Goal: Communication & Community: Ask a question

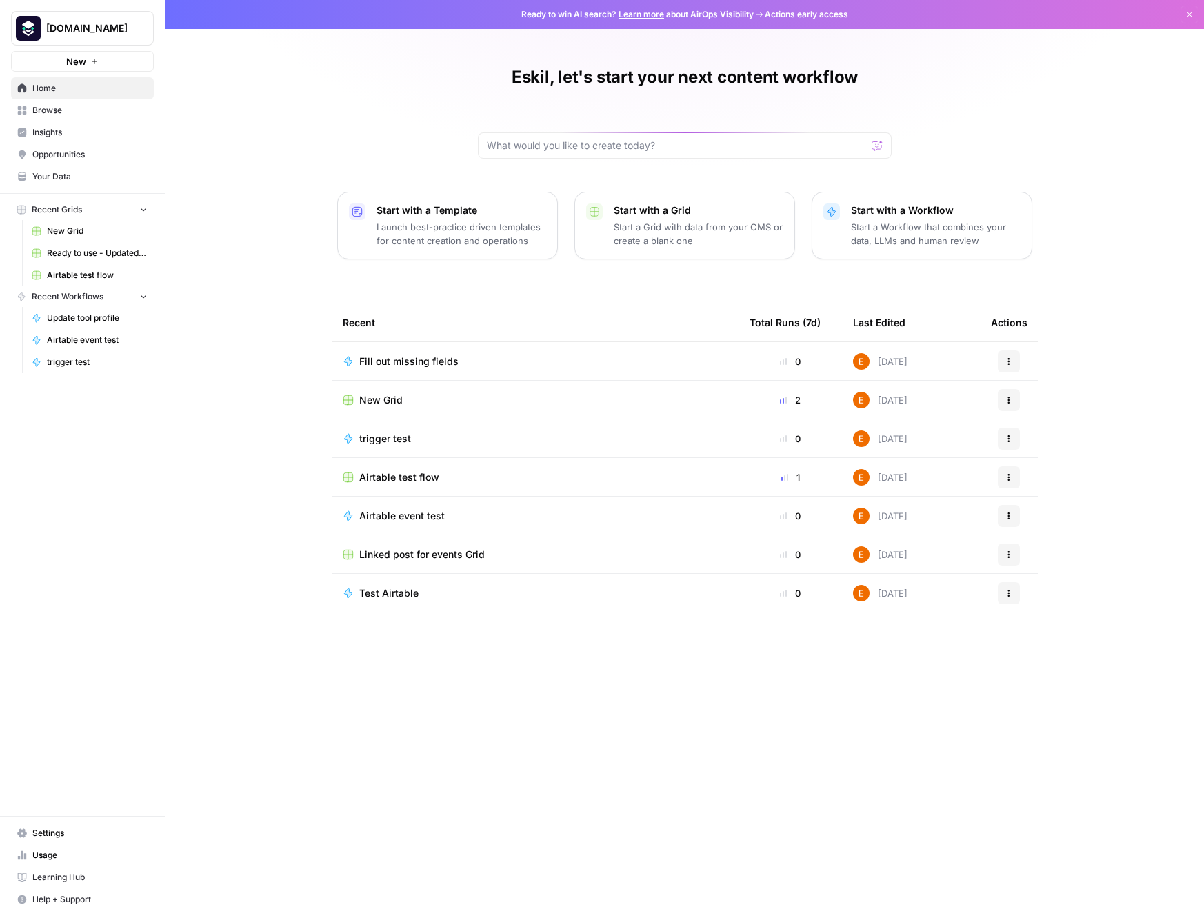
click at [442, 131] on div "Eskil, let's start your next content workflow Start with a Template Launch best…" at bounding box center [685, 458] width 1039 height 916
click at [39, 111] on span "Browse" at bounding box center [89, 110] width 115 height 12
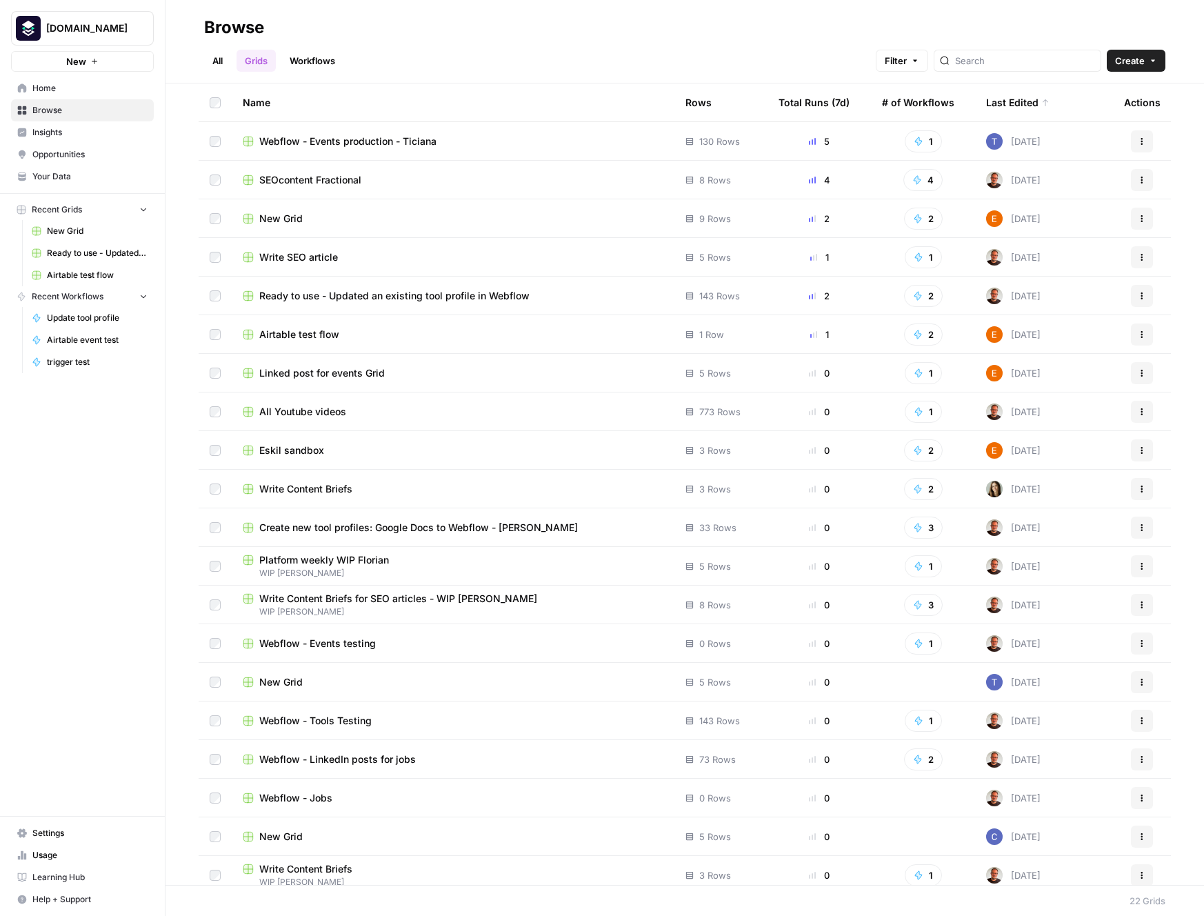
click at [456, 302] on td "Ready to use - Updated an existing tool profile in Webflow" at bounding box center [453, 296] width 443 height 38
click at [459, 298] on span "Ready to use - Updated an existing tool profile in Webflow" at bounding box center [394, 296] width 270 height 14
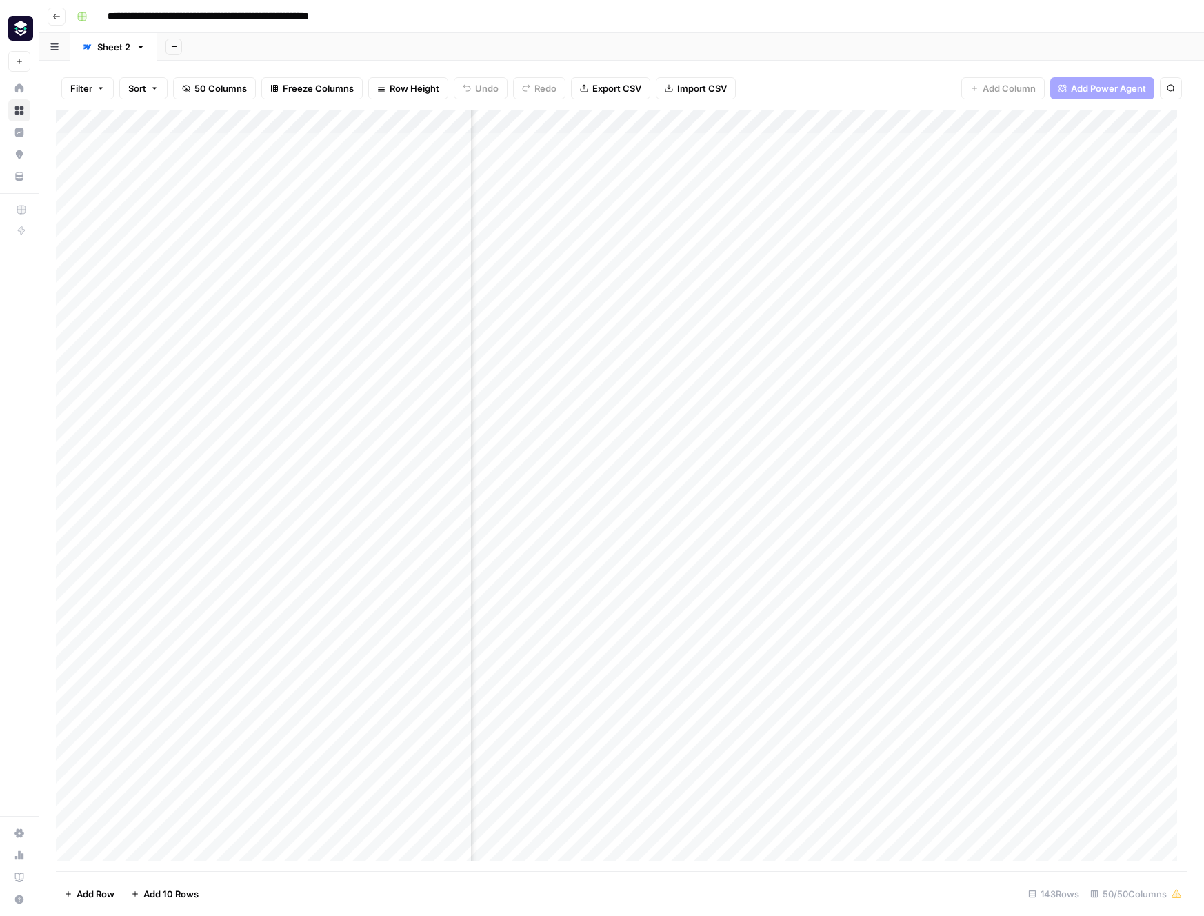
scroll to position [0, 3480]
click at [899, 121] on div "Add Column" at bounding box center [622, 490] width 1132 height 761
click at [812, 261] on span "Edit Workflow" at bounding box center [817, 257] width 121 height 14
click at [263, 121] on div "Add Column" at bounding box center [622, 490] width 1132 height 761
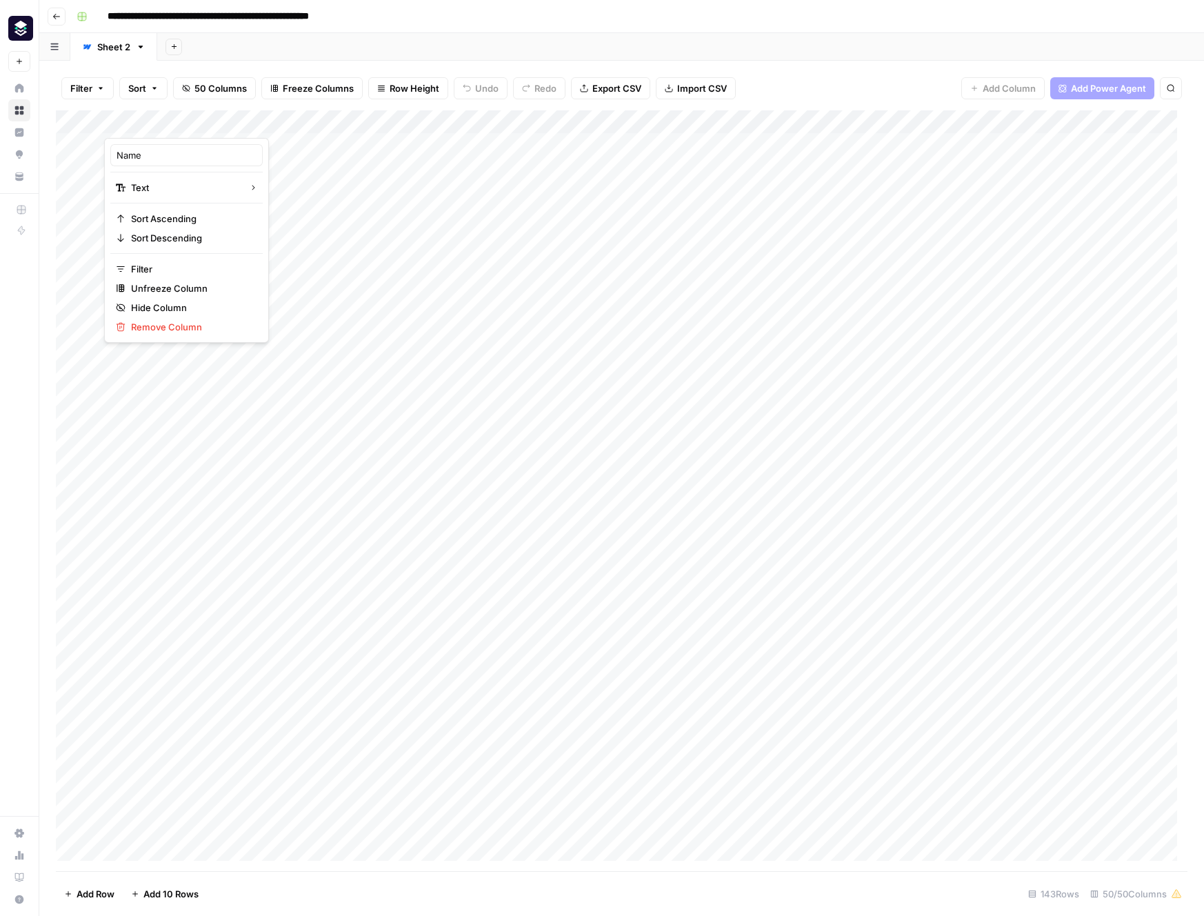
click at [339, 120] on div at bounding box center [225, 124] width 243 height 28
click at [335, 123] on div at bounding box center [225, 124] width 243 height 28
click at [450, 65] on div "Filter Sort 50 Columns Freeze Columns Row Height Undo Redo Export CSV Import CS…" at bounding box center [621, 488] width 1165 height 855
click at [698, 121] on div "Add Column" at bounding box center [622, 490] width 1132 height 761
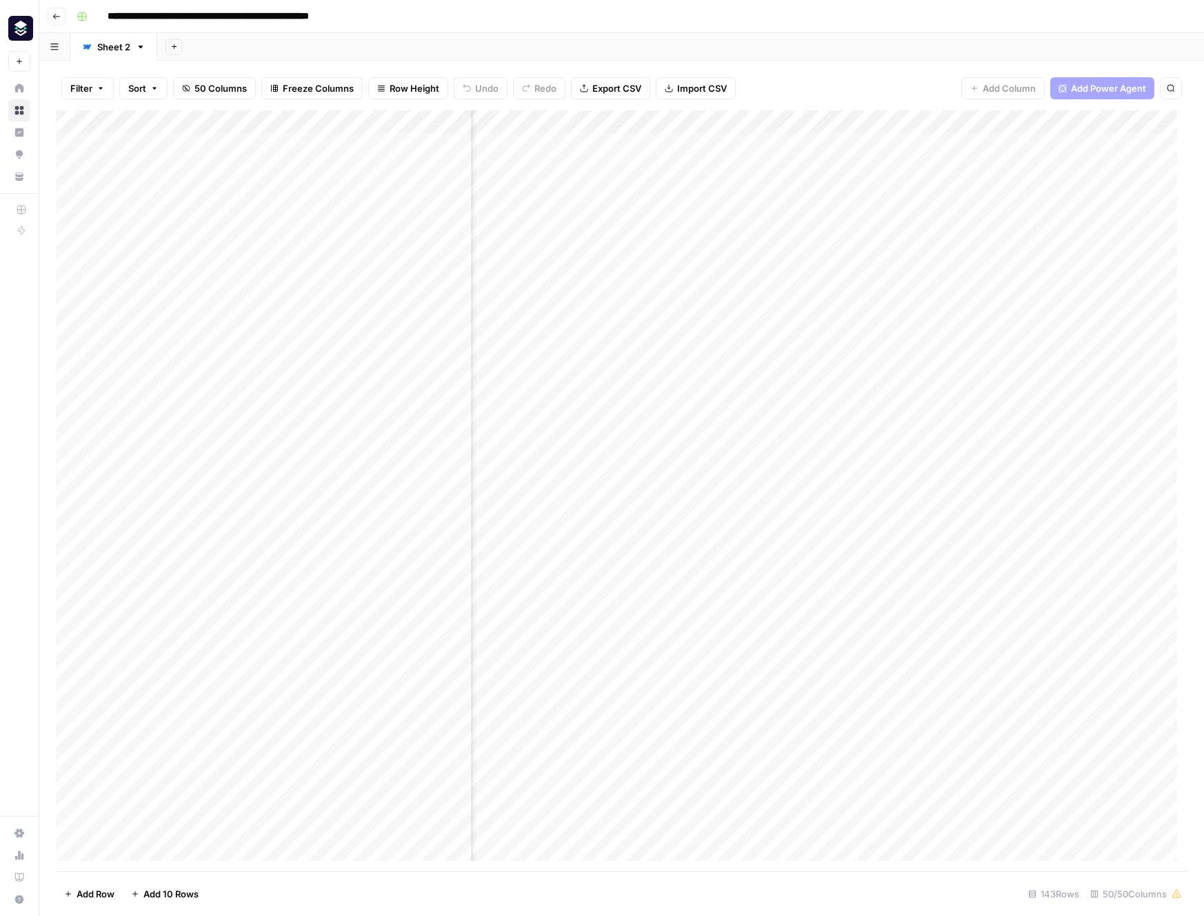
click at [799, 86] on div "Filter Sort 50 Columns Freeze Columns Row Height Undo Redo Export CSV Import CS…" at bounding box center [622, 88] width 1132 height 44
click at [949, 124] on div "Add Column" at bounding box center [622, 490] width 1132 height 761
click at [912, 240] on span "Configure Inputs" at bounding box center [901, 238] width 121 height 14
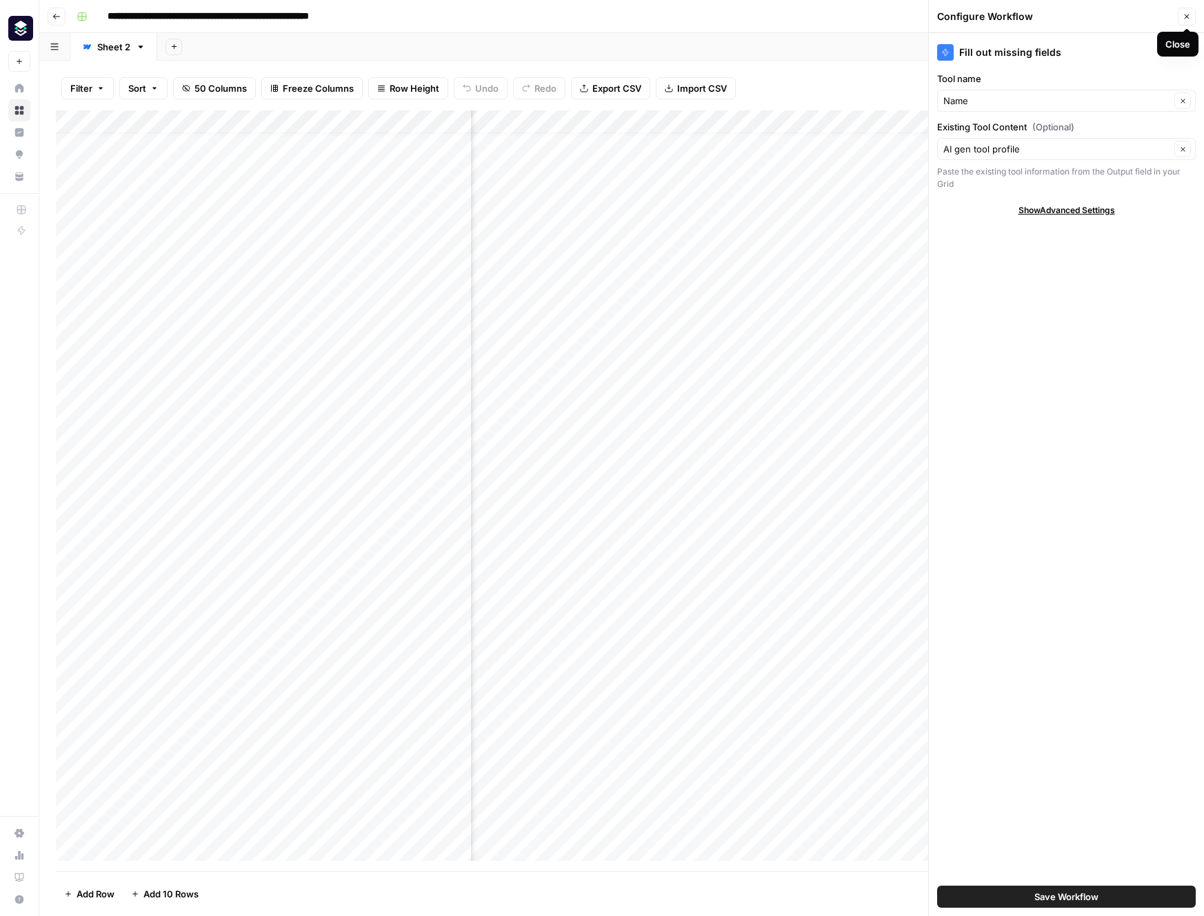
click at [1189, 13] on icon "button" at bounding box center [1187, 16] width 8 height 8
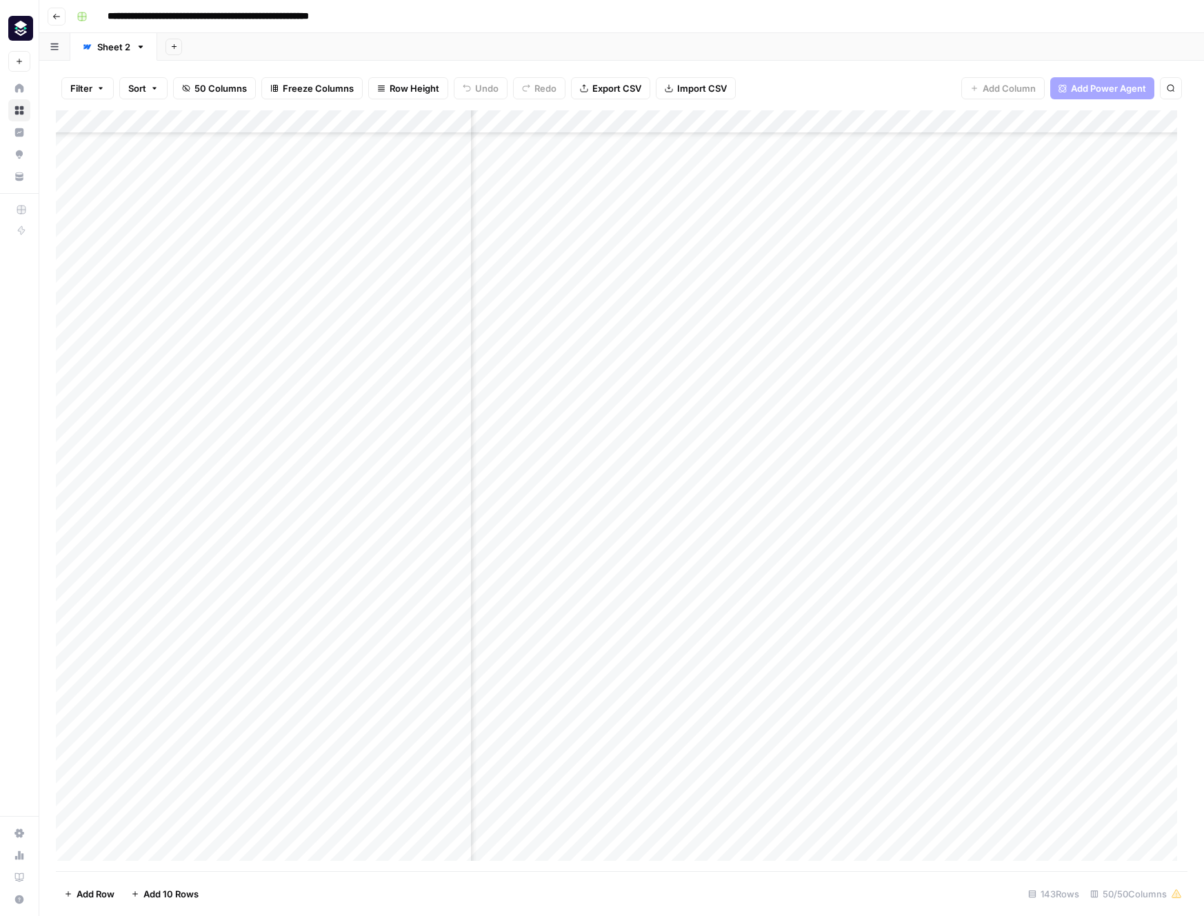
scroll to position [366, 3329]
click at [648, 554] on div "Add Column" at bounding box center [622, 490] width 1132 height 761
click at [674, 686] on div "Add Column" at bounding box center [622, 490] width 1132 height 761
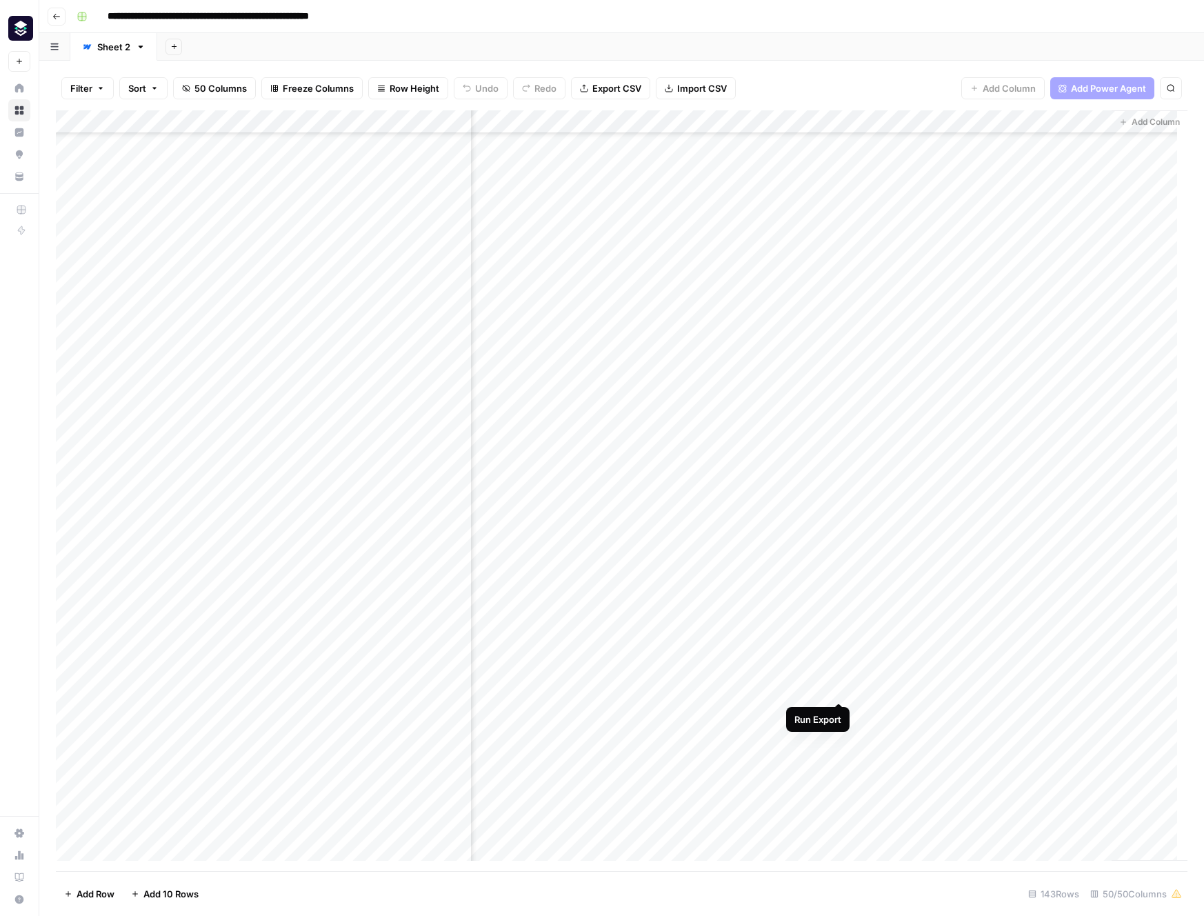
click at [835, 689] on div "Add Column" at bounding box center [622, 490] width 1132 height 761
click at [786, 689] on div "Add Column" at bounding box center [622, 490] width 1132 height 761
click at [750, 687] on div "Add Column" at bounding box center [622, 490] width 1132 height 761
click at [793, 123] on div "Add Column" at bounding box center [622, 490] width 1132 height 761
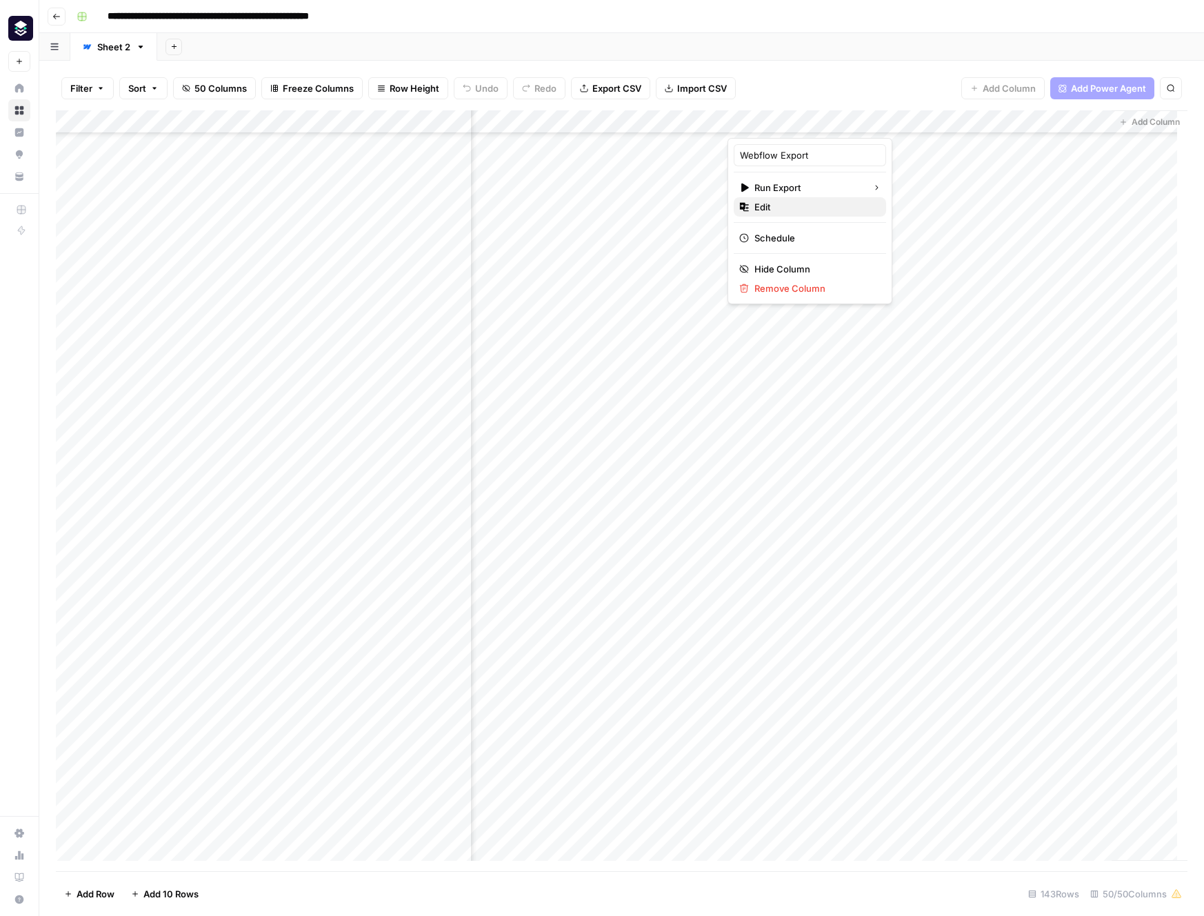
click at [800, 210] on span "Edit" at bounding box center [815, 207] width 121 height 14
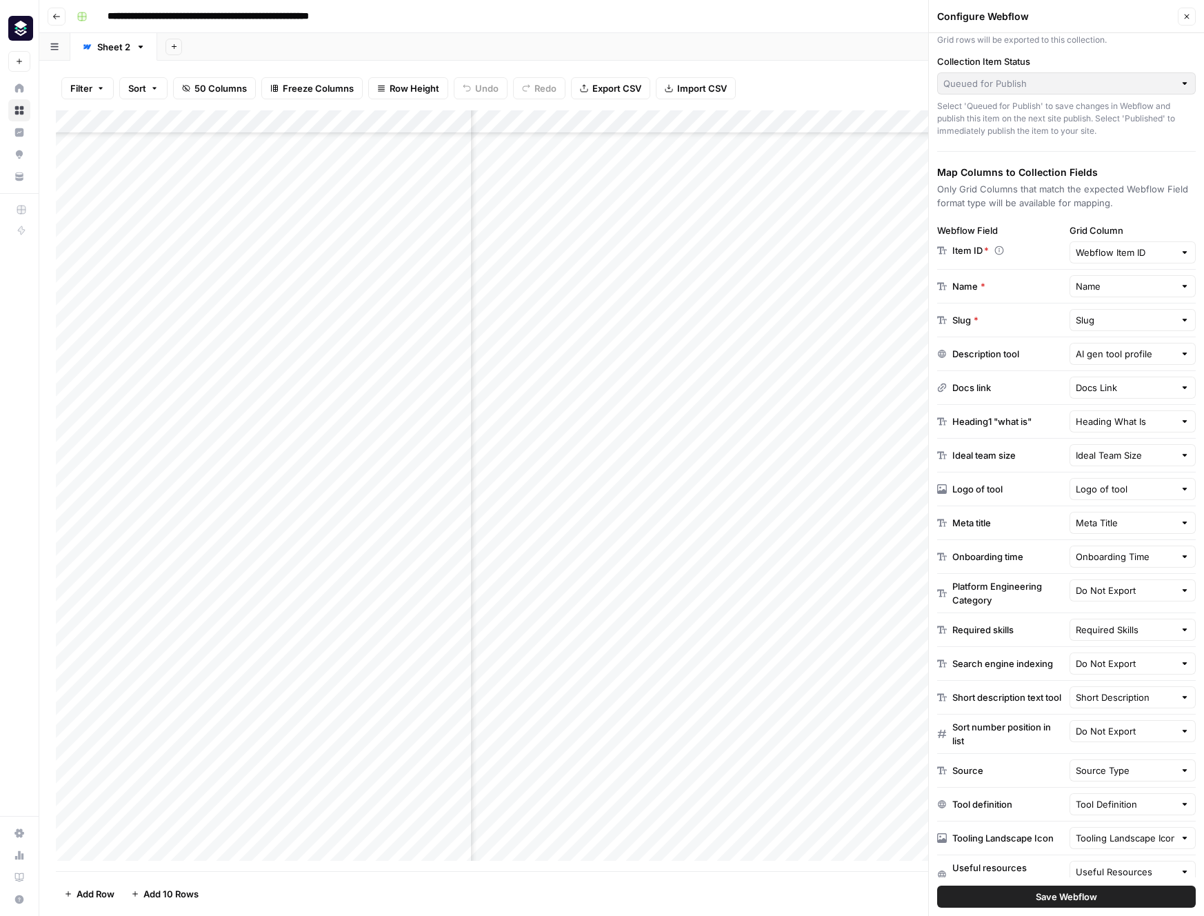
scroll to position [212, 0]
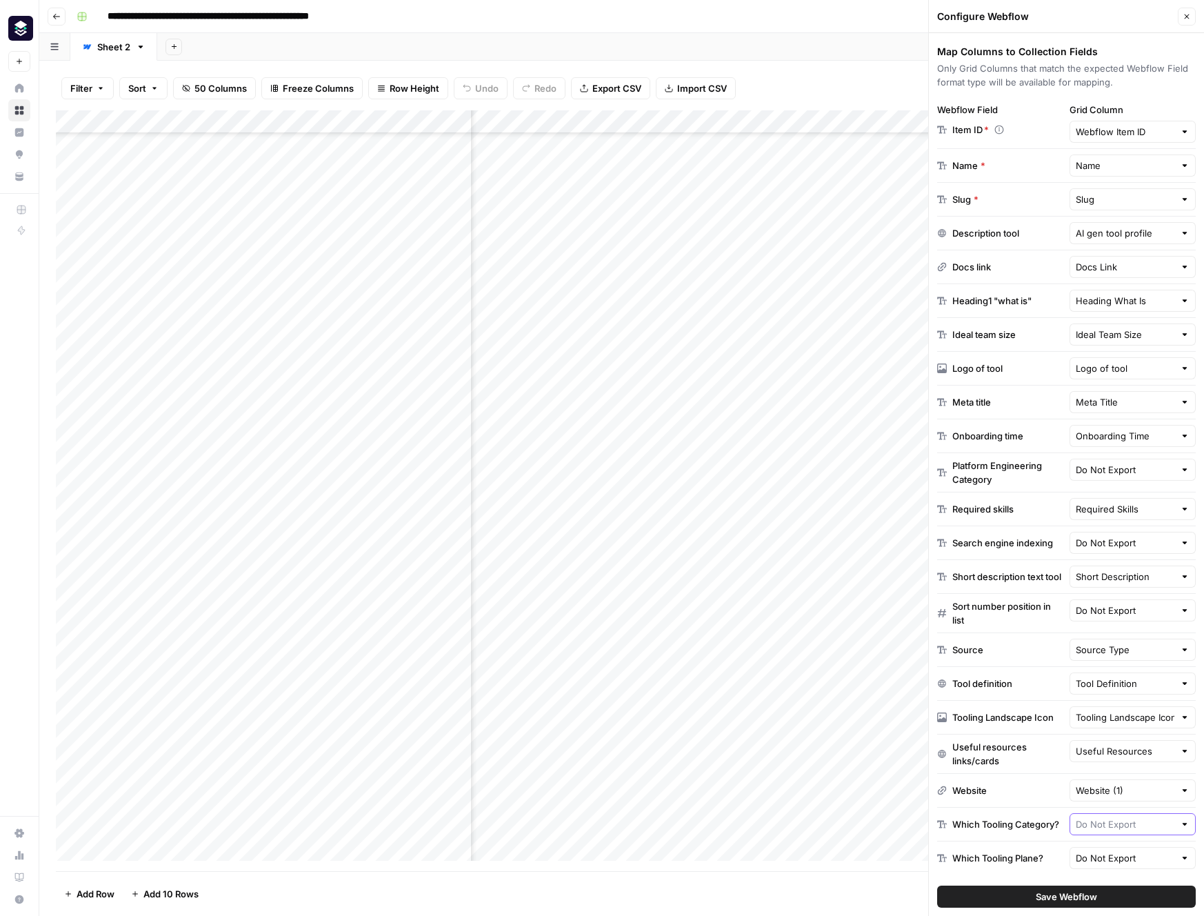
click at [1148, 817] on input "text" at bounding box center [1125, 824] width 99 height 14
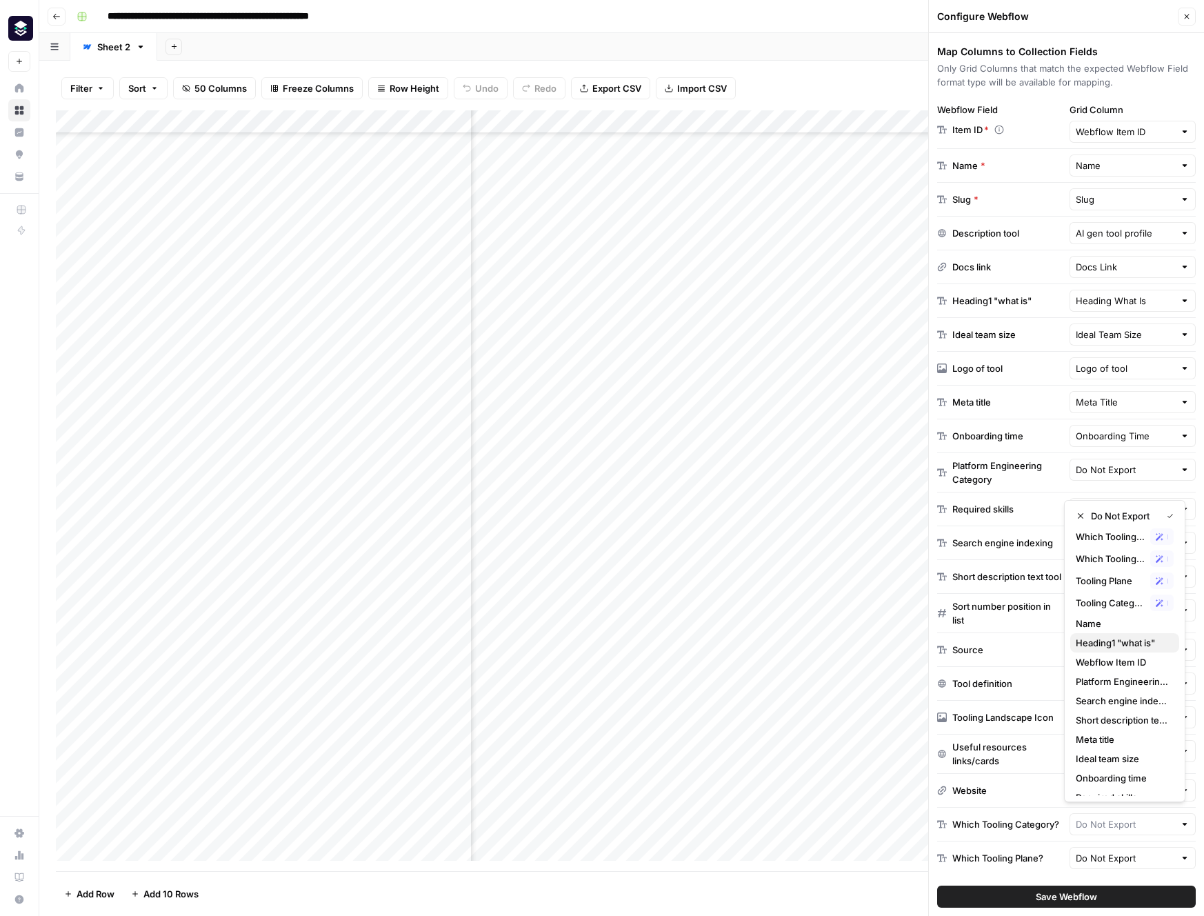
scroll to position [8, 0]
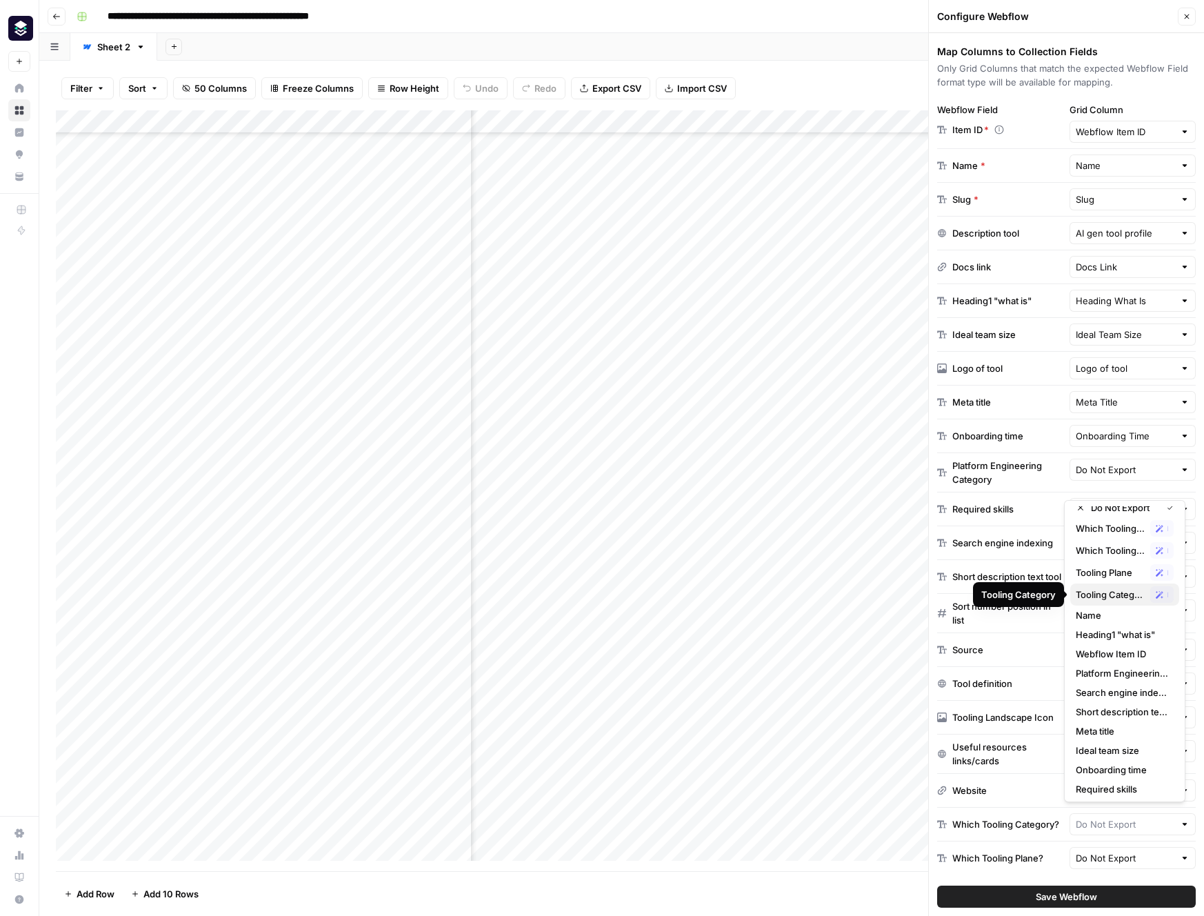
click at [1112, 595] on span "Tooling Category" at bounding box center [1110, 595] width 69 height 14
type input "Tooling Category"
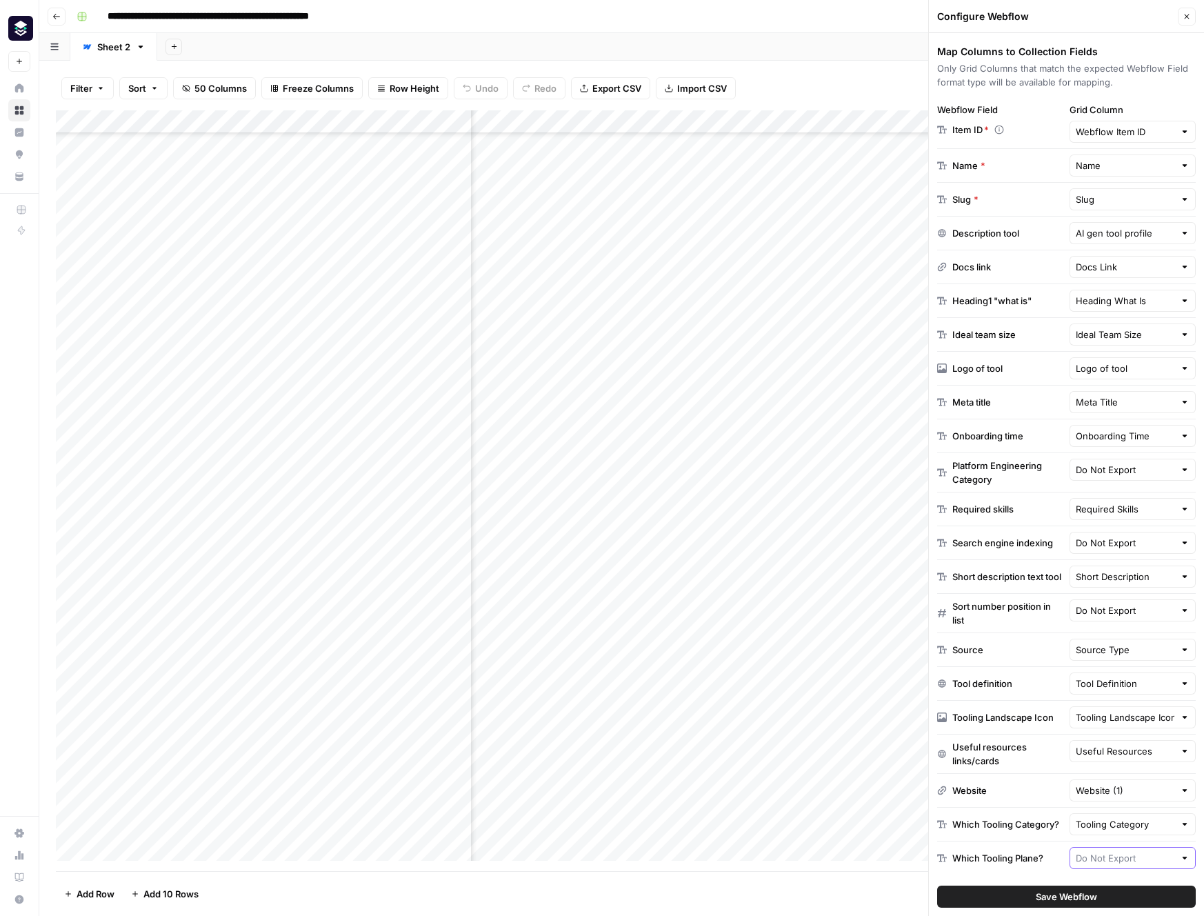
click at [1118, 857] on input "text" at bounding box center [1125, 858] width 99 height 14
click at [1110, 623] on span "Tooling Plane" at bounding box center [1110, 620] width 69 height 14
type input "Tooling Plane"
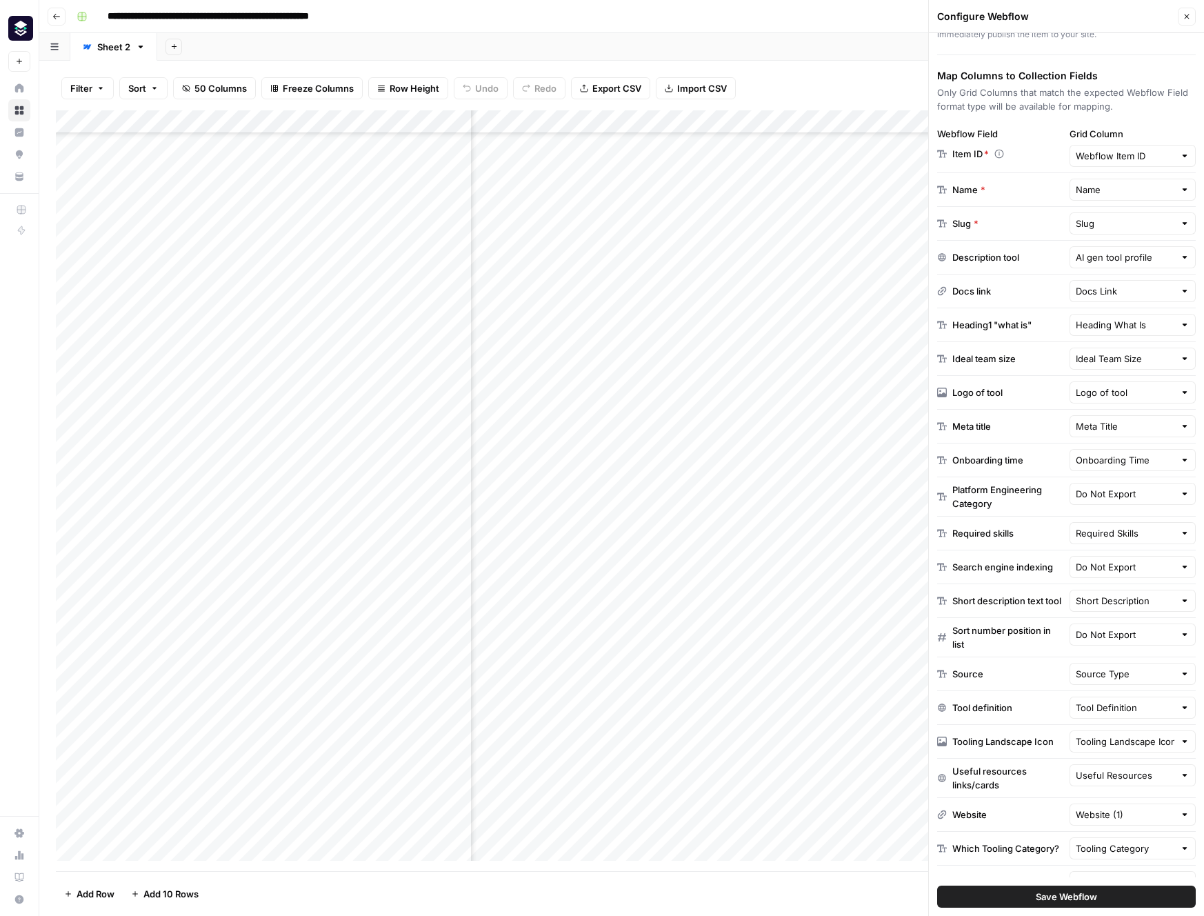
scroll to position [0, 0]
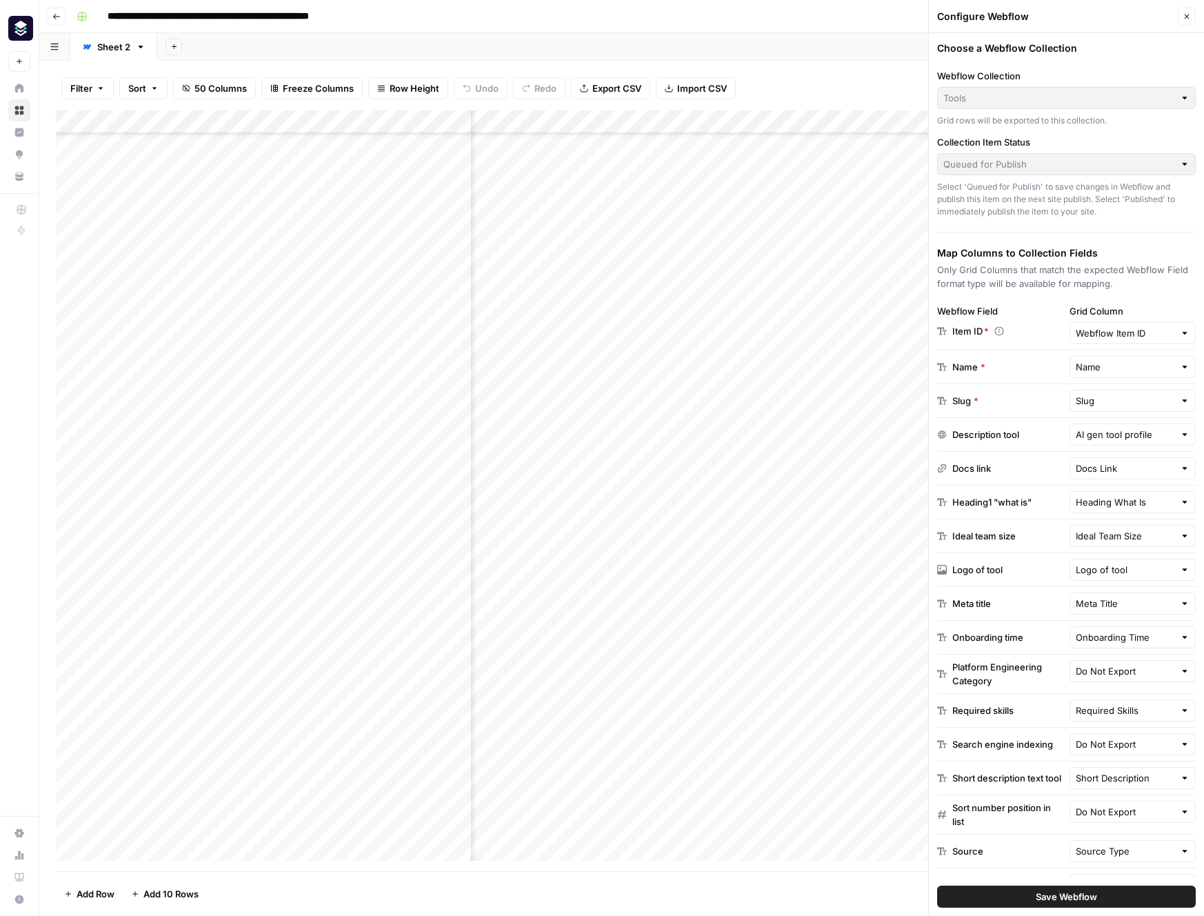
click at [788, 748] on div "Add Column" at bounding box center [622, 490] width 1132 height 761
click at [757, 748] on div "Add Column" at bounding box center [622, 490] width 1132 height 761
drag, startPoint x: 831, startPoint y: 746, endPoint x: 795, endPoint y: 750, distance: 36.8
click at [830, 746] on div "Add Column" at bounding box center [622, 490] width 1132 height 761
click at [1184, 17] on icon "button" at bounding box center [1187, 16] width 8 height 8
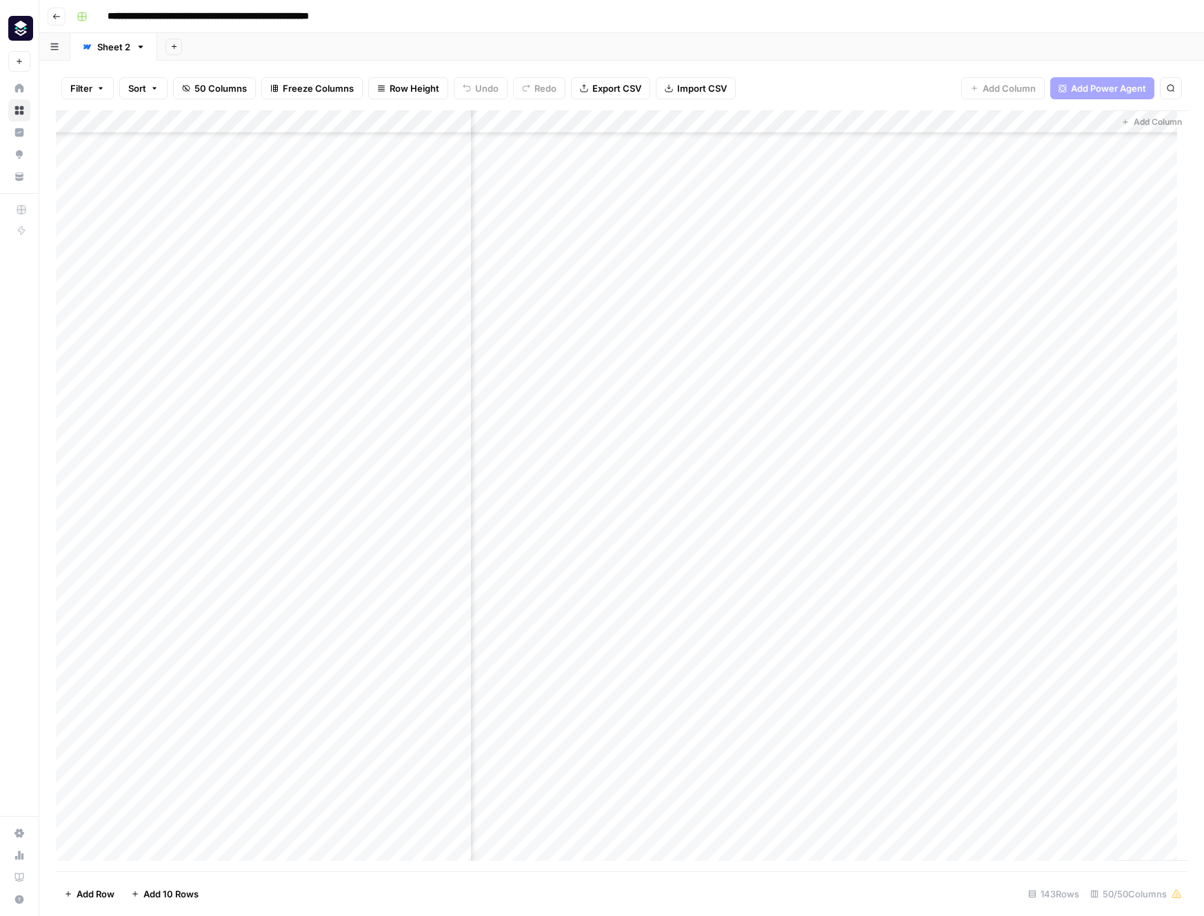
scroll to position [172, 5790]
click at [1043, 750] on div "Add Column" at bounding box center [622, 490] width 1132 height 761
click at [1022, 745] on div "Add Column" at bounding box center [622, 490] width 1132 height 761
click at [1026, 701] on div "Add Column" at bounding box center [622, 490] width 1132 height 761
click at [1028, 695] on div "Add Column" at bounding box center [622, 490] width 1132 height 761
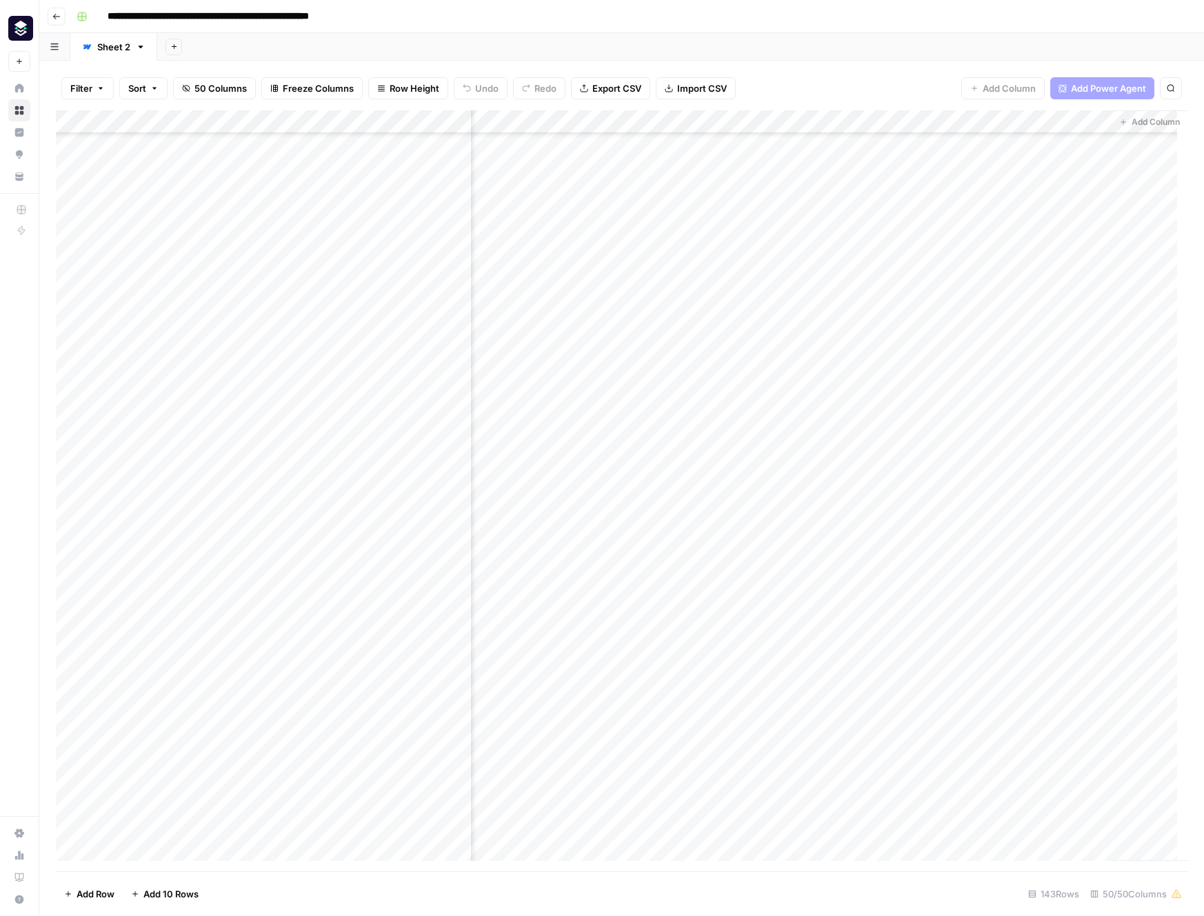
click at [919, 740] on div "Add Column" at bounding box center [622, 490] width 1132 height 761
click at [738, 748] on div "Add Column" at bounding box center [622, 490] width 1132 height 761
click at [761, 748] on div "Add Column" at bounding box center [622, 490] width 1132 height 761
click at [805, 681] on div "Add Column" at bounding box center [622, 490] width 1132 height 761
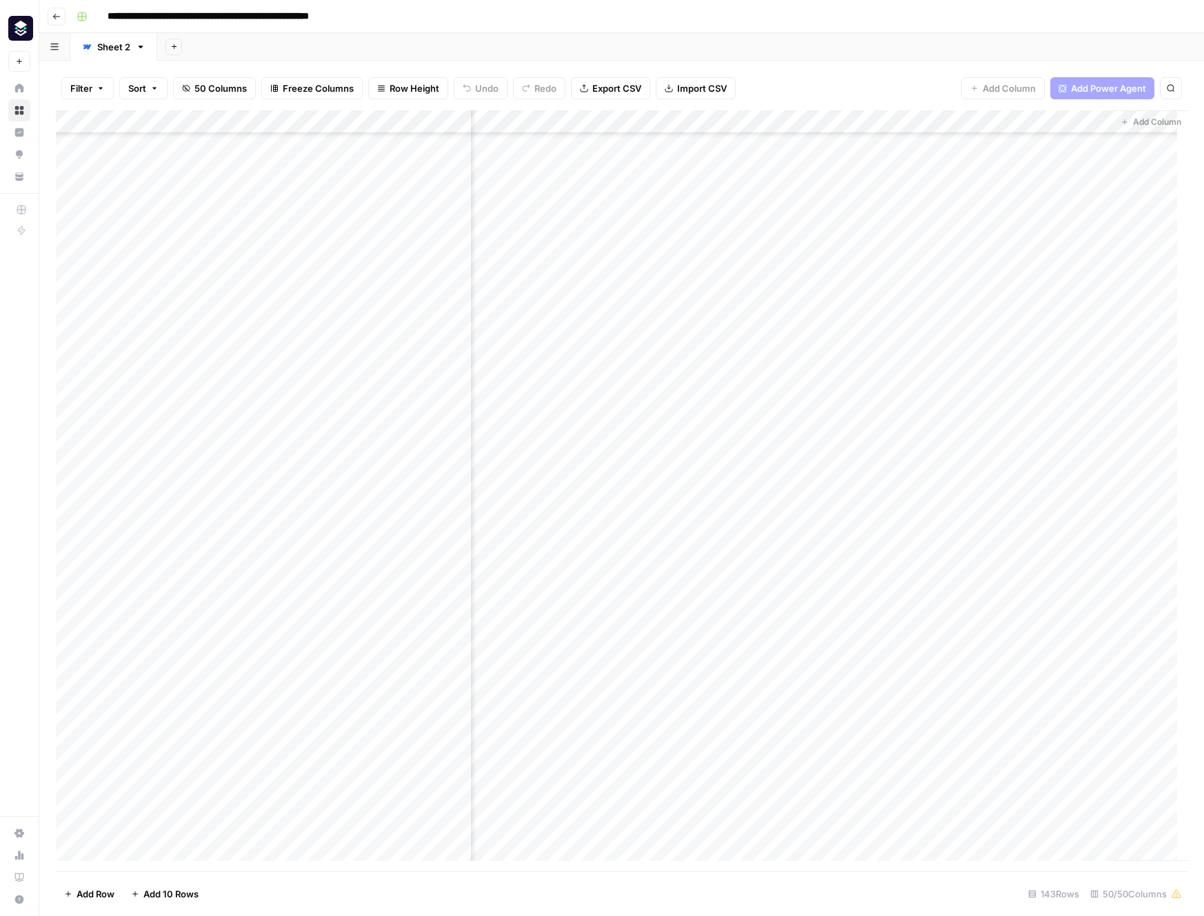
scroll to position [488, 5790]
click at [839, 385] on div "Add Column" at bounding box center [622, 490] width 1132 height 761
click at [810, 384] on div "Add Column" at bounding box center [622, 490] width 1132 height 761
click at [828, 121] on div "Add Column" at bounding box center [622, 490] width 1132 height 761
click at [789, 212] on span "Edit" at bounding box center [815, 207] width 121 height 14
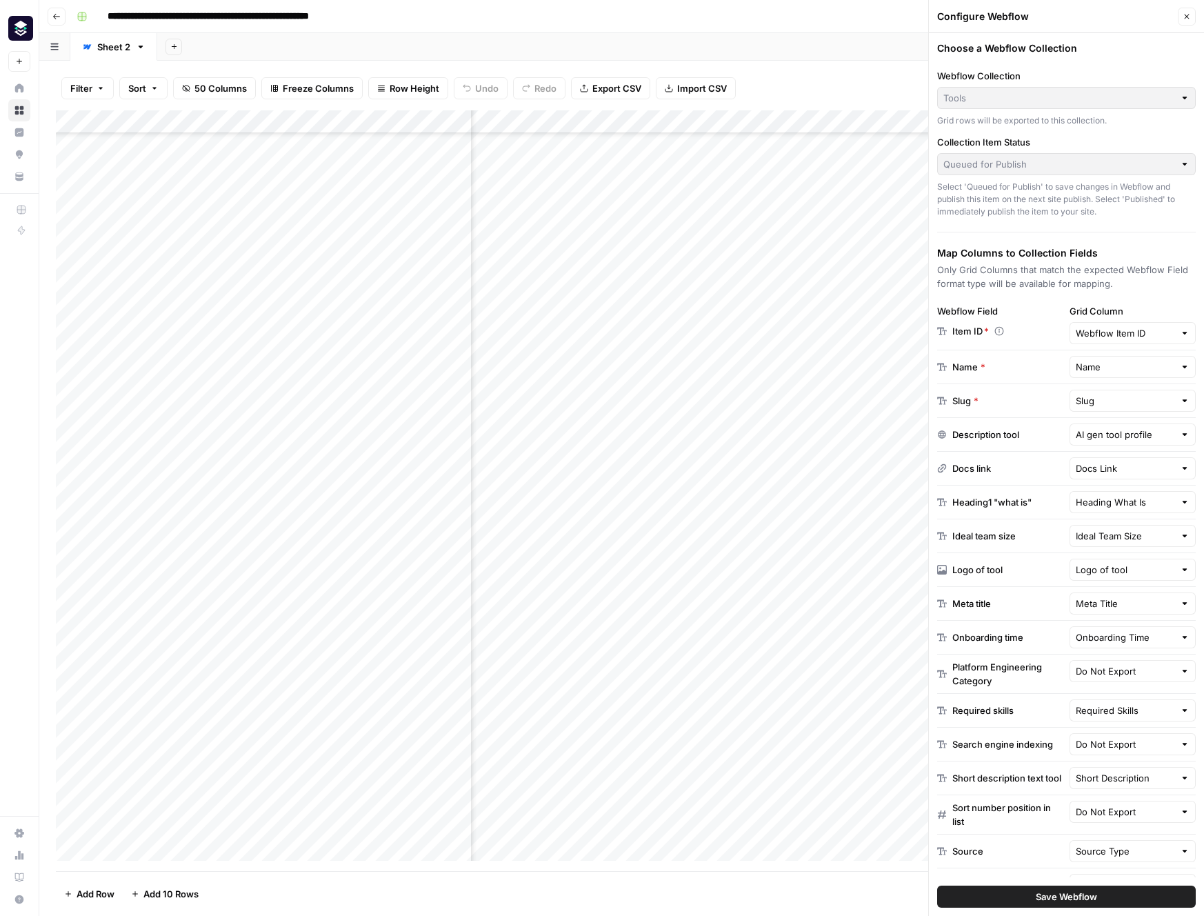
scroll to position [212, 0]
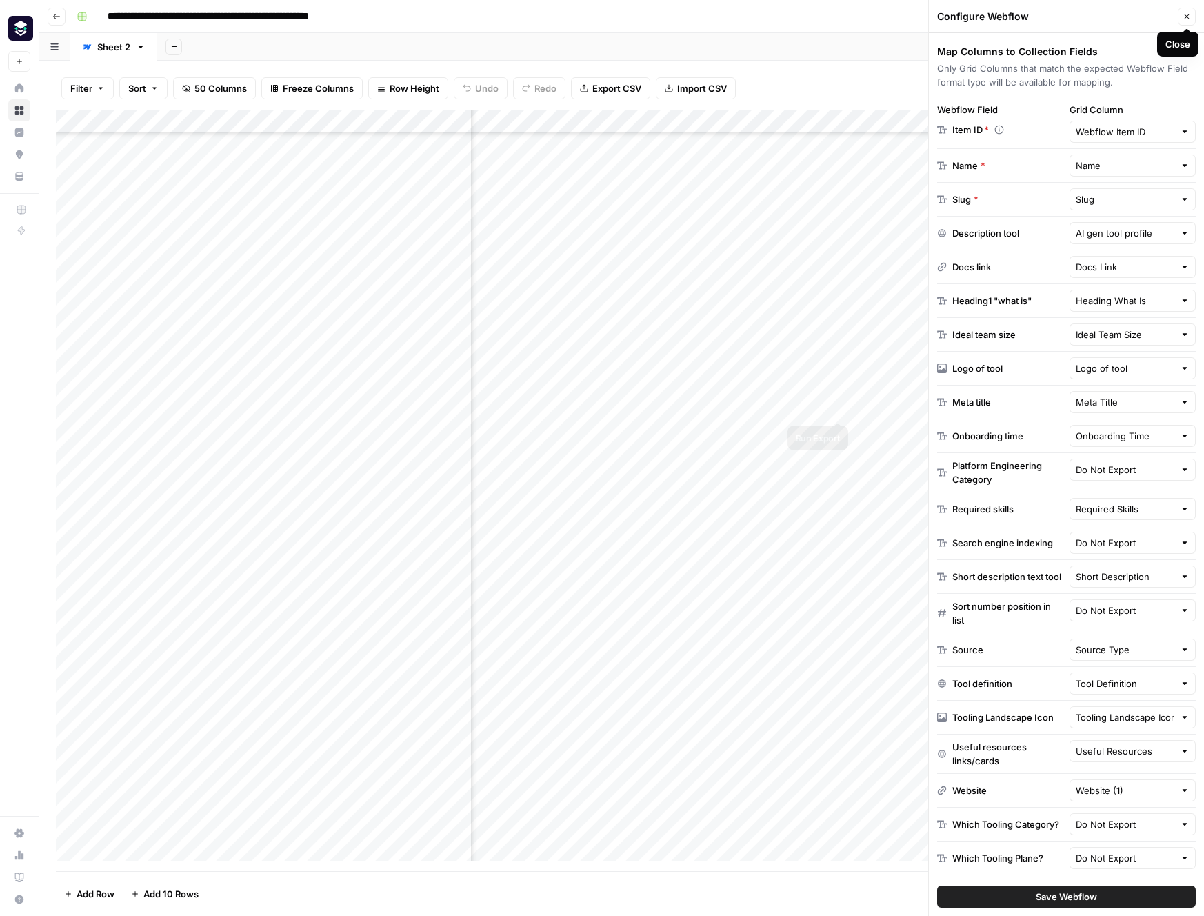
click at [813, 435] on div "Add Column" at bounding box center [622, 490] width 1132 height 761
click at [824, 436] on div "Add Column" at bounding box center [622, 490] width 1132 height 761
click at [769, 436] on div "Add Column" at bounding box center [622, 490] width 1132 height 761
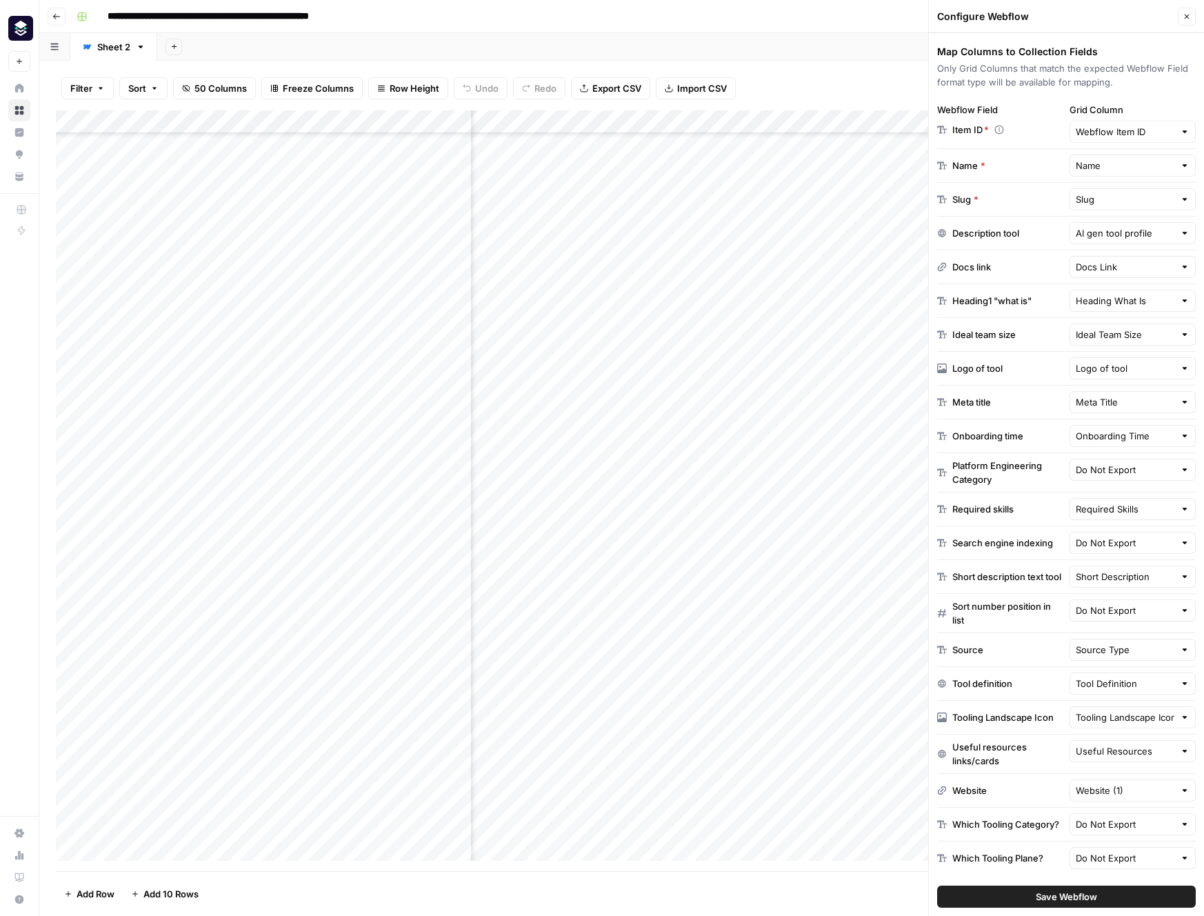
click at [1186, 12] on icon "button" at bounding box center [1187, 16] width 8 height 8
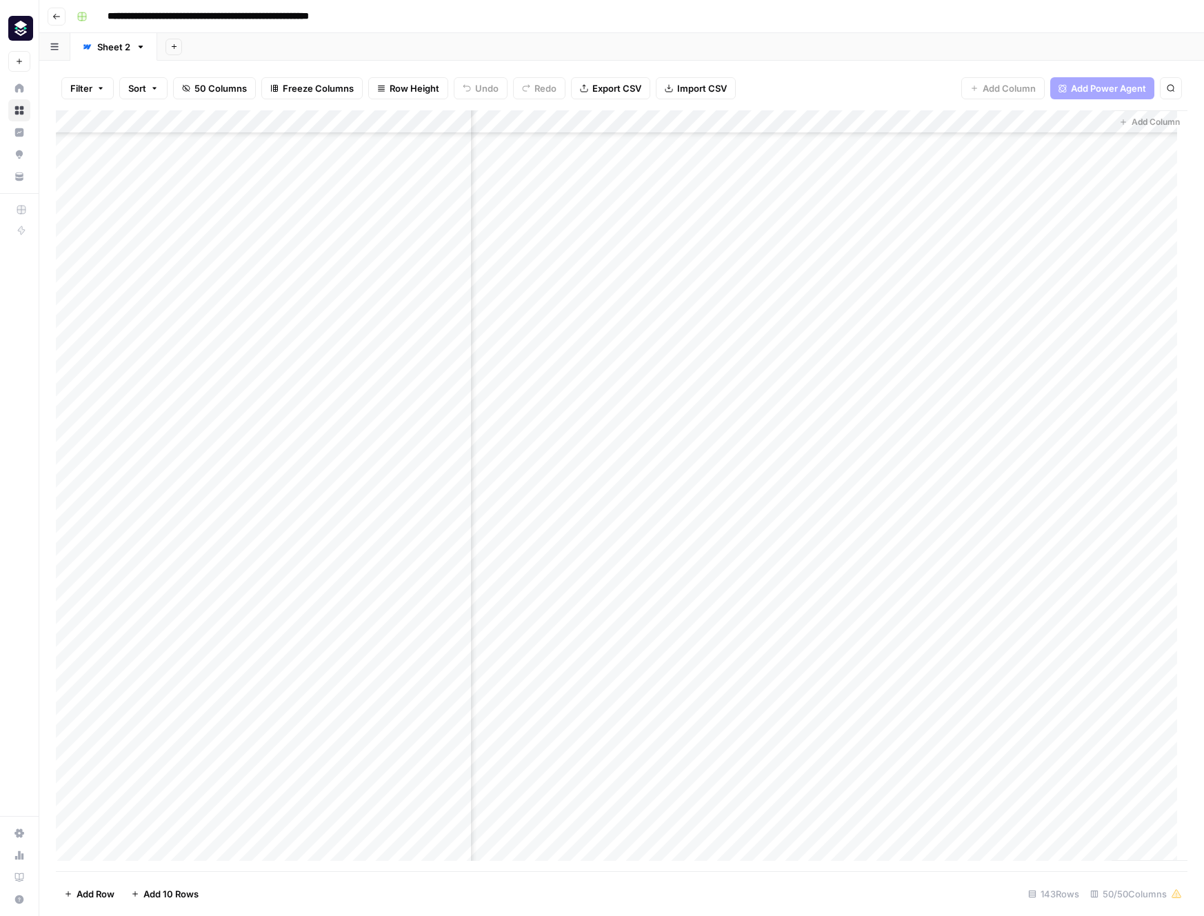
click at [774, 434] on div "Add Column" at bounding box center [622, 490] width 1132 height 761
click at [816, 382] on div "Add Column" at bounding box center [622, 490] width 1132 height 761
click at [824, 123] on div "Add Column" at bounding box center [622, 490] width 1132 height 761
click at [790, 210] on span "Edit" at bounding box center [815, 207] width 121 height 14
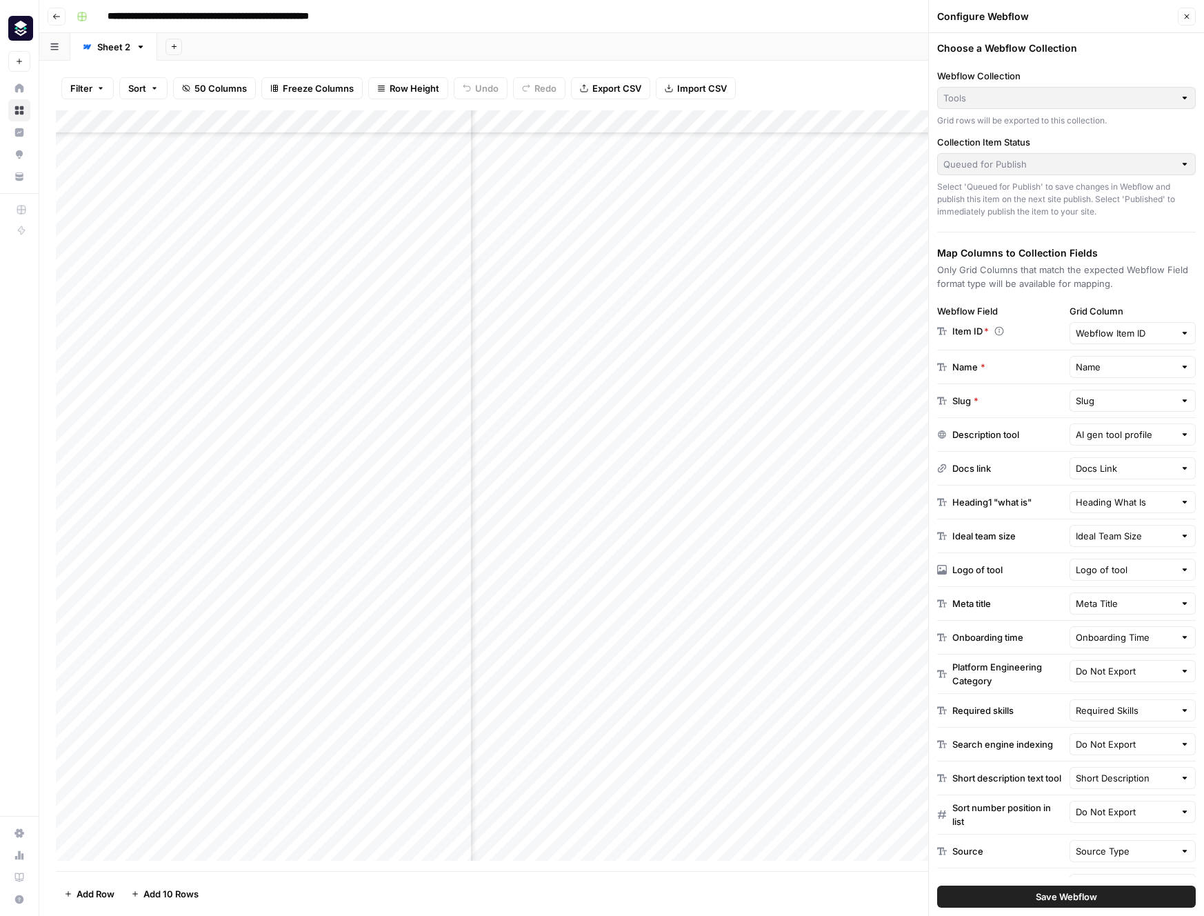
click at [1075, 172] on div "Queued for Publish" at bounding box center [1066, 164] width 259 height 22
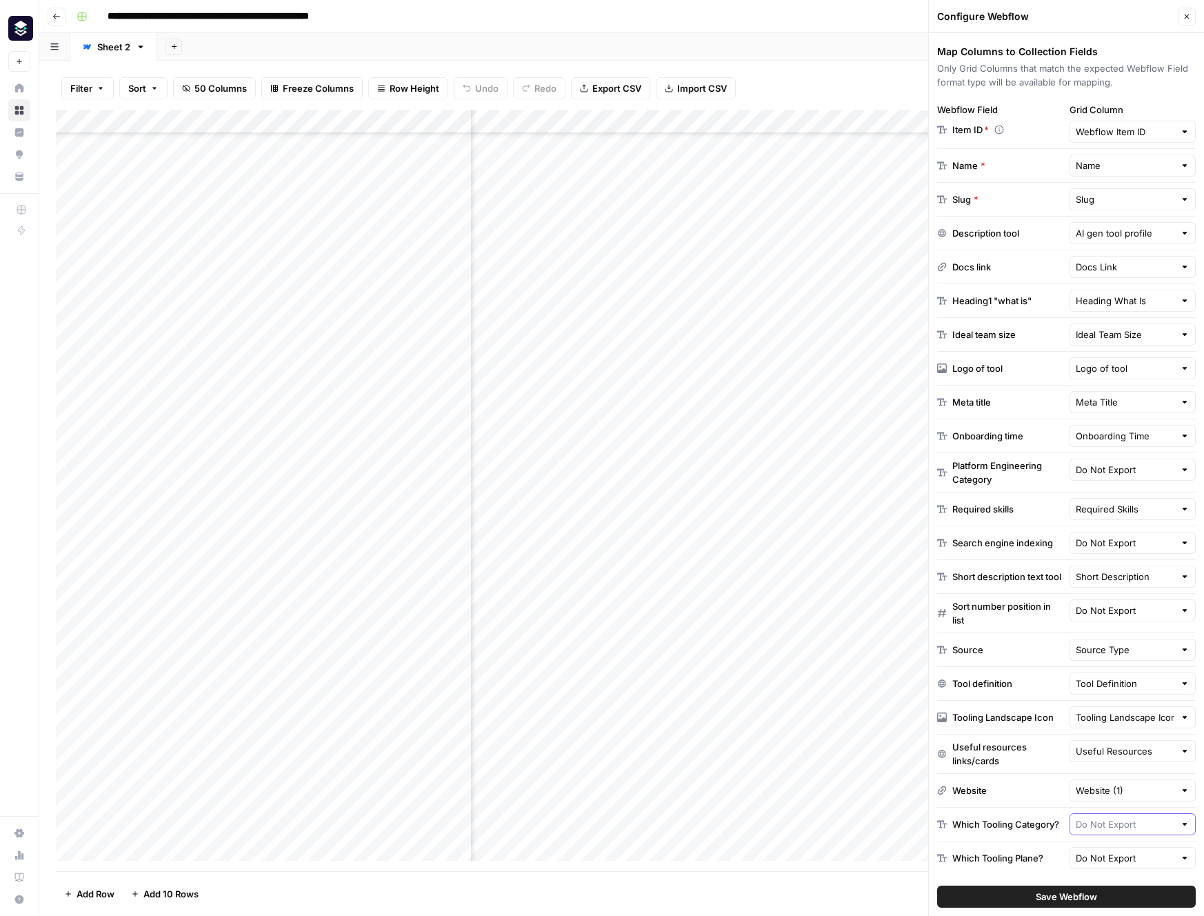
click at [1155, 817] on input "text" at bounding box center [1125, 824] width 99 height 14
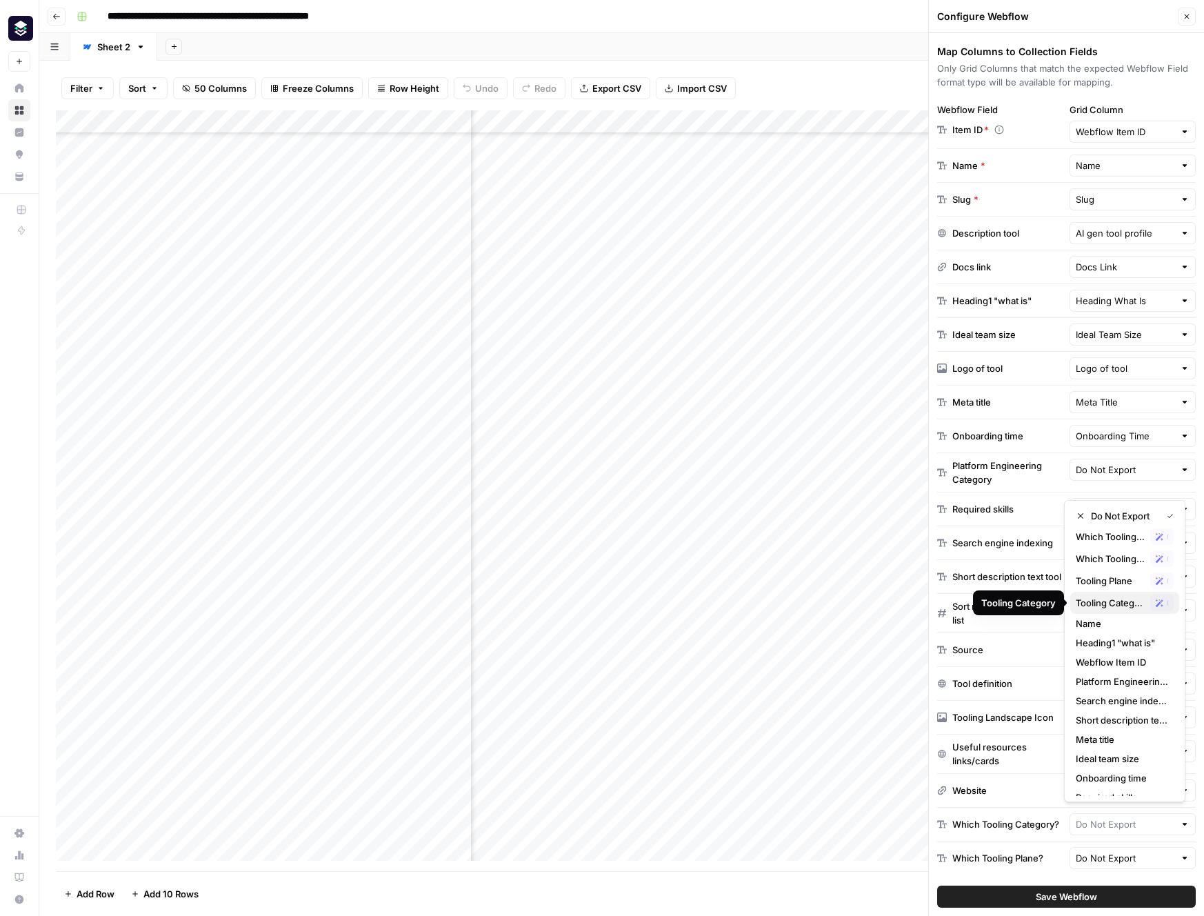
click at [1113, 598] on span "Tooling Category" at bounding box center [1110, 603] width 69 height 14
type input "Tooling Category"
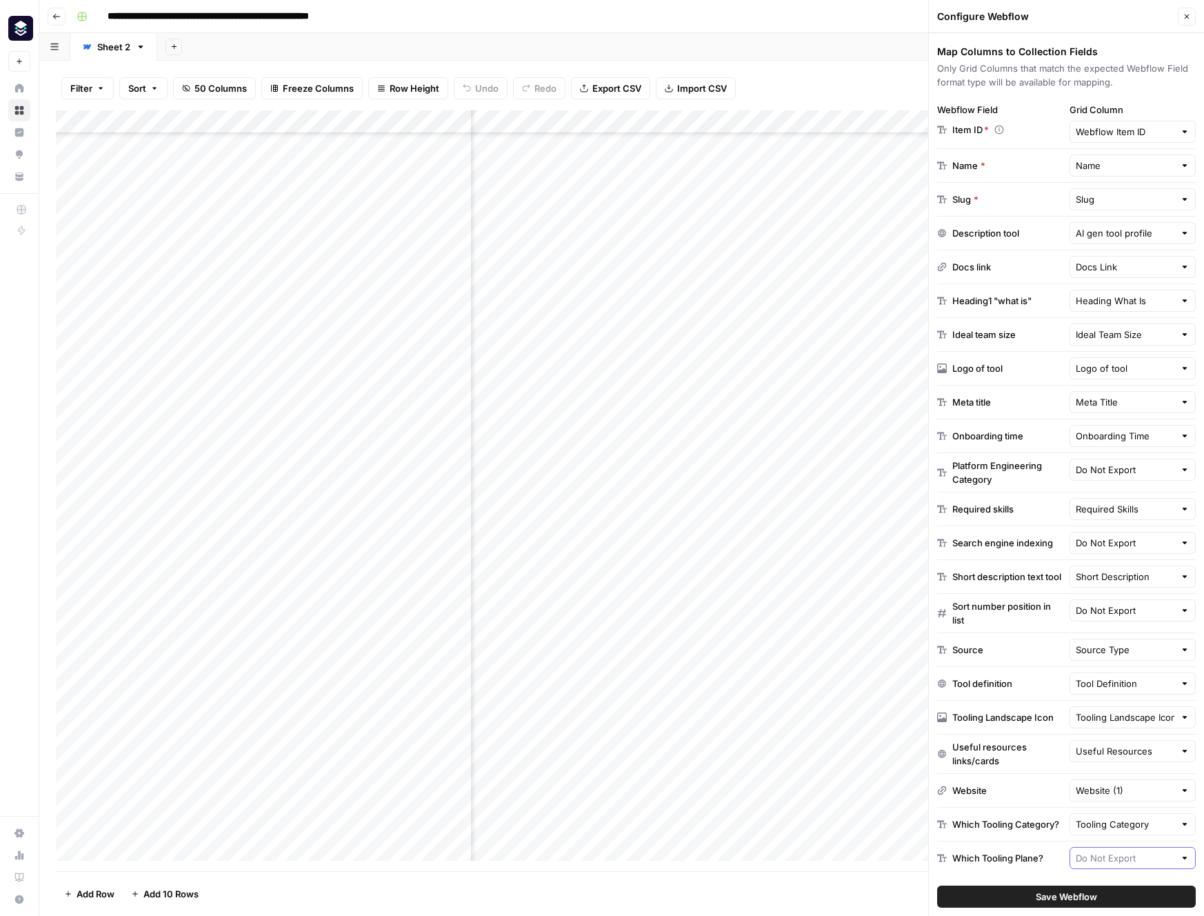
click at [1133, 855] on input "text" at bounding box center [1125, 858] width 99 height 14
click at [1116, 617] on div "Possible Match" at bounding box center [1152, 615] width 74 height 22
type input "Tooling Category"
click at [1137, 860] on input "text" at bounding box center [1125, 858] width 99 height 14
click at [1102, 620] on span "Tooling Plane" at bounding box center [1110, 620] width 69 height 14
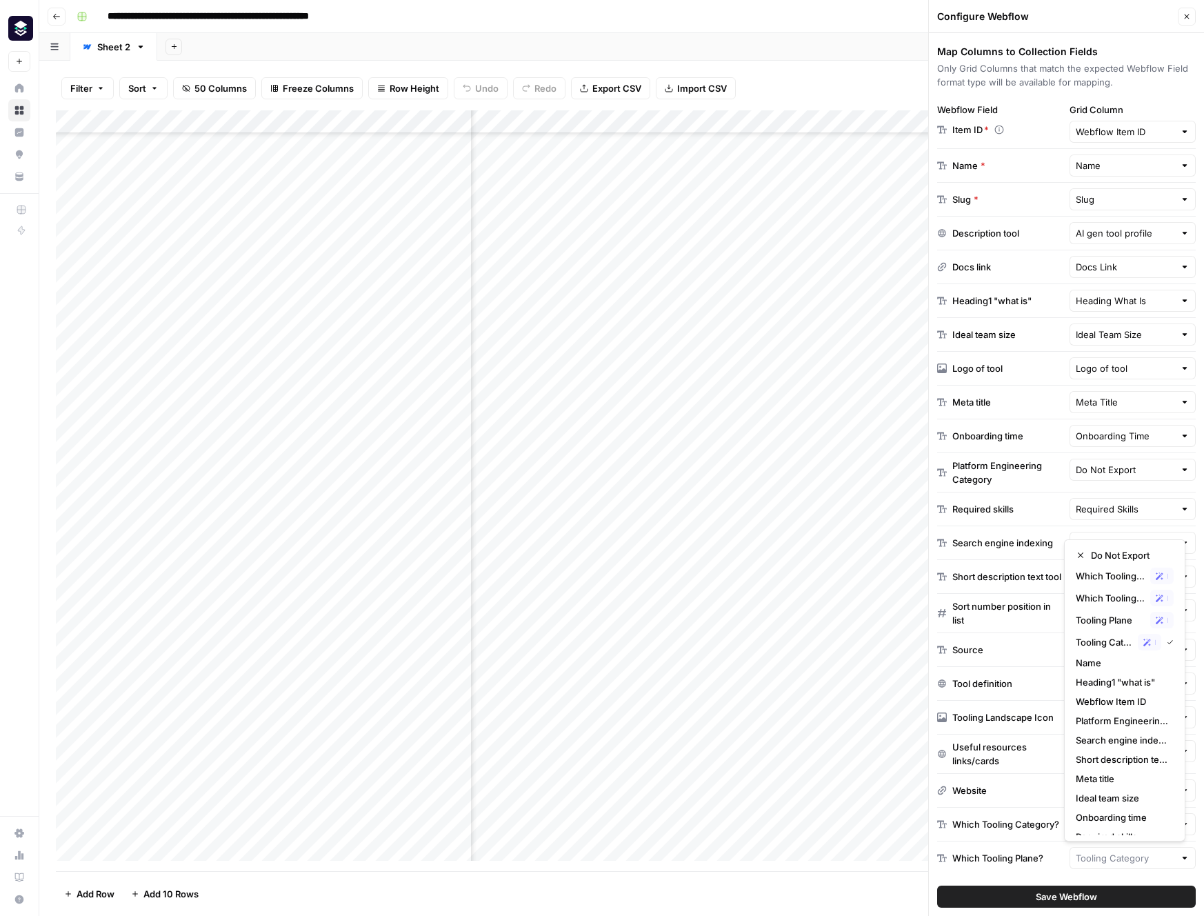
type input "Tooling Plane"
click at [1097, 888] on button "Save Webflow" at bounding box center [1066, 897] width 259 height 22
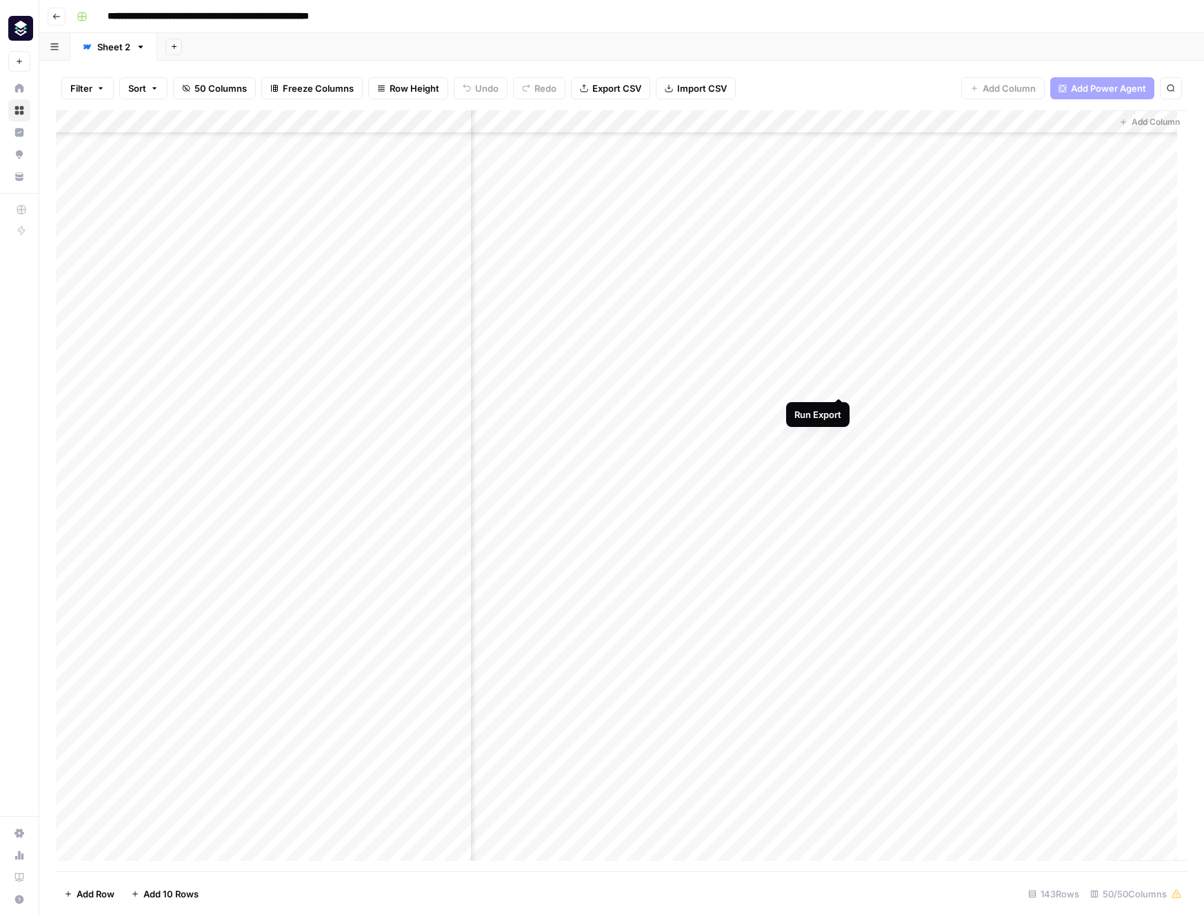
click at [837, 385] on div "Add Column" at bounding box center [622, 490] width 1132 height 761
click at [806, 435] on div "Add Column" at bounding box center [622, 490] width 1132 height 761
click at [768, 430] on div "Add Column" at bounding box center [622, 490] width 1132 height 761
click at [797, 435] on div "Add Column" at bounding box center [622, 490] width 1132 height 761
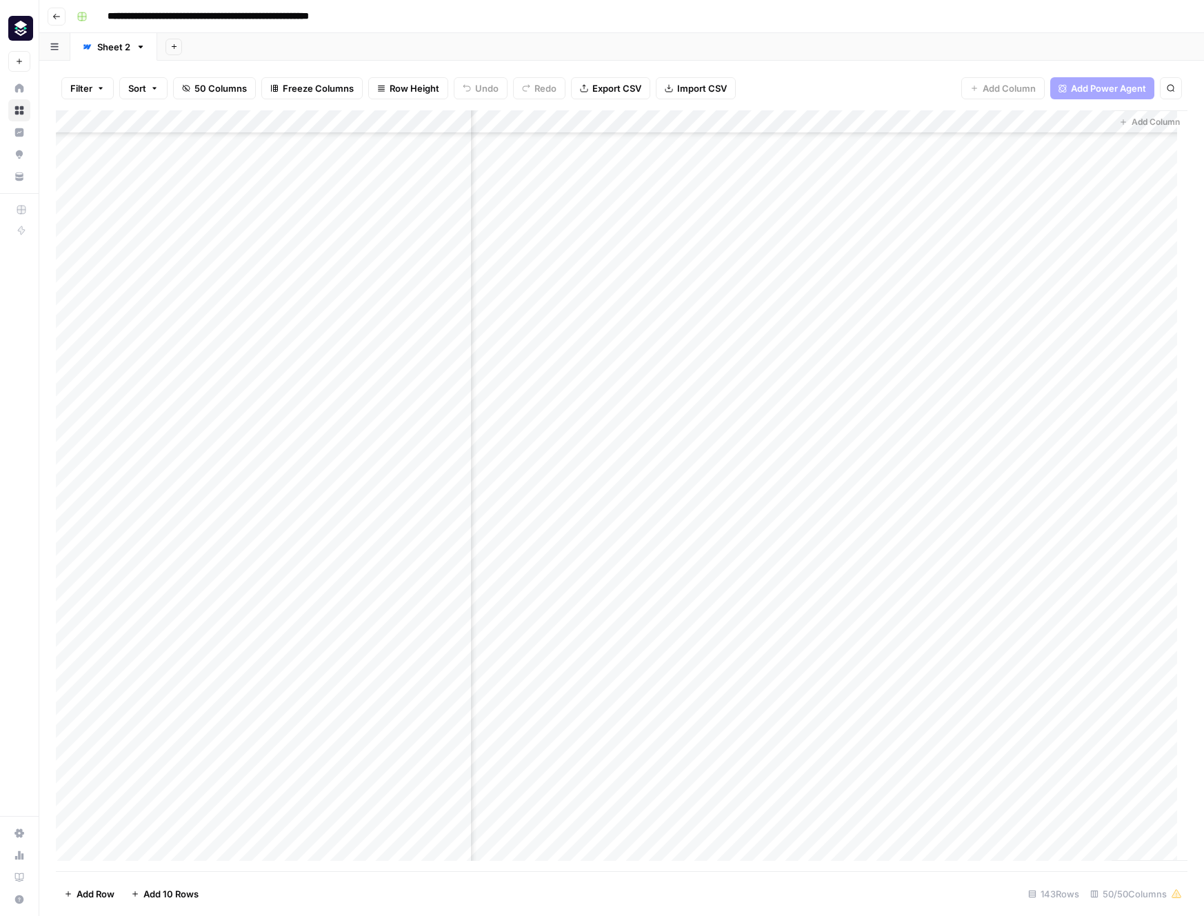
click at [757, 433] on div "Add Column" at bounding box center [622, 490] width 1132 height 761
click at [952, 430] on div "Add Column" at bounding box center [622, 490] width 1132 height 761
click at [955, 119] on div "Add Column" at bounding box center [622, 490] width 1132 height 761
click at [928, 205] on span "Edit" at bounding box center [950, 207] width 121 height 14
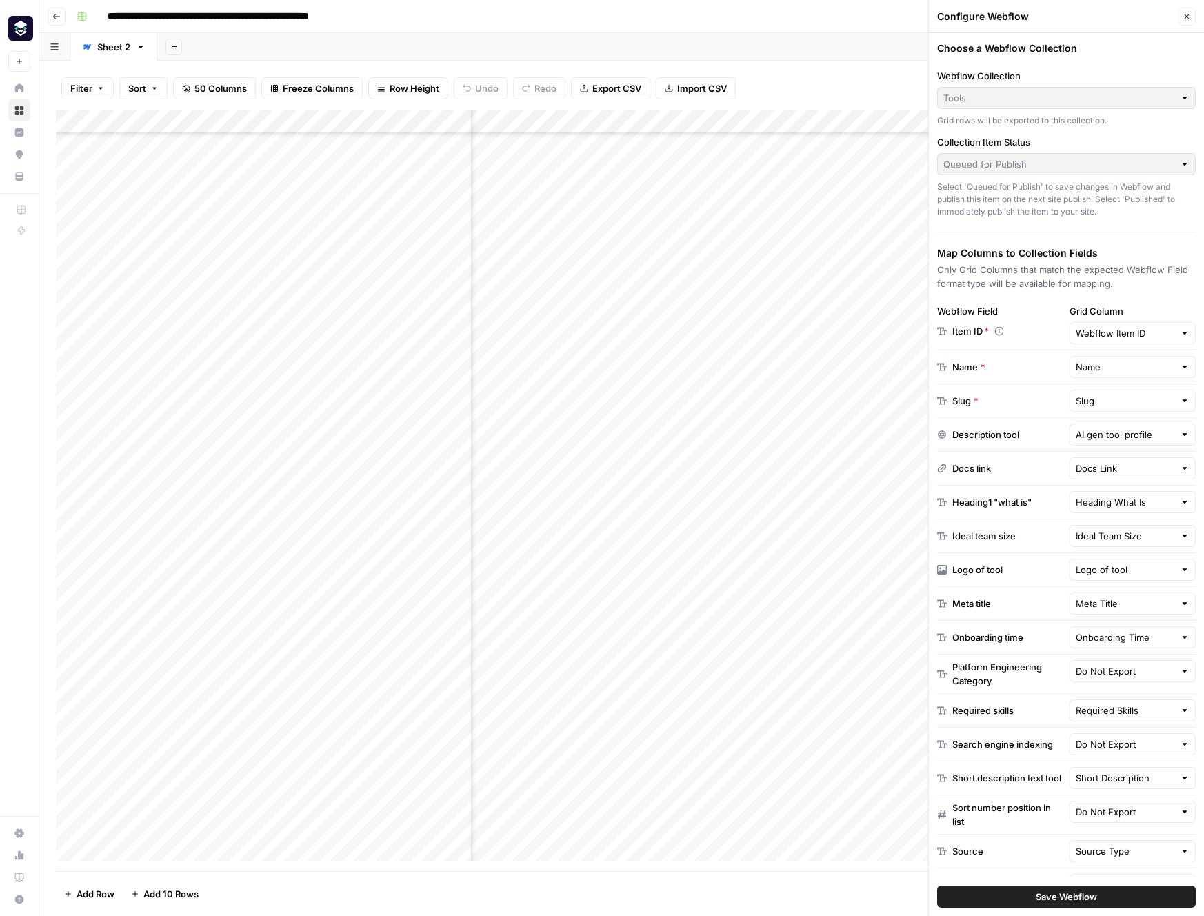
click at [825, 904] on footer "Add Row Add 10 Rows 143 Rows 50/50 Columns" at bounding box center [622, 893] width 1132 height 45
click at [1188, 19] on icon "button" at bounding box center [1187, 16] width 8 height 8
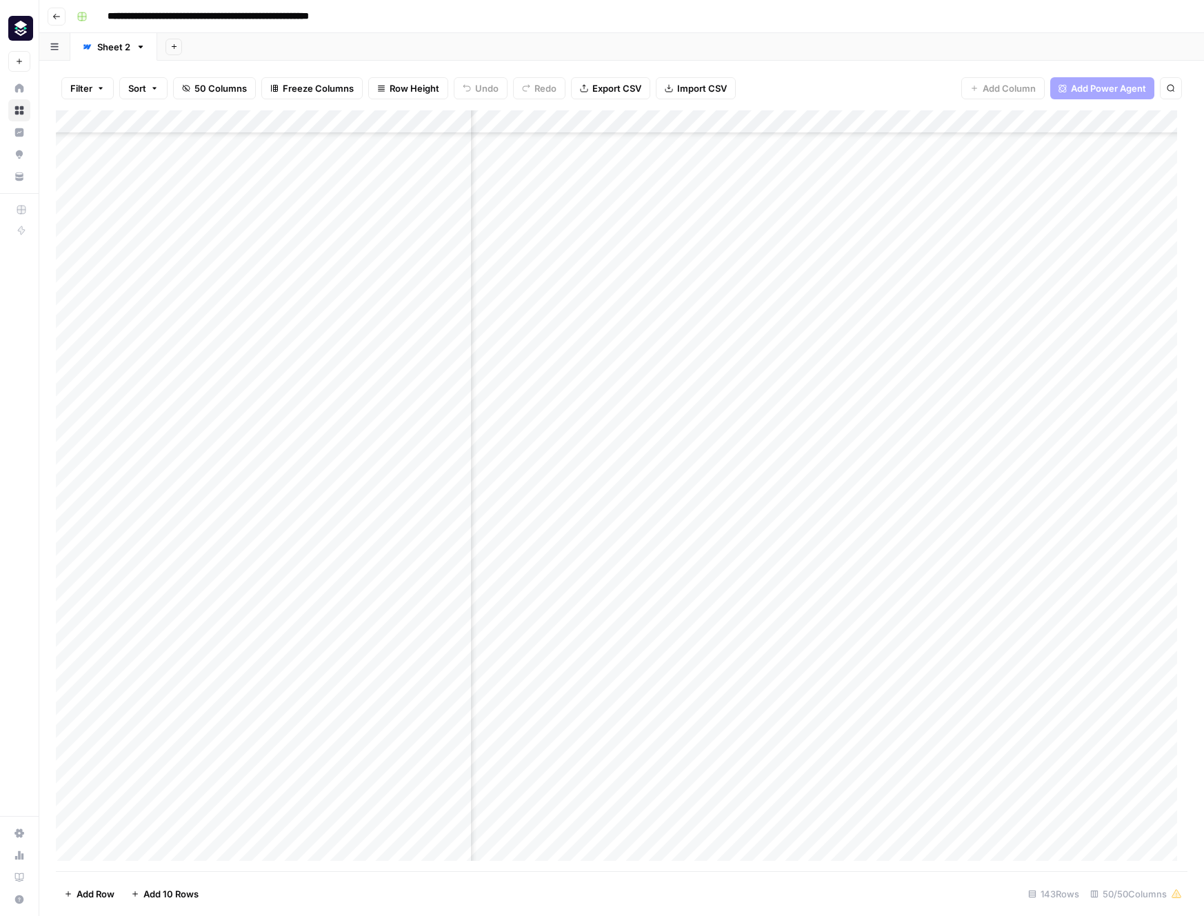
scroll to position [488, 0]
click at [669, 429] on div "Add Column" at bounding box center [622, 490] width 1132 height 761
click at [964, 433] on div "Add Column" at bounding box center [622, 490] width 1132 height 761
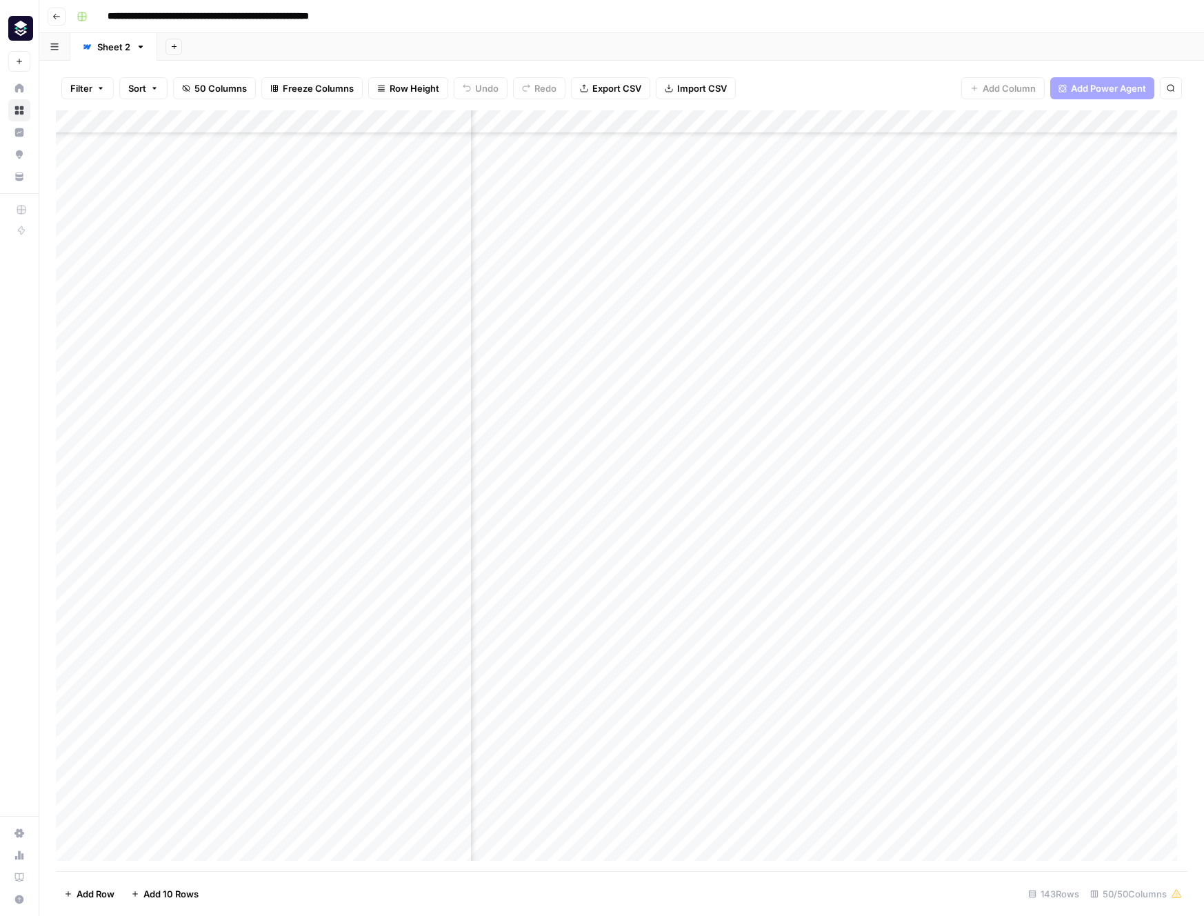
click at [815, 455] on div "Add Column" at bounding box center [622, 490] width 1132 height 761
click at [824, 121] on div "Add Column" at bounding box center [622, 490] width 1132 height 761
click at [795, 203] on span "Edit" at bounding box center [815, 207] width 121 height 14
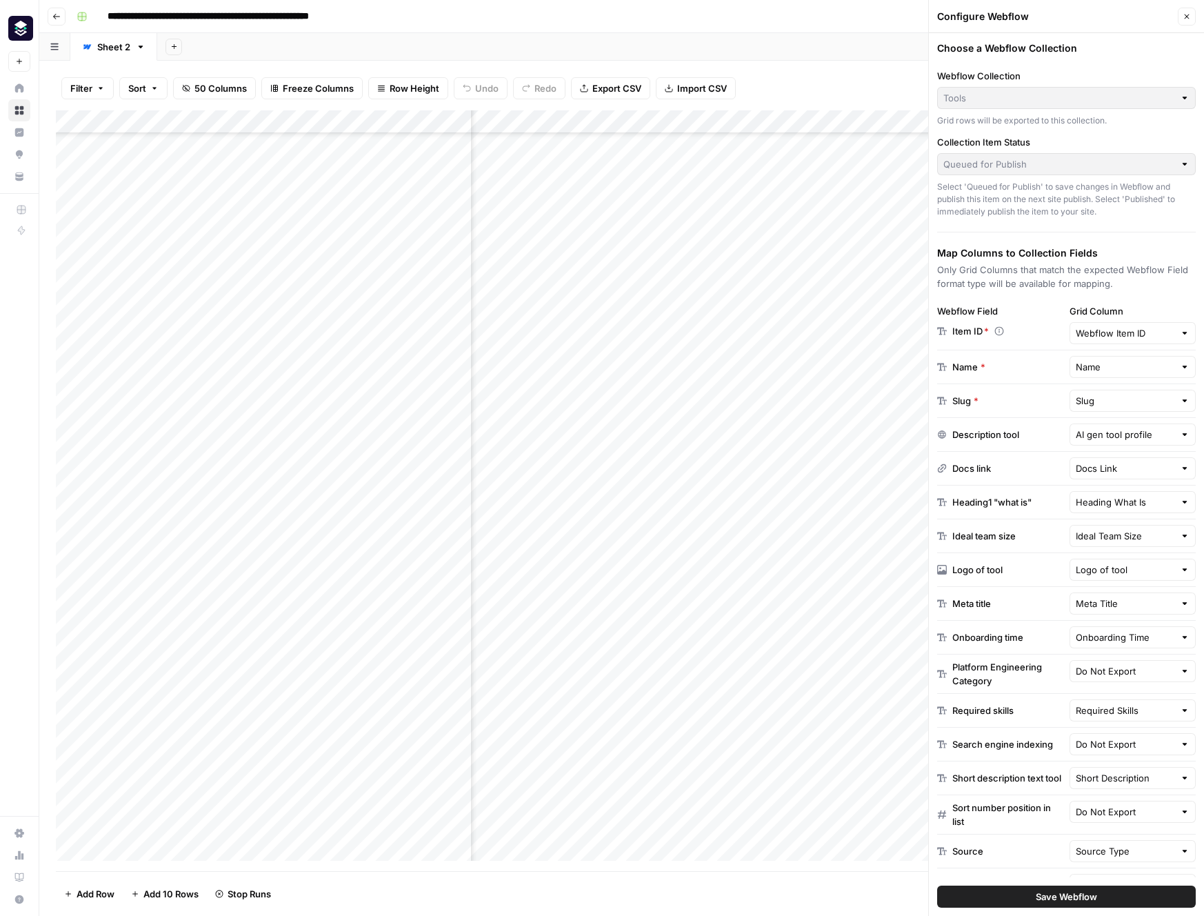
click at [1088, 412] on div "Slug * Slug" at bounding box center [1066, 401] width 259 height 34
click at [1088, 406] on input "text" at bounding box center [1125, 401] width 99 height 14
type input "Slug"
click at [1017, 416] on div "Slug * Slug" at bounding box center [1066, 401] width 259 height 34
click at [1090, 367] on input "text" at bounding box center [1125, 367] width 99 height 14
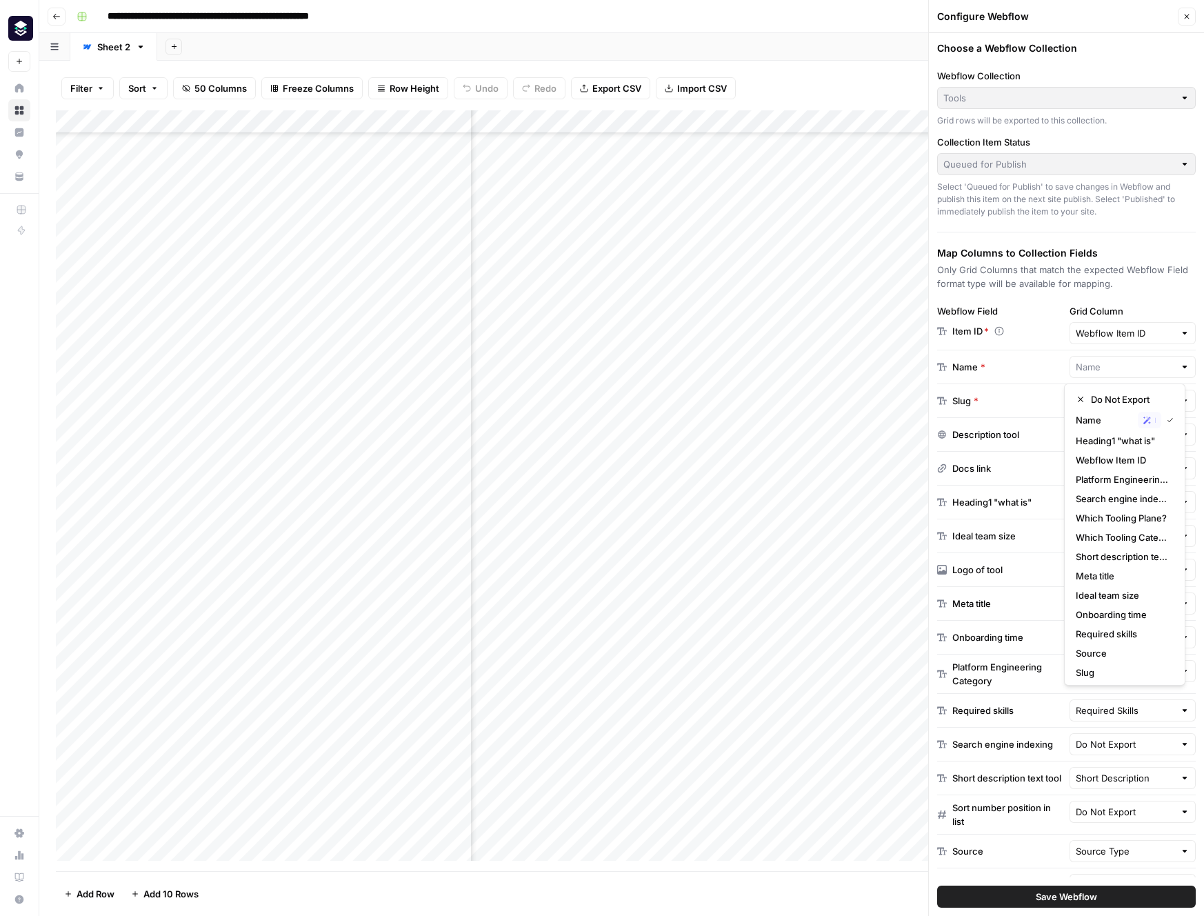
type input "Name"
click at [1017, 371] on div "Name *" at bounding box center [1000, 367] width 127 height 14
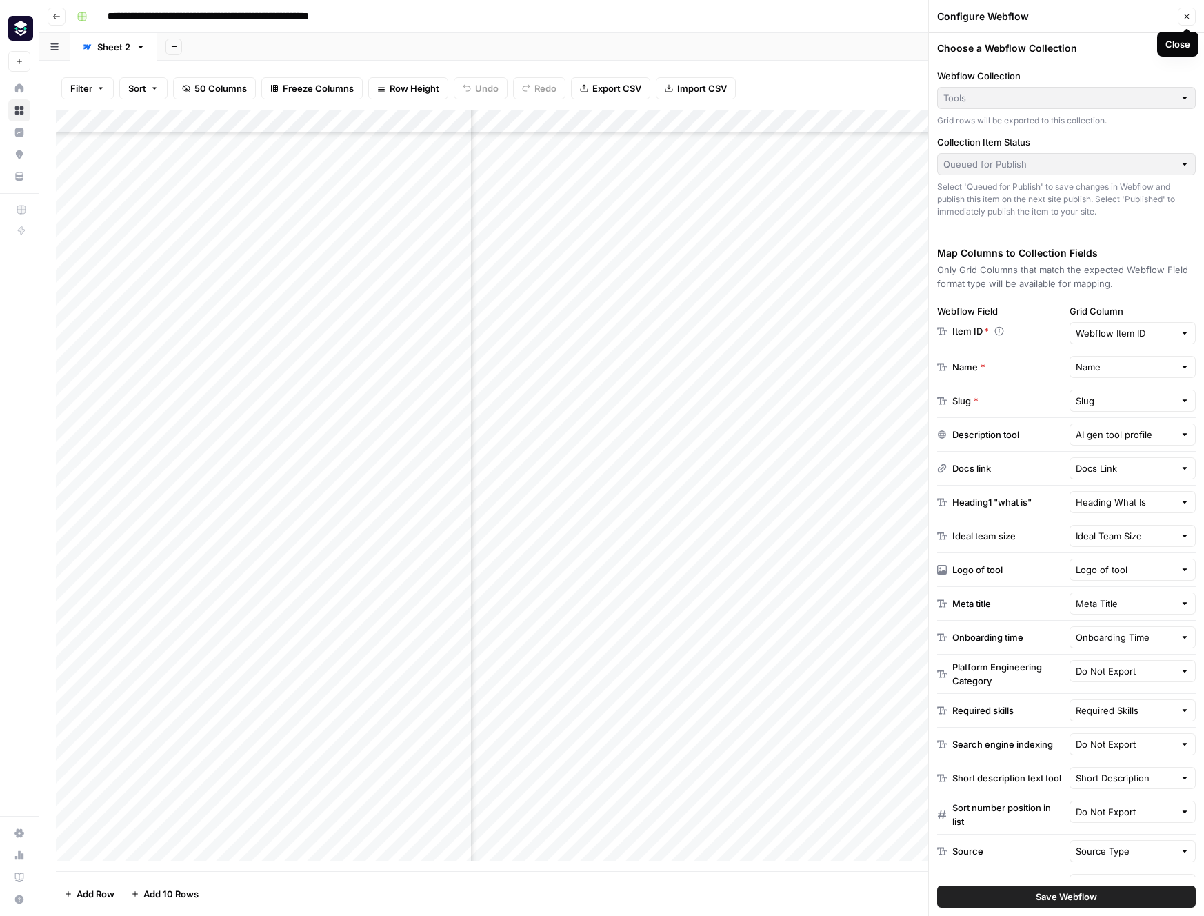
click at [1188, 17] on icon "button" at bounding box center [1187, 16] width 5 height 5
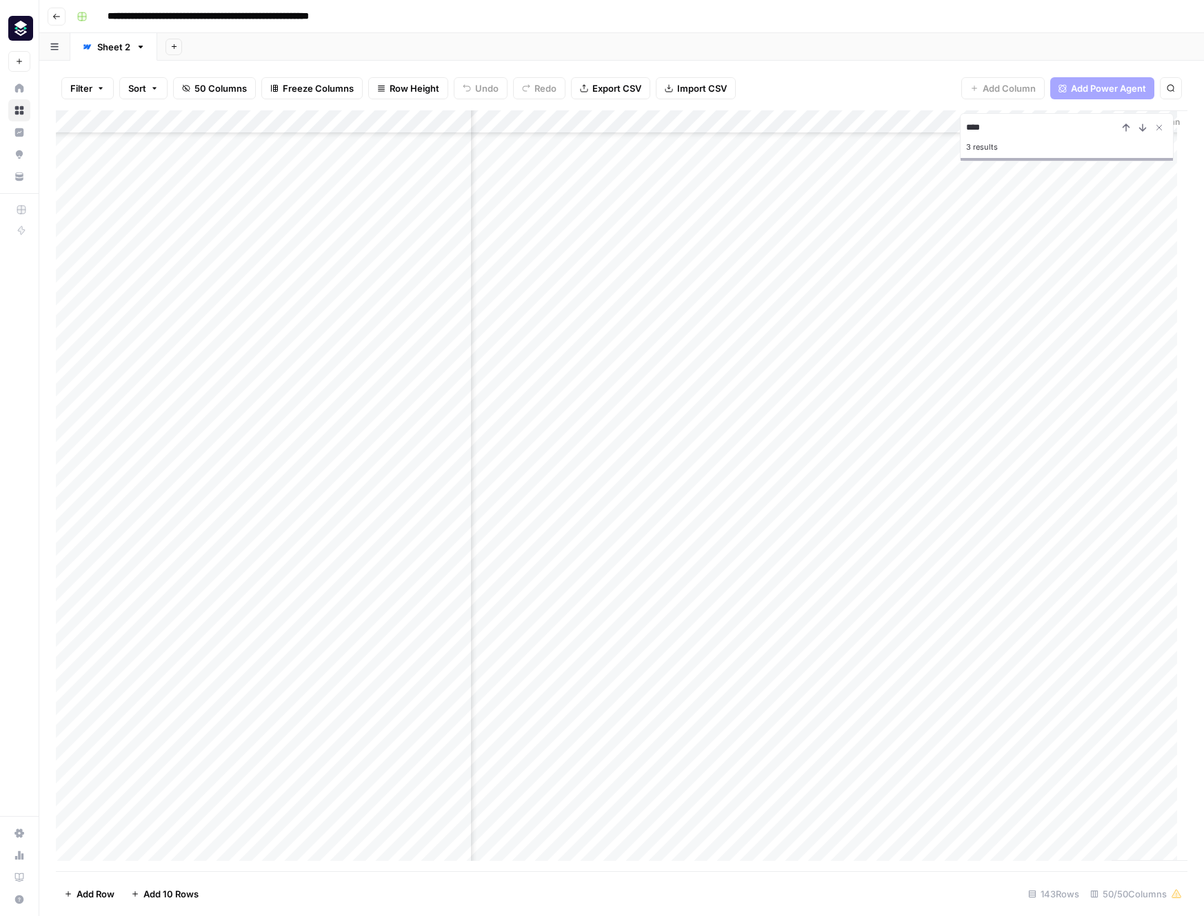
type input "****"
click at [1155, 123] on icon "Close Search" at bounding box center [1159, 127] width 11 height 11
click at [846, 466] on div "Add Column" at bounding box center [622, 490] width 1132 height 761
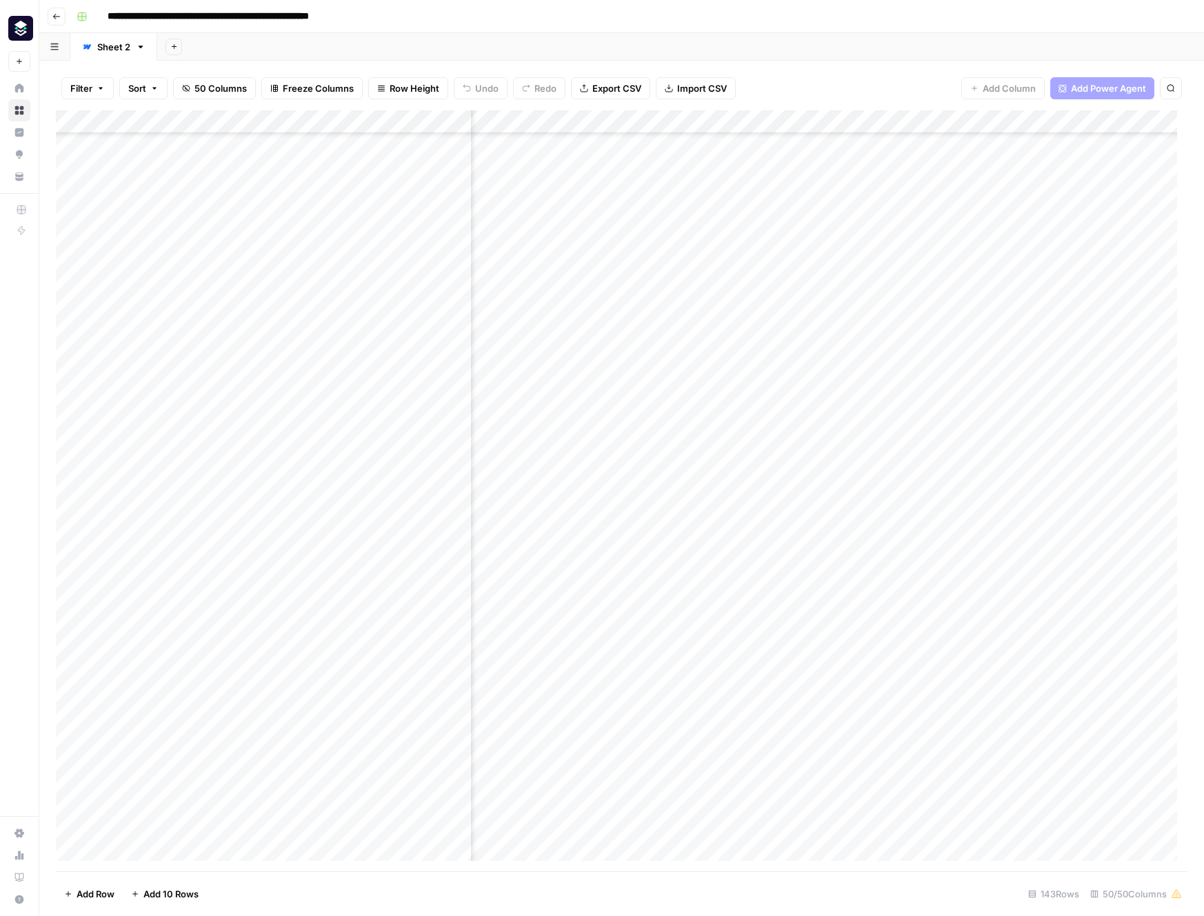
click at [846, 466] on div "Add Column" at bounding box center [622, 490] width 1132 height 761
click at [835, 419] on div "Add Column" at bounding box center [622, 490] width 1132 height 761
click at [881, 118] on div "Add Column" at bounding box center [622, 490] width 1132 height 761
click at [920, 190] on span "Text" at bounding box center [949, 191] width 66 height 14
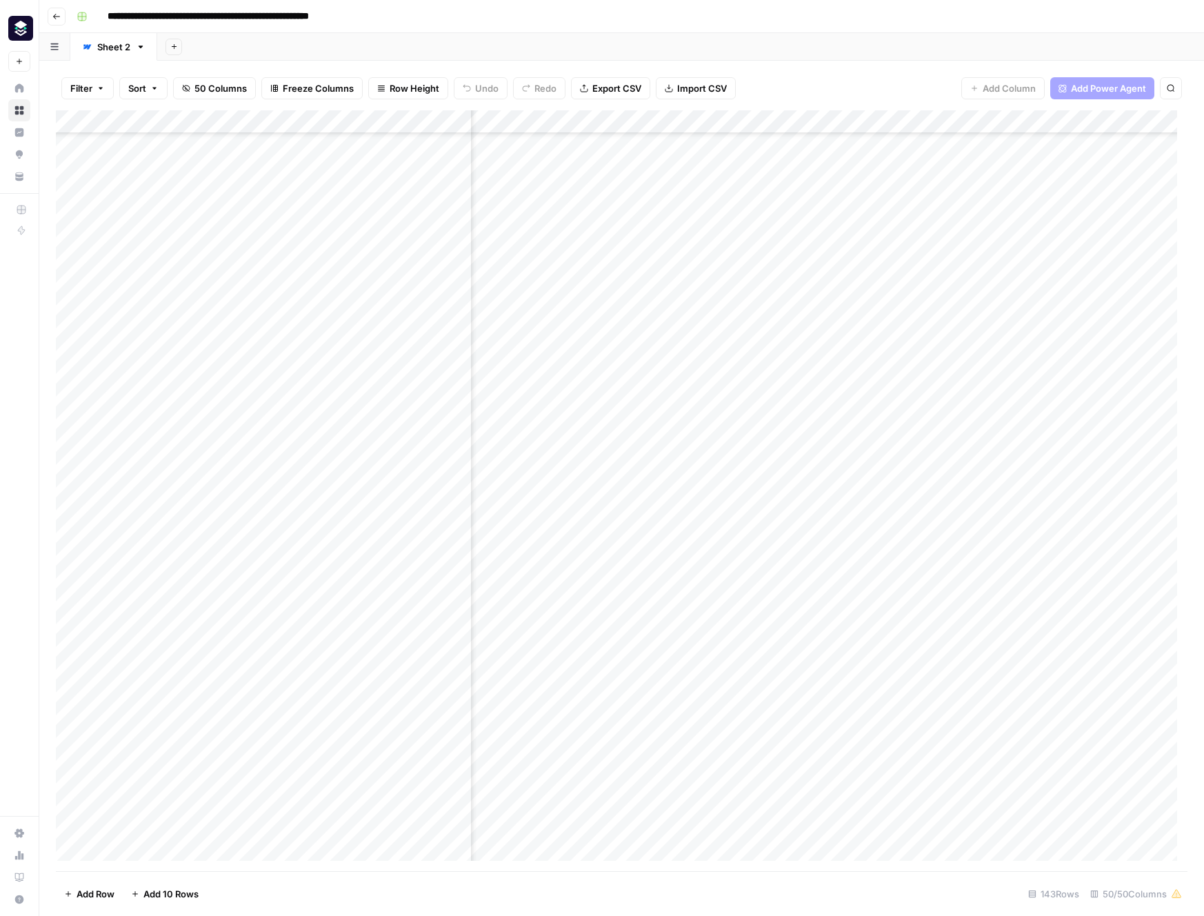
click at [959, 467] on div "Add Column" at bounding box center [622, 490] width 1132 height 761
click at [809, 472] on div "Add Column" at bounding box center [622, 490] width 1132 height 761
click at [769, 466] on div "Add Column" at bounding box center [622, 490] width 1132 height 761
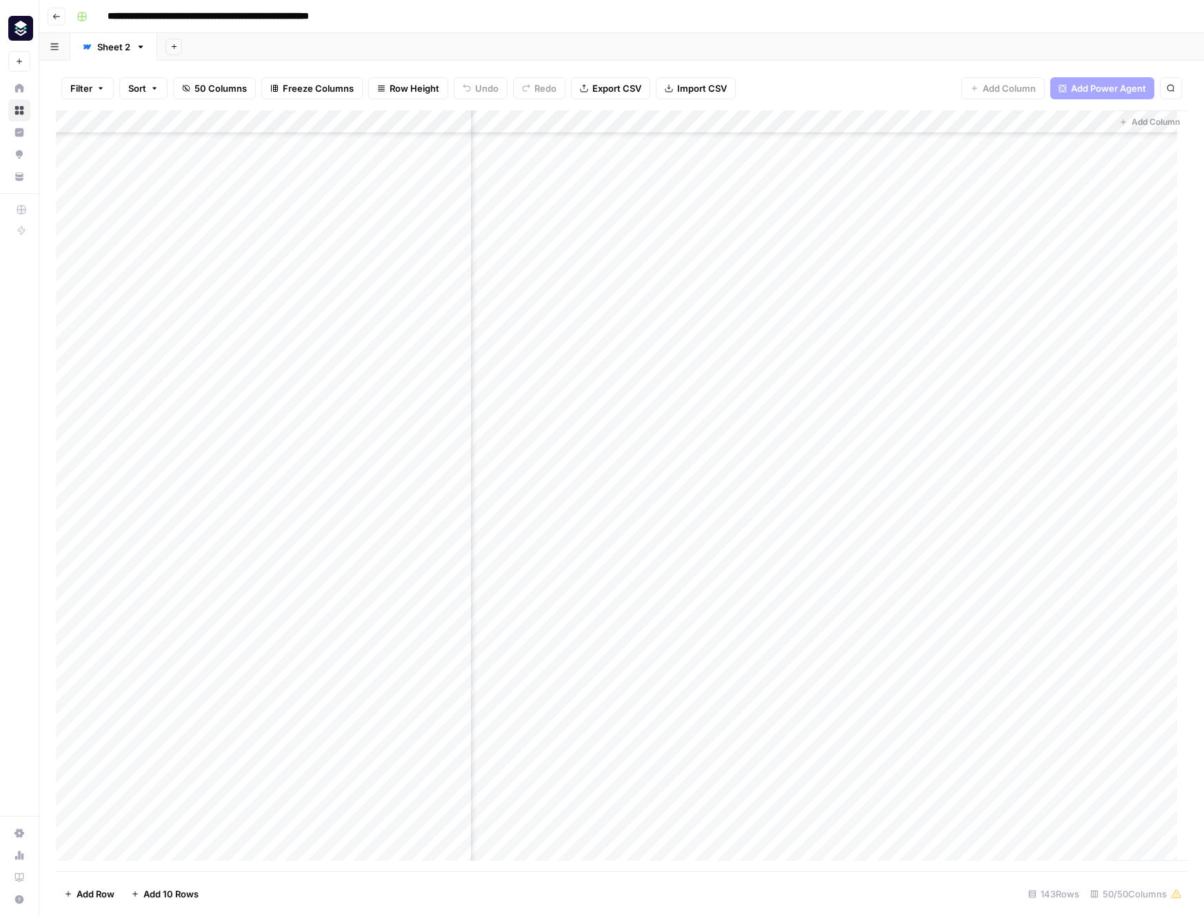
click at [824, 468] on div "Add Column" at bounding box center [622, 490] width 1132 height 761
click at [650, 450] on div "Add Column" at bounding box center [622, 490] width 1132 height 761
click at [651, 463] on div "Add Column" at bounding box center [622, 490] width 1132 height 761
drag, startPoint x: 719, startPoint y: 120, endPoint x: 807, endPoint y: 123, distance: 87.6
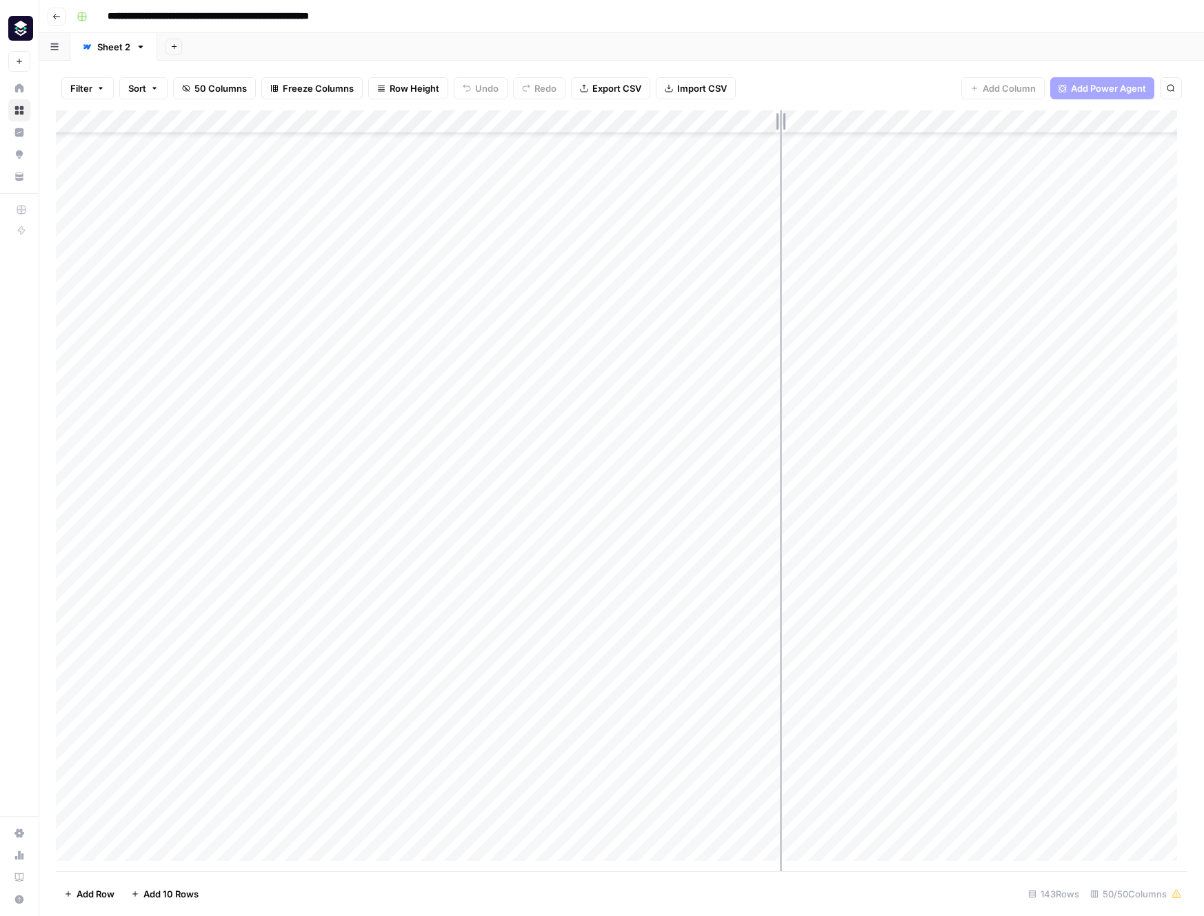
click at [807, 123] on div "Add Column" at bounding box center [622, 490] width 1132 height 761
click at [980, 463] on div "Add Column" at bounding box center [622, 490] width 1132 height 761
click at [980, 463] on textarea "**********" at bounding box center [1038, 466] width 221 height 19
click at [995, 523] on div "Add Column" at bounding box center [622, 490] width 1132 height 761
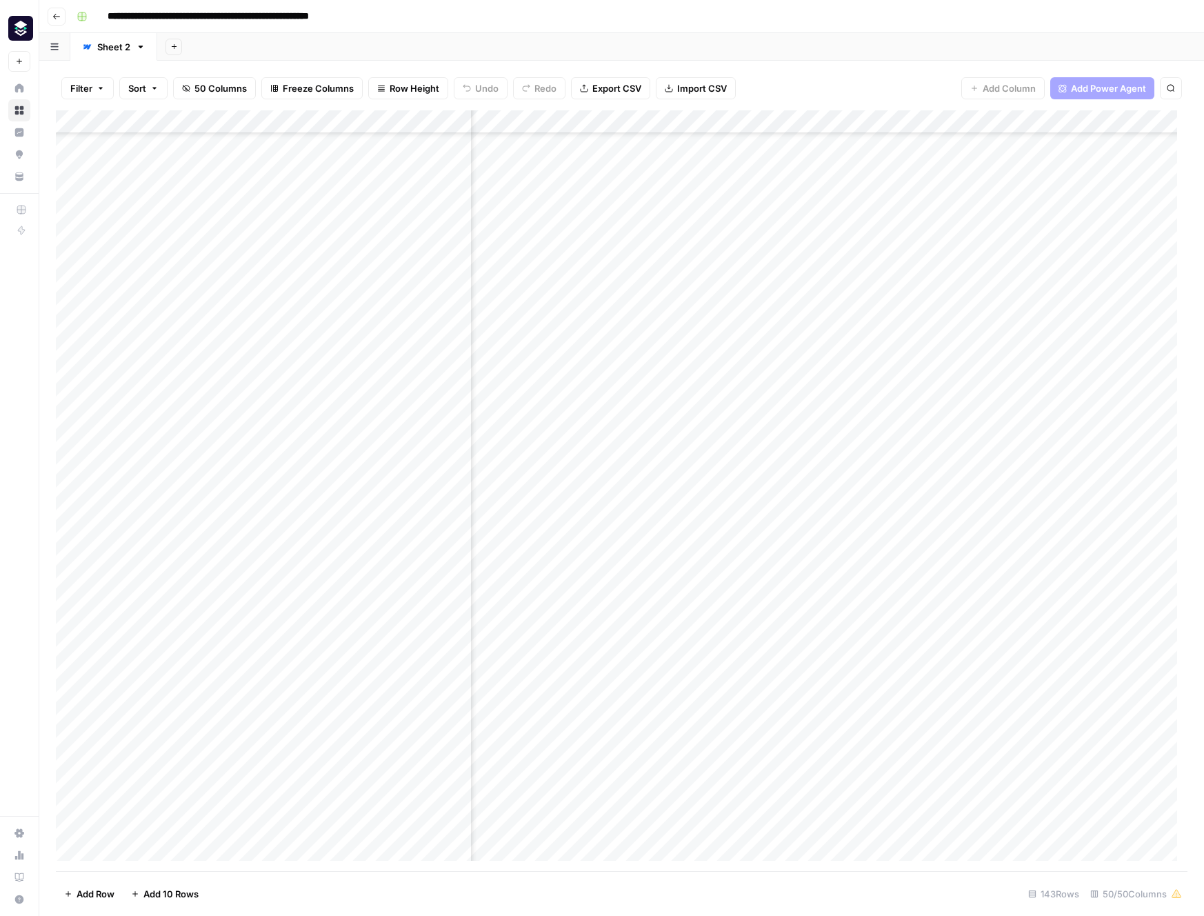
click at [1017, 463] on div "Add Column" at bounding box center [622, 490] width 1132 height 761
click at [1113, 119] on div "Add Column" at bounding box center [622, 490] width 1132 height 761
click at [1113, 119] on div at bounding box center [1115, 124] width 125 height 28
click at [1084, 463] on div "Add Column" at bounding box center [622, 490] width 1132 height 761
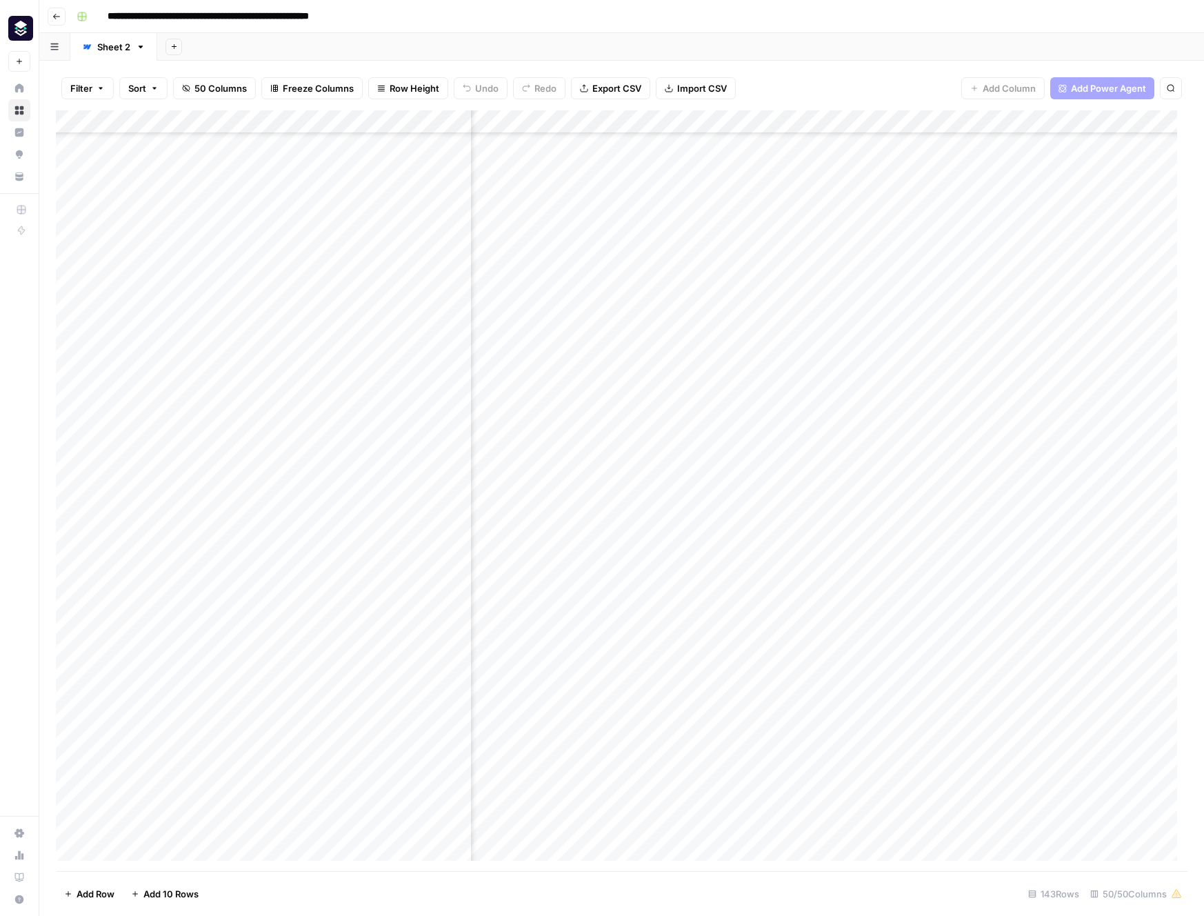
scroll to position [452, 4654]
click at [1045, 463] on div "Add Column" at bounding box center [622, 490] width 1132 height 761
click at [913, 464] on div "Add Column" at bounding box center [622, 490] width 1132 height 761
click at [906, 466] on div "Add Column" at bounding box center [622, 490] width 1132 height 761
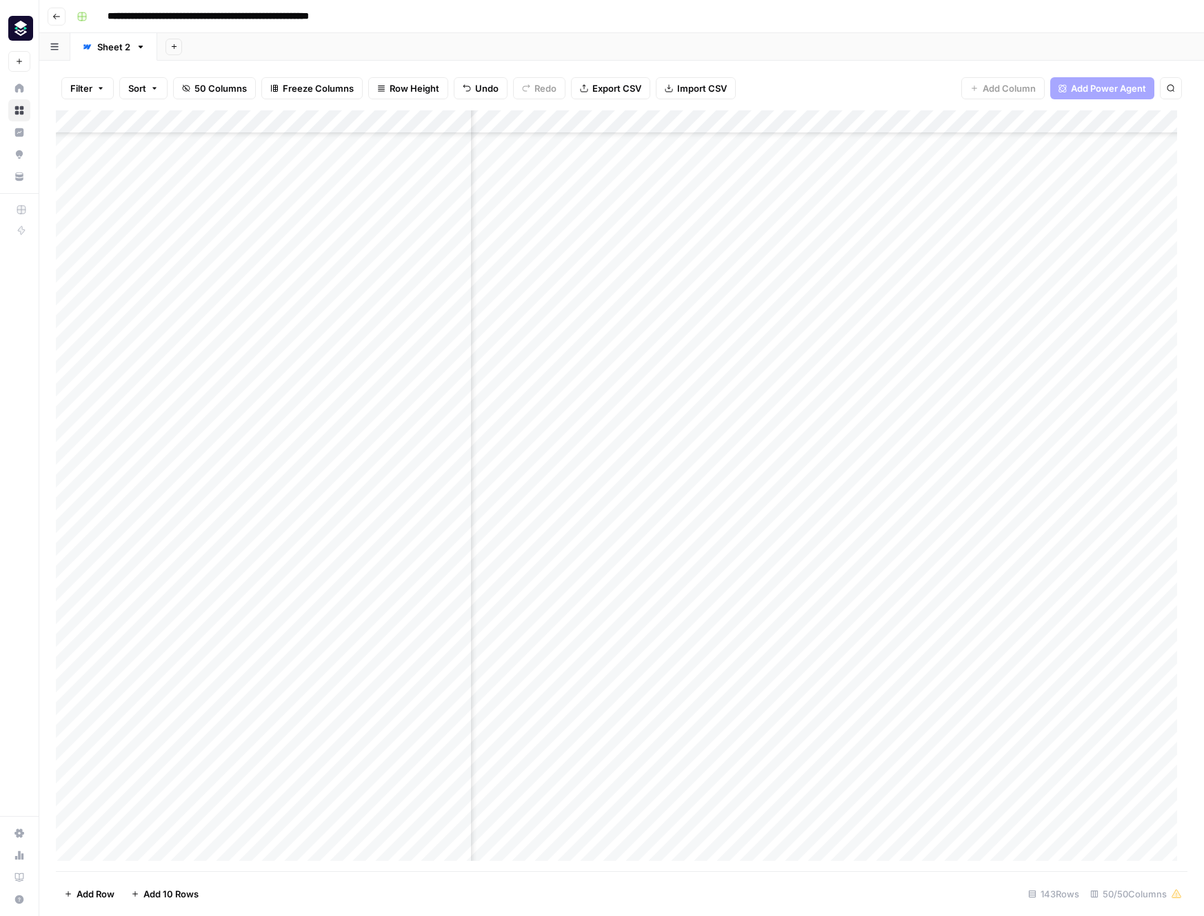
click at [906, 466] on div "Add Column" at bounding box center [622, 490] width 1132 height 761
click at [947, 468] on div "Add Column" at bounding box center [622, 490] width 1132 height 761
click at [901, 454] on button "button" at bounding box center [915, 466] width 125 height 24
click at [866, 468] on button "button" at bounding box center [915, 466] width 125 height 24
click at [924, 466] on button "button" at bounding box center [915, 466] width 125 height 24
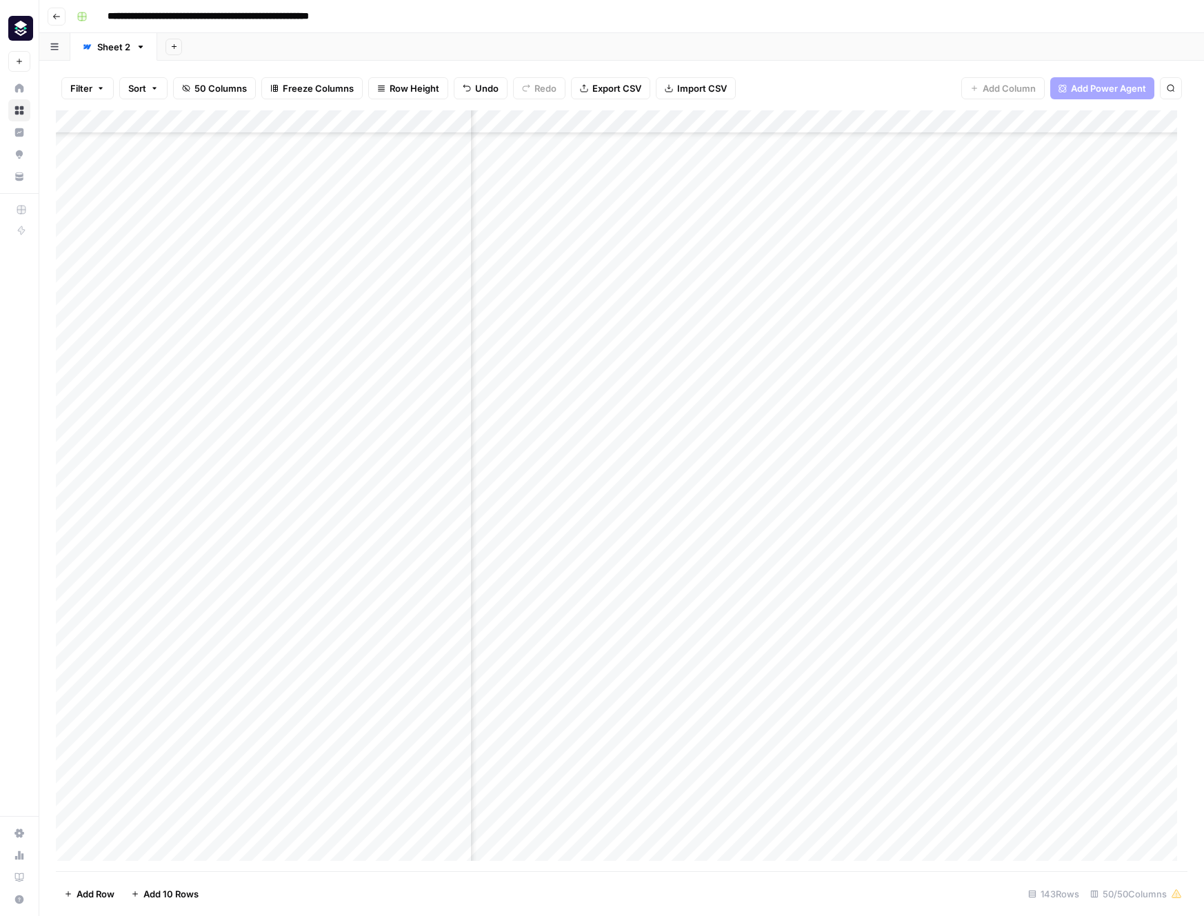
click at [951, 121] on div "Add Column" at bounding box center [622, 490] width 1132 height 761
click at [902, 123] on div at bounding box center [915, 124] width 125 height 28
click at [953, 476] on div "Add Column" at bounding box center [622, 490] width 1132 height 761
click at [931, 464] on div "Add Column" at bounding box center [622, 490] width 1132 height 761
click at [790, 461] on div "Add Column" at bounding box center [622, 490] width 1132 height 761
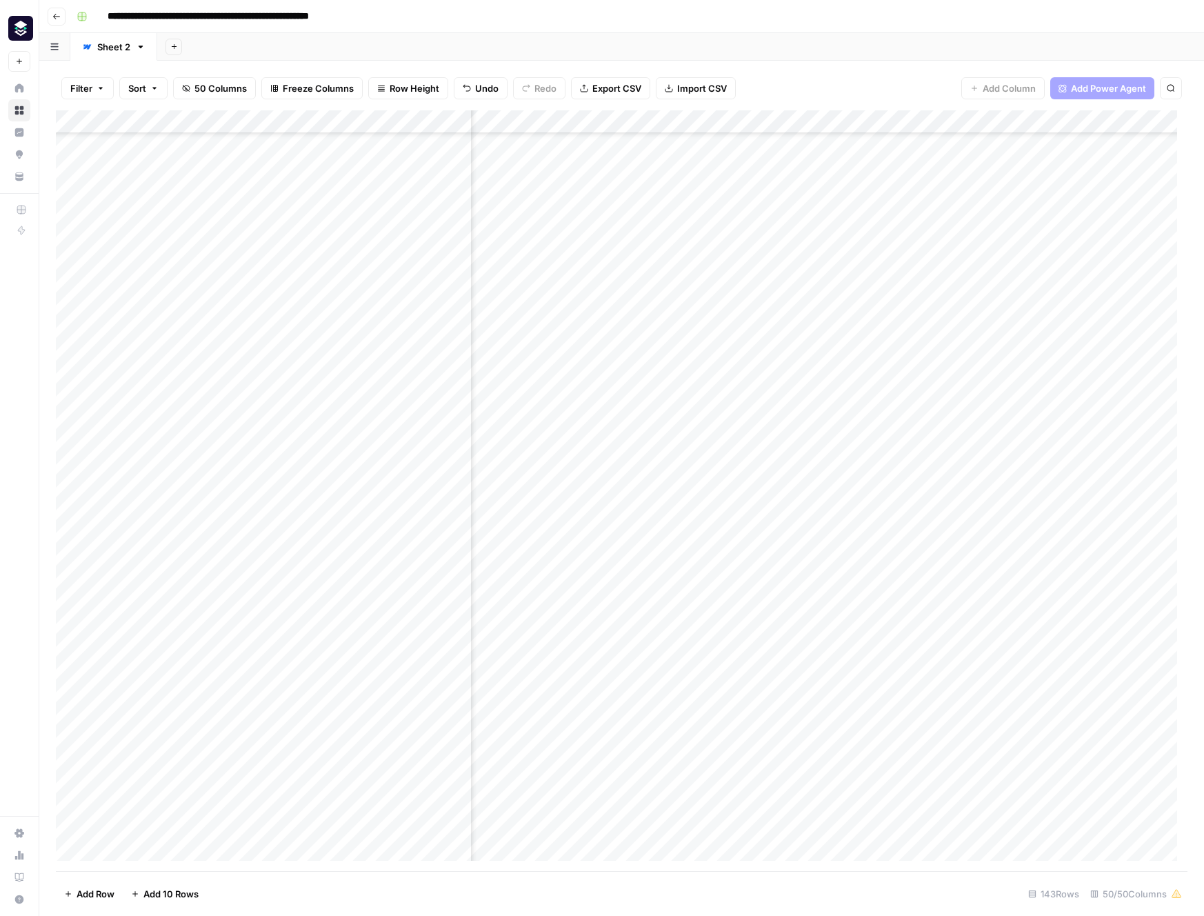
scroll to position [452, 3613]
click at [866, 468] on div "Add Column" at bounding box center [622, 490] width 1132 height 761
click at [781, 492] on div "Add Column" at bounding box center [622, 490] width 1132 height 761
click at [985, 466] on div "Add Column" at bounding box center [622, 490] width 1132 height 761
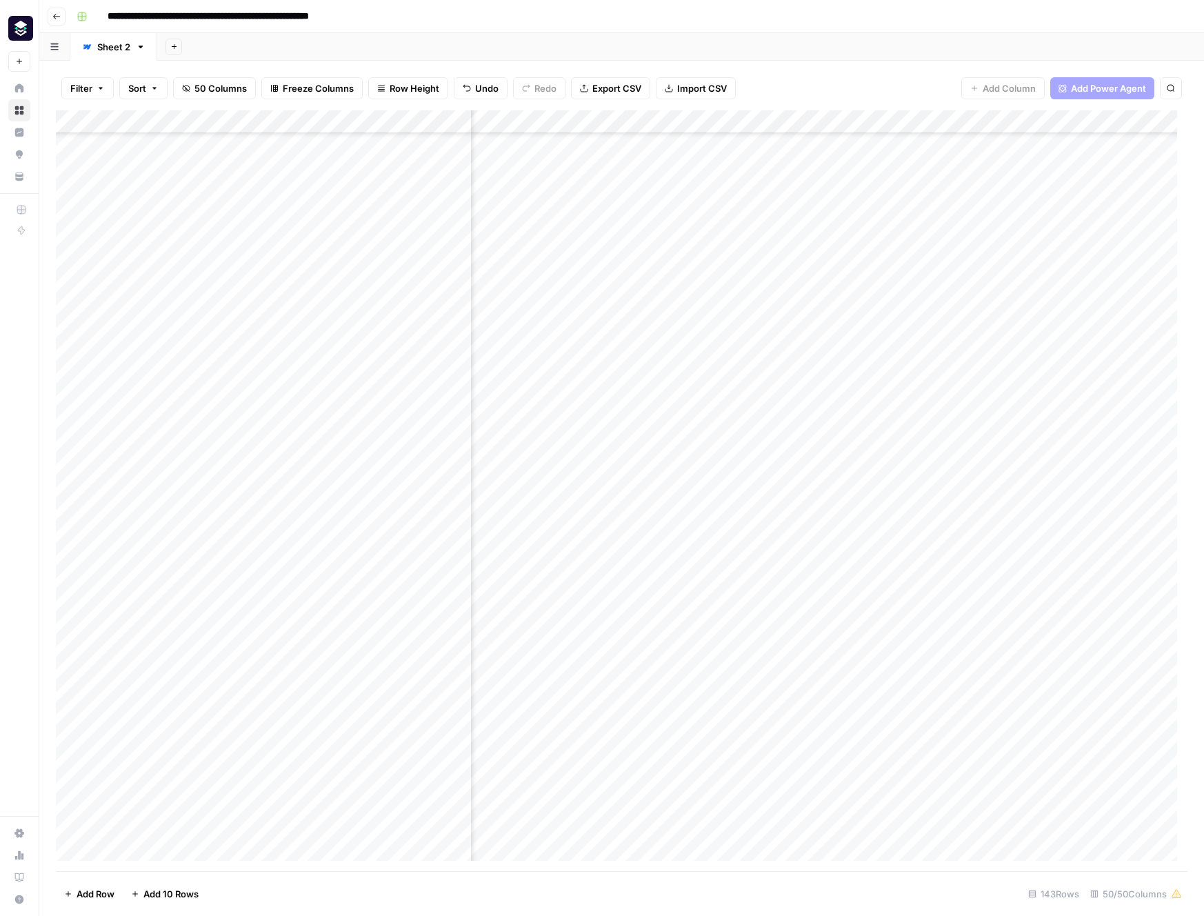
click at [924, 463] on div "Add Column" at bounding box center [622, 490] width 1132 height 761
click at [70, 468] on div "Add Column" at bounding box center [622, 490] width 1132 height 761
click at [57, 466] on div "Add Column" at bounding box center [622, 490] width 1132 height 761
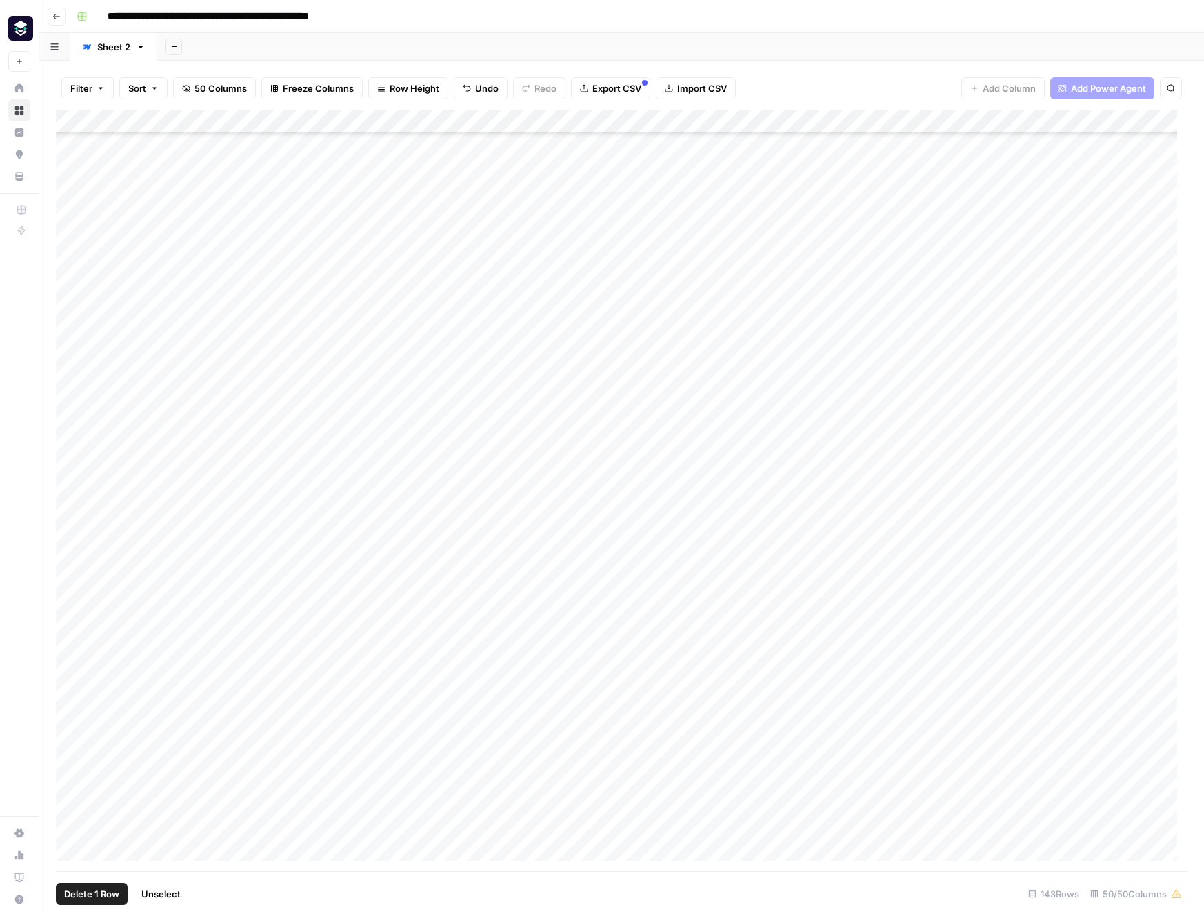
click at [195, 465] on div "Add Column" at bounding box center [622, 490] width 1132 height 761
click at [164, 527] on span "Duplicate 1 row" at bounding box center [138, 531] width 110 height 14
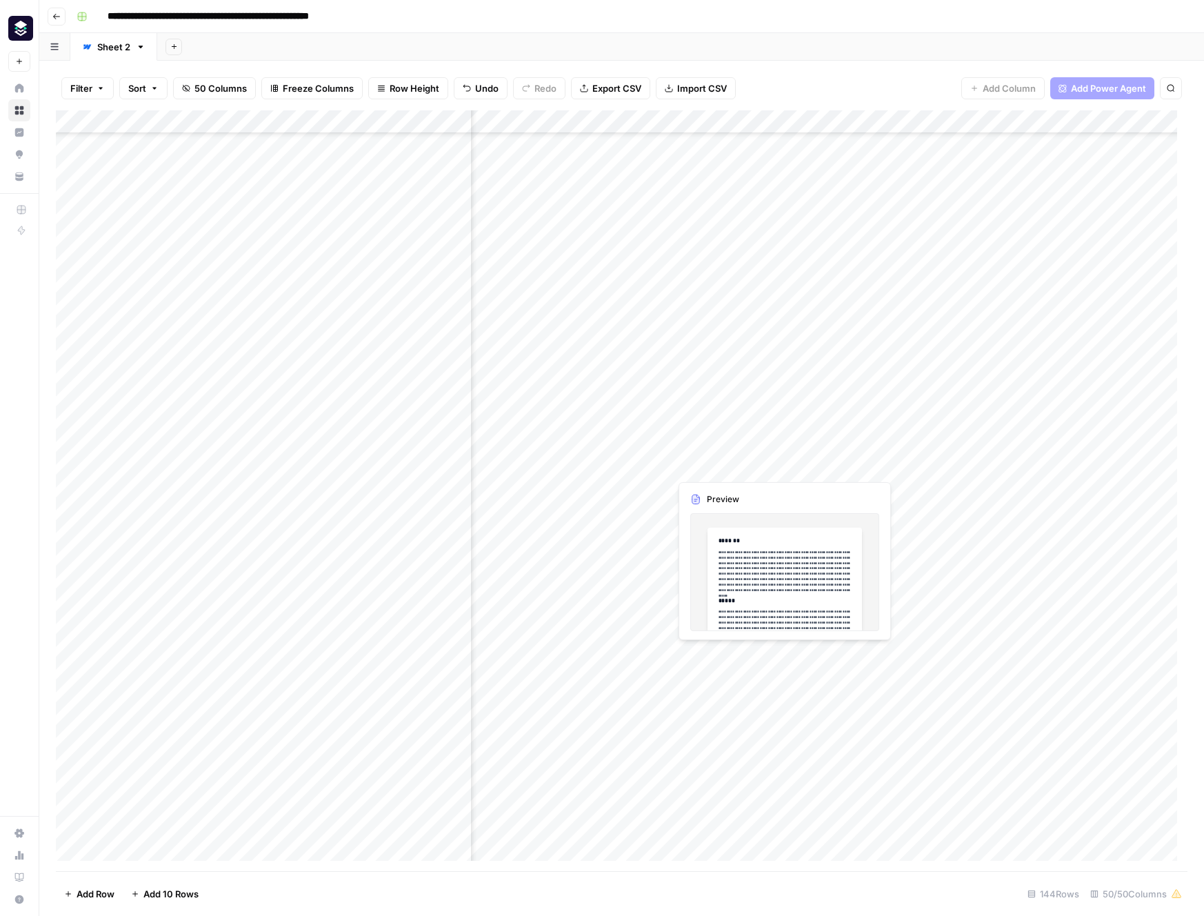
click at [713, 472] on div "Add Column" at bounding box center [622, 490] width 1132 height 761
click at [681, 490] on div "Add Column" at bounding box center [622, 490] width 1132 height 761
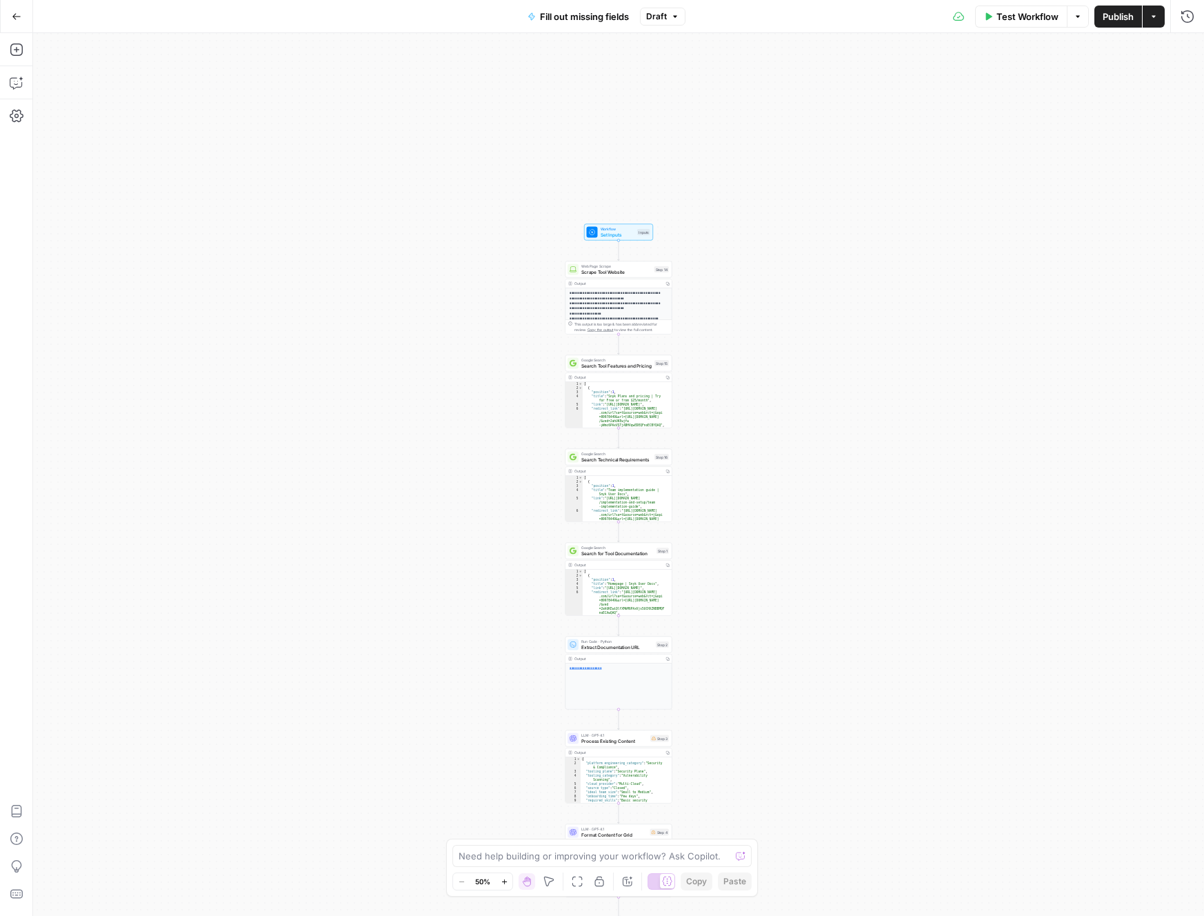
click at [500, 881] on span "Zoom In" at bounding box center [500, 881] width 1 height 1
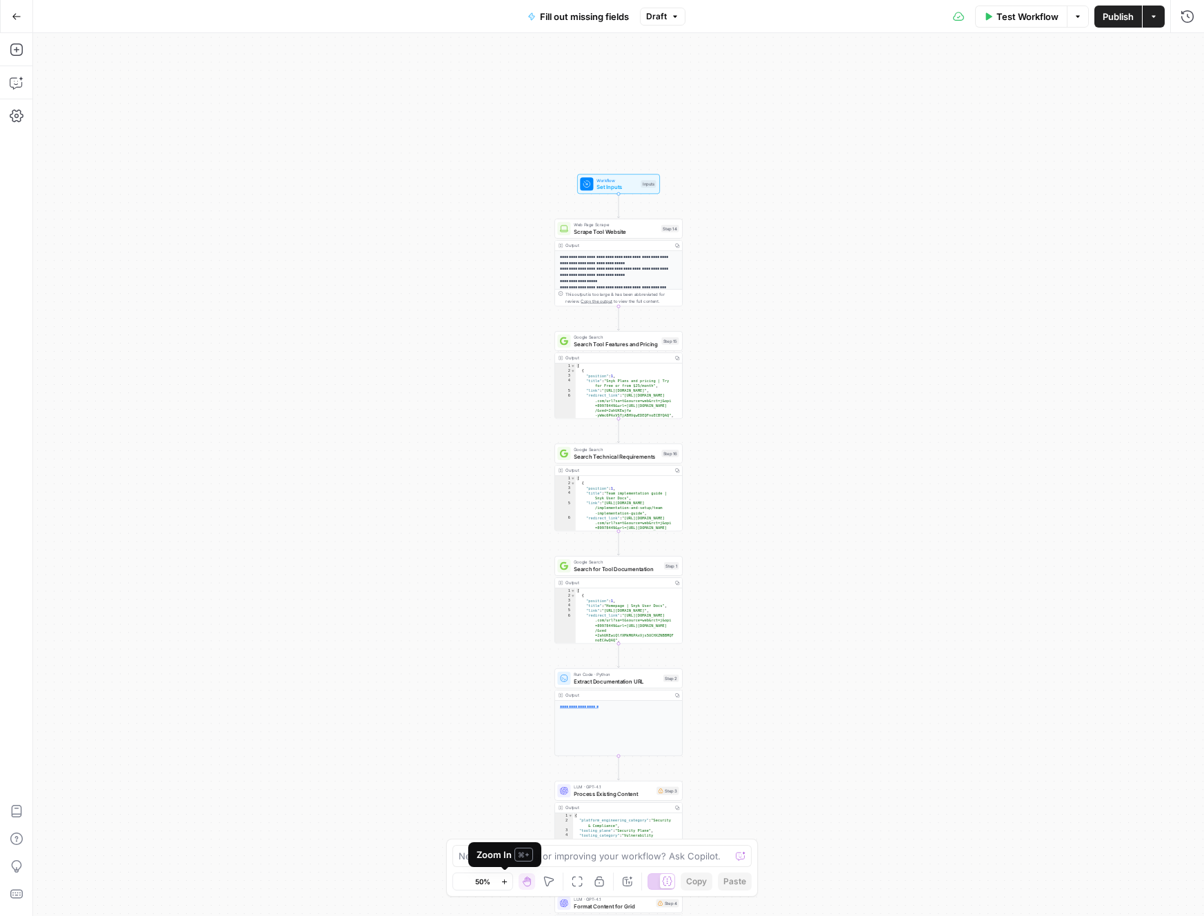
click at [500, 881] on span "Zoom In" at bounding box center [500, 881] width 1 height 1
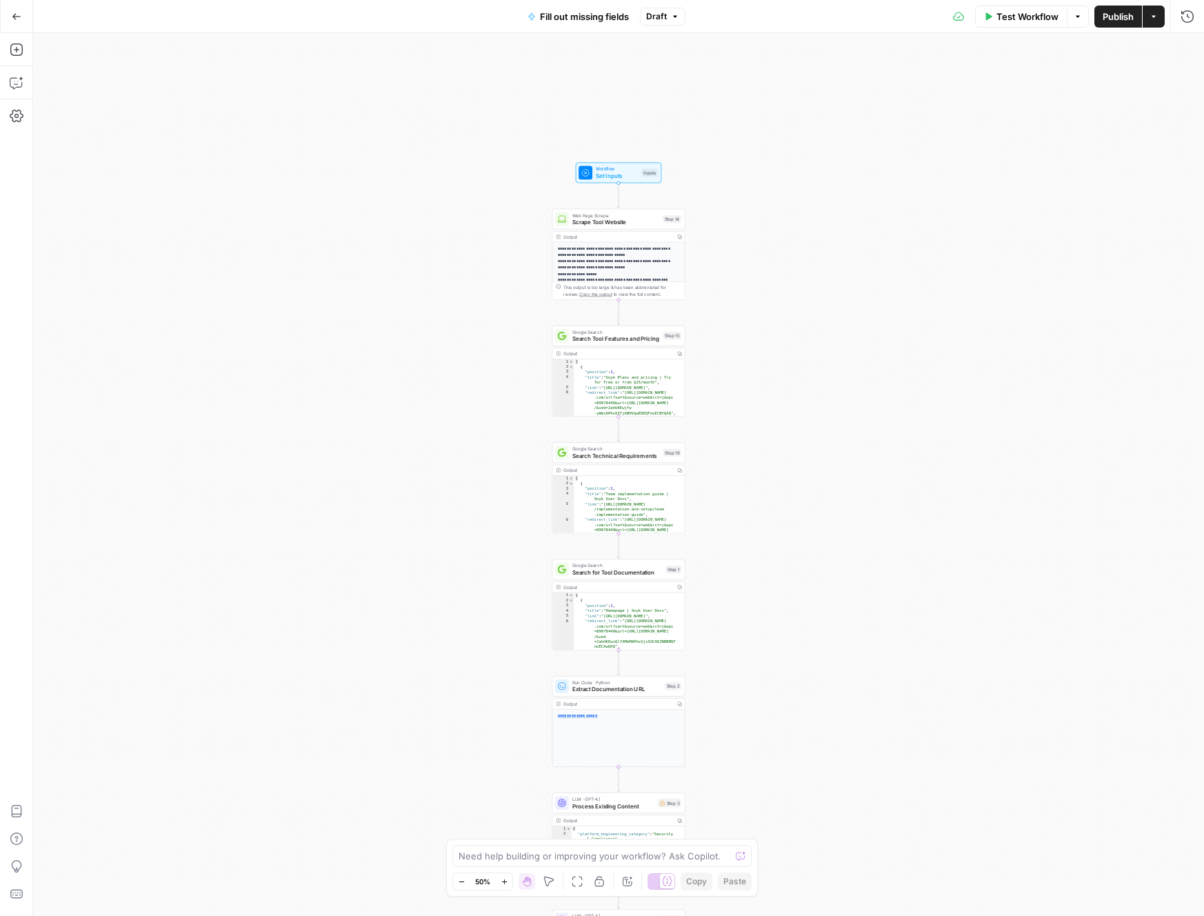
click at [500, 881] on span "Zoom In" at bounding box center [500, 881] width 1 height 1
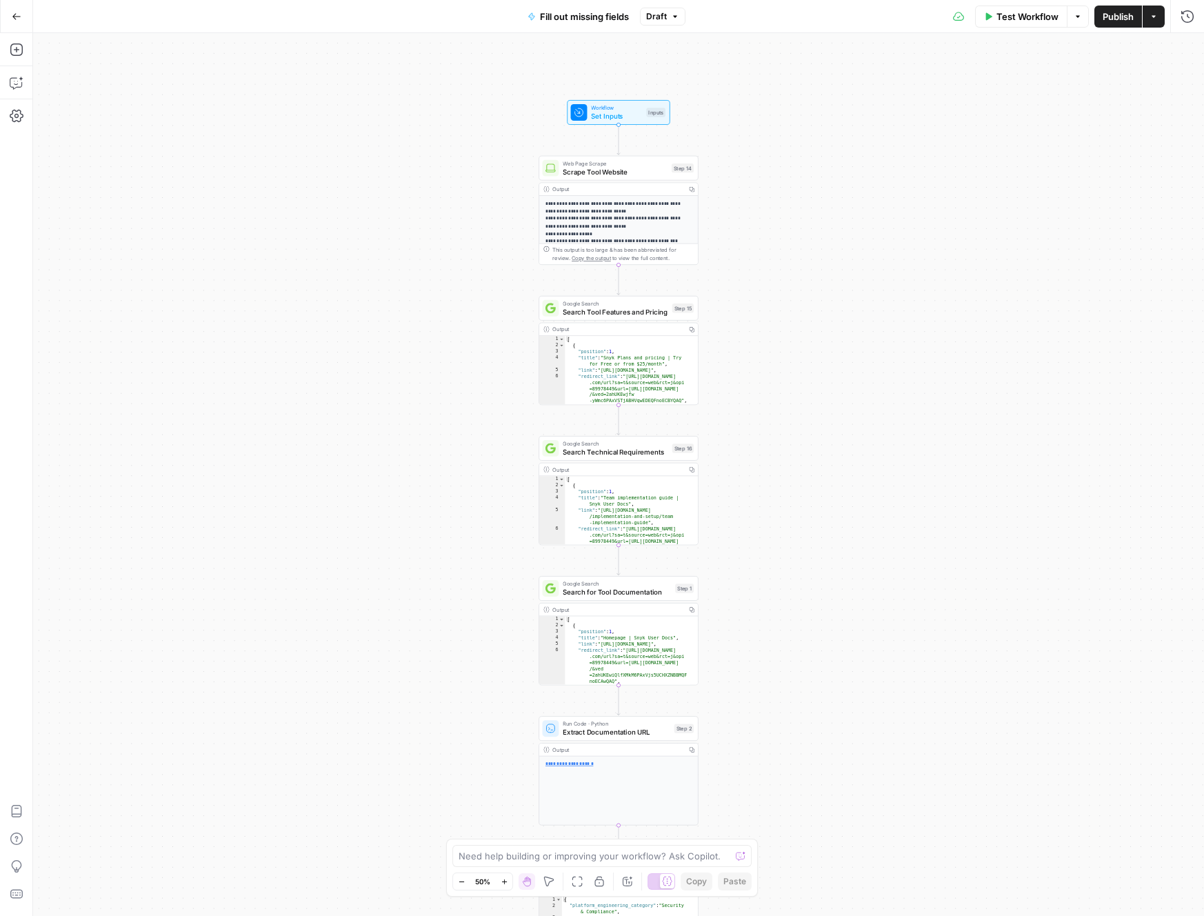
click at [500, 881] on span "Zoom In" at bounding box center [500, 881] width 1 height 1
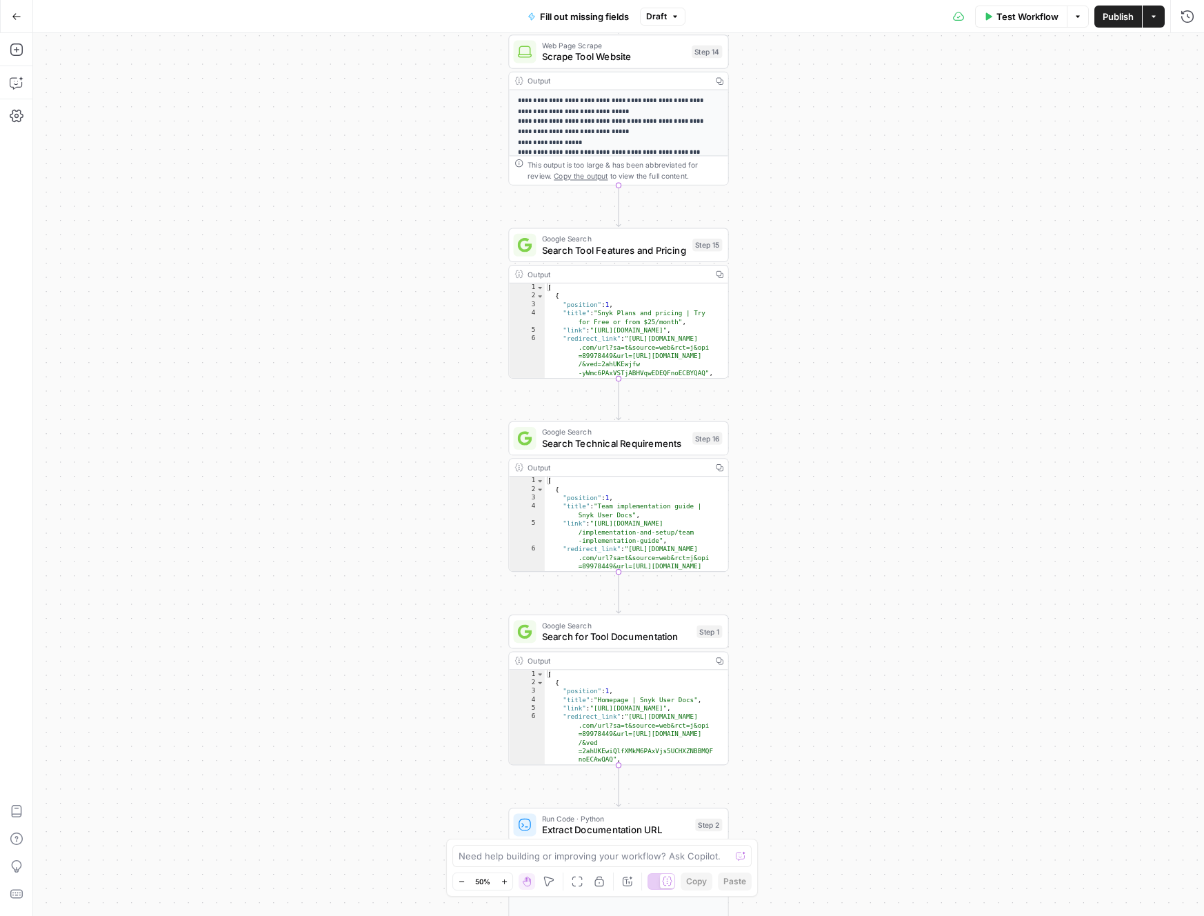
click at [500, 881] on button "Zoom In" at bounding box center [504, 881] width 17 height 17
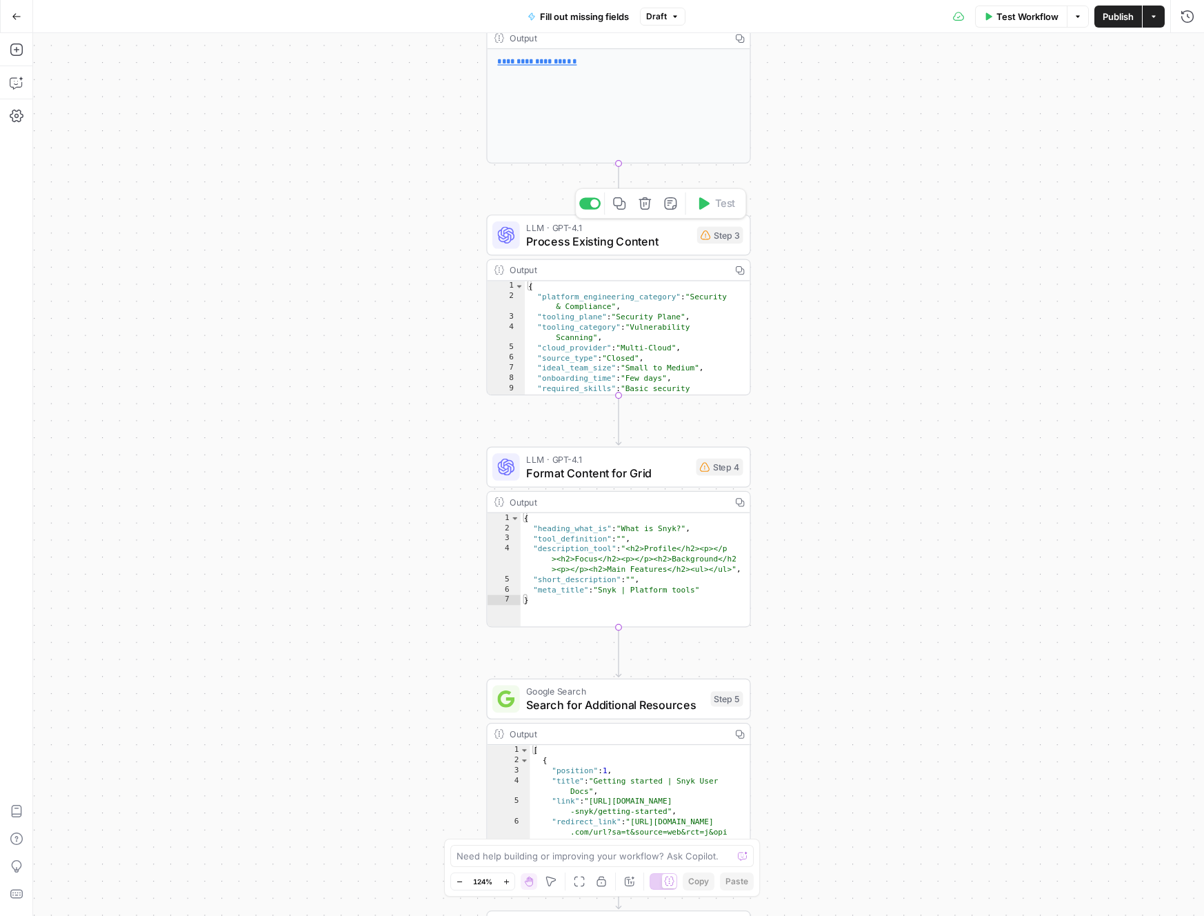
click at [630, 241] on span "Process Existing Content" at bounding box center [607, 240] width 163 height 17
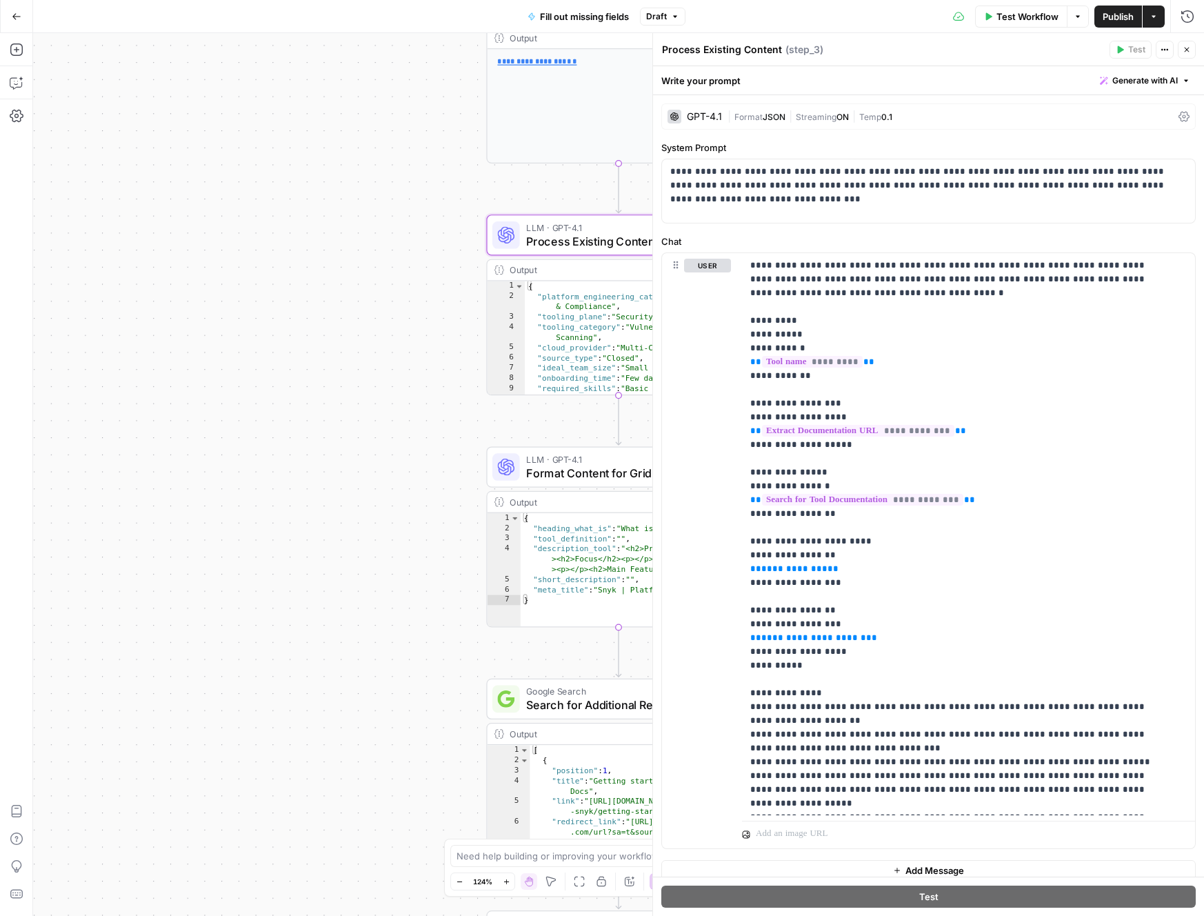
click at [1191, 50] on button "Close" at bounding box center [1187, 50] width 18 height 18
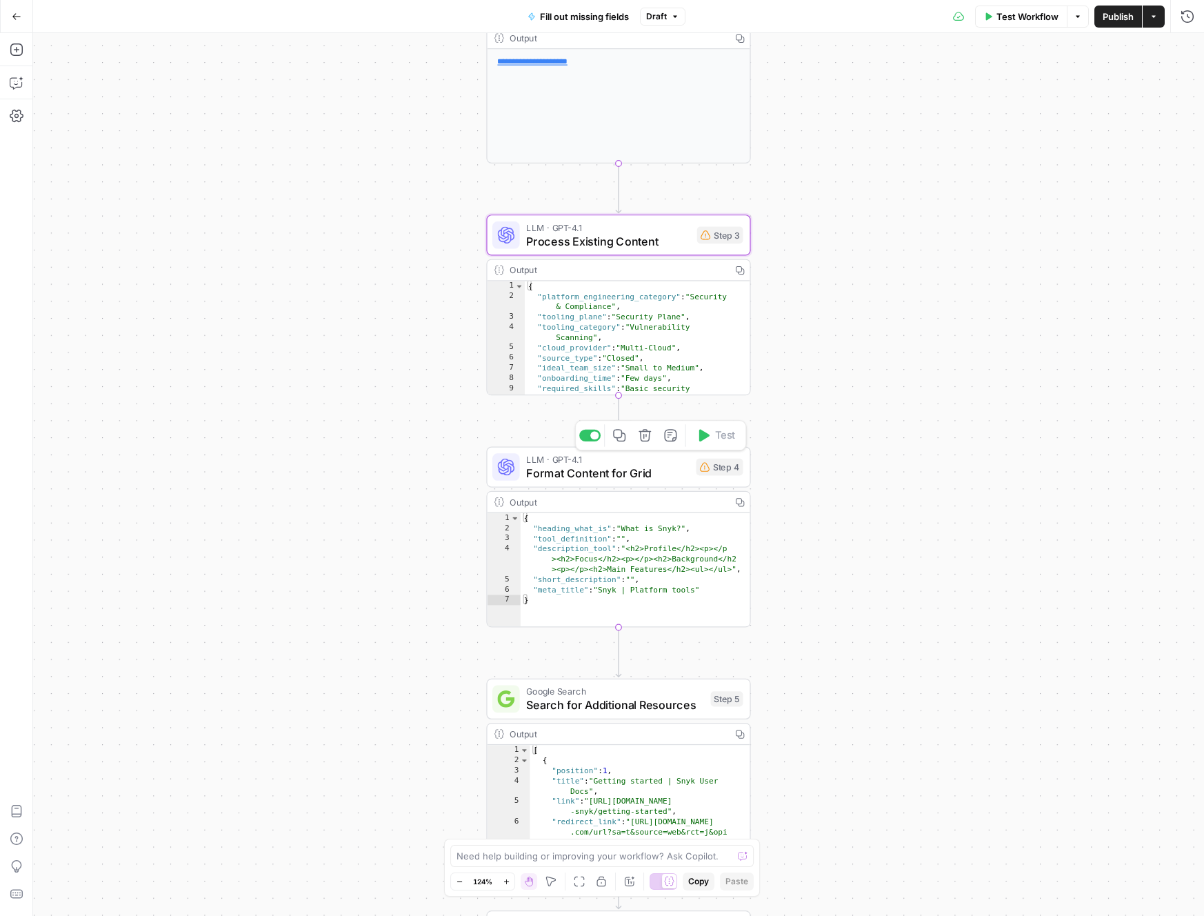
click at [647, 481] on span "Format Content for Grid" at bounding box center [607, 472] width 163 height 17
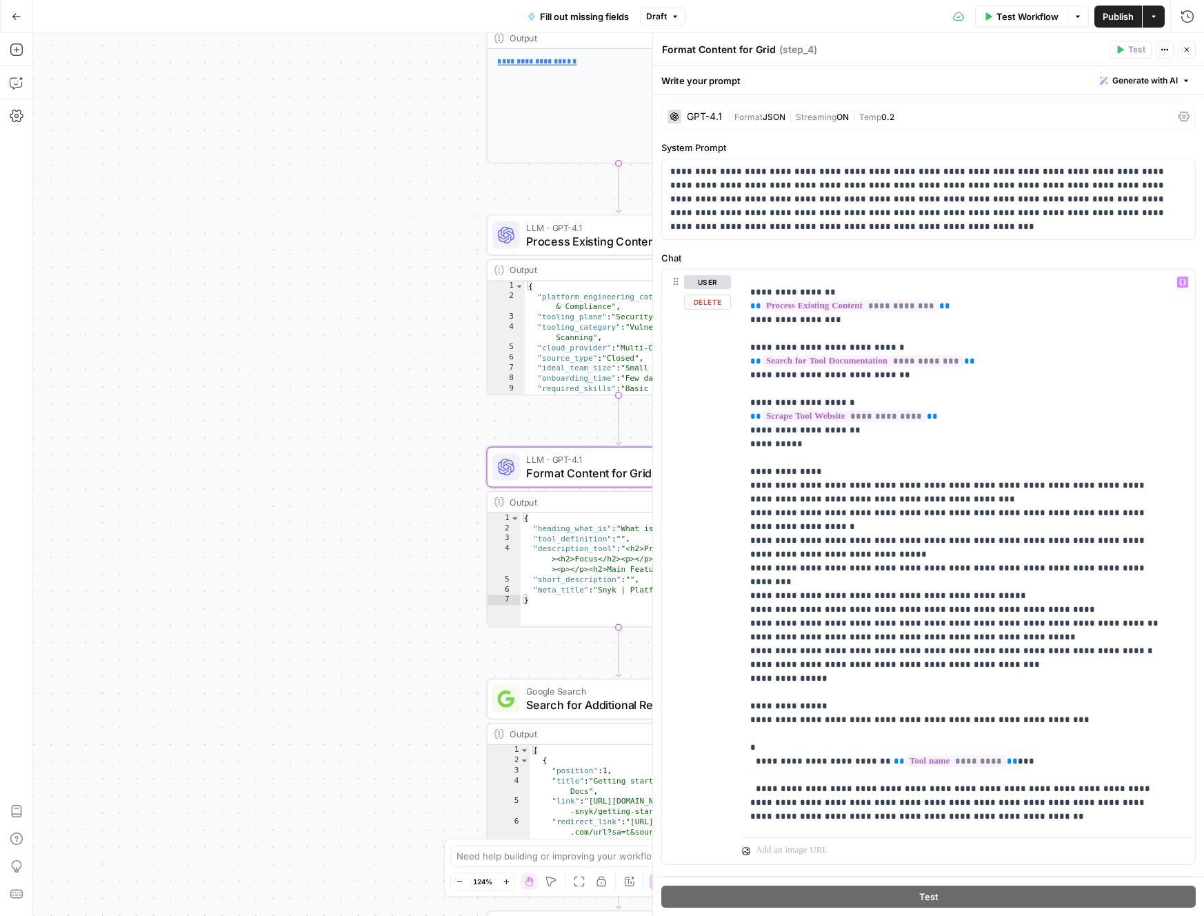
scroll to position [401, 0]
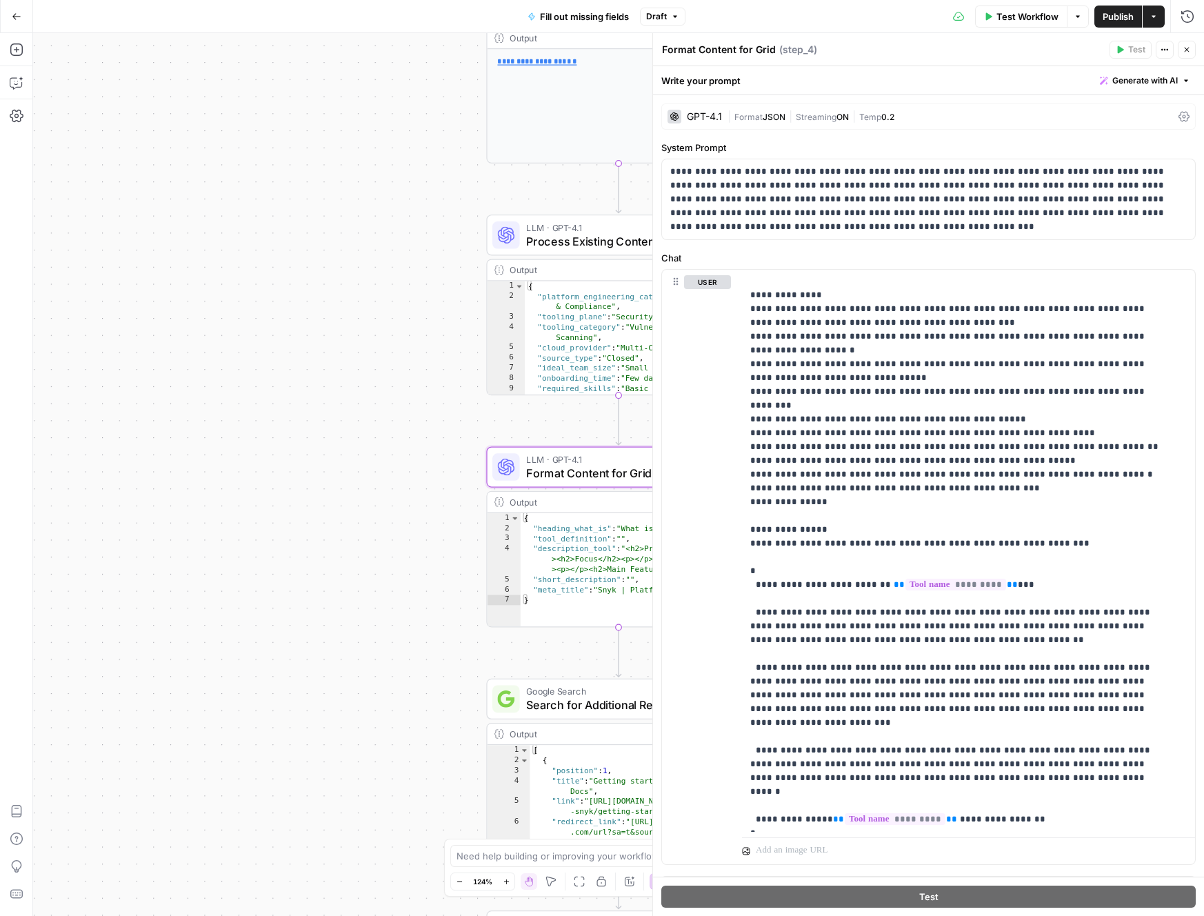
drag, startPoint x: 1183, startPoint y: 47, endPoint x: 1172, endPoint y: 56, distance: 14.2
click at [1183, 47] on icon "button" at bounding box center [1187, 50] width 8 height 8
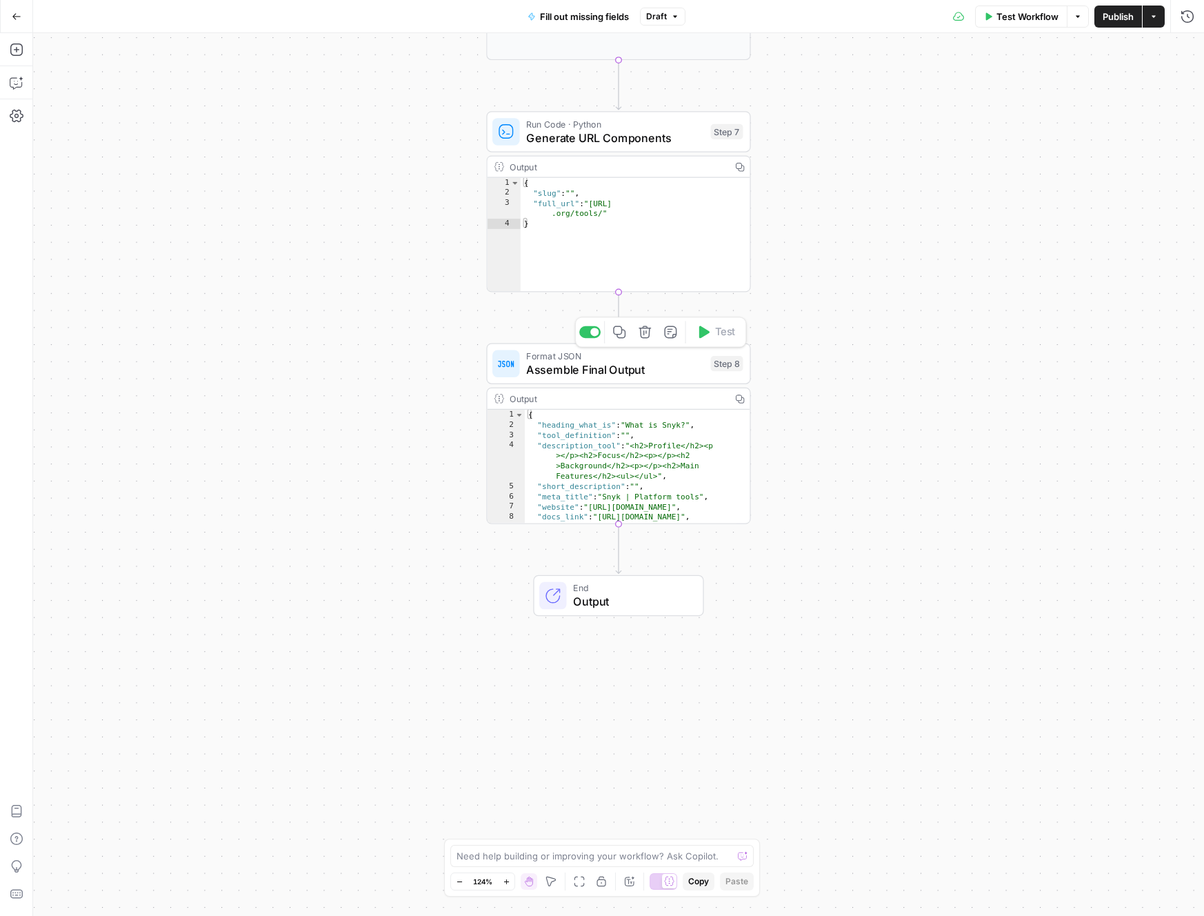
click at [659, 359] on span "Format JSON" at bounding box center [614, 356] width 177 height 14
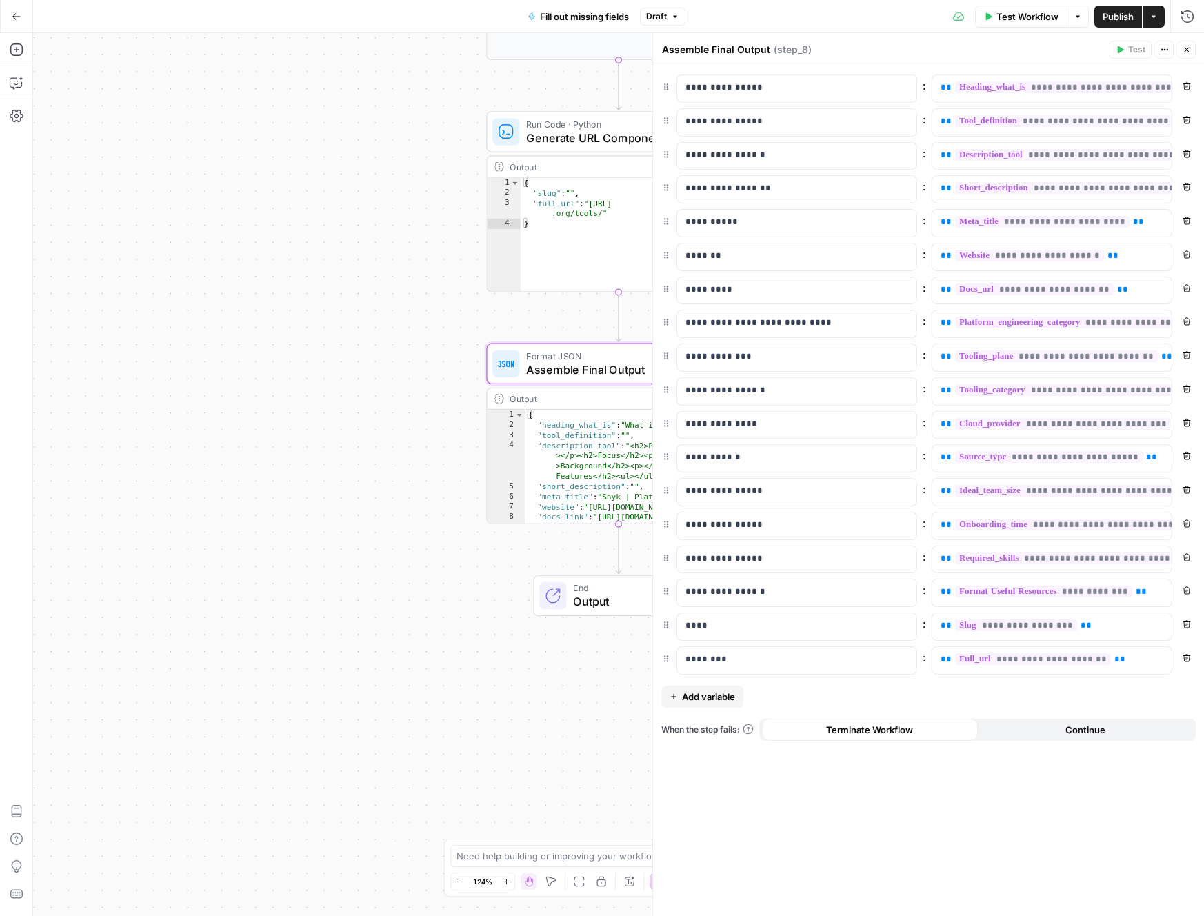
click at [564, 321] on div "**********" at bounding box center [618, 474] width 1171 height 883
click at [1191, 48] on button "Close" at bounding box center [1187, 50] width 18 height 18
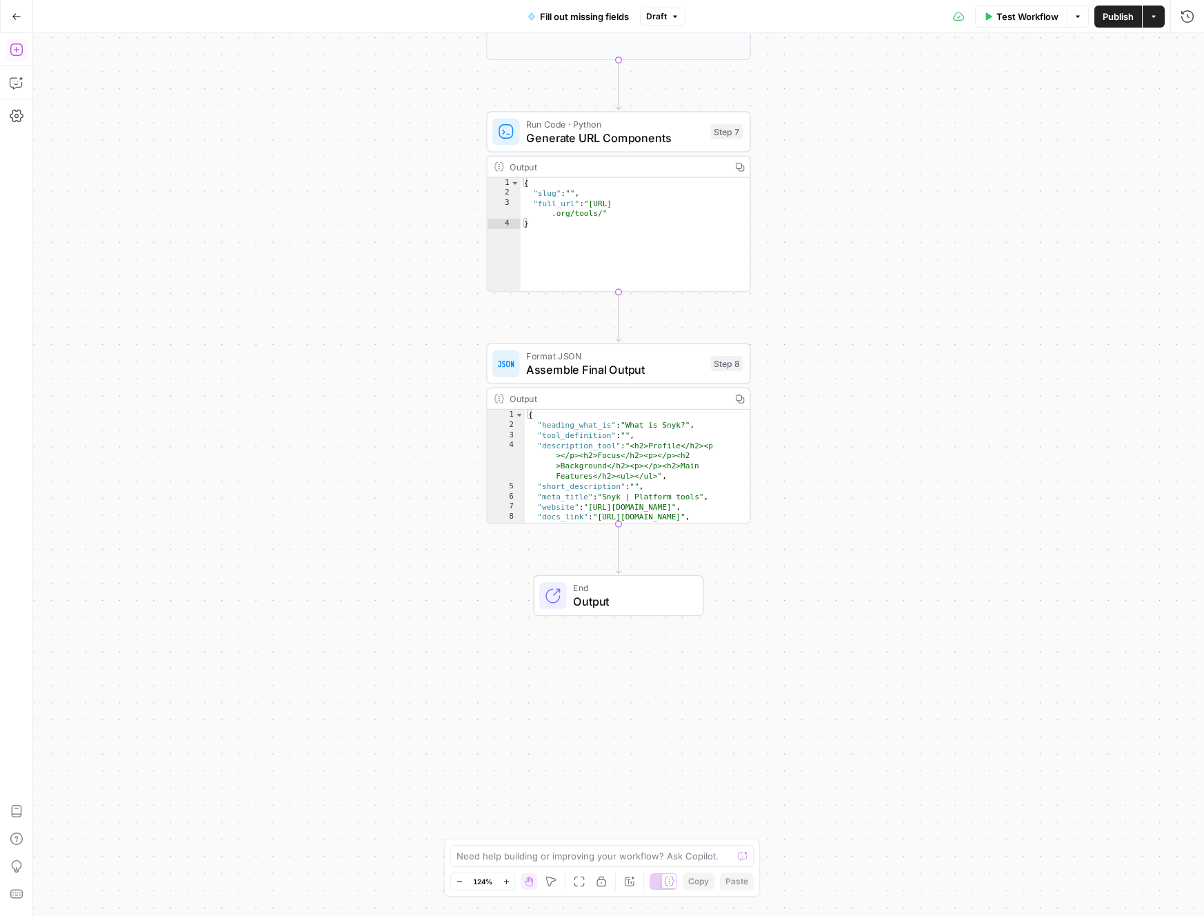
click at [13, 50] on icon "button" at bounding box center [17, 50] width 14 height 14
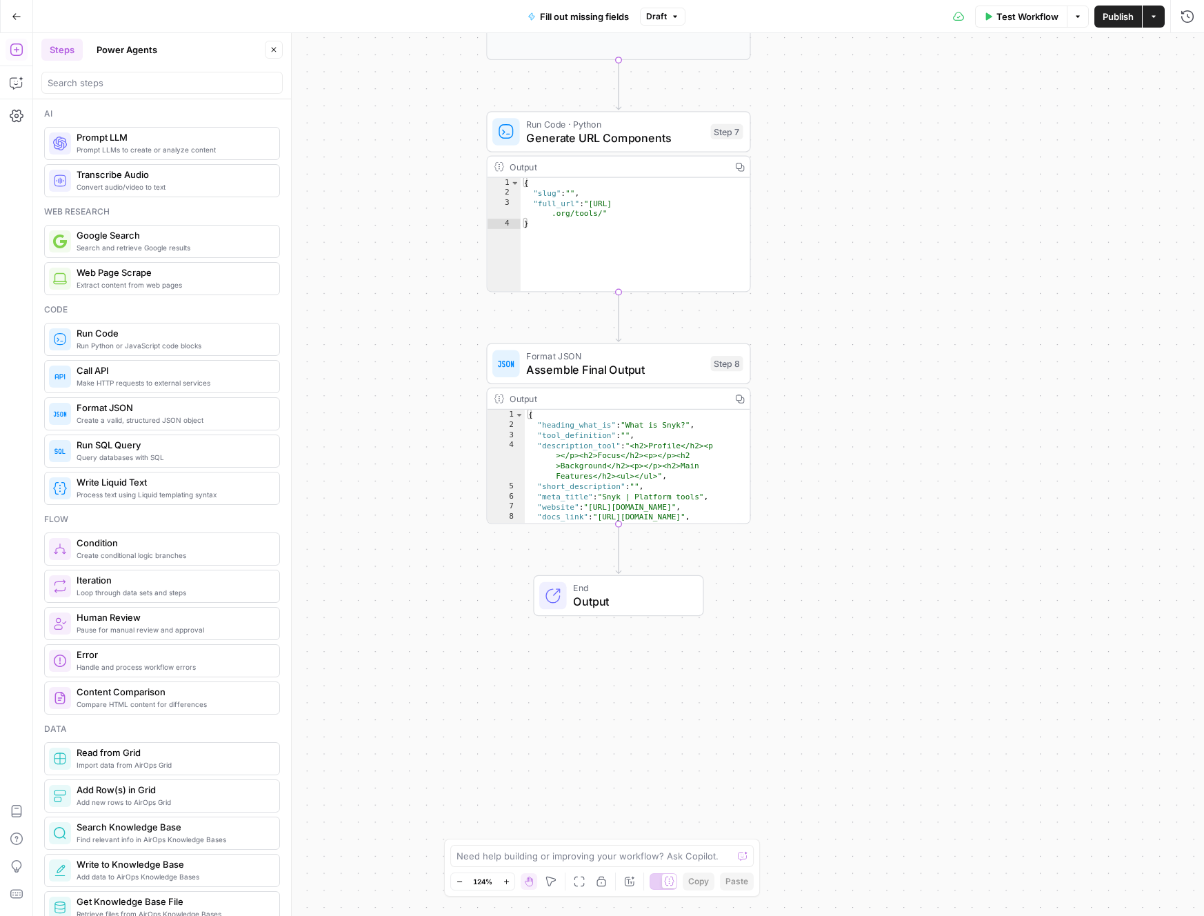
click at [232, 338] on span "Run Code" at bounding box center [173, 333] width 192 height 14
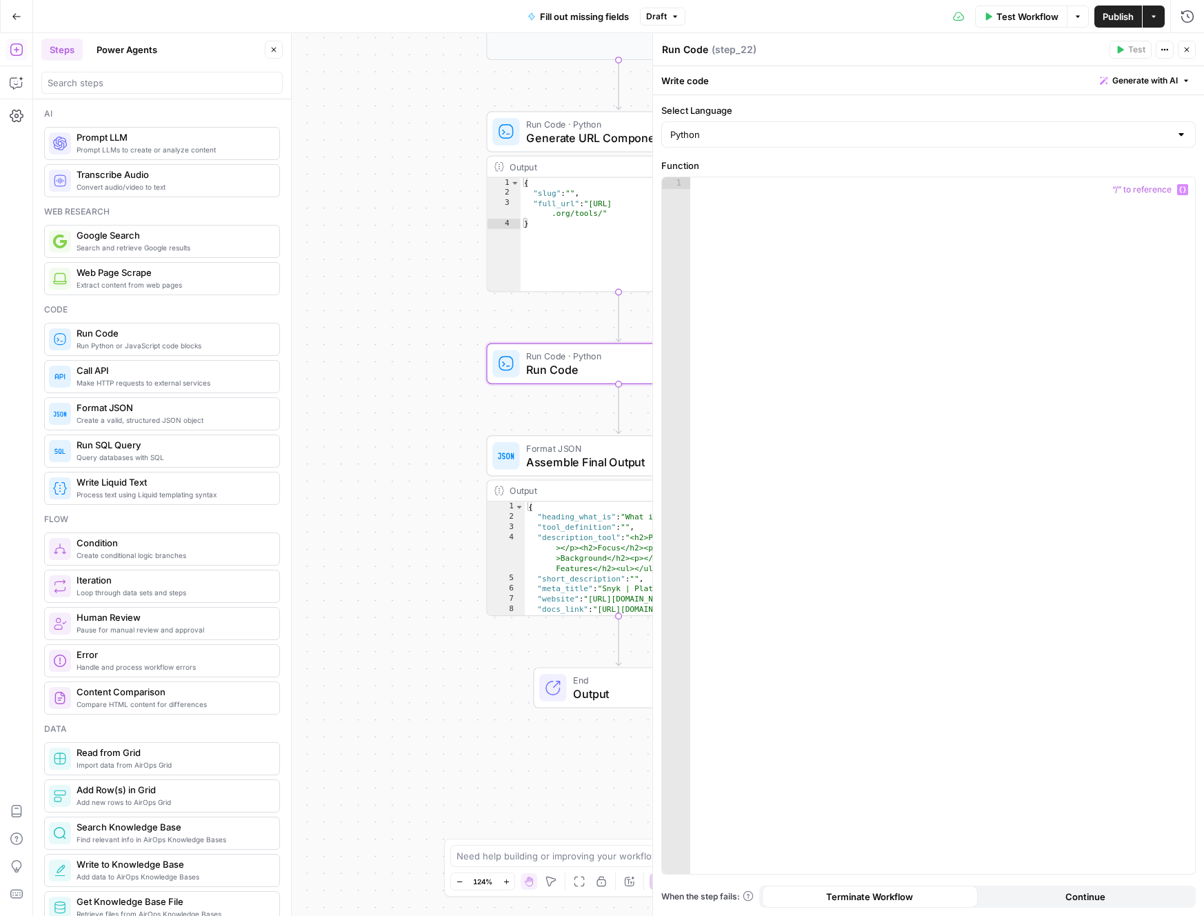
click at [1164, 191] on span "“/” to reference" at bounding box center [1142, 189] width 70 height 11
click at [970, 223] on div at bounding box center [942, 537] width 505 height 720
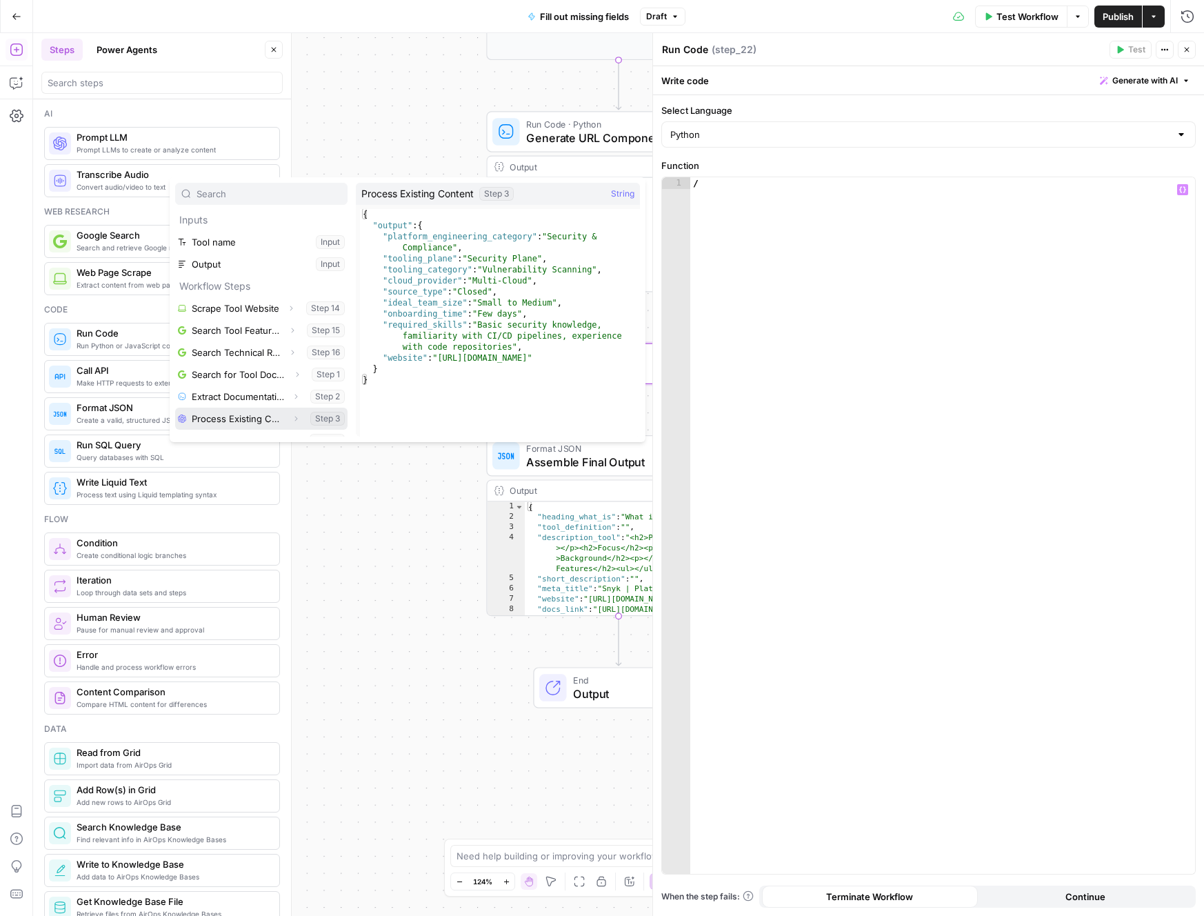
click at [275, 417] on button "Select variable Process Existing Content" at bounding box center [261, 419] width 172 height 22
type textarea "**********"
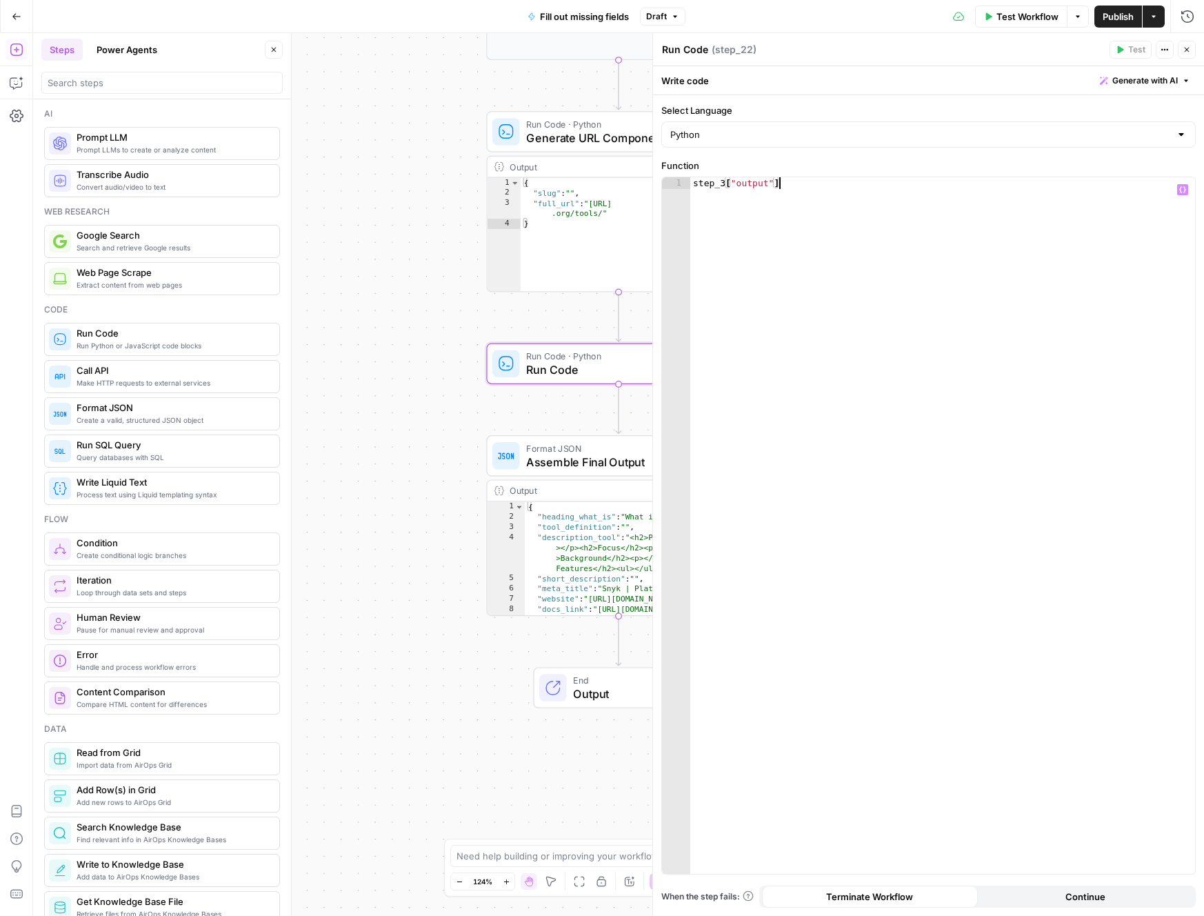
click at [796, 184] on div "step_3 [ "output" ]" at bounding box center [942, 537] width 505 height 720
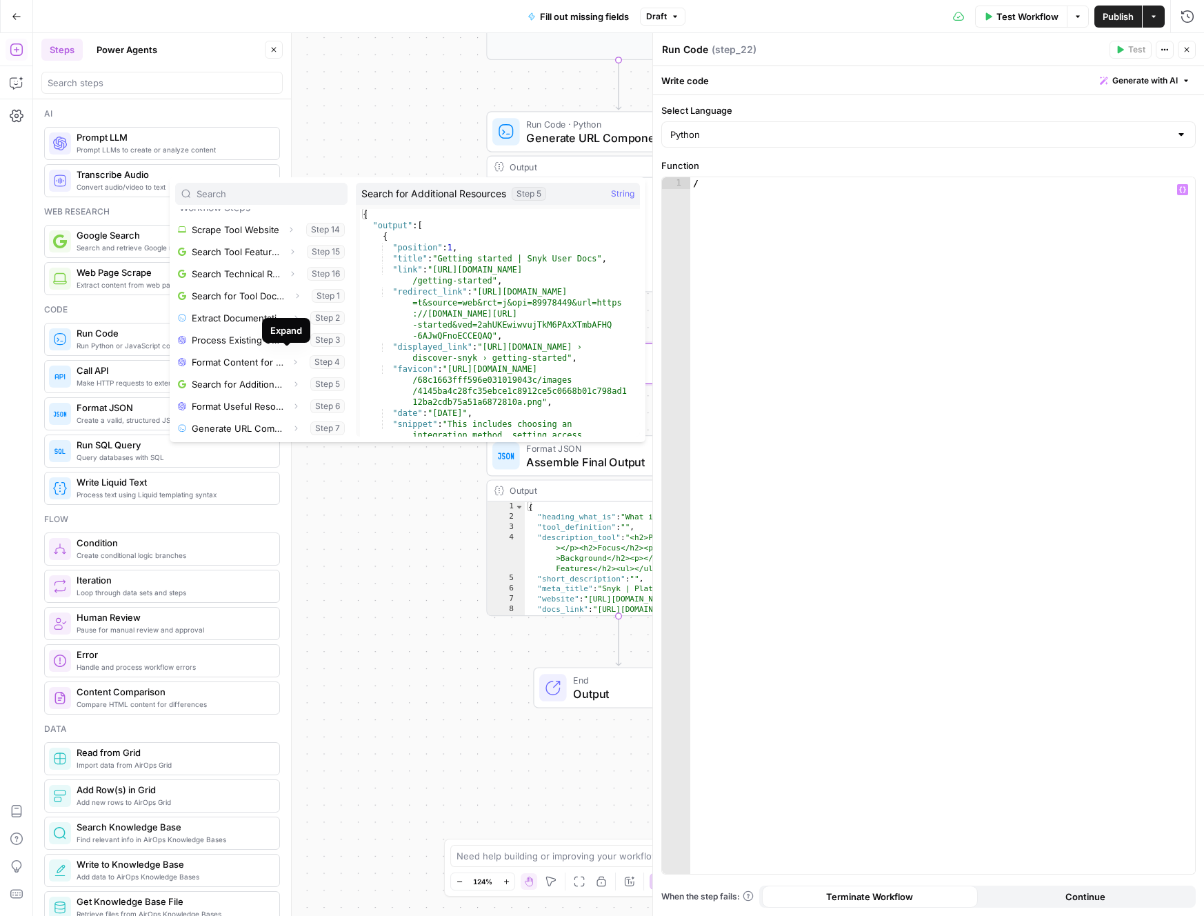
scroll to position [97, 0]
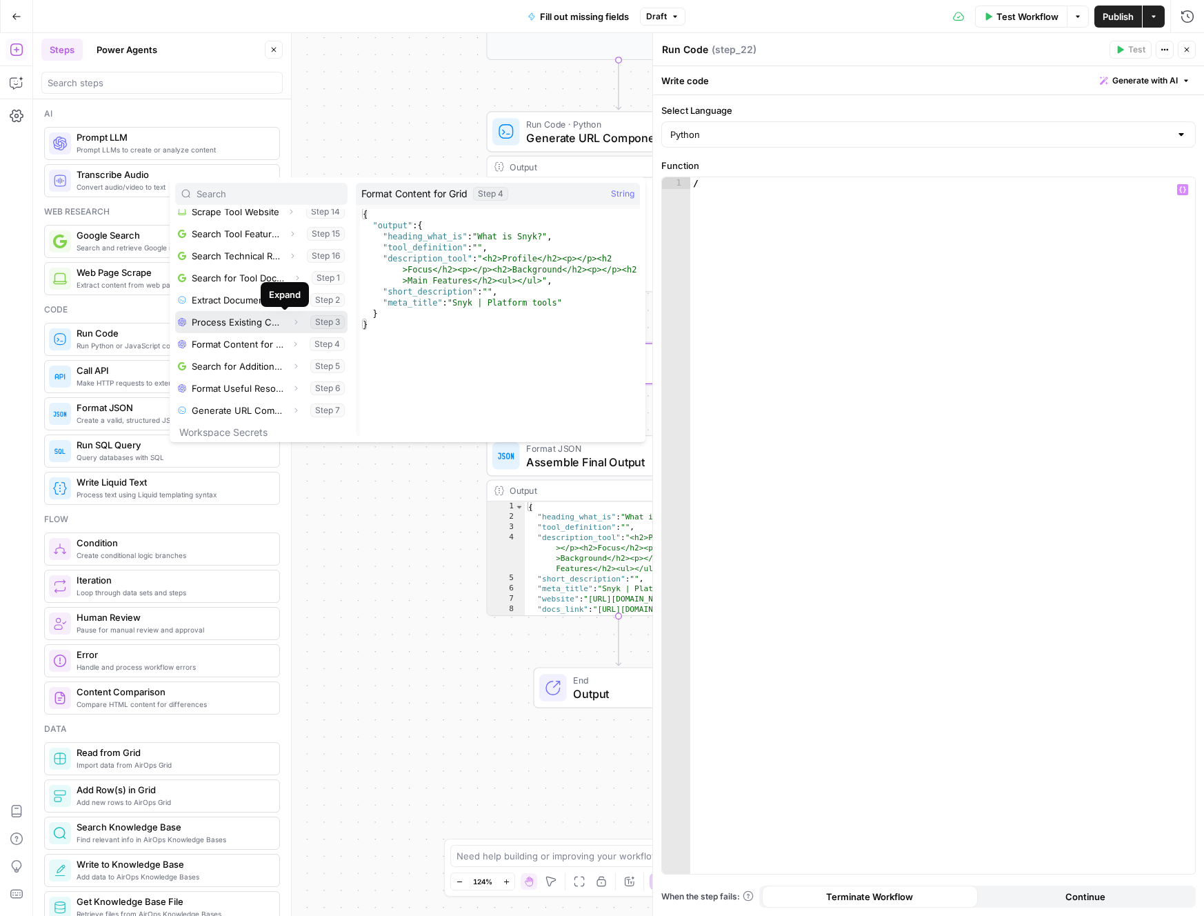
click at [292, 321] on icon "button" at bounding box center [296, 322] width 8 height 8
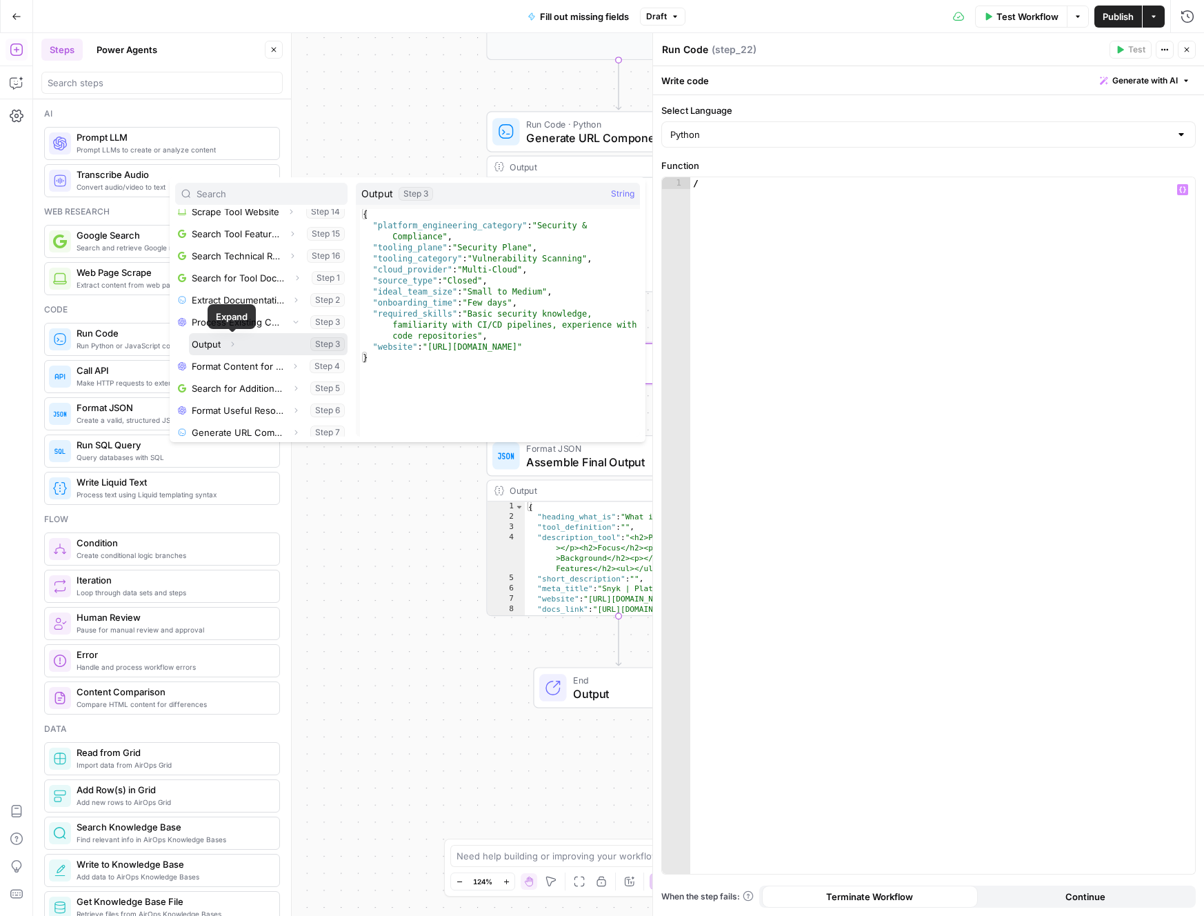
click at [233, 344] on icon "button" at bounding box center [233, 344] width 3 height 5
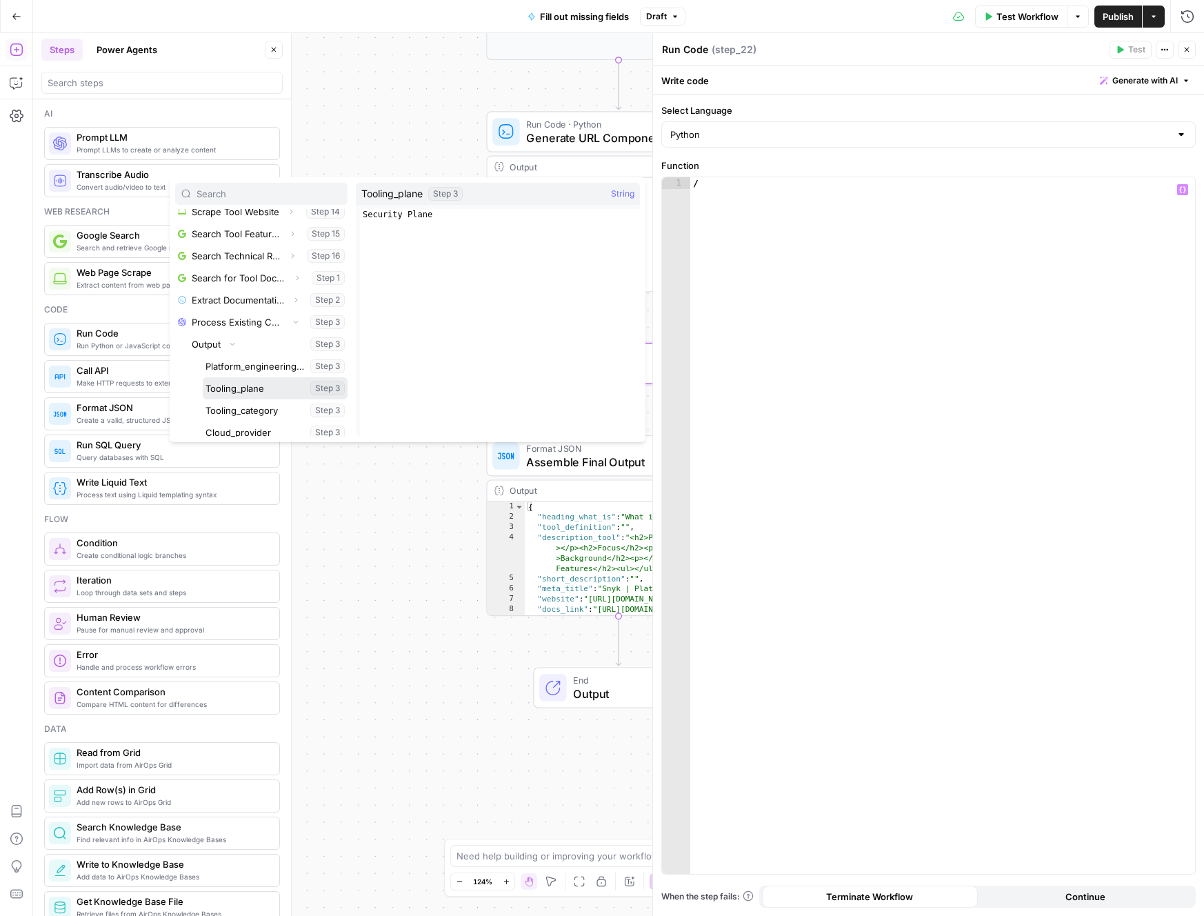
click at [257, 388] on button "Select variable Tooling_plane" at bounding box center [275, 388] width 145 height 22
type textarea "**********"
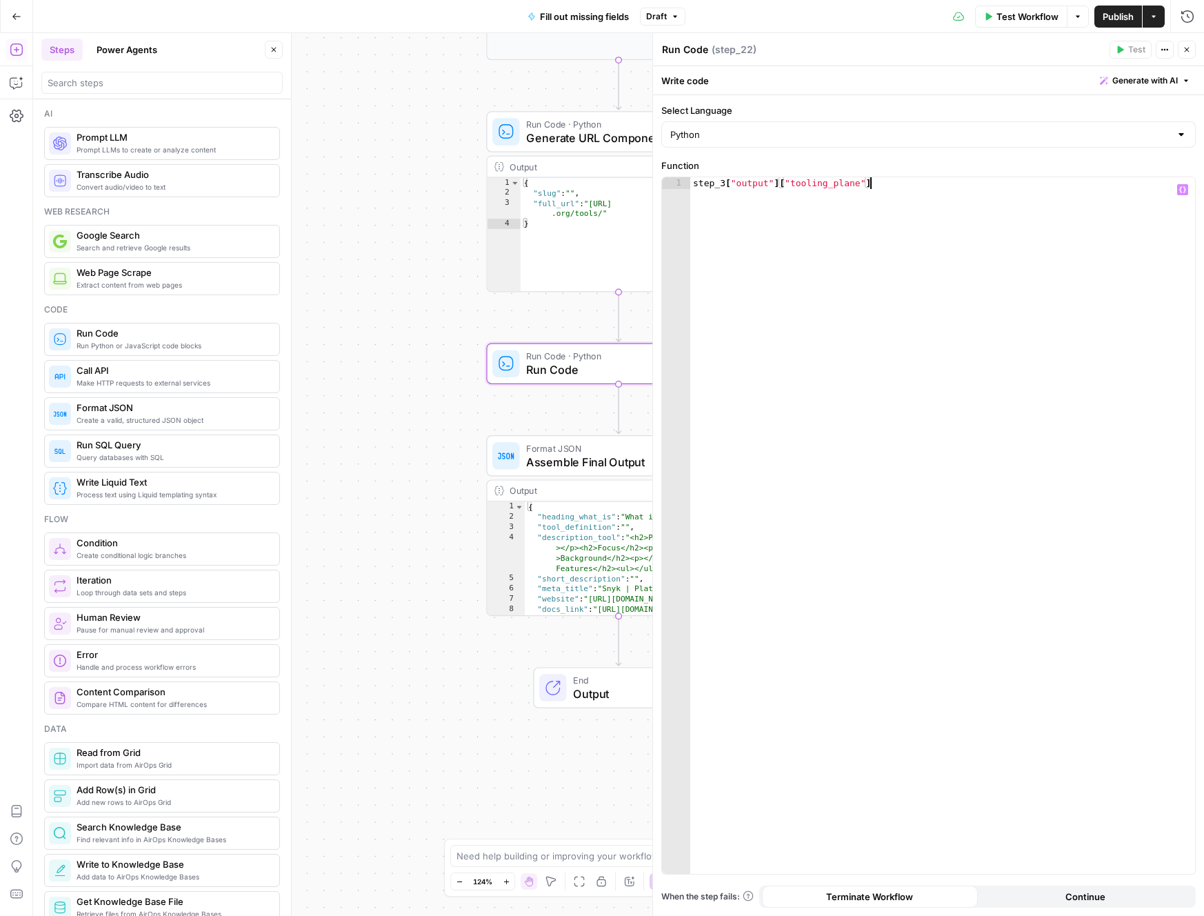
click at [984, 201] on div "step_3 [ "output" ] [ "tooling_plane" ]" at bounding box center [942, 537] width 505 height 720
paste textarea "**********"
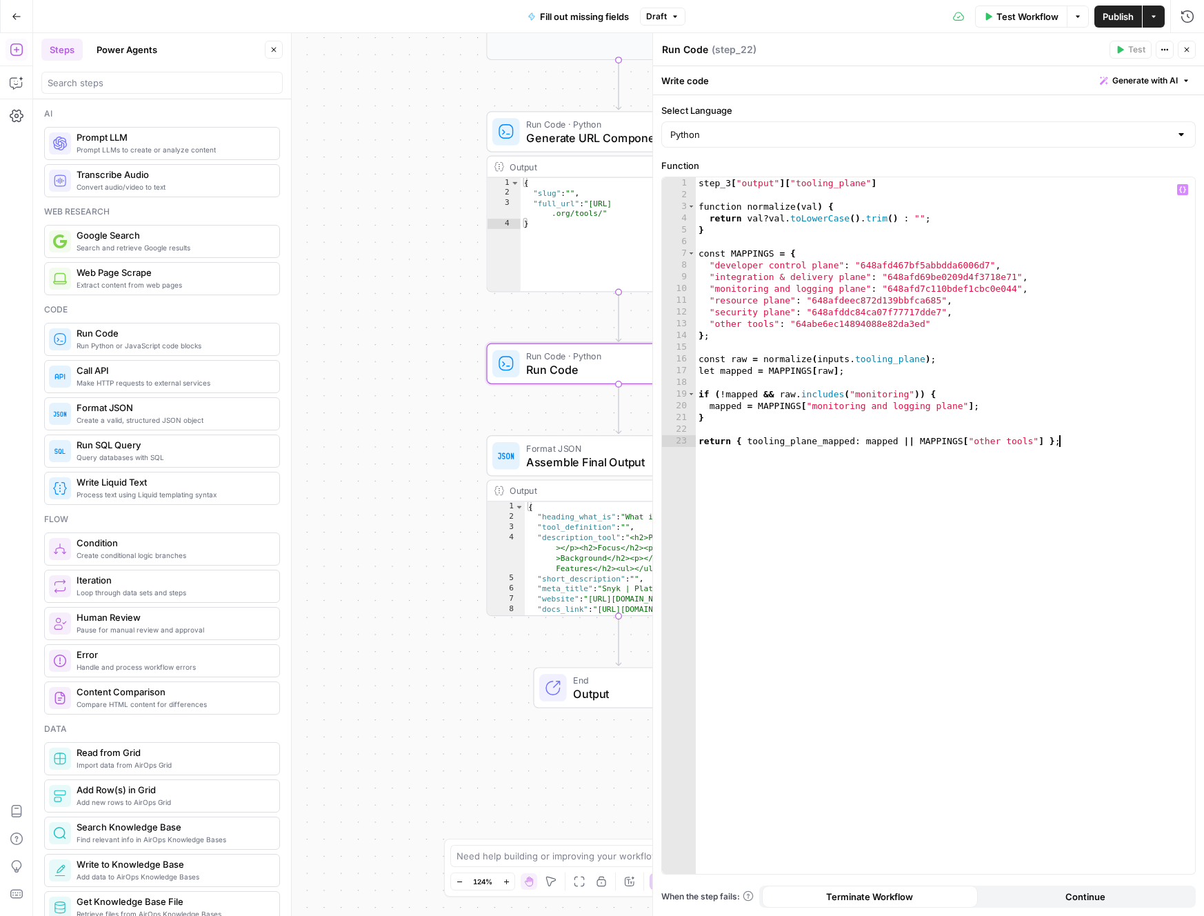
type textarea "**********"
click at [846, 130] on input "Select Language" at bounding box center [920, 135] width 500 height 14
click at [831, 167] on span "JavaScript" at bounding box center [933, 169] width 490 height 14
type input "JavaScript"
click at [919, 179] on div "step_3 [ "output" ] [ "tooling_plane" ] function normalize ( val ) { return val…" at bounding box center [945, 537] width 499 height 720
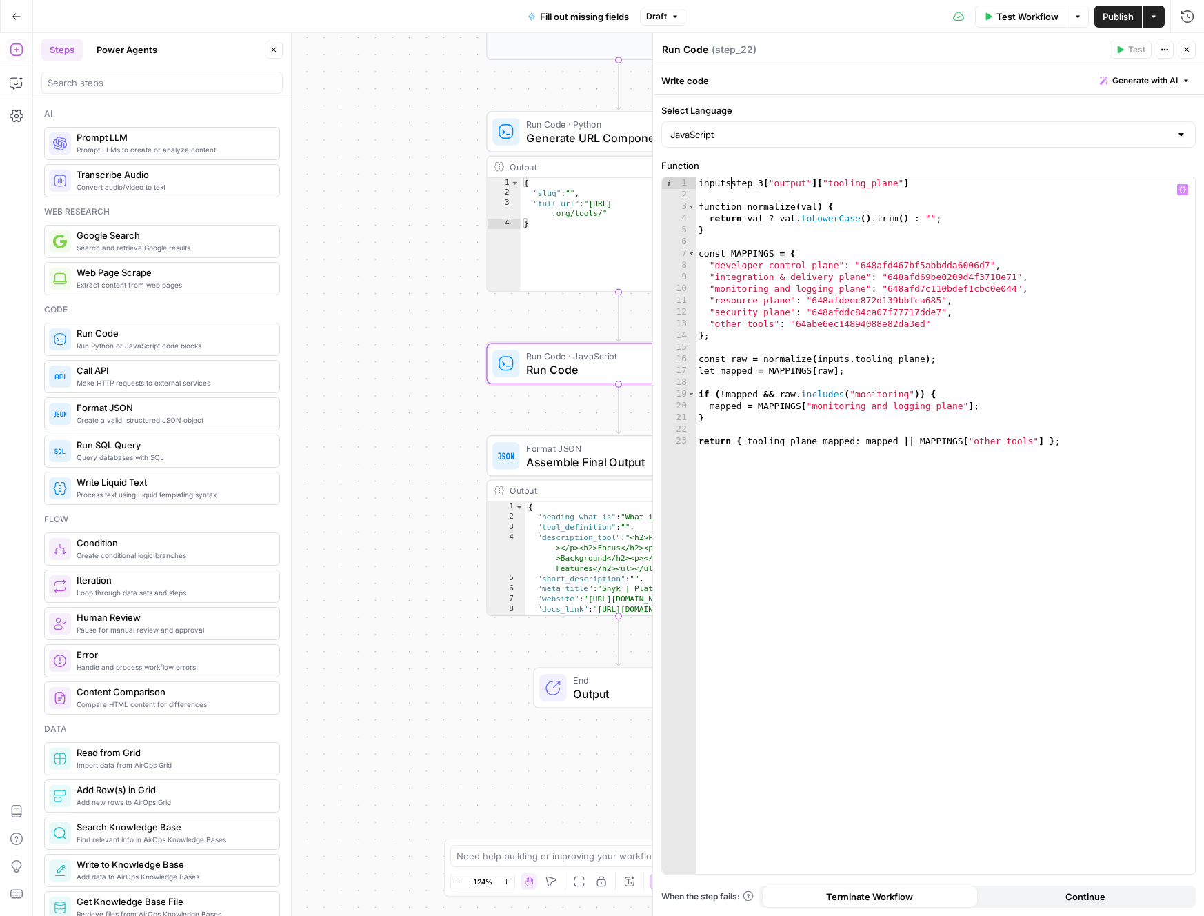
scroll to position [0, 3]
click at [668, 184] on span "Warning, read annotations row 1" at bounding box center [668, 183] width 12 height 12
type textarea "**********"
click at [1028, 200] on div "inputs : step_3 [ "output" ] [ "tooling_plane" ] function normalize ( val ) { r…" at bounding box center [945, 537] width 499 height 720
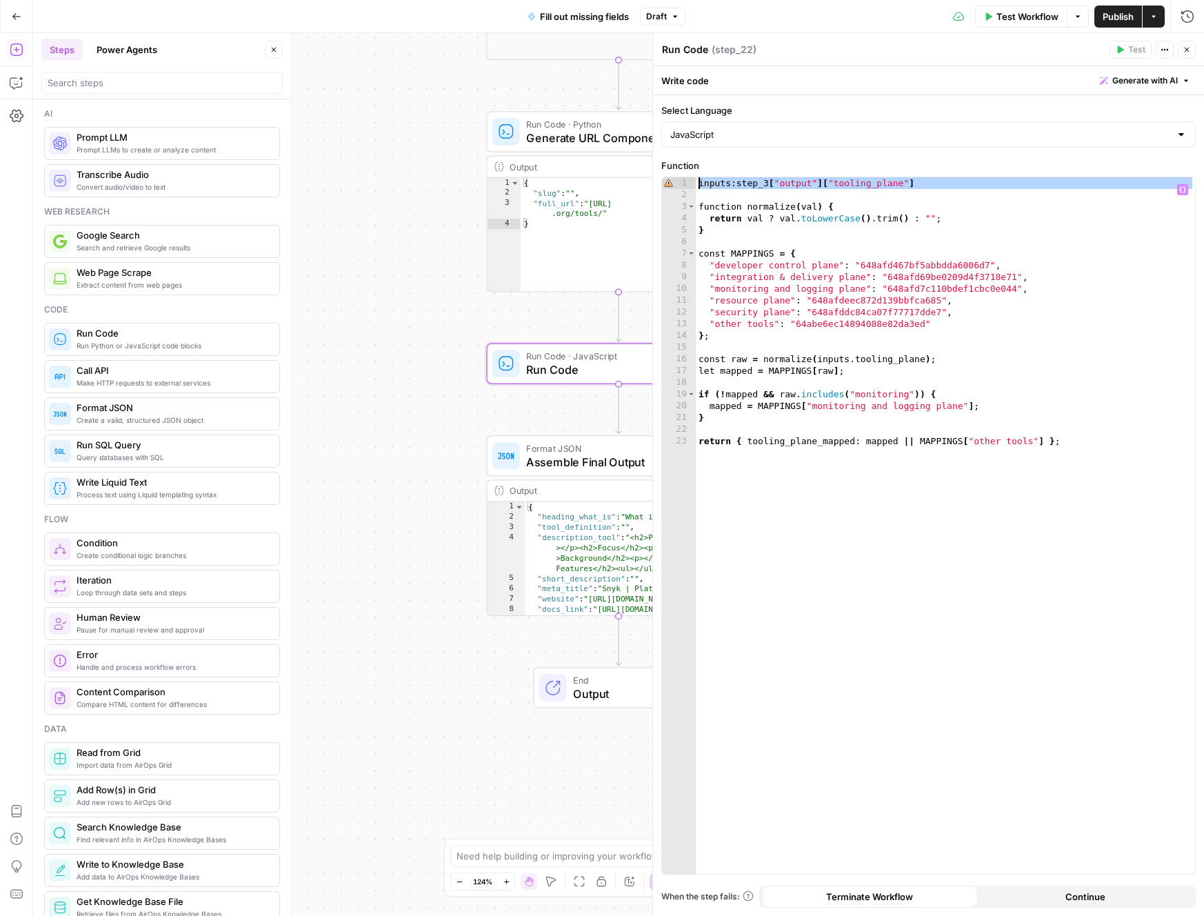
drag, startPoint x: 1027, startPoint y: 190, endPoint x: 712, endPoint y: 160, distance: 315.9
click at [712, 160] on div "Function 1 2 3 4 5 6 7 8 9 10 11 12 13 14 15 16 17 18 19 20 21 22 23 inputs : s…" at bounding box center [928, 517] width 535 height 716
type textarea "**********"
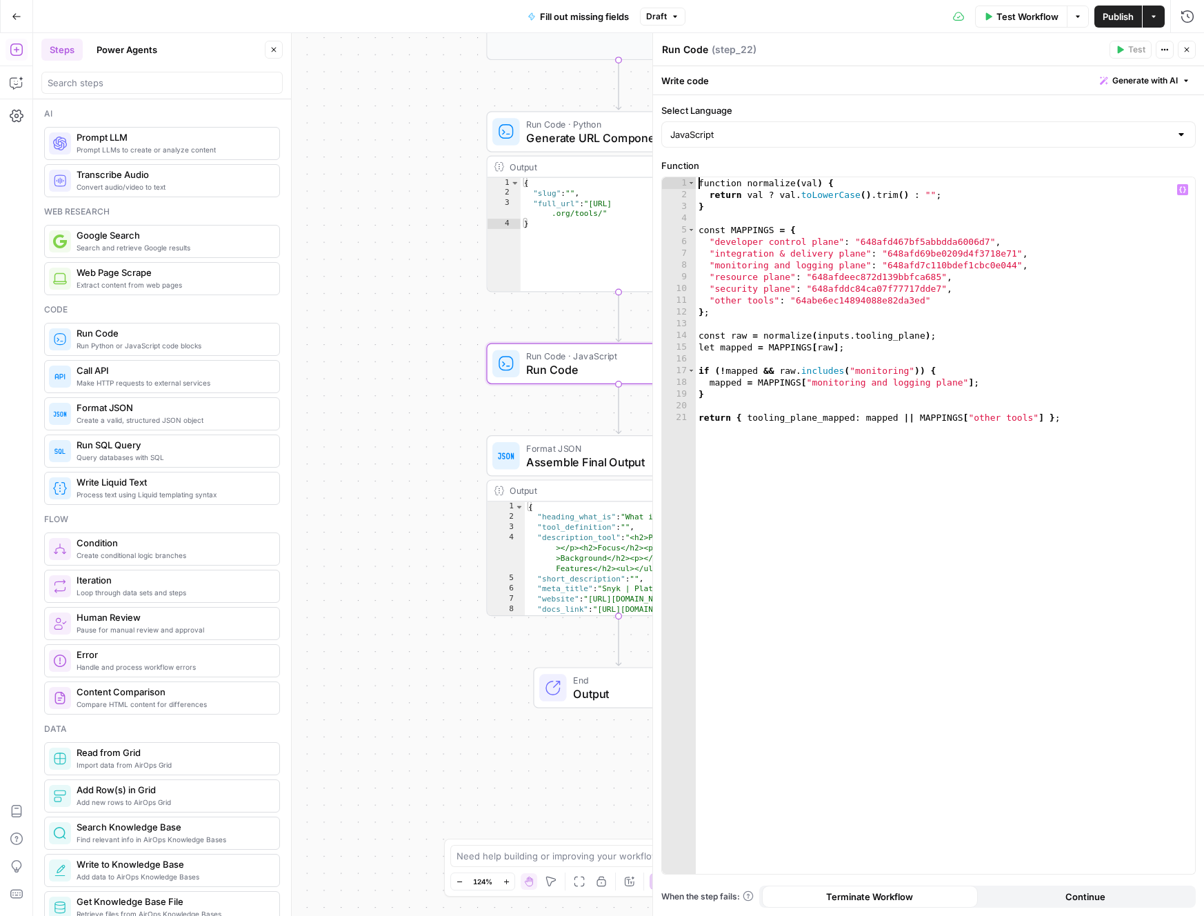
drag, startPoint x: 954, startPoint y: 55, endPoint x: 993, endPoint y: 67, distance: 41.0
click at [955, 55] on div "Run Code Run Code ( step_22 )" at bounding box center [883, 49] width 444 height 15
click at [1177, 444] on div "function normalize ( val ) { return val ? val . toLowerCase ( ) . trim ( ) : ""…" at bounding box center [945, 537] width 499 height 720
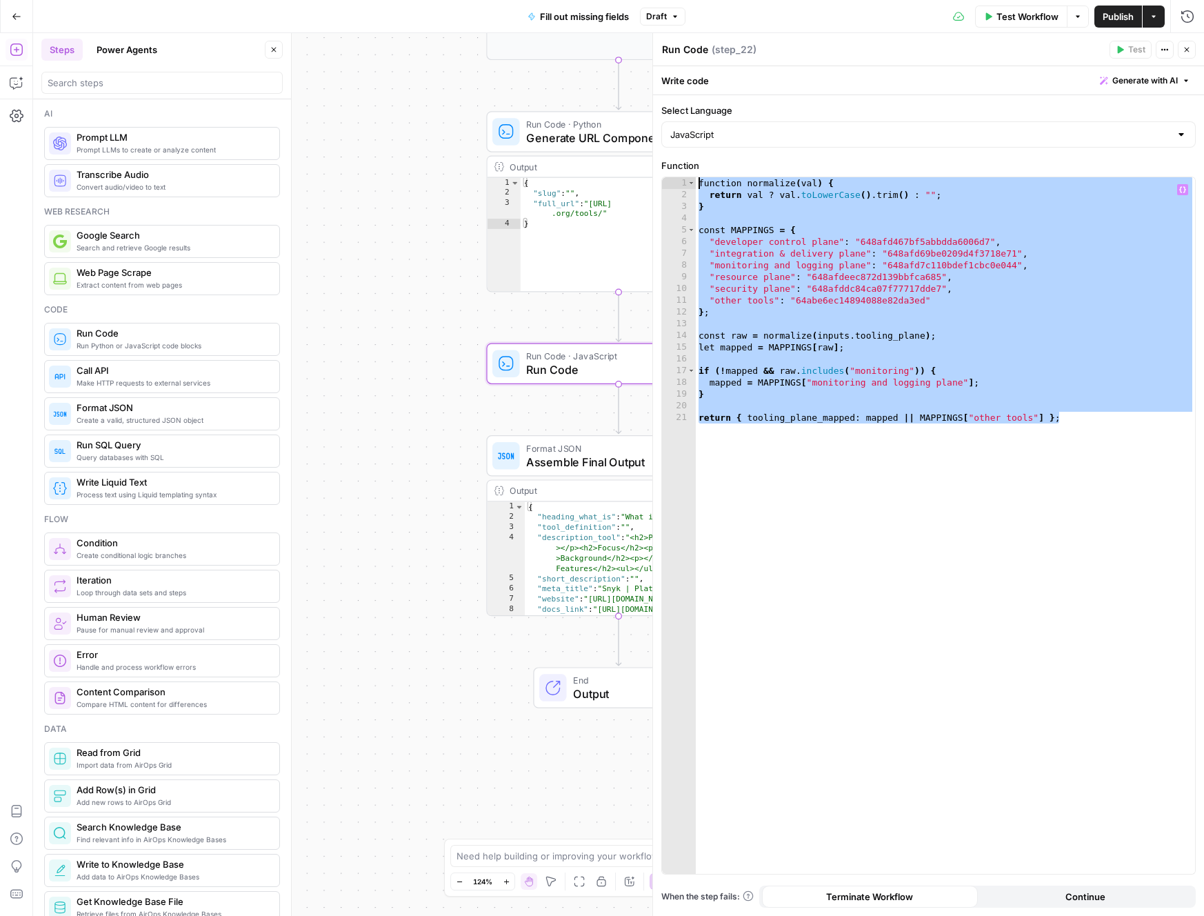
drag, startPoint x: 1163, startPoint y: 439, endPoint x: 685, endPoint y: 182, distance: 542.5
click at [685, 182] on div "**********" at bounding box center [928, 525] width 533 height 697
click at [926, 335] on div "function normalize ( val ) { return val ? val . toLowerCase ( ) . trim ( ) : ""…" at bounding box center [945, 537] width 499 height 720
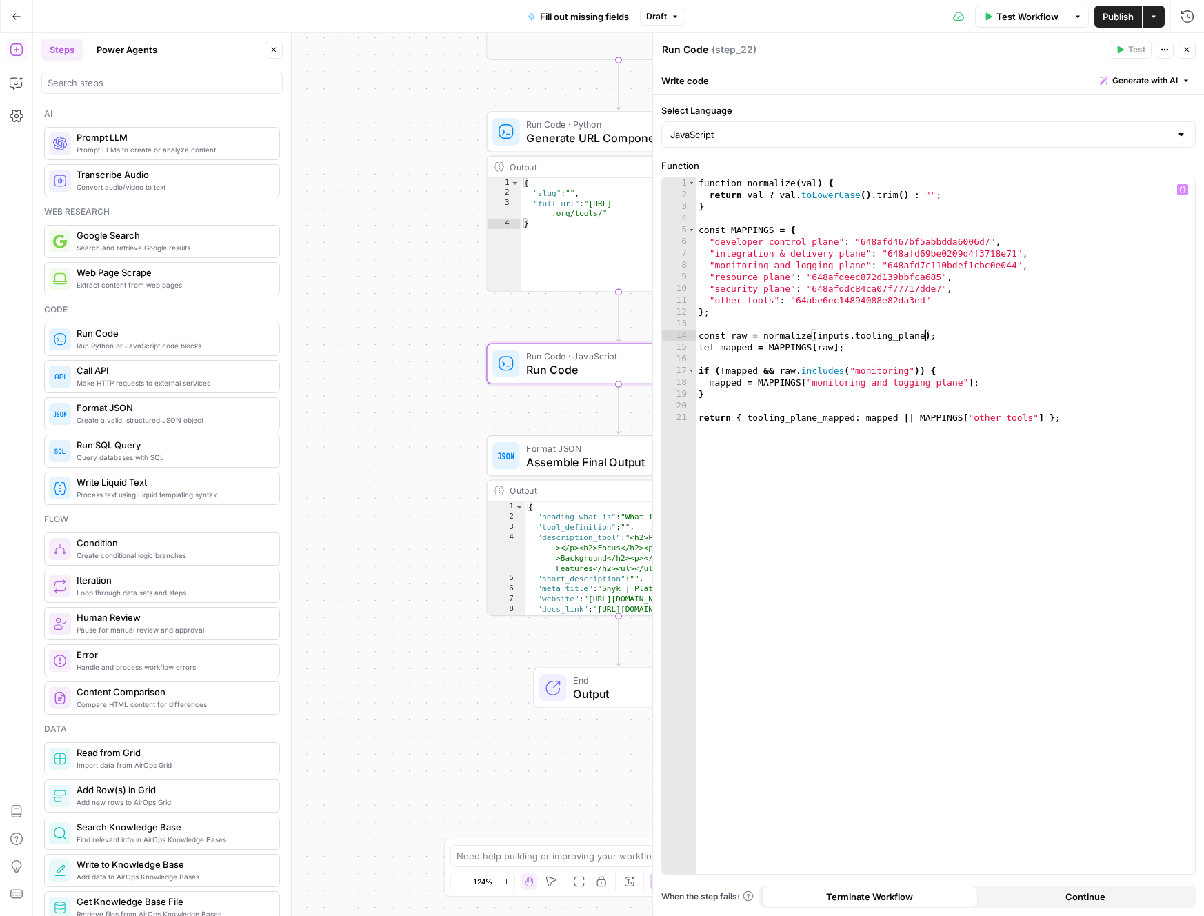
click at [1090, 450] on div "function normalize ( val ) { return val ? val . toLowerCase ( ) . trim ( ) : ""…" at bounding box center [945, 537] width 499 height 720
type textarea "**********"
click at [1178, 189] on button "Variables Menu" at bounding box center [1182, 189] width 11 height 11
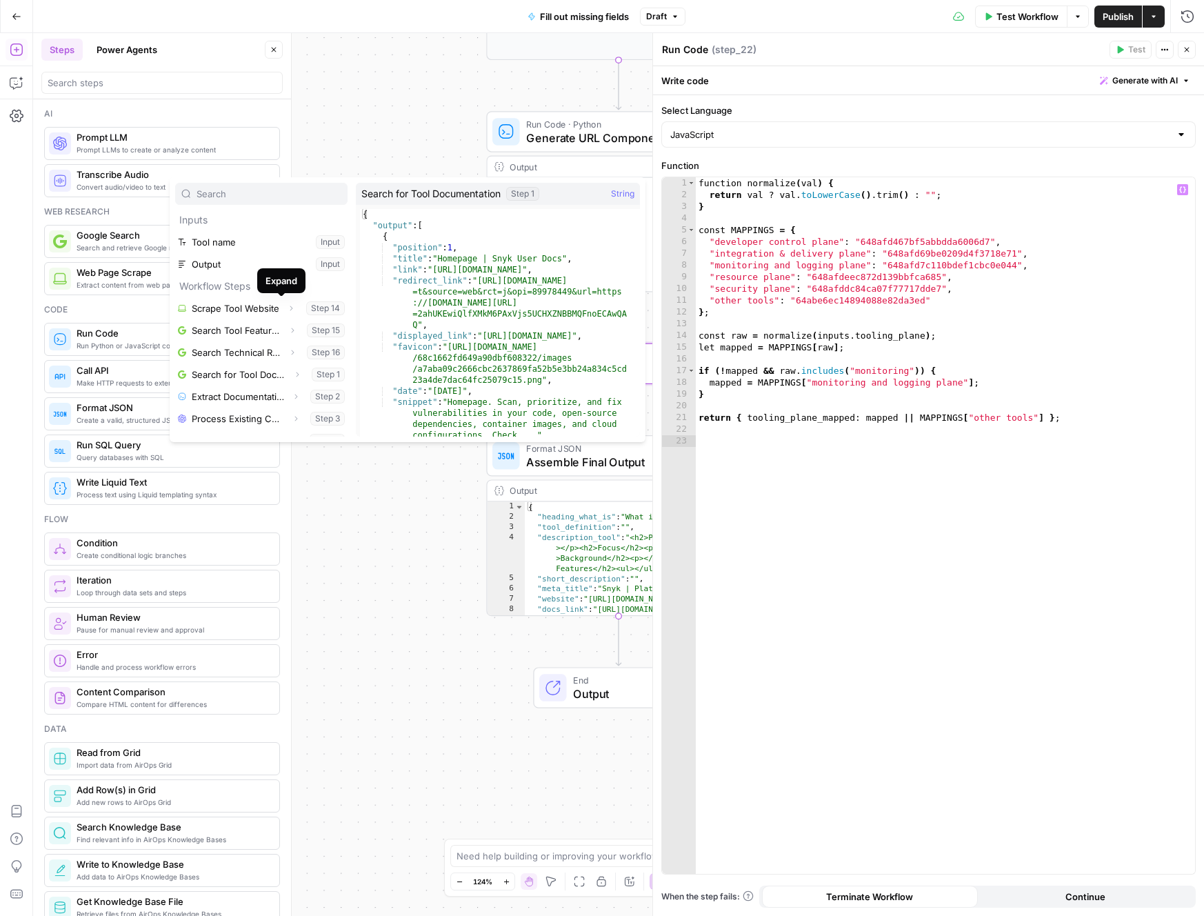
scroll to position [8, 0]
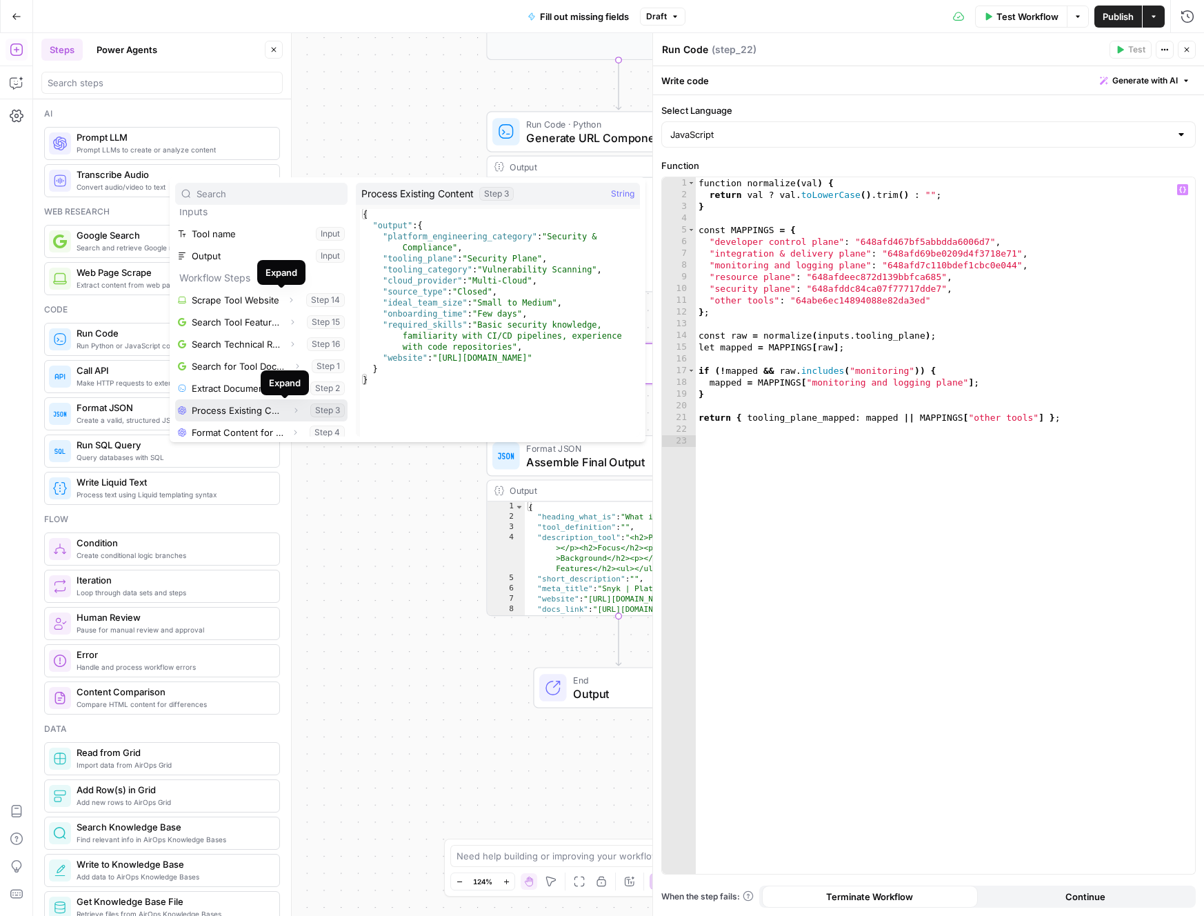
click at [292, 410] on icon "button" at bounding box center [296, 410] width 8 height 8
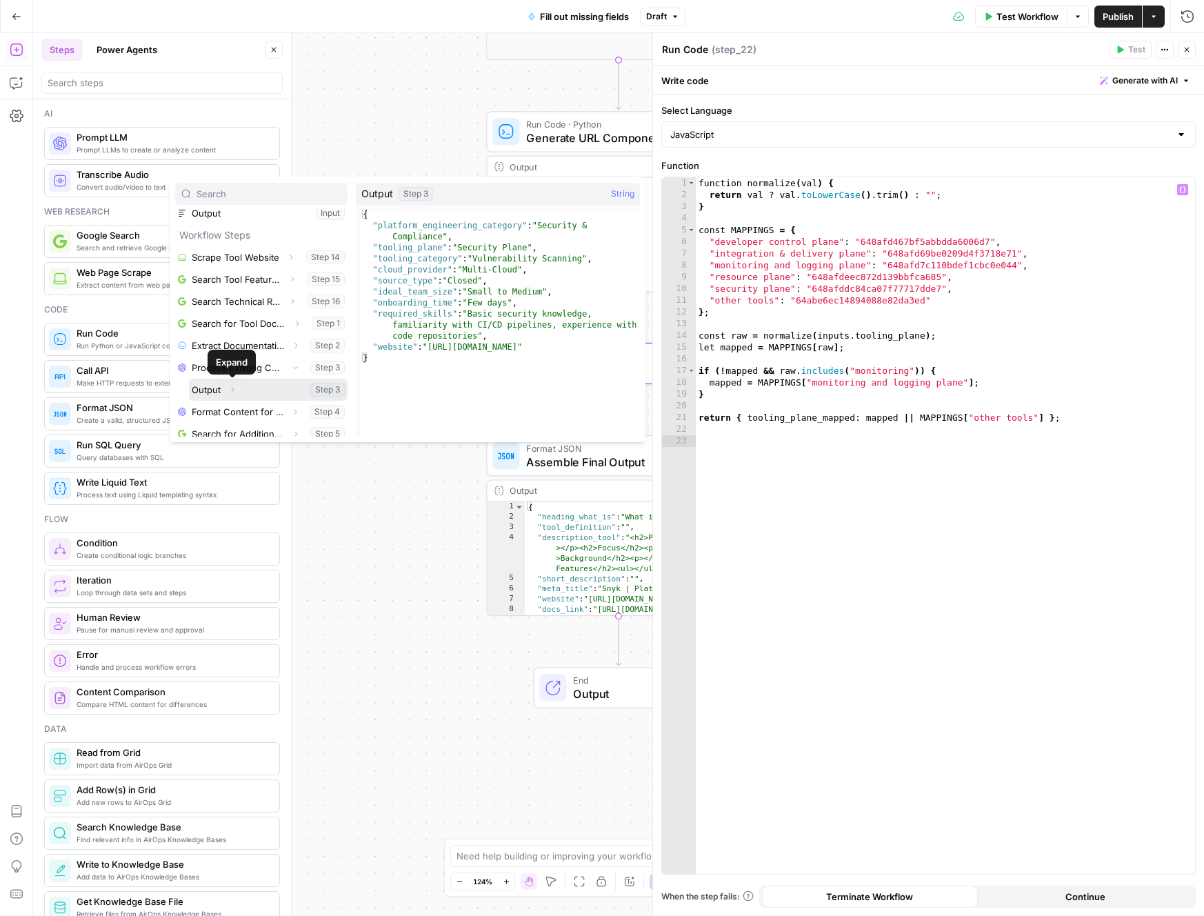
click at [232, 390] on icon "button" at bounding box center [232, 390] width 8 height 8
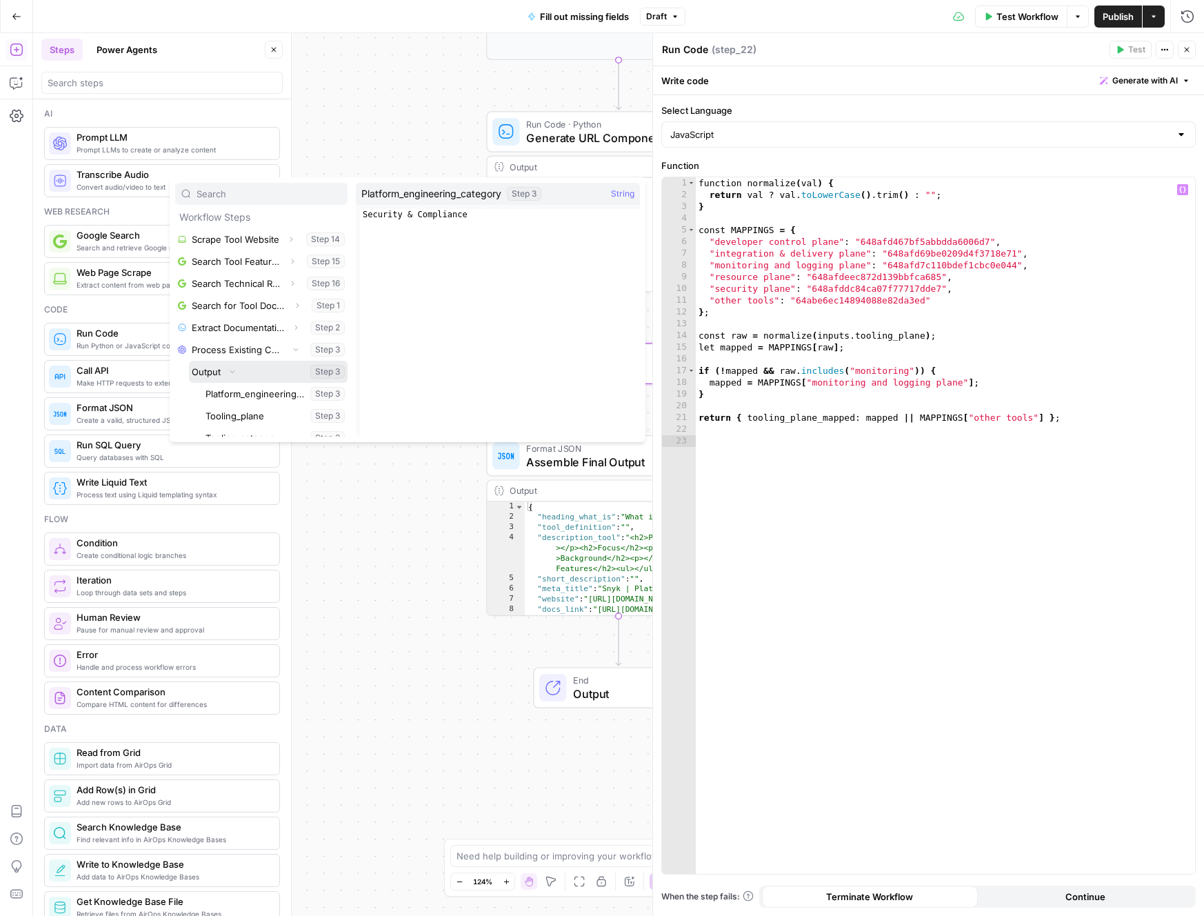
scroll to position [78, 0]
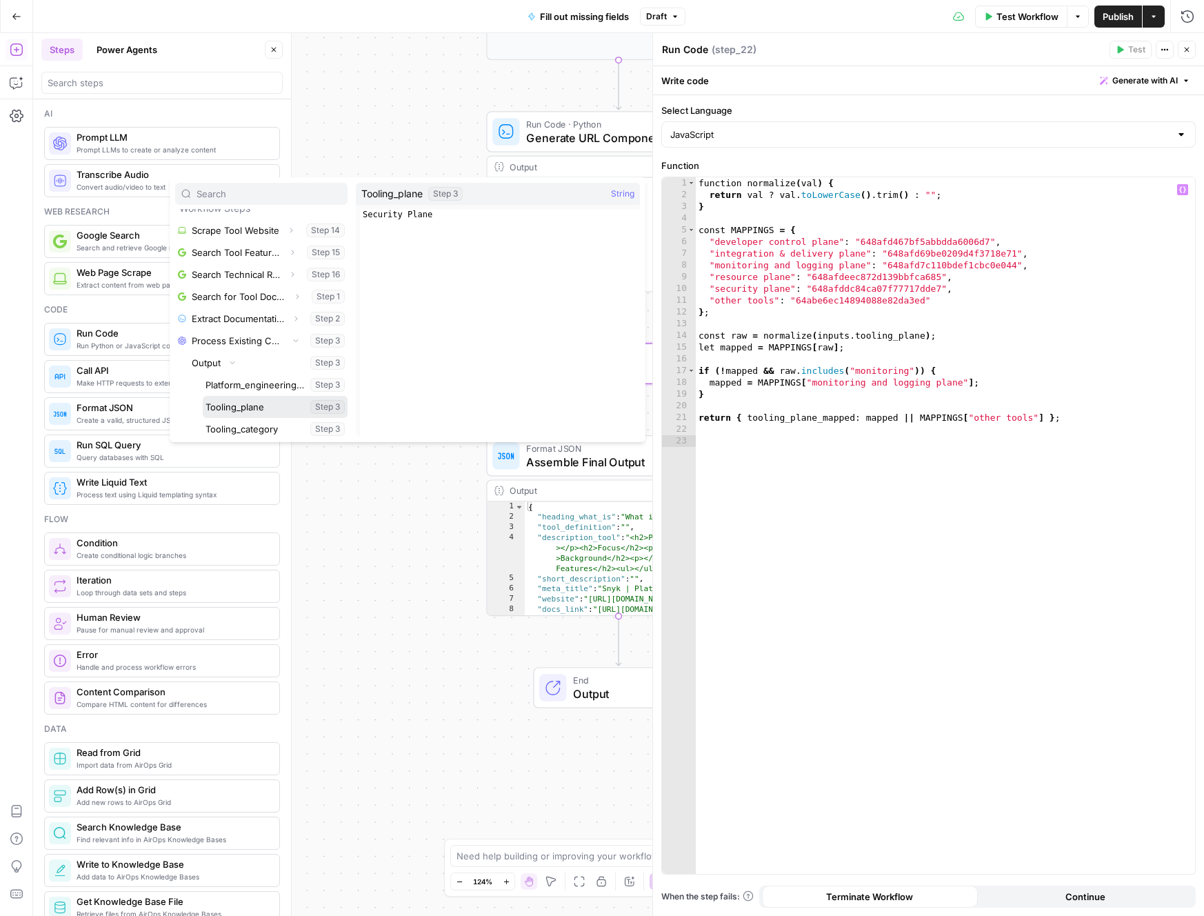
click at [254, 406] on button "Select variable Tooling_plane" at bounding box center [275, 407] width 145 height 22
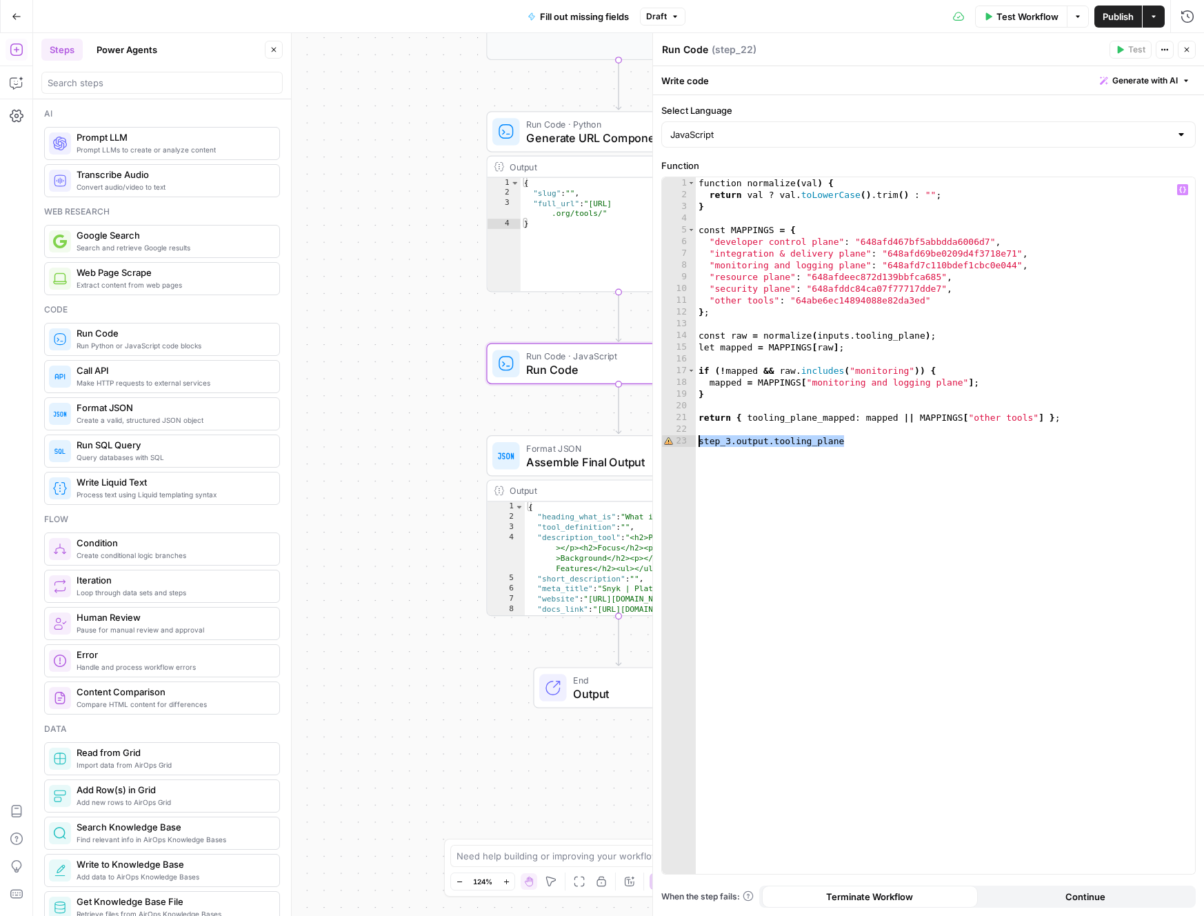
drag, startPoint x: 979, startPoint y: 448, endPoint x: 675, endPoint y: 443, distance: 303.5
click at [675, 443] on div "**********" at bounding box center [928, 525] width 533 height 697
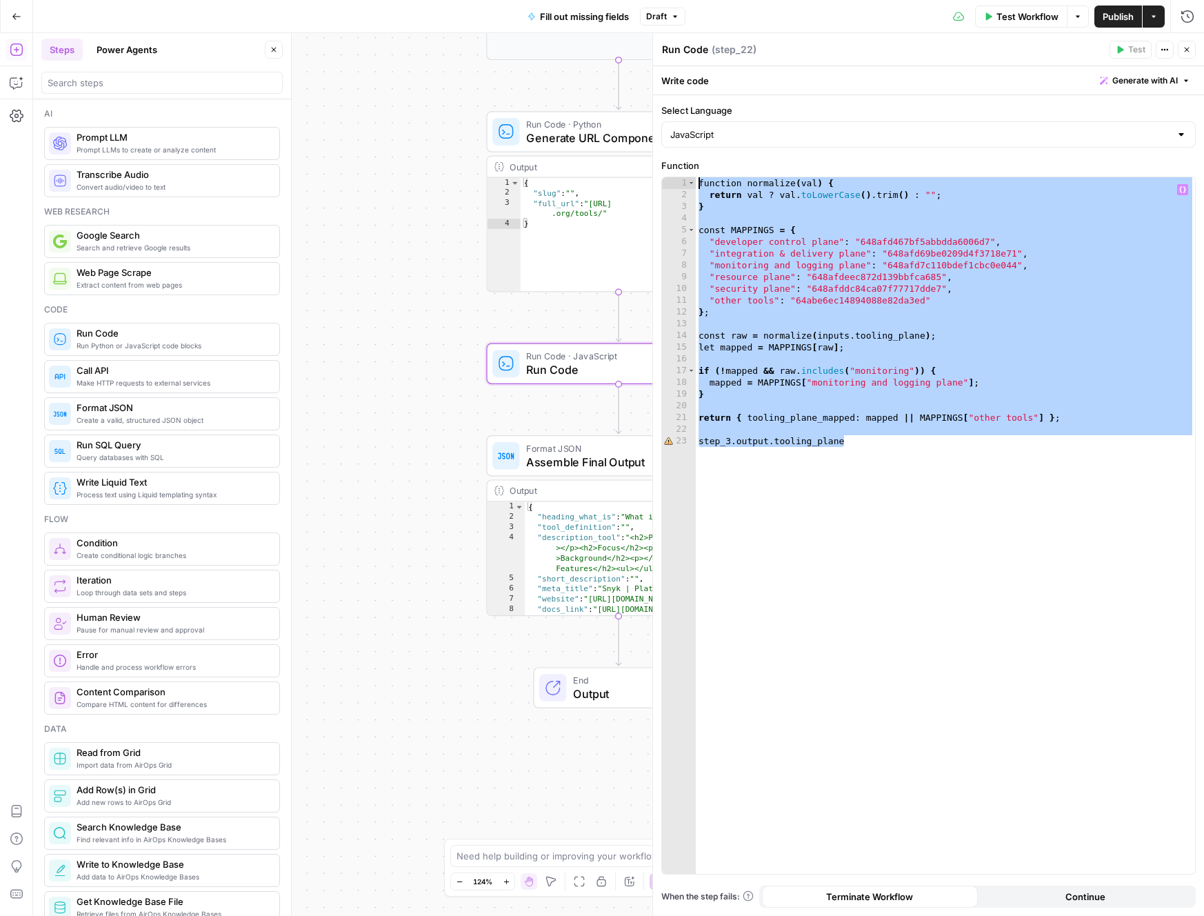
drag, startPoint x: 898, startPoint y: 515, endPoint x: 658, endPoint y: 163, distance: 425.3
click at [658, 163] on div "**********" at bounding box center [928, 474] width 552 height 883
paste textarea
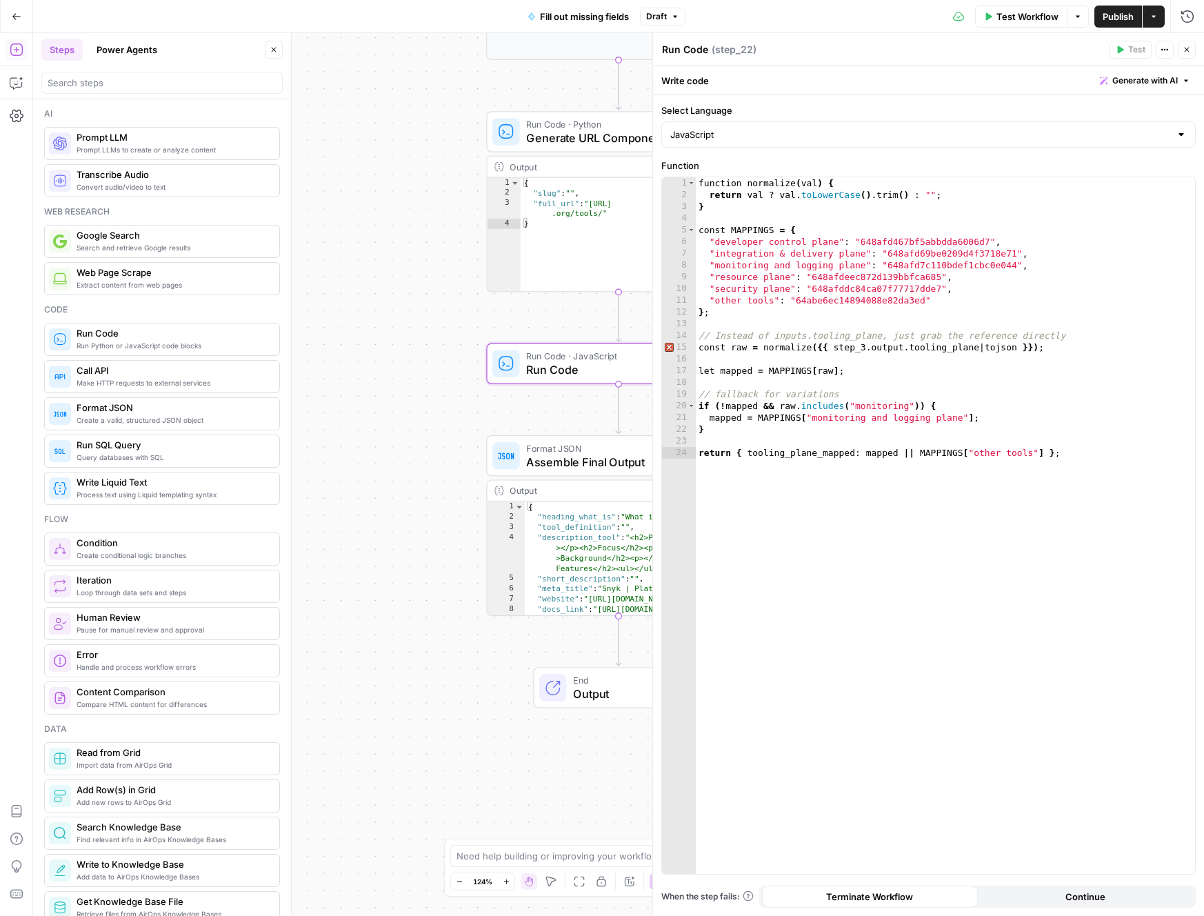
click at [1159, 51] on button "Actions" at bounding box center [1165, 50] width 18 height 18
click at [15, 78] on icon "button" at bounding box center [16, 83] width 12 height 11
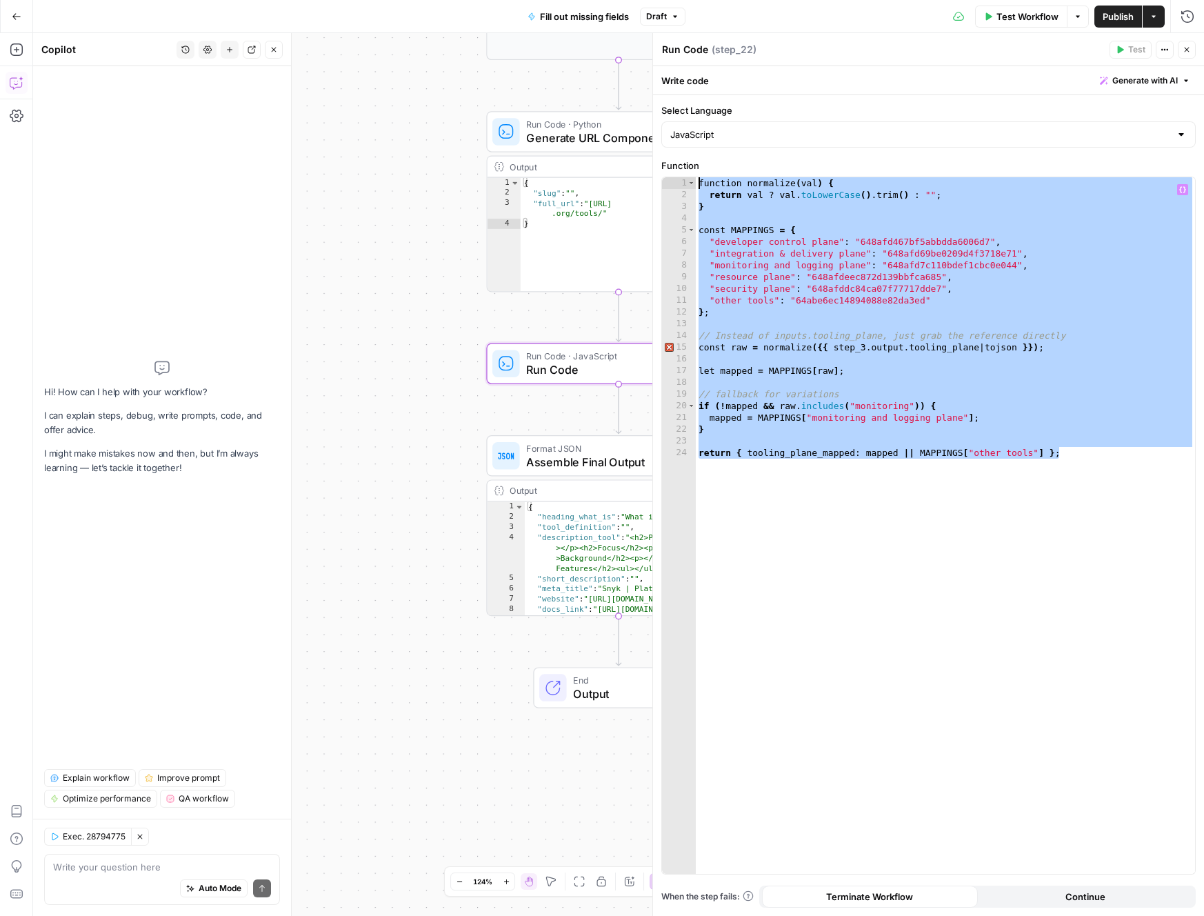
drag, startPoint x: 1124, startPoint y: 467, endPoint x: 558, endPoint y: 160, distance: 643.5
click at [558, 160] on body "**********" at bounding box center [602, 458] width 1204 height 916
type textarea "**********"
click at [134, 875] on div "Auto Mode Send" at bounding box center [162, 889] width 218 height 30
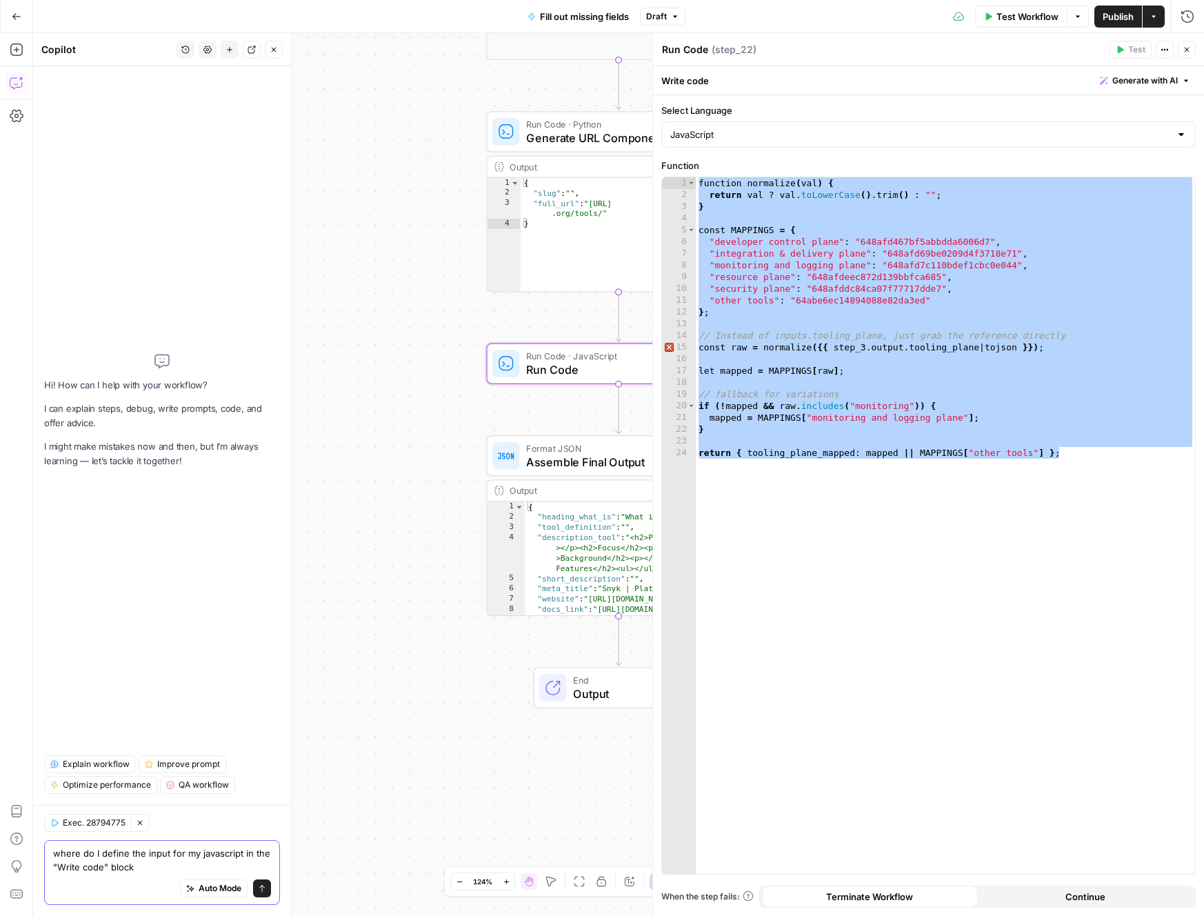
type textarea "where do I define the input for my javascript in the "Write code" block?"
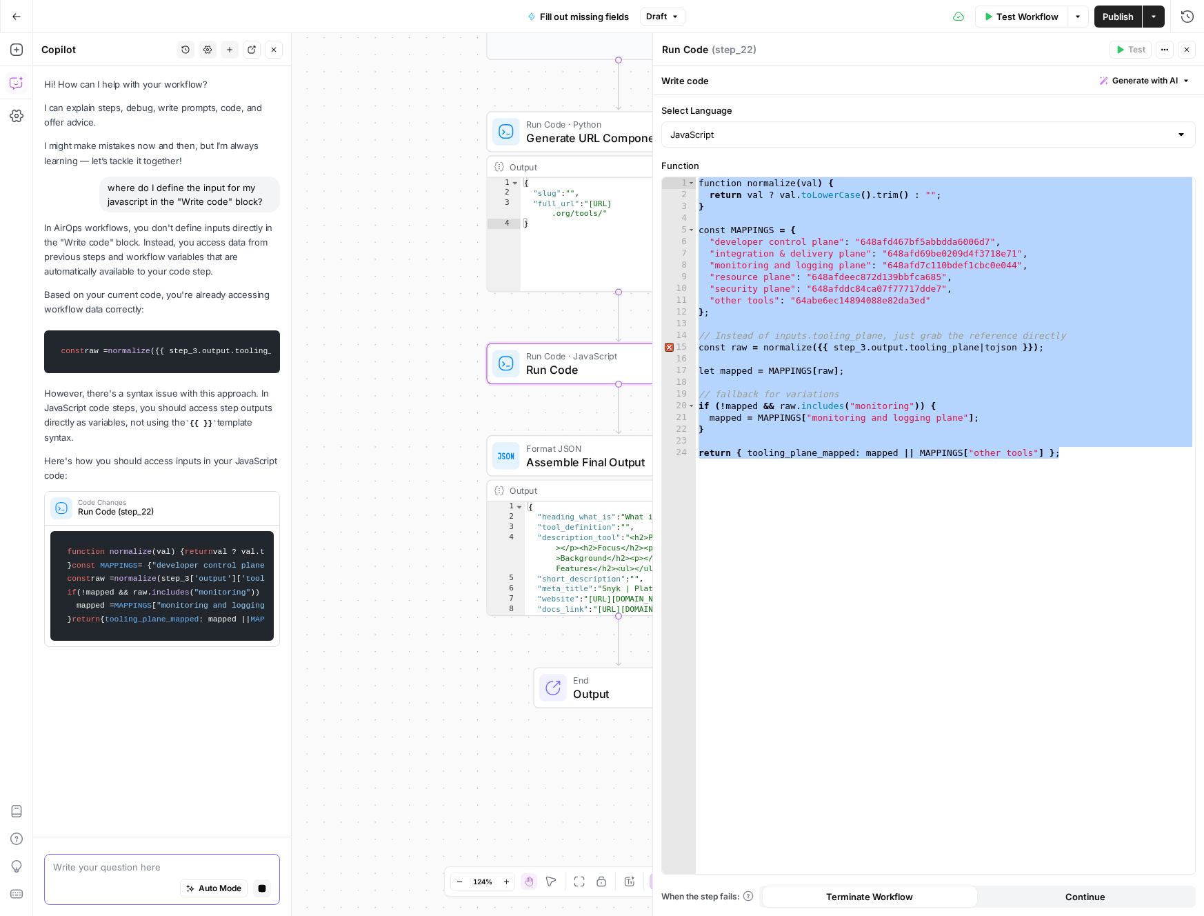
scroll to position [0, 0]
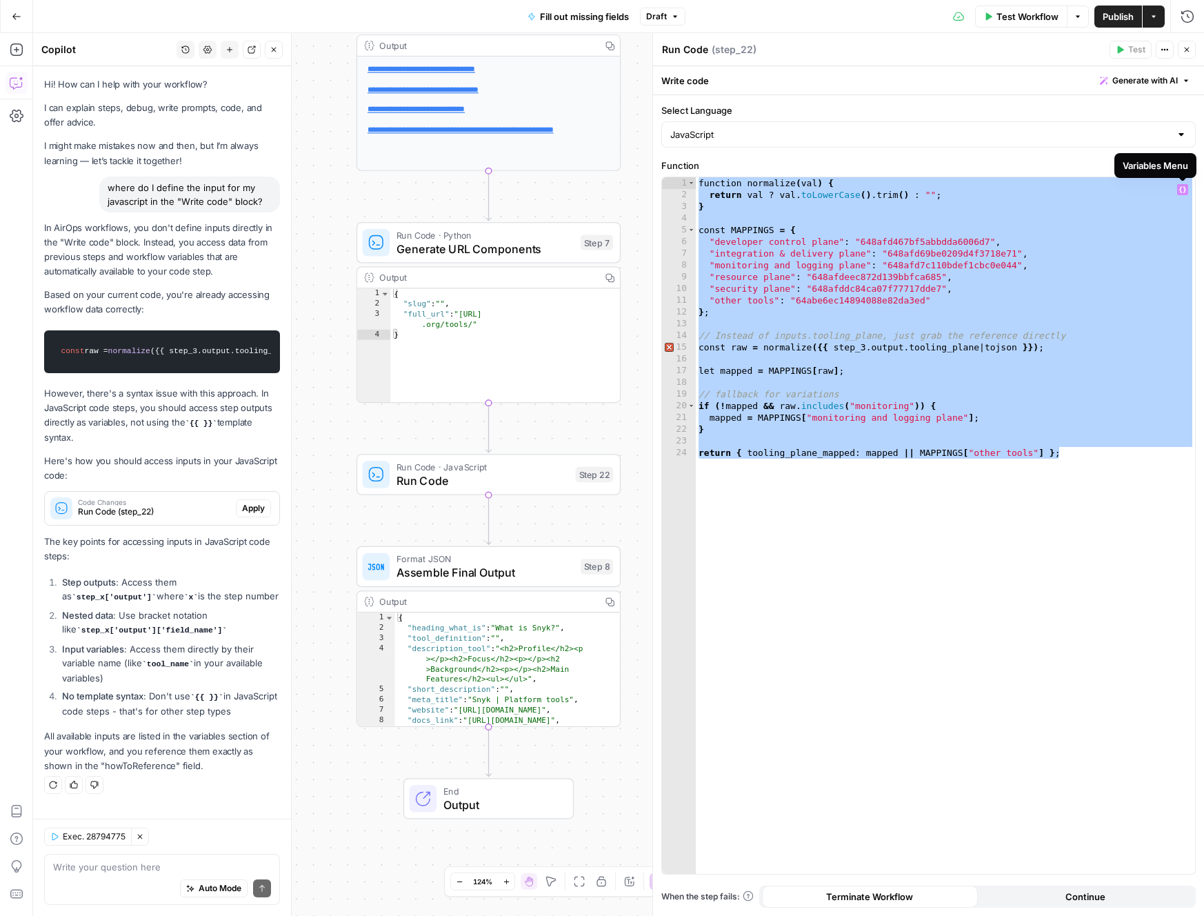
click at [1182, 190] on icon "button" at bounding box center [1182, 189] width 7 height 7
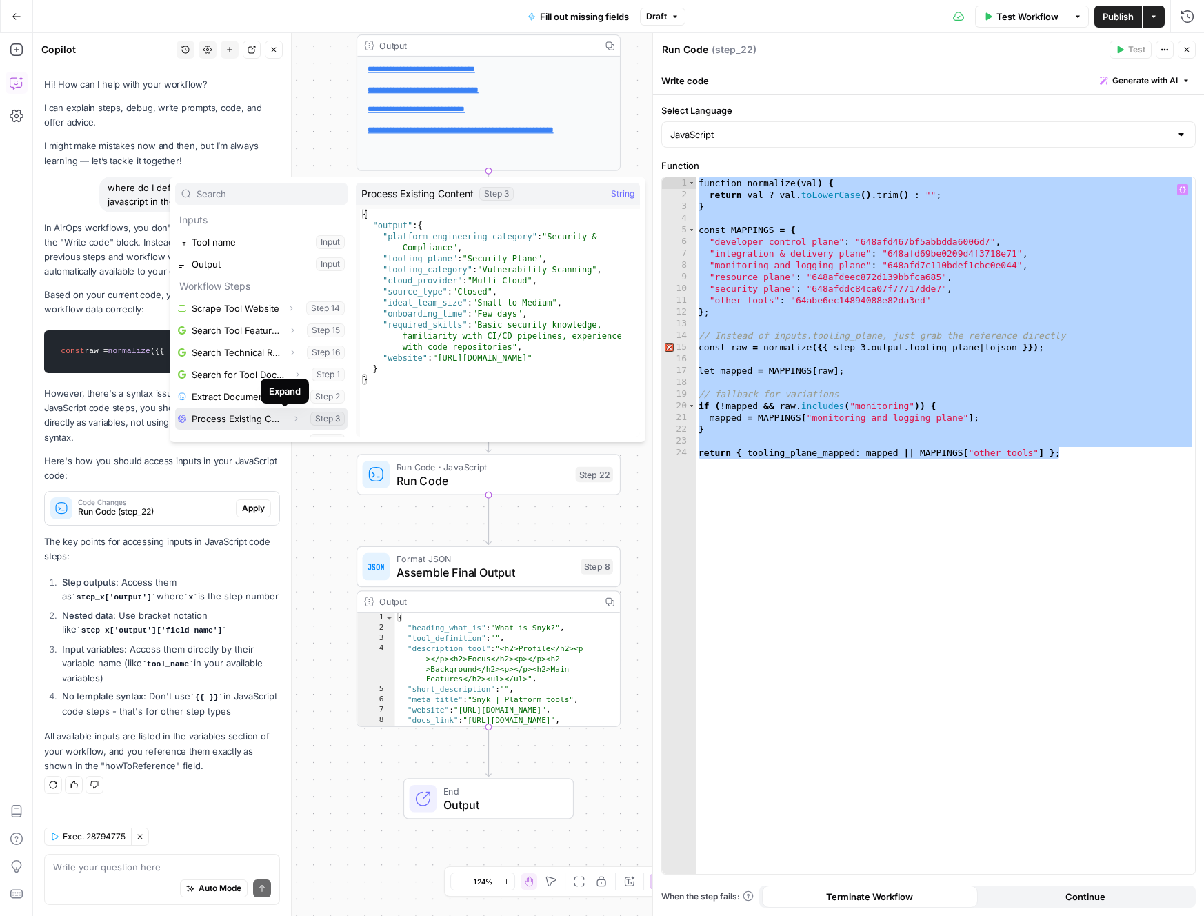
click at [292, 419] on icon "button" at bounding box center [296, 419] width 8 height 8
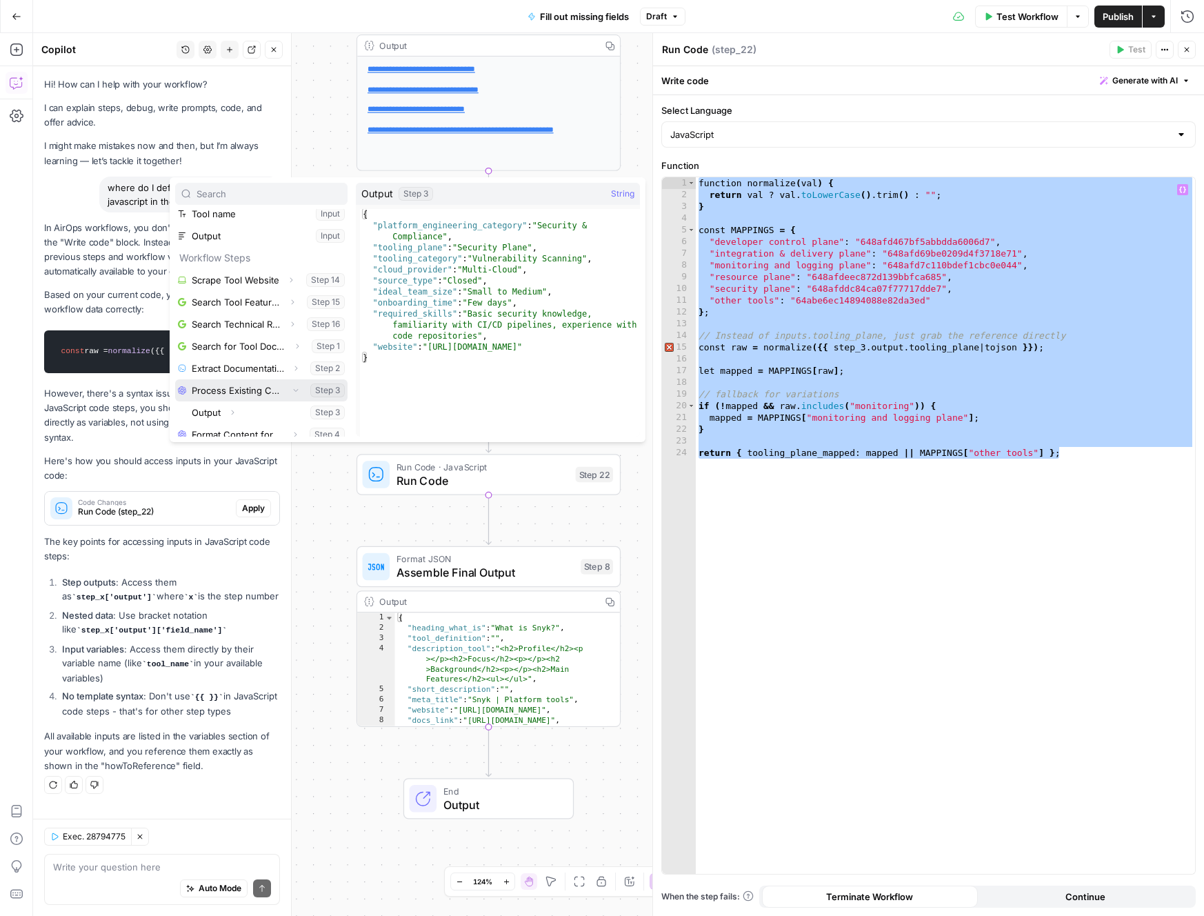
scroll to position [46, 0]
click at [233, 392] on icon "button" at bounding box center [232, 394] width 8 height 8
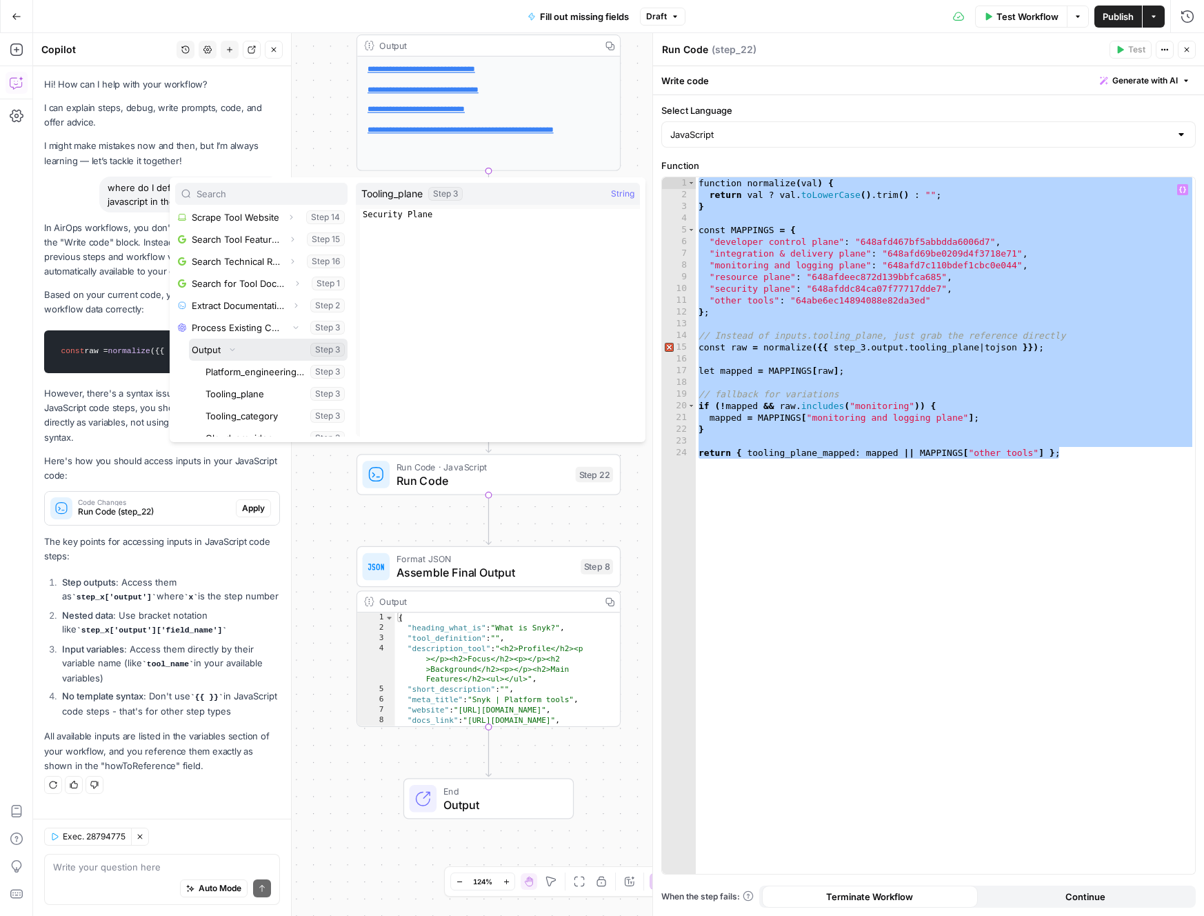
scroll to position [100, 0]
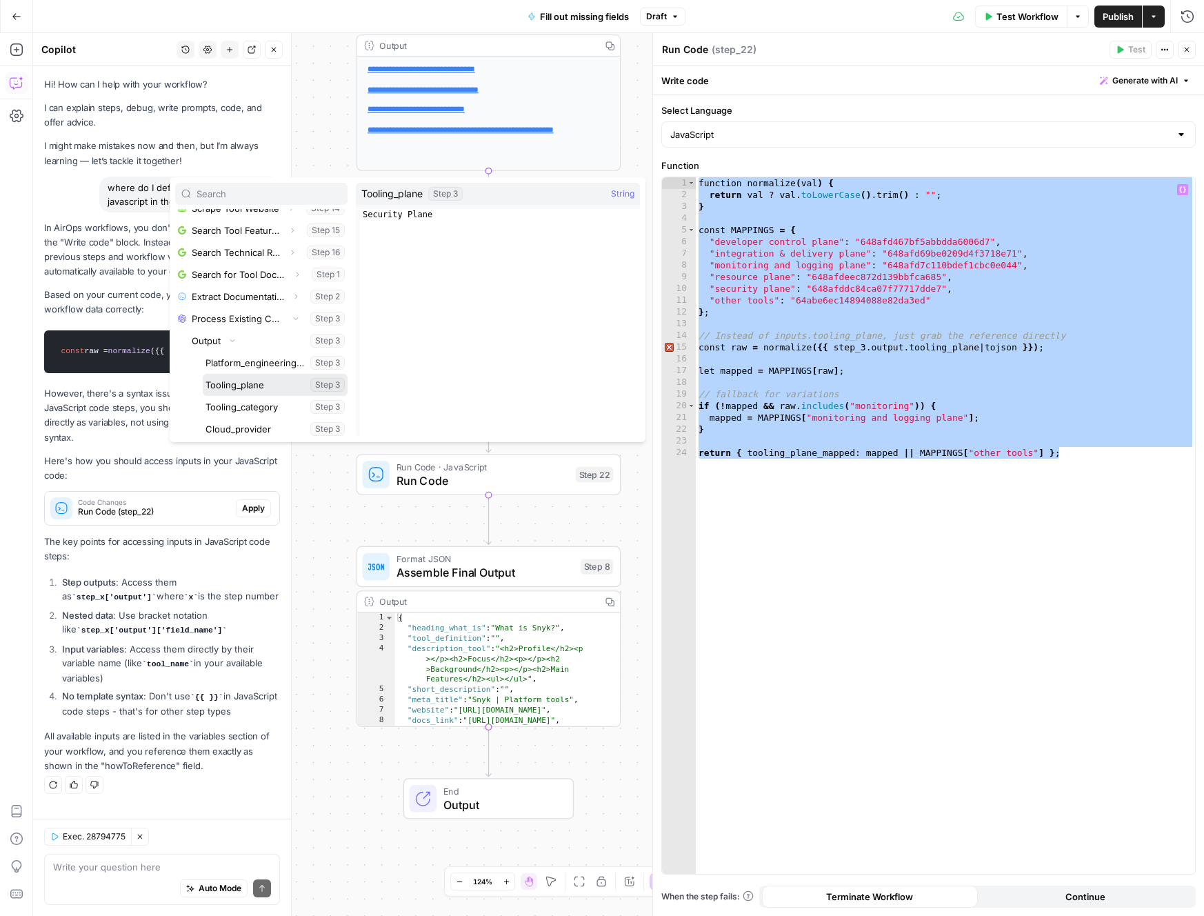
click at [266, 388] on button "Select variable Tooling_plane" at bounding box center [275, 385] width 145 height 22
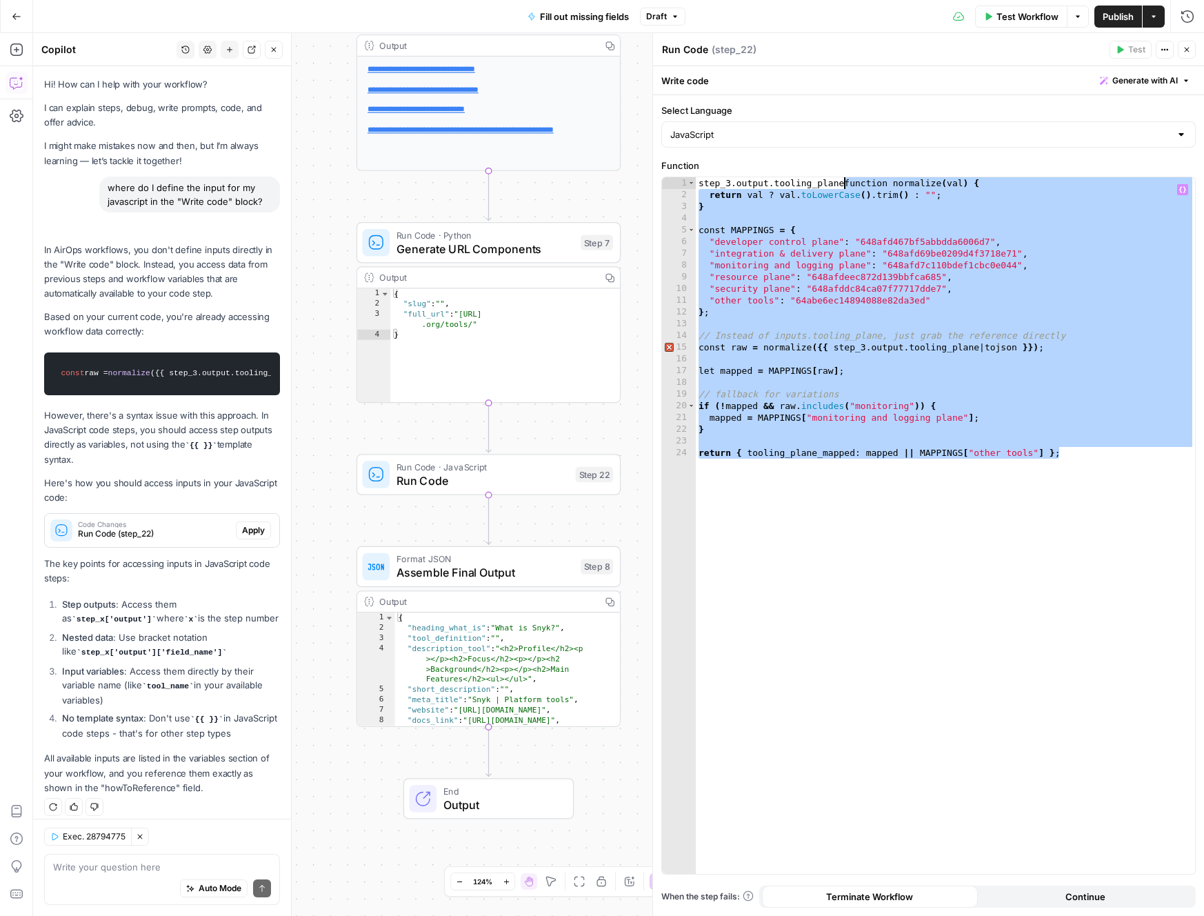
scroll to position [59, 0]
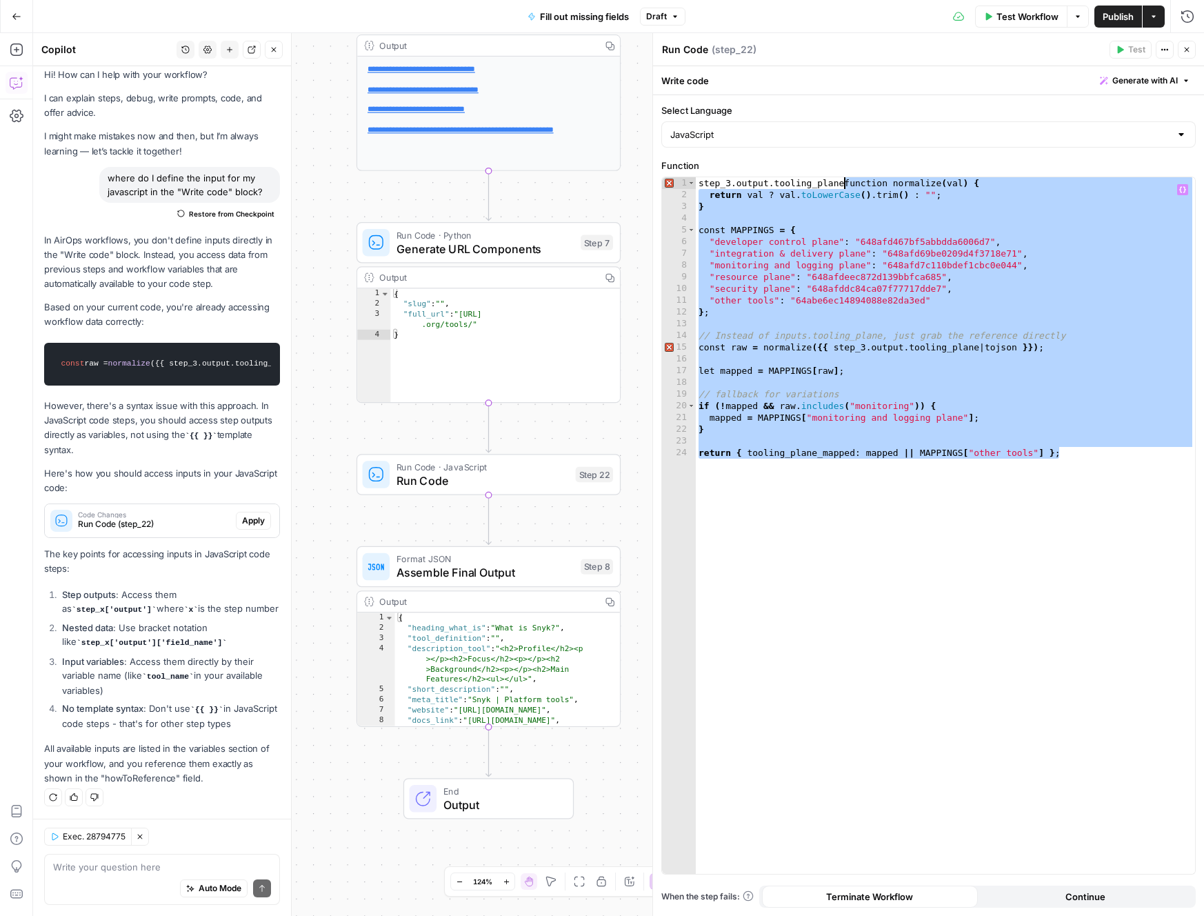
drag, startPoint x: 835, startPoint y: 350, endPoint x: 844, endPoint y: 376, distance: 27.9
click at [835, 350] on div "step_3 . output . tooling_planefunction normalize ( val ) { return val ? val . …" at bounding box center [945, 537] width 499 height 720
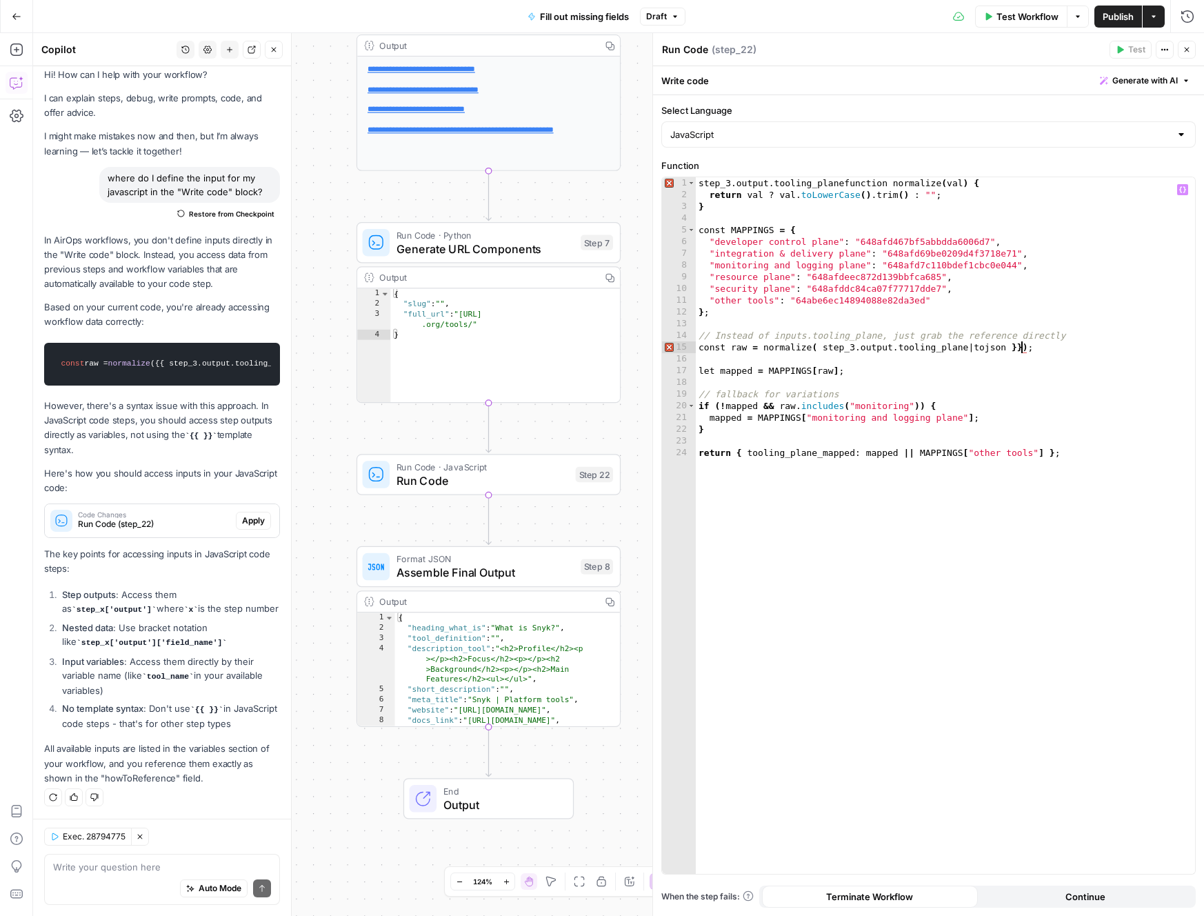
drag, startPoint x: 1019, startPoint y: 348, endPoint x: 1037, endPoint y: 368, distance: 26.9
click at [1020, 348] on div "step_3 . output . tooling_planefunction normalize ( val ) { return val ? val . …" at bounding box center [945, 537] width 499 height 720
drag, startPoint x: 845, startPoint y: 181, endPoint x: 687, endPoint y: 181, distance: 157.9
click at [687, 181] on div "**********" at bounding box center [928, 525] width 533 height 697
type textarea "**********"
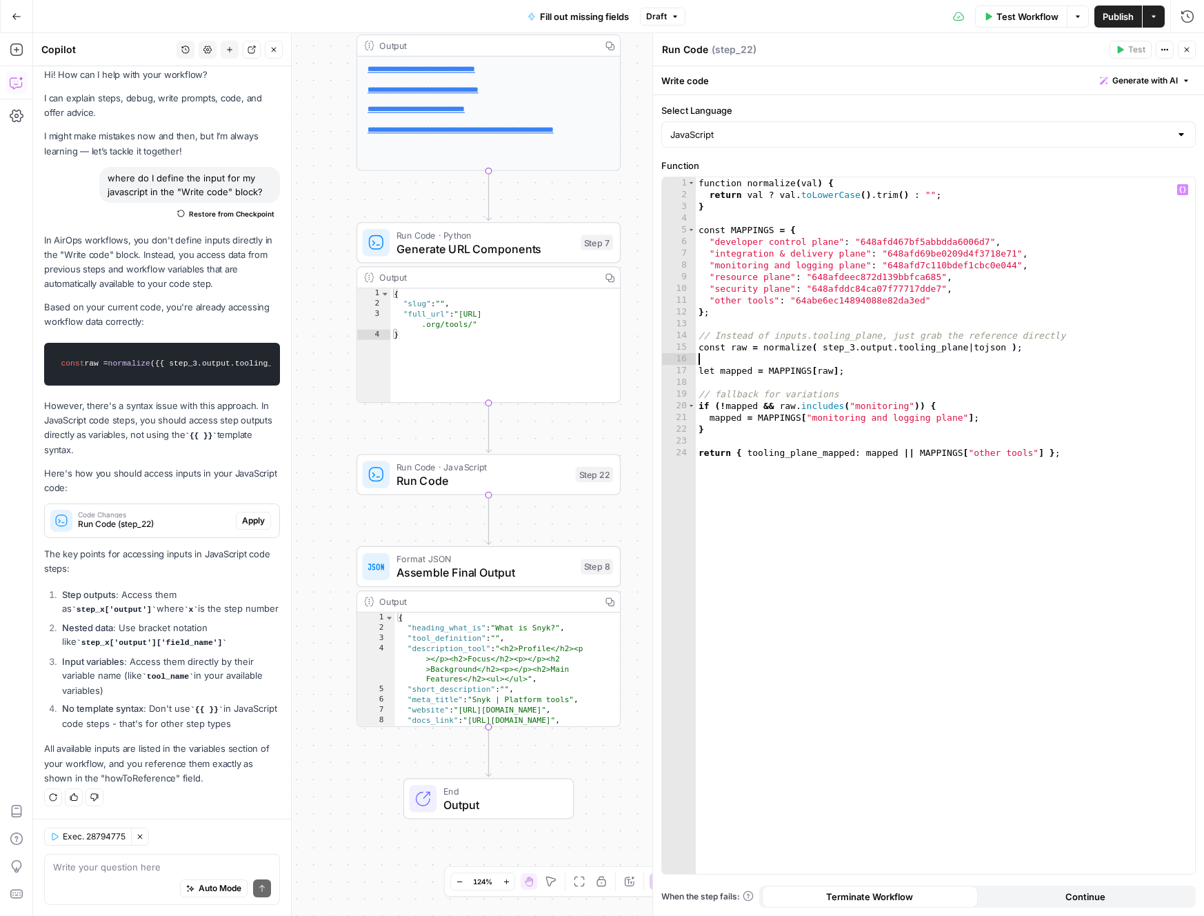
click at [1067, 357] on div "function normalize ( val ) { return val ? val . toLowerCase ( ) . trim ( ) : ""…" at bounding box center [945, 537] width 499 height 720
drag, startPoint x: 1017, startPoint y: 346, endPoint x: 971, endPoint y: 346, distance: 45.5
click at [971, 346] on div "function normalize ( val ) { return val ? val . toLowerCase ( ) . trim ( ) : ""…" at bounding box center [945, 537] width 499 height 720
type textarea "**********"
click at [983, 357] on div "function normalize ( val ) { return val ? val . toLowerCase ( ) . trim ( ) : ""…" at bounding box center [945, 537] width 499 height 720
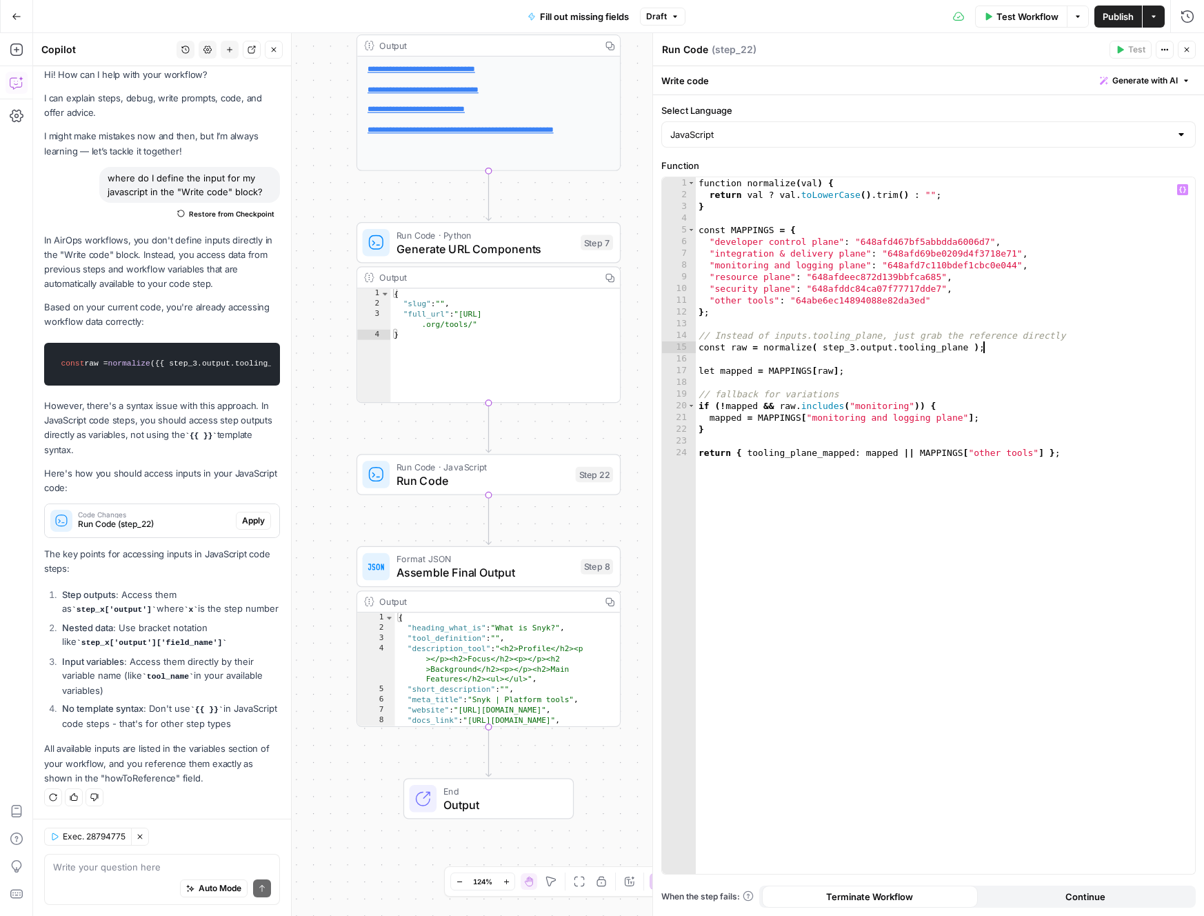
click at [1012, 348] on div "function normalize ( val ) { return val ? val . toLowerCase ( ) . trim ( ) : ""…" at bounding box center [945, 537] width 499 height 720
click at [1018, 375] on div "function normalize ( val ) { return val ? val . toLowerCase ( ) . trim ( ) : ""…" at bounding box center [945, 537] width 499 height 720
drag, startPoint x: 149, startPoint y: 662, endPoint x: 141, endPoint y: 661, distance: 7.6
click at [141, 661] on li "Input variables : Access them directly by their variable name (like tool_name i…" at bounding box center [169, 676] width 221 height 43
click at [148, 672] on code "tool_name" at bounding box center [168, 676] width 52 height 8
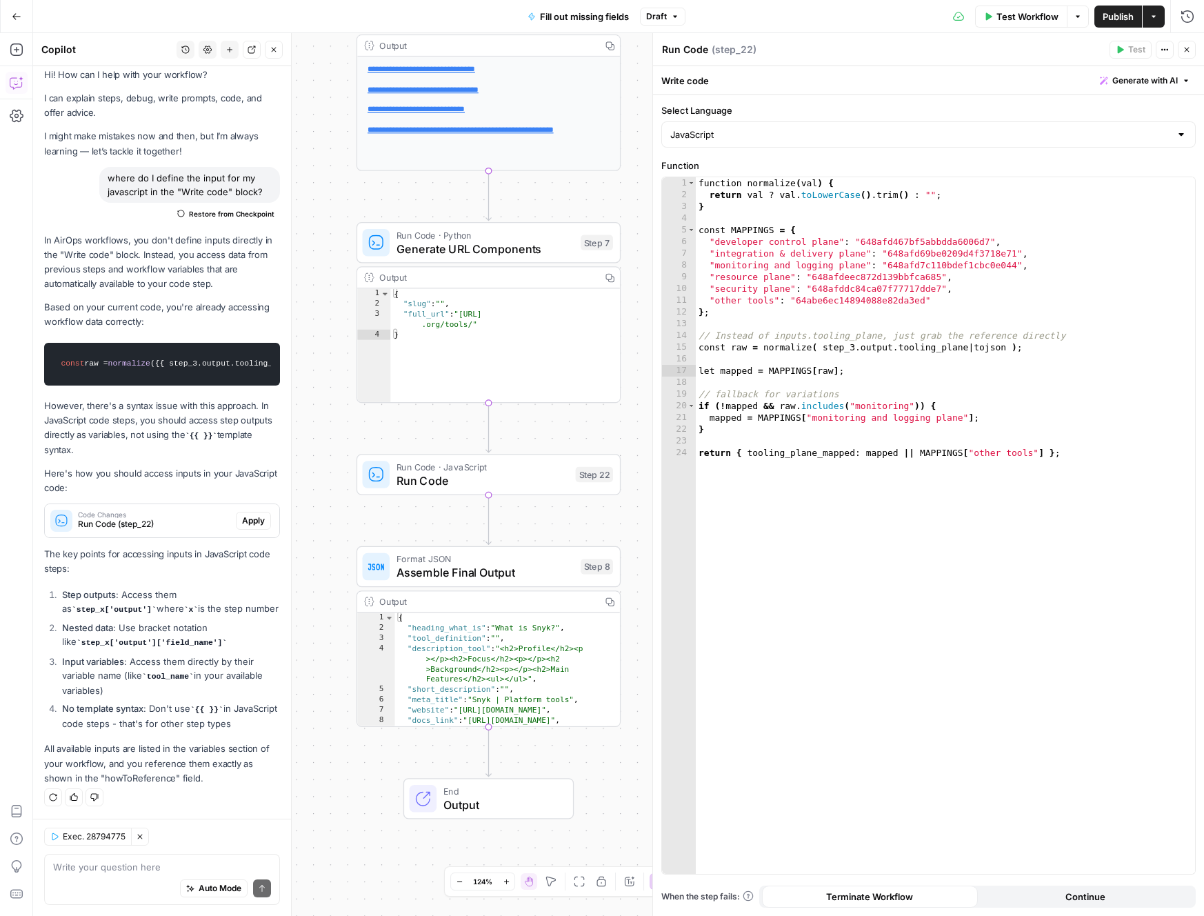
click at [144, 672] on code "tool_name" at bounding box center [168, 676] width 52 height 8
click at [132, 874] on div "Auto Mode Send" at bounding box center [162, 889] width 218 height 30
drag, startPoint x: 858, startPoint y: 348, endPoint x: 879, endPoint y: 385, distance: 42.9
click at [858, 348] on div "function normalize ( val ) { return val ? val . toLowerCase ( ) . trim ( ) : ""…" at bounding box center [945, 537] width 499 height 720
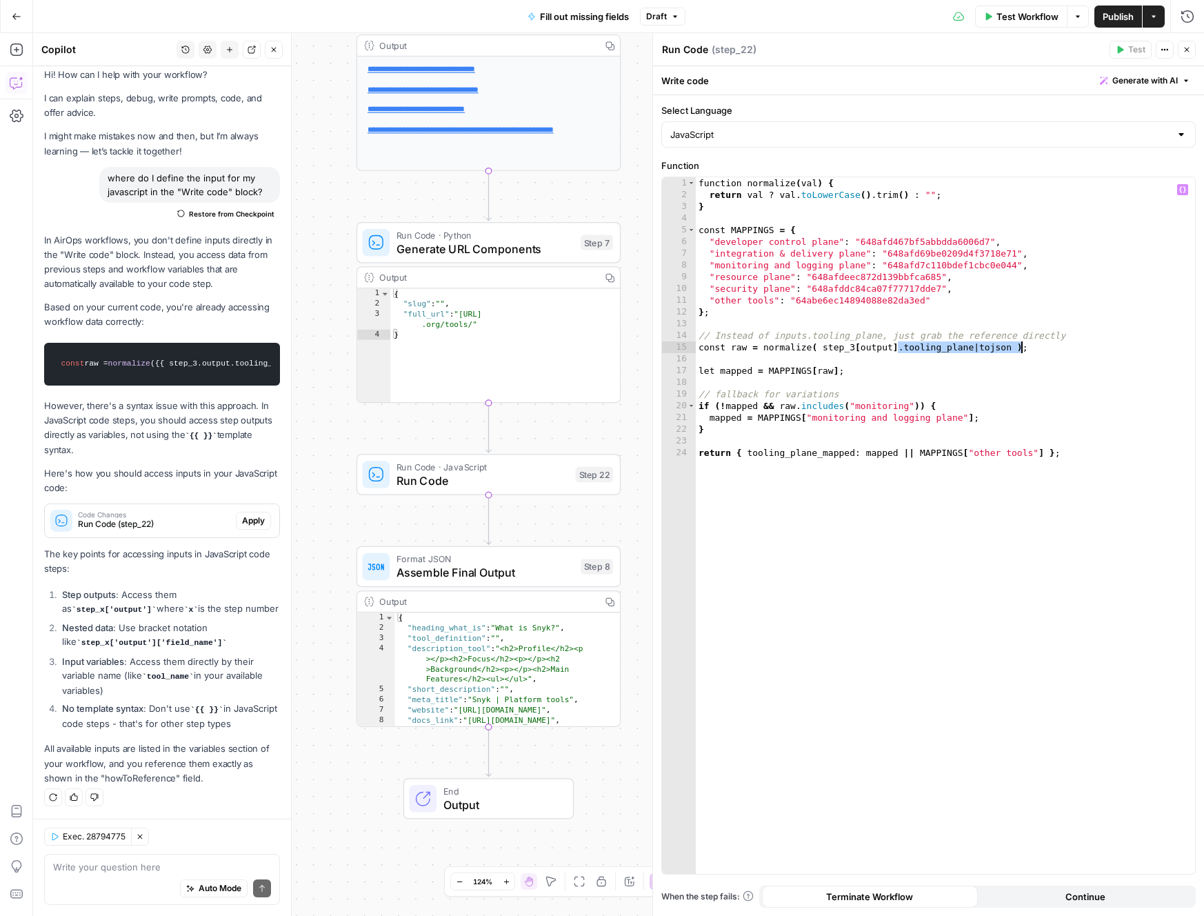
type textarea "**********"
click at [981, 382] on div "function normalize ( val ) { return val ? val . toLowerCase ( ) . trim ( ) : ""…" at bounding box center [945, 537] width 499 height 720
click at [951, 348] on div "function normalize ( val ) { return val ? val . toLowerCase ( ) . trim ( ) : ""…" at bounding box center [945, 537] width 499 height 720
type textarea "**********"
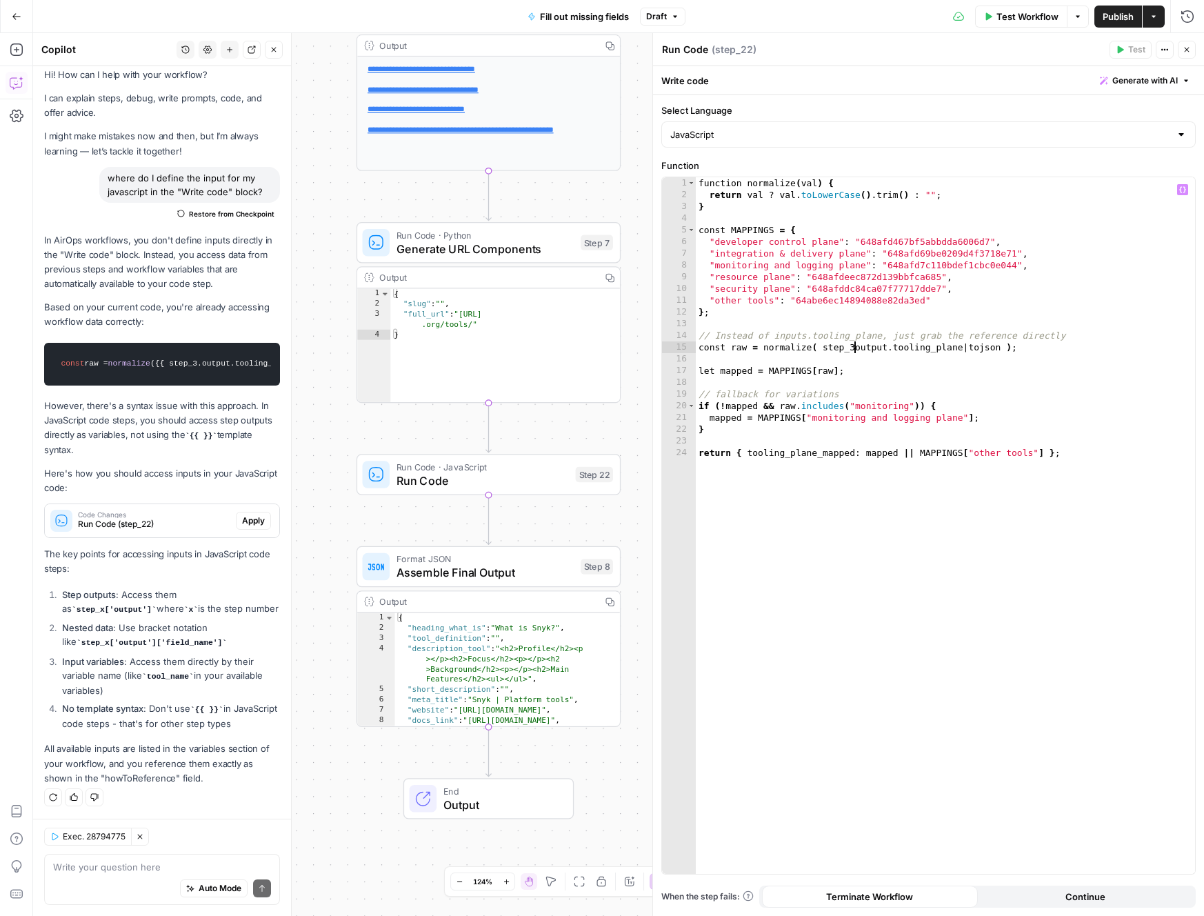
click at [984, 380] on div "function normalize ( val ) { return val ? val . toLowerCase ( ) . trim ( ) : ""…" at bounding box center [945, 537] width 499 height 720
click at [118, 874] on div "Auto Mode Send" at bounding box center [162, 889] width 218 height 30
click at [119, 873] on textarea at bounding box center [162, 867] width 218 height 14
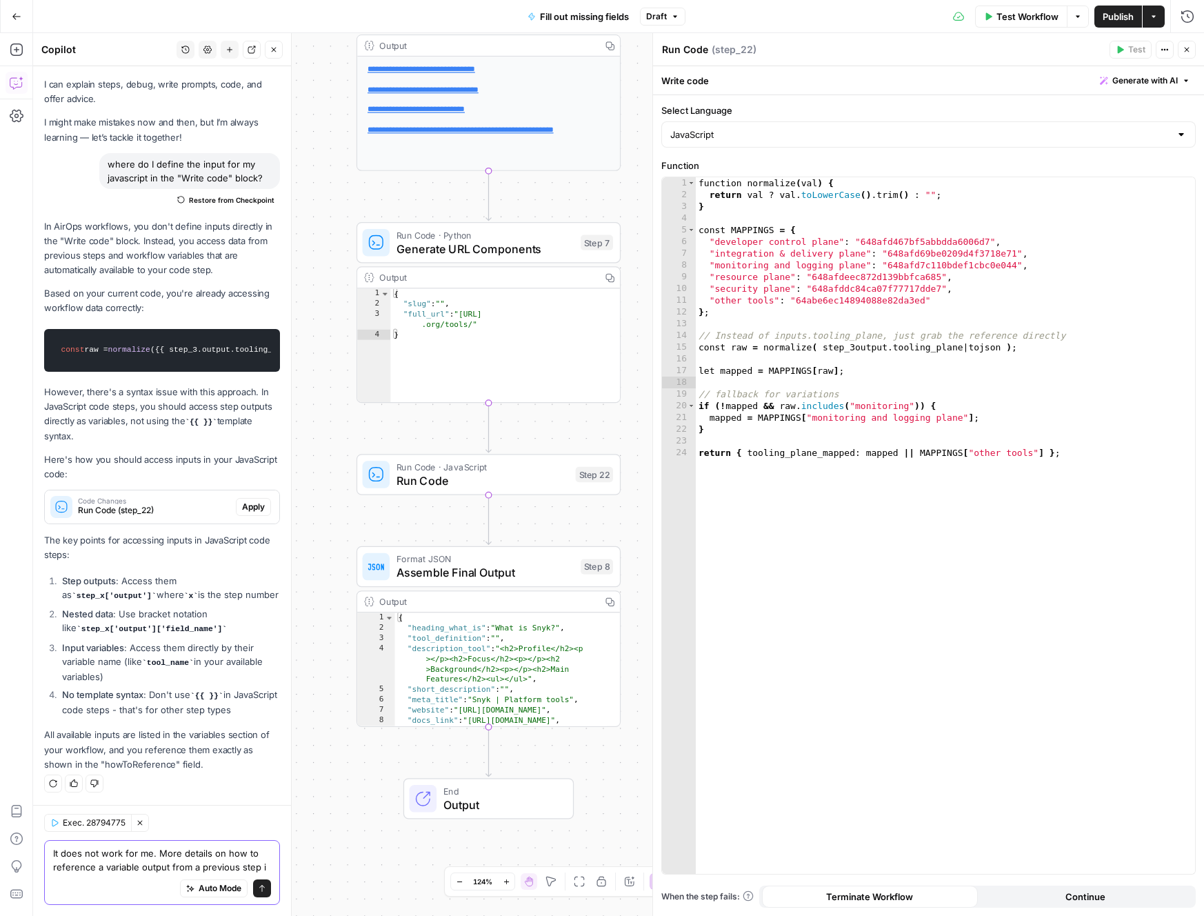
scroll to position [86, 0]
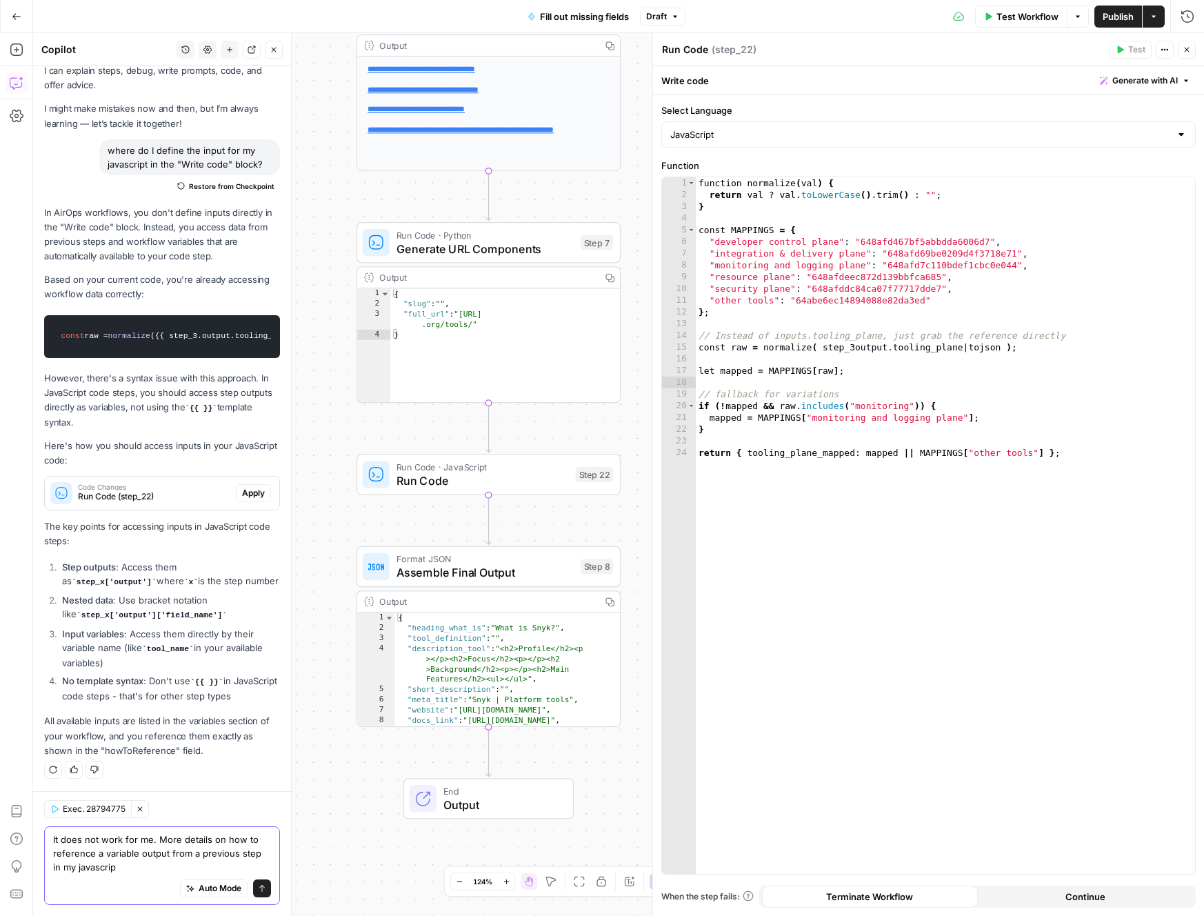
type textarea "It does not work for me. More details on how to reference a variable output fro…"
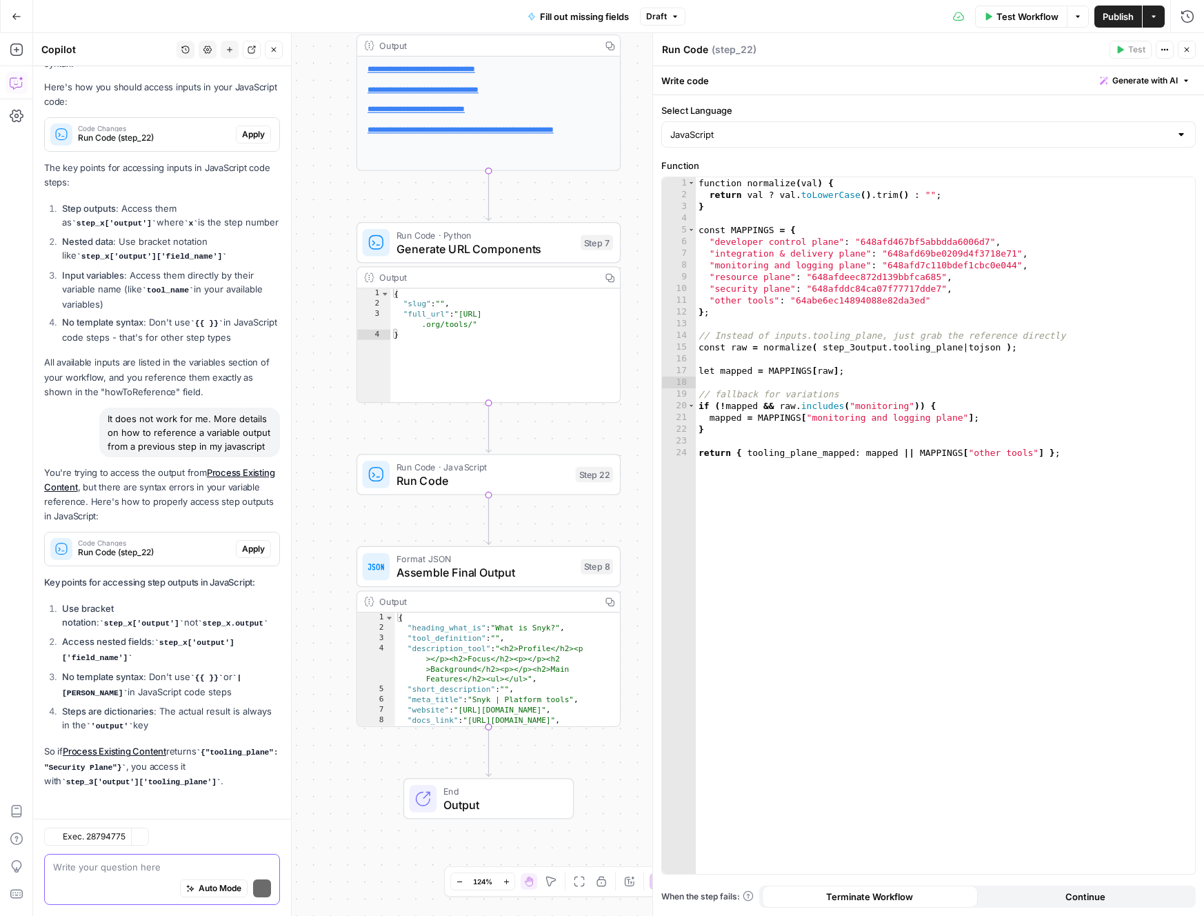
scroll to position [458, 0]
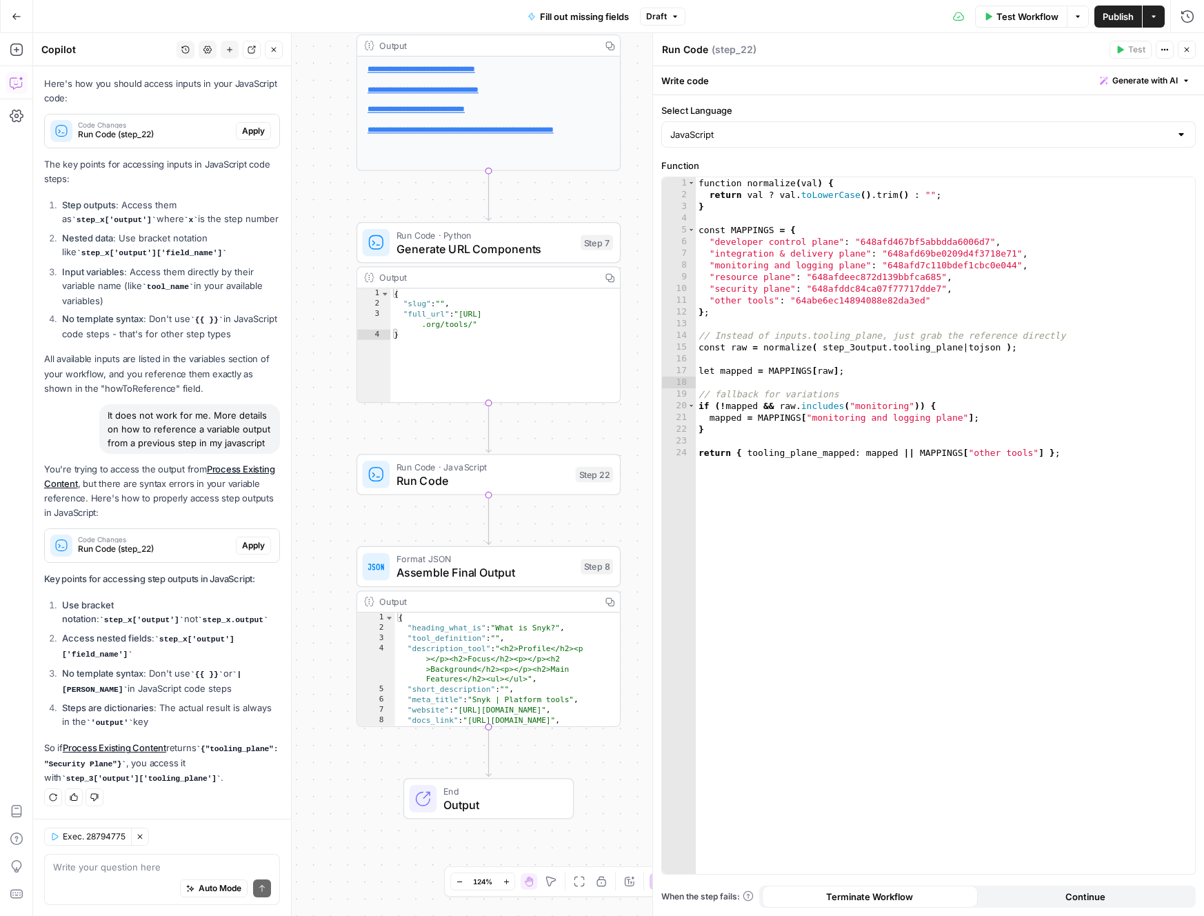
drag, startPoint x: 230, startPoint y: 776, endPoint x: 71, endPoint y: 778, distance: 159.3
click at [71, 778] on p "So if Process Existing Content returns {"tooling_plane": "Security Plane"} , yo…" at bounding box center [162, 763] width 236 height 44
copy code "step_3['output']['tooling_plane']"
click at [242, 548] on span "Apply" at bounding box center [253, 545] width 23 height 12
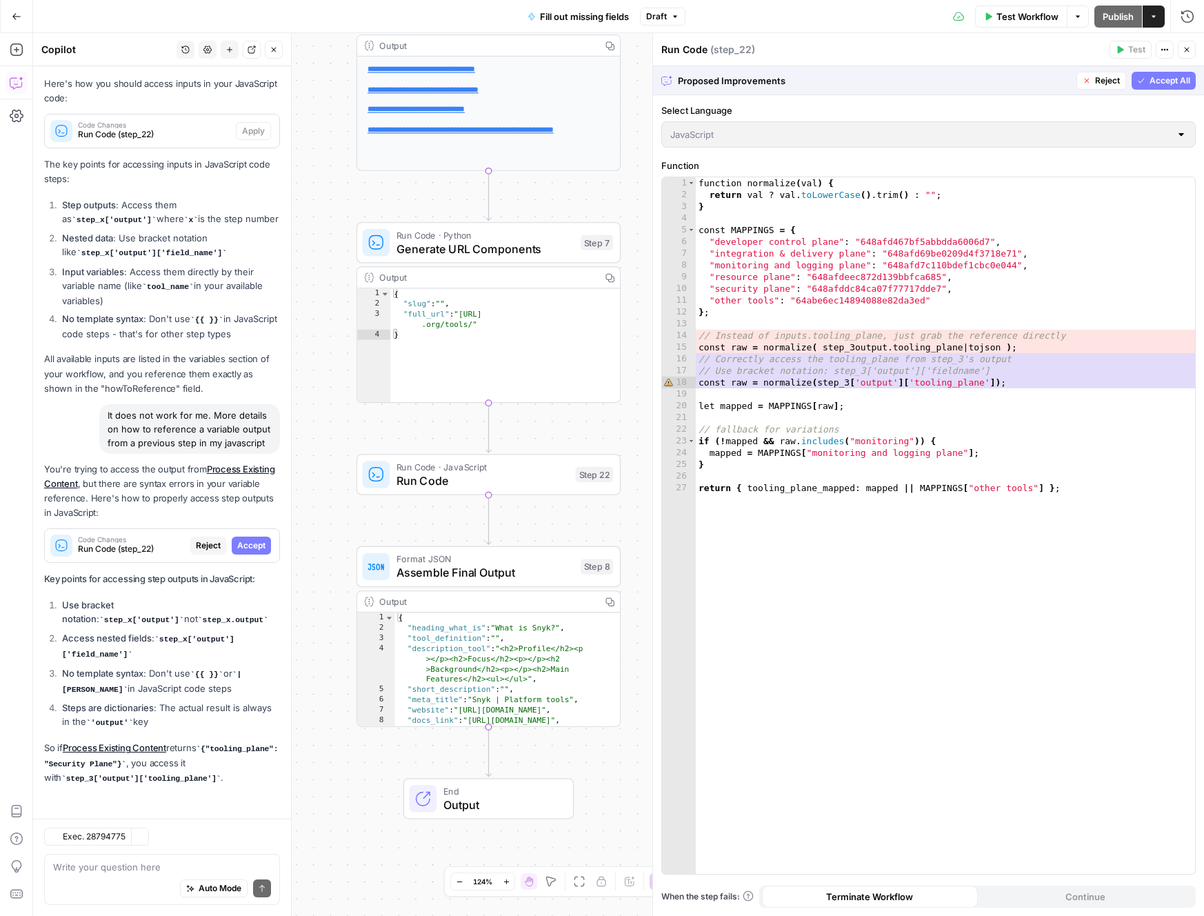
scroll to position [436, 0]
click at [1076, 343] on div "1 2 3 4 5 6 7 8 9 10 11 12 13 14 15 16 17 18 19 20 21 22 23 24 25 26 27 functio…" at bounding box center [928, 525] width 533 height 697
click at [1065, 338] on div "1 2 3 4 5 6 7 8 9 10 11 12 13 14 15 16 17 18 19 20 21 22 23 24 25 26 27 functio…" at bounding box center [928, 525] width 533 height 697
click at [1182, 81] on span "Accept All" at bounding box center [1170, 80] width 41 height 12
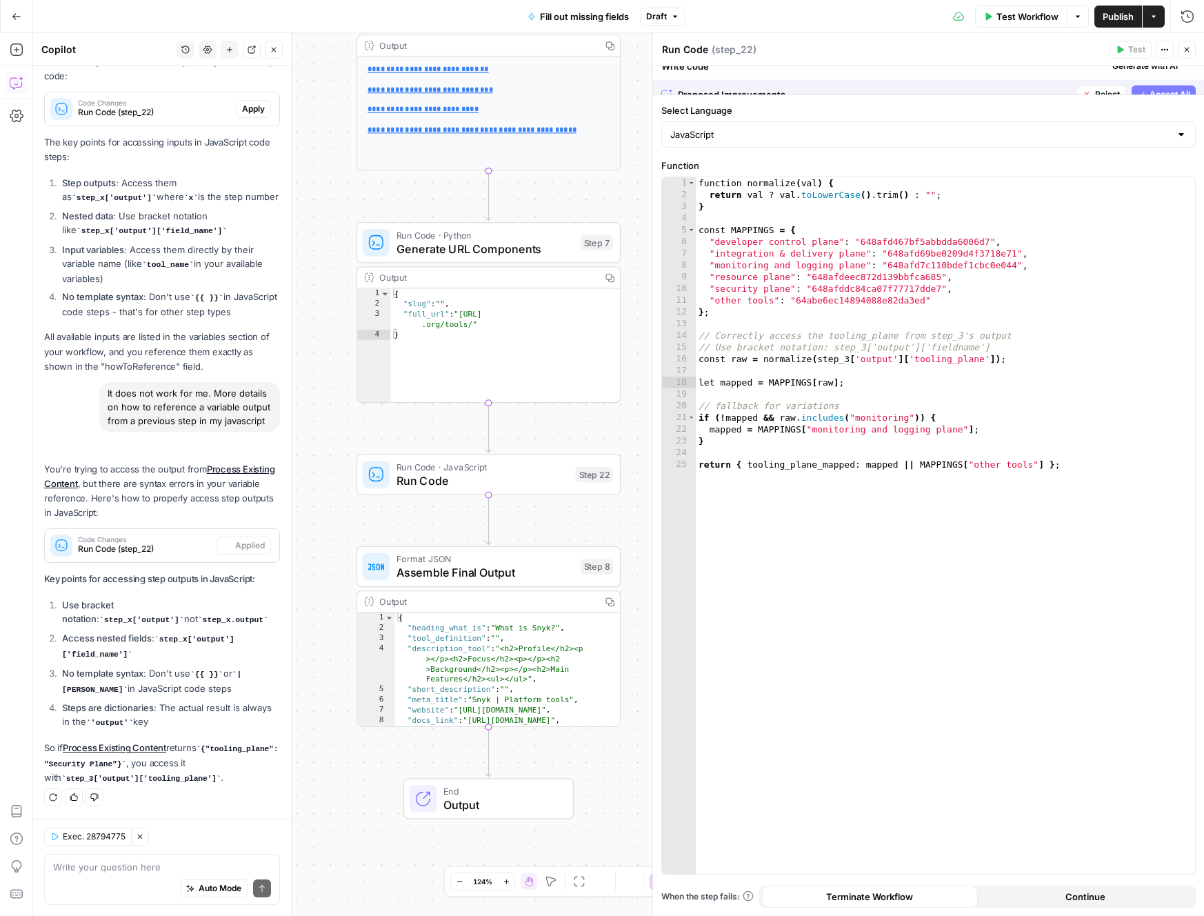
scroll to position [480, 0]
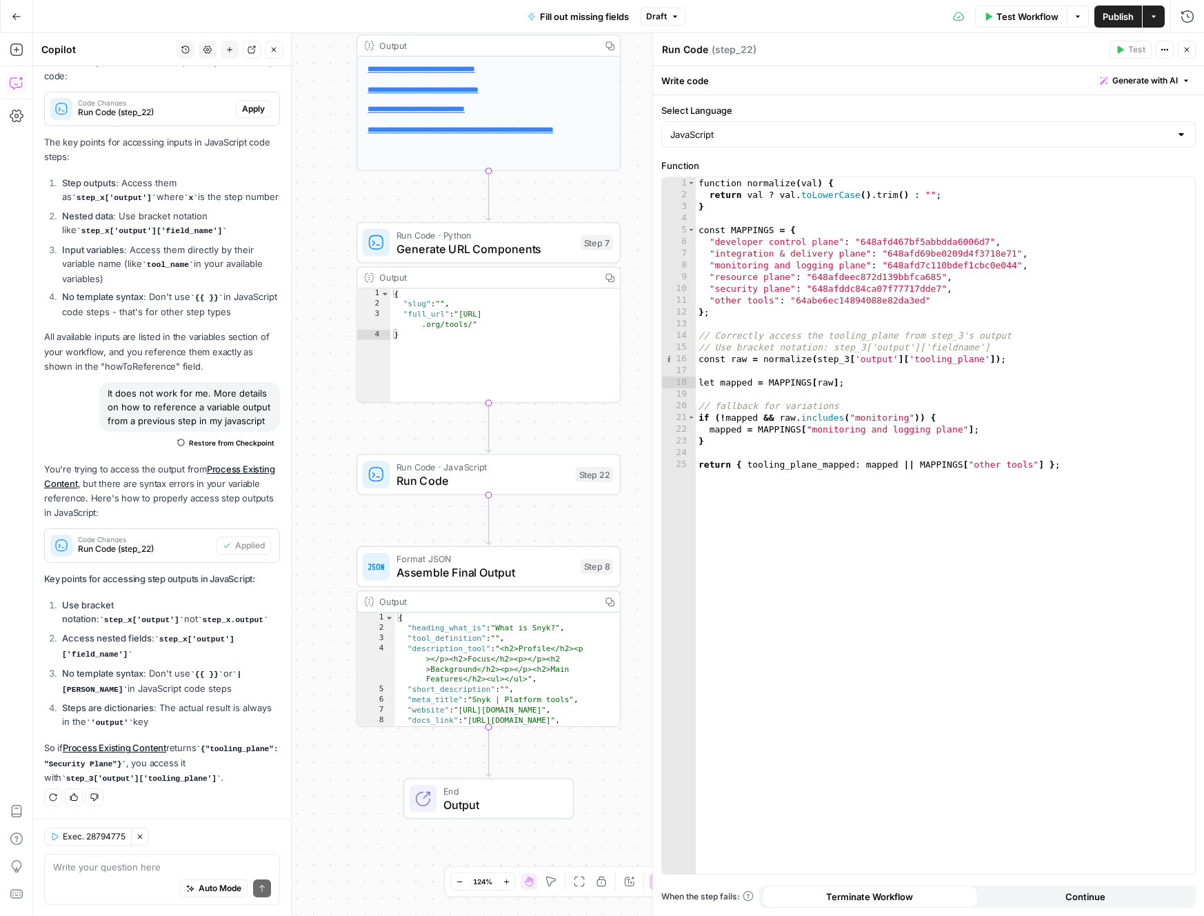
type textarea "**********"
click at [1020, 350] on div "function normalize ( val ) { return val ? val . toLowerCase ( ) . trim ( ) : ""…" at bounding box center [945, 537] width 499 height 720
click at [1040, 366] on div "function normalize ( val ) { return val ? val . toLowerCase ( ) . trim ( ) : ""…" at bounding box center [945, 537] width 499 height 720
click at [162, 870] on textarea at bounding box center [162, 867] width 218 height 14
click at [157, 869] on textarea at bounding box center [162, 867] width 218 height 14
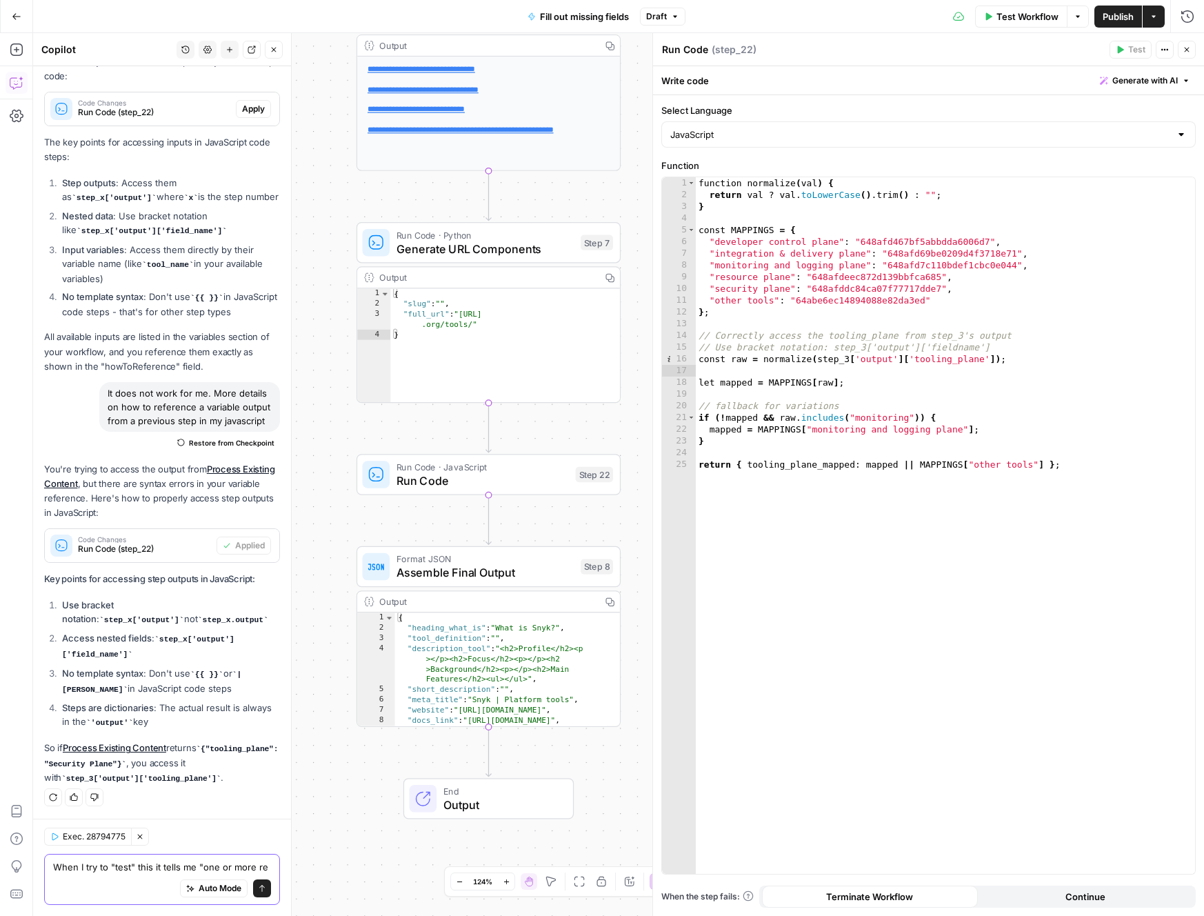
scroll to position [494, 0]
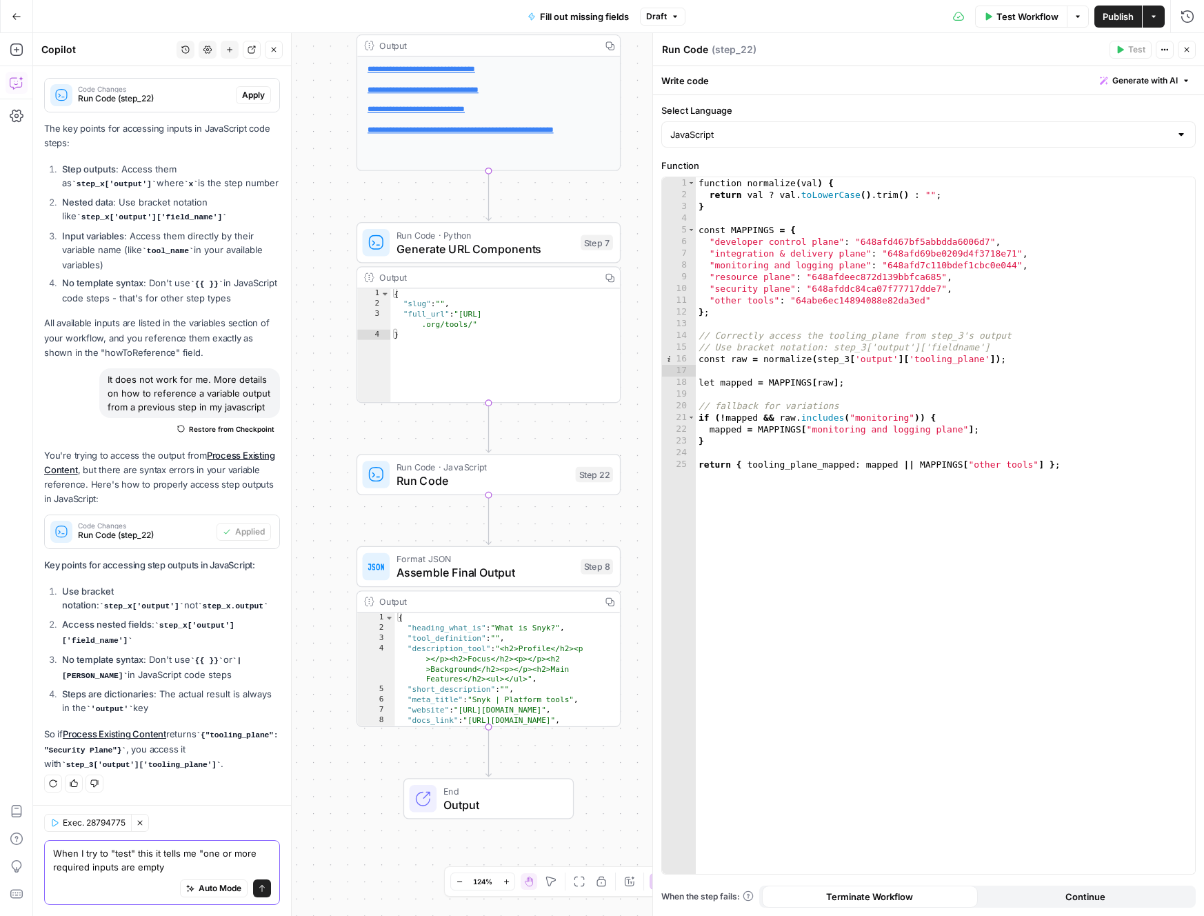
type textarea "When I try to "test" this it tells me "one or more required inputs are empty""
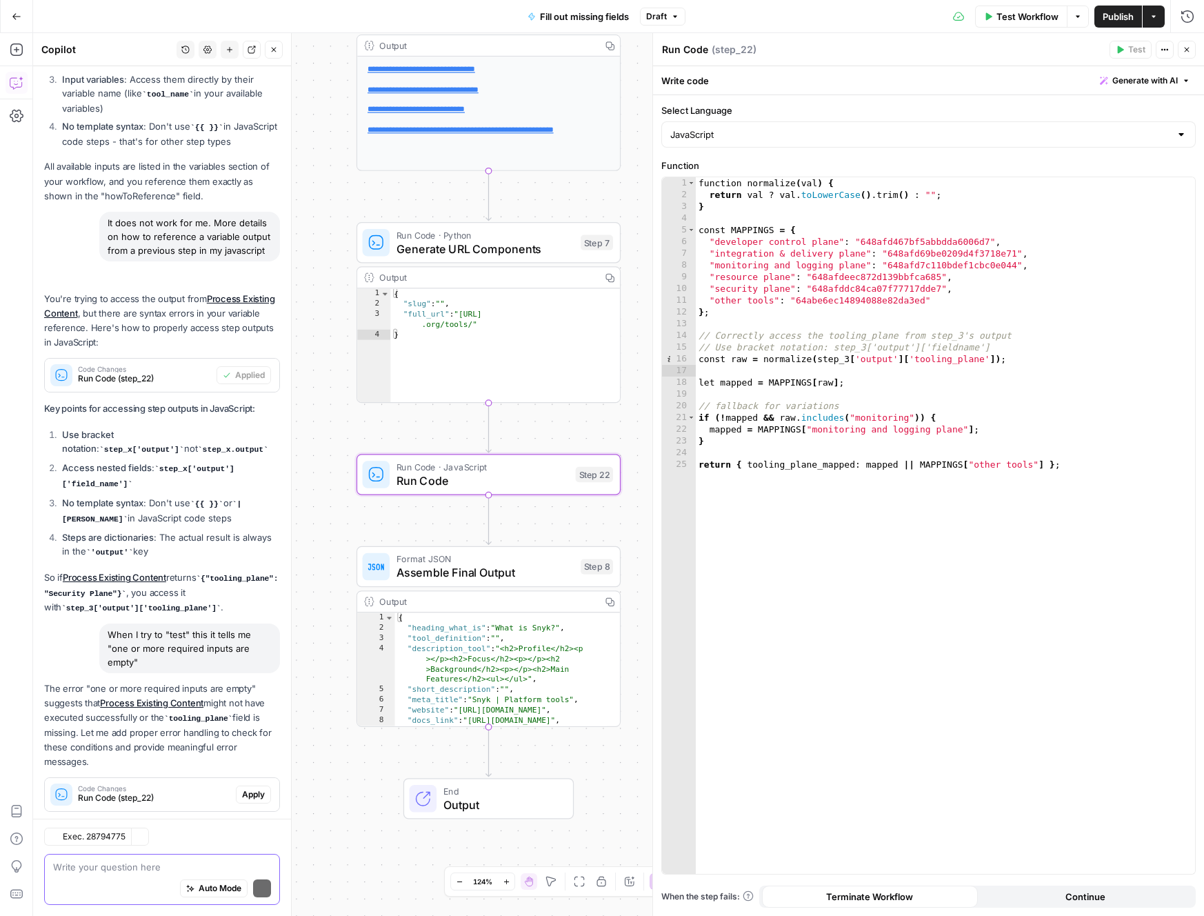
scroll to position [676, 0]
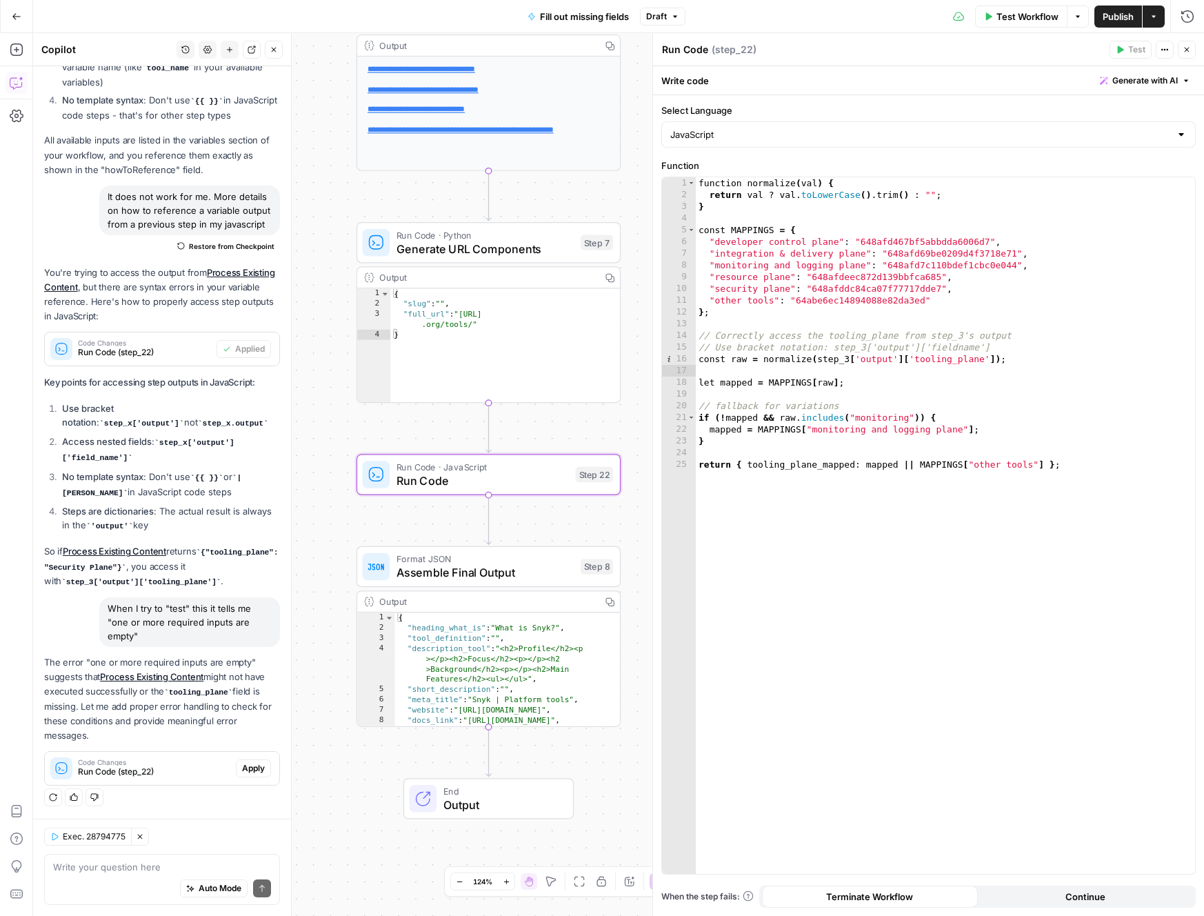
click at [242, 770] on span "Apply" at bounding box center [253, 768] width 23 height 12
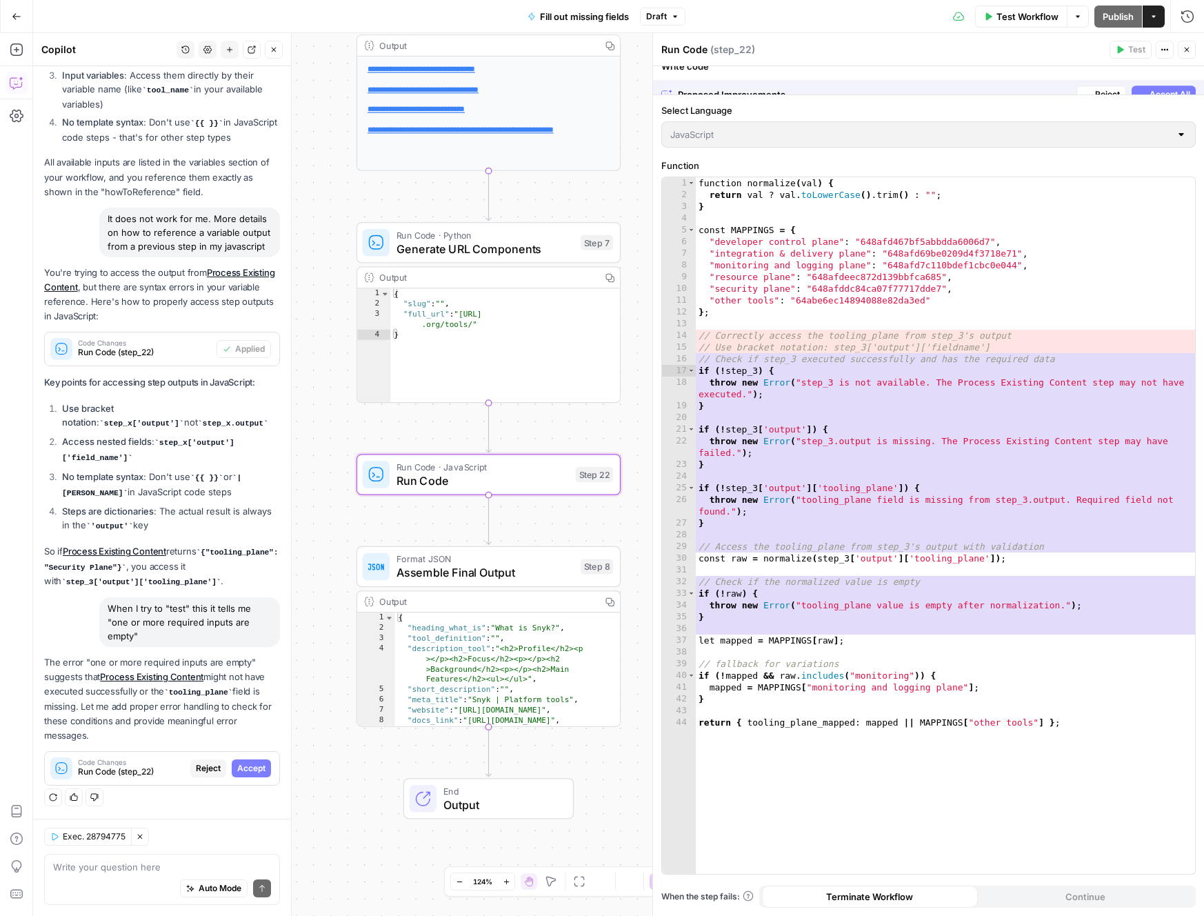
scroll to position [632, 0]
click at [1170, 82] on span "Accept All" at bounding box center [1170, 80] width 41 height 12
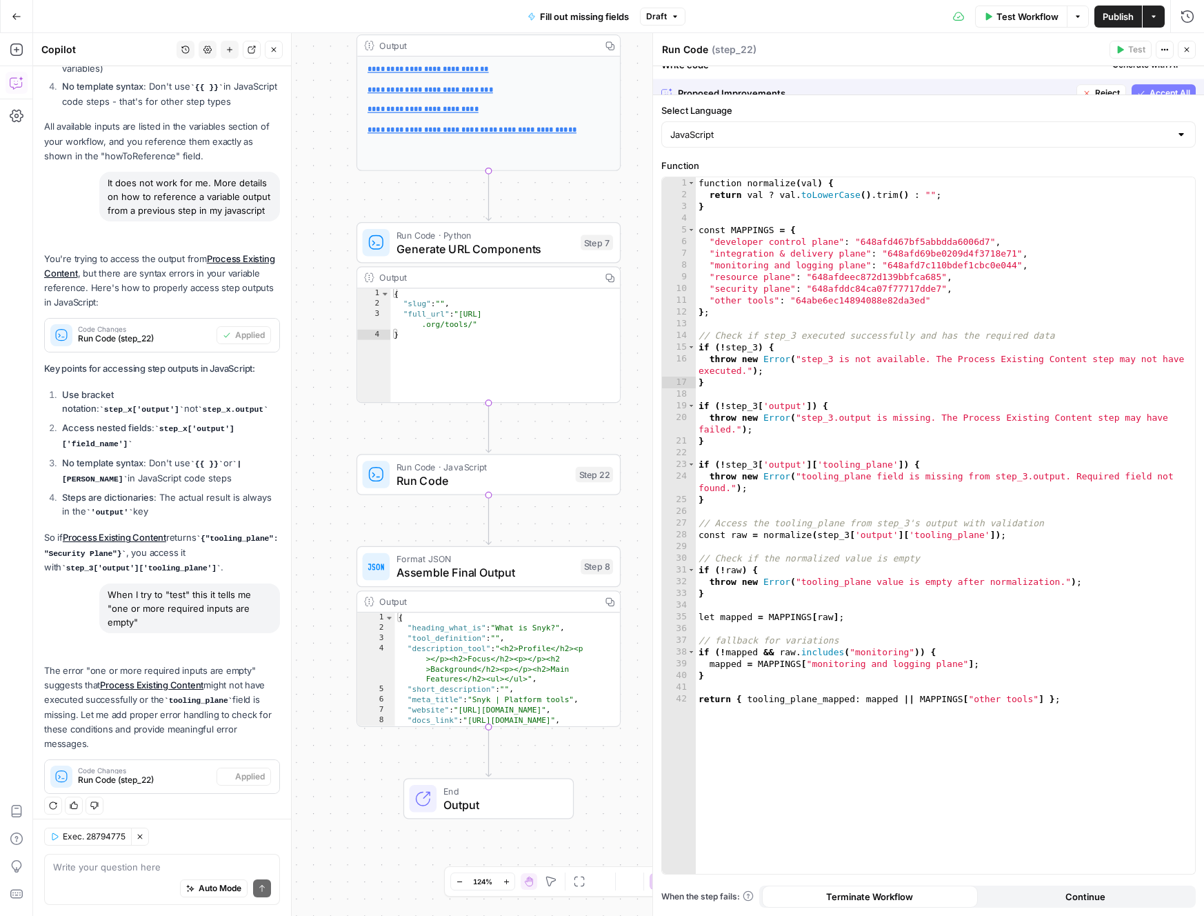
scroll to position [698, 0]
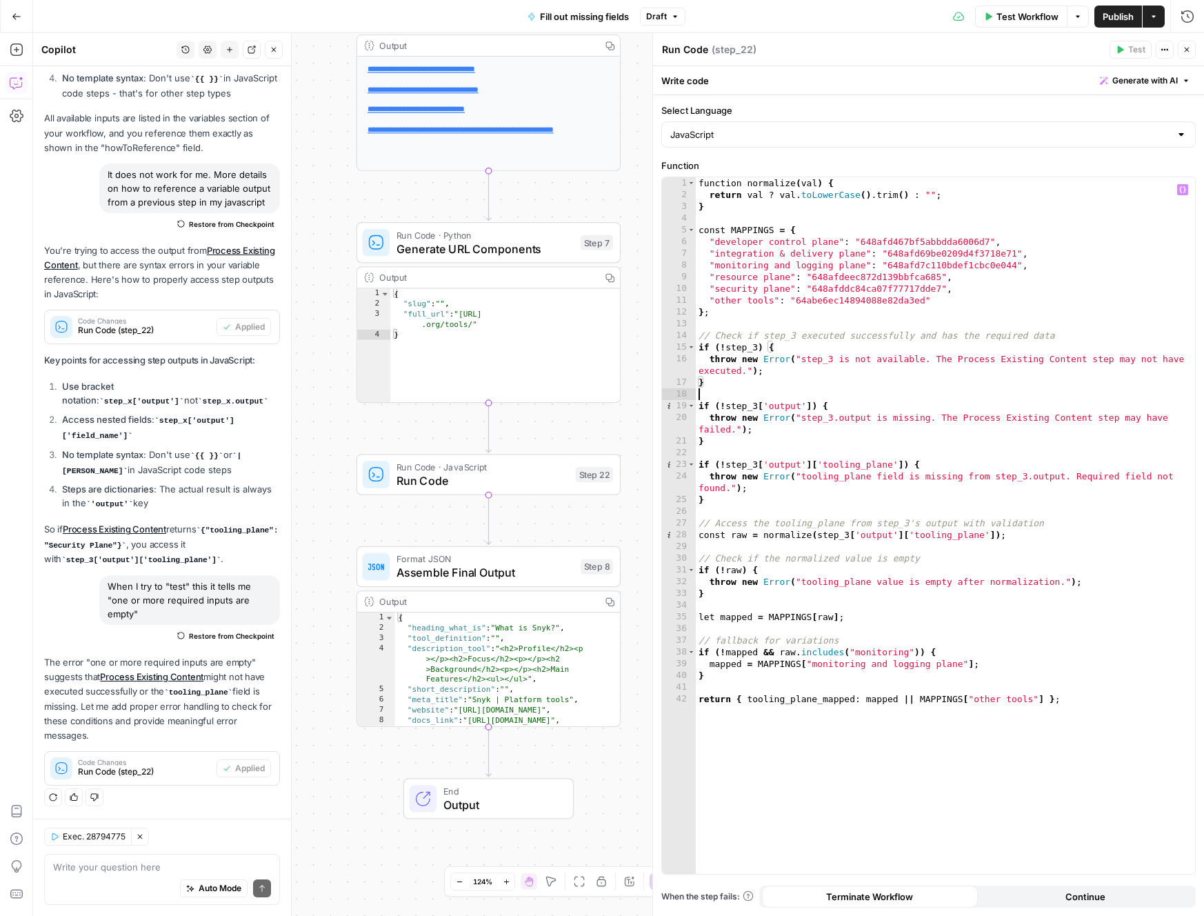
click at [1070, 388] on div "function normalize ( val ) { return val ? val . toLowerCase ( ) . trim ( ) : ""…" at bounding box center [945, 537] width 499 height 720
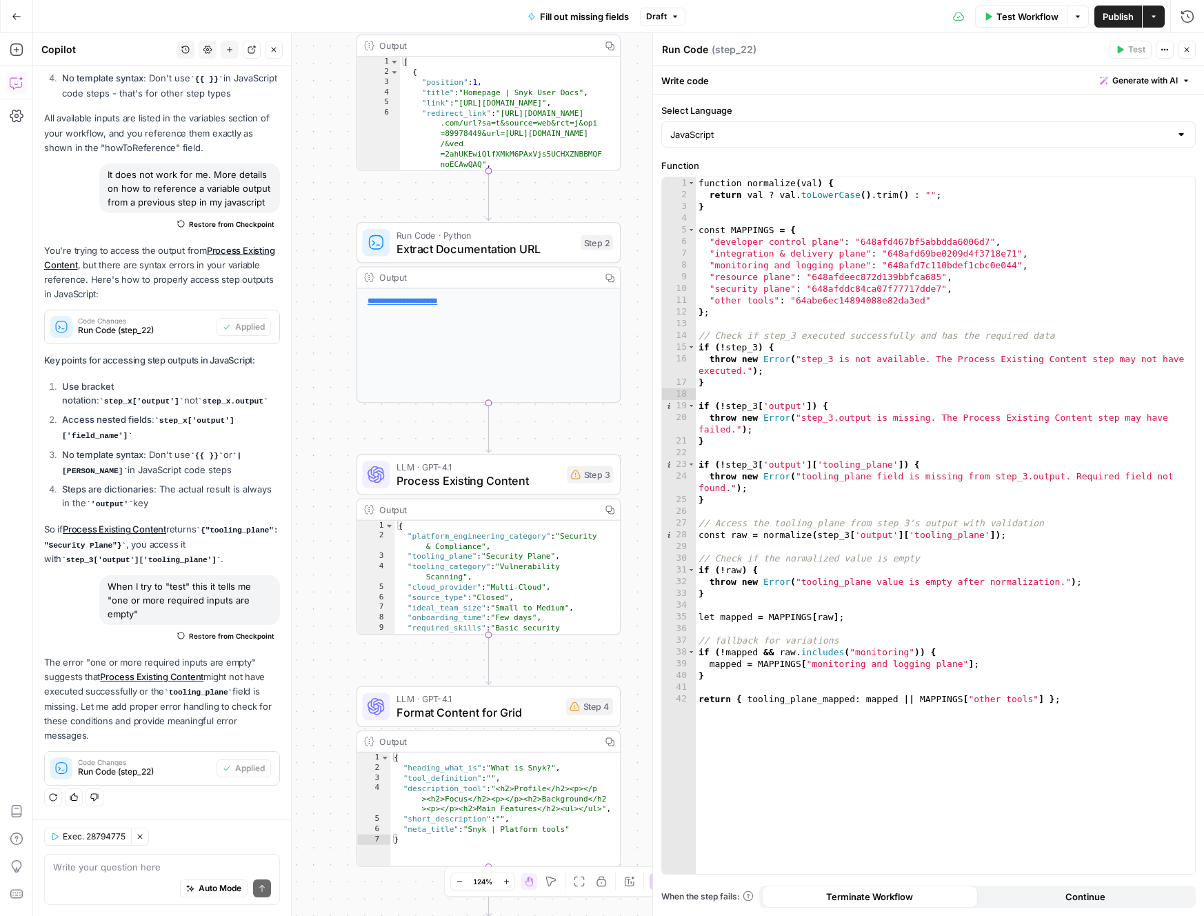
drag, startPoint x: 146, startPoint y: 616, endPoint x: 101, endPoint y: 601, distance: 47.1
click at [101, 601] on div "When I try to "test" this it tells me "one or more required inputs are empty"" at bounding box center [189, 600] width 181 height 50
copy div ""one or more required inputs are empty""
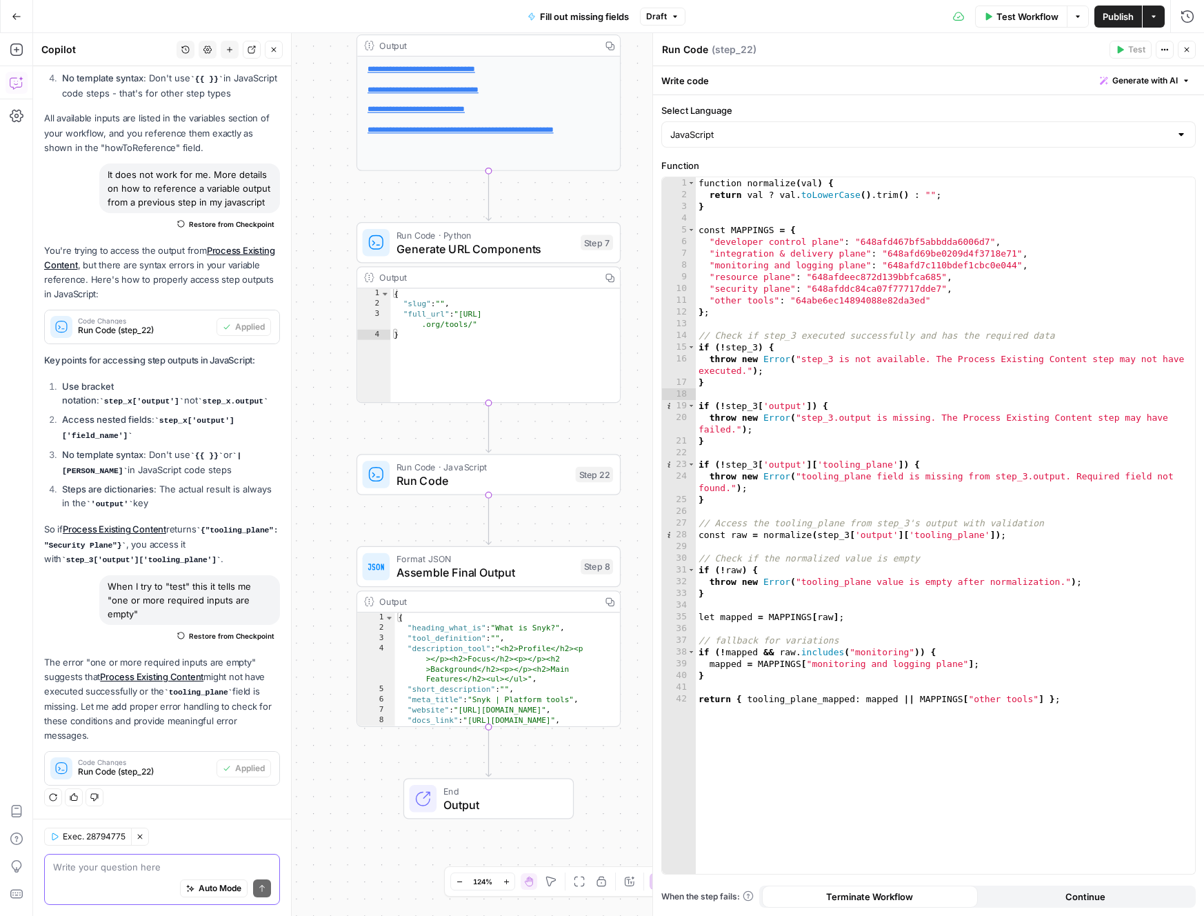
click at [139, 871] on textarea at bounding box center [162, 867] width 218 height 14
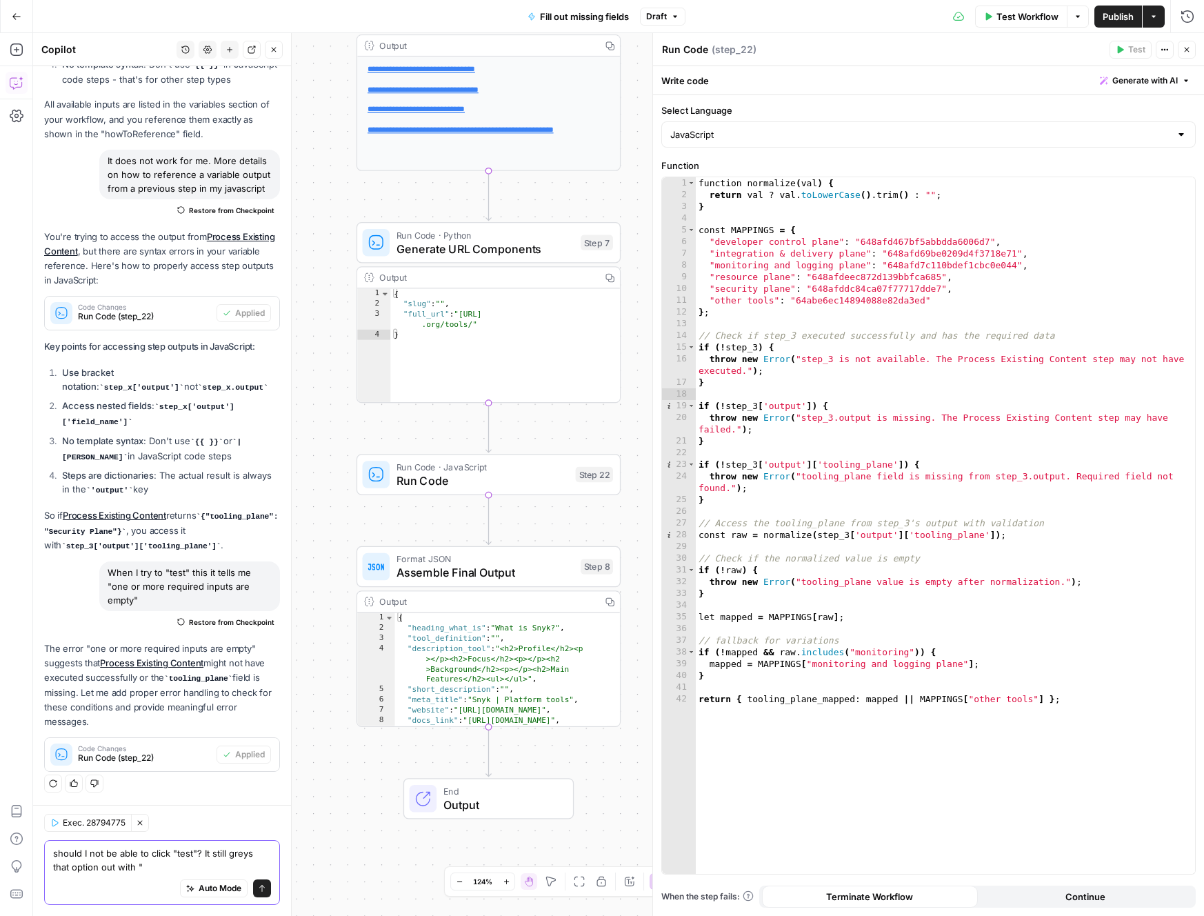
paste textarea ""one or more required inputs are empty""
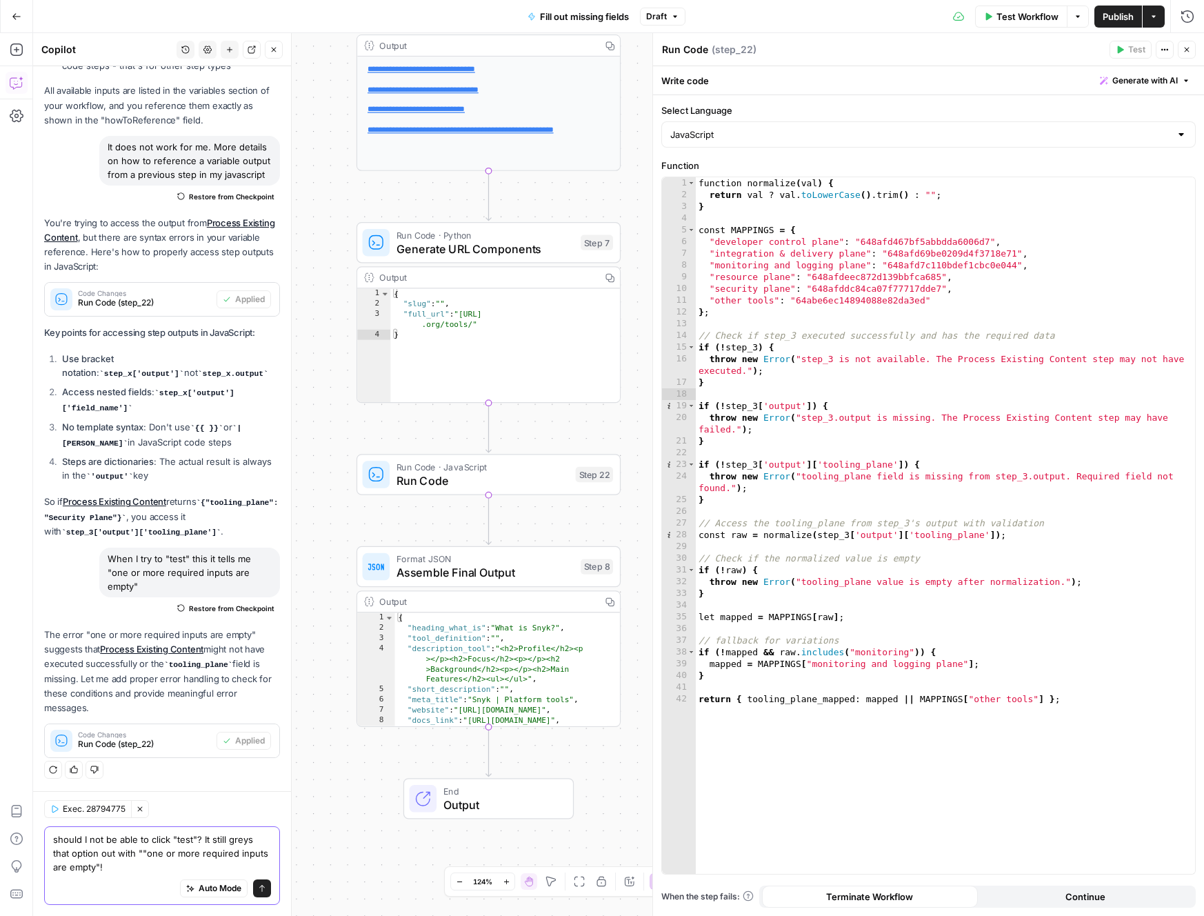
type textarea "should I not be able to click "test"? It still greys that option out with ""one…"
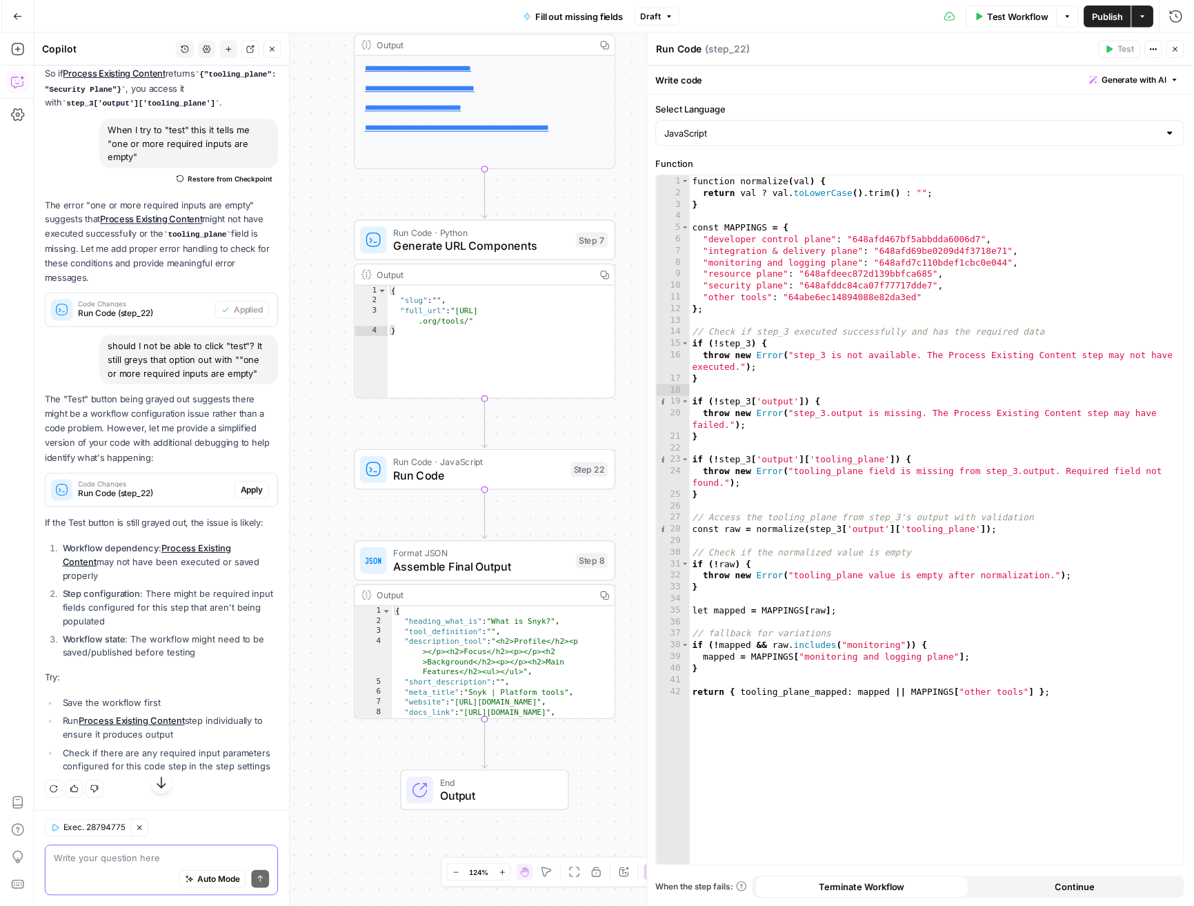
scroll to position [1167, 0]
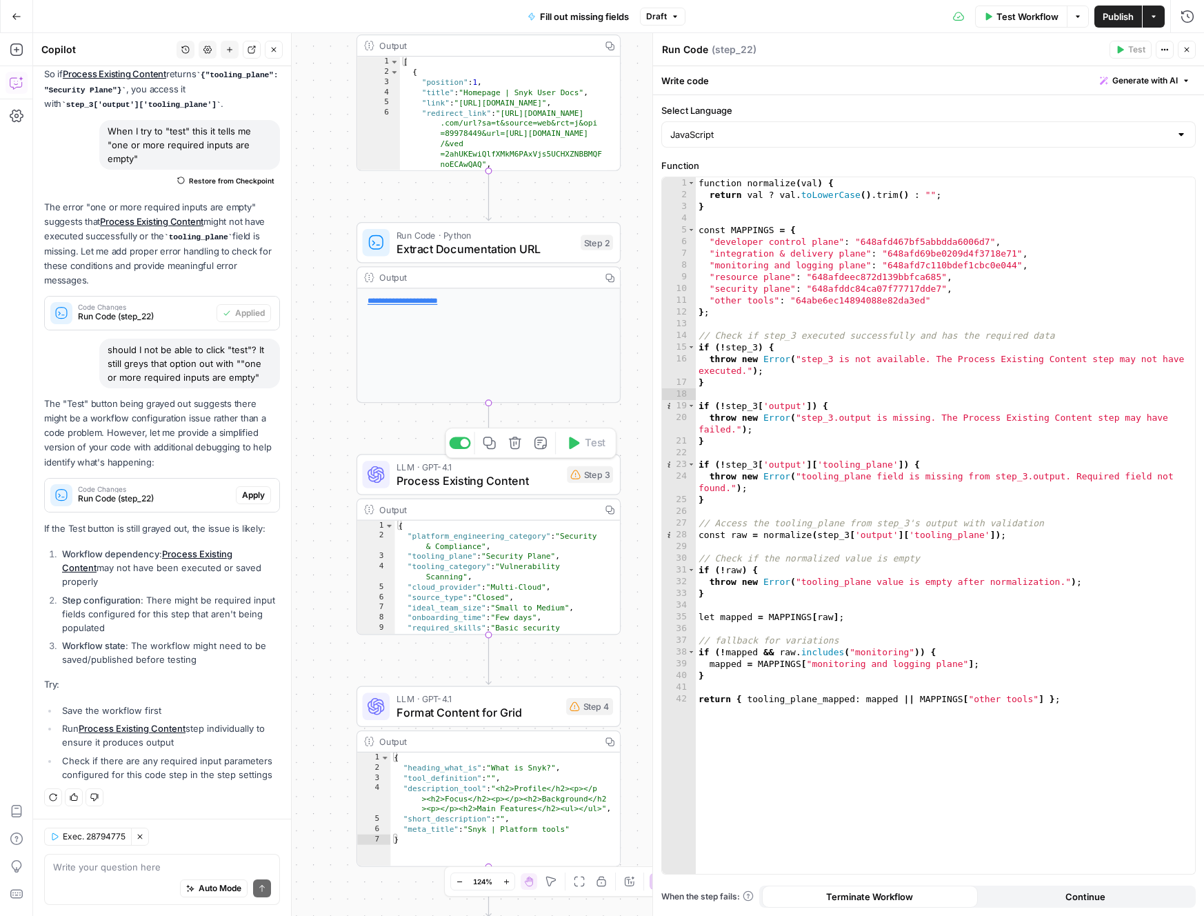
click at [526, 482] on span "Process Existing Content" at bounding box center [478, 480] width 163 height 17
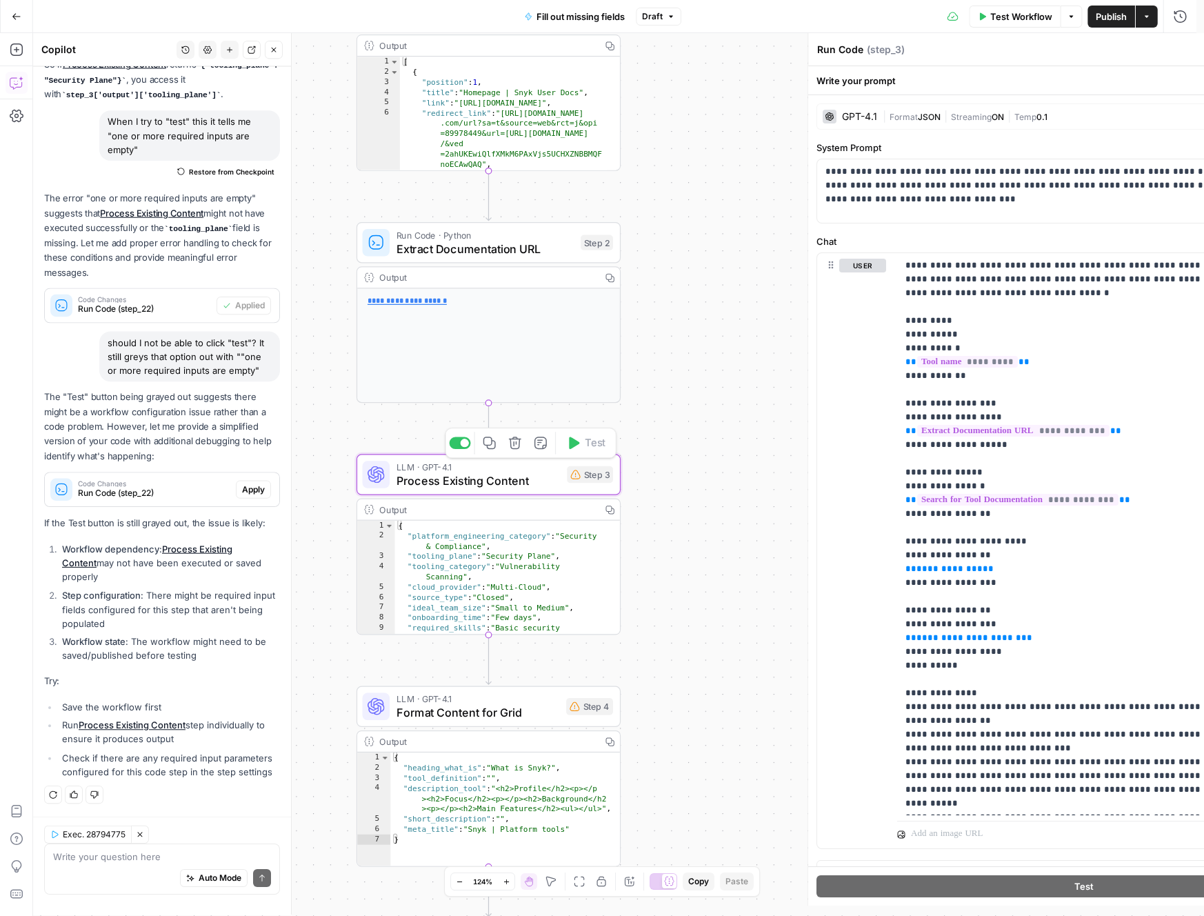
type textarea "Process Existing Content"
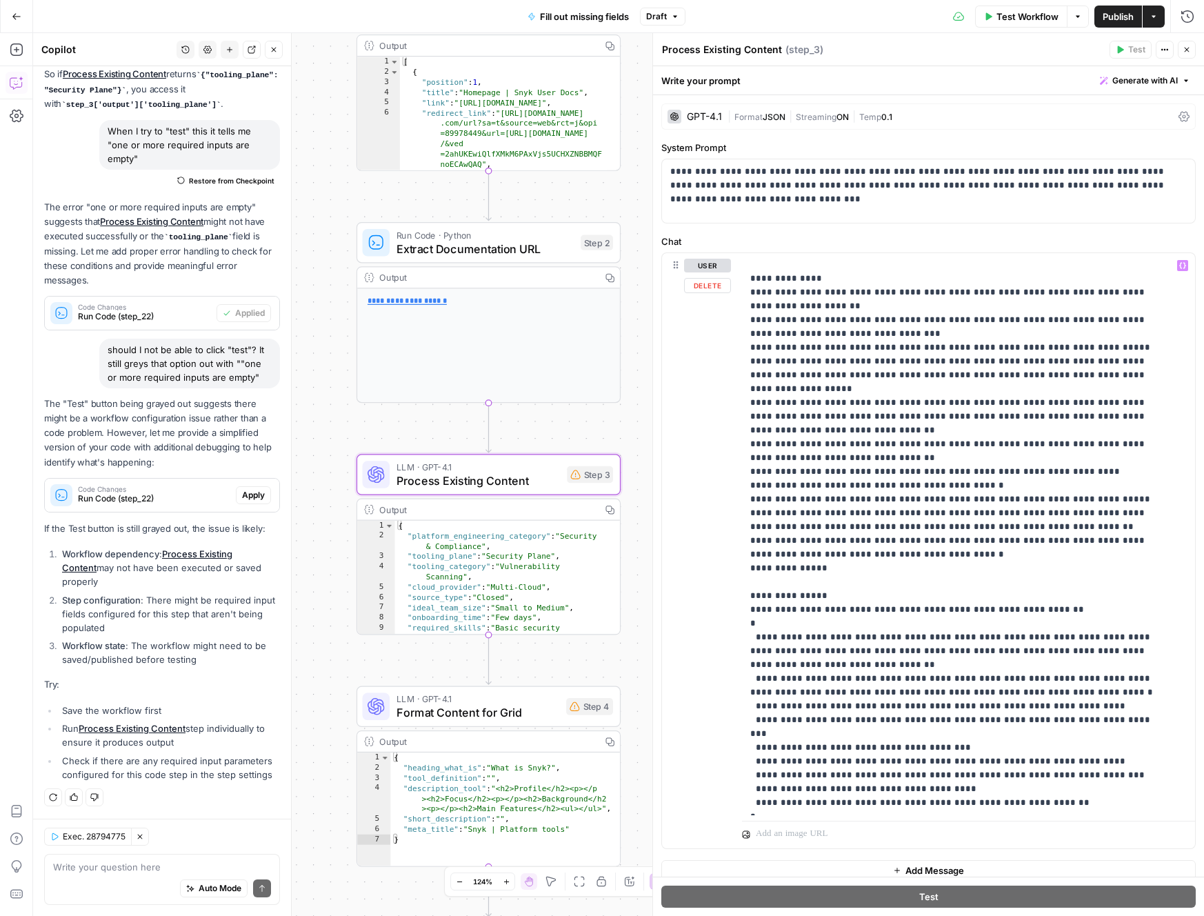
scroll to position [0, 0]
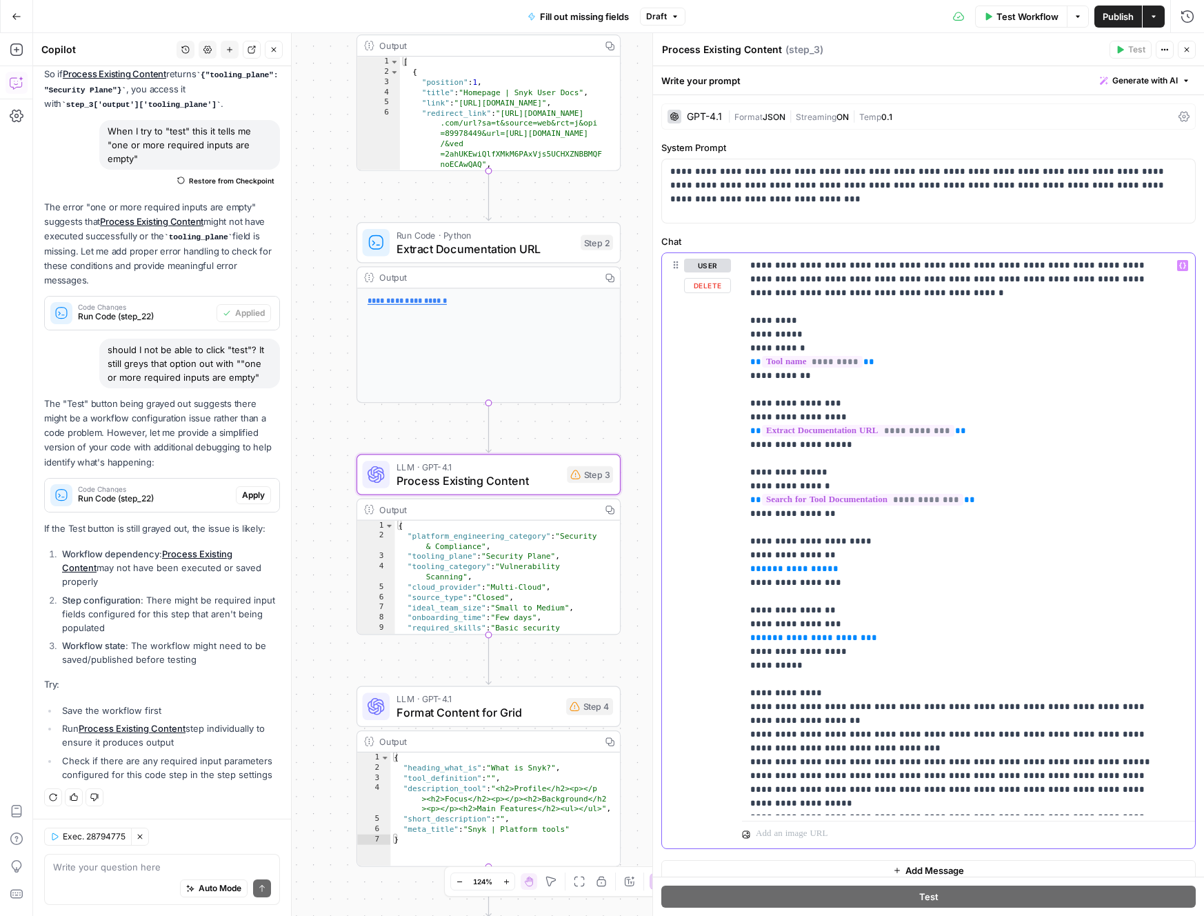
click at [813, 571] on span "**********" at bounding box center [794, 568] width 66 height 9
click at [814, 569] on span "**********" at bounding box center [794, 568] width 66 height 9
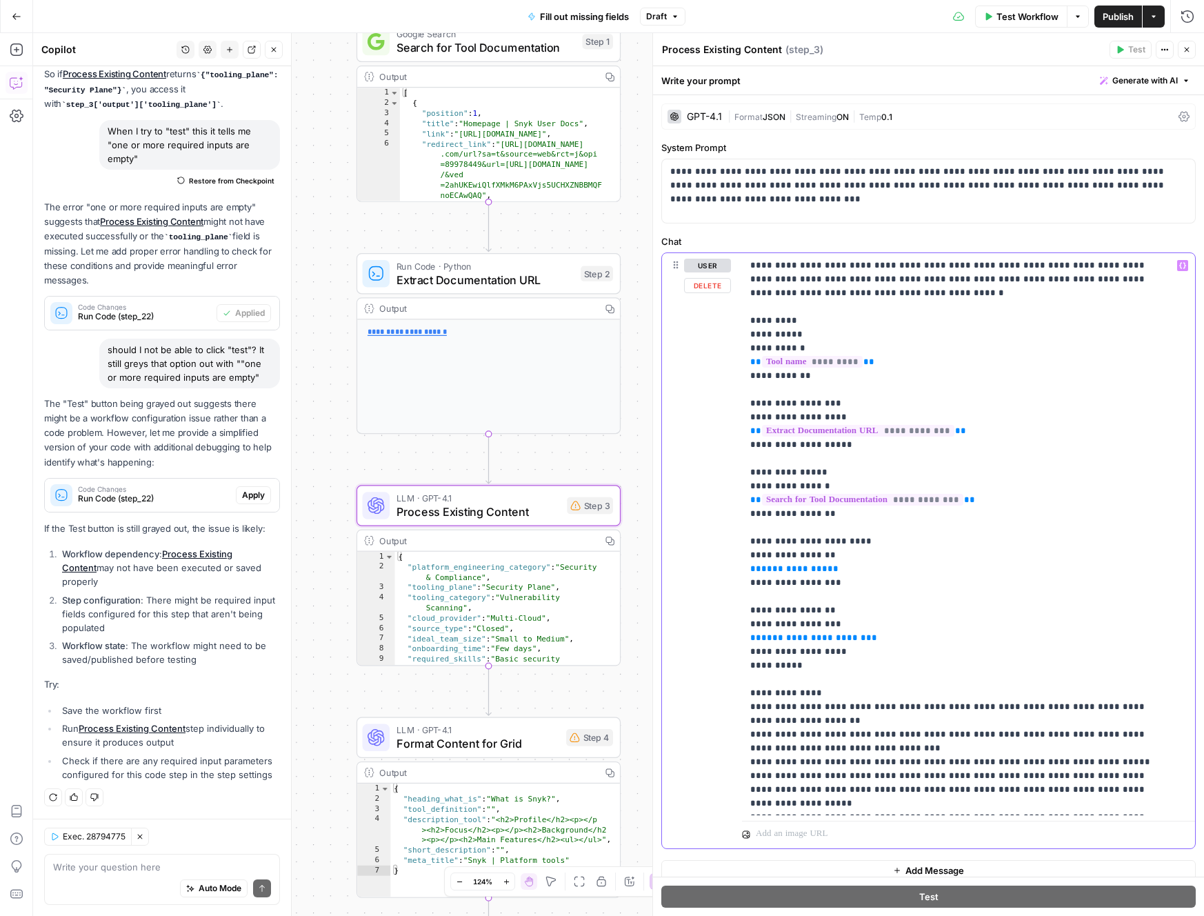
click at [866, 633] on span "**" at bounding box center [871, 637] width 11 height 9
click at [159, 870] on textarea at bounding box center [162, 867] width 218 height 14
type textarea "step_3 can also not be tested. please evaluate why"
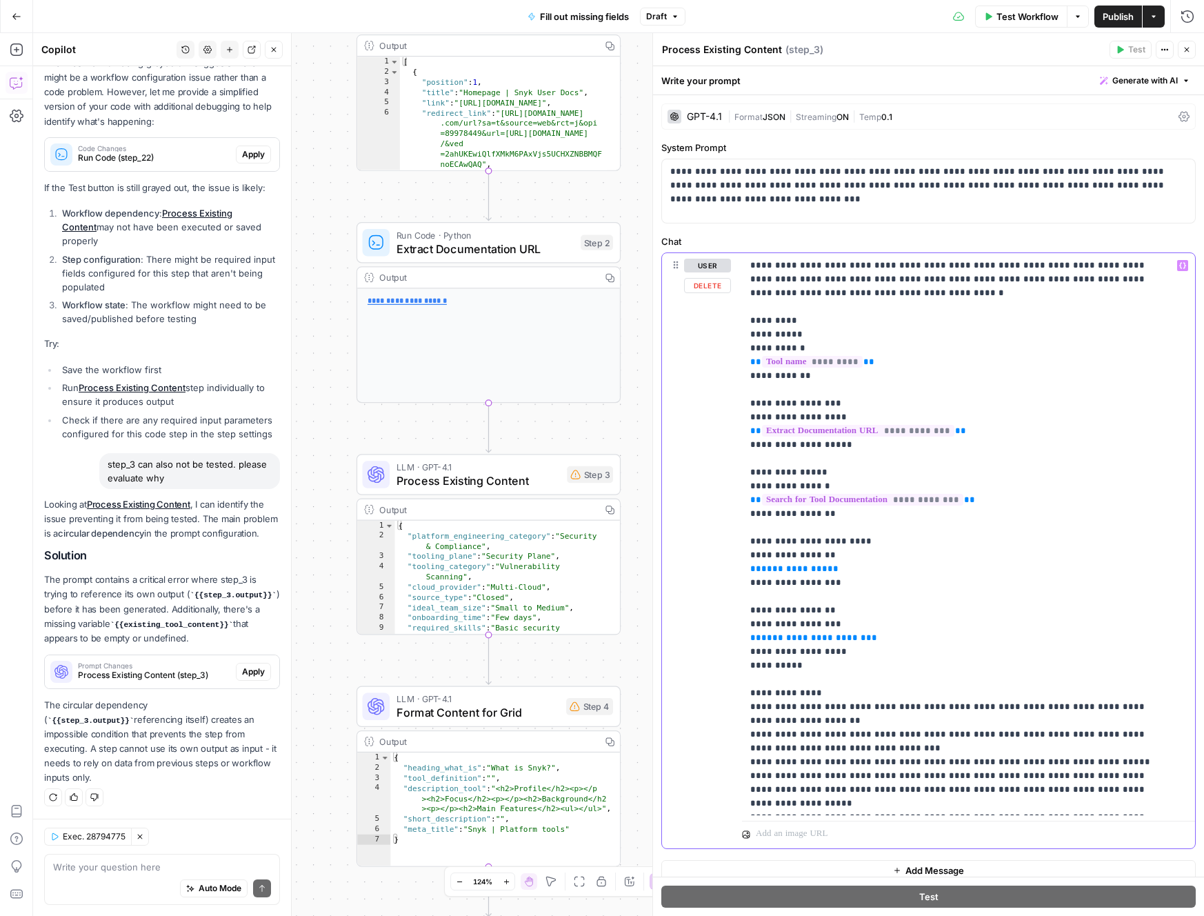
click at [944, 570] on p "**********" at bounding box center [958, 742] width 416 height 966
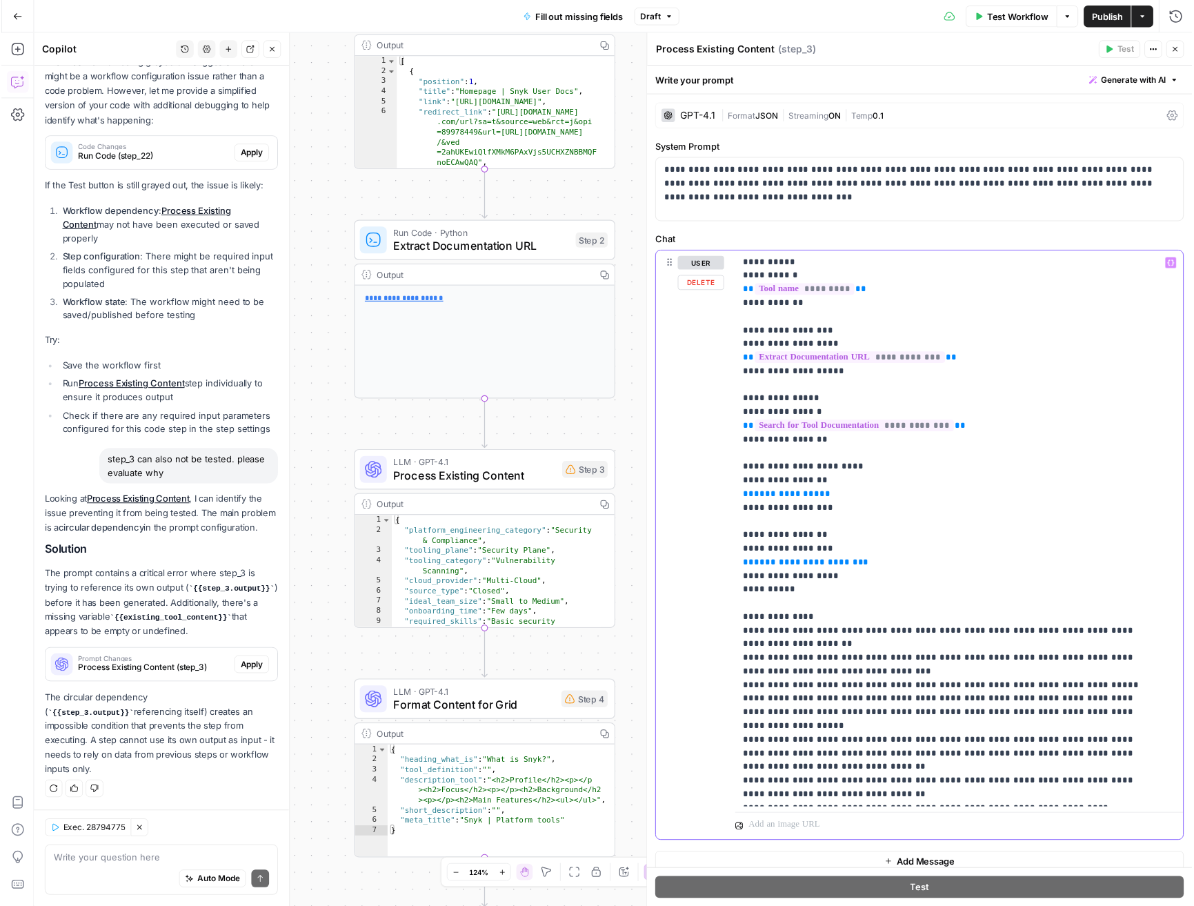
scroll to position [78, 0]
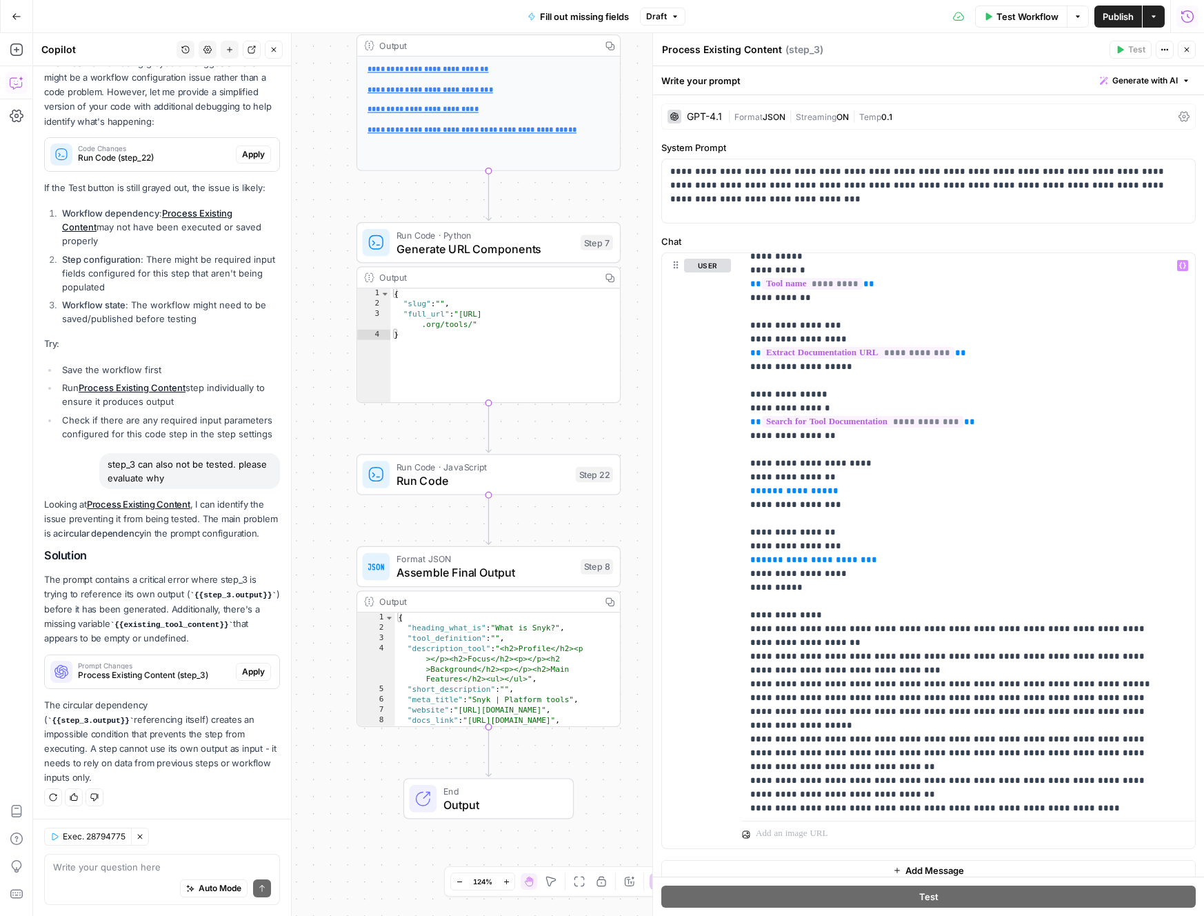
click at [1182, 12] on icon "button" at bounding box center [1188, 16] width 12 height 12
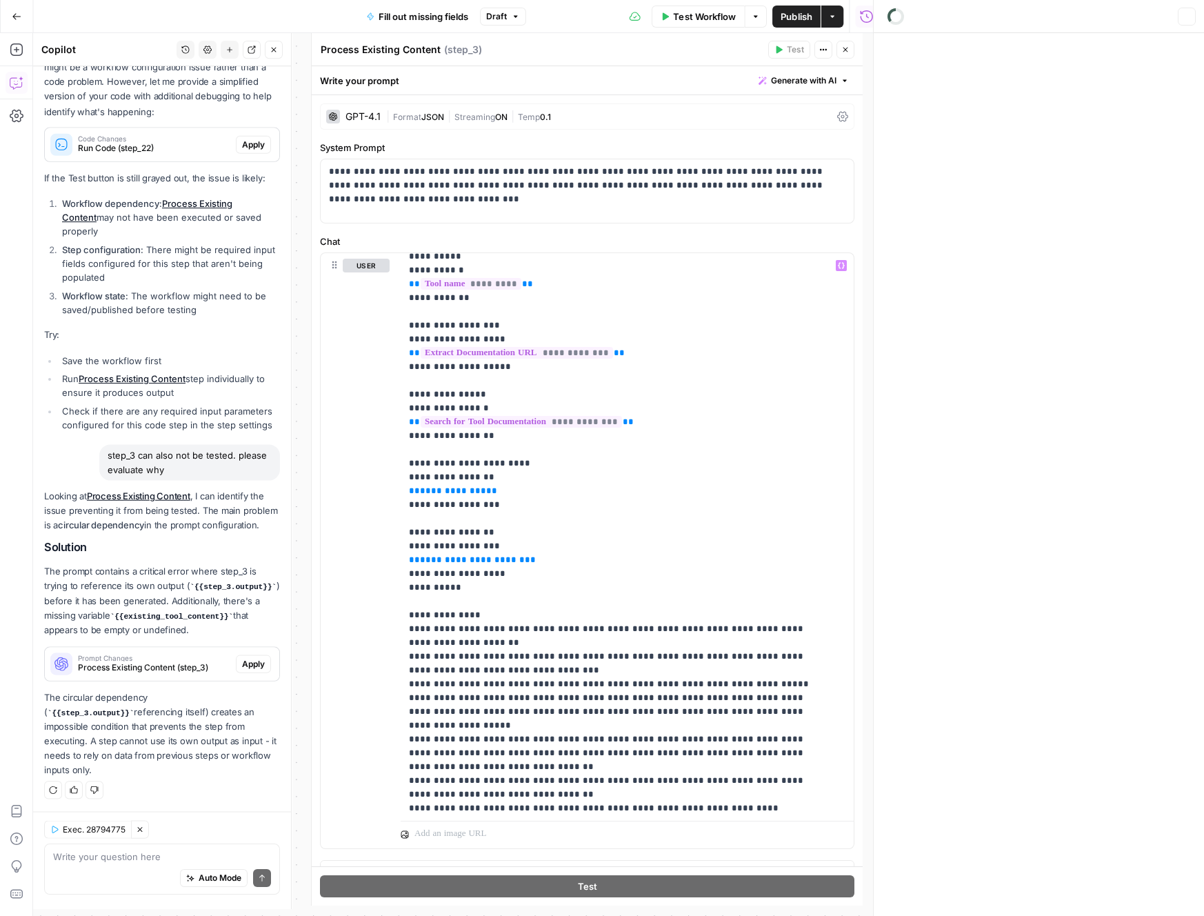
scroll to position [1522, 0]
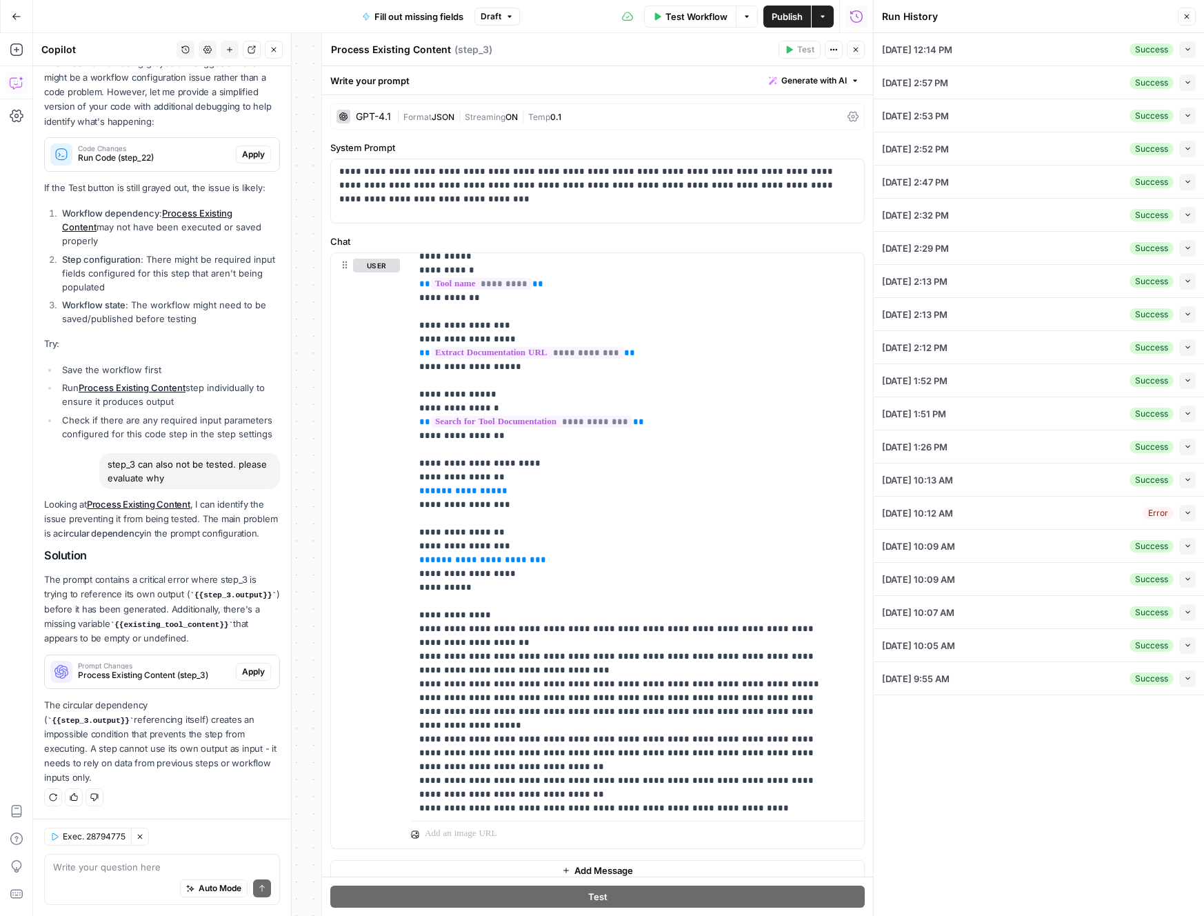
click at [1031, 52] on div "09/19/25 at 12:14 PM Success Collapse" at bounding box center [1039, 49] width 314 height 32
click at [1189, 51] on icon "button" at bounding box center [1188, 50] width 8 height 8
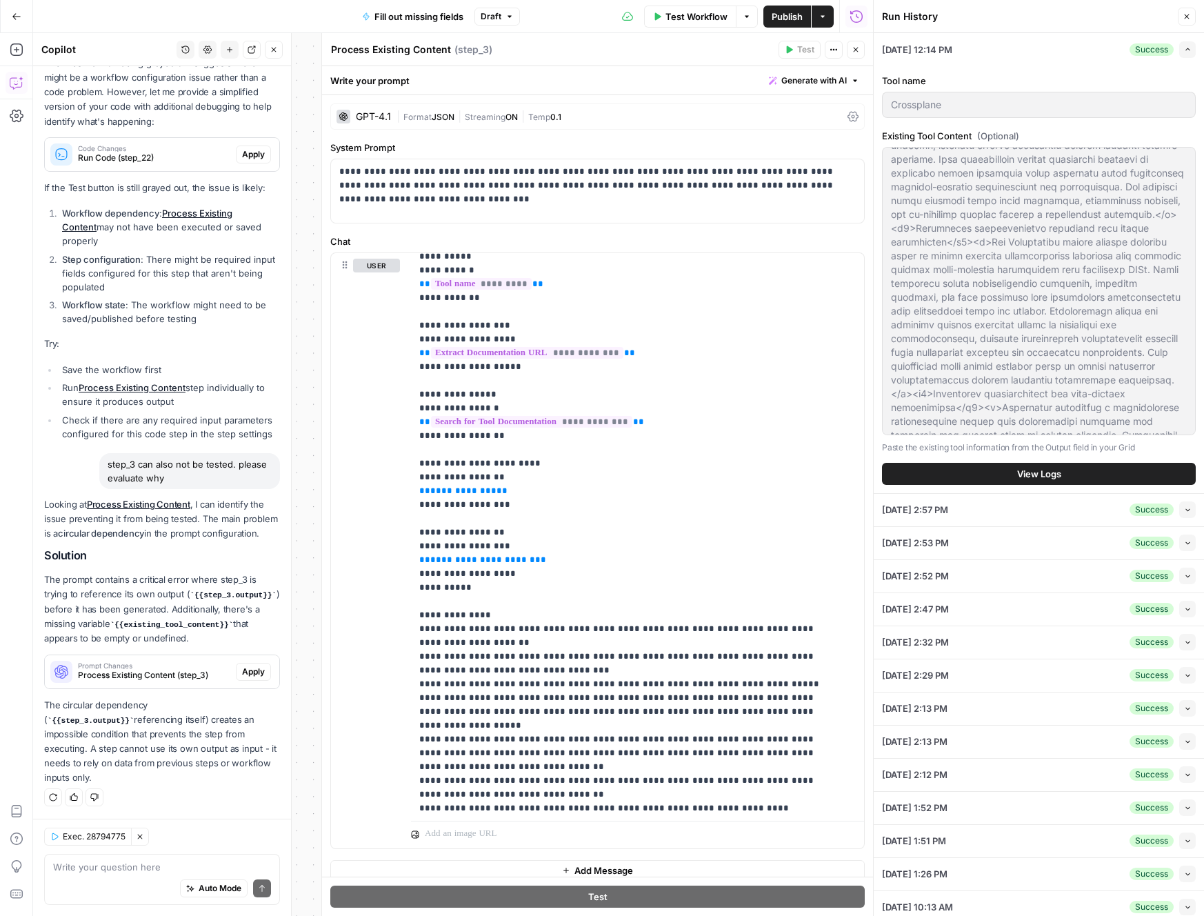
scroll to position [745, 0]
click at [1186, 18] on div "Expand" at bounding box center [1174, 23] width 32 height 14
click at [1186, 10] on button "Close" at bounding box center [1187, 17] width 18 height 18
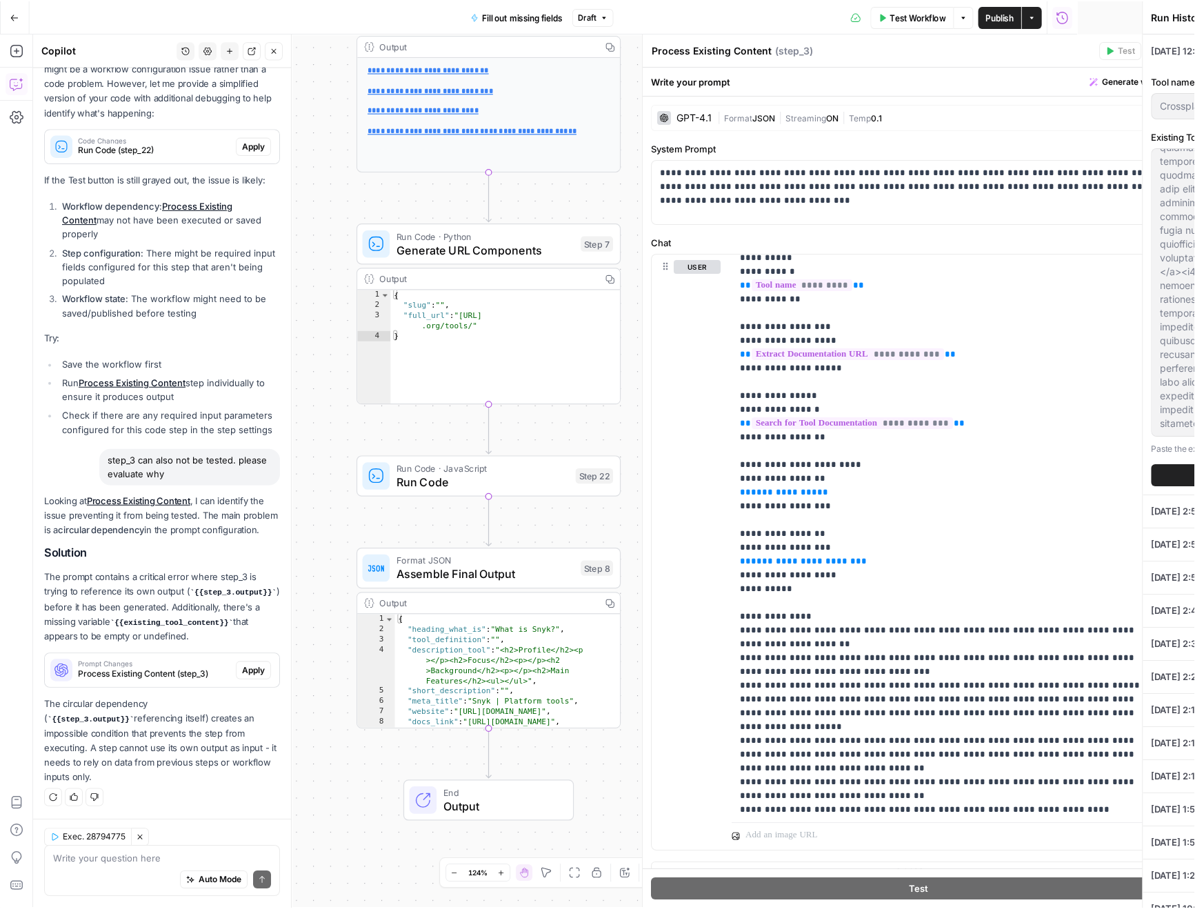
scroll to position [1522, 0]
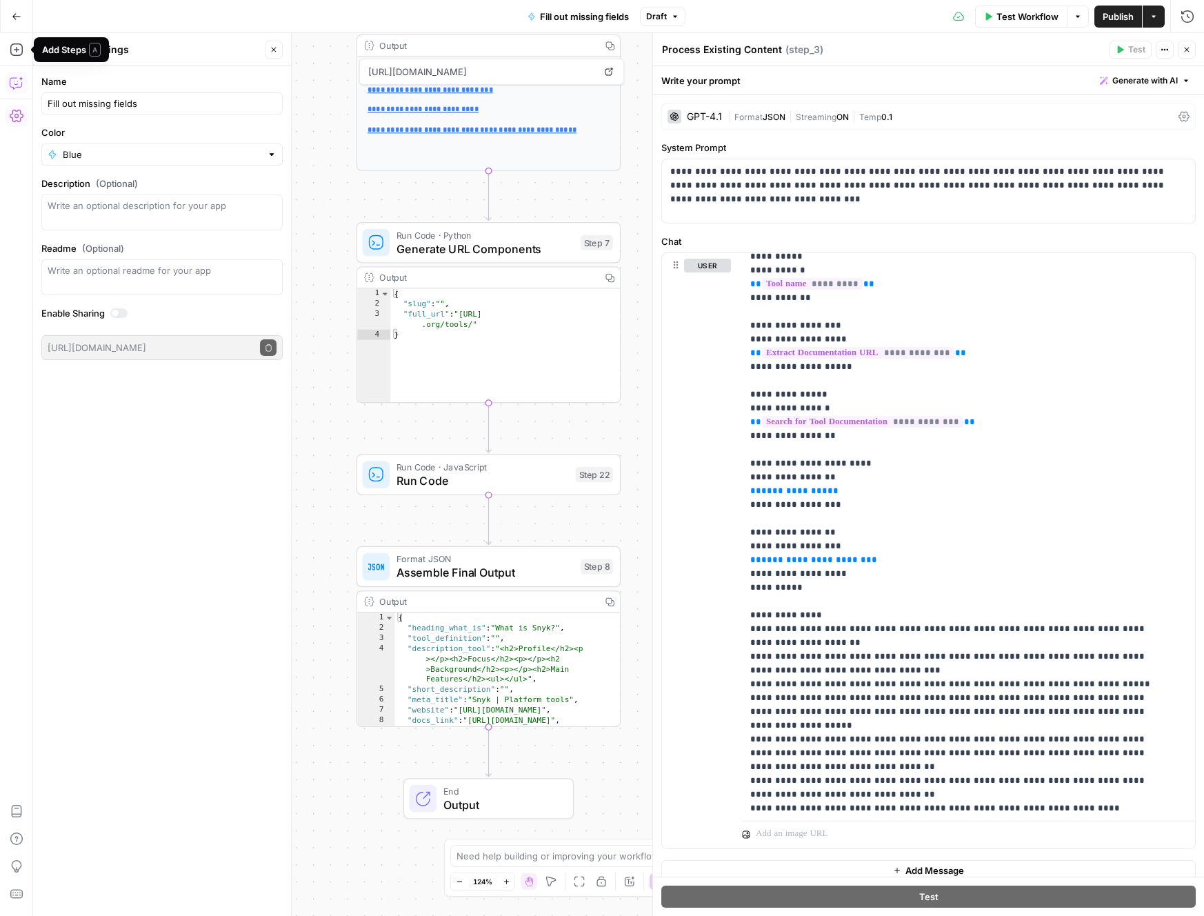
click at [17, 80] on icon "button" at bounding box center [17, 83] width 14 height 14
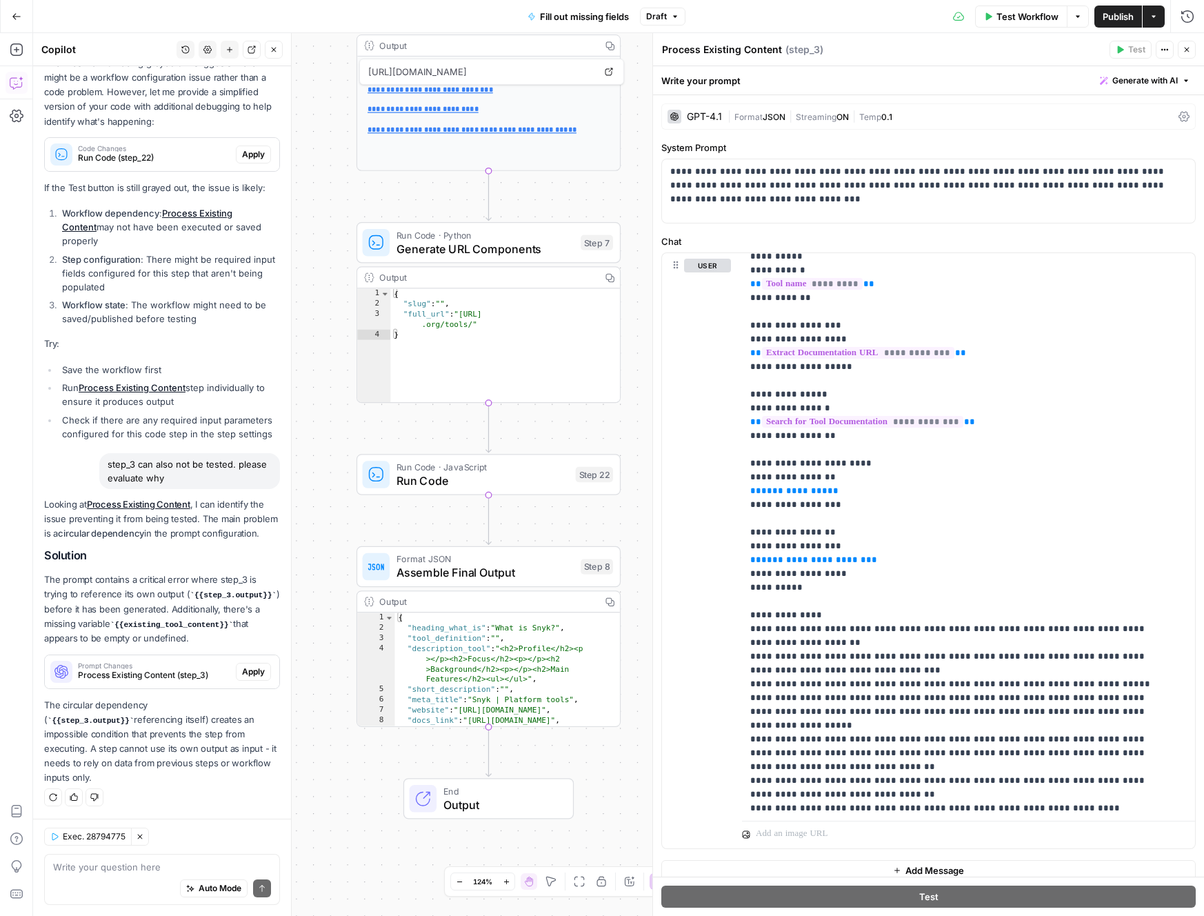
click at [661, 14] on span "Draft" at bounding box center [656, 16] width 21 height 12
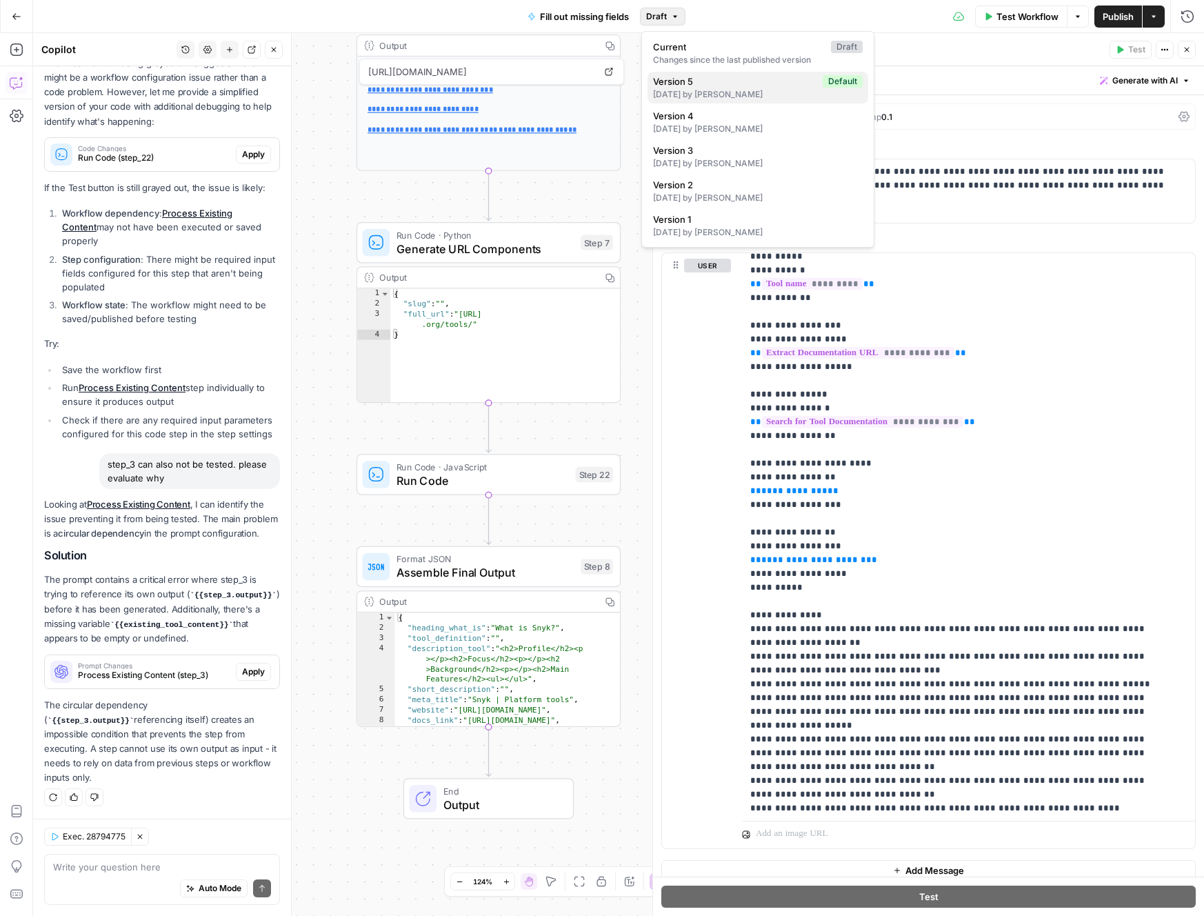
click at [774, 82] on span "Version 5" at bounding box center [735, 81] width 164 height 14
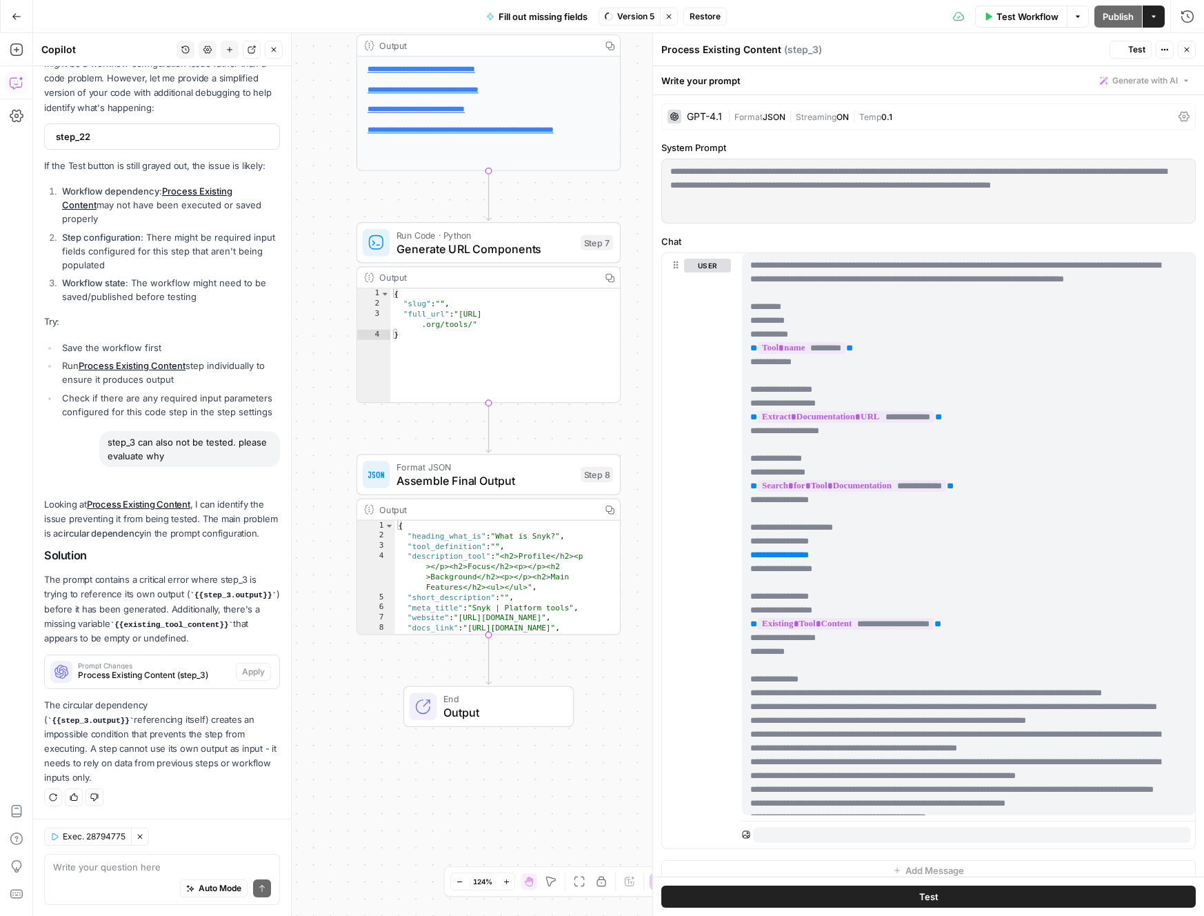
scroll to position [1533, 0]
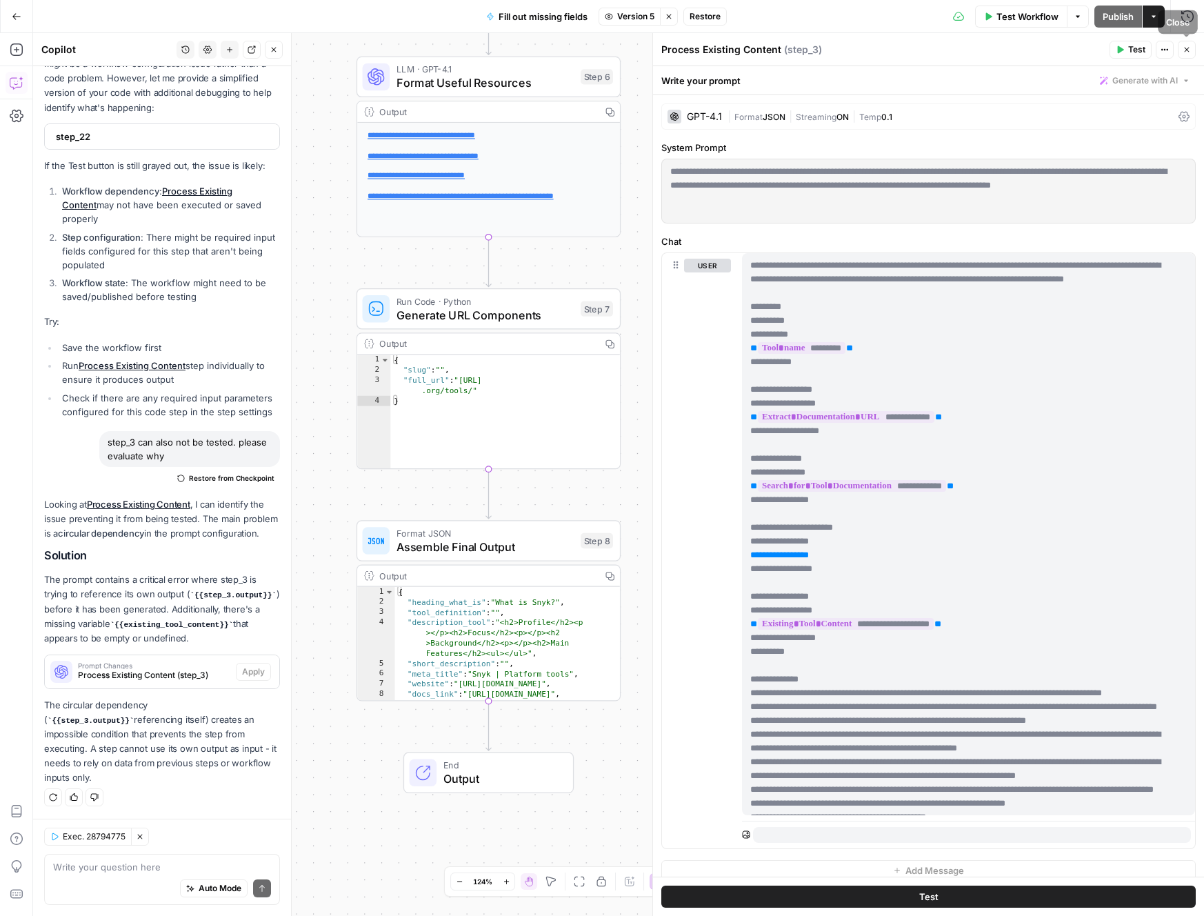
click at [1190, 48] on icon "button" at bounding box center [1187, 50] width 8 height 8
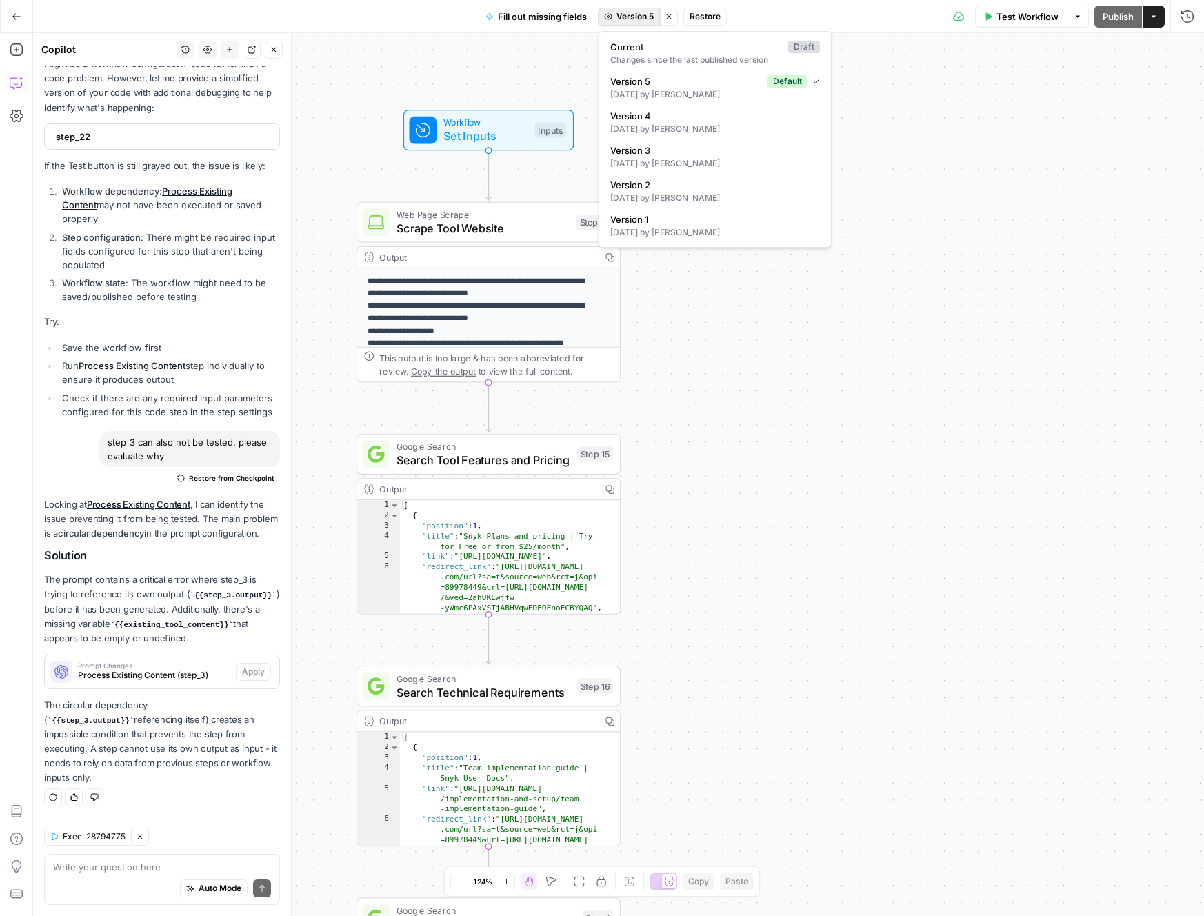
click at [651, 18] on span "Version 5" at bounding box center [635, 16] width 37 height 12
click at [679, 44] on span "Current" at bounding box center [696, 47] width 172 height 14
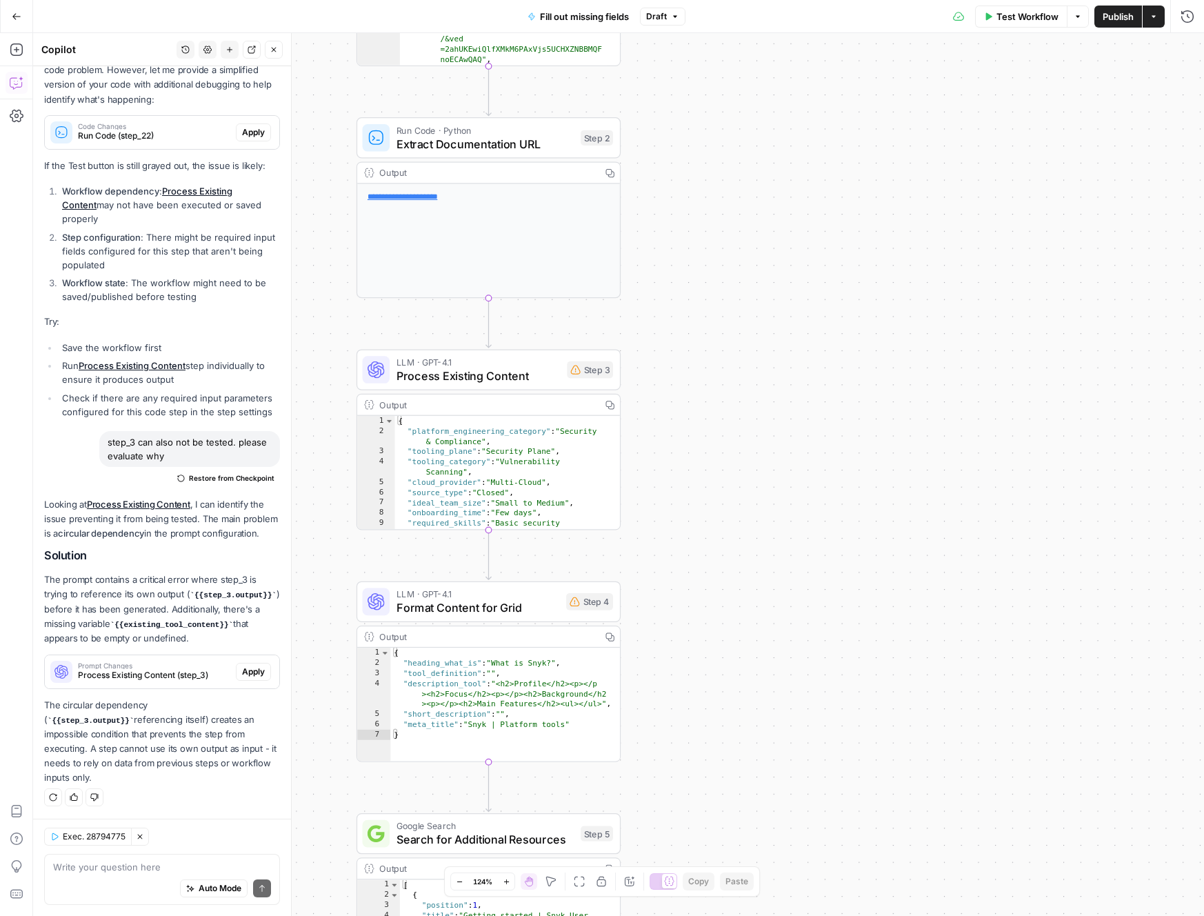
type textarea "**********"
click at [498, 449] on div "{ "platform_engineering_category" : "Security & Compliance" , "tooling_plane" :…" at bounding box center [501, 498] width 212 height 165
click at [508, 381] on span "Process Existing Content" at bounding box center [478, 375] width 163 height 17
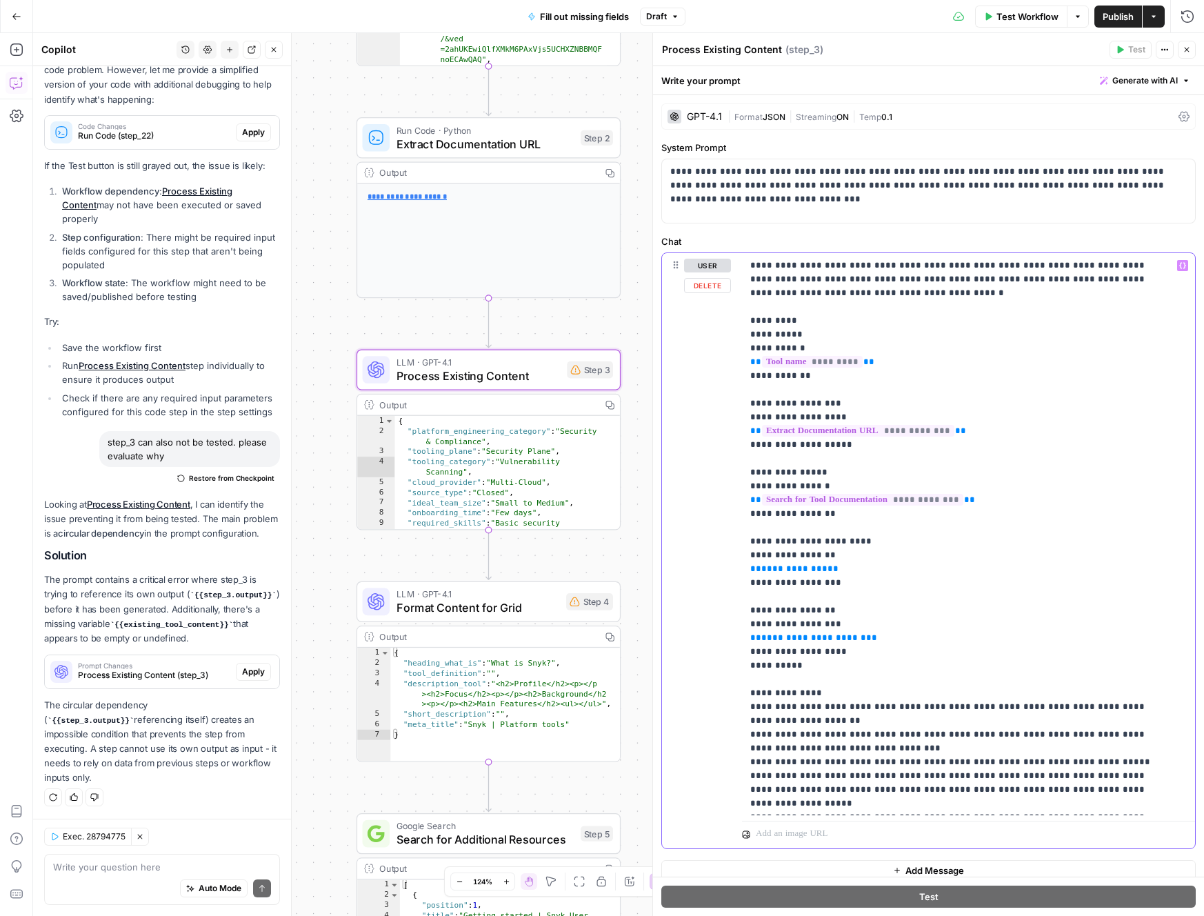
click at [835, 569] on p "**********" at bounding box center [958, 742] width 416 height 966
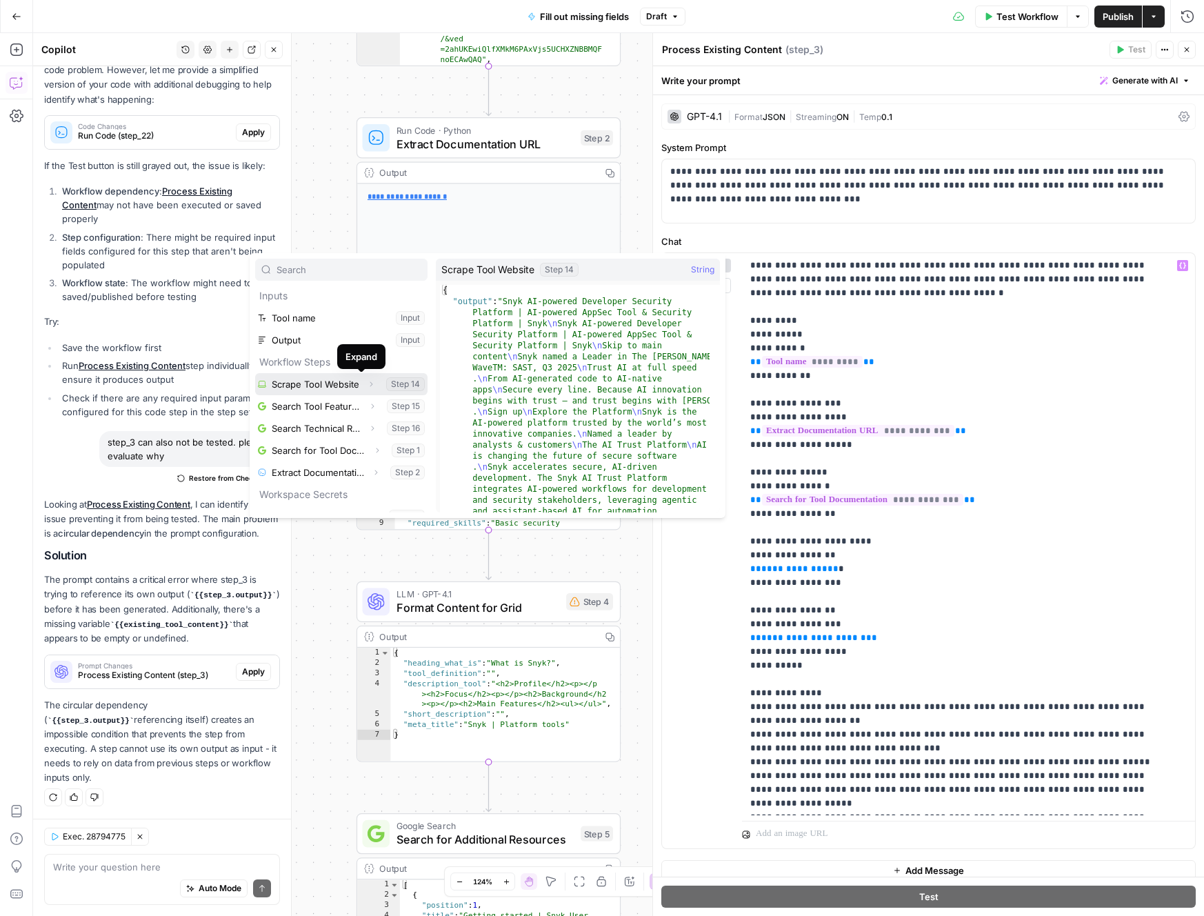
click at [370, 382] on icon "button" at bounding box center [371, 384] width 3 height 5
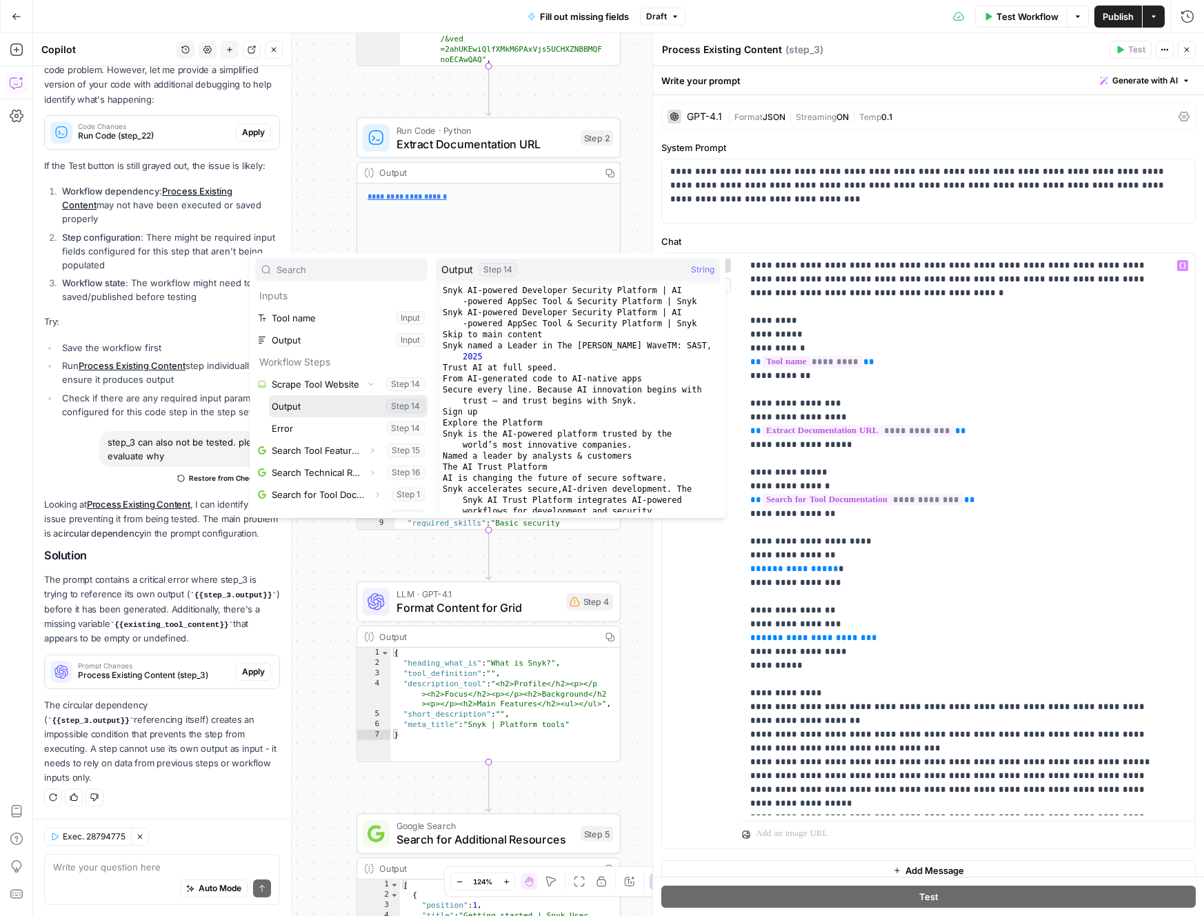
click at [332, 406] on button "Select variable Output" at bounding box center [348, 406] width 159 height 22
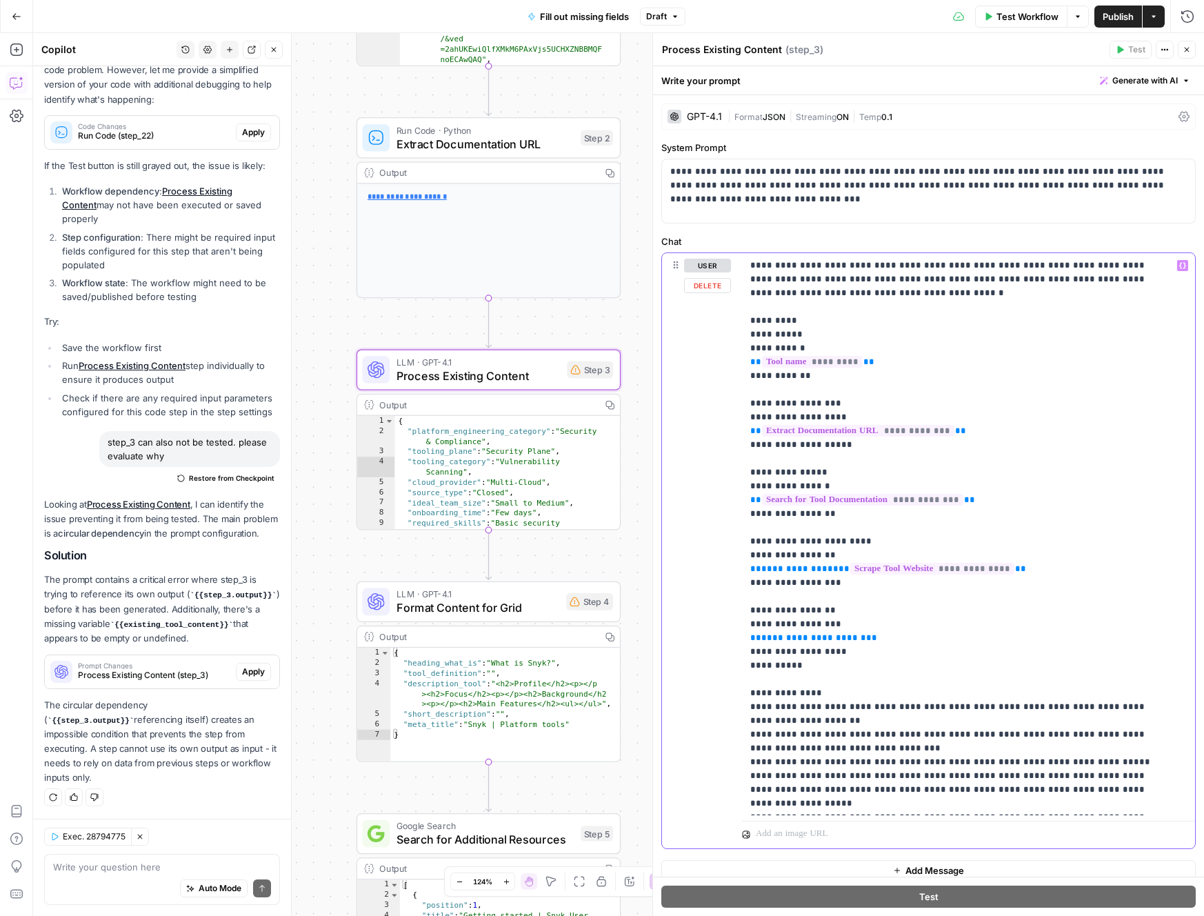
click at [828, 570] on span "**" at bounding box center [833, 568] width 11 height 9
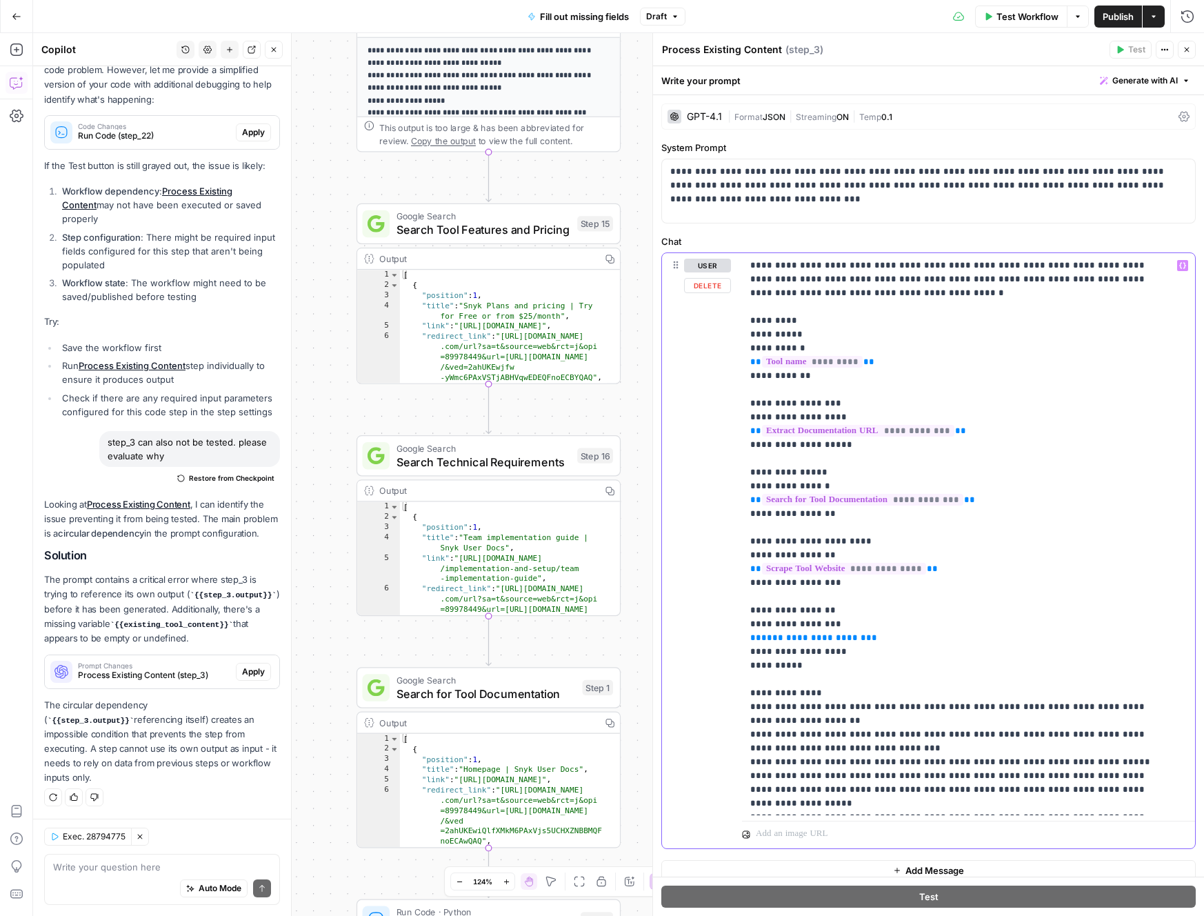
click at [920, 636] on p "**********" at bounding box center [958, 742] width 416 height 966
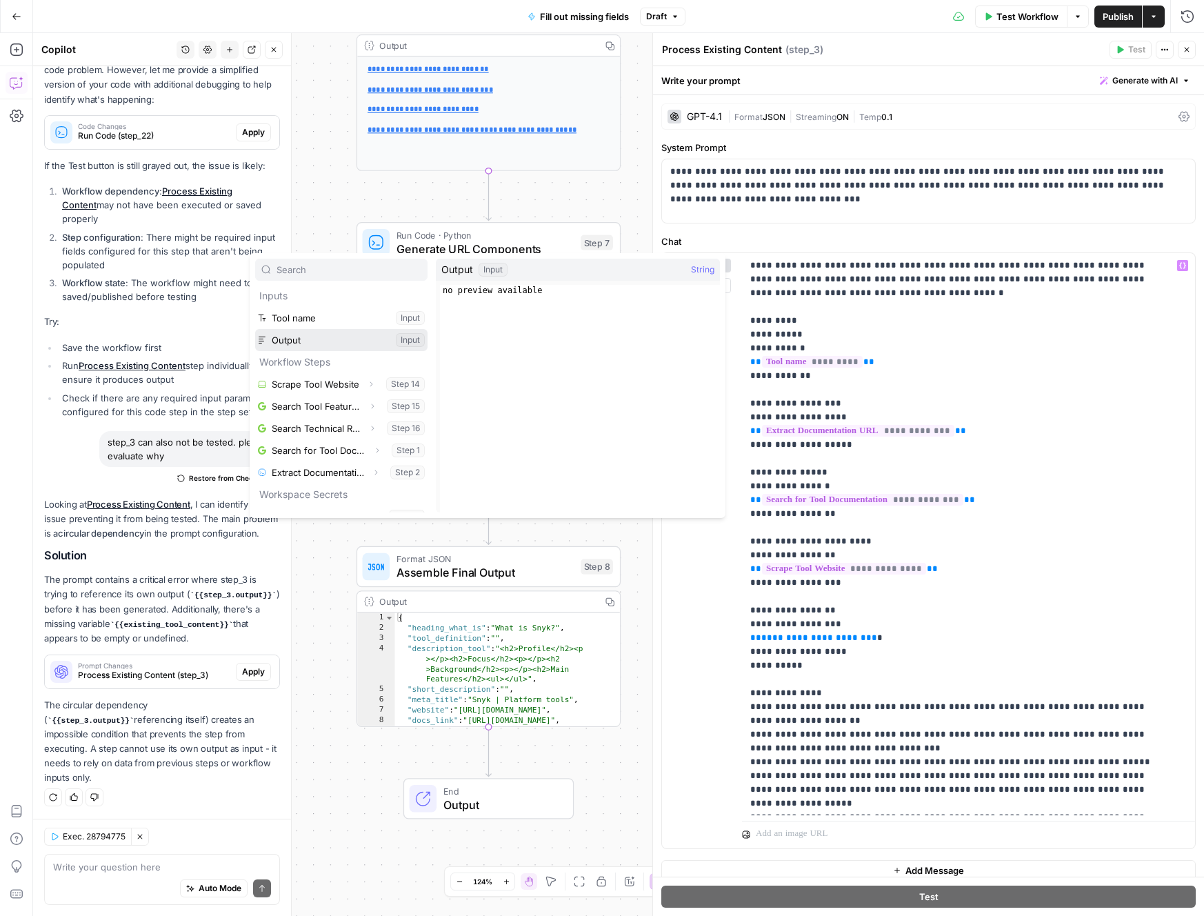
click at [318, 344] on button "Select variable Output" at bounding box center [341, 340] width 172 height 22
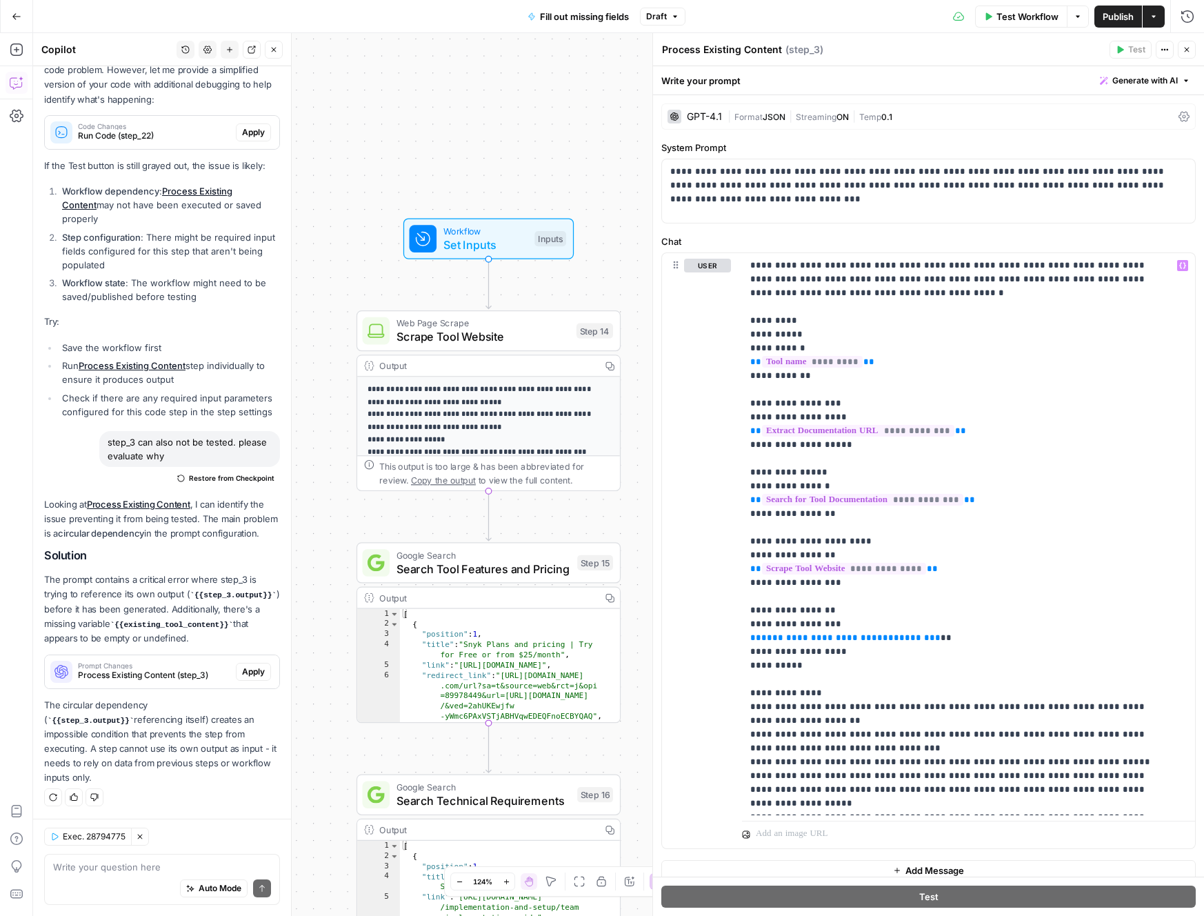
click at [483, 246] on span "Set Inputs" at bounding box center [485, 244] width 84 height 17
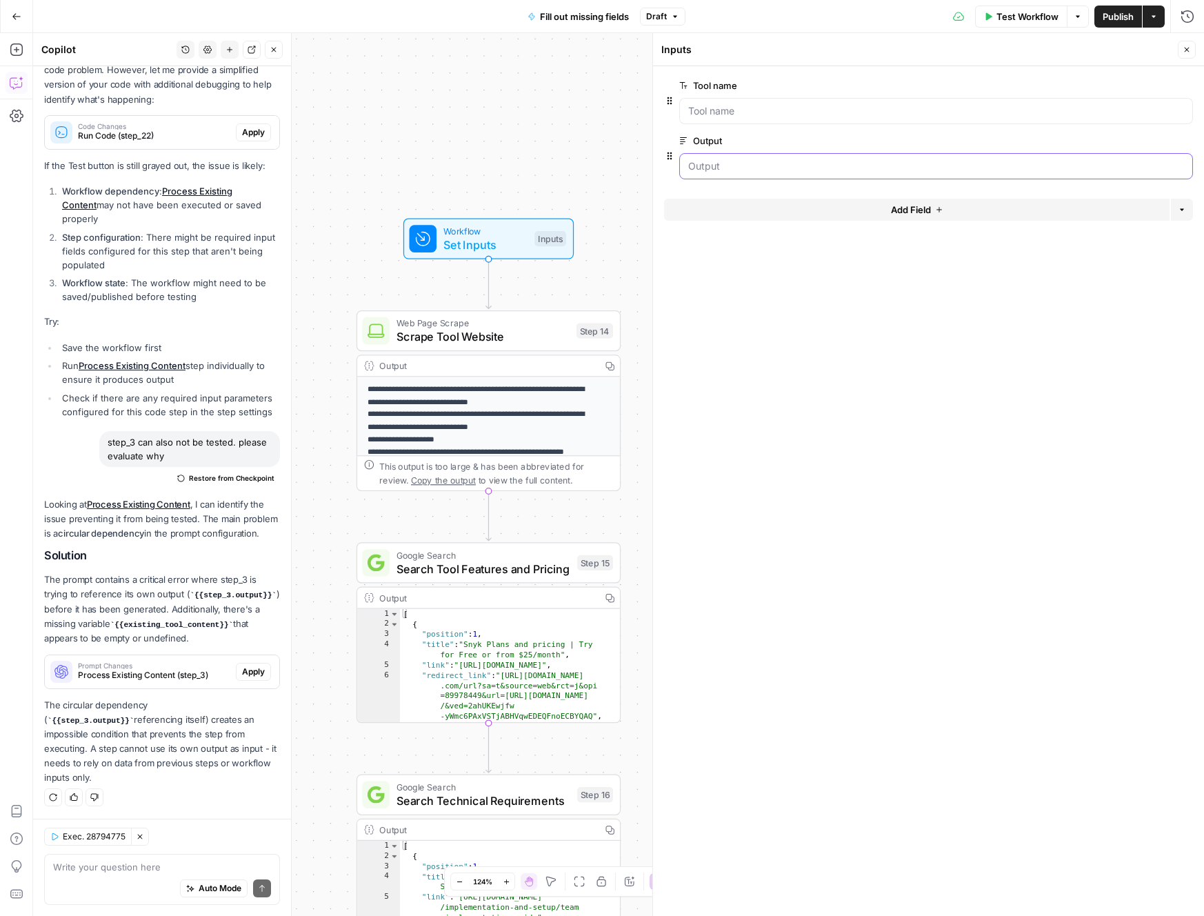
click at [824, 161] on input "Output" at bounding box center [936, 166] width 496 height 14
click at [924, 207] on span "Add Field" at bounding box center [911, 210] width 40 height 14
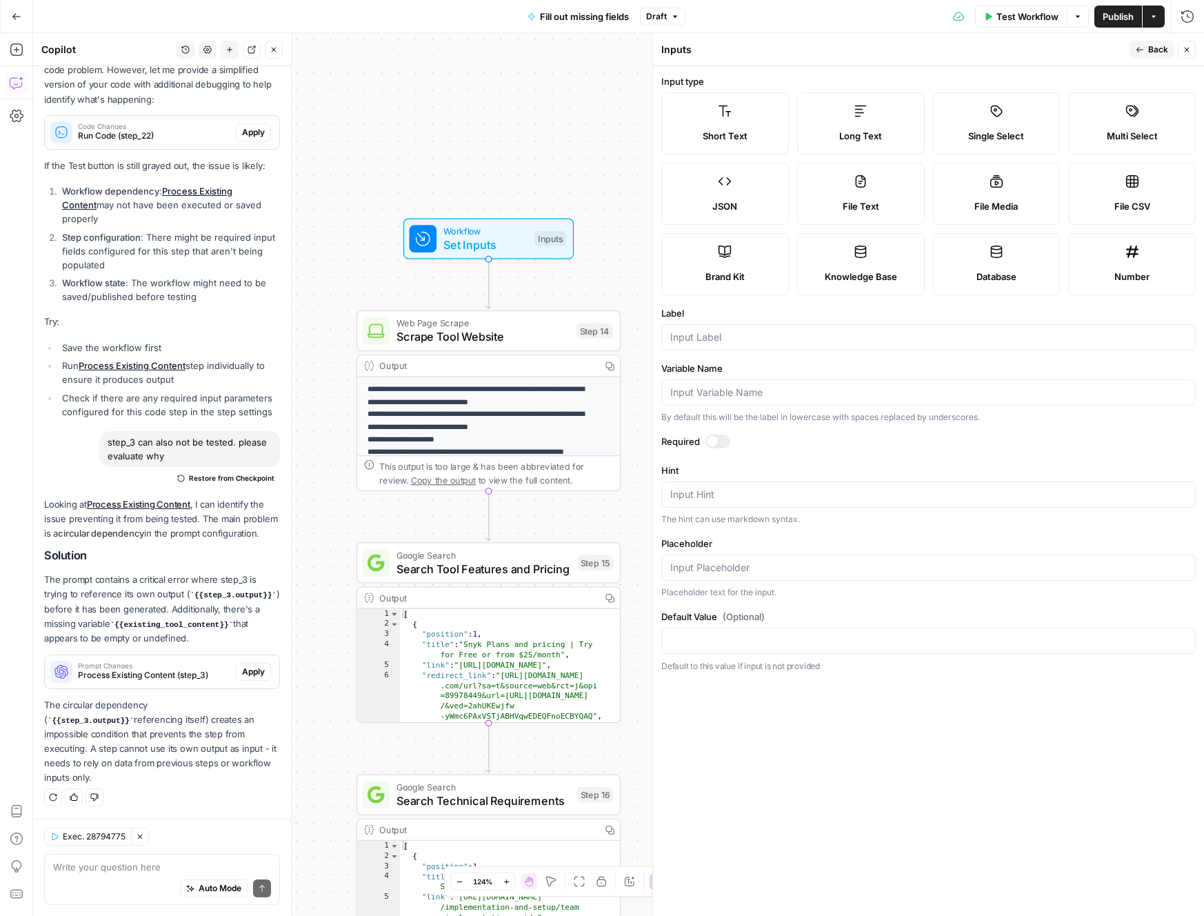
click at [828, 383] on div at bounding box center [928, 392] width 535 height 26
click at [1187, 48] on icon "button" at bounding box center [1187, 50] width 8 height 8
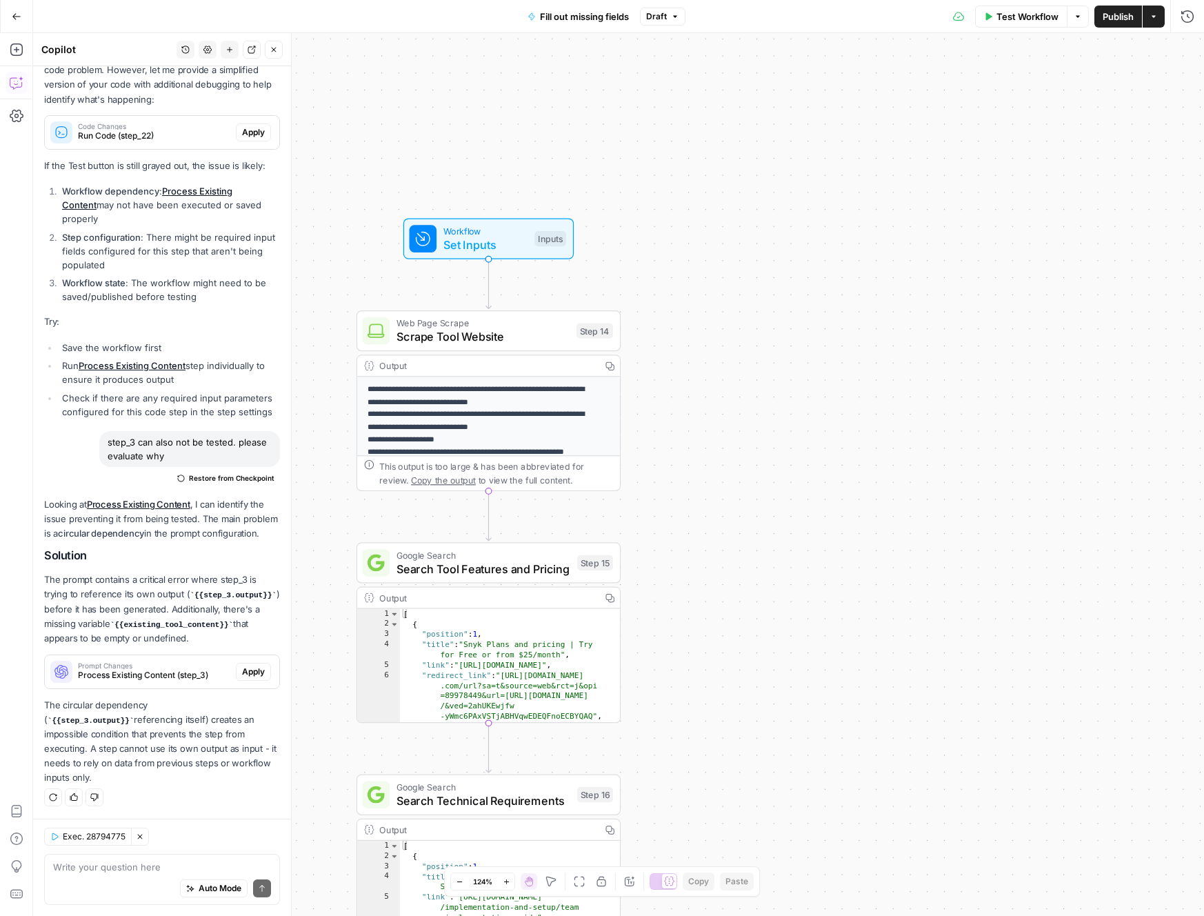
click at [499, 240] on span "Set Inputs" at bounding box center [485, 244] width 84 height 17
click at [1155, 83] on span "edit field" at bounding box center [1141, 85] width 30 height 11
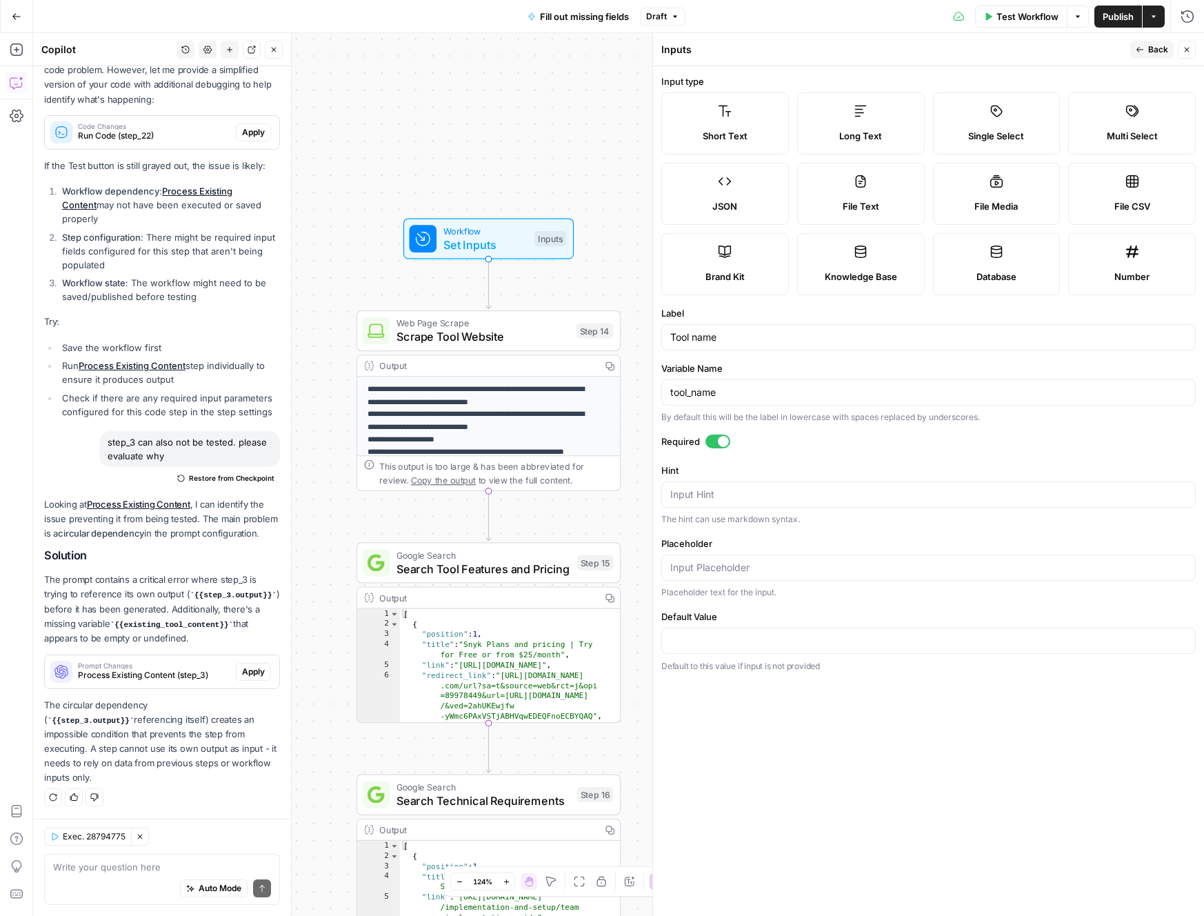
click at [1185, 49] on icon "button" at bounding box center [1187, 50] width 8 height 8
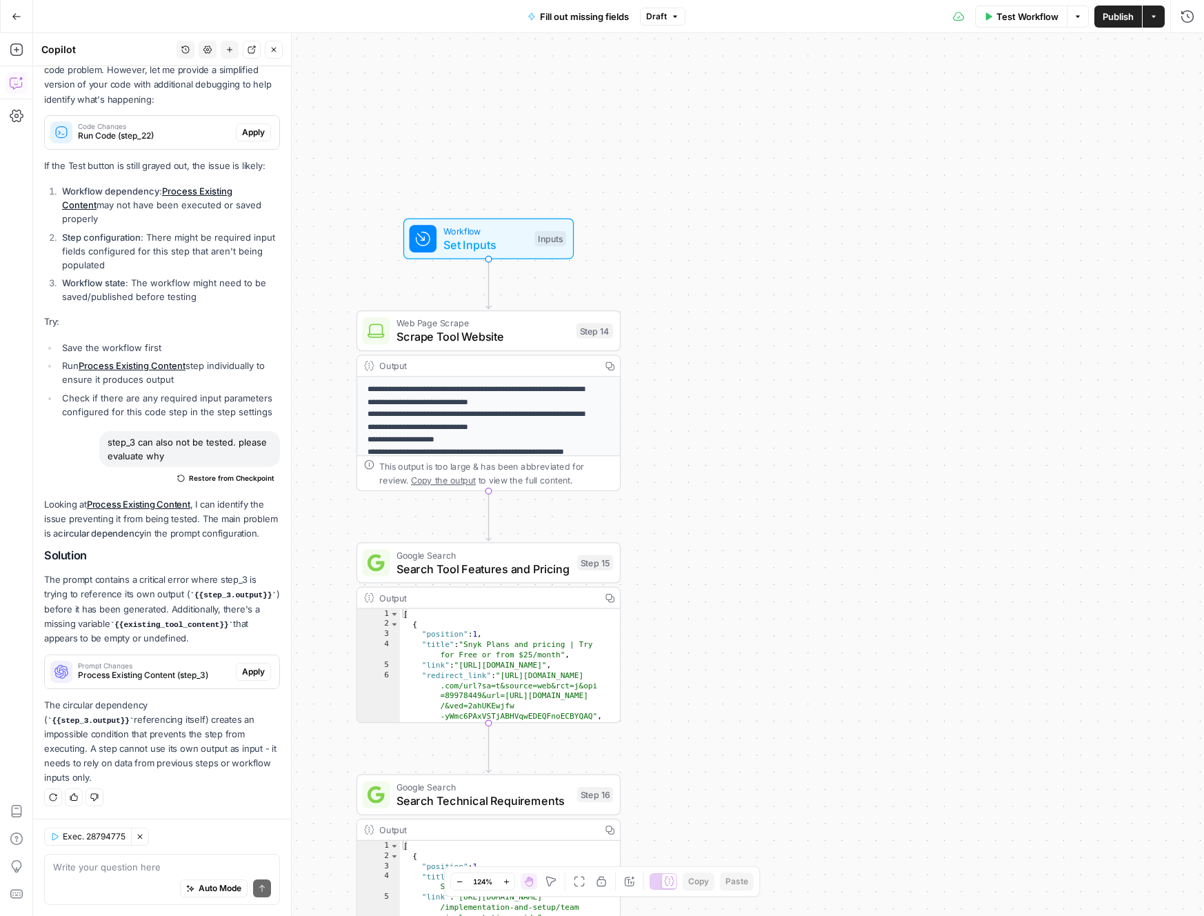
click at [466, 238] on span "Set Inputs" at bounding box center [485, 244] width 84 height 17
click at [529, 417] on p "**********" at bounding box center [483, 532] width 230 height 299
click at [512, 338] on span "Scrape Tool Website" at bounding box center [483, 336] width 173 height 17
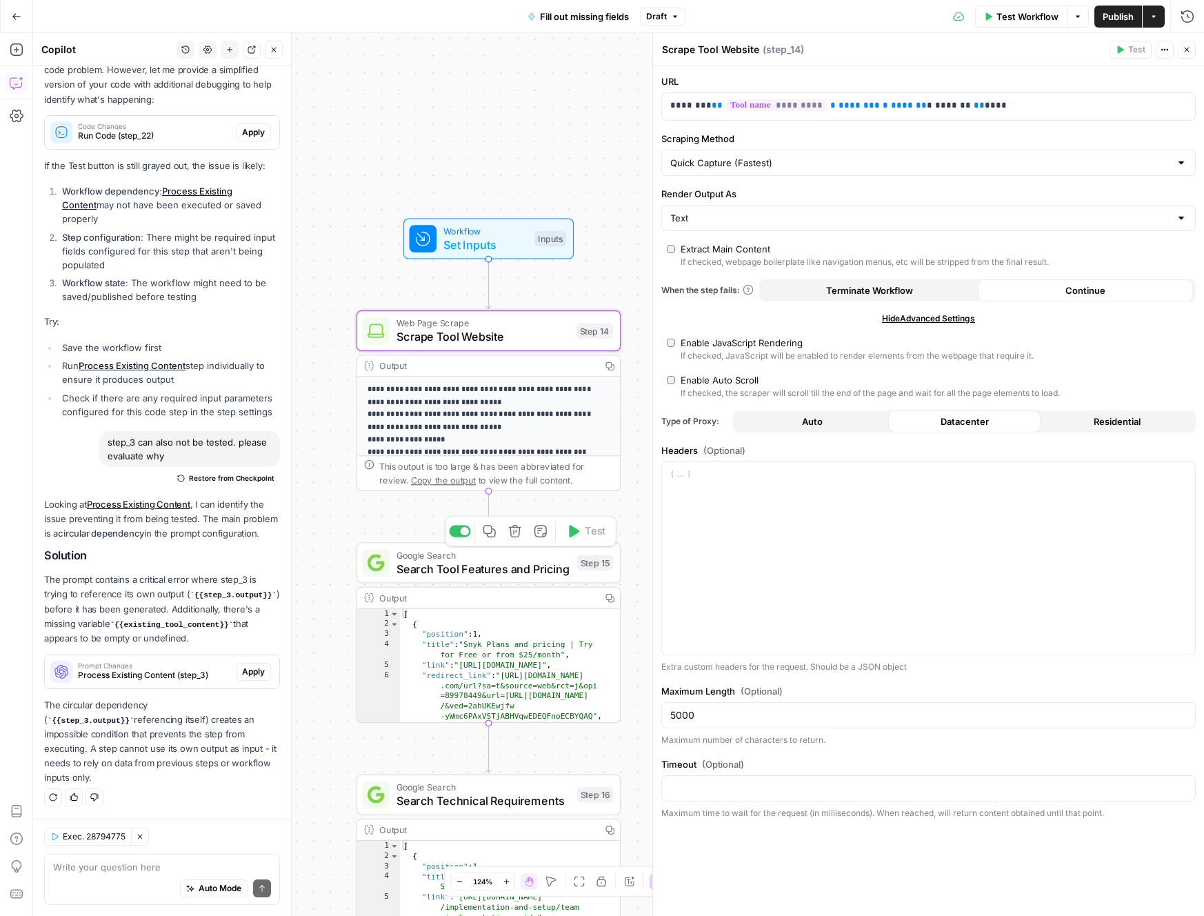
click at [532, 575] on span "Search Tool Features and Pricing" at bounding box center [484, 568] width 174 height 17
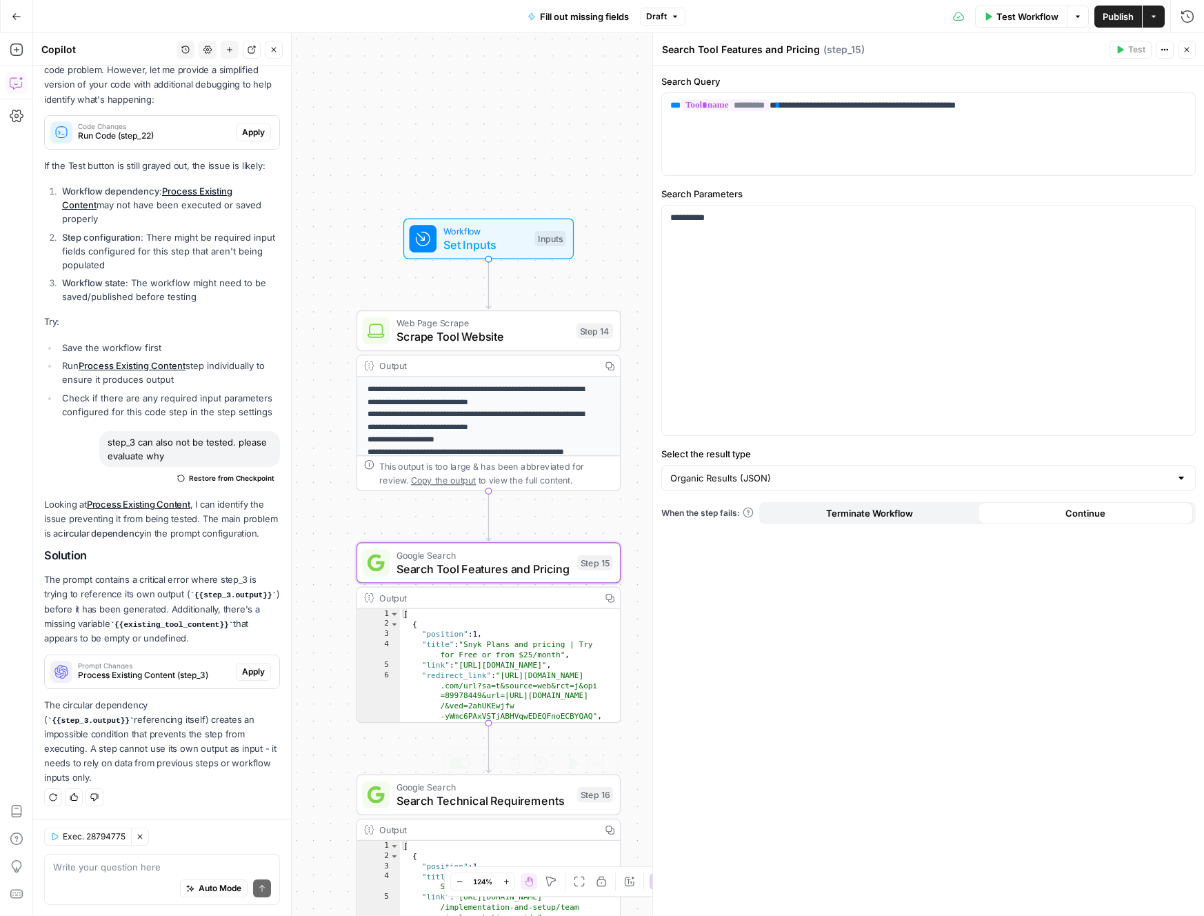
click at [542, 799] on span "Search Technical Requirements" at bounding box center [484, 800] width 174 height 17
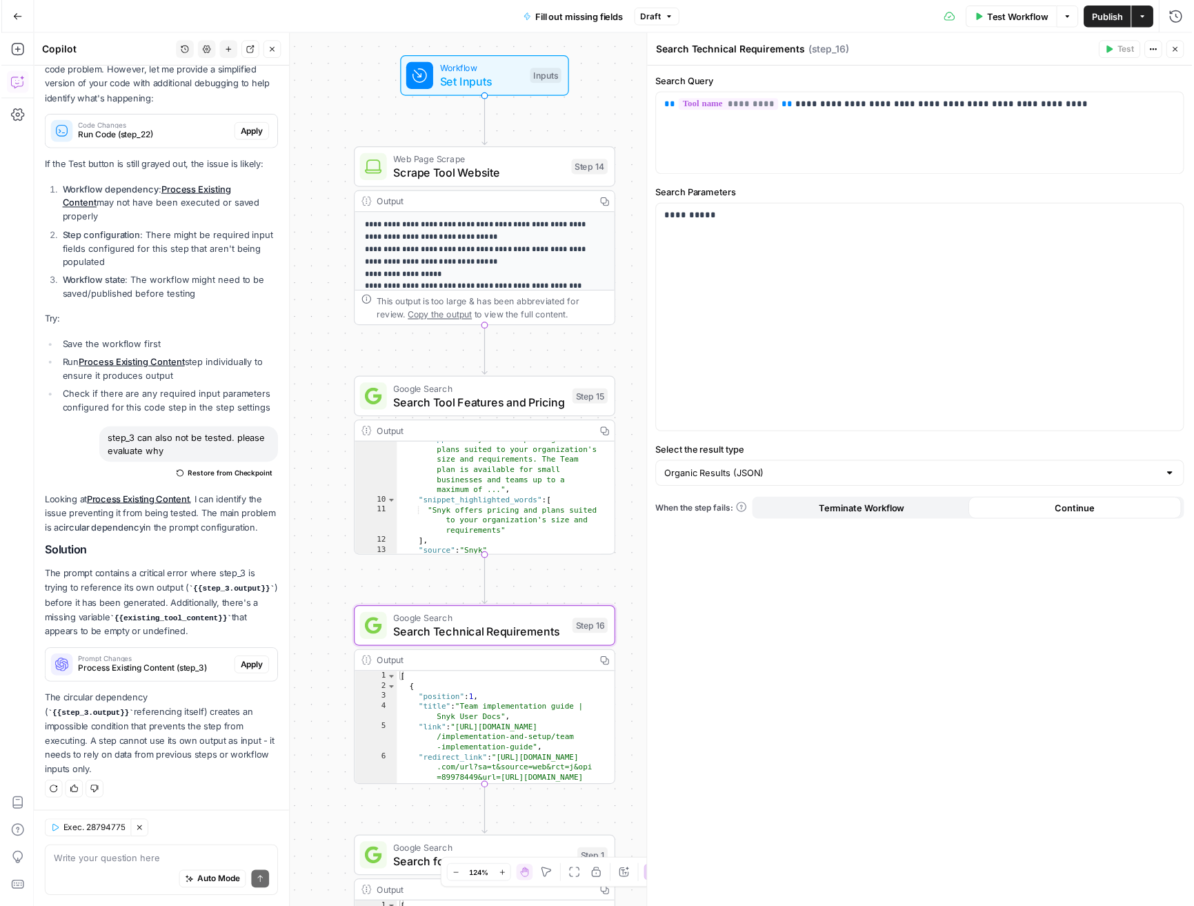
scroll to position [210, 0]
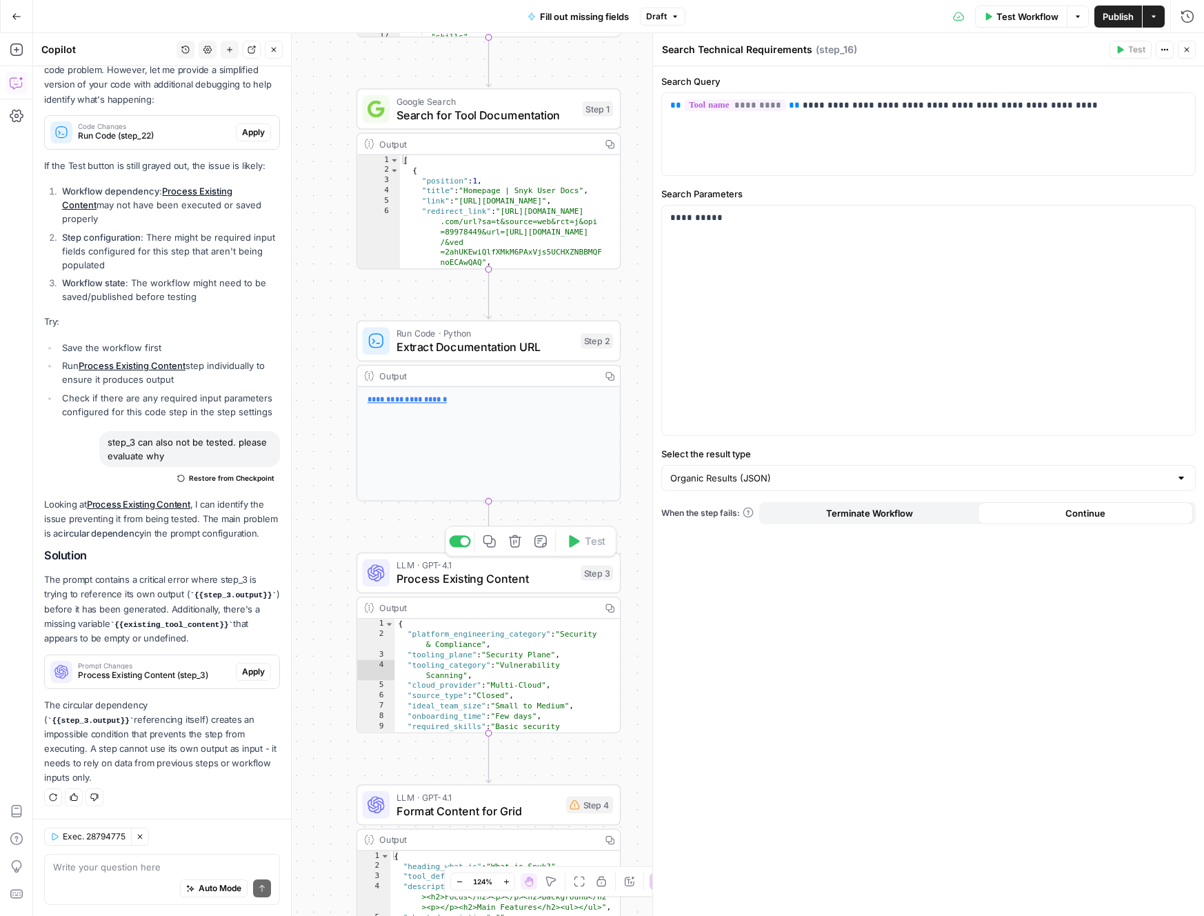
click at [499, 572] on span "Process Existing Content" at bounding box center [485, 578] width 177 height 17
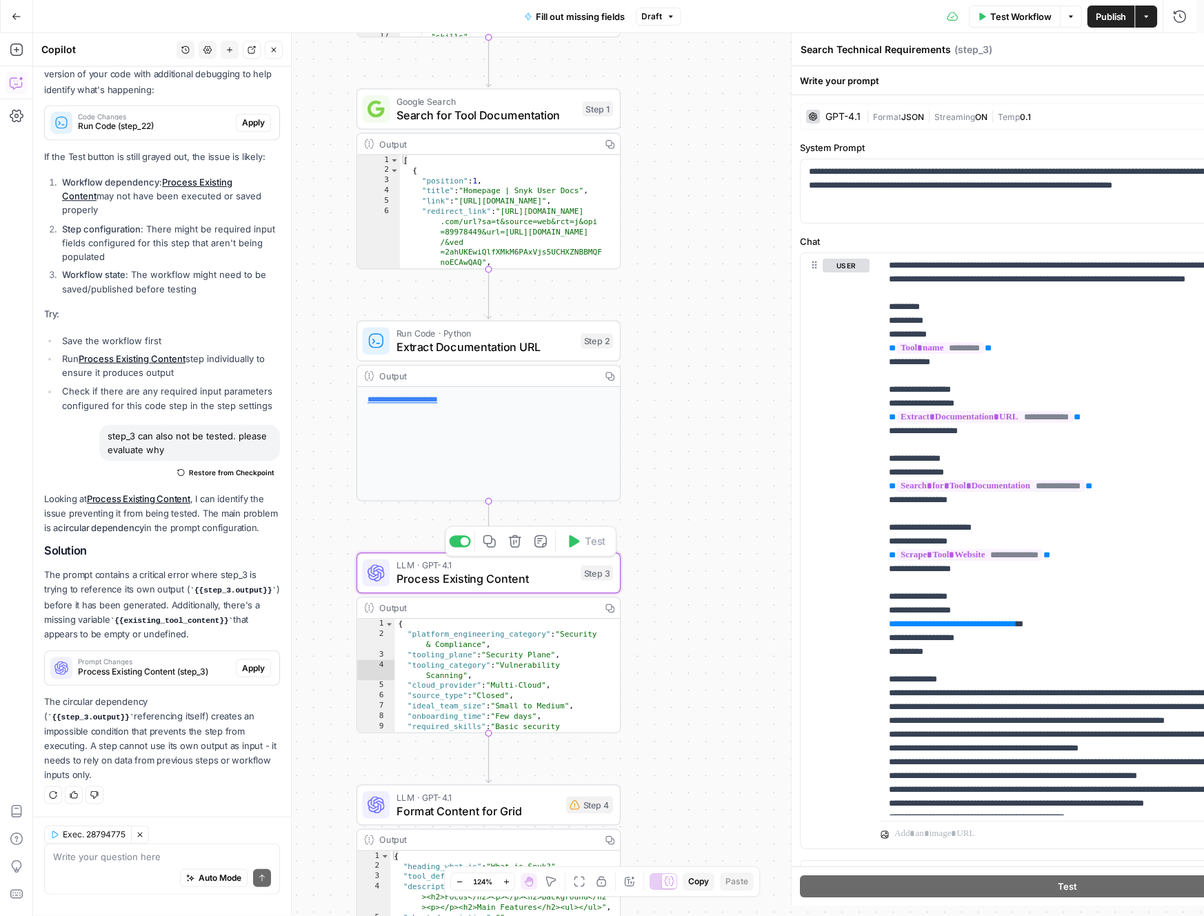
type textarea "Process Existing Content"
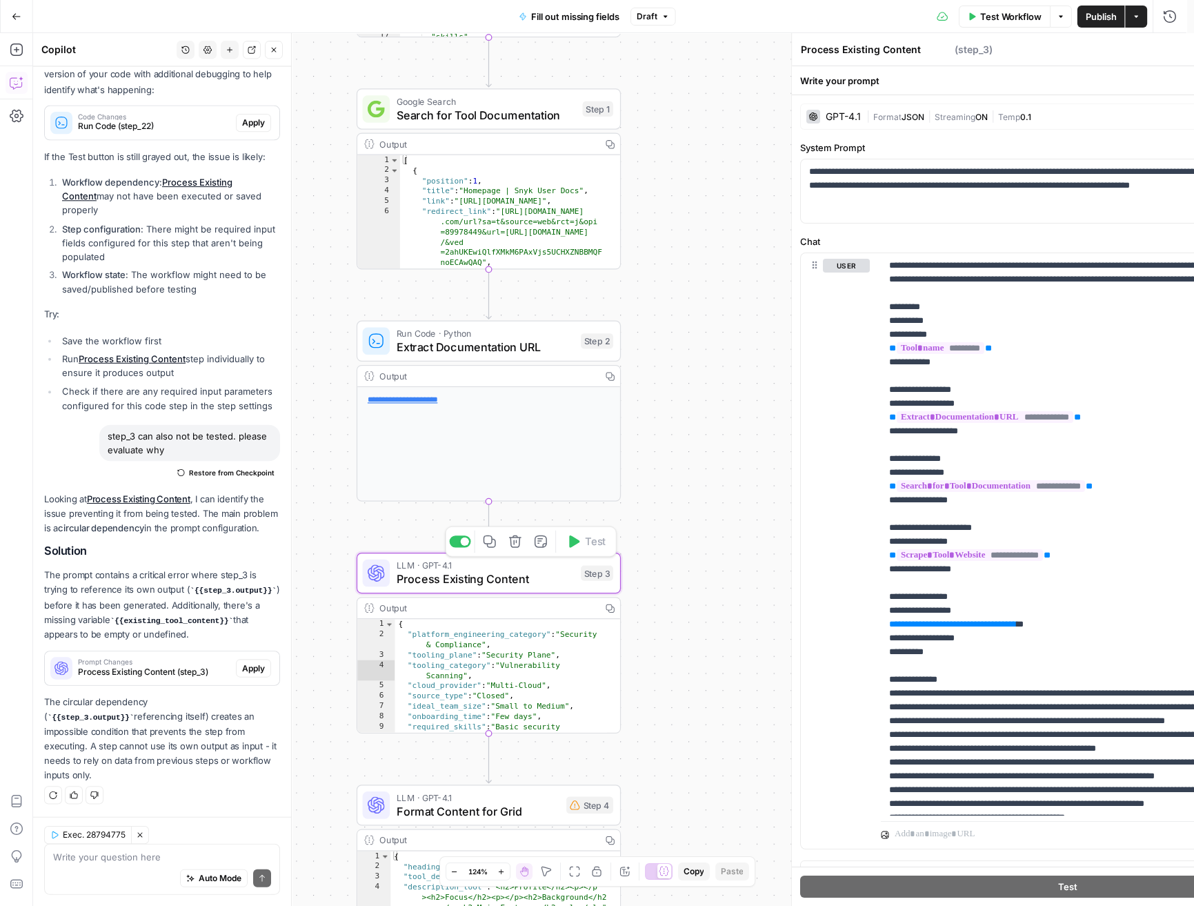
scroll to position [1566, 0]
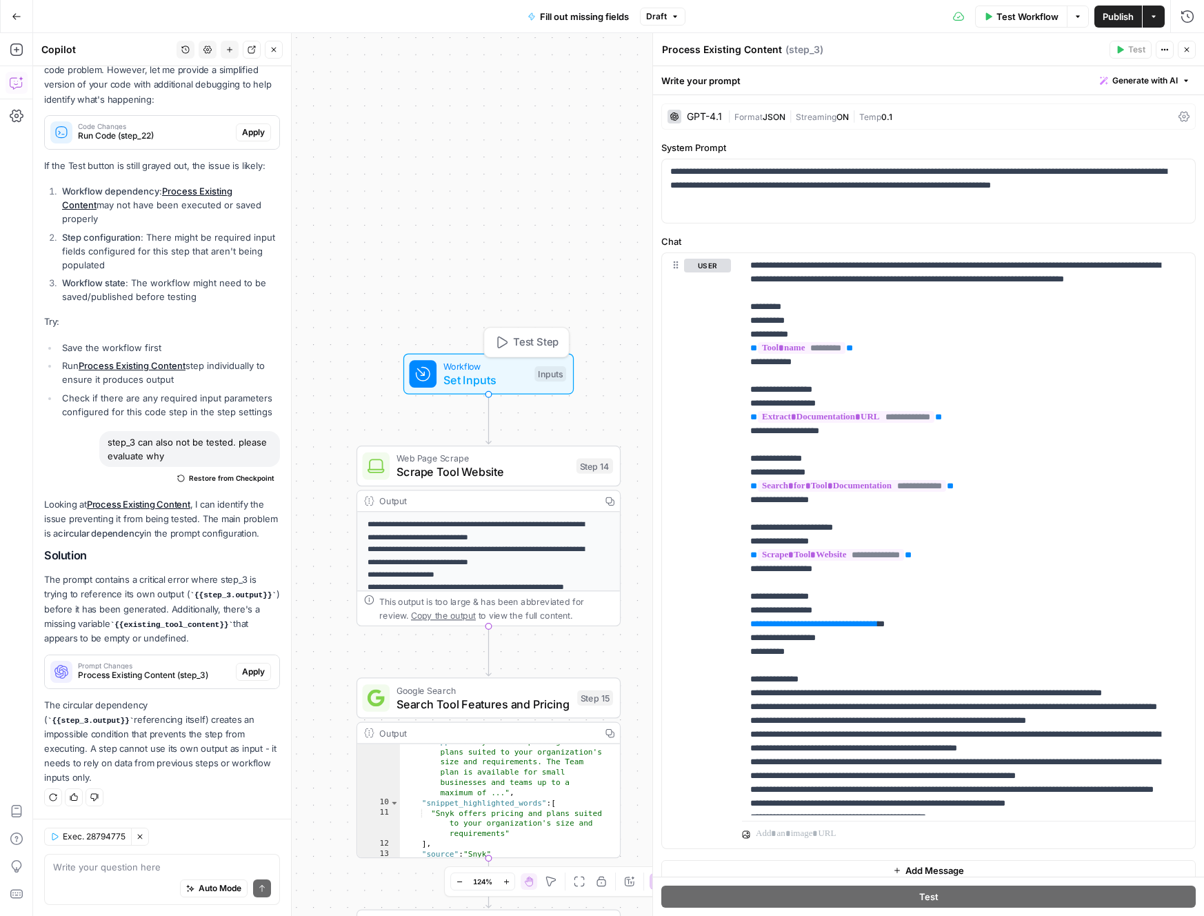
click at [495, 376] on span "Set Inputs" at bounding box center [485, 379] width 84 height 17
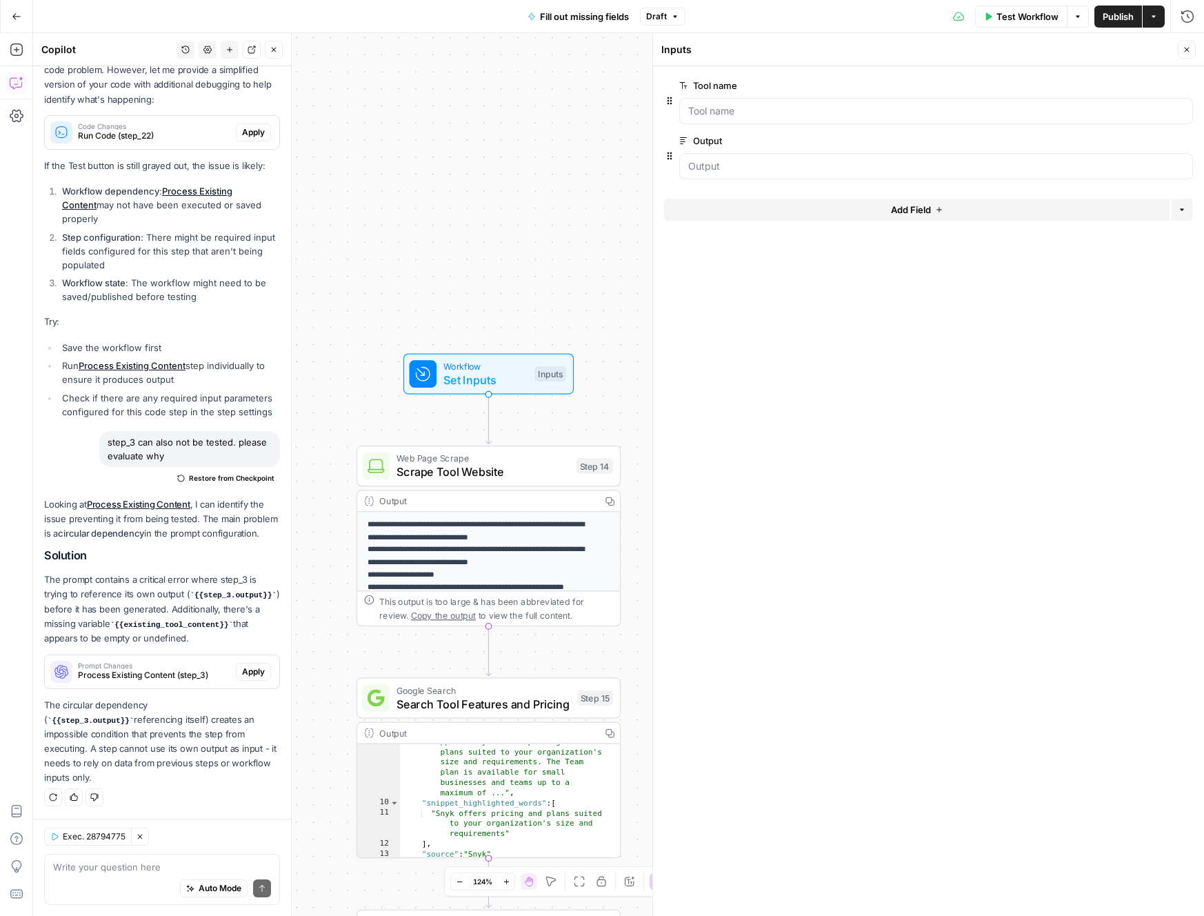
click at [864, 210] on button "Add Field" at bounding box center [917, 210] width 506 height 22
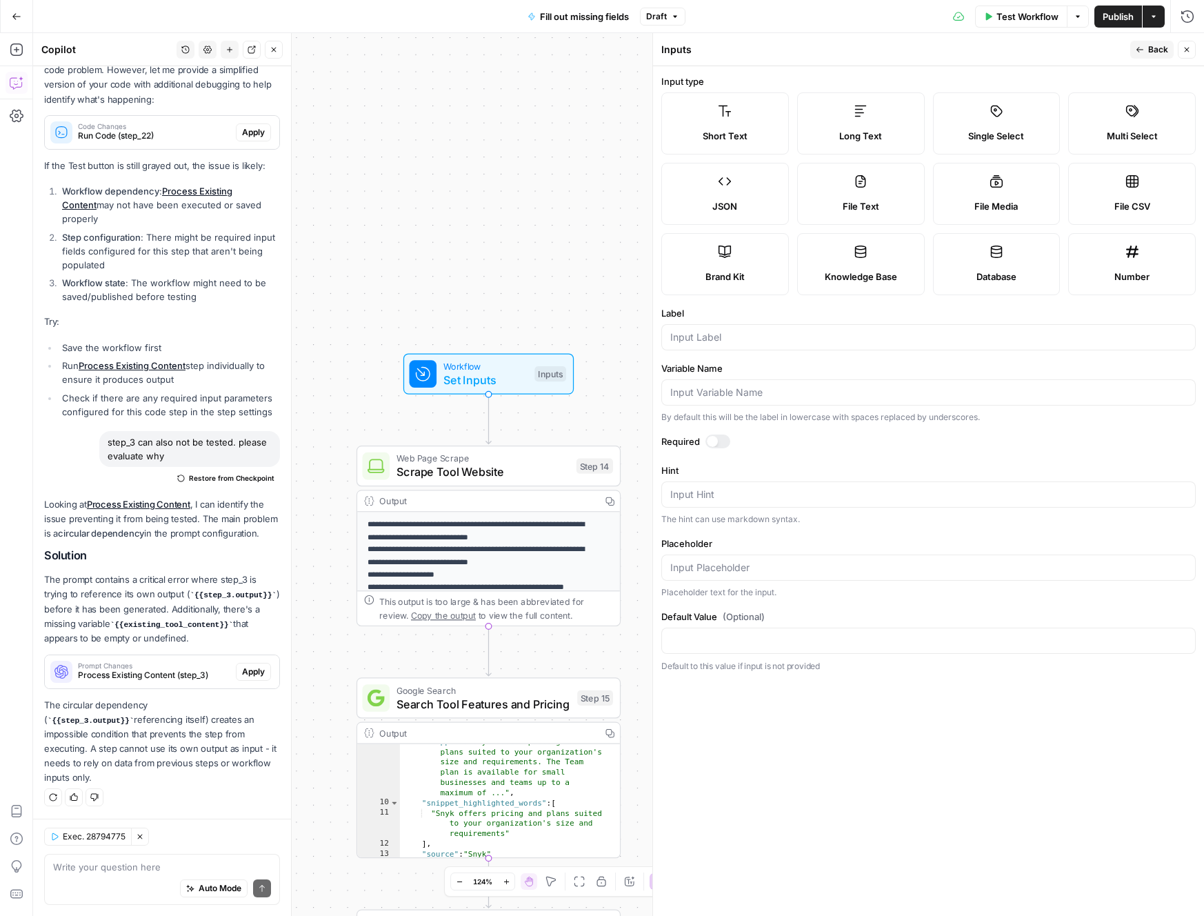
click at [837, 131] on div "Long Text" at bounding box center [861, 136] width 104 height 14
click at [754, 340] on input "Label" at bounding box center [928, 337] width 517 height 14
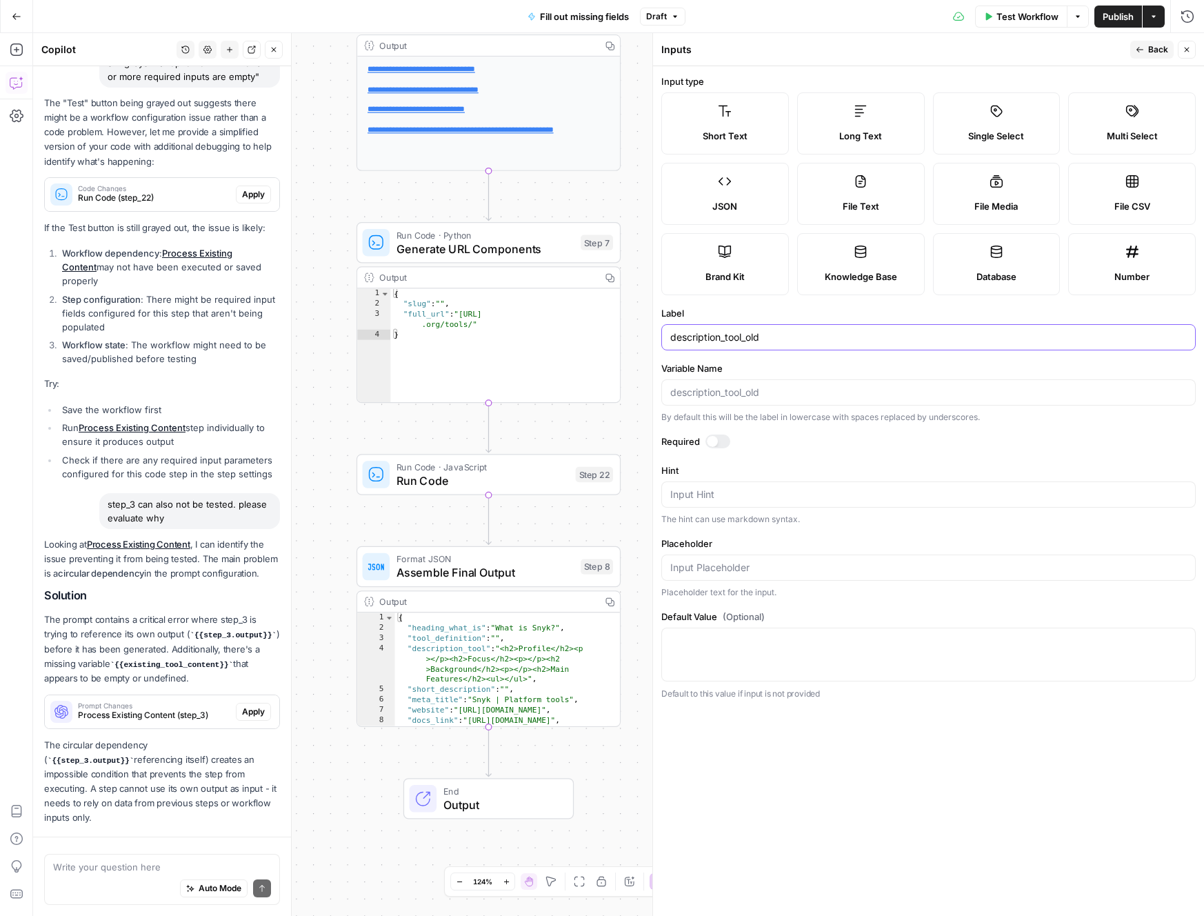
type input "description_tool_old"
click at [923, 449] on div "Required" at bounding box center [928, 444] width 535 height 18
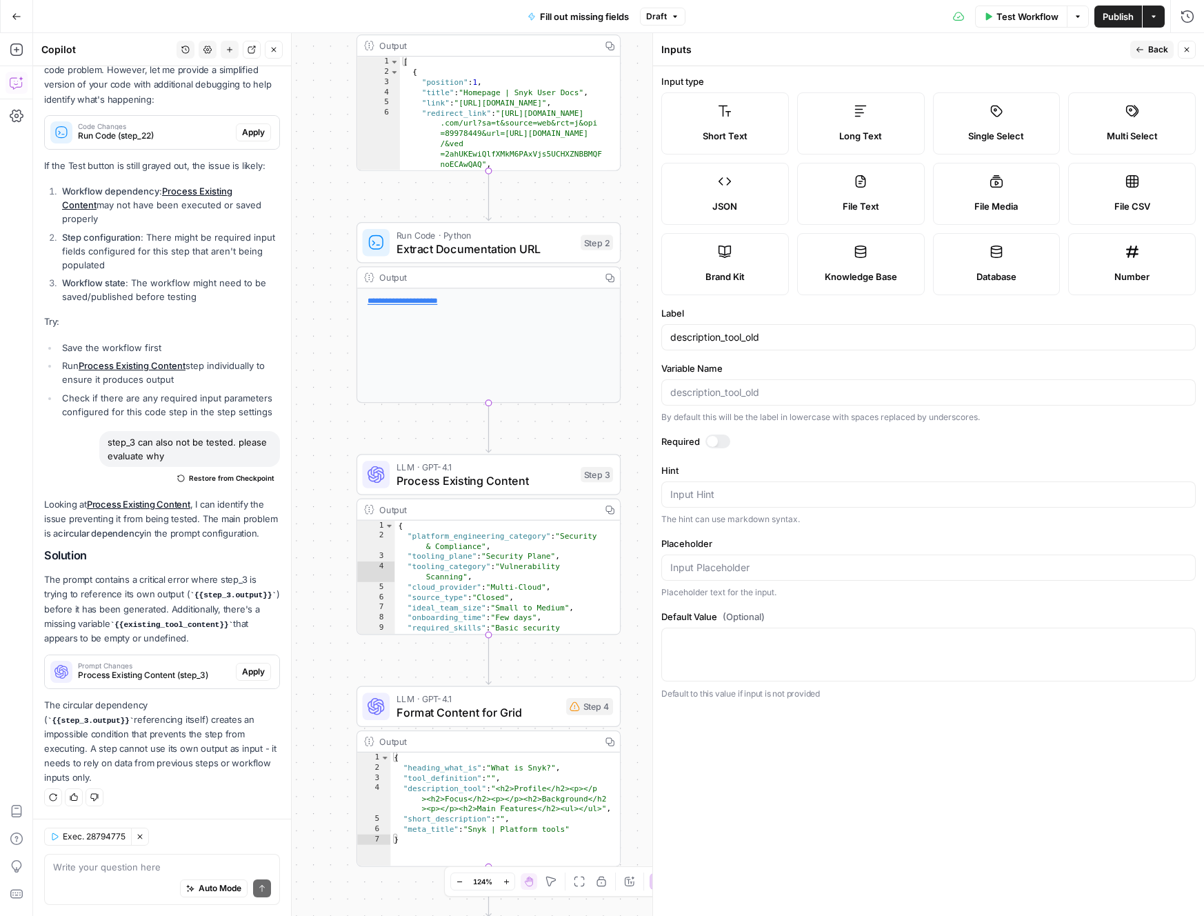
click at [1150, 48] on span "Back" at bounding box center [1158, 49] width 20 height 12
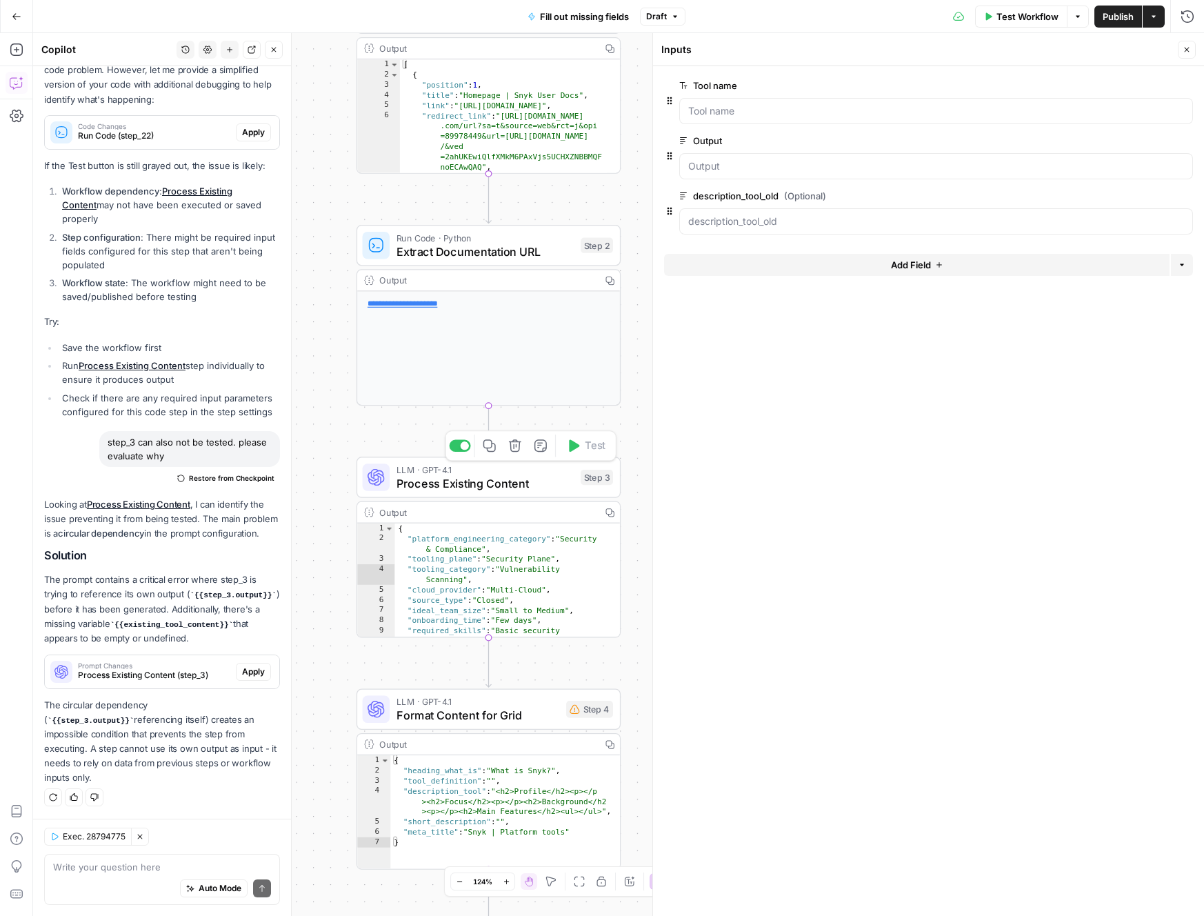
click at [450, 479] on span "Process Existing Content" at bounding box center [485, 483] width 177 height 17
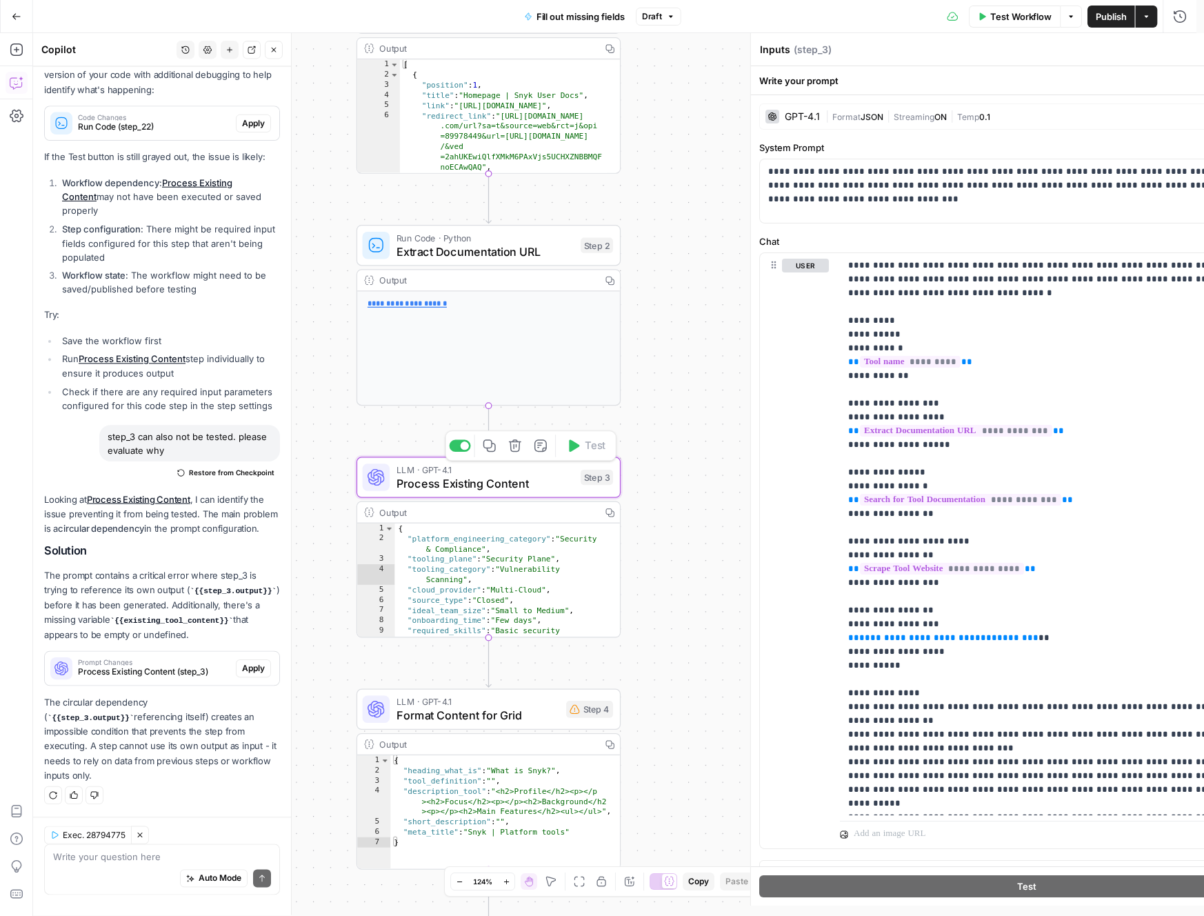
type textarea "Process Existing Content"
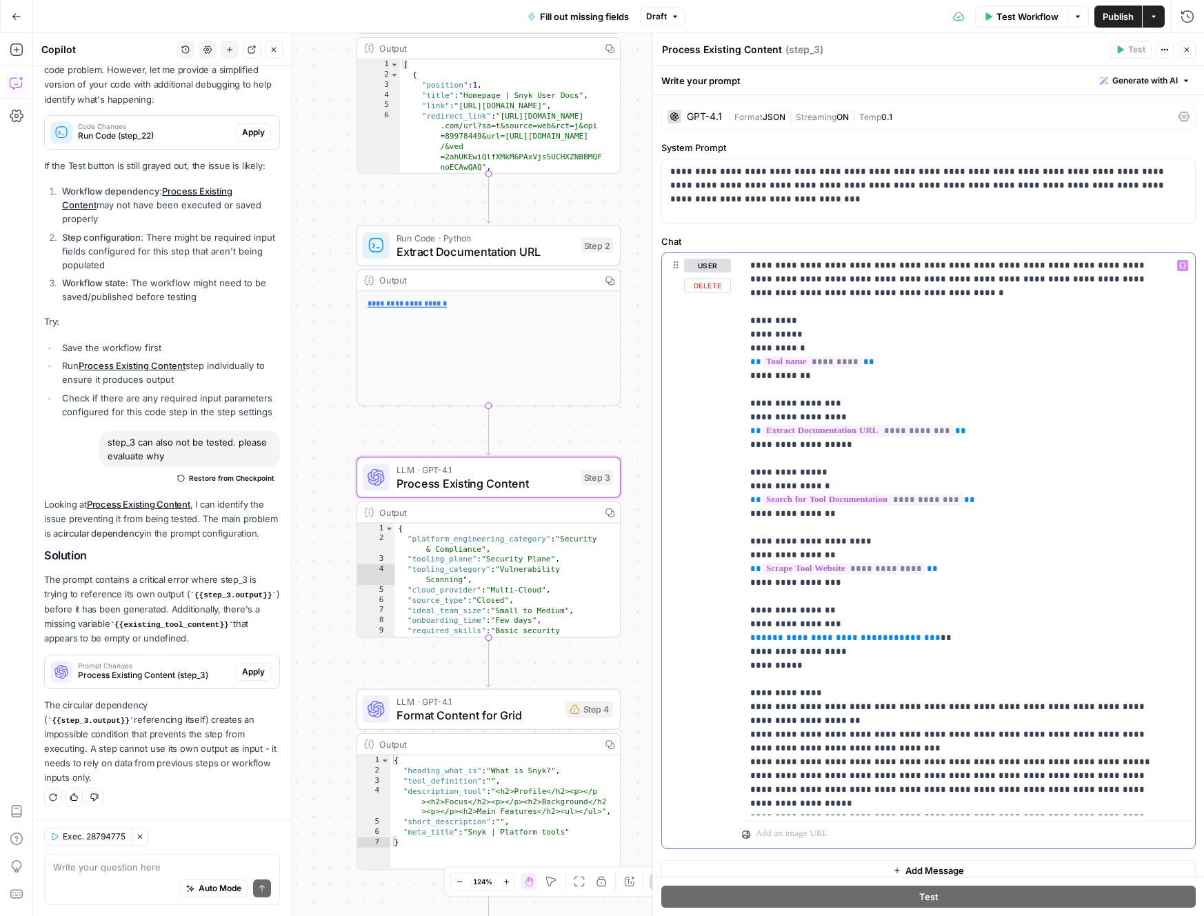
drag, startPoint x: 922, startPoint y: 641, endPoint x: 857, endPoint y: 641, distance: 65.5
click at [857, 641] on p "**********" at bounding box center [958, 742] width 416 height 966
click at [1179, 267] on icon "button" at bounding box center [1182, 265] width 7 height 7
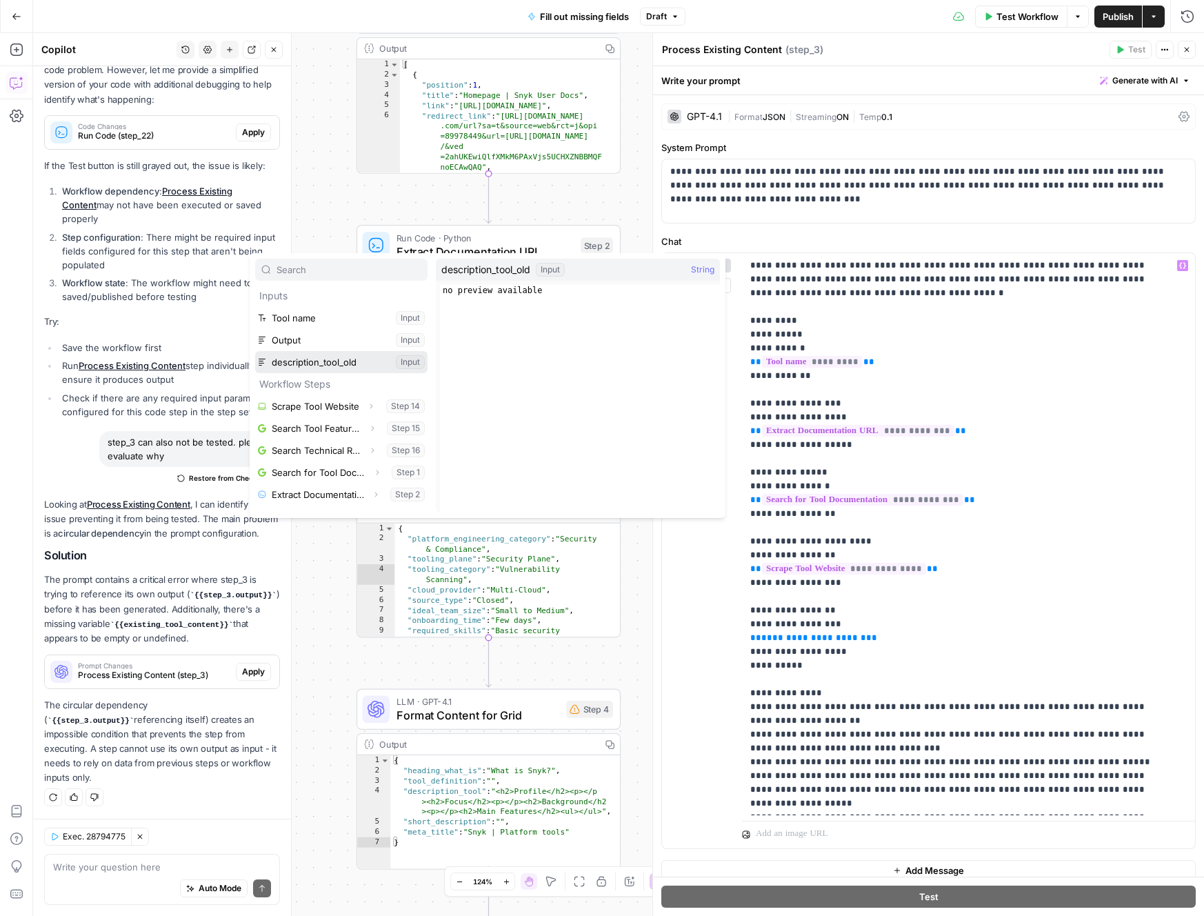
click at [338, 365] on button "Select variable description_tool_old" at bounding box center [341, 362] width 172 height 22
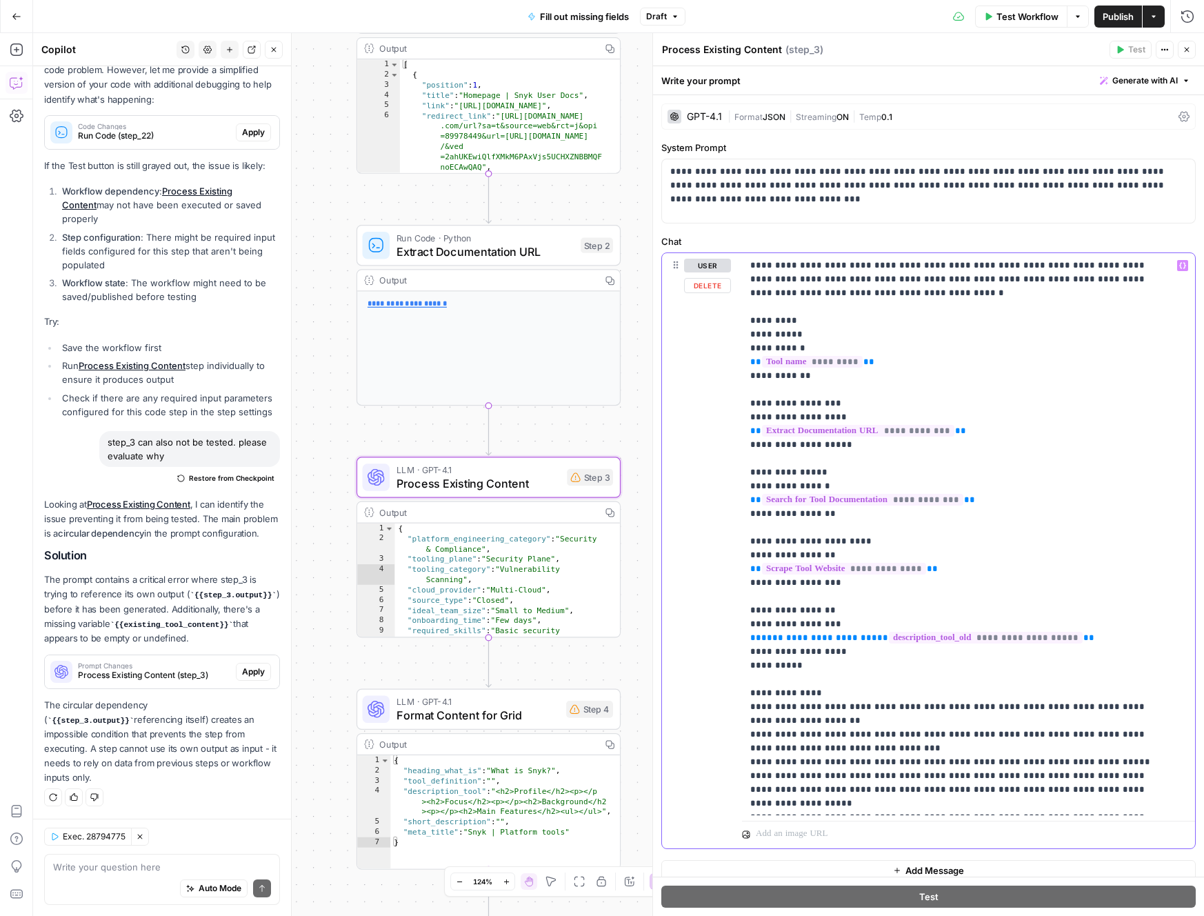
drag, startPoint x: 853, startPoint y: 637, endPoint x: 748, endPoint y: 637, distance: 104.8
click at [748, 637] on div "**********" at bounding box center [968, 534] width 453 height 562
click at [1027, 597] on p "**********" at bounding box center [958, 742] width 416 height 966
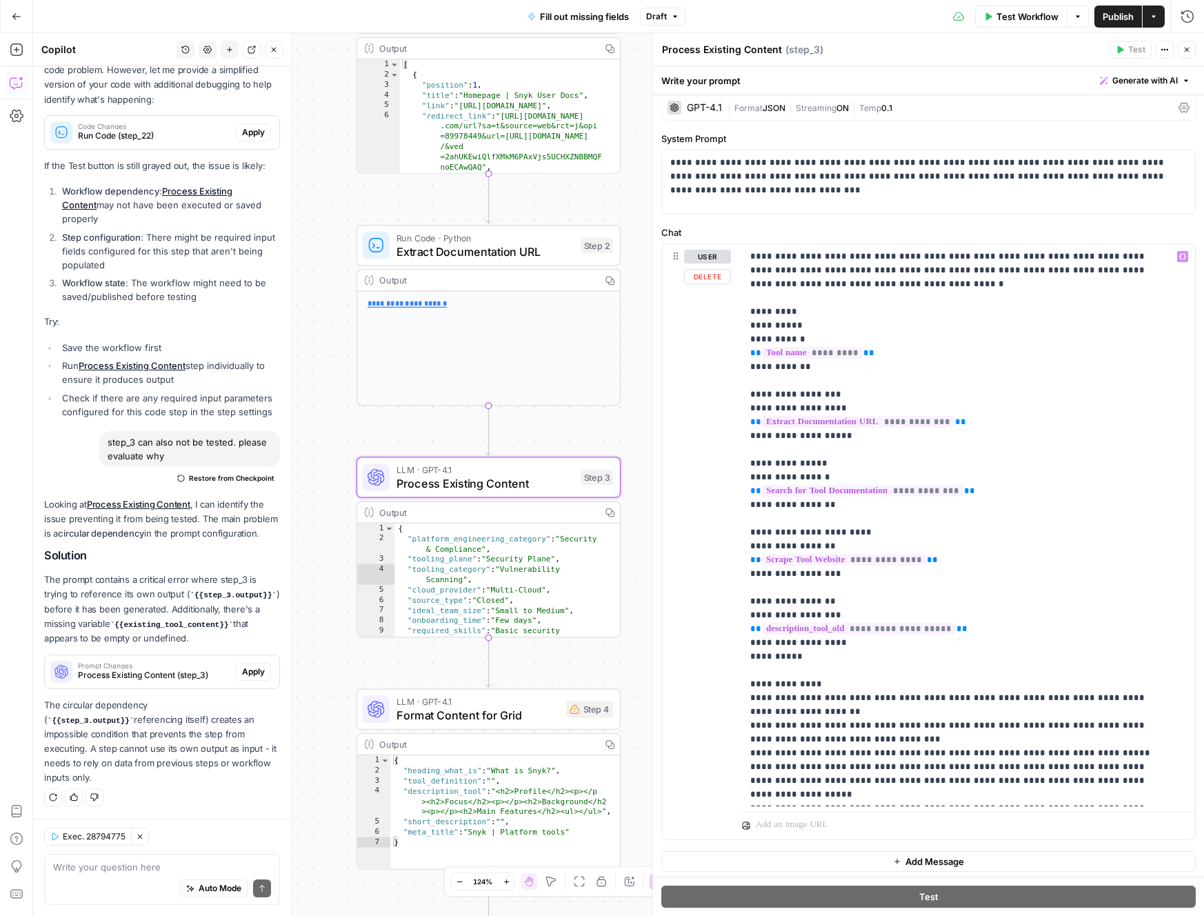
scroll to position [0, 0]
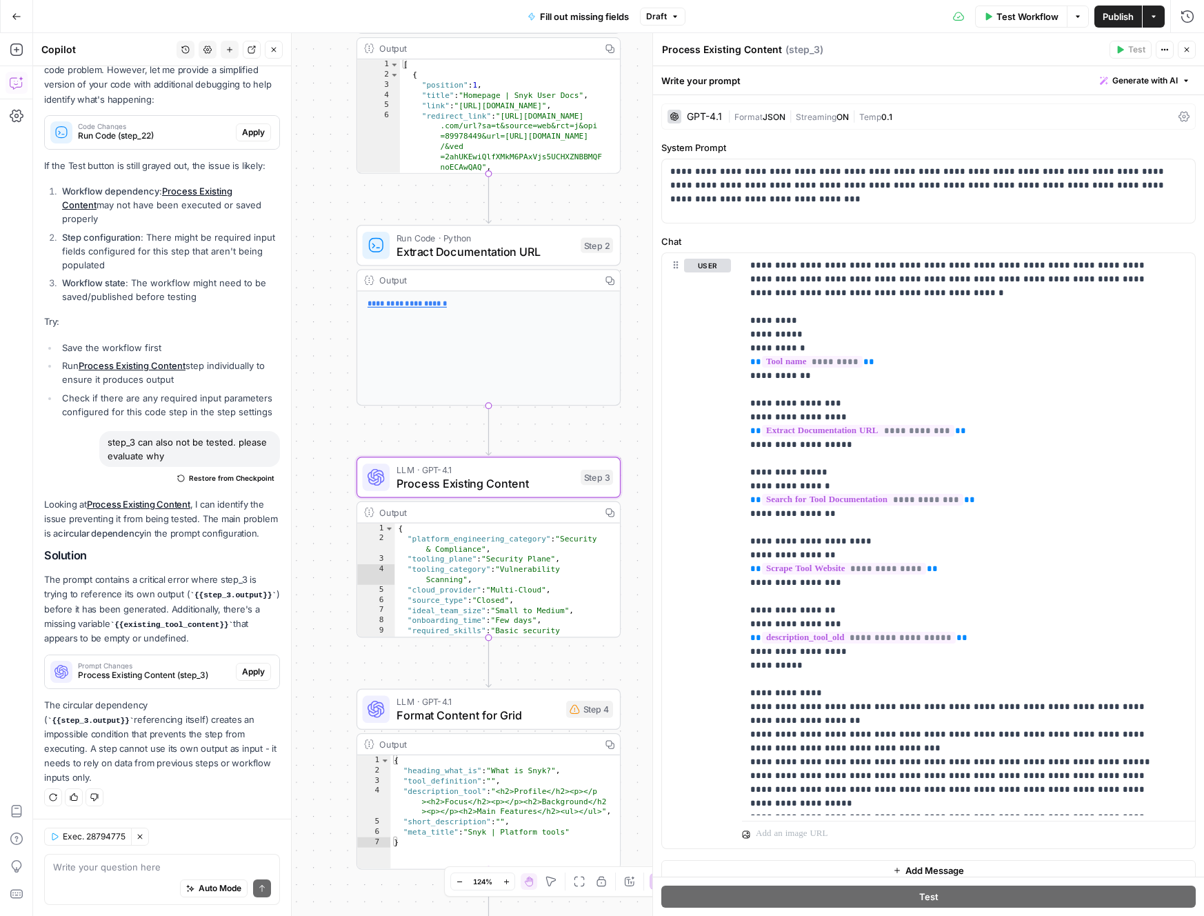
click at [152, 875] on div "Auto Mode Send" at bounding box center [162, 889] width 218 height 30
type textarea "now it still won't test, why?"
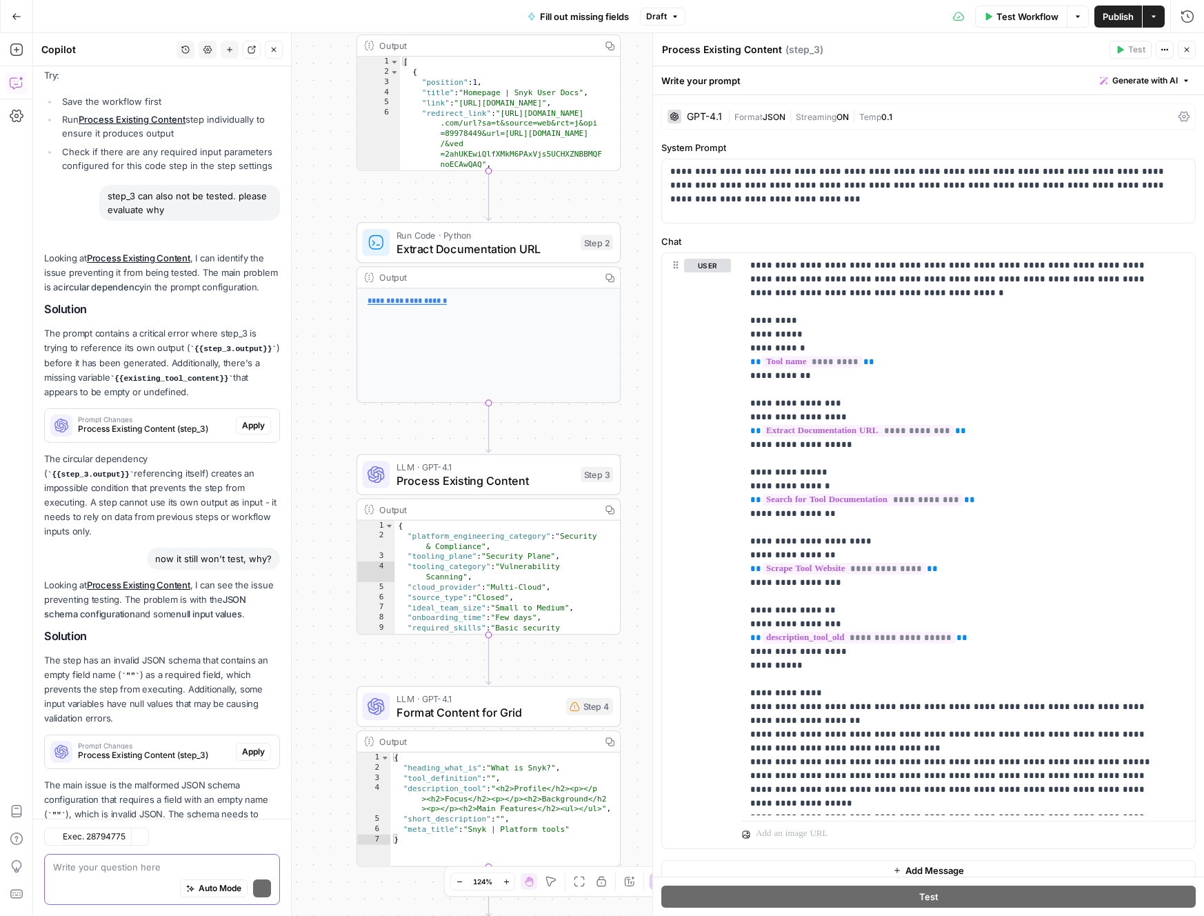
scroll to position [1877, 0]
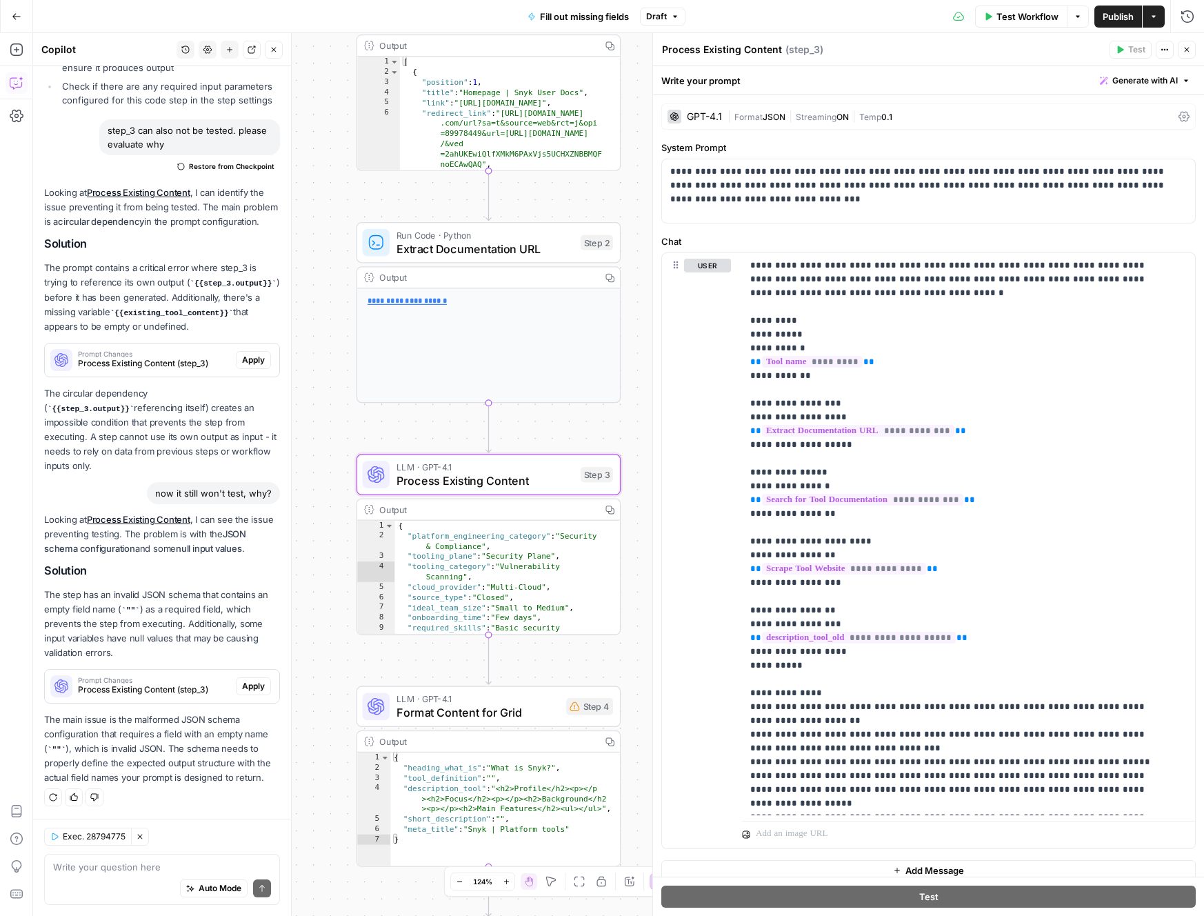
click at [242, 690] on span "Apply" at bounding box center [253, 686] width 23 height 12
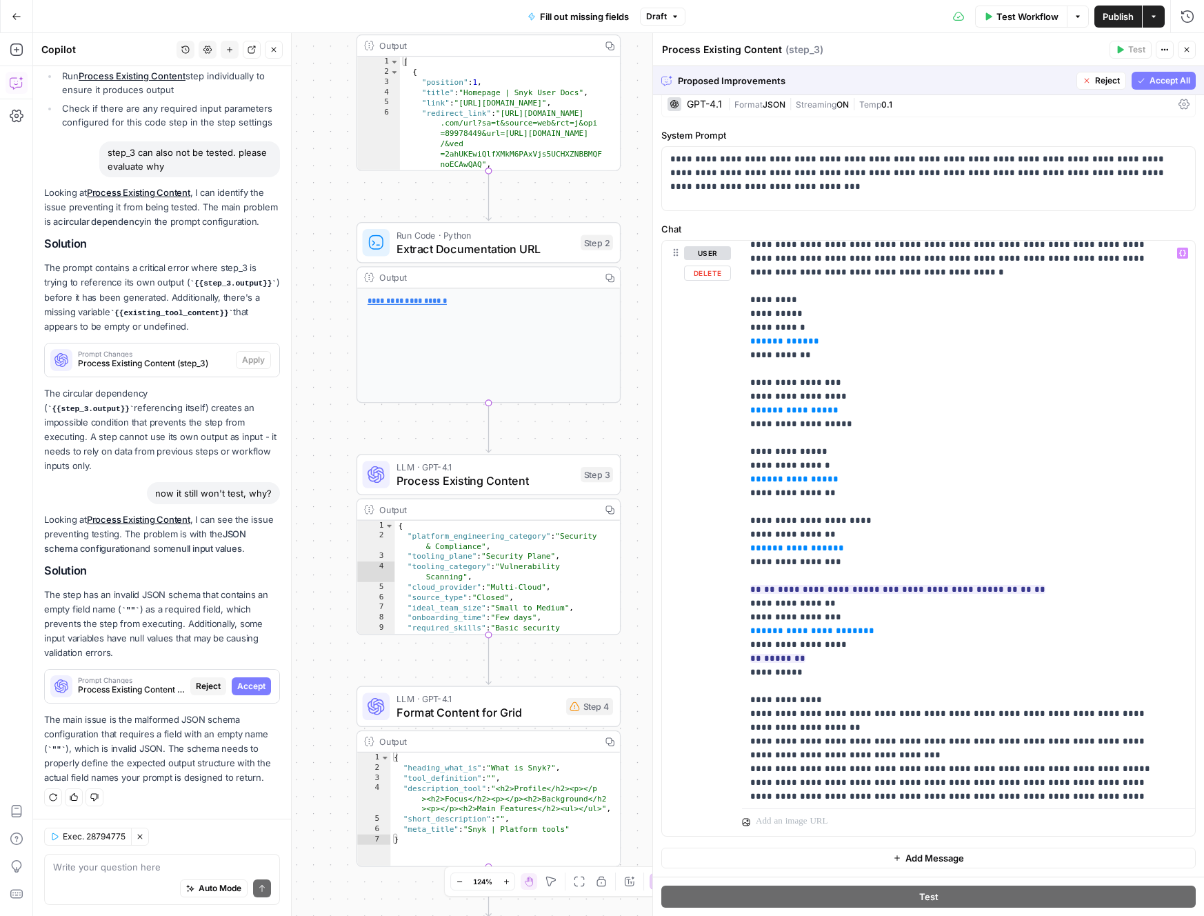
scroll to position [17, 0]
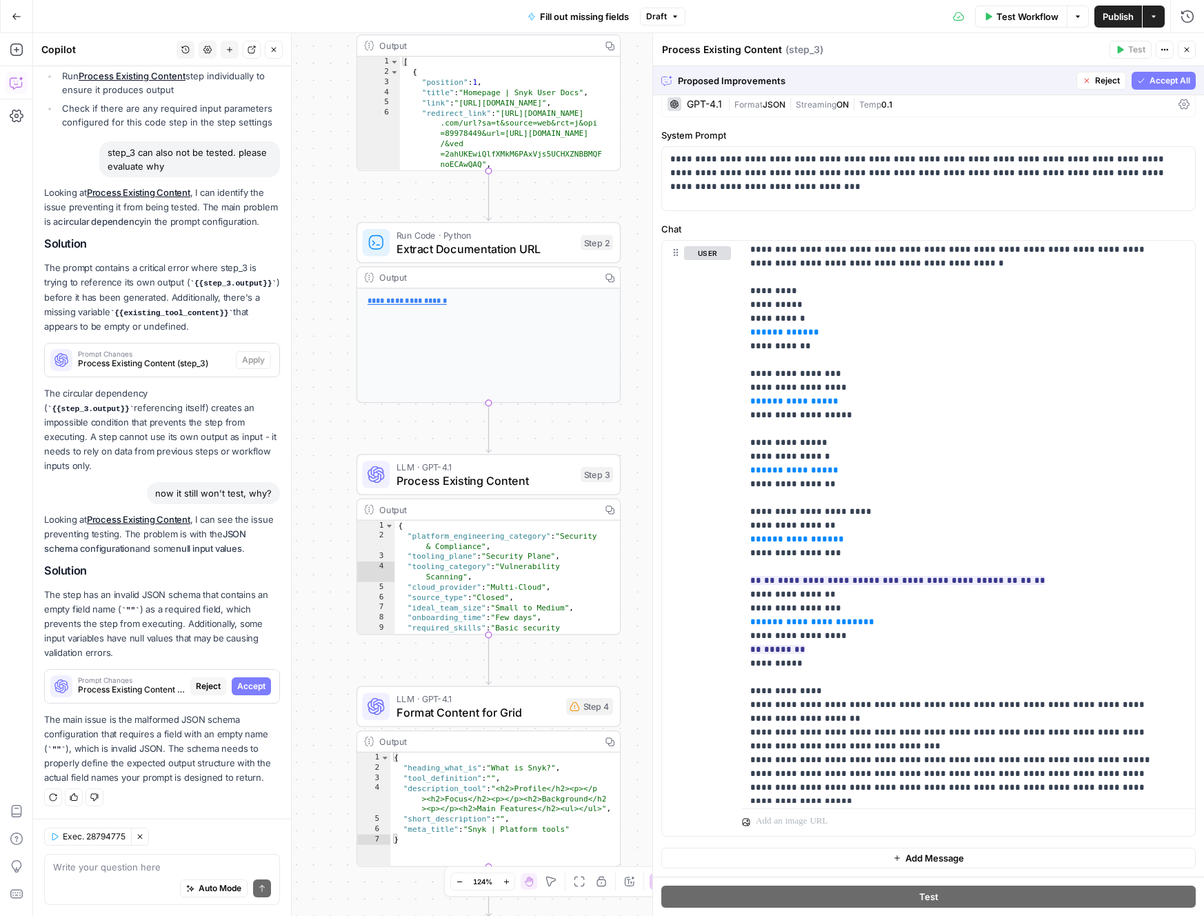
drag, startPoint x: 1134, startPoint y: 74, endPoint x: 1197, endPoint y: 158, distance: 104.8
click at [1134, 75] on button "Accept All" at bounding box center [1164, 81] width 64 height 18
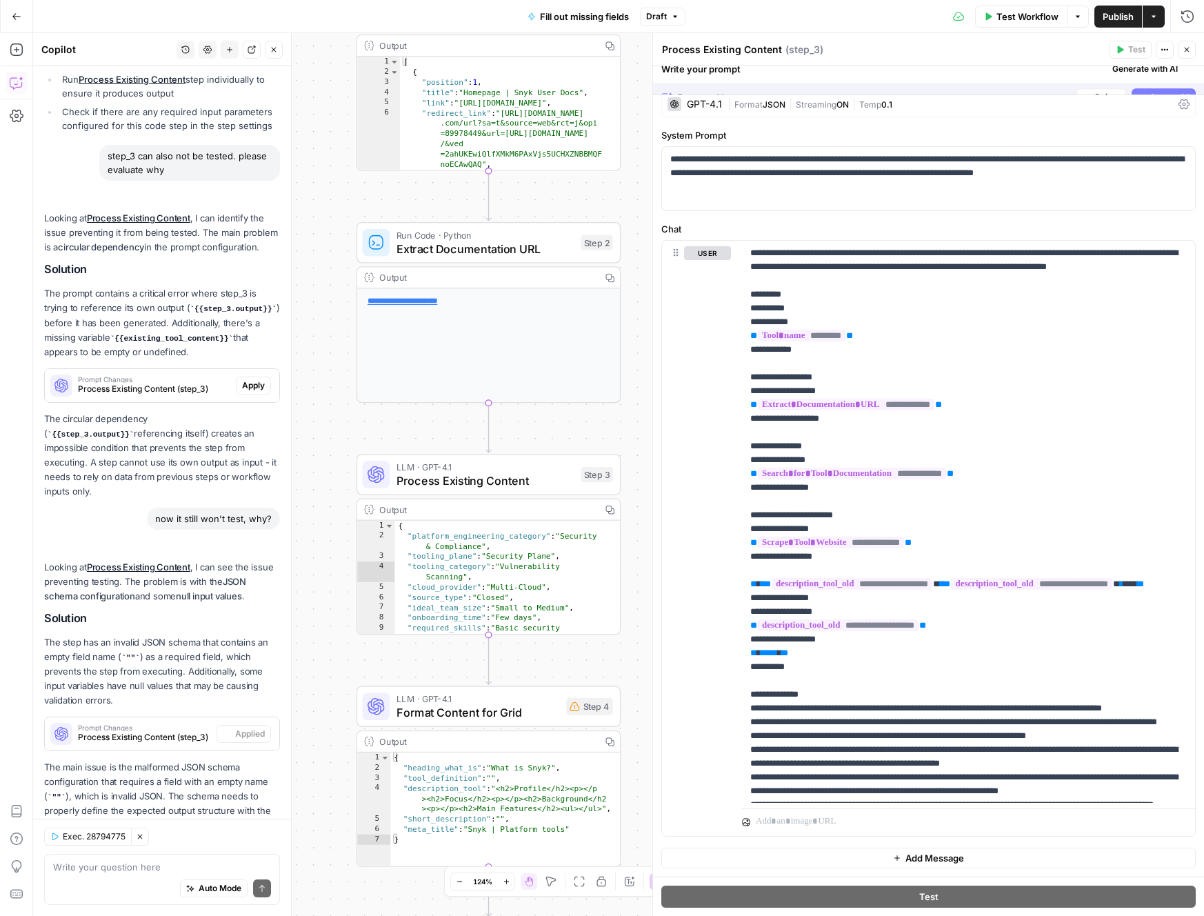
scroll to position [0, 0]
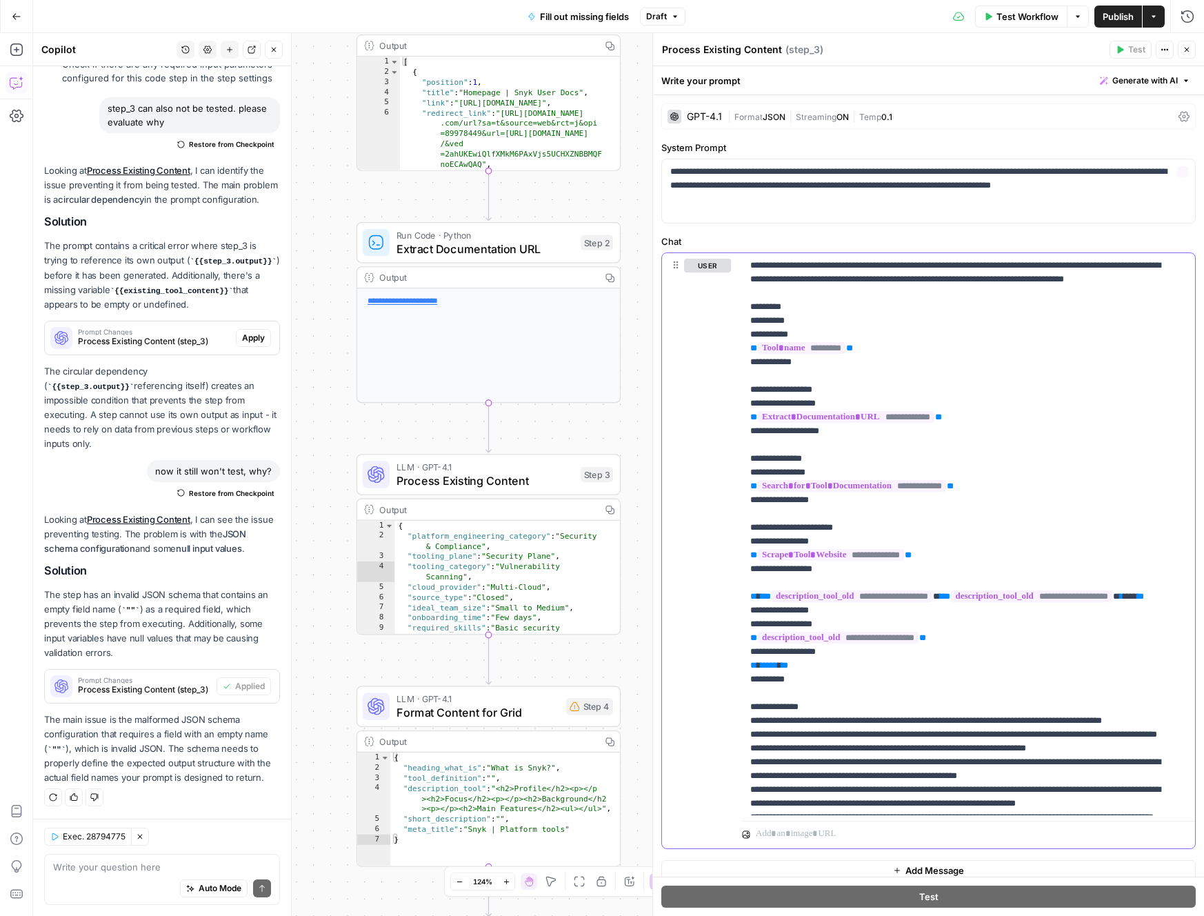
click at [1115, 533] on p "**********" at bounding box center [958, 762] width 416 height 1007
click at [129, 868] on textarea at bounding box center [162, 867] width 218 height 14
type textarea "It still won't let me test"
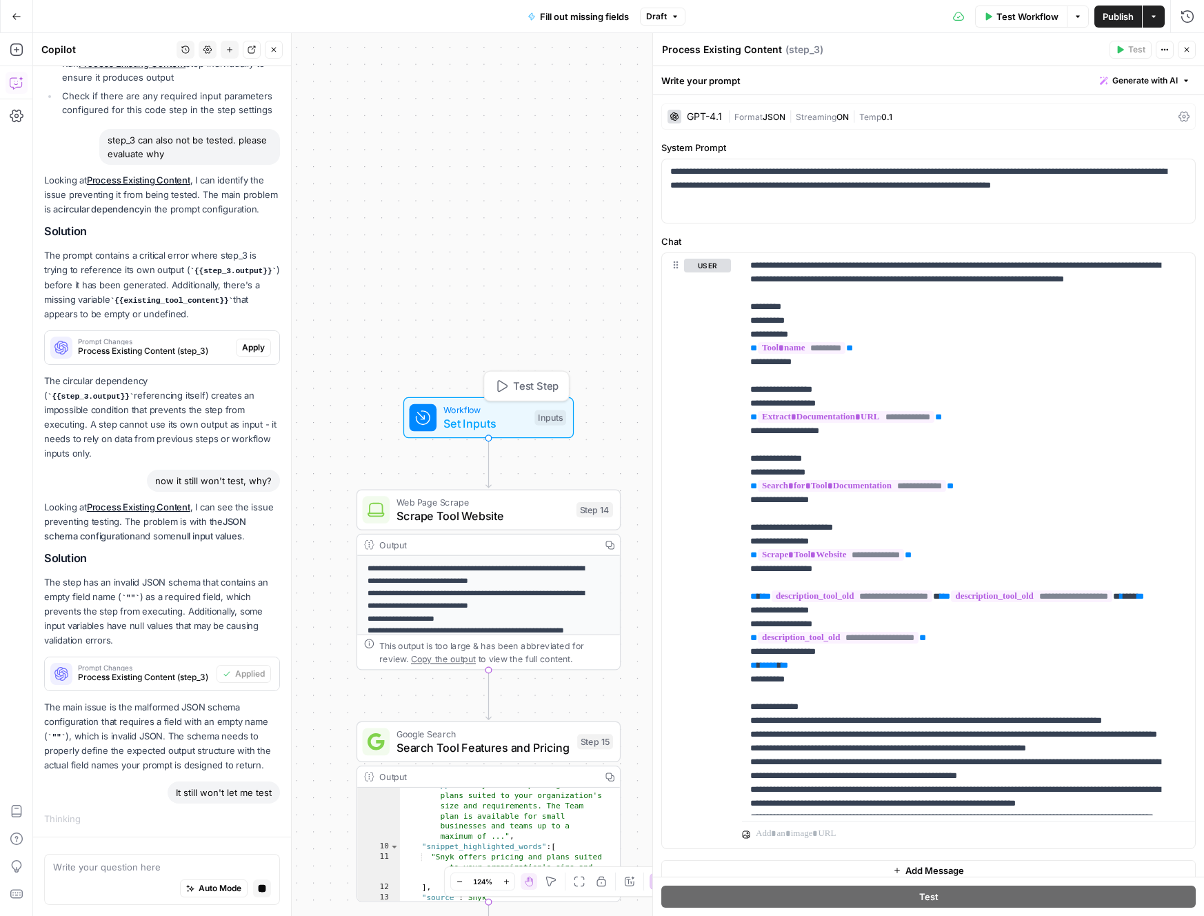
click at [494, 423] on span "Set Inputs" at bounding box center [485, 423] width 84 height 17
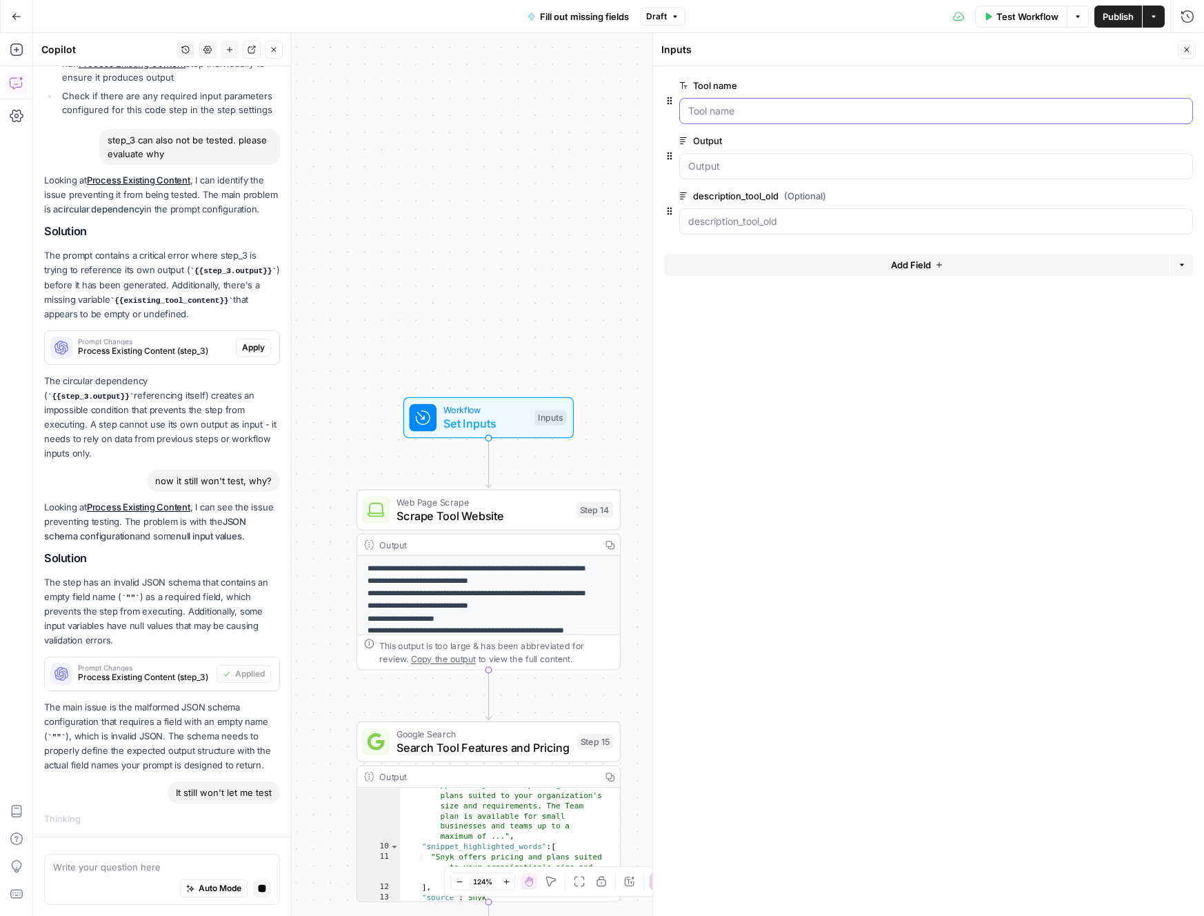
click at [779, 112] on name "Tool name" at bounding box center [936, 111] width 496 height 14
click at [1144, 86] on span "edit field" at bounding box center [1141, 85] width 30 height 11
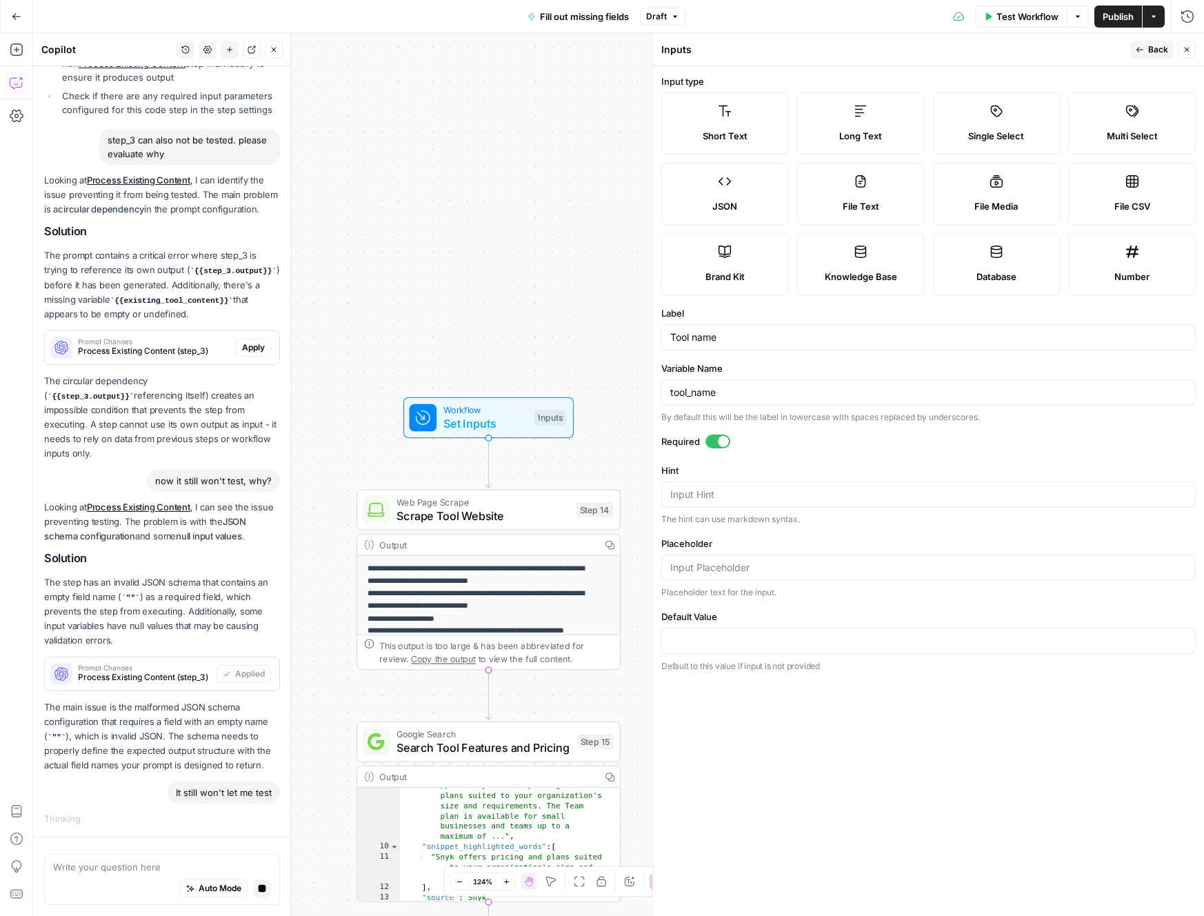
click at [1144, 52] on icon "button" at bounding box center [1140, 50] width 8 height 8
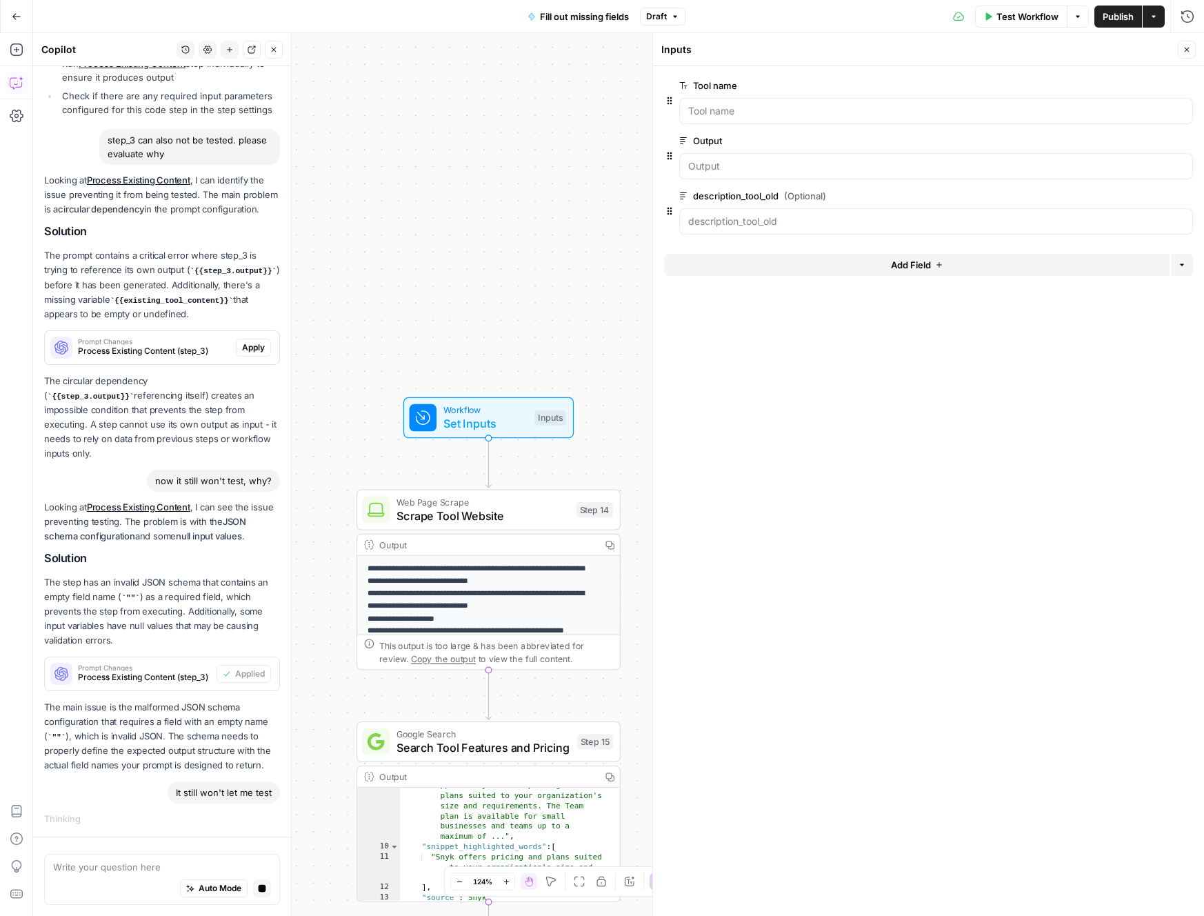
click at [1139, 141] on span "edit field" at bounding box center [1141, 140] width 30 height 11
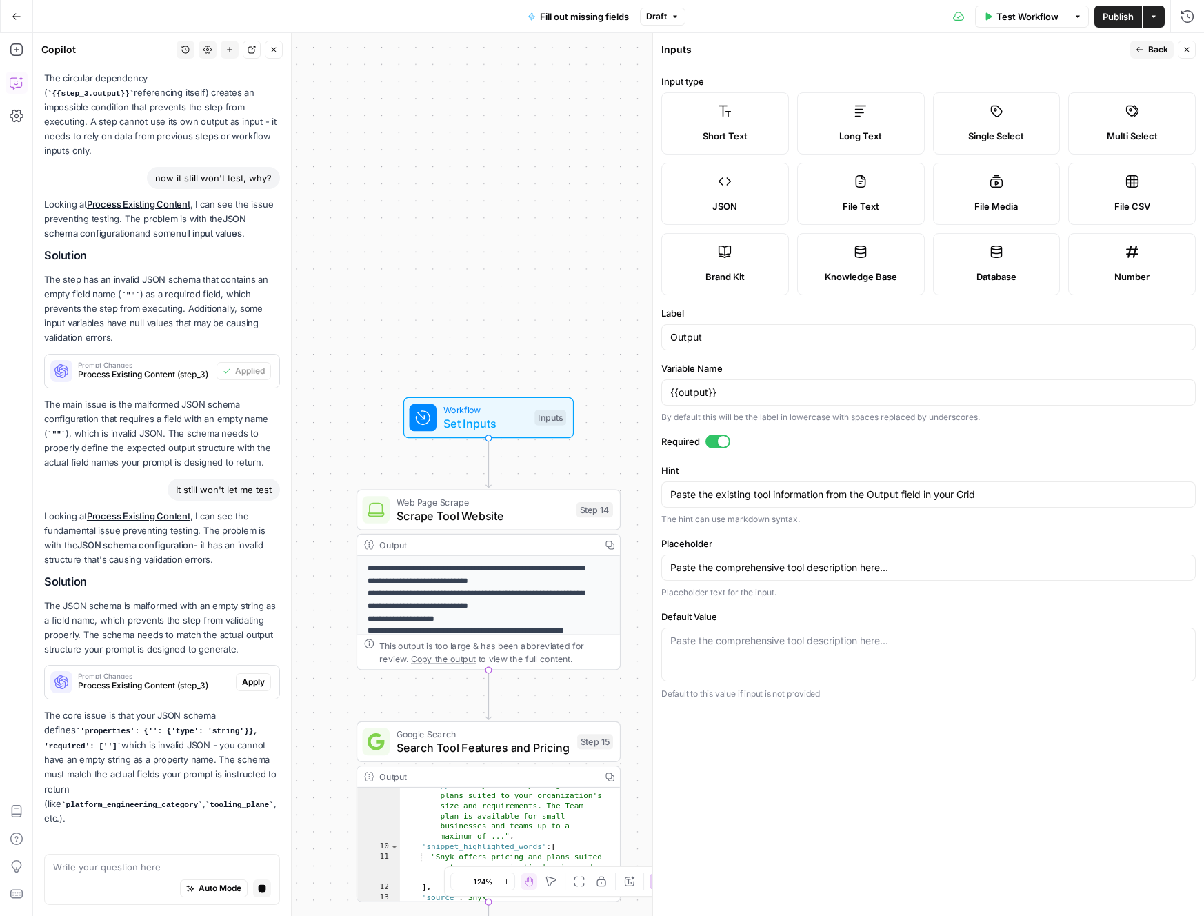
scroll to position [2254, 0]
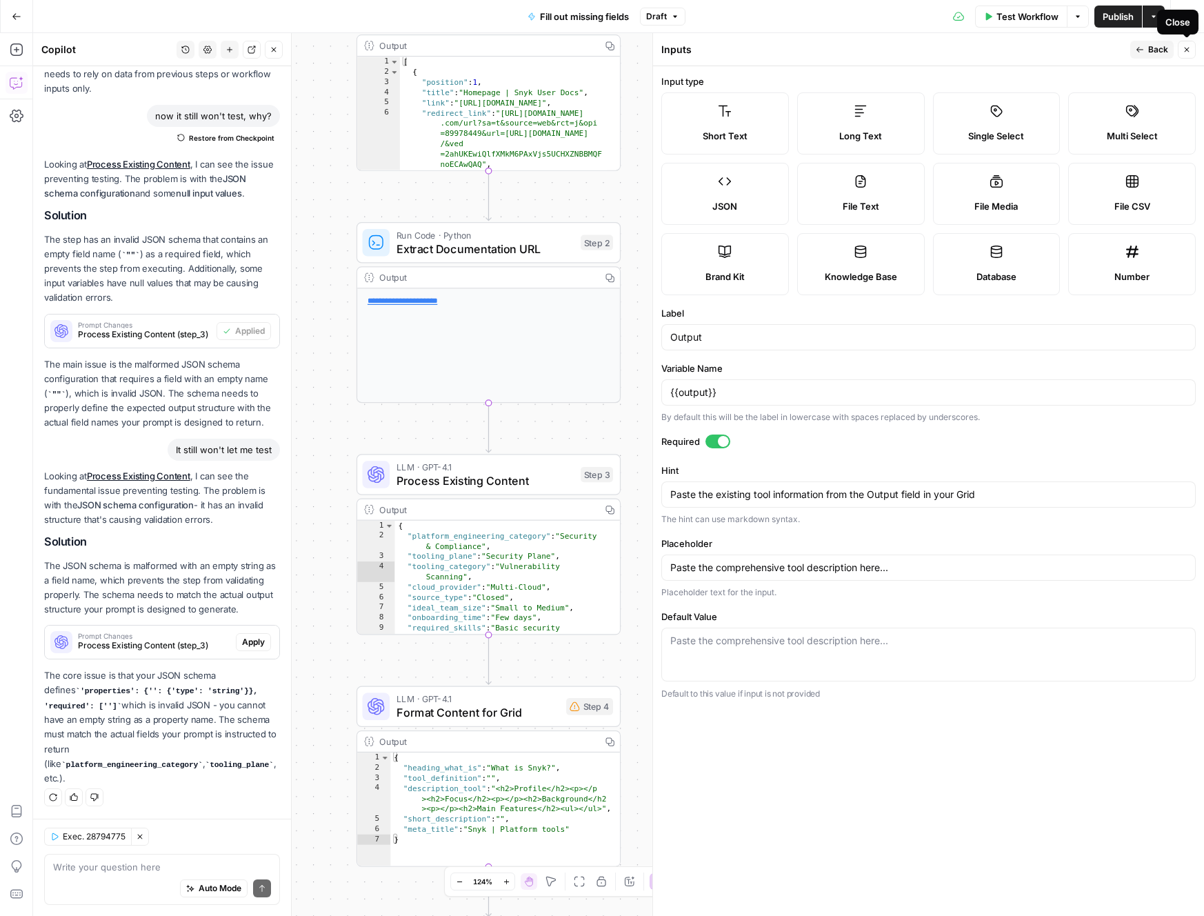
click at [1186, 46] on icon "button" at bounding box center [1187, 50] width 8 height 8
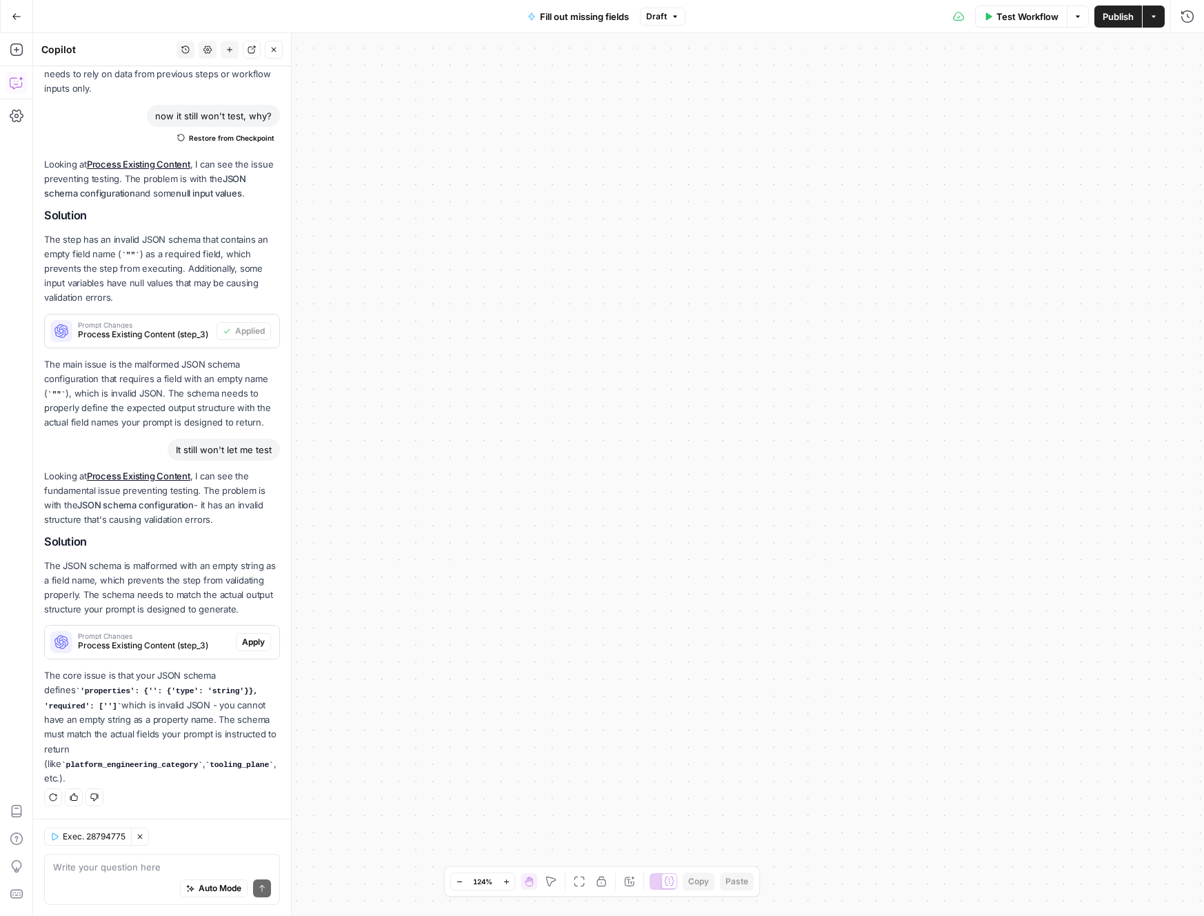
click at [152, 874] on div "Auto Mode Send" at bounding box center [162, 889] width 218 height 30
type textarea "but where do I see and edit that schema?"
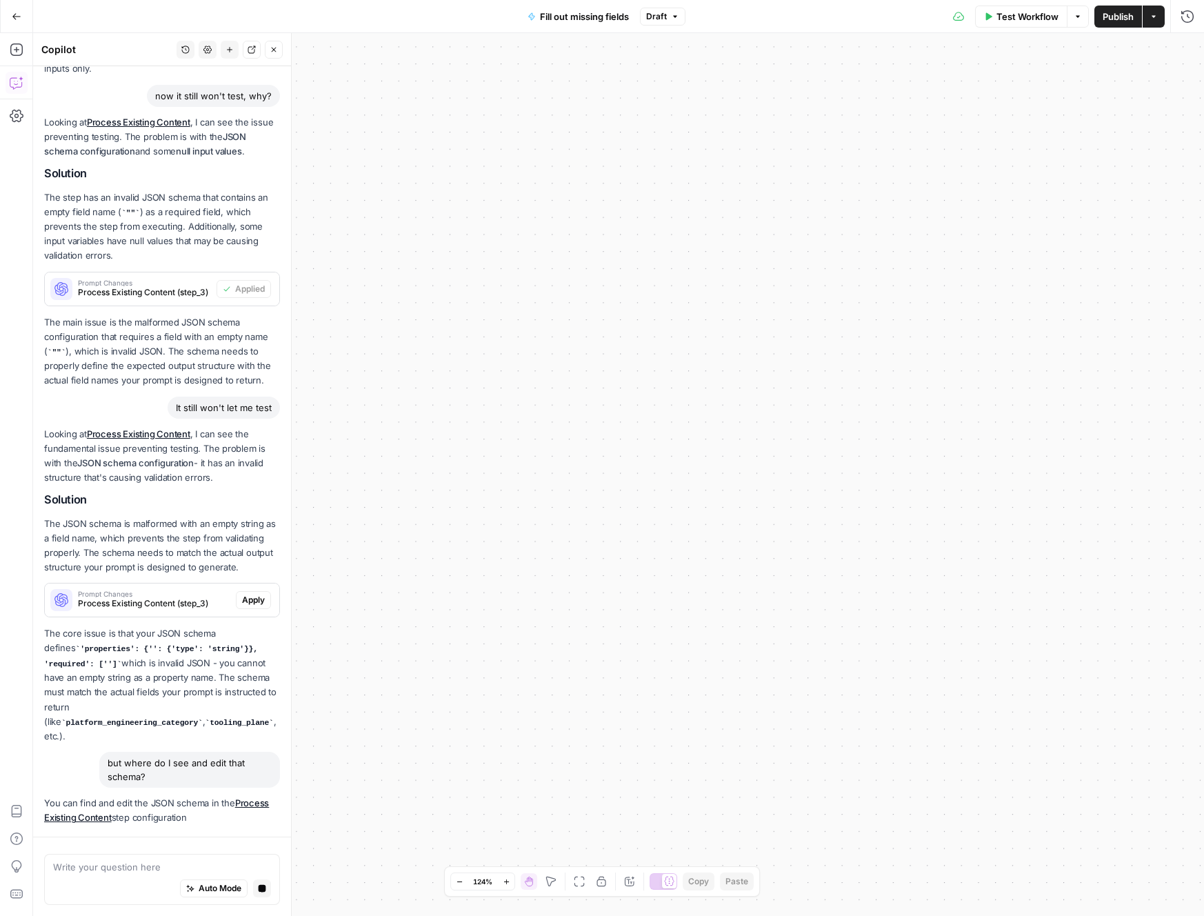
click at [462, 884] on icon "button" at bounding box center [460, 882] width 8 height 8
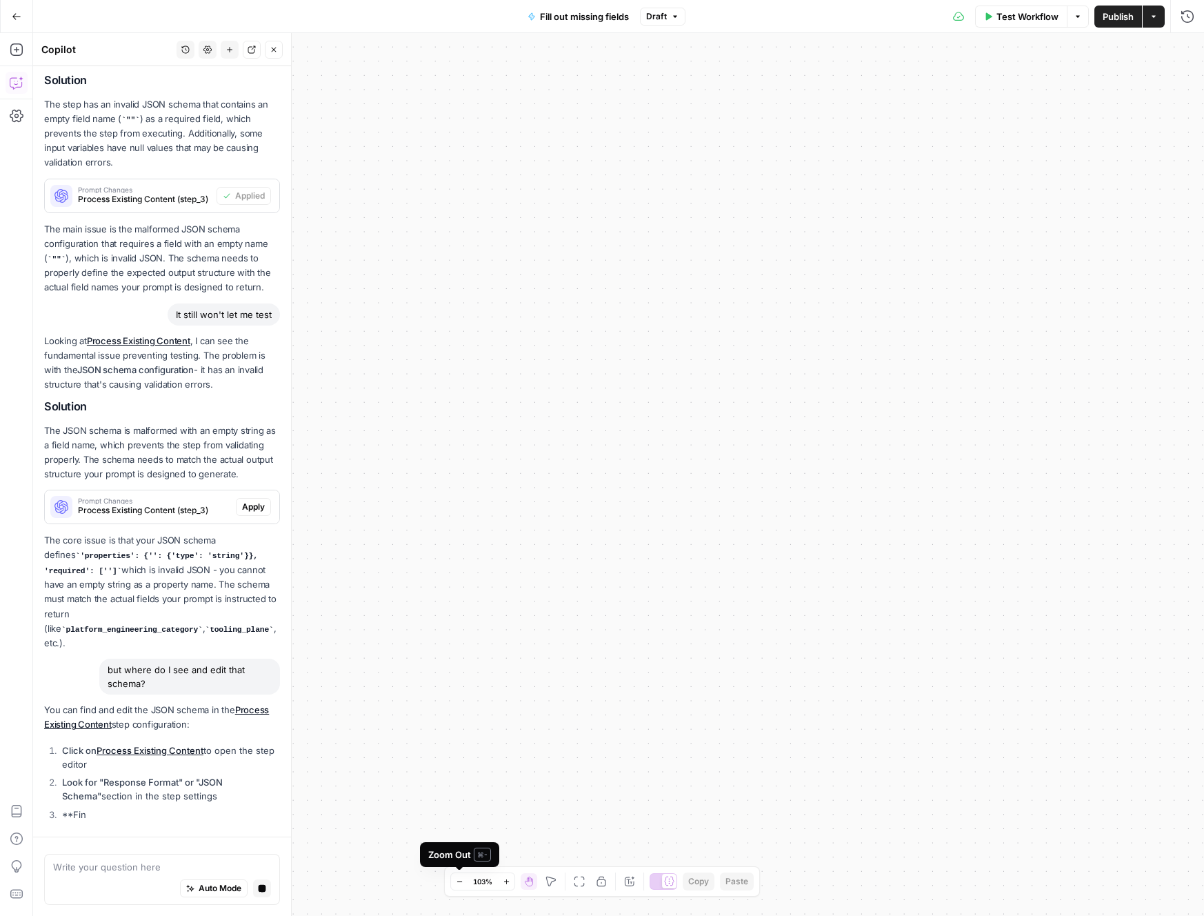
click at [462, 884] on icon "button" at bounding box center [460, 882] width 8 height 8
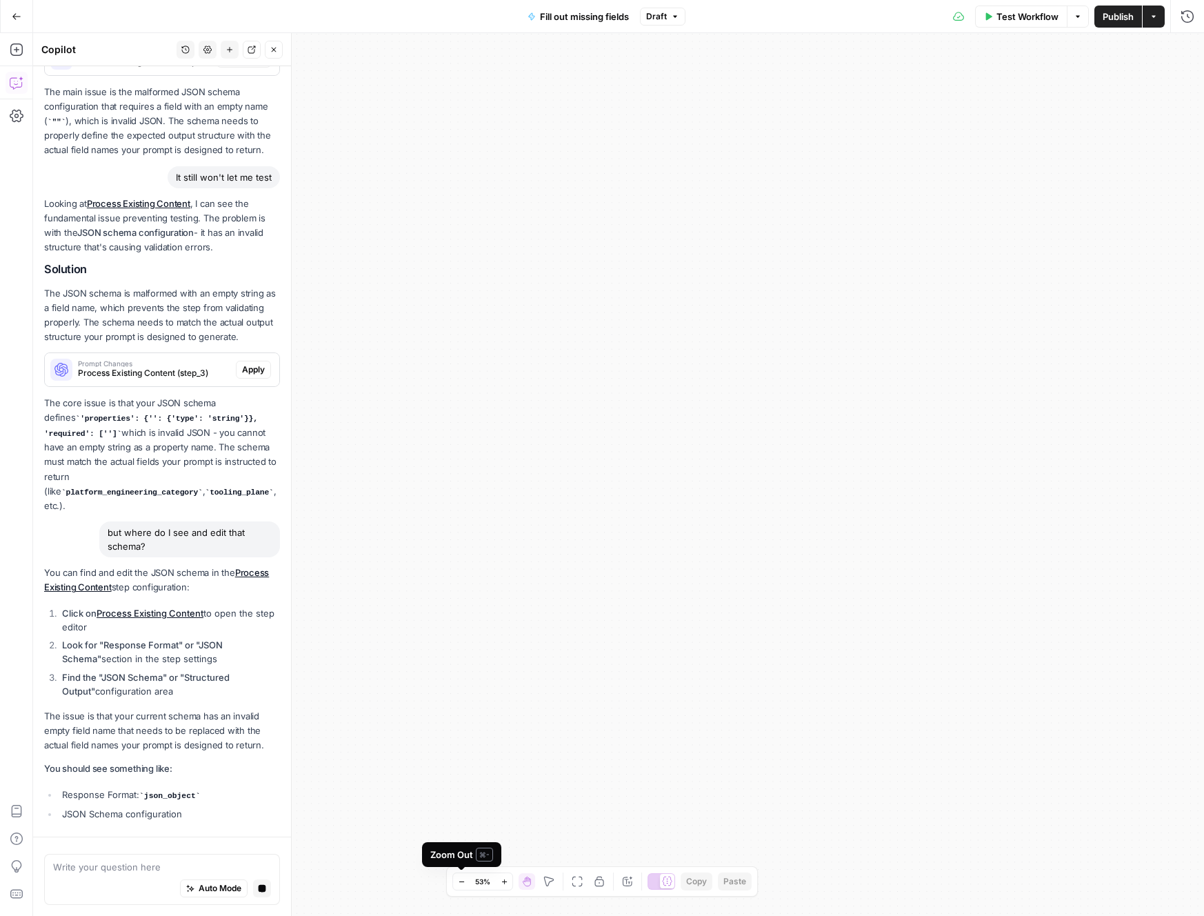
click at [460, 881] on icon "button" at bounding box center [461, 881] width 5 height 1
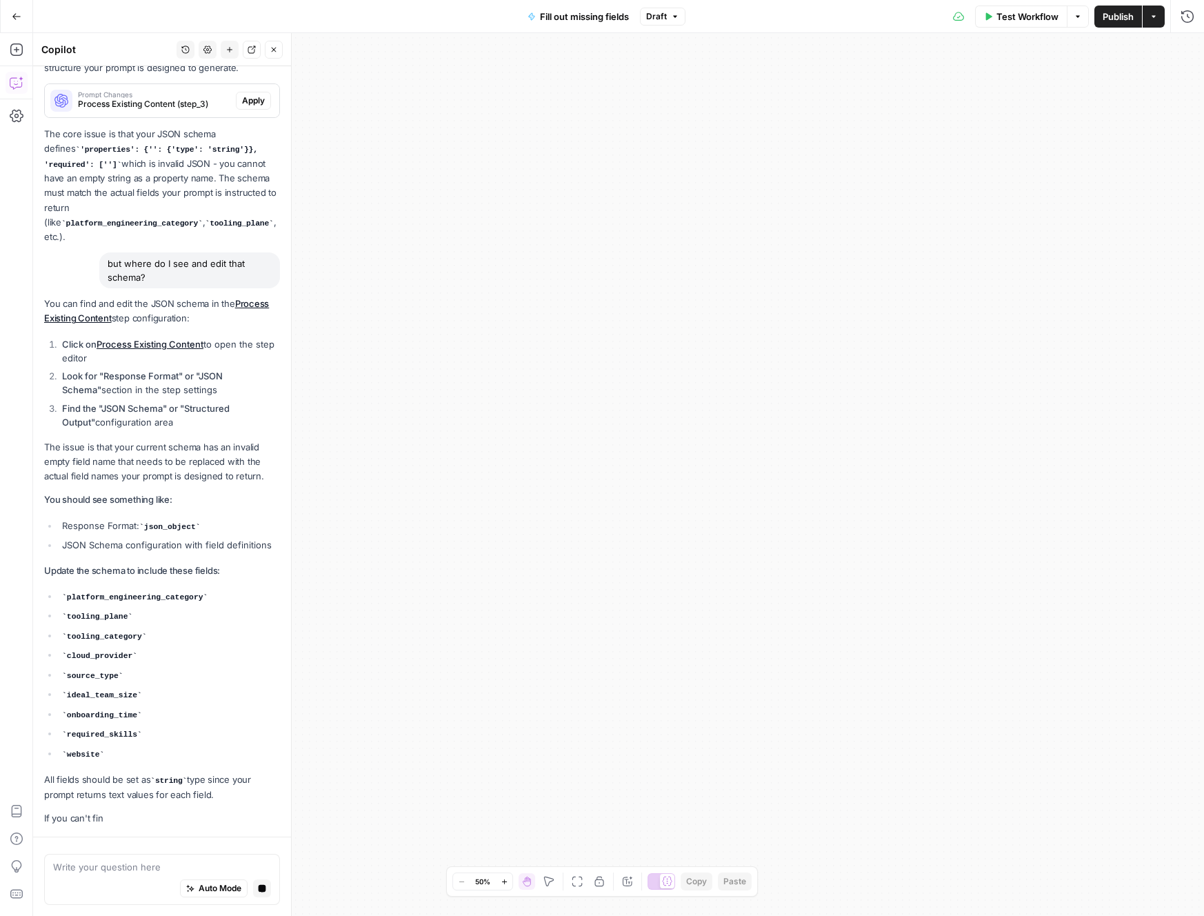
drag, startPoint x: 591, startPoint y: 735, endPoint x: 1067, endPoint y: 819, distance: 483.4
click at [1147, 915] on div "**********" at bounding box center [618, 474] width 1171 height 883
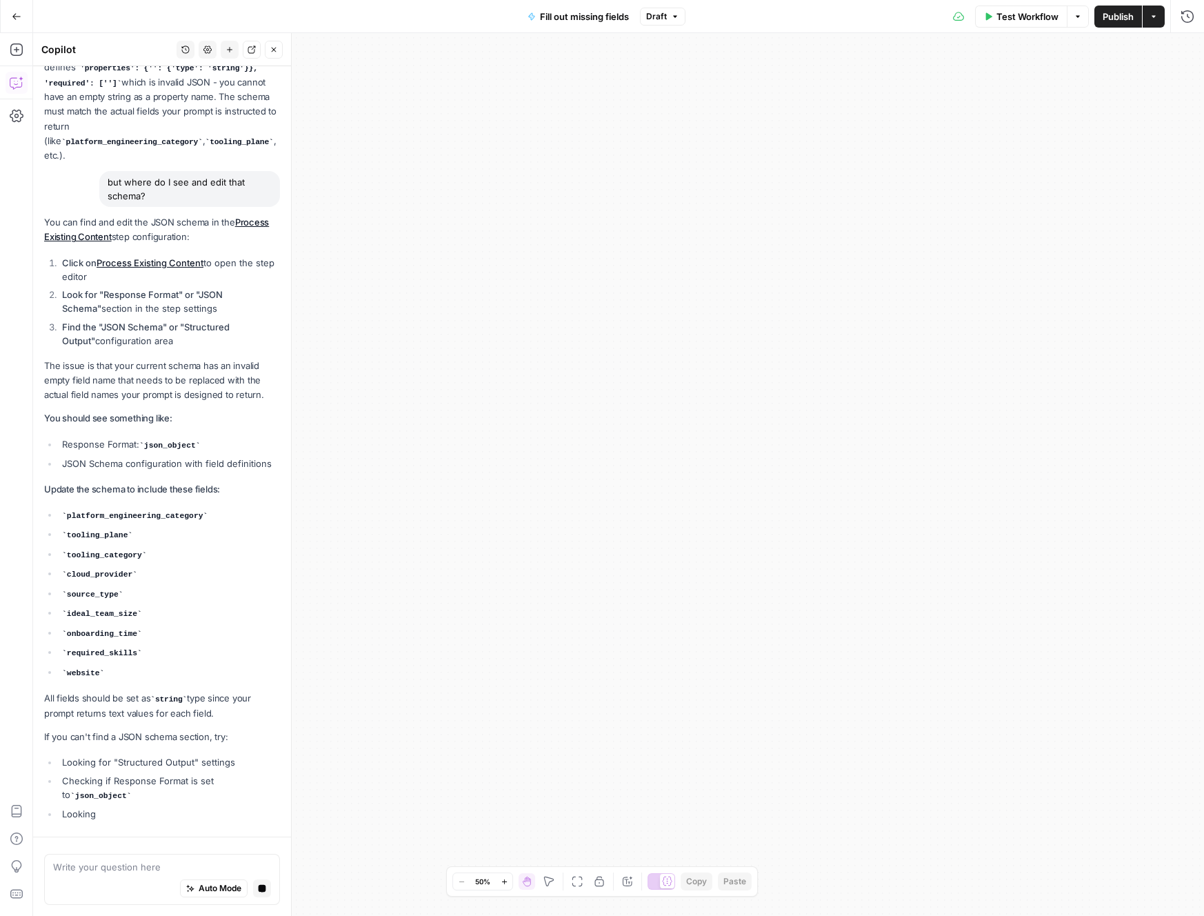
drag, startPoint x: 688, startPoint y: 405, endPoint x: 1066, endPoint y: 578, distance: 415.7
click at [1067, 578] on div "**********" at bounding box center [618, 474] width 1171 height 883
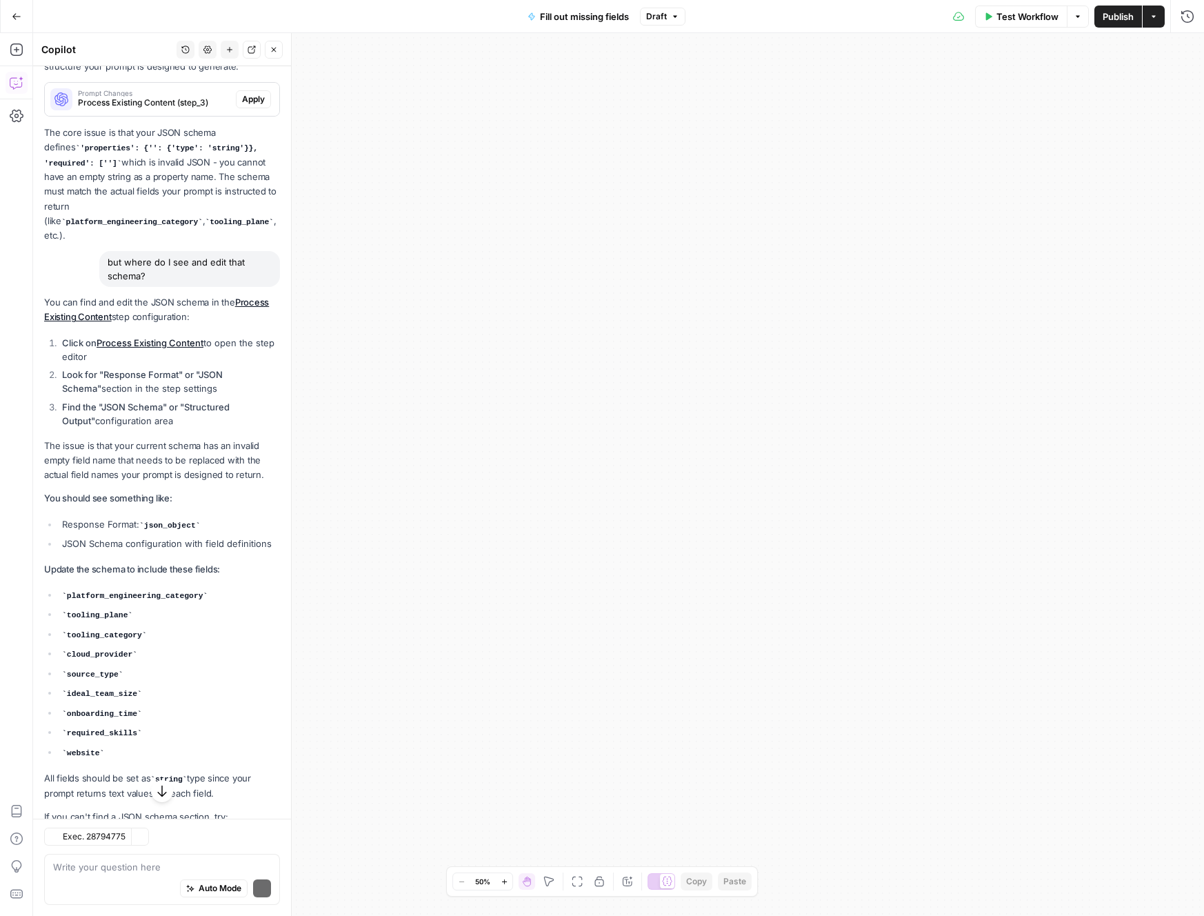
scroll to position [2844, 0]
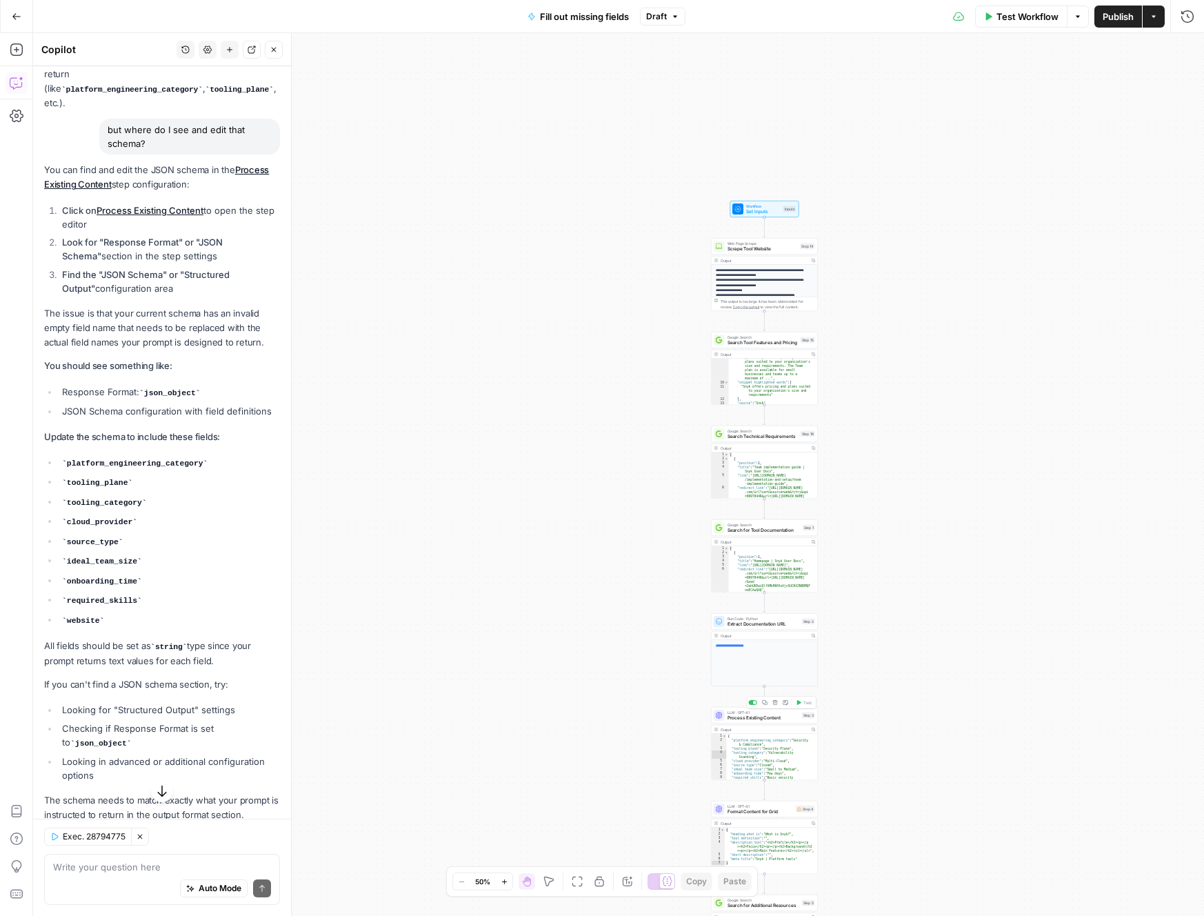
click at [772, 721] on div "LLM · GPT-4.1 Process Existing Content Step 3 Copy step Delete step Add Note Te…" at bounding box center [764, 715] width 107 height 17
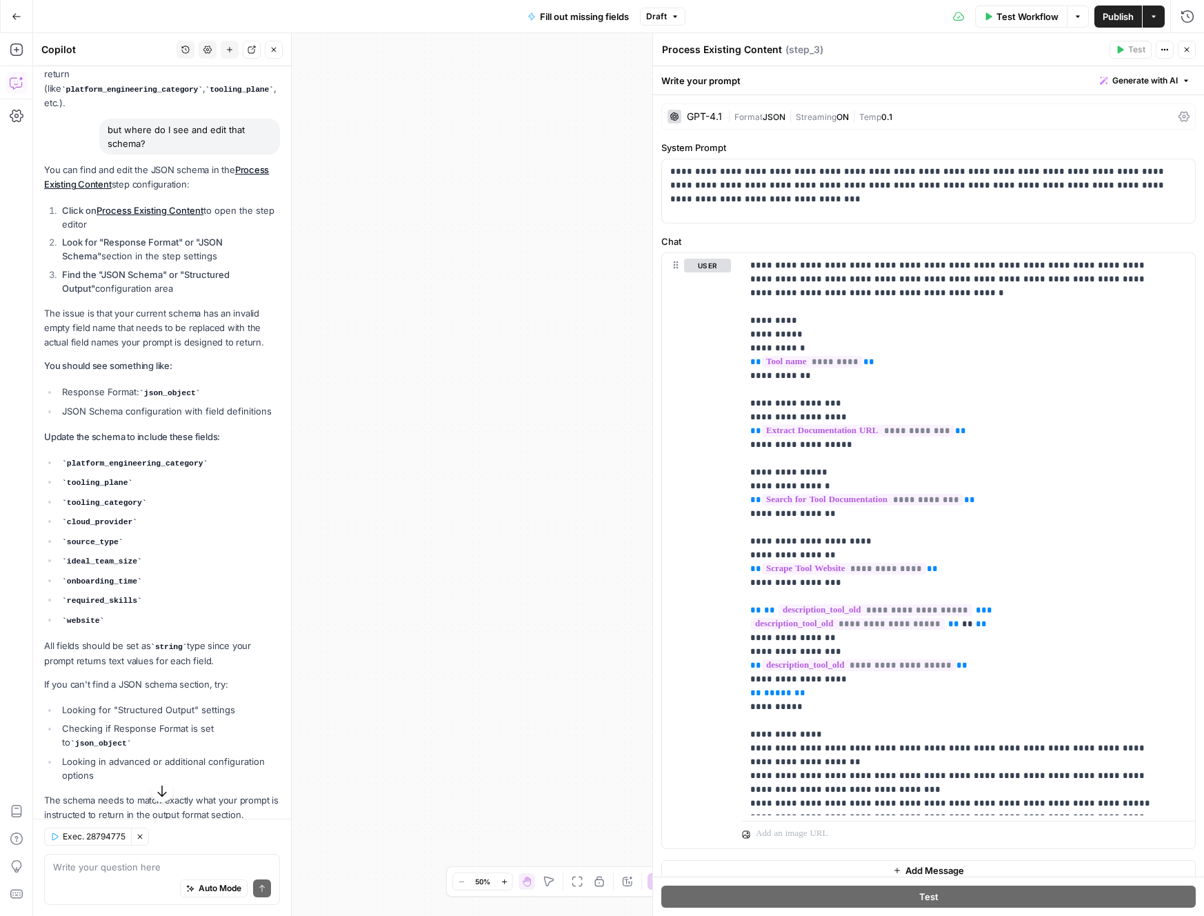
click at [1167, 47] on icon "button" at bounding box center [1165, 50] width 8 height 8
click at [1167, 46] on icon "button" at bounding box center [1165, 50] width 8 height 8
click at [1179, 115] on icon at bounding box center [1184, 117] width 11 height 10
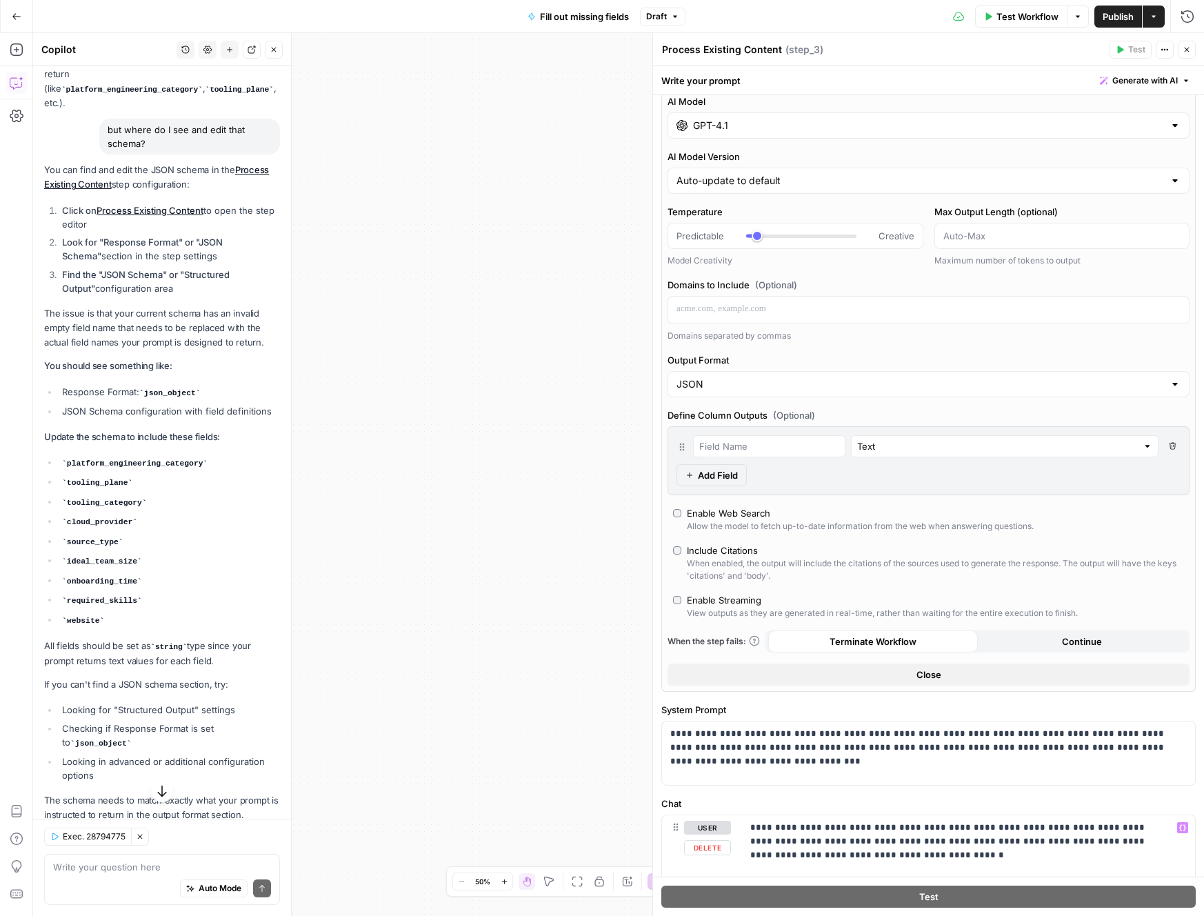
scroll to position [0, 0]
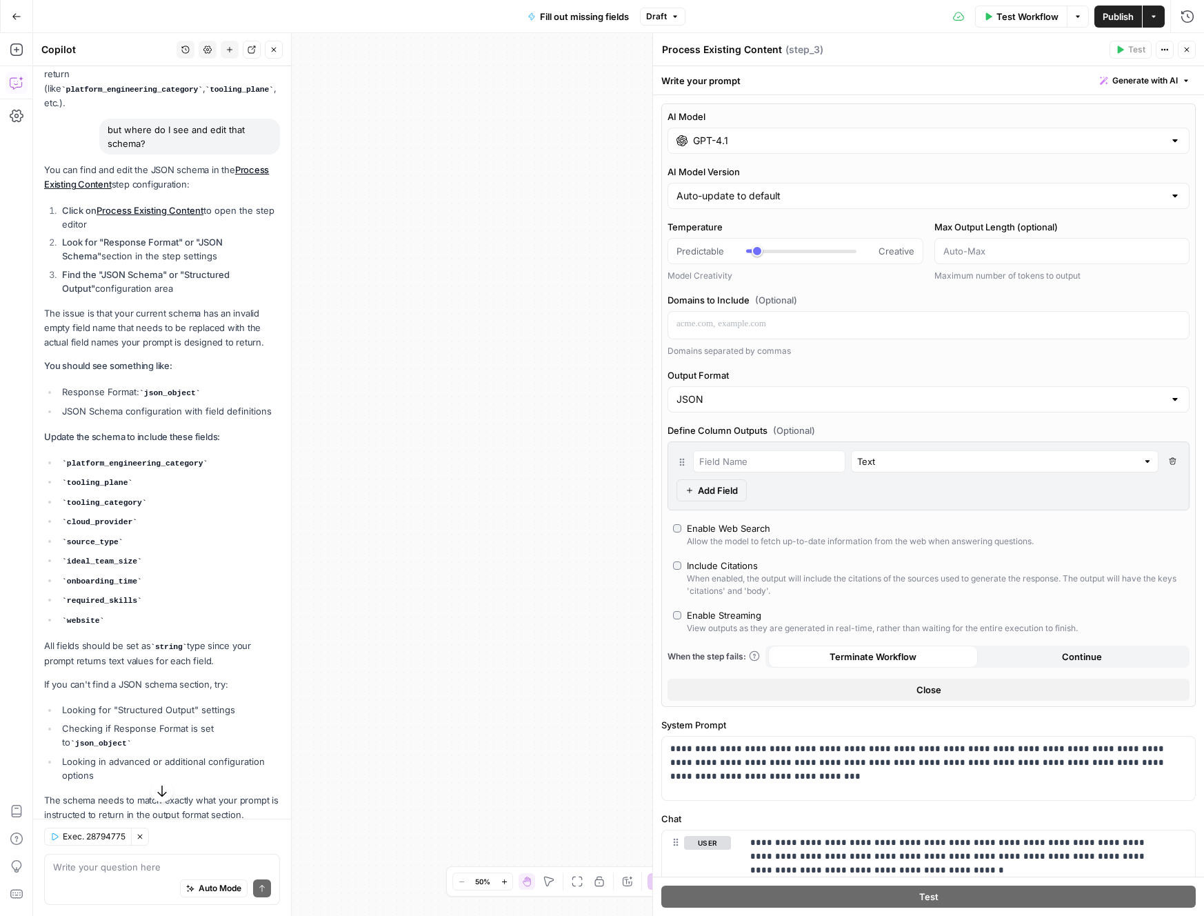
click at [1169, 459] on icon "button" at bounding box center [1173, 461] width 8 height 8
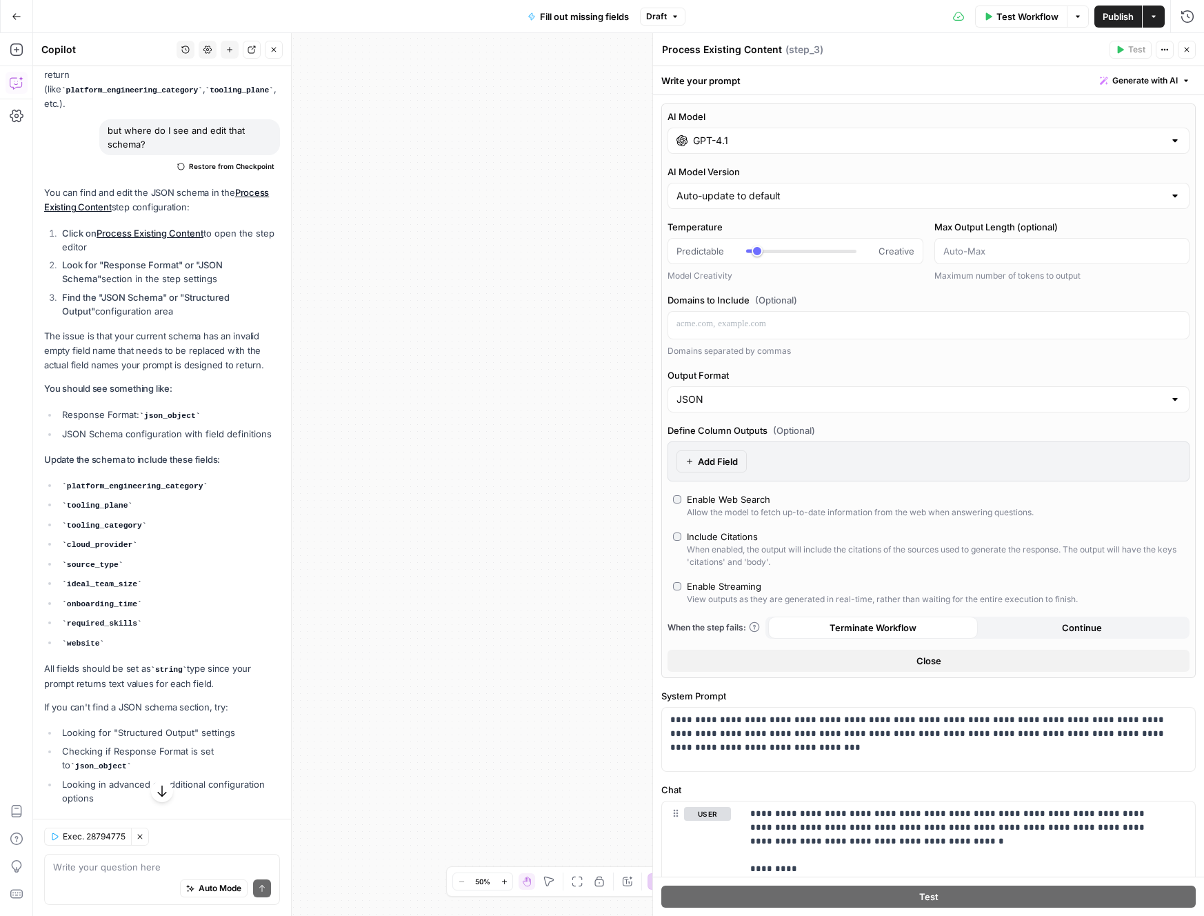
scroll to position [2891, 0]
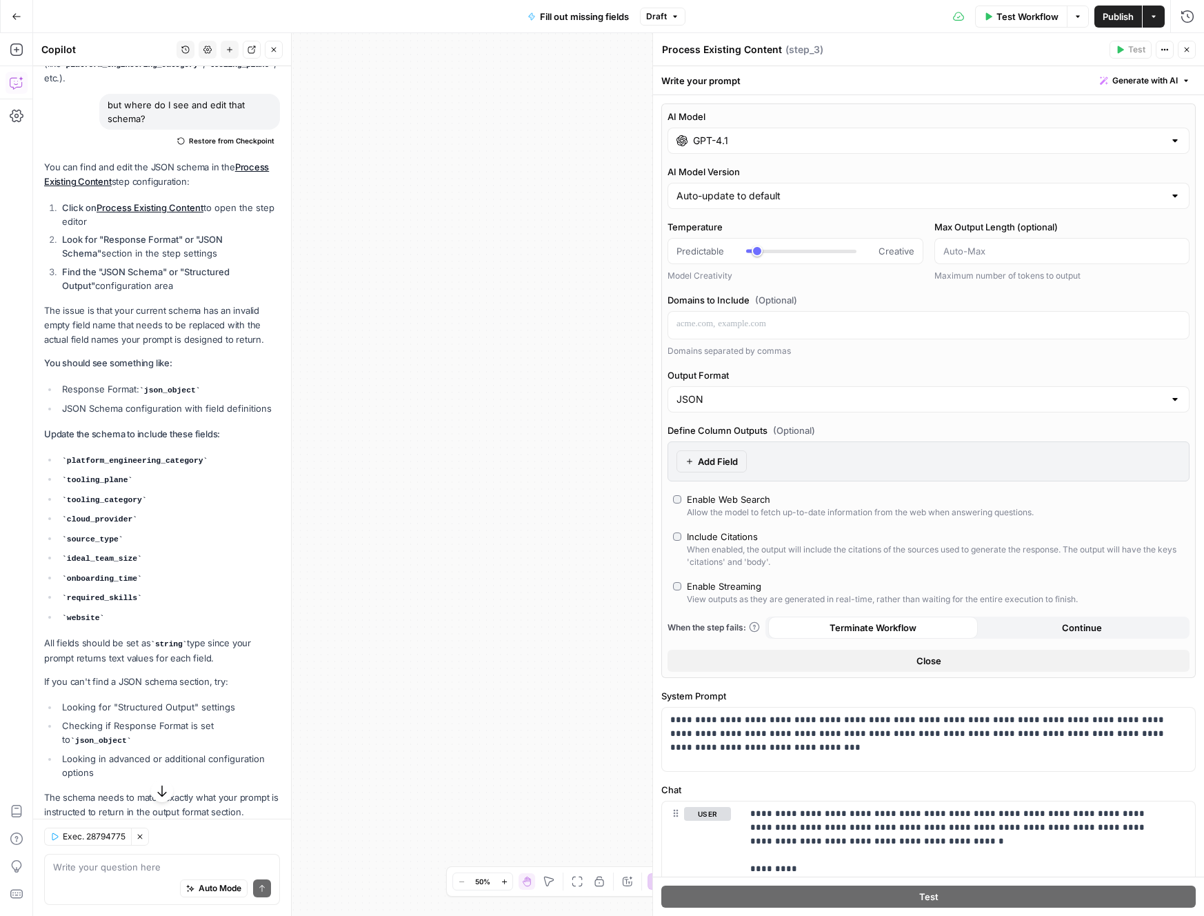
click at [846, 664] on button "Close" at bounding box center [929, 661] width 522 height 22
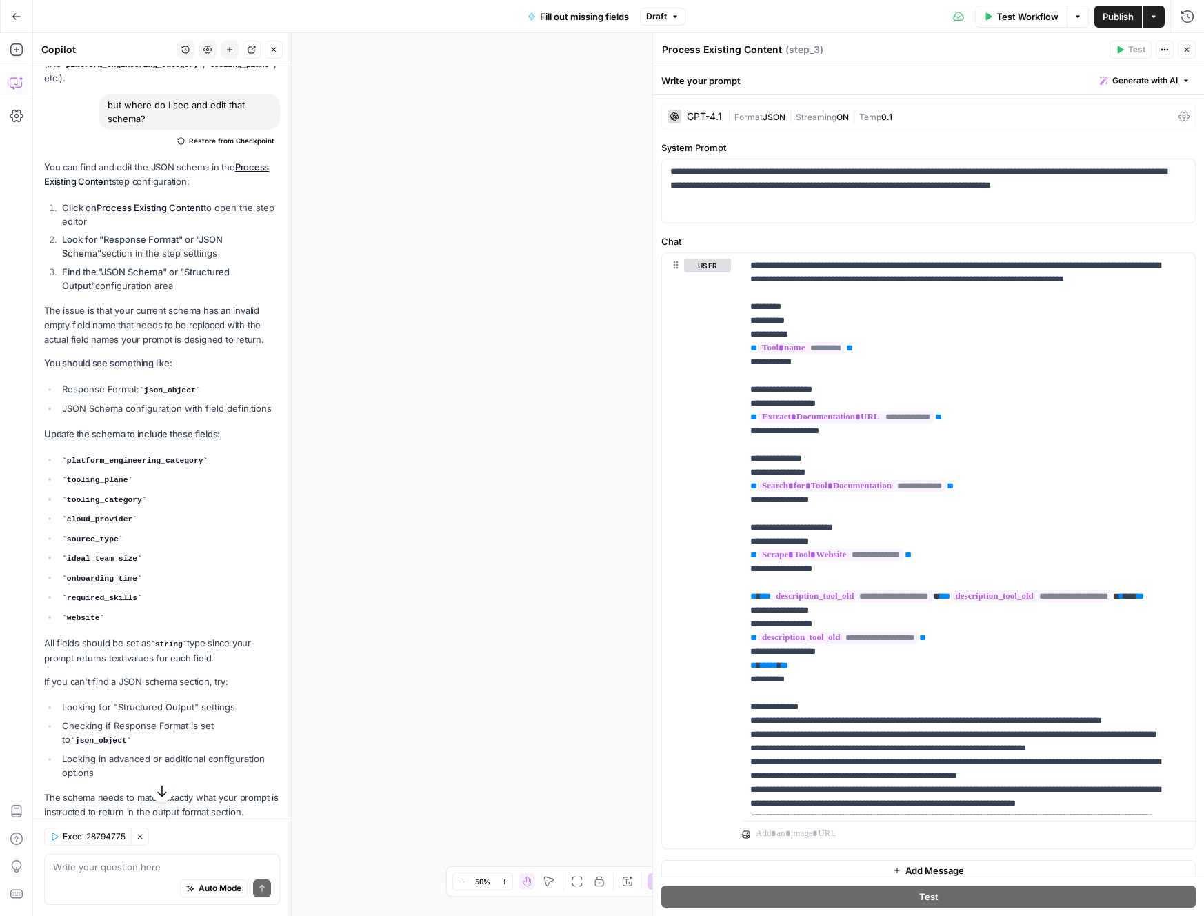
click at [1165, 50] on icon "button" at bounding box center [1165, 50] width 2 height 2
click at [1164, 52] on icon "button" at bounding box center [1165, 50] width 8 height 8
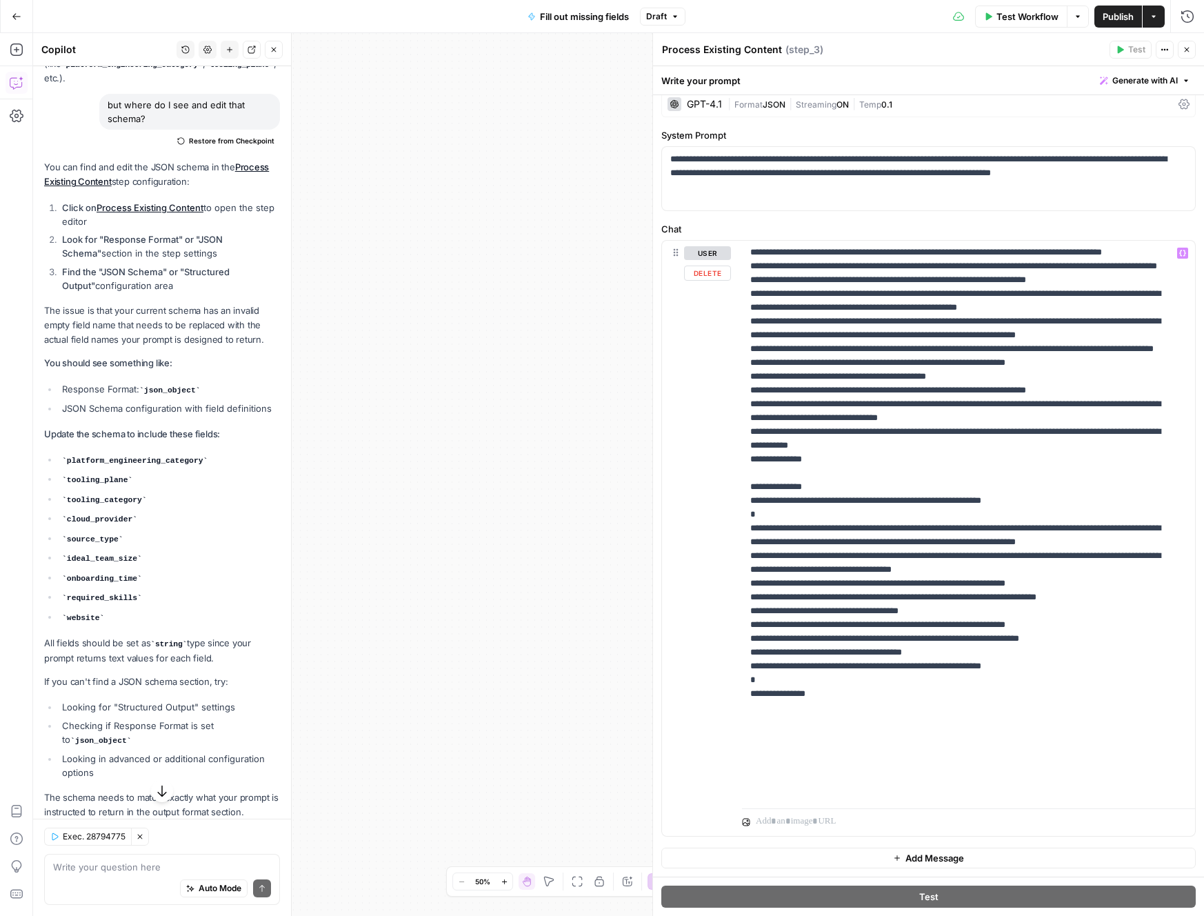
scroll to position [0, 0]
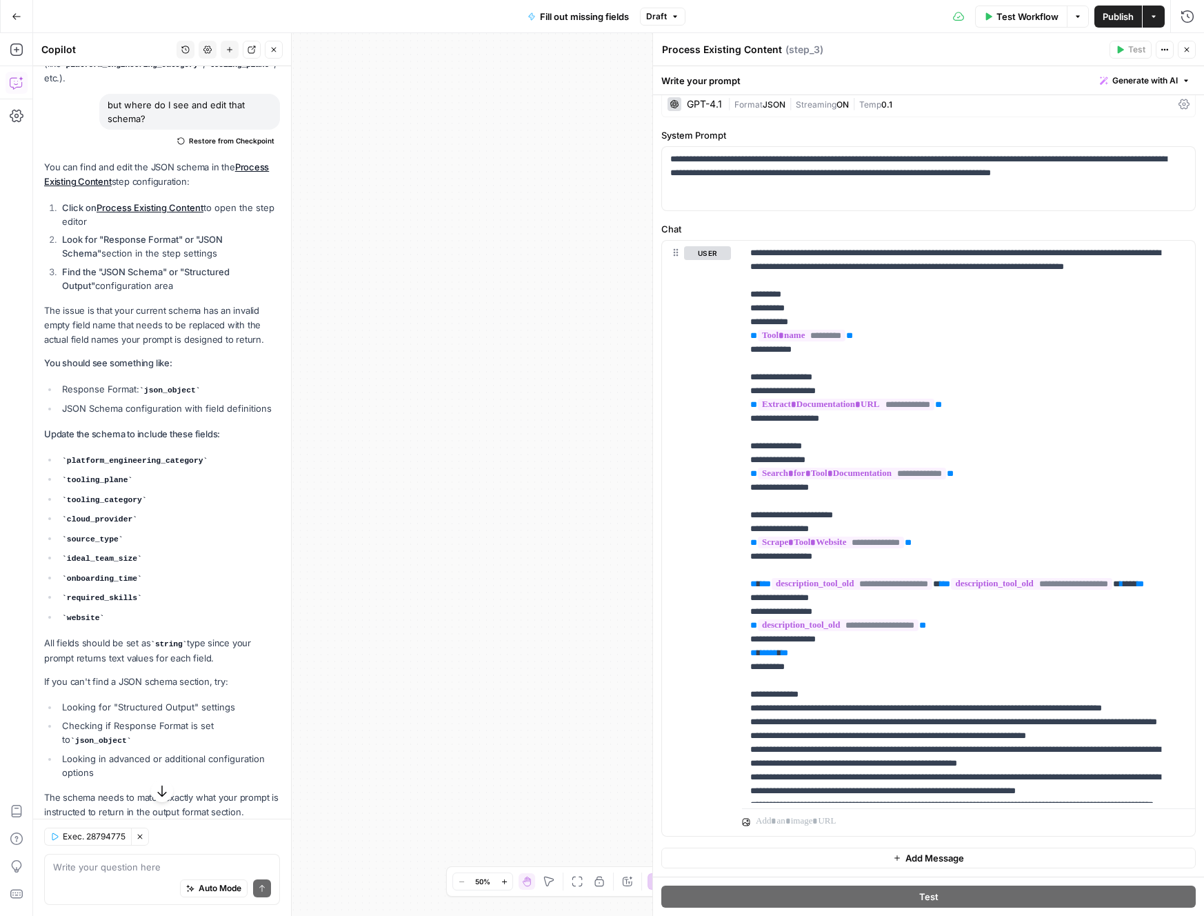
click at [1184, 51] on icon "button" at bounding box center [1187, 50] width 8 height 8
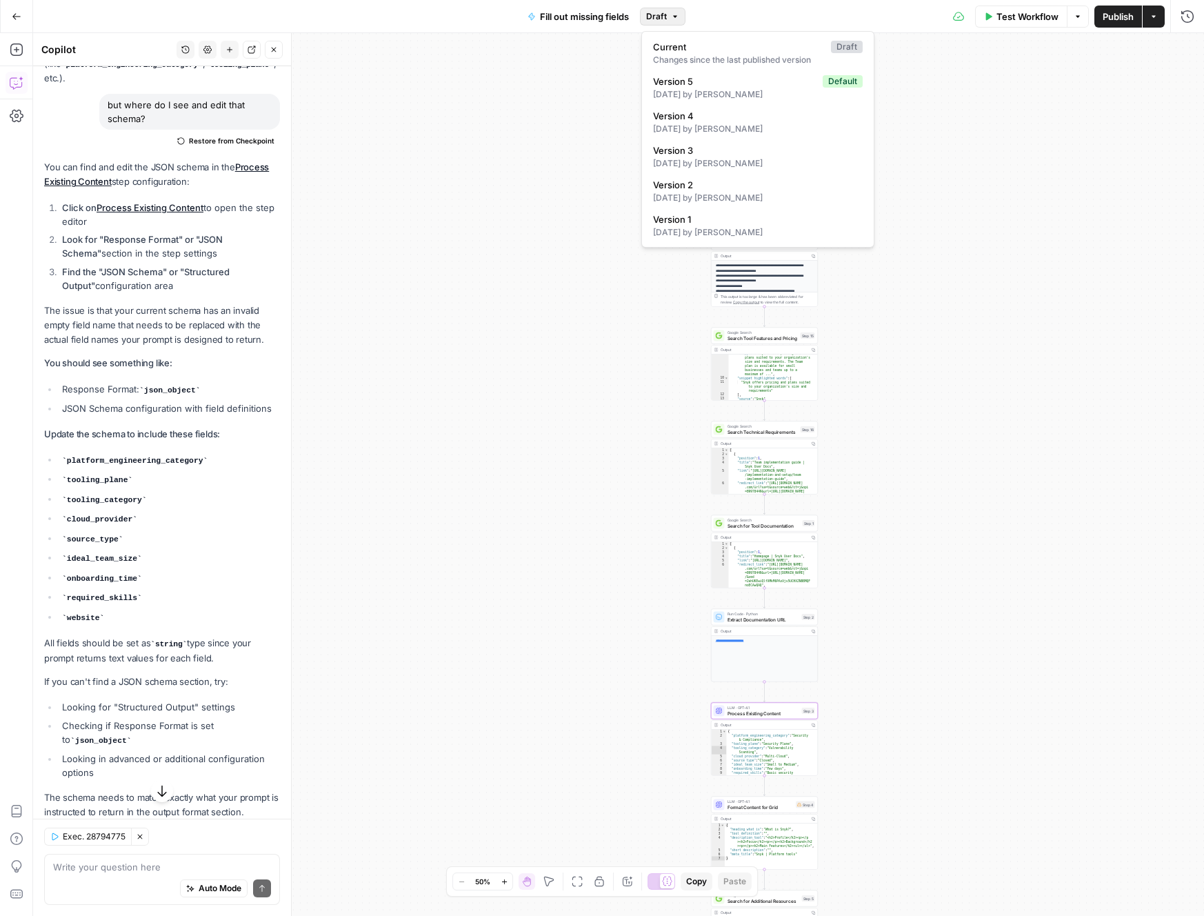
click at [668, 12] on button "Draft" at bounding box center [663, 17] width 46 height 18
click at [712, 90] on div "16 days ago by Florian Lipp" at bounding box center [758, 94] width 210 height 12
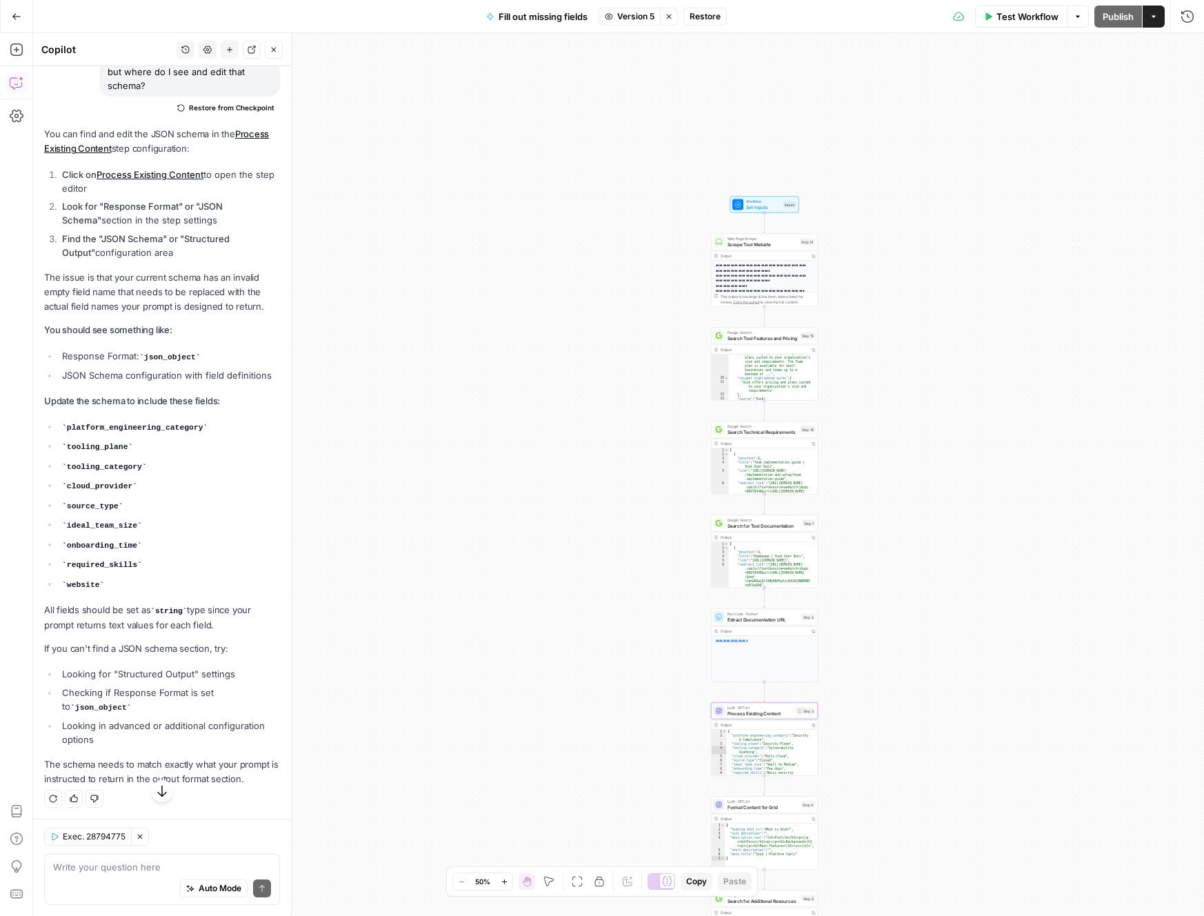
scroll to position [2858, 0]
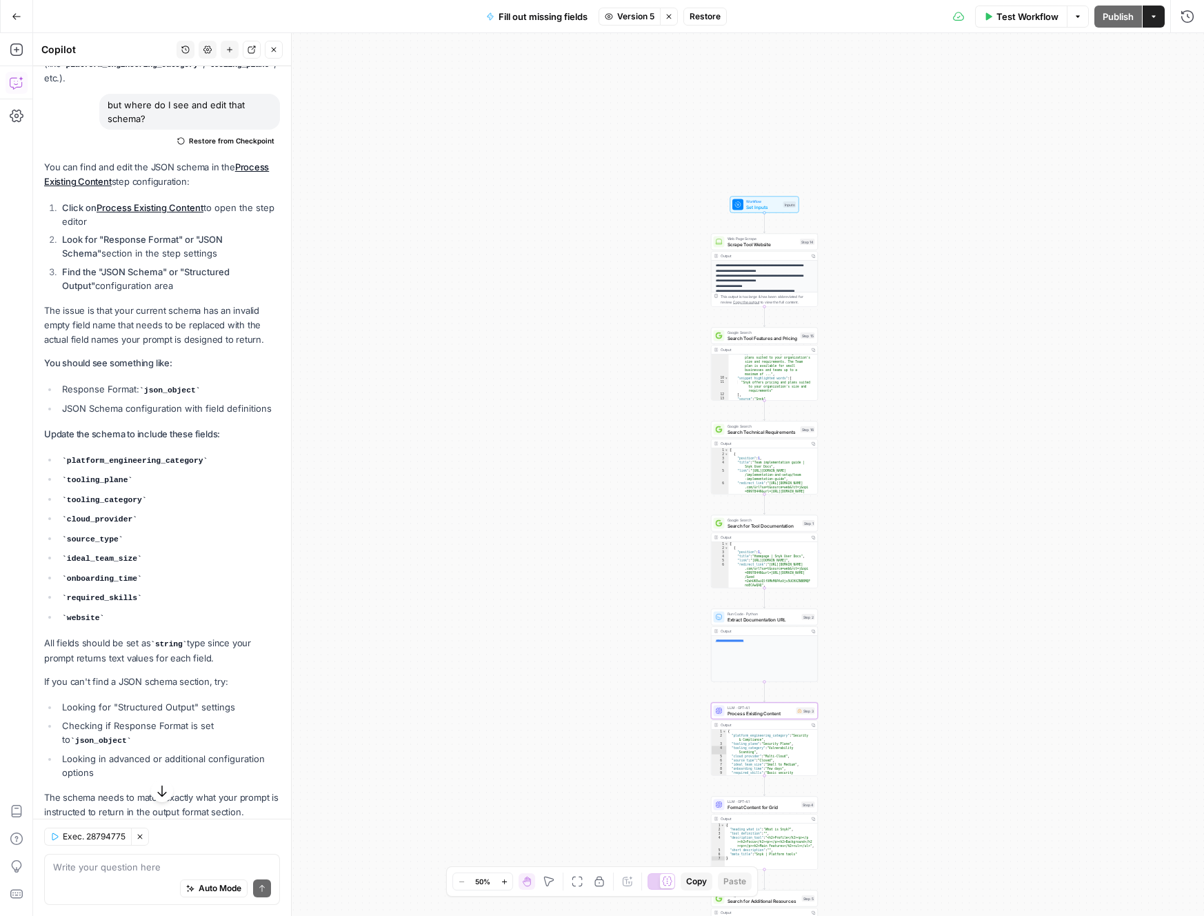
click at [761, 203] on span "Set Inputs" at bounding box center [763, 206] width 34 height 7
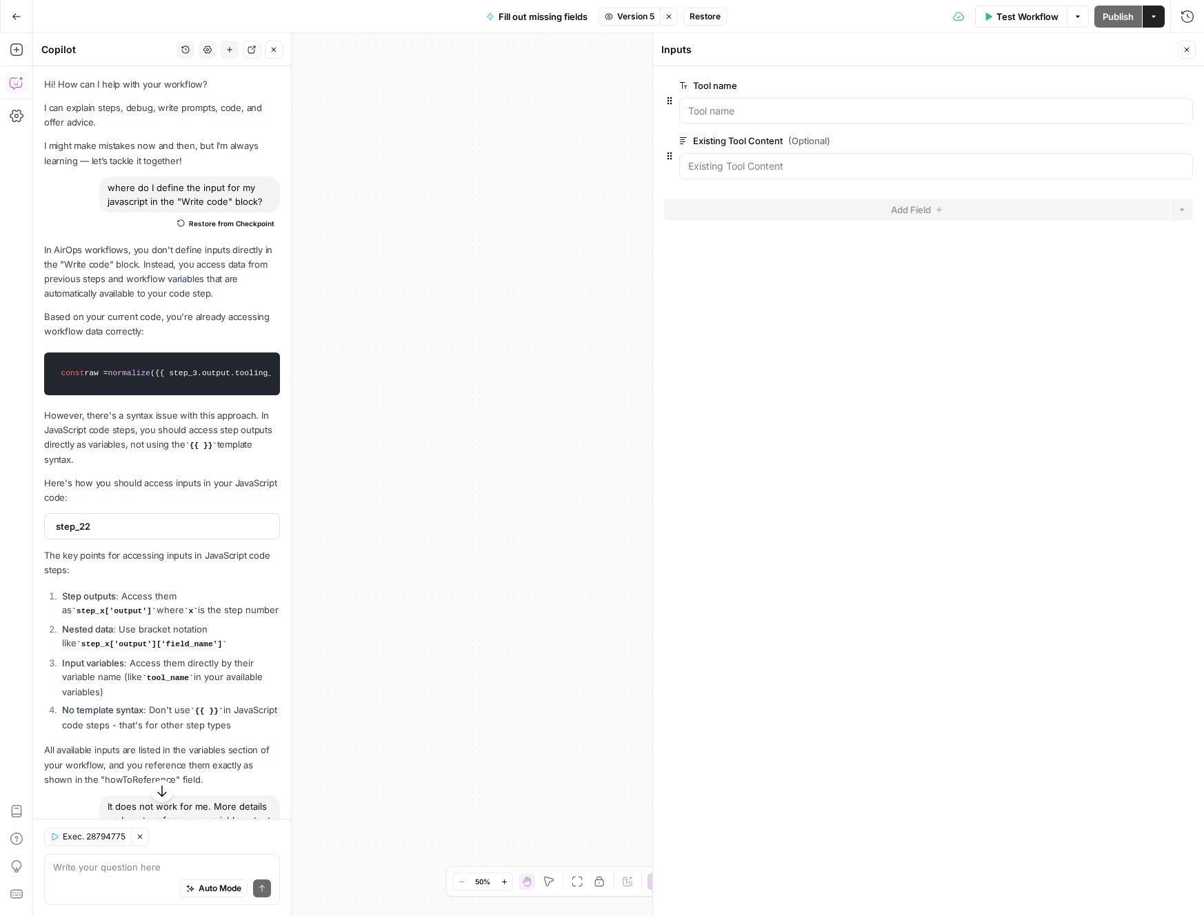
scroll to position [2858, 0]
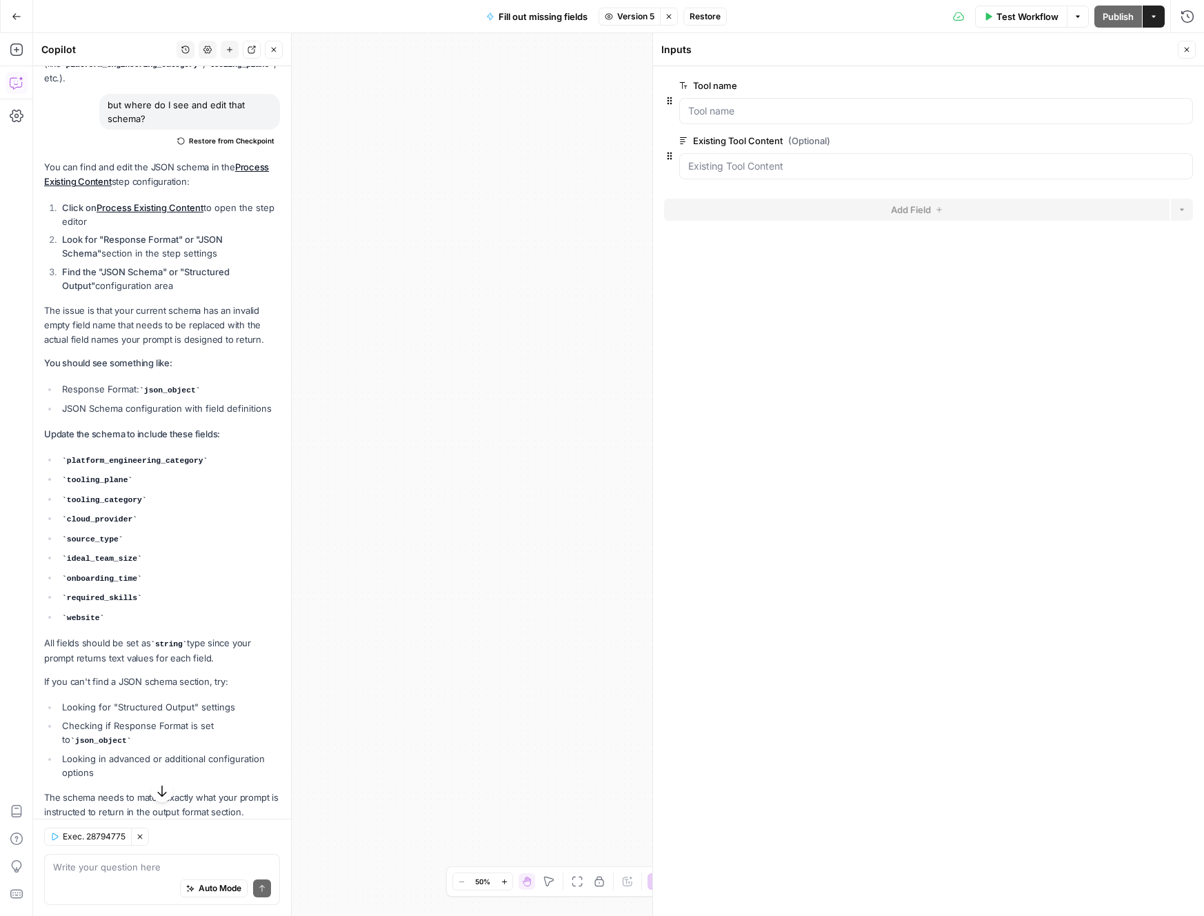
click at [1182, 55] on button "Close" at bounding box center [1187, 50] width 18 height 18
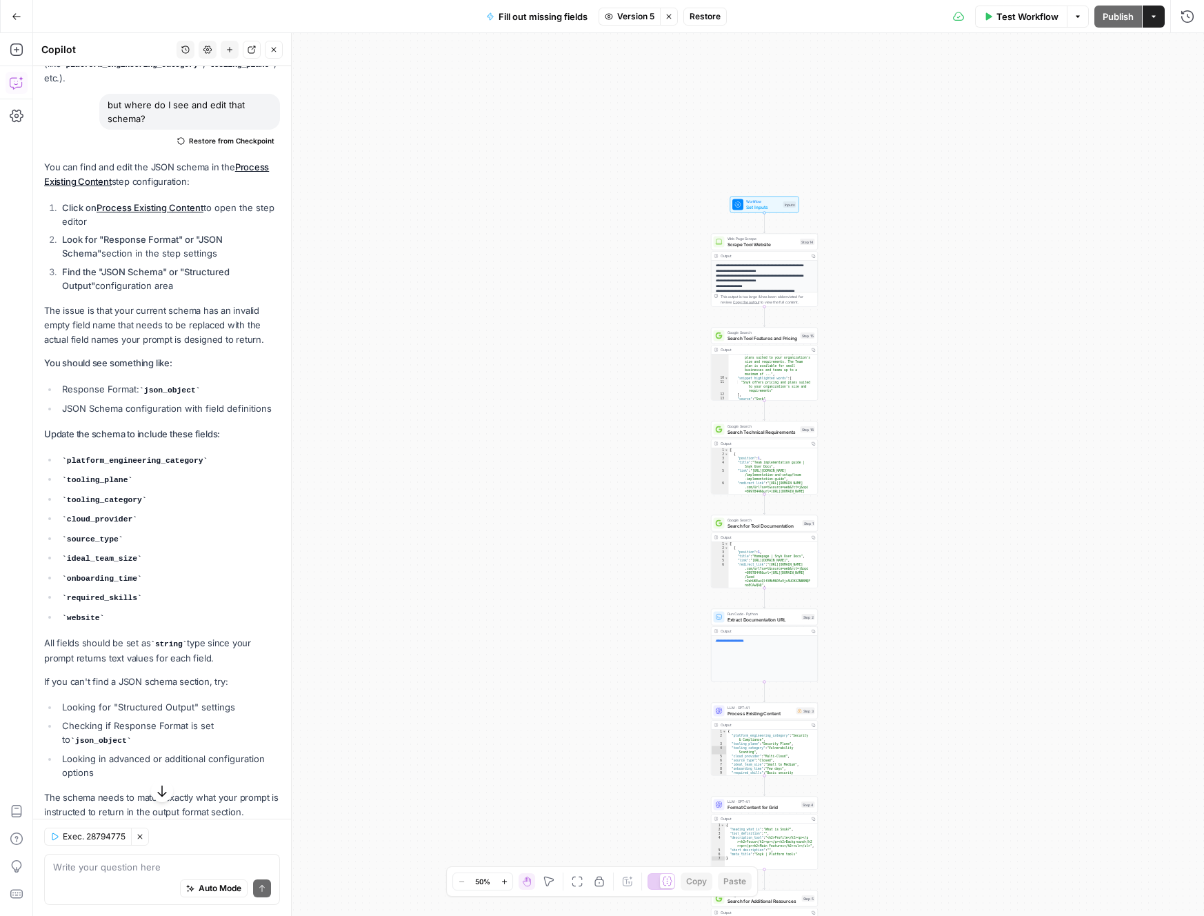
click at [774, 714] on span "Process Existing Content" at bounding box center [761, 713] width 66 height 7
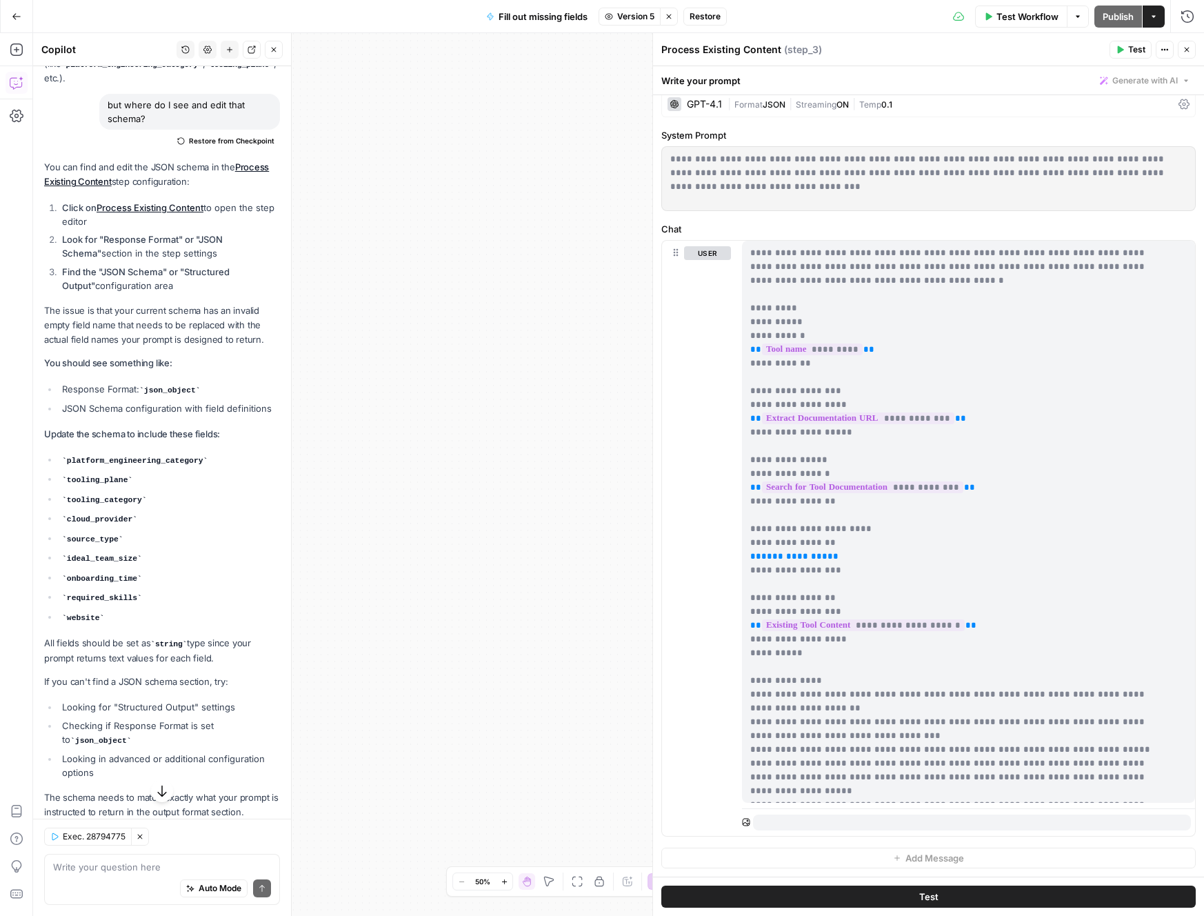
scroll to position [0, 0]
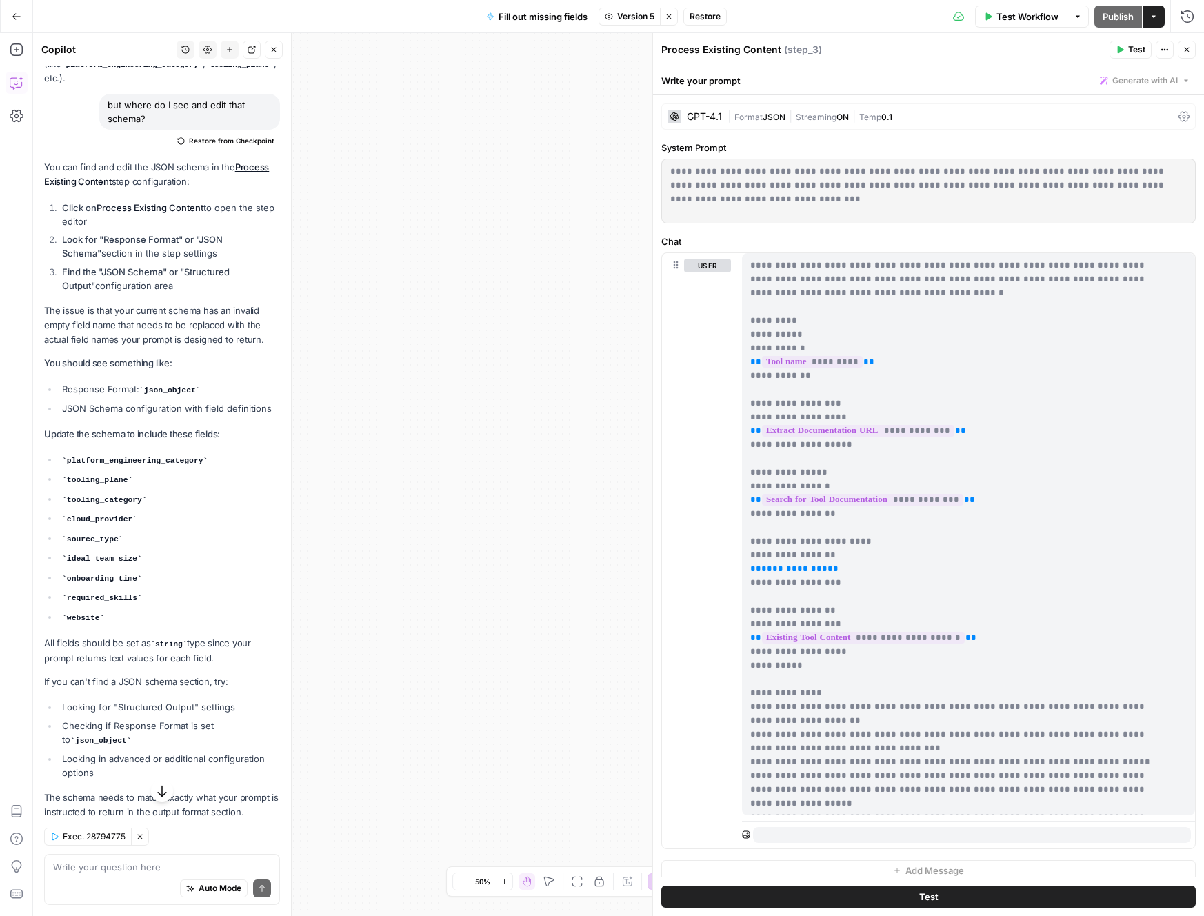
click at [1134, 51] on span "Test" at bounding box center [1136, 49] width 17 height 12
drag, startPoint x: 847, startPoint y: 566, endPoint x: 757, endPoint y: 569, distance: 90.4
click at [757, 569] on p "**********" at bounding box center [958, 742] width 416 height 966
click at [757, 569] on span "**" at bounding box center [755, 568] width 11 height 9
click at [704, 14] on span "Restore" at bounding box center [705, 16] width 31 height 12
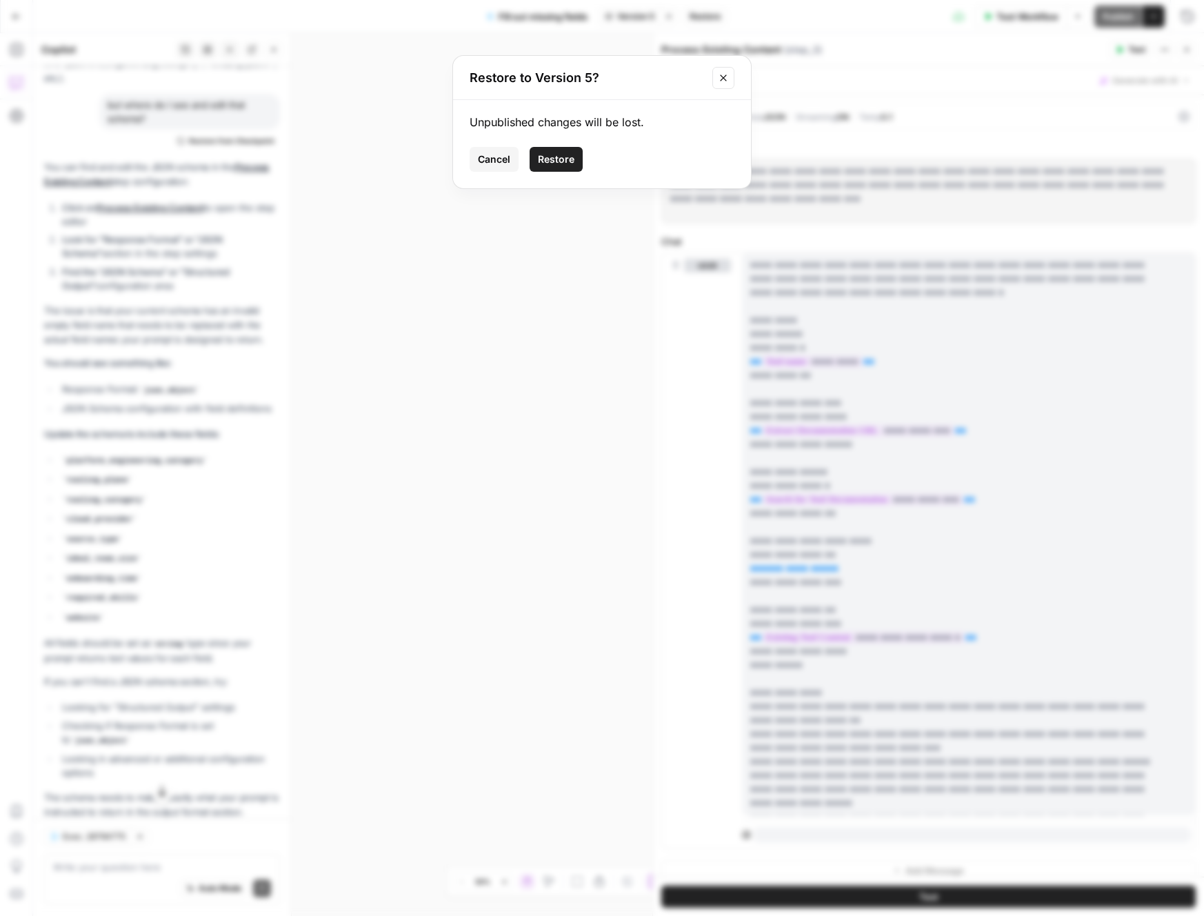
click at [559, 166] on span "Restore" at bounding box center [556, 159] width 37 height 14
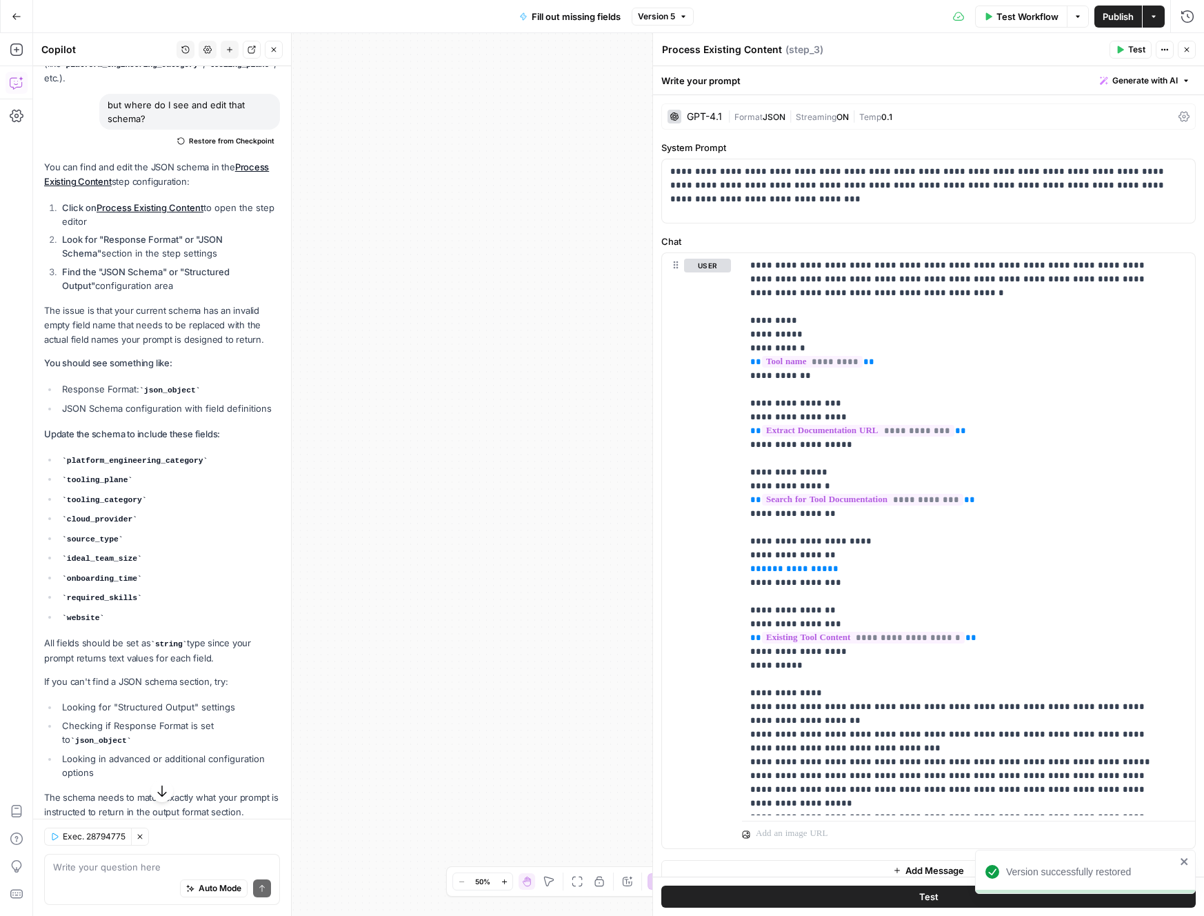
click at [1124, 50] on icon "button" at bounding box center [1120, 50] width 8 height 8
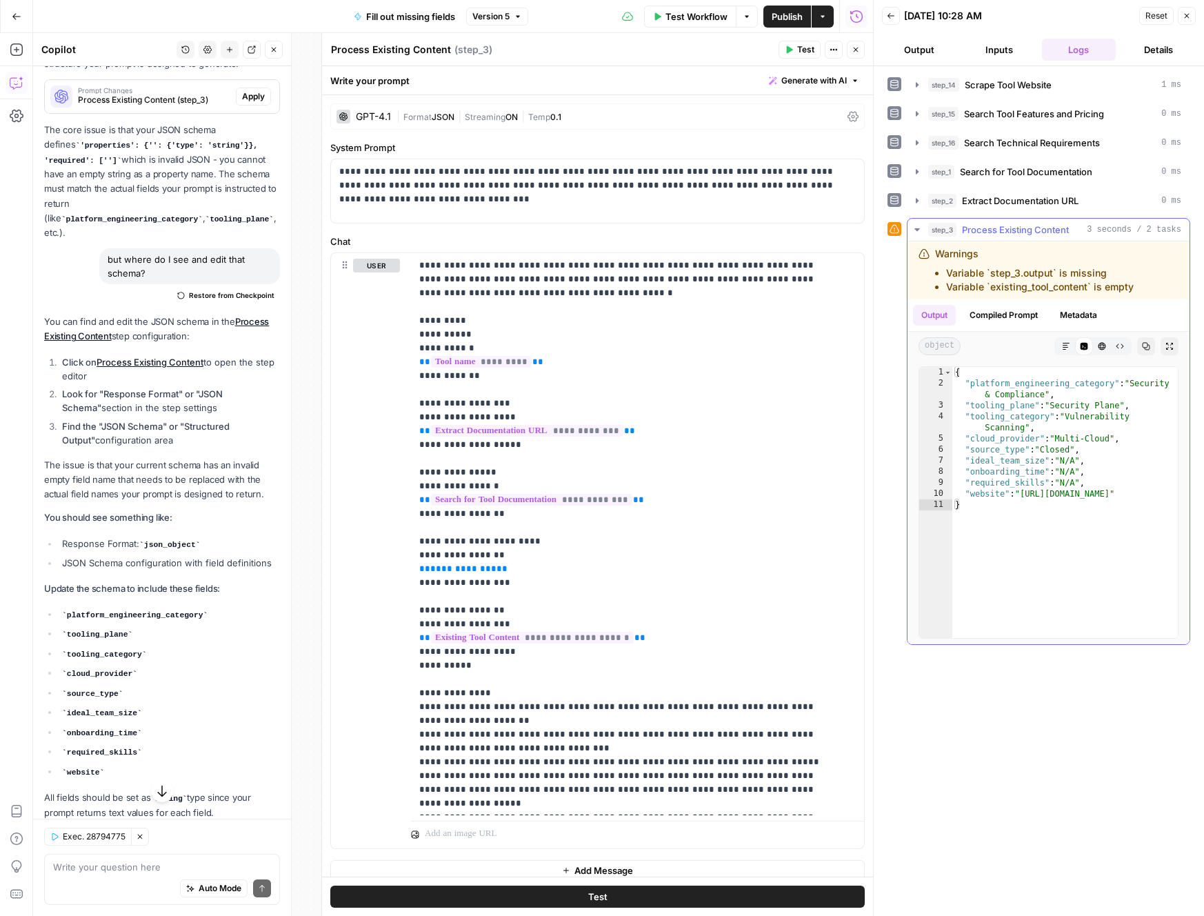
scroll to position [2858, 0]
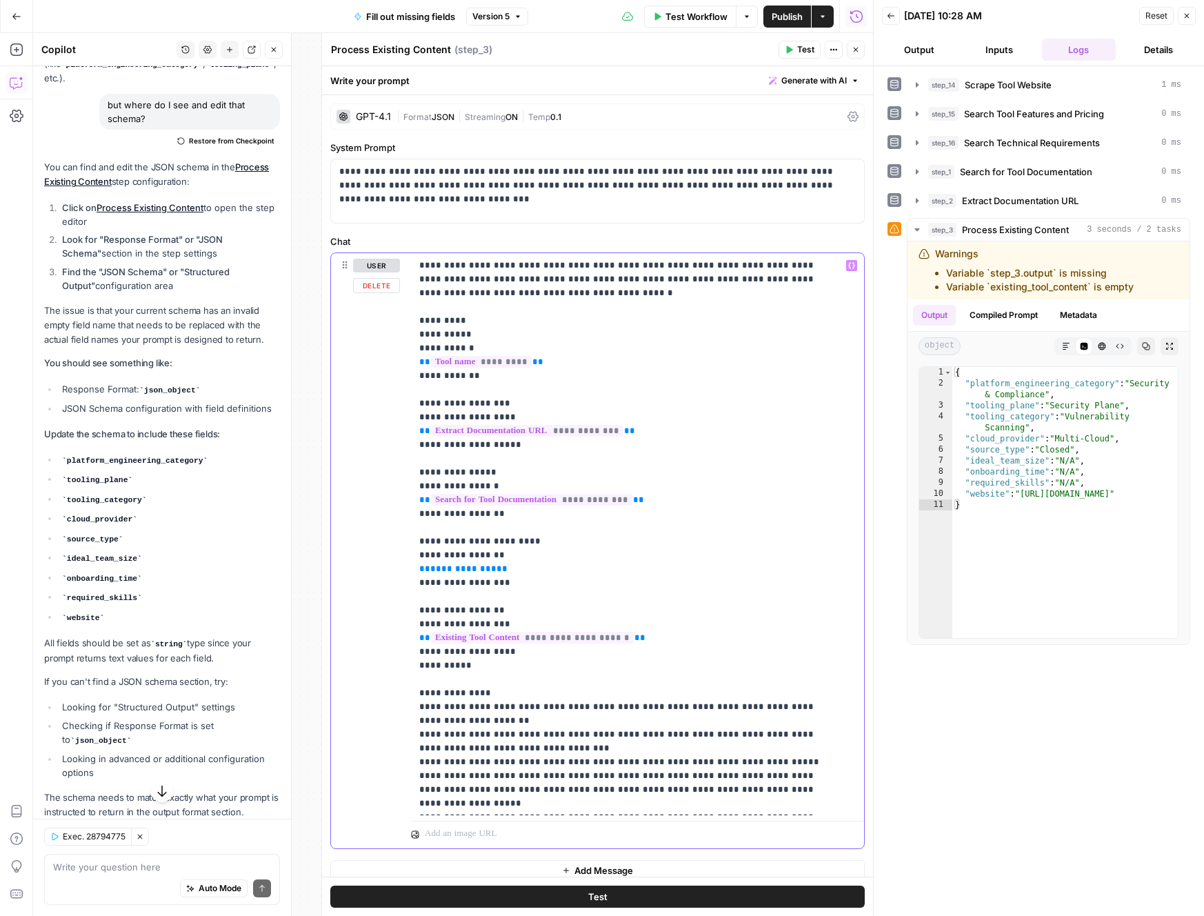
click at [608, 577] on p "**********" at bounding box center [627, 742] width 416 height 966
click at [535, 569] on p "**********" at bounding box center [627, 742] width 416 height 966
click at [848, 268] on icon "button" at bounding box center [851, 265] width 7 height 7
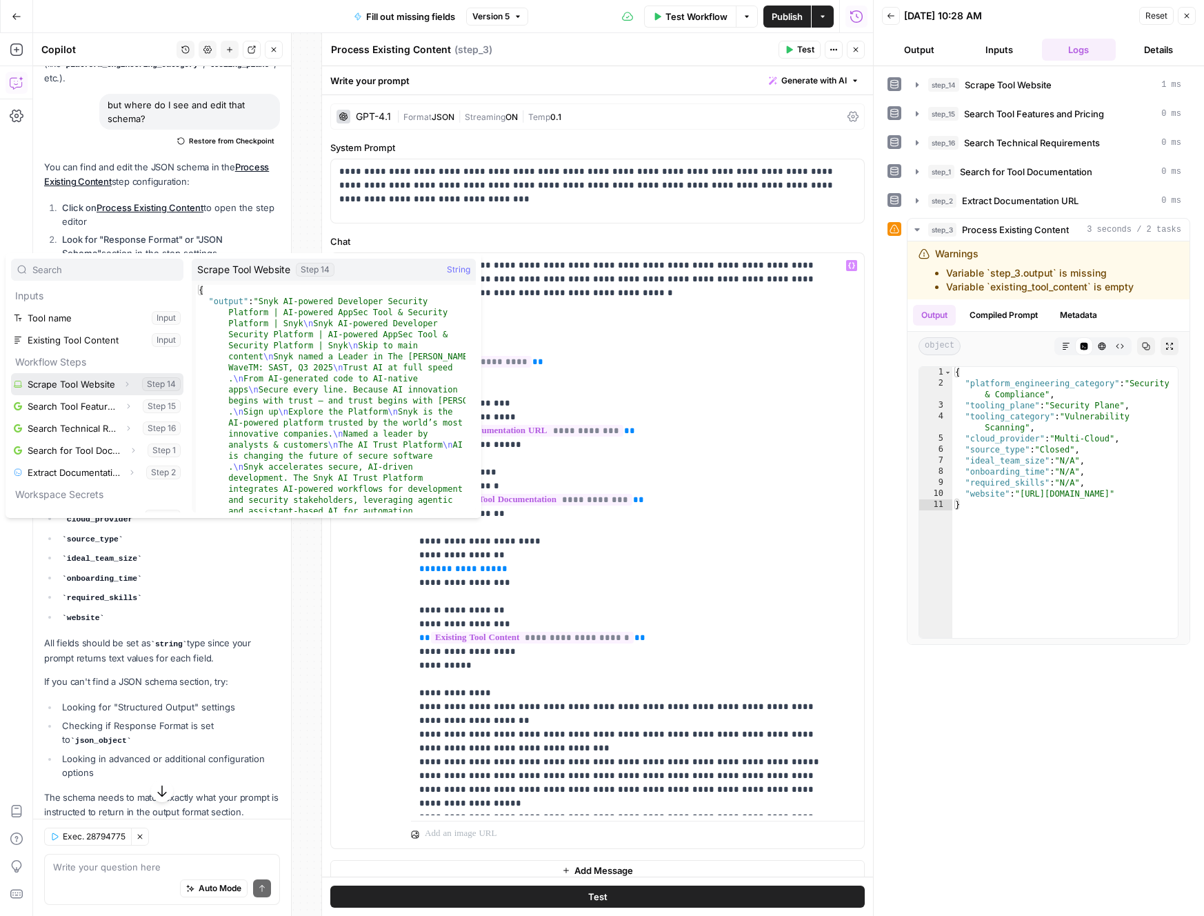
click at [123, 382] on icon "button" at bounding box center [127, 384] width 8 height 8
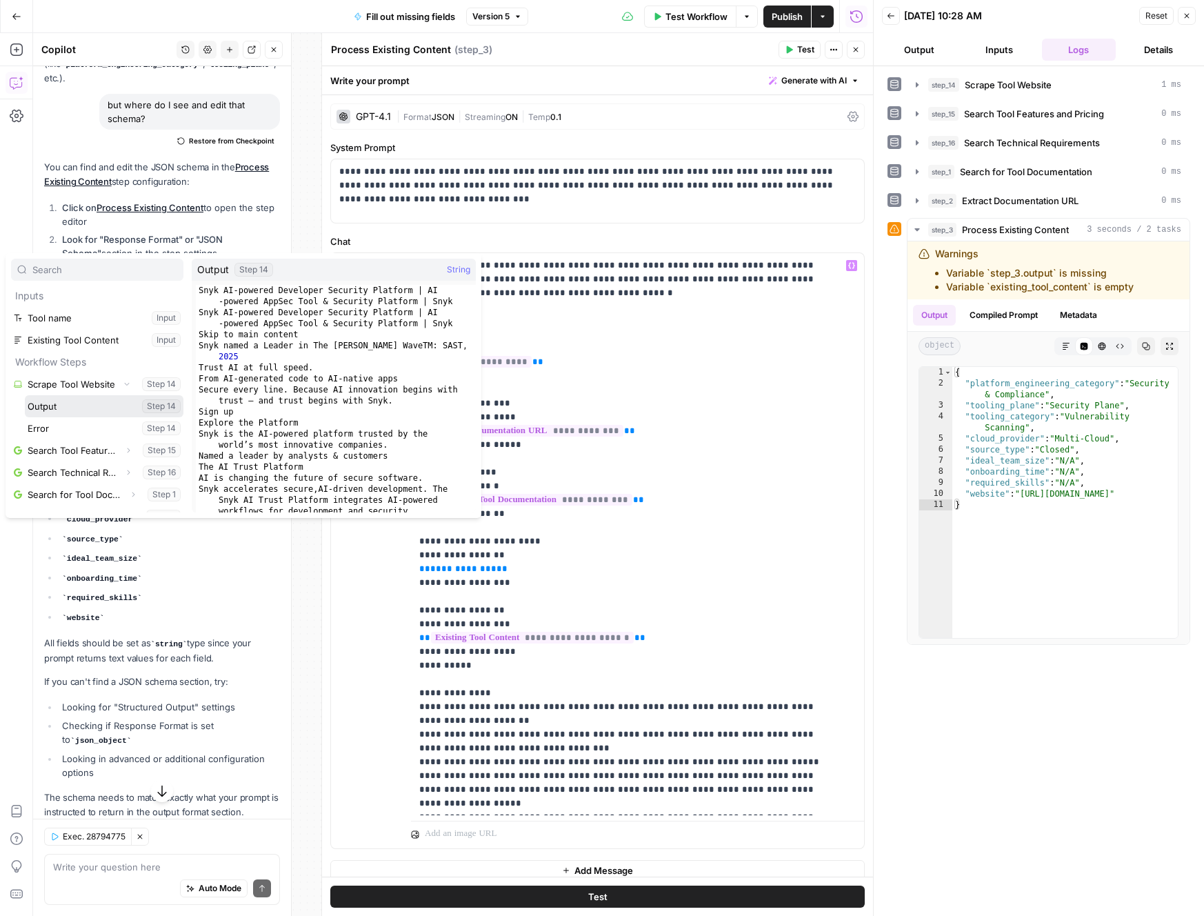
click at [77, 408] on button "Select variable Output" at bounding box center [104, 406] width 159 height 22
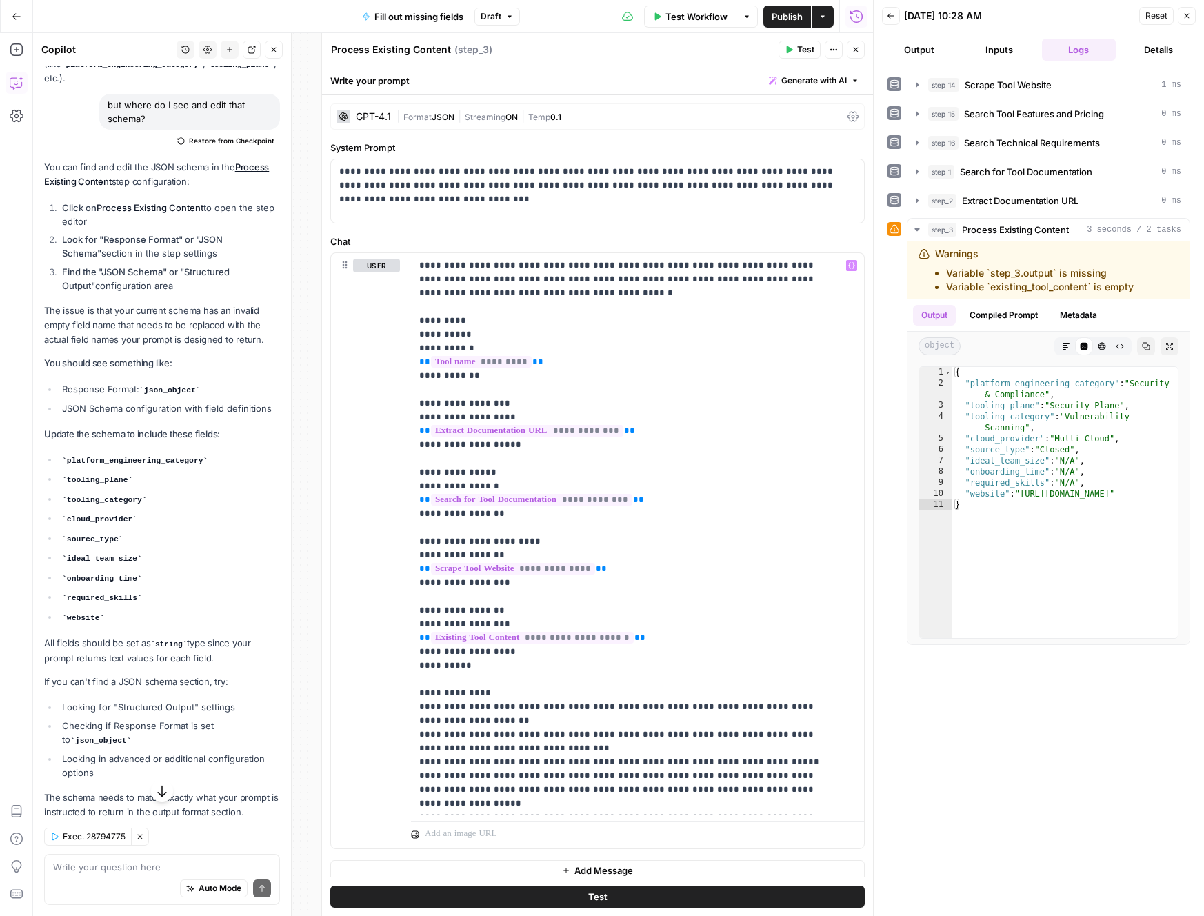
click at [803, 50] on span "Test" at bounding box center [805, 49] width 17 height 12
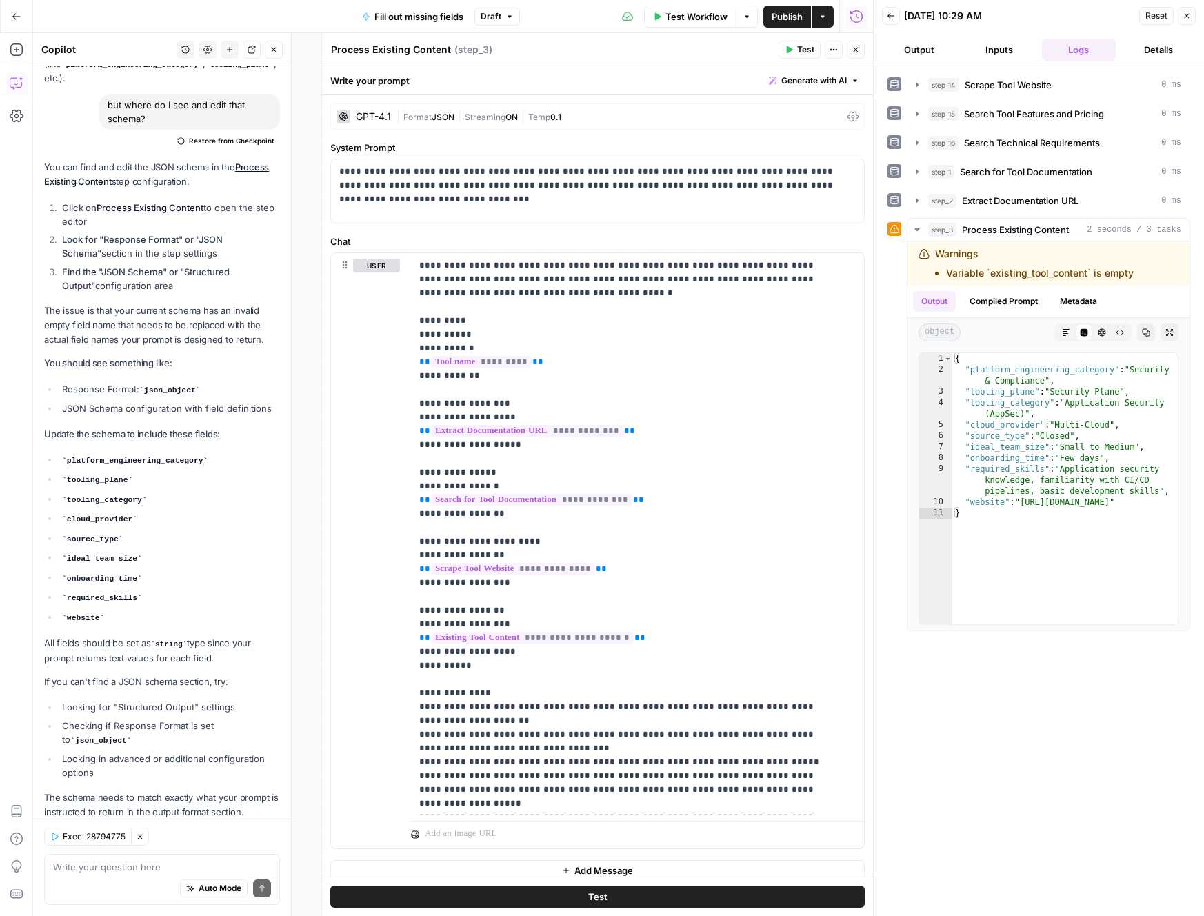
scroll to position [2983, 0]
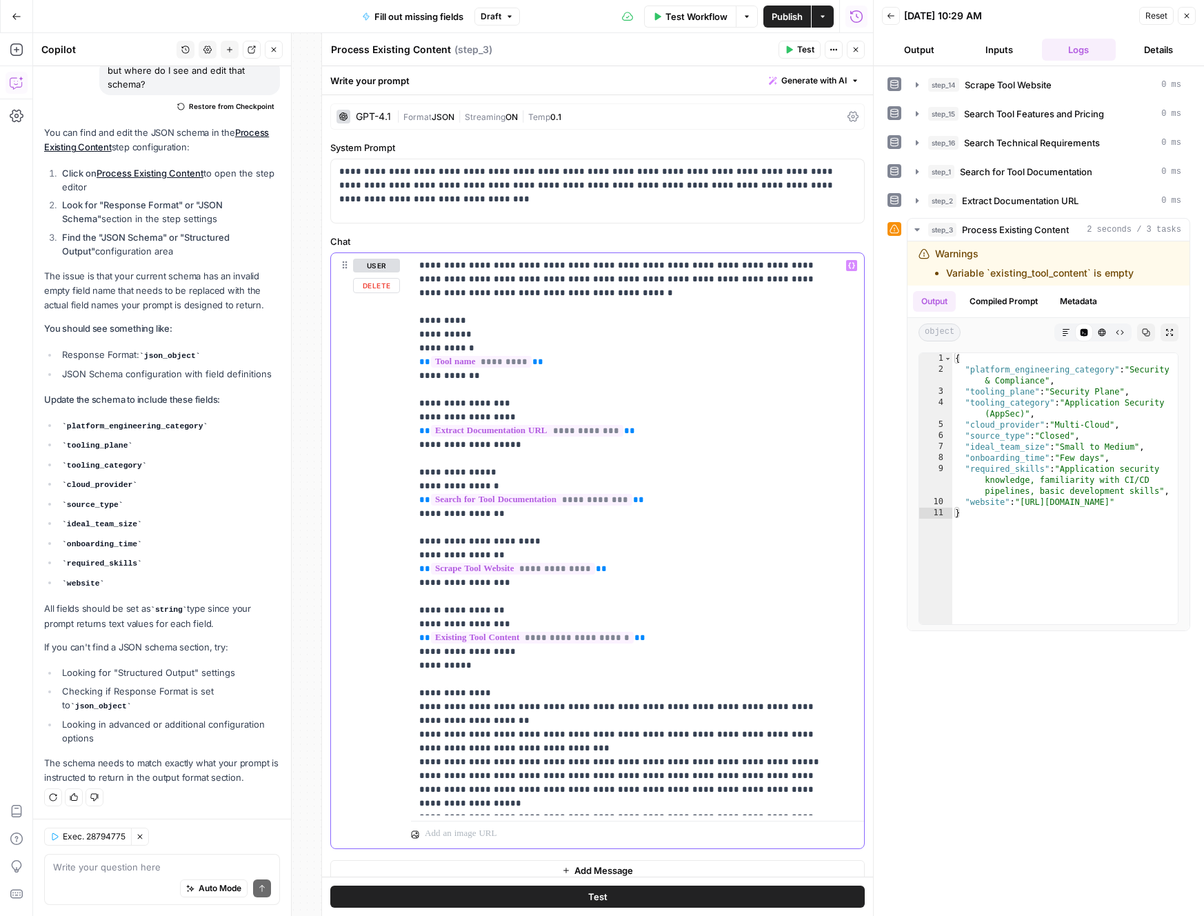
click at [668, 640] on p "**********" at bounding box center [627, 742] width 416 height 966
click at [634, 638] on p "**********" at bounding box center [627, 742] width 416 height 966
click at [748, 642] on p "**********" at bounding box center [627, 742] width 416 height 966
click at [799, 50] on span "Test" at bounding box center [805, 49] width 17 height 12
click at [687, 639] on span "*****" at bounding box center [701, 637] width 28 height 9
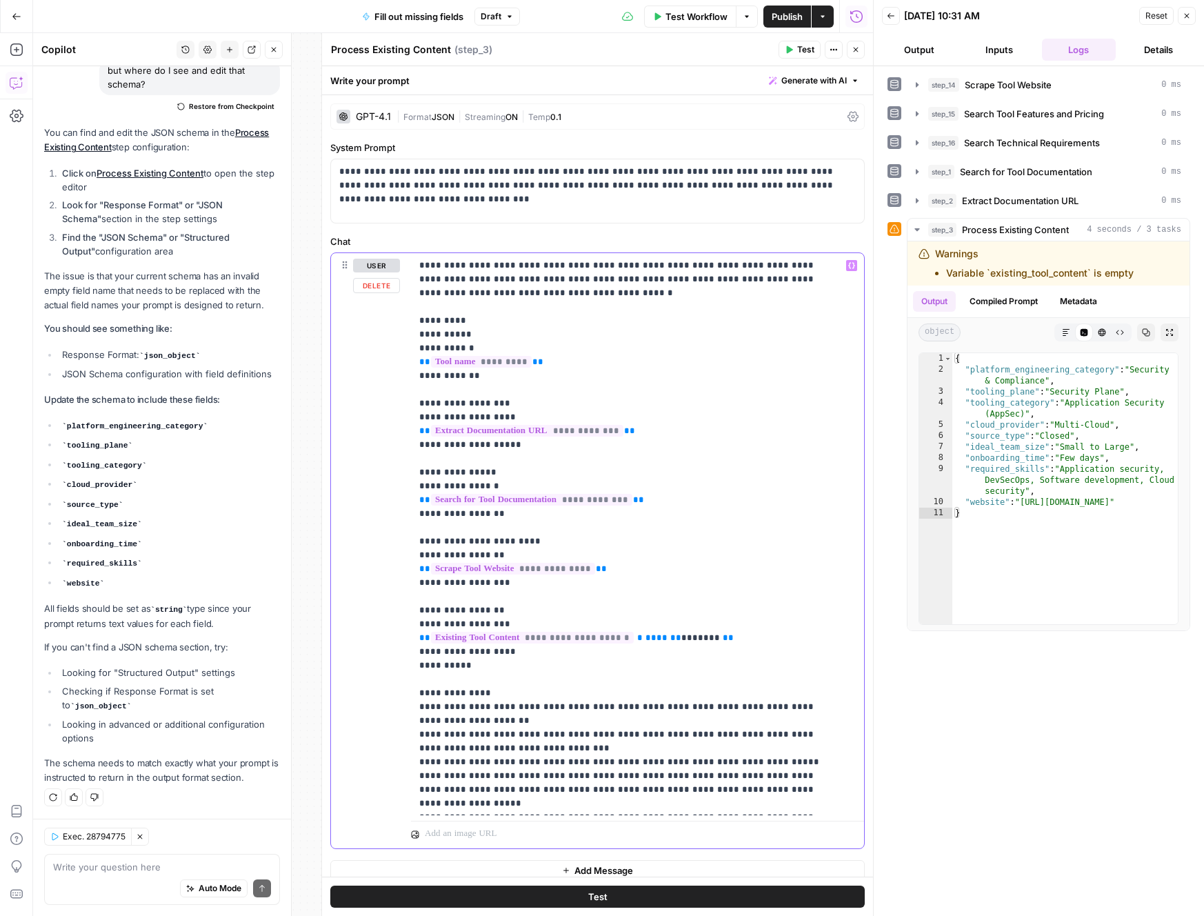
drag, startPoint x: 719, startPoint y: 641, endPoint x: 725, endPoint y: 652, distance: 13.3
click at [719, 641] on p "**********" at bounding box center [627, 742] width 416 height 966
click at [804, 58] on button "Test" at bounding box center [800, 50] width 42 height 18
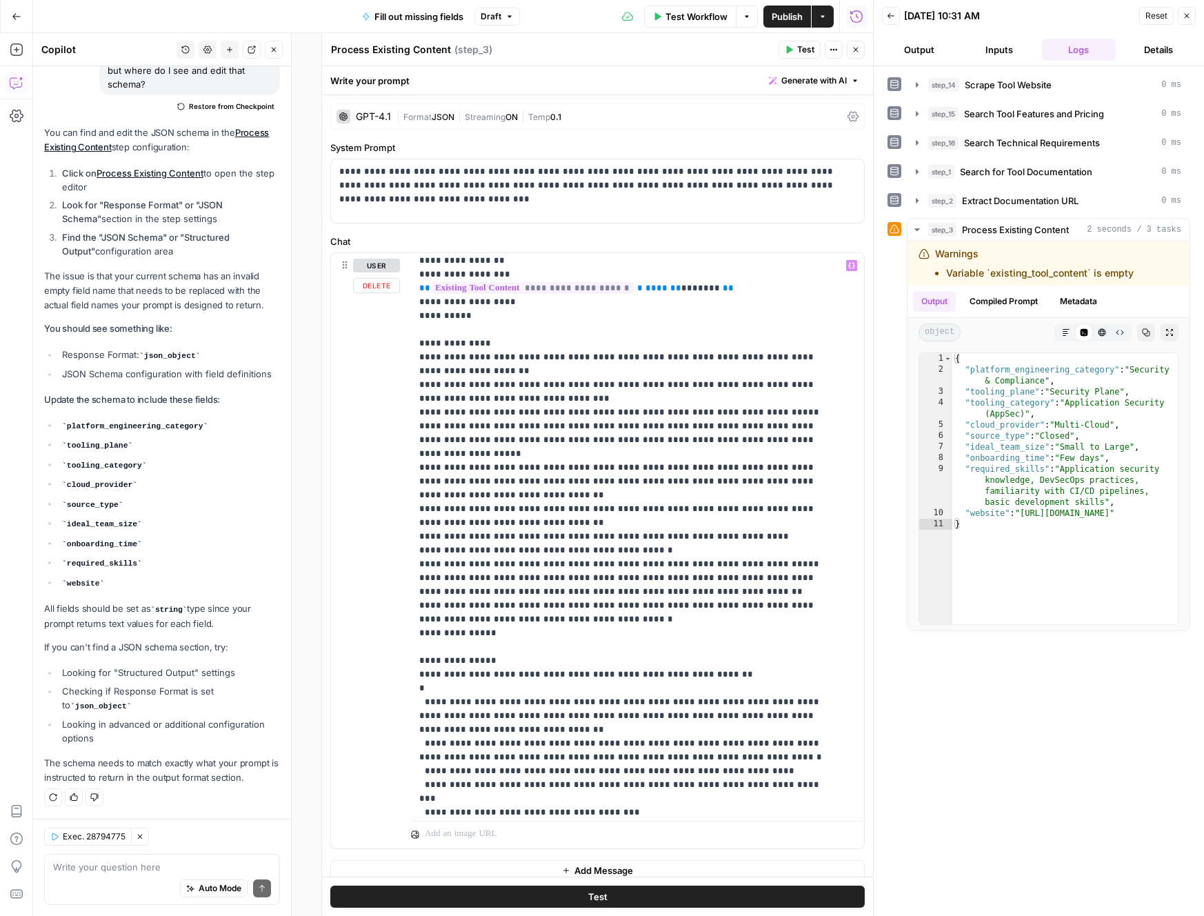
scroll to position [0, 0]
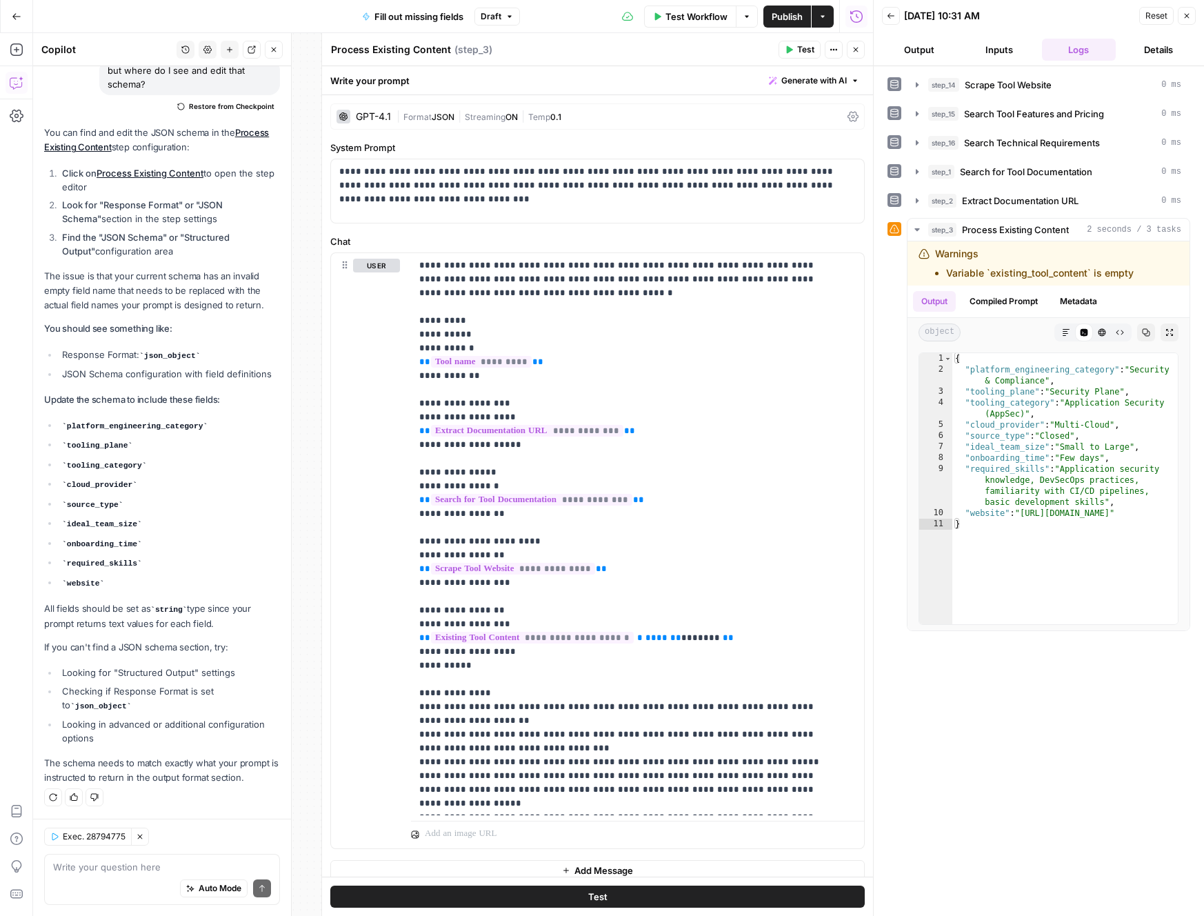
click at [848, 114] on icon at bounding box center [853, 116] width 11 height 11
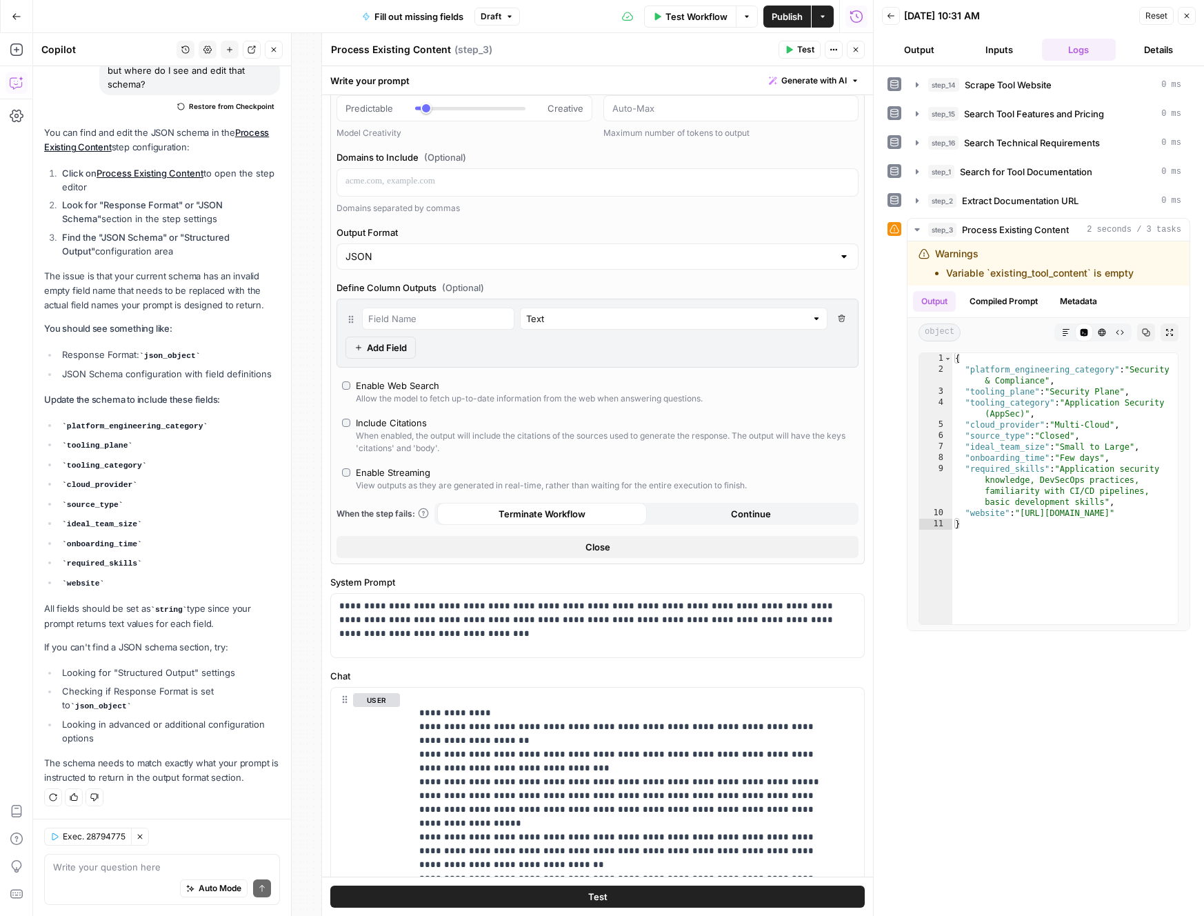
scroll to position [1, 0]
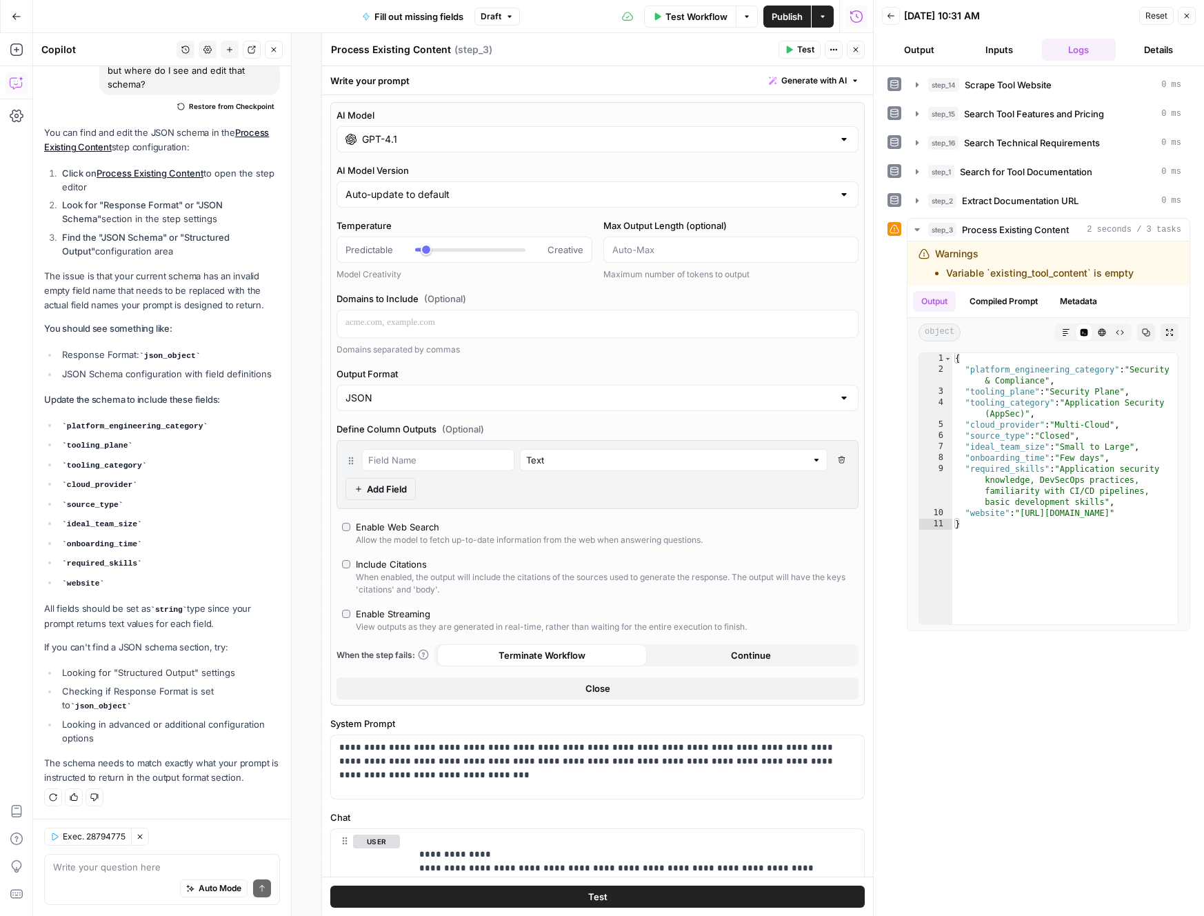
click at [128, 875] on div "Auto Mode Send" at bounding box center [162, 889] width 218 height 30
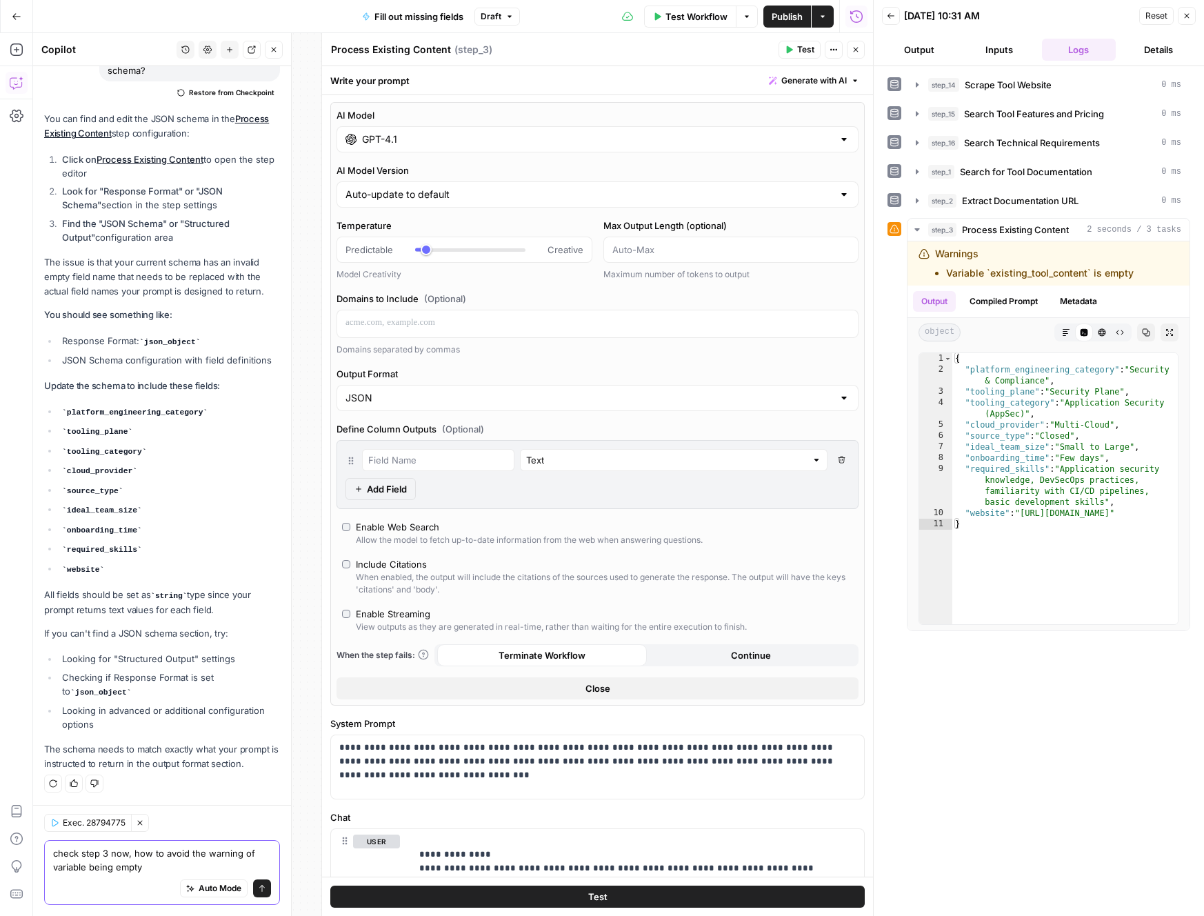
type textarea "check step 3 now, how to avoid the warning of variable being empty?"
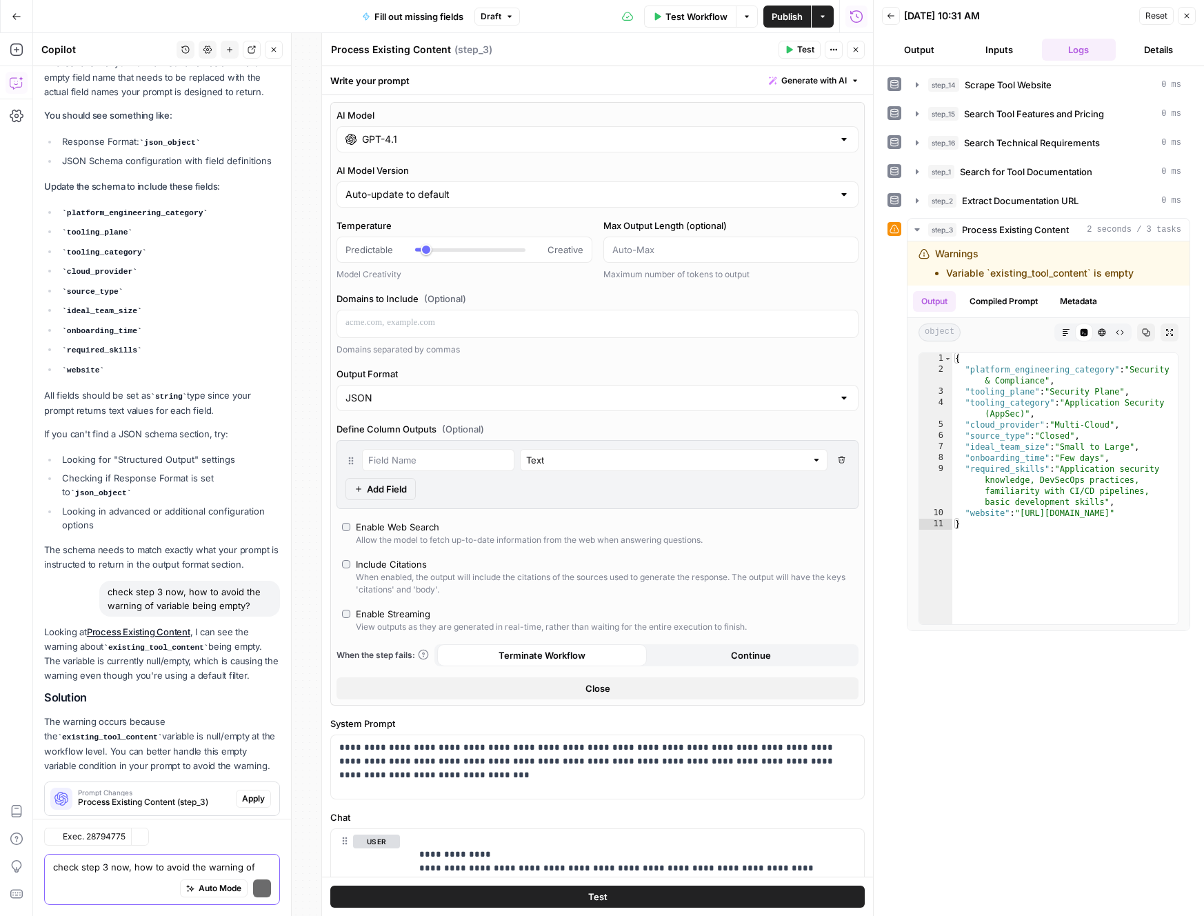
scroll to position [3322, 0]
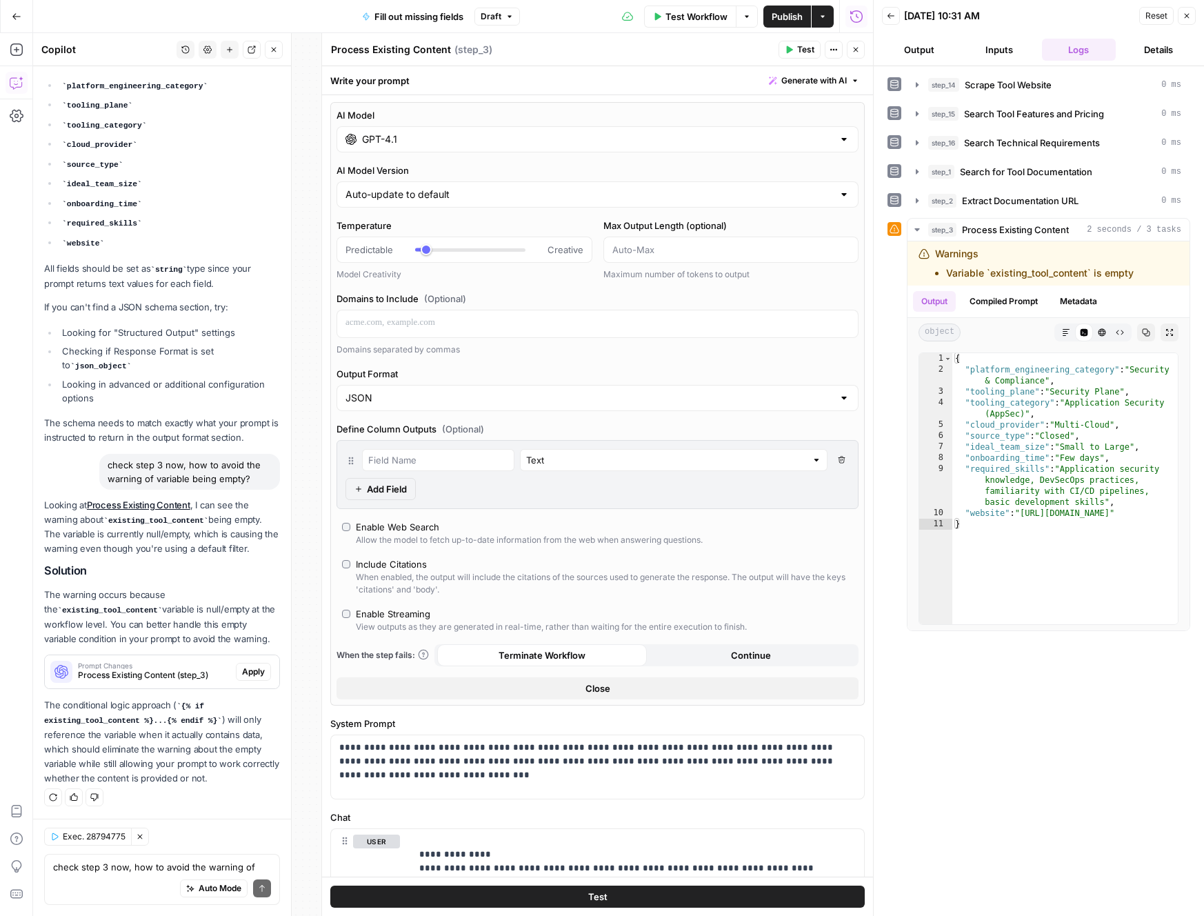
click at [242, 672] on span "Apply" at bounding box center [253, 672] width 23 height 12
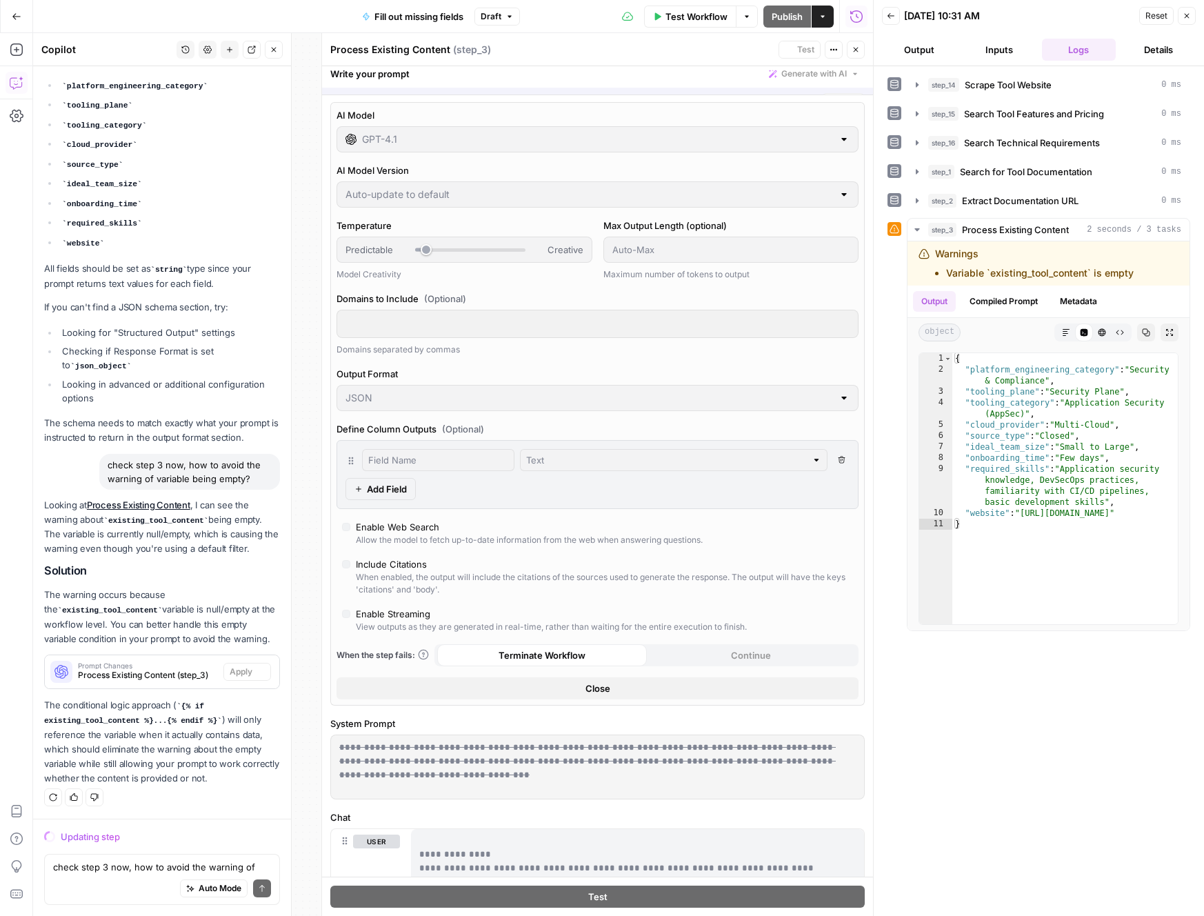
scroll to position [3146, 0]
click at [603, 688] on span "Close" at bounding box center [598, 688] width 25 height 14
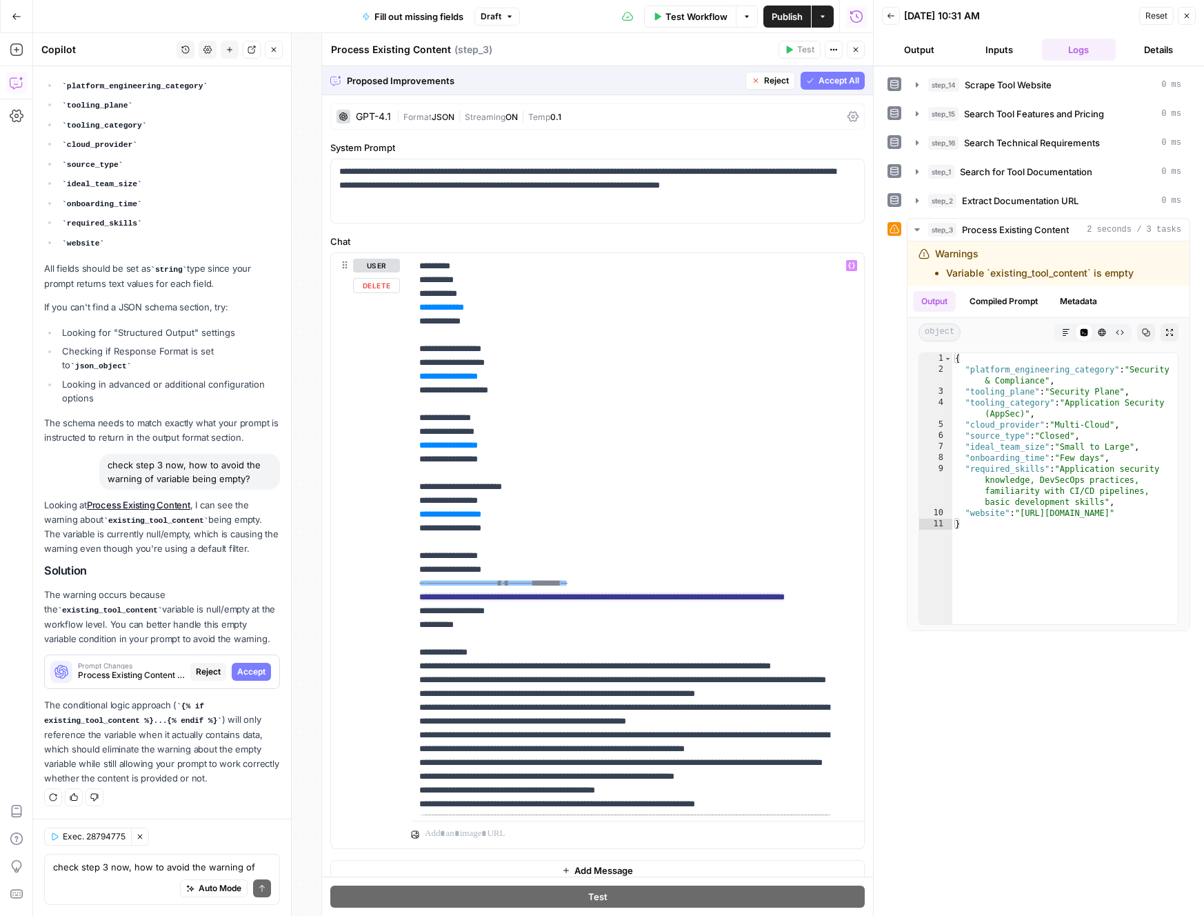
scroll to position [0, 0]
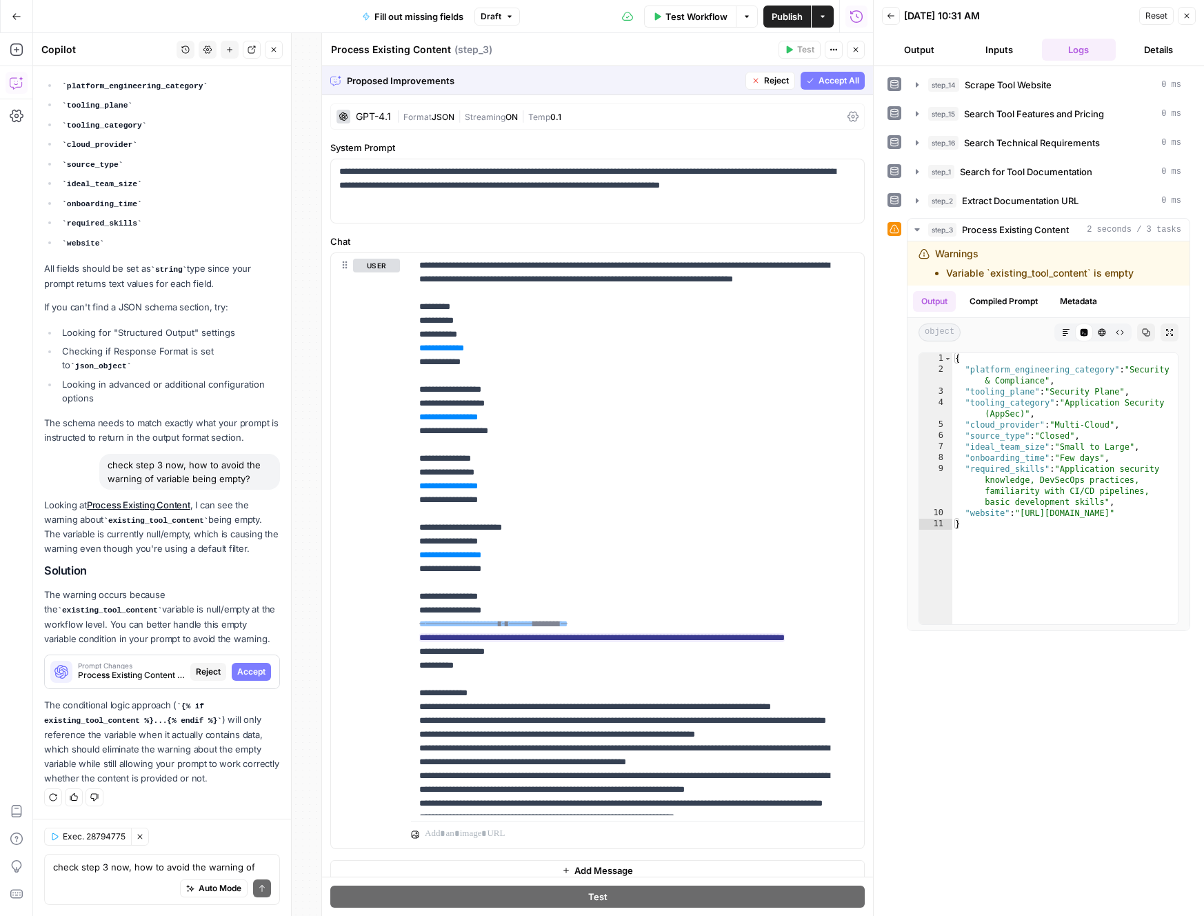
click at [829, 81] on span "Accept All" at bounding box center [839, 80] width 41 height 12
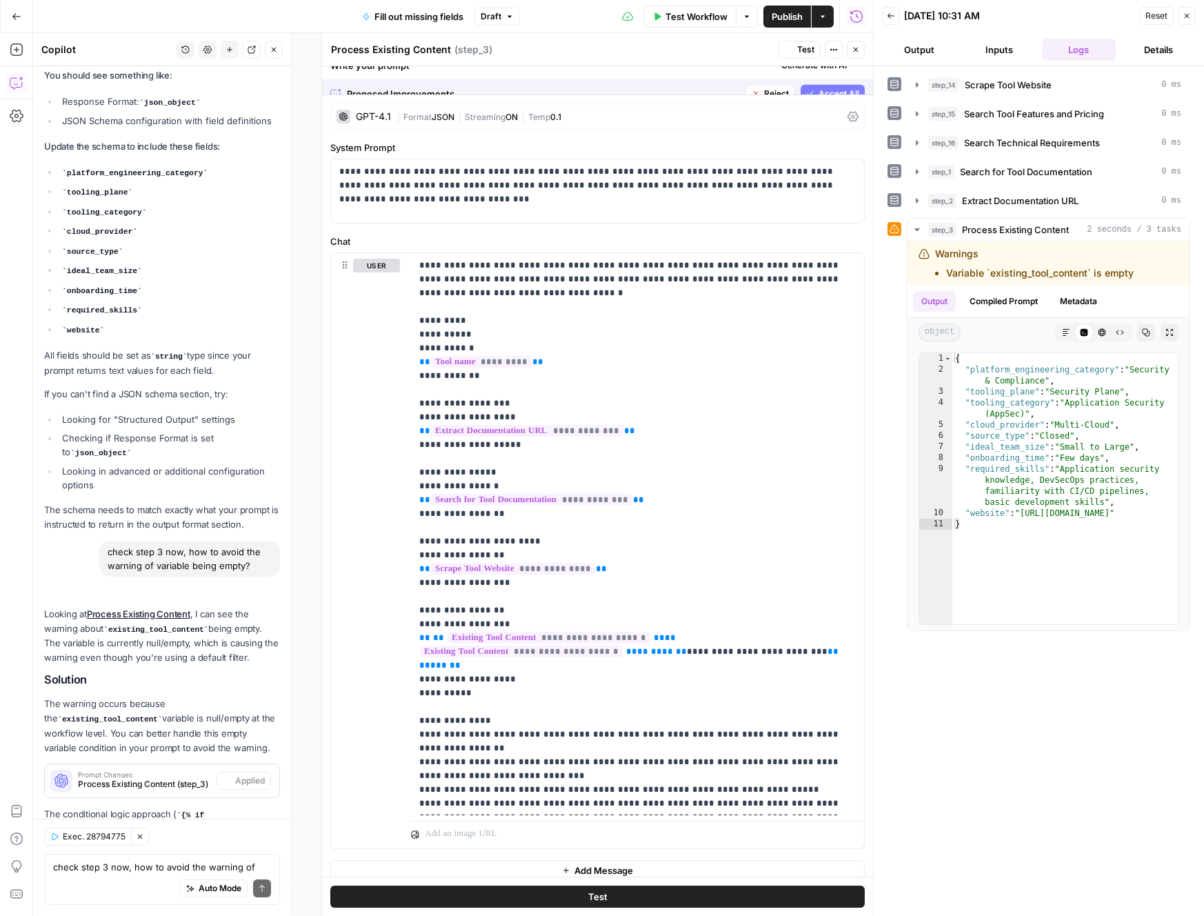
scroll to position [3344, 0]
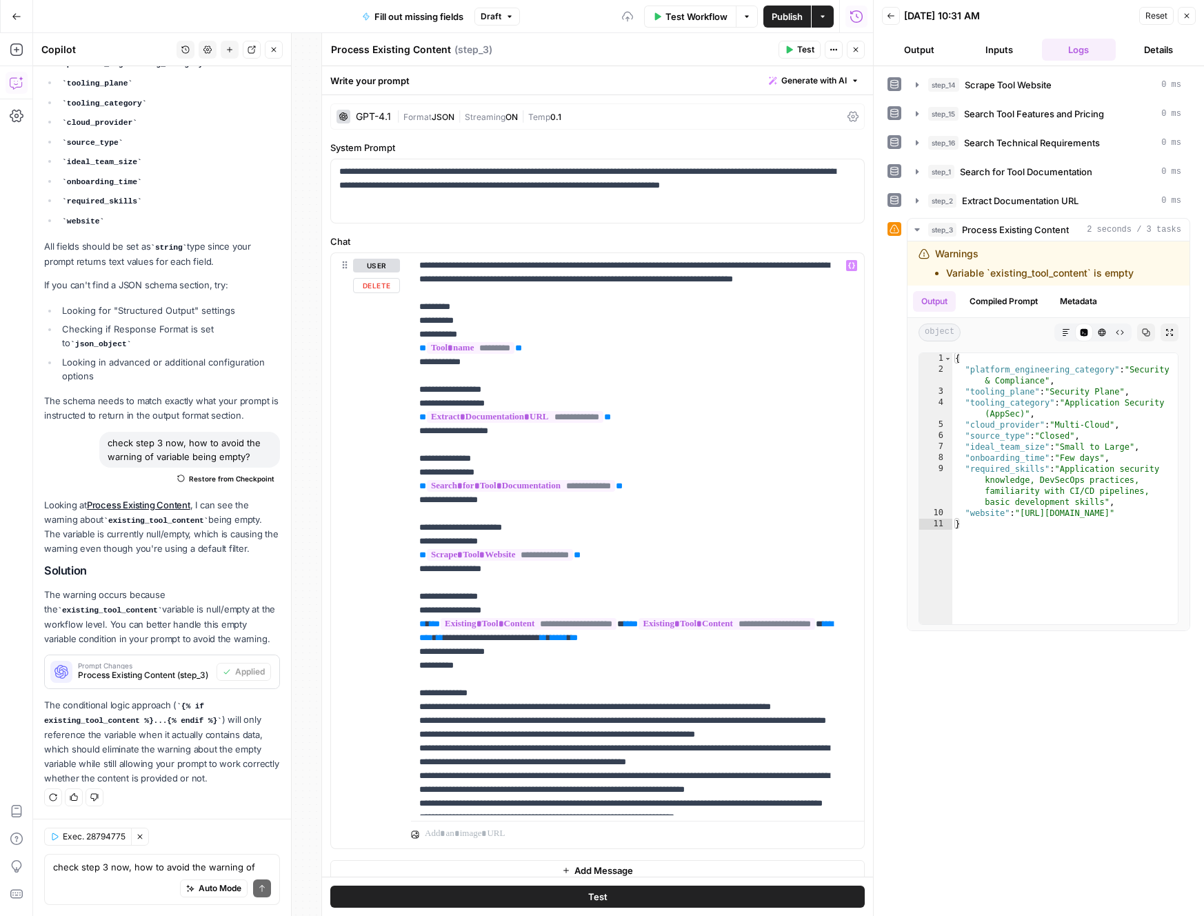
click at [588, 893] on span "Test" at bounding box center [597, 897] width 19 height 14
click at [142, 874] on div "Auto Mode Send" at bounding box center [162, 889] width 218 height 30
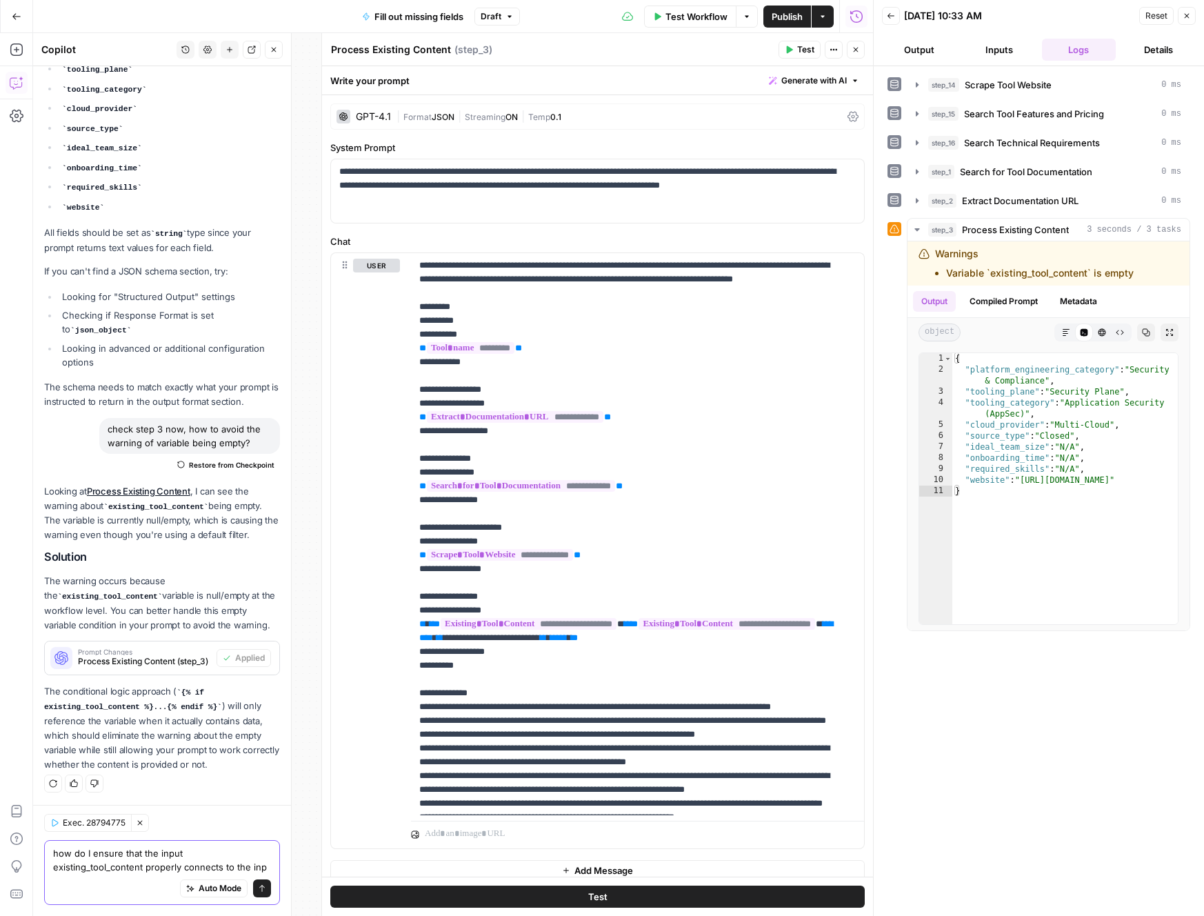
scroll to position [3372, 0]
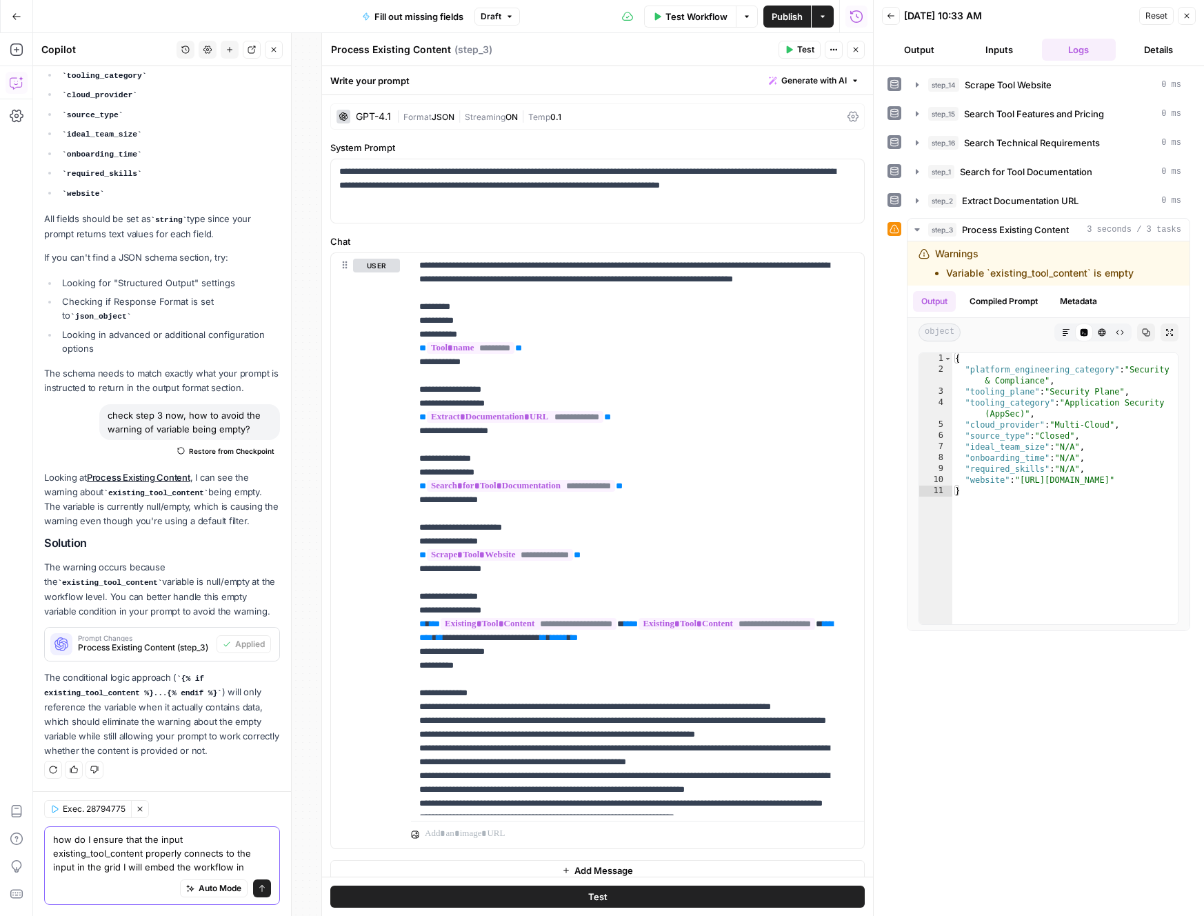
type textarea "how do I ensure that the input existing_tool_content properly connects to the i…"
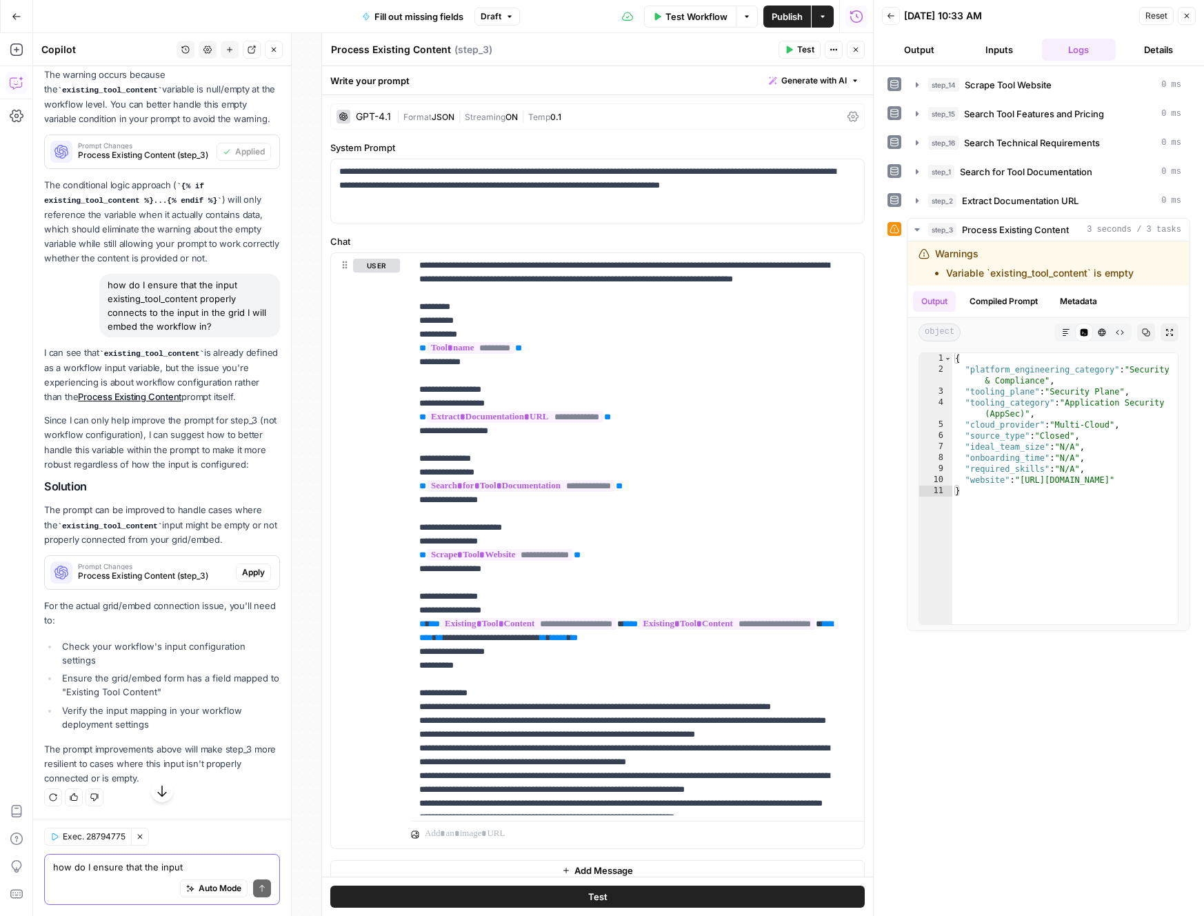
scroll to position [3864, 0]
click at [861, 52] on button "Close" at bounding box center [856, 50] width 18 height 18
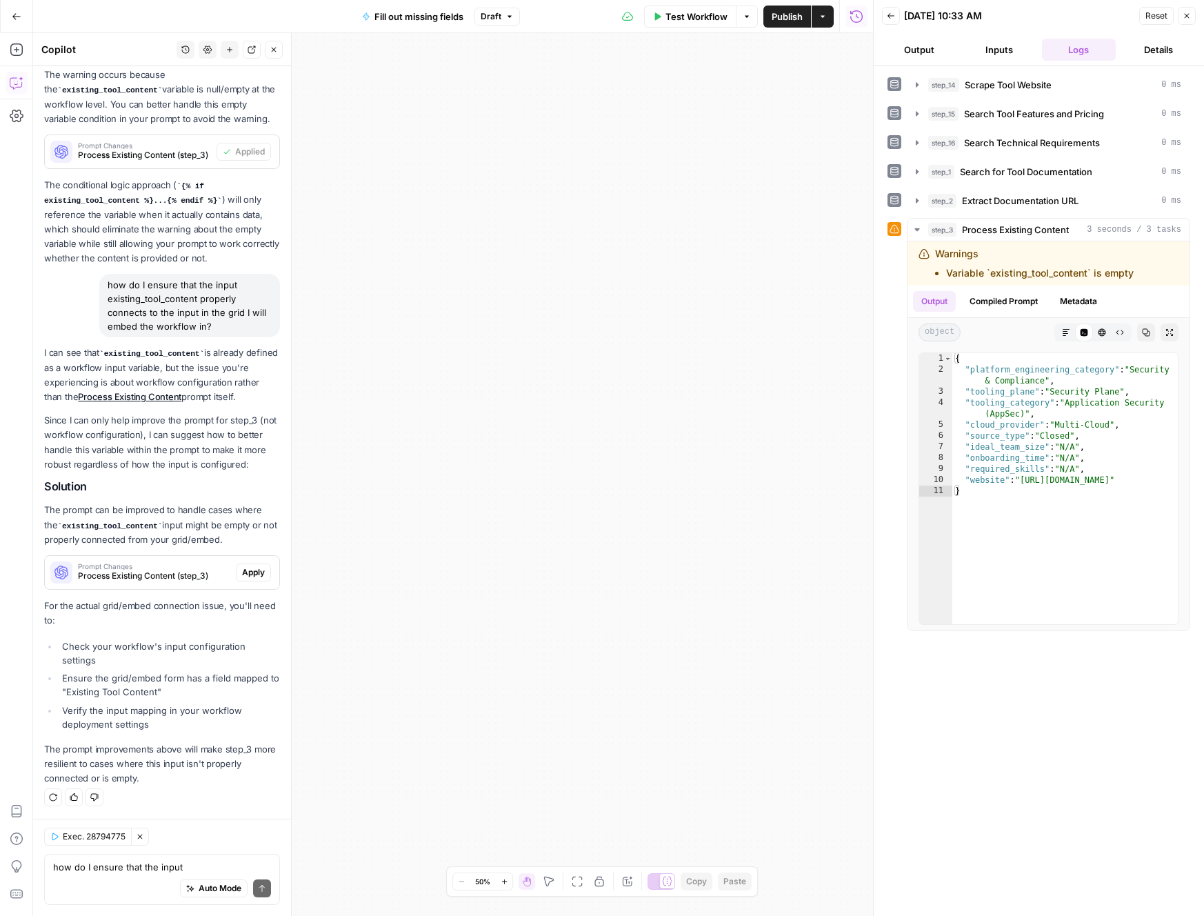
scroll to position [3722, 0]
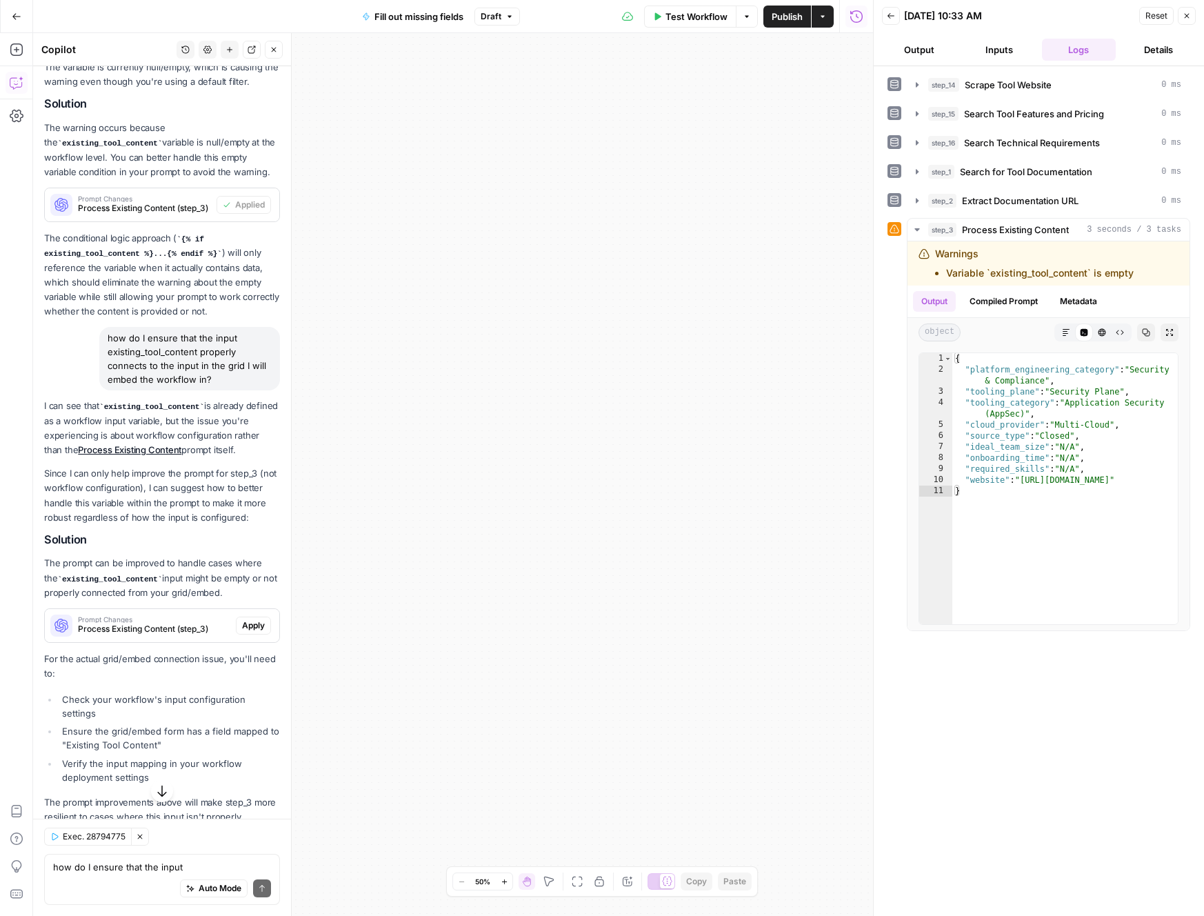
click at [1188, 16] on icon "button" at bounding box center [1187, 16] width 8 height 8
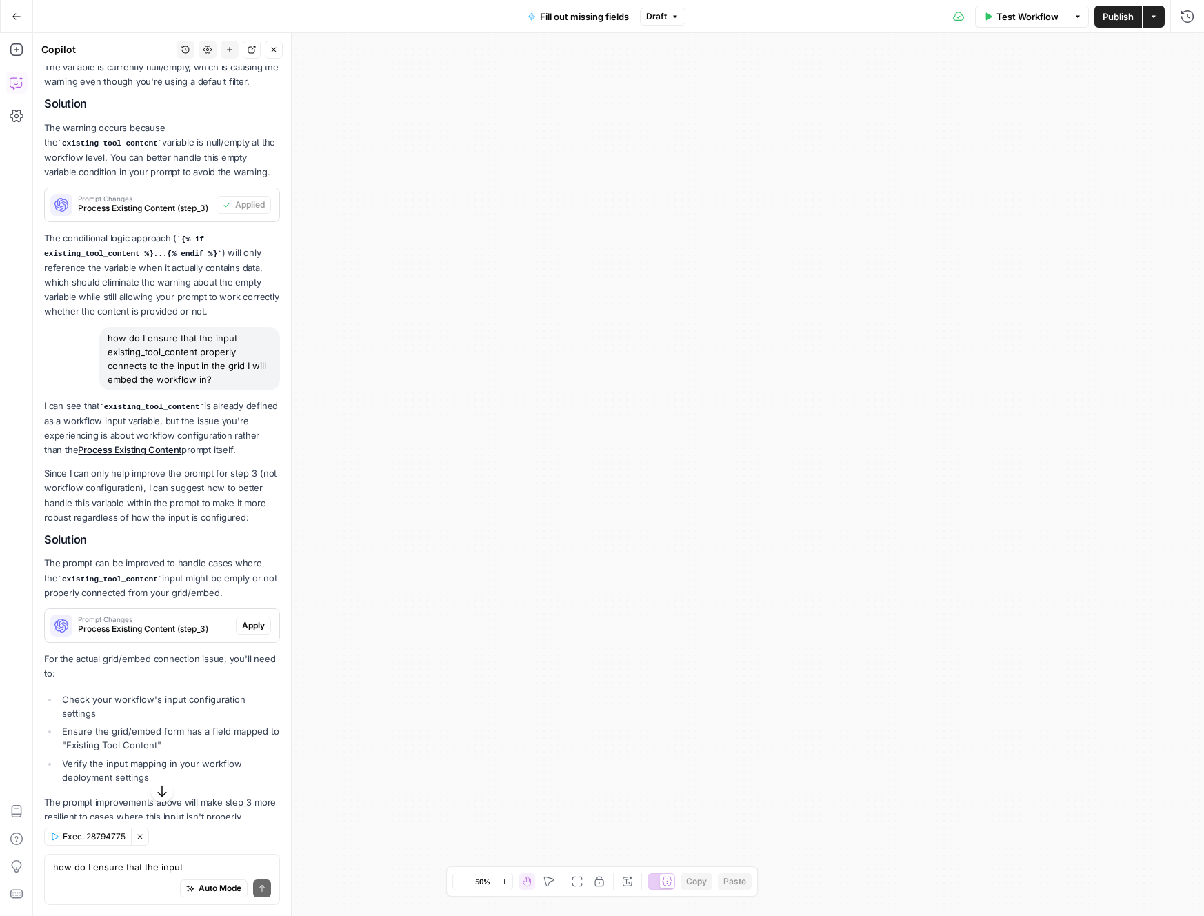
click at [501, 884] on icon "button" at bounding box center [505, 882] width 8 height 8
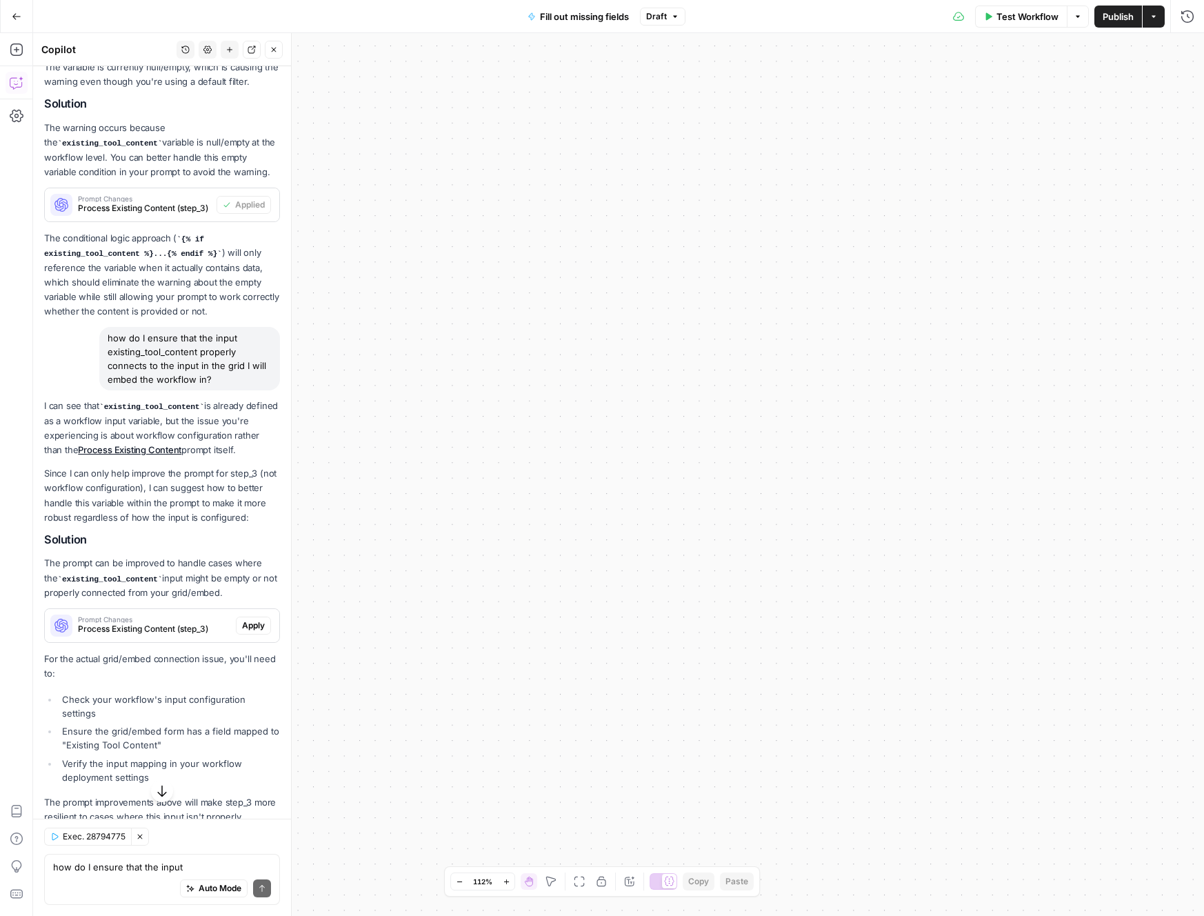
click at [460, 883] on icon "button" at bounding box center [460, 882] width 8 height 8
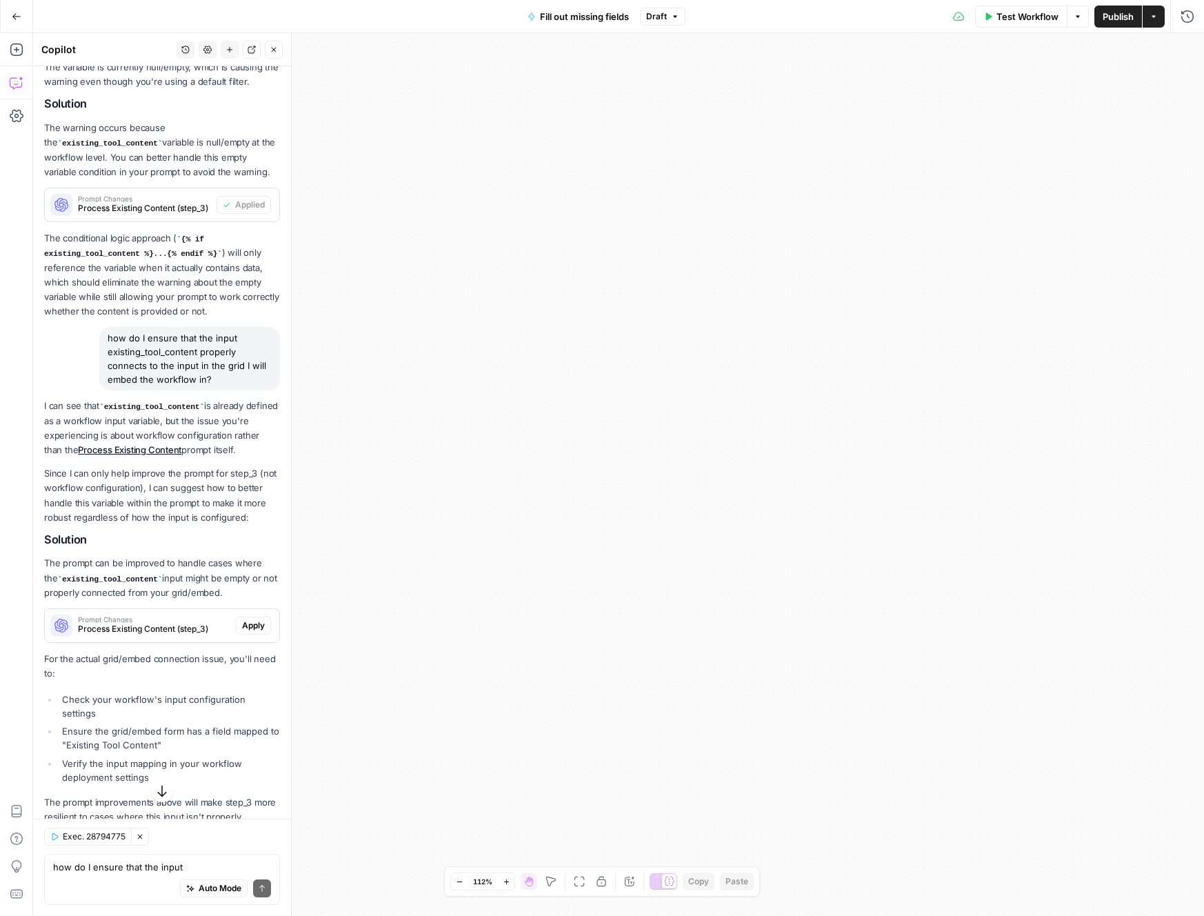
click at [460, 883] on icon "button" at bounding box center [460, 882] width 8 height 8
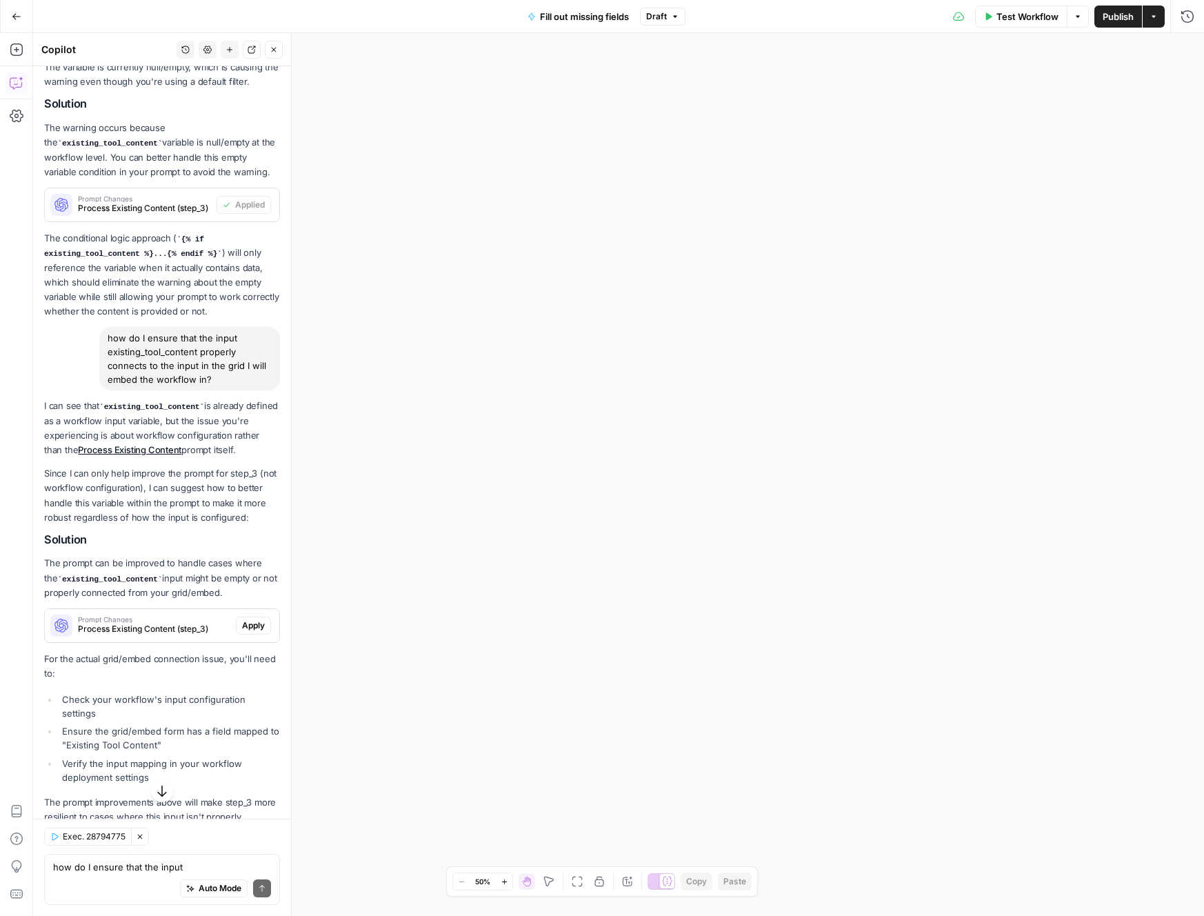
drag, startPoint x: 497, startPoint y: 228, endPoint x: 835, endPoint y: 701, distance: 581.6
click at [833, 700] on div "**********" at bounding box center [618, 474] width 1171 height 883
drag, startPoint x: 640, startPoint y: 215, endPoint x: 693, endPoint y: 599, distance: 388.5
click at [692, 600] on div "**********" at bounding box center [618, 474] width 1171 height 883
drag, startPoint x: 815, startPoint y: 177, endPoint x: 790, endPoint y: 337, distance: 161.9
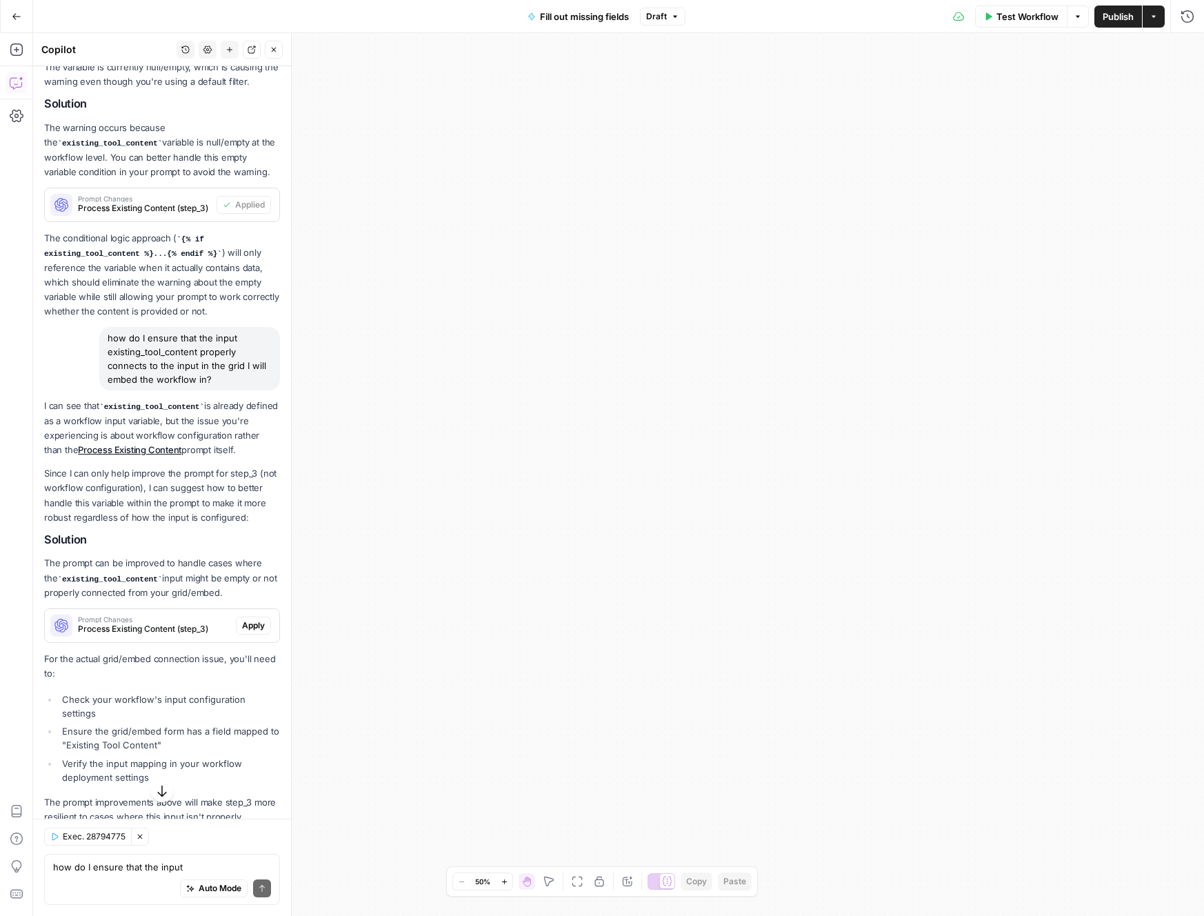
click at [668, 472] on div "**********" at bounding box center [618, 474] width 1171 height 883
drag, startPoint x: 821, startPoint y: 348, endPoint x: 725, endPoint y: 470, distance: 155.2
click at [726, 470] on div "**********" at bounding box center [618, 474] width 1171 height 883
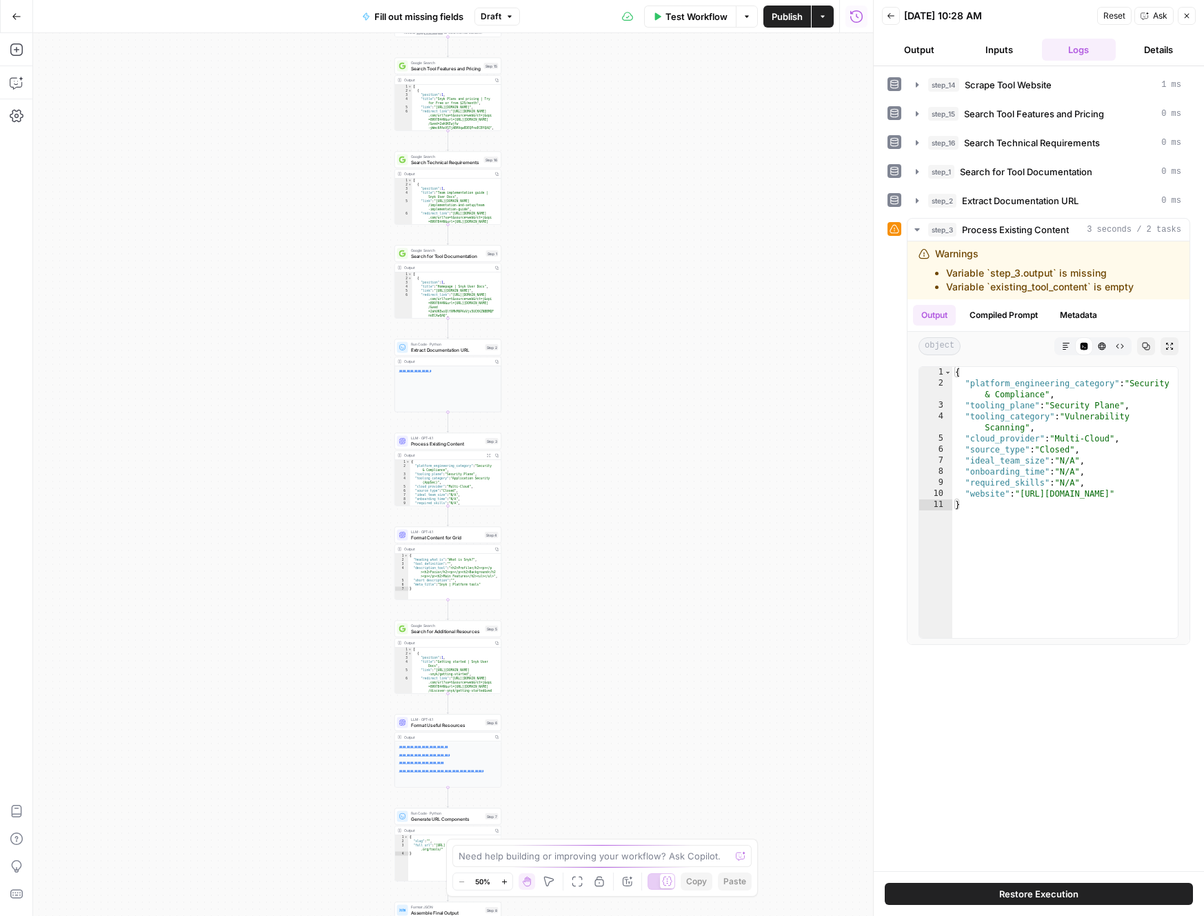
click at [504, 882] on icon "button" at bounding box center [503, 881] width 5 height 5
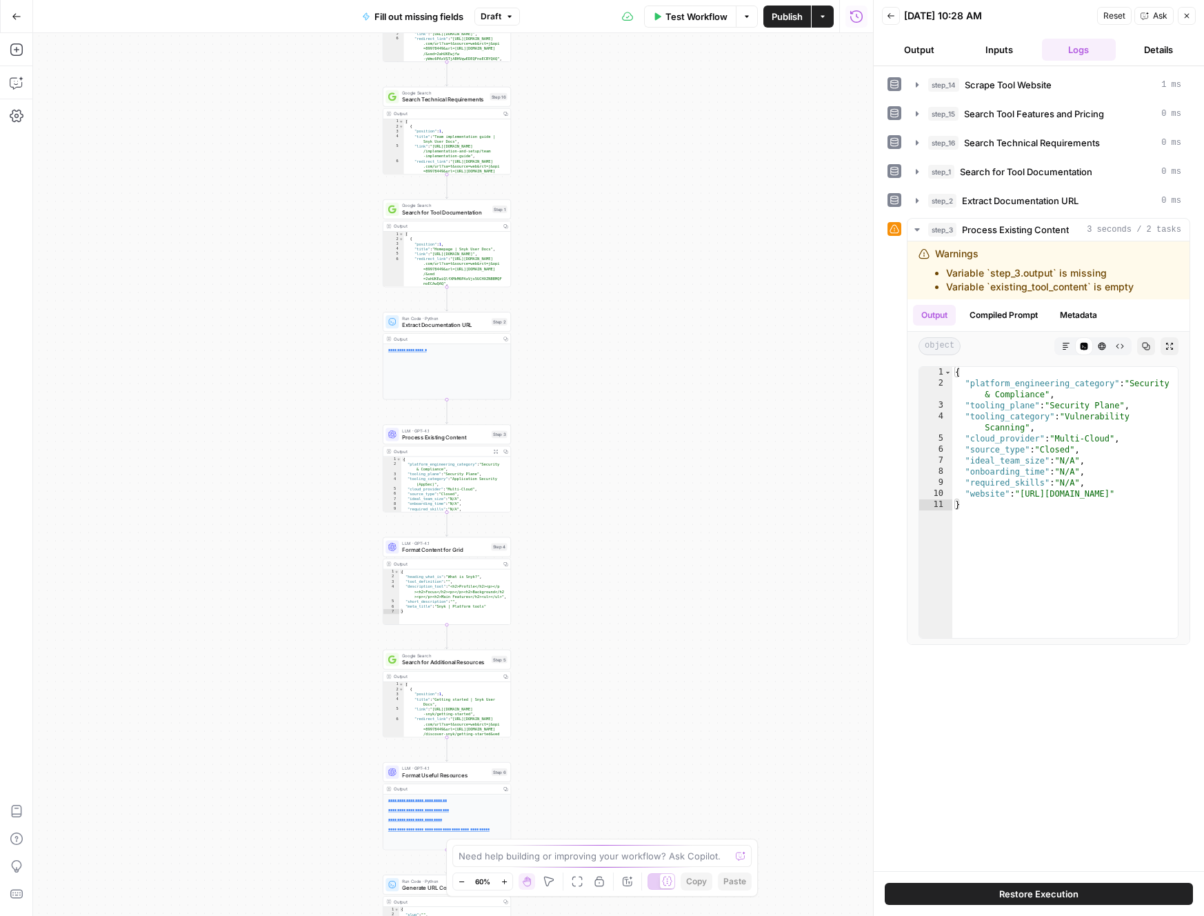
click at [504, 882] on icon "button" at bounding box center [503, 881] width 5 height 5
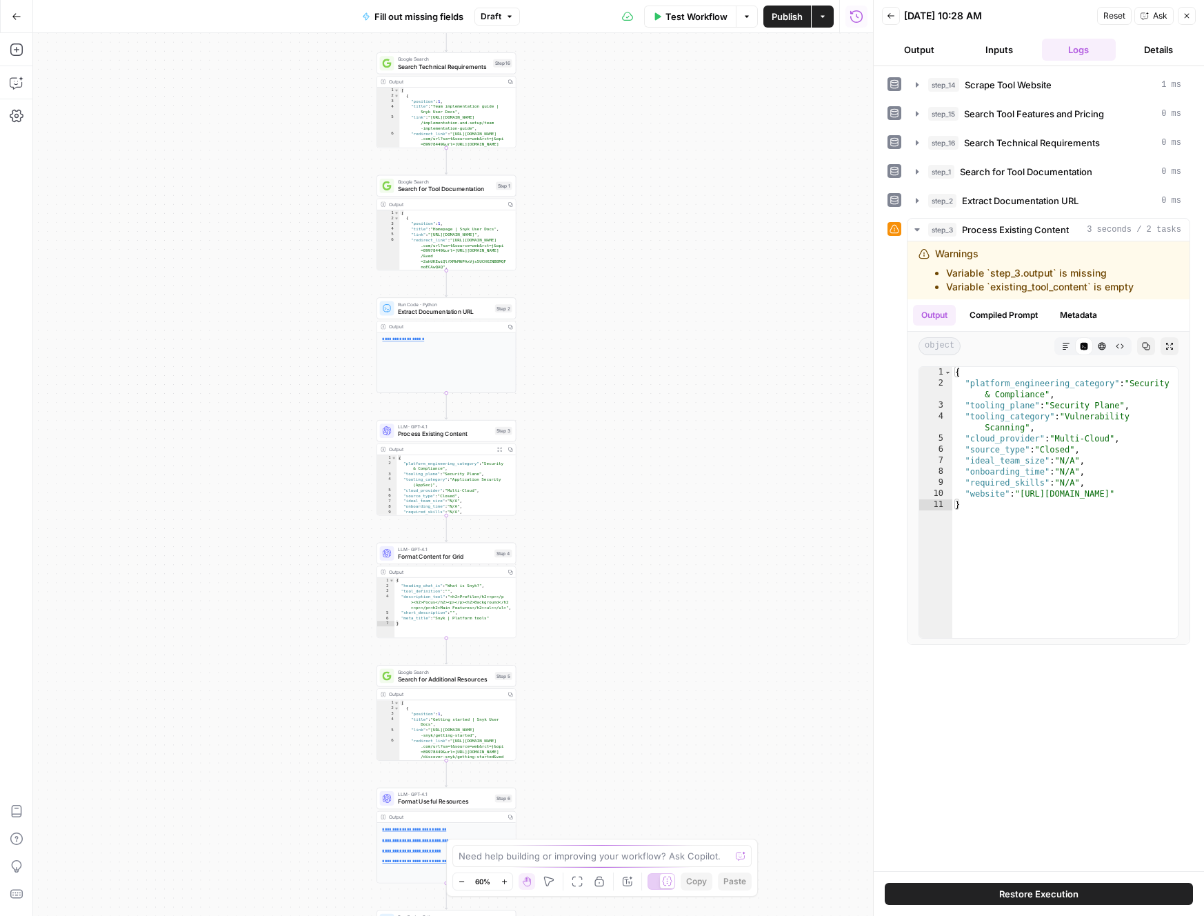
click at [504, 882] on icon "button" at bounding box center [503, 881] width 5 height 5
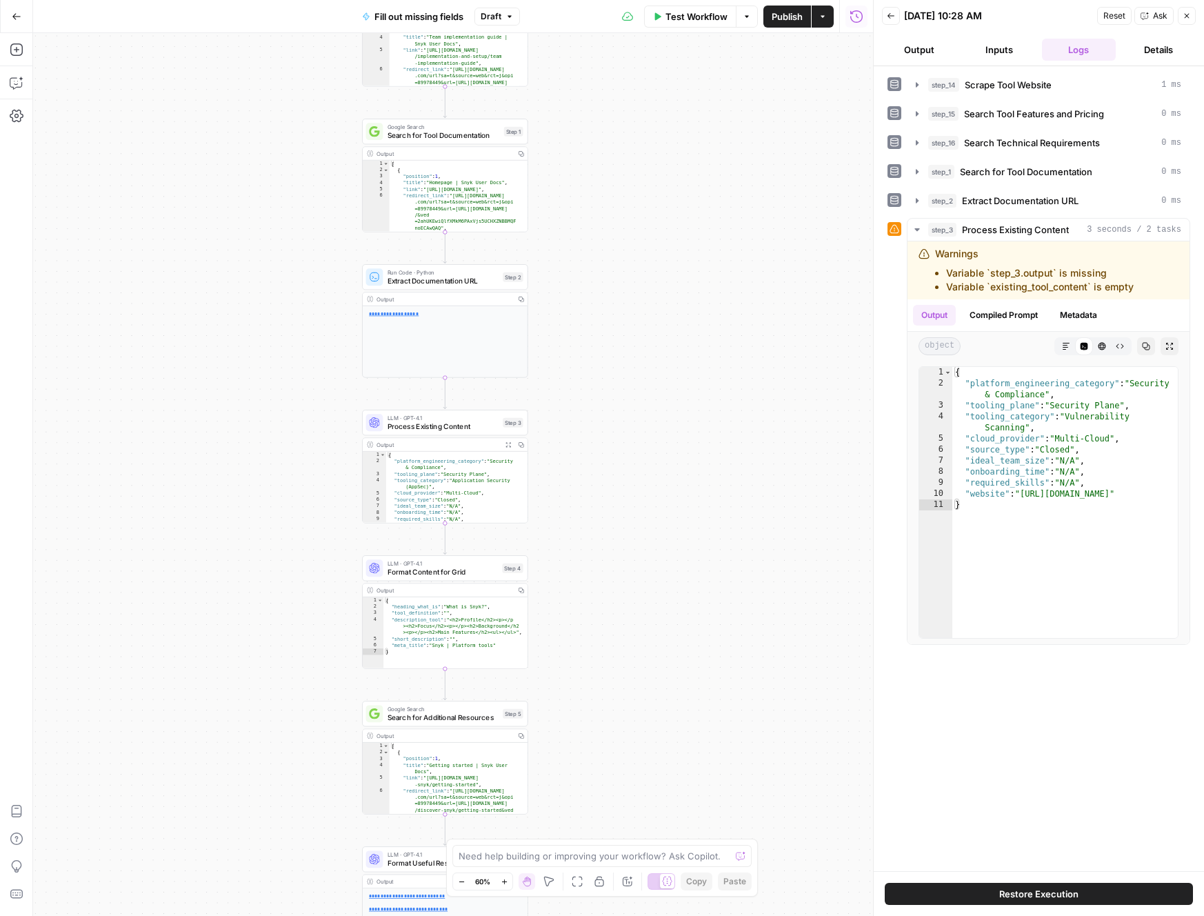
click at [504, 882] on icon "button" at bounding box center [503, 881] width 5 height 5
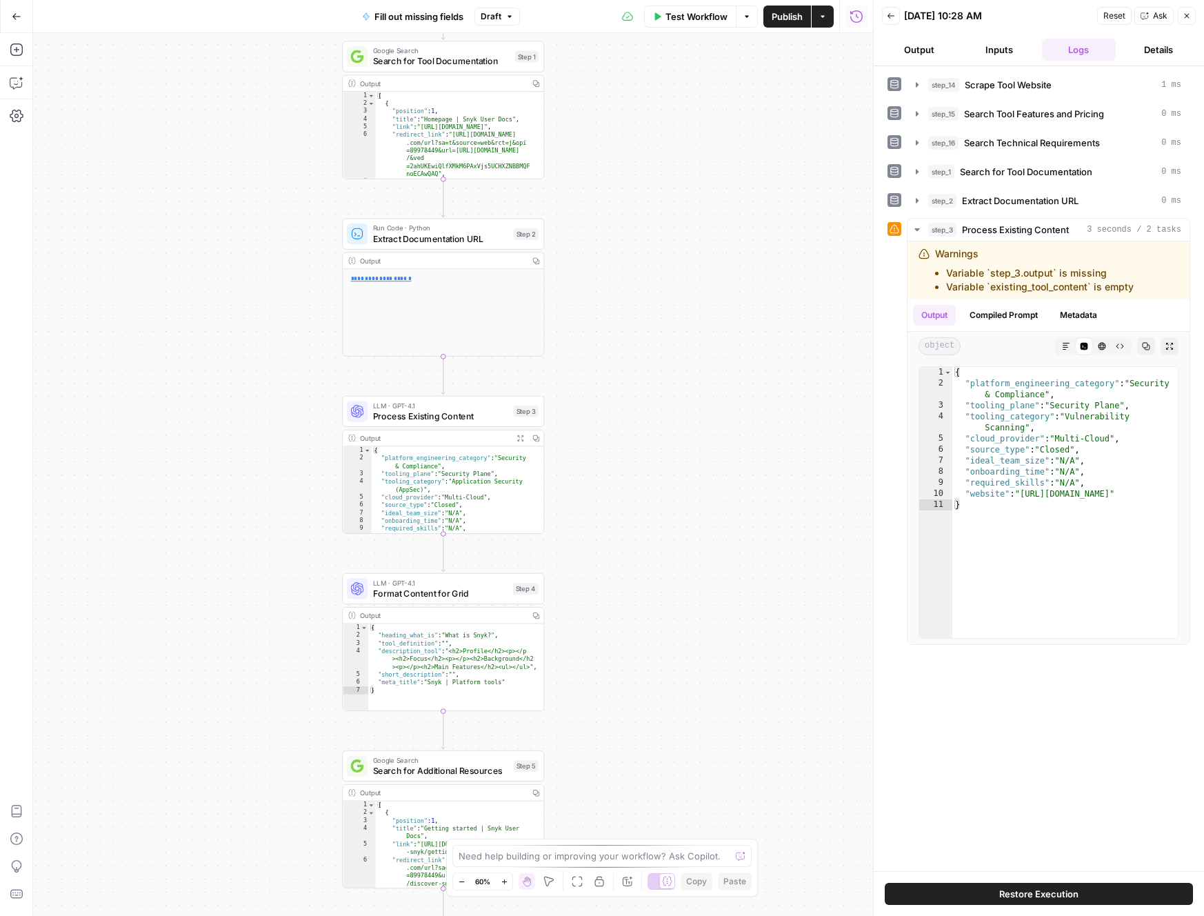
click at [504, 882] on icon "button" at bounding box center [503, 881] width 5 height 5
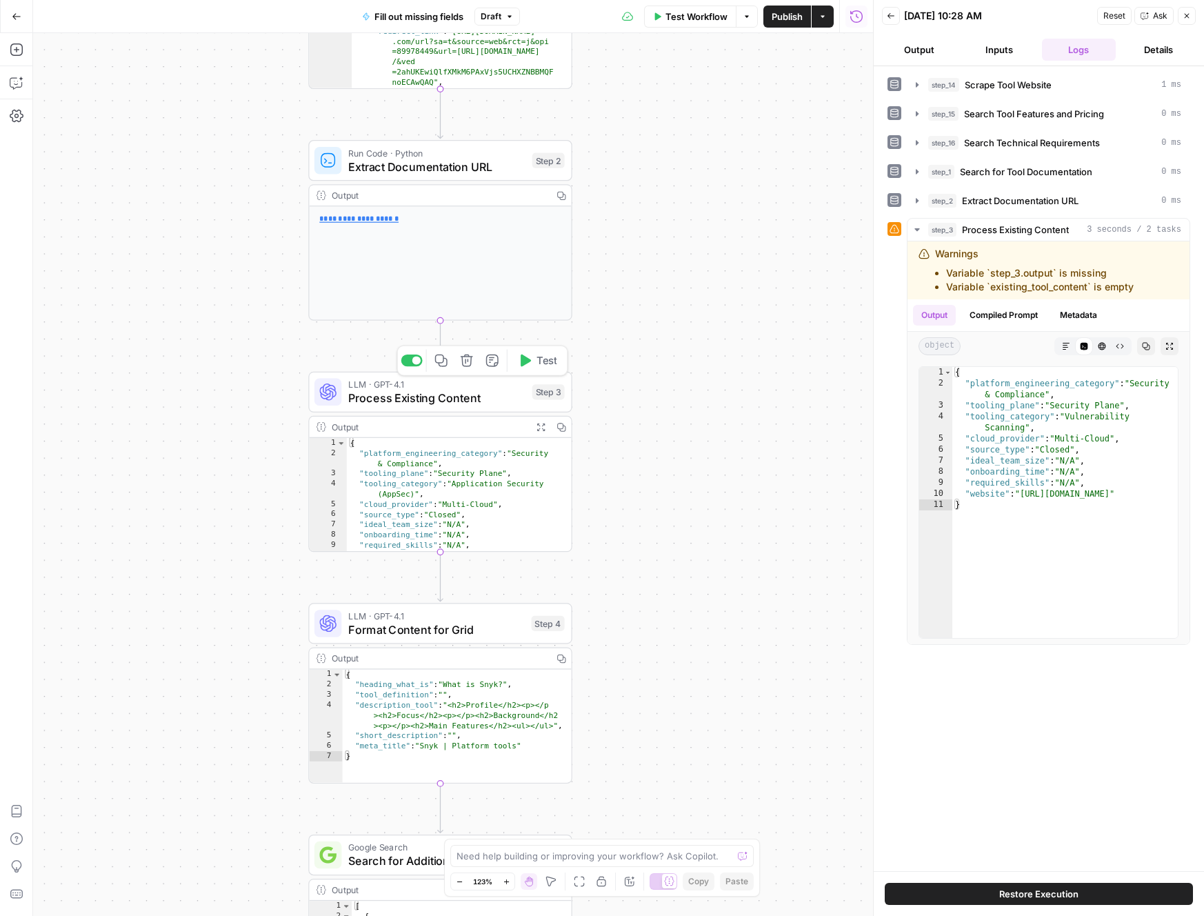
click at [447, 397] on span "Process Existing Content" at bounding box center [436, 398] width 177 height 17
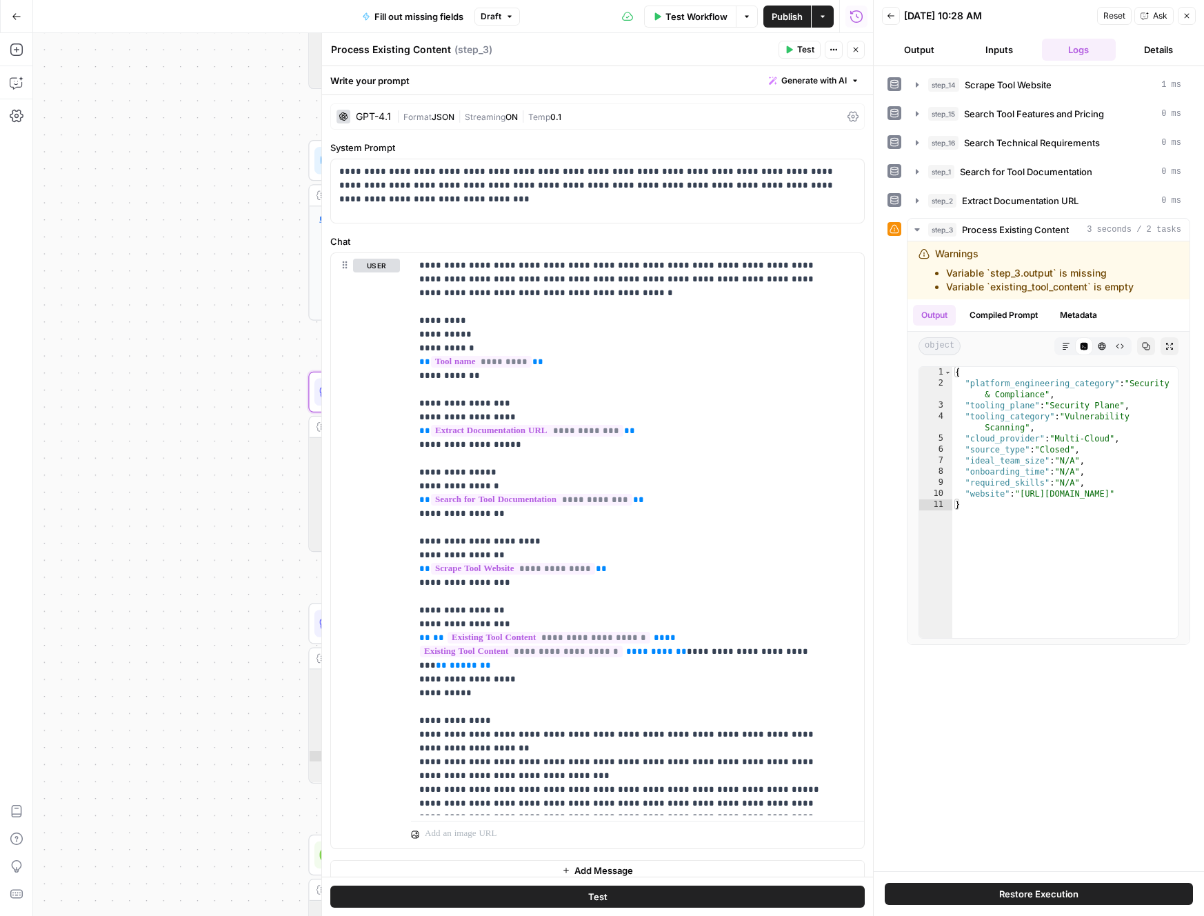
click at [853, 52] on icon "button" at bounding box center [856, 50] width 8 height 8
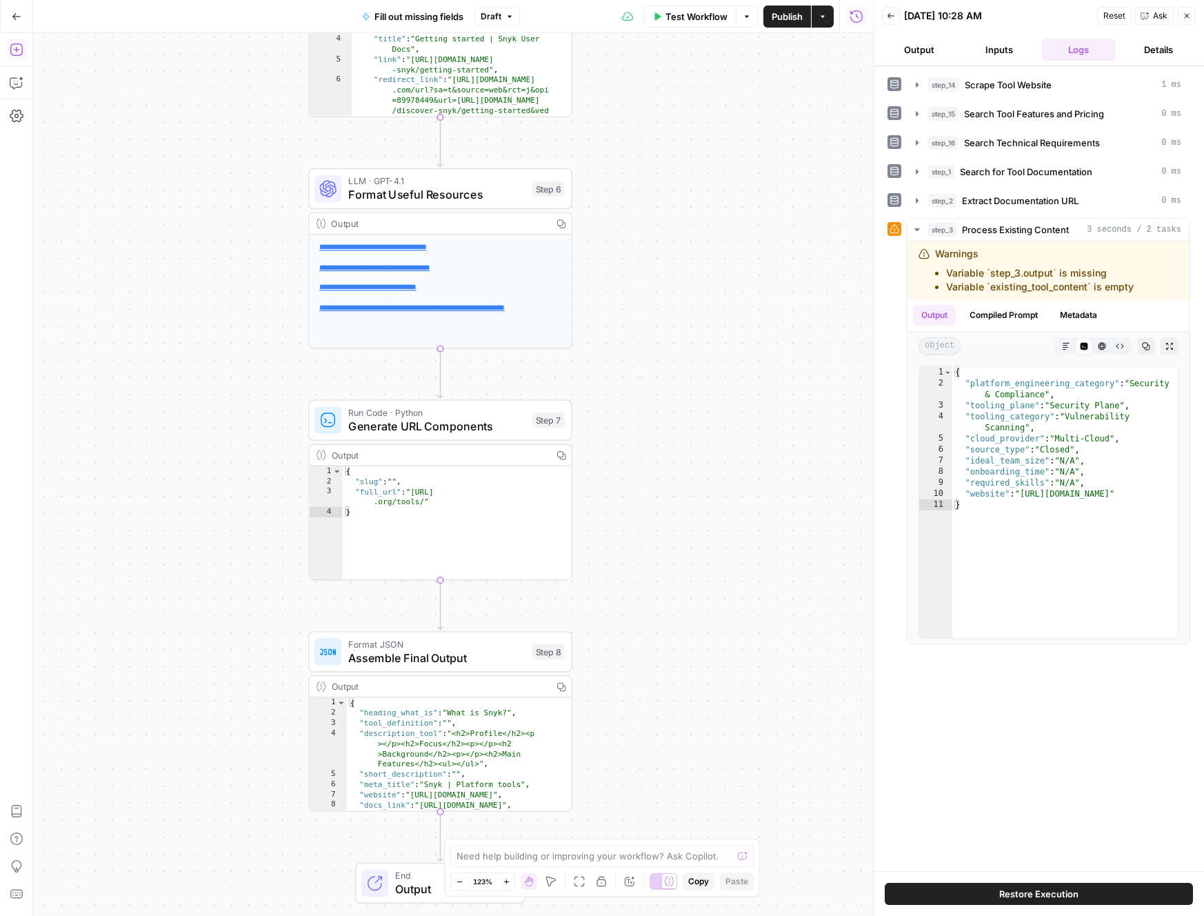
click at [11, 50] on icon "button" at bounding box center [17, 50] width 14 height 14
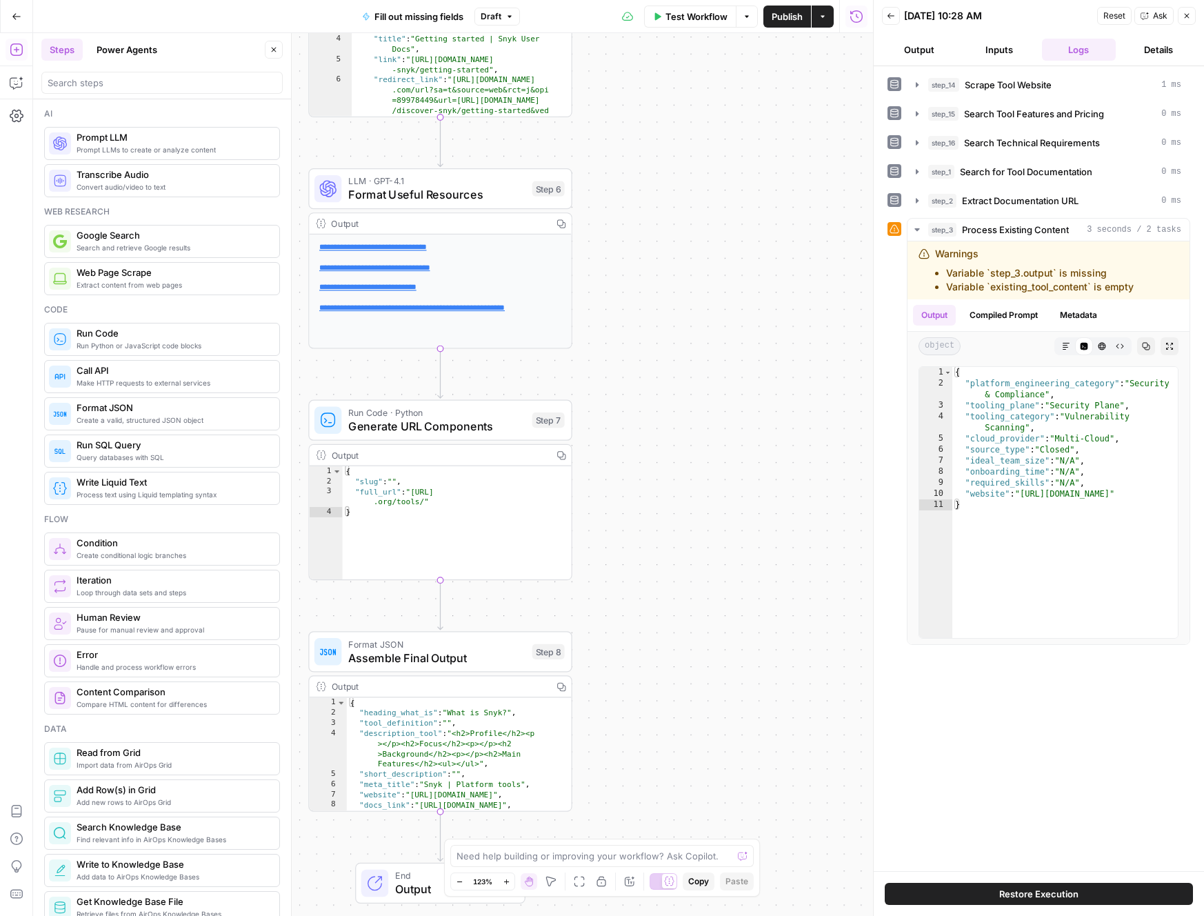
click at [141, 343] on span "Run Python or JavaScript code blocks" at bounding box center [173, 345] width 192 height 11
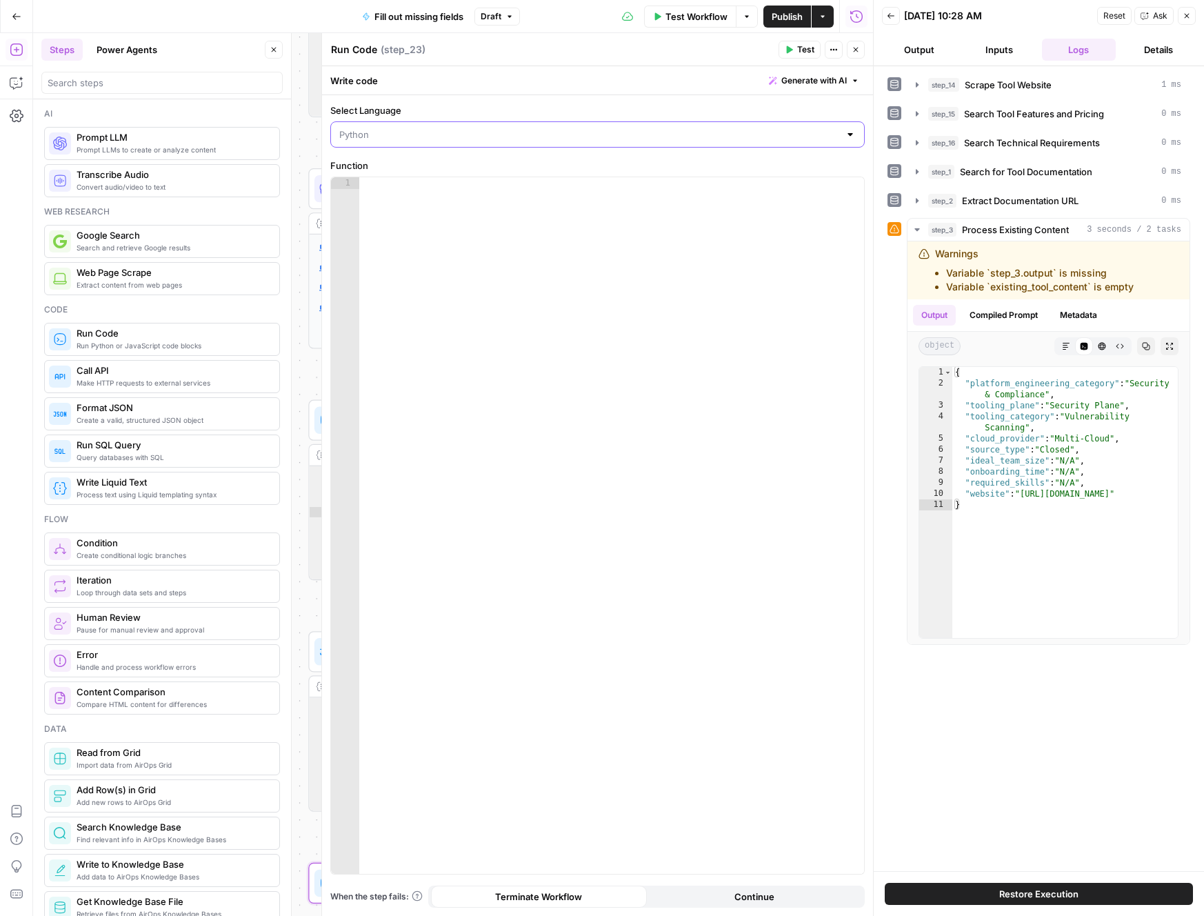
click at [697, 131] on input "Select Language" at bounding box center [589, 135] width 500 height 14
click at [543, 164] on span "JavaScript" at bounding box center [602, 169] width 490 height 14
type input "JavaScript"
click at [638, 327] on div at bounding box center [611, 537] width 505 height 720
paste textarea "**********"
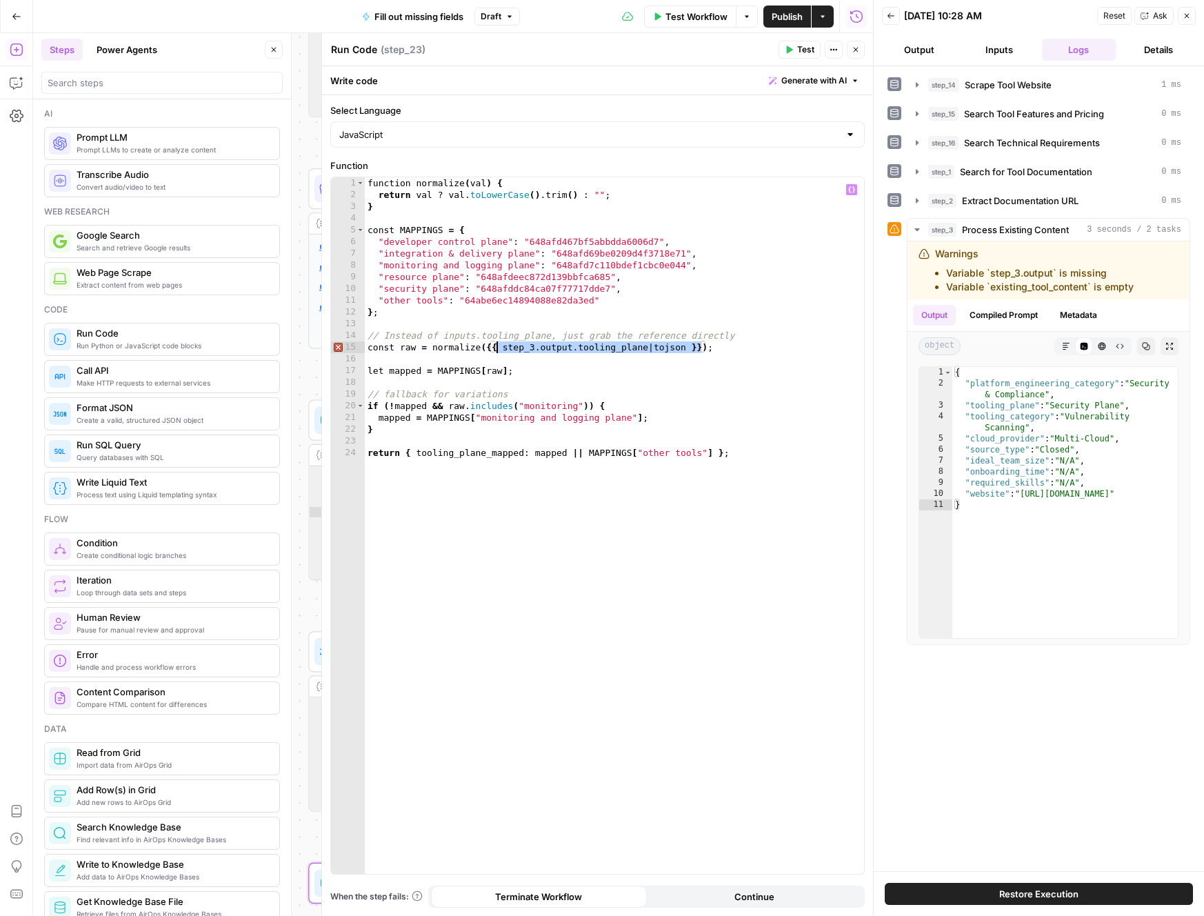
drag, startPoint x: 700, startPoint y: 347, endPoint x: 499, endPoint y: 350, distance: 201.4
click at [499, 350] on div "function normalize ( val ) { return val ? val . toLowerCase ( ) . trim ( ) : ""…" at bounding box center [614, 537] width 499 height 720
click at [852, 190] on icon "button" at bounding box center [851, 189] width 7 height 7
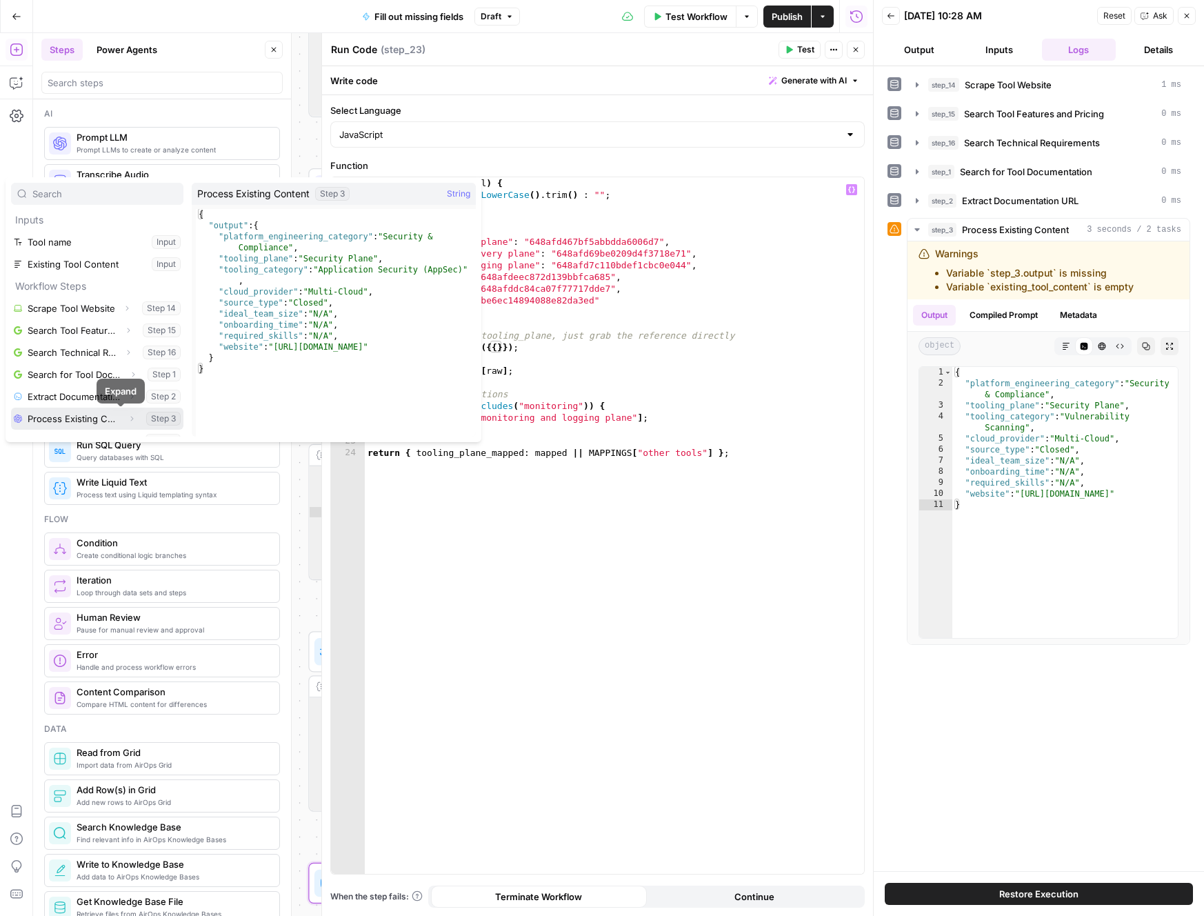
click at [128, 417] on icon "button" at bounding box center [132, 419] width 8 height 8
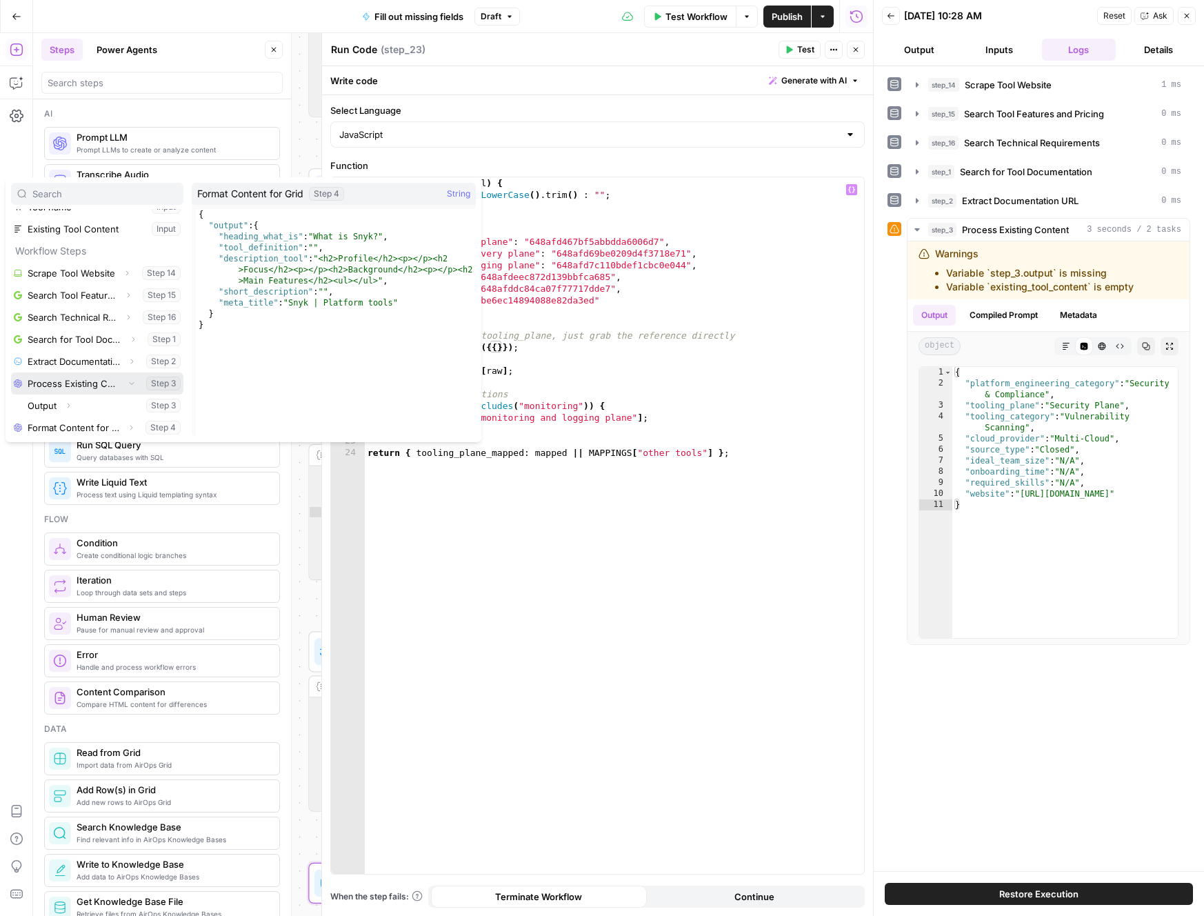
scroll to position [53, 0]
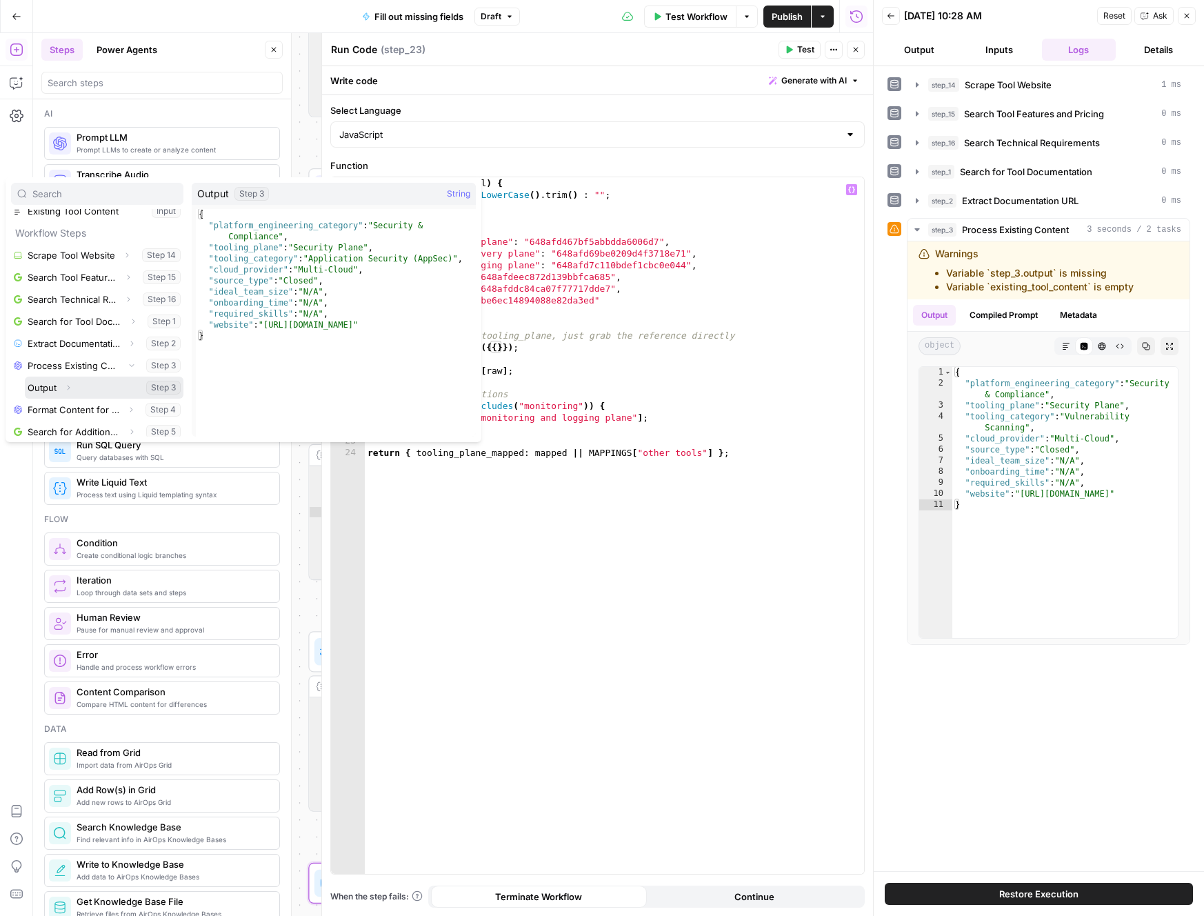
click at [69, 387] on icon "button" at bounding box center [69, 388] width 3 height 5
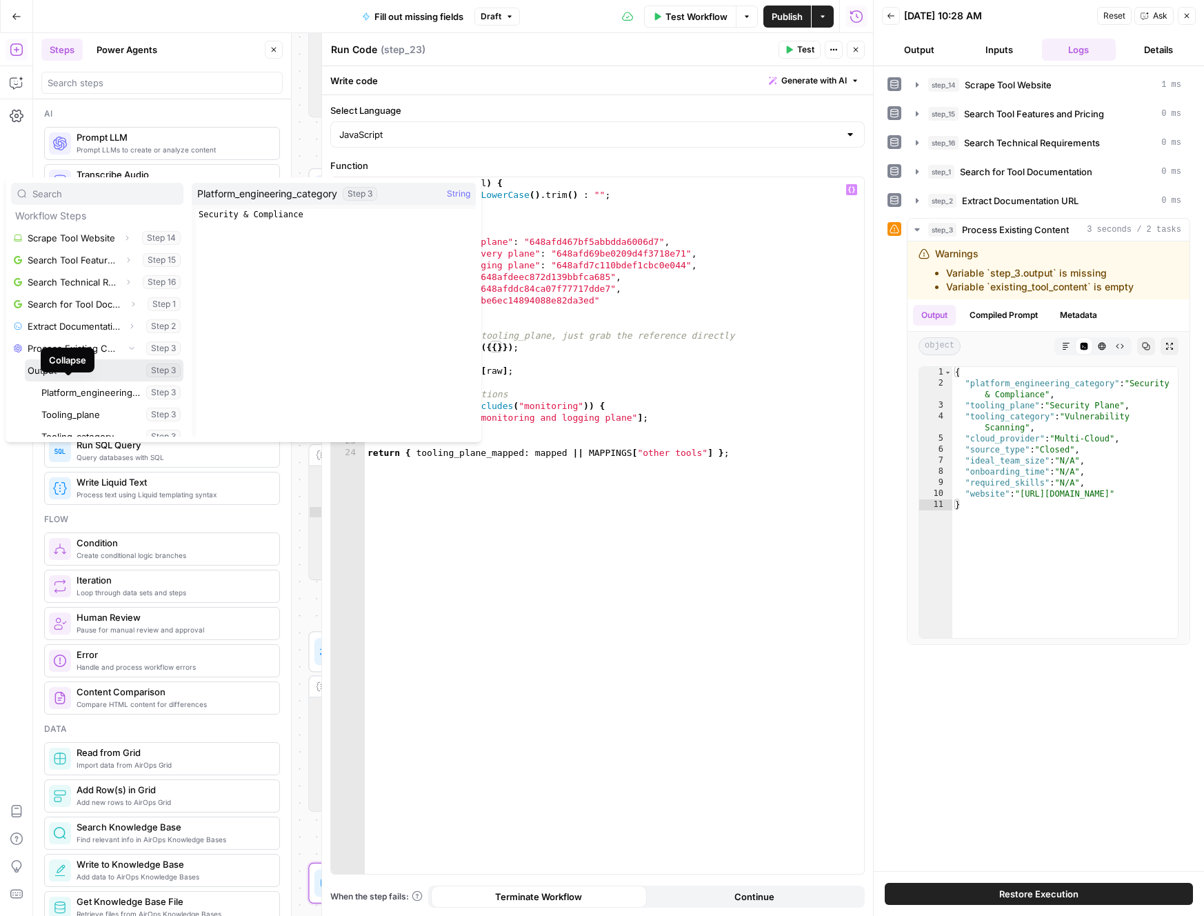
scroll to position [79, 0]
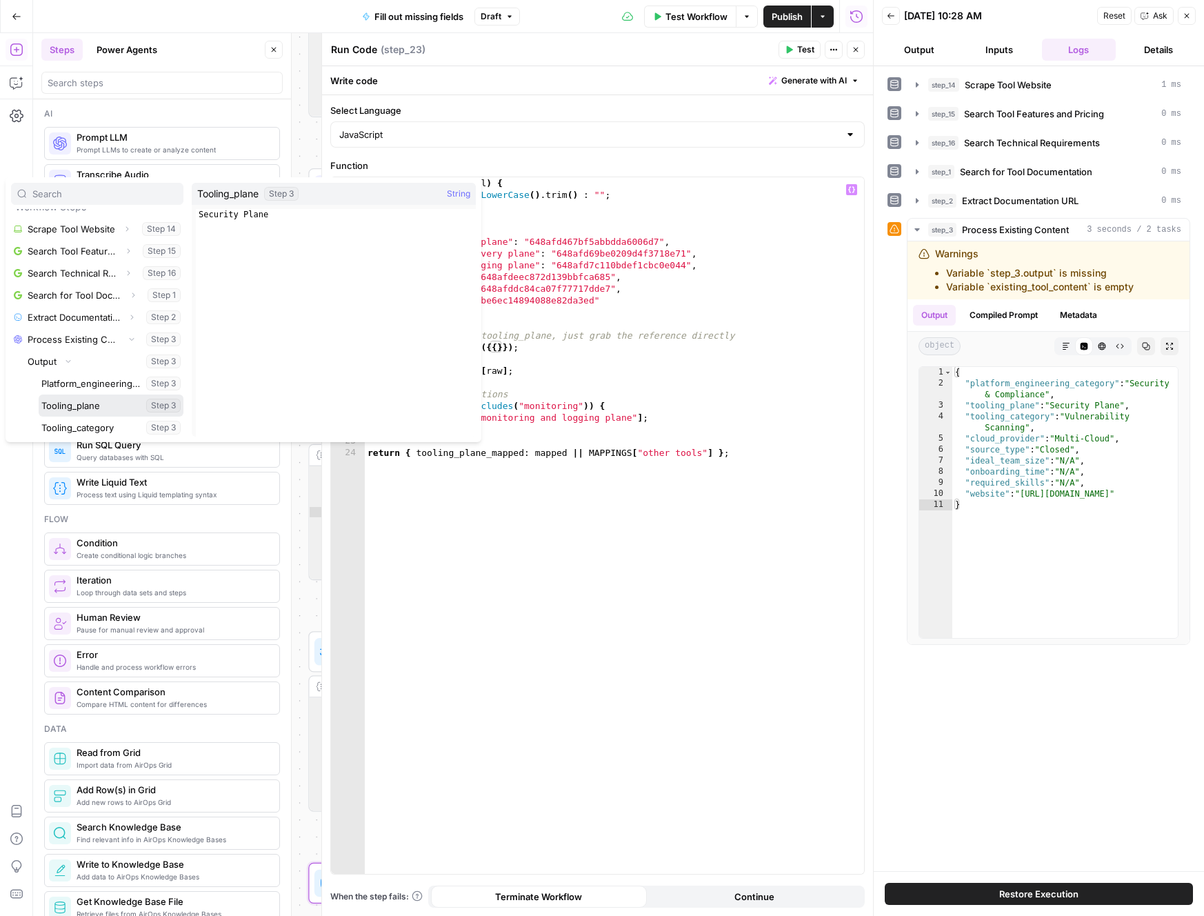
click at [114, 403] on button "Select variable Tooling_plane" at bounding box center [111, 406] width 145 height 22
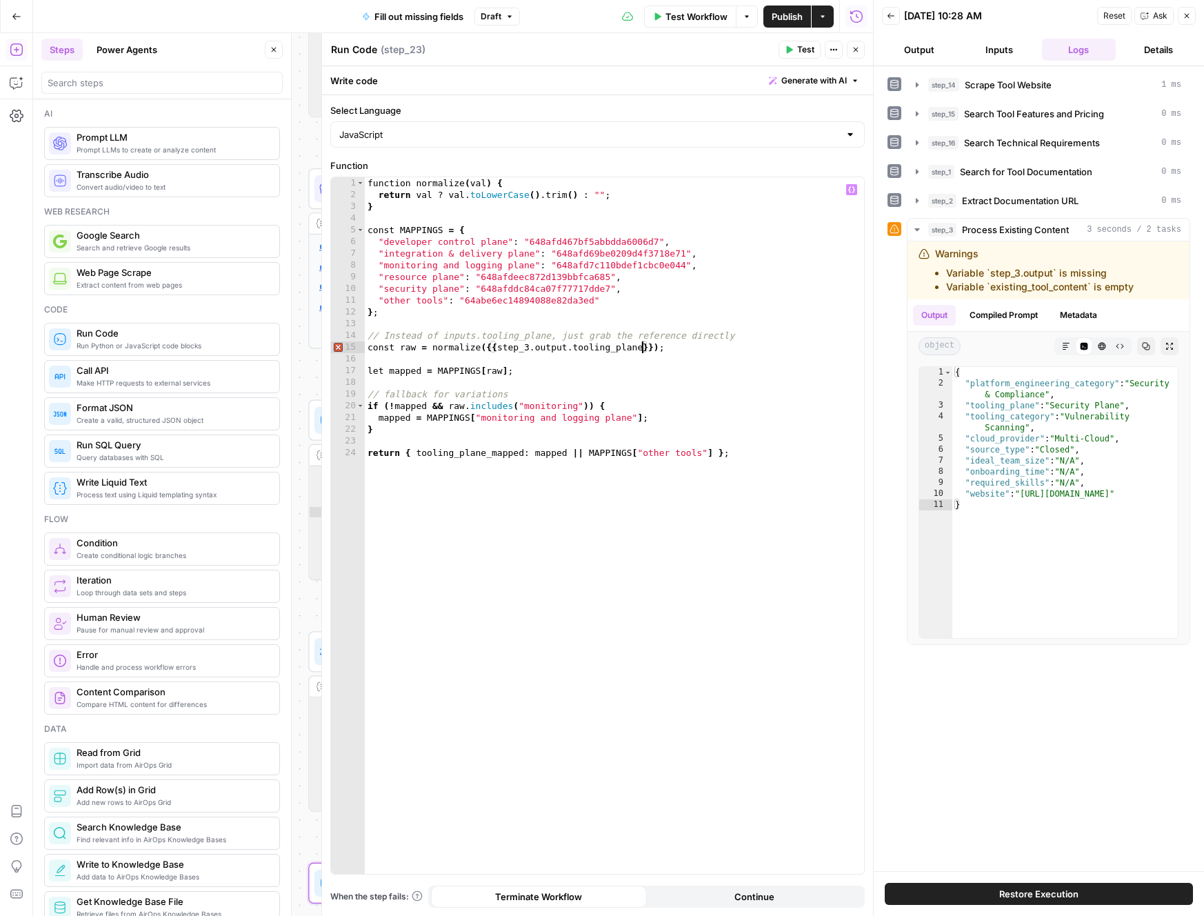
click at [806, 48] on span "Test" at bounding box center [805, 49] width 17 height 12
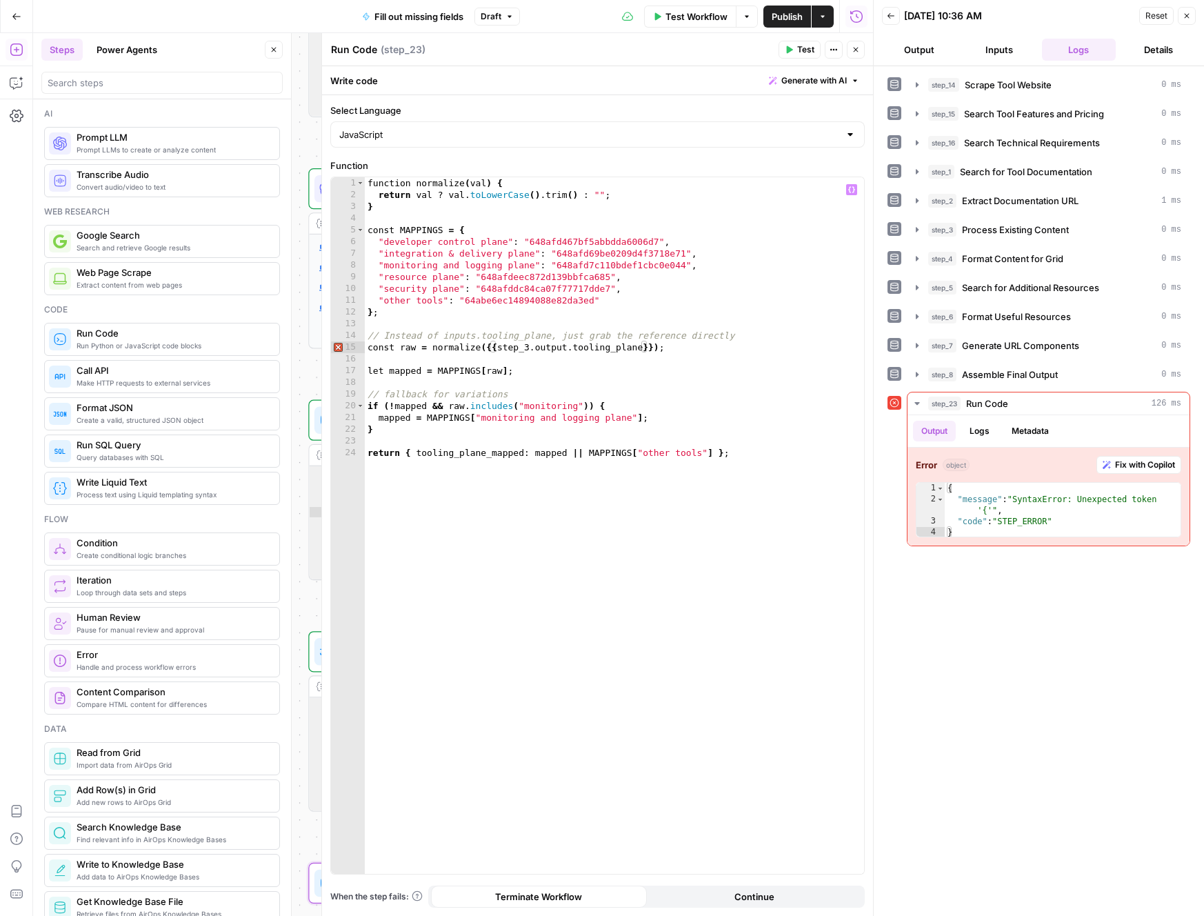
click at [532, 348] on div "function normalize ( val ) { return val ? val . toLowerCase ( ) . trim ( ) : ""…" at bounding box center [614, 537] width 499 height 720
type textarea "**********"
click at [790, 46] on icon "button" at bounding box center [789, 50] width 8 height 8
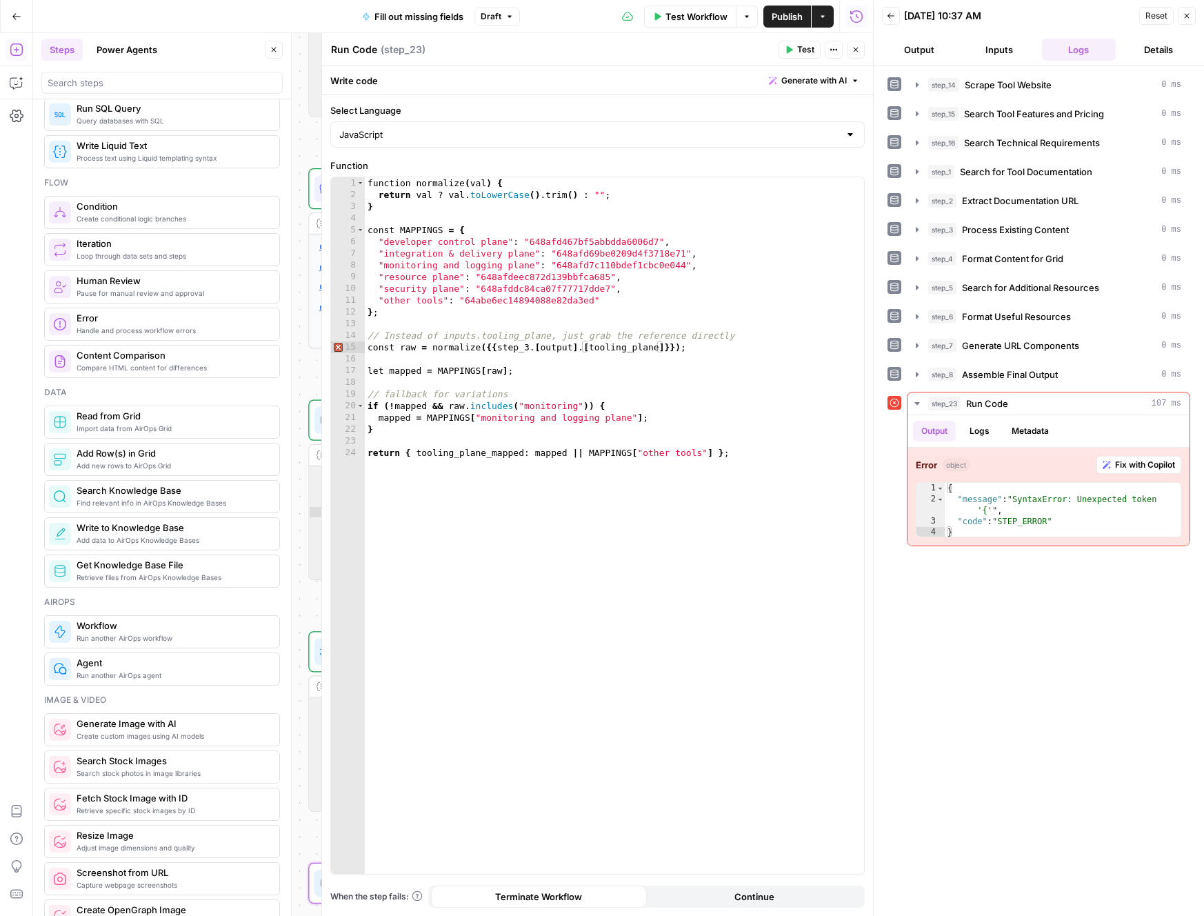
scroll to position [0, 0]
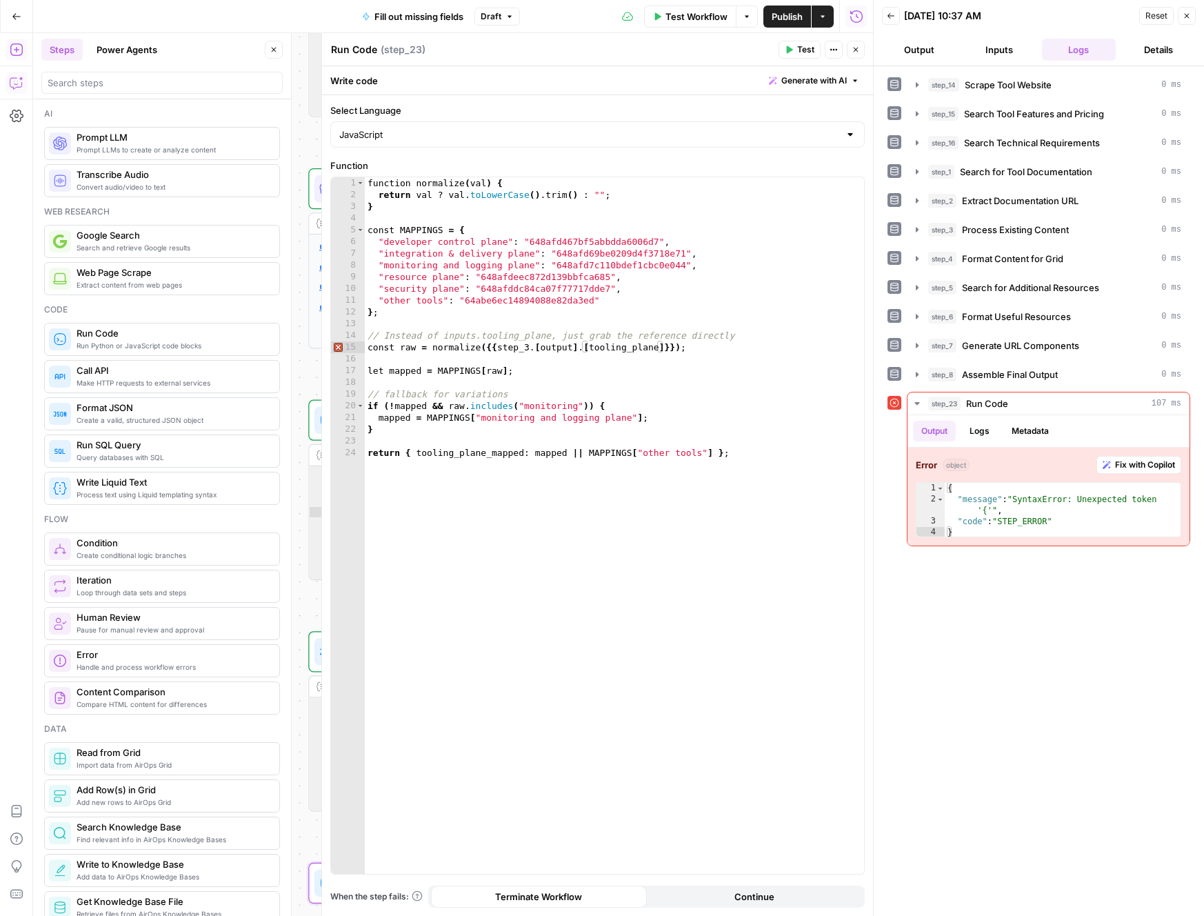
click at [17, 83] on icon "button" at bounding box center [17, 83] width 14 height 14
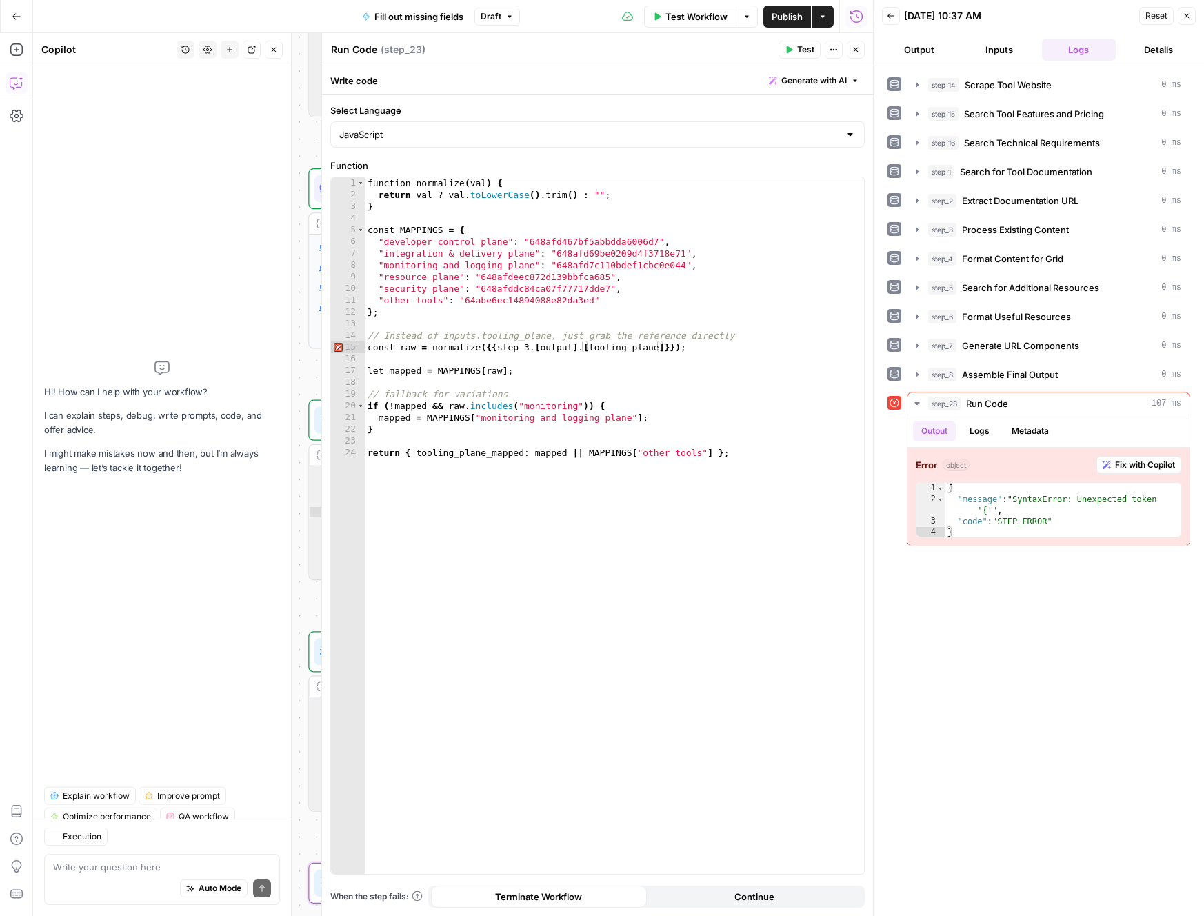
click at [128, 877] on div "Auto Mode Send" at bounding box center [162, 889] width 218 height 30
type textarea "what's wrong with my step_23?"
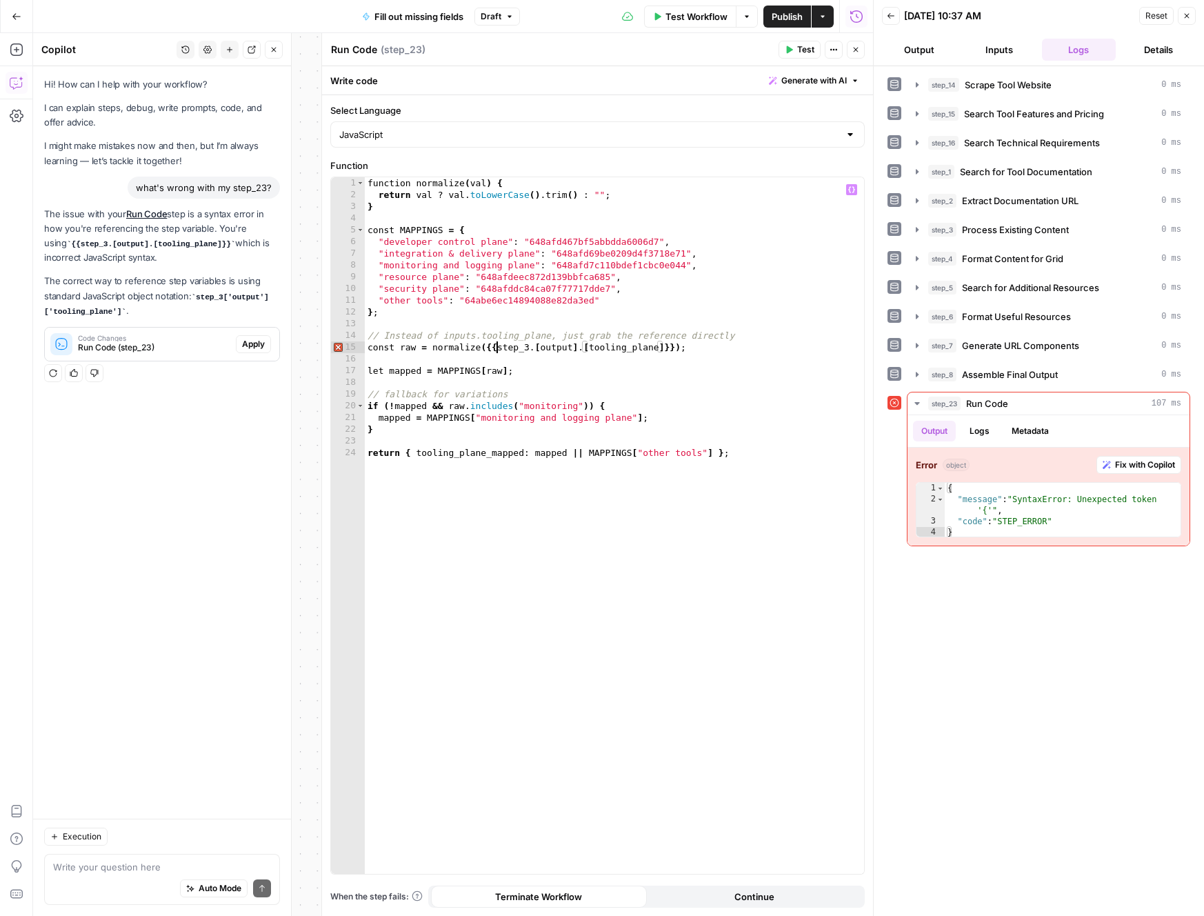
click at [495, 343] on div "function normalize ( val ) { return val ? val . toLowerCase ( ) . trim ( ) : ""…" at bounding box center [614, 537] width 499 height 720
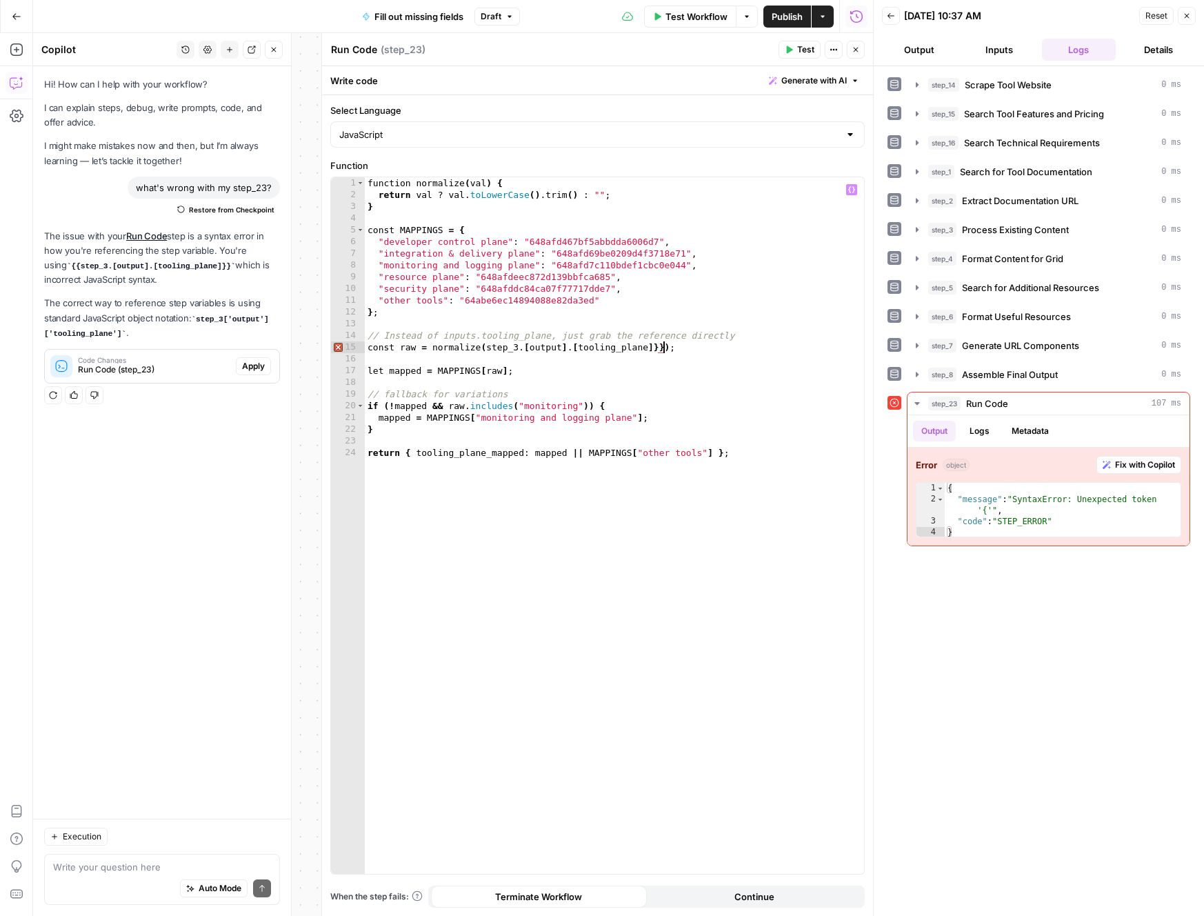
click at [661, 346] on div "function normalize ( val ) { return val ? val . toLowerCase ( ) . trim ( ) : ""…" at bounding box center [614, 537] width 499 height 720
click at [801, 50] on span "Test" at bounding box center [805, 49] width 17 height 12
click at [528, 348] on div "function normalize ( val ) { return val ? val . toLowerCase ( ) . trim ( ) : ""…" at bounding box center [614, 537] width 499 height 720
click at [486, 347] on div "function normalize ( val ) { return val ? val . toLowerCase ( ) . trim ( ) : ""…" at bounding box center [614, 537] width 499 height 720
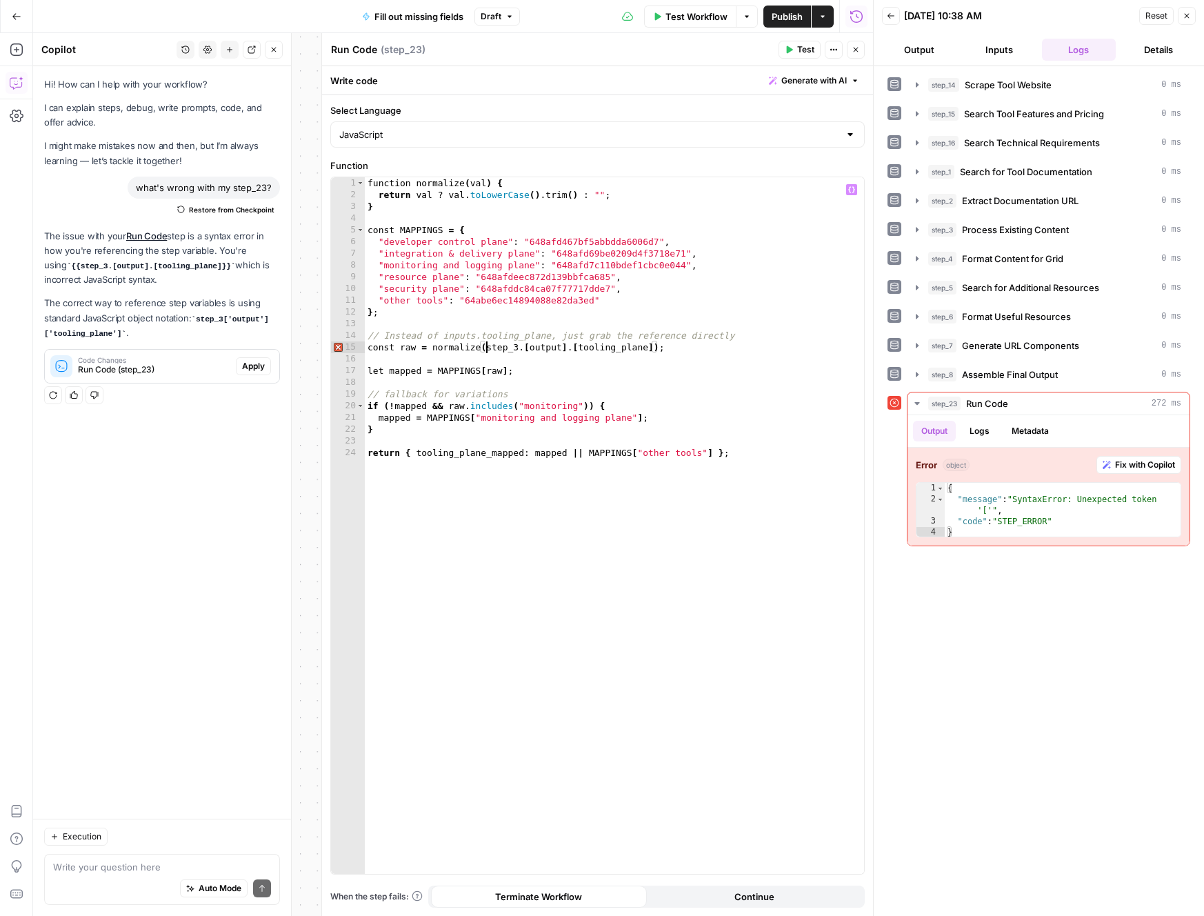
scroll to position [0, 0]
click at [491, 346] on div "function normalize ( val ) { return val ? val . toLowerCase ( ) . trim ( ) : ""…" at bounding box center [614, 537] width 499 height 720
click at [688, 390] on div "function normalize ( val ) { return val ? val . toLowerCase ( ) . trim ( ) : ""…" at bounding box center [614, 537] width 499 height 720
type textarea "**********"
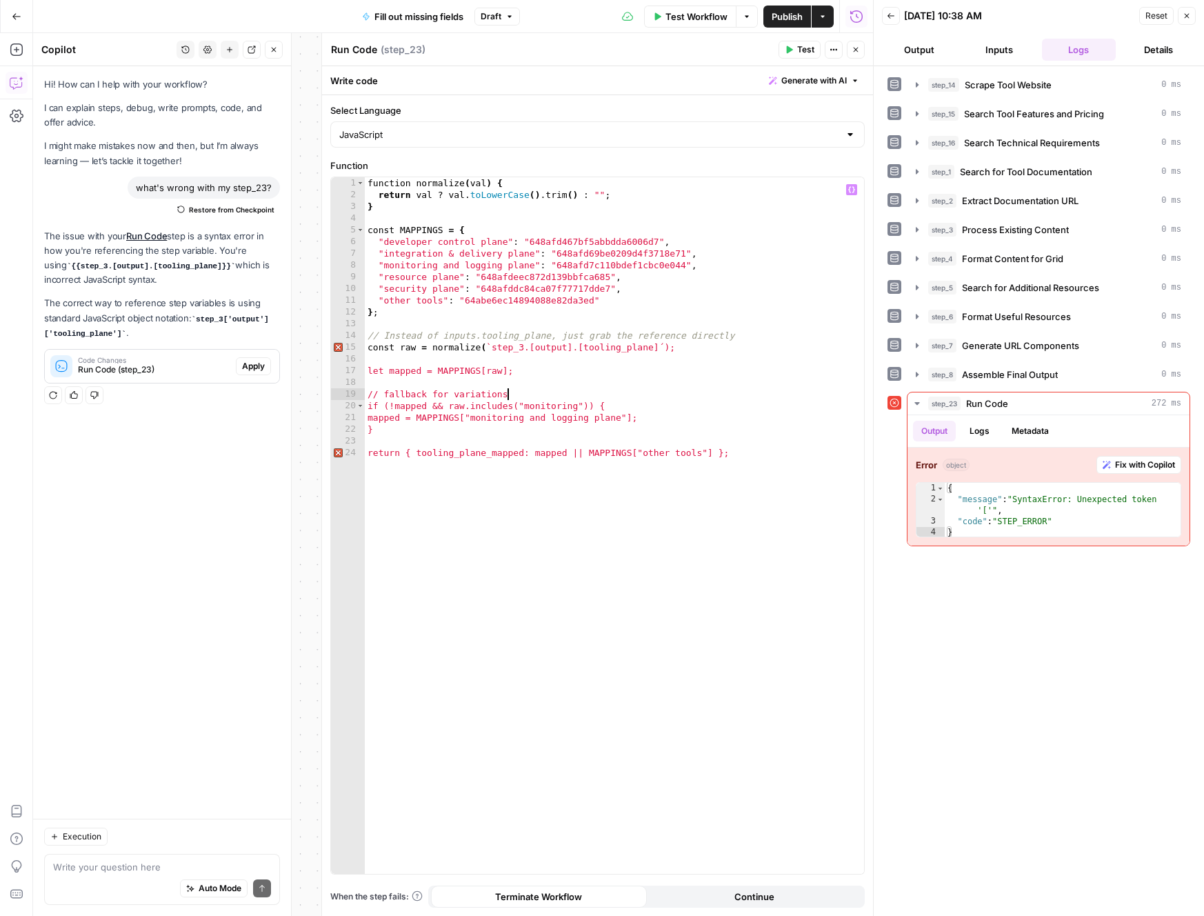
click at [711, 381] on div "function normalize ( val ) { return val ? val . toLowerCase ( ) . trim ( ) : ""…" at bounding box center [614, 537] width 499 height 720
click at [256, 364] on span "Apply" at bounding box center [253, 366] width 23 height 12
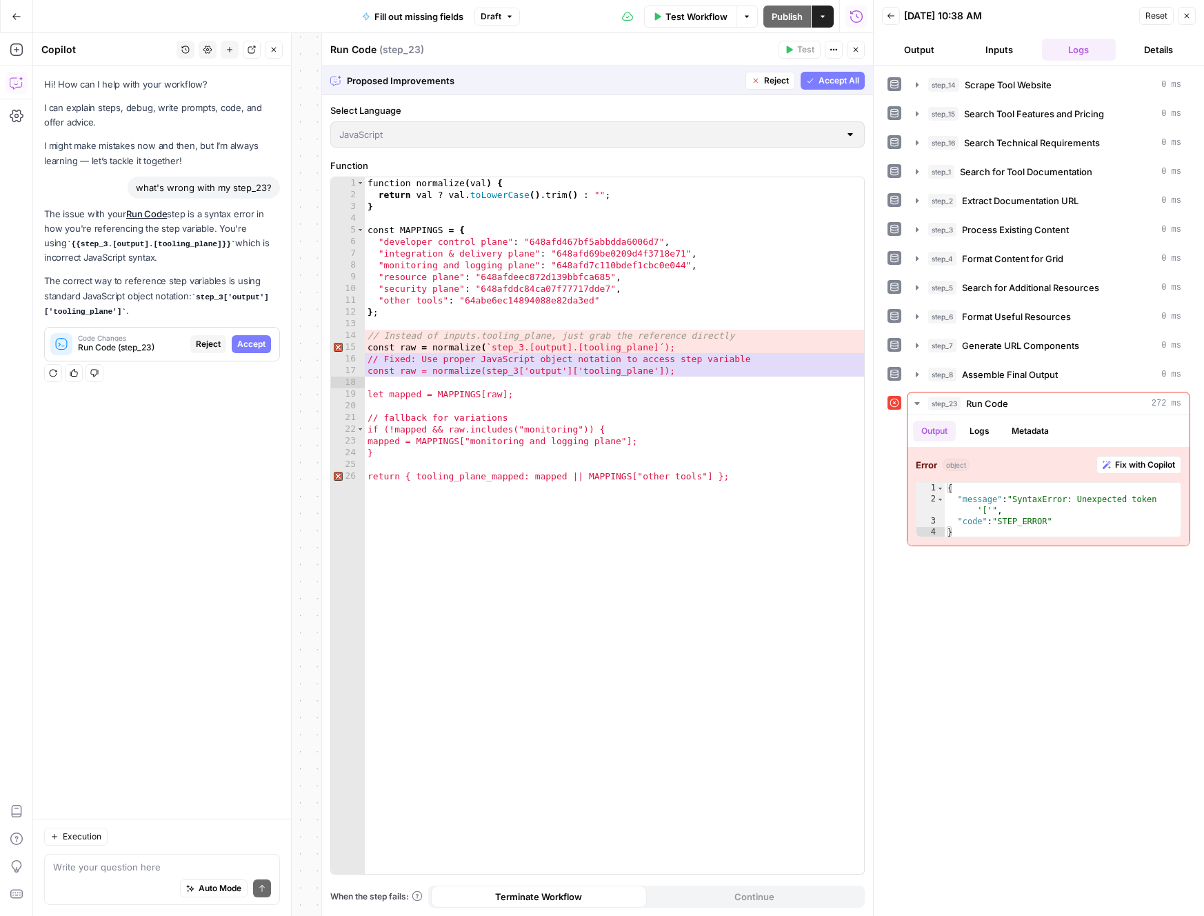
click at [829, 82] on span "Accept All" at bounding box center [839, 80] width 41 height 12
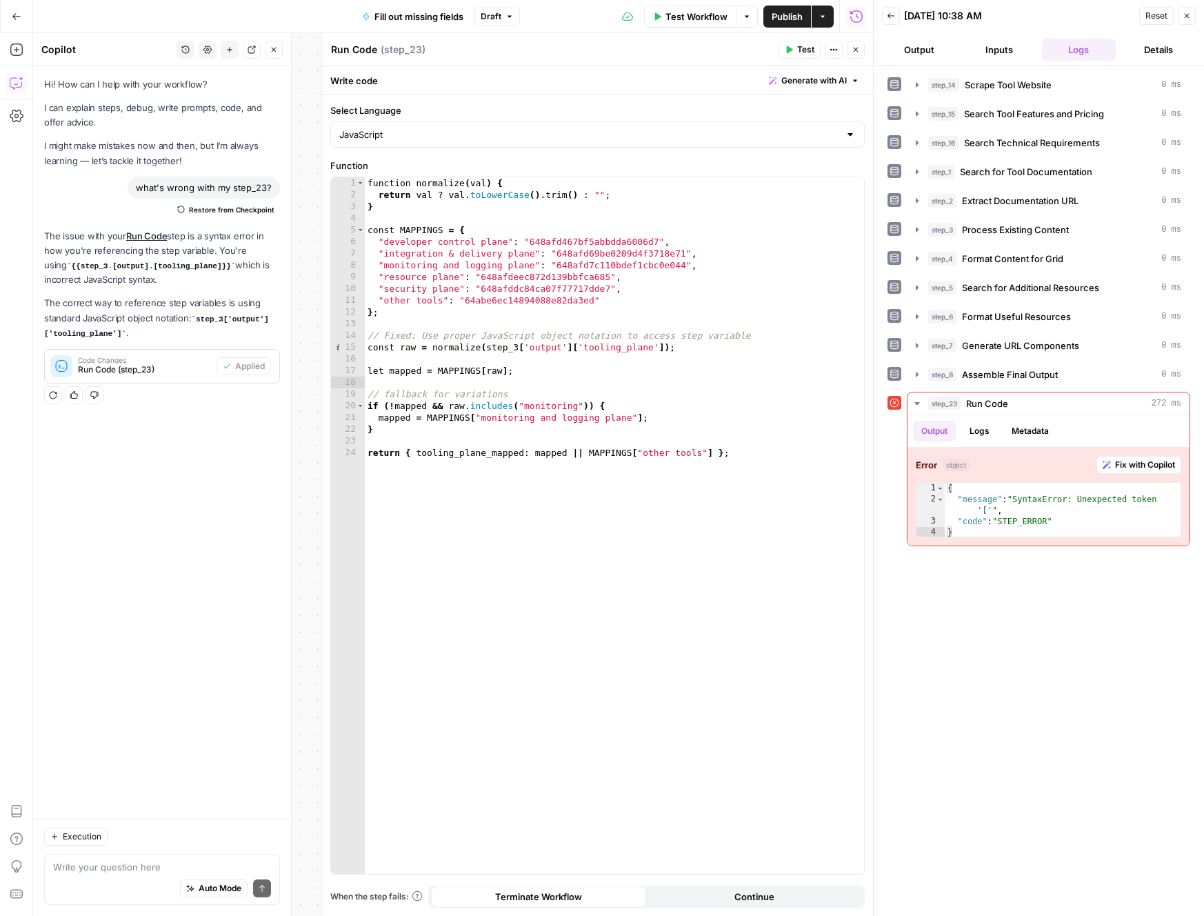
click at [788, 50] on icon "button" at bounding box center [790, 50] width 6 height 8
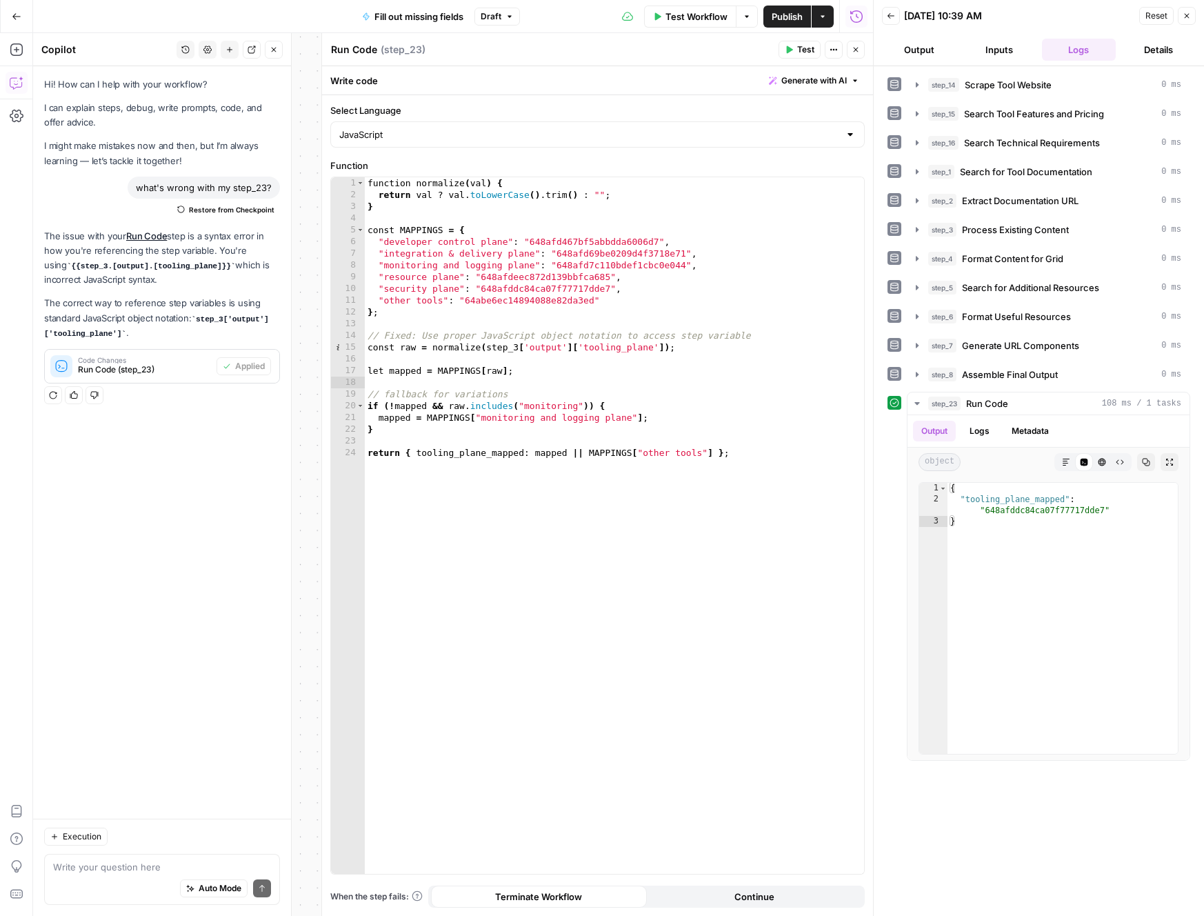
click at [861, 50] on button "Close" at bounding box center [856, 50] width 18 height 18
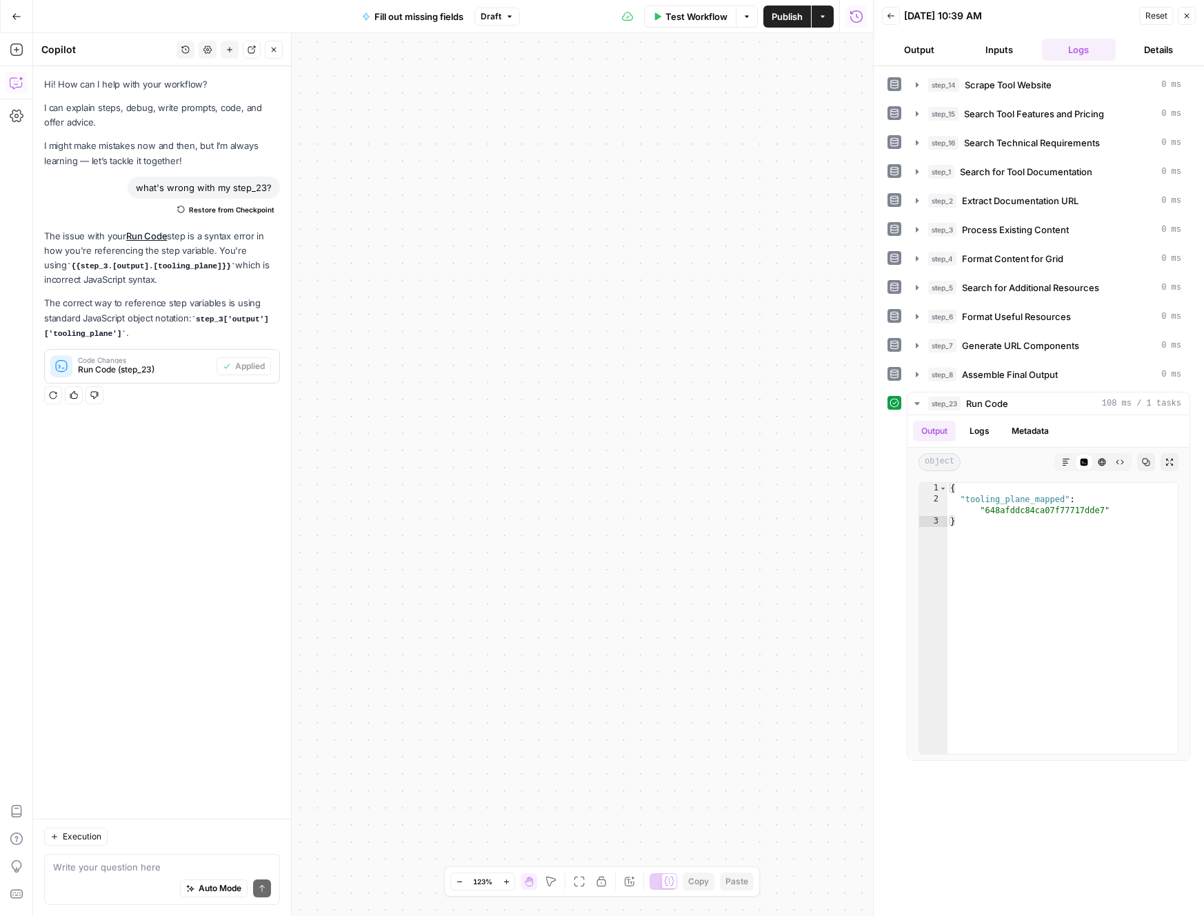
click at [1187, 17] on icon "button" at bounding box center [1187, 16] width 8 height 8
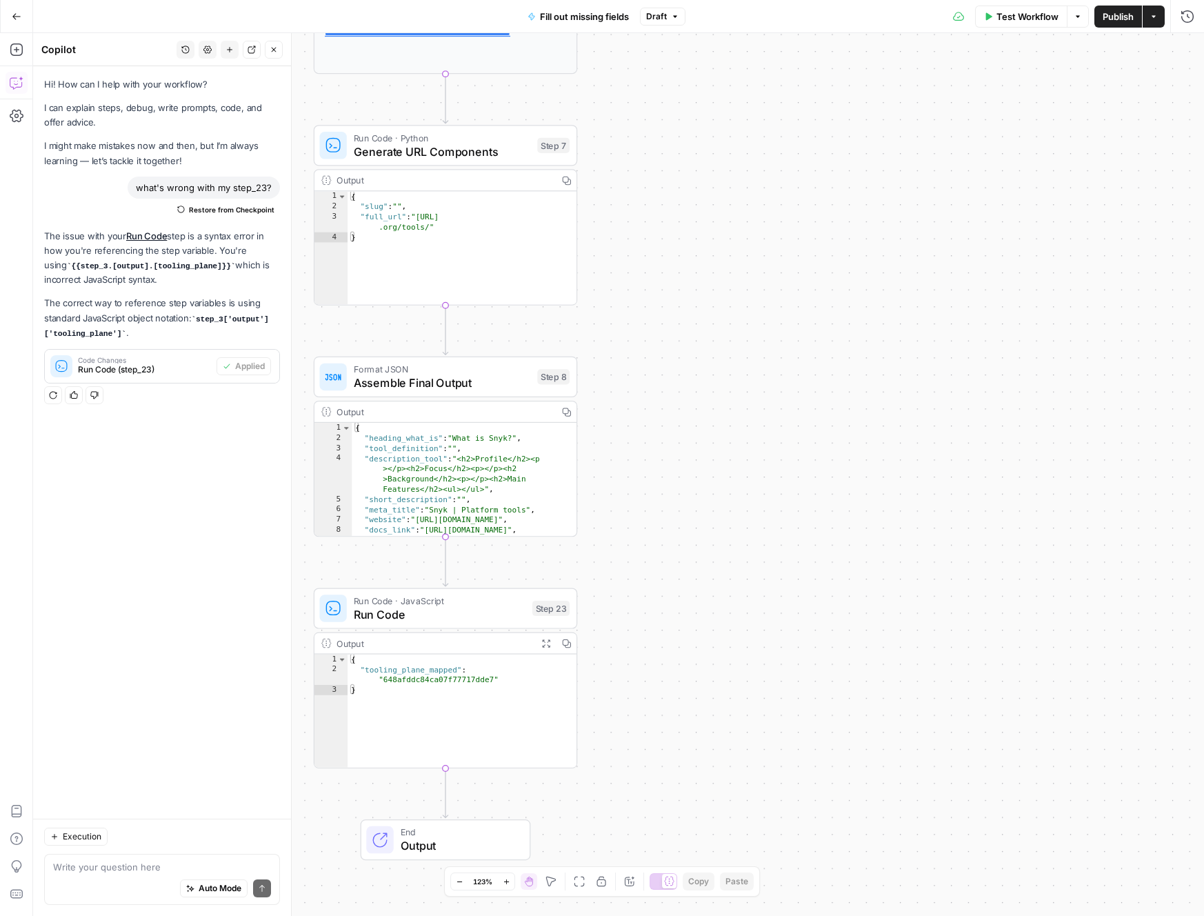
drag, startPoint x: 624, startPoint y: 405, endPoint x: 1098, endPoint y: 515, distance: 487.2
click at [1077, 521] on div "**********" at bounding box center [618, 474] width 1171 height 883
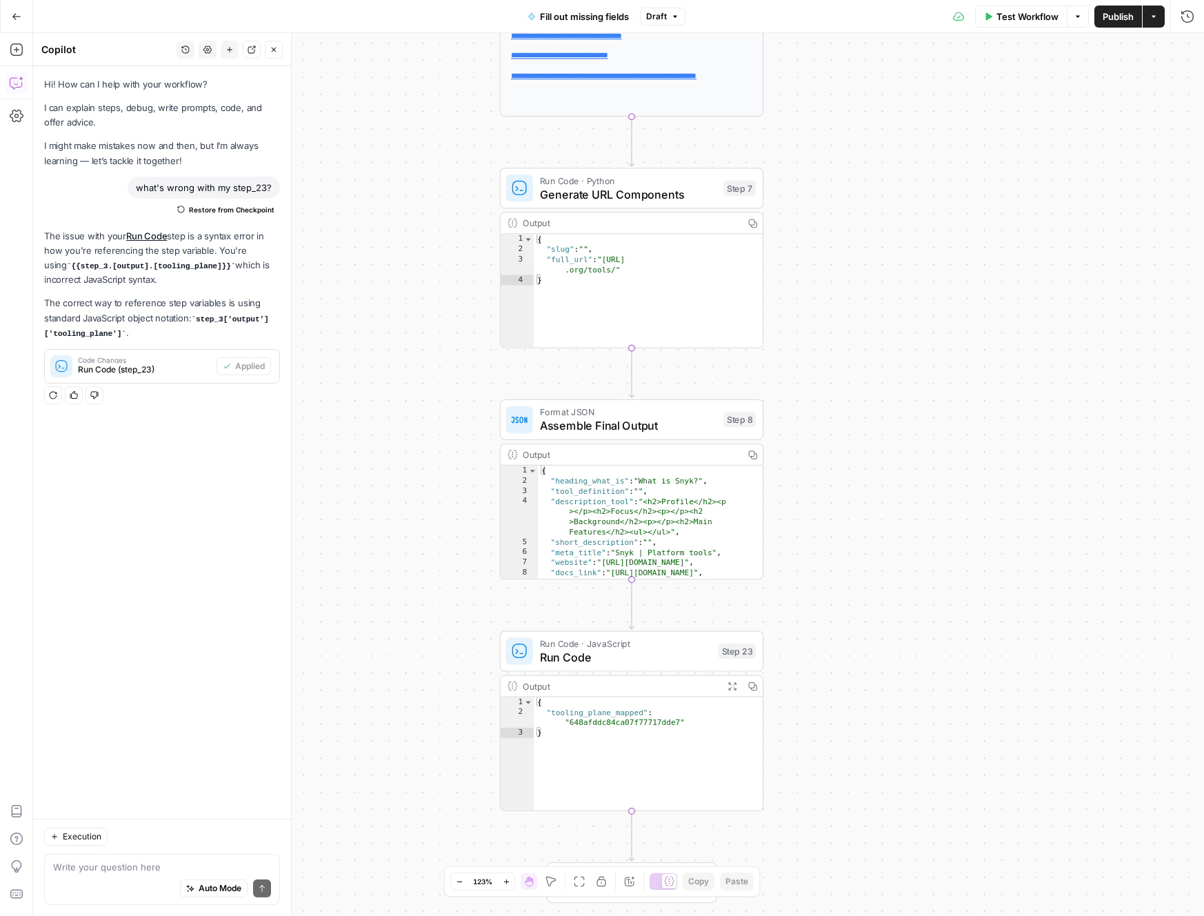
drag, startPoint x: 805, startPoint y: 494, endPoint x: 873, endPoint y: 513, distance: 71.0
click at [873, 513] on div "**********" at bounding box center [618, 474] width 1171 height 883
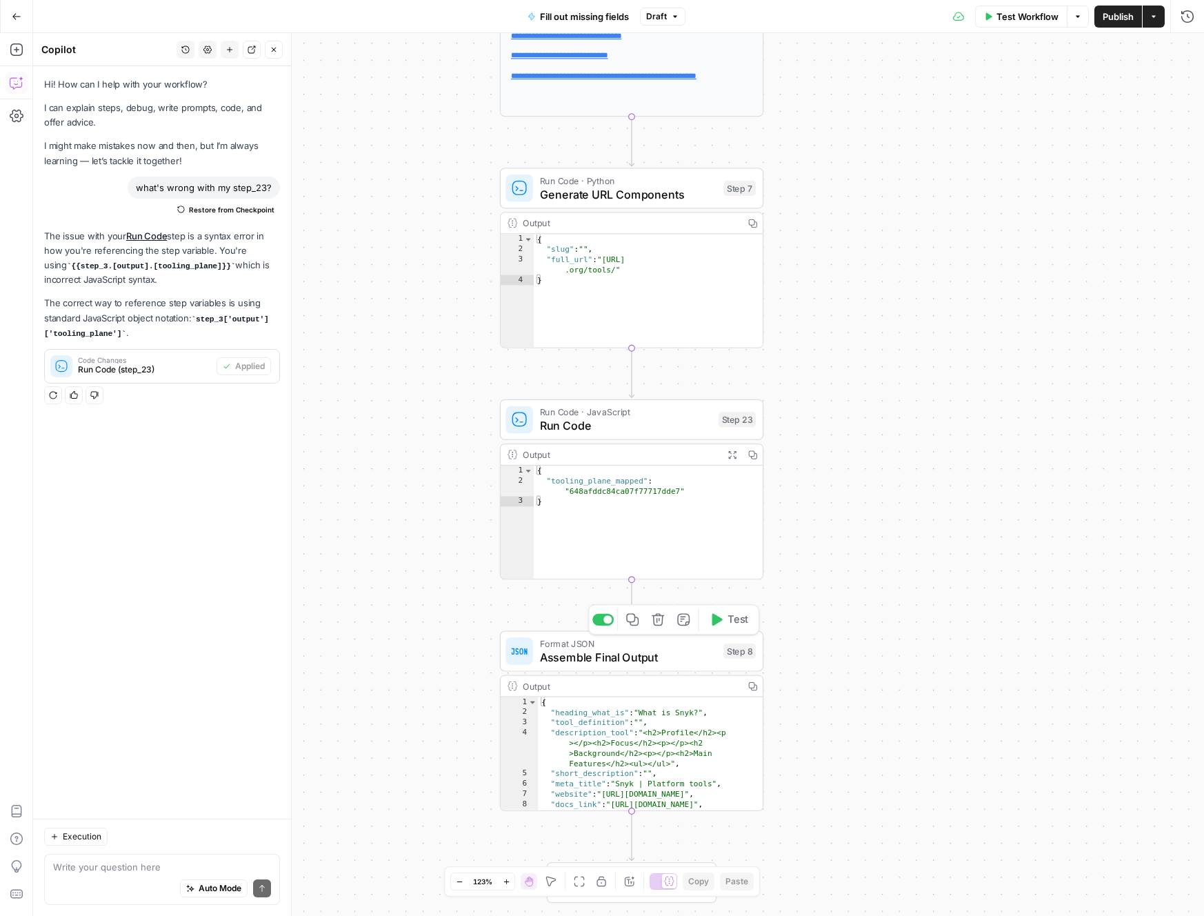
click at [691, 664] on span "Assemble Final Output" at bounding box center [628, 656] width 177 height 17
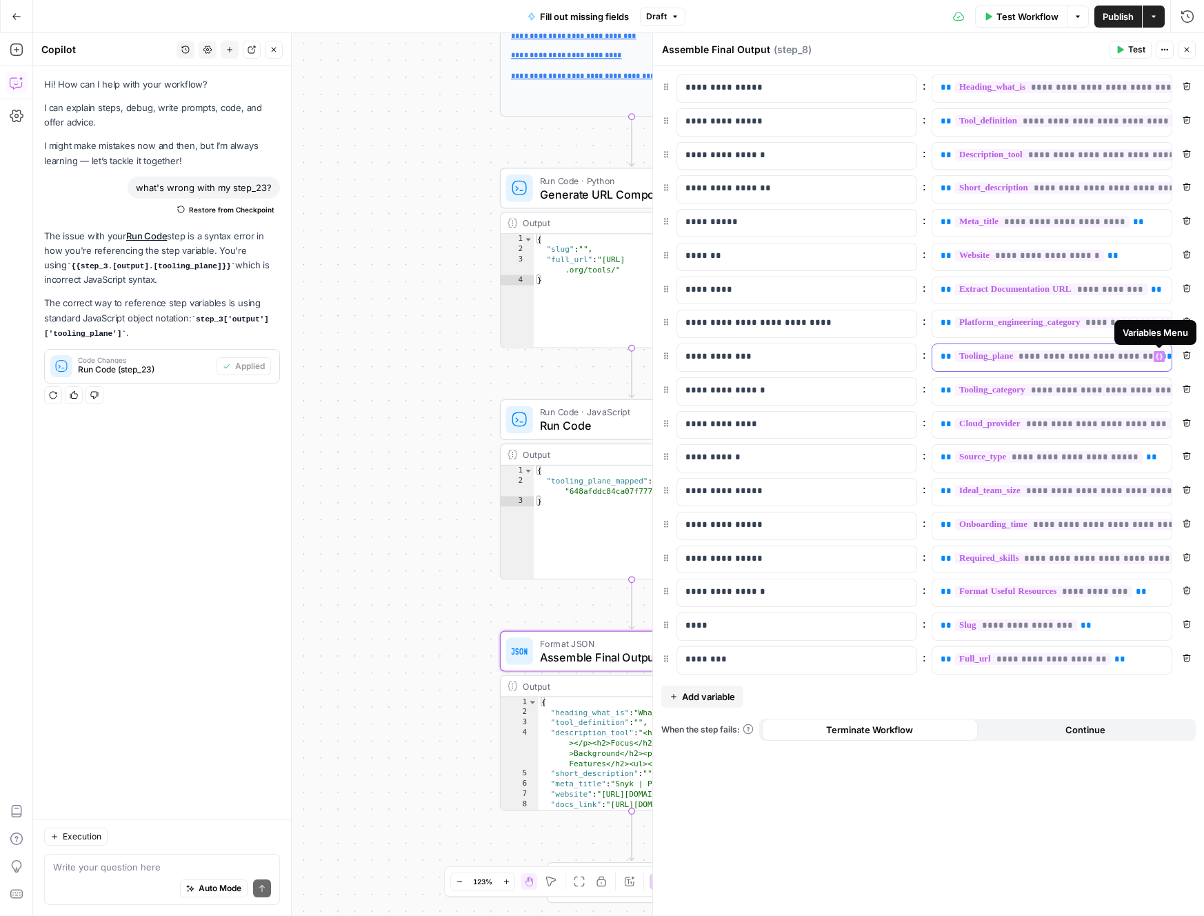
click at [1162, 358] on icon "button" at bounding box center [1159, 356] width 7 height 7
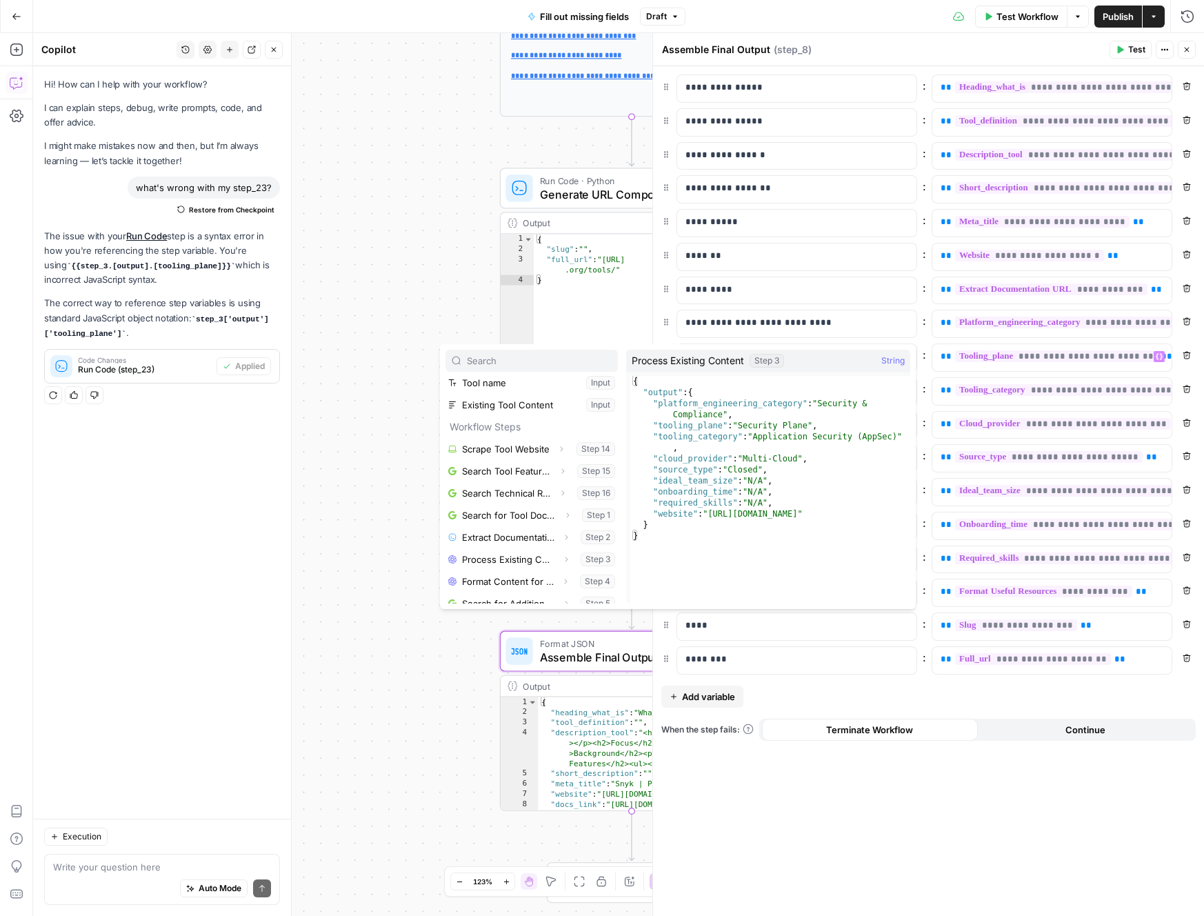
scroll to position [148, 0]
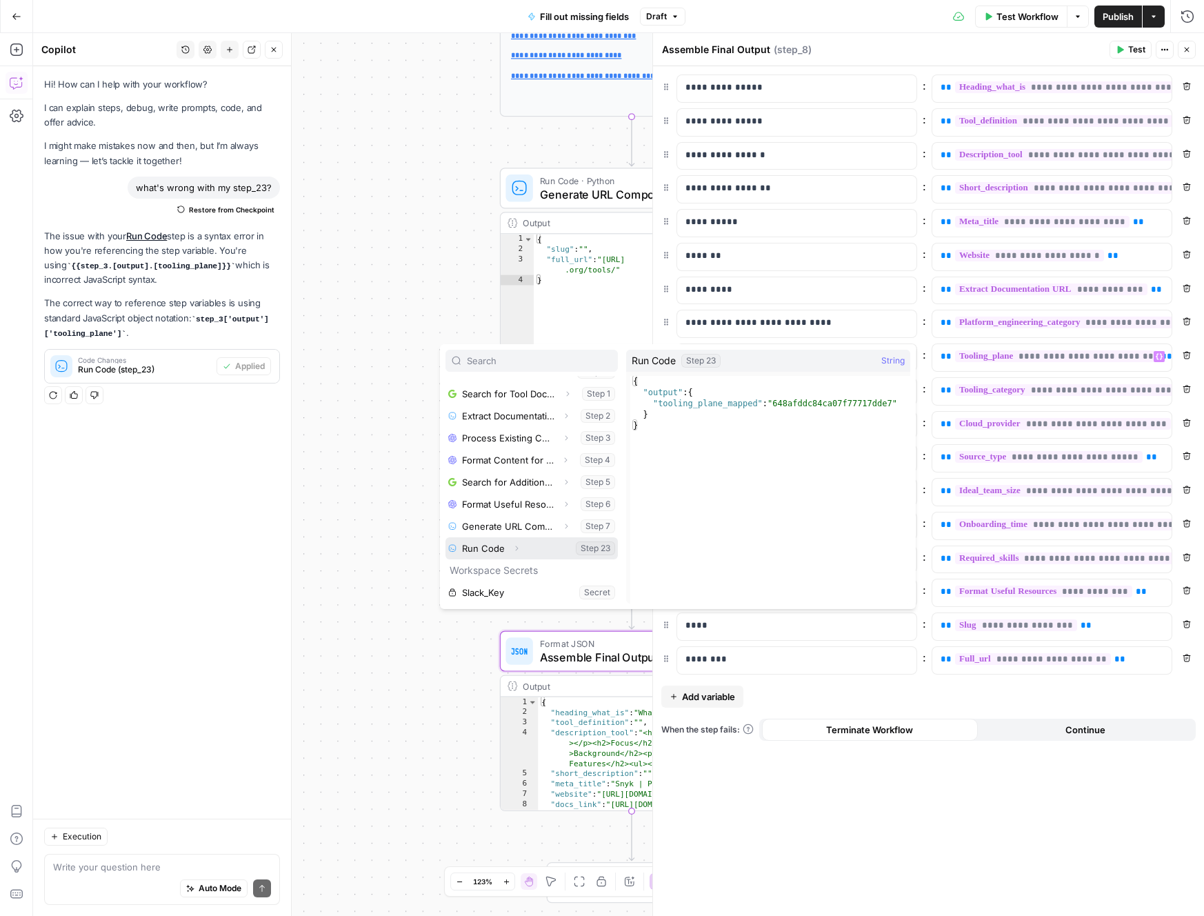
click at [517, 548] on icon "button" at bounding box center [516, 548] width 8 height 8
click at [506, 570] on span "Expand" at bounding box center [506, 570] width 1 height 1
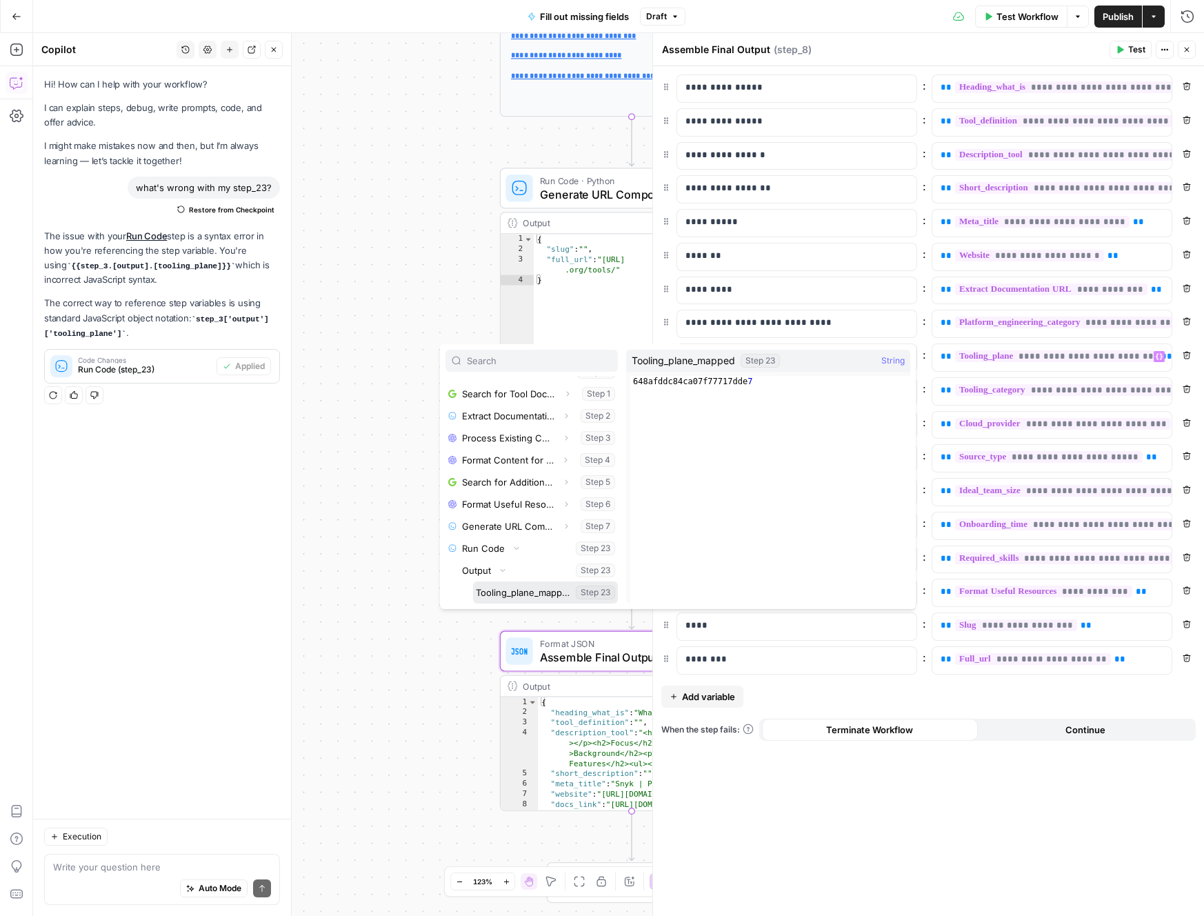
click at [517, 590] on button "Select variable Tooling_plane_mapped" at bounding box center [545, 592] width 145 height 22
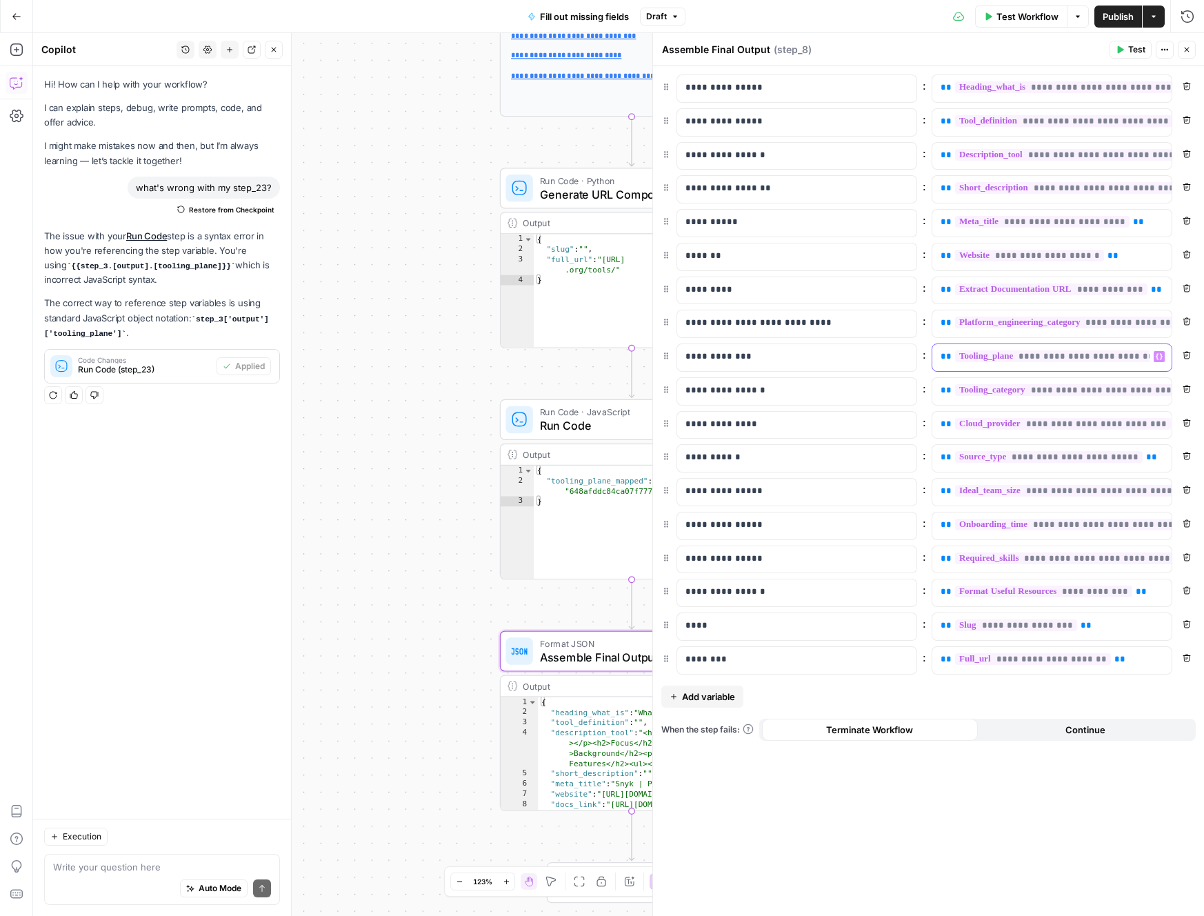
click at [938, 359] on div "**********" at bounding box center [1041, 357] width 217 height 27
click at [1008, 830] on div "**********" at bounding box center [928, 491] width 551 height 850
click at [1128, 56] on button "Test" at bounding box center [1131, 50] width 42 height 18
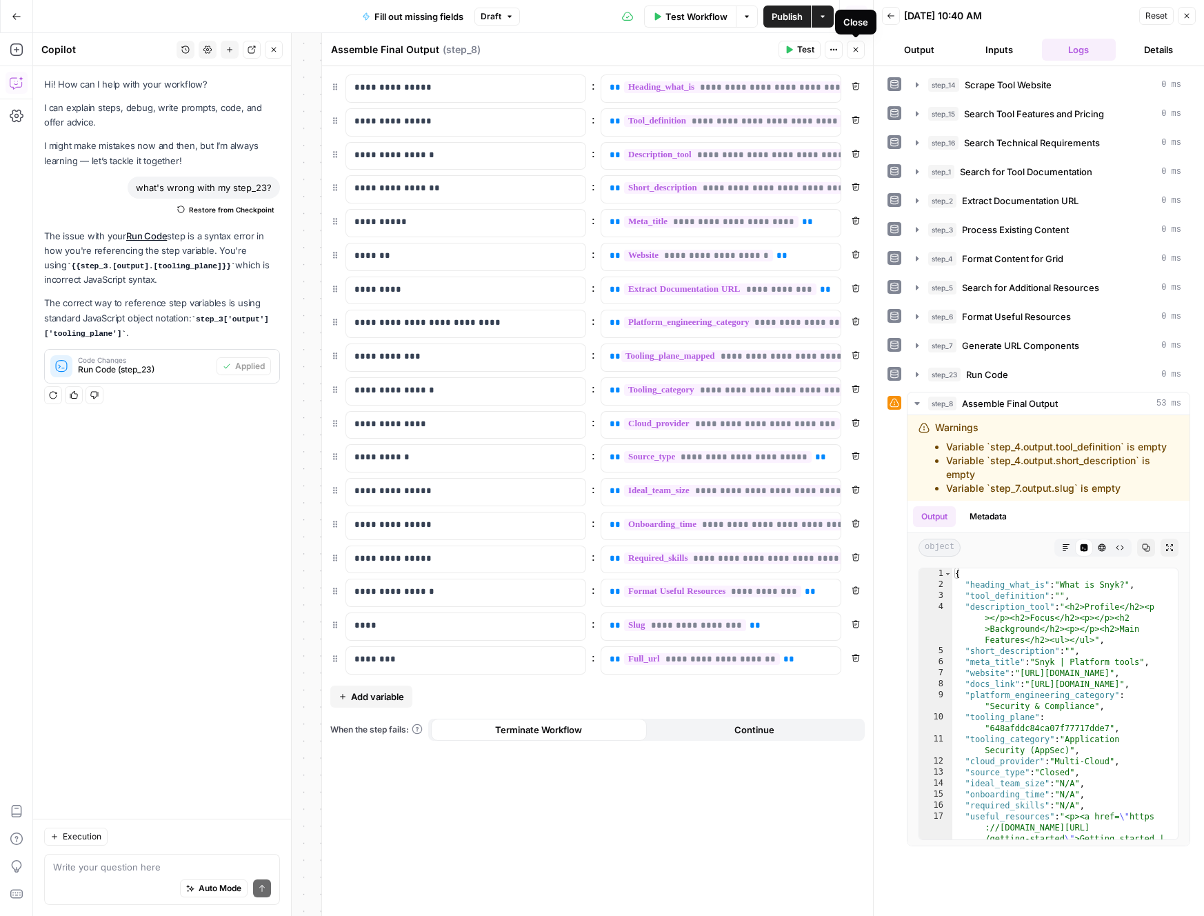
click at [855, 49] on icon "button" at bounding box center [856, 50] width 5 height 5
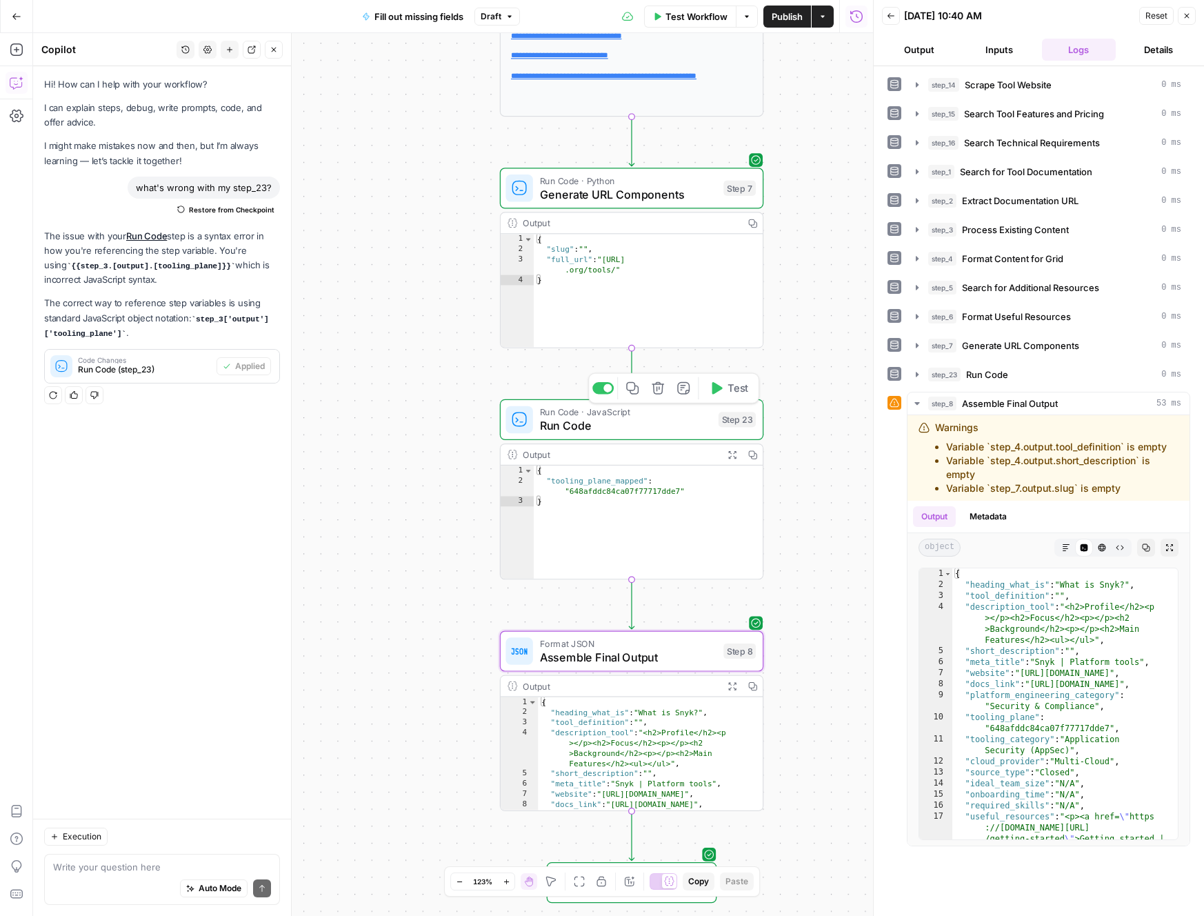
click at [652, 432] on span "Run Code" at bounding box center [626, 425] width 172 height 17
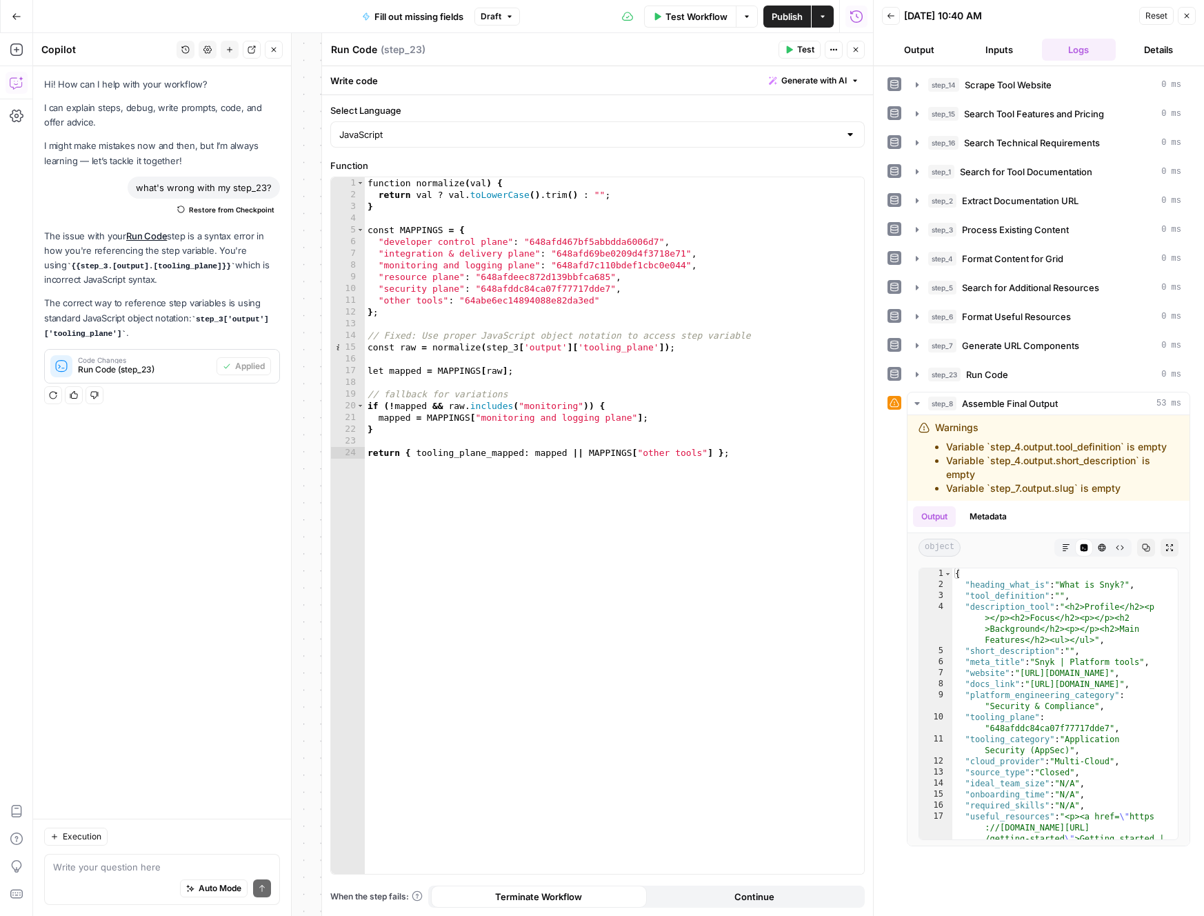
click at [852, 52] on icon "button" at bounding box center [856, 50] width 8 height 8
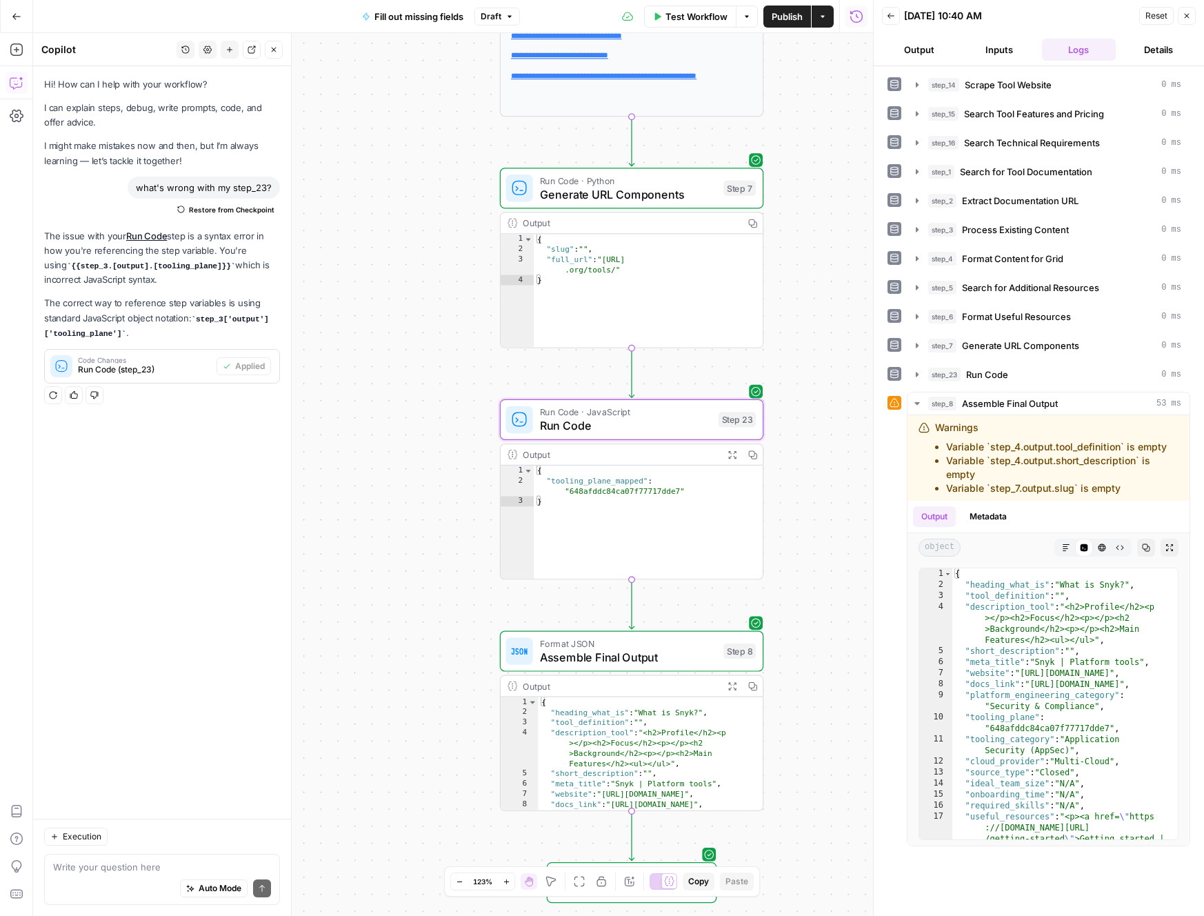
click at [628, 423] on span "Run Code" at bounding box center [626, 425] width 172 height 17
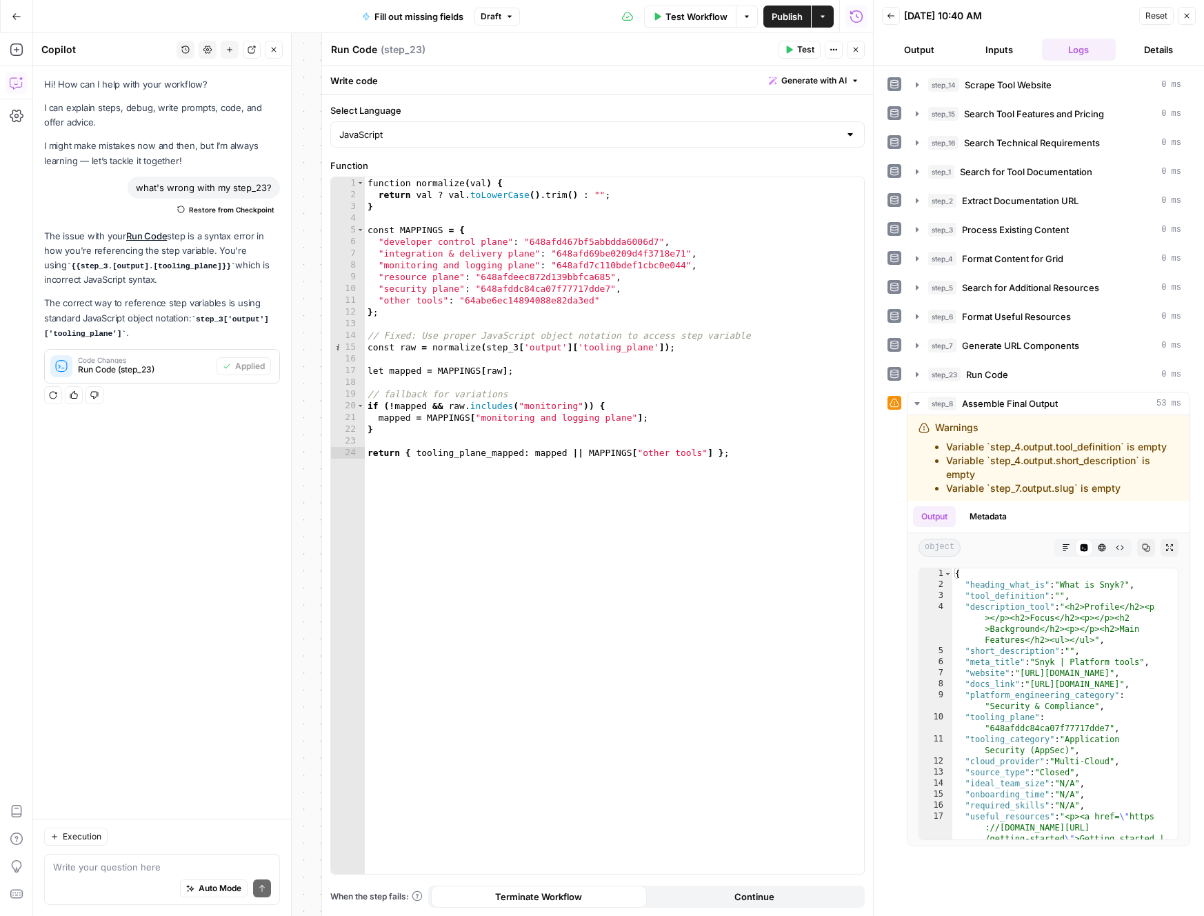
type textarea "**"
click at [468, 314] on div "function normalize ( val ) { return val ? val . toLowerCase ( ) . trim ( ) : ""…" at bounding box center [614, 537] width 499 height 720
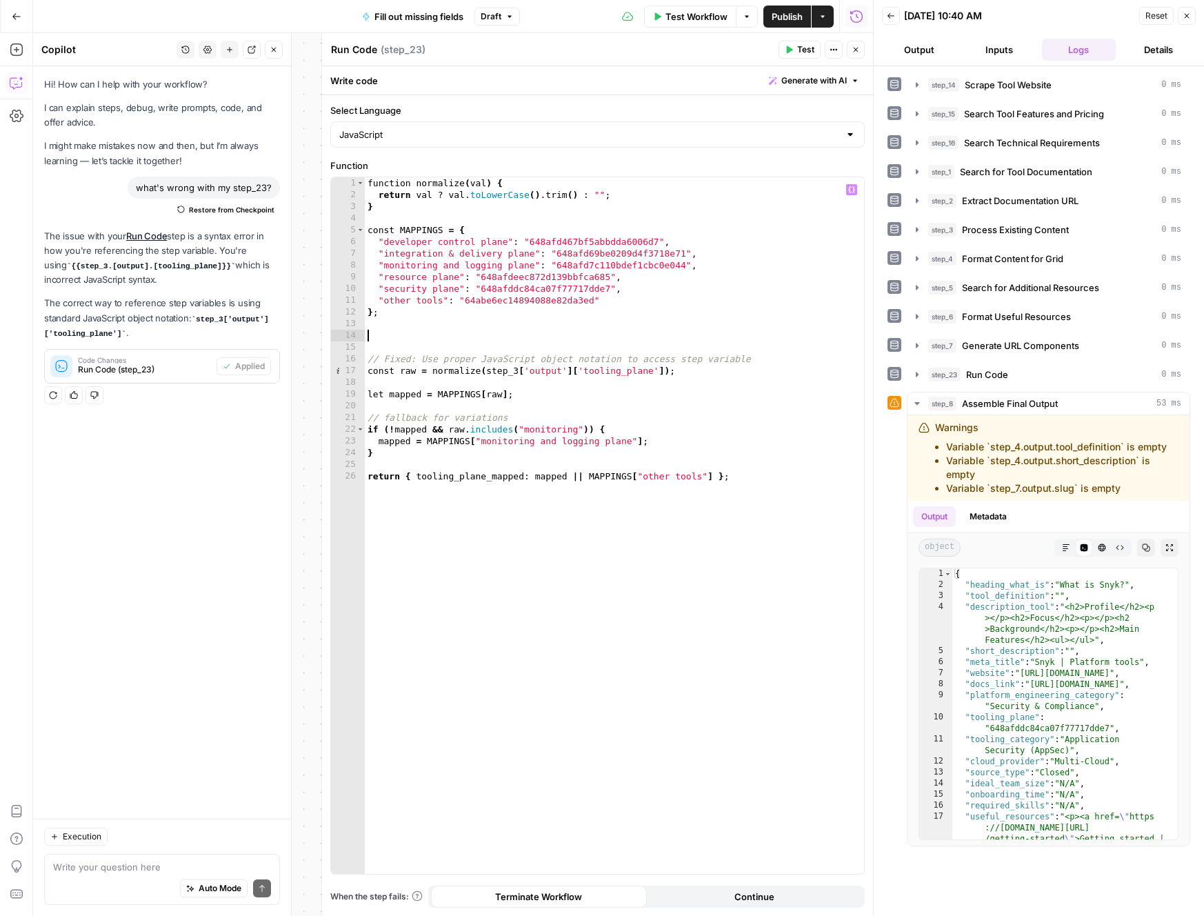
paste textarea "**"
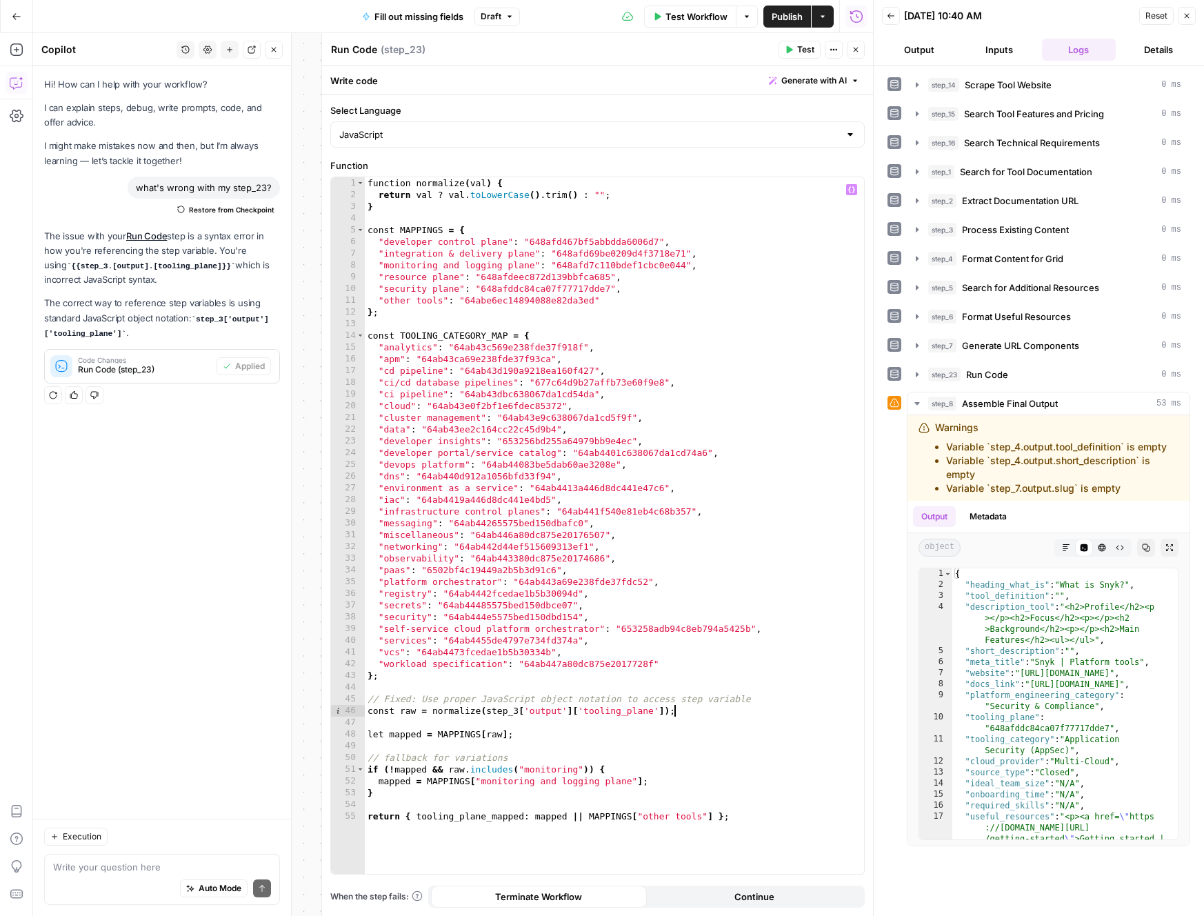
click at [698, 713] on div "function normalize ( val ) { return val ? val . toLowerCase ( ) . trim ( ) : ""…" at bounding box center [614, 537] width 499 height 720
type textarea "**********"
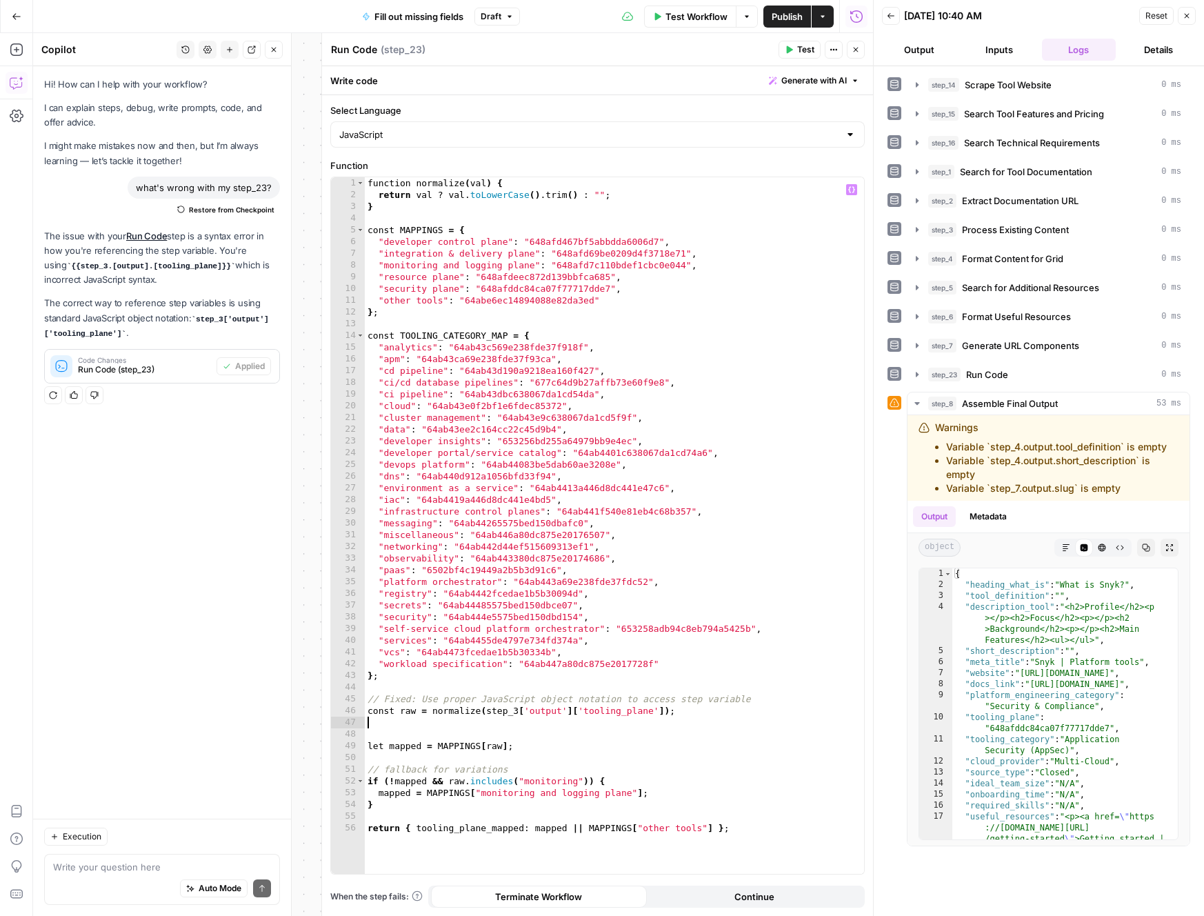
paste textarea "**********"
click at [415, 712] on div "function normalize ( val ) { return val ? val . toLowerCase ( ) . trim ( ) : ""…" at bounding box center [614, 537] width 499 height 720
drag, startPoint x: 508, startPoint y: 710, endPoint x: 695, endPoint y: 713, distance: 186.9
click at [695, 713] on div "function normalize ( val ) { return val ? val . toLowerCase ( ) . trim ( ) : ""…" at bounding box center [614, 537] width 499 height 720
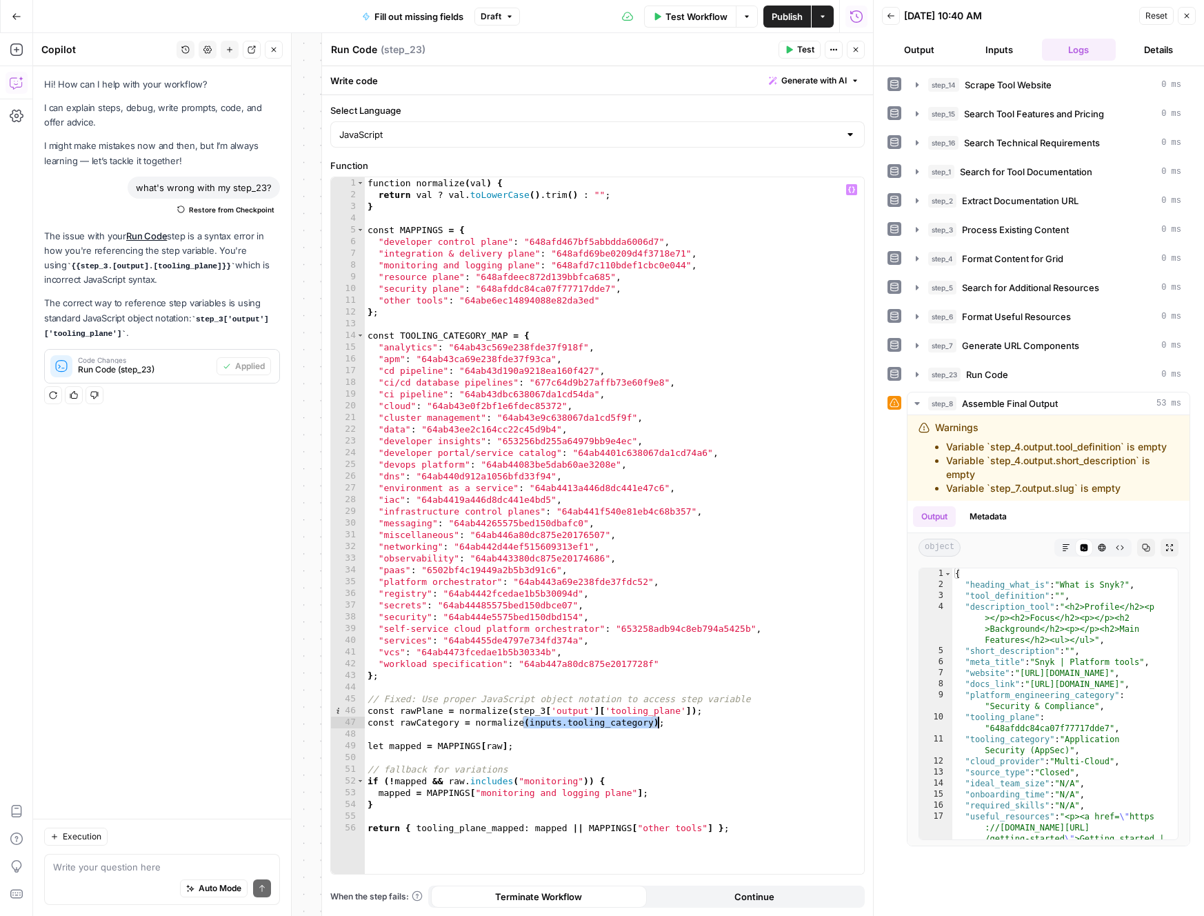
drag, startPoint x: 525, startPoint y: 723, endPoint x: 659, endPoint y: 727, distance: 133.9
click at [659, 727] on div "function normalize ( val ) { return val ? val . toLowerCase ( ) . trim ( ) : ""…" at bounding box center [614, 537] width 499 height 720
paste textarea "**********"
click at [686, 723] on div "function normalize ( val ) { return val ? val . toLowerCase ( ) . trim ( ) : ""…" at bounding box center [614, 537] width 499 height 720
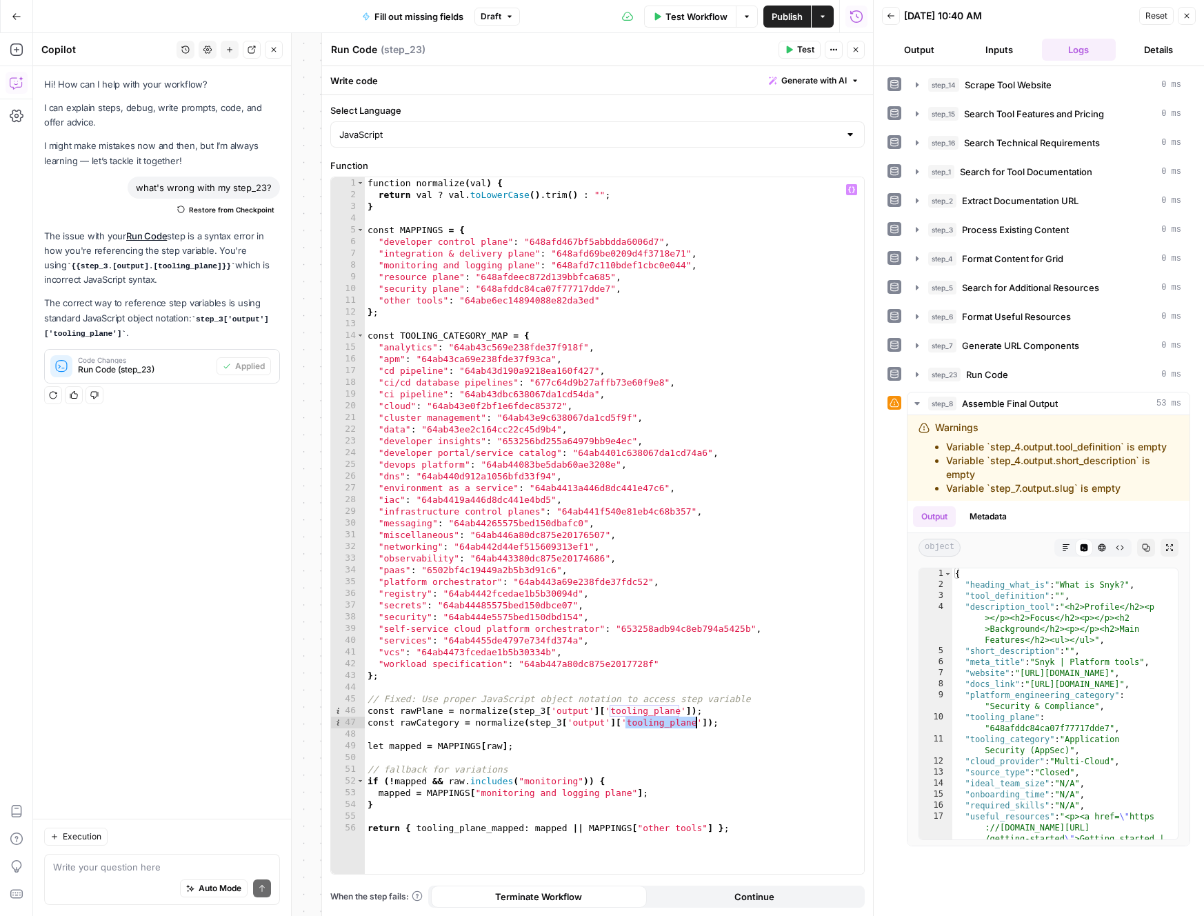
click at [695, 723] on div "function normalize ( val ) { return val ? val . toLowerCase ( ) . trim ( ) : ""…" at bounding box center [614, 537] width 499 height 720
click at [763, 705] on div "function normalize ( val ) { return val ? val . toLowerCase ( ) . trim ( ) : ""…" at bounding box center [614, 537] width 499 height 720
drag, startPoint x: 415, startPoint y: 831, endPoint x: 427, endPoint y: 844, distance: 17.6
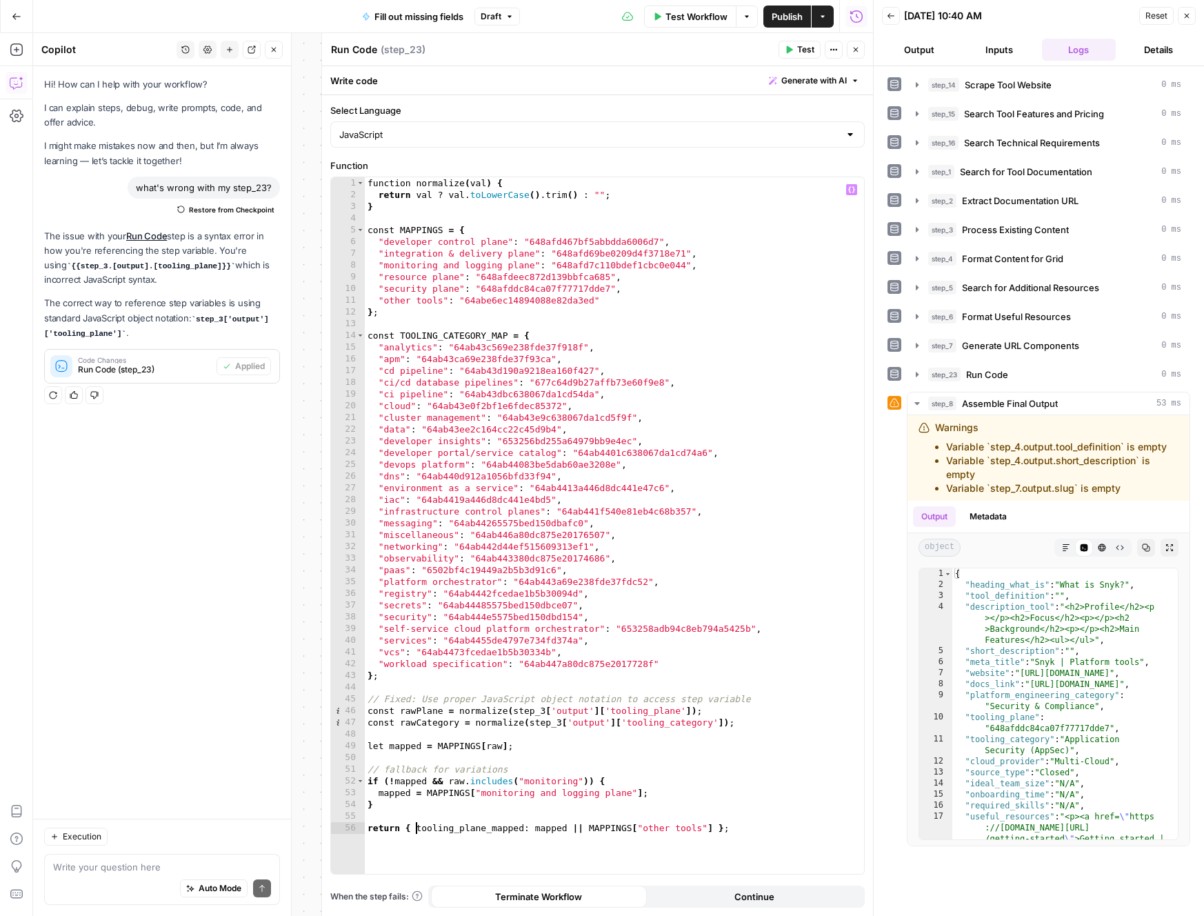
click at [415, 831] on div "function normalize ( val ) { return val ? val . toLowerCase ( ) . trim ( ) : ""…" at bounding box center [614, 537] width 499 height 720
type textarea "**********"
click at [692, 842] on div "function normalize ( val ) { return val ? val . toLowerCase ( ) . trim ( ) : ""…" at bounding box center [614, 537] width 499 height 720
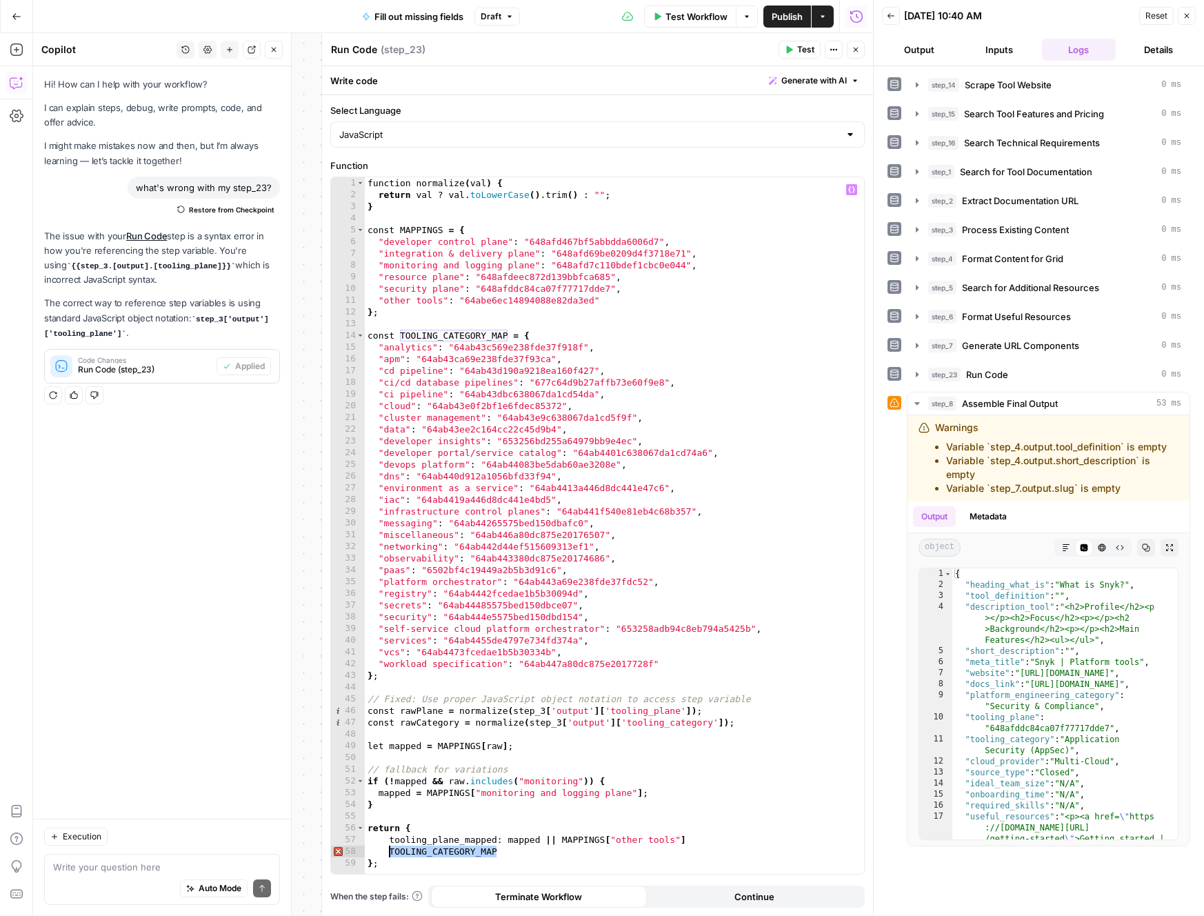
drag, startPoint x: 498, startPoint y: 851, endPoint x: 400, endPoint y: 858, distance: 98.2
click at [389, 853] on div "function normalize ( val ) { return val ? val . toLowerCase ( ) . trim ( ) : ""…" at bounding box center [614, 537] width 499 height 720
click at [541, 842] on div "function normalize ( val ) { return val ? val . toLowerCase ( ) . trim ( ) : ""…" at bounding box center [614, 537] width 499 height 720
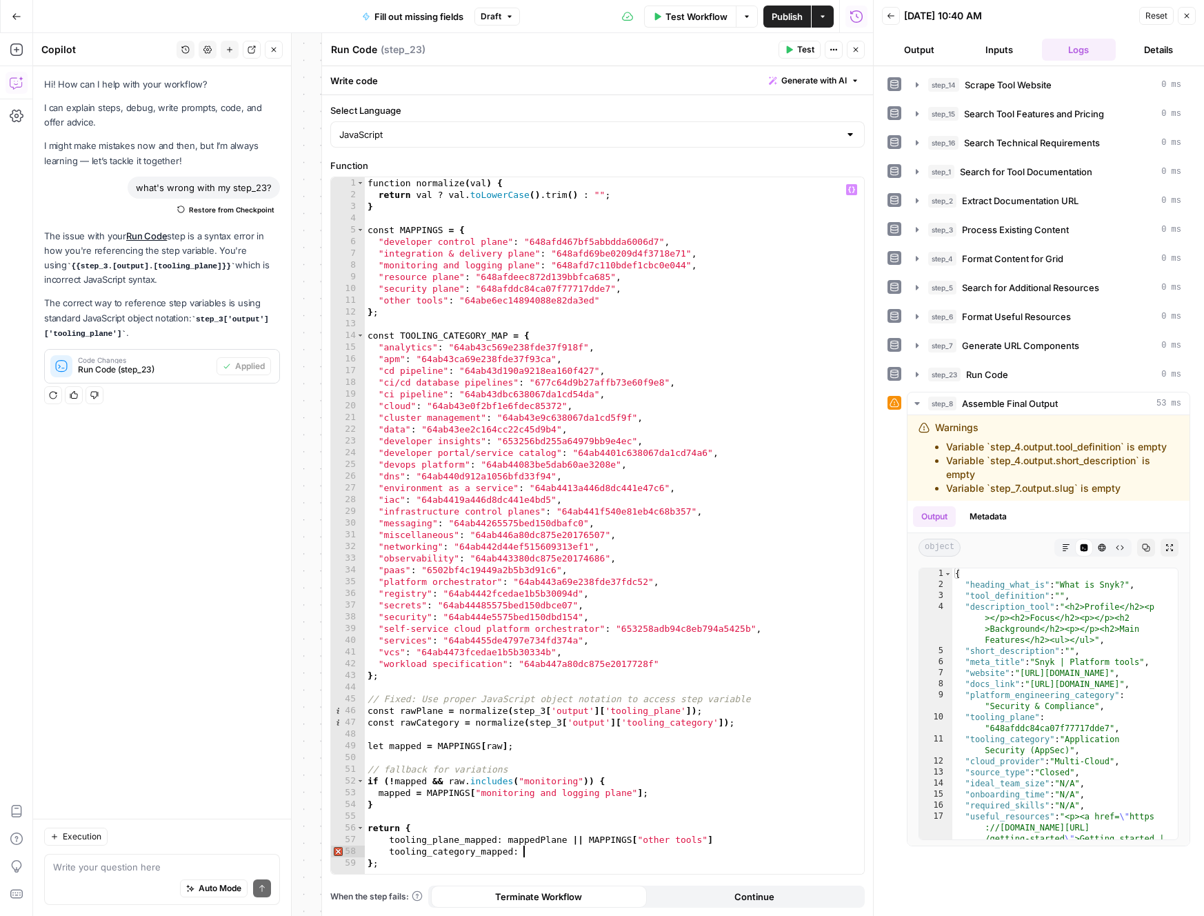
click at [577, 854] on div "function normalize ( val ) { return val ? val . toLowerCase ( ) . trim ( ) : ""…" at bounding box center [614, 537] width 499 height 720
click at [428, 781] on div "function normalize ( val ) { return val ? val . toLowerCase ( ) . trim ( ) : ""…" at bounding box center [614, 537] width 499 height 720
click at [419, 226] on div "function normalize ( val ) { return val ? val . toLowerCase ( ) . trim ( ) : ""…" at bounding box center [614, 537] width 499 height 720
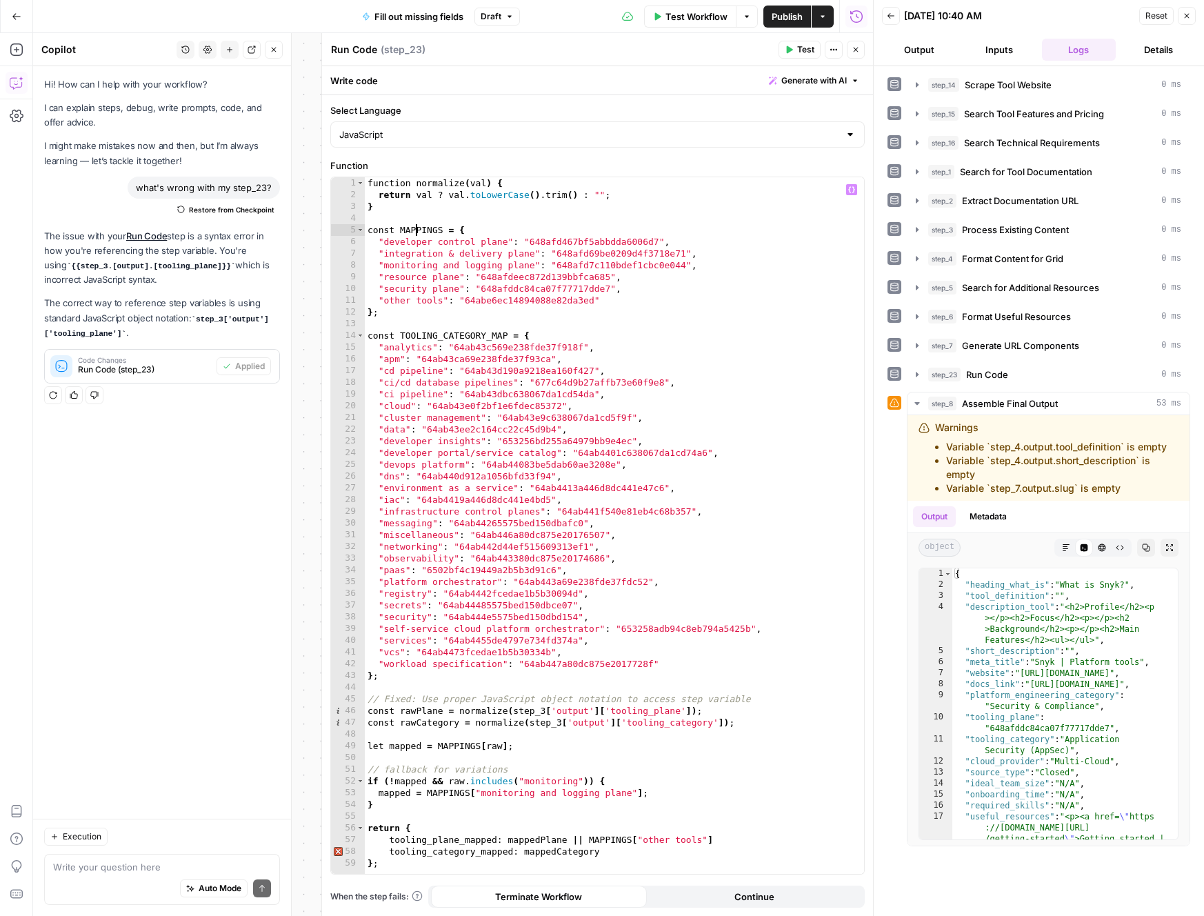
click at [419, 226] on div "function normalize ( val ) { return val ? val . toLowerCase ( ) . trim ( ) : ""…" at bounding box center [614, 537] width 499 height 720
type textarea "**********"
click at [717, 318] on div "function normalize ( val ) { return val ? val . toLowerCase ( ) . trim ( ) : ""…" at bounding box center [614, 537] width 499 height 720
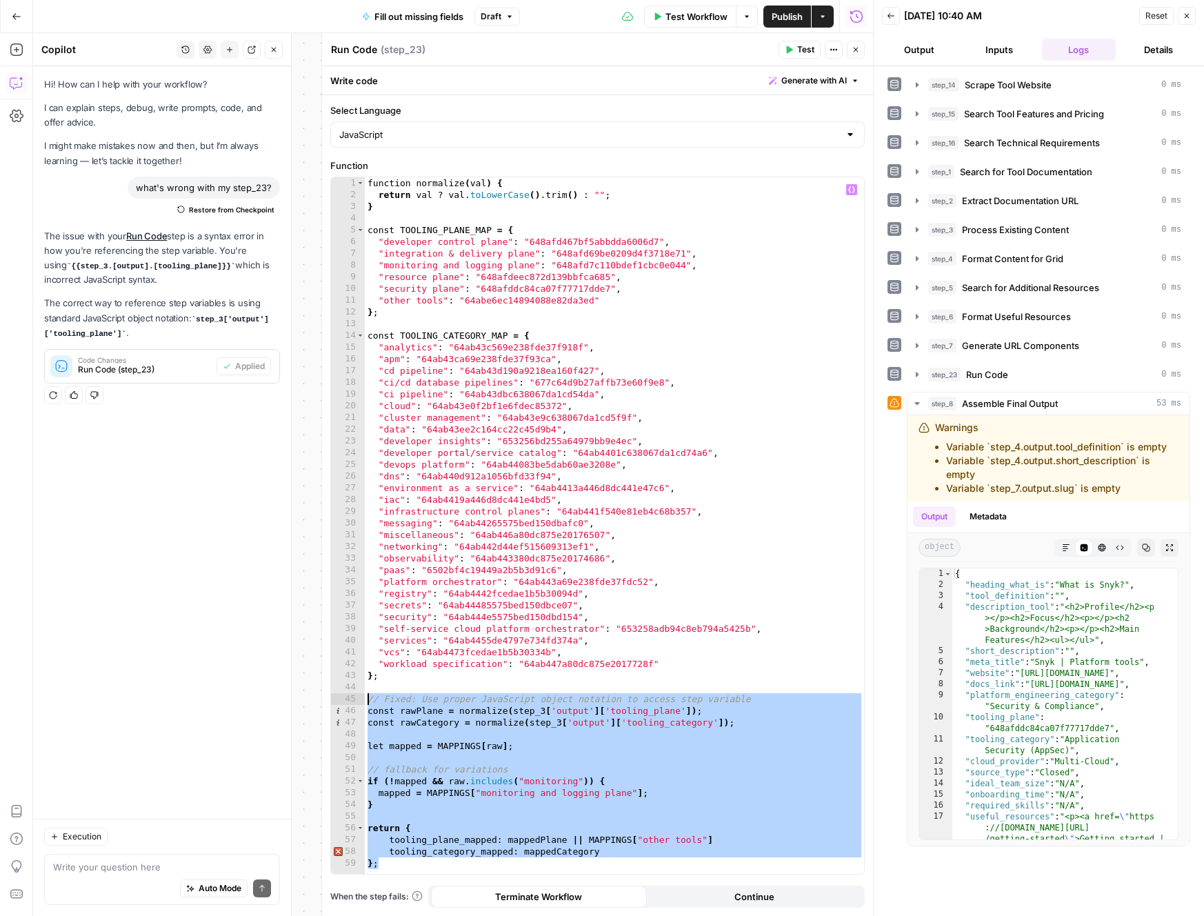
drag, startPoint x: 647, startPoint y: 867, endPoint x: 338, endPoint y: 696, distance: 353.2
click at [338, 696] on div "1 2 3 4 5 6 7 8 9 10 11 12 13 14 15 16 17 18 19 20 21 22 23 24 25 26 27 28 29 3…" at bounding box center [597, 525] width 533 height 697
paste textarea
type textarea "**********"
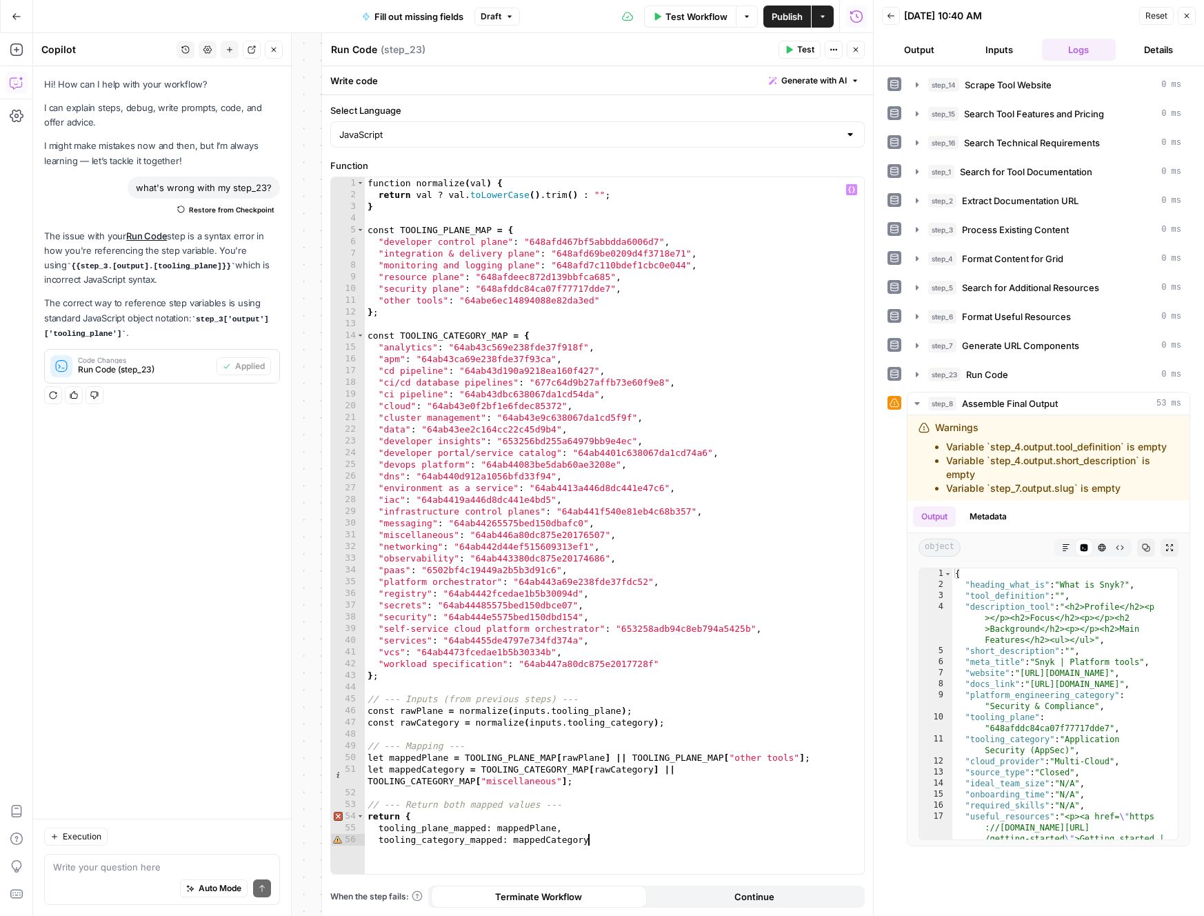
click at [452, 860] on div "function normalize ( val ) { return val ? val . toLowerCase ( ) . trim ( ) : ""…" at bounding box center [614, 537] width 499 height 720
paste textarea "**"
click at [576, 821] on div "function normalize ( val ) { return val ? val . toLowerCase ( ) . trim ( ) : ""…" at bounding box center [614, 537] width 499 height 720
click at [761, 823] on div "function normalize ( val ) { return val ? val . toLowerCase ( ) . trim ( ) : ""…" at bounding box center [614, 537] width 499 height 720
click at [798, 46] on span "Test" at bounding box center [805, 49] width 17 height 12
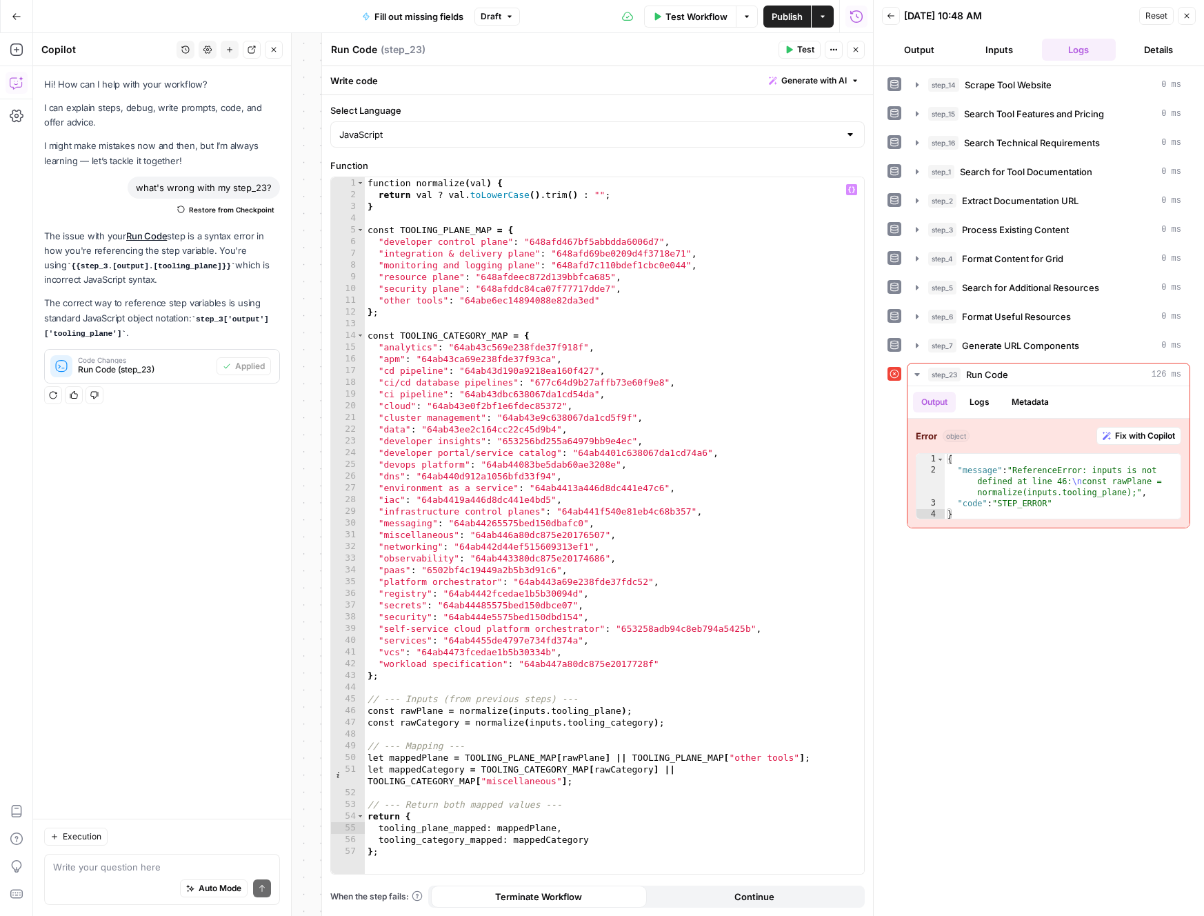
type textarea "**********"
click at [646, 702] on div "function normalize ( val ) { return val ? val . toLowerCase ( ) . trim ( ) : ""…" at bounding box center [614, 537] width 499 height 720
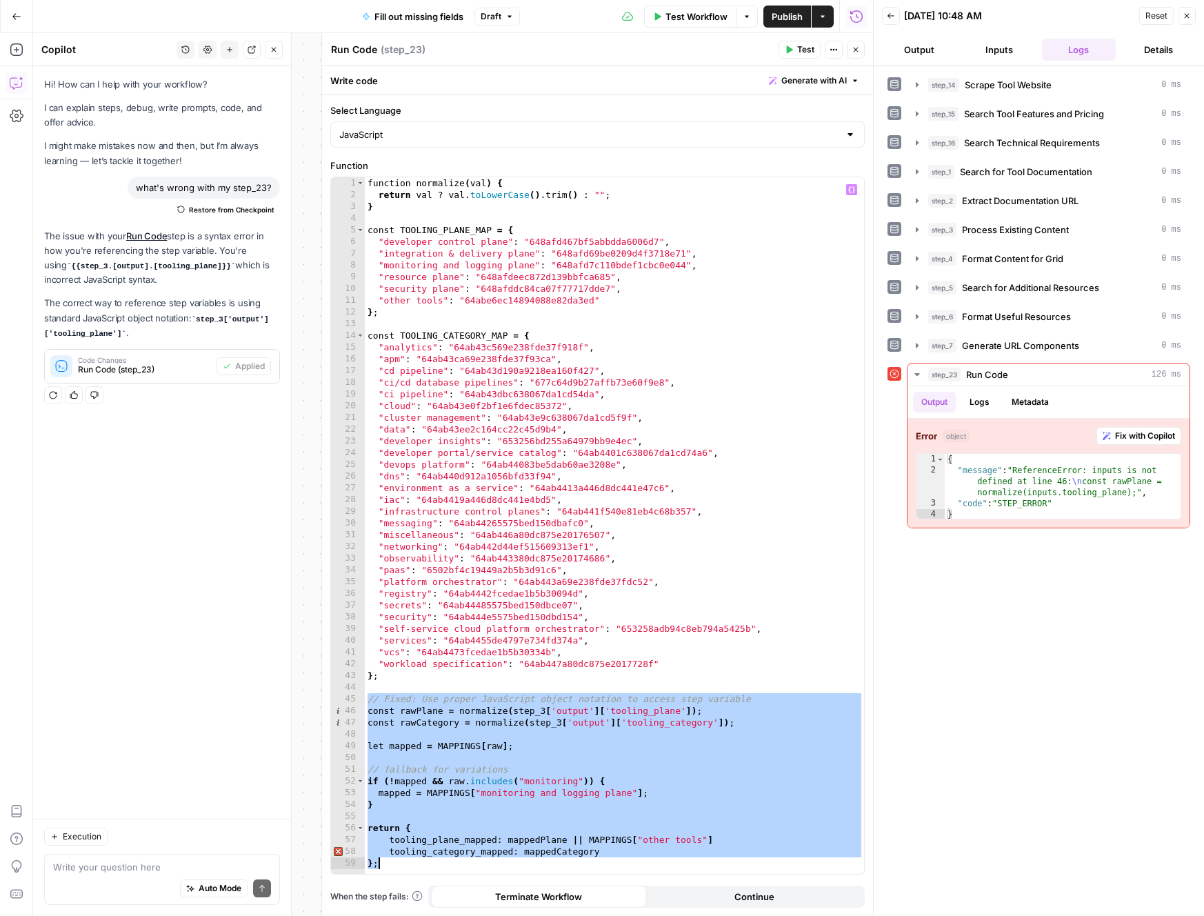
click at [777, 699] on div "function normalize ( val ) { return val ? val . toLowerCase ( ) . trim ( ) : ""…" at bounding box center [614, 537] width 499 height 720
type textarea "**********"
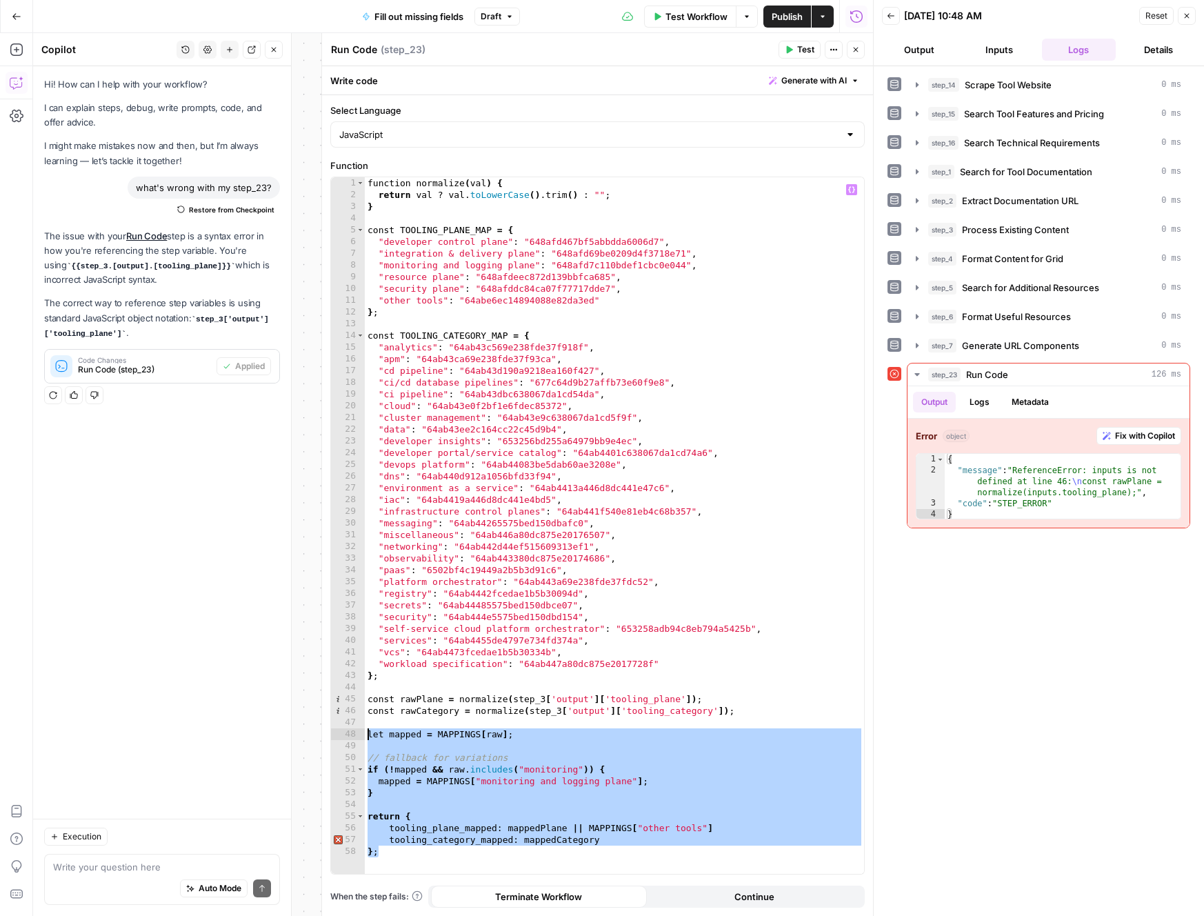
drag, startPoint x: 410, startPoint y: 862, endPoint x: 346, endPoint y: 736, distance: 141.9
click at [346, 736] on div "1 2 3 4 5 6 7 8 9 10 11 12 13 14 15 16 17 18 19 20 21 22 23 24 25 26 27 28 29 3…" at bounding box center [597, 525] width 533 height 697
paste textarea
type textarea "**"
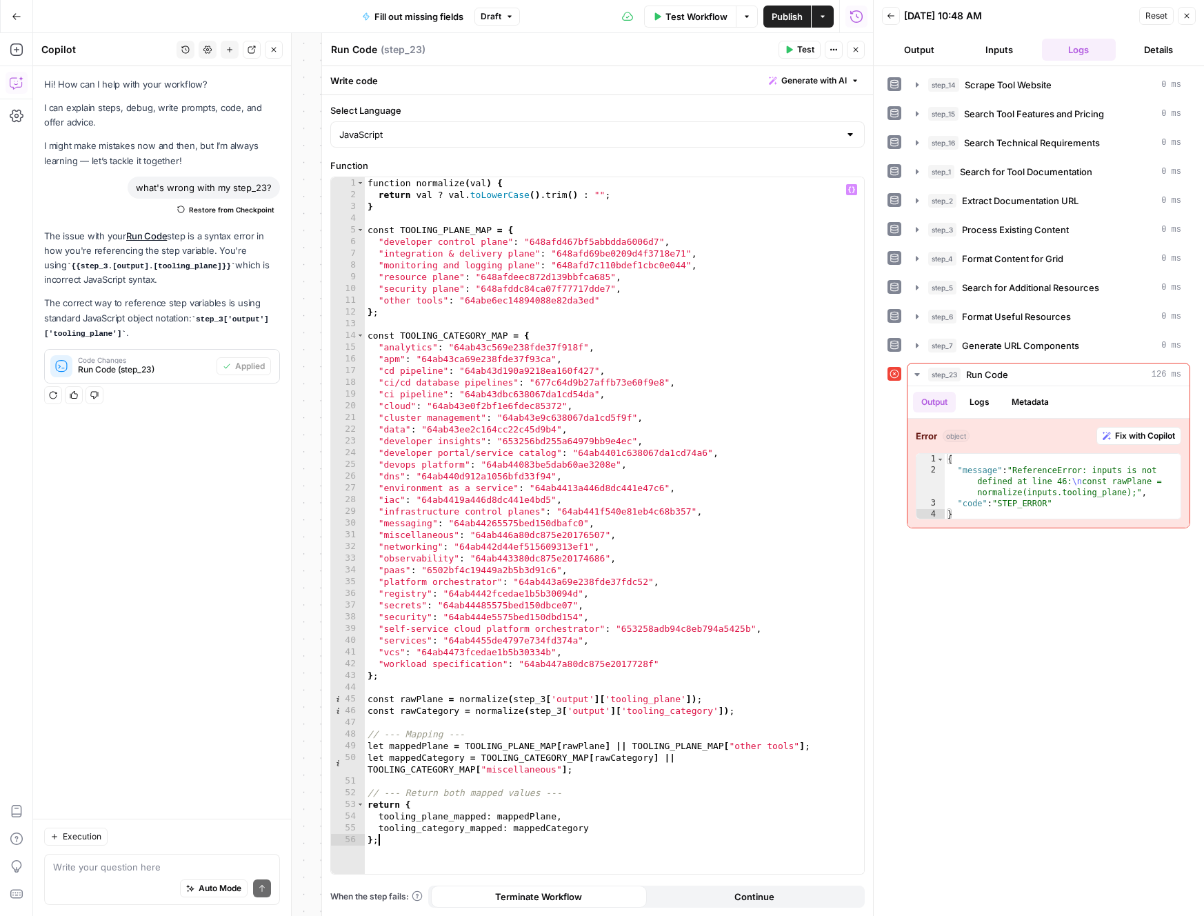
click at [799, 42] on button "Test" at bounding box center [800, 50] width 42 height 18
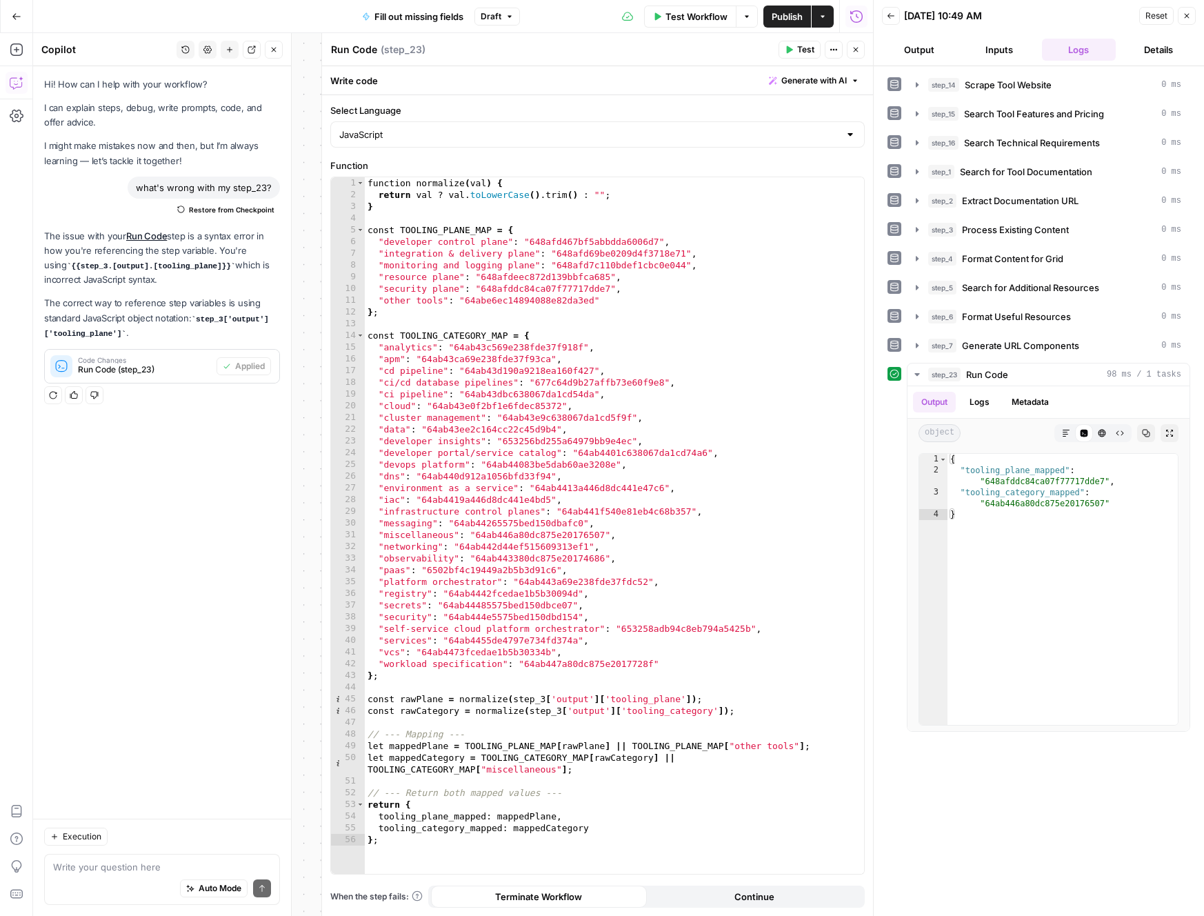
click at [861, 50] on button "Close" at bounding box center [856, 50] width 18 height 18
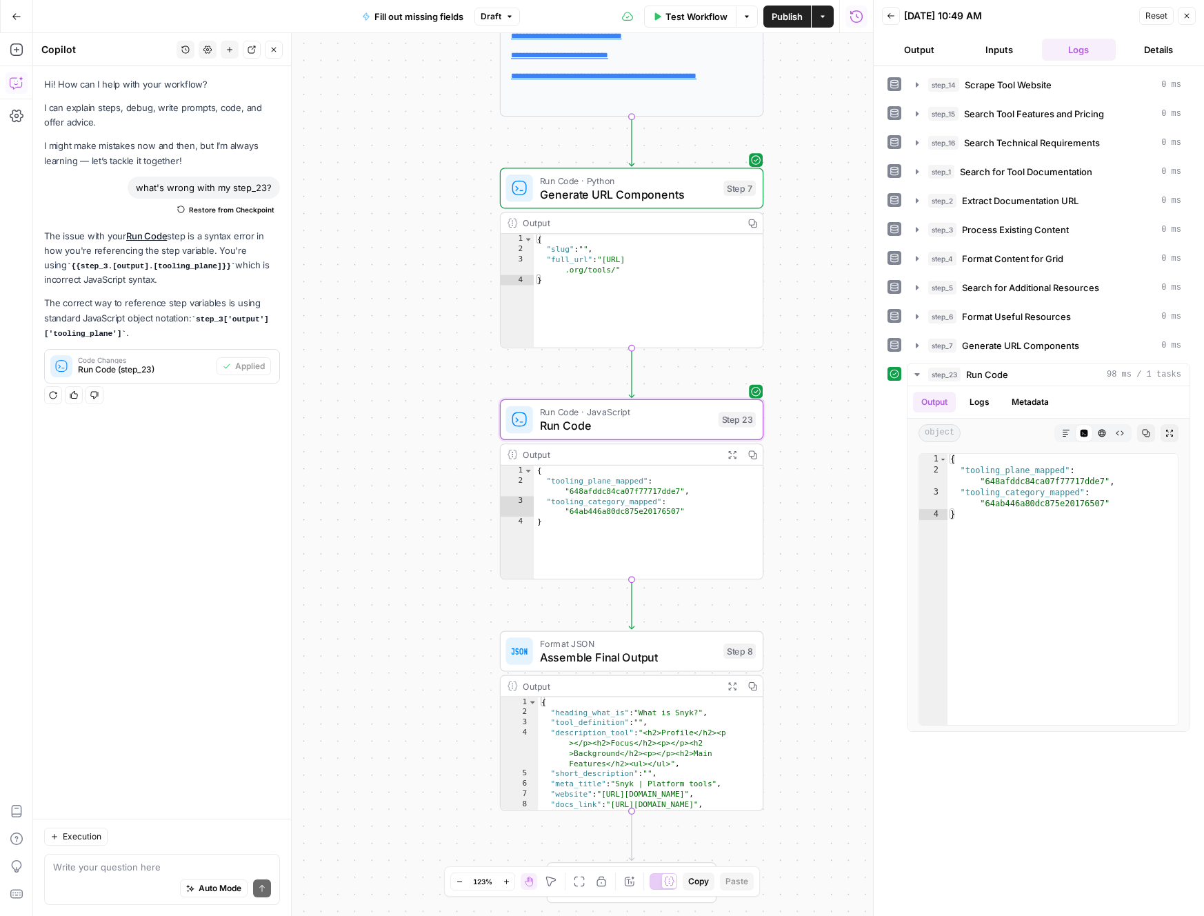
click at [640, 658] on span "Assemble Final Output" at bounding box center [628, 656] width 177 height 17
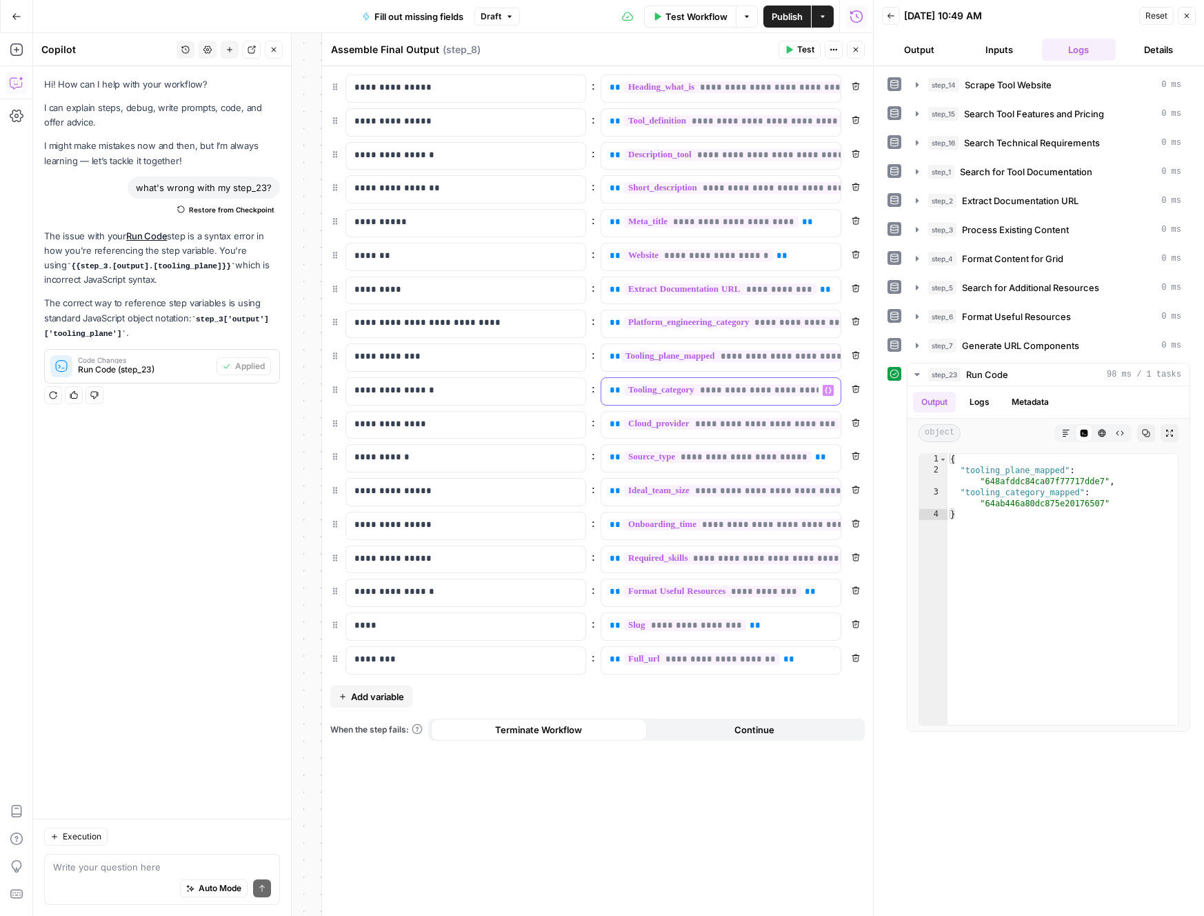
click at [607, 393] on div "**********" at bounding box center [709, 391] width 217 height 27
click at [830, 391] on icon "button" at bounding box center [828, 390] width 7 height 6
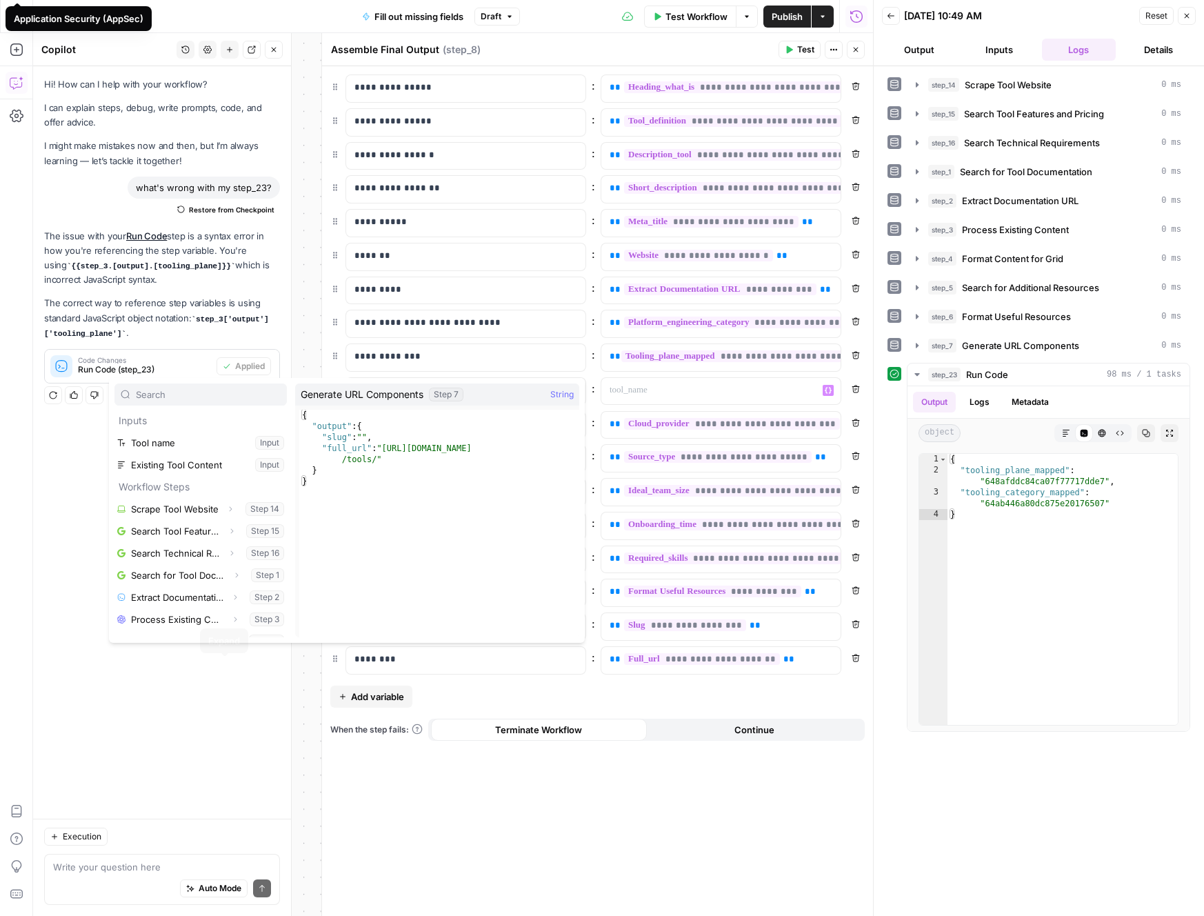
scroll to position [148, 0]
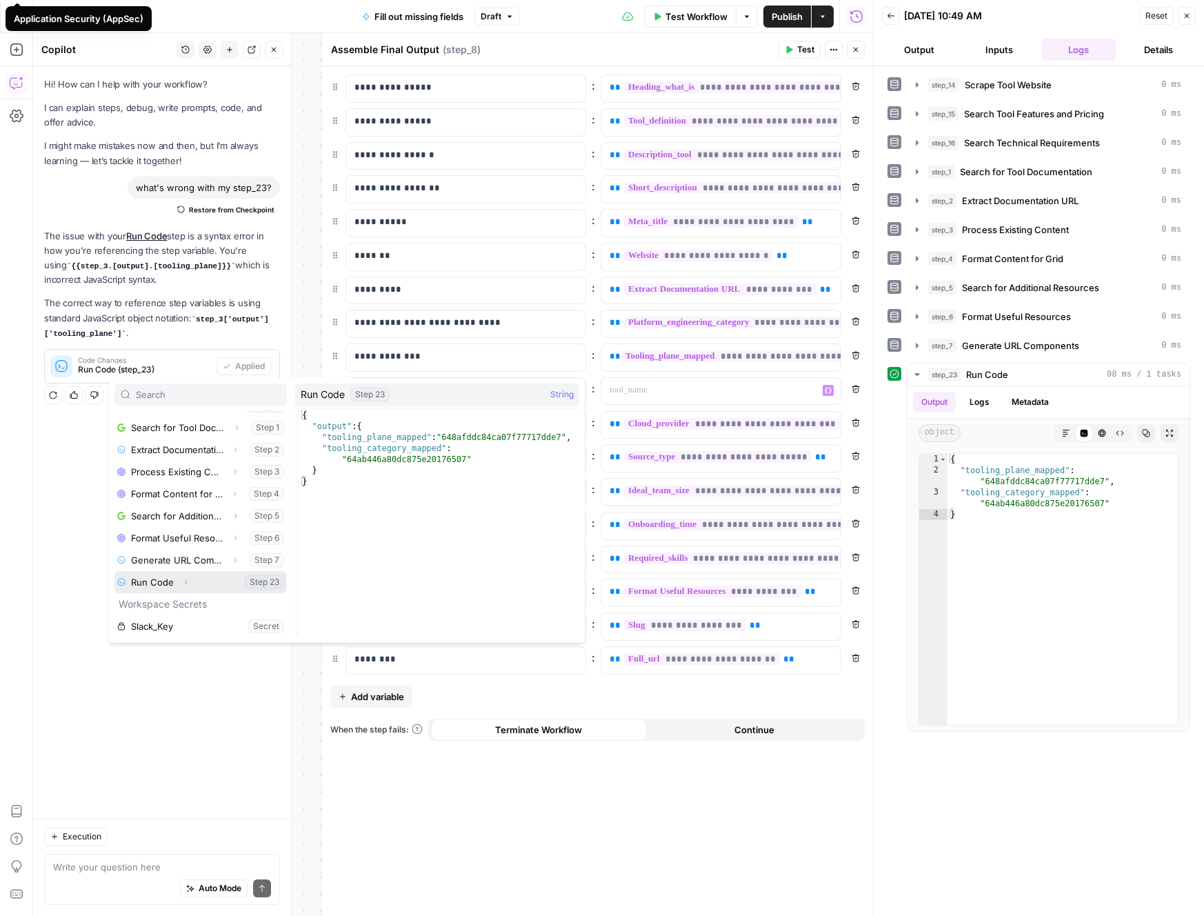
click at [182, 581] on icon "button" at bounding box center [185, 582] width 8 height 8
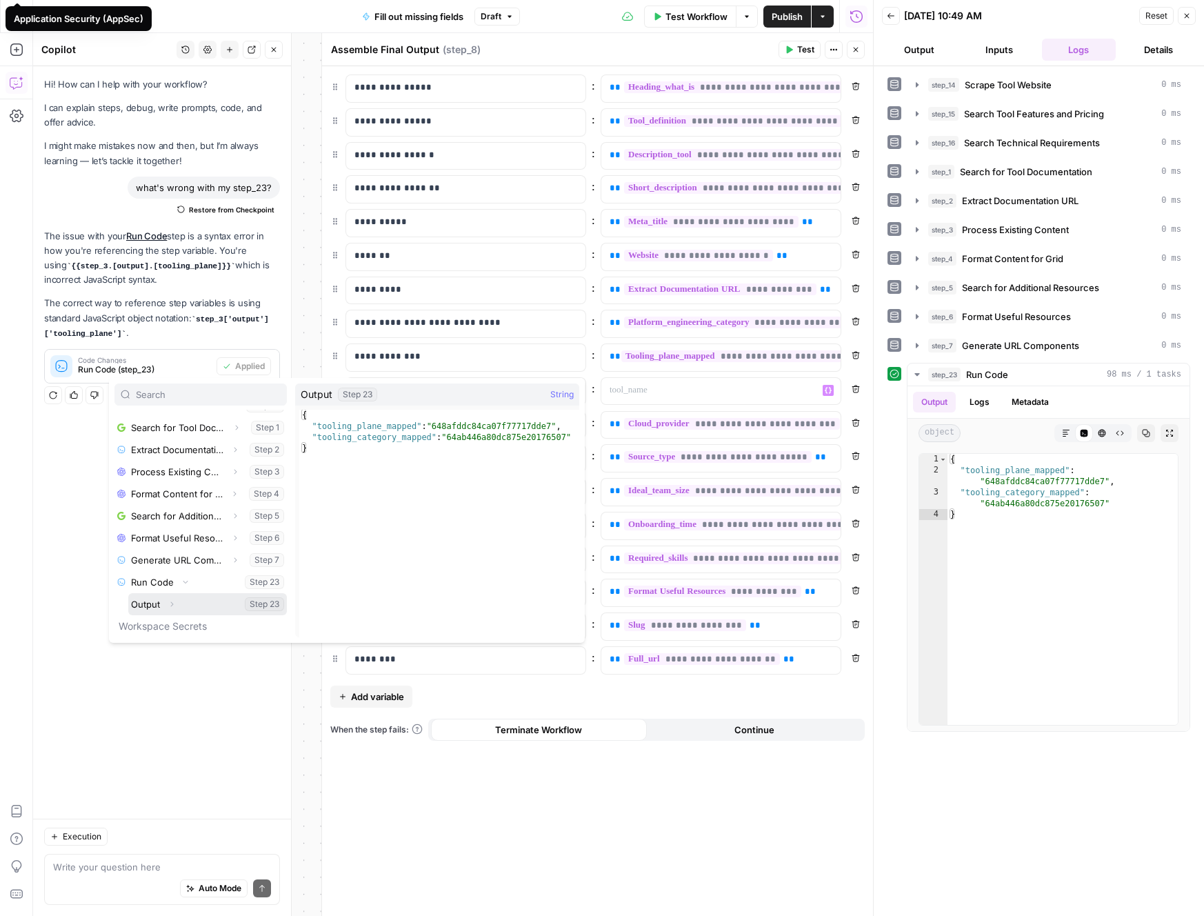
click at [172, 605] on icon "button" at bounding box center [172, 604] width 8 height 8
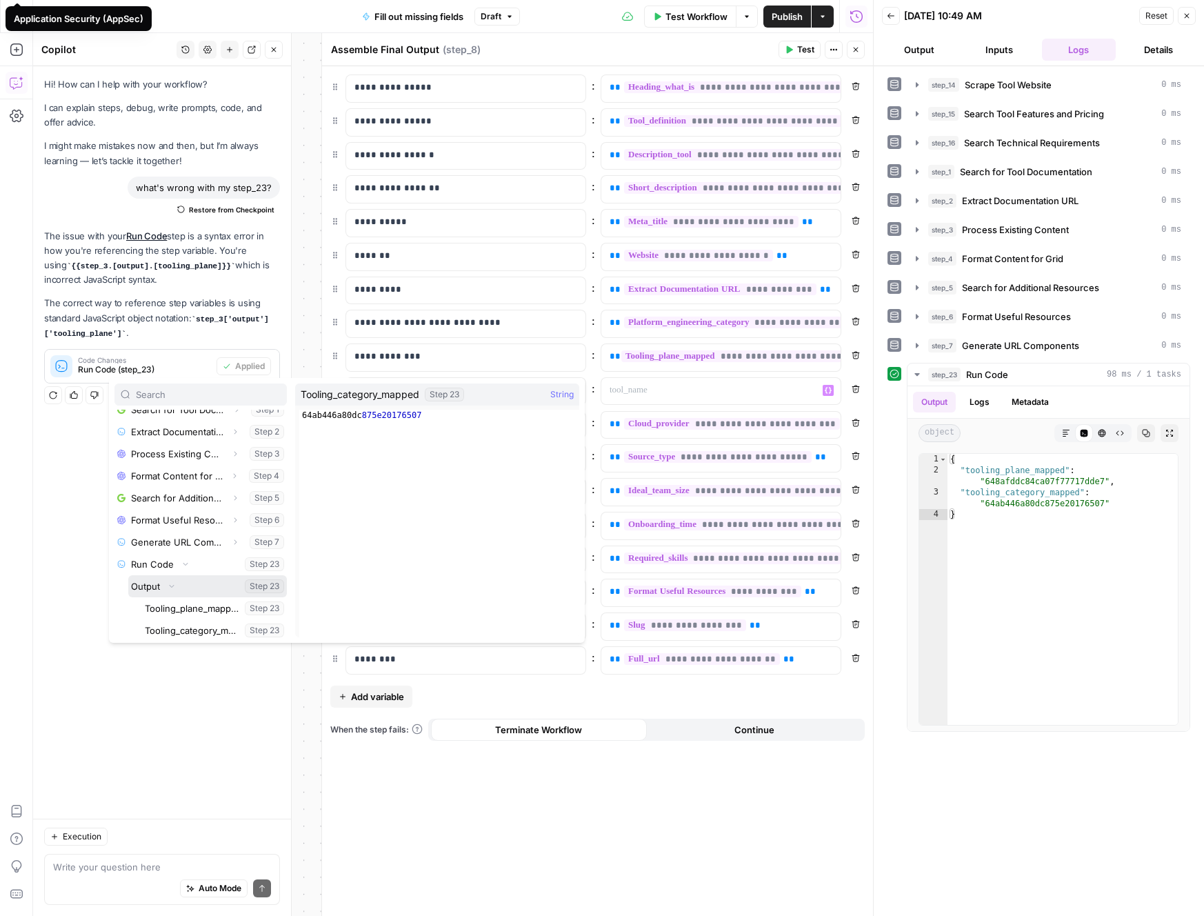
scroll to position [175, 0]
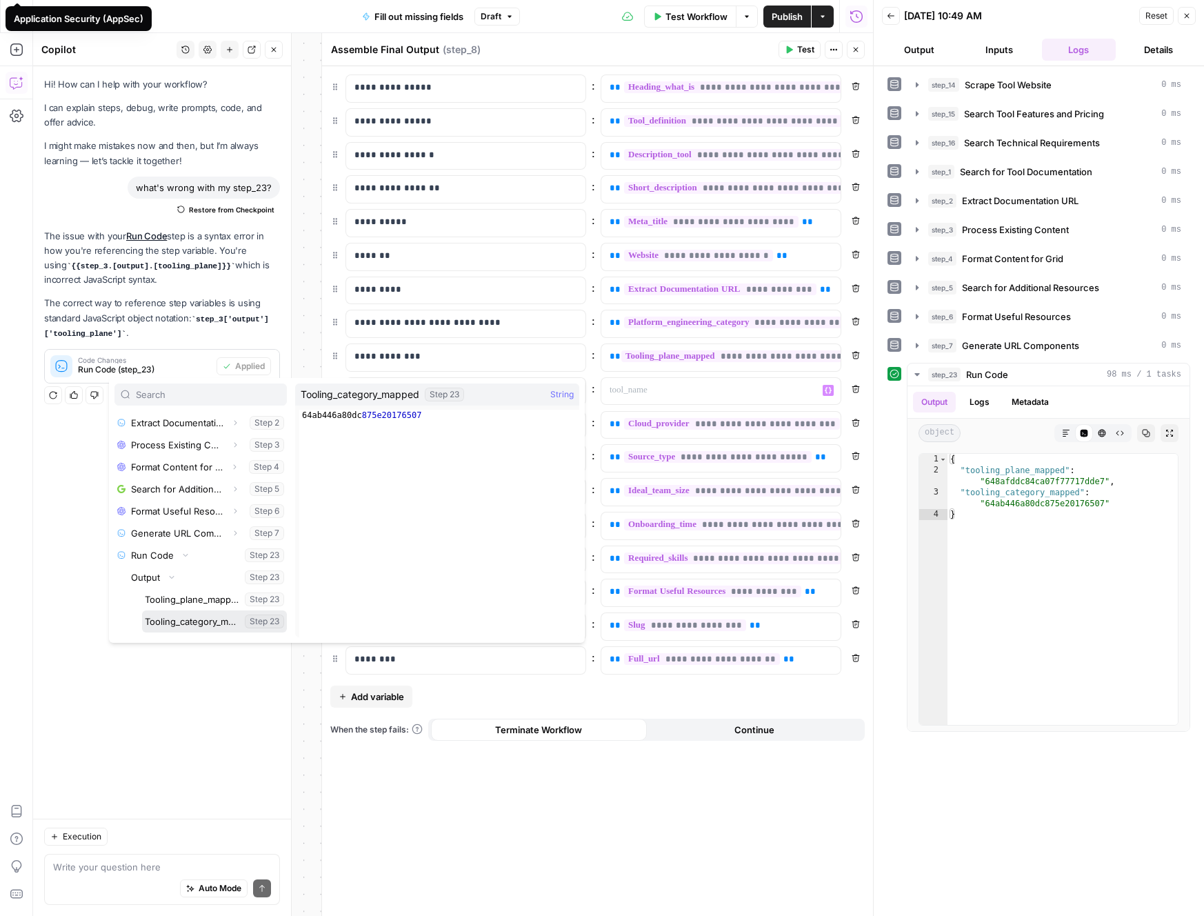
click at [204, 621] on button "Select variable Tooling_category_mapped" at bounding box center [214, 621] width 145 height 22
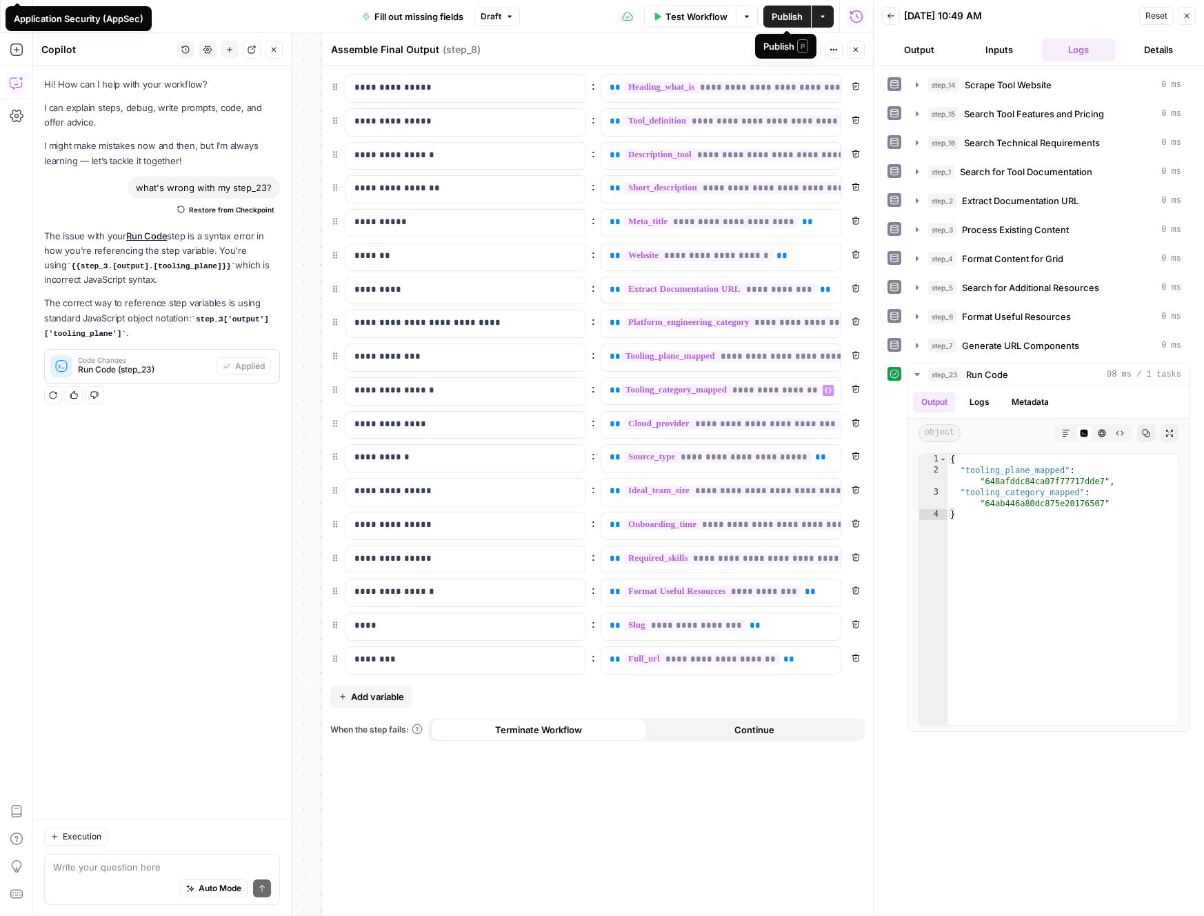
click at [782, 21] on span "Publish" at bounding box center [787, 17] width 31 height 14
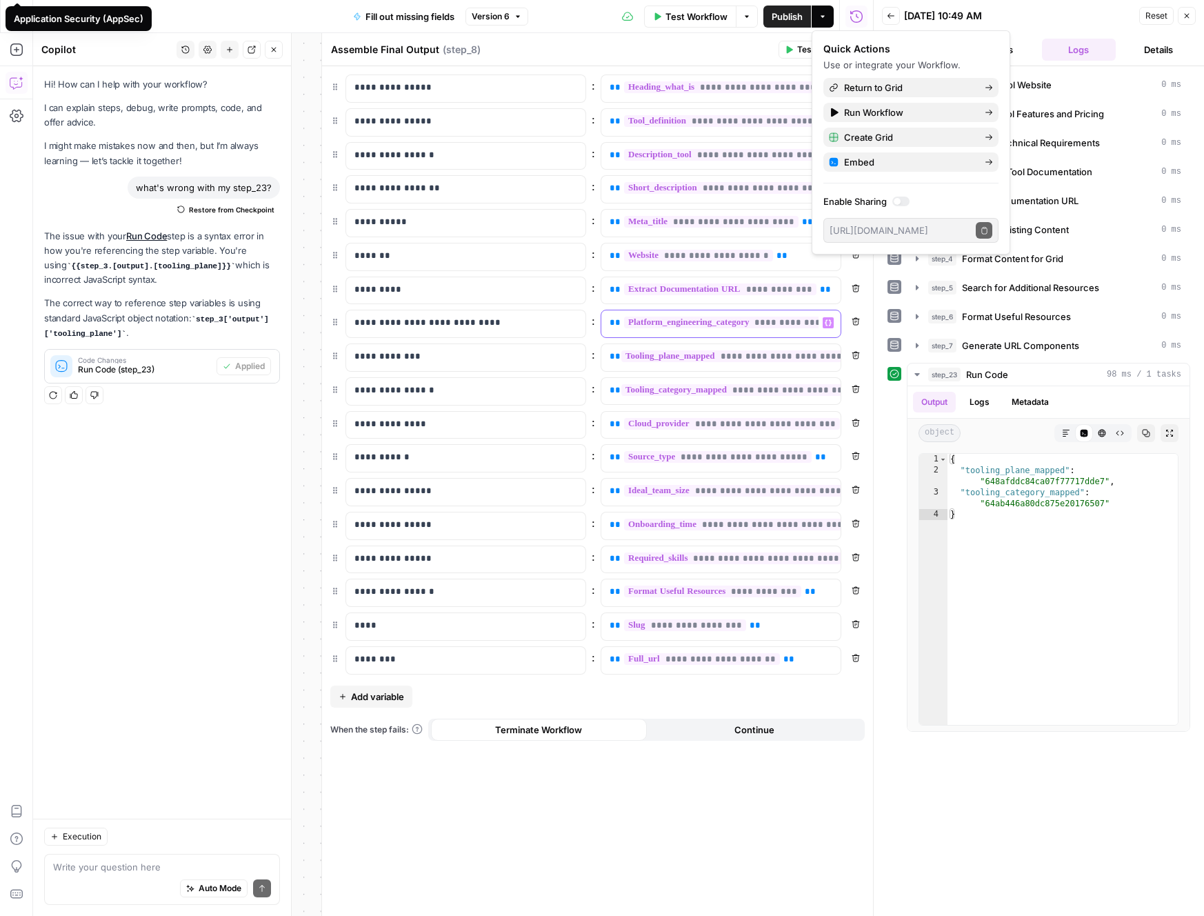
click at [738, 330] on div "**********" at bounding box center [709, 323] width 217 height 27
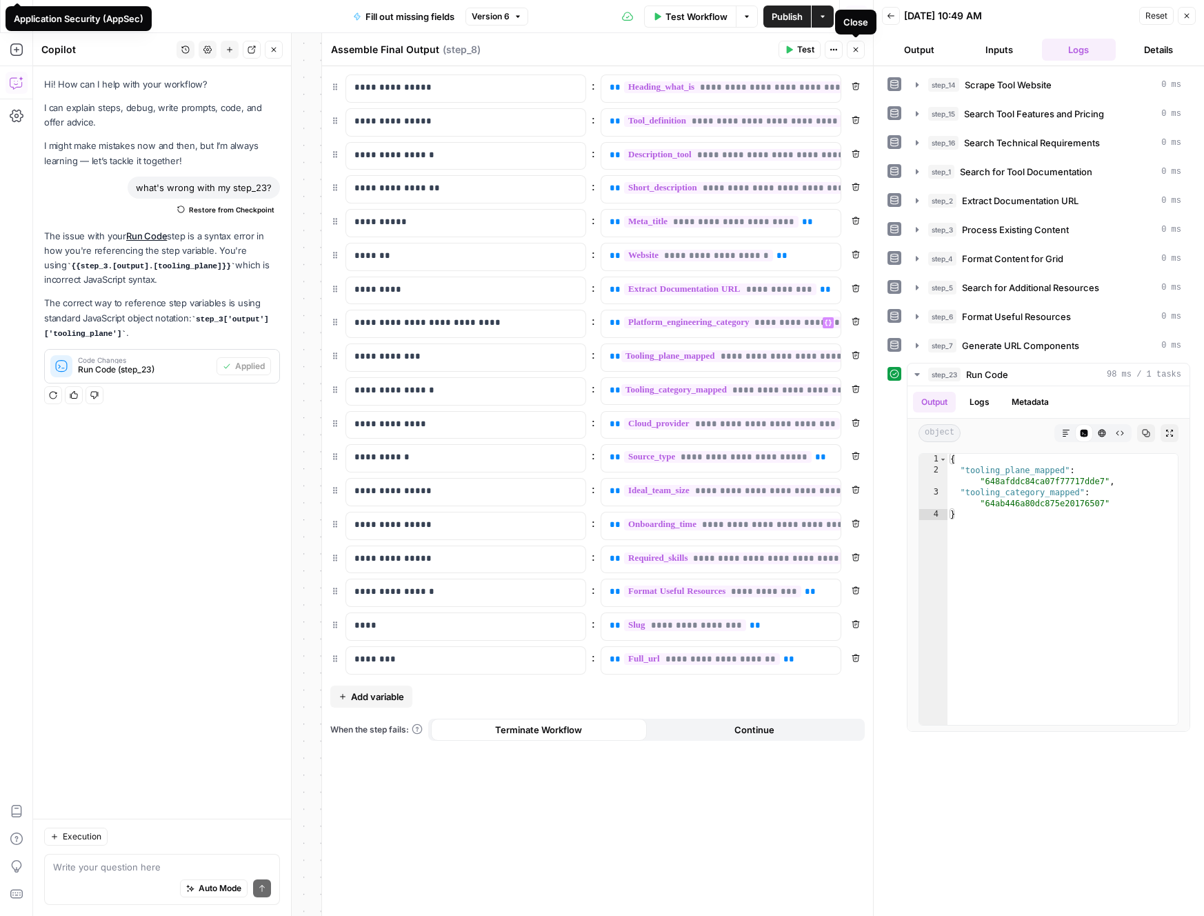
click at [850, 50] on button "Close" at bounding box center [856, 50] width 18 height 18
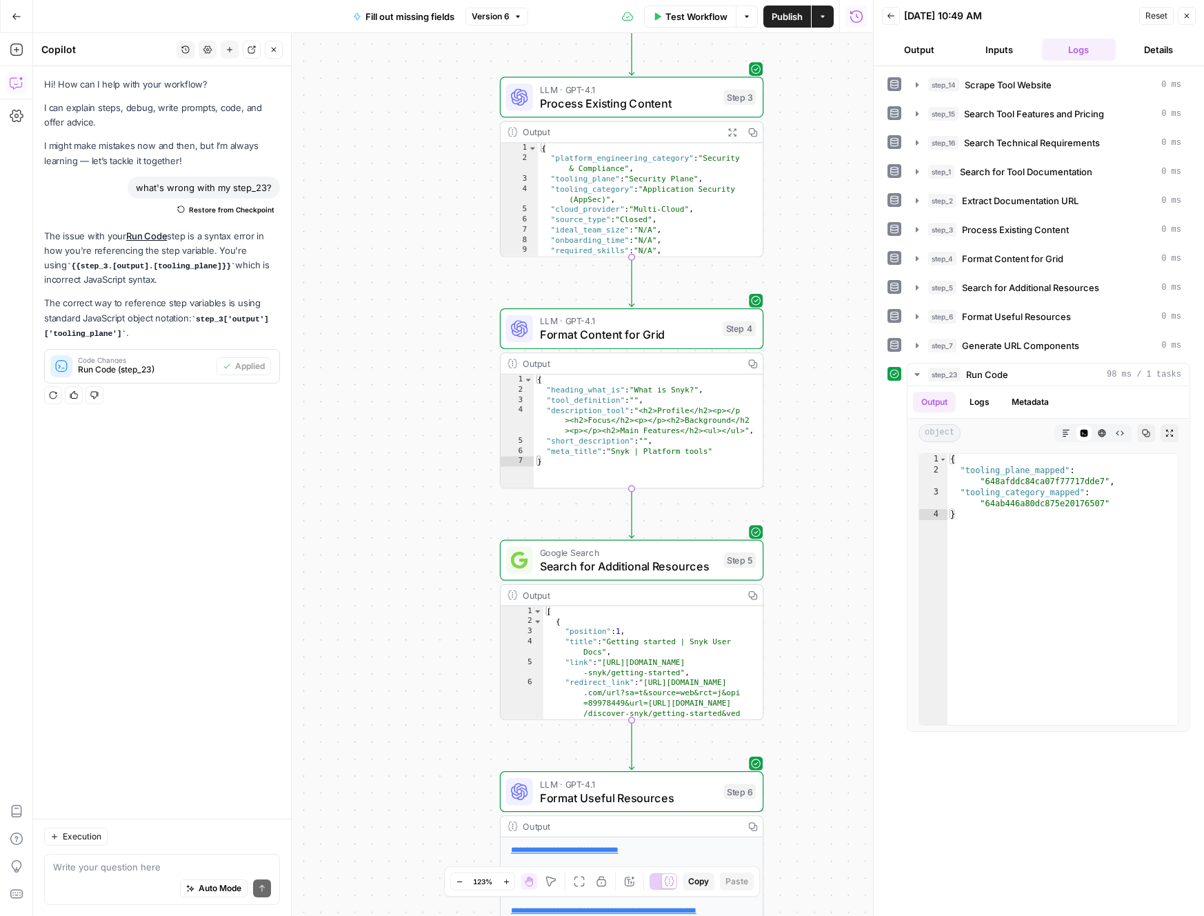
click at [629, 106] on span "Process Existing Content" at bounding box center [628, 102] width 177 height 17
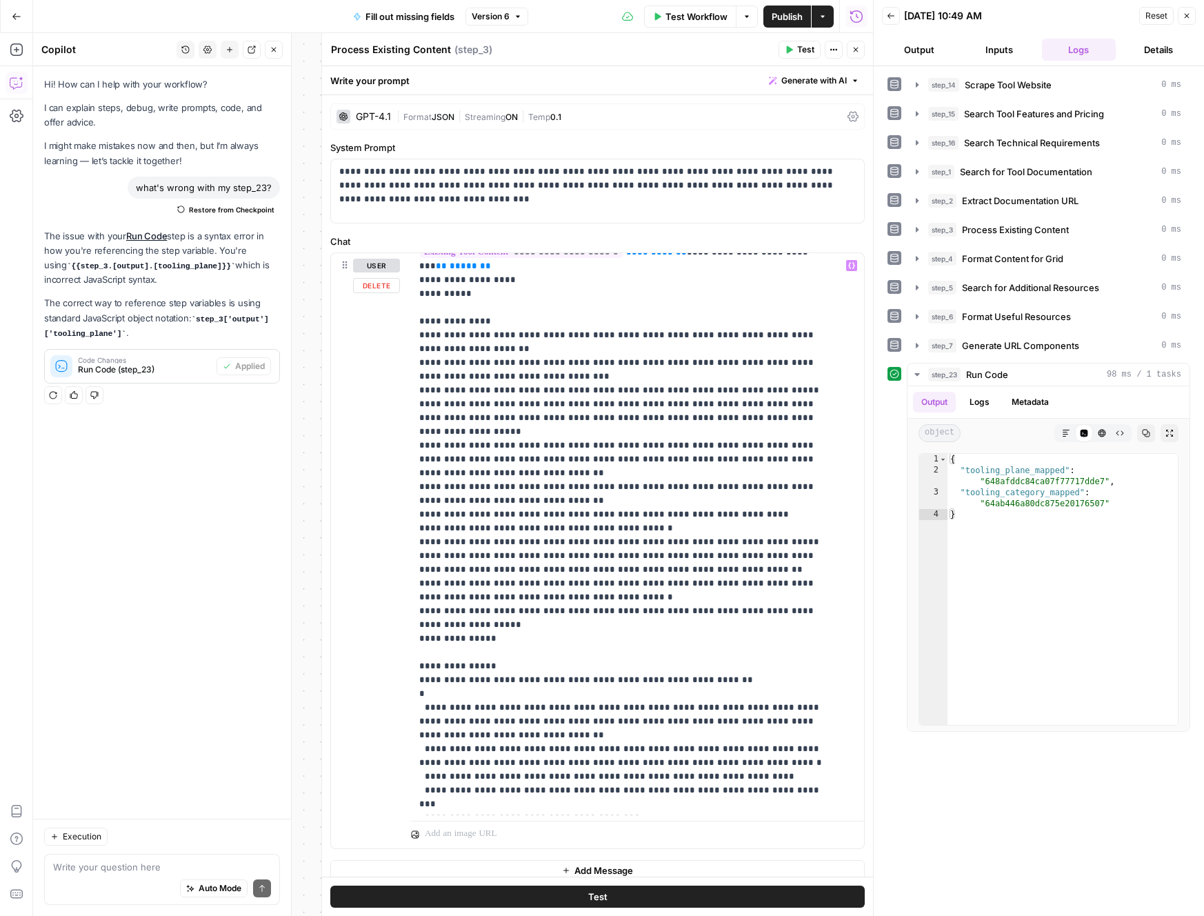
scroll to position [470, 0]
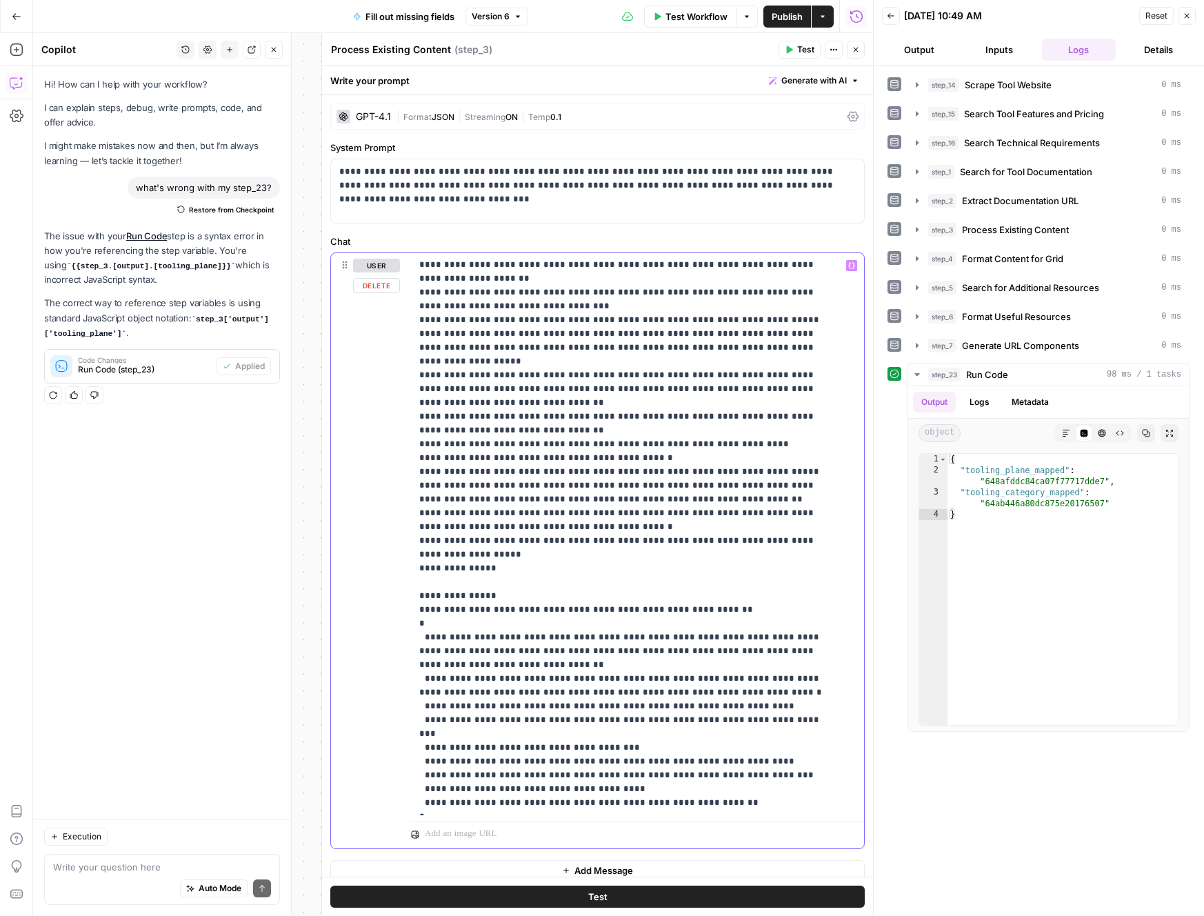
drag, startPoint x: 588, startPoint y: 693, endPoint x: 688, endPoint y: 695, distance: 100.7
click at [688, 695] on p "**********" at bounding box center [627, 299] width 416 height 1021
click at [719, 694] on p "**********" at bounding box center [627, 299] width 416 height 1021
drag, startPoint x: 514, startPoint y: 695, endPoint x: 537, endPoint y: 700, distance: 24.1
click at [515, 695] on p "**********" at bounding box center [627, 299] width 416 height 1021
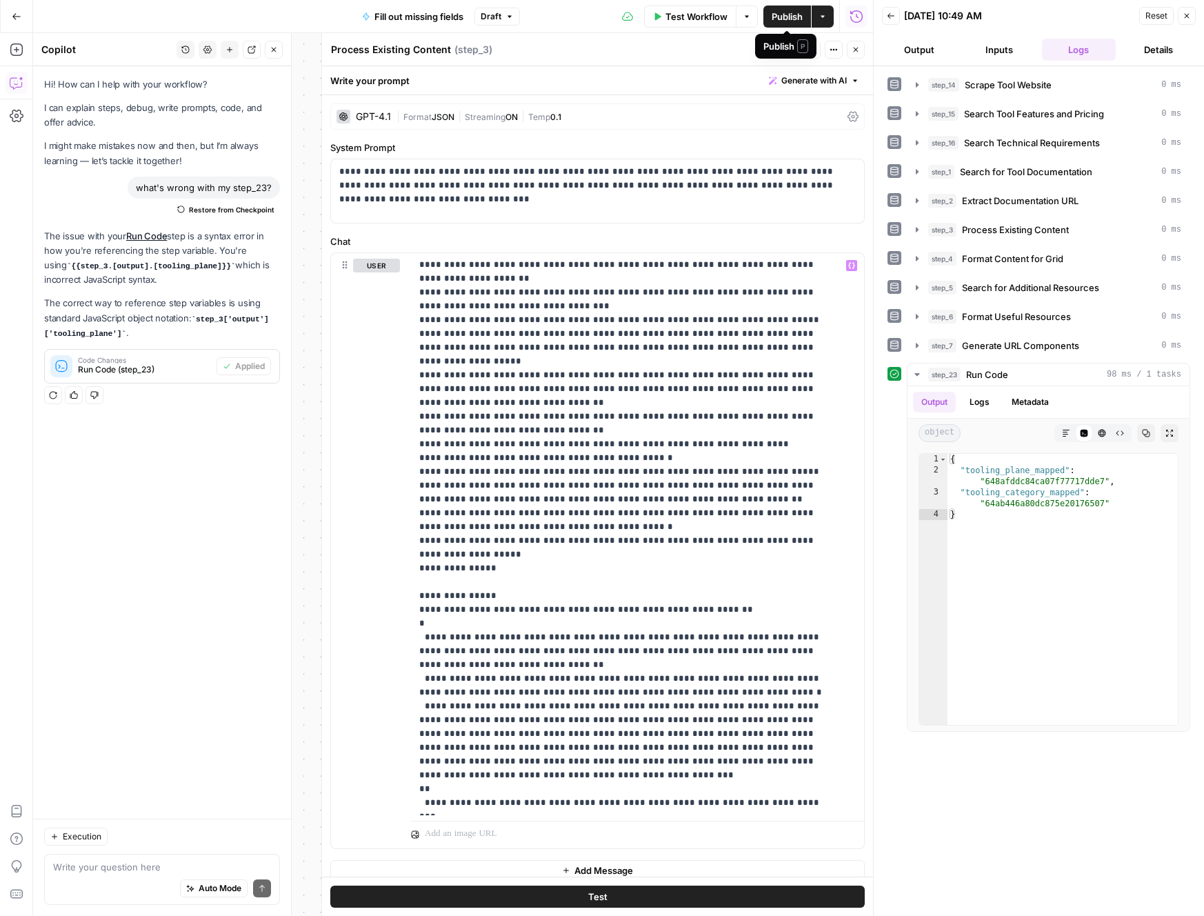
click at [788, 22] on span "Publish" at bounding box center [787, 17] width 31 height 14
click at [856, 52] on icon "button" at bounding box center [856, 50] width 8 height 8
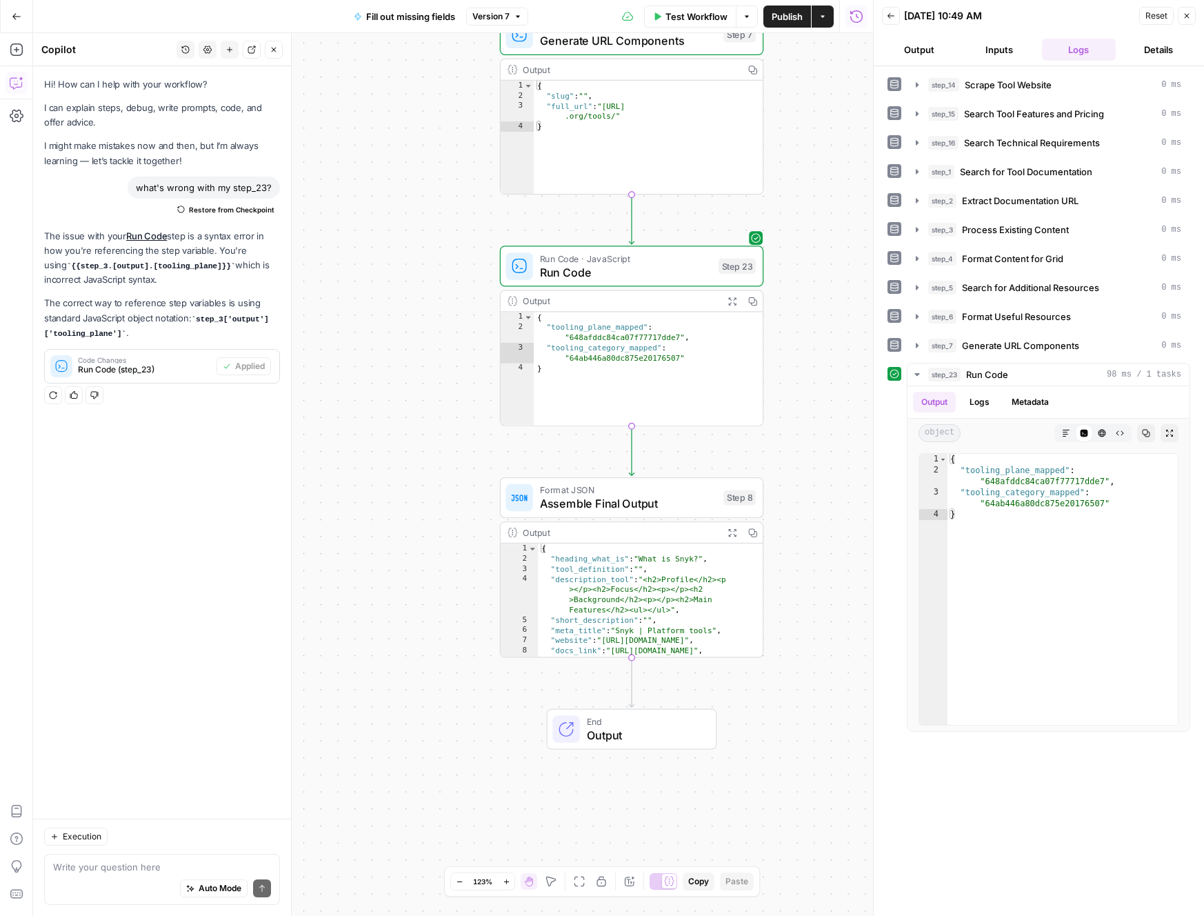
click at [672, 277] on span "Run Code" at bounding box center [626, 271] width 172 height 17
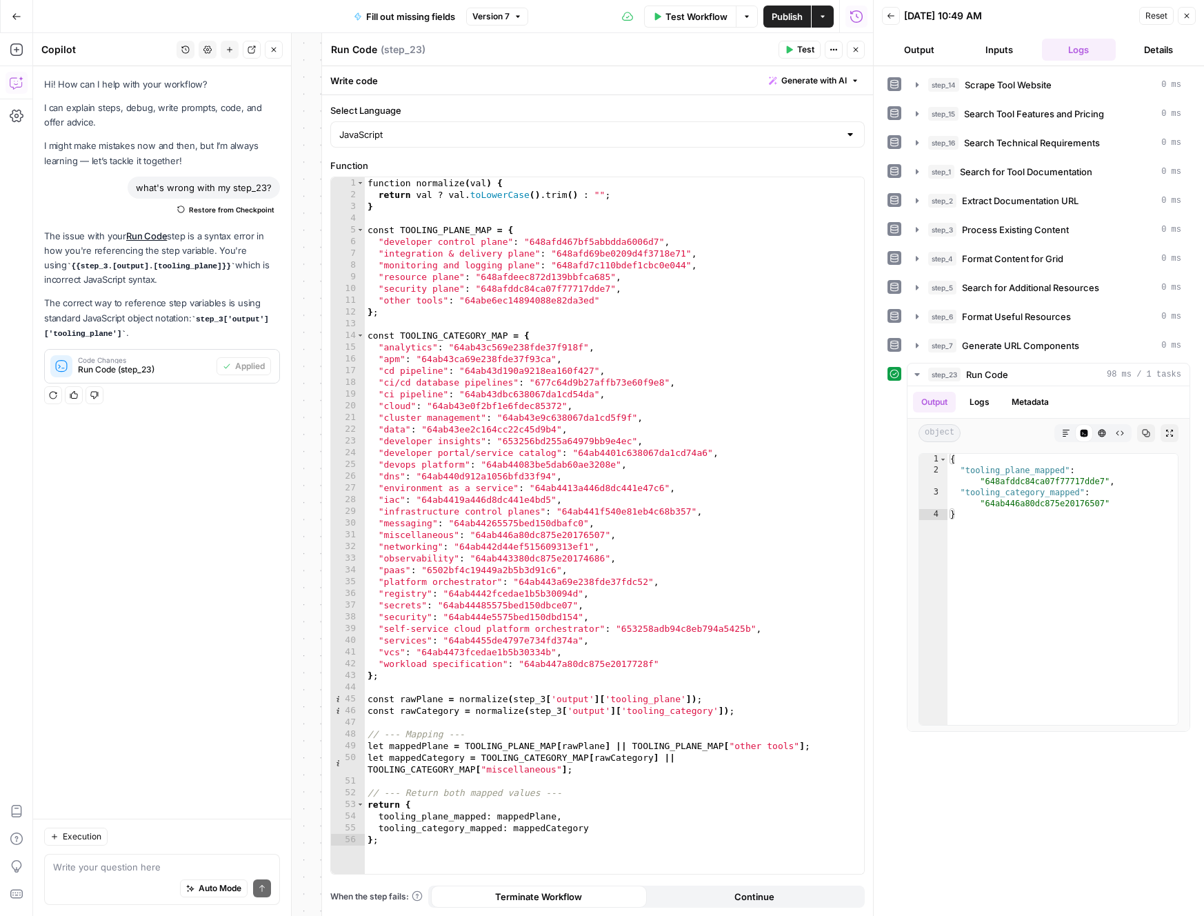
click at [857, 51] on icon "button" at bounding box center [856, 50] width 8 height 8
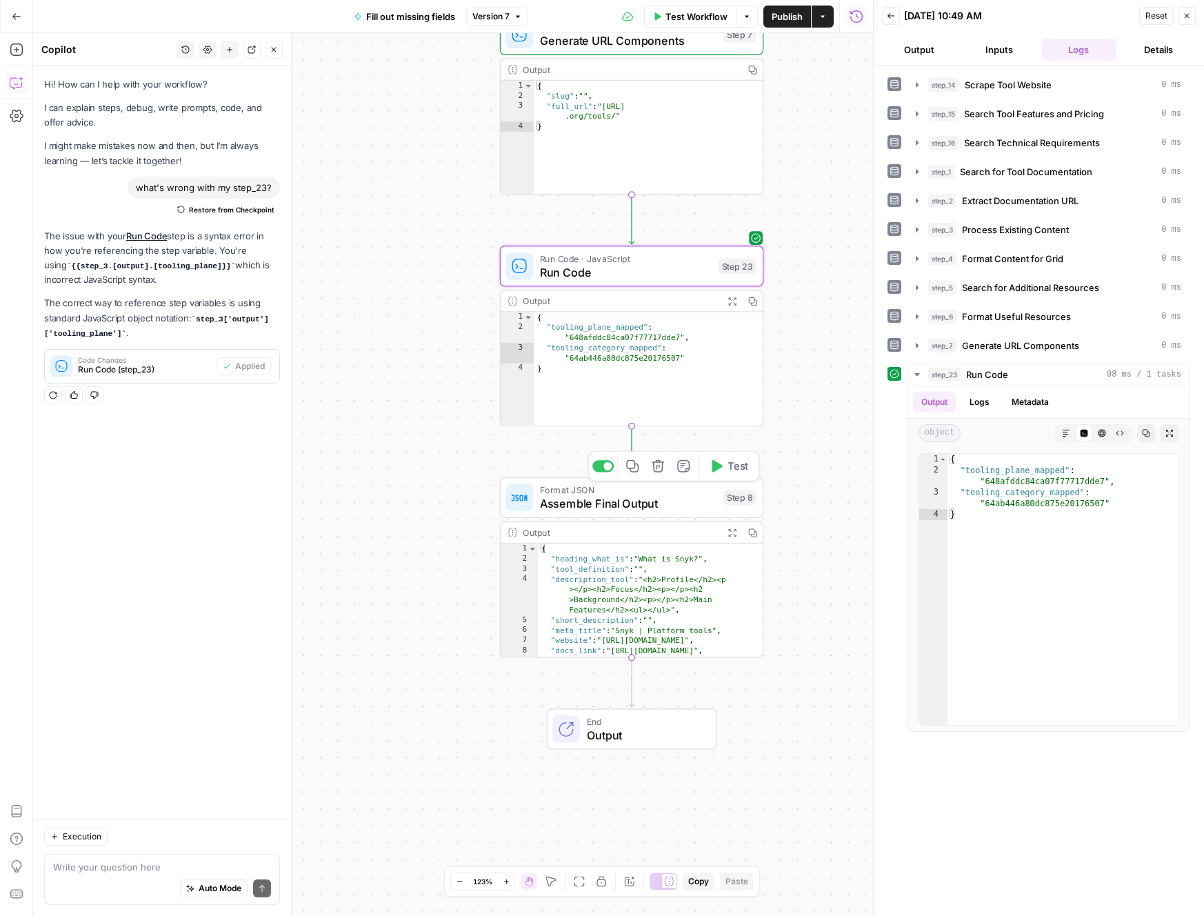
click at [637, 502] on span "Assemble Final Output" at bounding box center [628, 503] width 177 height 17
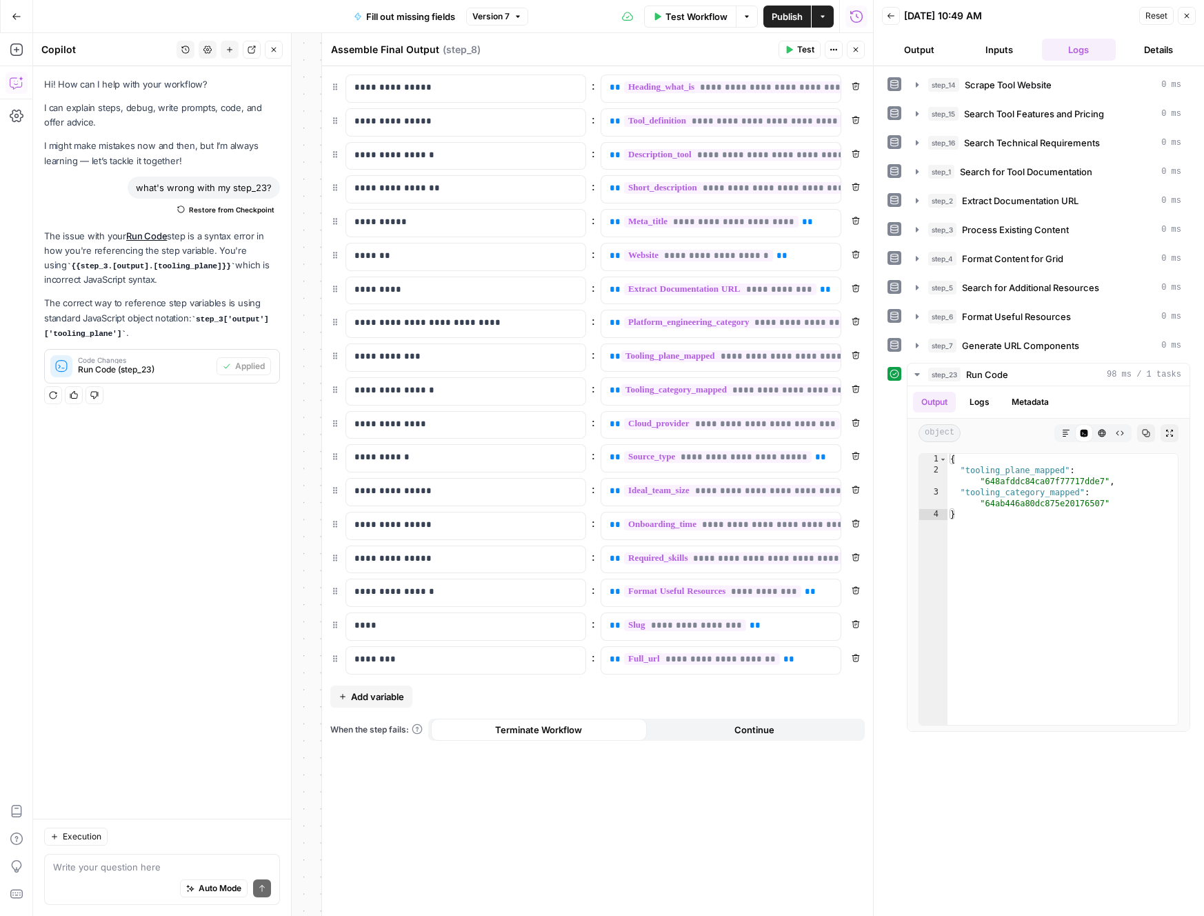
click at [853, 52] on icon "button" at bounding box center [856, 50] width 8 height 8
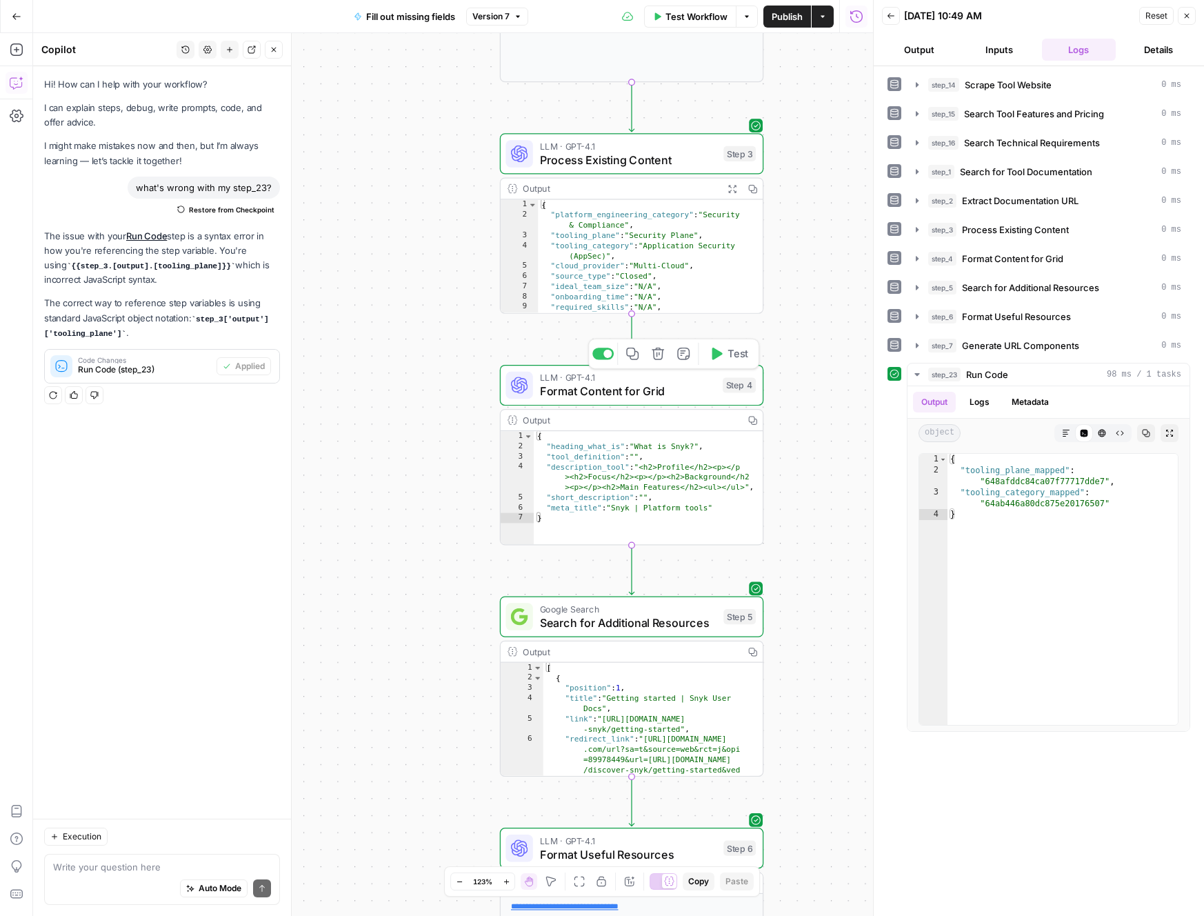
click at [659, 395] on span "Format Content for Grid" at bounding box center [628, 391] width 176 height 17
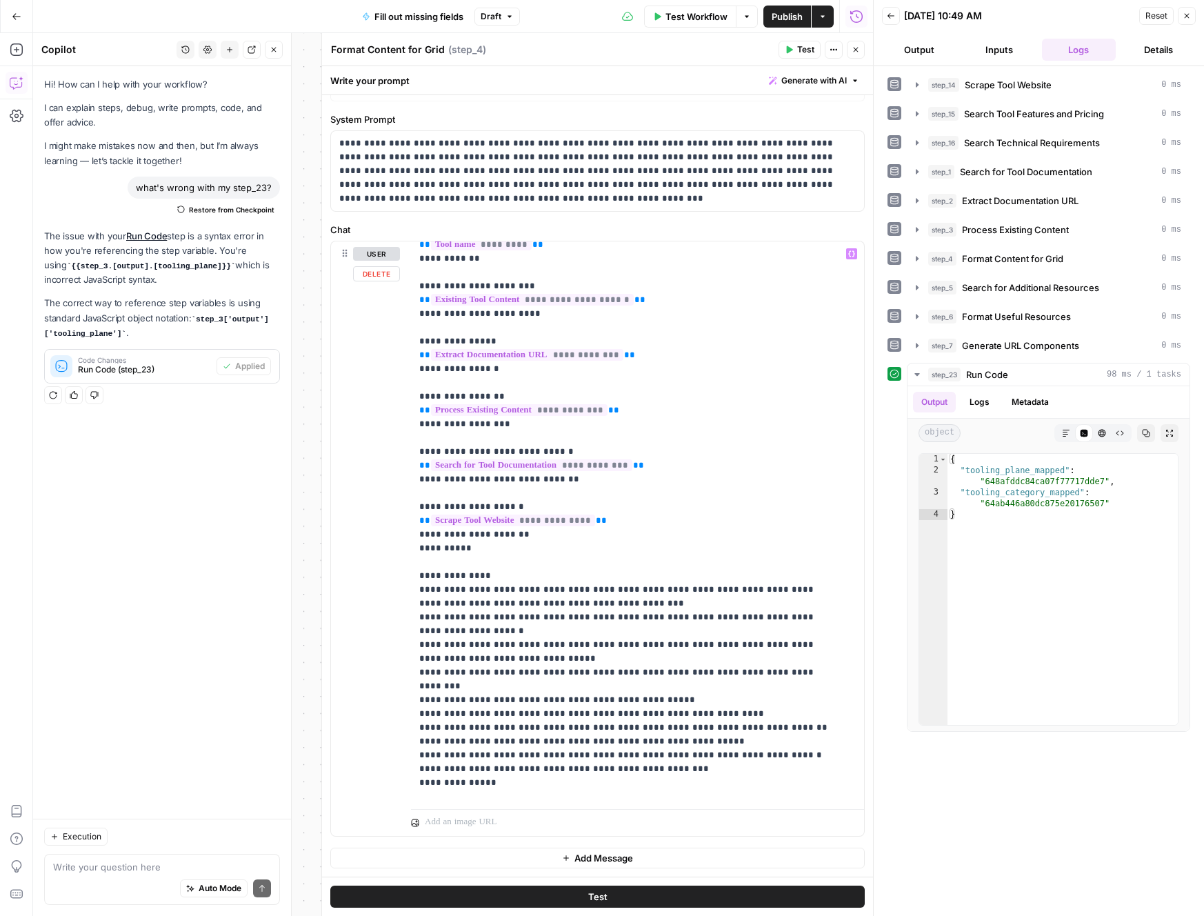
scroll to position [0, 0]
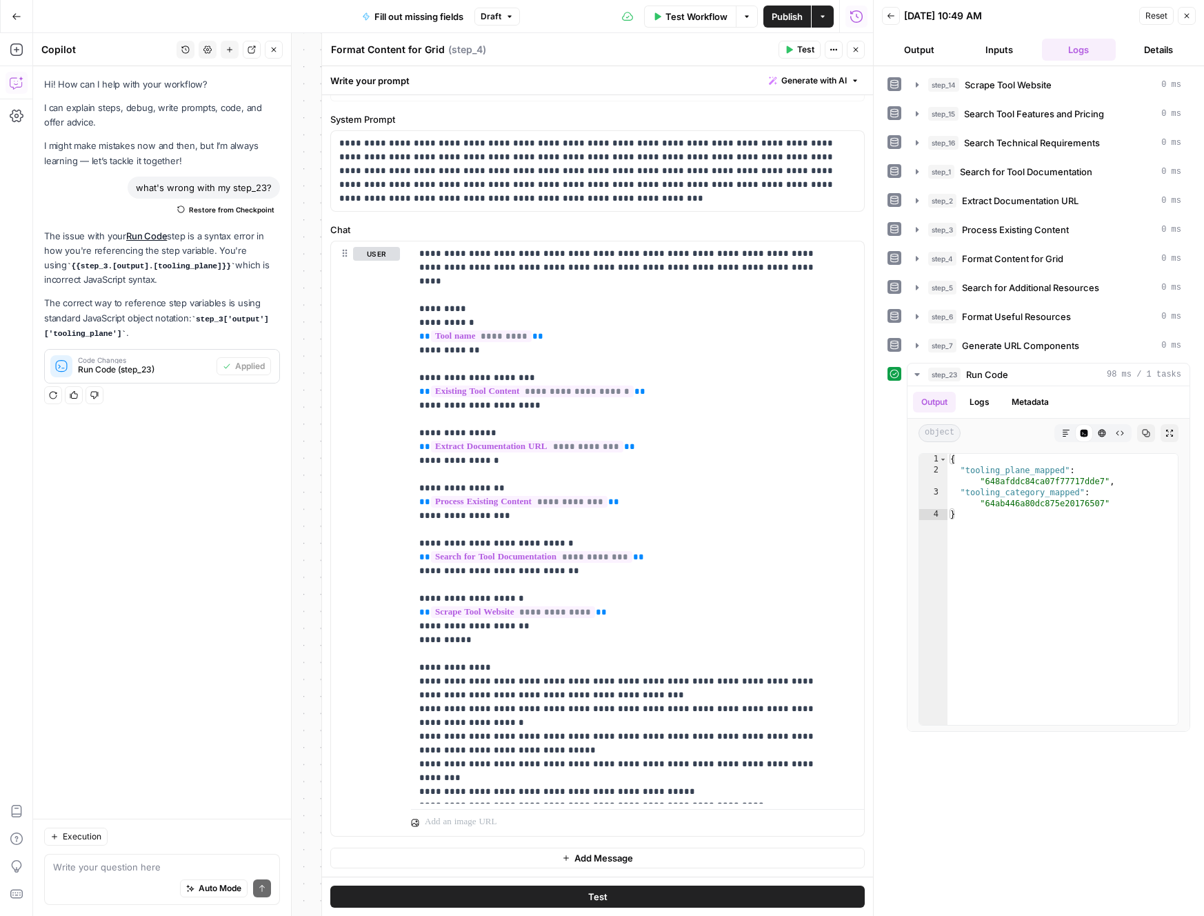
click at [859, 52] on icon "button" at bounding box center [856, 50] width 8 height 8
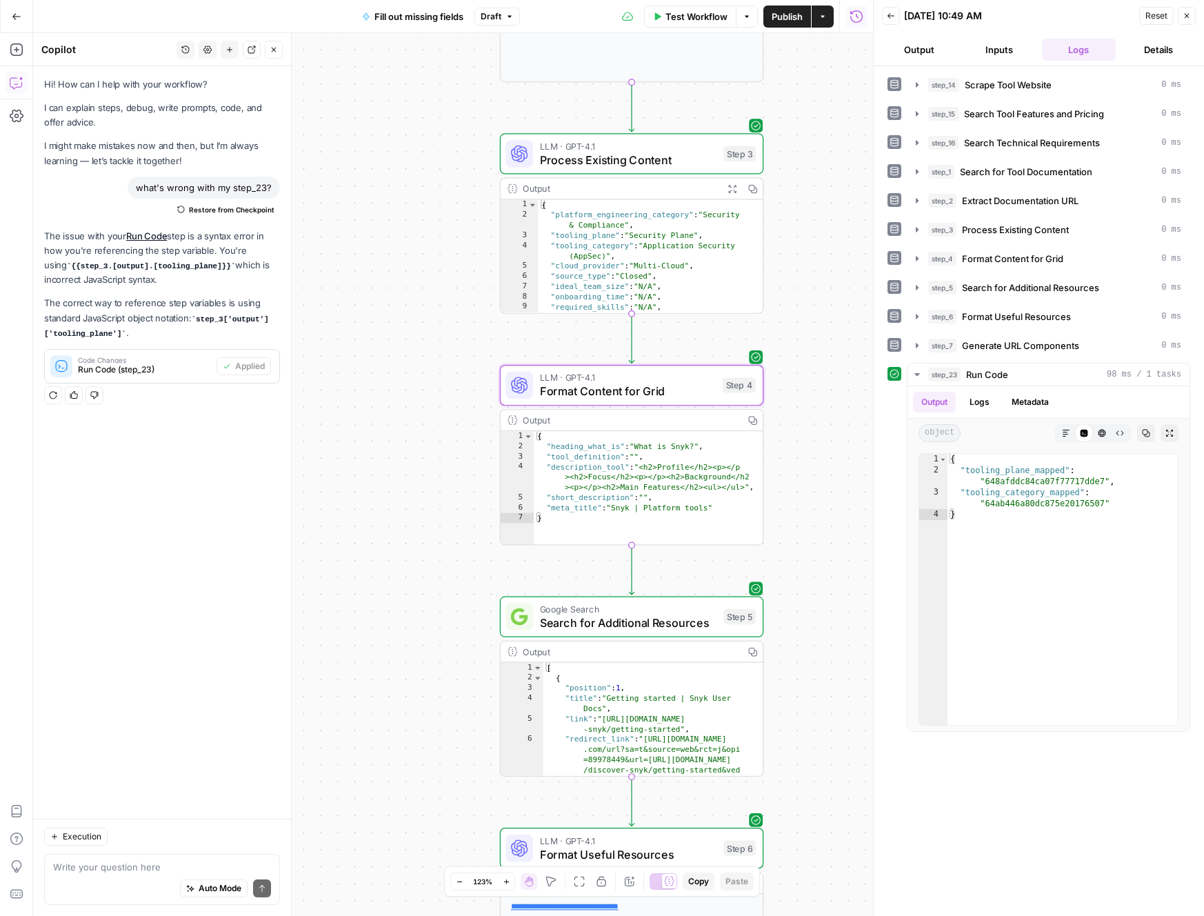
click at [643, 157] on span "Process Existing Content" at bounding box center [628, 159] width 177 height 17
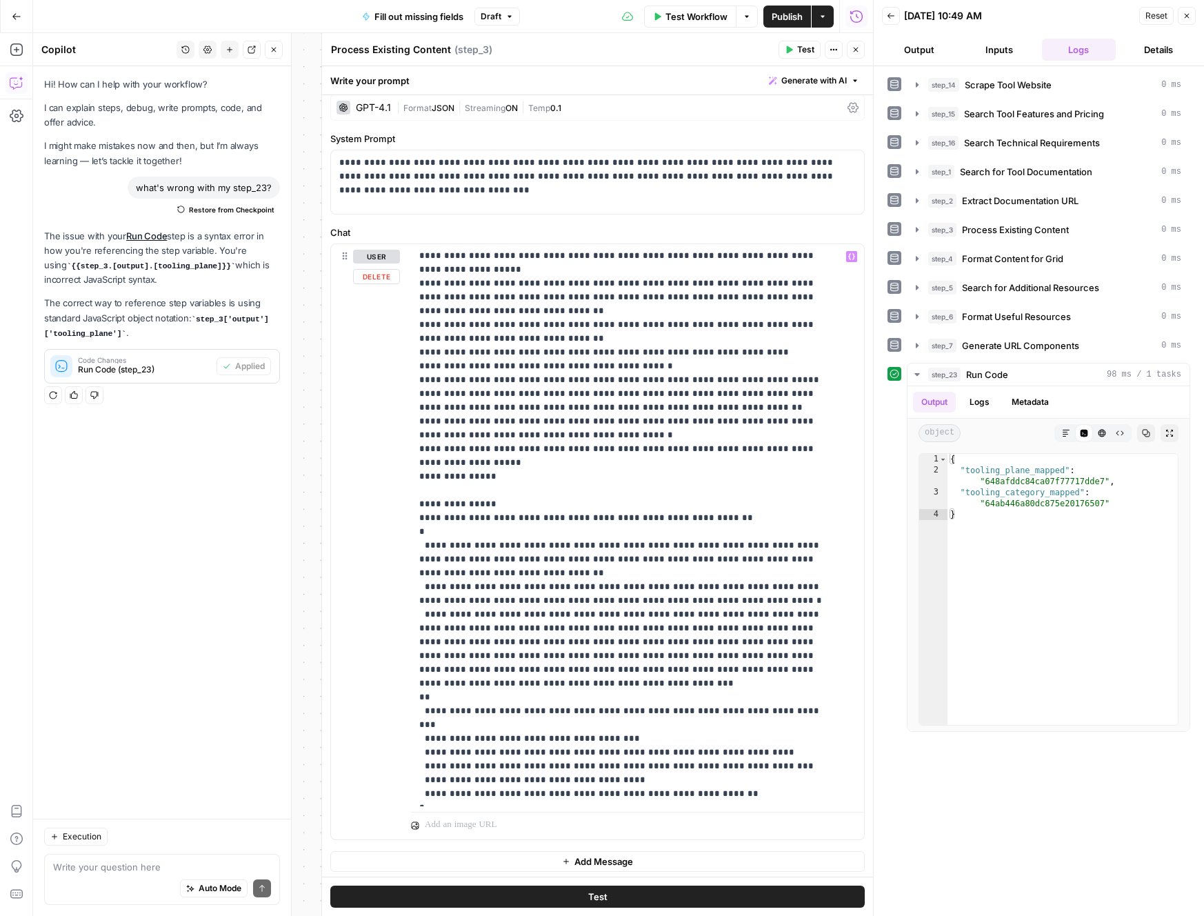
scroll to position [12, 0]
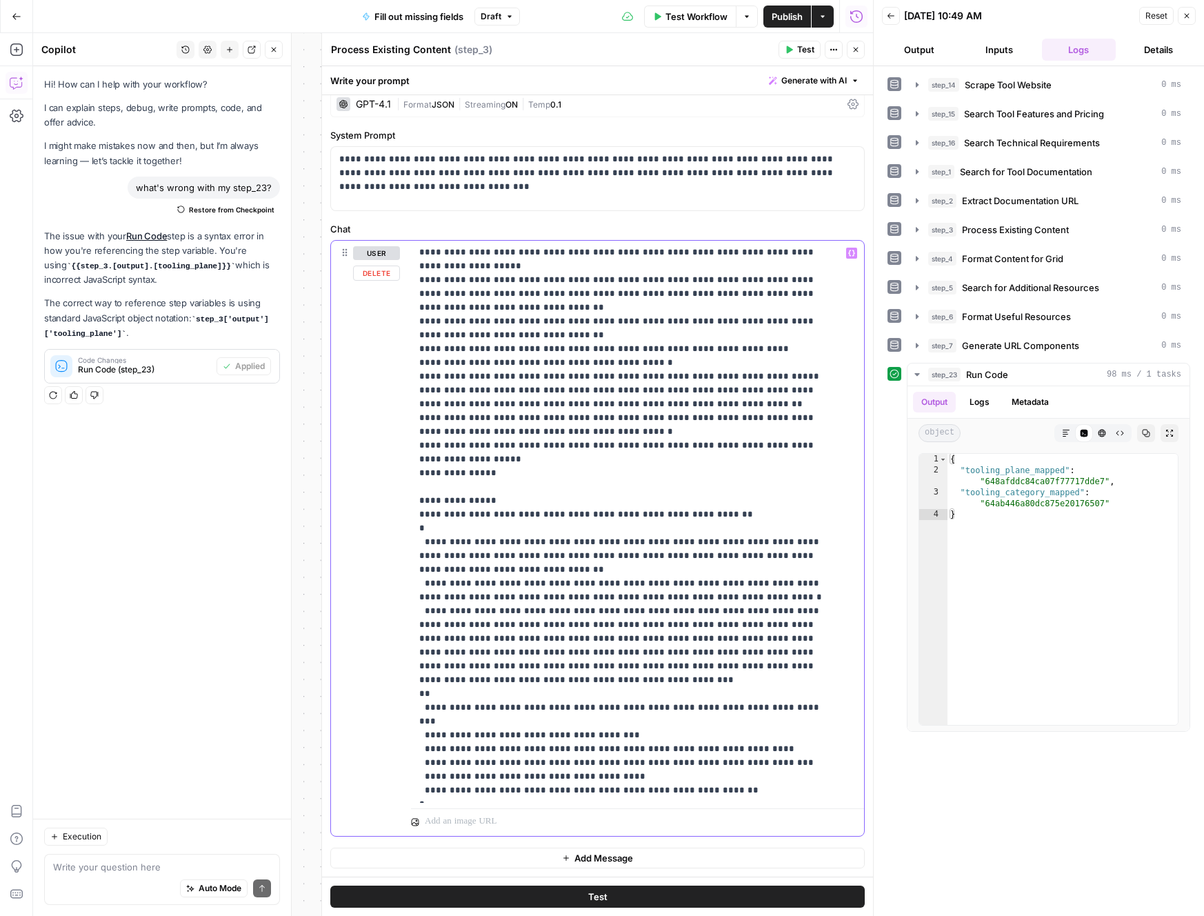
click at [497, 557] on p "**********" at bounding box center [627, 246] width 416 height 1104
click at [792, 16] on span "Publish" at bounding box center [787, 17] width 31 height 14
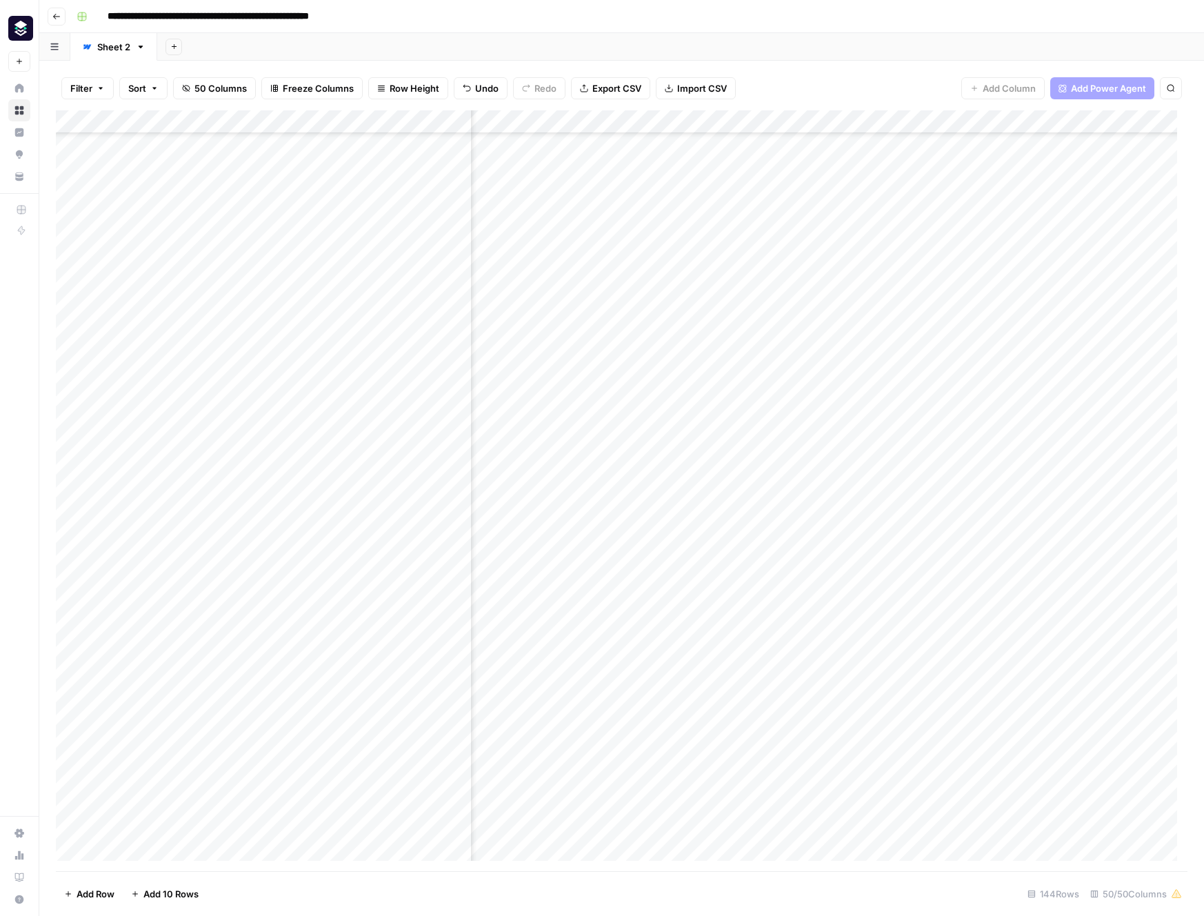
scroll to position [452, 3503]
click at [892, 487] on div "Add Column" at bounding box center [622, 490] width 1132 height 761
click at [784, 488] on div "Add Column" at bounding box center [622, 490] width 1132 height 761
click at [875, 463] on div "Add Column" at bounding box center [622, 490] width 1132 height 761
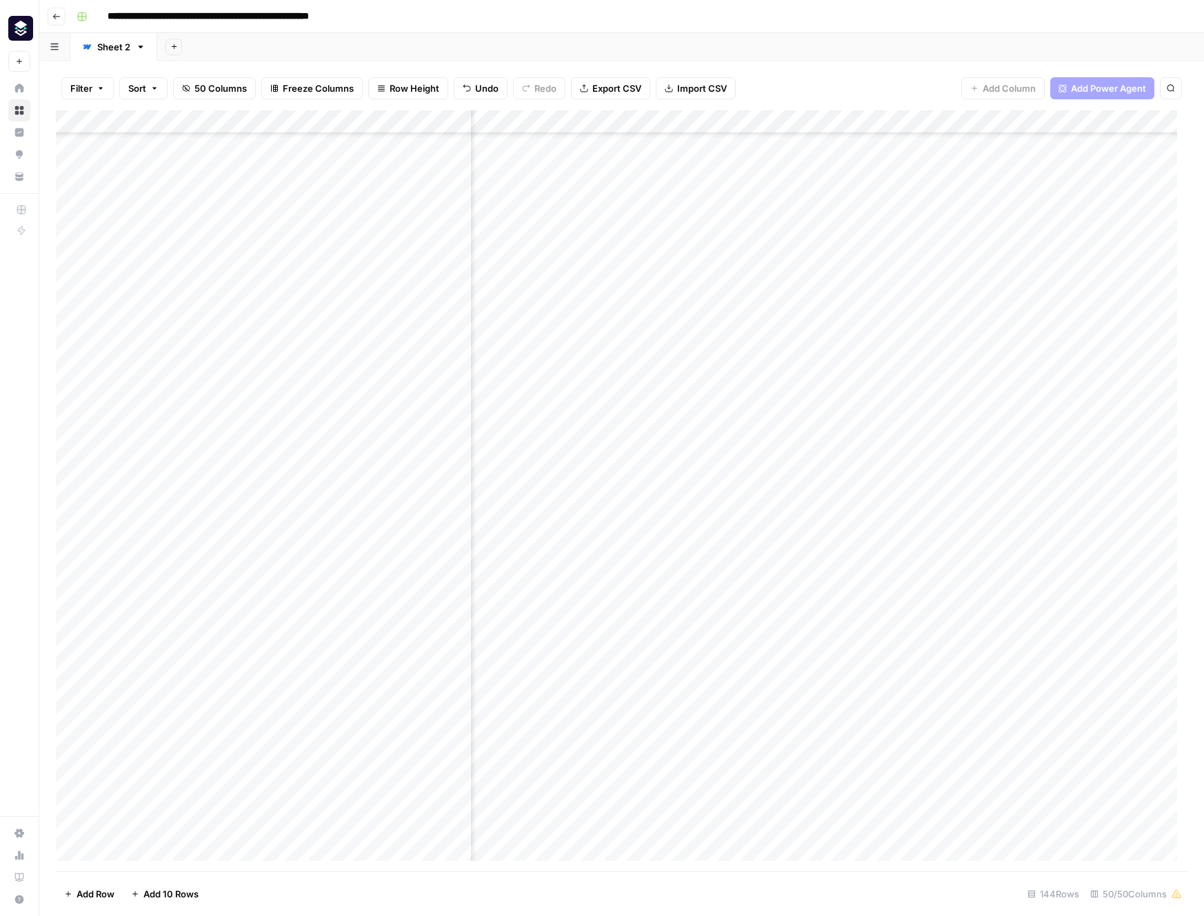
scroll to position [452, 5756]
click at [787, 469] on div "Add Column" at bounding box center [622, 490] width 1132 height 761
click at [720, 486] on div "Add Column" at bounding box center [622, 490] width 1132 height 761
click at [715, 468] on div "Add Column" at bounding box center [622, 490] width 1132 height 761
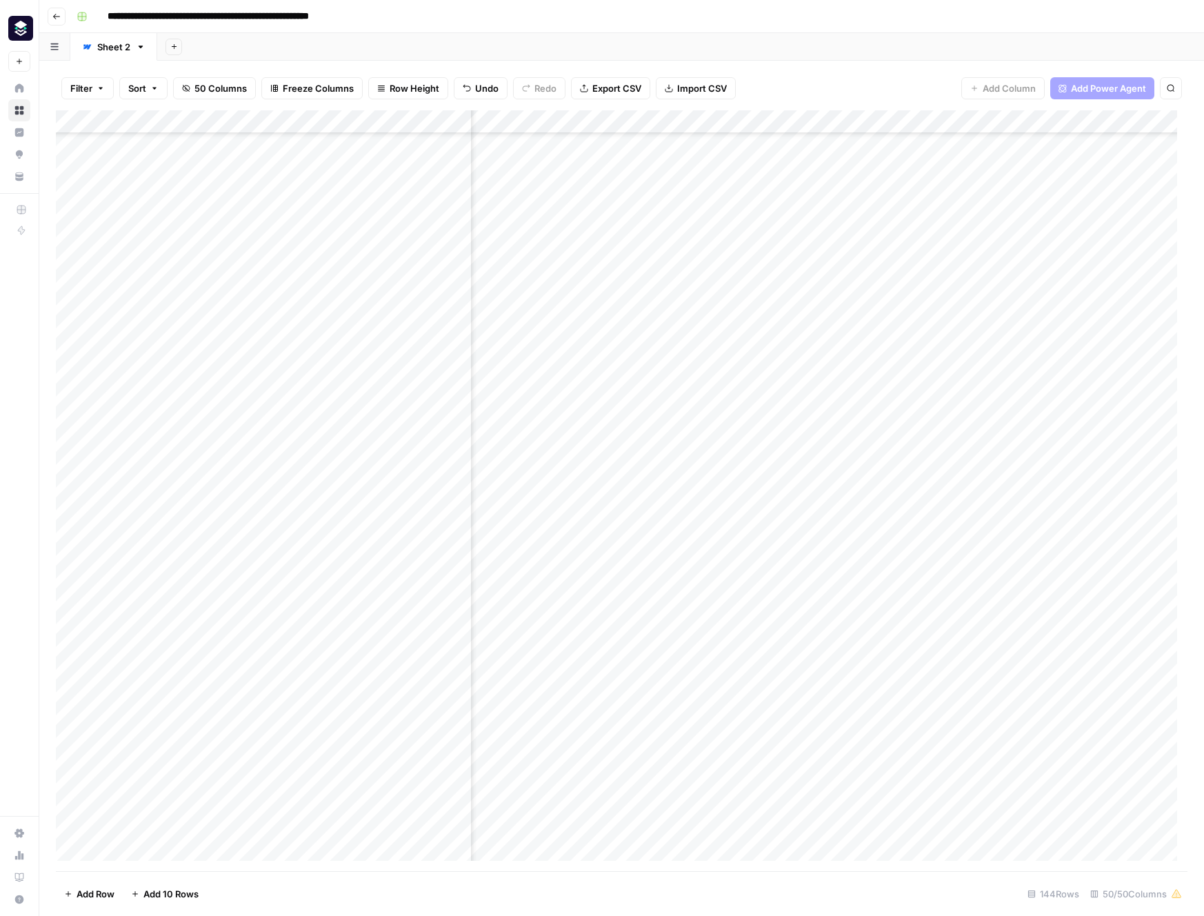
click at [714, 491] on div "Add Column" at bounding box center [622, 490] width 1132 height 761
click at [726, 463] on div "Add Column" at bounding box center [622, 490] width 1132 height 761
click at [726, 462] on div "Add Column" at bounding box center [622, 490] width 1132 height 761
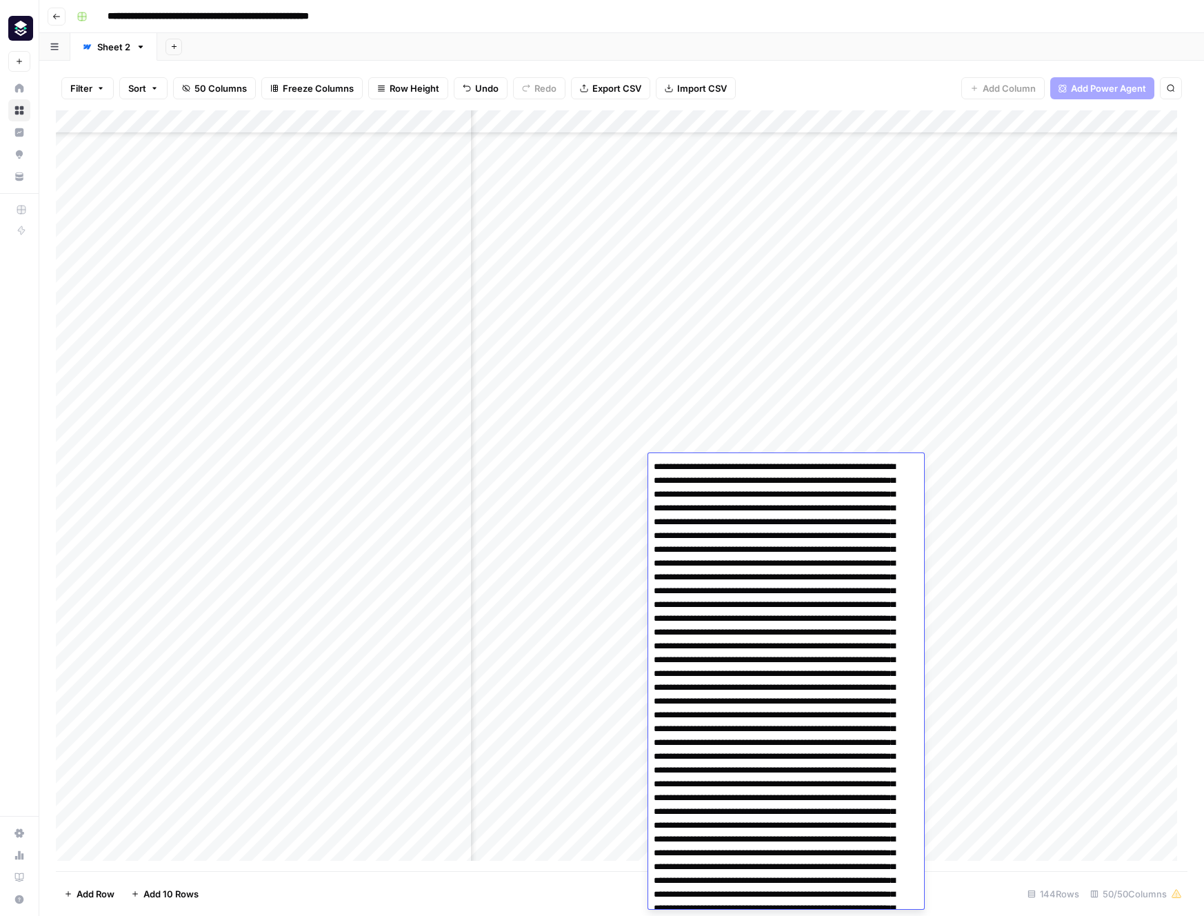
scroll to position [1195, 0]
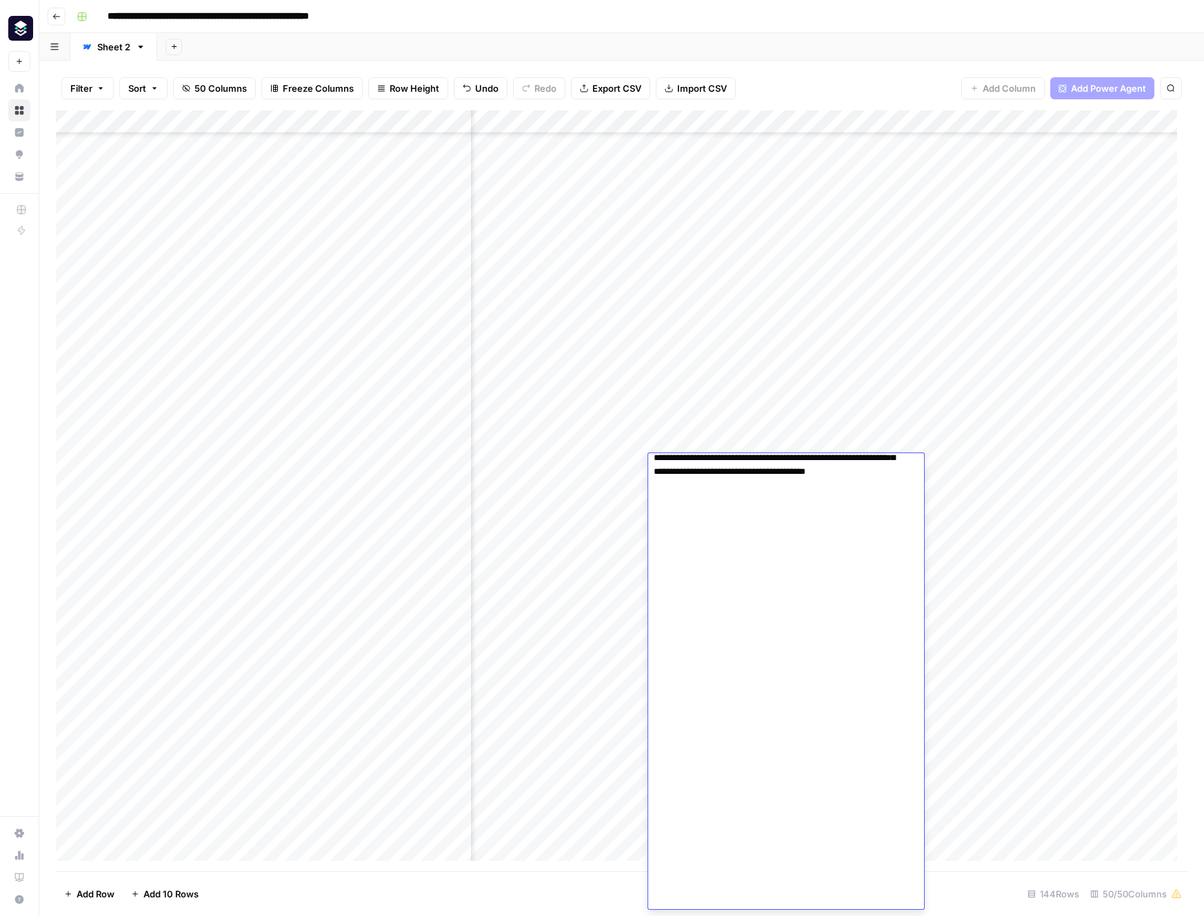
click at [726, 462] on textarea at bounding box center [781, 85] width 266 height 1647
click at [819, 407] on div "Add Column" at bounding box center [622, 490] width 1132 height 761
click at [723, 485] on div "Add Column" at bounding box center [622, 490] width 1132 height 761
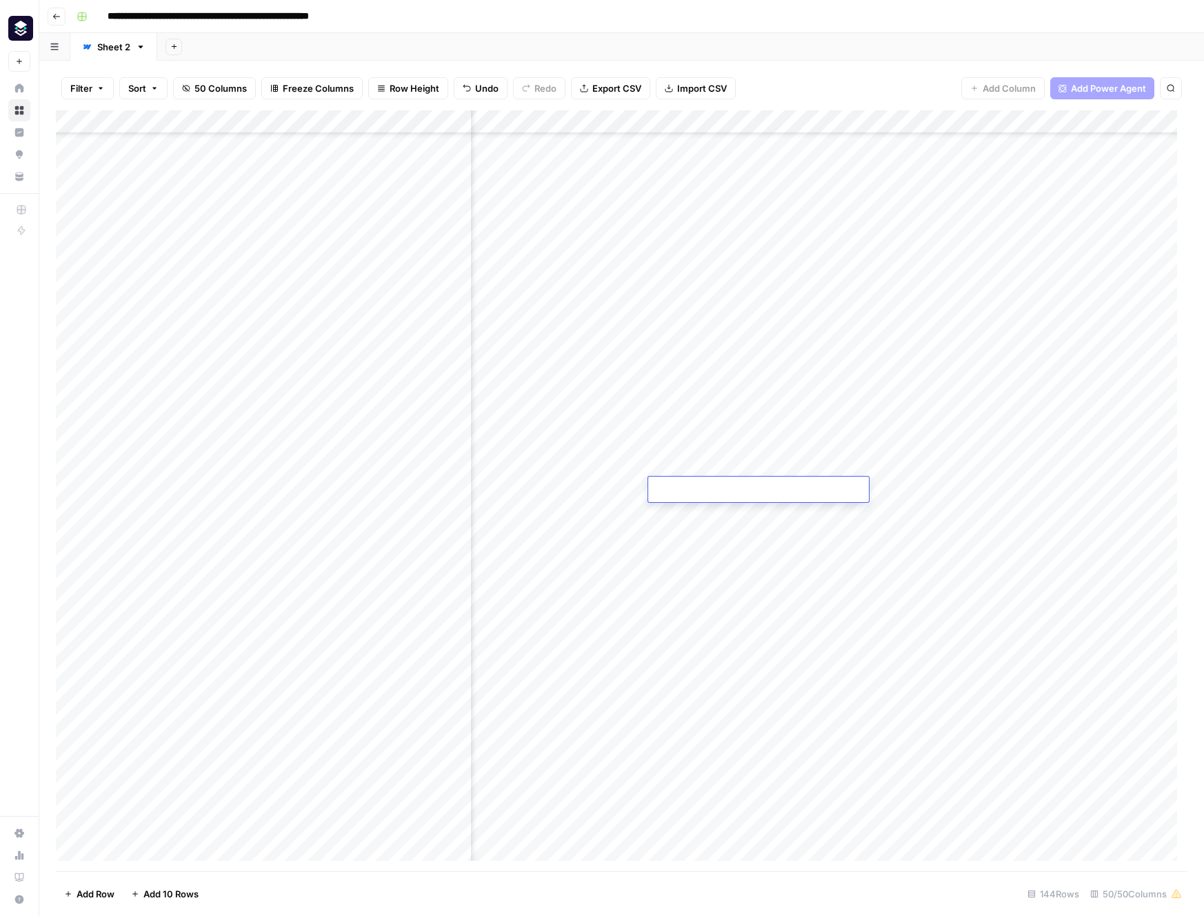
type textarea "**********"
click at [1017, 592] on div "Add Column" at bounding box center [622, 490] width 1132 height 761
click at [840, 491] on div "Add Column" at bounding box center [622, 490] width 1132 height 761
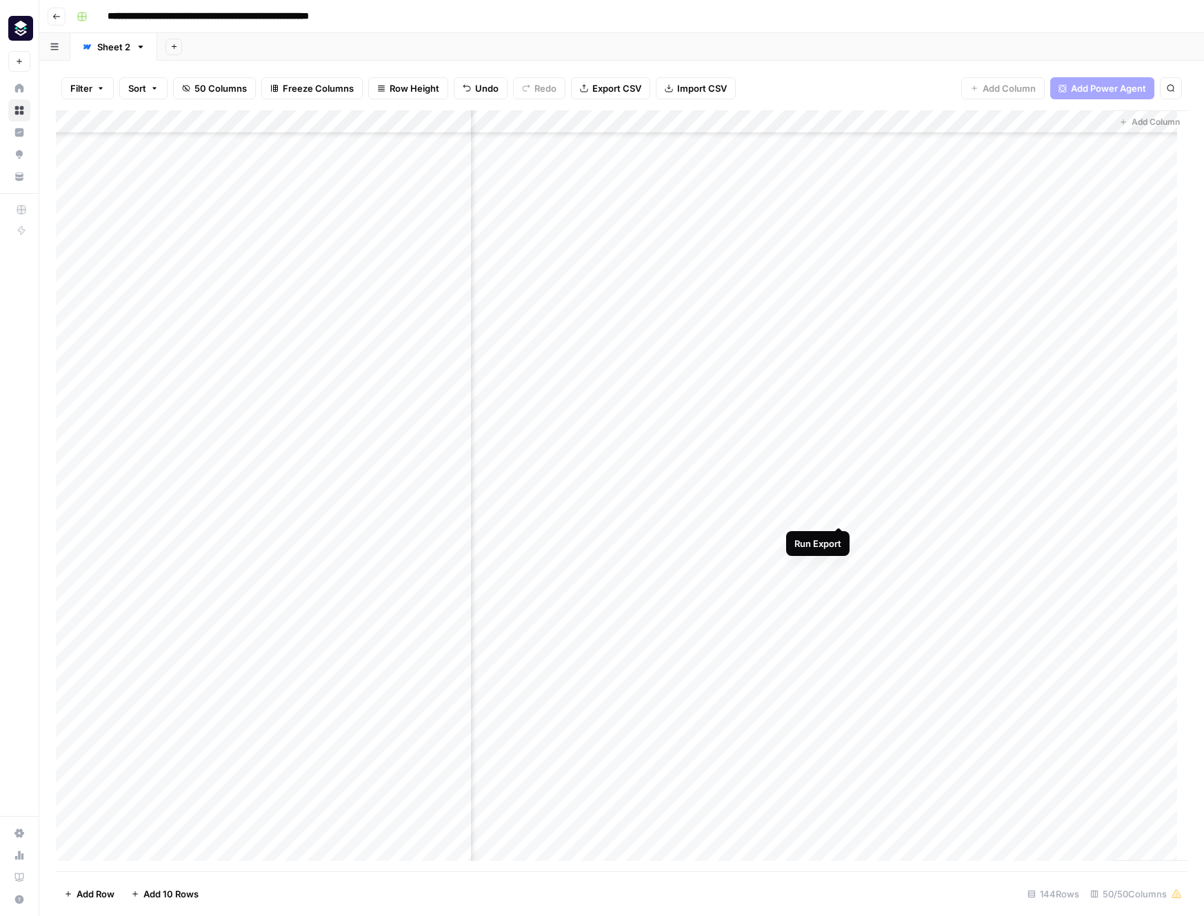
click at [836, 508] on div "Add Column" at bounding box center [622, 490] width 1132 height 761
click at [814, 470] on div "Add Column" at bounding box center [622, 490] width 1132 height 761
click at [808, 419] on div "Add Column" at bounding box center [622, 490] width 1132 height 761
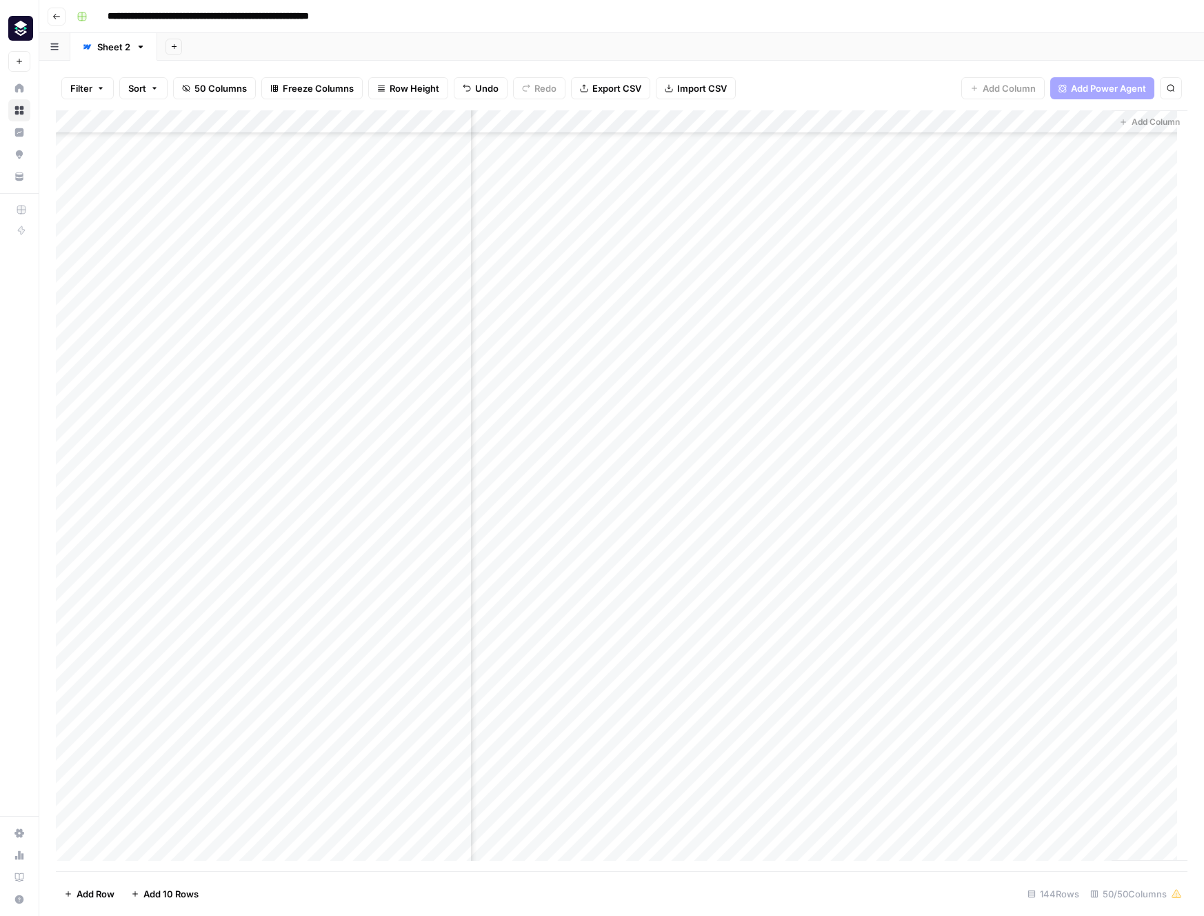
click at [808, 419] on div "Add Column" at bounding box center [622, 490] width 1132 height 761
click at [821, 123] on div "Add Column" at bounding box center [622, 490] width 1132 height 761
click at [807, 208] on span "Edit" at bounding box center [815, 207] width 121 height 14
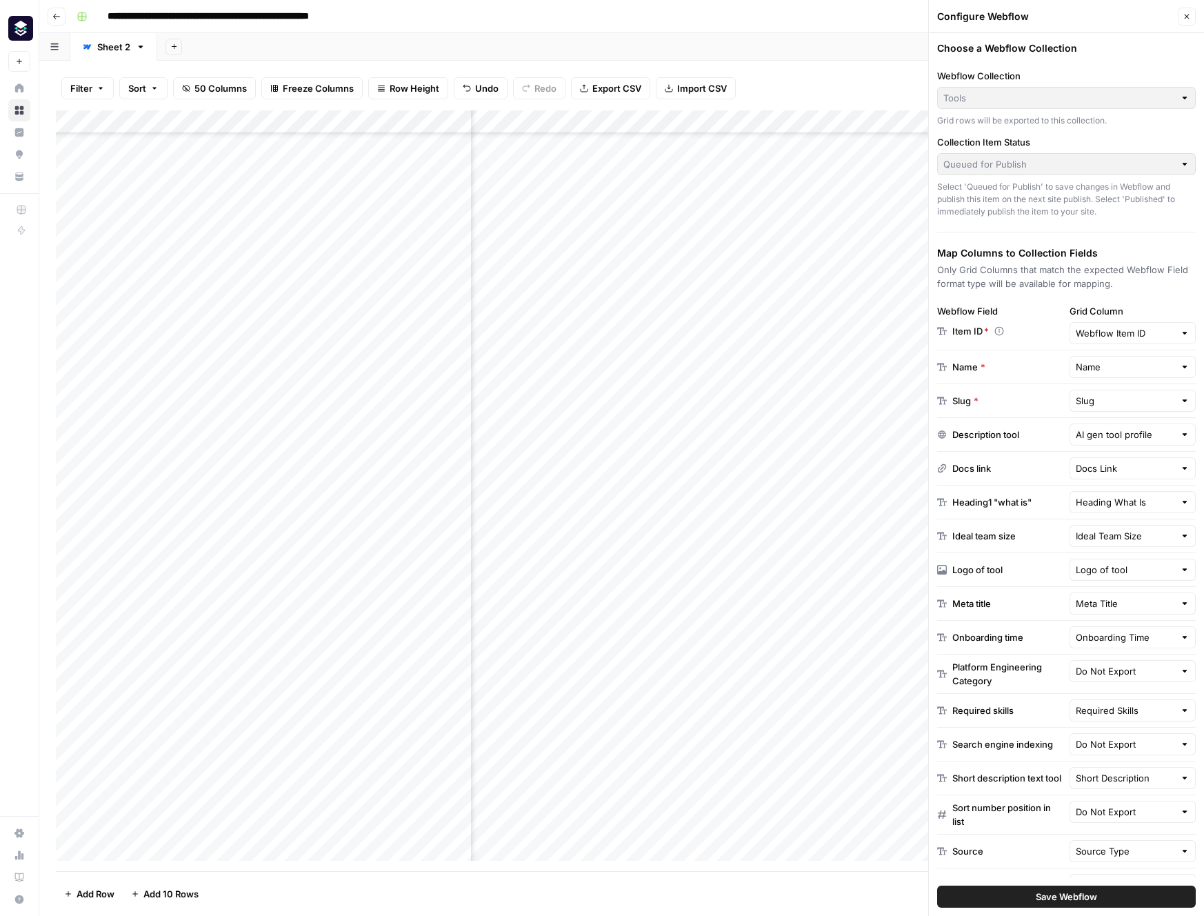
click at [1186, 12] on icon "button" at bounding box center [1187, 16] width 8 height 8
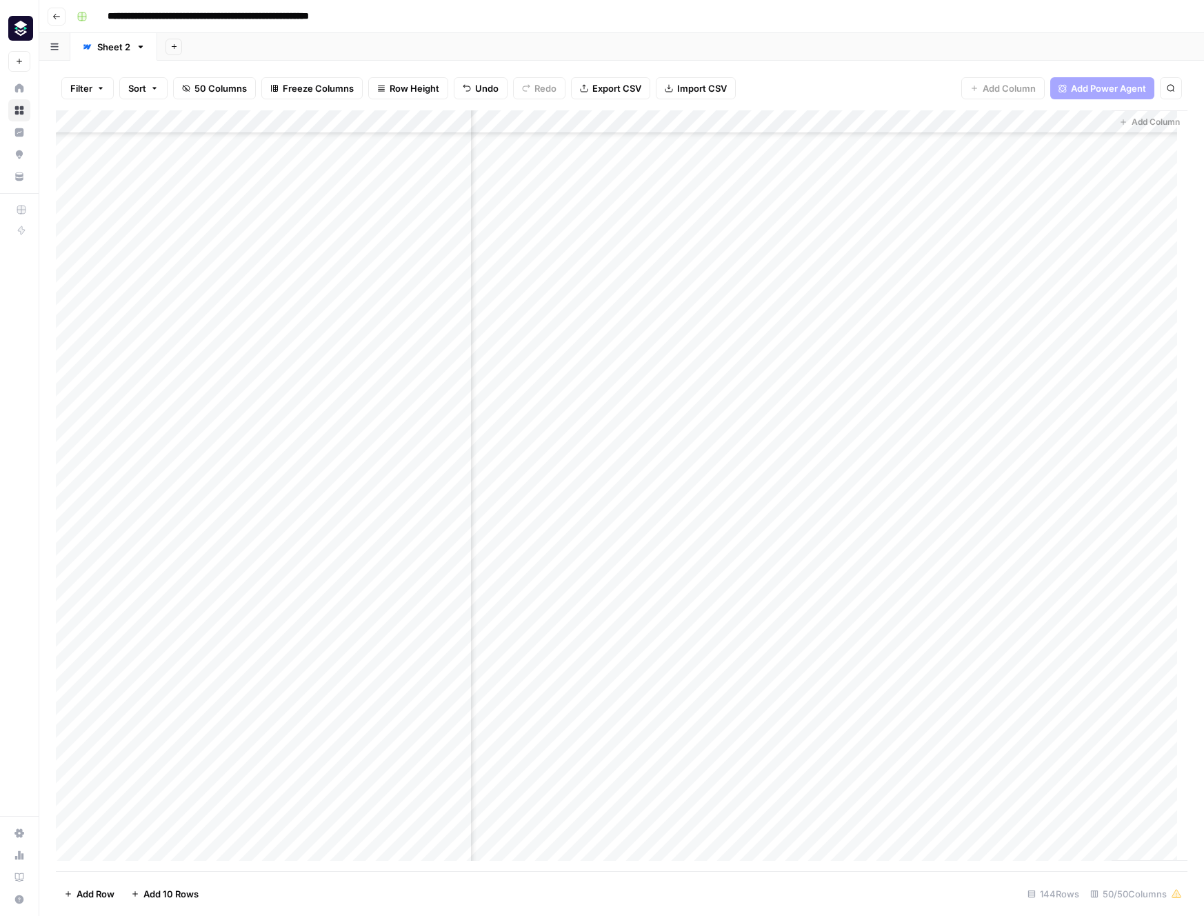
click at [906, 95] on div "Filter Sort 50 Columns Freeze Columns Row Height Undo Redo Export CSV Import CS…" at bounding box center [622, 88] width 1132 height 44
click at [757, 463] on div "Add Column" at bounding box center [622, 490] width 1132 height 761
click at [177, 43] on button "Add Sheet" at bounding box center [174, 47] width 17 height 17
click at [237, 98] on span "Blank" at bounding box center [242, 95] width 101 height 14
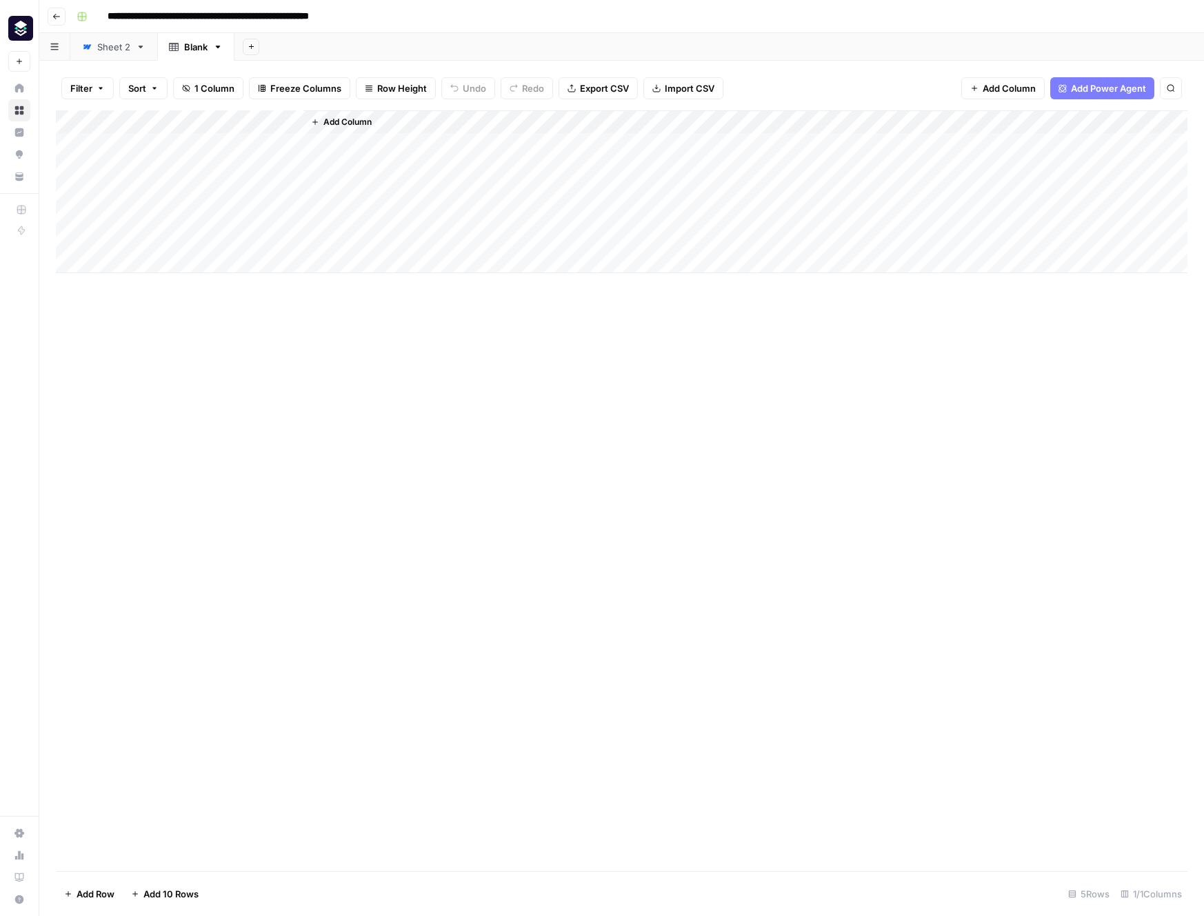
click at [192, 120] on div "Add Column" at bounding box center [622, 191] width 1132 height 163
click at [178, 157] on input "Title" at bounding box center [187, 155] width 140 height 14
type input "Webflow ID"
click at [400, 124] on div "Add Column" at bounding box center [745, 191] width 884 height 163
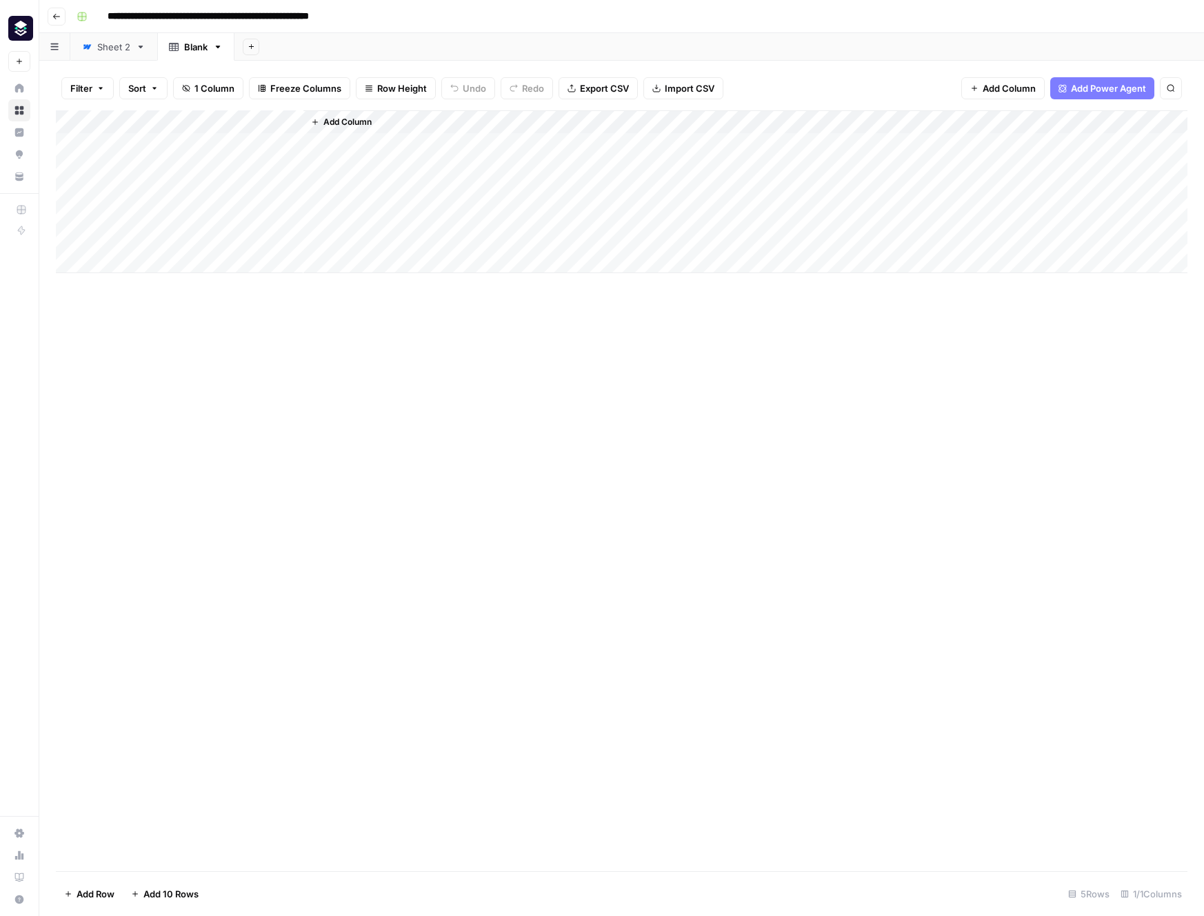
click at [160, 115] on div "Add Column" at bounding box center [622, 191] width 1132 height 163
click at [161, 158] on input "Title" at bounding box center [187, 155] width 140 height 14
type input "Webflow ID"
click at [341, 123] on span "Add Column" at bounding box center [347, 122] width 48 height 12
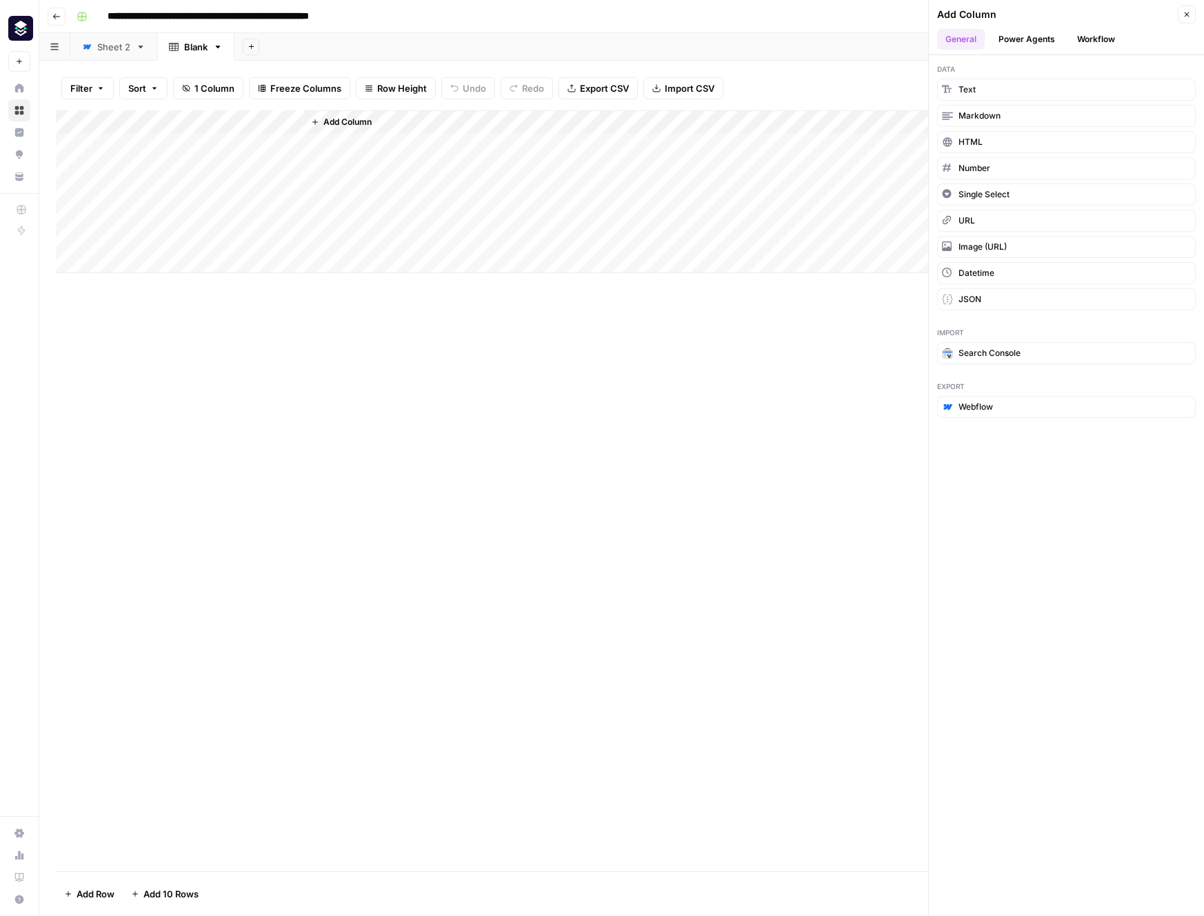
click at [359, 126] on span "Add Column" at bounding box center [347, 122] width 48 height 12
click at [326, 119] on span "Add Column" at bounding box center [347, 122] width 48 height 12
click at [993, 90] on button "Text" at bounding box center [1066, 90] width 259 height 22
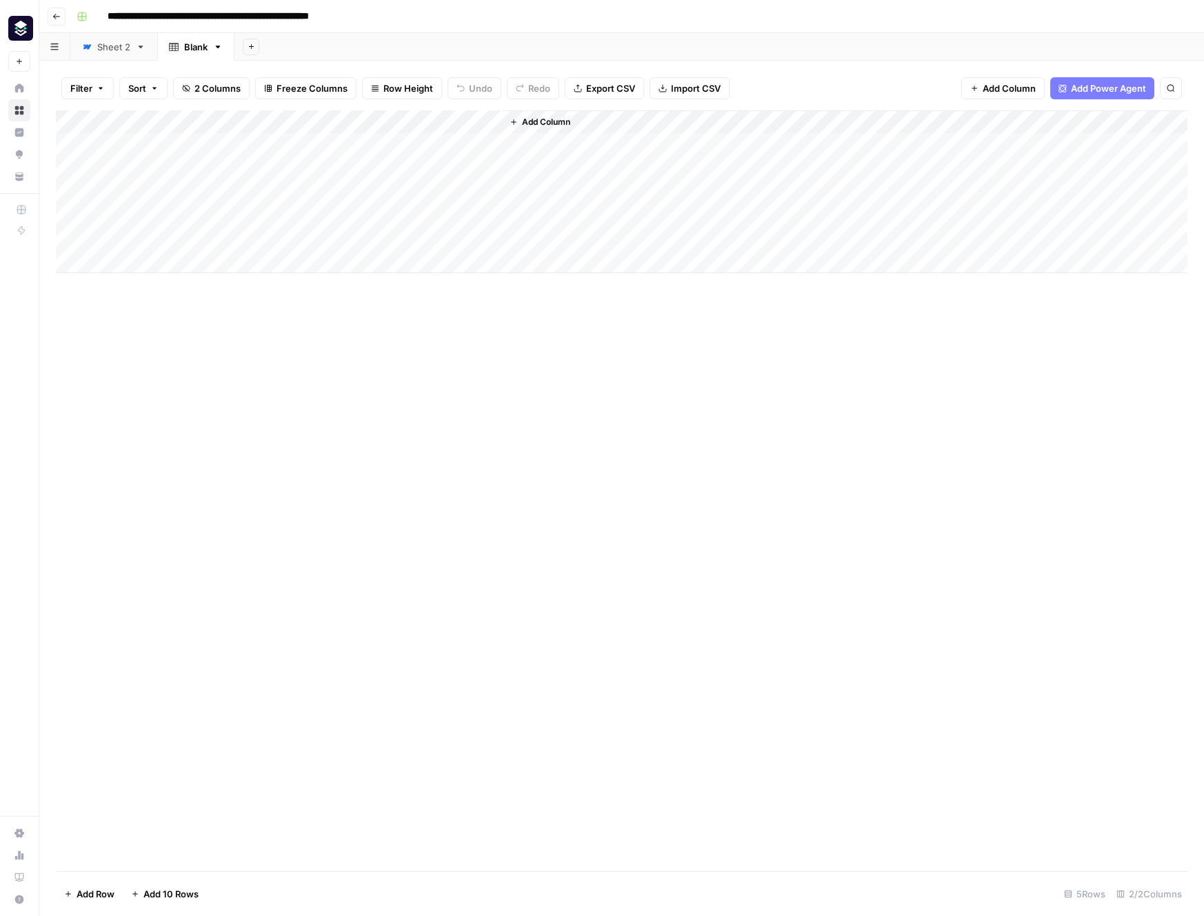
click at [381, 116] on div "Add Column" at bounding box center [622, 191] width 1132 height 163
click at [379, 154] on input "New Column" at bounding box center [385, 155] width 140 height 14
type input "A"
type input "Name"
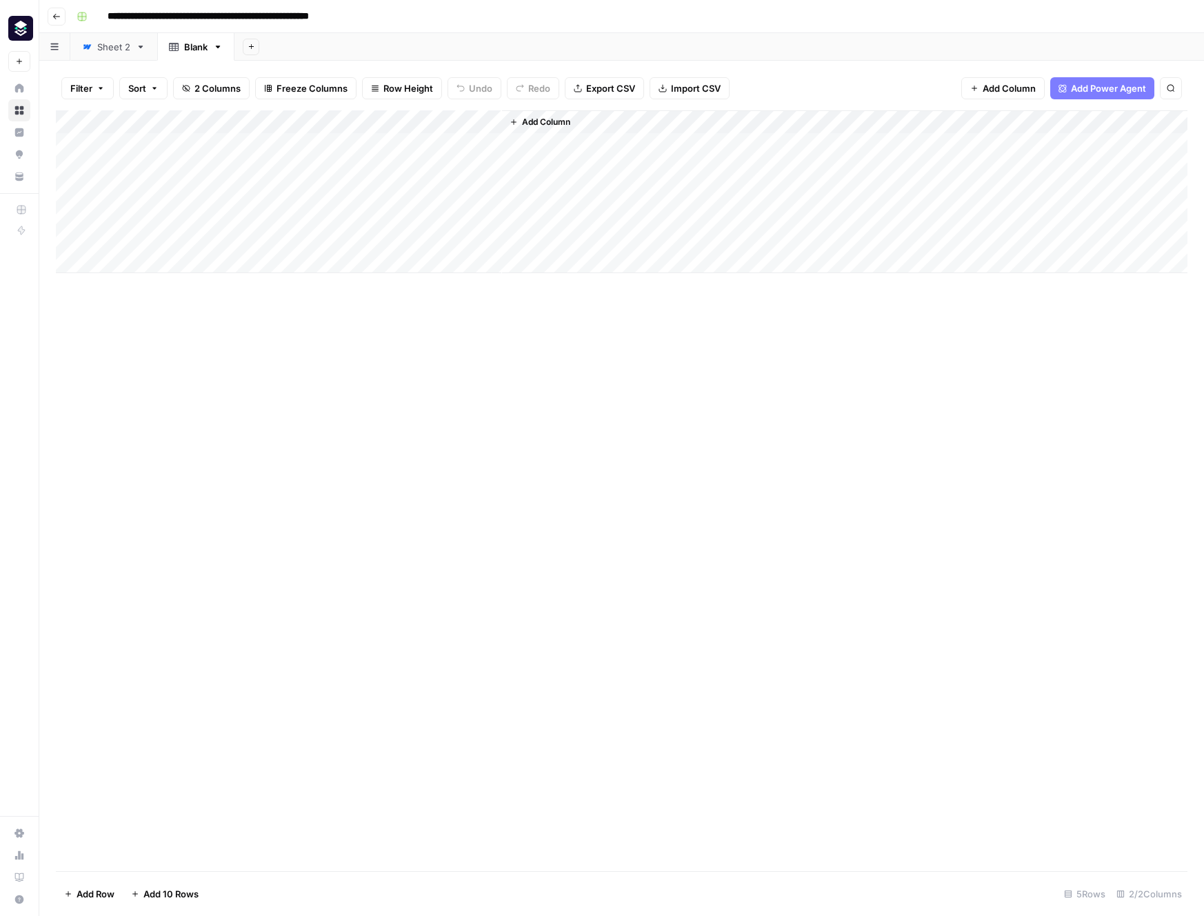
click at [556, 119] on span "Add Column" at bounding box center [546, 122] width 48 height 12
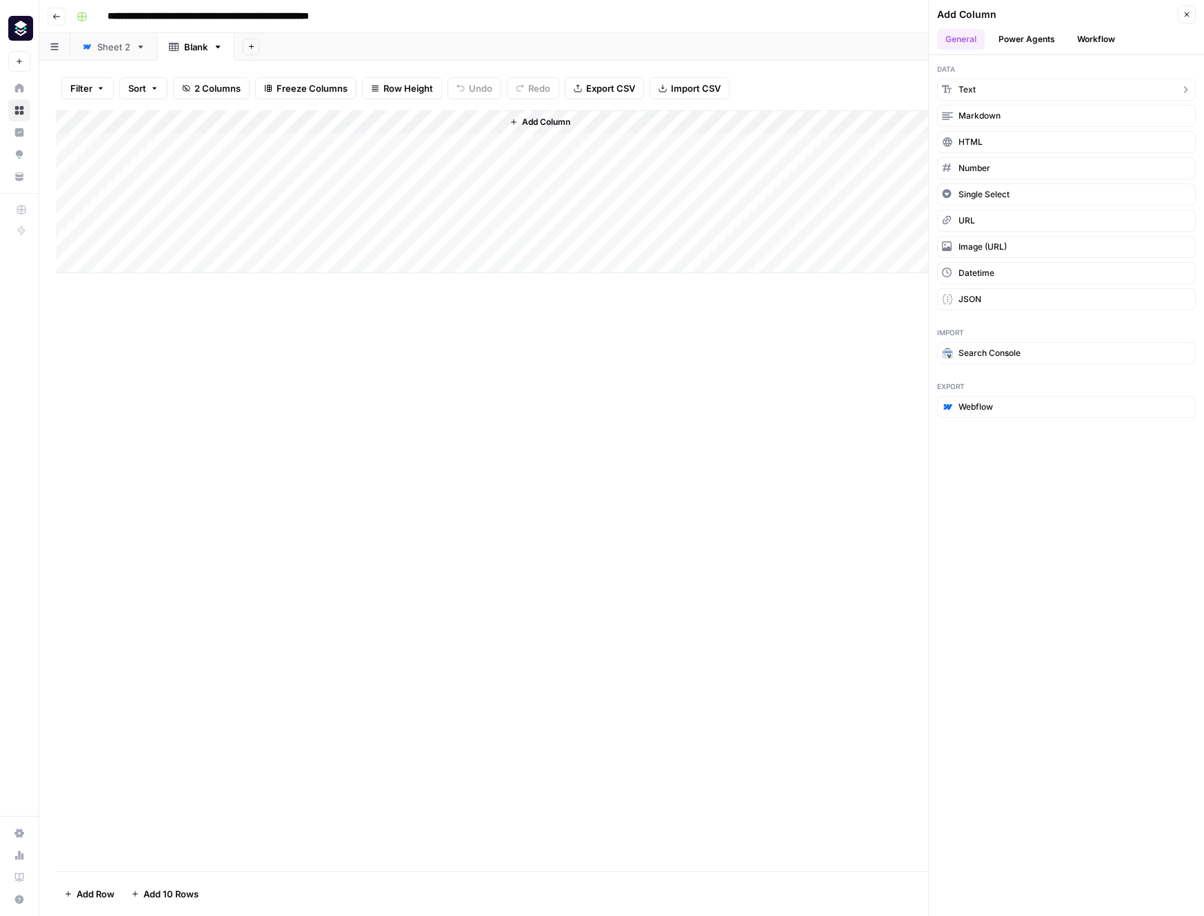
click at [1013, 79] on button "Text" at bounding box center [1066, 90] width 259 height 22
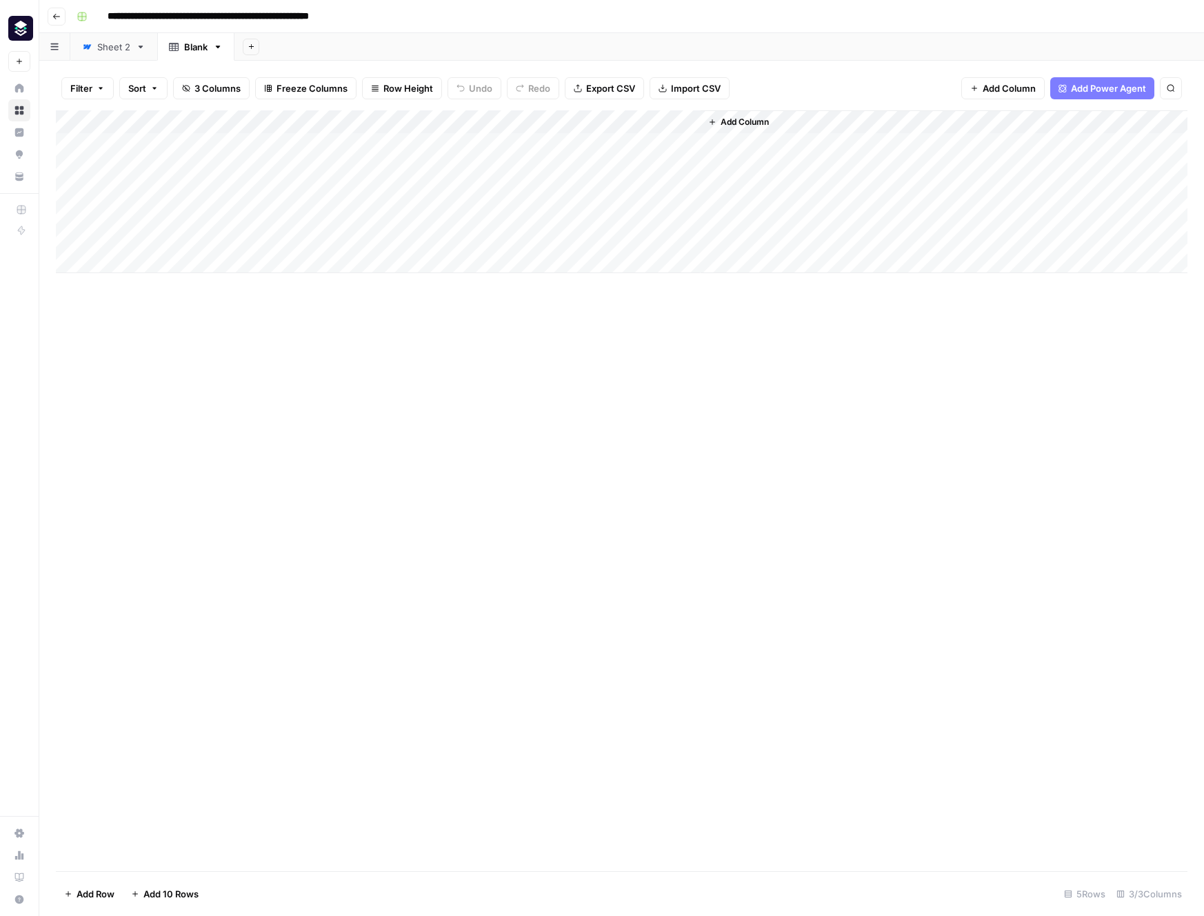
click at [599, 112] on div "Add Column" at bounding box center [622, 191] width 1132 height 163
click at [588, 148] on input "New Column" at bounding box center [584, 155] width 140 height 14
type input "Onboarding time"
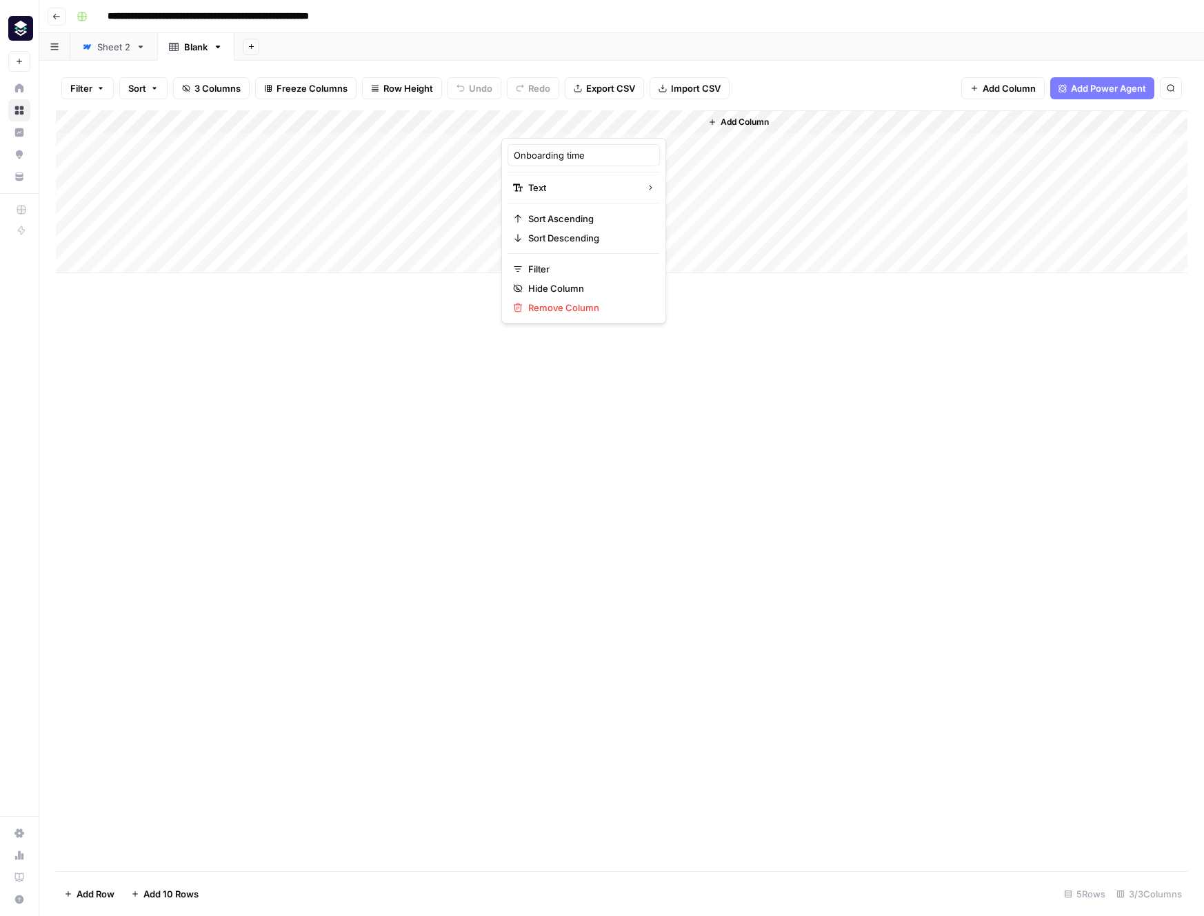
click at [764, 468] on div "Add Column" at bounding box center [622, 490] width 1132 height 761
click at [761, 126] on span "Add Column" at bounding box center [745, 122] width 48 height 12
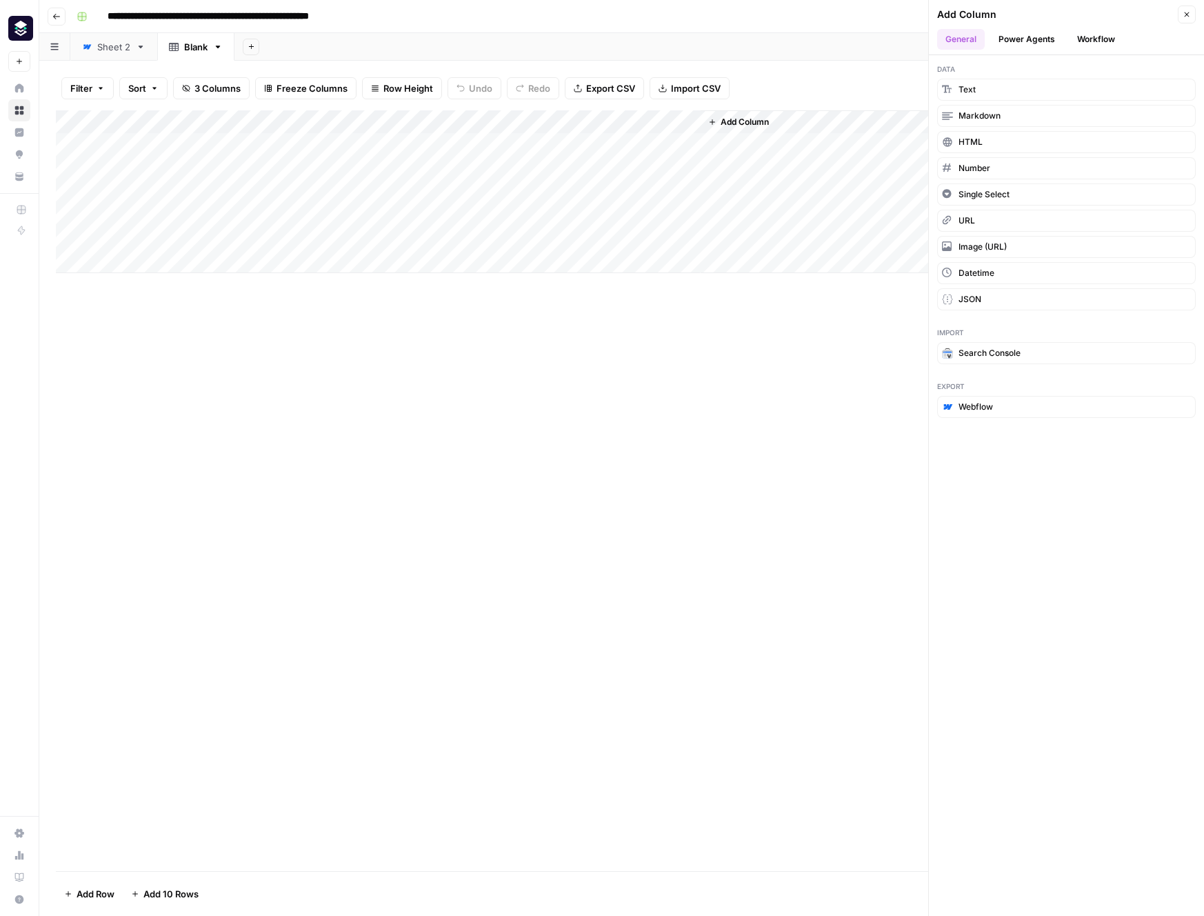
click at [1019, 406] on button "Webflow" at bounding box center [1066, 407] width 259 height 22
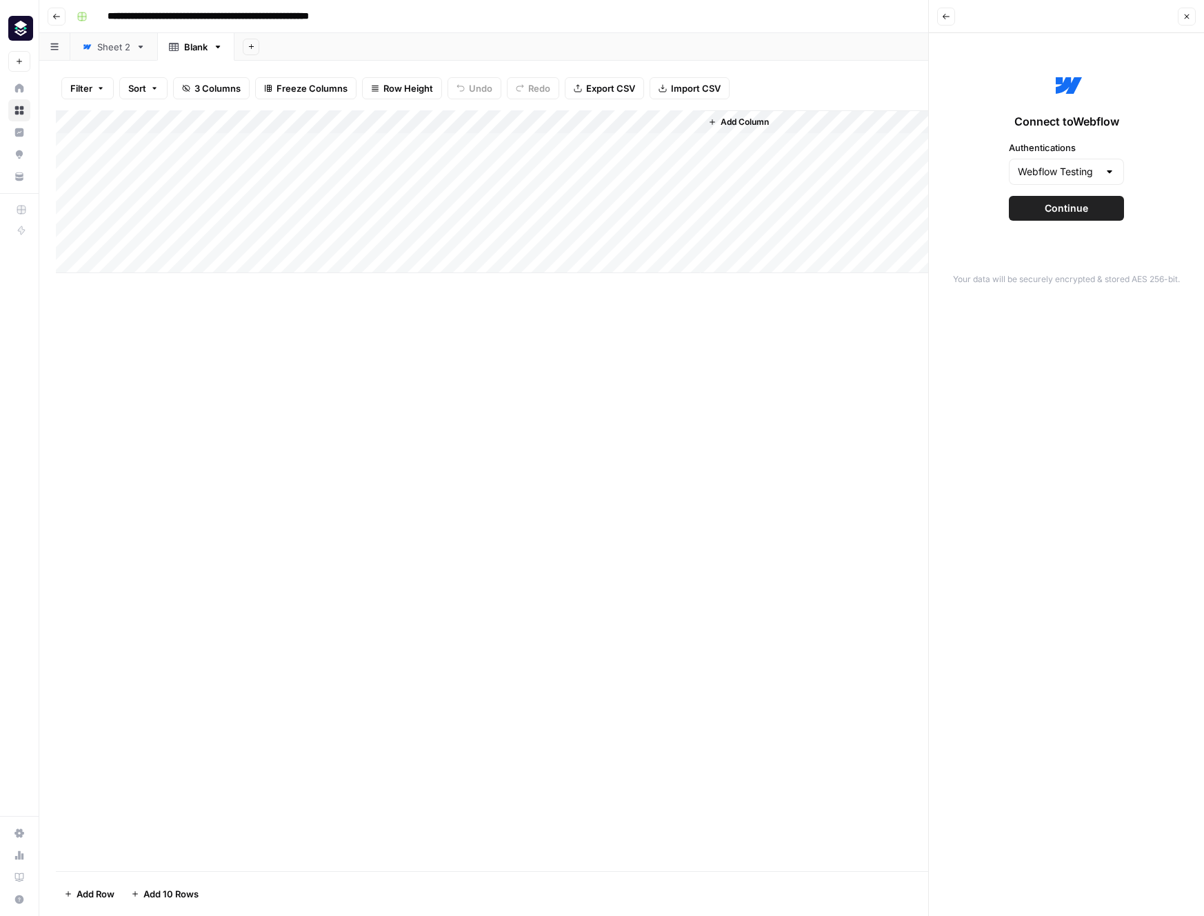
click at [1093, 179] on div "Webflow Testing" at bounding box center [1066, 172] width 115 height 26
click at [1083, 221] on span "Webflow Production (Live)" at bounding box center [1064, 226] width 86 height 14
type input "Webflow Production (Live)"
click at [1078, 206] on span "Continue" at bounding box center [1066, 208] width 43 height 14
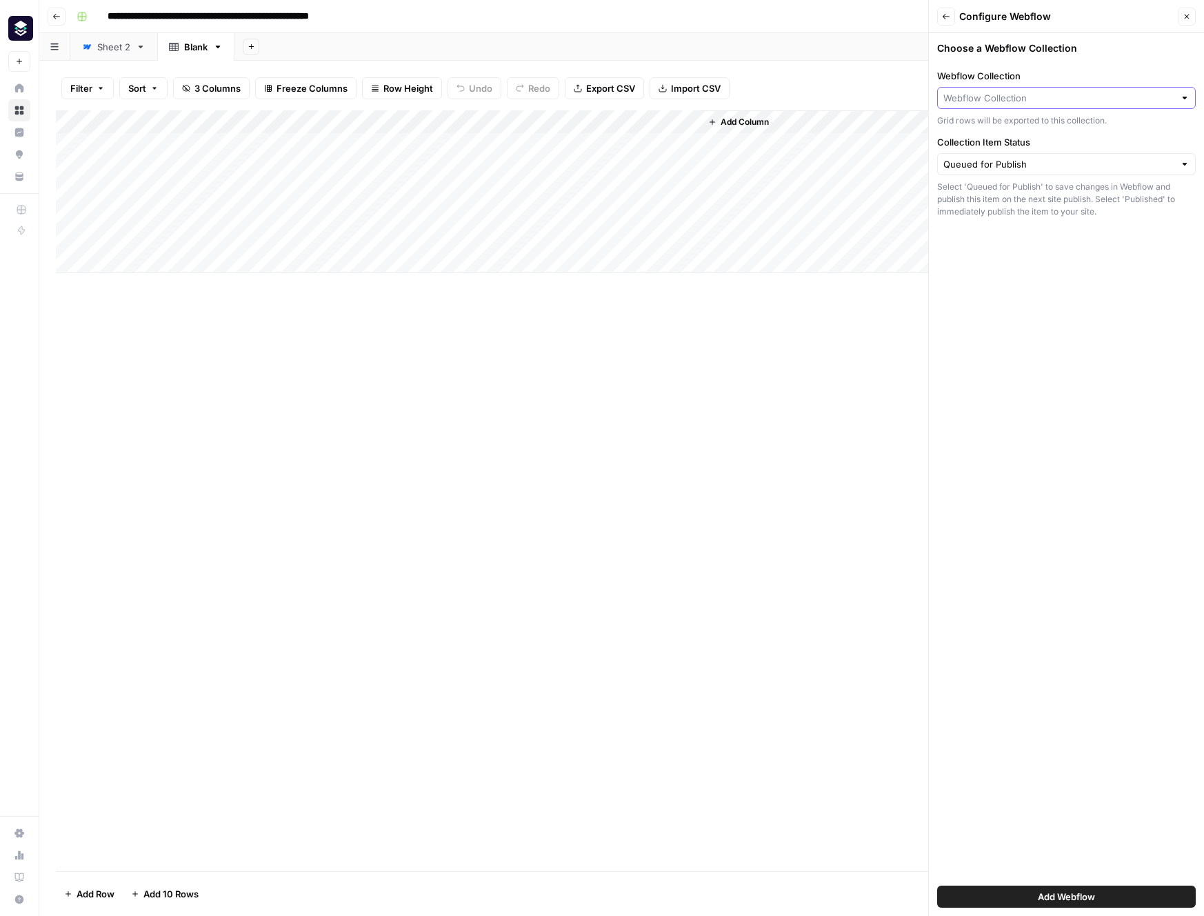
click at [1033, 97] on input "Webflow Collection" at bounding box center [1059, 98] width 231 height 14
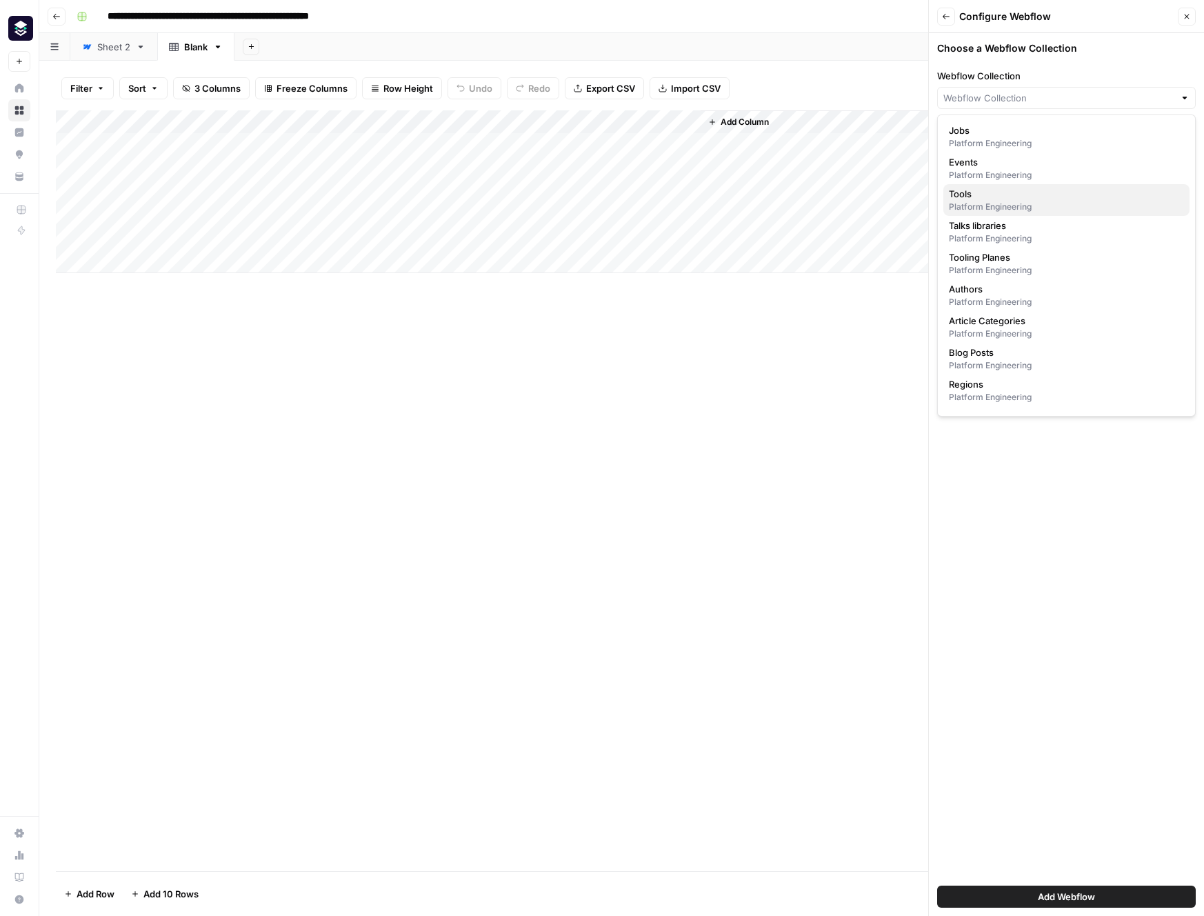
click at [1037, 200] on span "Tools" at bounding box center [1064, 194] width 230 height 14
type input "Tools"
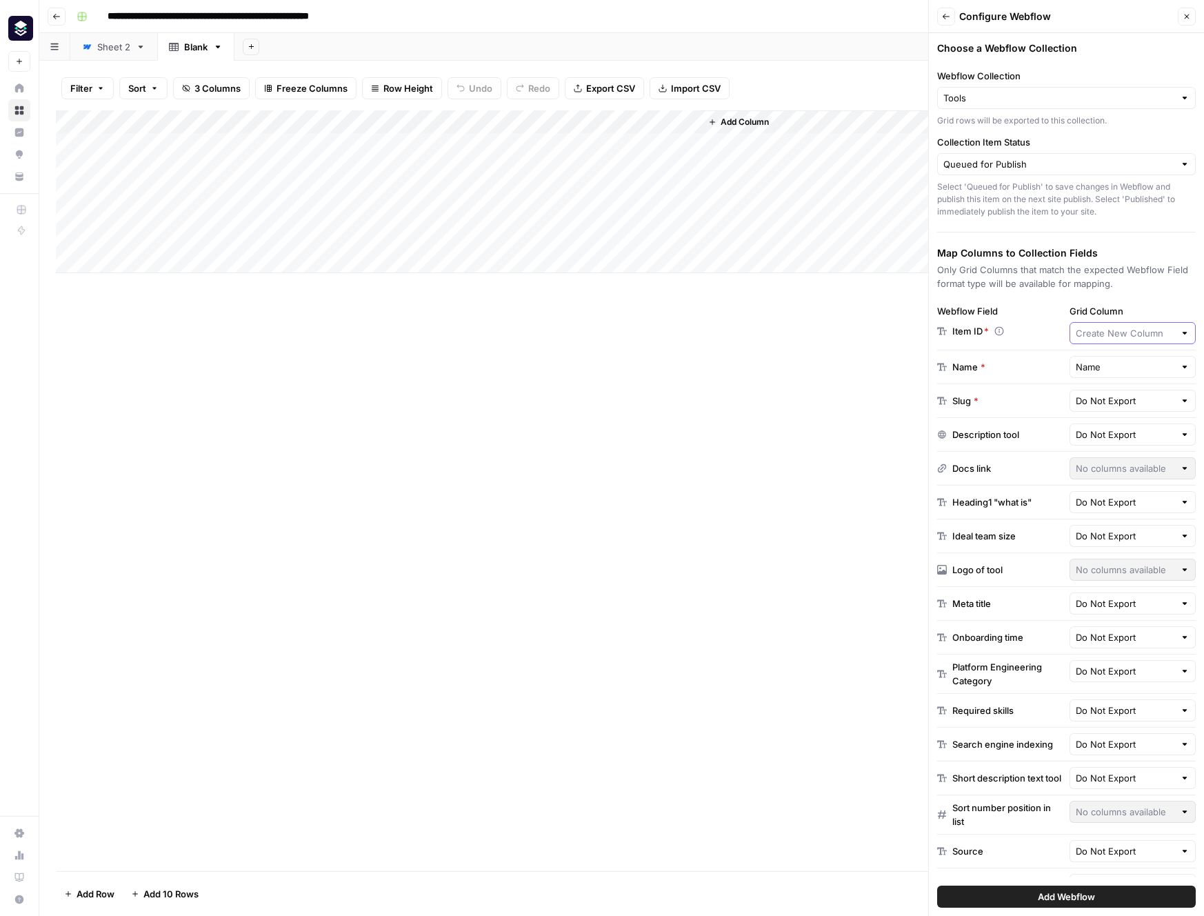
click at [1133, 339] on input "Grid Column" at bounding box center [1125, 333] width 99 height 14
click at [1142, 411] on span "Webflow ID" at bounding box center [1122, 409] width 92 height 14
type input "Webflow ID"
click at [1145, 370] on input "text" at bounding box center [1125, 367] width 99 height 14
click at [1128, 419] on span "Name" at bounding box center [1104, 420] width 57 height 14
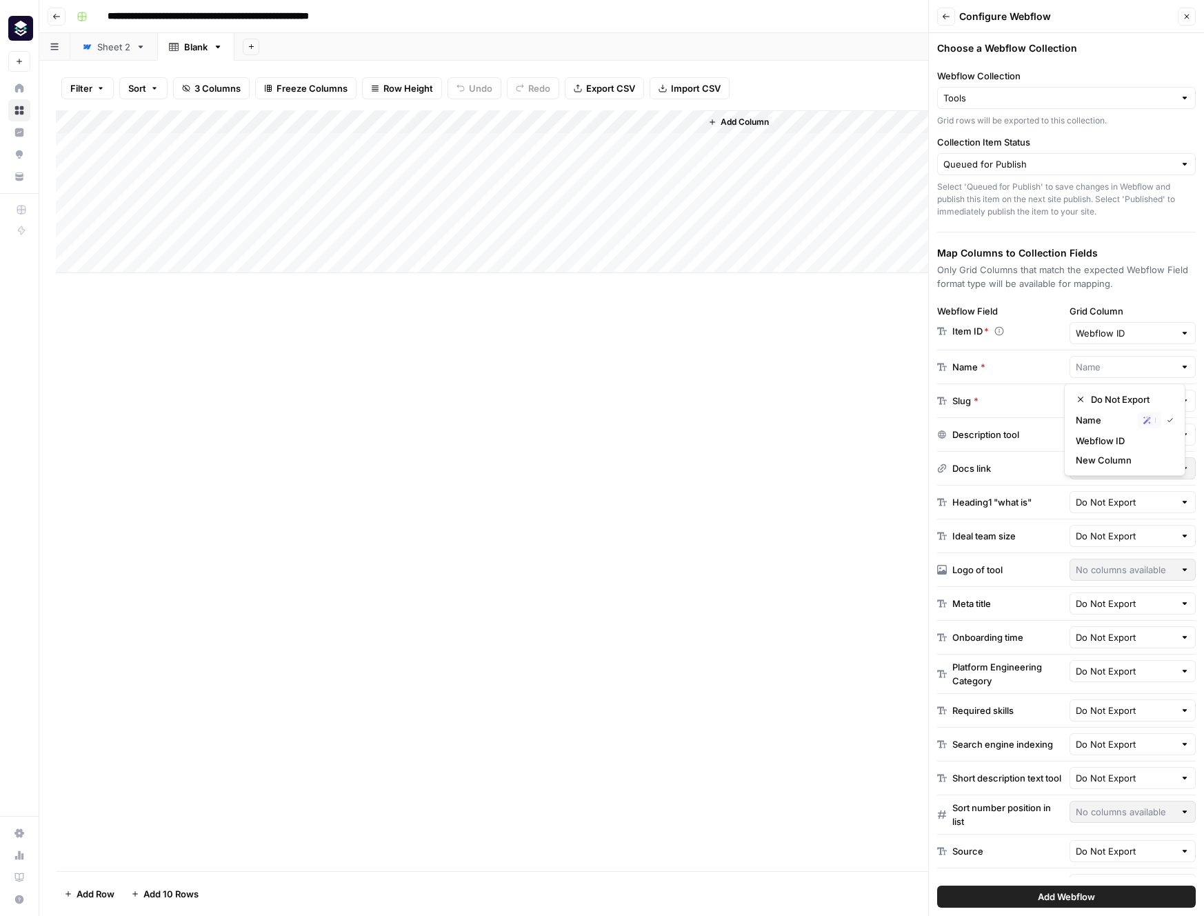
type input "Name"
click at [1139, 395] on input "text" at bounding box center [1125, 401] width 99 height 14
type input "Do Not Export"
click at [426, 118] on div "Add Column" at bounding box center [622, 191] width 1132 height 163
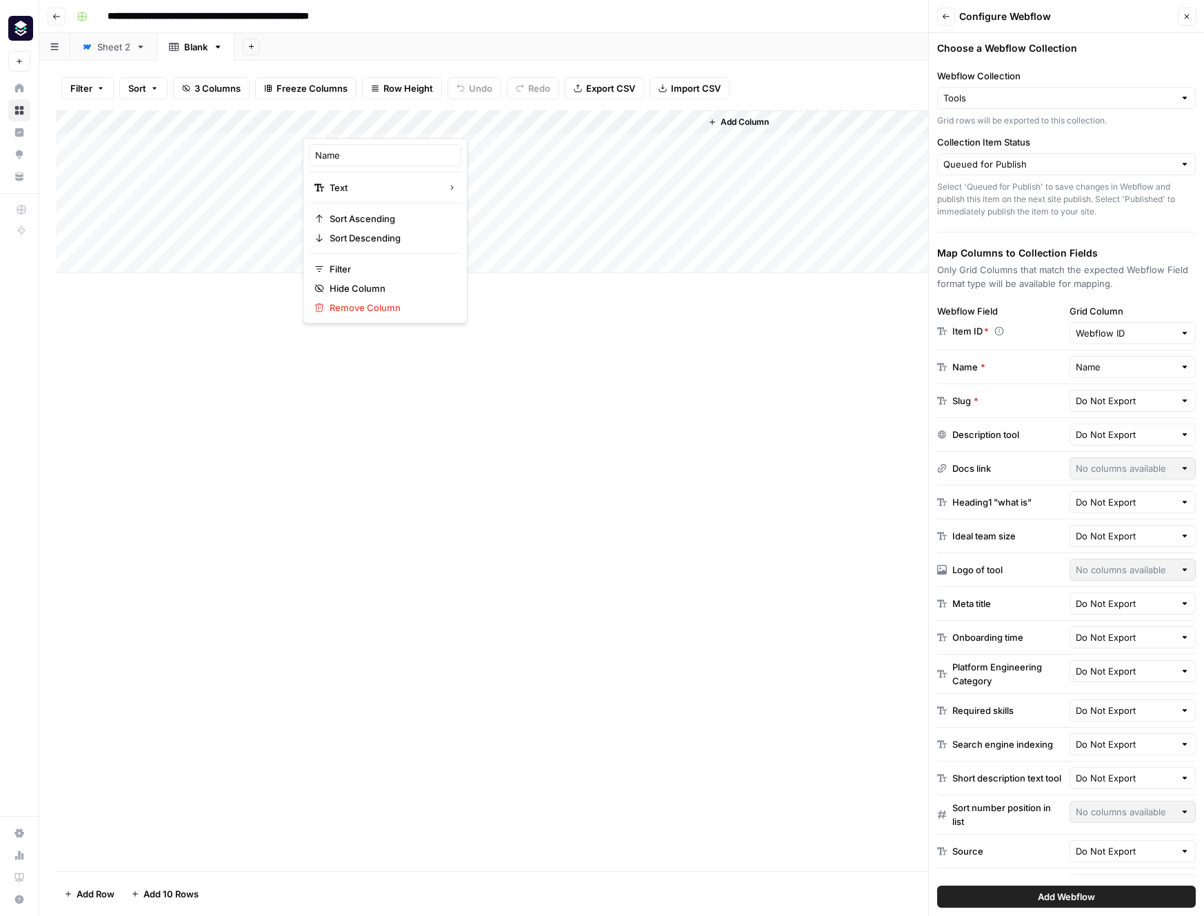
click at [734, 123] on span "Add Column" at bounding box center [745, 122] width 48 height 12
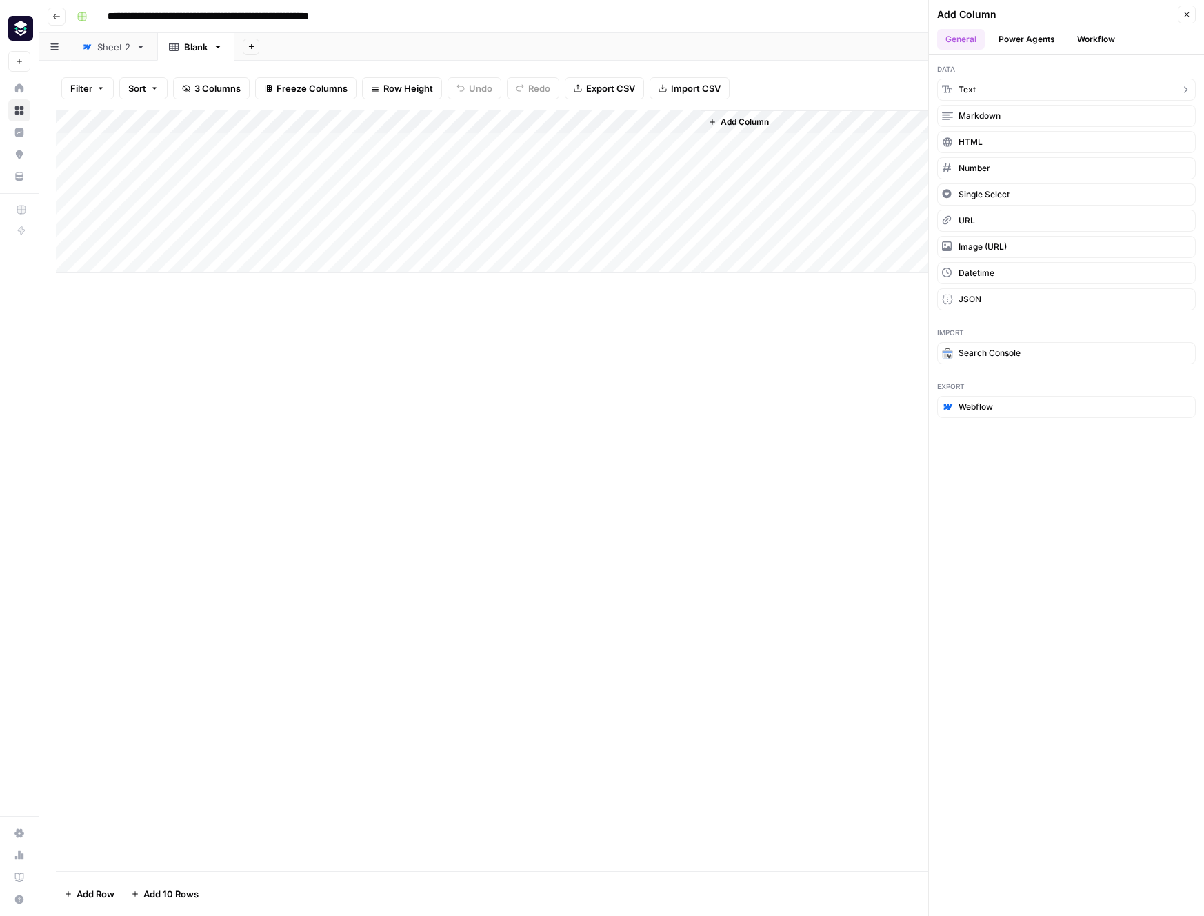
click at [985, 86] on button "Text" at bounding box center [1066, 90] width 259 height 22
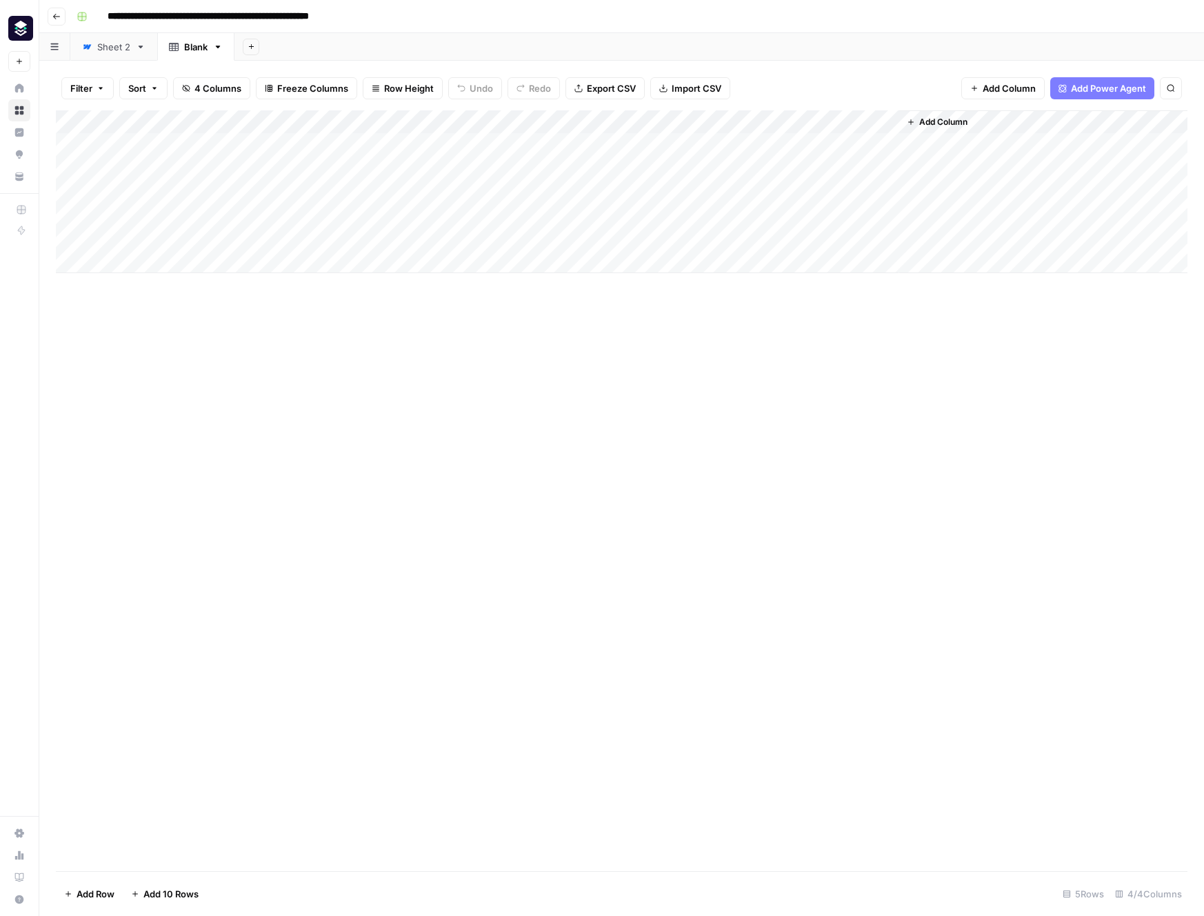
drag, startPoint x: 744, startPoint y: 125, endPoint x: 582, endPoint y: 122, distance: 162.1
click at [582, 122] on div "Add Column" at bounding box center [622, 191] width 1132 height 163
click at [564, 123] on div "Add Column" at bounding box center [622, 191] width 1132 height 163
click at [564, 123] on div at bounding box center [600, 124] width 199 height 28
click at [569, 154] on input "New Column (1)" at bounding box center [584, 155] width 140 height 14
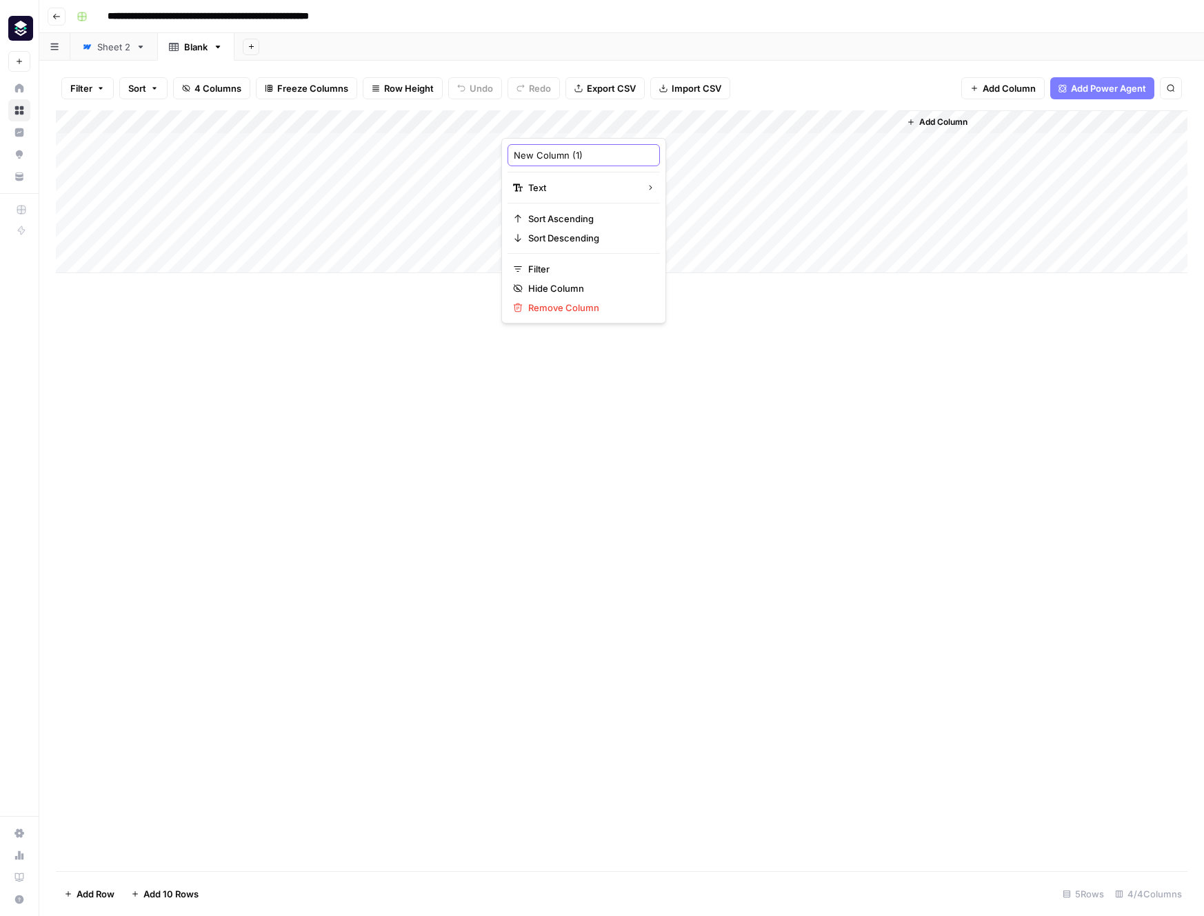
click at [569, 154] on input "New Column (1)" at bounding box center [584, 155] width 140 height 14
type input "slug"
click at [105, 52] on div "Sheet 2" at bounding box center [113, 47] width 33 height 14
click at [195, 53] on link "Blank" at bounding box center [195, 47] width 77 height 28
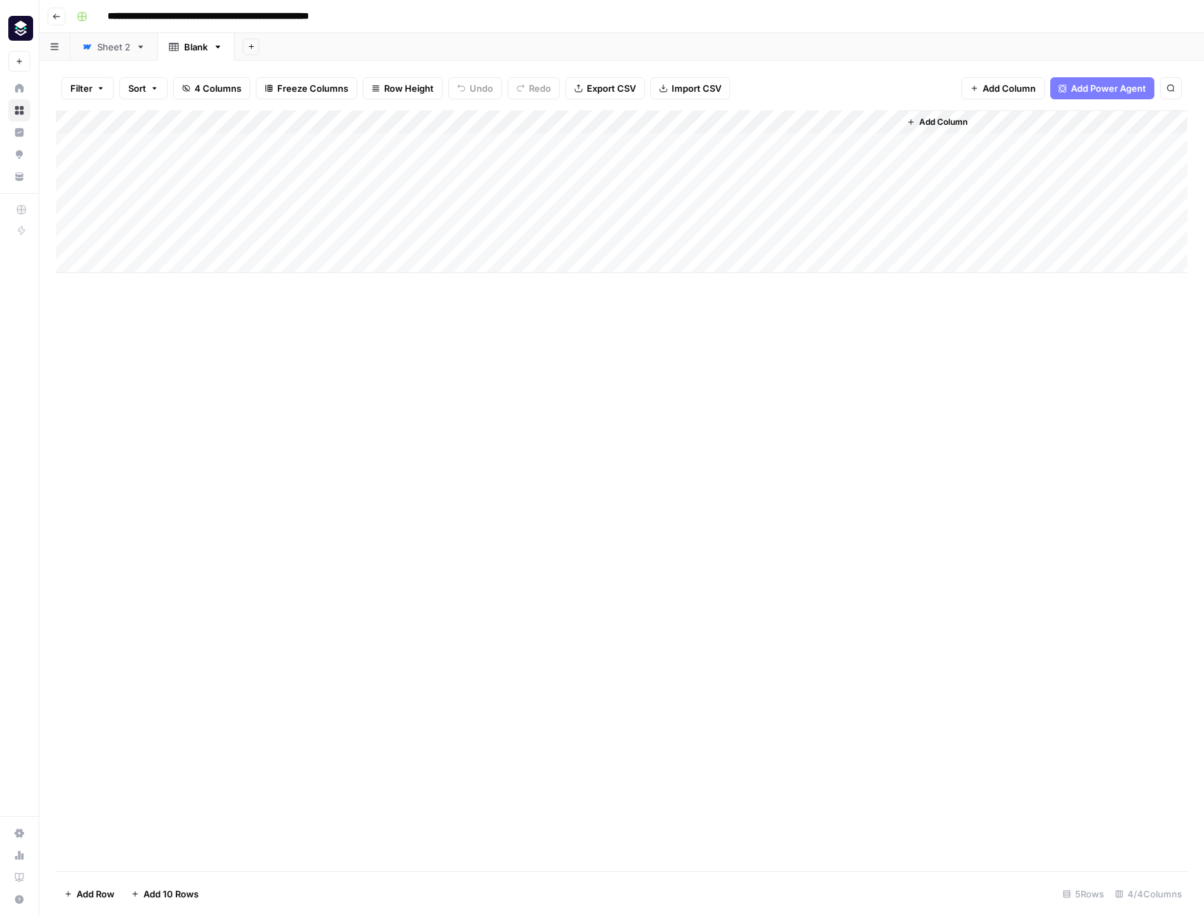
click at [346, 141] on div "Add Column" at bounding box center [622, 191] width 1132 height 163
click at [350, 143] on div "Add Column" at bounding box center [622, 191] width 1132 height 163
click at [215, 142] on div "Add Column" at bounding box center [622, 191] width 1132 height 163
click at [201, 144] on div "Add Column" at bounding box center [622, 191] width 1132 height 163
type textarea "**********"
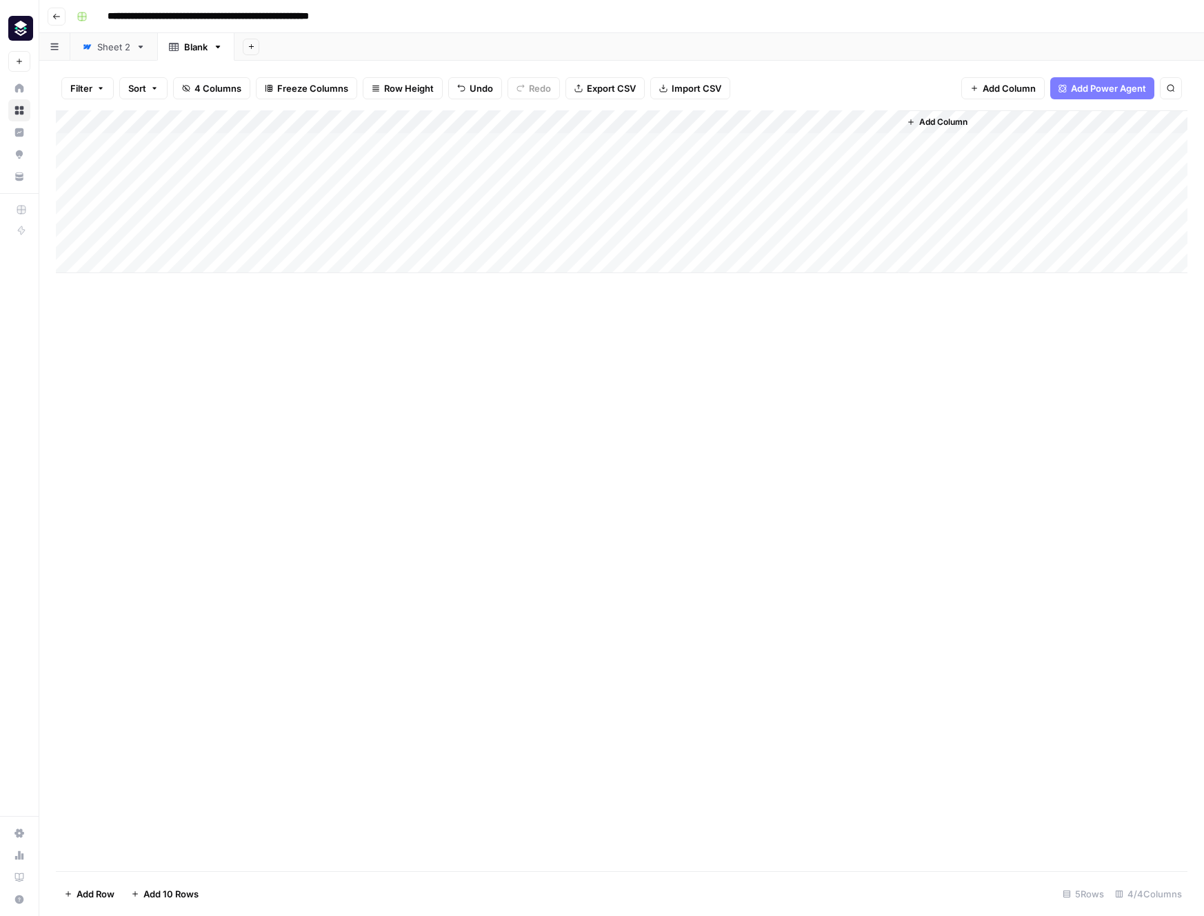
click at [578, 146] on div "Add Column" at bounding box center [622, 191] width 1132 height 163
type textarea "**********"
click at [743, 346] on div "Add Column" at bounding box center [622, 490] width 1132 height 761
click at [114, 51] on div "Sheet 2" at bounding box center [113, 47] width 33 height 14
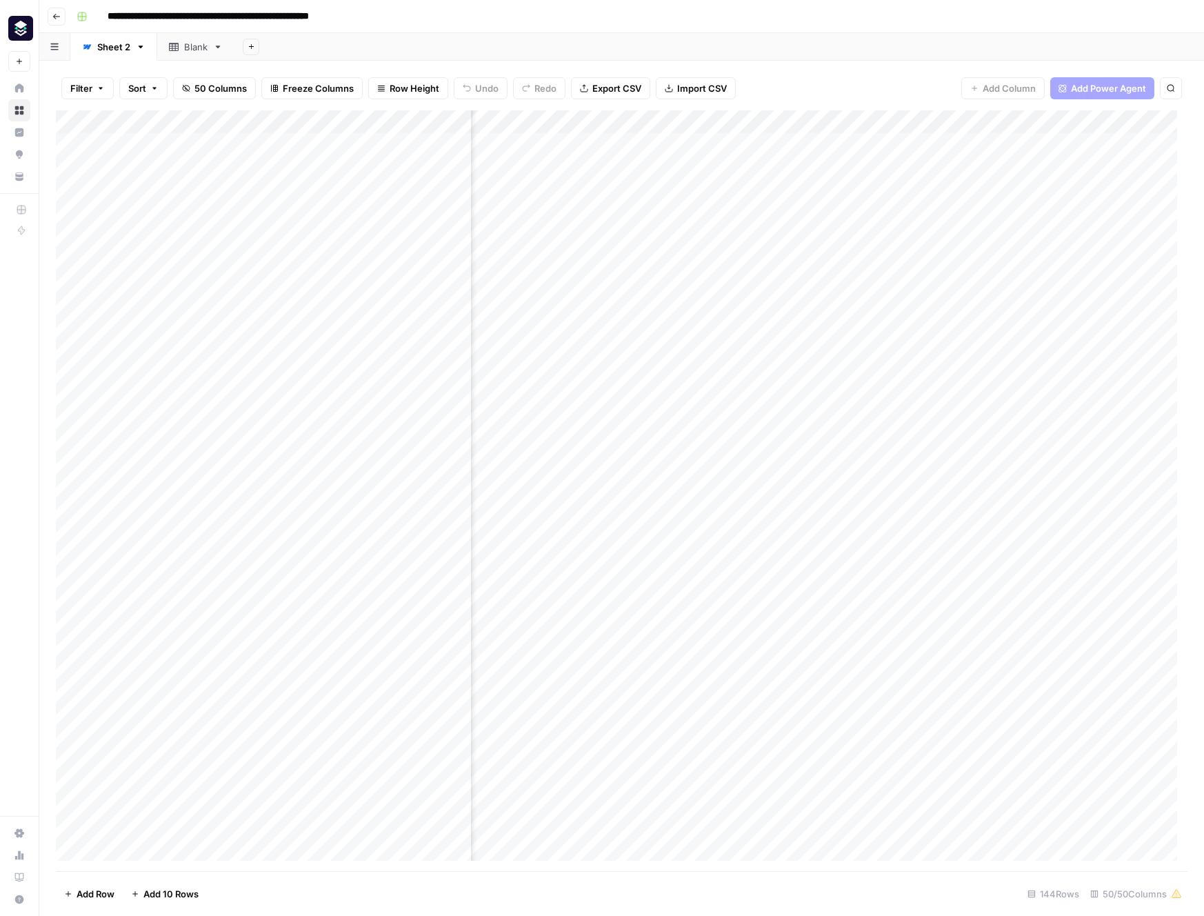
click at [581, 148] on div "Add Column" at bounding box center [622, 490] width 1132 height 761
click at [197, 48] on div "Blank" at bounding box center [195, 47] width 23 height 14
click at [800, 120] on div "Add Column" at bounding box center [622, 191] width 1132 height 163
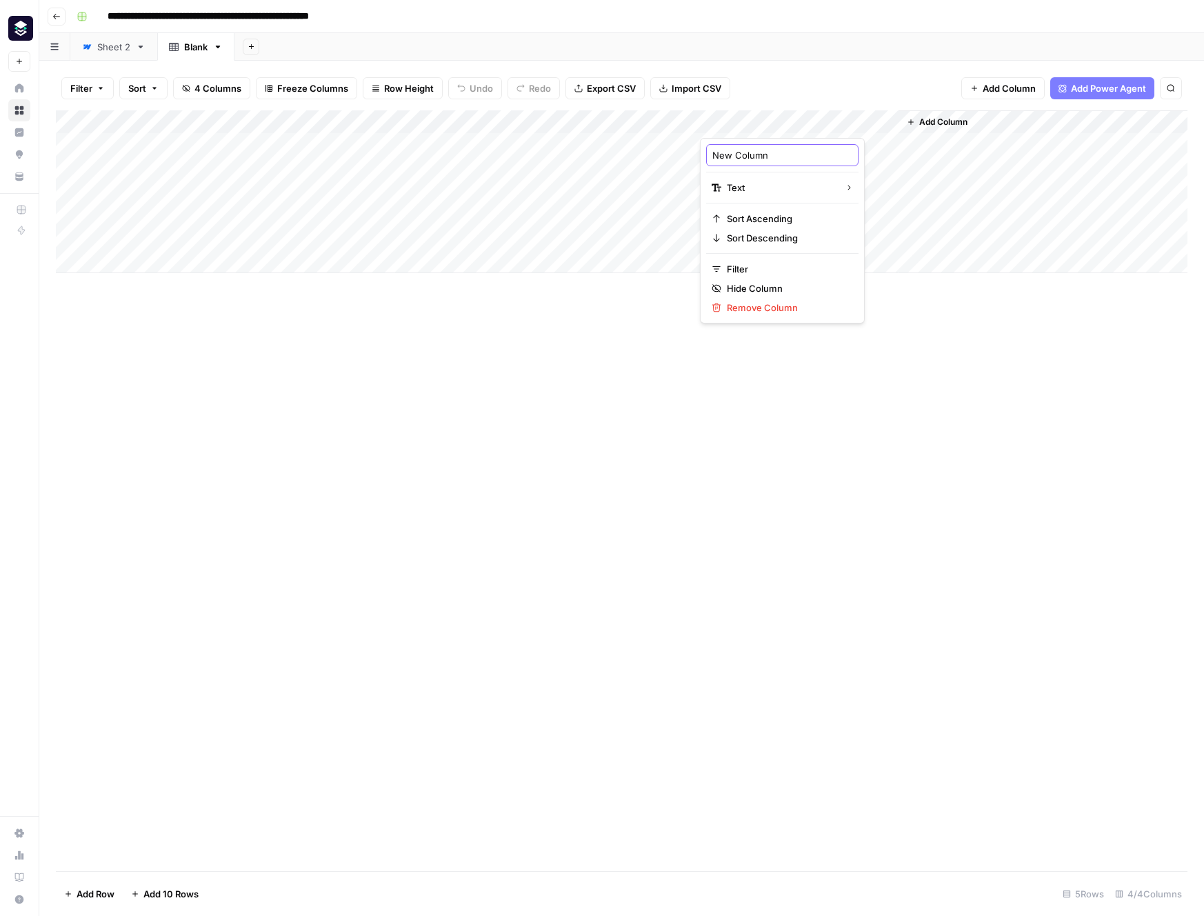
click at [775, 150] on input "New Column" at bounding box center [782, 155] width 140 height 14
type input "logo of tool"
click at [757, 142] on div "Add Column" at bounding box center [622, 191] width 1132 height 163
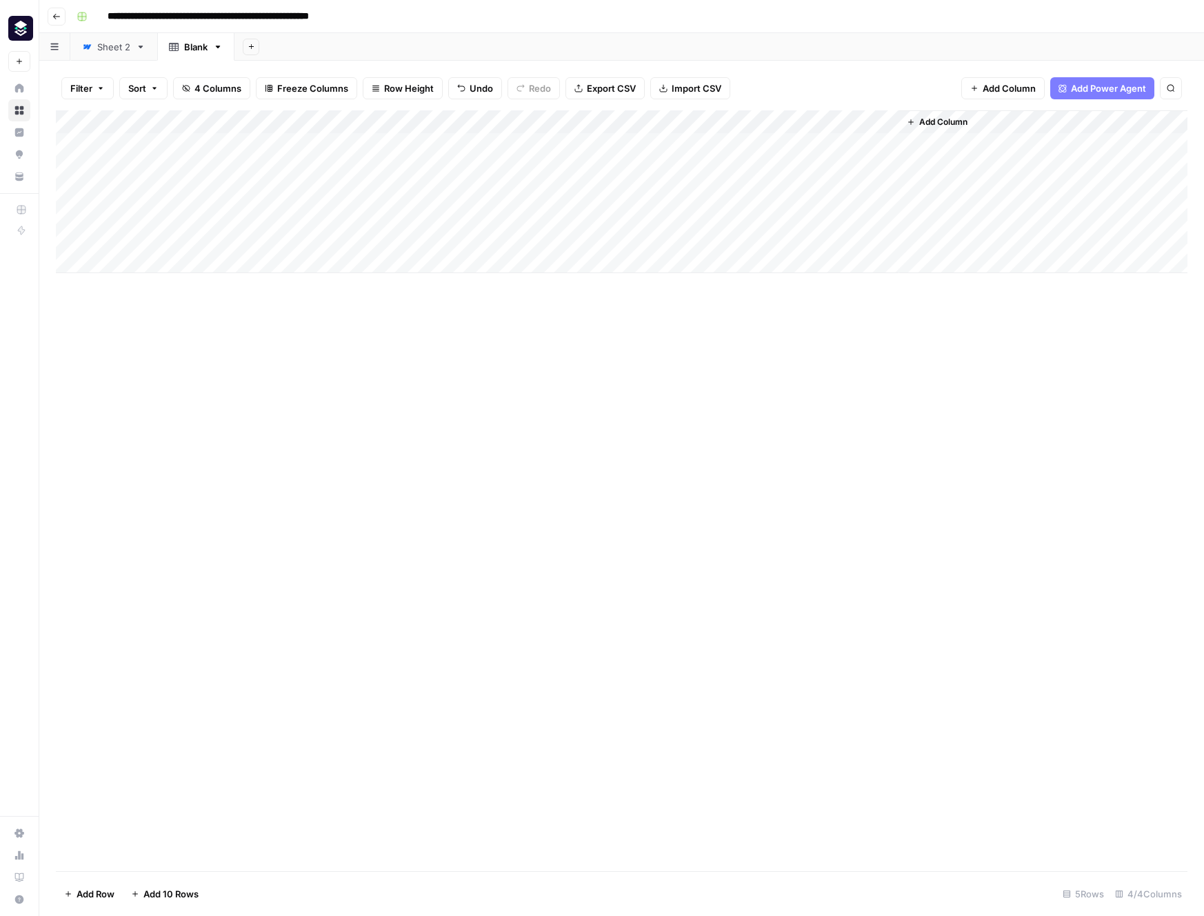
click at [890, 120] on div "Add Column" at bounding box center [622, 191] width 1132 height 163
click at [873, 265] on span "URL" at bounding box center [881, 268] width 66 height 14
click at [888, 117] on div "Add Column" at bounding box center [622, 191] width 1132 height 163
click at [868, 294] on span "Image (URL)" at bounding box center [881, 288] width 66 height 14
click at [990, 341] on div "Add Column" at bounding box center [622, 490] width 1132 height 761
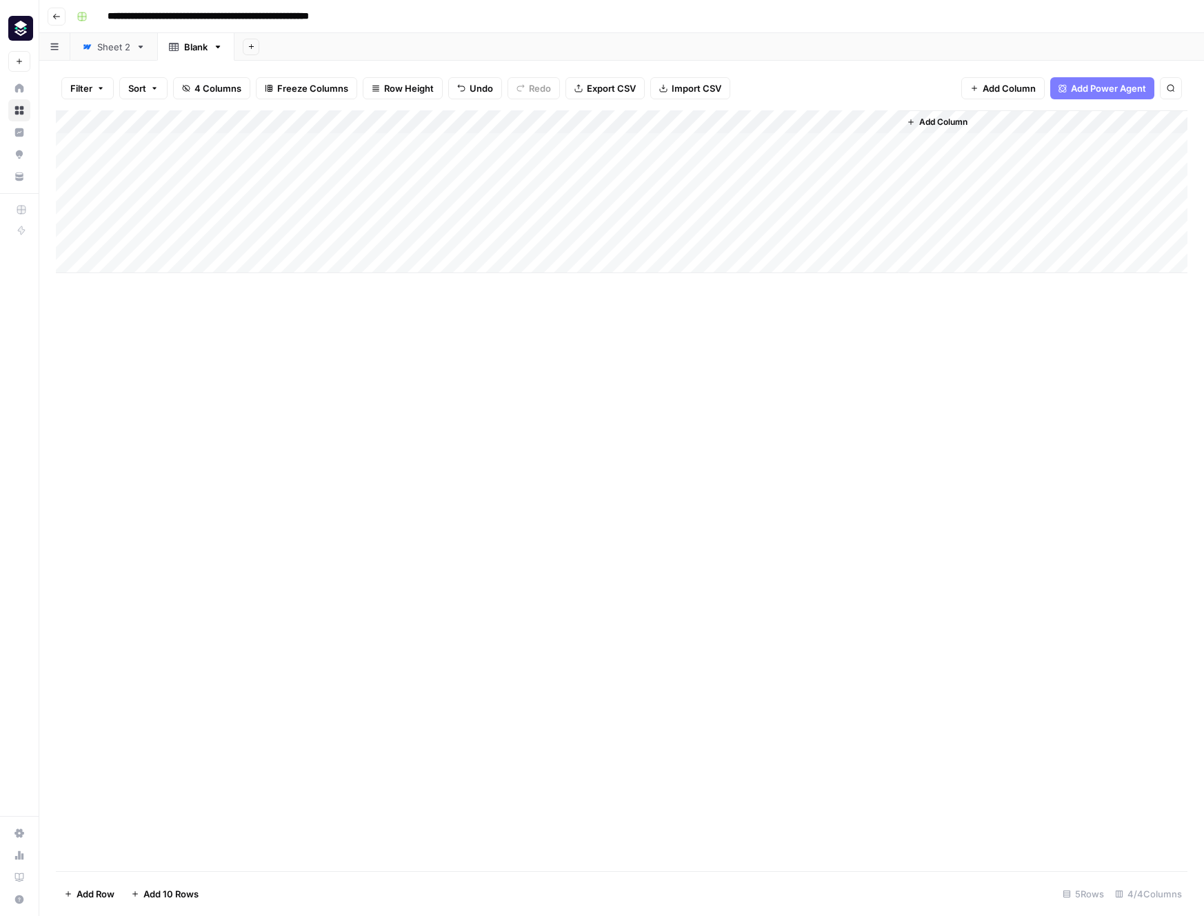
click at [932, 121] on span "Add Column" at bounding box center [943, 122] width 48 height 12
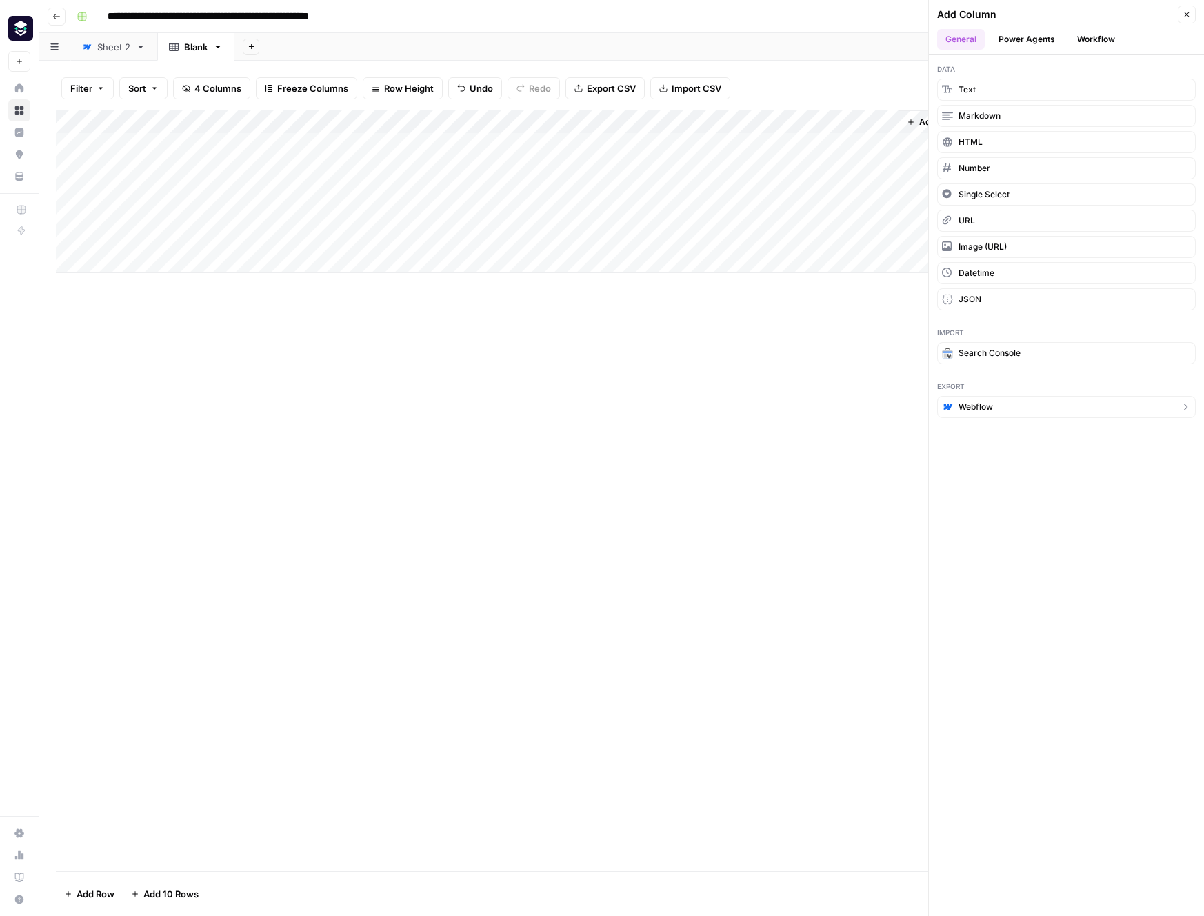
click at [988, 412] on span "Webflow" at bounding box center [976, 407] width 34 height 12
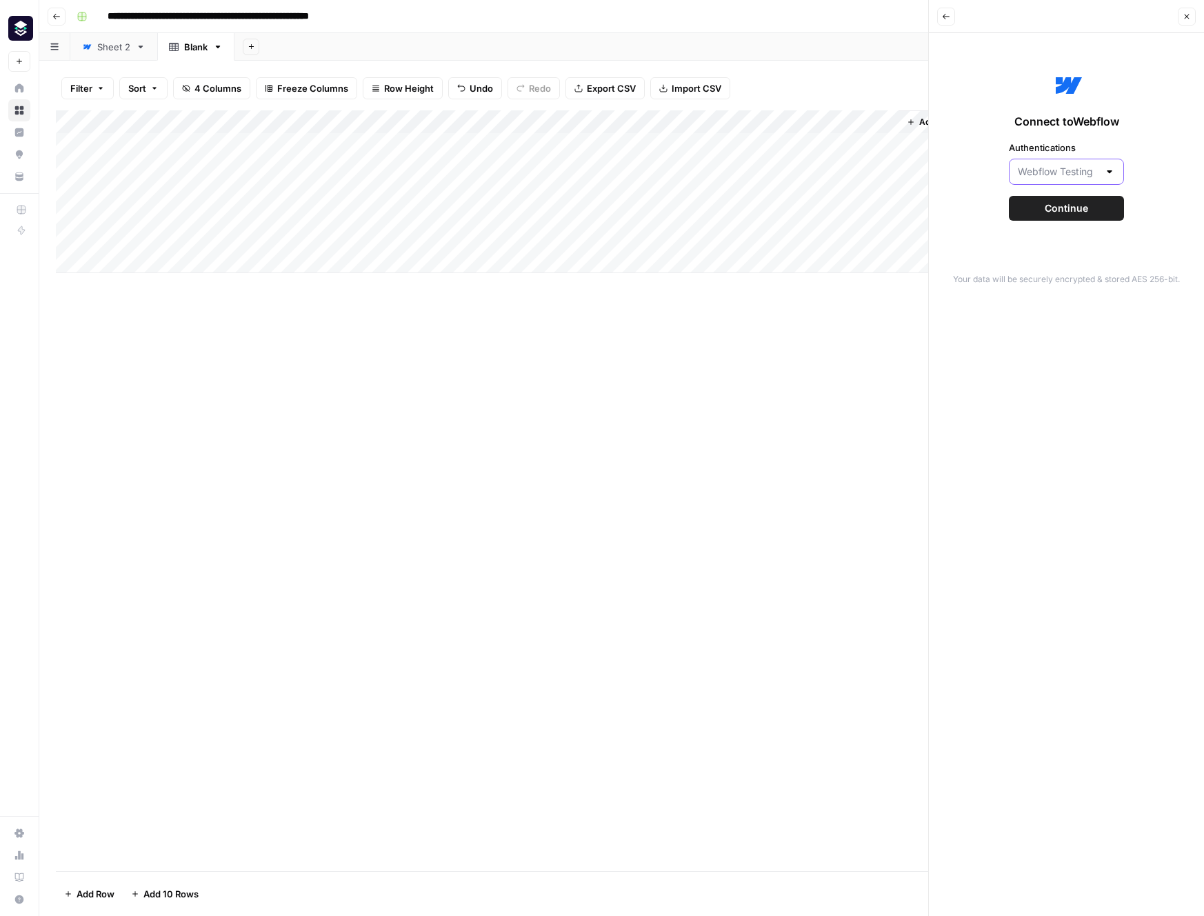
click at [1098, 176] on input "Authentications" at bounding box center [1058, 172] width 81 height 14
click at [1066, 217] on button "Webflow Production (Live)" at bounding box center [1066, 225] width 103 height 19
type input "Webflow Production (Live)"
click at [1095, 199] on button "Continue" at bounding box center [1066, 208] width 115 height 25
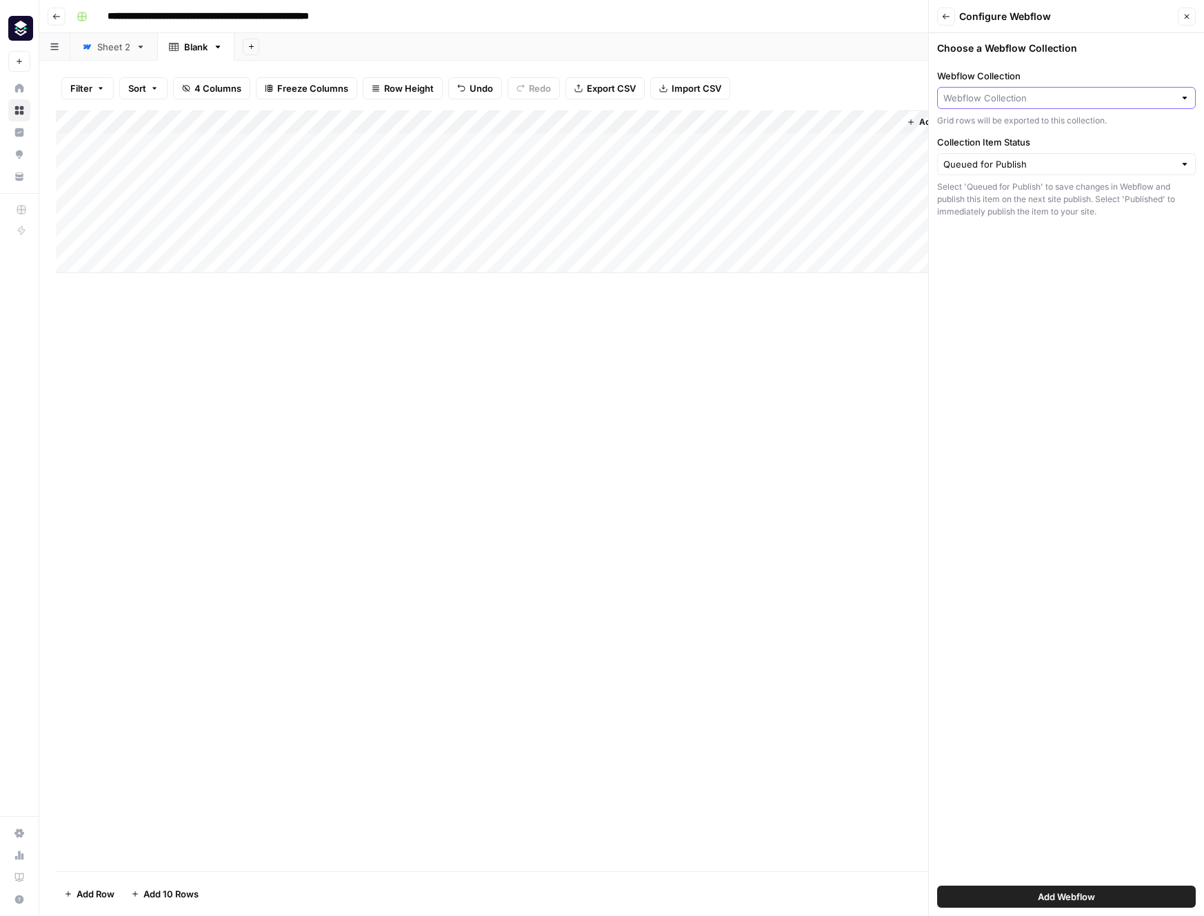
click at [1035, 102] on input "Webflow Collection" at bounding box center [1059, 98] width 231 height 14
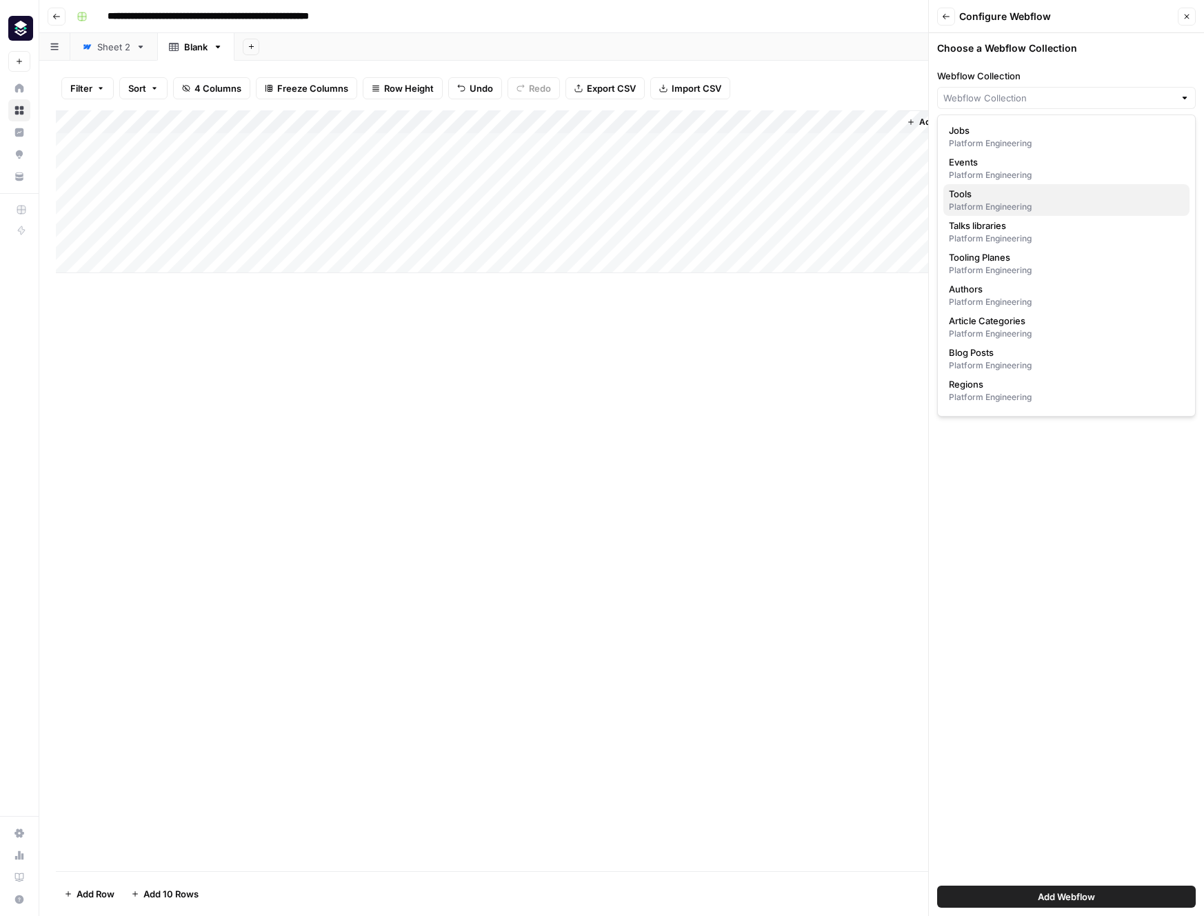
click at [1048, 201] on div "Platform Engineering" at bounding box center [1066, 207] width 235 height 12
type input "Tools"
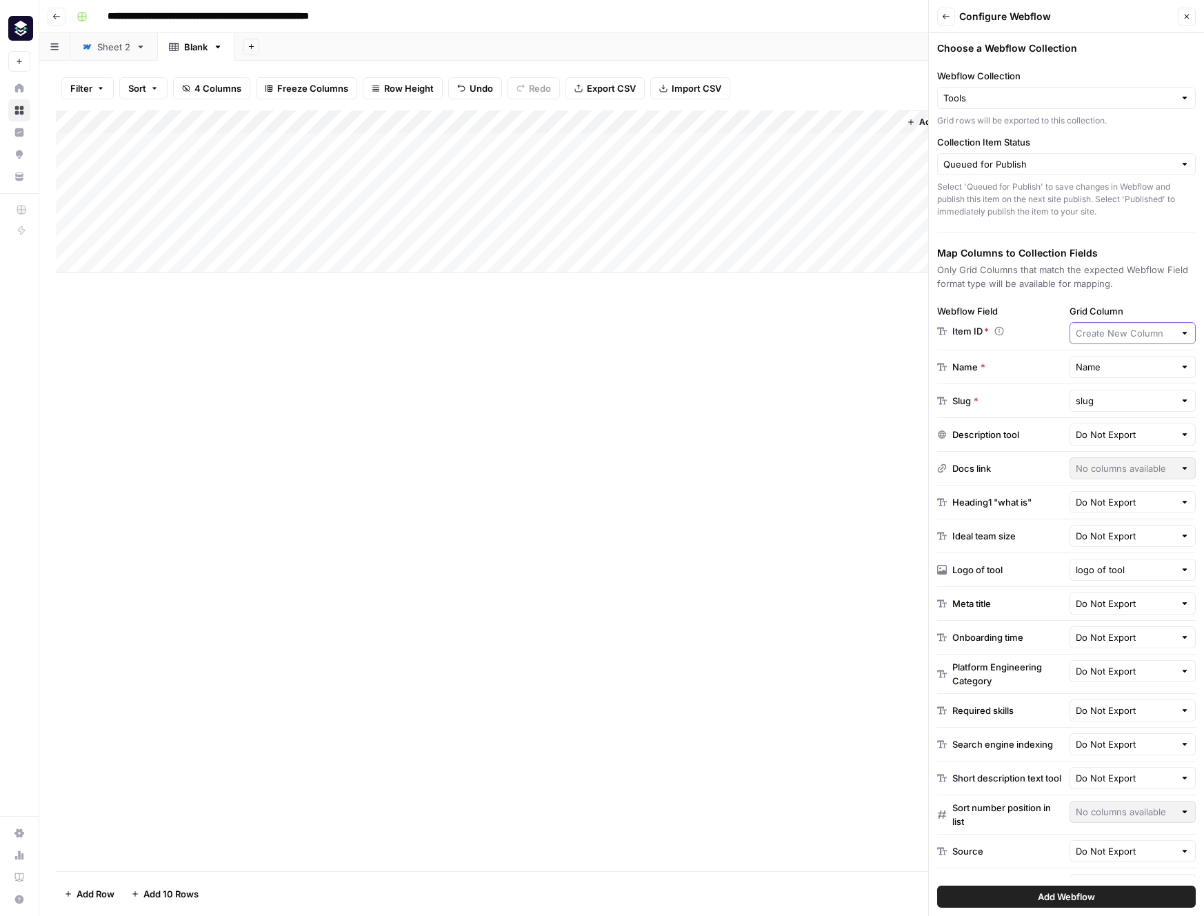
click at [1160, 331] on input "Grid Column" at bounding box center [1125, 333] width 99 height 14
click at [1126, 407] on span "Webflow ID" at bounding box center [1122, 409] width 92 height 14
type input "Webflow ID"
click at [1118, 368] on input "text" at bounding box center [1125, 367] width 99 height 14
click at [1104, 420] on span "Name" at bounding box center [1104, 420] width 57 height 14
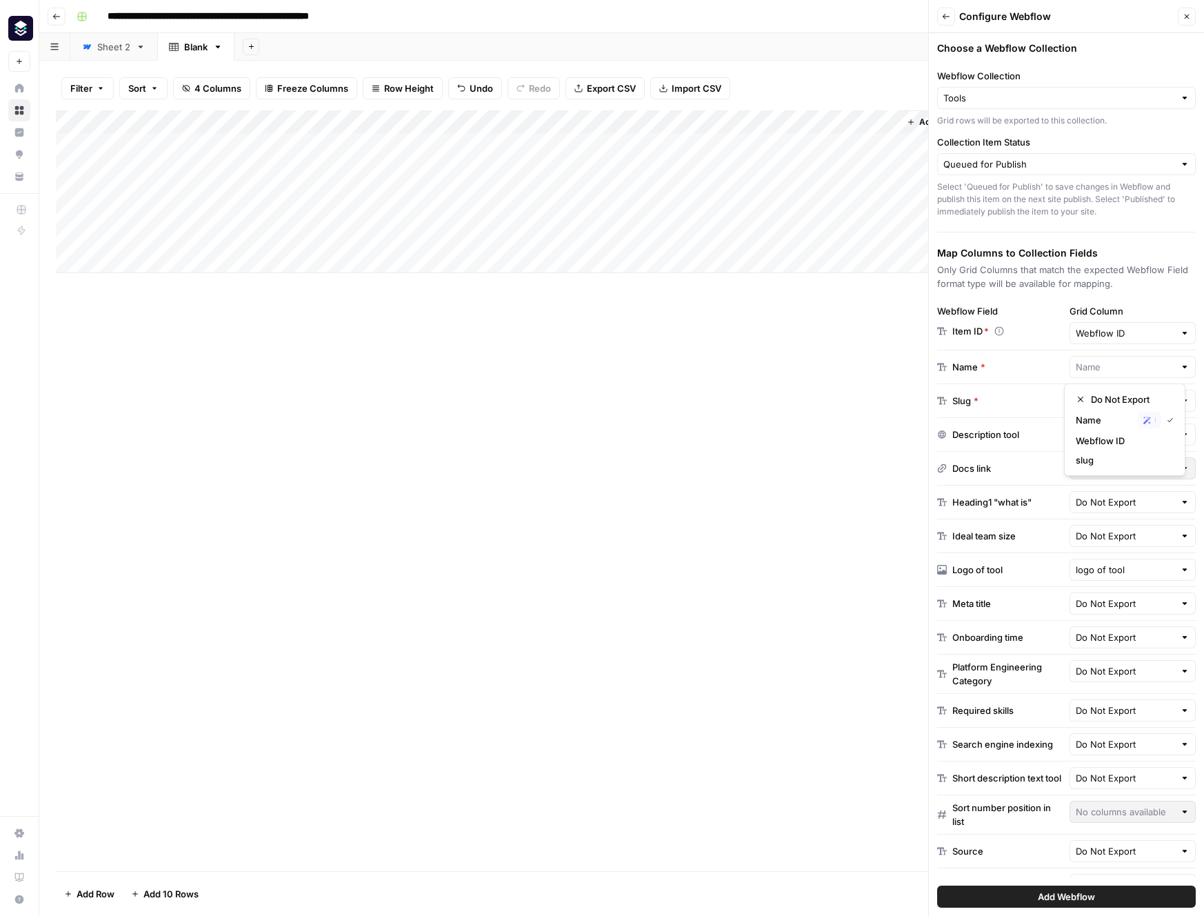
type input "Name"
click at [1095, 399] on input "text" at bounding box center [1125, 401] width 99 height 14
click at [1102, 452] on span "slug" at bounding box center [1104, 454] width 57 height 14
type input "slug"
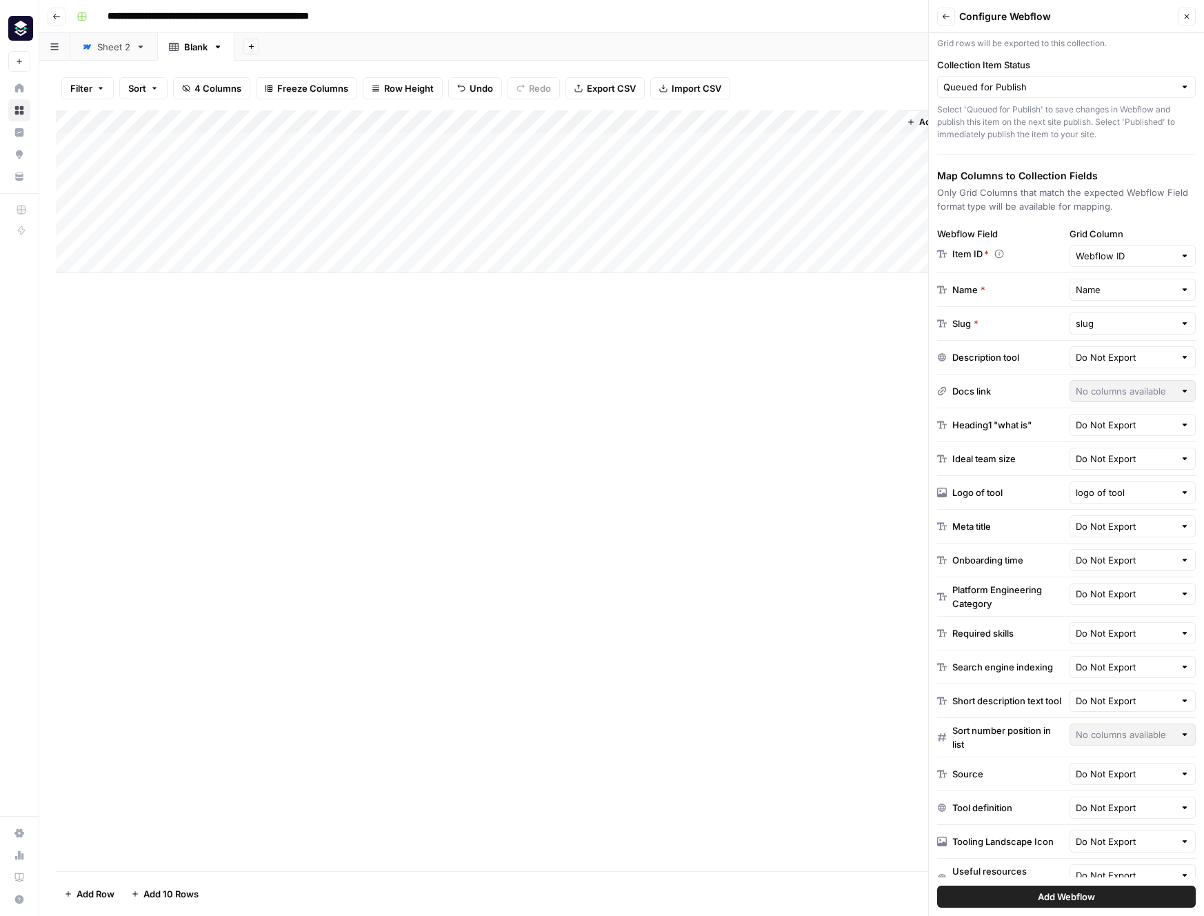
scroll to position [212, 0]
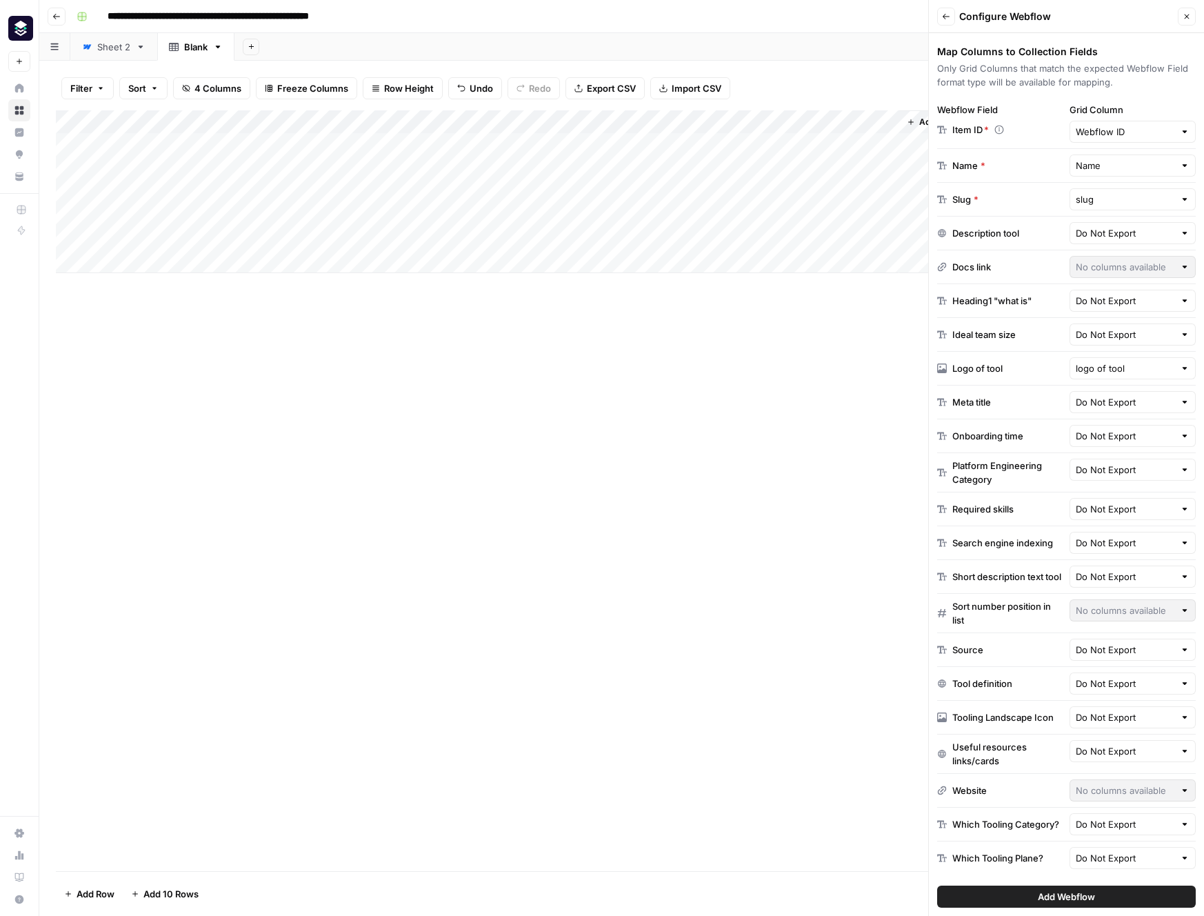
click at [1077, 895] on span "Add Webflow" at bounding box center [1066, 897] width 57 height 14
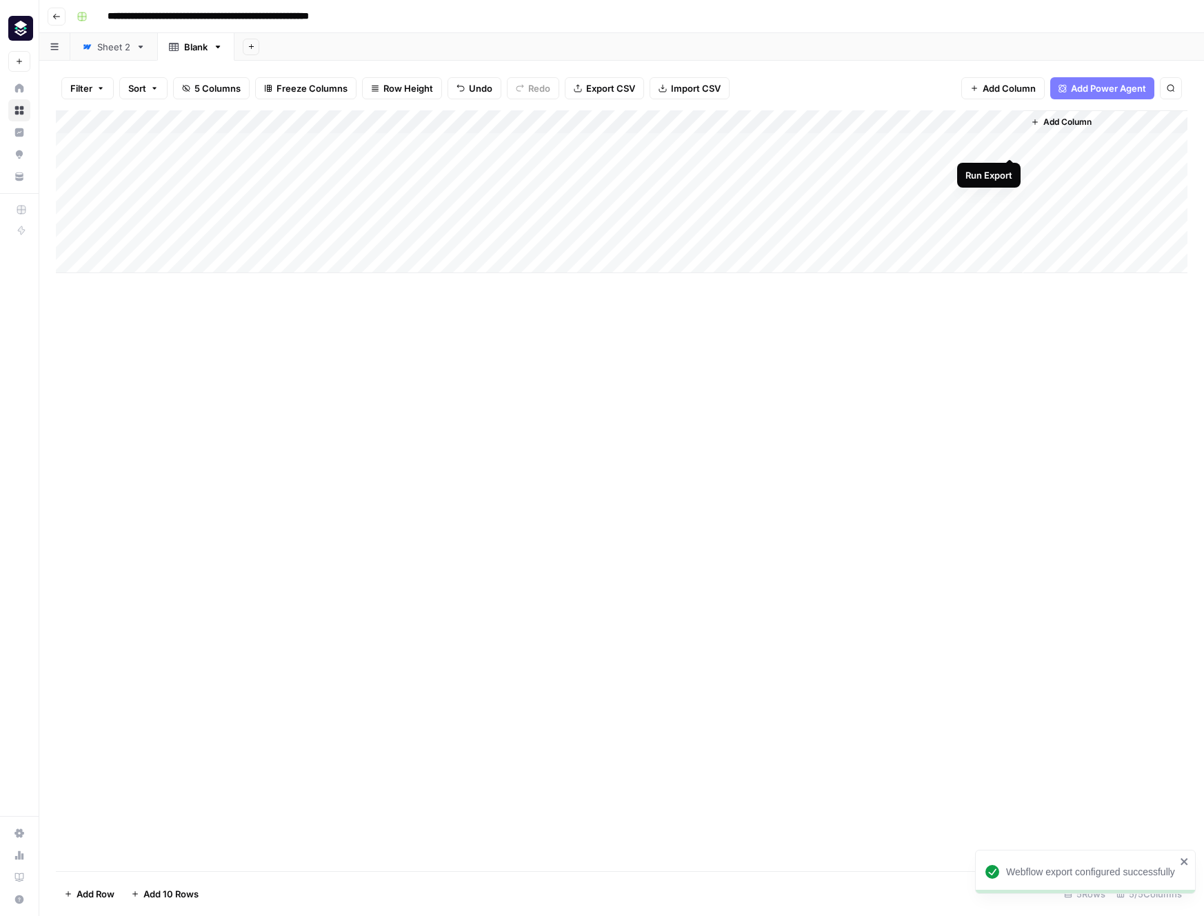
click at [1007, 143] on div "Add Column" at bounding box center [622, 191] width 1132 height 163
click at [97, 57] on link "Sheet 2" at bounding box center [113, 47] width 87 height 28
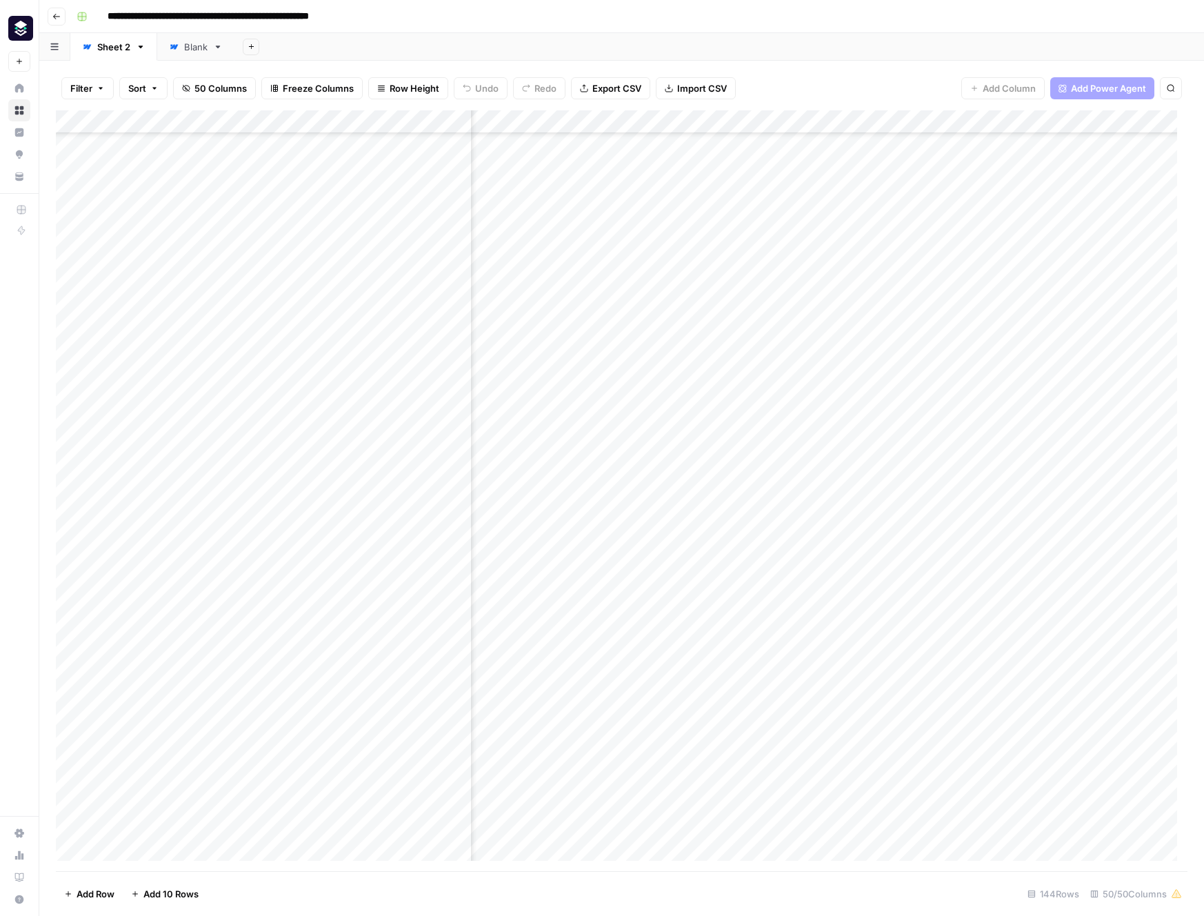
scroll to position [564, 5641]
click at [60, 405] on div "Add Column" at bounding box center [622, 490] width 1132 height 761
click at [70, 405] on div "Add Column" at bounding box center [622, 490] width 1132 height 761
click at [59, 401] on div "Add Column" at bounding box center [622, 490] width 1132 height 761
click at [66, 400] on div "Add Column" at bounding box center [622, 490] width 1132 height 761
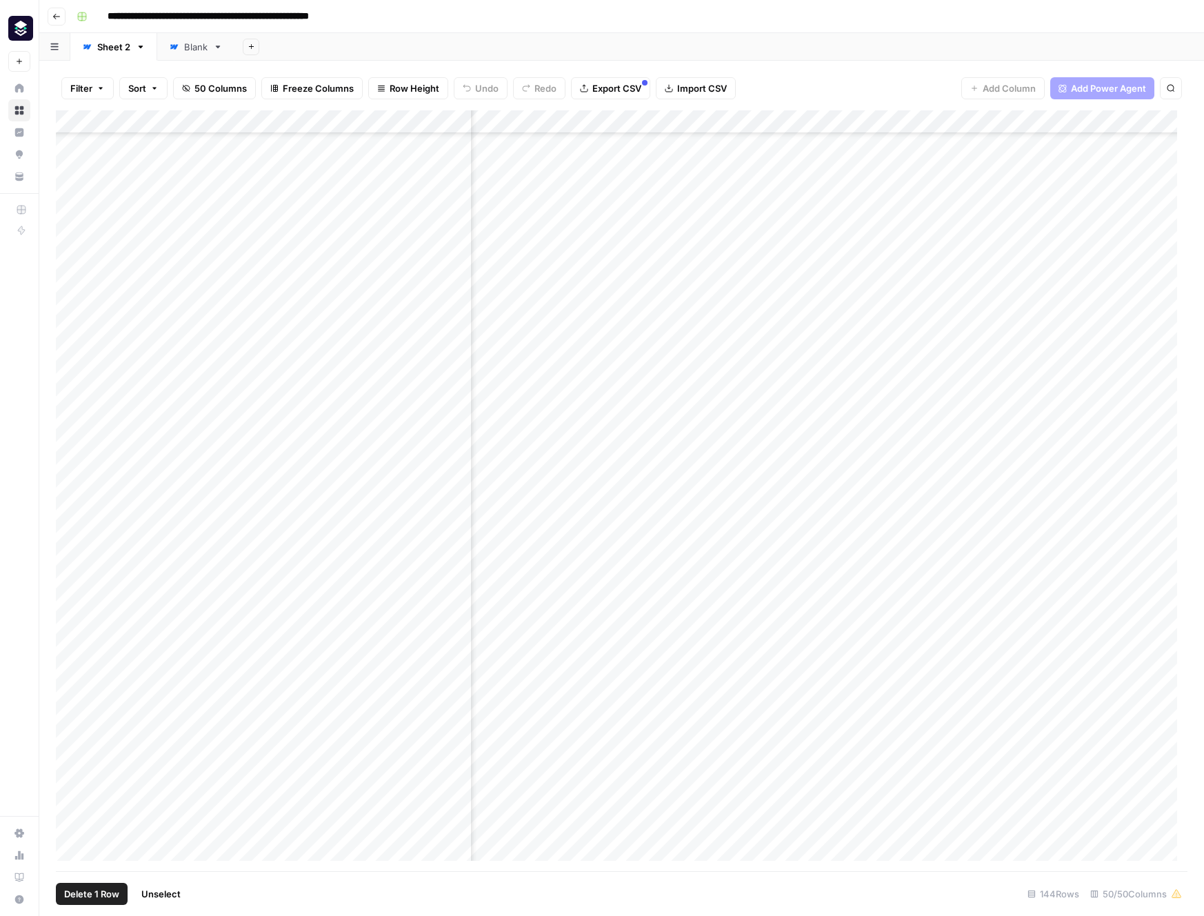
click at [71, 403] on div "Add Column" at bounding box center [622, 490] width 1132 height 761
click at [208, 404] on div "Add Column" at bounding box center [622, 490] width 1132 height 761
click at [217, 461] on span "Duplicate 1 row" at bounding box center [186, 466] width 110 height 14
click at [775, 402] on div "Add Column" at bounding box center [622, 490] width 1132 height 761
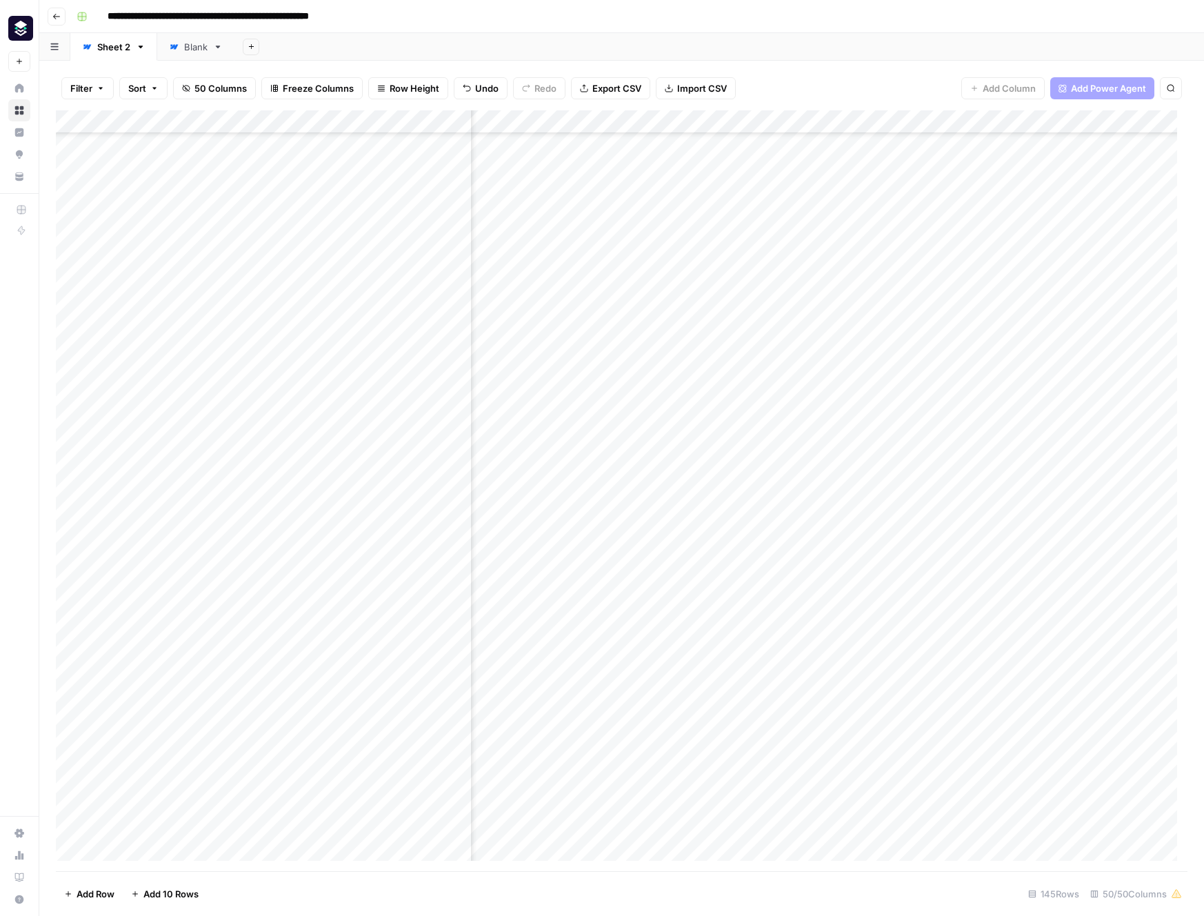
scroll to position [564, 3922]
click at [630, 402] on div "Add Column" at bounding box center [622, 490] width 1132 height 761
click at [737, 401] on div "Add Column" at bounding box center [622, 490] width 1132 height 761
click at [757, 424] on div "Add Column" at bounding box center [622, 490] width 1132 height 761
click at [888, 402] on div "Add Column" at bounding box center [622, 490] width 1132 height 761
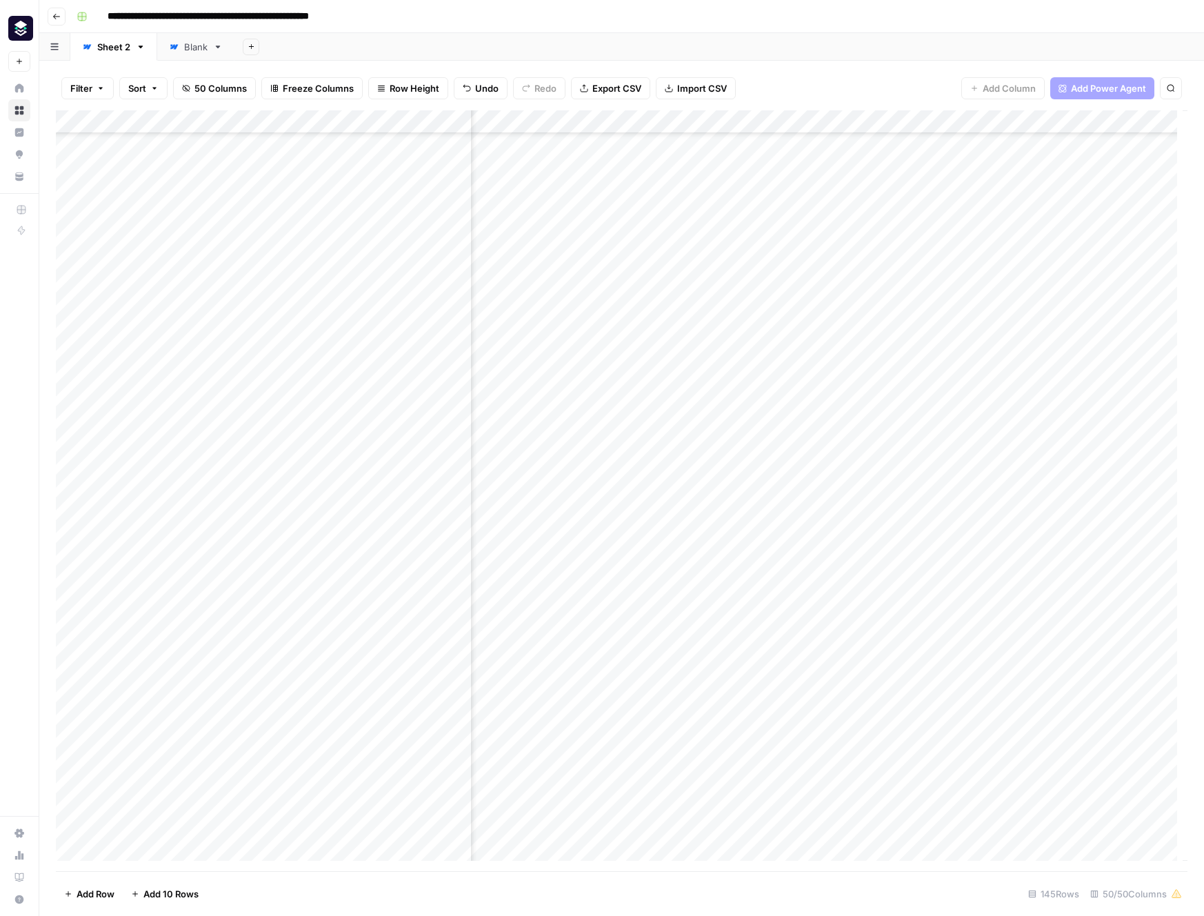
scroll to position [564, 5877]
click at [839, 423] on div "Add Column" at bounding box center [622, 490] width 1132 height 761
click at [778, 121] on div "Add Column" at bounding box center [622, 490] width 1132 height 761
click at [788, 206] on span "Edit" at bounding box center [815, 207] width 121 height 14
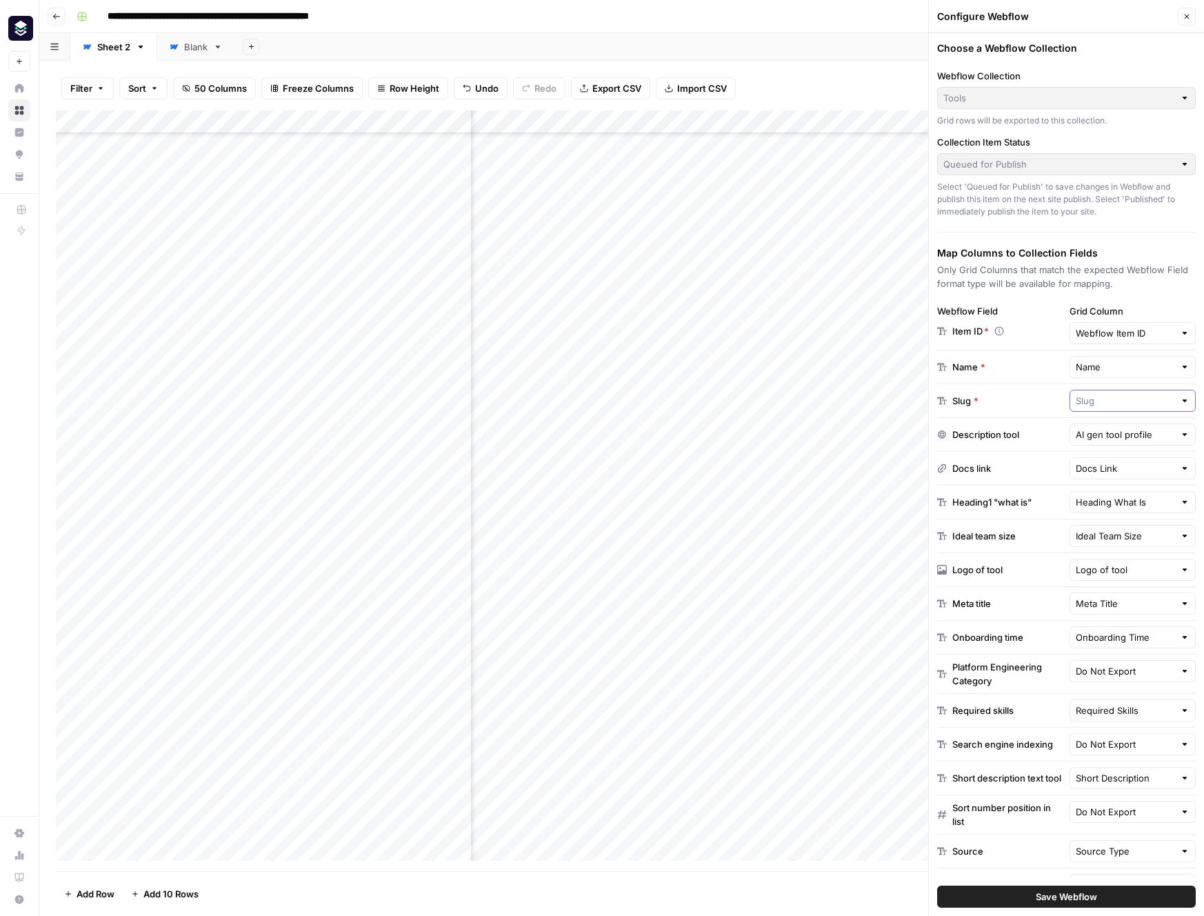
click at [1162, 397] on input "text" at bounding box center [1125, 401] width 99 height 14
type input "Slug"
click at [865, 402] on div "Add Column" at bounding box center [622, 490] width 1132 height 761
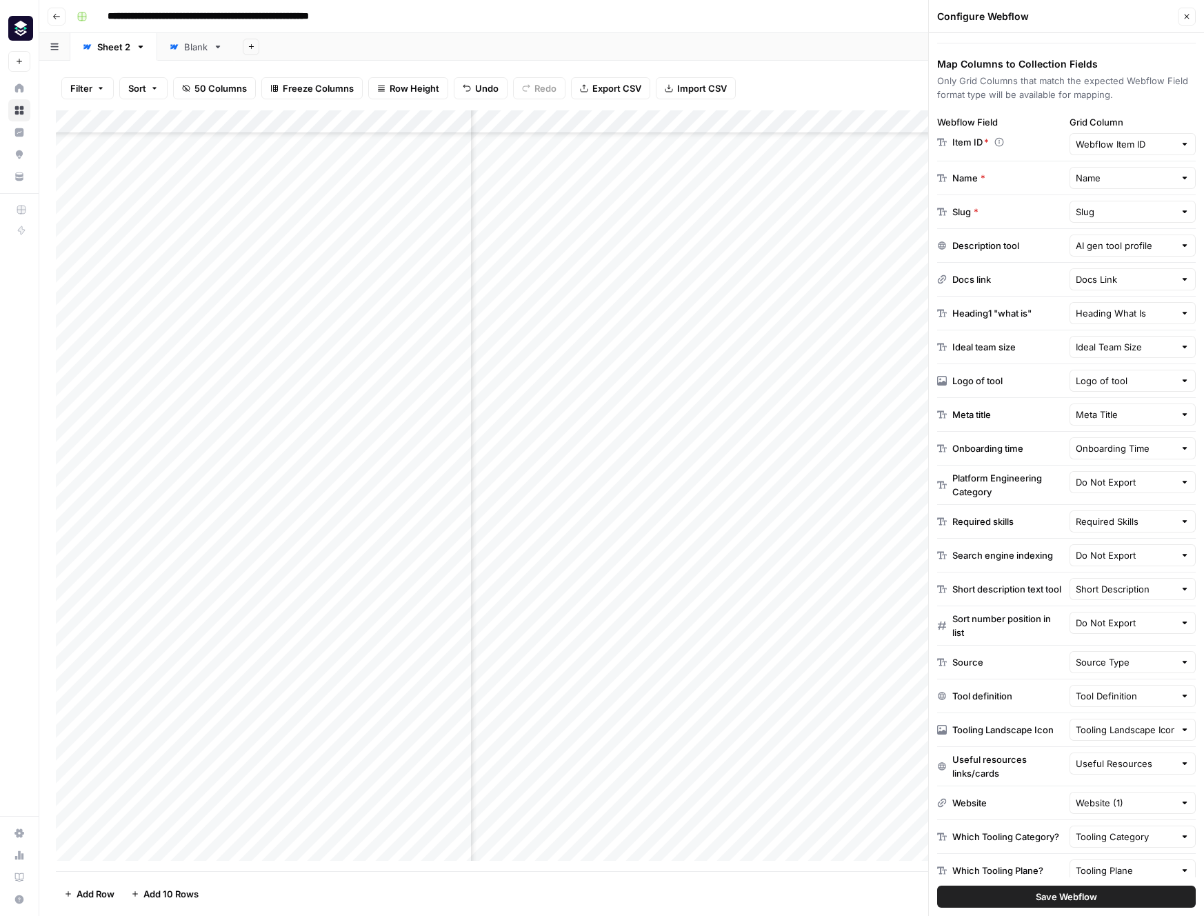
scroll to position [212, 0]
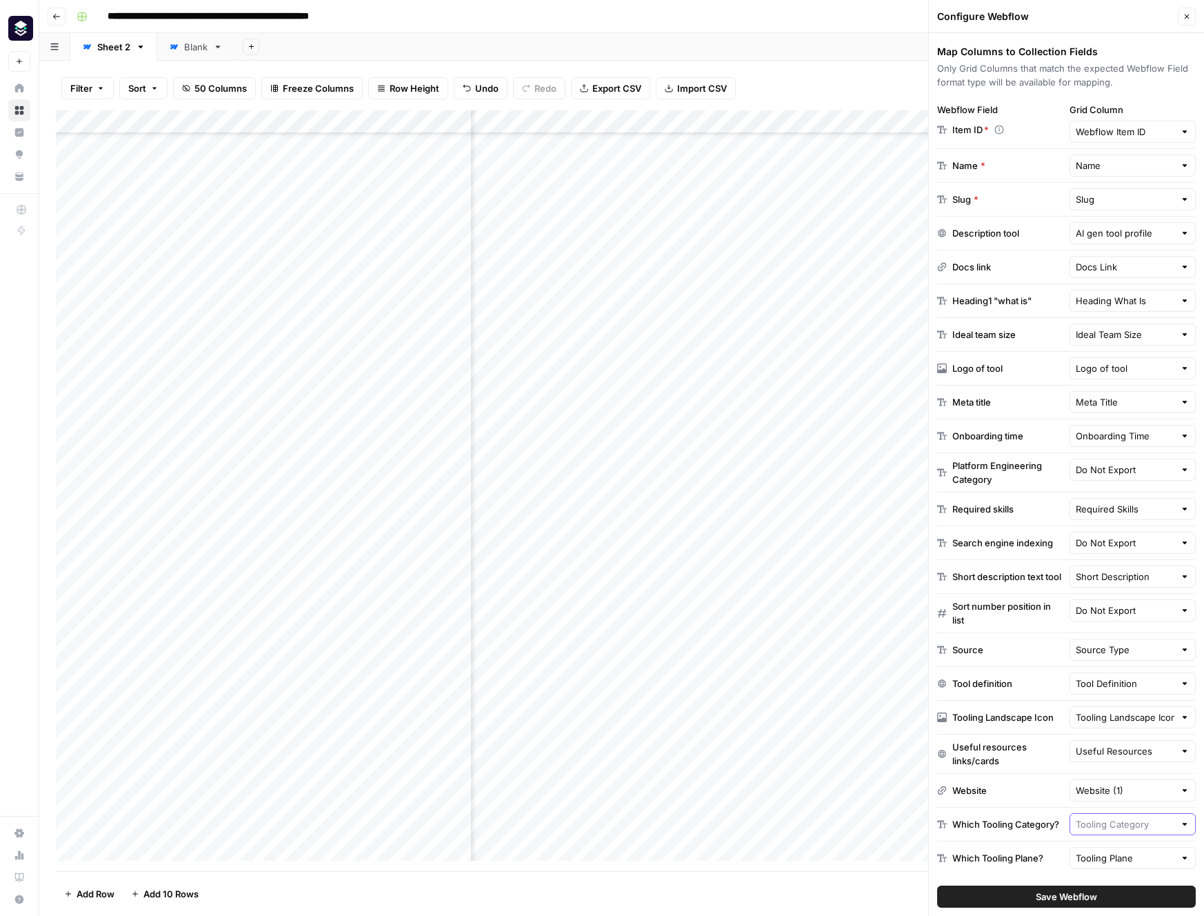
click at [1126, 821] on input "text" at bounding box center [1125, 824] width 99 height 14
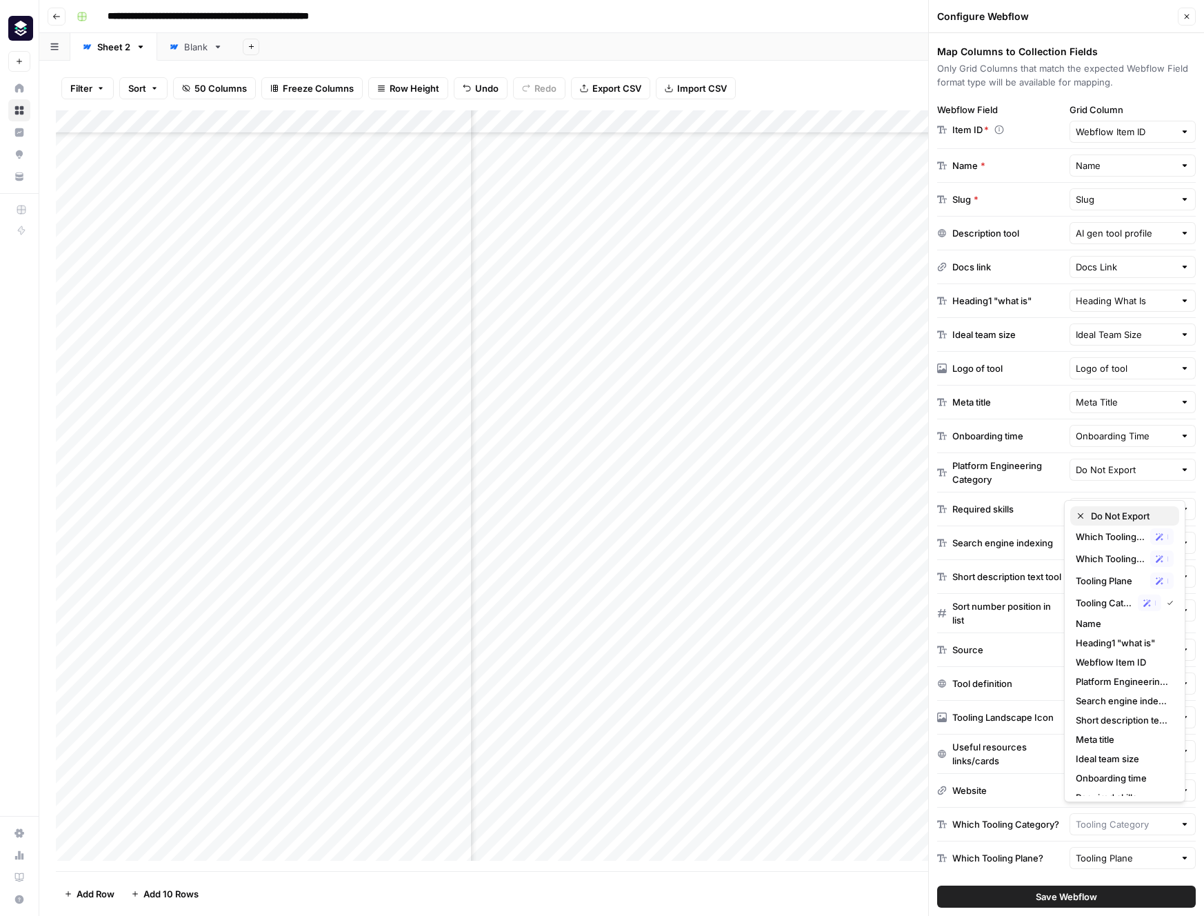
click at [1131, 519] on span "Do Not Export" at bounding box center [1129, 516] width 77 height 14
type input "Do Not Export"
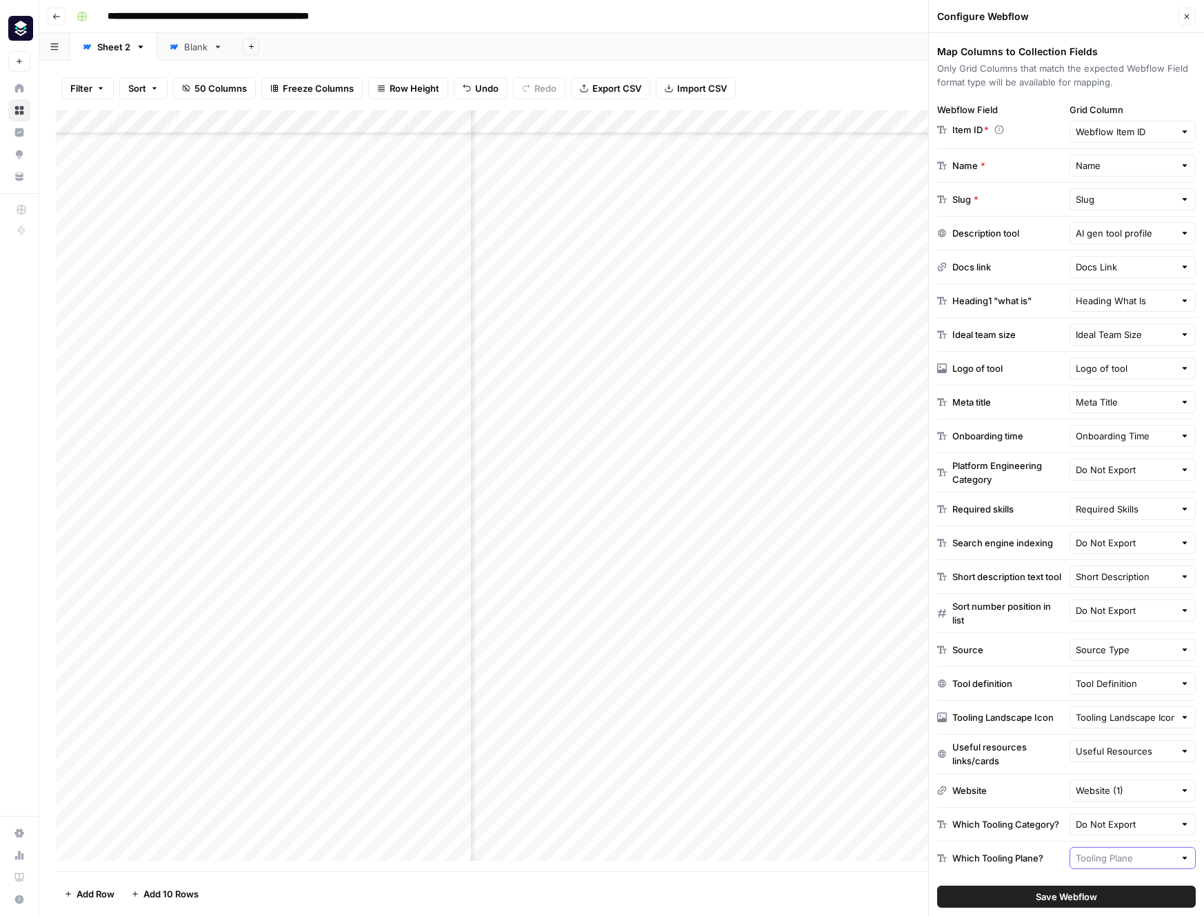
click at [1116, 859] on input "text" at bounding box center [1125, 858] width 99 height 14
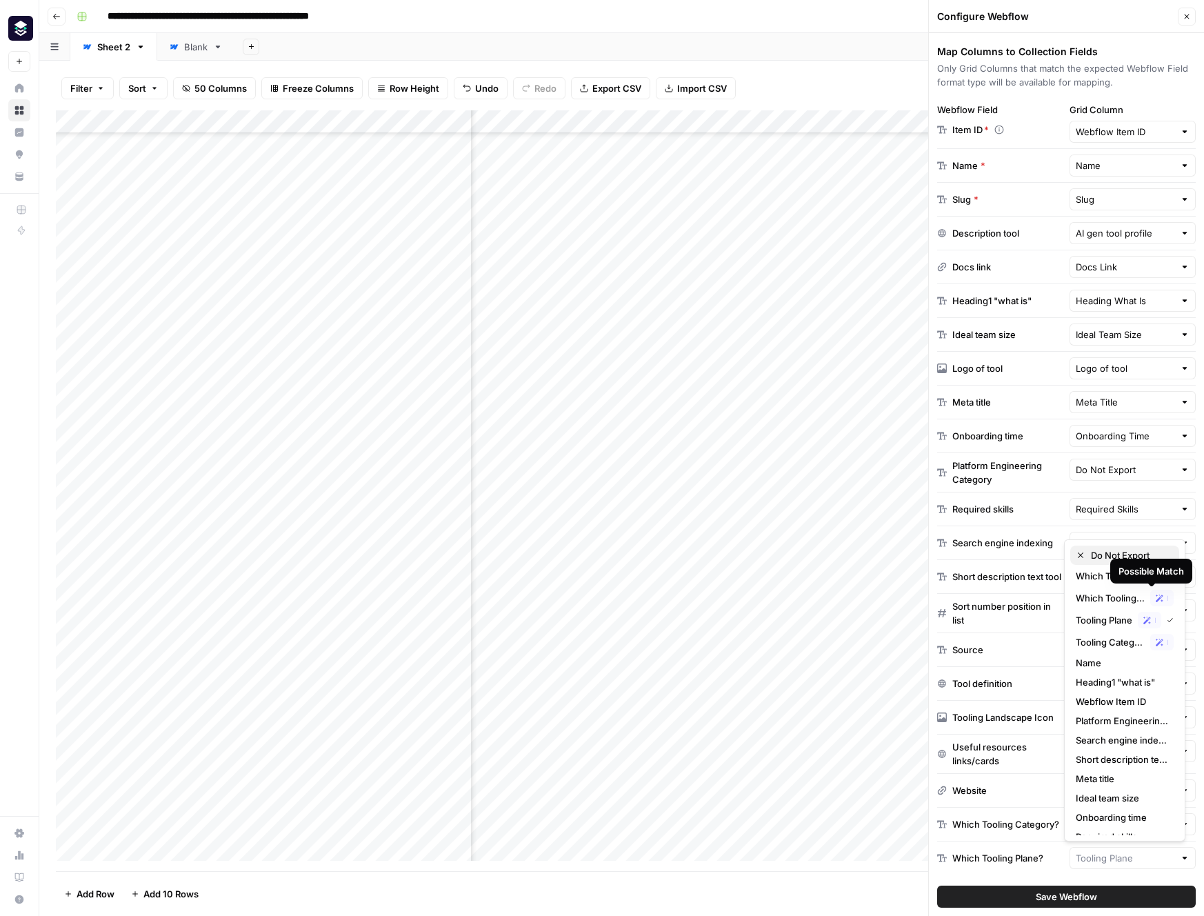
click at [1108, 552] on span "Do Not Export" at bounding box center [1129, 555] width 77 height 14
type input "Do Not Export"
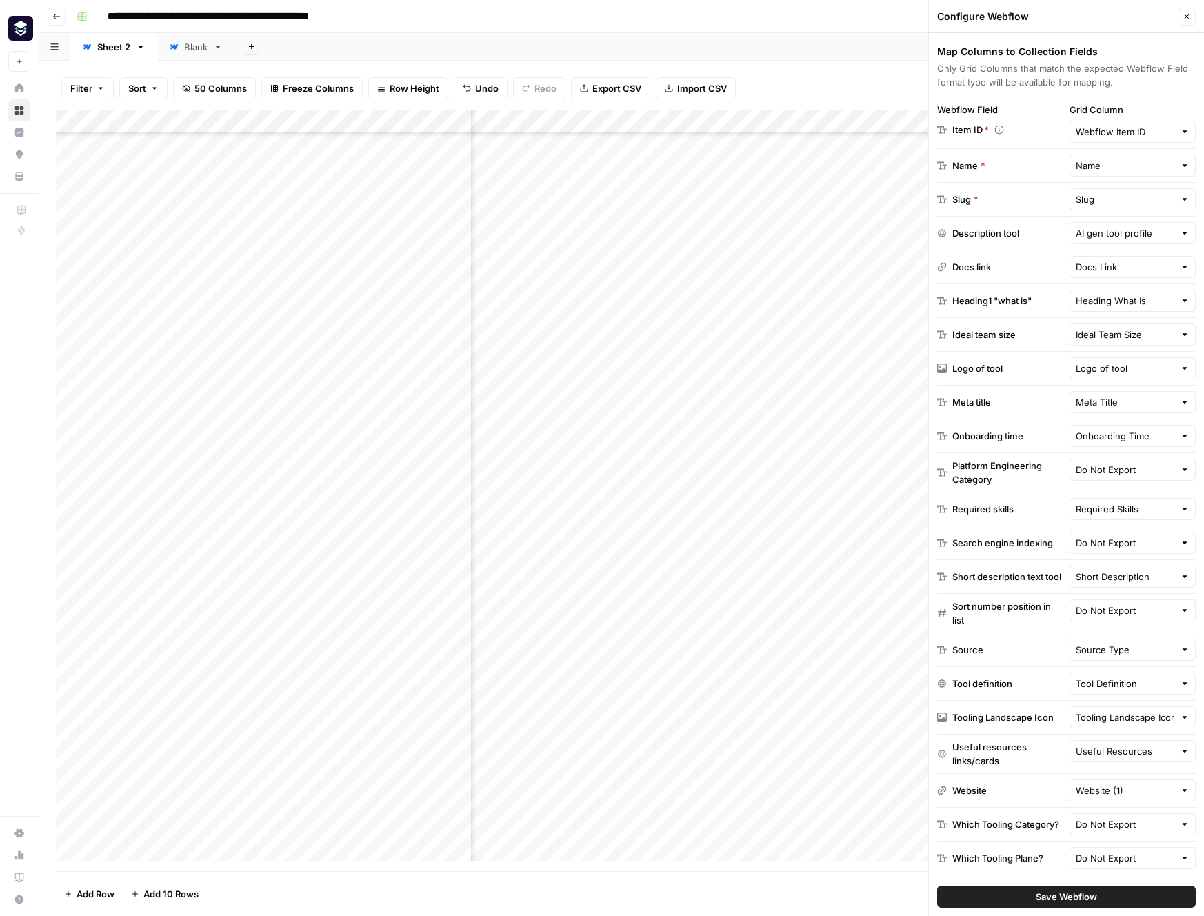
click at [1057, 897] on span "Save Webflow" at bounding box center [1066, 897] width 61 height 14
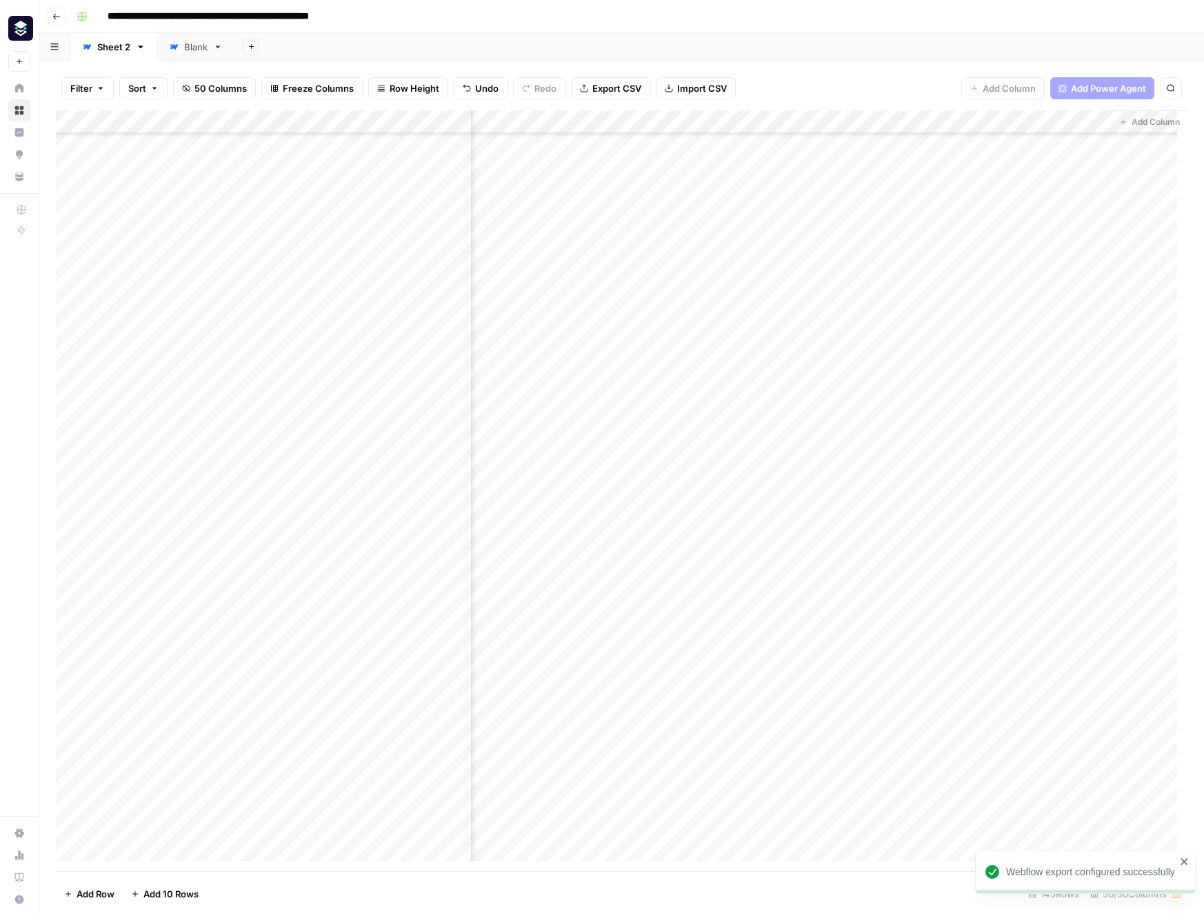
click at [160, 426] on div "Add Column" at bounding box center [622, 490] width 1132 height 761
click at [95, 425] on div "Add Column" at bounding box center [622, 490] width 1132 height 761
click at [132, 429] on div "Add Column" at bounding box center [622, 490] width 1132 height 761
click at [87, 427] on div "Add Column" at bounding box center [622, 490] width 1132 height 761
click at [188, 424] on div "Add Column" at bounding box center [622, 490] width 1132 height 761
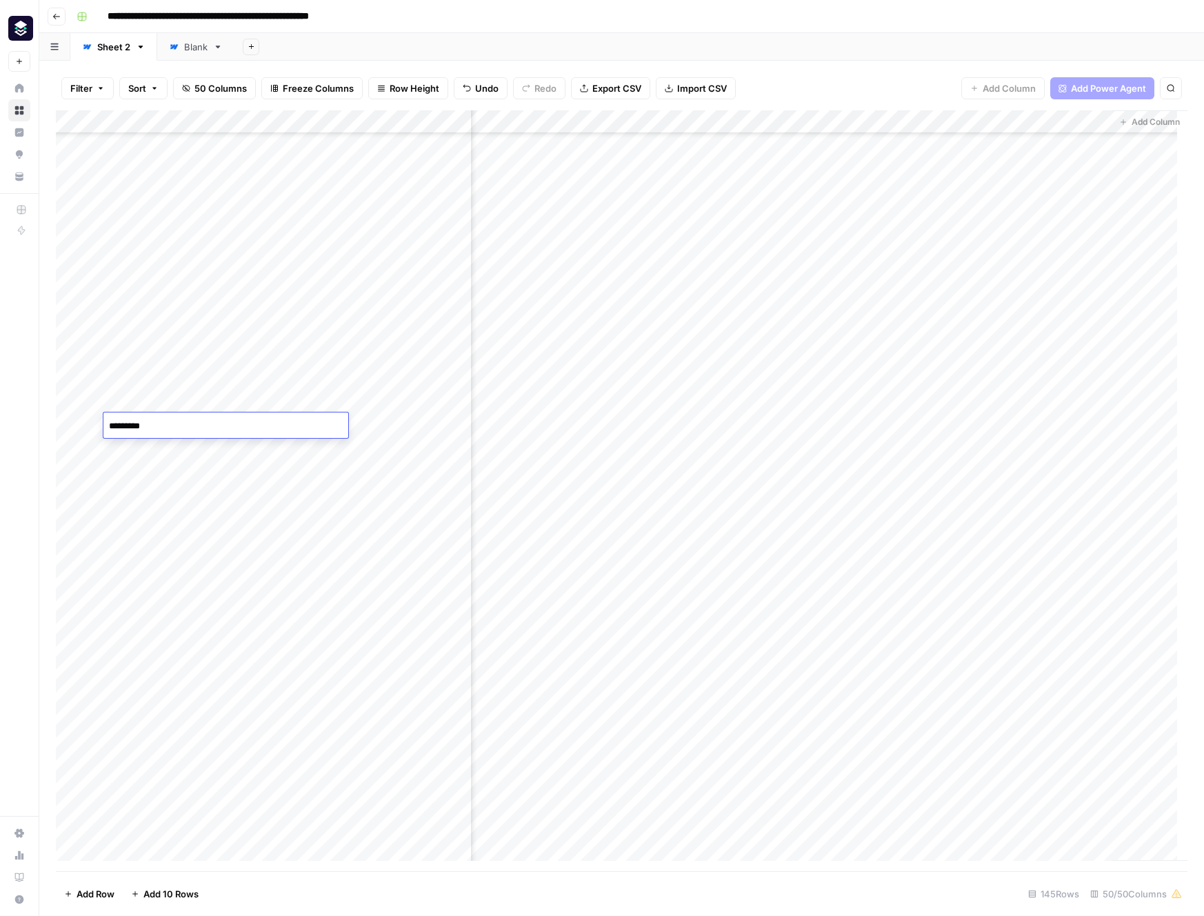
click at [344, 435] on textarea "*********" at bounding box center [225, 426] width 245 height 19
click at [321, 485] on div "Add Column" at bounding box center [622, 490] width 1132 height 761
click at [89, 426] on div "Add Column" at bounding box center [622, 490] width 1132 height 761
click at [93, 421] on div "Add Column" at bounding box center [622, 490] width 1132 height 761
click at [63, 425] on div "Add Column" at bounding box center [622, 490] width 1132 height 761
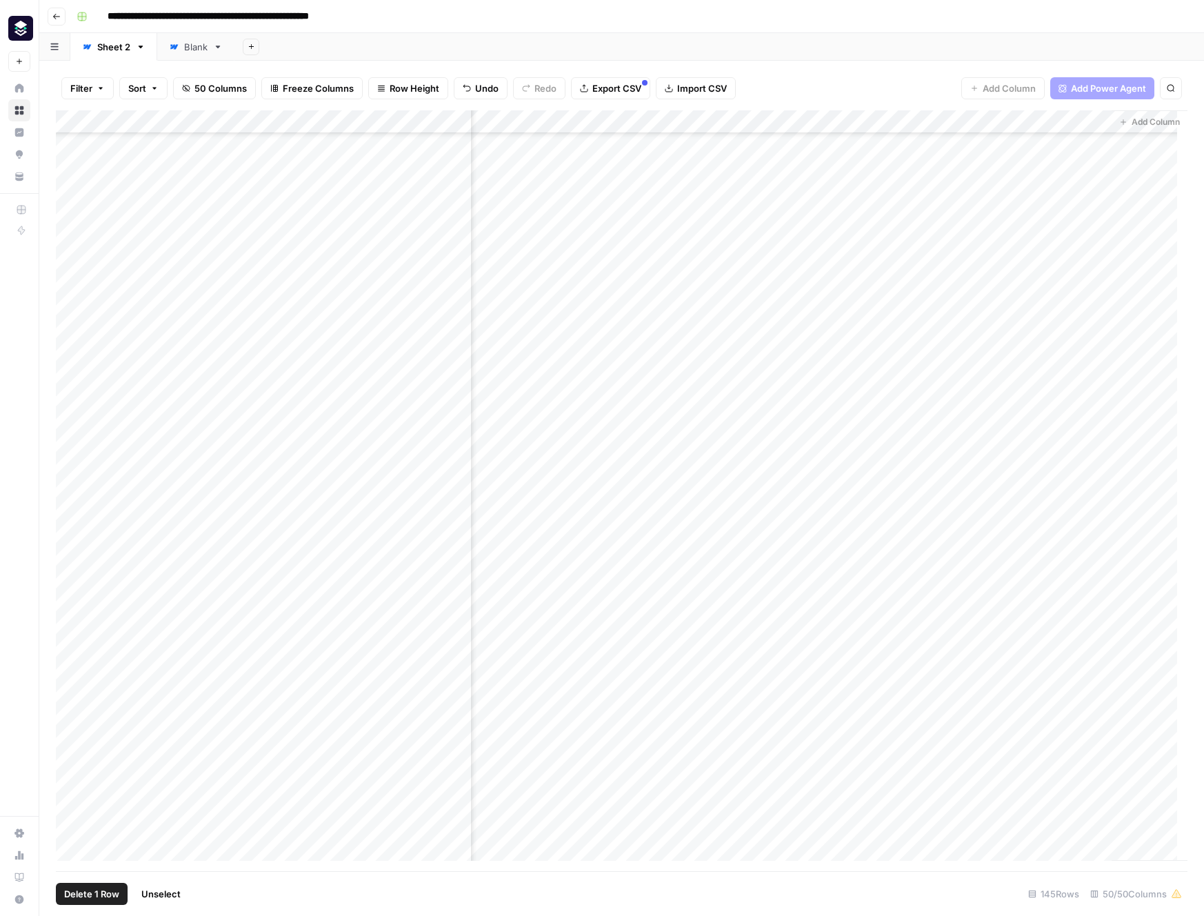
click at [69, 426] on div "Add Column" at bounding box center [622, 490] width 1132 height 761
click at [166, 422] on div "Add Column" at bounding box center [622, 490] width 1132 height 761
click at [188, 463] on div "Add Column" at bounding box center [622, 490] width 1132 height 761
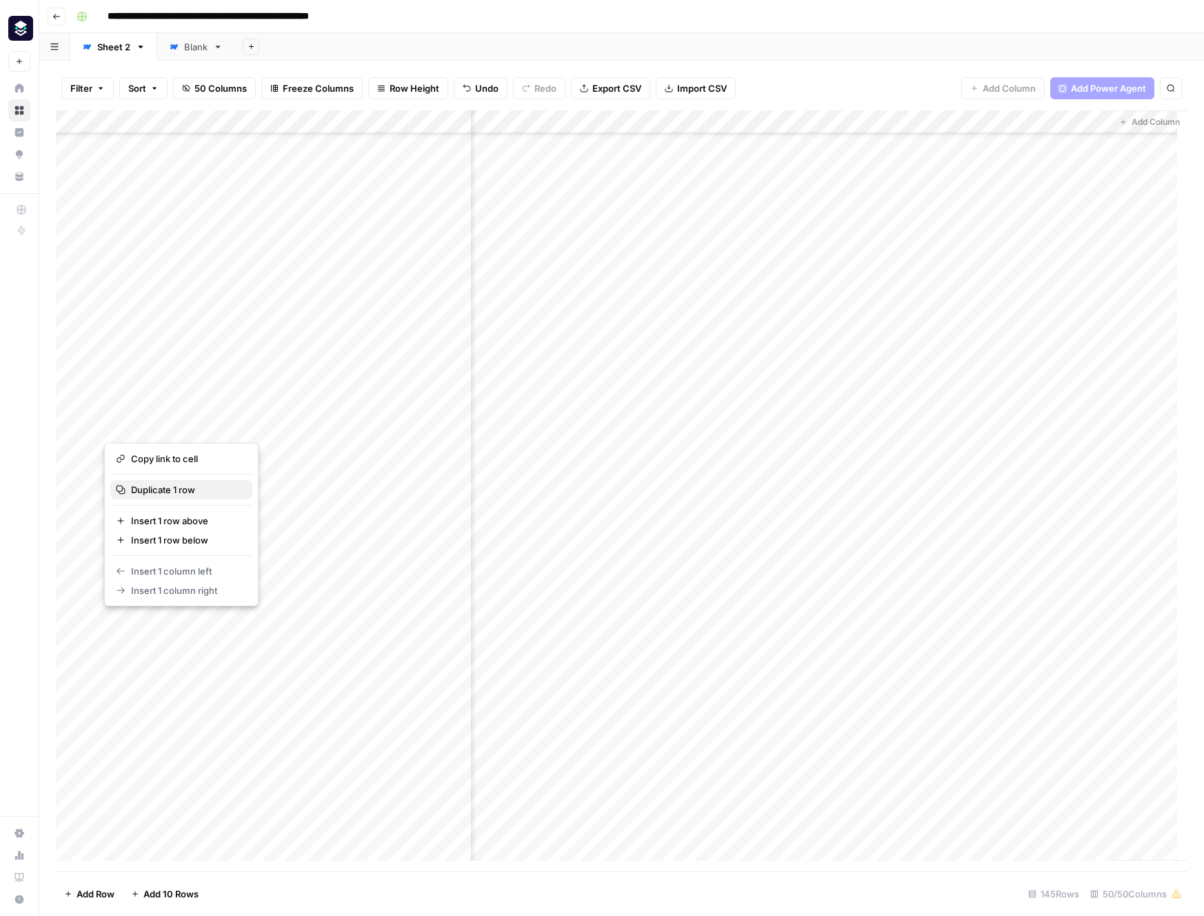
click at [188, 486] on span "Duplicate 1 row" at bounding box center [186, 490] width 110 height 14
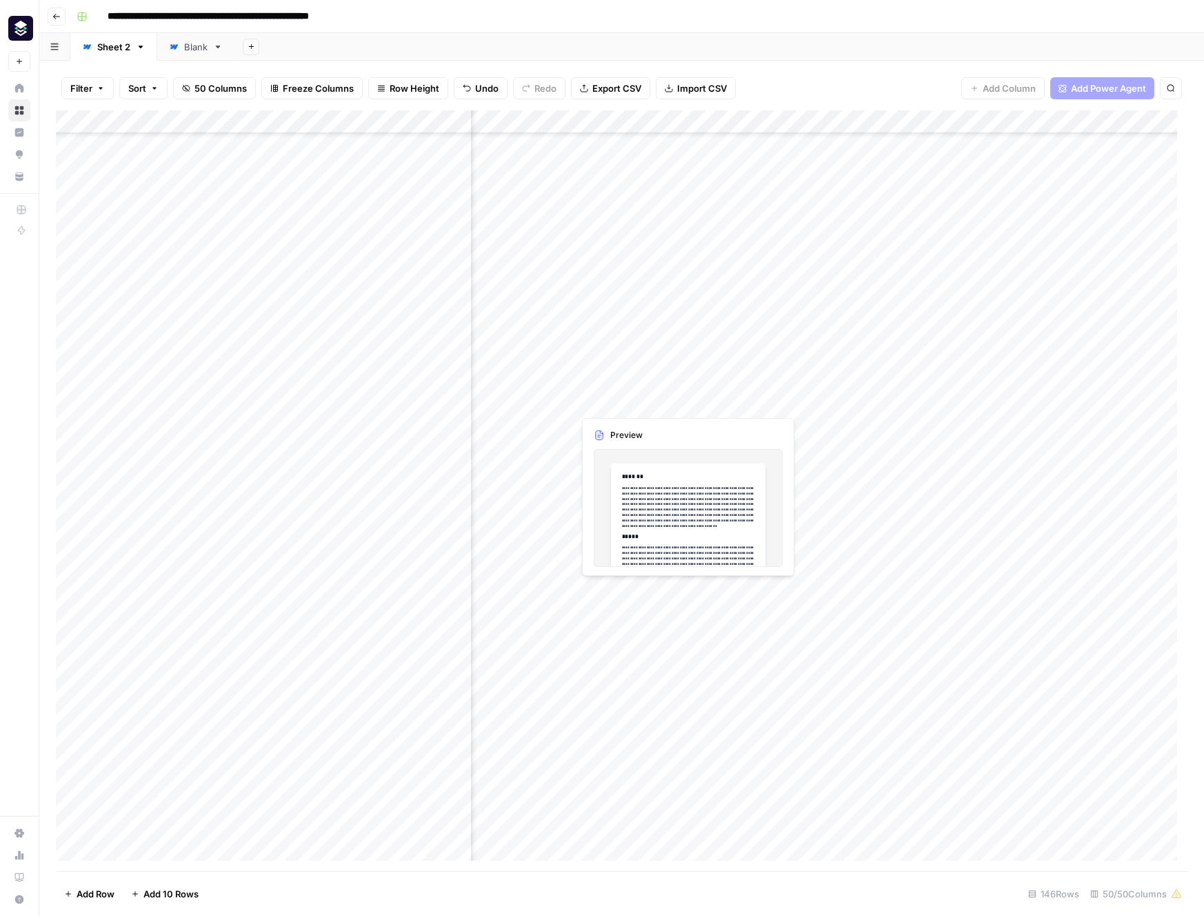
click at [627, 399] on div "Add Column" at bounding box center [622, 490] width 1132 height 761
click at [635, 445] on div "Add Column" at bounding box center [622, 490] width 1132 height 761
click at [979, 448] on div "Add Column" at bounding box center [622, 490] width 1132 height 761
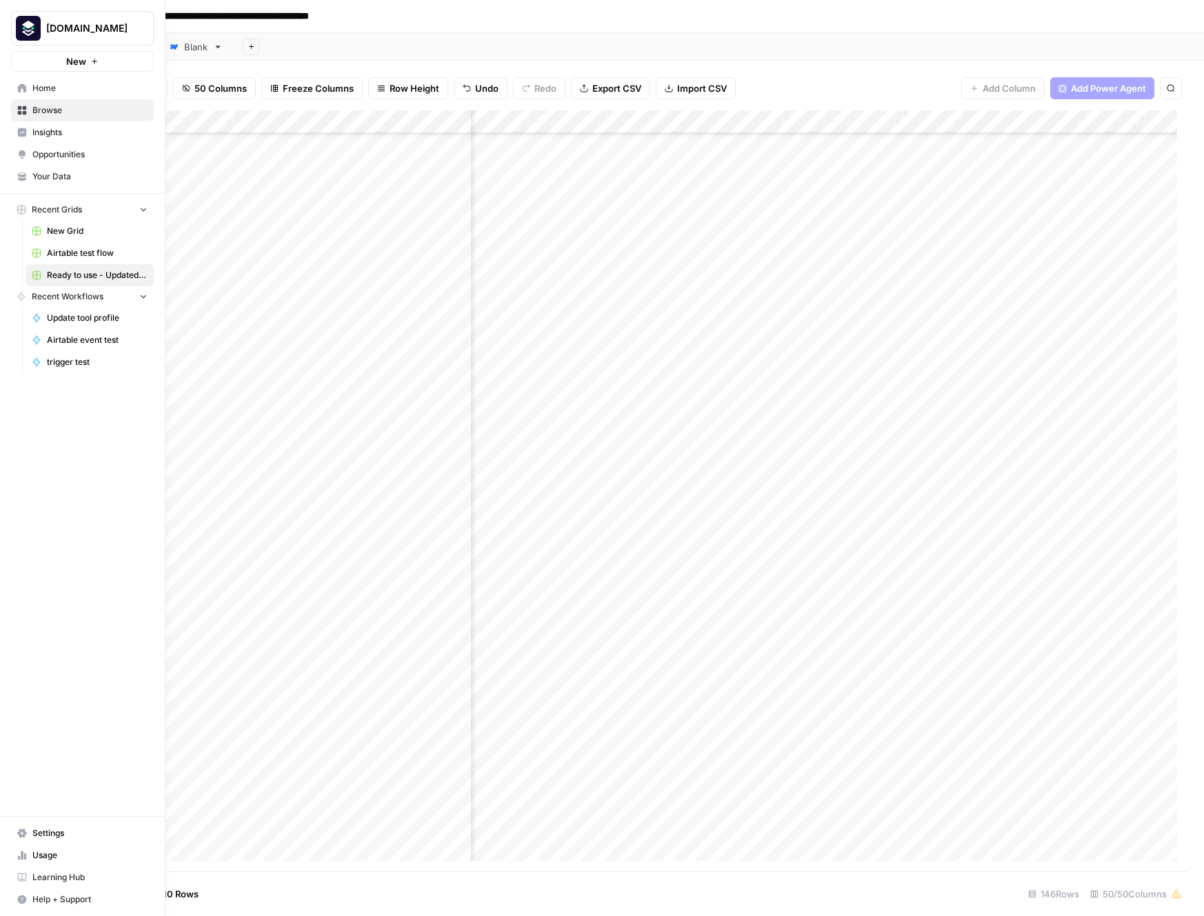
click at [26, 896] on icon "button" at bounding box center [22, 900] width 10 height 10
click at [192, 893] on span "Chat & Support" at bounding box center [230, 893] width 92 height 12
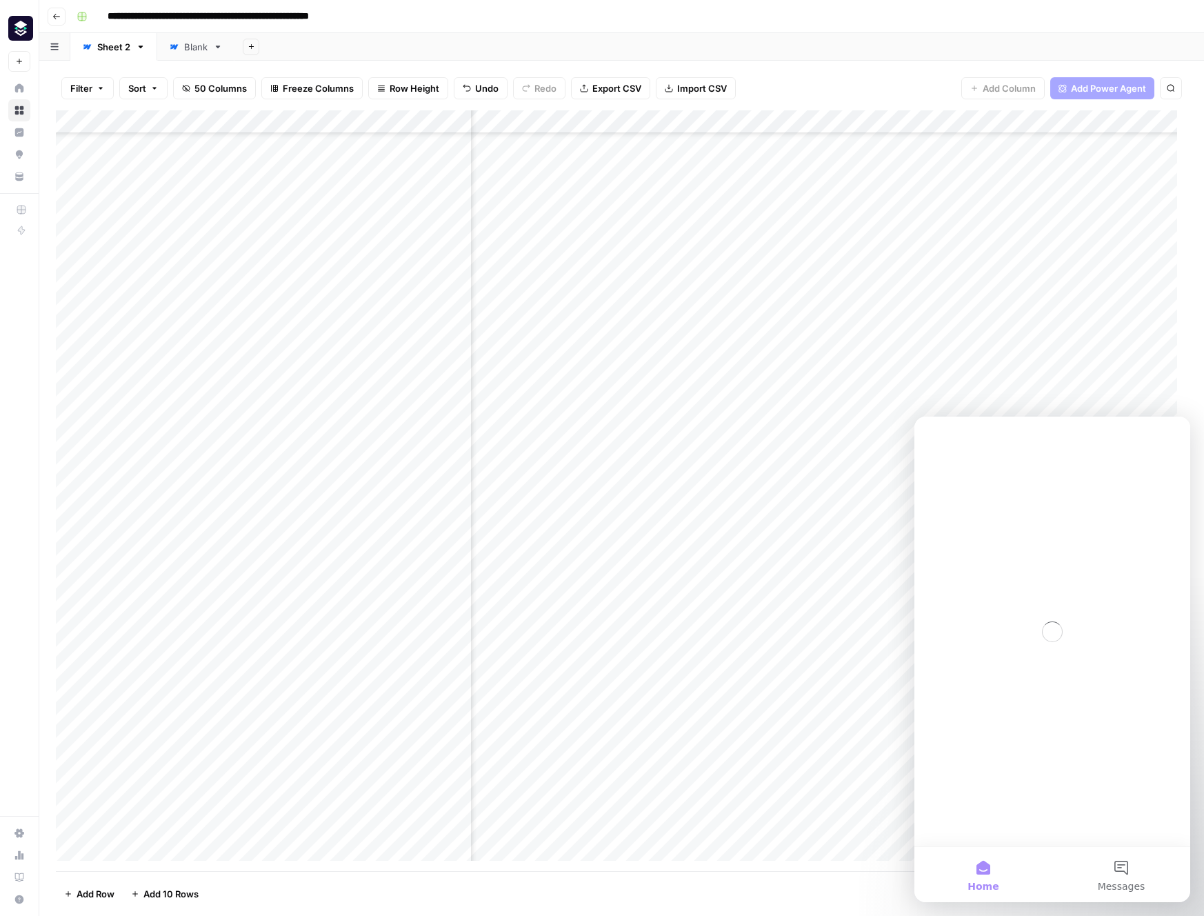
scroll to position [0, 0]
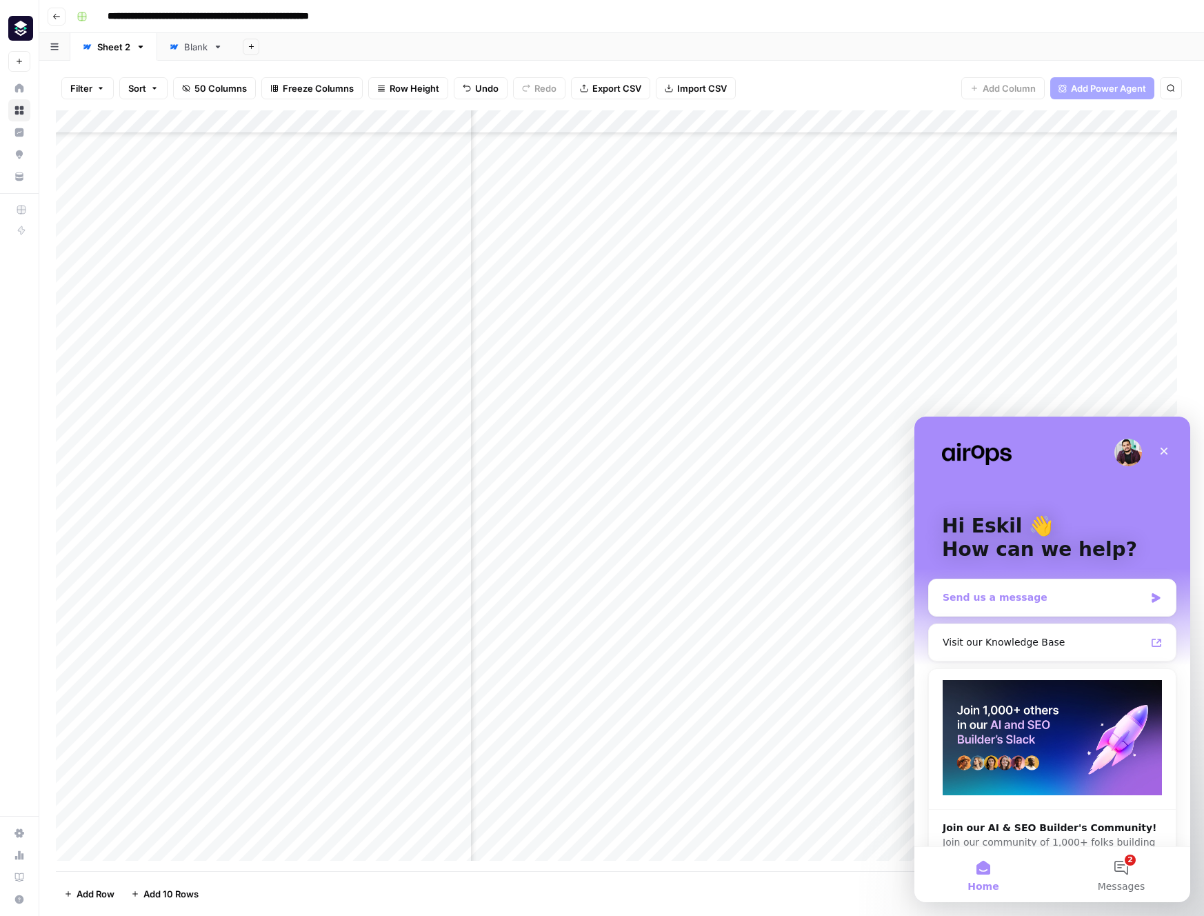
click at [1064, 602] on div "Send us a message" at bounding box center [1044, 597] width 202 height 14
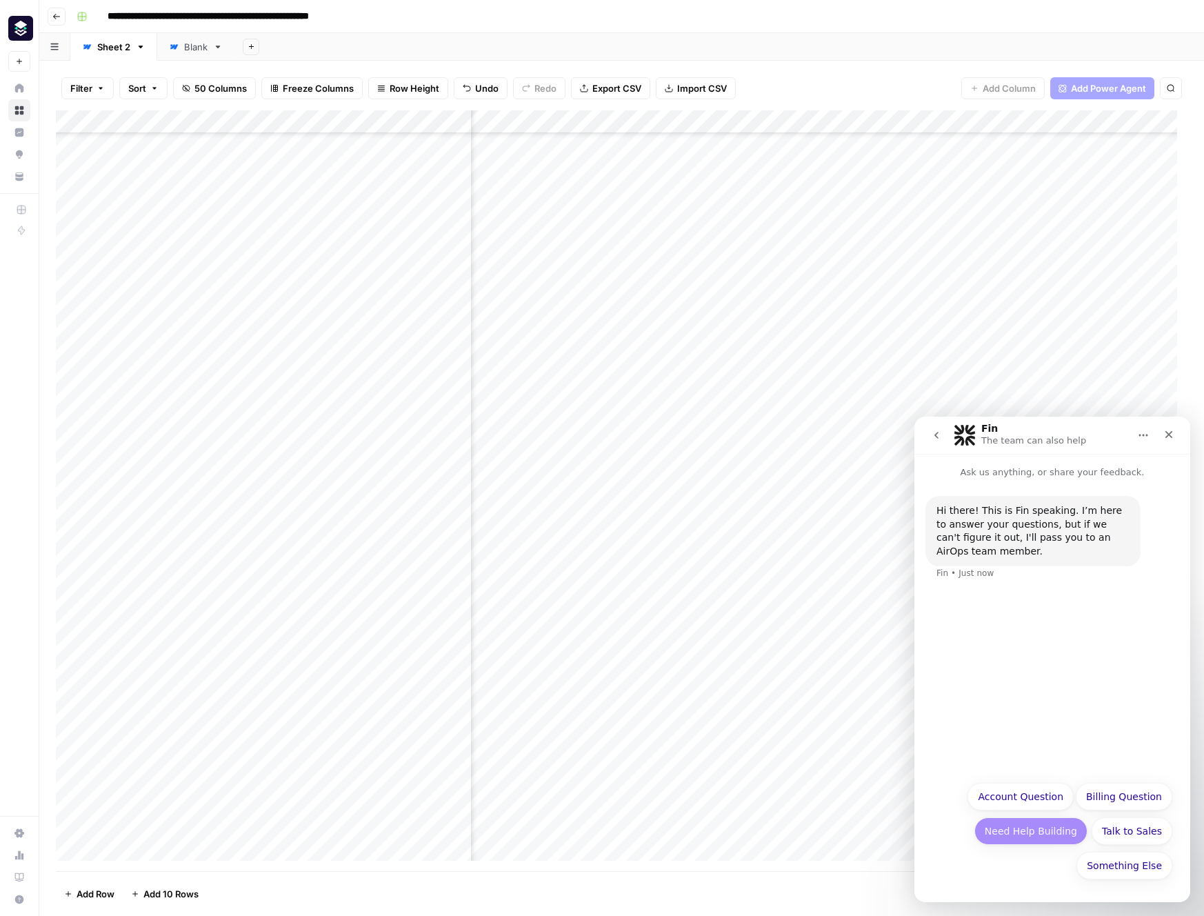
click at [1044, 835] on button "Need Help Building" at bounding box center [1031, 831] width 113 height 28
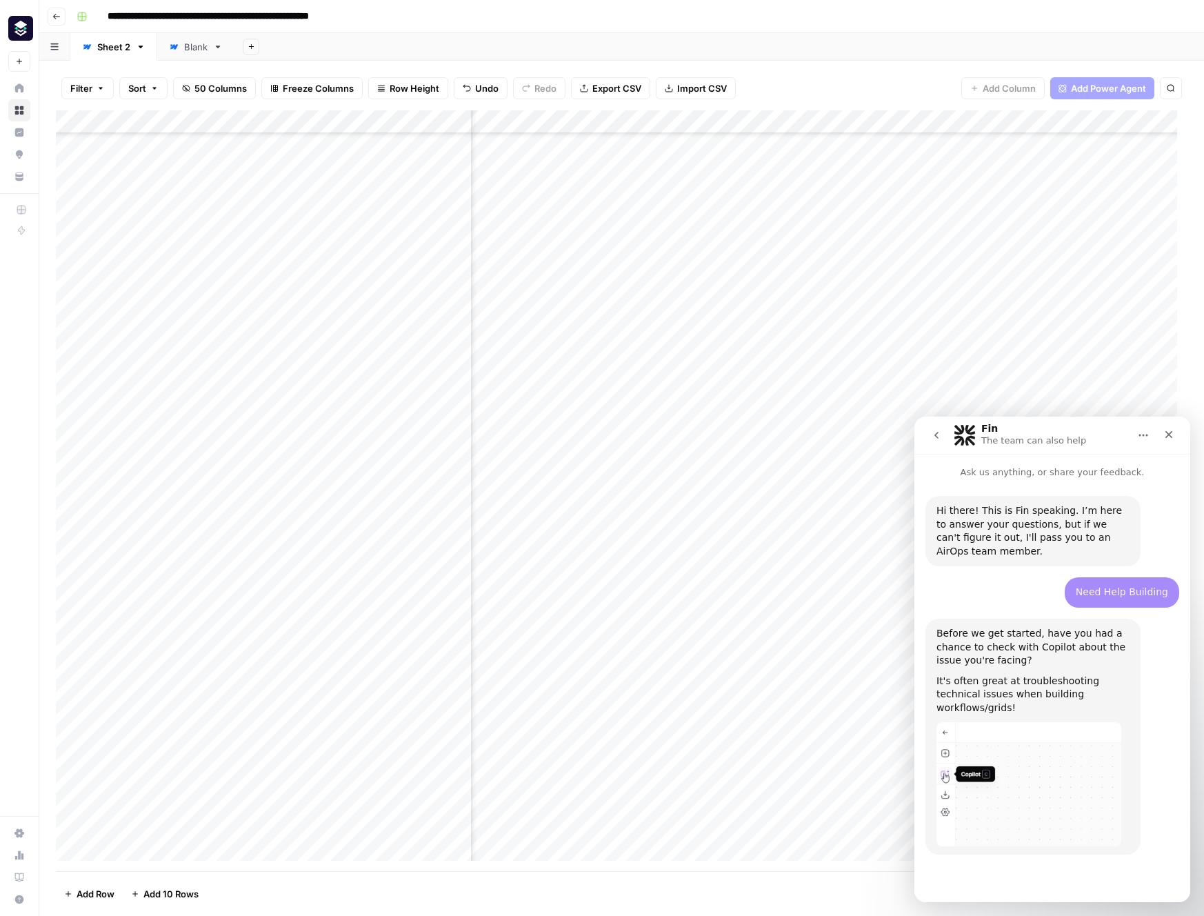
scroll to position [16, 0]
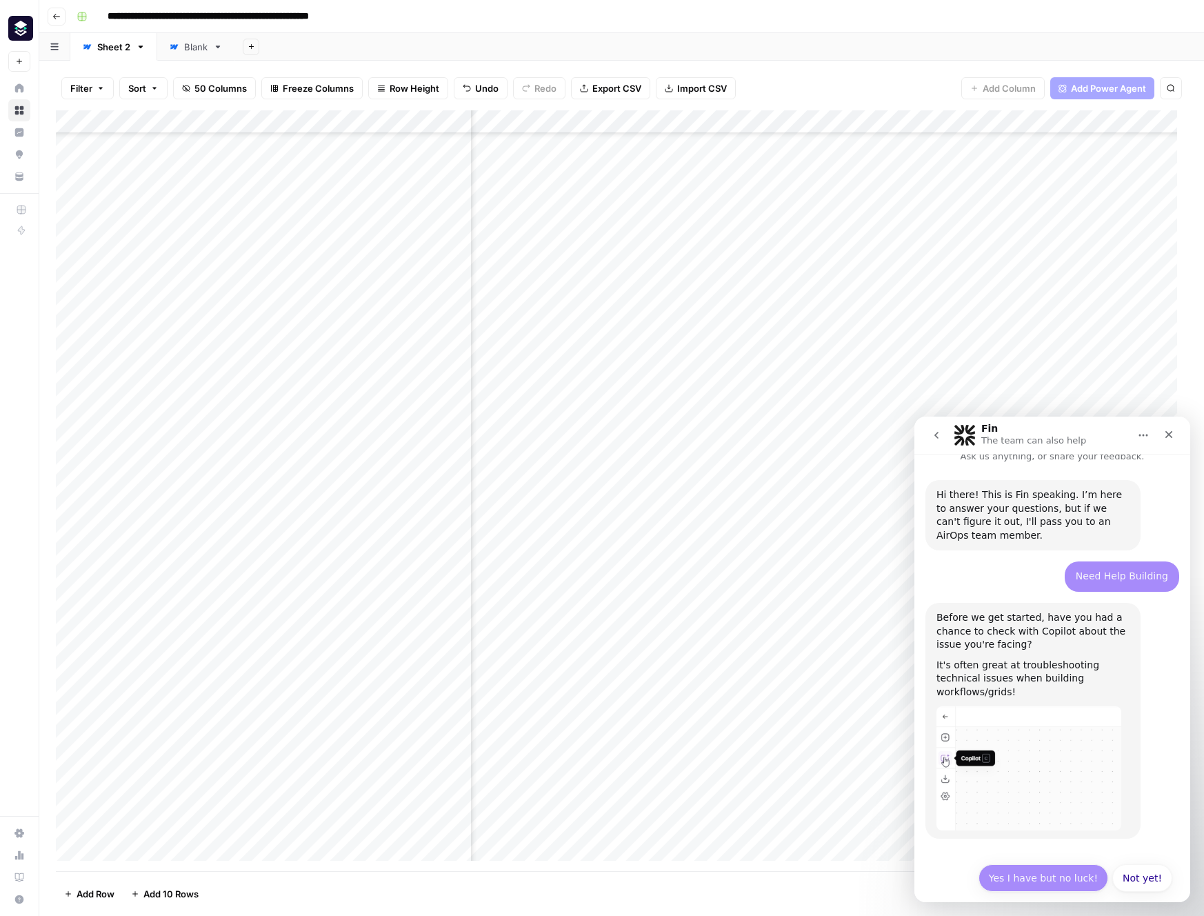
click at [1079, 870] on button "Yes I have but no luck!" at bounding box center [1044, 878] width 130 height 28
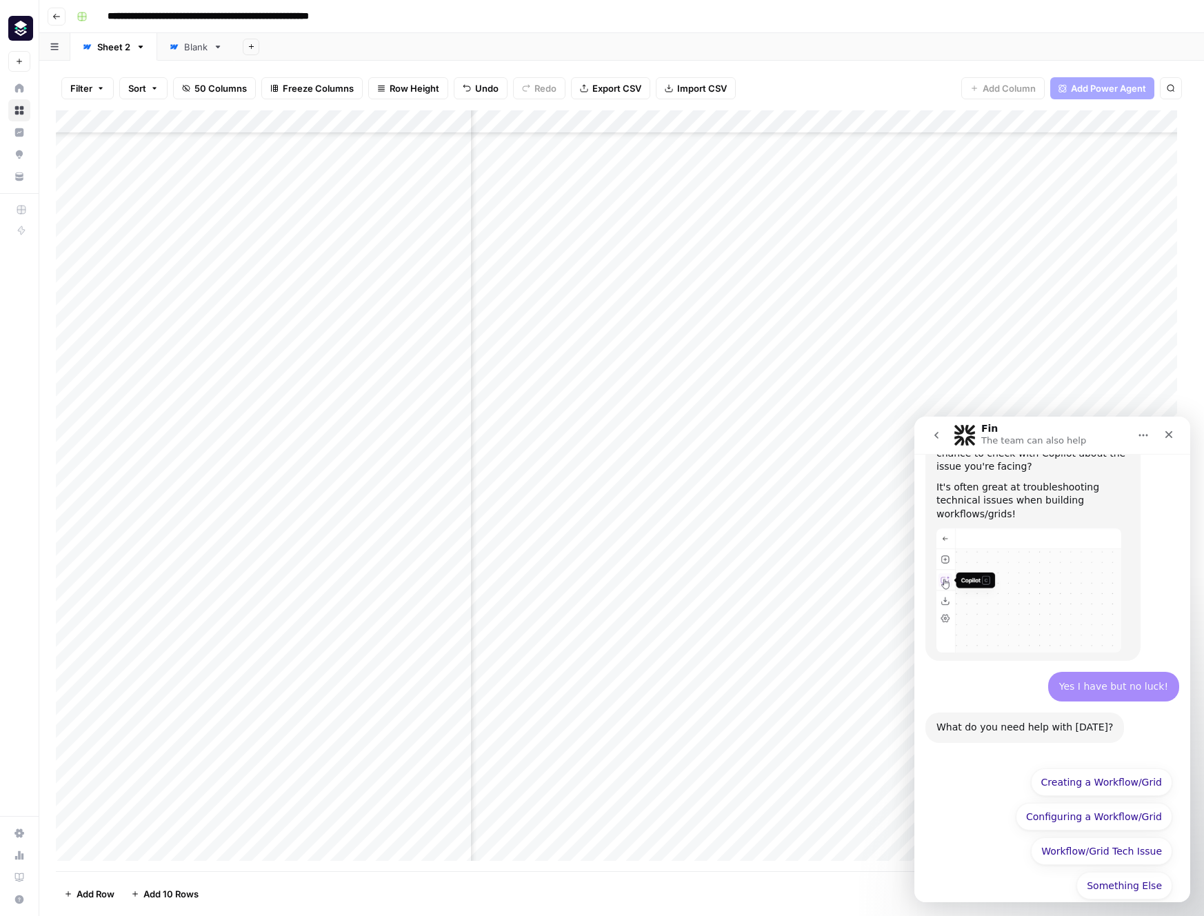
scroll to position [200, 0]
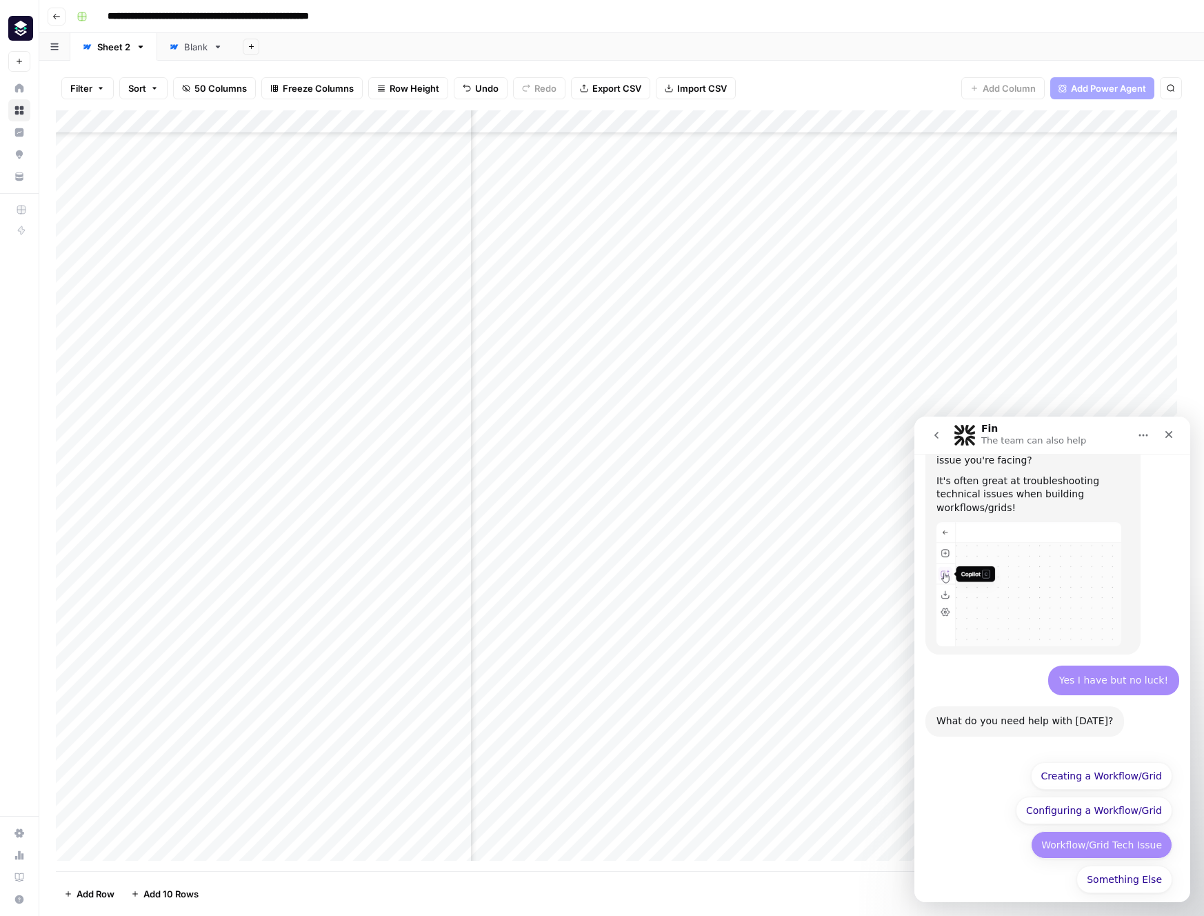
click at [1099, 831] on button "Workflow/Grid Tech Issue" at bounding box center [1101, 845] width 141 height 28
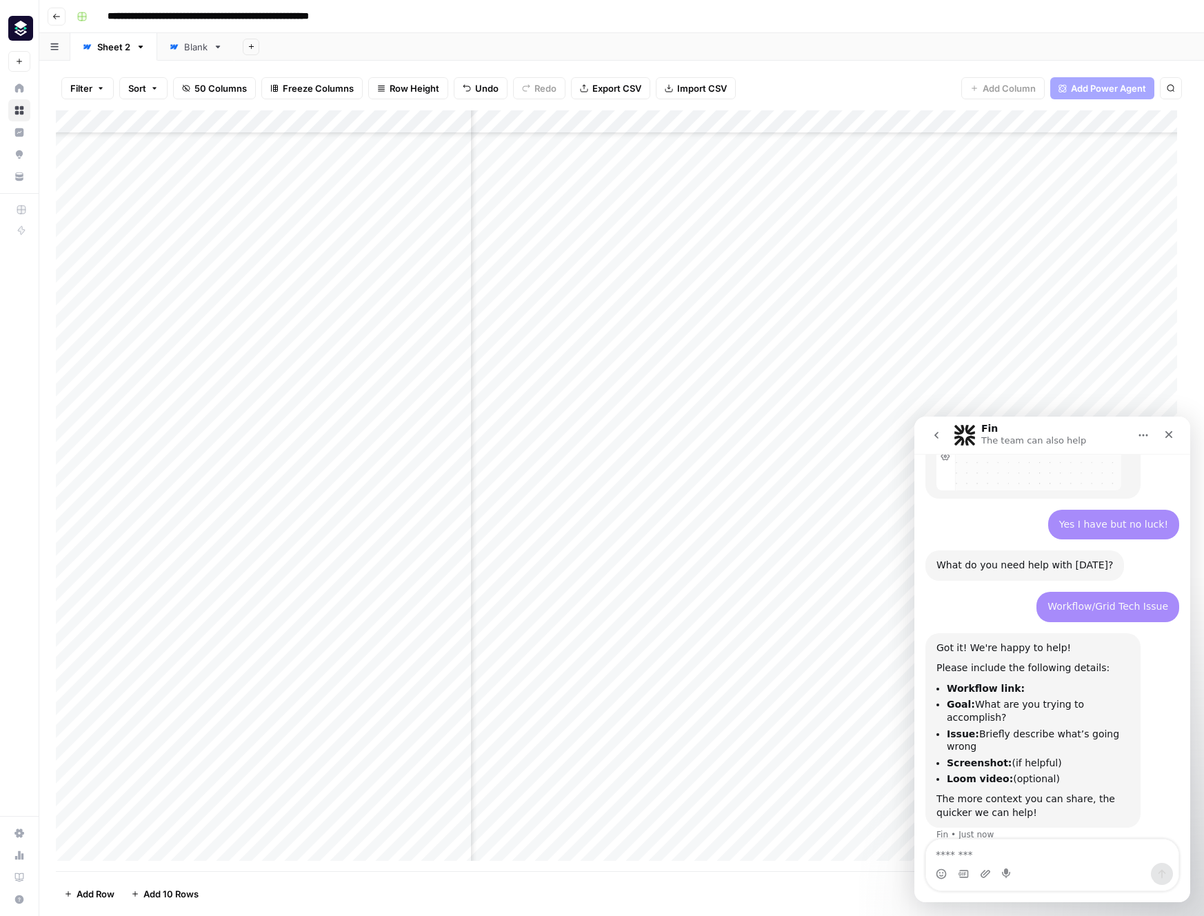
scroll to position [360, 0]
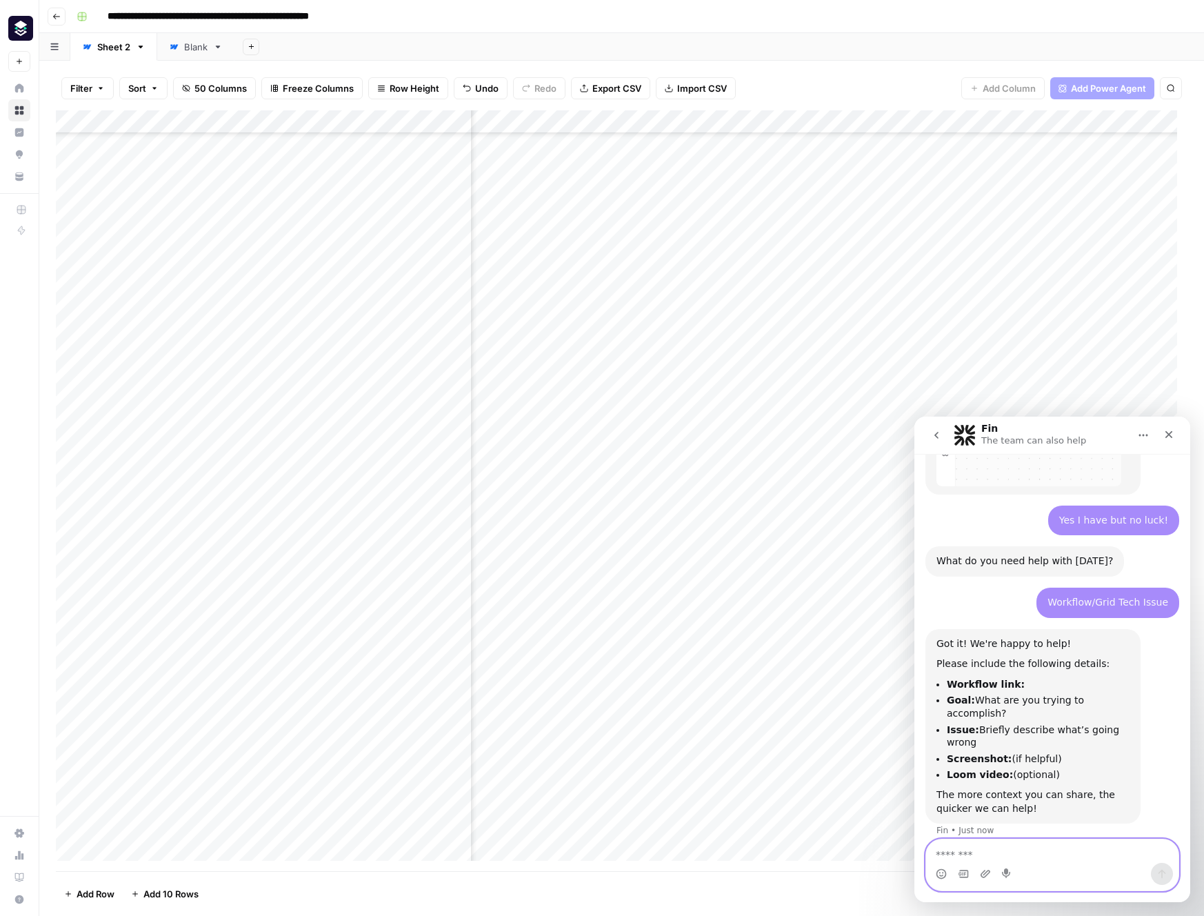
click at [1073, 847] on textarea "Message…" at bounding box center [1052, 850] width 252 height 23
paste textarea "**********"
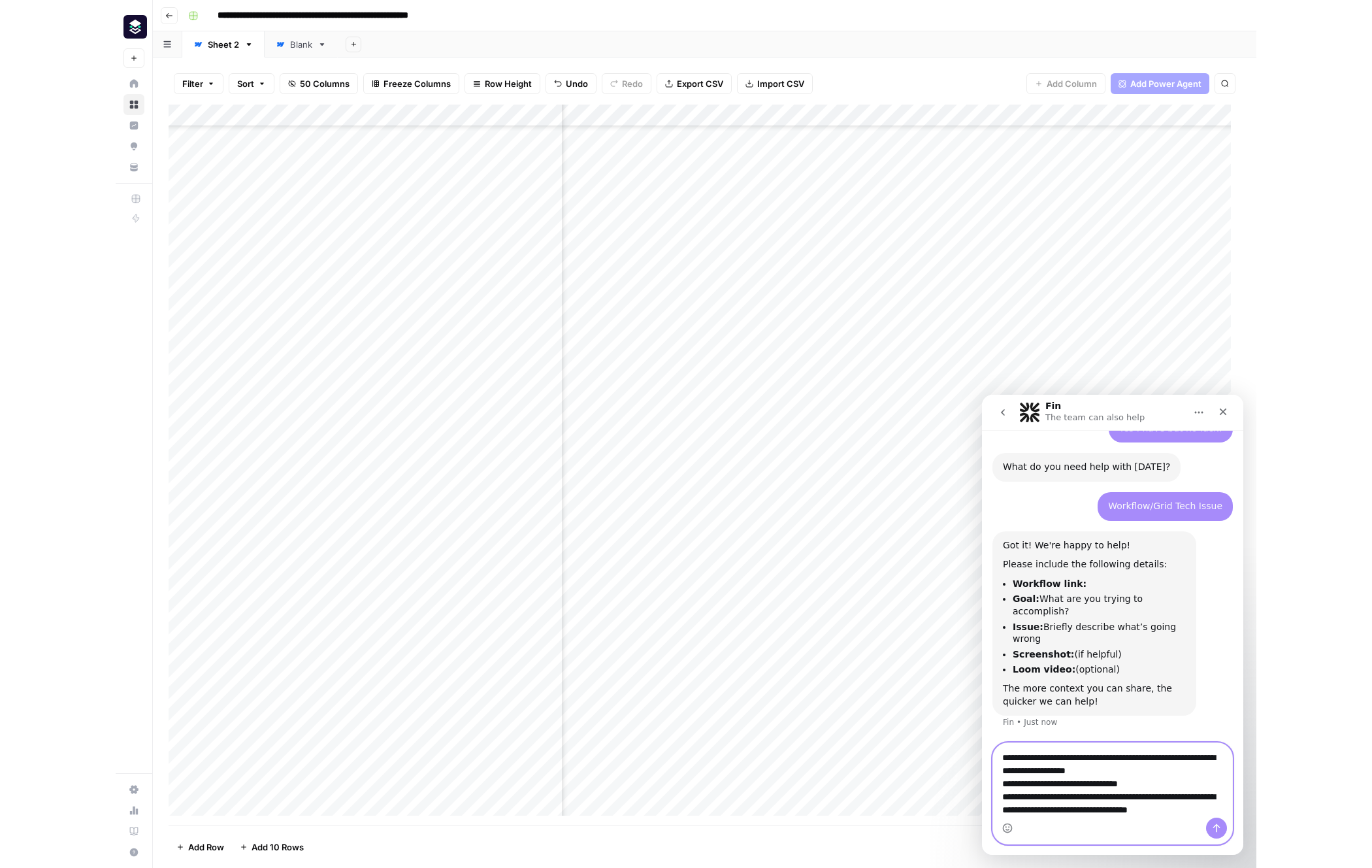
scroll to position [420, 0]
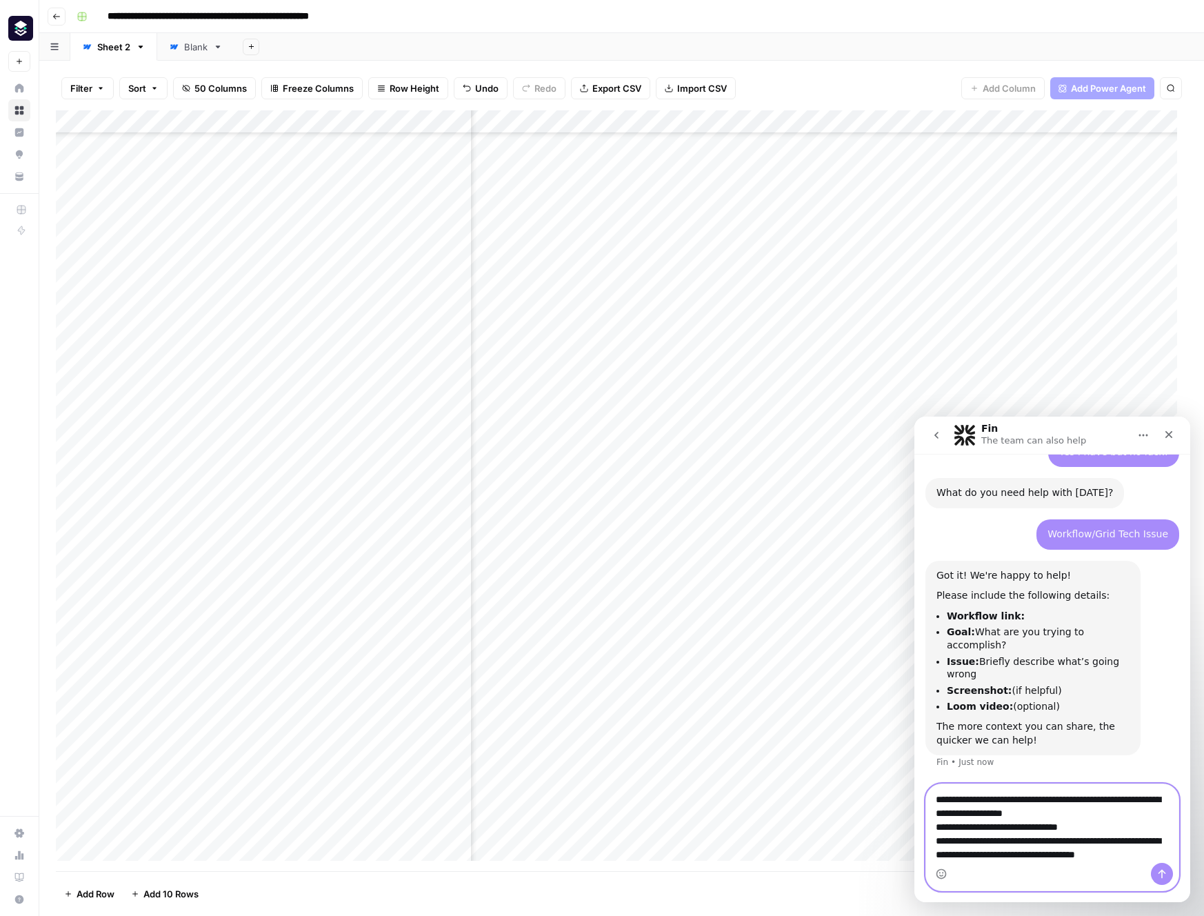
type textarea "**********"
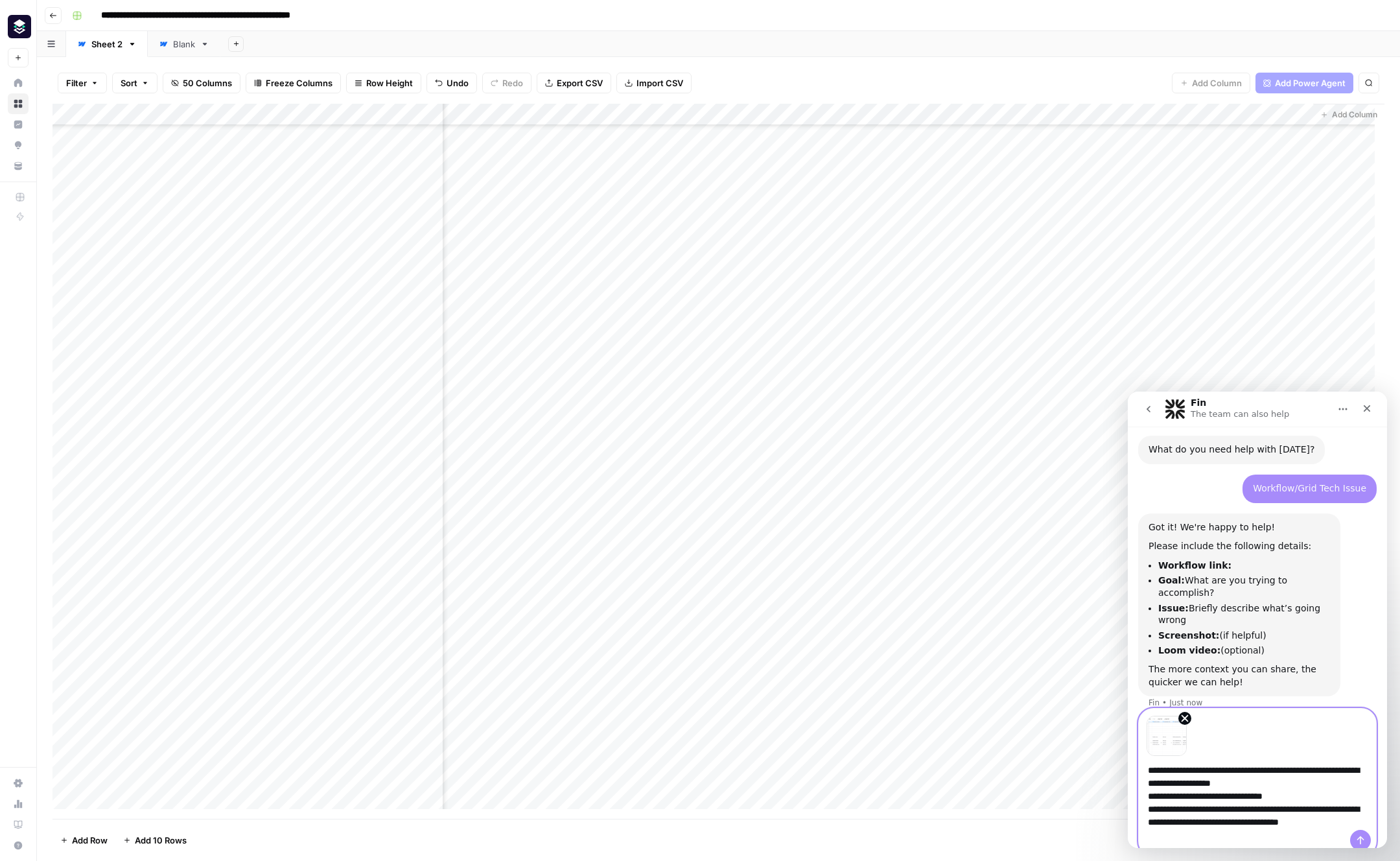
scroll to position [419, 0]
click at [1131, 783] on textarea "**********" at bounding box center [1257, 806] width 237 height 100
drag, startPoint x: 1384, startPoint y: 711, endPoint x: 1380, endPoint y: 732, distance: 21.4
click at [1131, 751] on div "**********" at bounding box center [1257, 773] width 259 height 130
drag, startPoint x: 1384, startPoint y: 715, endPoint x: 1384, endPoint y: 724, distance: 9.0
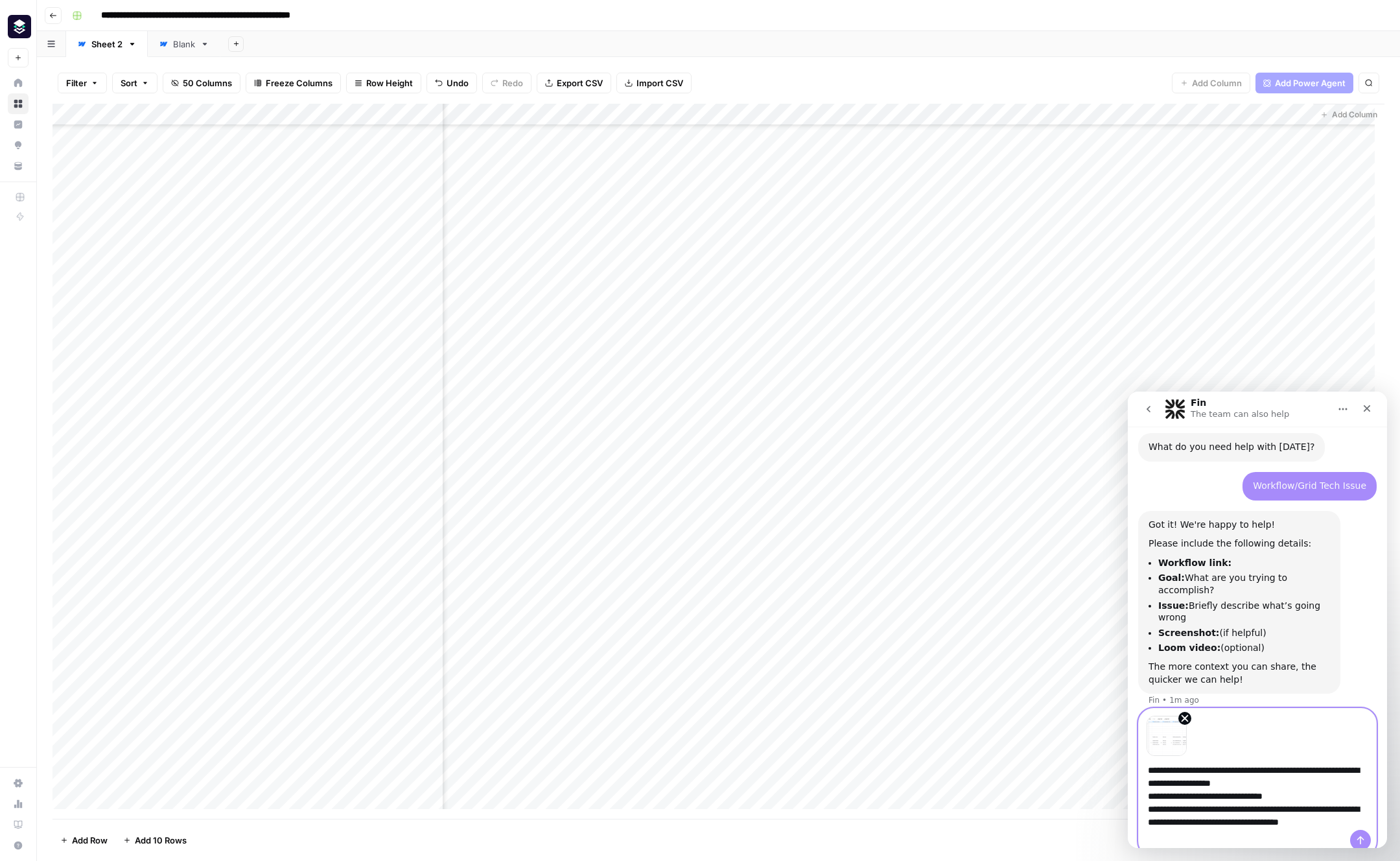
click at [1131, 726] on div "**********" at bounding box center [1257, 773] width 259 height 130
click at [1131, 786] on textarea "**********" at bounding box center [1257, 806] width 237 height 100
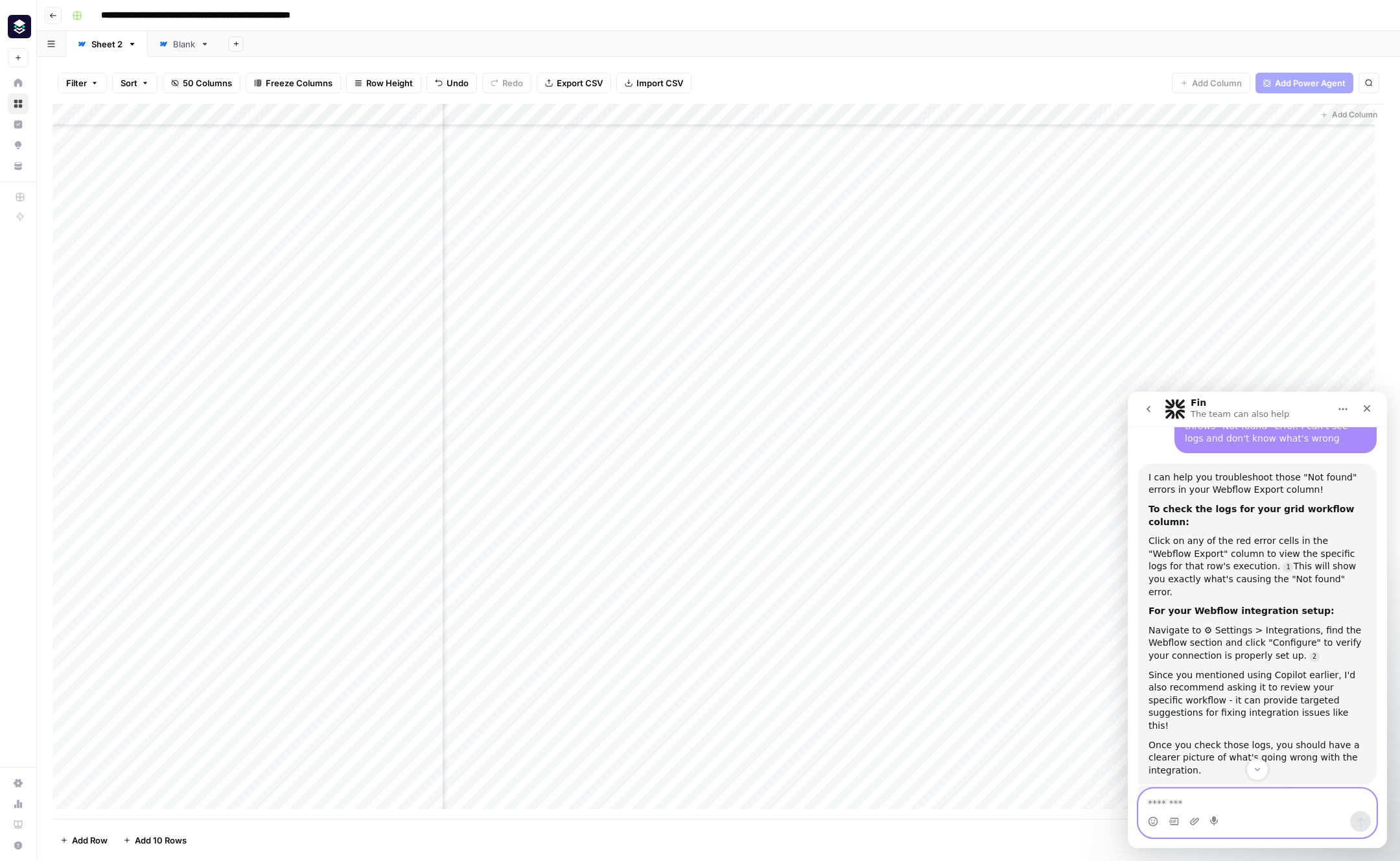
scroll to position [844, 0]
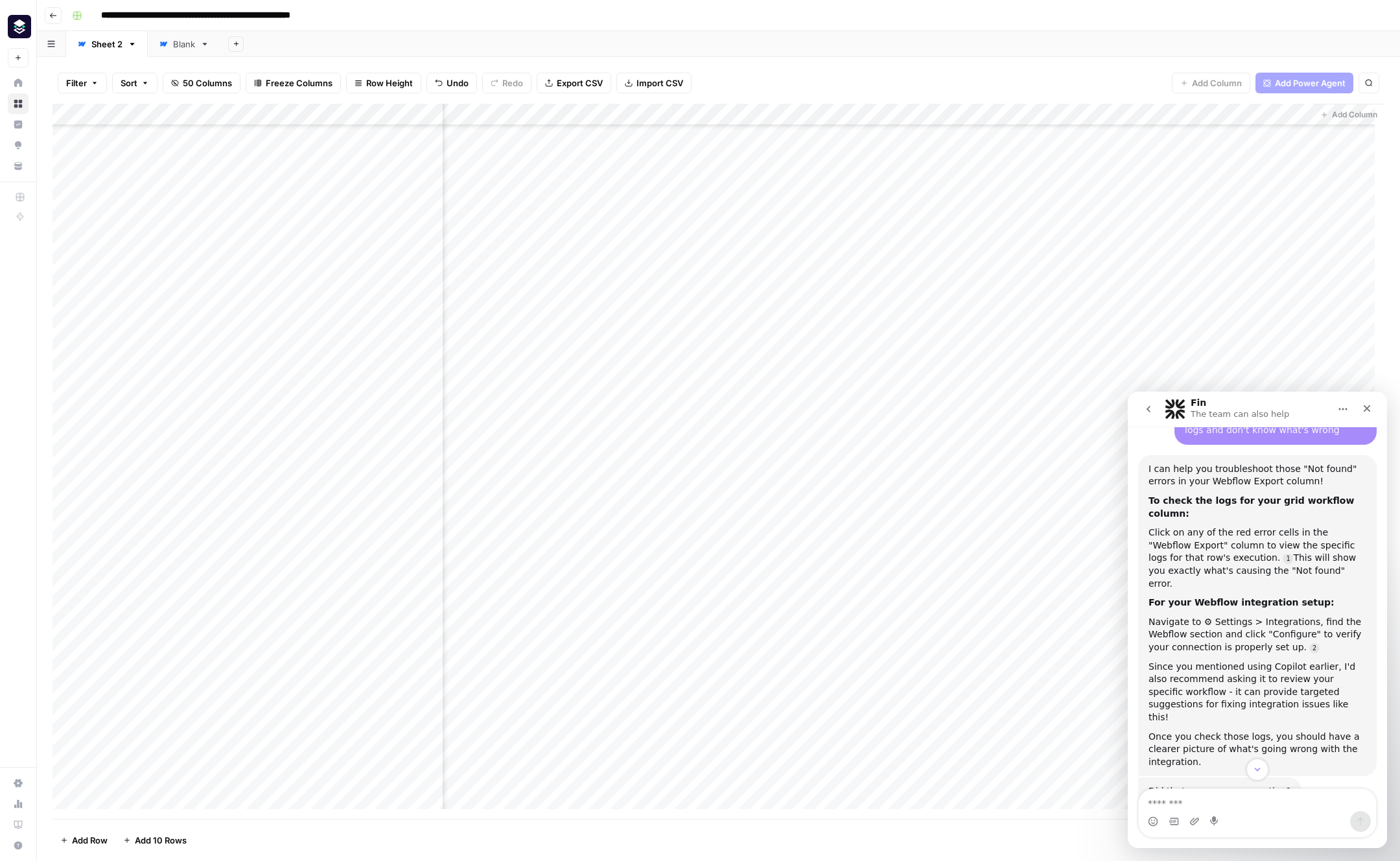
click at [990, 406] on div "Add Column" at bounding box center [718, 461] width 1331 height 715
click at [989, 399] on button "button" at bounding box center [1010, 399] width 117 height 23
click at [1121, 441] on div "Add Column" at bounding box center [718, 461] width 1331 height 715
click at [1012, 397] on div "Add Column" at bounding box center [718, 461] width 1331 height 715
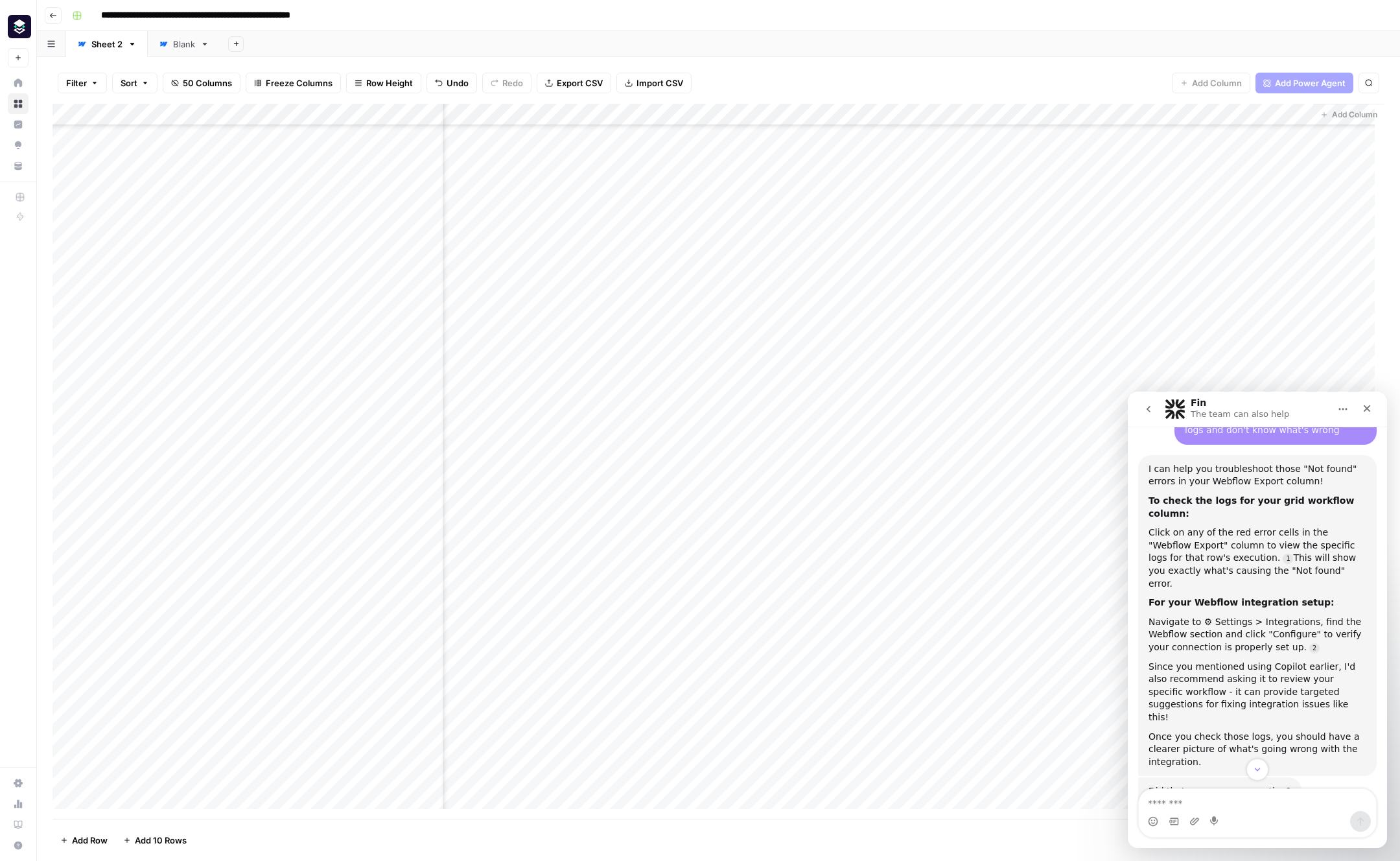
click at [1011, 397] on div "Add Column" at bounding box center [718, 461] width 1331 height 715
click at [993, 396] on div "Add Column" at bounding box center [718, 461] width 1331 height 715
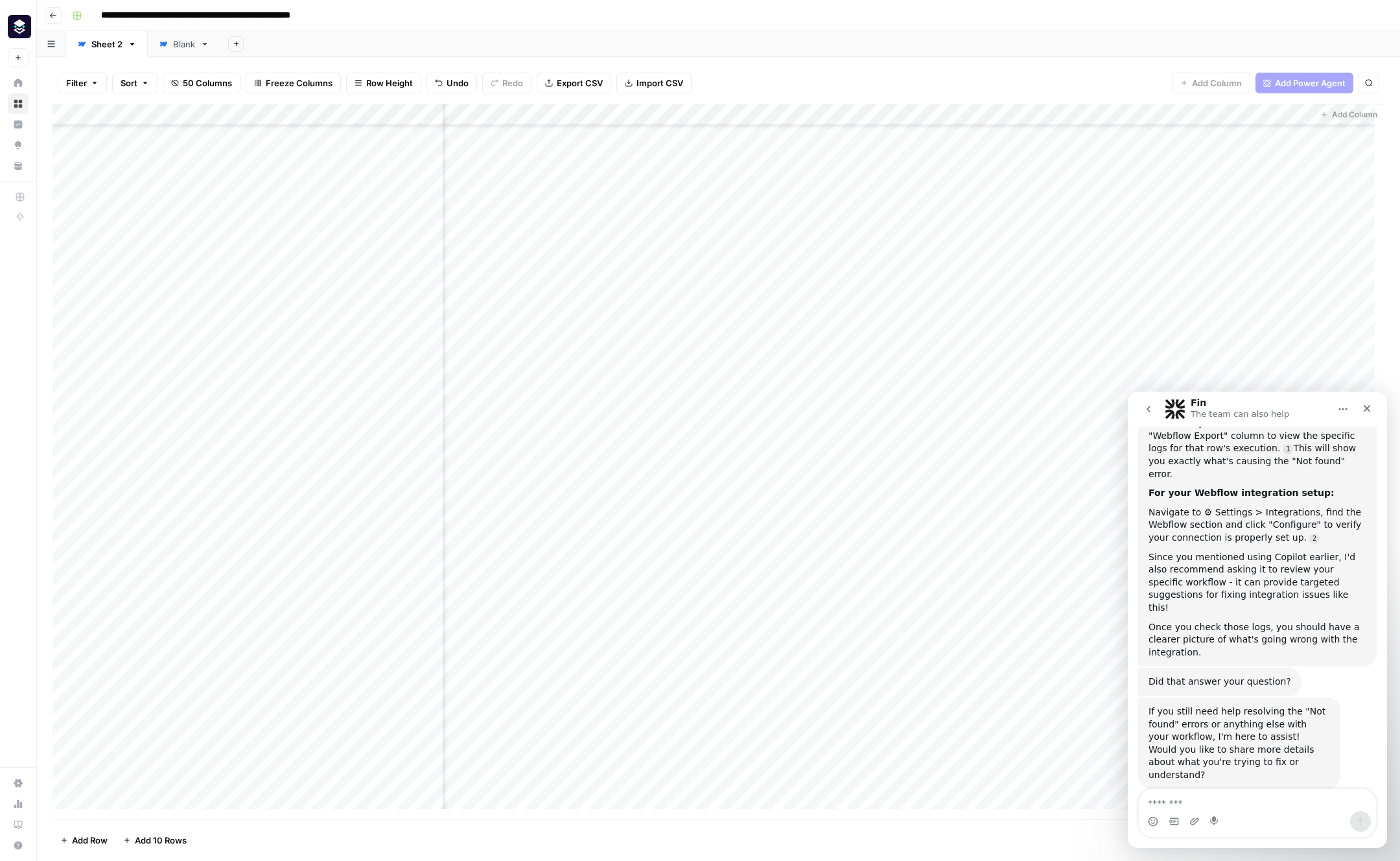
scroll to position [958, 0]
click at [1131, 807] on textarea "Message…" at bounding box center [1257, 799] width 237 height 22
type textarea "**********"
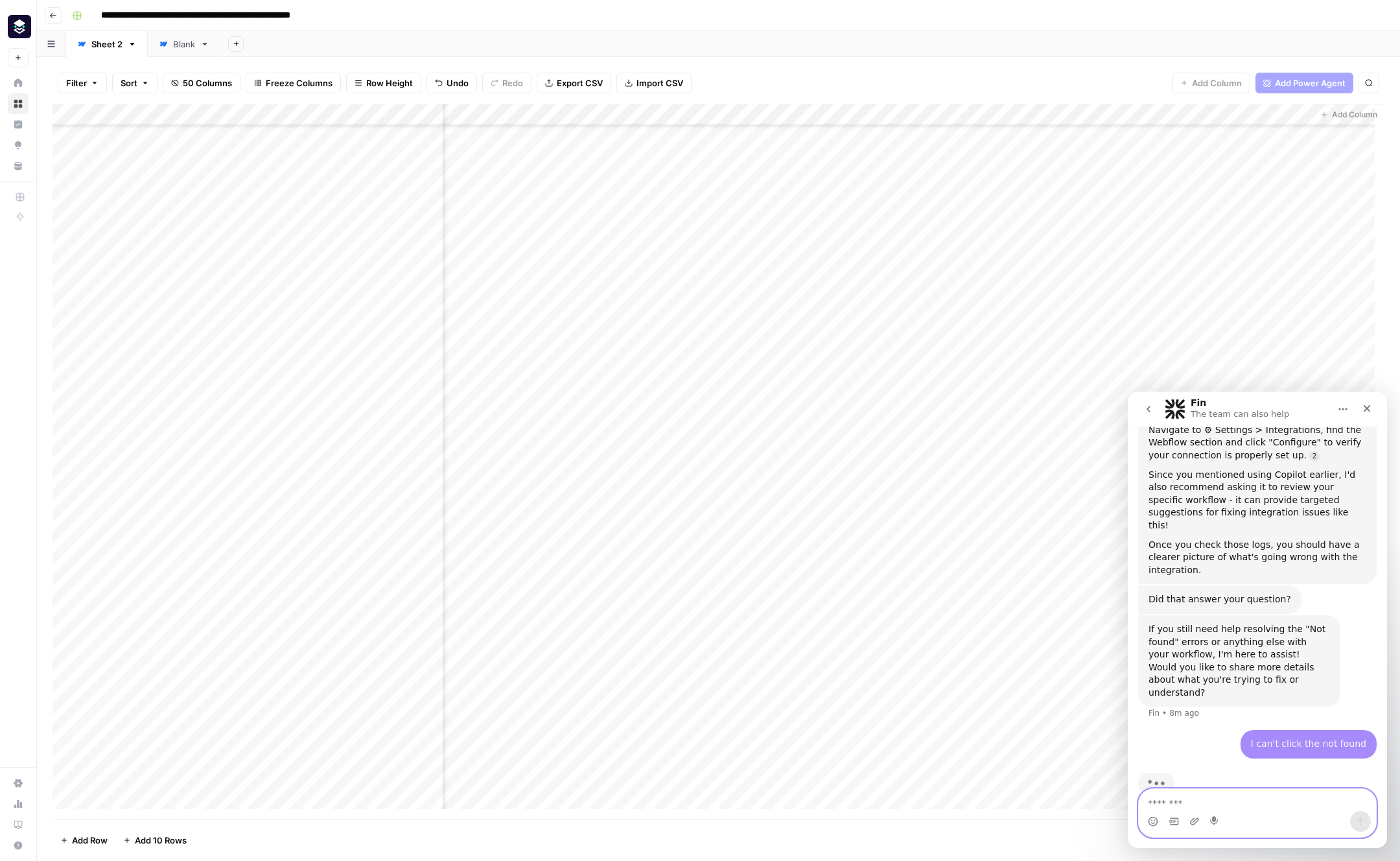
scroll to position [1039, 0]
click at [993, 378] on div "Add Column" at bounding box center [718, 461] width 1331 height 715
click at [993, 352] on div "Add Column" at bounding box center [718, 461] width 1331 height 715
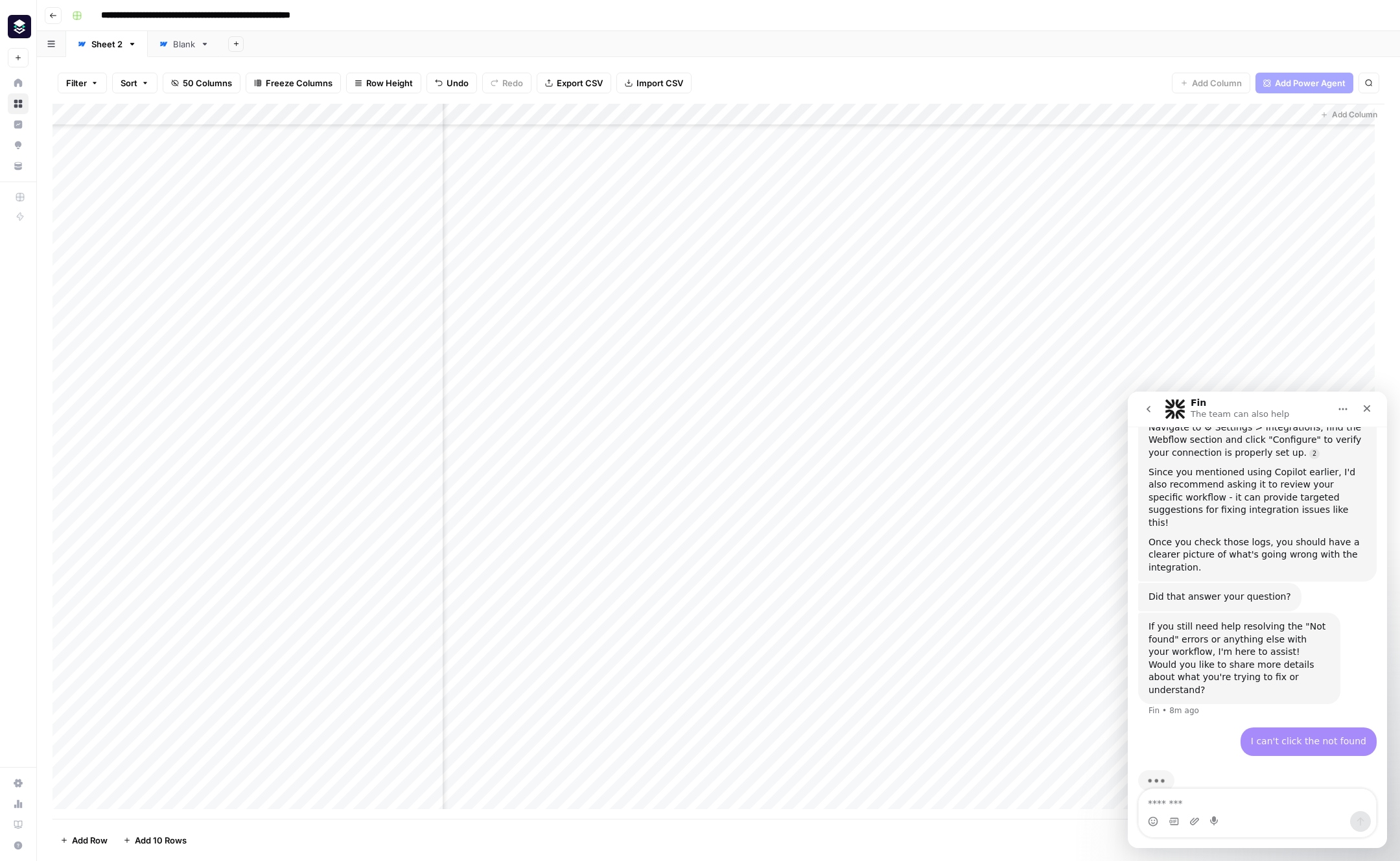
click at [993, 352] on div "Add Column" at bounding box center [718, 461] width 1331 height 715
click at [997, 354] on button "button" at bounding box center [1010, 355] width 117 height 23
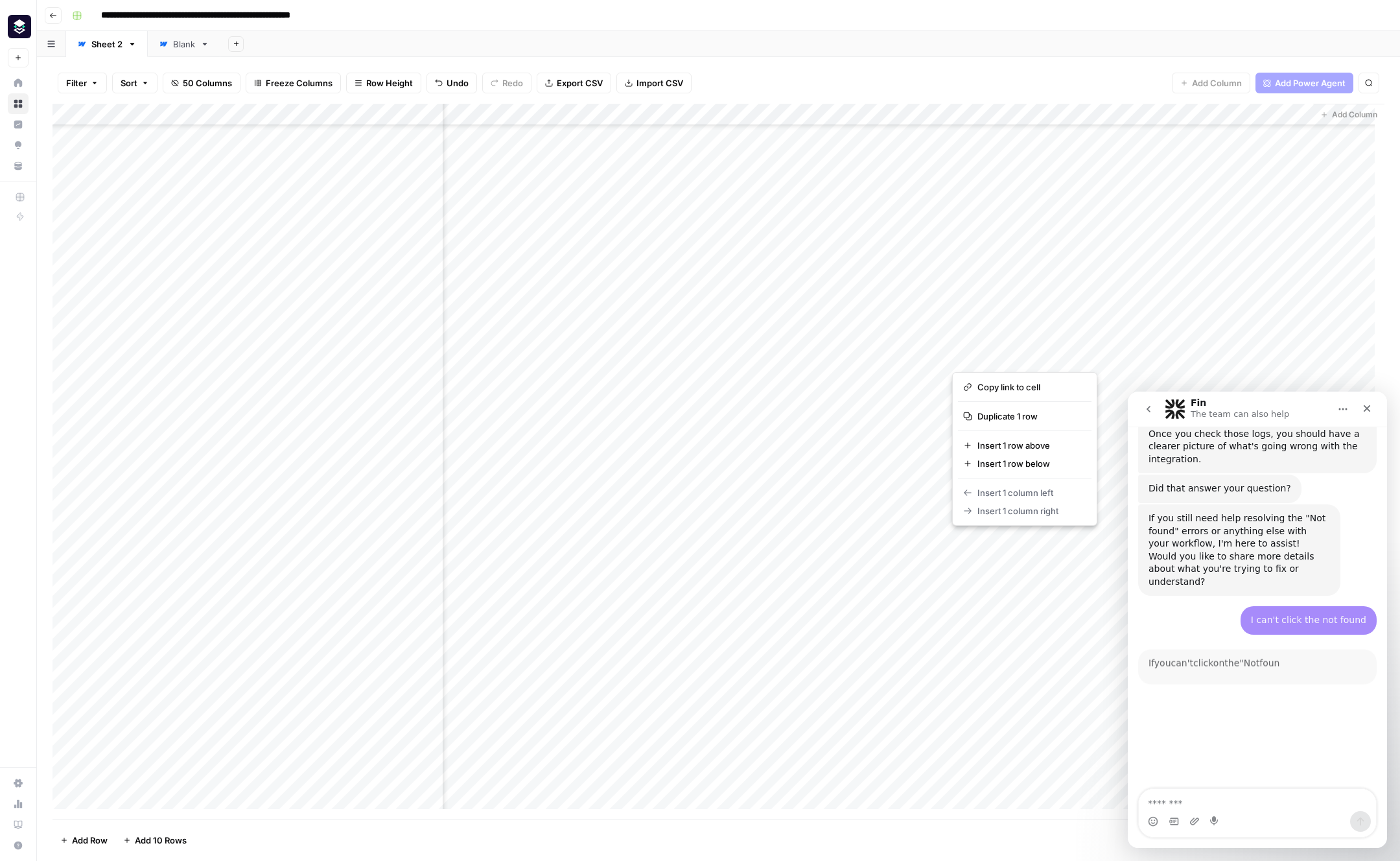
click at [1131, 685] on div "Hi there! This is Fin speaking. I’m here to answer your questions, but if we ca…" at bounding box center [1257, 124] width 259 height 1646
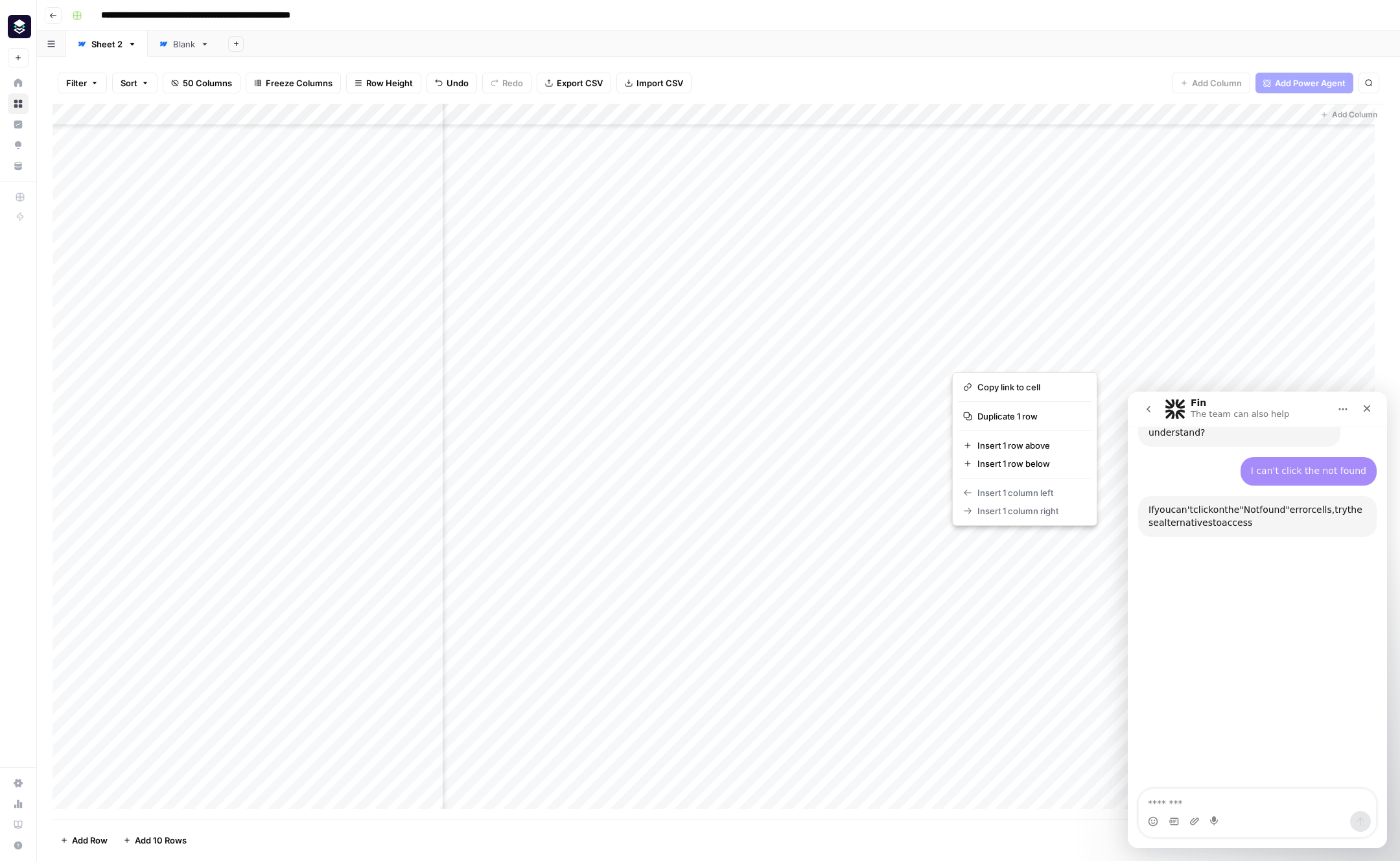
scroll to position [1307, 0]
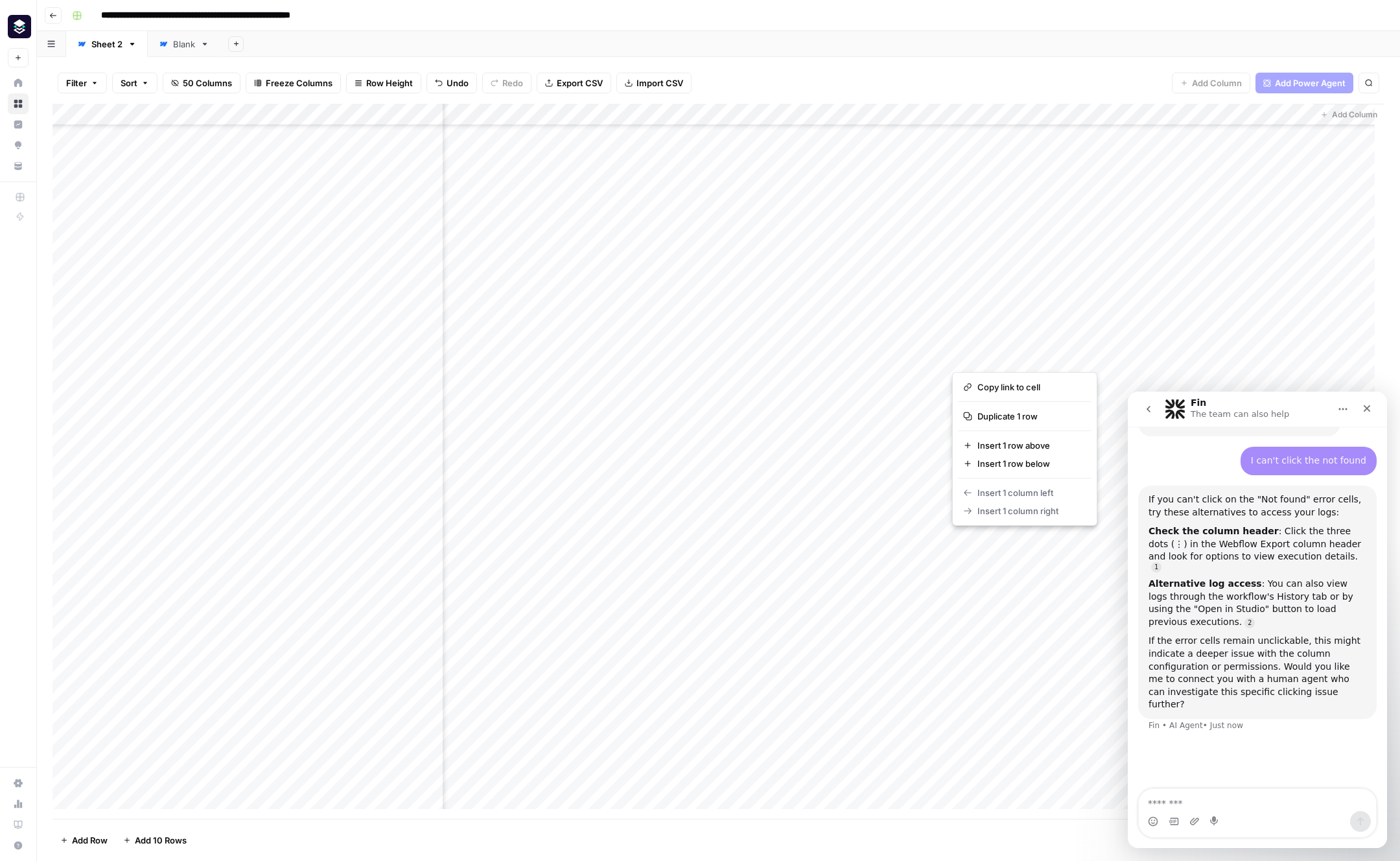
click at [1043, 115] on div "Add Column" at bounding box center [718, 461] width 1331 height 715
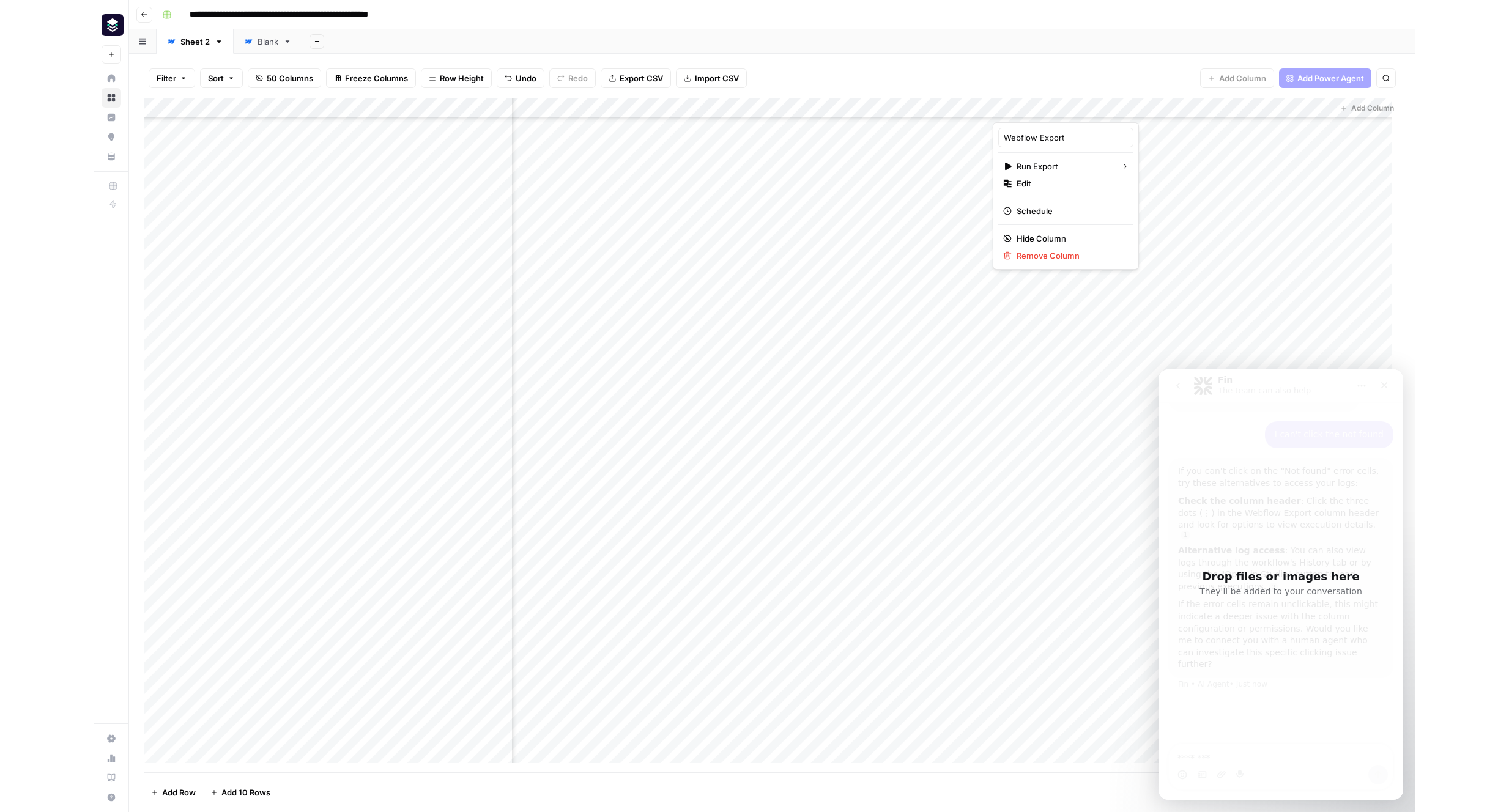
scroll to position [1220, 0]
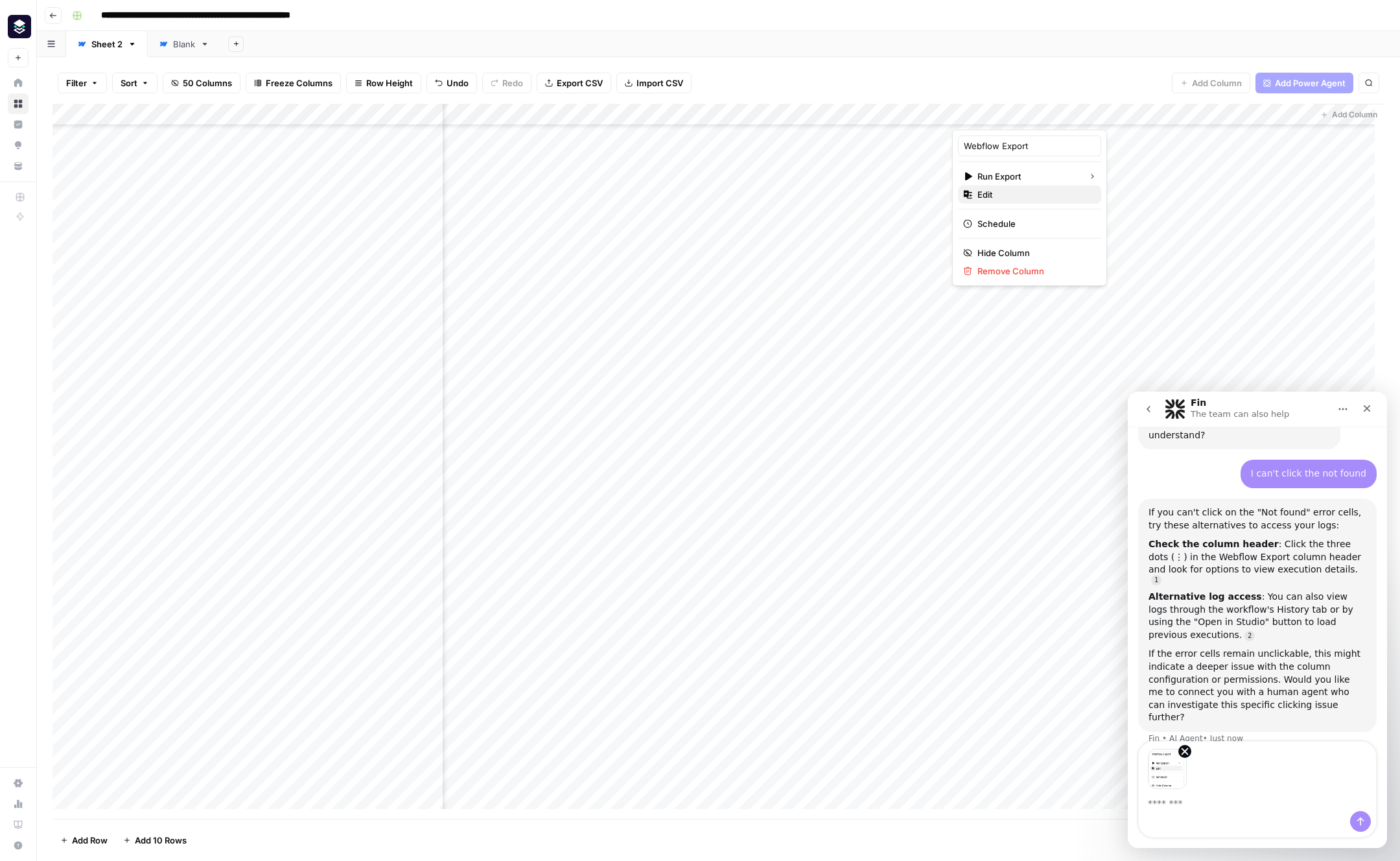
click at [1019, 195] on span "Edit" at bounding box center [1034, 195] width 114 height 13
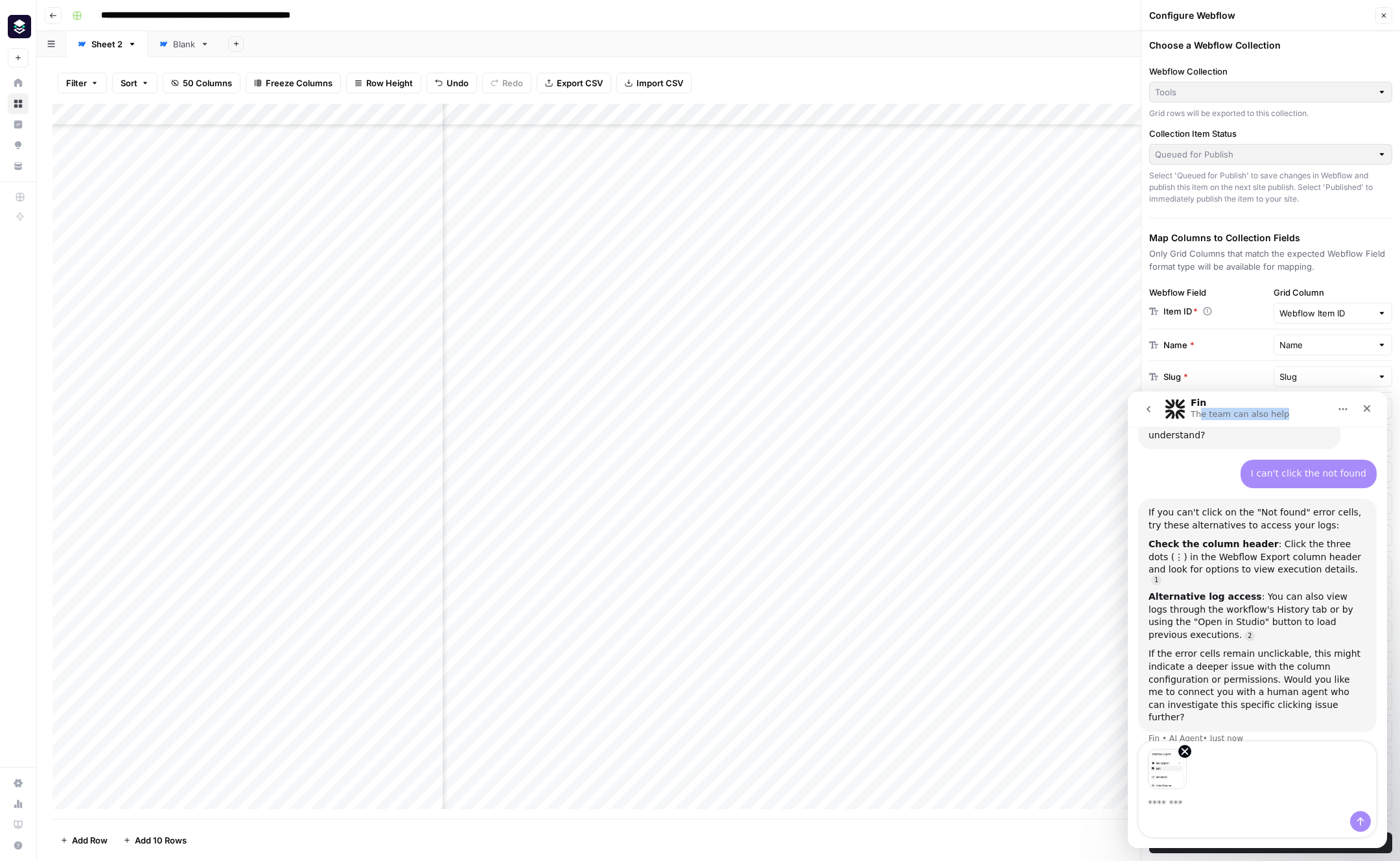
drag, startPoint x: 1300, startPoint y: 409, endPoint x: 1216, endPoint y: 411, distance: 84.0
click at [1131, 412] on div "Fin The team can also help" at bounding box center [1246, 409] width 164 height 23
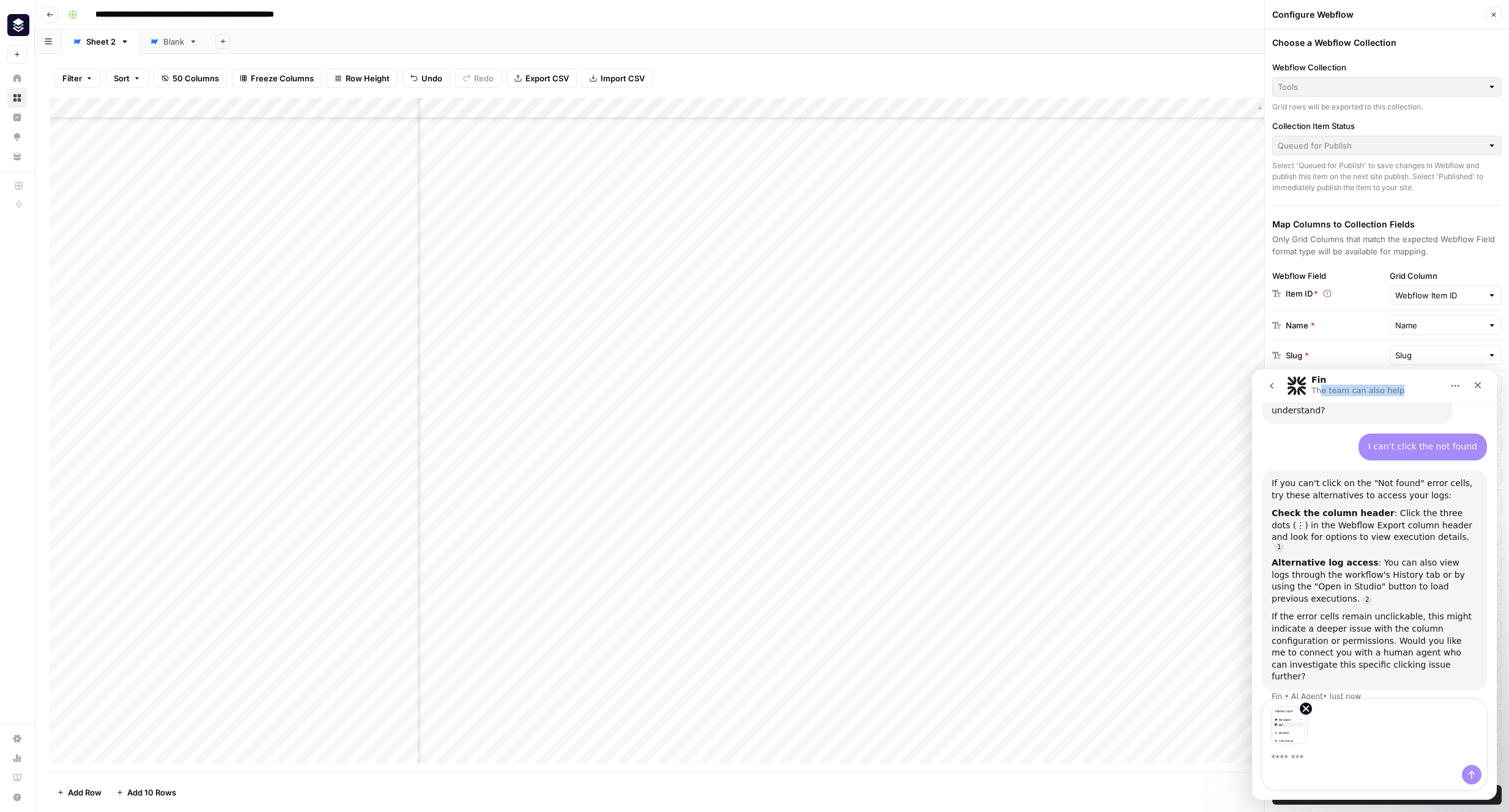
scroll to position [500, 4946]
click at [1067, 386] on icon "Home" at bounding box center [1454, 386] width 10 height 10
click at [1067, 199] on div "Choose a Webflow Collection Webflow Collection Tools Grid rows will be exported…" at bounding box center [1386, 420] width 244 height 783
click at [1067, 759] on textarea "Message…" at bounding box center [1374, 753] width 223 height 20
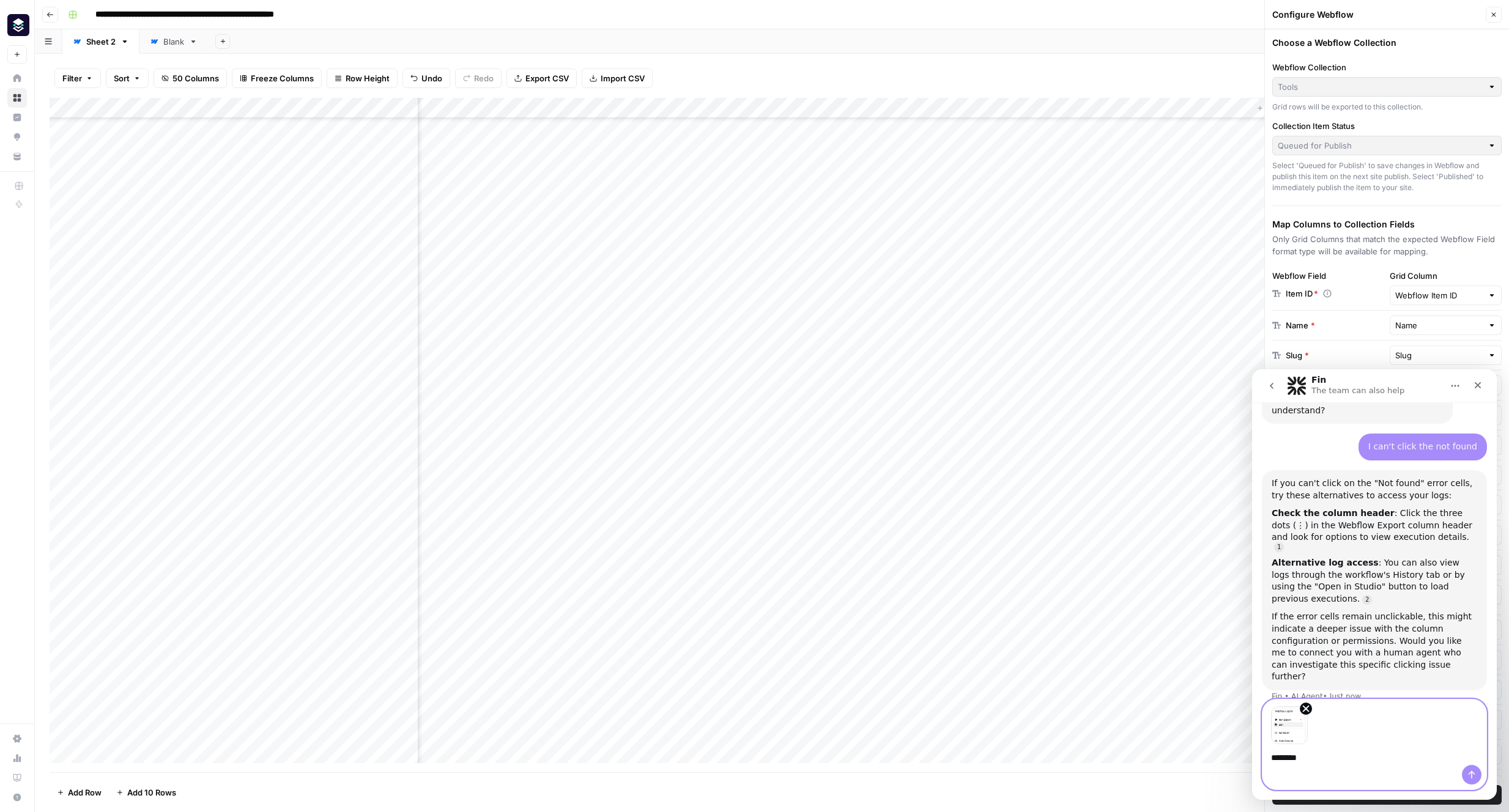
type textarea "*********"
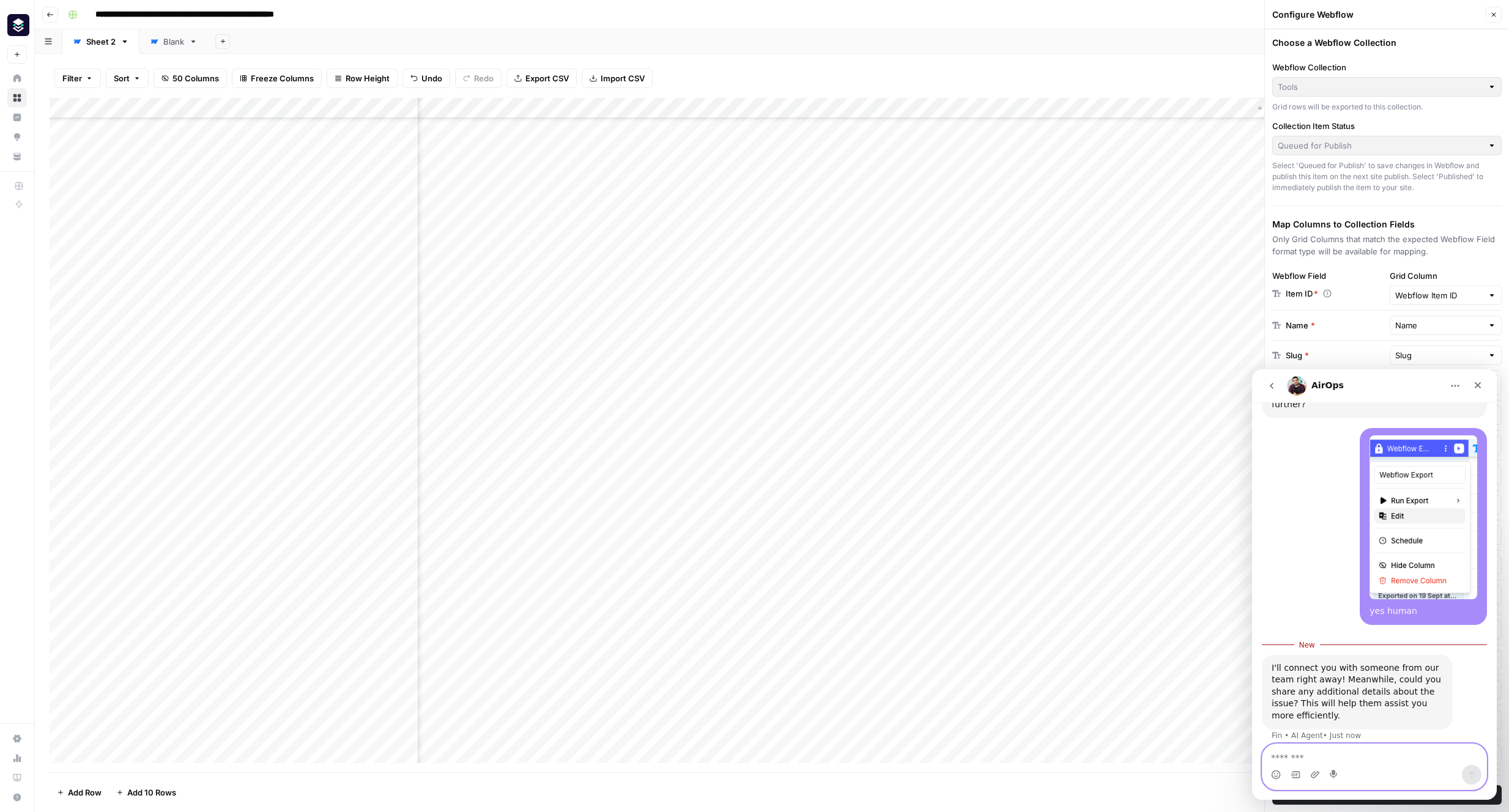
scroll to position [1495, 0]
click at [1067, 753] on div "Waiting for a teammate" at bounding box center [1374, 769] width 245 height 35
click at [1067, 704] on div "I'll connect you with someone from our team right away! Meanwhile, could you sh…" at bounding box center [1374, 704] width 225 height 101
click at [1067, 755] on textarea "Message…" at bounding box center [1374, 753] width 223 height 20
click at [1067, 756] on textarea "Message…" at bounding box center [1374, 753] width 223 height 20
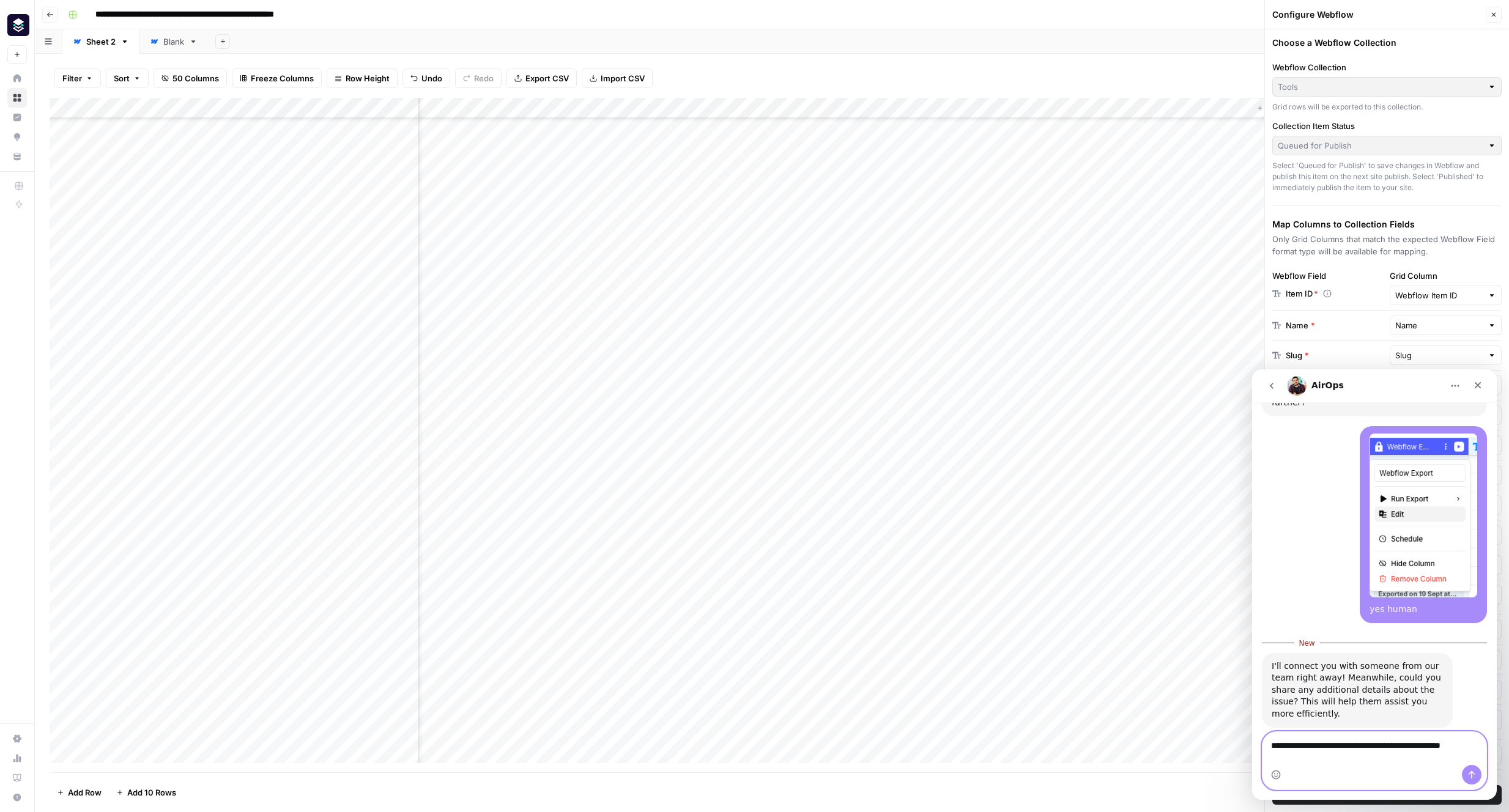
scroll to position [1508, 0]
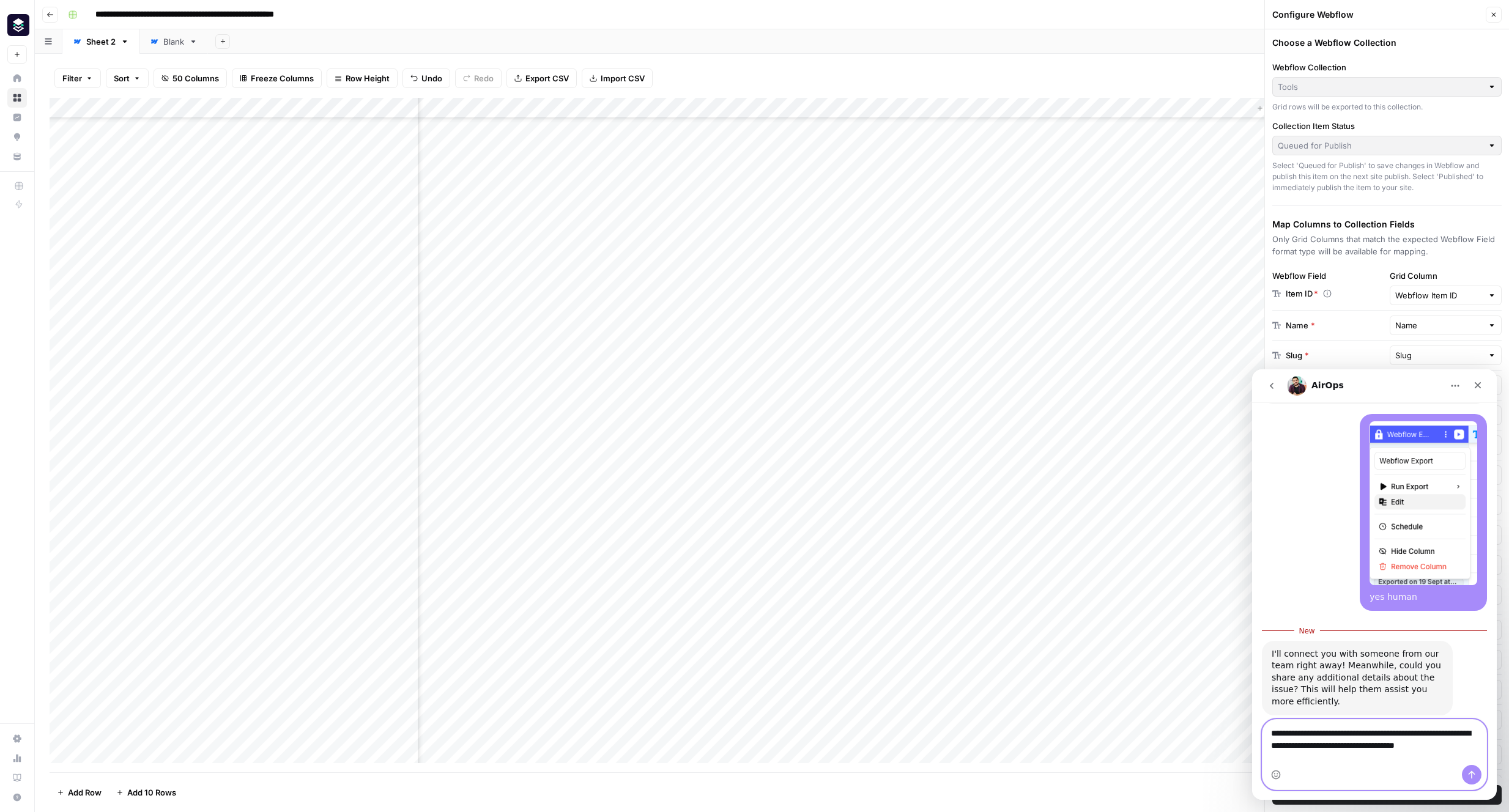
type textarea "**********"
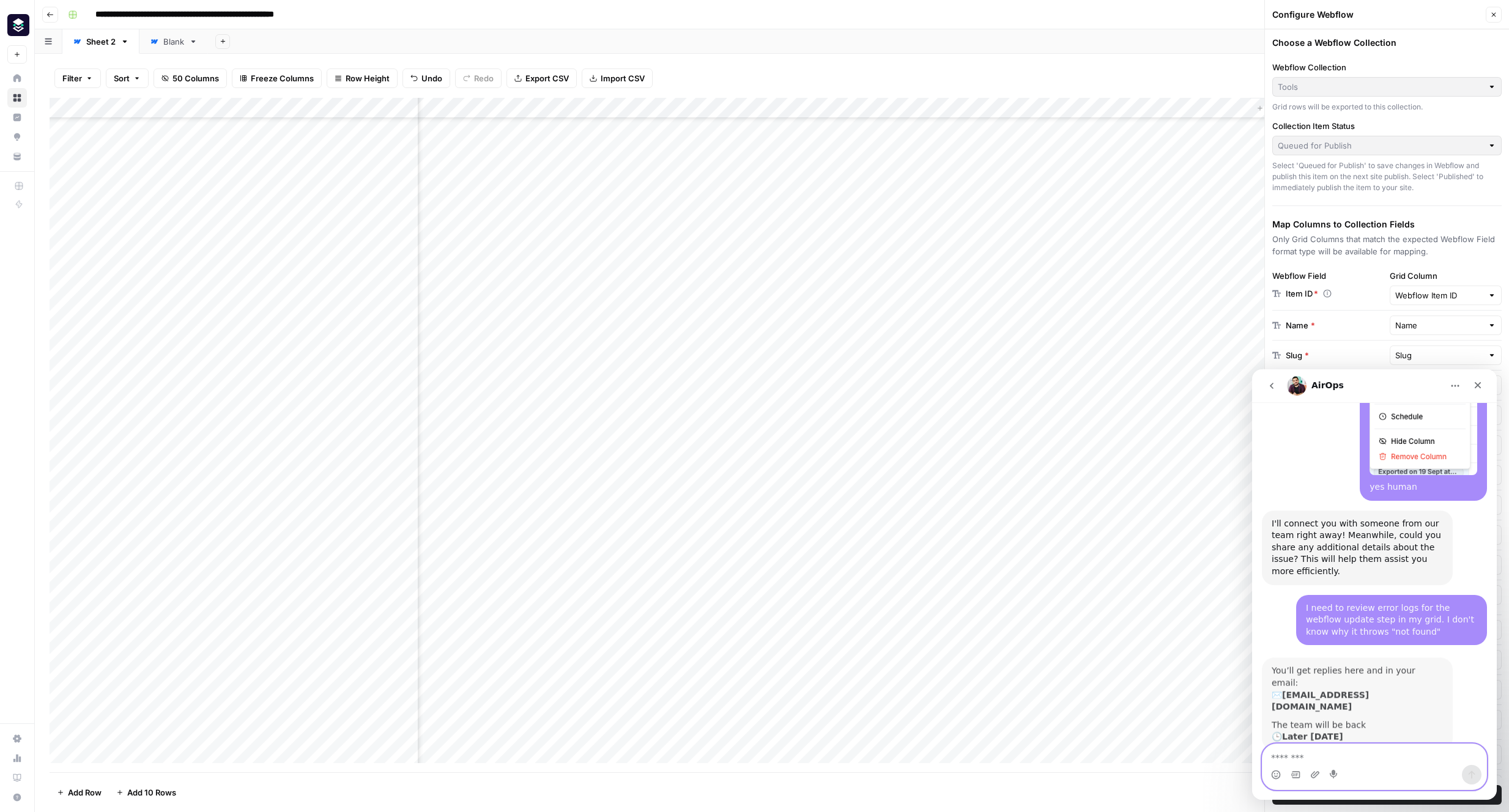
scroll to position [1614, 0]
click at [1067, 9] on button "Close" at bounding box center [1493, 15] width 16 height 16
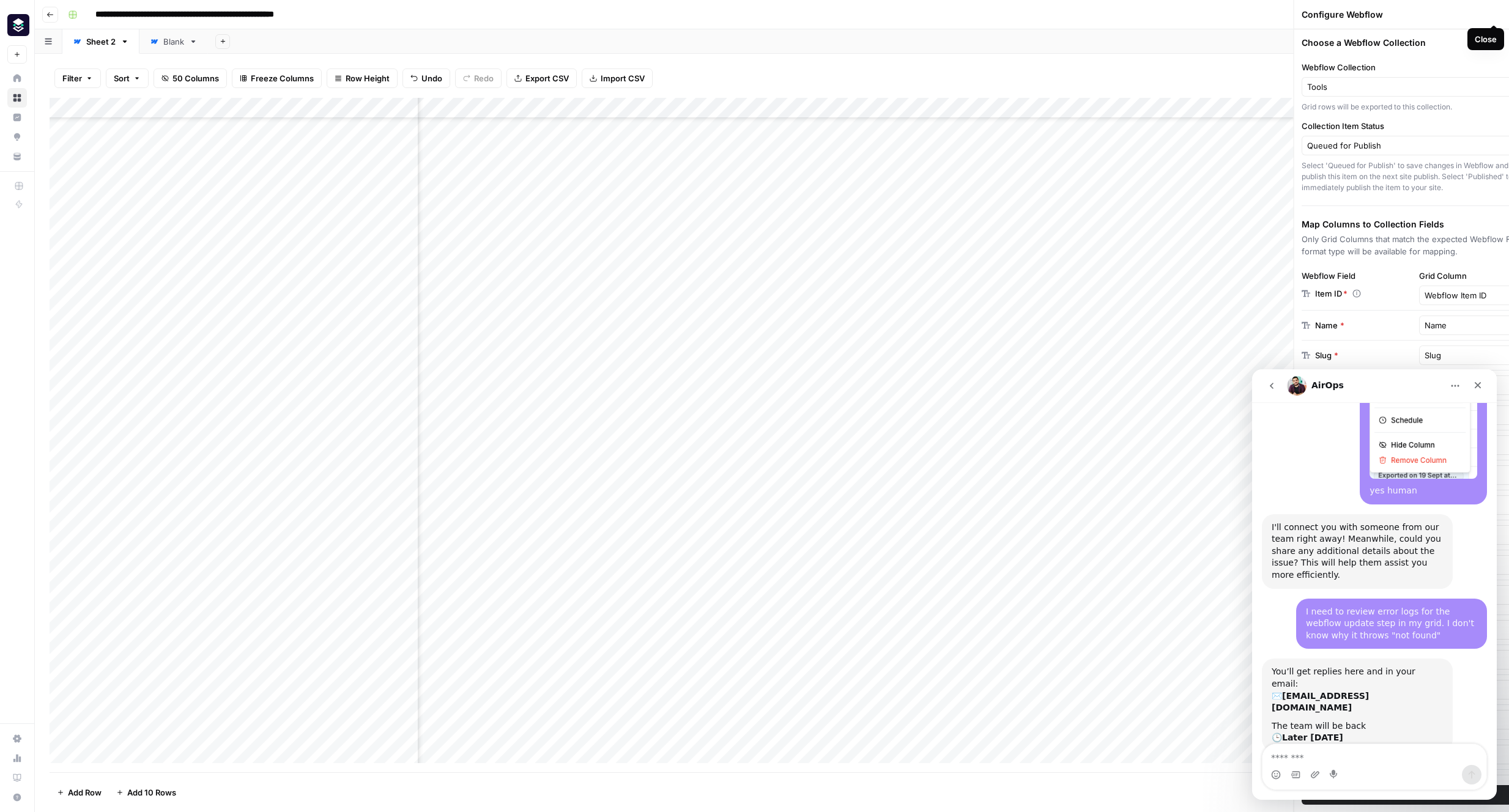
scroll to position [500, 4770]
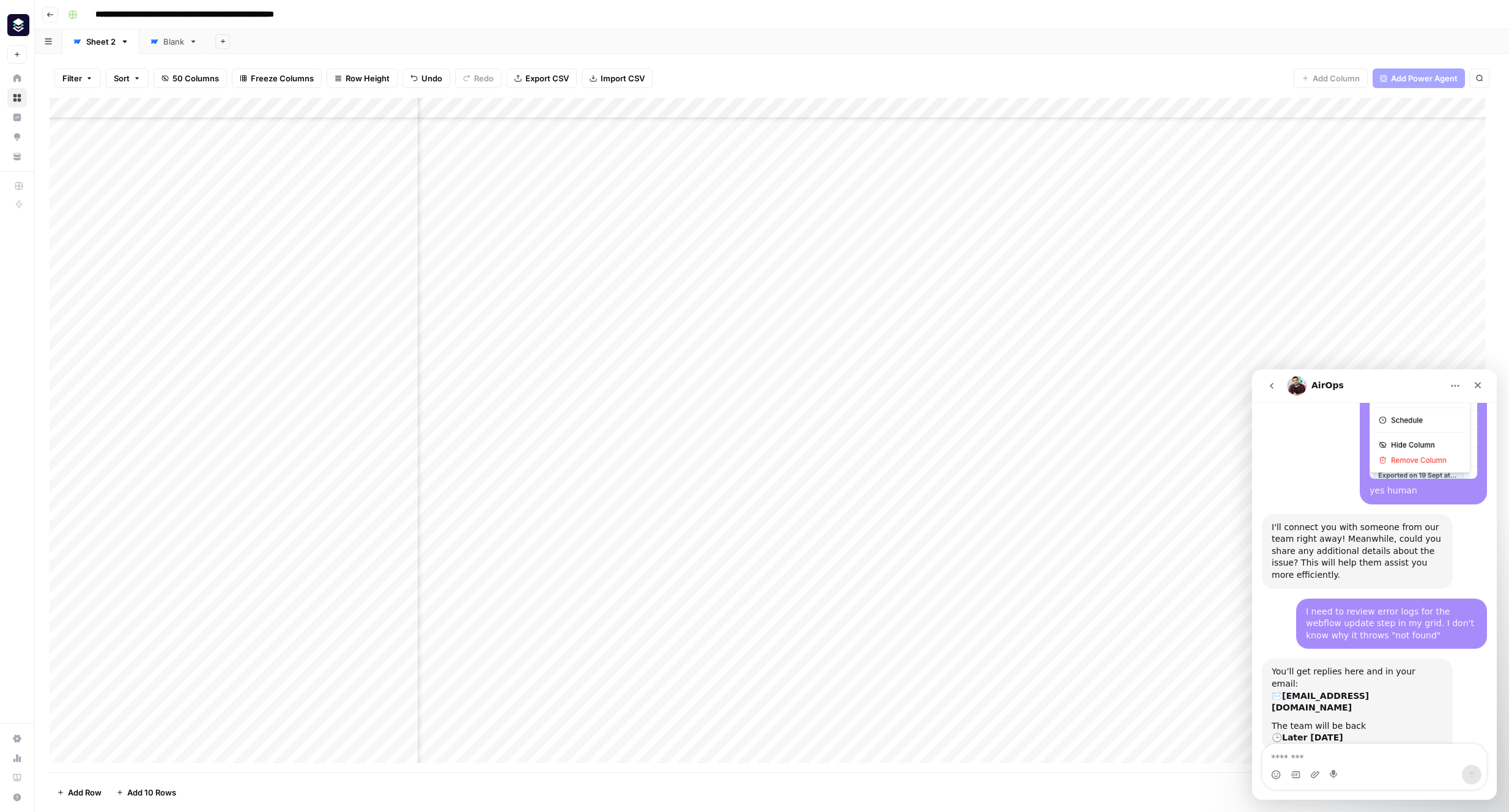
scroll to position [500, 0]
click at [221, 43] on icon "button" at bounding box center [223, 42] width 7 height 7
click at [224, 43] on icon "button" at bounding box center [223, 42] width 7 height 7
click at [122, 43] on icon "button" at bounding box center [125, 42] width 9 height 9
click at [161, 81] on span "Duplicate Sheet" at bounding box center [174, 82] width 59 height 12
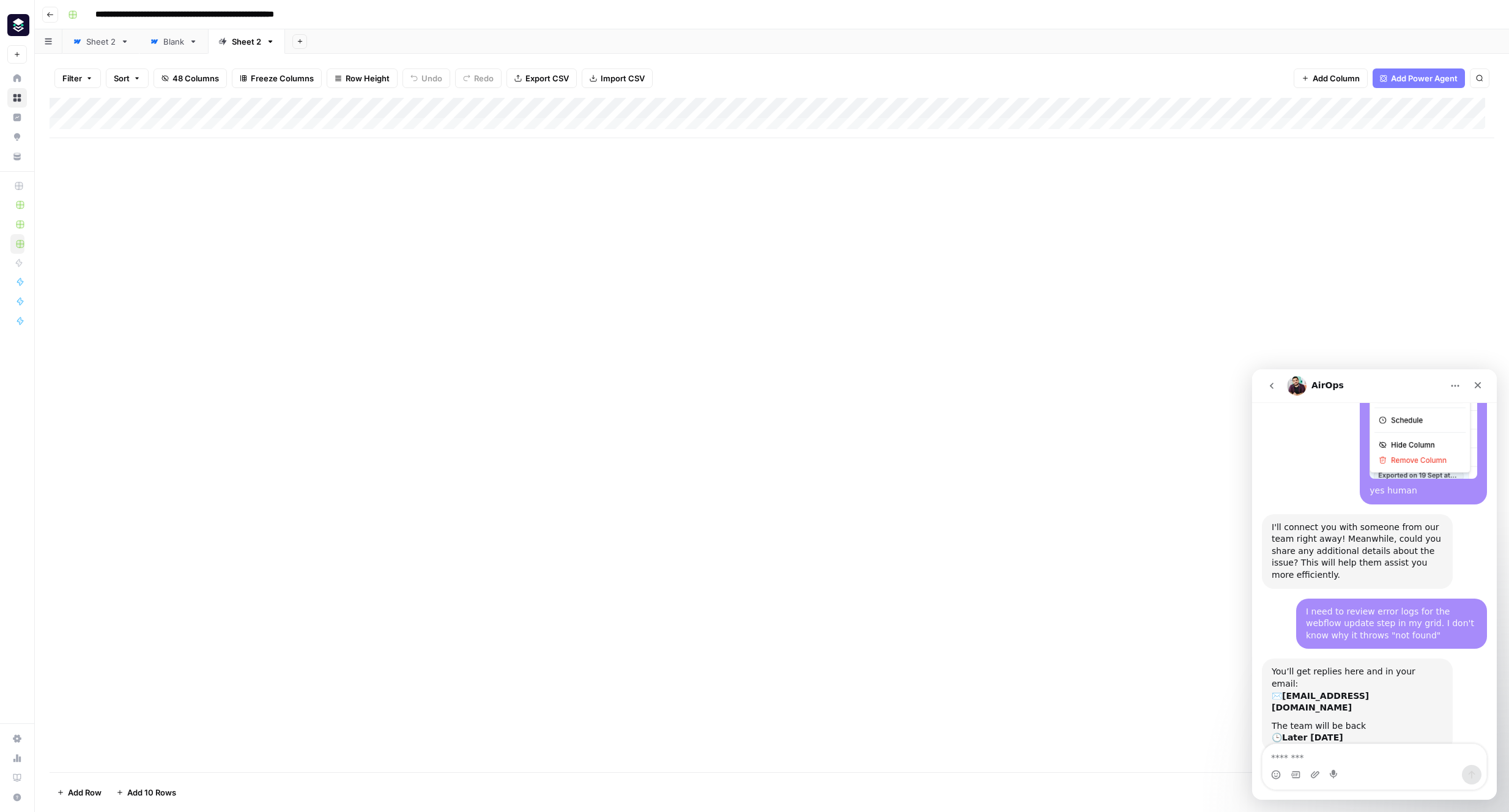
click at [87, 45] on div "Sheet 2" at bounding box center [100, 42] width 29 height 12
click at [166, 334] on div "Add Column" at bounding box center [771, 434] width 1444 height 675
click at [60, 331] on div "Add Column" at bounding box center [771, 434] width 1444 height 675
click at [121, 334] on div "Add Column" at bounding box center [771, 434] width 1444 height 675
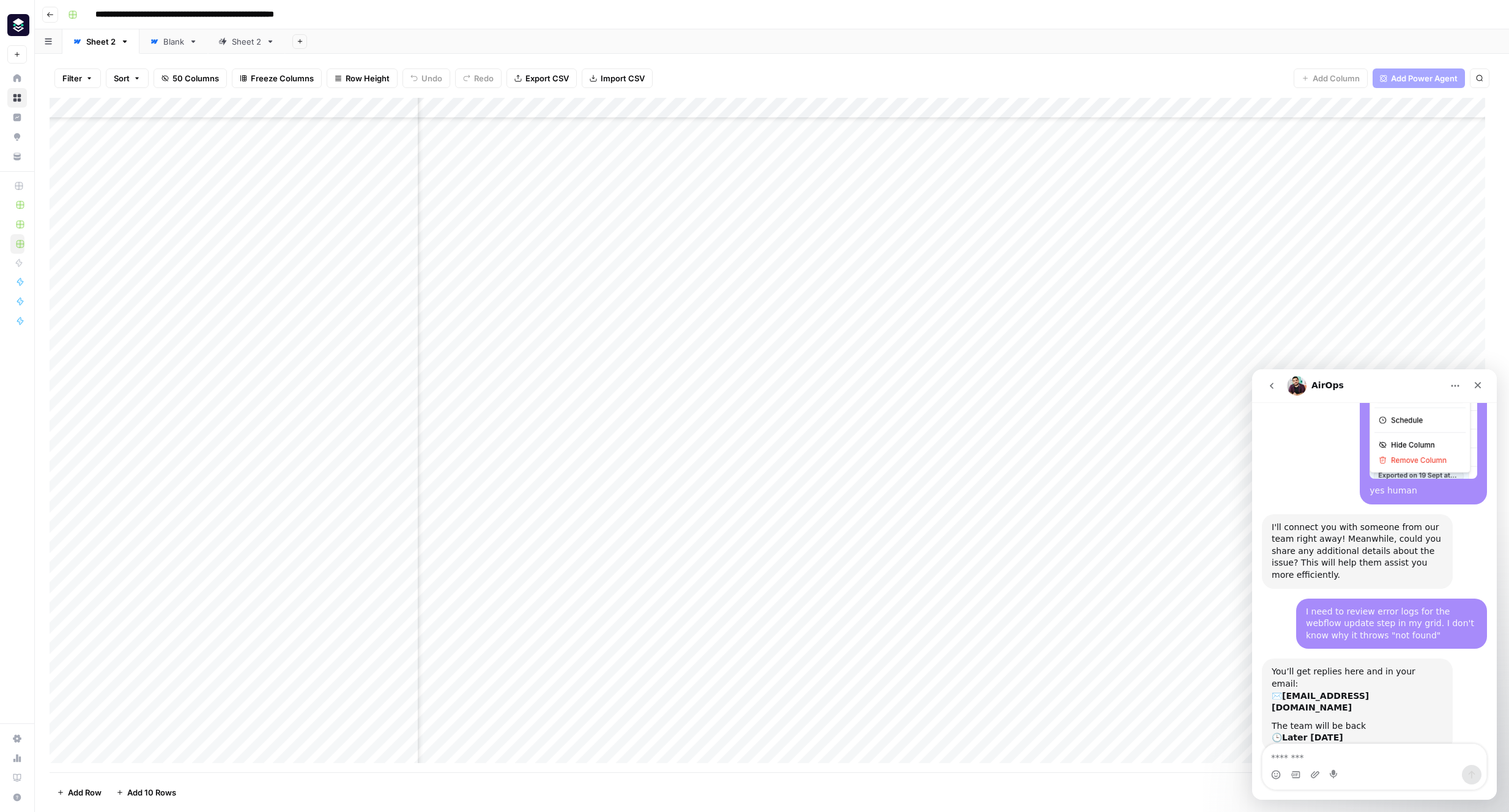
scroll to position [480, 4770]
click at [998, 334] on div "Add Column" at bounding box center [771, 434] width 1444 height 675
click at [250, 48] on link "Sheet 2" at bounding box center [246, 42] width 77 height 25
click at [157, 127] on div "Add Column" at bounding box center [771, 118] width 1444 height 41
type textarea "**********"
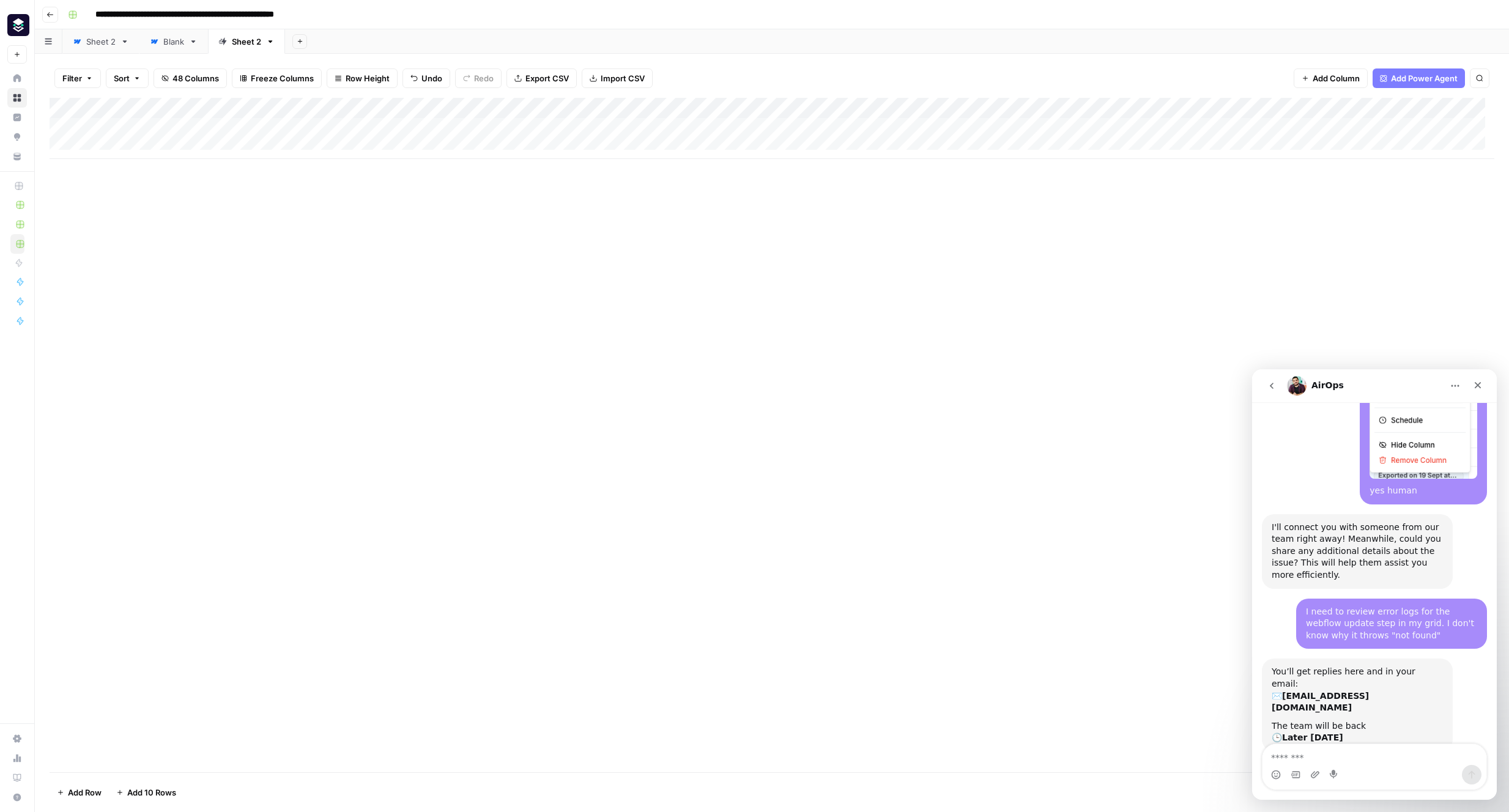
click at [469, 230] on div "Add Column" at bounding box center [771, 434] width 1444 height 675
click at [367, 130] on div "Add Column" at bounding box center [771, 128] width 1444 height 61
click at [275, 130] on div "Add Column" at bounding box center [771, 128] width 1444 height 61
click at [194, 123] on div "Add Column" at bounding box center [771, 128] width 1444 height 61
type textarea "******"
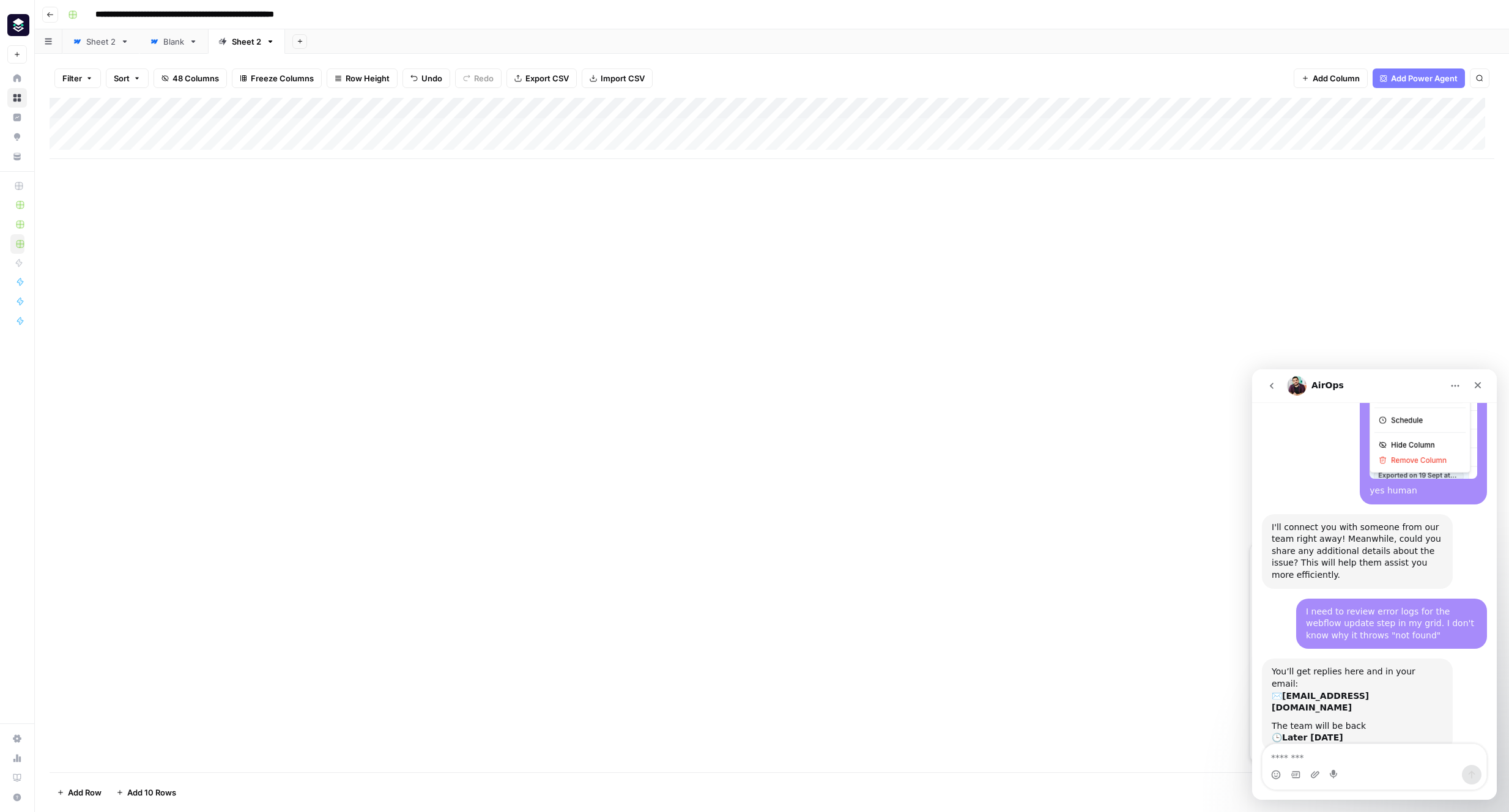
click at [104, 48] on link "Sheet 2" at bounding box center [100, 42] width 77 height 25
type input "******"
click at [1067, 112] on button "Close Search" at bounding box center [1468, 113] width 15 height 15
click at [1067, 76] on button "Search" at bounding box center [1479, 78] width 20 height 20
type input "******"
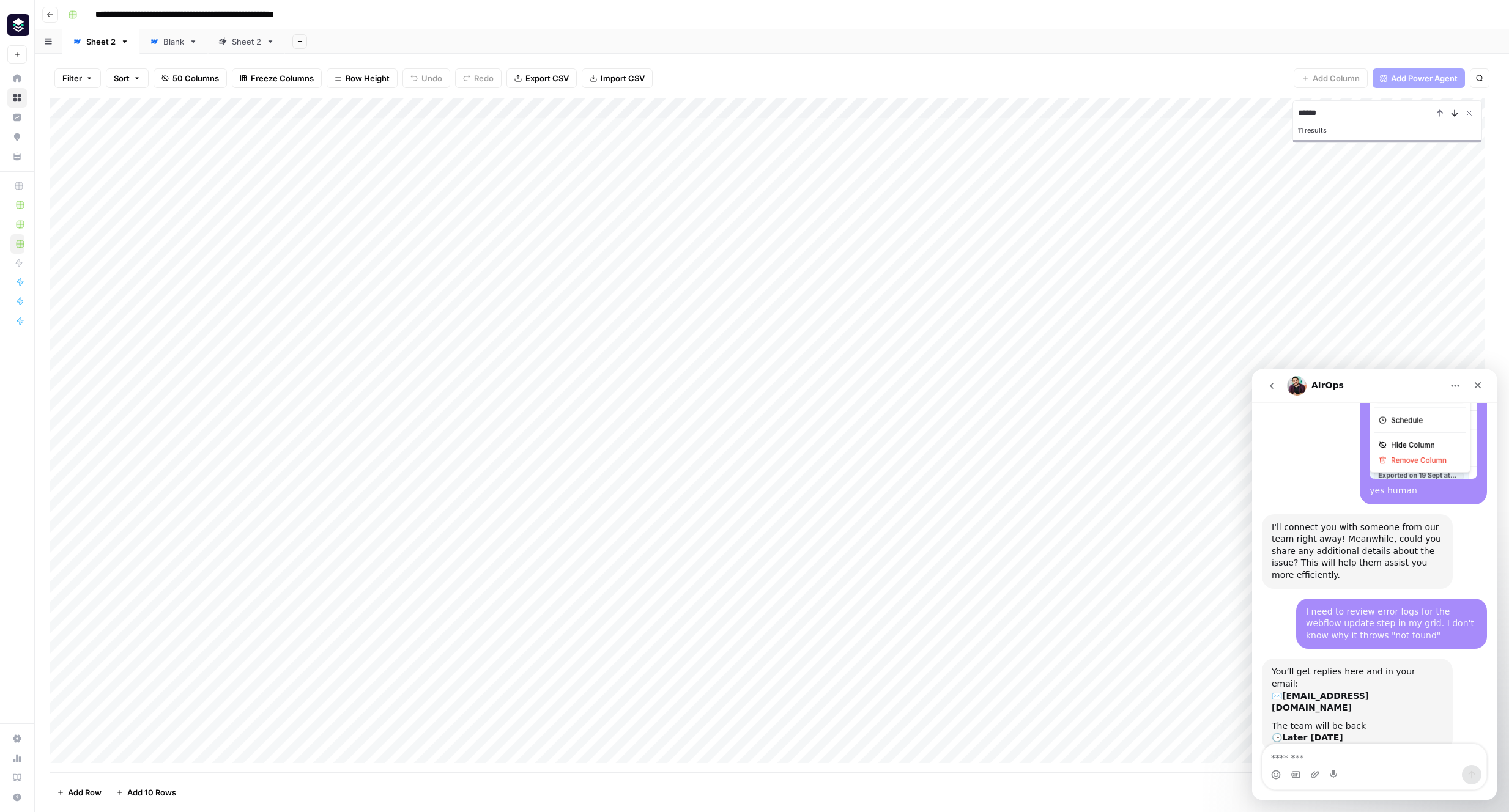
click at [1067, 111] on icon "Next Result" at bounding box center [1454, 113] width 10 height 10
click at [596, 705] on div "Add Column" at bounding box center [771, 434] width 1444 height 675
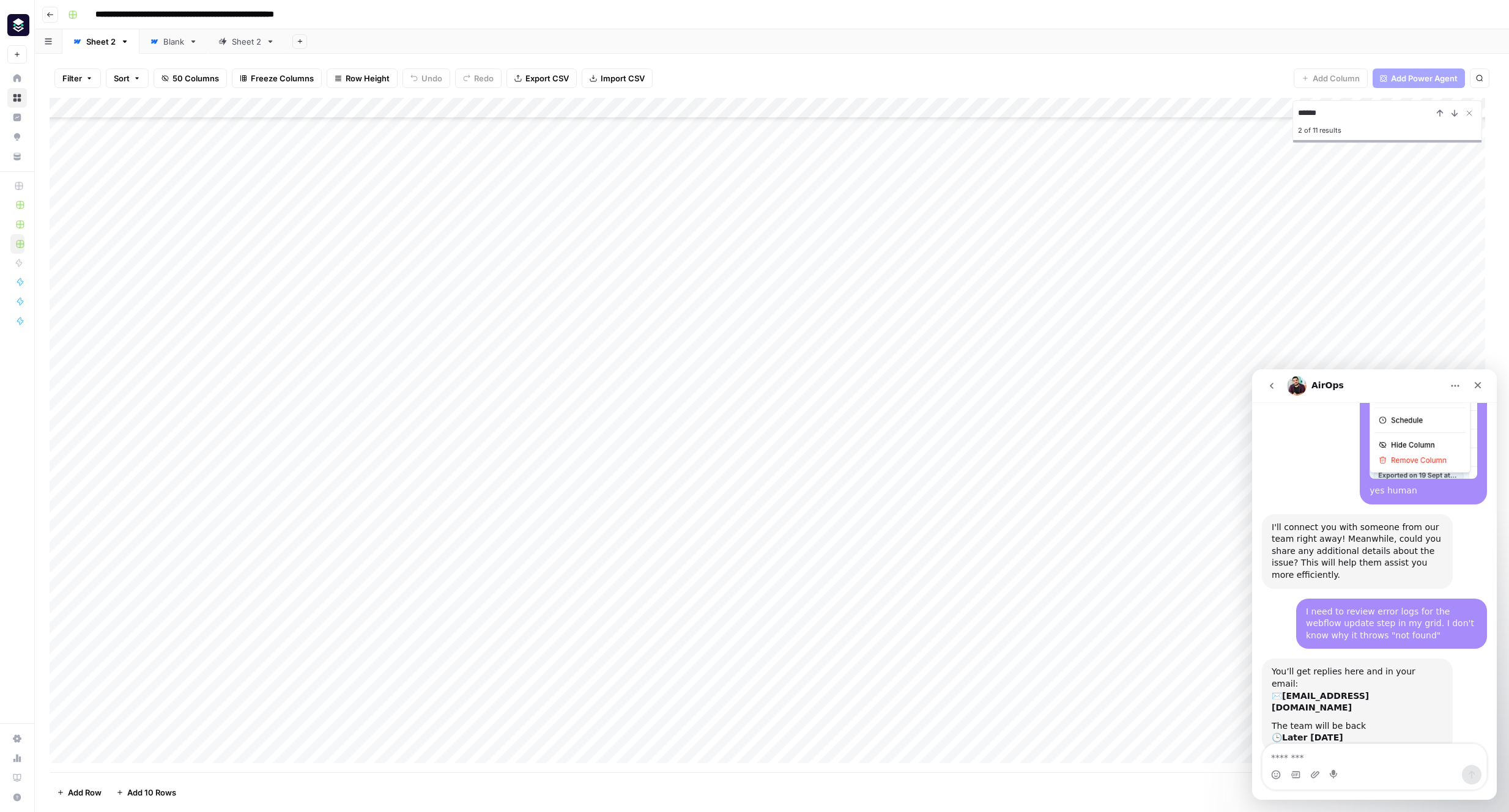
click at [246, 43] on div "Sheet 2" at bounding box center [246, 42] width 29 height 12
click at [557, 121] on div "Add Column" at bounding box center [771, 128] width 1444 height 61
click at [82, 41] on div "Sheet 2" at bounding box center [94, 42] width 43 height 12
type input "******"
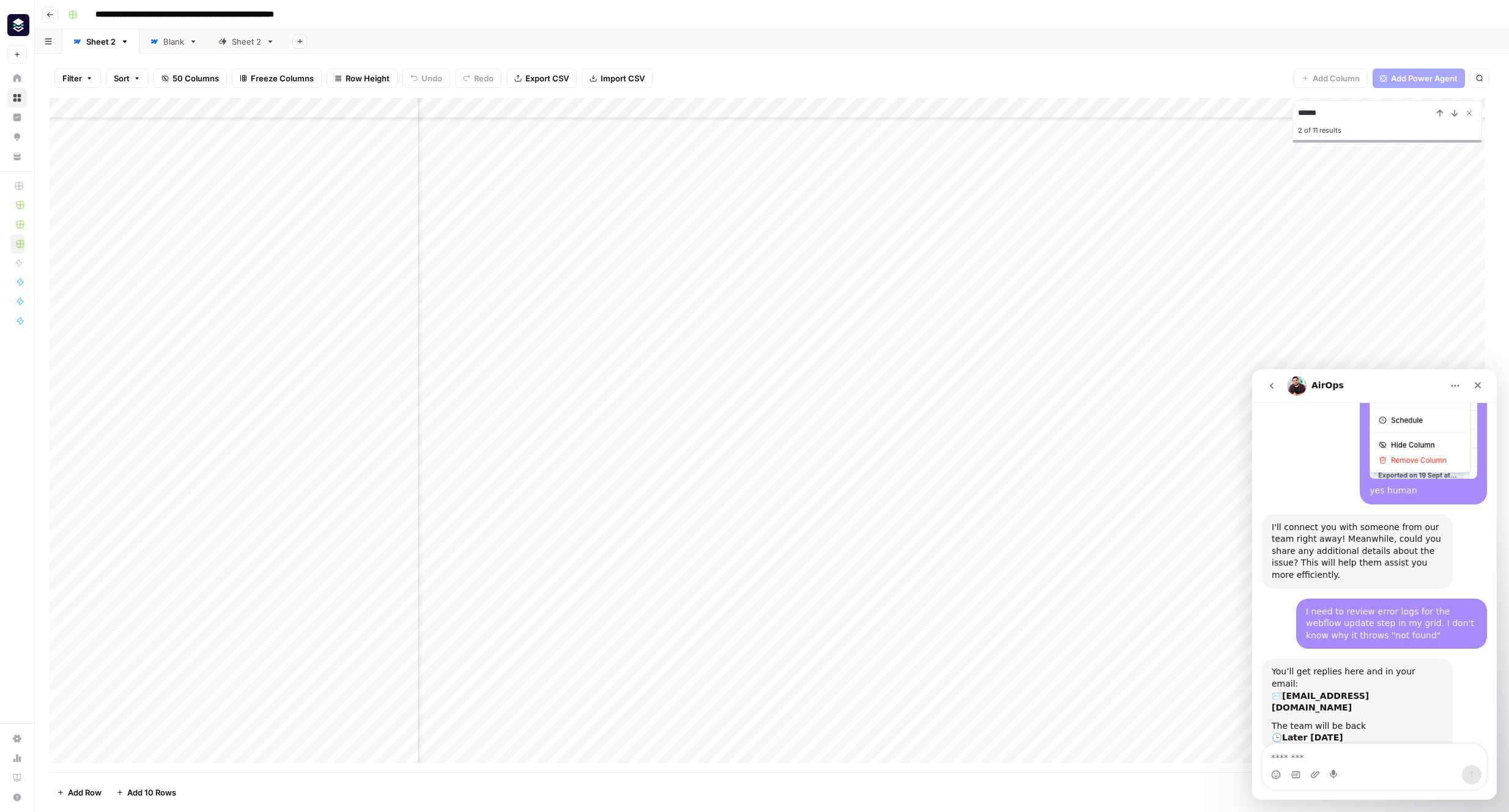
click at [786, 753] on div "Add Column" at bounding box center [771, 434] width 1444 height 675
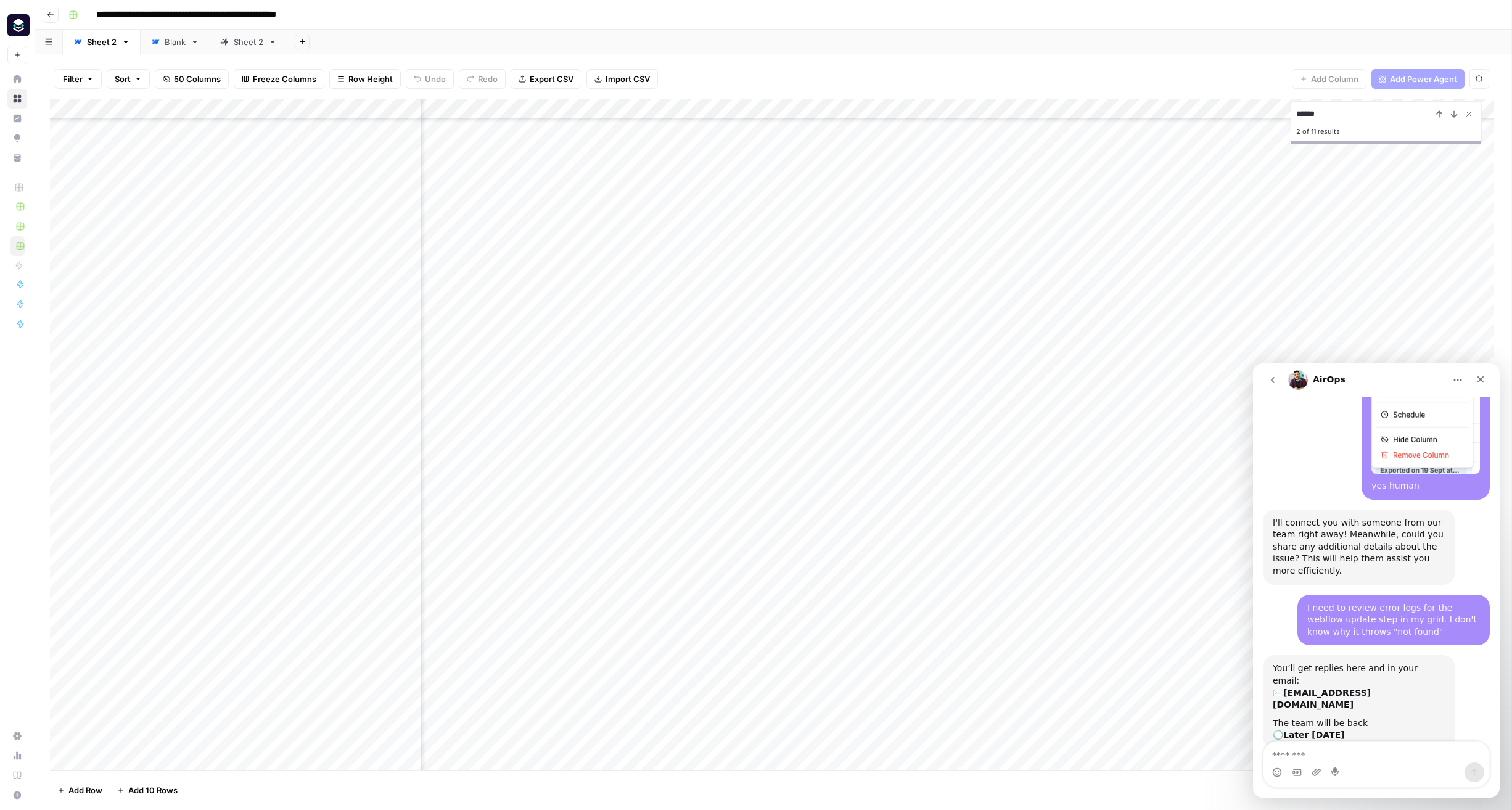
click at [793, 760] on div at bounding box center [797, 759] width 113 height 23
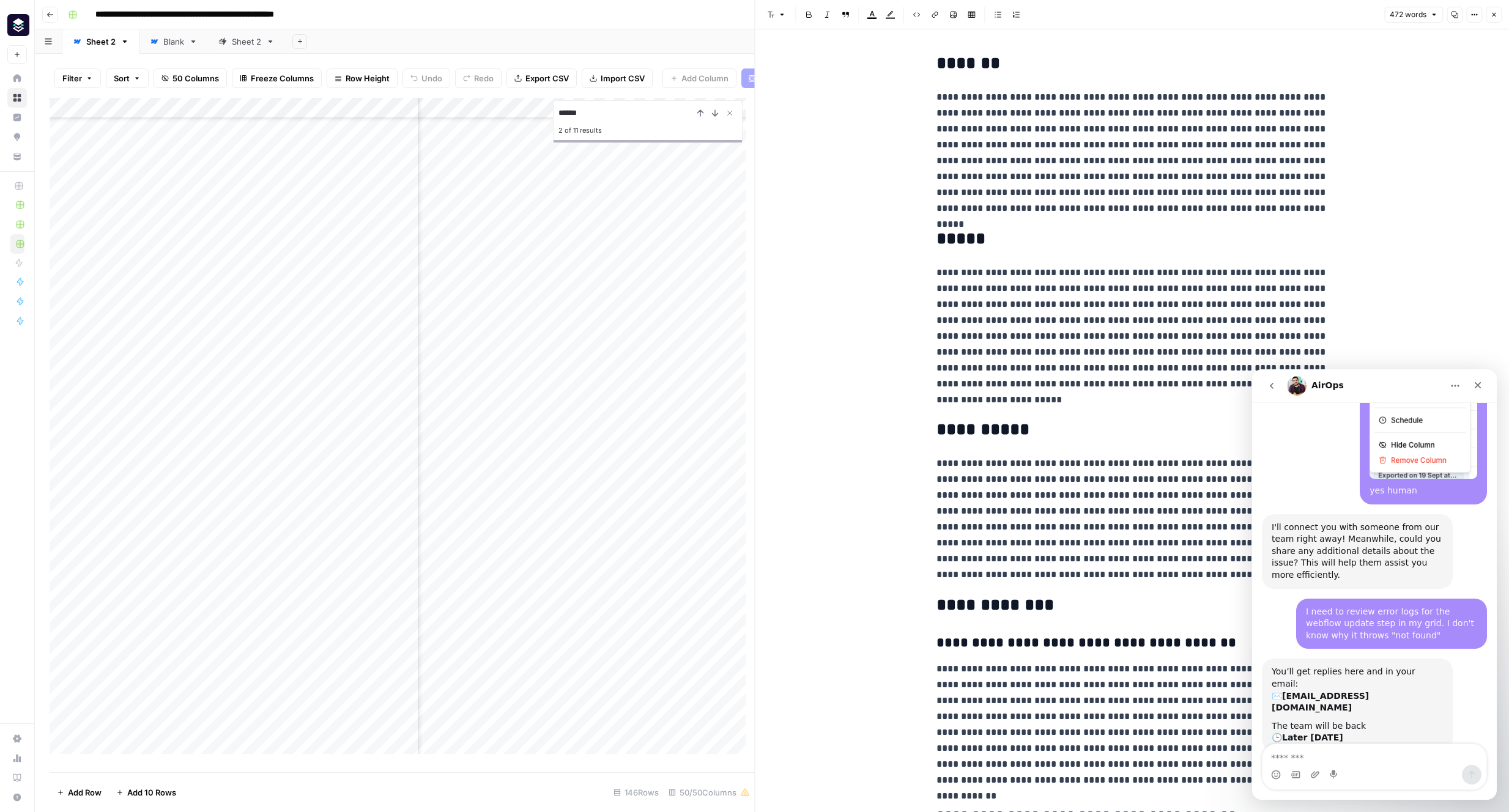
click at [1067, 12] on icon "button" at bounding box center [1493, 14] width 4 height 4
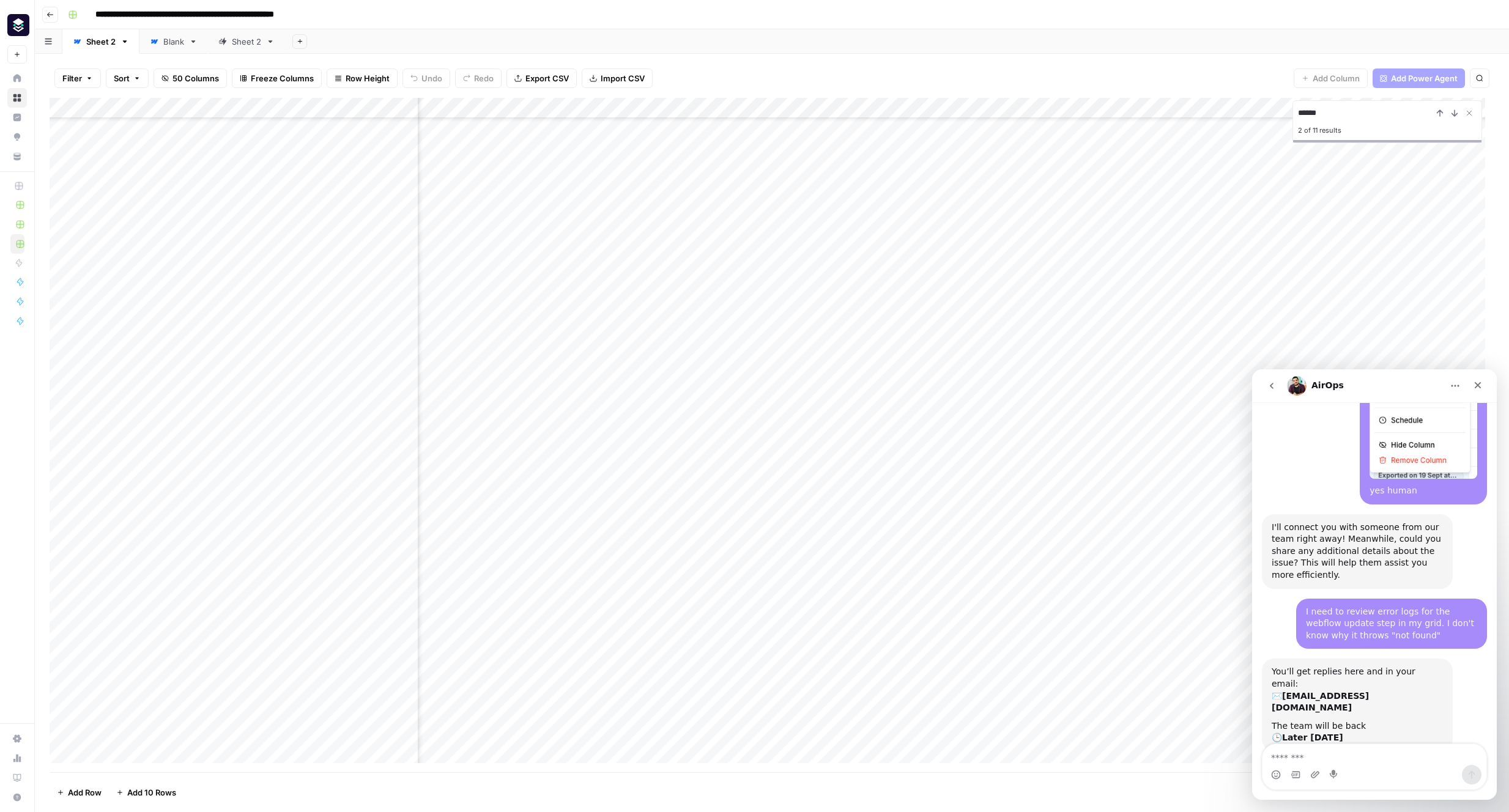
click at [237, 39] on div "Sheet 2" at bounding box center [246, 42] width 29 height 12
click at [912, 126] on div "Add Column" at bounding box center [771, 128] width 1444 height 61
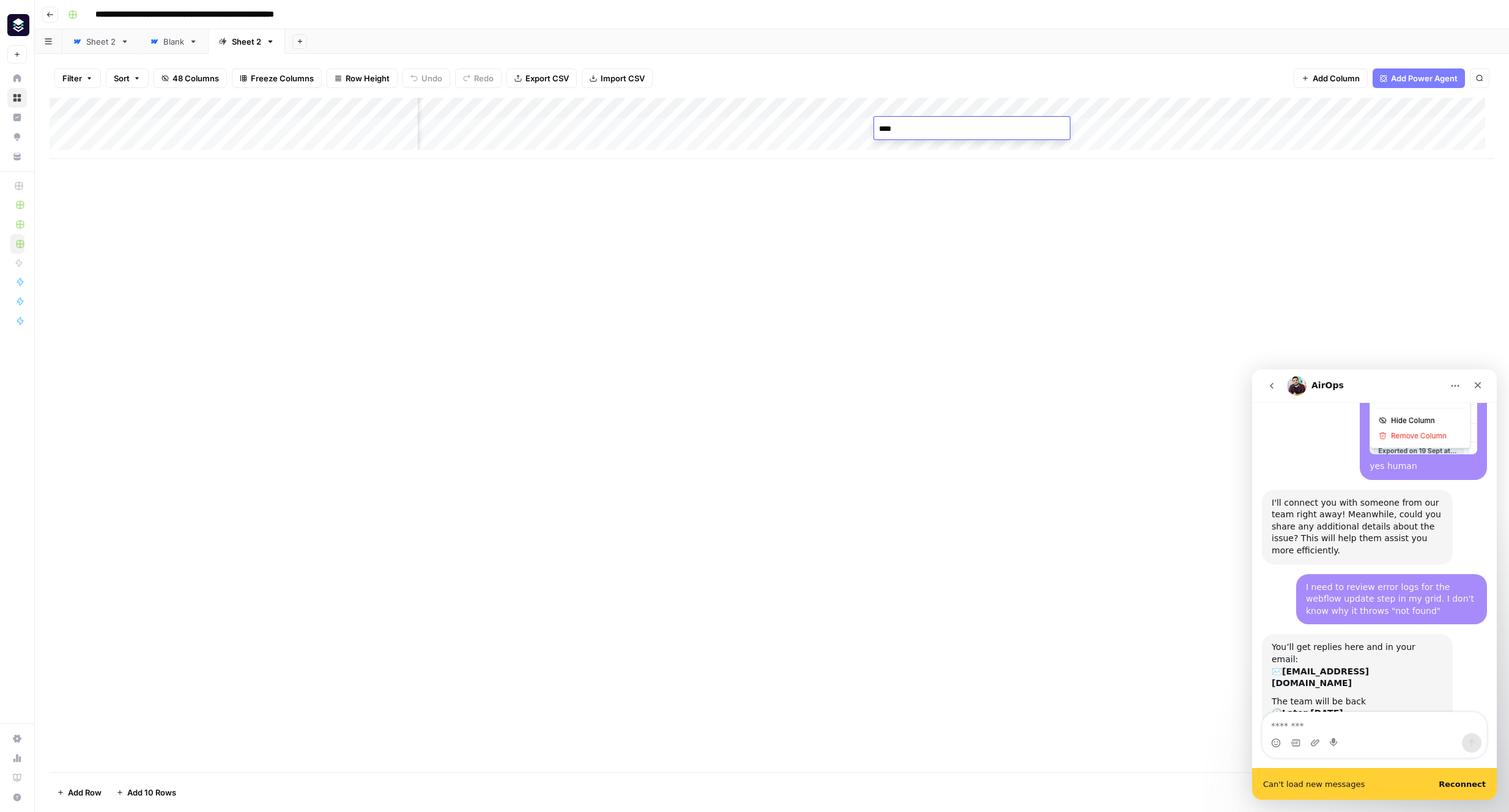
scroll to position [1646, 0]
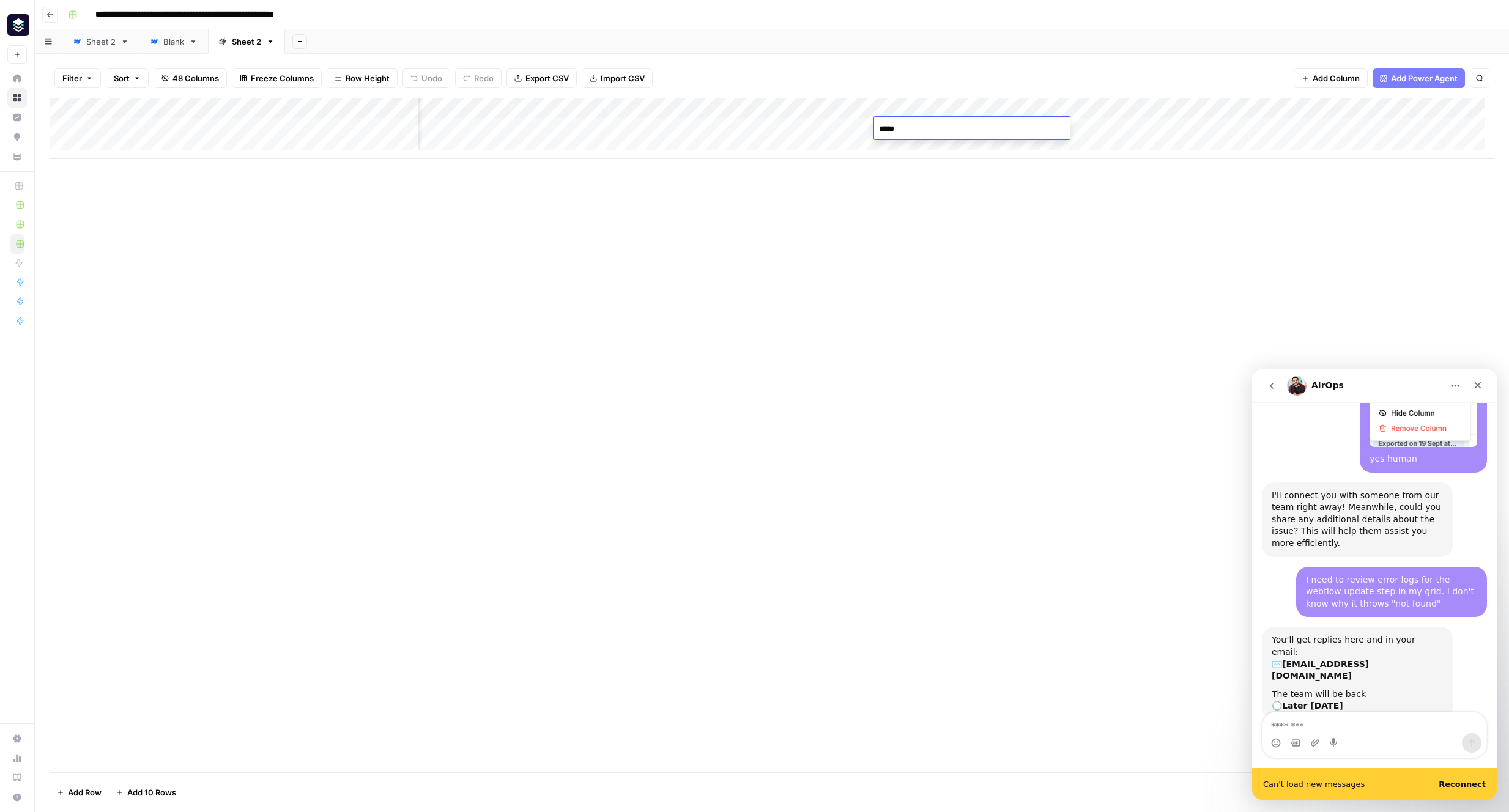
type textarea "******"
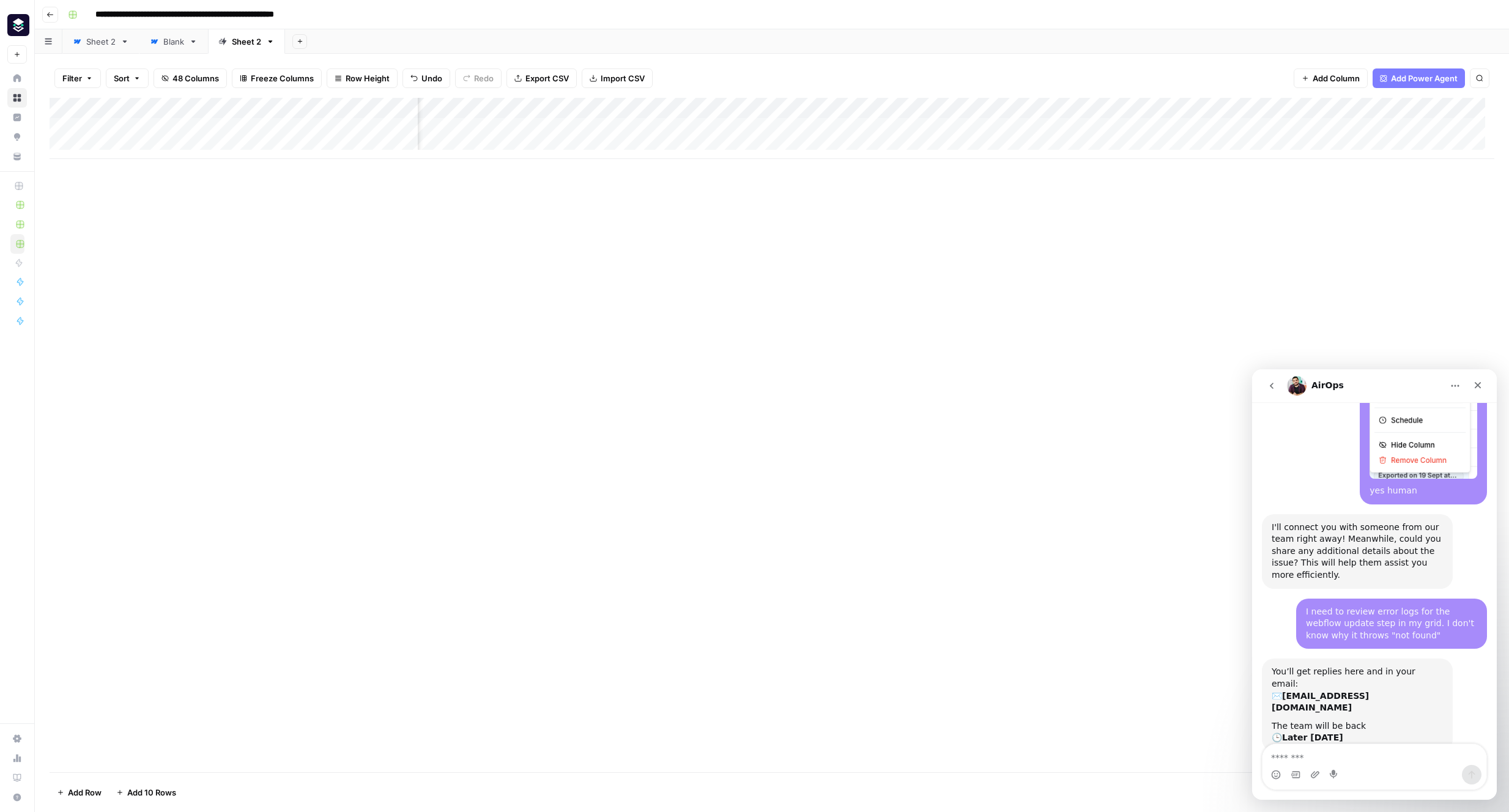
scroll to position [0, 2666]
click at [979, 125] on div "Add Column" at bounding box center [771, 128] width 1444 height 61
click at [541, 130] on div "Add Column" at bounding box center [771, 128] width 1444 height 61
click at [452, 128] on div "Add Column" at bounding box center [771, 128] width 1444 height 61
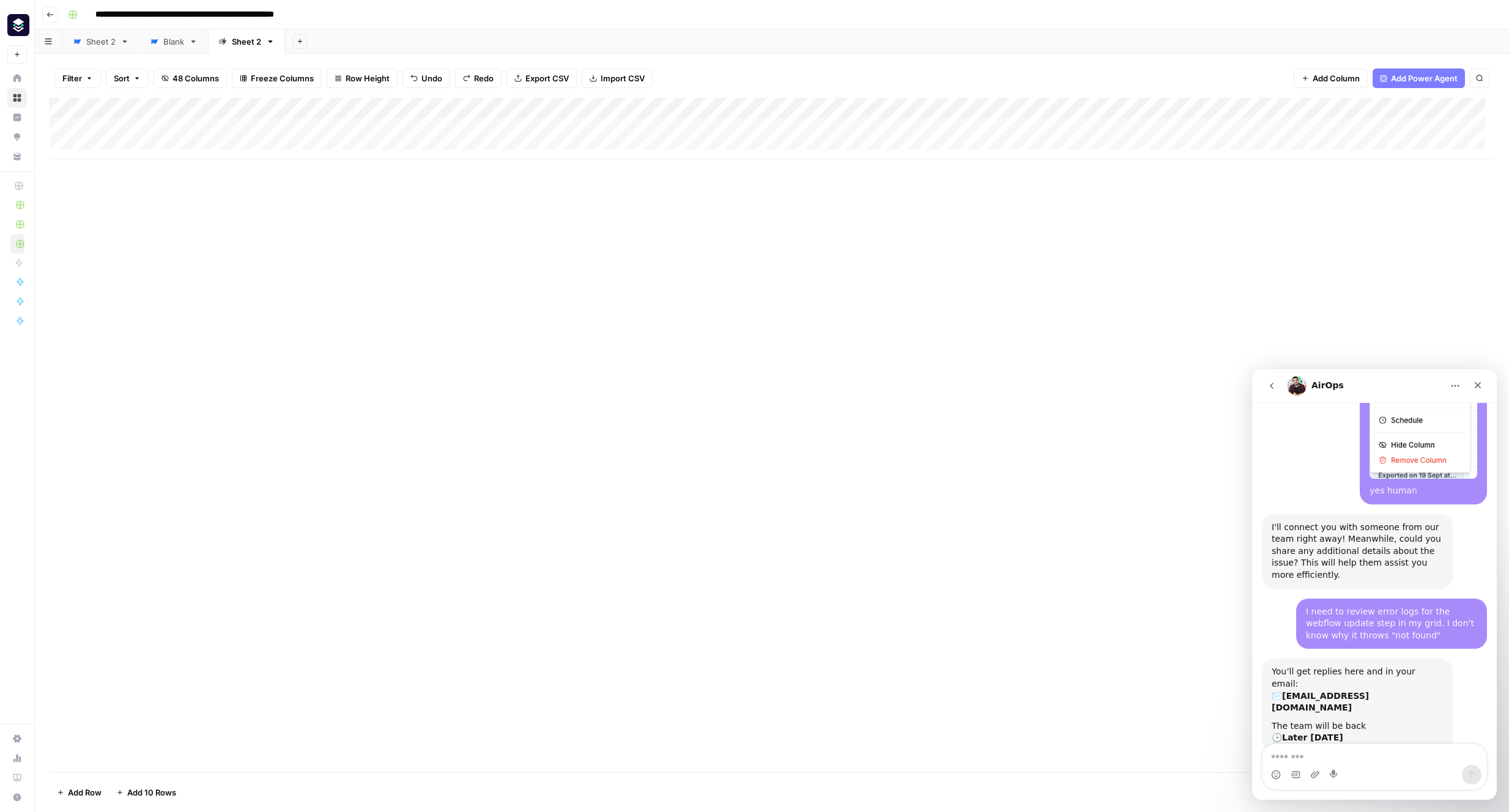
click at [596, 106] on div "Add Column" at bounding box center [771, 128] width 1444 height 61
click at [677, 143] on div "Add Column" at bounding box center [771, 128] width 1444 height 61
click at [530, 128] on div "Add Column" at bounding box center [771, 138] width 1444 height 82
click at [503, 125] on div "Add Column" at bounding box center [771, 138] width 1444 height 82
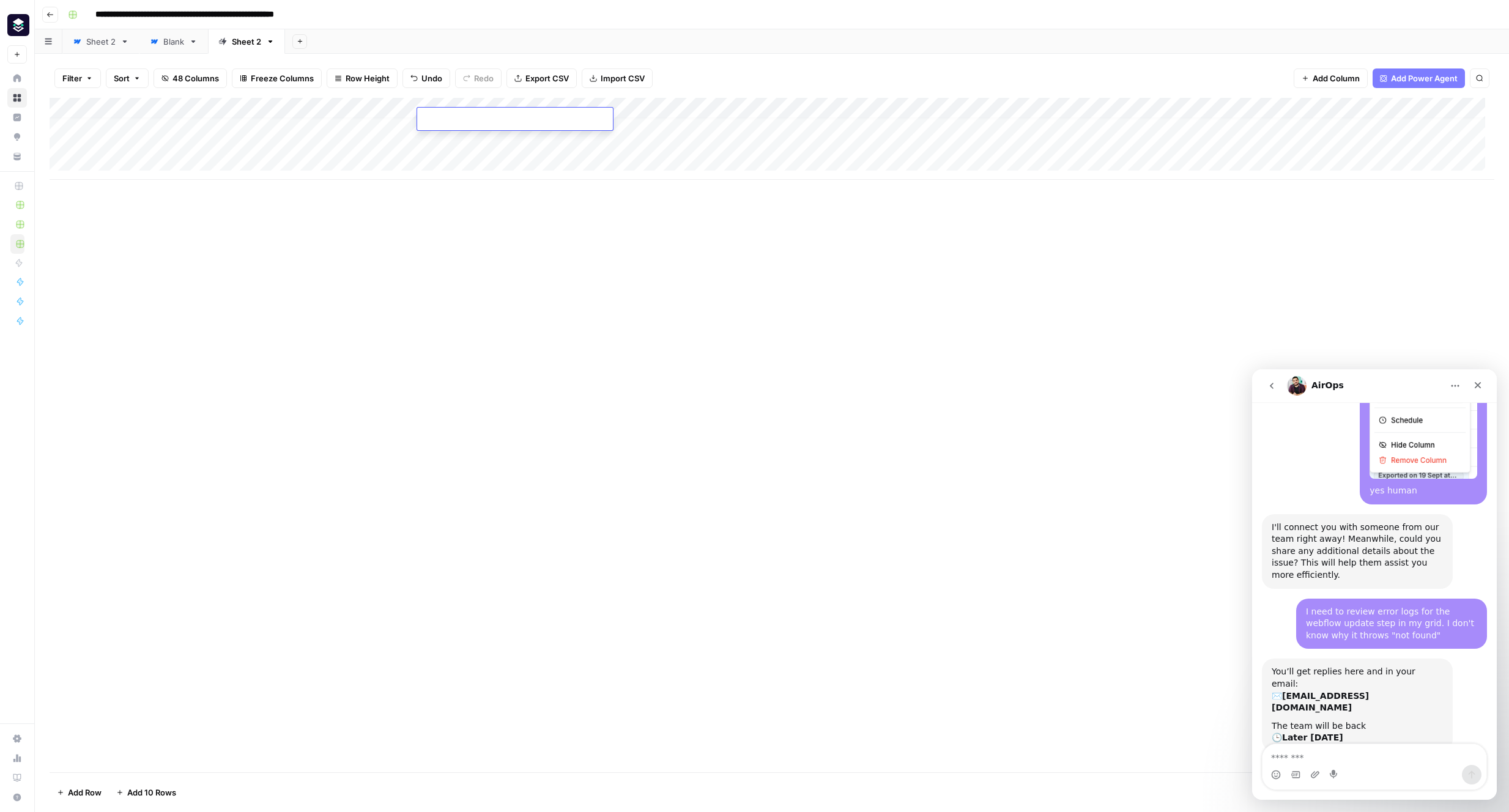
click at [468, 165] on div "Add Column" at bounding box center [771, 138] width 1444 height 82
click at [1067, 78] on span "Add Column" at bounding box center [1335, 78] width 47 height 12
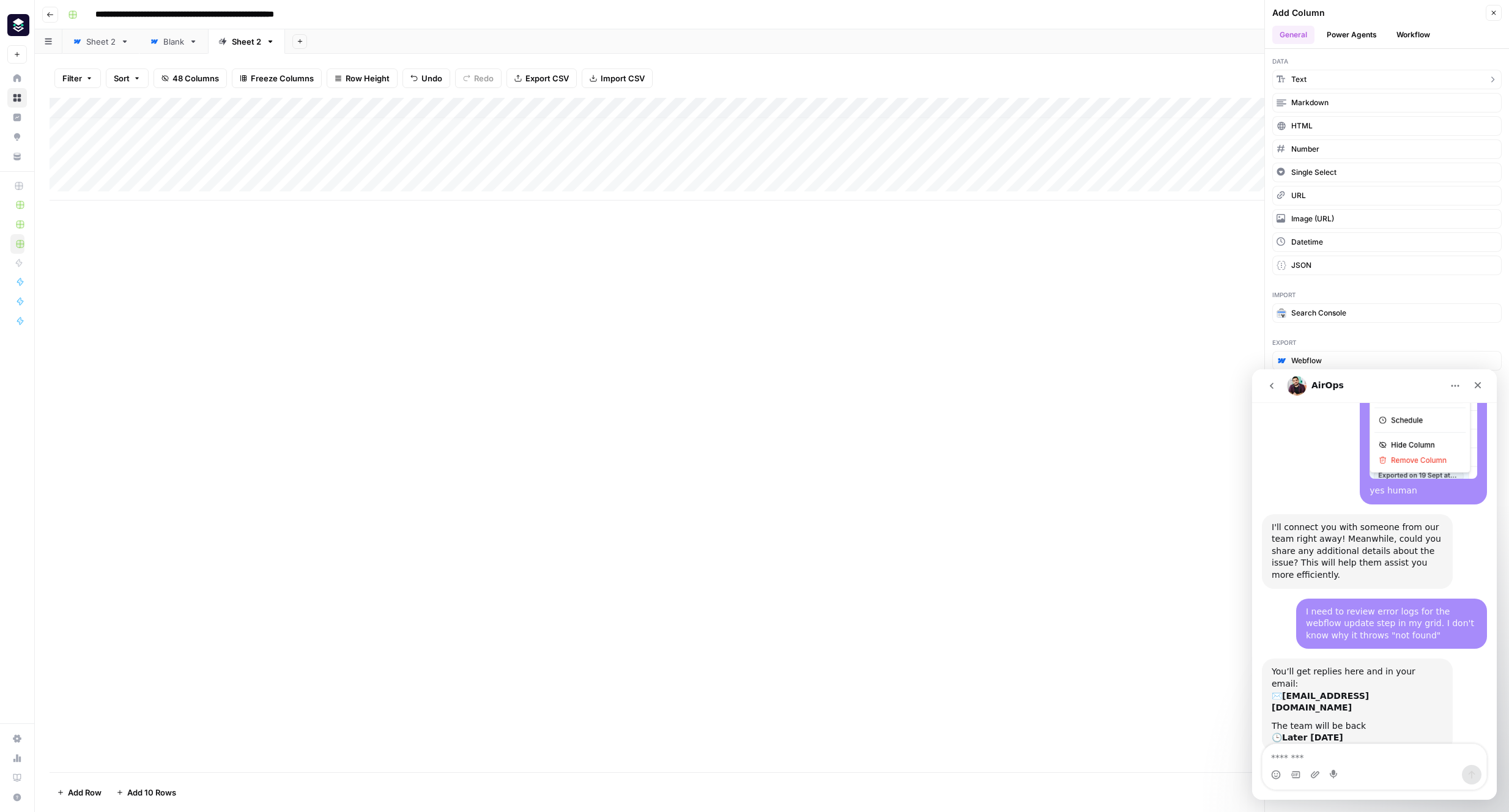
click at [1067, 82] on button "Text" at bounding box center [1387, 80] width 230 height 20
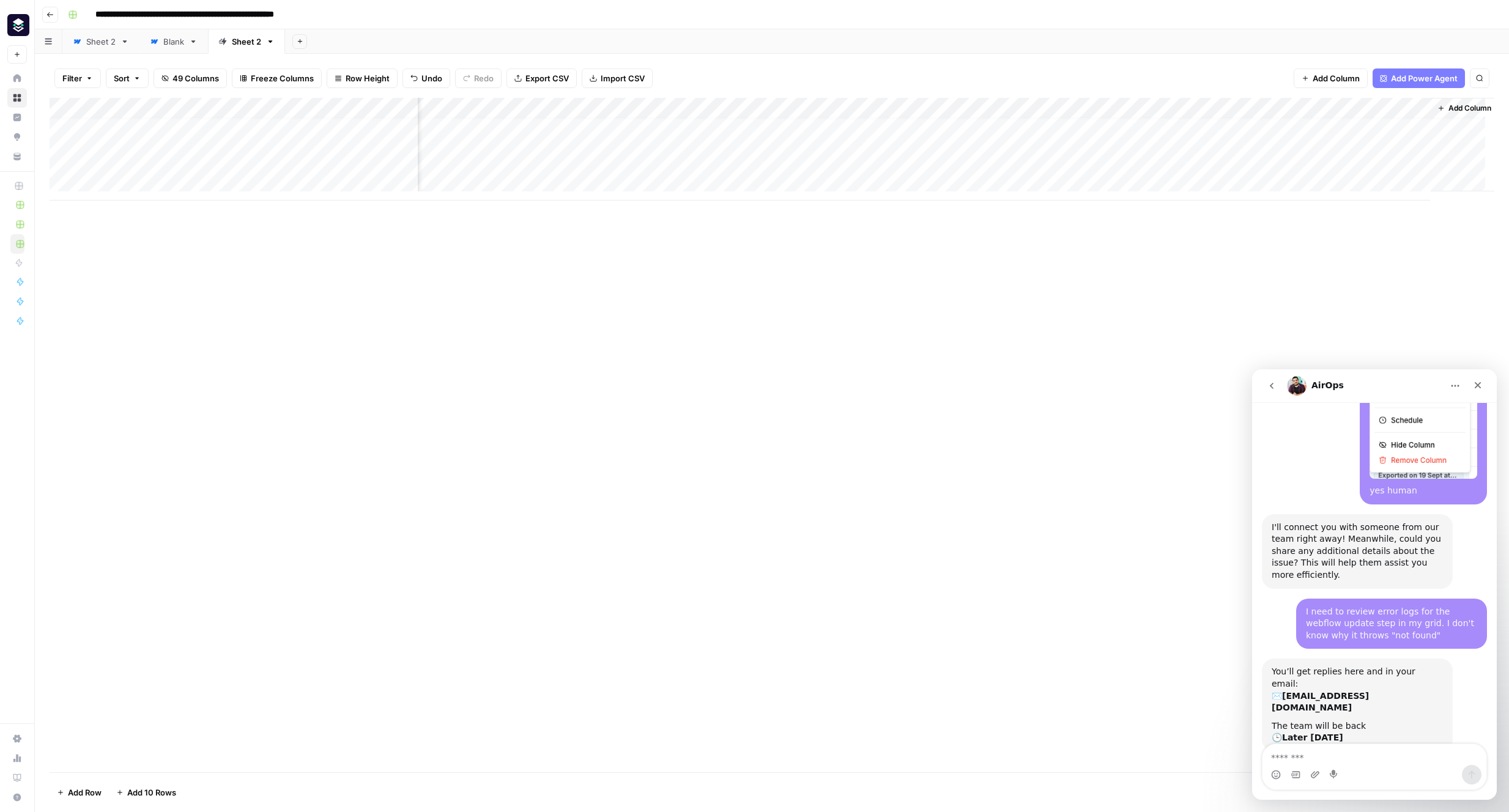
scroll to position [9, 4726]
click at [1067, 109] on div "Add Column" at bounding box center [771, 149] width 1444 height 103
click at [1067, 109] on div at bounding box center [1328, 110] width 176 height 25
click at [1067, 134] on input "New Column" at bounding box center [1313, 137] width 124 height 12
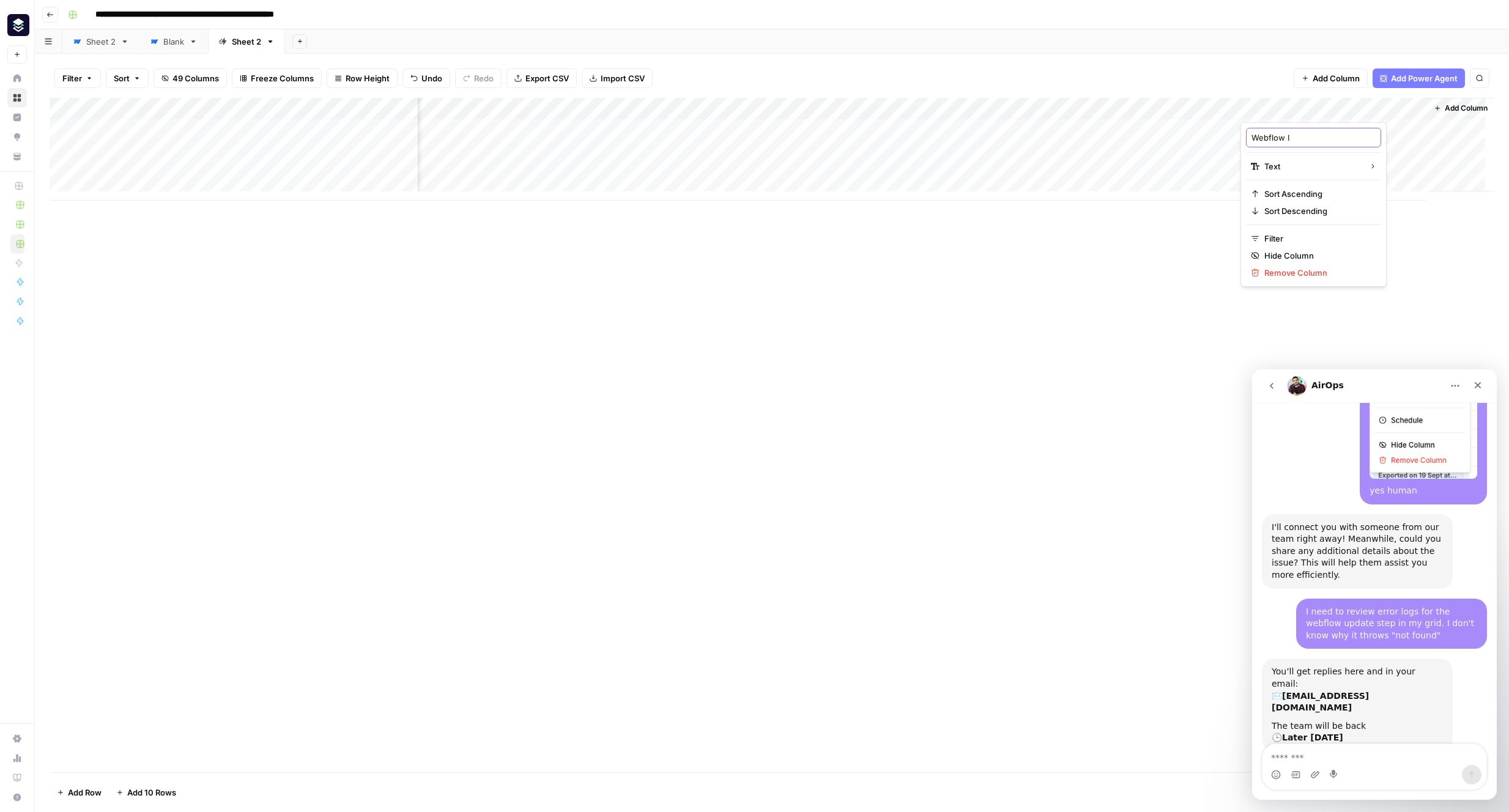
type input "Webflow ID"
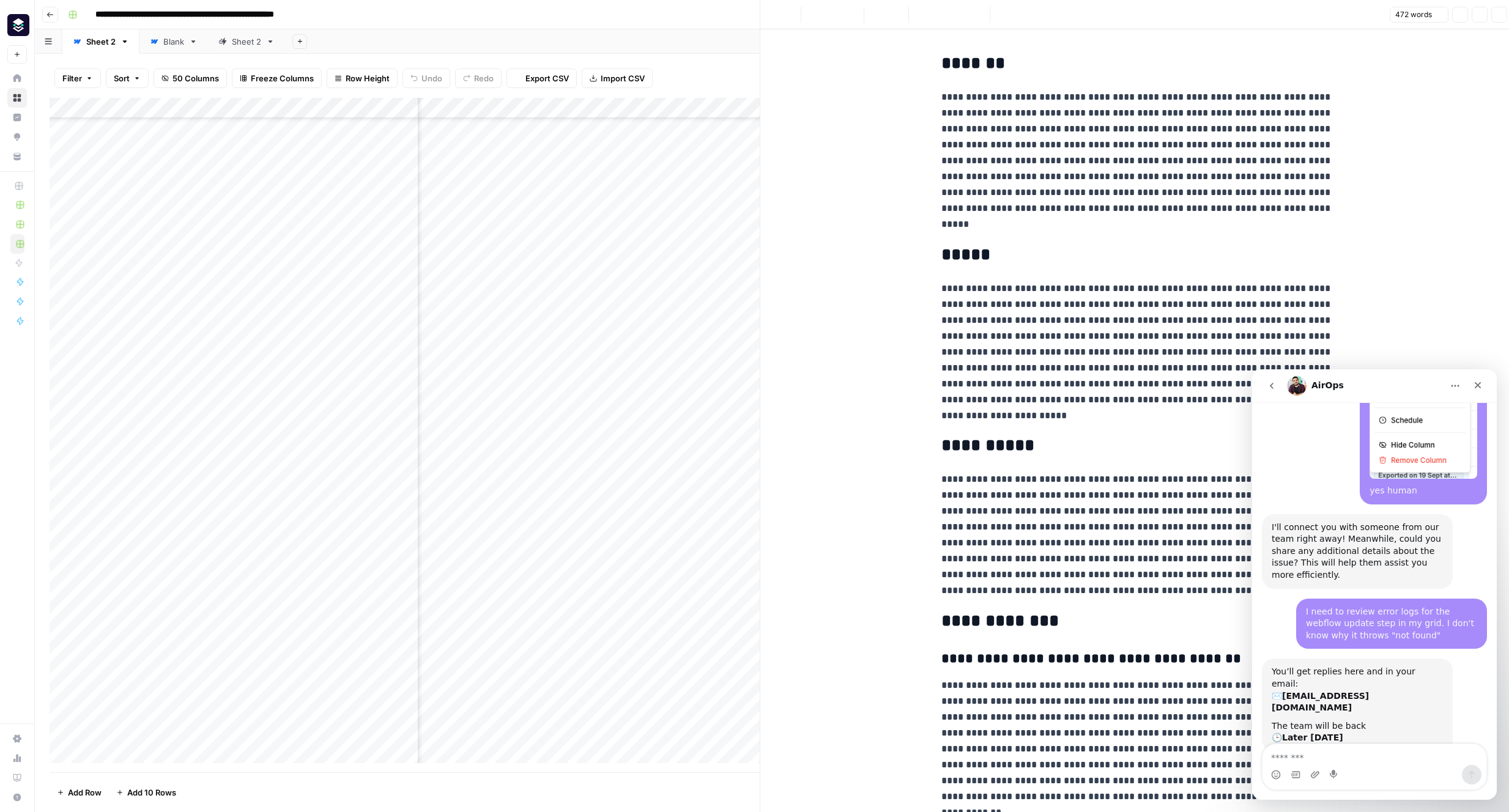
scroll to position [675, 2727]
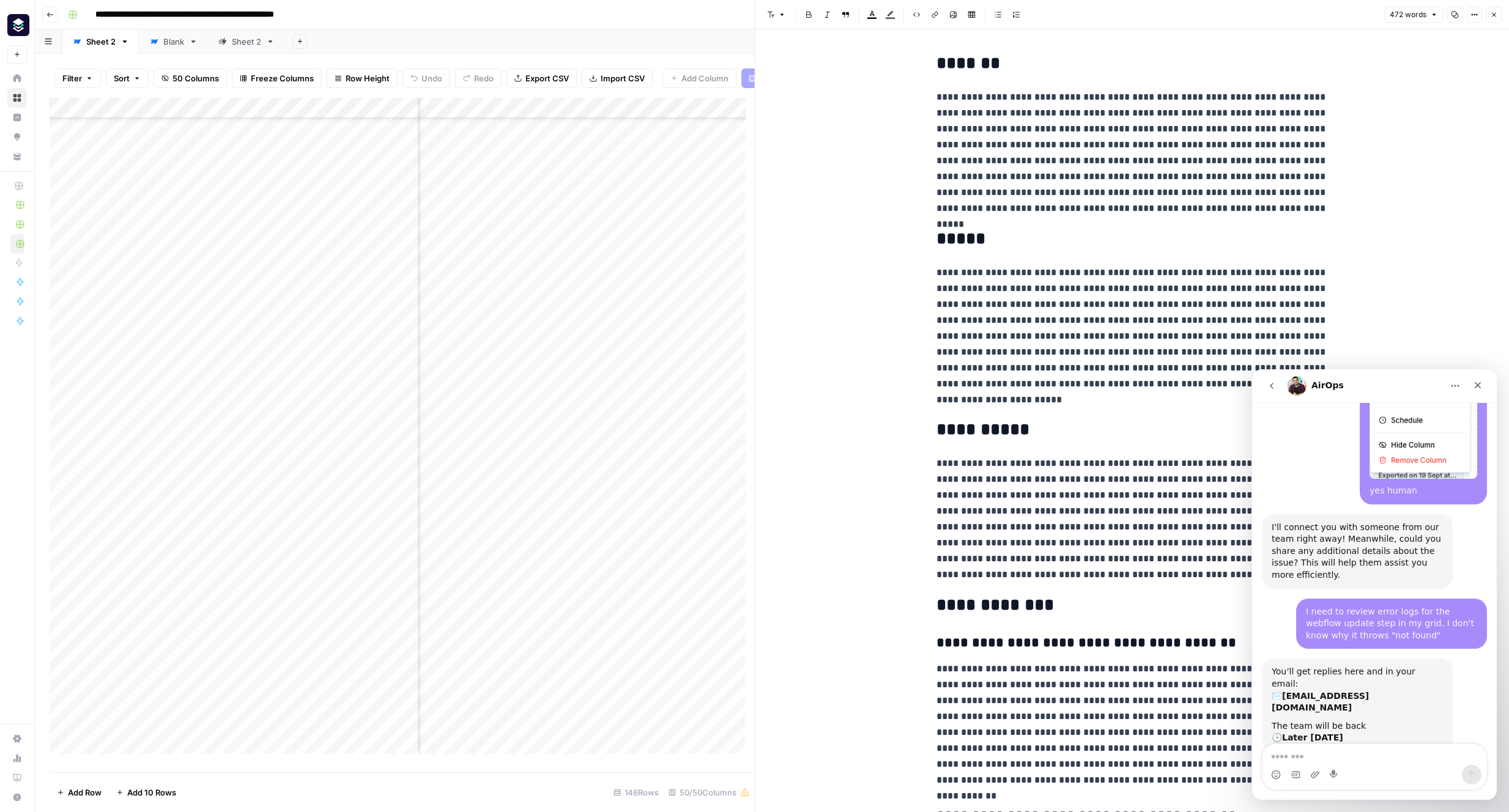
drag, startPoint x: 1300, startPoint y: 107, endPoint x: 630, endPoint y: 143, distance: 671.0
click at [1067, 16] on icon "button" at bounding box center [1493, 14] width 4 height 4
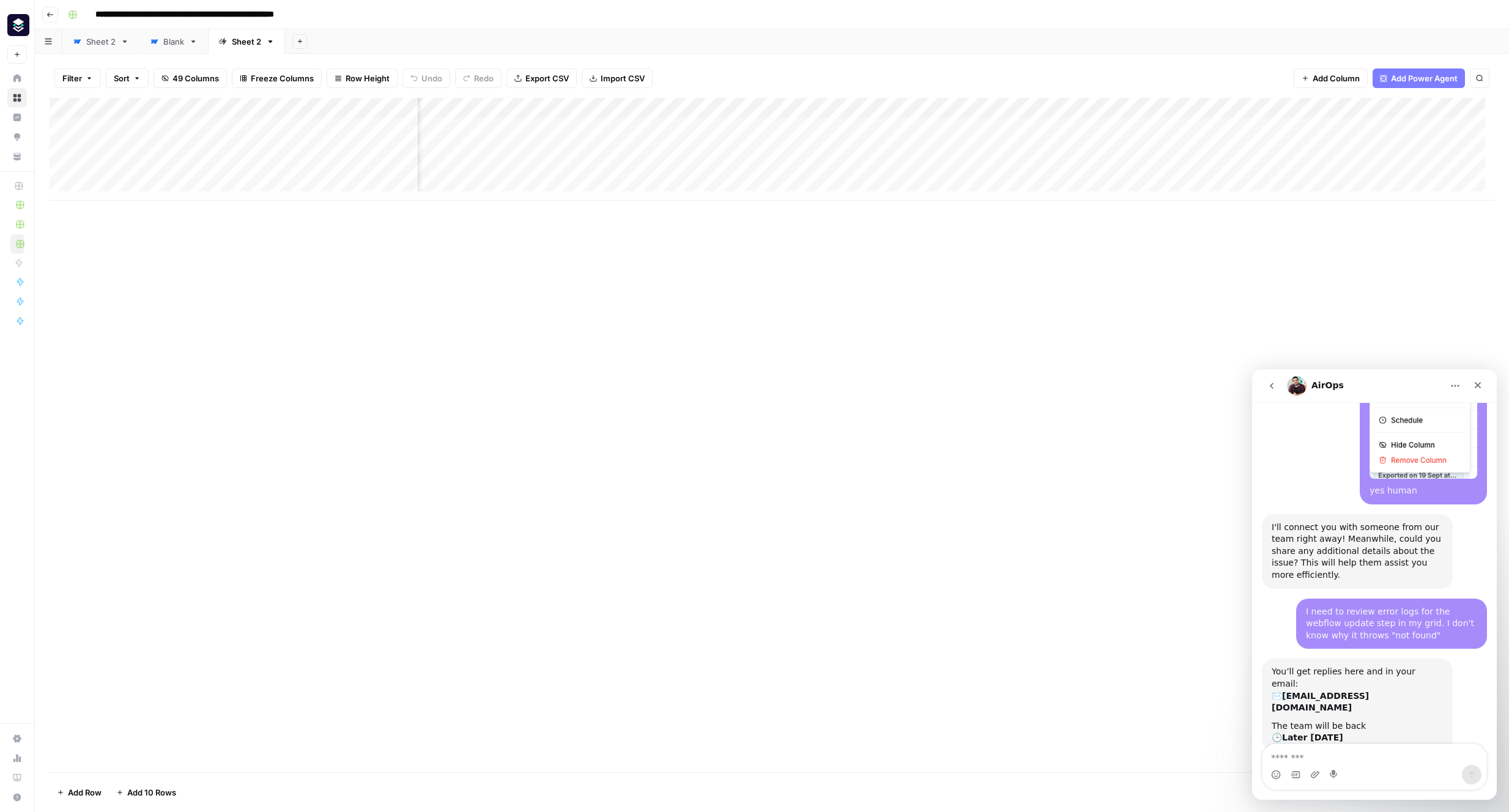
scroll to position [0, 4726]
drag, startPoint x: 1316, startPoint y: 108, endPoint x: 465, endPoint y: 100, distance: 851.0
click at [464, 99] on div "Add Column" at bounding box center [771, 149] width 1444 height 103
drag, startPoint x: 1358, startPoint y: 107, endPoint x: 602, endPoint y: 140, distance: 756.7
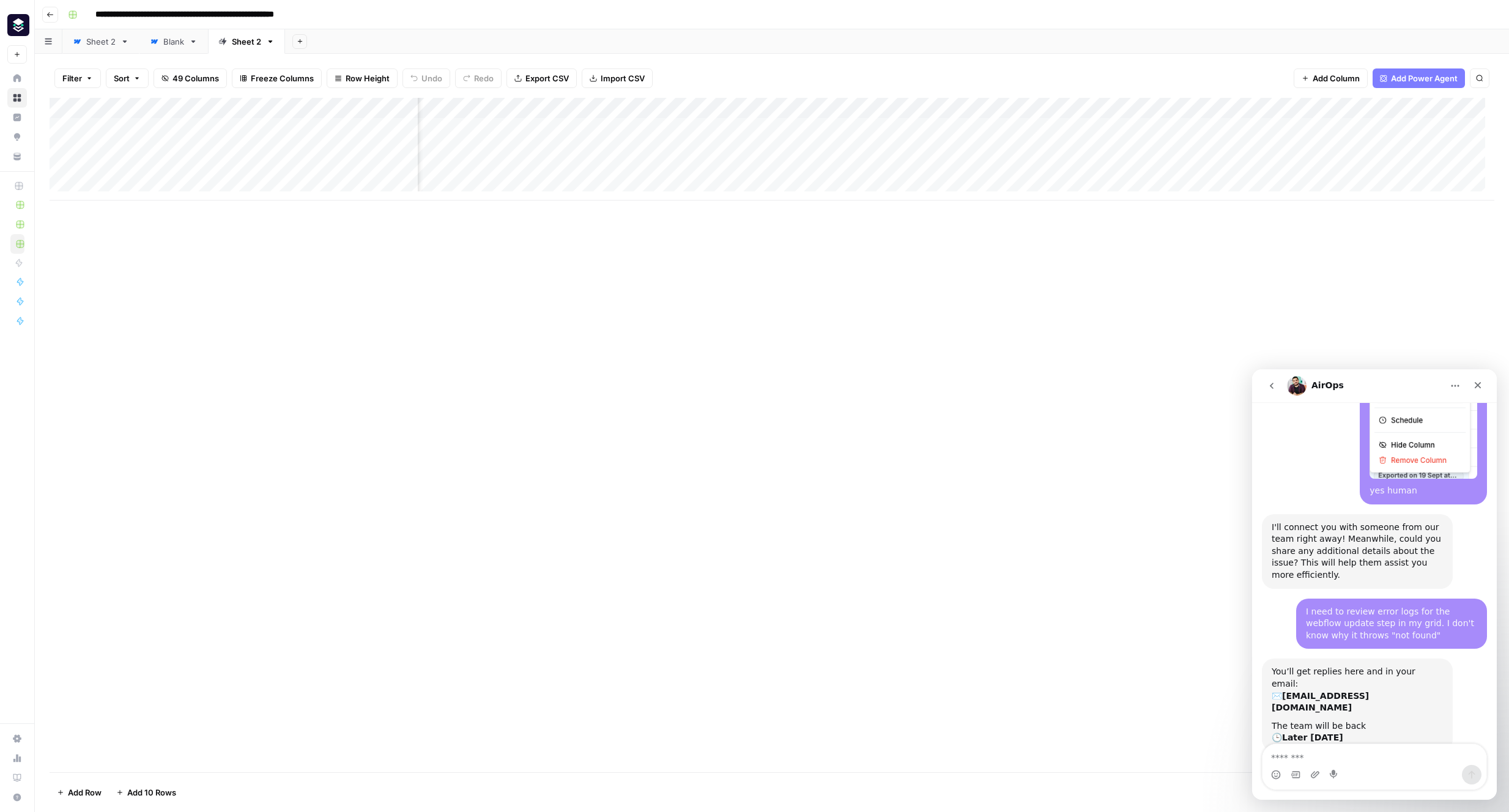
click at [567, 132] on div "Add Column" at bounding box center [771, 149] width 1444 height 103
drag, startPoint x: 1364, startPoint y: 106, endPoint x: 537, endPoint y: 118, distance: 827.1
click at [531, 121] on div "Add Column" at bounding box center [771, 149] width 1444 height 103
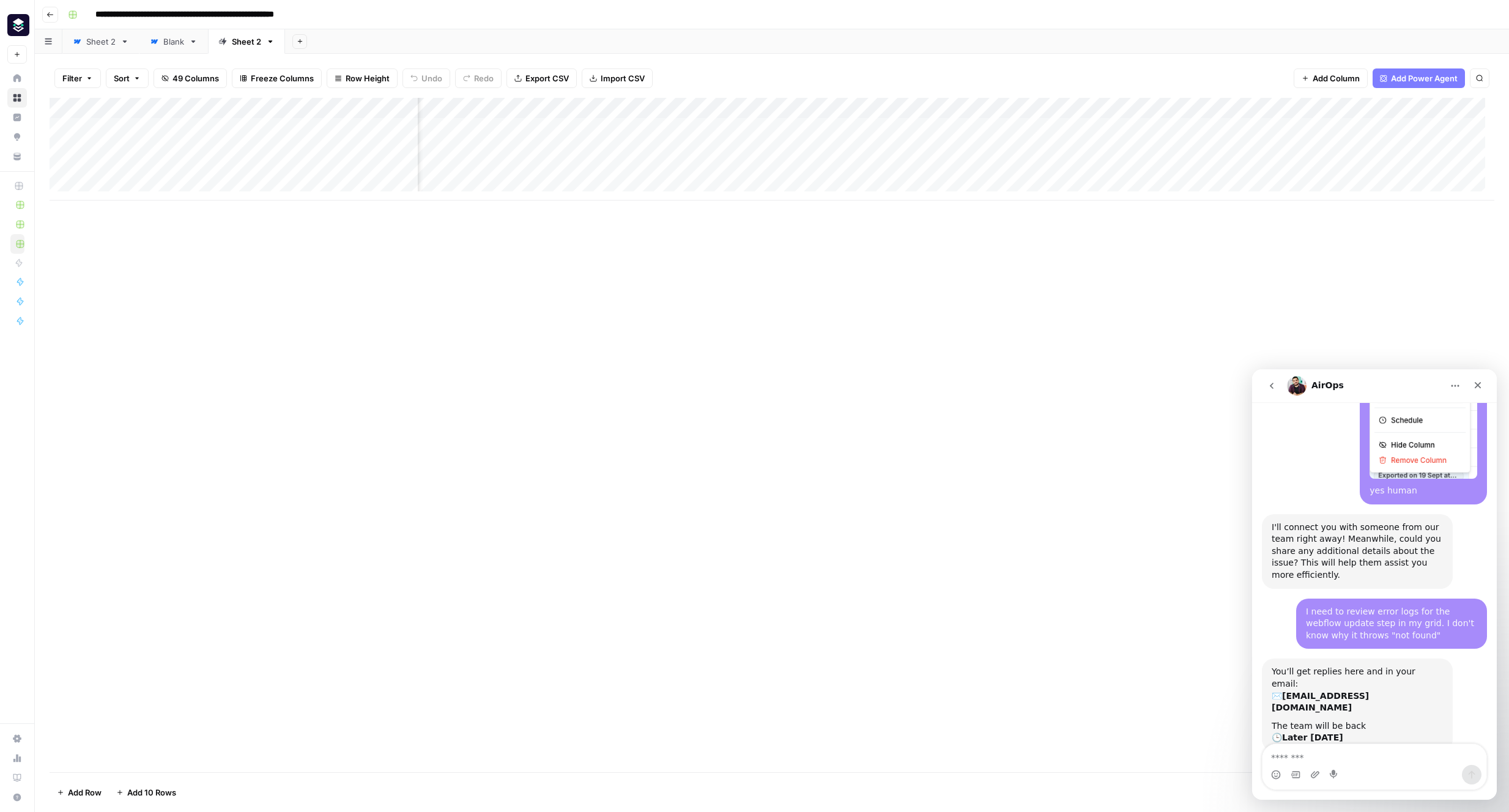
drag, startPoint x: 1328, startPoint y: 104, endPoint x: 697, endPoint y: 117, distance: 631.1
click at [686, 118] on div "Add Column" at bounding box center [771, 149] width 1444 height 103
drag, startPoint x: 1207, startPoint y: 107, endPoint x: 593, endPoint y: 131, distance: 614.5
click at [592, 131] on div "Add Column" at bounding box center [771, 149] width 1444 height 103
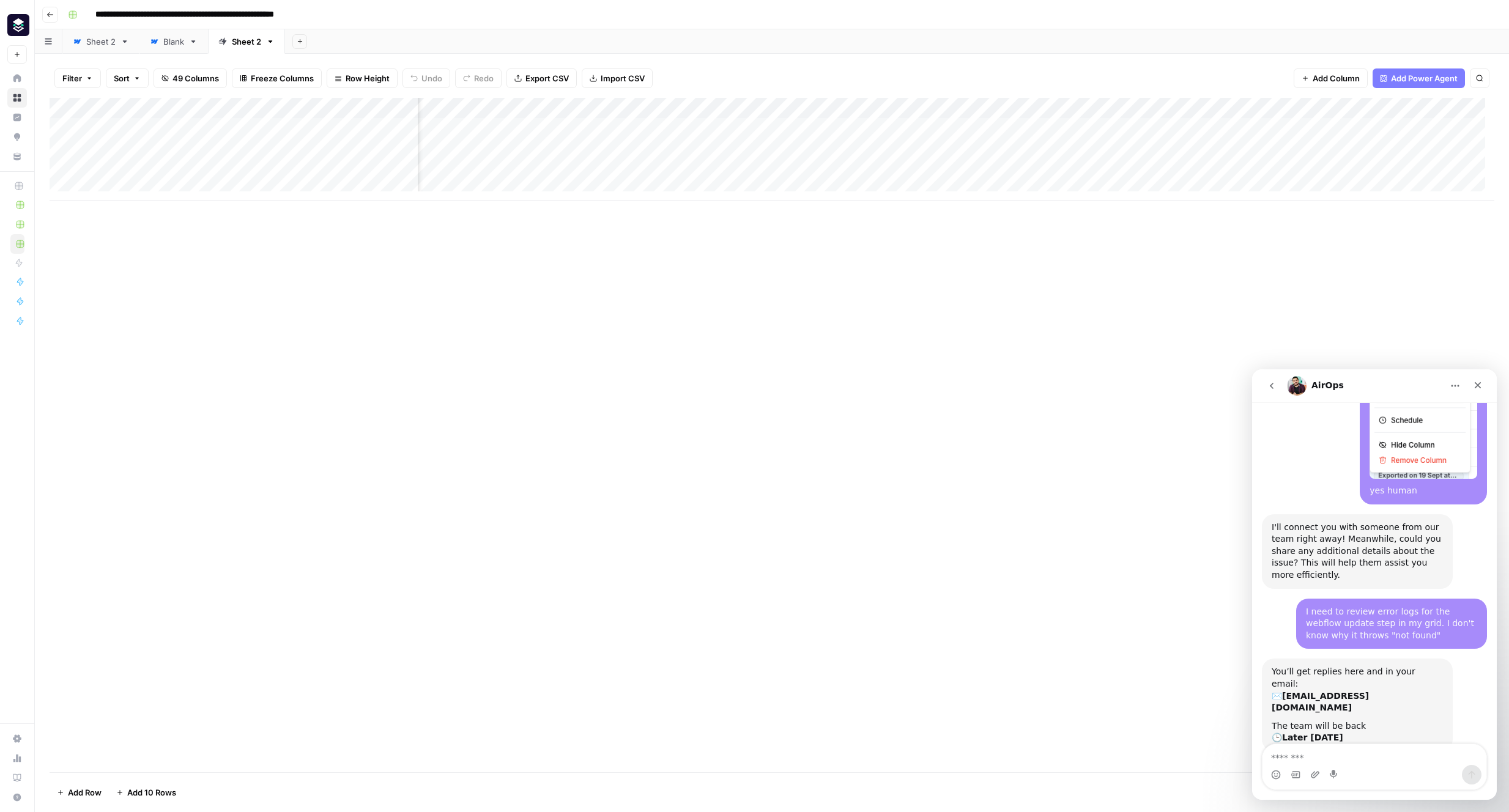
scroll to position [0, 1261]
drag, startPoint x: 1199, startPoint y: 105, endPoint x: 645, endPoint y: 127, distance: 554.4
click at [645, 126] on div "Add Column" at bounding box center [771, 149] width 1444 height 103
drag, startPoint x: 1200, startPoint y: 107, endPoint x: 618, endPoint y: 121, distance: 582.2
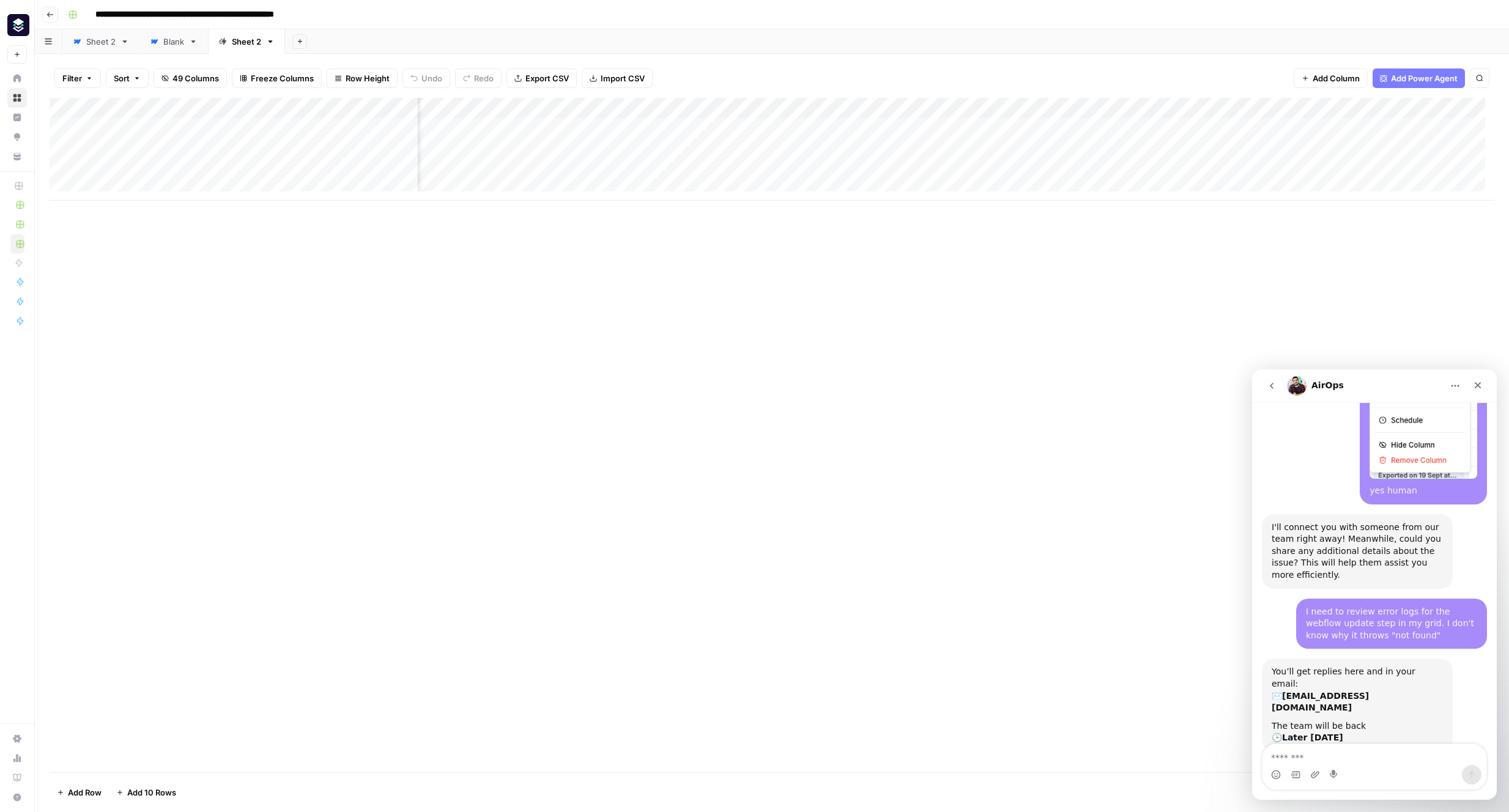
click at [634, 121] on div "Add Column" at bounding box center [771, 149] width 1444 height 103
drag, startPoint x: 1402, startPoint y: 104, endPoint x: 677, endPoint y: 119, distance: 725.2
click at [678, 119] on div "Add Column" at bounding box center [771, 149] width 1444 height 103
click at [658, 126] on div "Add Column" at bounding box center [771, 149] width 1444 height 103
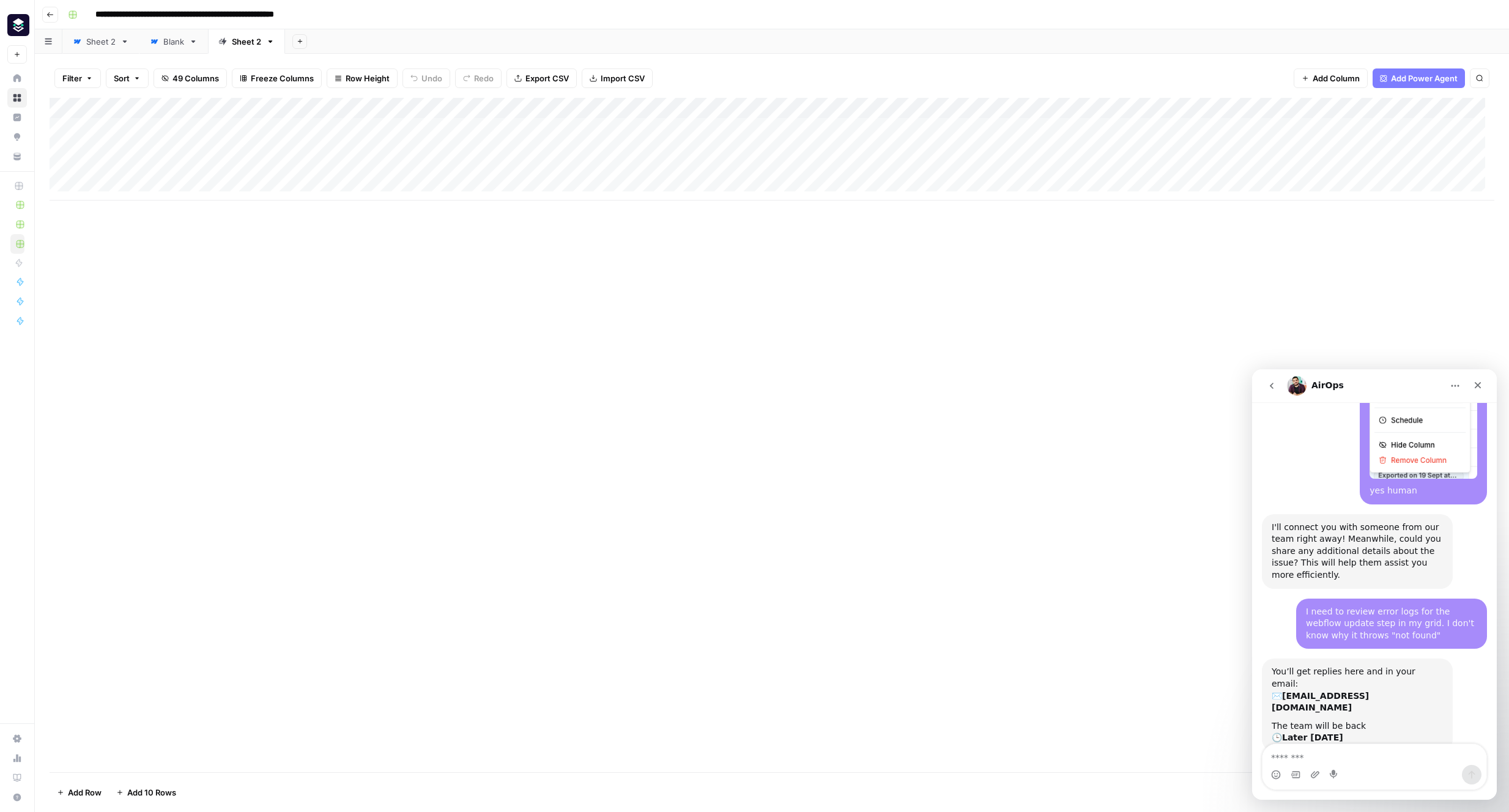
click at [658, 126] on div "Add Column" at bounding box center [771, 149] width 1444 height 103
type textarea "**********"
click at [748, 191] on div "Add Column" at bounding box center [771, 149] width 1444 height 103
click at [92, 48] on link "Sheet 2" at bounding box center [100, 42] width 77 height 25
click at [1067, 386] on div "AirOps" at bounding box center [1364, 386] width 155 height 20
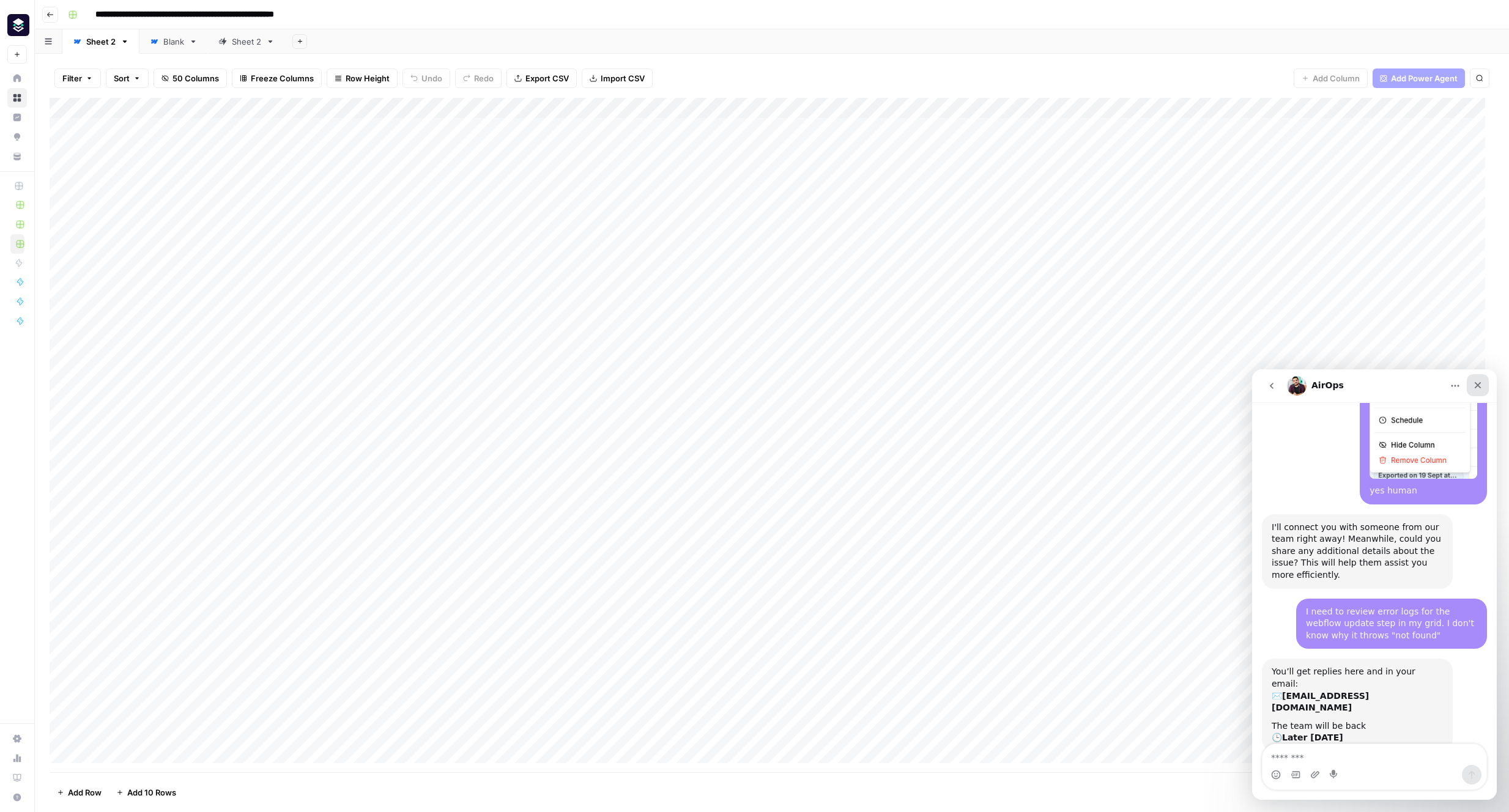
click at [1067, 386] on icon "Close" at bounding box center [1478, 386] width 7 height 7
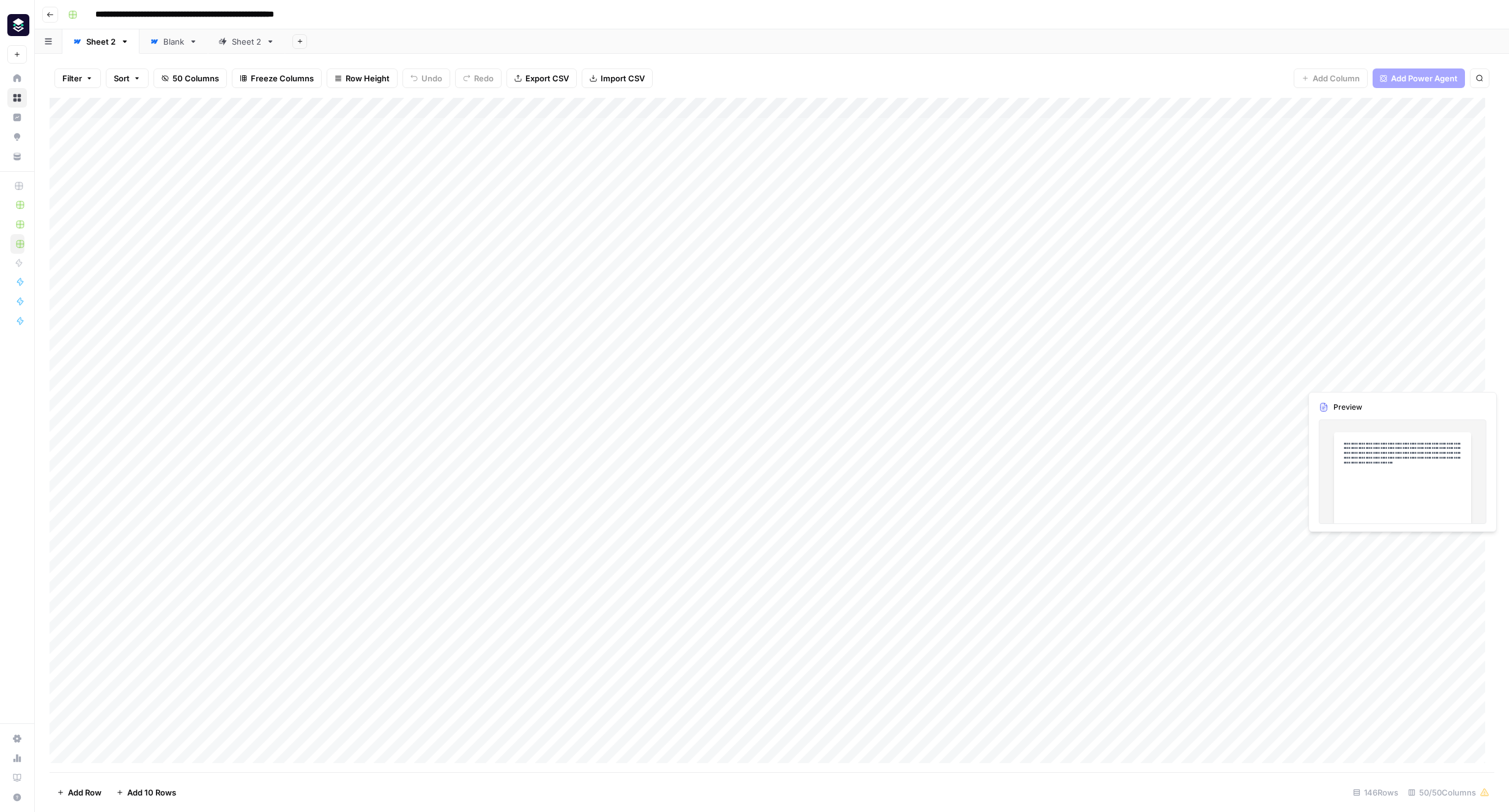
scroll to position [1614, 0]
click at [1067, 606] on div "Add Column" at bounding box center [771, 434] width 1444 height 675
type input "******"
click at [934, 749] on div "Add Column" at bounding box center [771, 434] width 1444 height 675
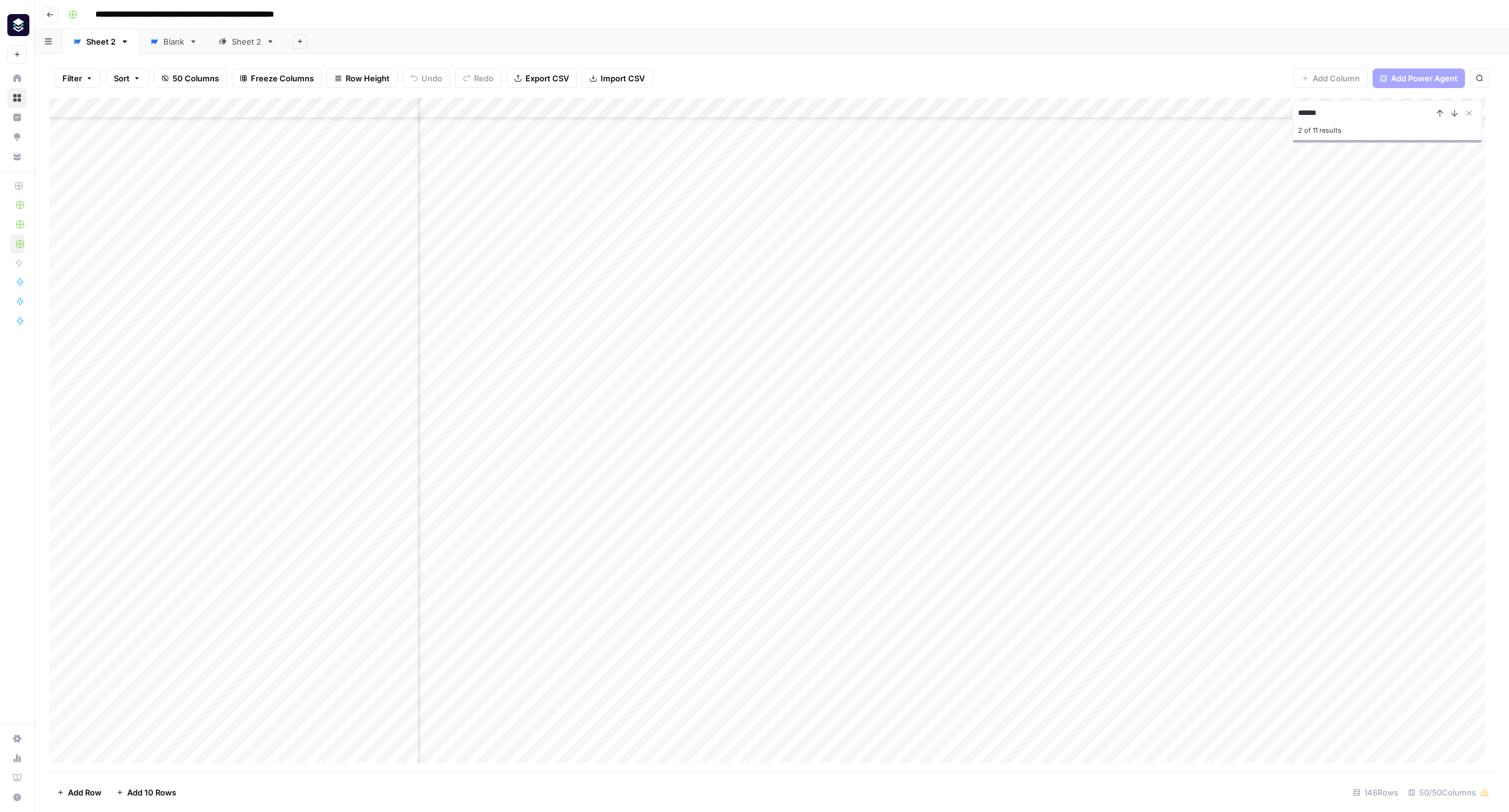
click at [963, 753] on div "Add Column" at bounding box center [771, 434] width 1444 height 675
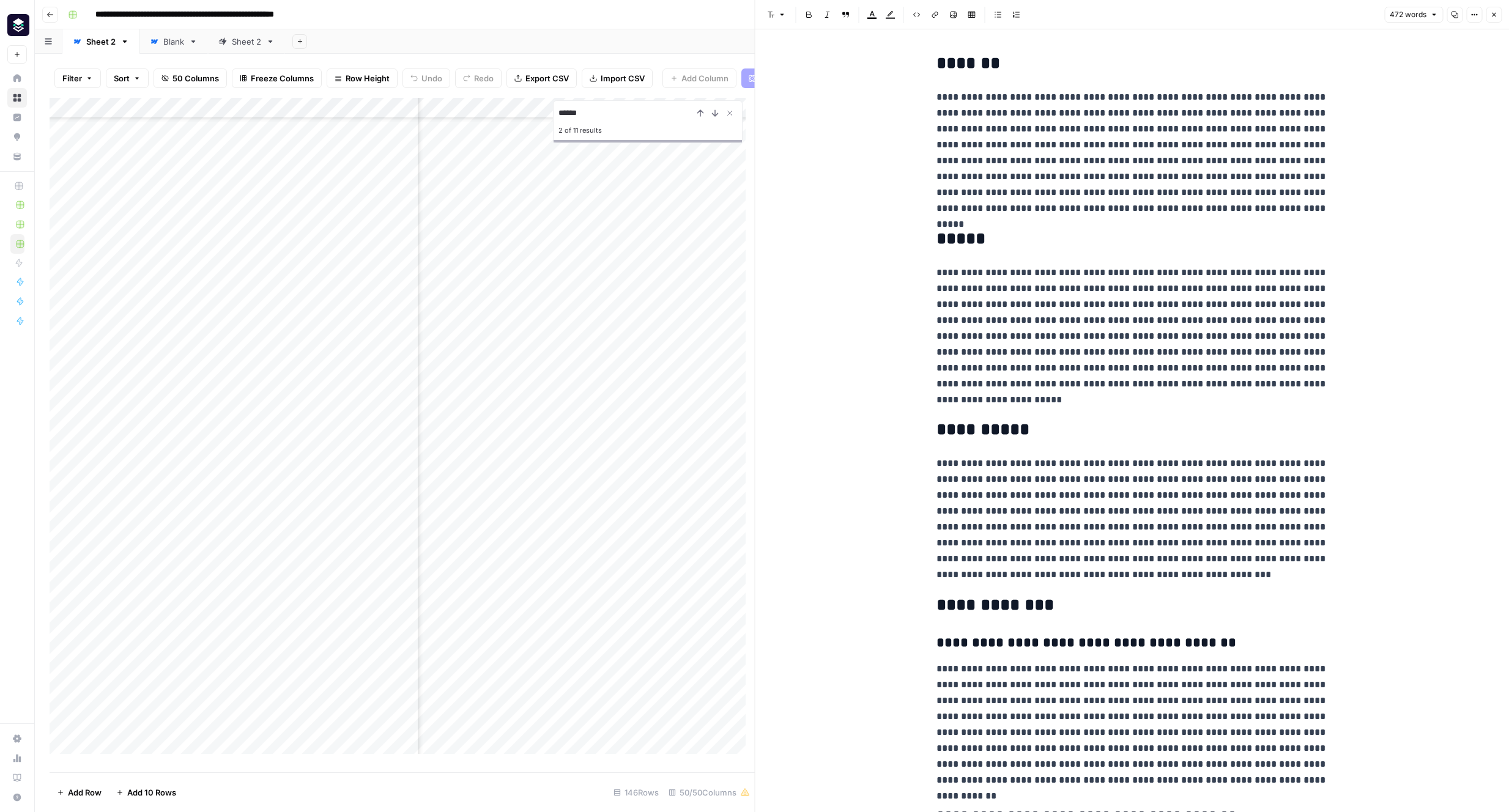
click at [1067, 389] on p "**********" at bounding box center [1131, 336] width 391 height 143
copy div "**********"
click at [1067, 12] on icon "button" at bounding box center [1493, 14] width 7 height 7
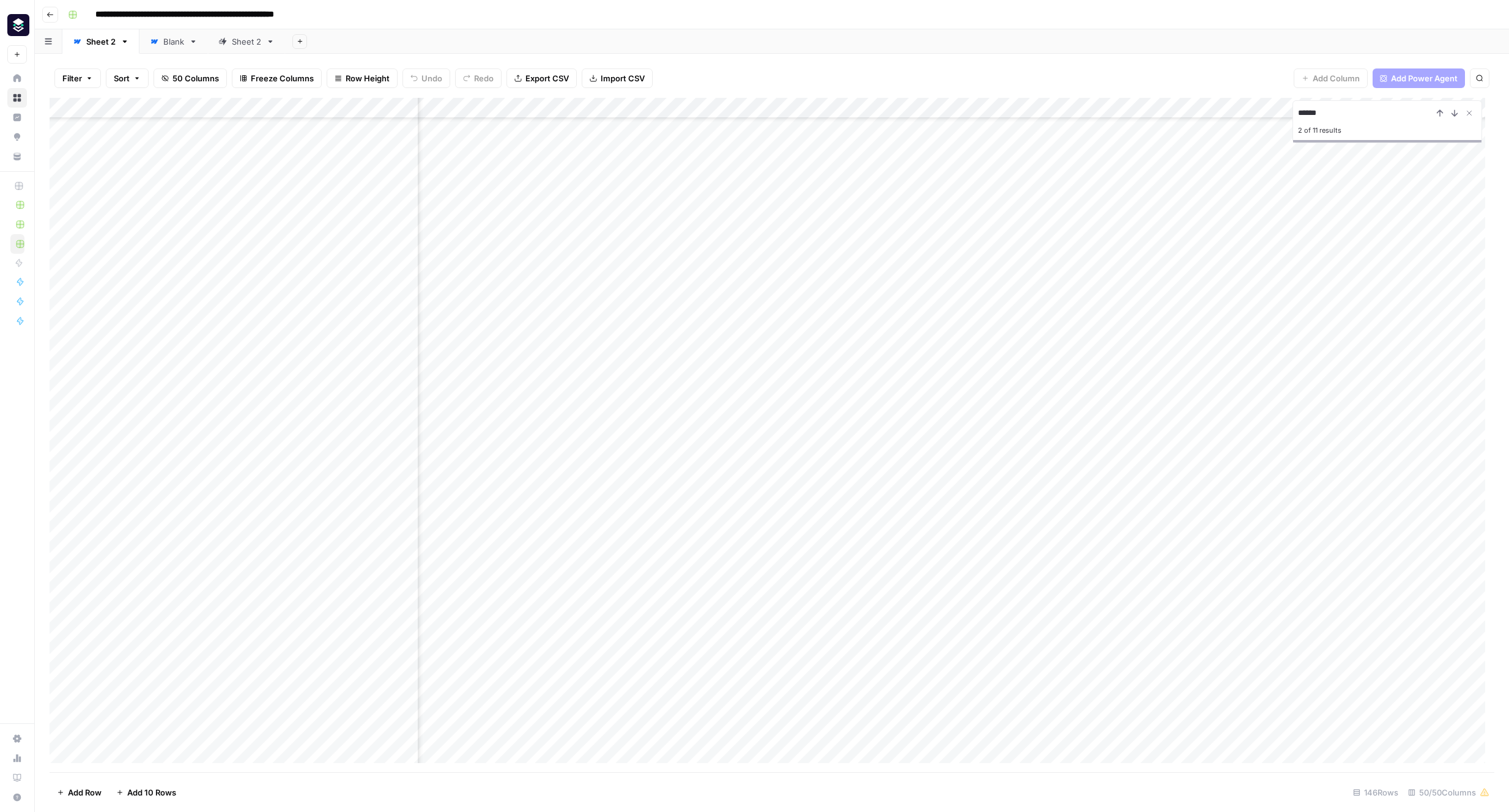
click at [1067, 748] on div "Add Column" at bounding box center [771, 434] width 1444 height 675
click at [1067, 753] on div "Add Column" at bounding box center [771, 434] width 1444 height 675
click at [1067, 753] on textarea "**********" at bounding box center [1389, 753] width 196 height 17
drag, startPoint x: 1143, startPoint y: 784, endPoint x: 1136, endPoint y: 784, distance: 7.0
click at [1067, 785] on footer "Add Row Add 10 Rows 146 Rows 50/50 Columns" at bounding box center [771, 792] width 1444 height 40
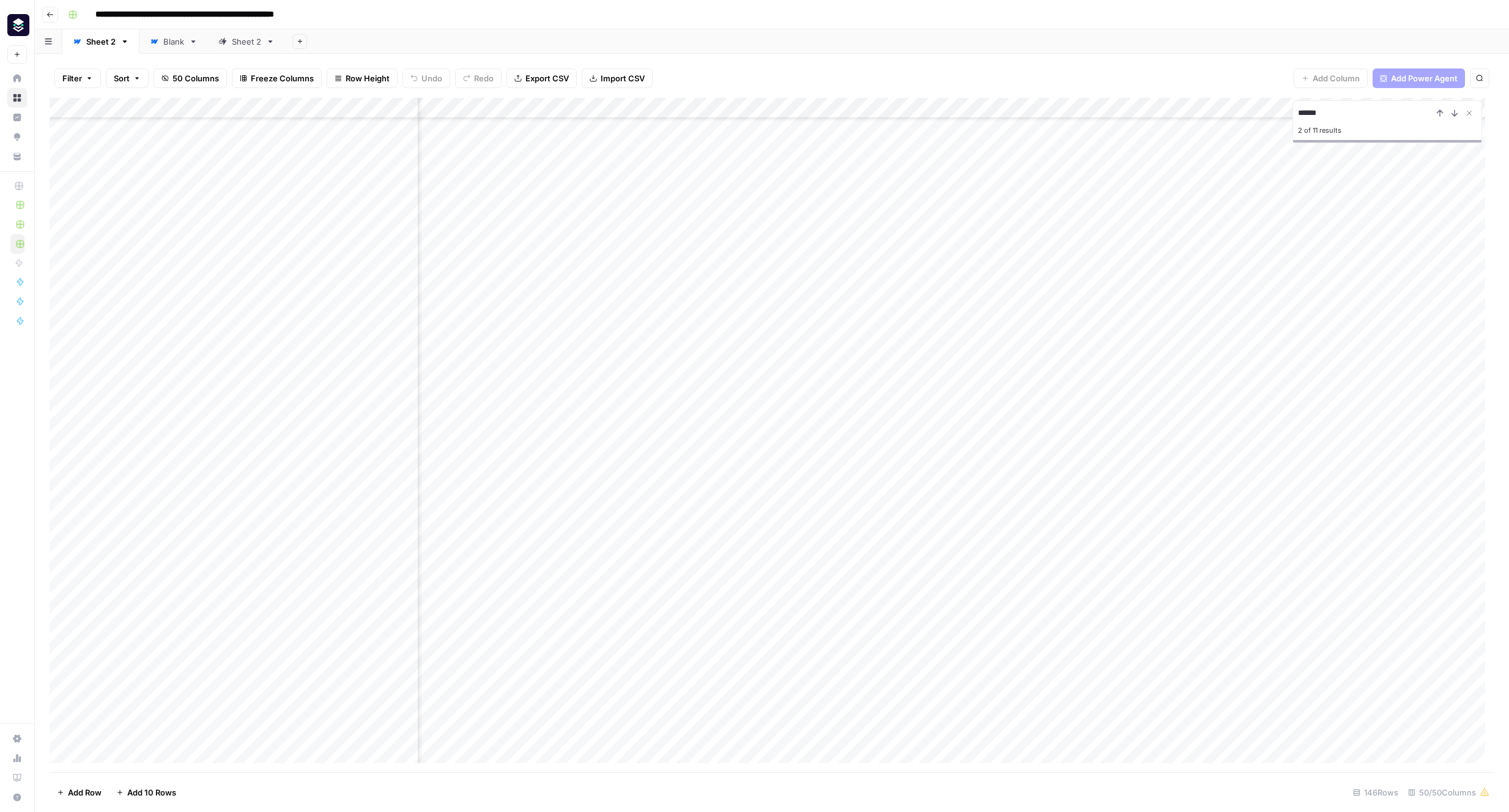
scroll to position [62, 3369]
click at [908, 753] on div "Add Column" at bounding box center [771, 434] width 1444 height 675
click at [244, 41] on div "Sheet 2" at bounding box center [246, 42] width 29 height 12
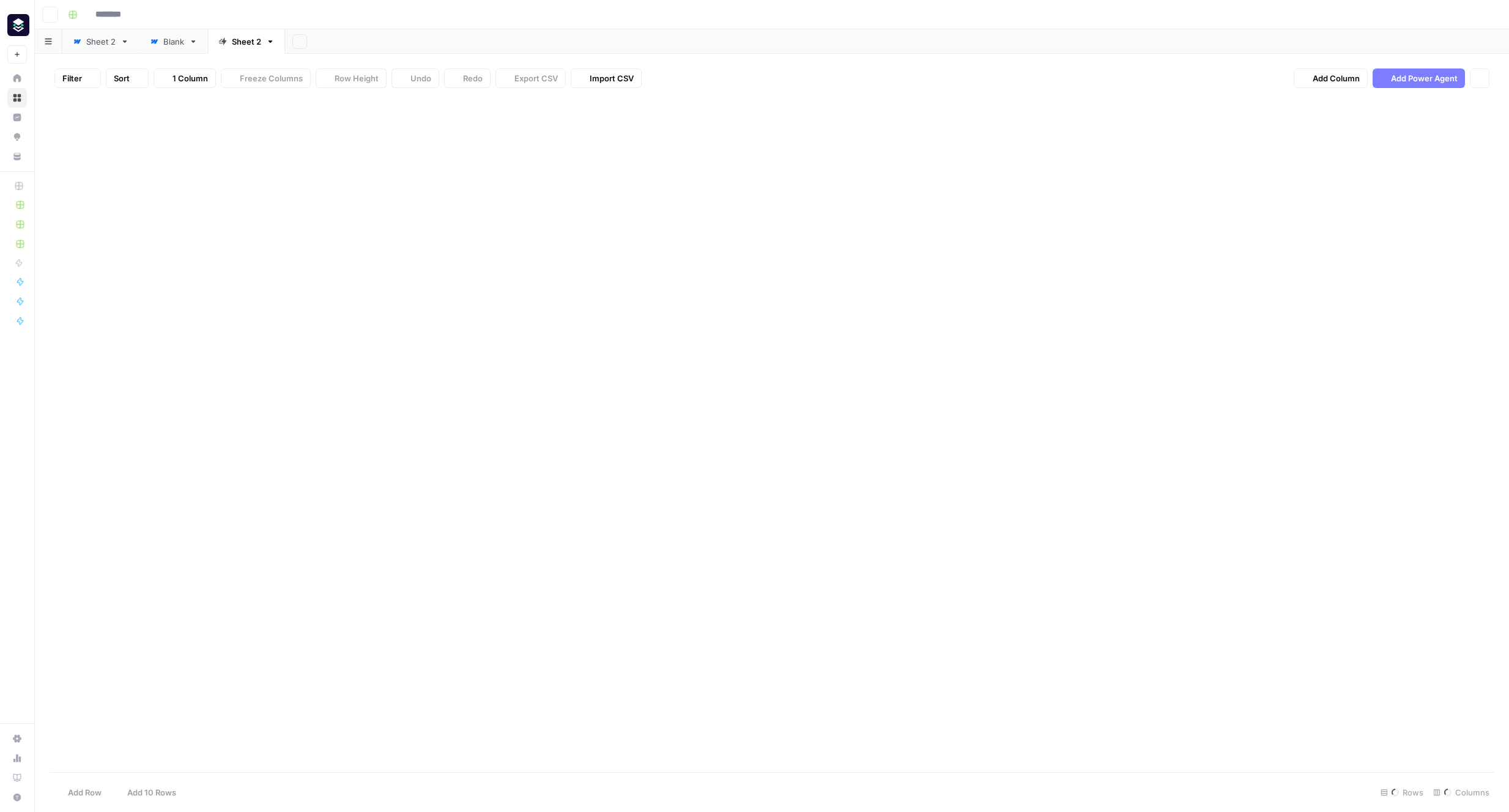
type input "**********"
click at [574, 129] on div "Add Column" at bounding box center [771, 159] width 1444 height 123
click at [251, 126] on div "Add Column" at bounding box center [771, 159] width 1444 height 123
click at [1067, 106] on div "Add Column" at bounding box center [771, 159] width 1444 height 123
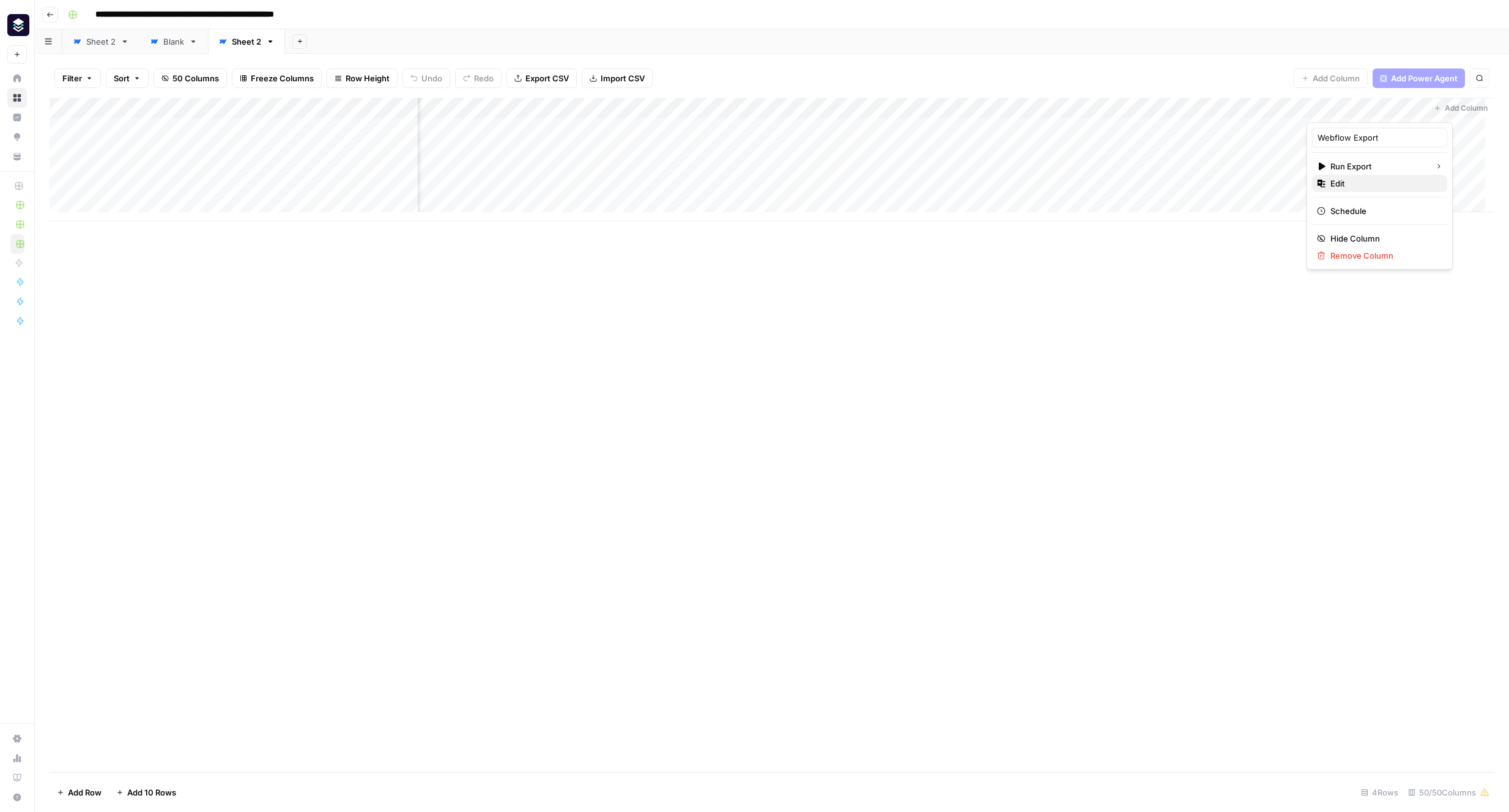
click at [1067, 186] on span "Edit" at bounding box center [1383, 183] width 107 height 12
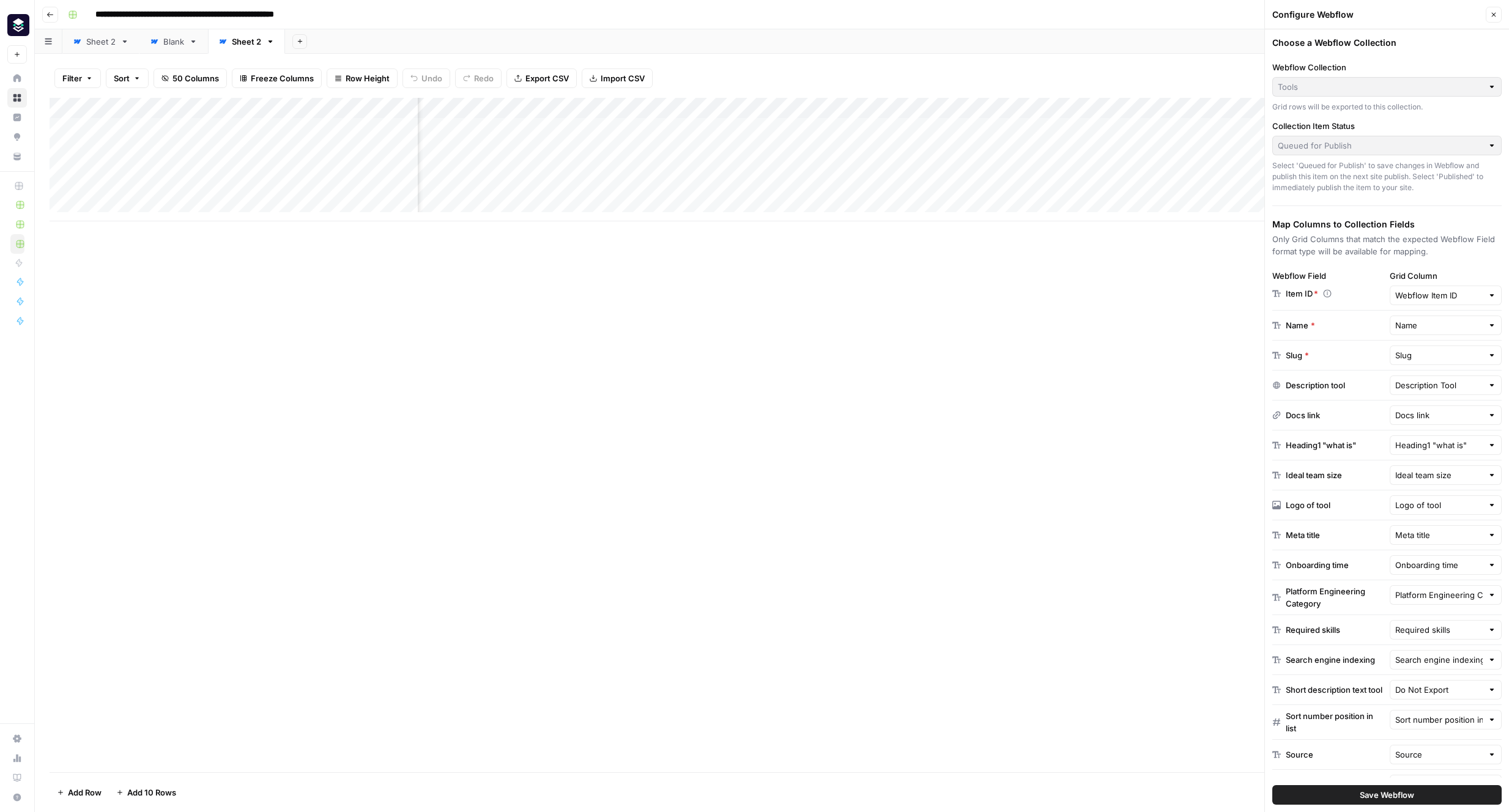
click at [1067, 304] on div "Webflow Item ID" at bounding box center [1445, 295] width 113 height 20
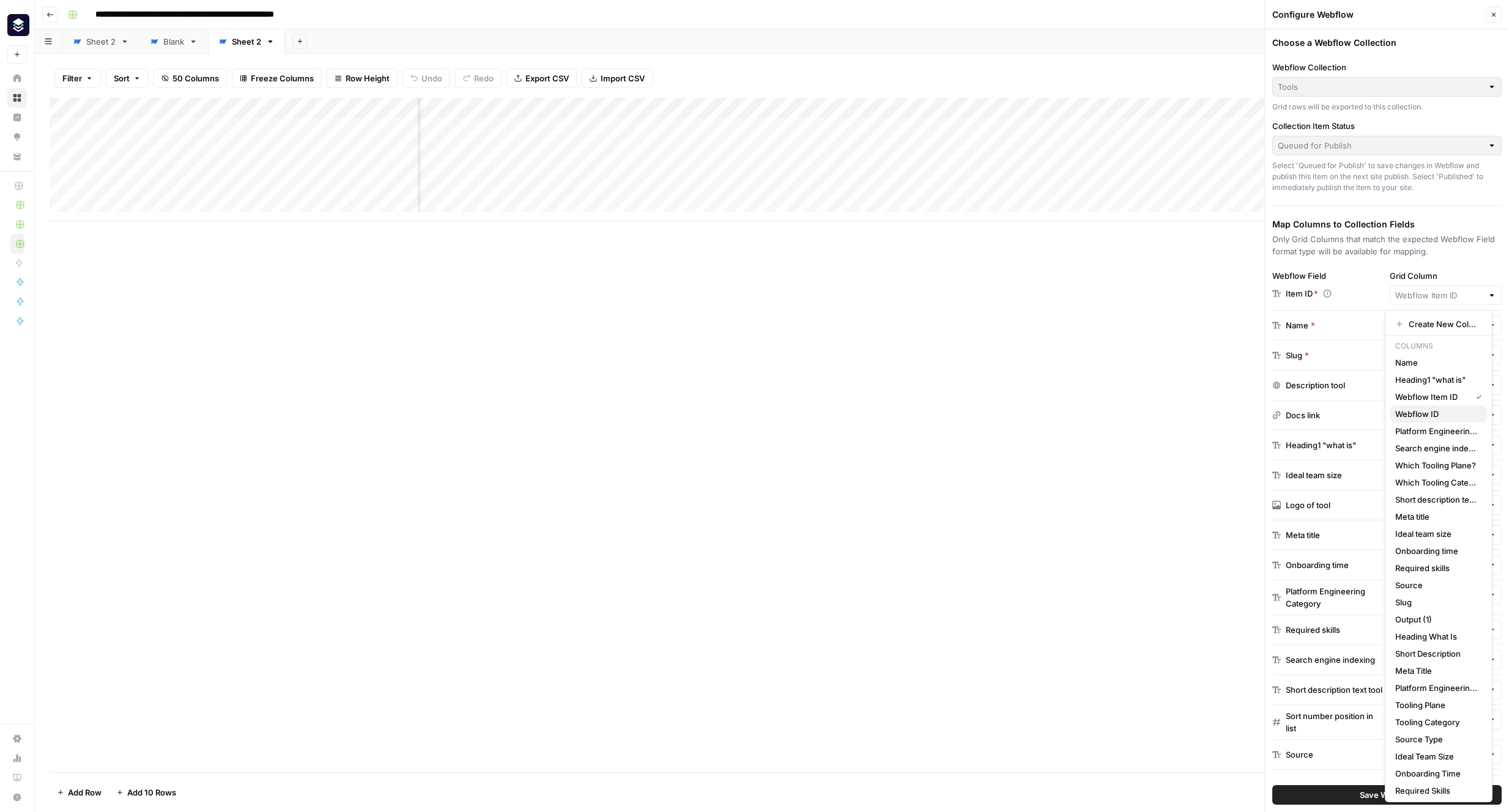
click at [1067, 415] on span "Webflow ID" at bounding box center [1435, 414] width 82 height 12
type input "Webflow ID"
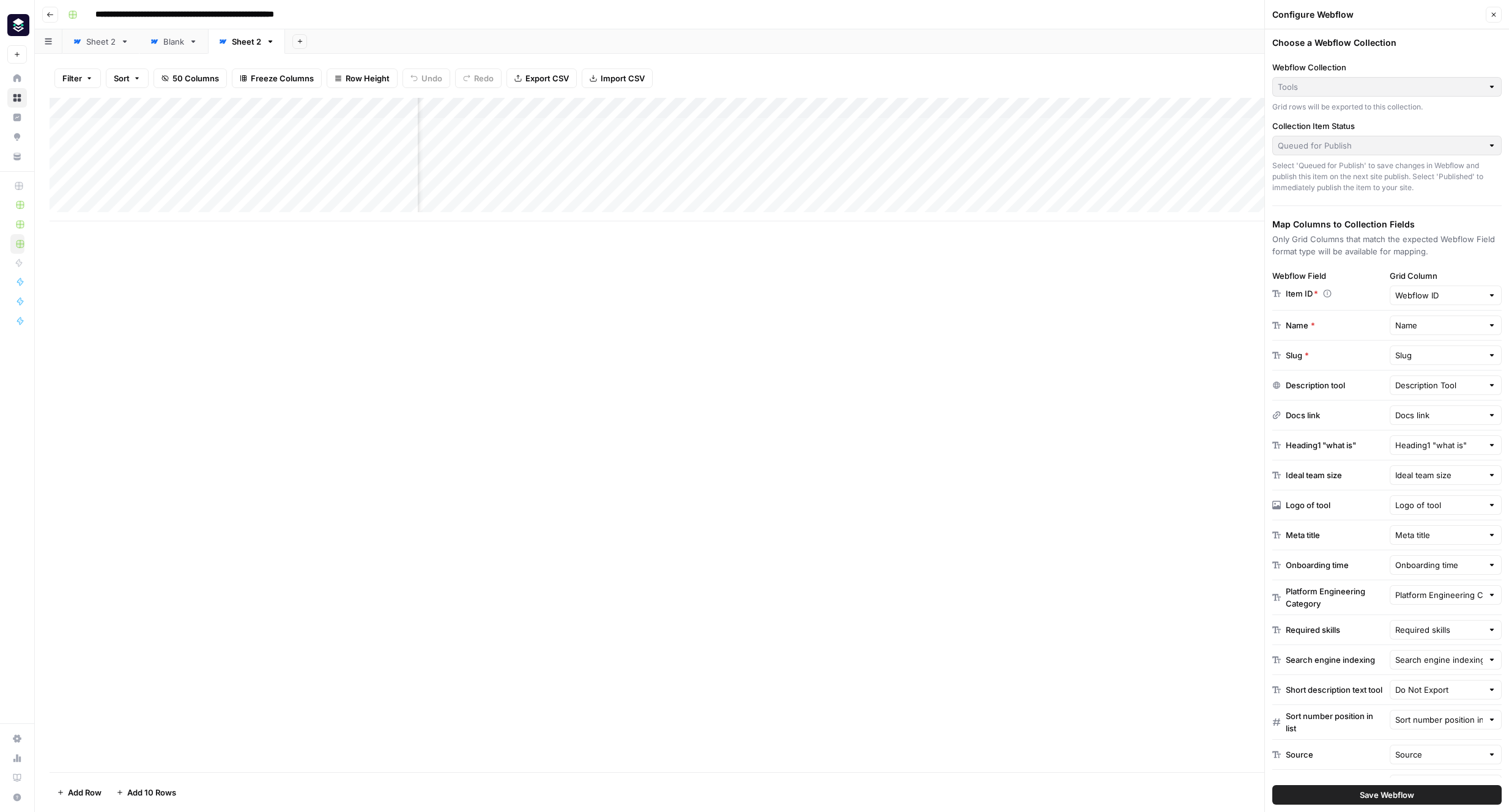
click at [1067, 799] on button "Save Webflow" at bounding box center [1387, 795] width 230 height 20
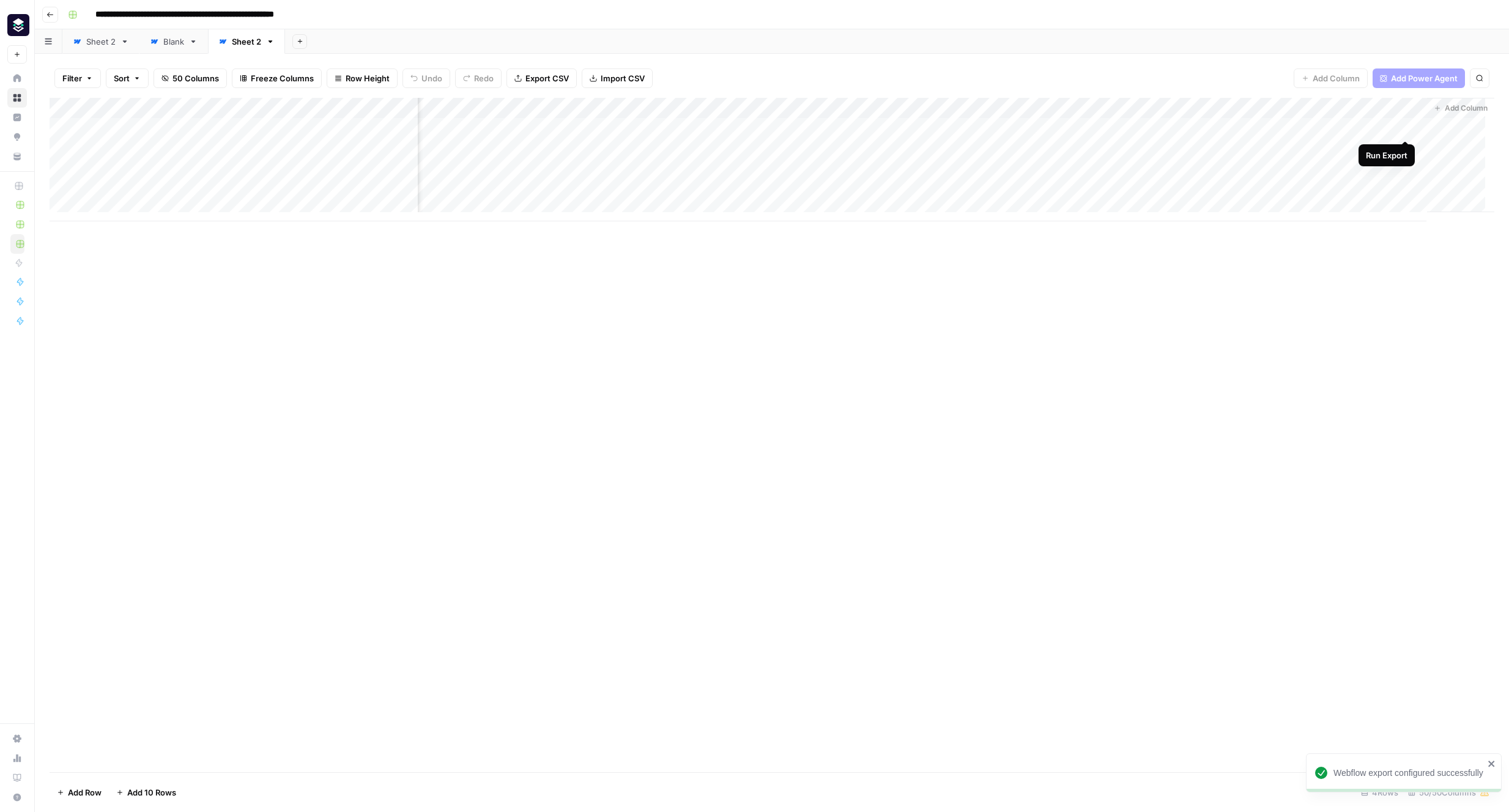
click at [1067, 127] on div "Add Column" at bounding box center [771, 159] width 1444 height 123
click at [496, 108] on div "Add Column" at bounding box center [771, 159] width 1444 height 123
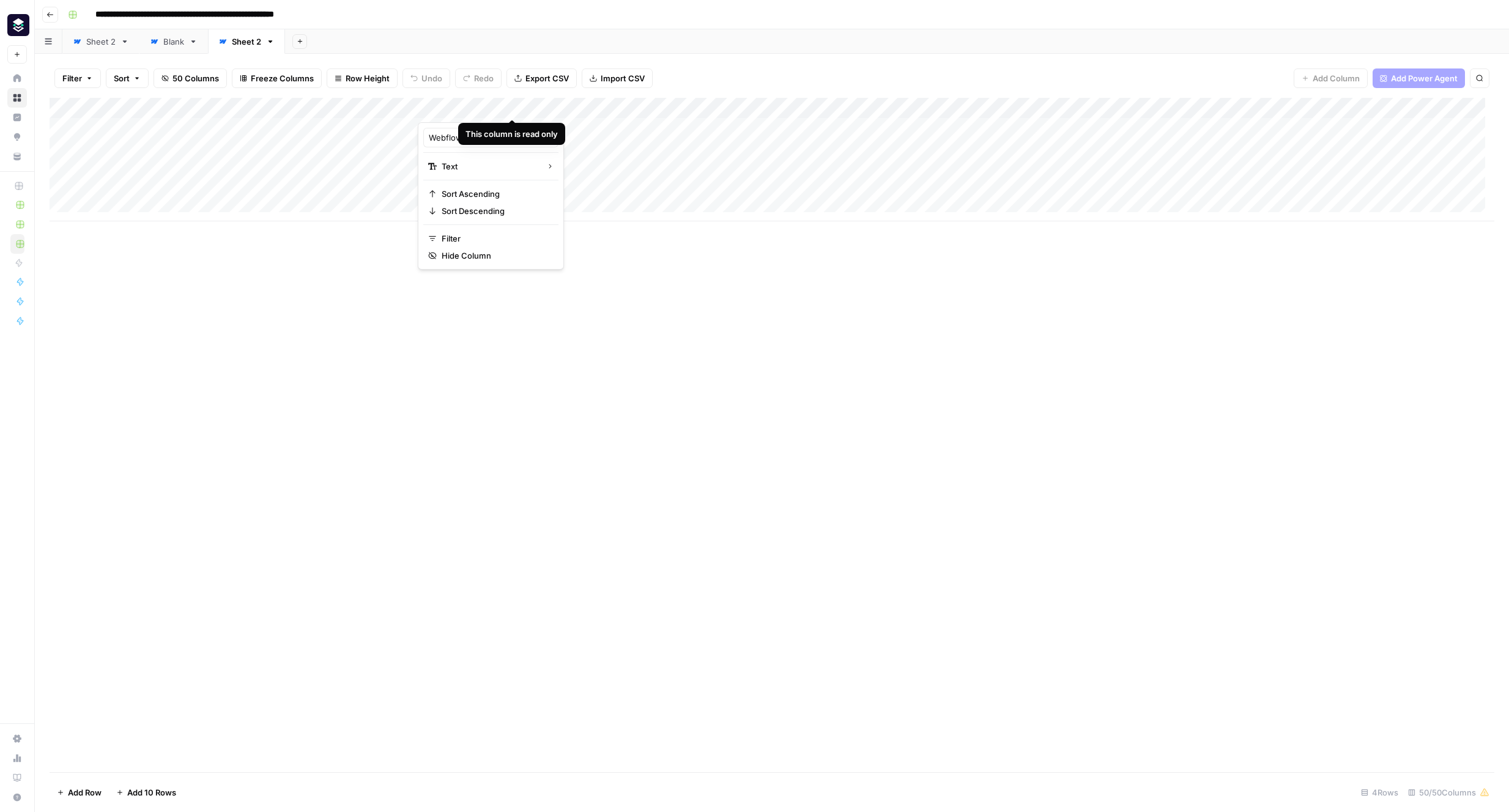
click at [602, 109] on div at bounding box center [512, 110] width 188 height 25
click at [596, 108] on div at bounding box center [512, 110] width 188 height 25
click at [736, 94] on div "Filter Sort 50 Columns Freeze Columns Row Height Undo Redo Export CSV Import CS…" at bounding box center [771, 78] width 1444 height 39
click at [1067, 108] on div "Add Column" at bounding box center [771, 159] width 1444 height 123
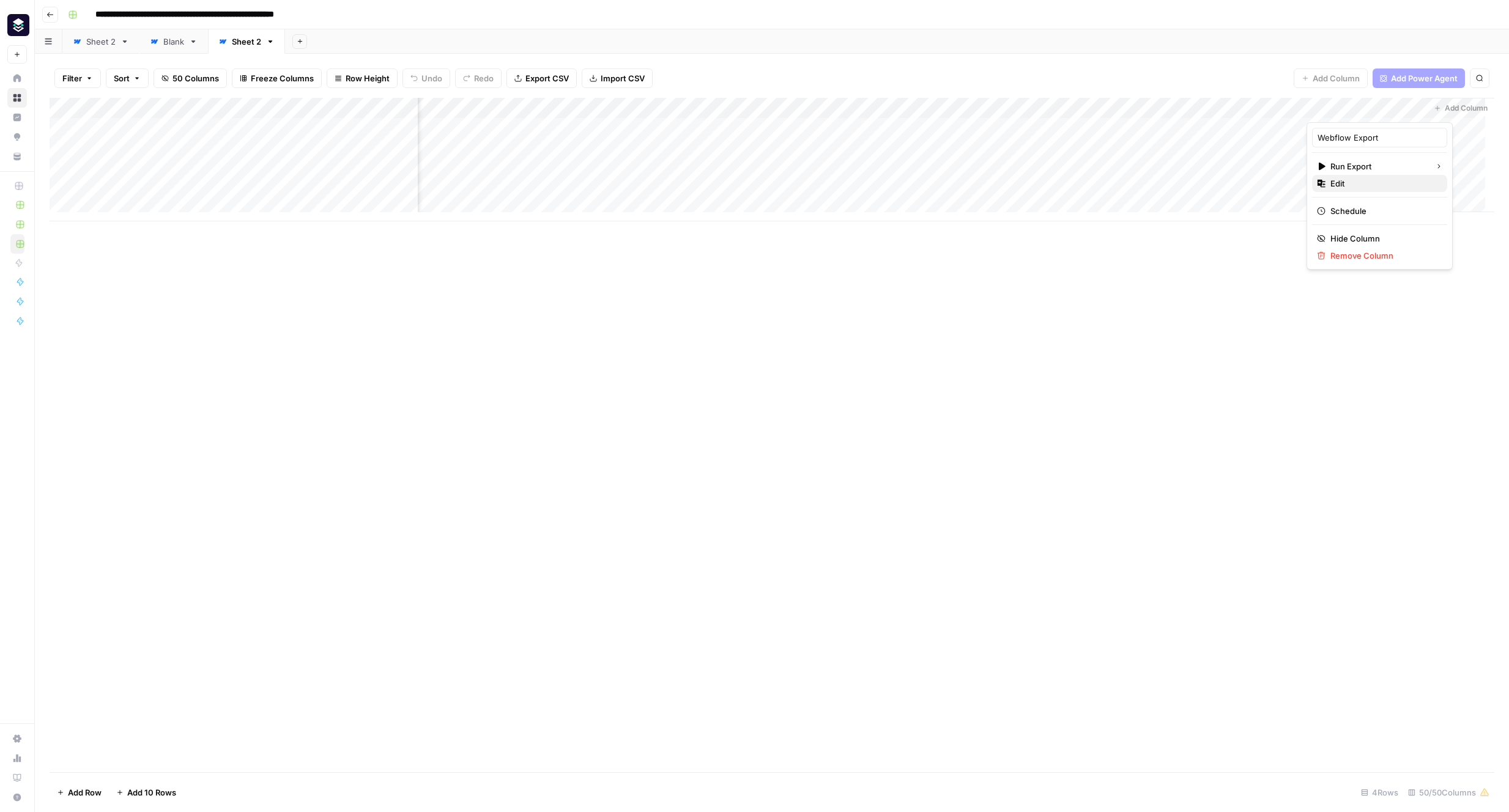
click at [1067, 182] on span "Edit" at bounding box center [1383, 183] width 107 height 12
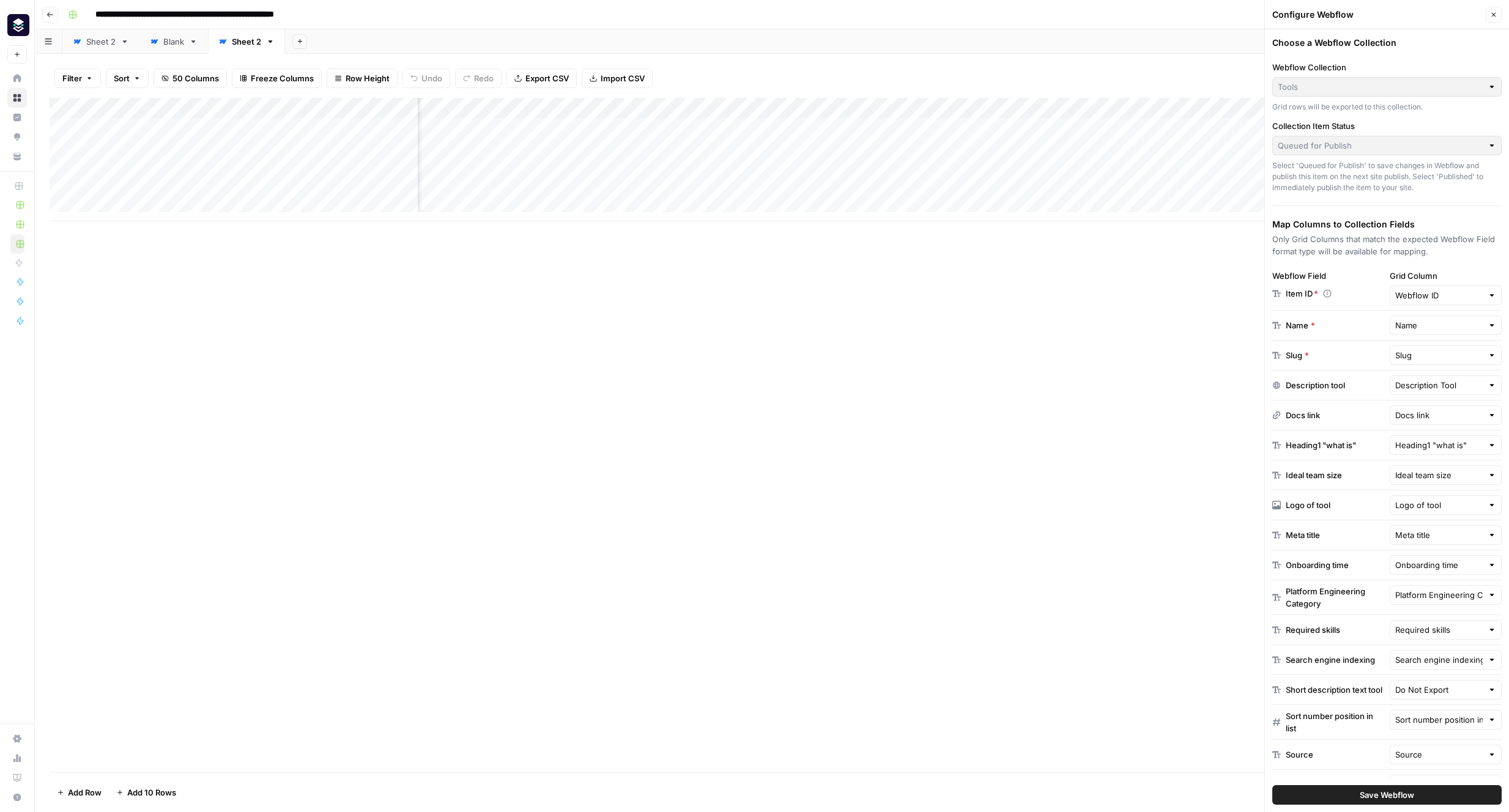
click at [1067, 12] on icon "button" at bounding box center [1493, 14] width 4 height 4
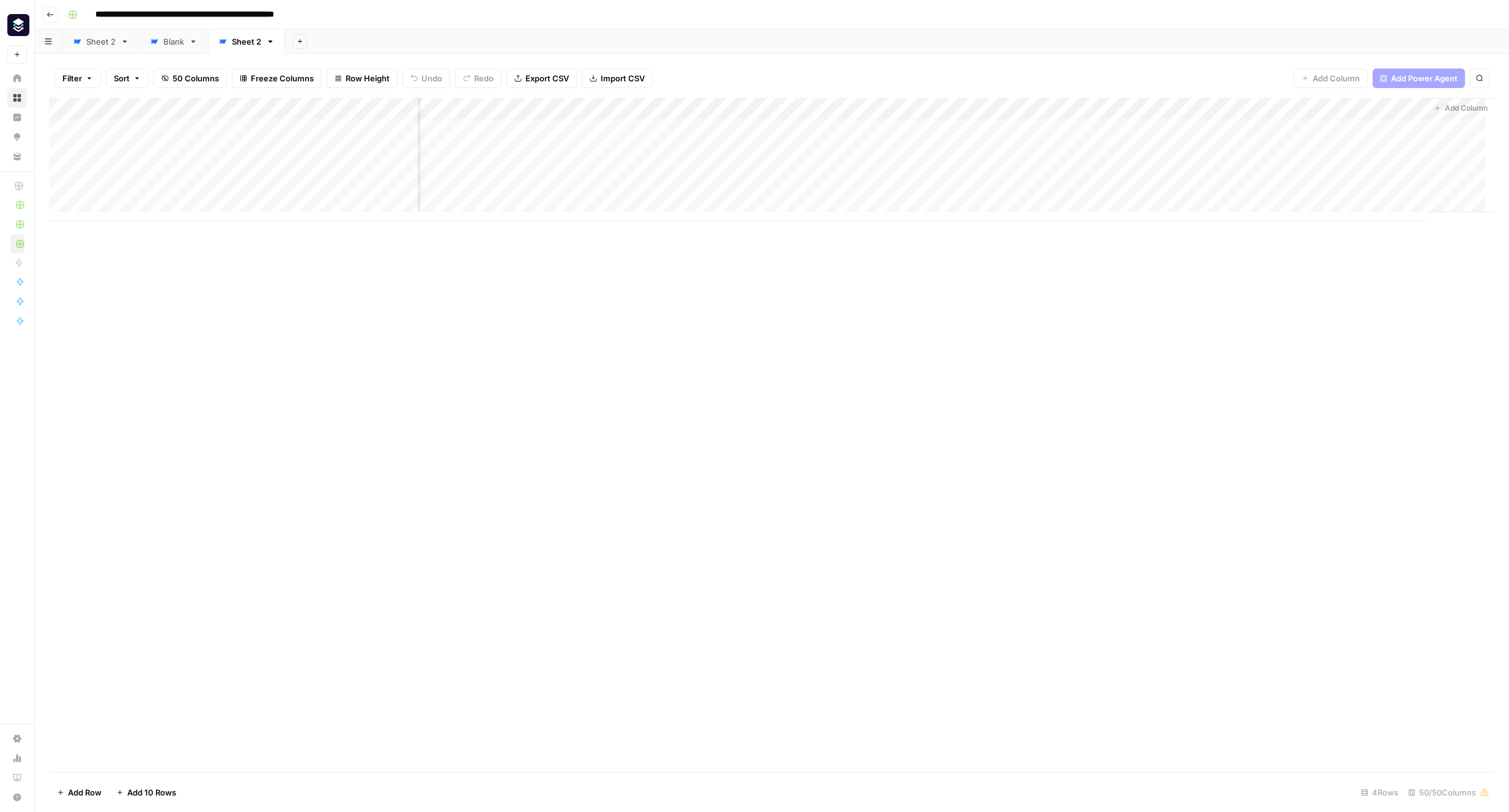
click at [1067, 221] on div "Add Column" at bounding box center [771, 434] width 1444 height 675
click at [982, 129] on div "Add Column" at bounding box center [771, 159] width 1444 height 123
click at [1067, 129] on div "Add Column" at bounding box center [771, 159] width 1444 height 123
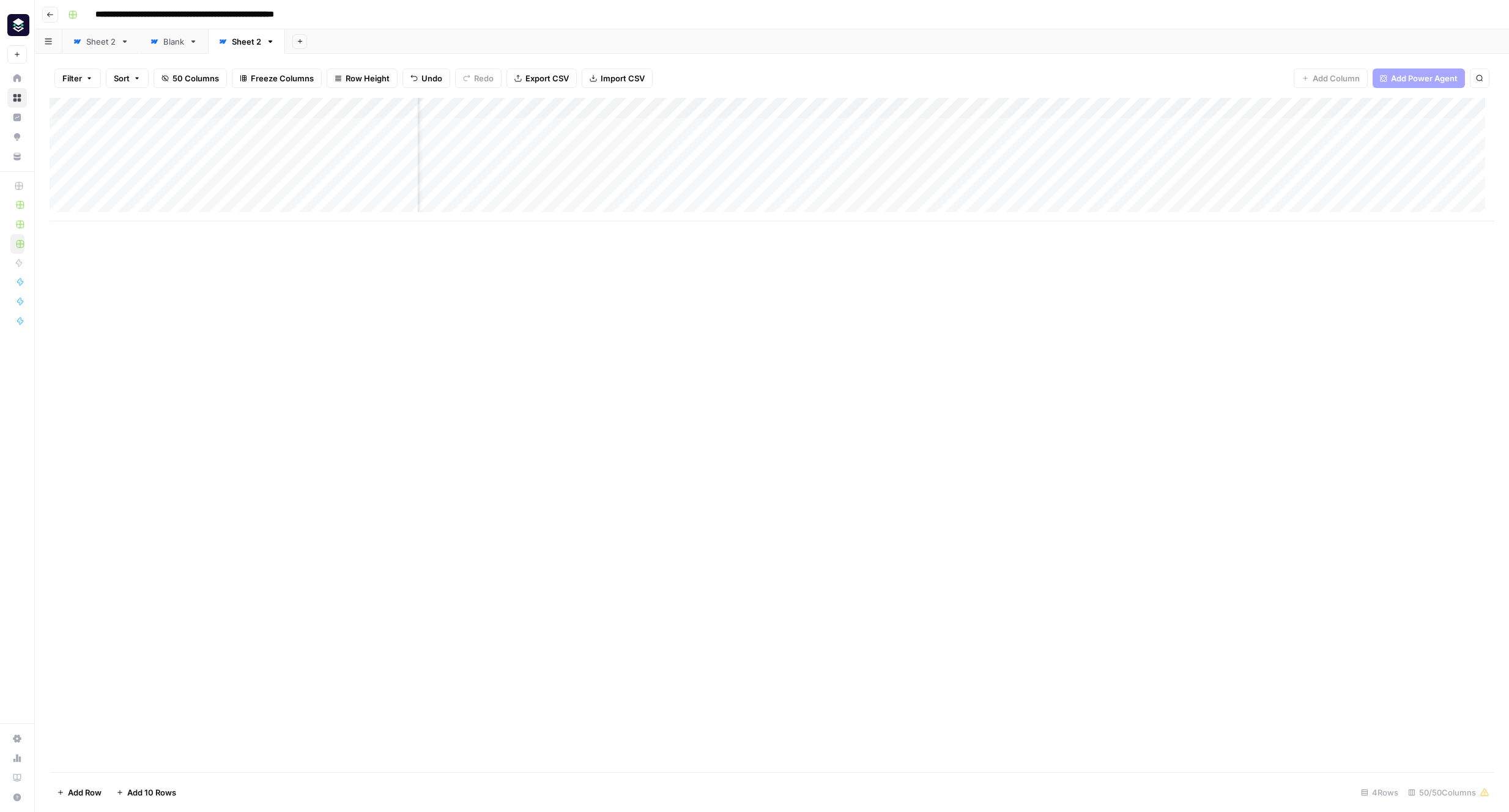
scroll to position [0, 3769]
click at [997, 126] on div "Add Column" at bounding box center [771, 159] width 1444 height 123
click at [1067, 105] on div "Add Column" at bounding box center [771, 159] width 1444 height 123
click at [1067, 134] on div "Add Column" at bounding box center [771, 159] width 1444 height 123
click at [1067, 127] on div "Add Column" at bounding box center [771, 159] width 1444 height 123
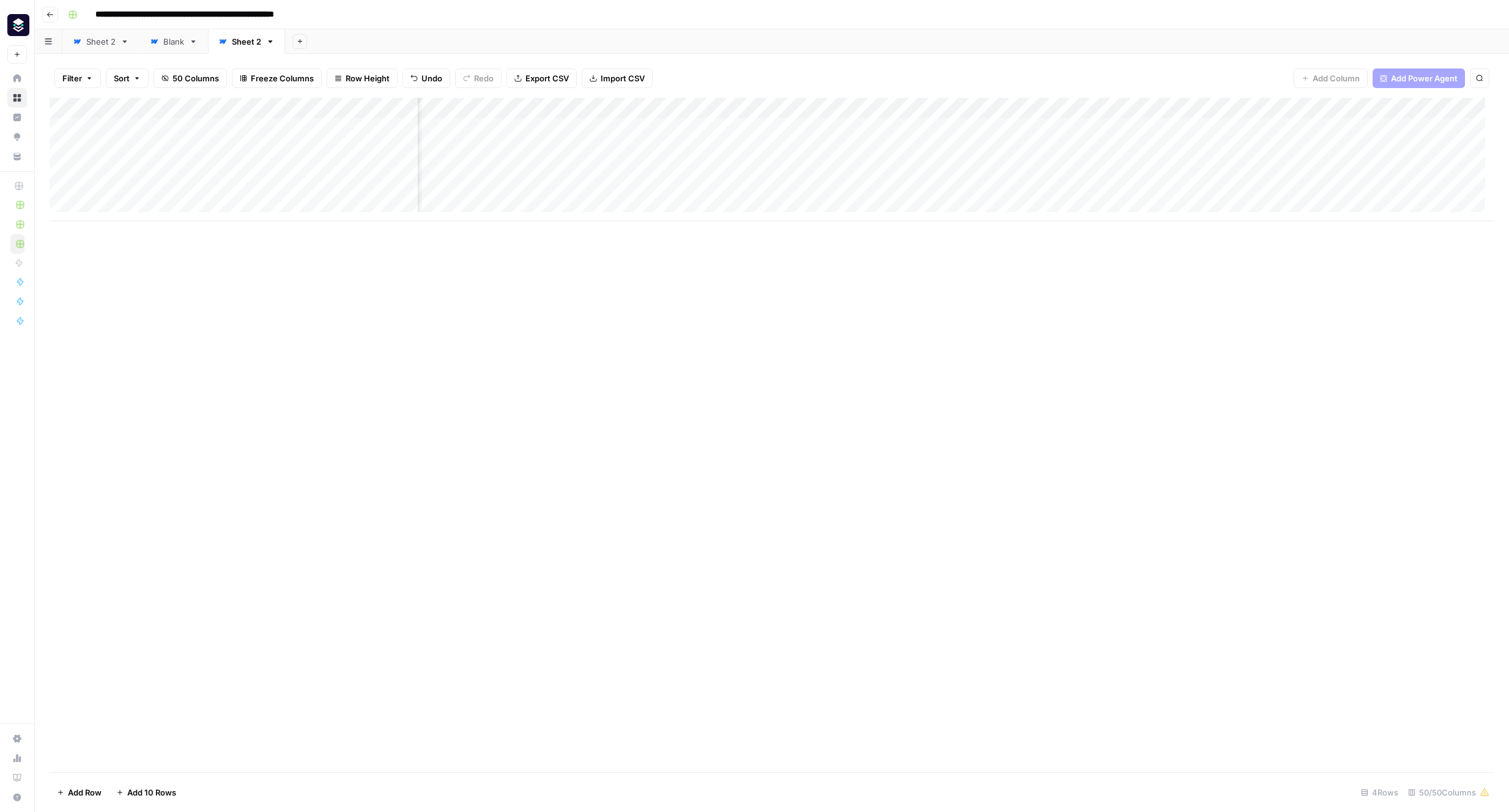
scroll to position [0, 4836]
click at [1067, 129] on div "Add Column" at bounding box center [771, 159] width 1444 height 123
click at [269, 41] on icon "button" at bounding box center [270, 42] width 4 height 3
click at [301, 60] on span "Rename Sheet" at bounding box center [319, 65] width 59 height 12
type input "**********"
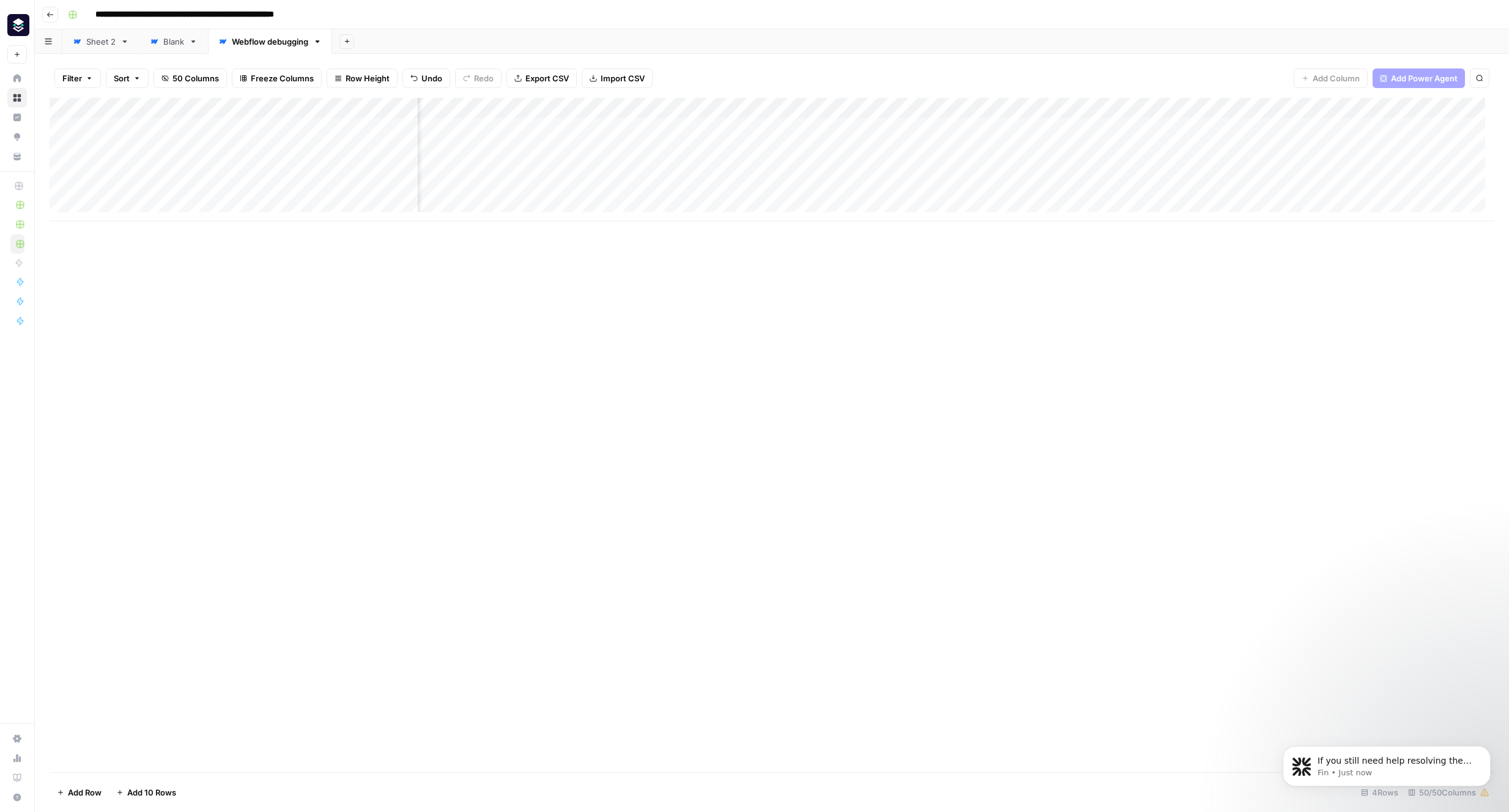
scroll to position [0, 4320]
click at [1067, 127] on div "Add Column" at bounding box center [771, 159] width 1444 height 123
click at [1067, 126] on div "Add Column" at bounding box center [771, 159] width 1444 height 123
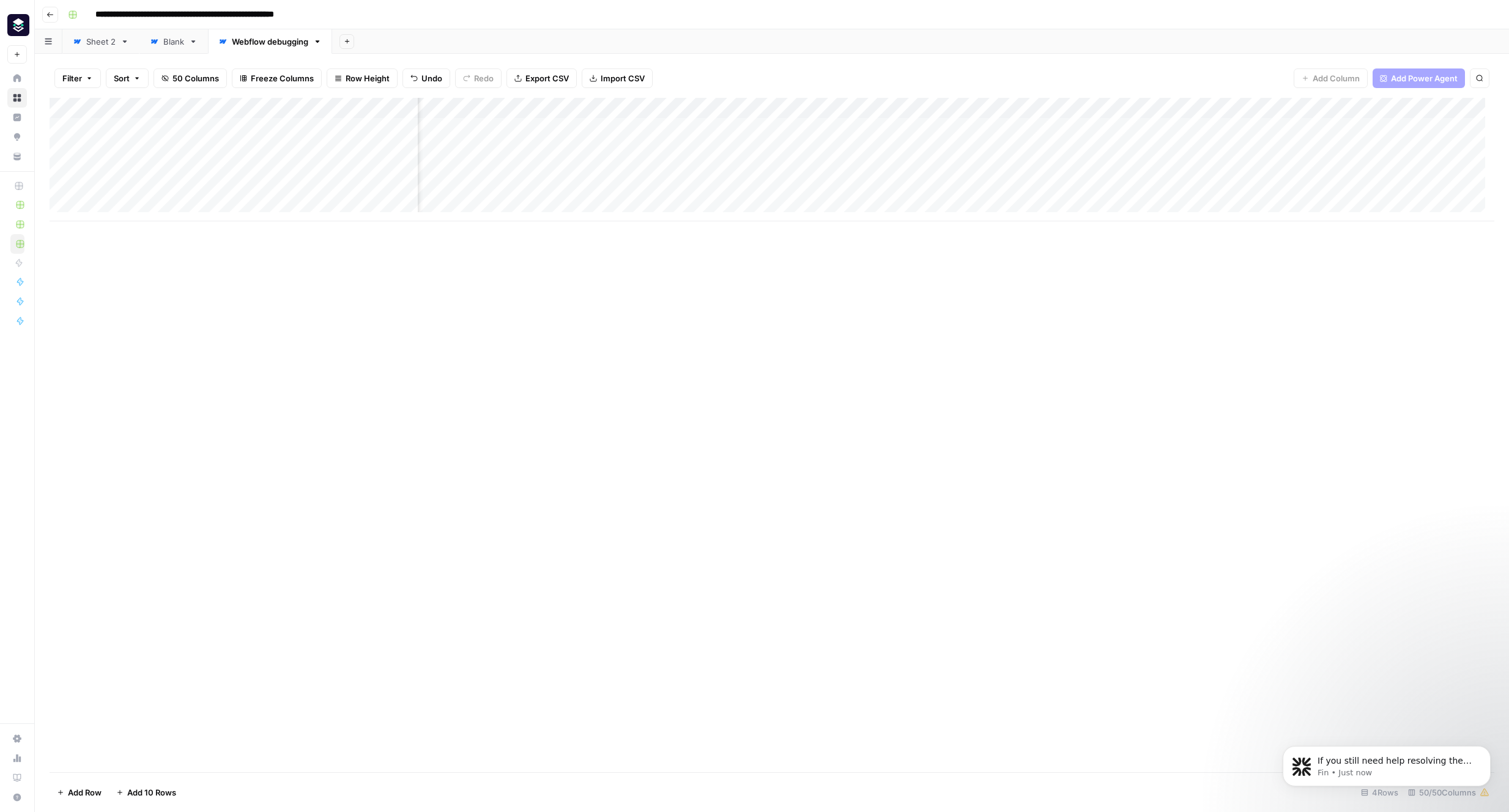
click at [760, 127] on div "Add Column" at bounding box center [771, 159] width 1444 height 123
click at [1067, 127] on div "Add Column" at bounding box center [771, 159] width 1444 height 123
drag, startPoint x: 1415, startPoint y: 106, endPoint x: 1487, endPoint y: 109, distance: 72.1
click at [1067, 109] on div "Add Column" at bounding box center [771, 159] width 1444 height 123
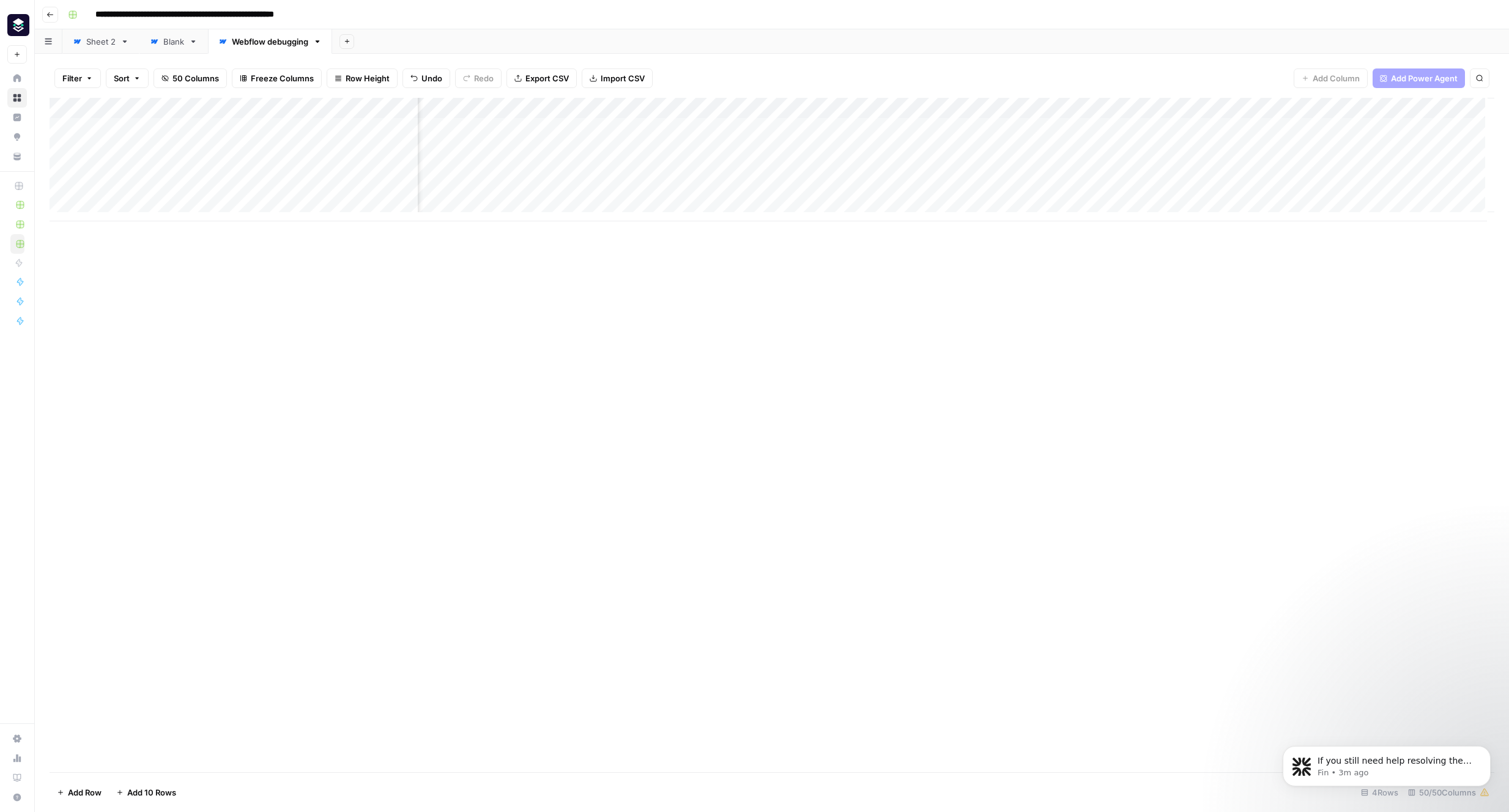
click at [1067, 126] on div "Add Column" at bounding box center [771, 159] width 1444 height 123
click at [1067, 125] on button "button" at bounding box center [1396, 128] width 181 height 21
click at [1067, 106] on div "Add Column" at bounding box center [771, 159] width 1444 height 123
type input "Webflow Export"
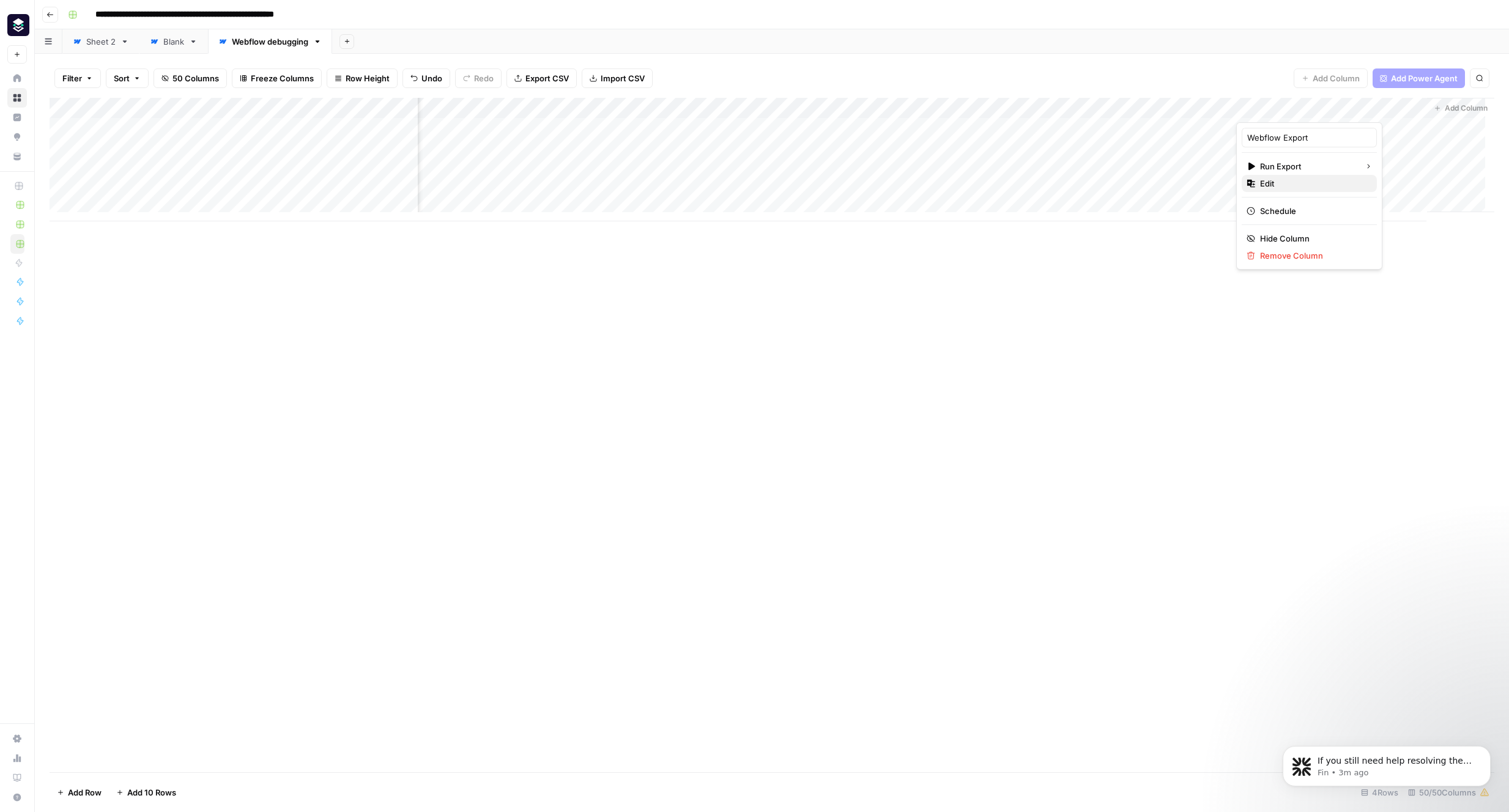
click at [1067, 178] on span "Edit" at bounding box center [1313, 183] width 107 height 12
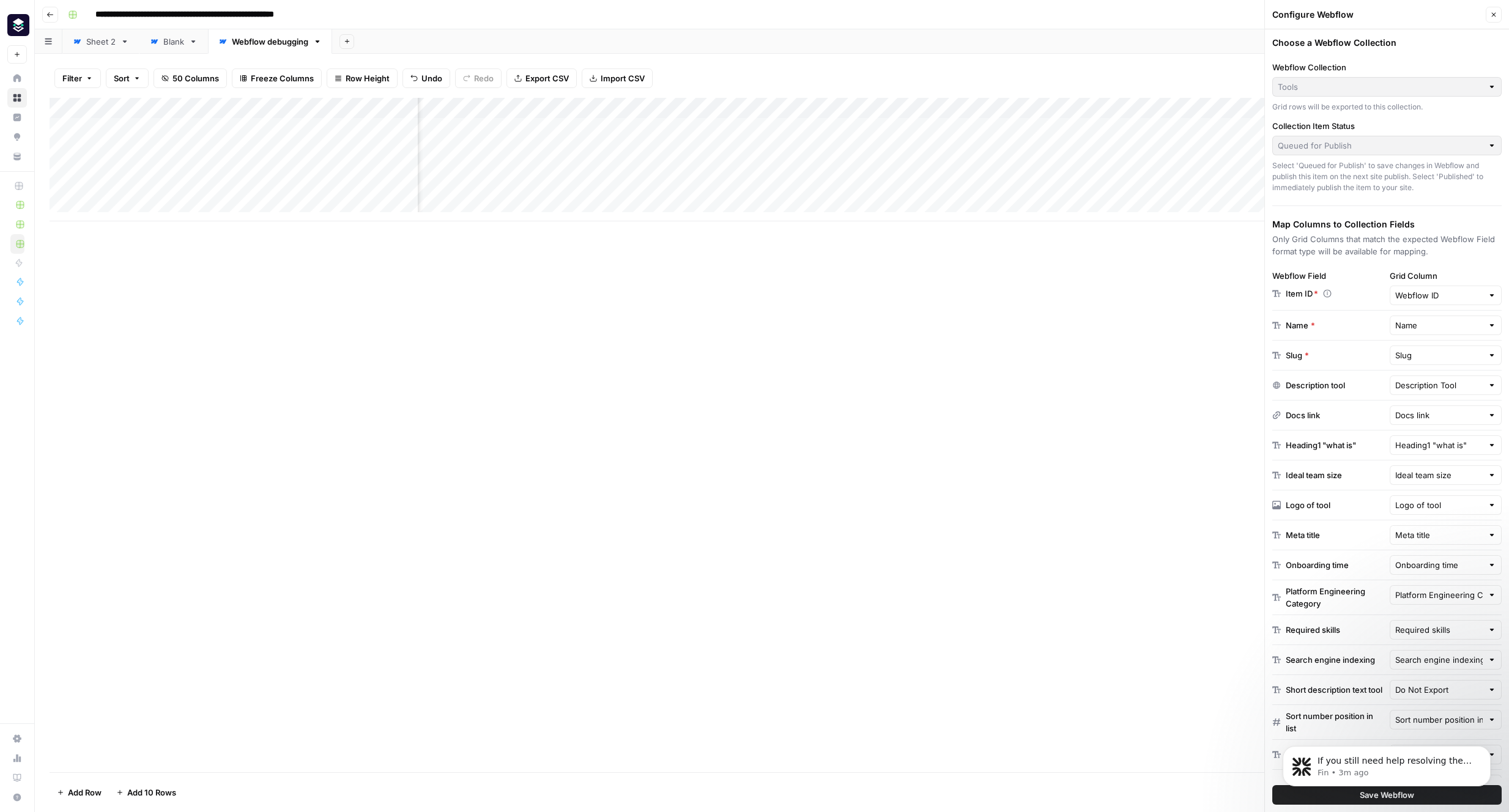
scroll to position [188, 0]
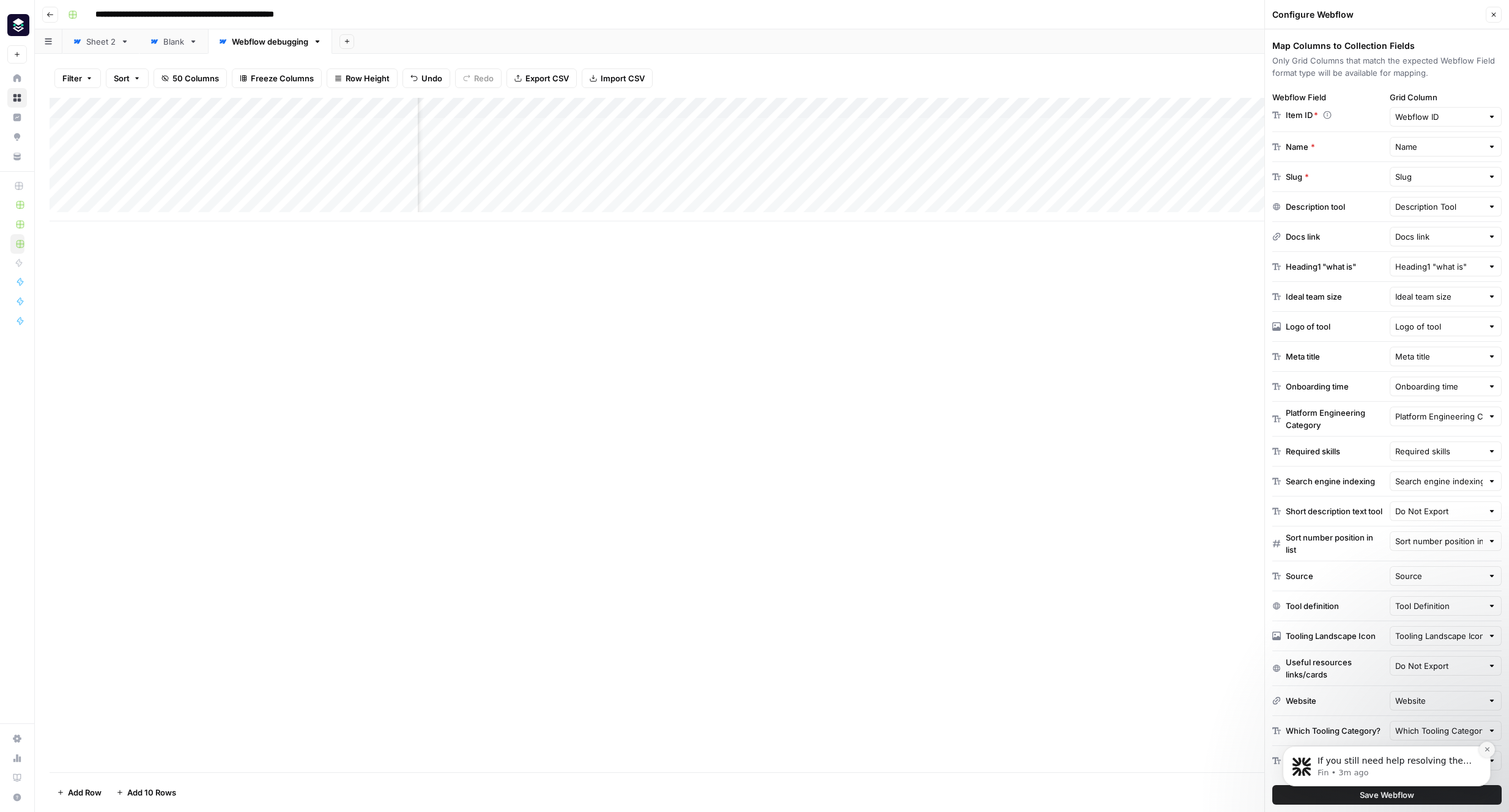
click at [1067, 753] on button "Dismiss notification" at bounding box center [1487, 750] width 16 height 16
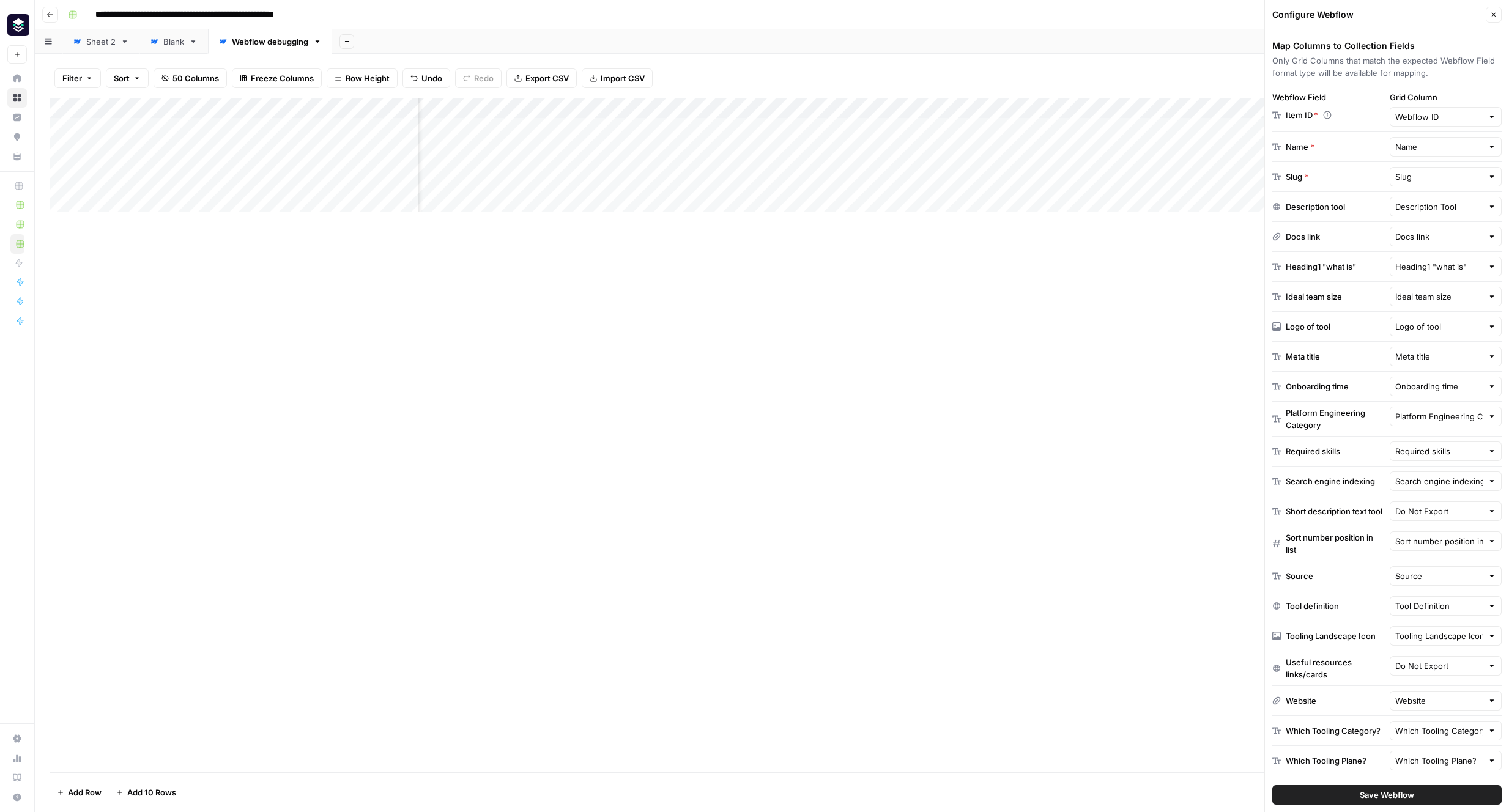
scroll to position [0, 5083]
click at [1067, 203] on div "Description Tool" at bounding box center [1445, 207] width 113 height 20
click at [1067, 200] on input "text" at bounding box center [1438, 207] width 88 height 12
click at [1067, 228] on span "AI gen tool profile" at bounding box center [1425, 227] width 61 height 12
type input "AI gen tool profile"
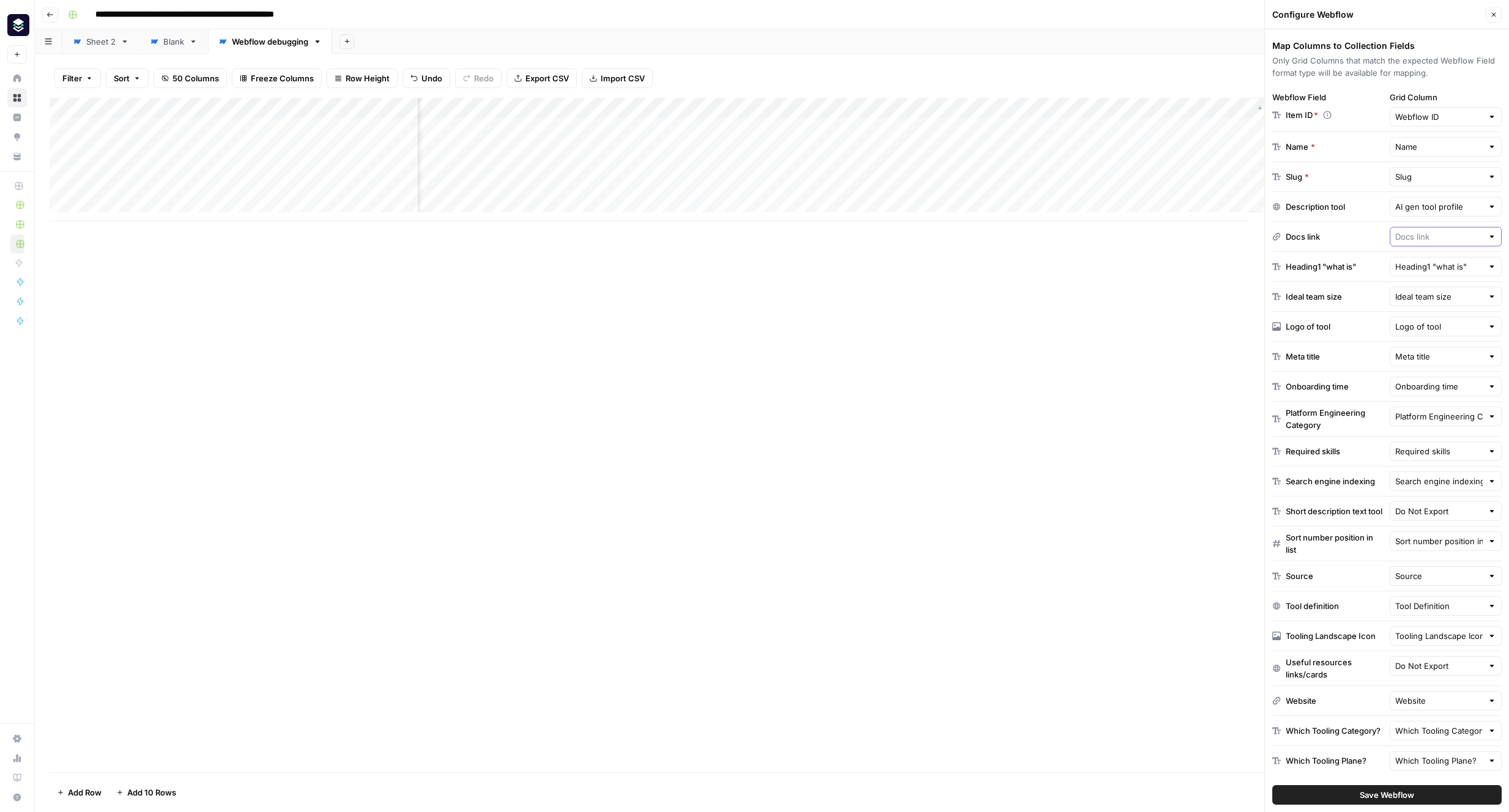
click at [1067, 230] on input "text" at bounding box center [1438, 237] width 88 height 12
click at [1067, 290] on span "Docs Link" at bounding box center [1425, 293] width 61 height 12
type input "Docs Link"
click at [1067, 261] on input "text" at bounding box center [1438, 267] width 88 height 12
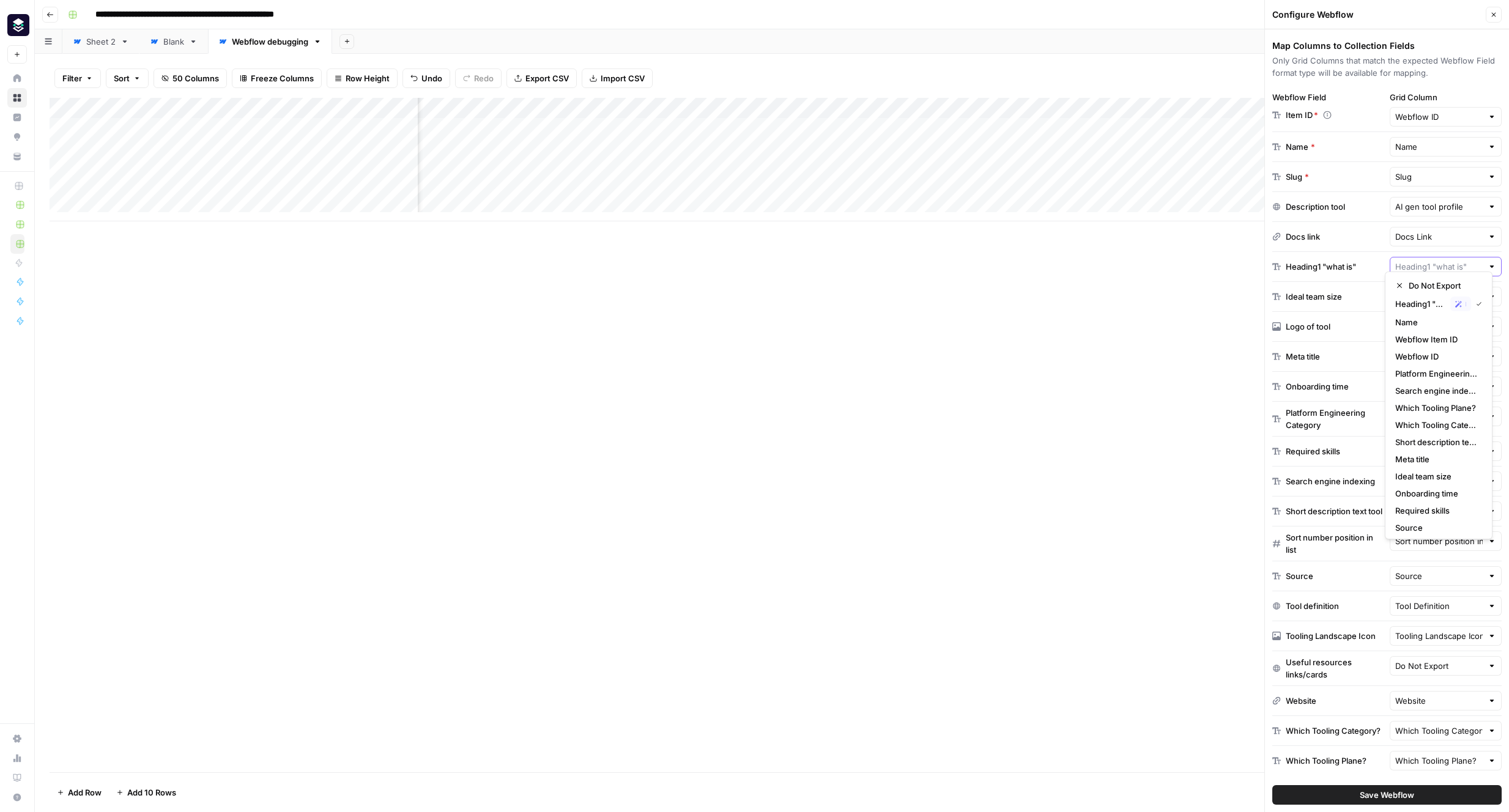
click at [1067, 261] on input "text" at bounding box center [1438, 267] width 88 height 12
click at [1067, 303] on span "Heading What Is" at bounding box center [1435, 305] width 82 height 12
type input "Heading What Is"
click at [1067, 291] on input "text" at bounding box center [1438, 297] width 88 height 12
click at [1067, 350] on span "Ideal Team Size" at bounding box center [1425, 354] width 61 height 12
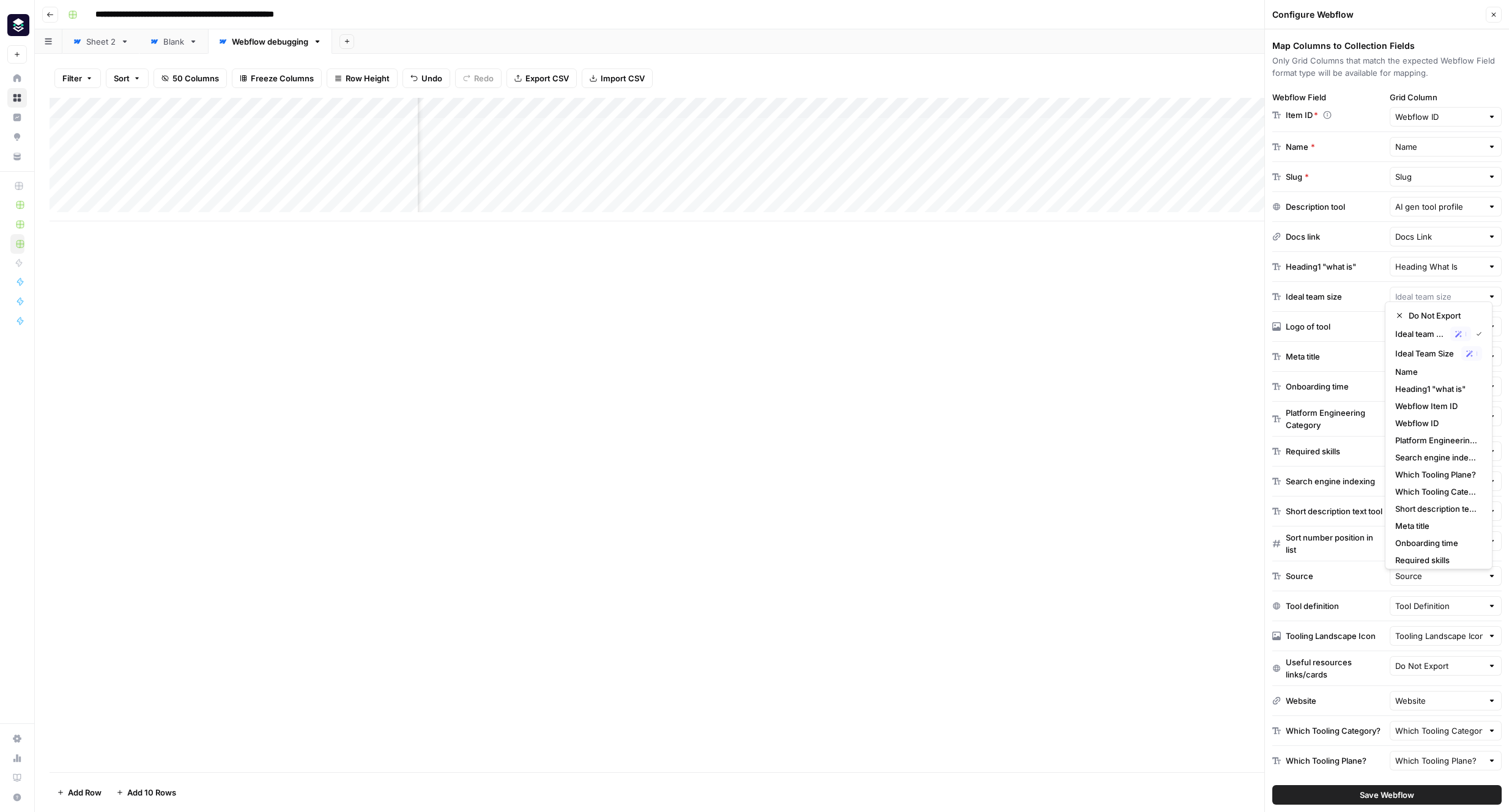
type input "Ideal Team Size"
click at [1067, 793] on span "Save Webflow" at bounding box center [1386, 795] width 54 height 12
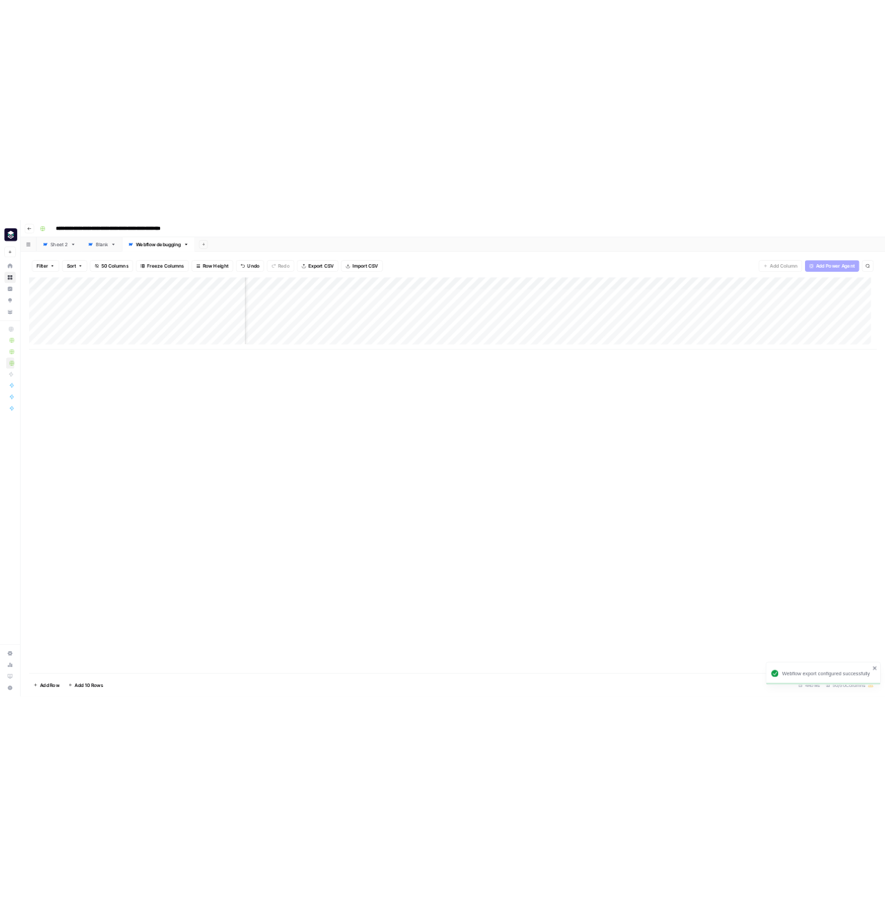
scroll to position [0, 5534]
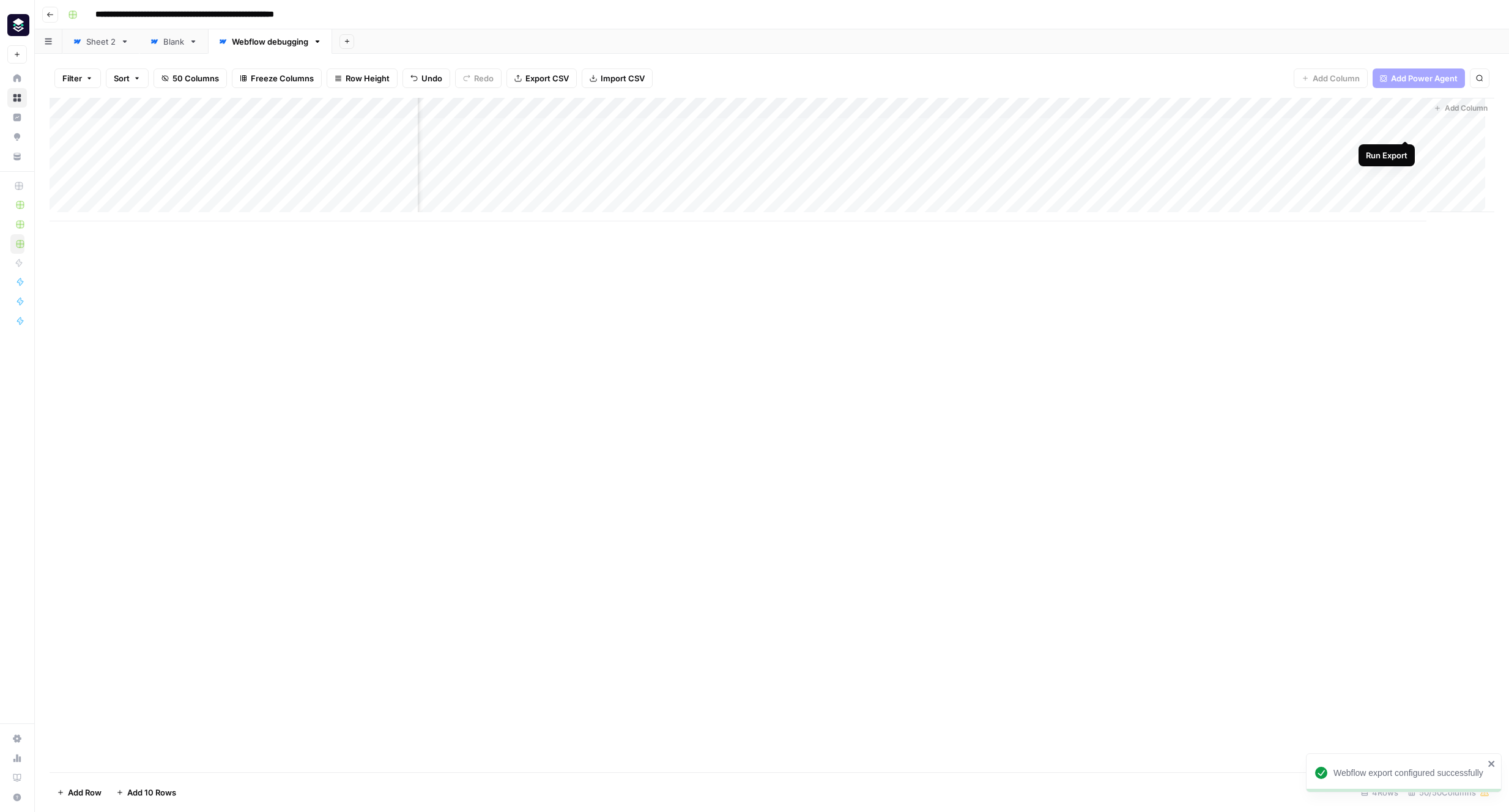
click at [1067, 130] on div "Add Column" at bounding box center [771, 159] width 1444 height 123
click at [1067, 105] on div "Add Column" at bounding box center [771, 159] width 1444 height 123
click at [1067, 183] on span "Edit" at bounding box center [1313, 183] width 107 height 12
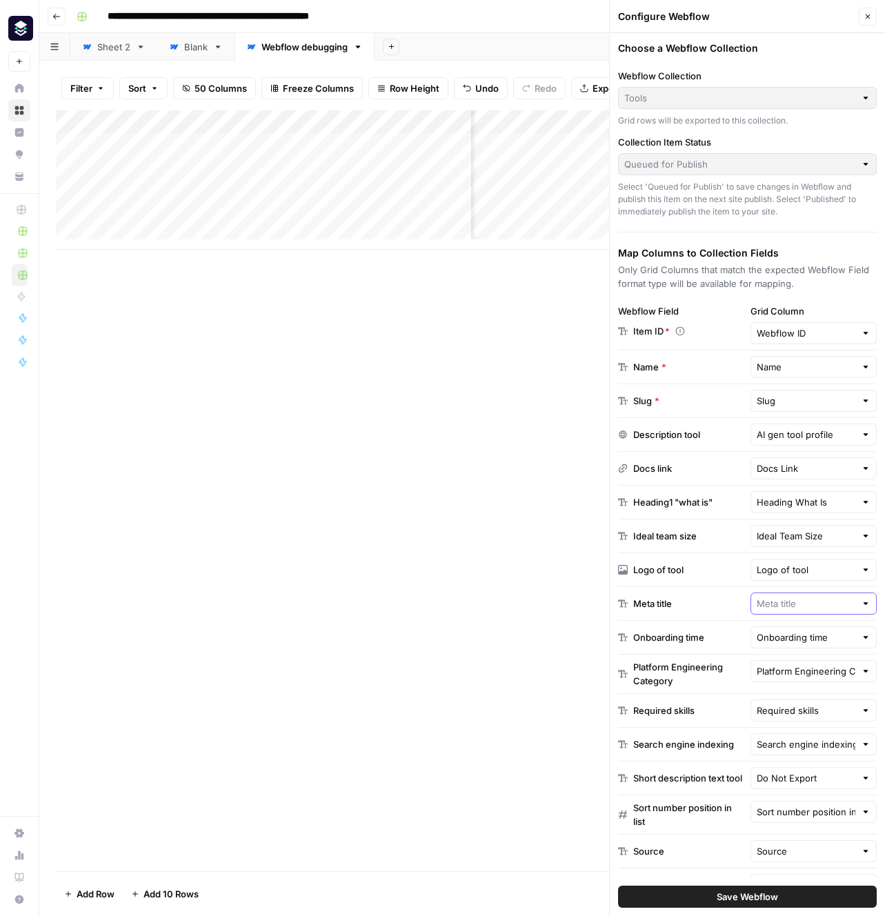
click at [818, 605] on input "text" at bounding box center [806, 604] width 99 height 14
click at [803, 649] on button "Meta Title Possible Match" at bounding box center [805, 659] width 109 height 22
type input "Meta Title"
click at [803, 637] on input "text" at bounding box center [806, 637] width 99 height 14
type input "i"
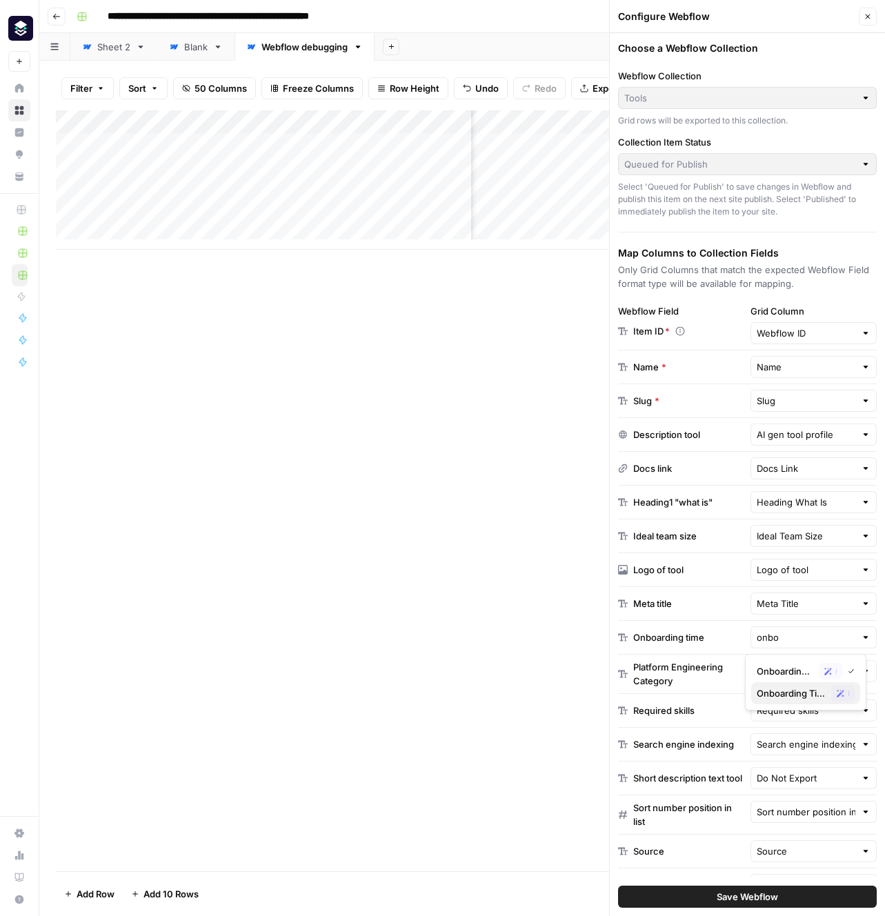
click at [806, 688] on span "Onboarding Time" at bounding box center [791, 693] width 69 height 14
type input "Onboarding Time"
click at [810, 675] on input "text" at bounding box center [806, 671] width 99 height 14
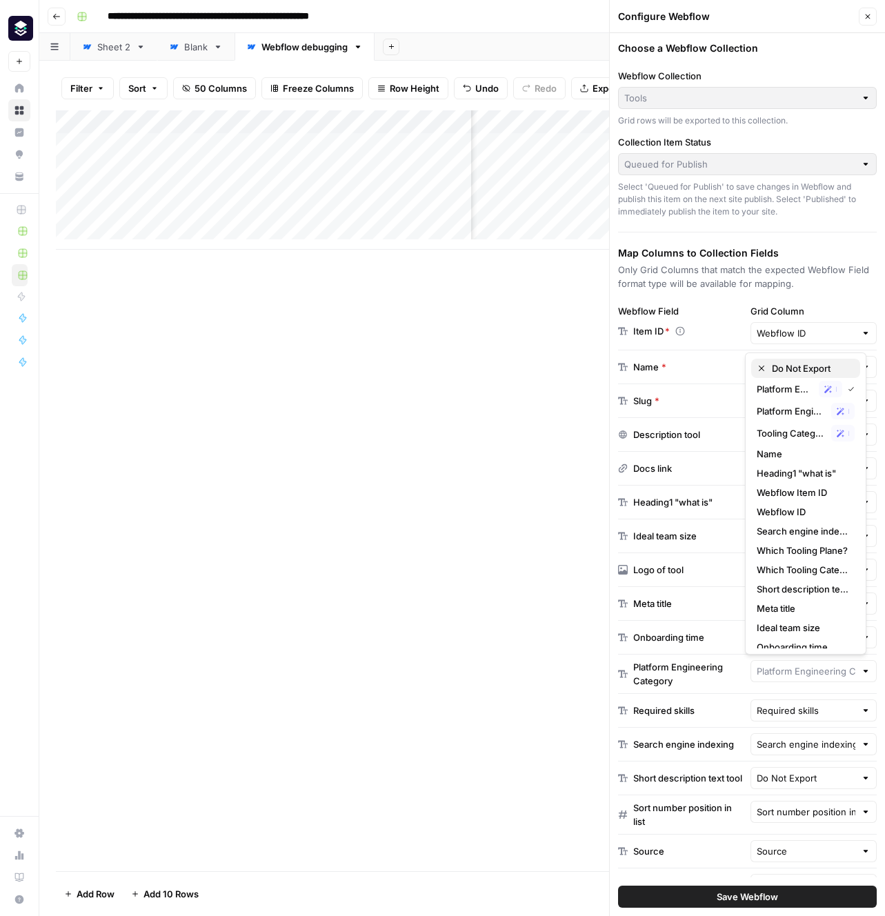
click at [803, 369] on span "Do Not Export" at bounding box center [810, 368] width 77 height 14
type input "Do Not Export"
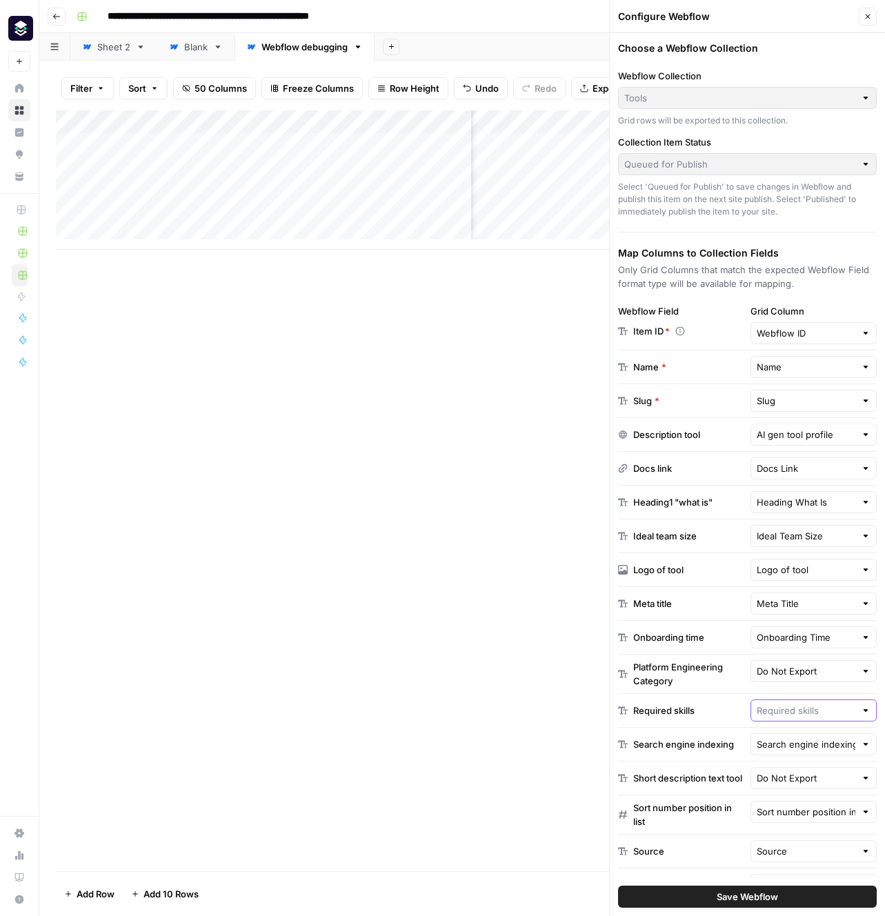
click at [799, 713] on input "text" at bounding box center [806, 711] width 99 height 14
click at [804, 768] on span "Required Skills" at bounding box center [791, 766] width 69 height 14
type input "Required Skills"
click at [813, 746] on input "text" at bounding box center [806, 744] width 99 height 14
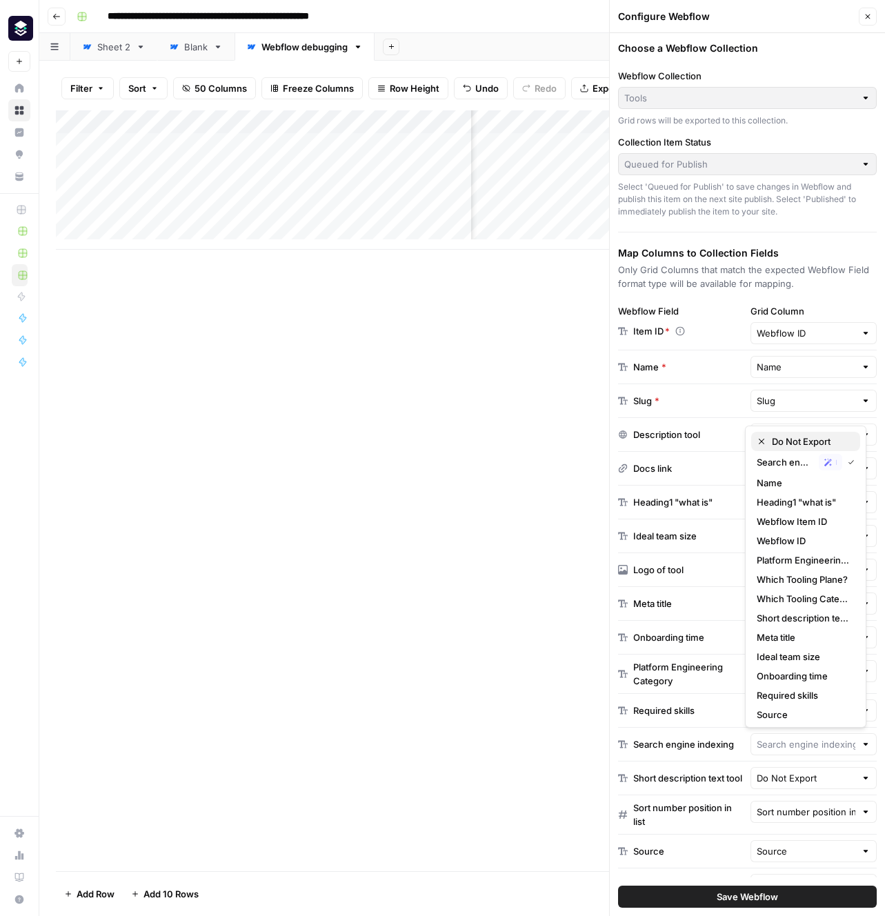
click at [800, 441] on span "Do Not Export" at bounding box center [810, 442] width 77 height 14
type input "Do Not Export"
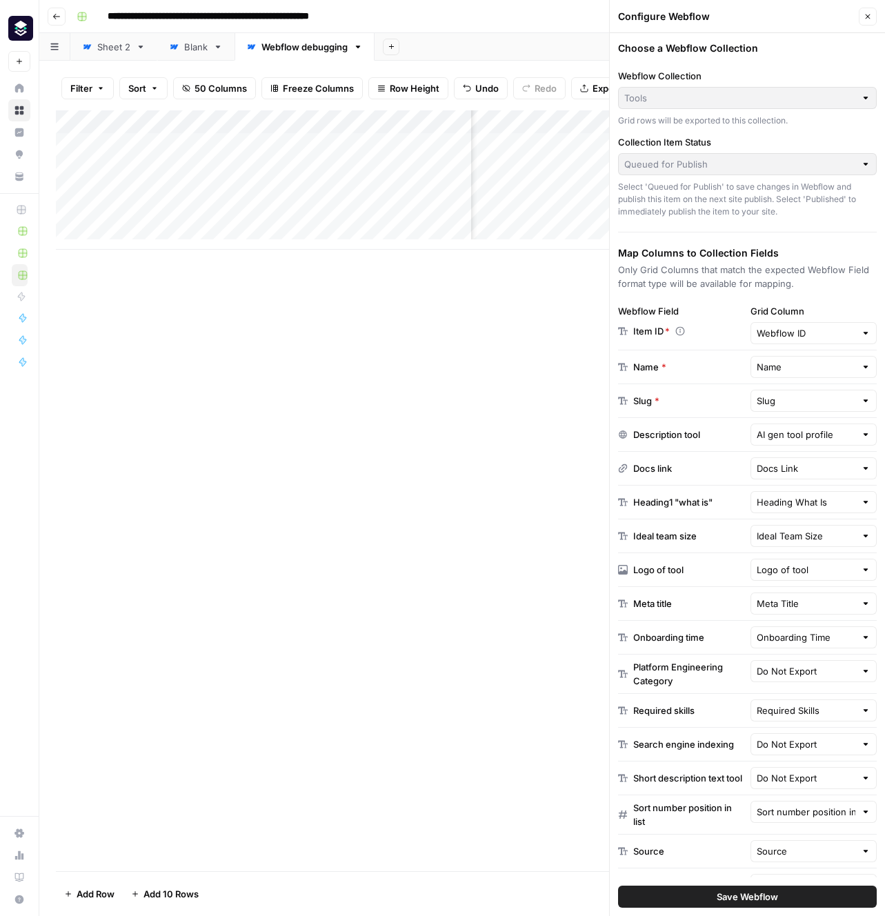
click at [815, 785] on div "Do Not Export" at bounding box center [813, 778] width 127 height 22
click at [803, 839] on span "Short Description" at bounding box center [791, 840] width 69 height 14
type input "Short Description"
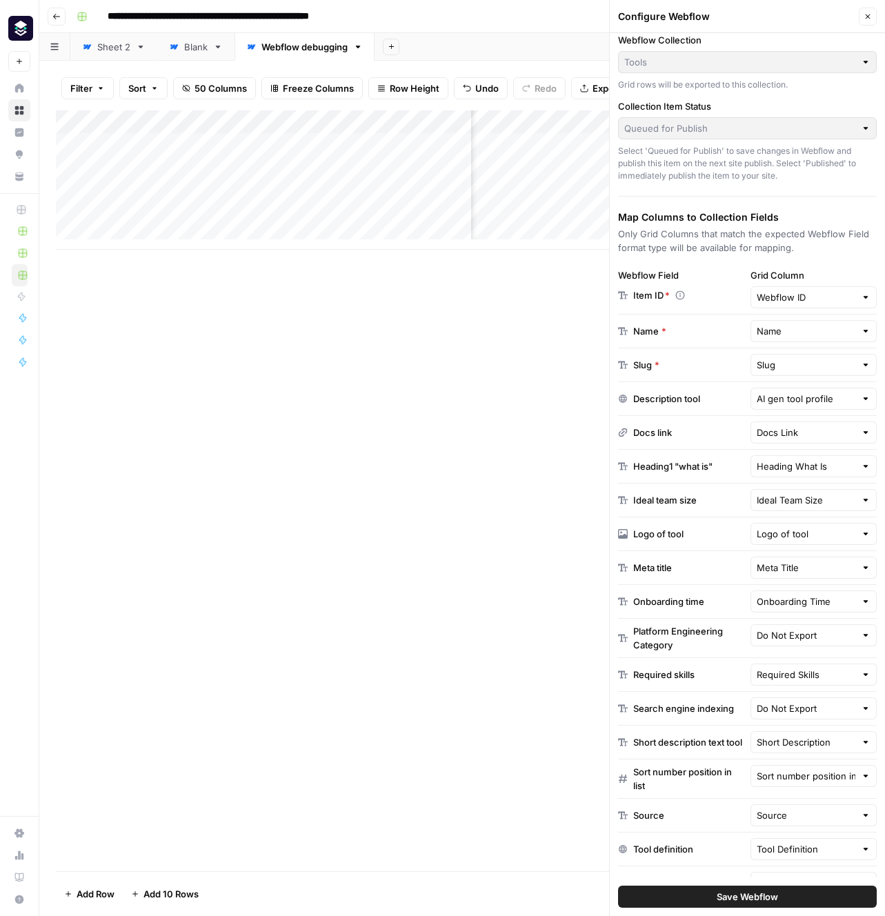
click at [804, 787] on div "Sort number position in list" at bounding box center [813, 776] width 127 height 22
click at [797, 815] on span "Do Not Export" at bounding box center [810, 820] width 77 height 14
type input "Do Not Export"
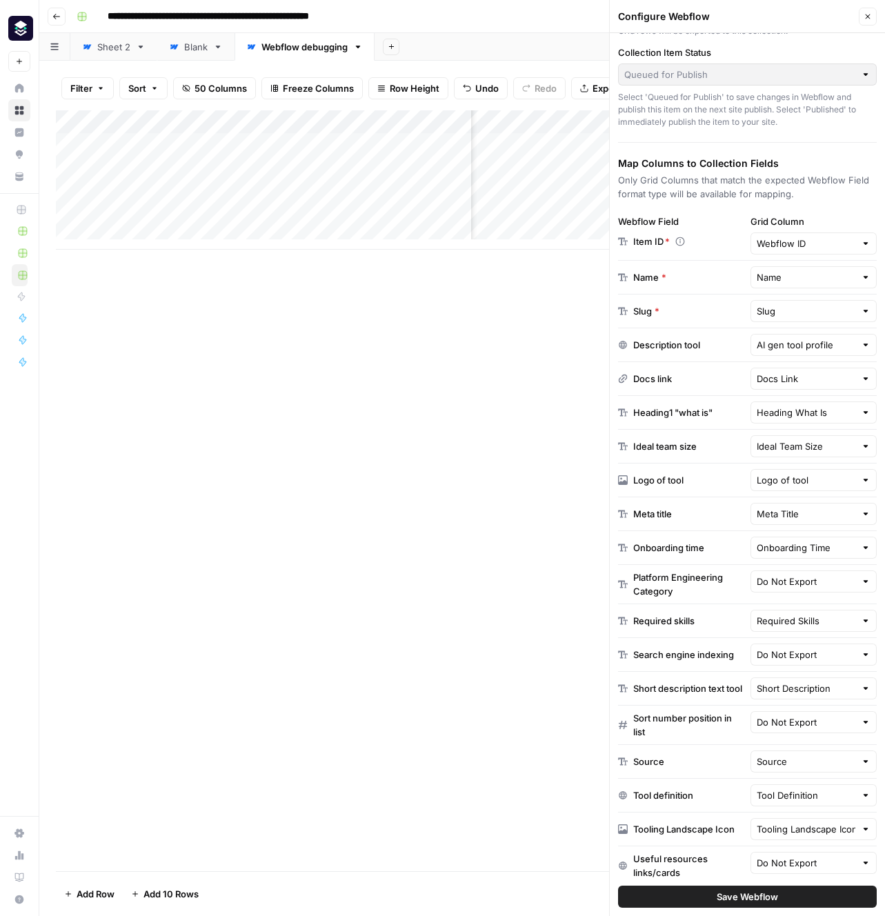
scroll to position [99, 0]
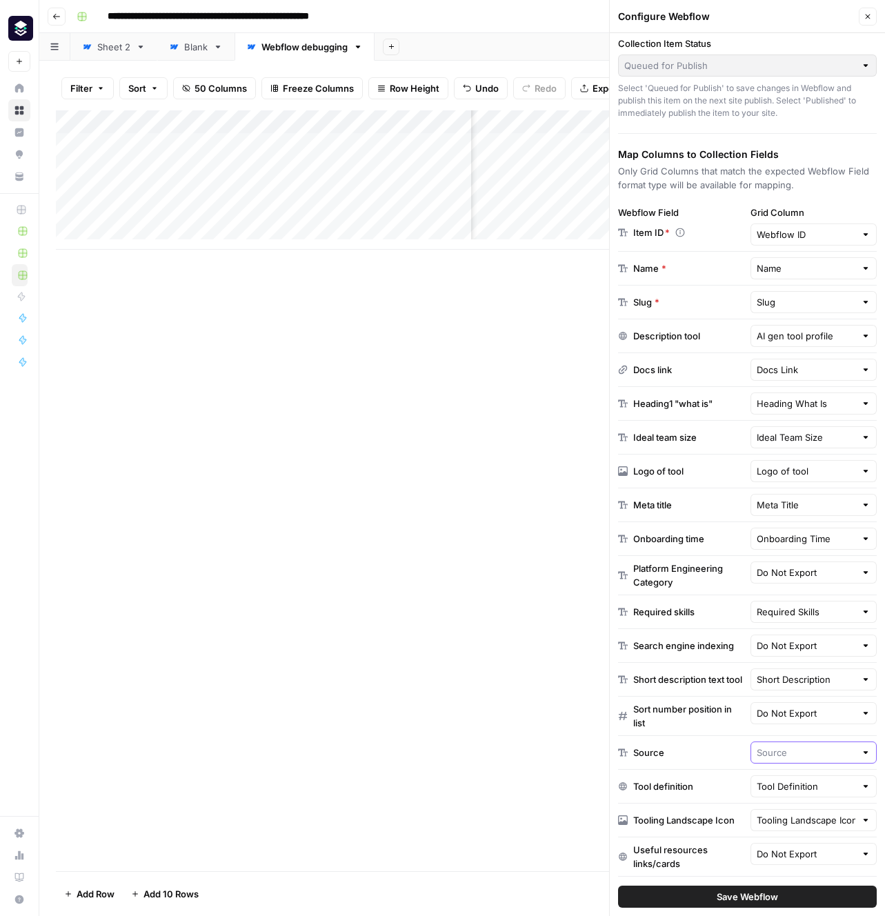
click at [799, 758] on input "text" at bounding box center [806, 753] width 99 height 14
click at [803, 813] on span "Source Type" at bounding box center [791, 814] width 69 height 14
type input "Source Type"
click at [799, 791] on input "Tool Definition" at bounding box center [806, 786] width 99 height 14
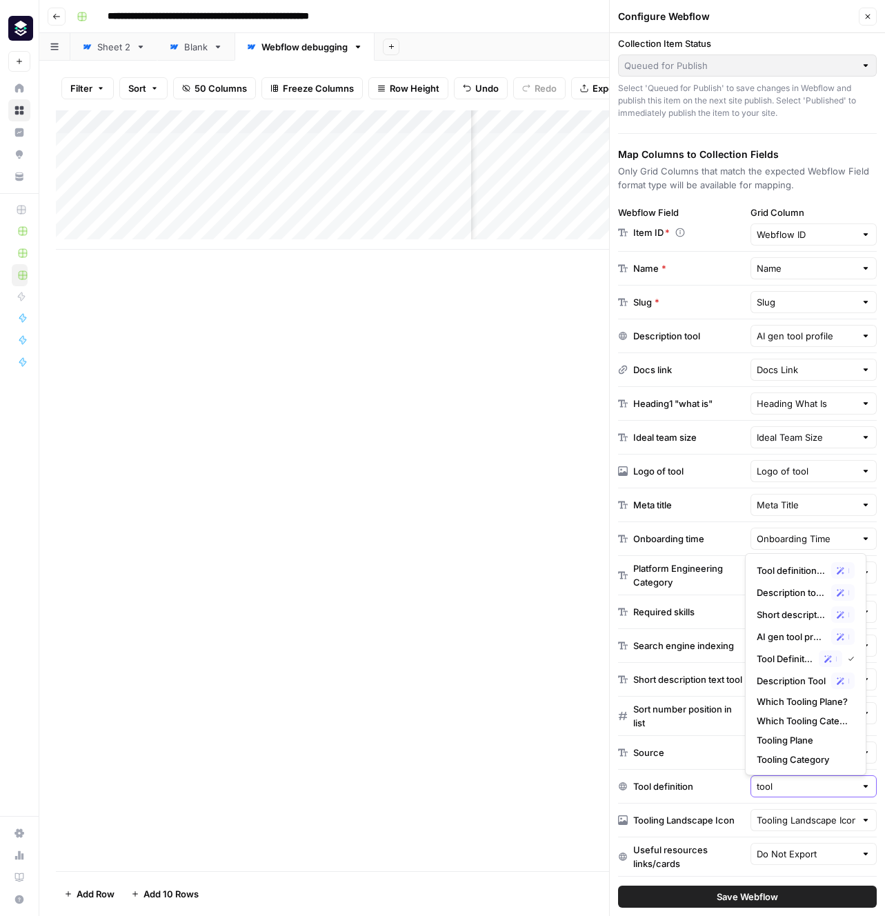
type input "tool"
click button "Which Tooling Plane?" at bounding box center [805, 701] width 109 height 19
type input "Which Tooling Plane?"
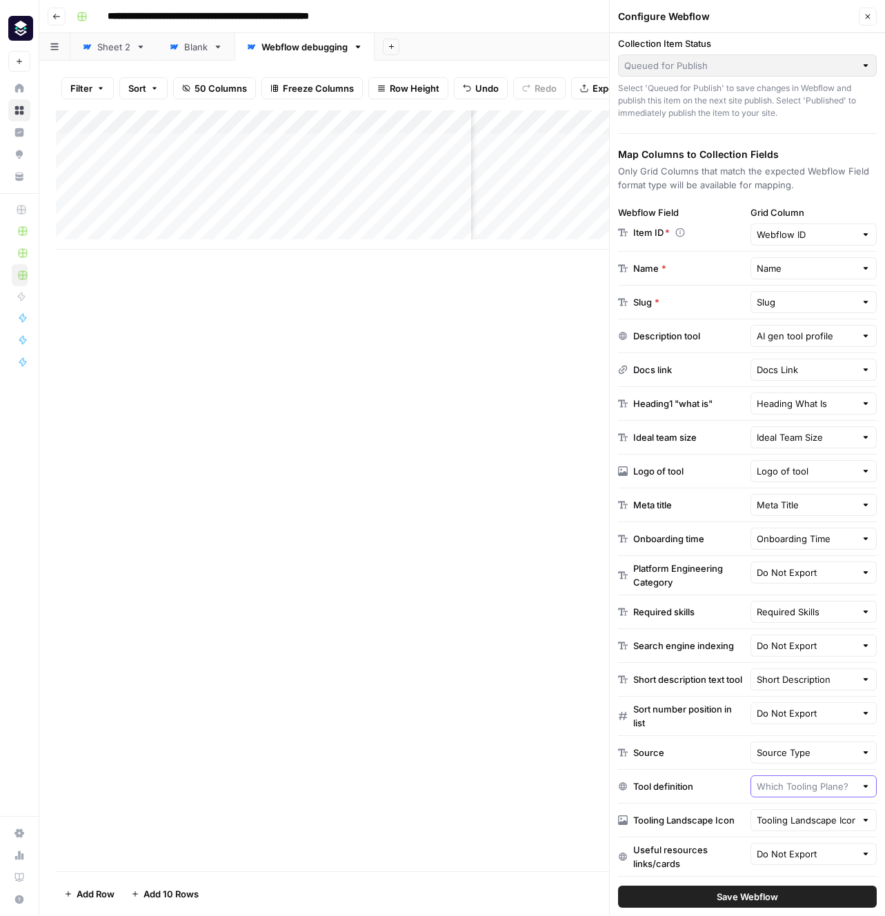
click at [805, 793] on input "text" at bounding box center [806, 786] width 99 height 14
click at [784, 839] on div "Tool Definition Possible Match" at bounding box center [806, 847] width 98 height 17
type input "Tool Definition"
click at [821, 827] on input "text" at bounding box center [806, 820] width 99 height 14
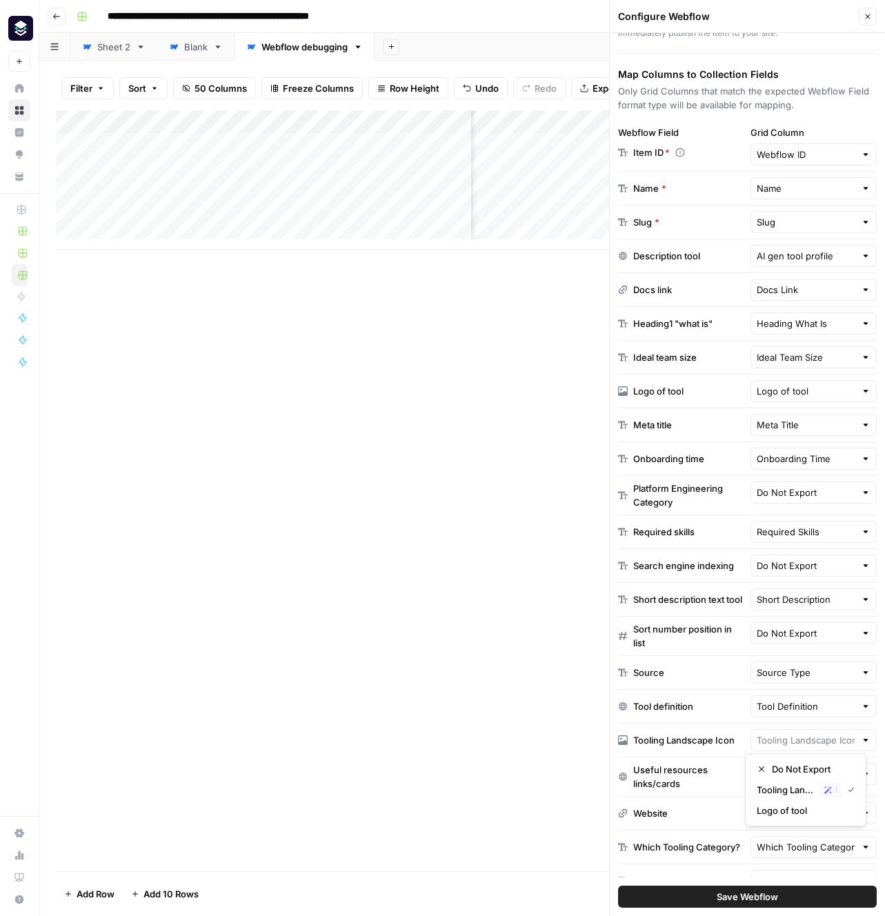
scroll to position [188, 0]
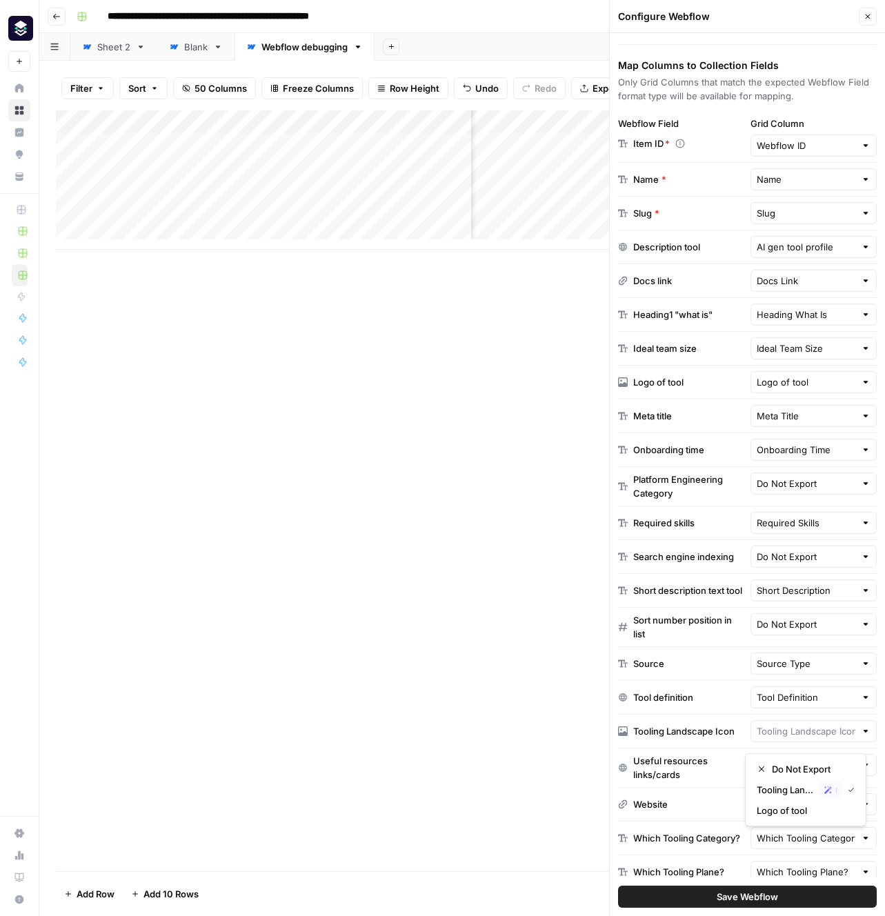
type input "Tooling Landscape Icon"
click at [620, 756] on div "Useful resources links/cards Do Not Export" at bounding box center [747, 767] width 259 height 39
click at [834, 769] on input "text" at bounding box center [806, 765] width 99 height 14
click at [801, 838] on span "Useful Resources" at bounding box center [791, 832] width 69 height 14
type input "Useful Resources"
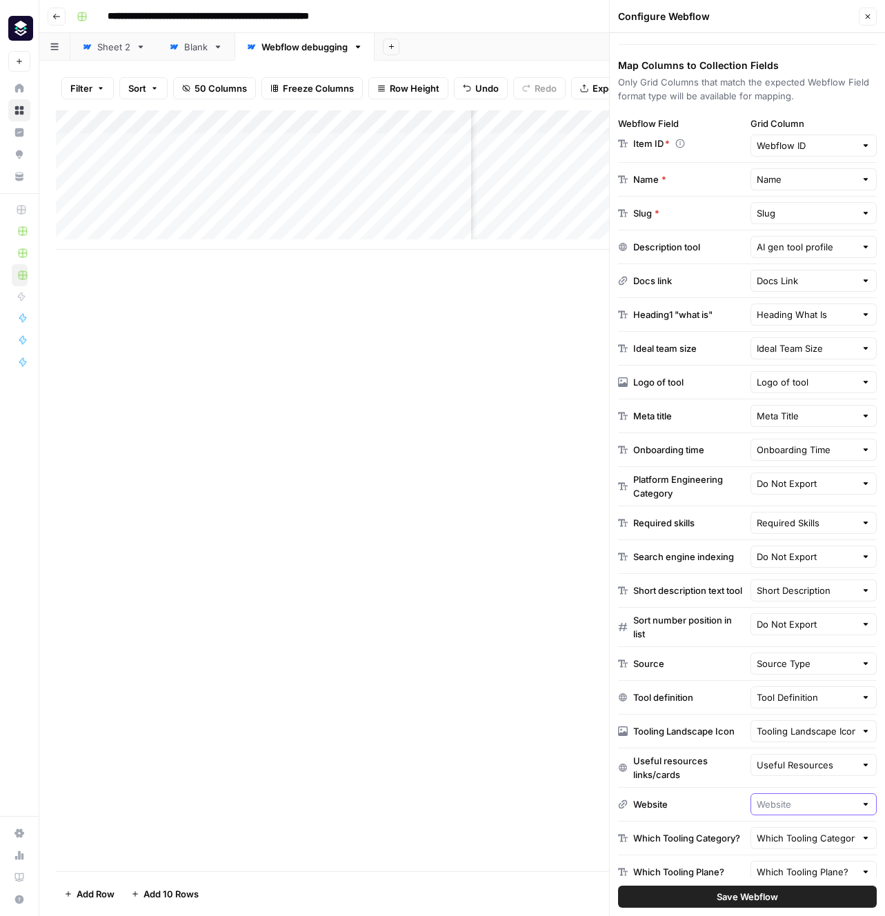
click at [807, 810] on input "text" at bounding box center [806, 804] width 99 height 14
click at [799, 859] on span "Website (1)" at bounding box center [791, 866] width 69 height 14
type input "Website (1)"
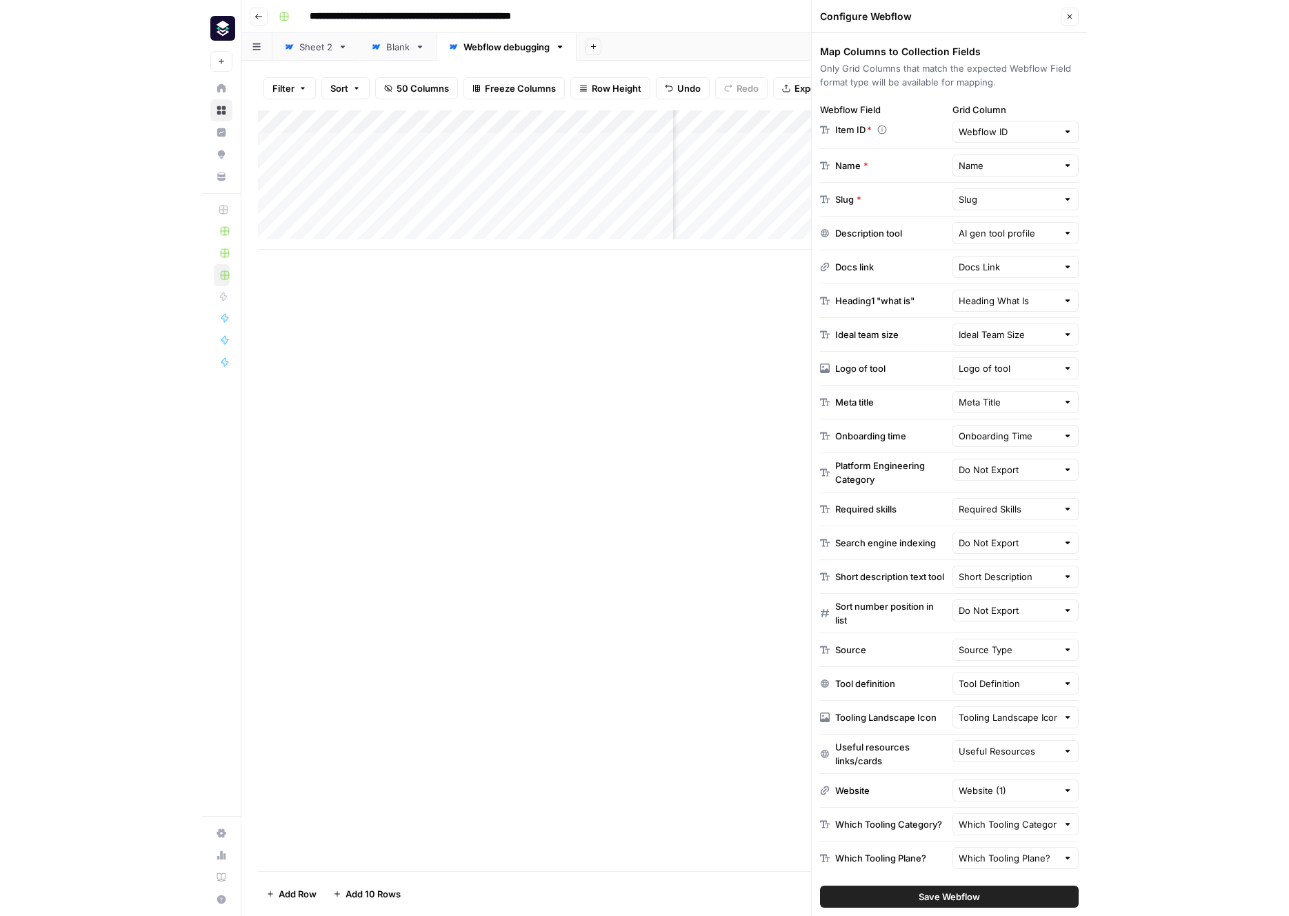
scroll to position [212, 0]
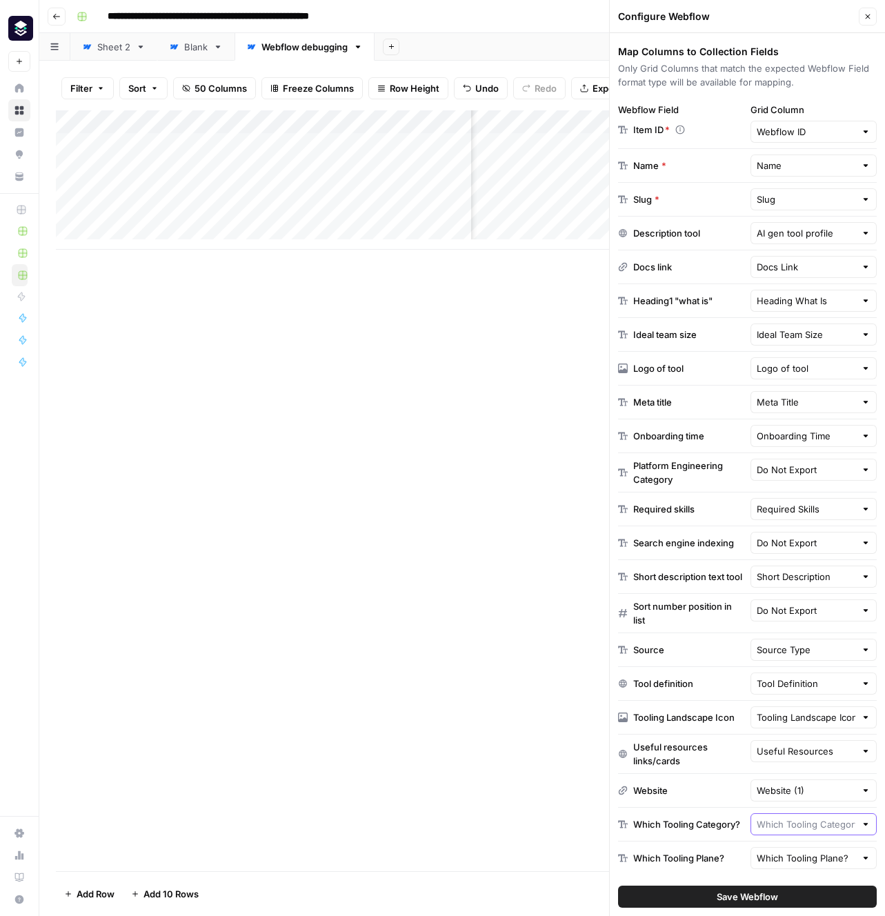
click at [808, 817] on input "text" at bounding box center [806, 824] width 99 height 14
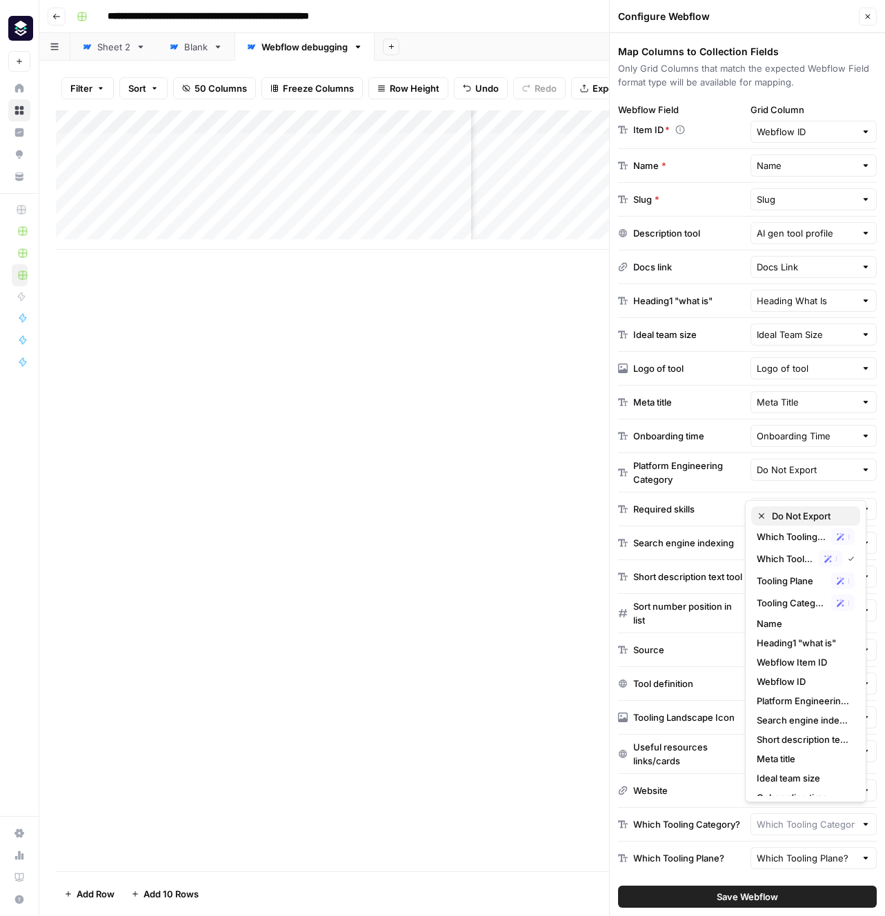
click at [785, 512] on span "Do Not Export" at bounding box center [810, 516] width 77 height 14
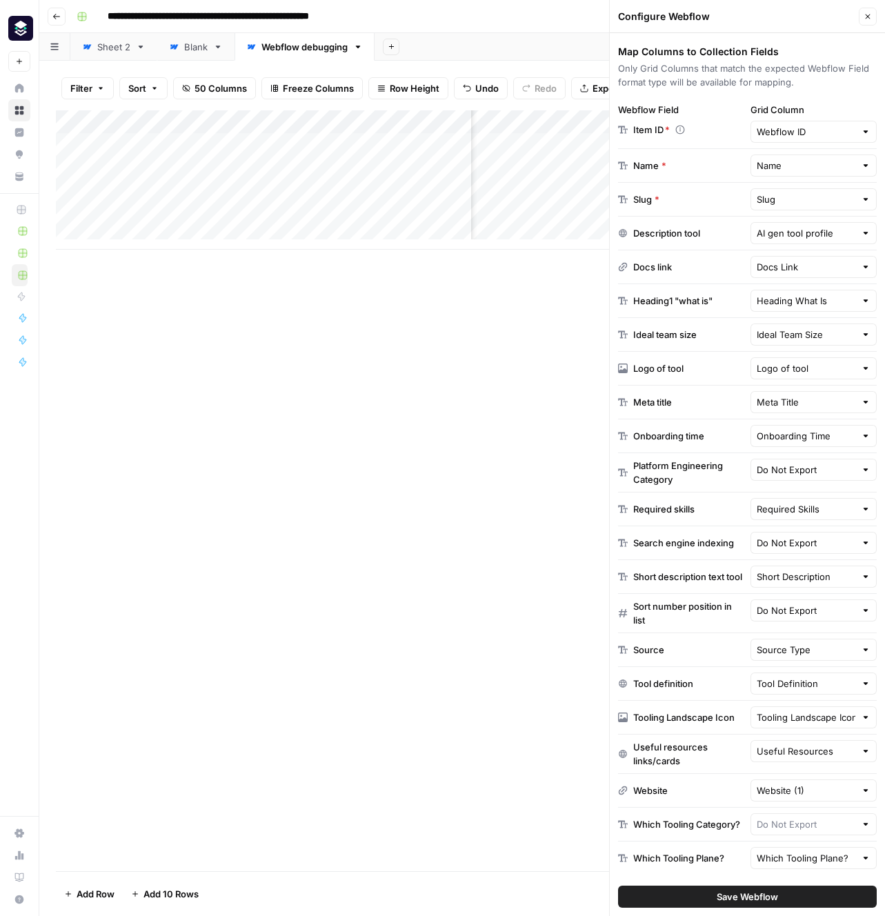
type input "Do Not Export"
click at [810, 853] on input "text" at bounding box center [806, 858] width 99 height 14
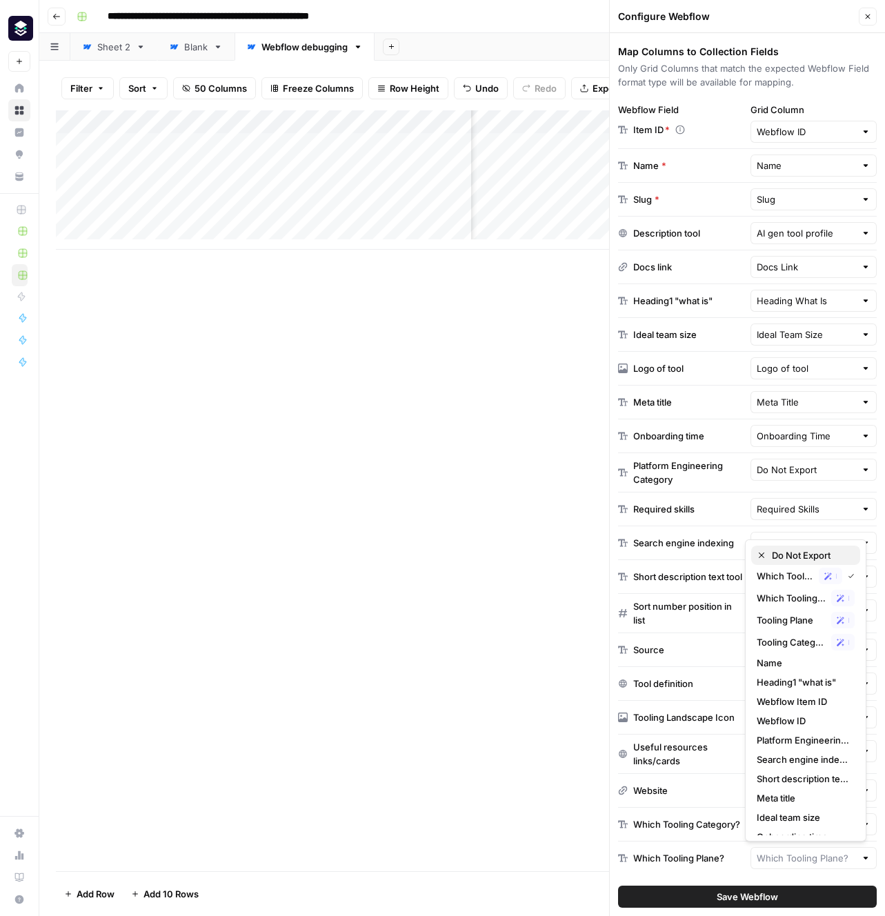
click at [813, 555] on span "Do Not Export" at bounding box center [810, 555] width 77 height 14
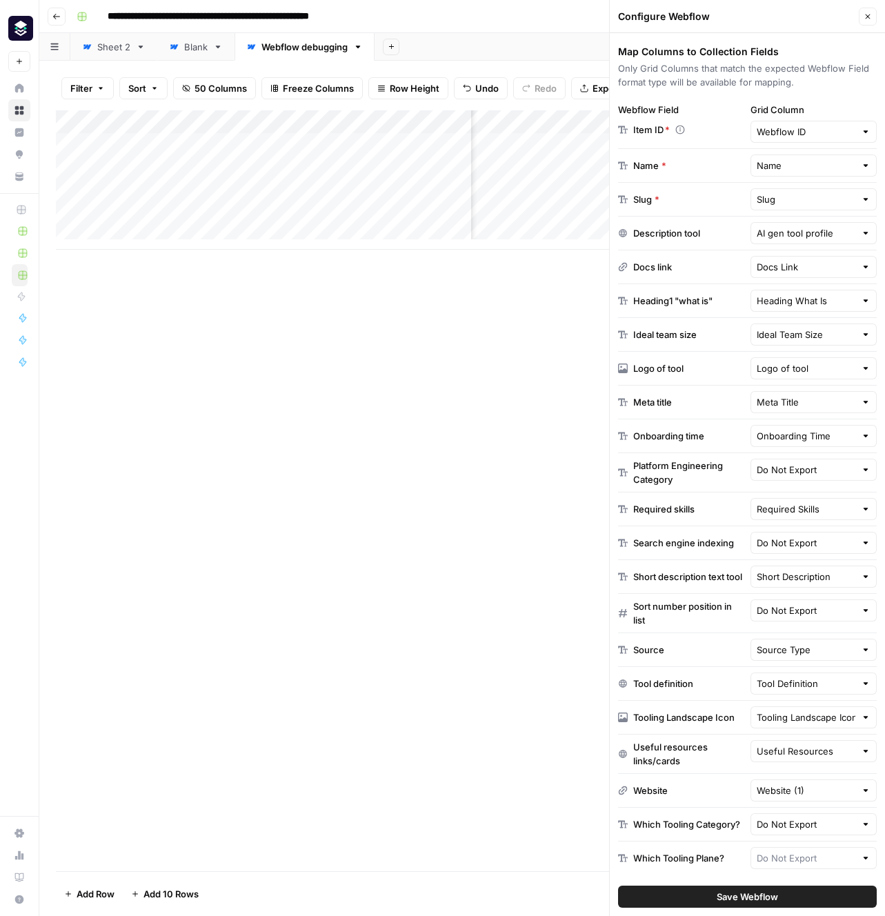
type input "Do Not Export"
click at [774, 893] on button "Save Webflow" at bounding box center [747, 897] width 259 height 22
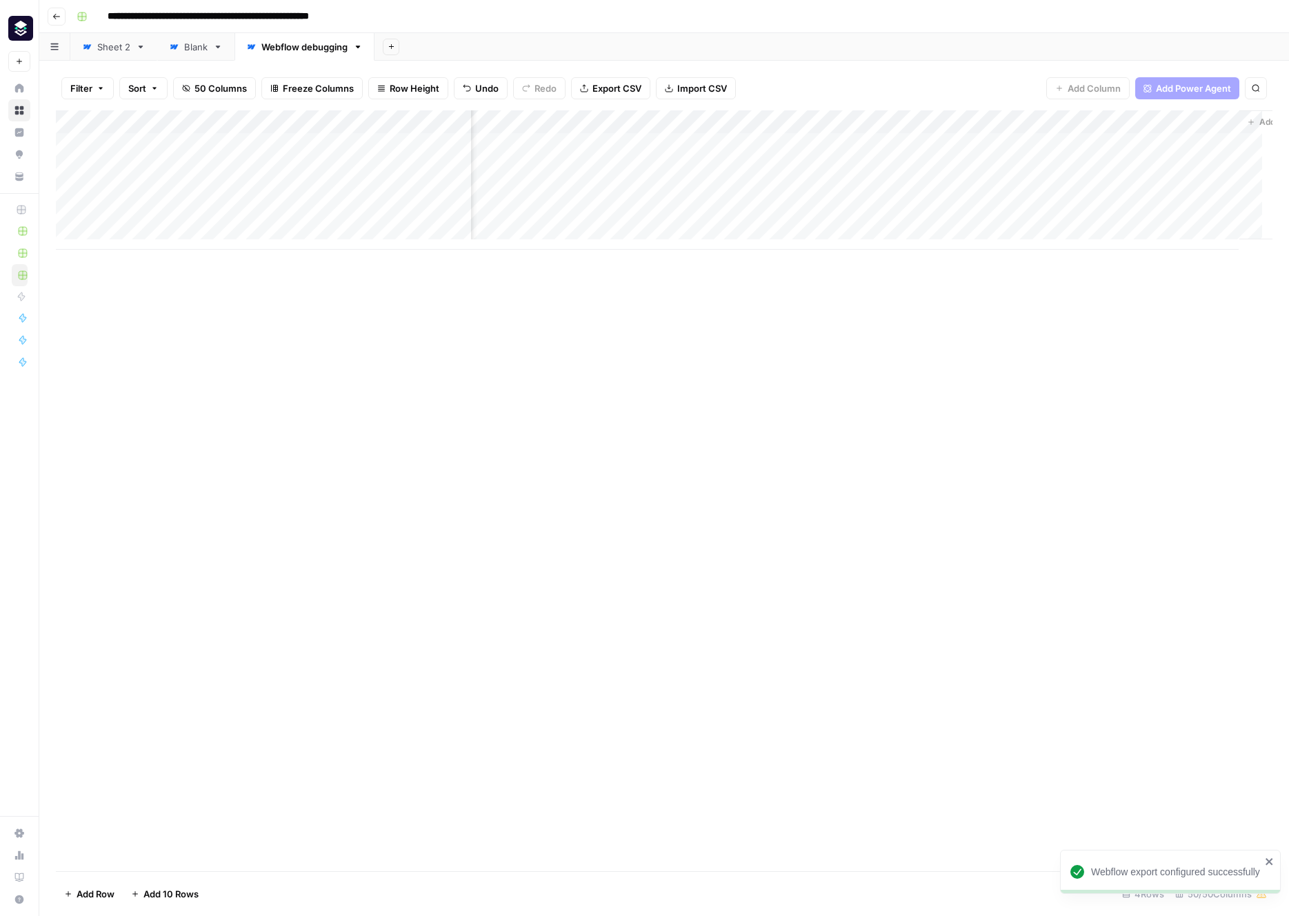
scroll to position [0, 5946]
click at [1168, 143] on div "Add Column" at bounding box center [664, 179] width 1217 height 139
click at [1173, 143] on div "Add Column" at bounding box center [664, 179] width 1217 height 139
click at [960, 146] on div "Add Column" at bounding box center [664, 179] width 1217 height 139
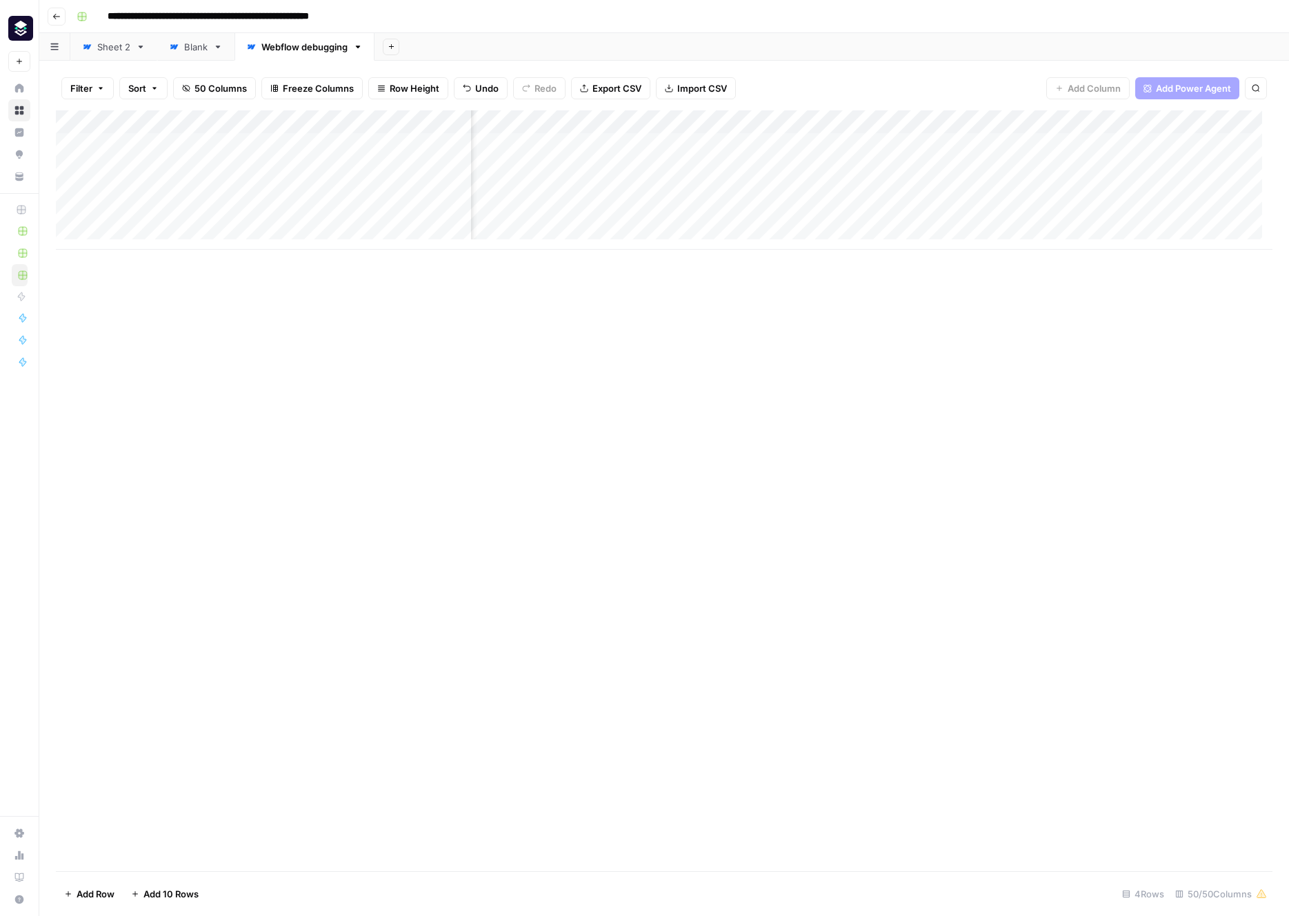
scroll to position [0, 5946]
click at [1172, 144] on div "Add Column" at bounding box center [664, 179] width 1217 height 139
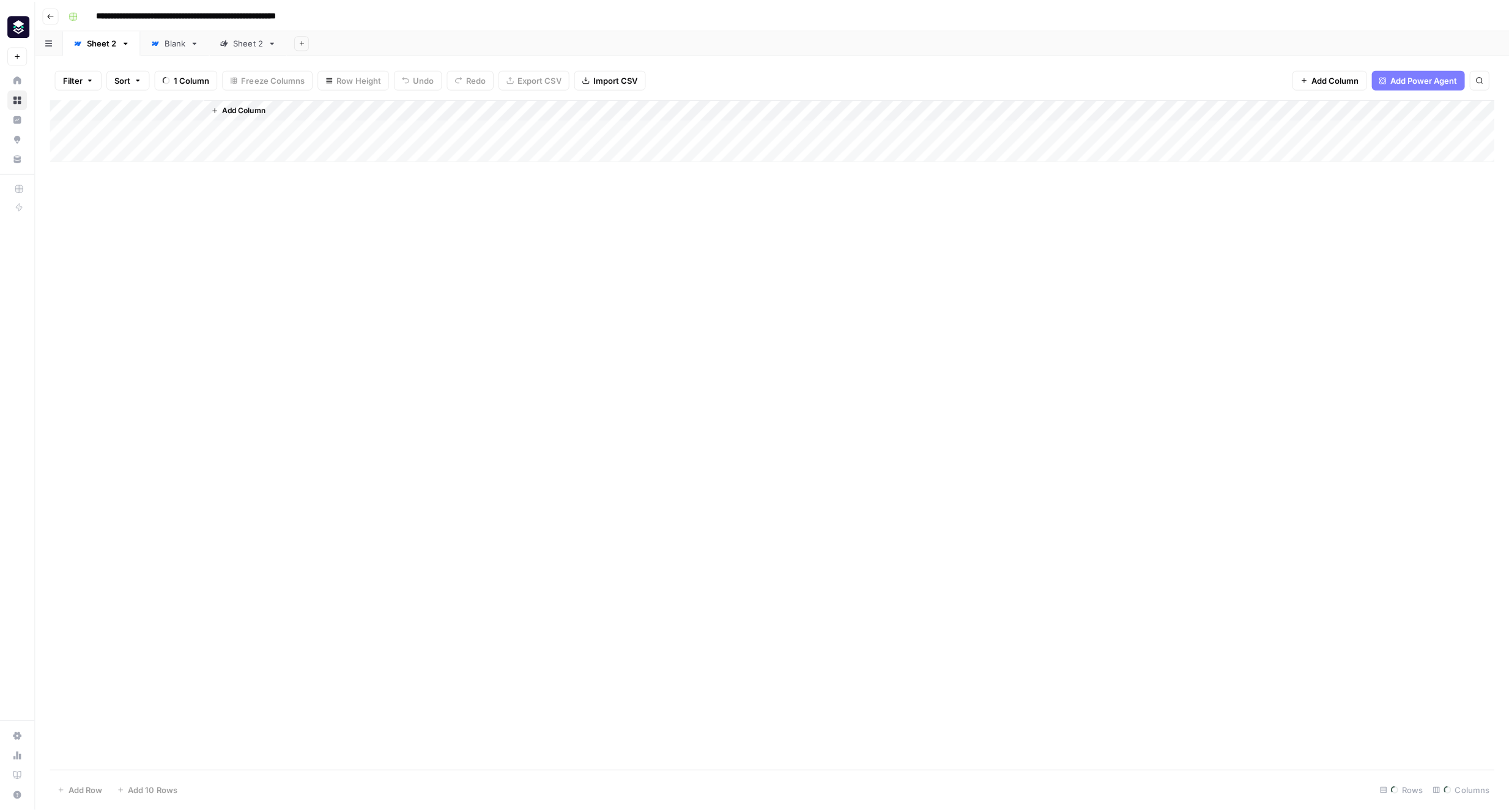
scroll to position [675, 2876]
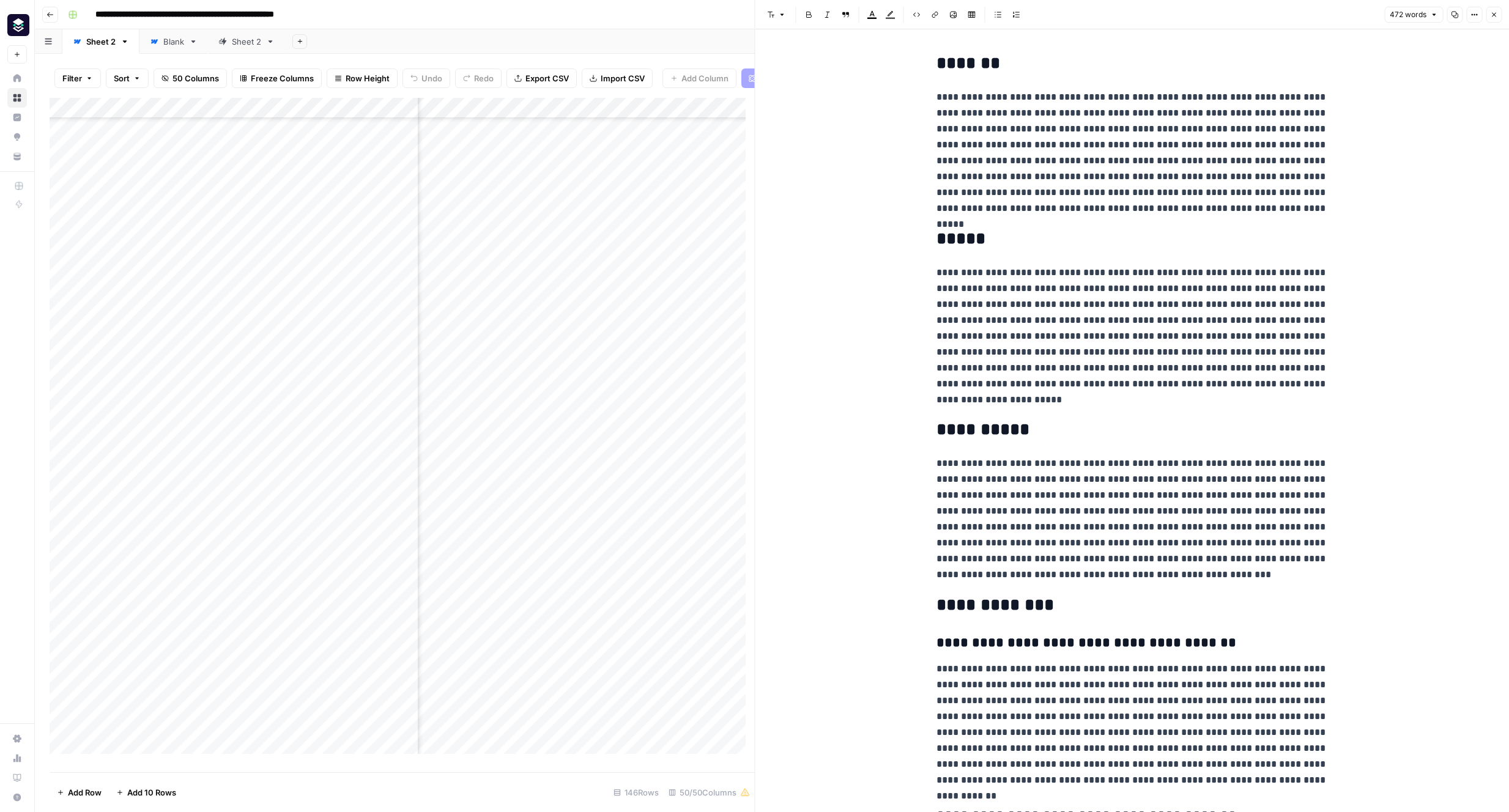
click at [243, 43] on div "Sheet 2" at bounding box center [246, 42] width 29 height 12
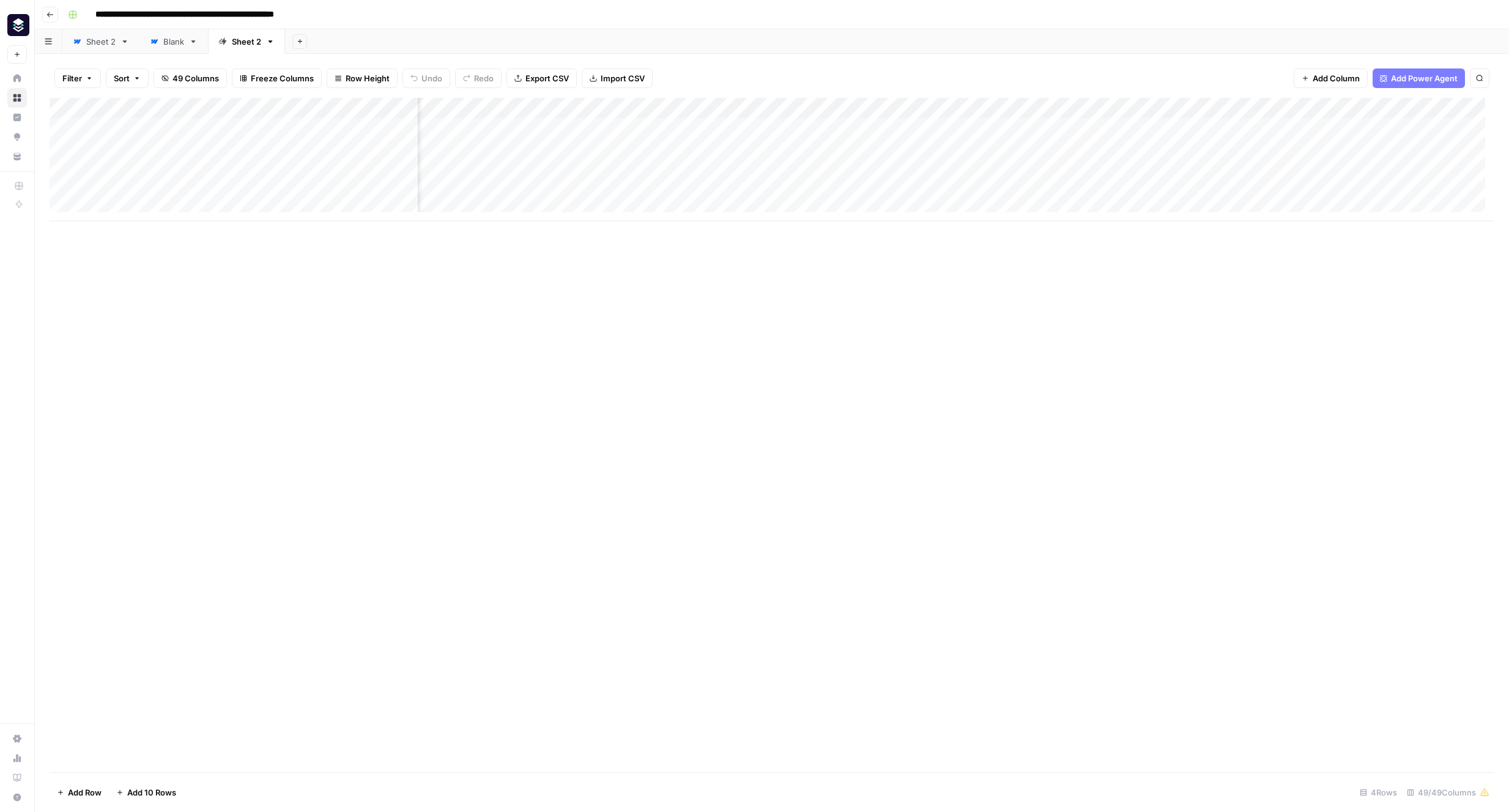
scroll to position [0, 2389]
click at [756, 130] on div "Add Column" at bounding box center [771, 159] width 1444 height 123
type textarea "******"
click at [974, 127] on div "Add Column" at bounding box center [771, 159] width 1444 height 123
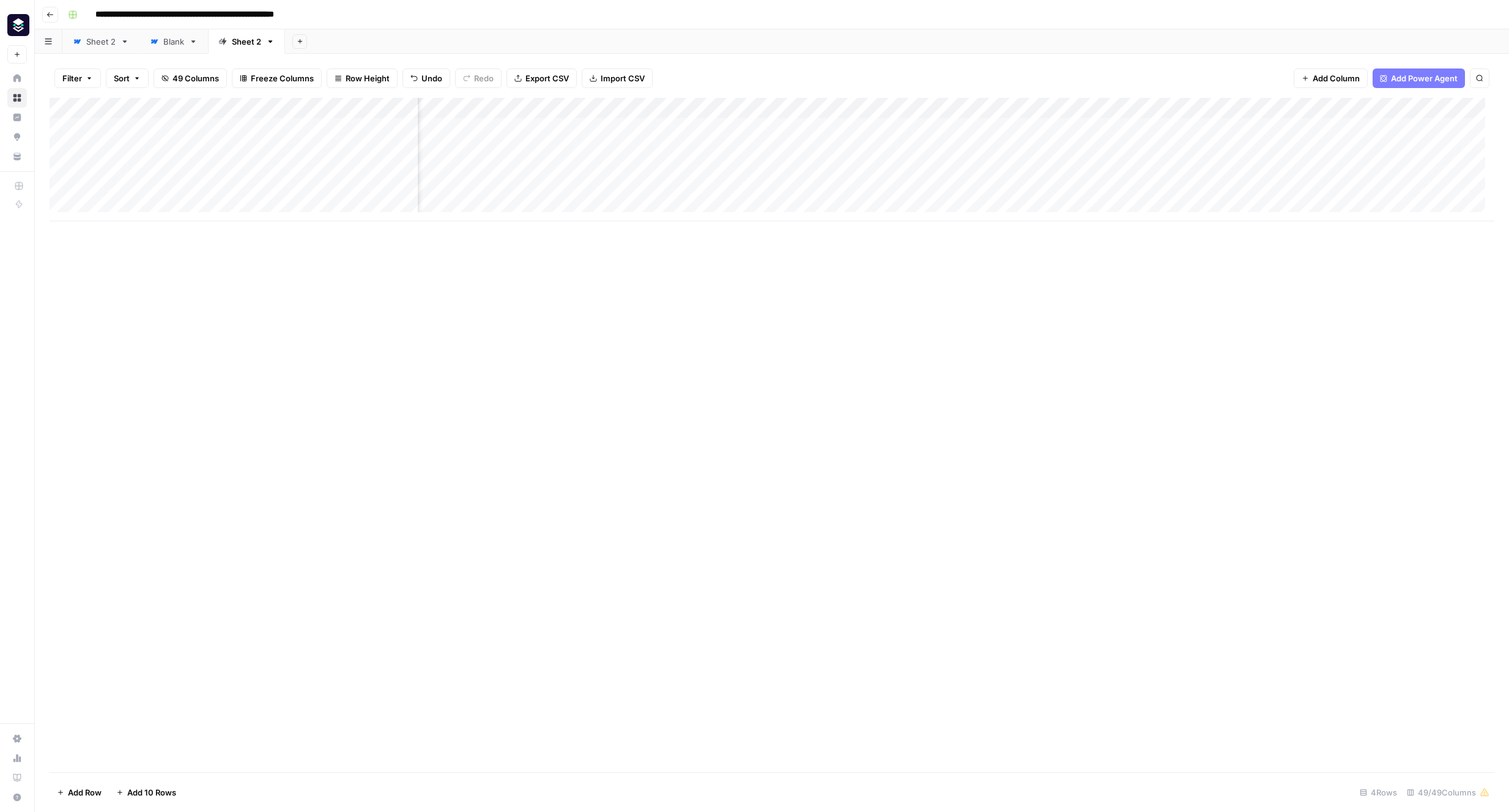
click at [974, 127] on div "Add Column" at bounding box center [771, 159] width 1444 height 123
drag, startPoint x: 1092, startPoint y: 98, endPoint x: 1082, endPoint y: 92, distance: 11.7
click at [1082, 92] on div at bounding box center [1132, 410] width 406 height 724
click at [989, 59] on p at bounding box center [1131, 62] width 391 height 16
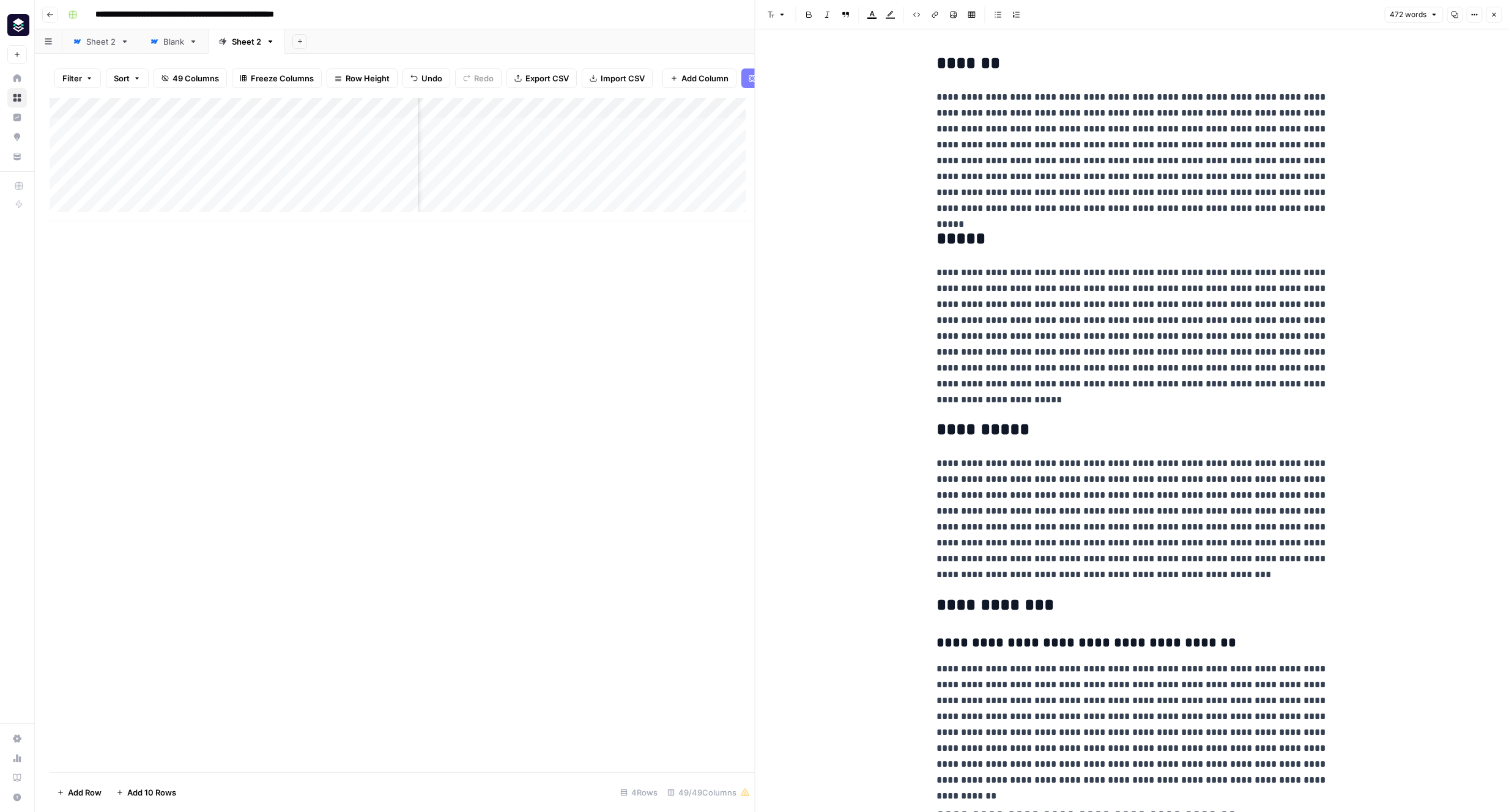
click at [1386, 174] on div "**********" at bounding box center [1132, 604] width 754 height 1150
click at [1490, 15] on icon "button" at bounding box center [1493, 14] width 7 height 7
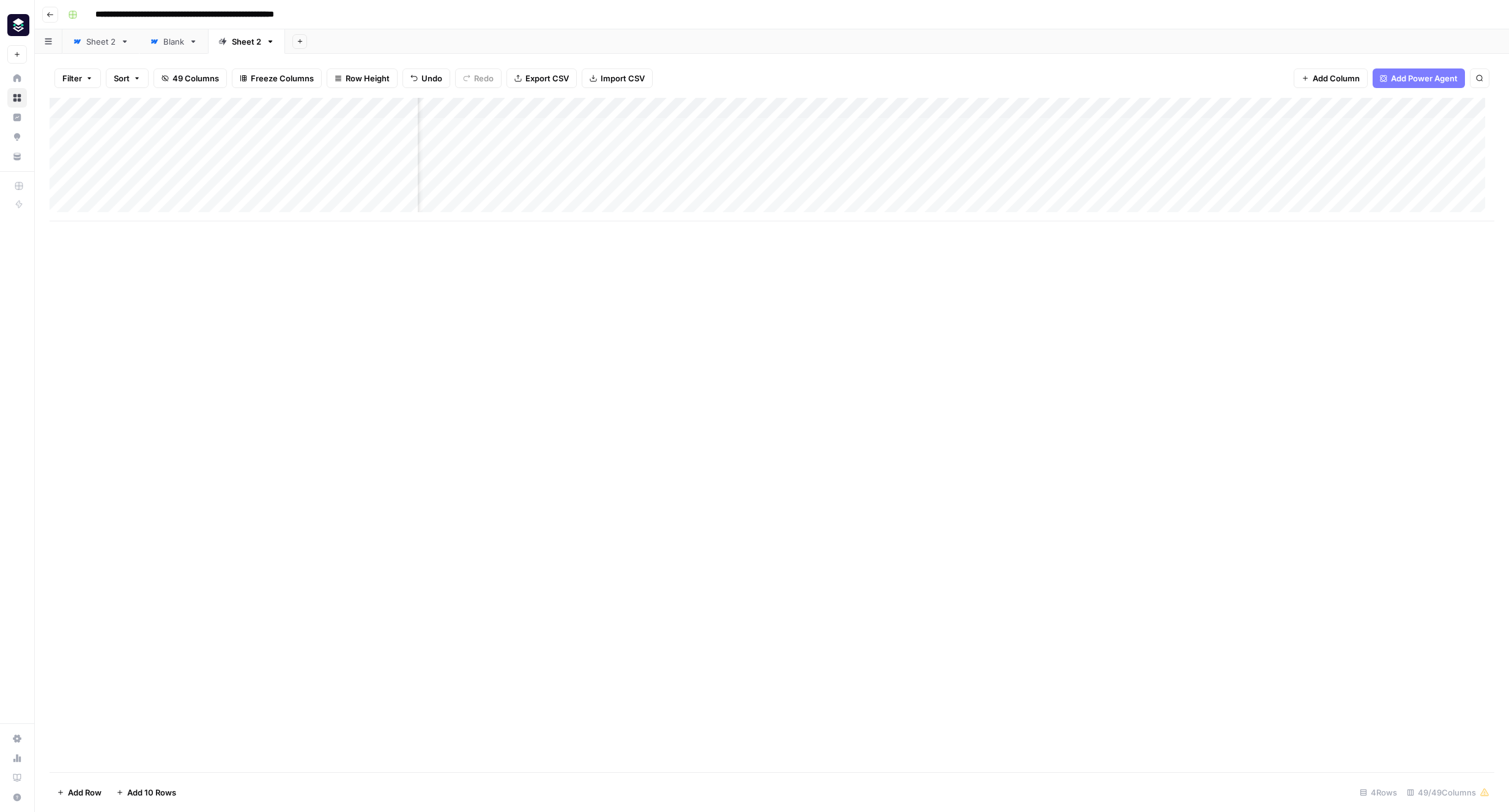
scroll to position [0, 4726]
click at [1445, 107] on span "Add Column" at bounding box center [1466, 108] width 43 height 11
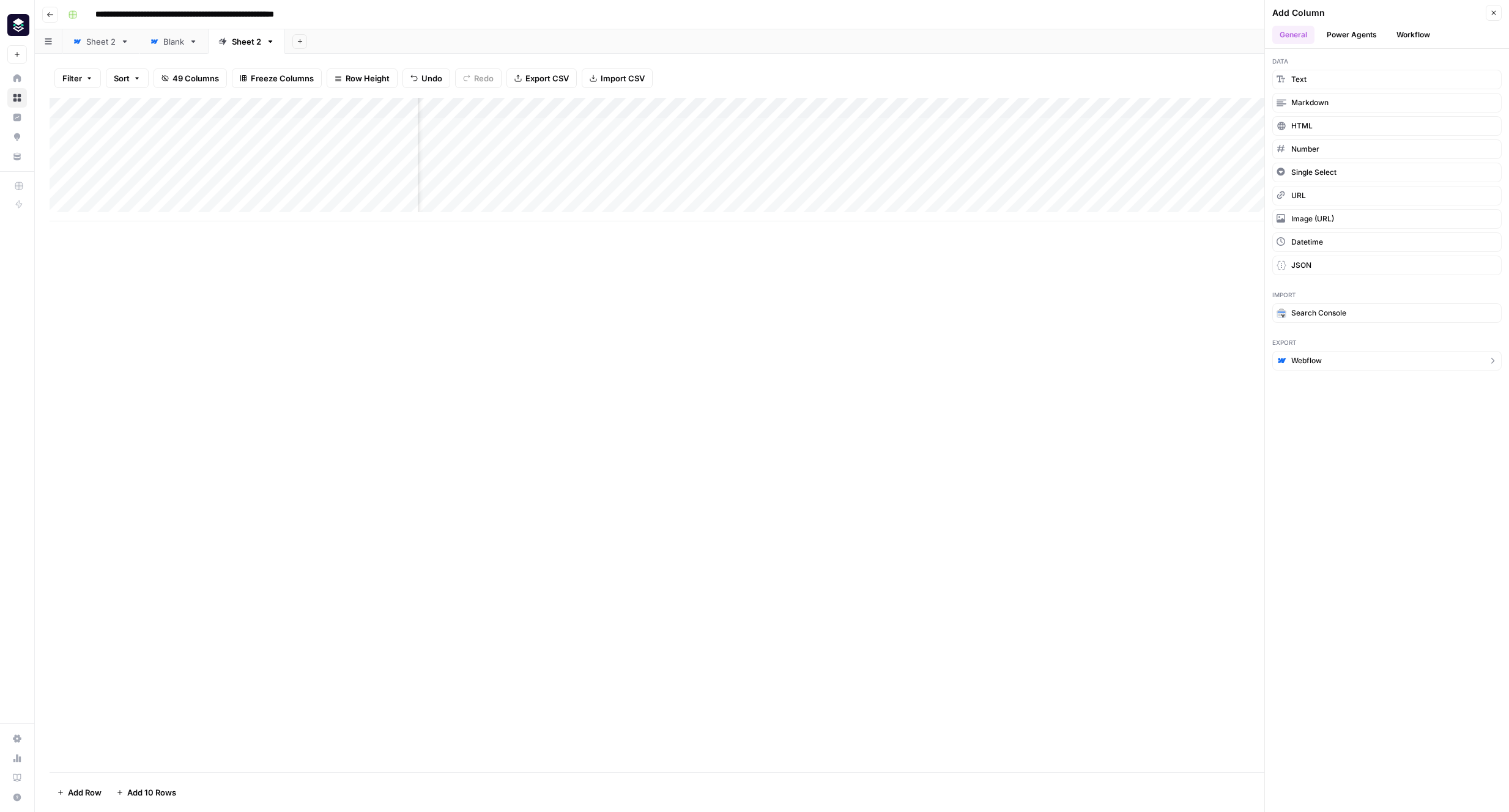
click at [1348, 358] on button "Webflow" at bounding box center [1387, 361] width 230 height 20
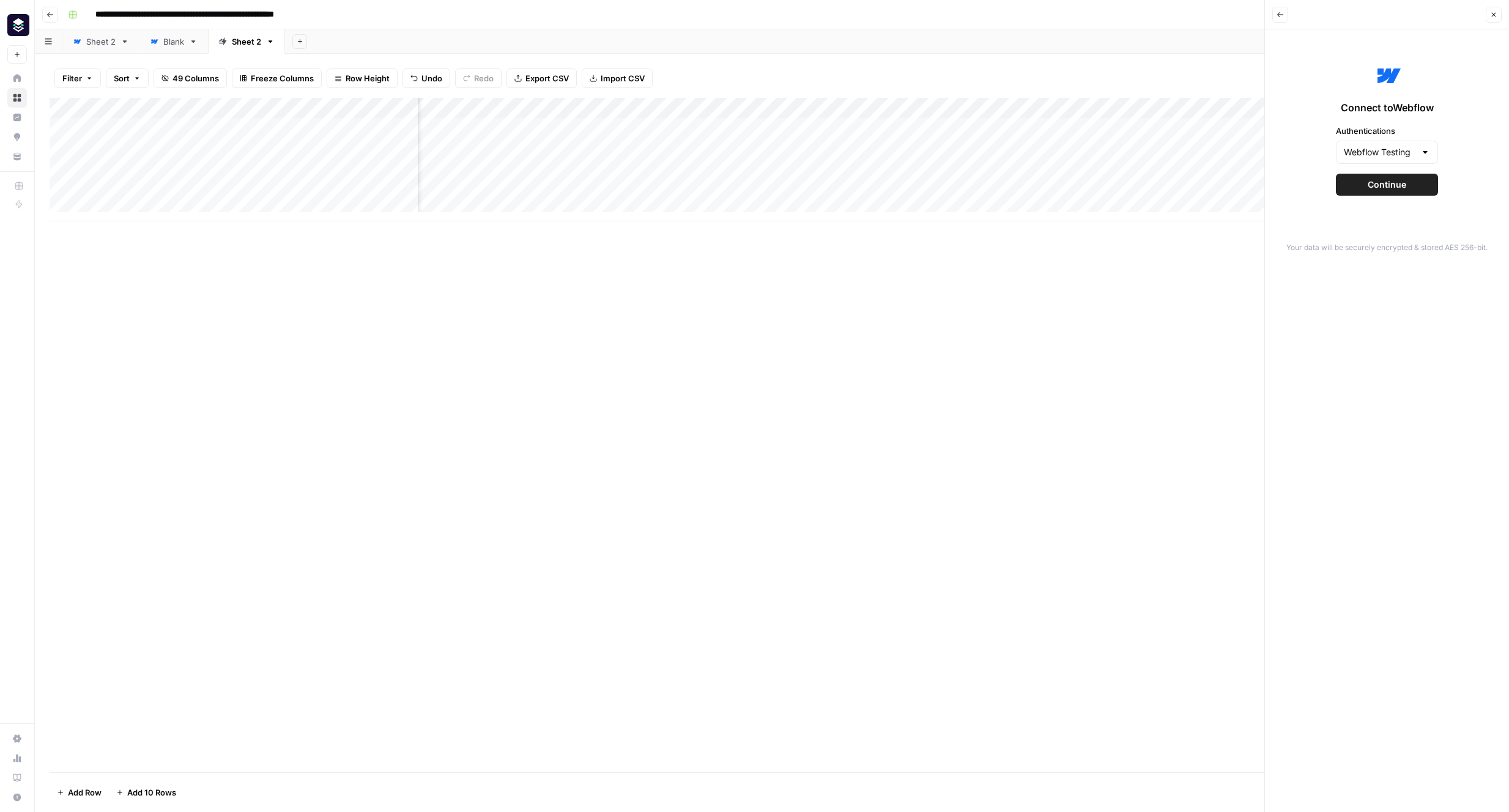
click at [1420, 158] on div at bounding box center [1425, 152] width 10 height 12
click at [1412, 200] on span "Webflow Production (Live)" at bounding box center [1384, 200] width 76 height 12
type input "Webflow Production (Live)"
click at [1407, 183] on button "Continue" at bounding box center [1386, 184] width 102 height 22
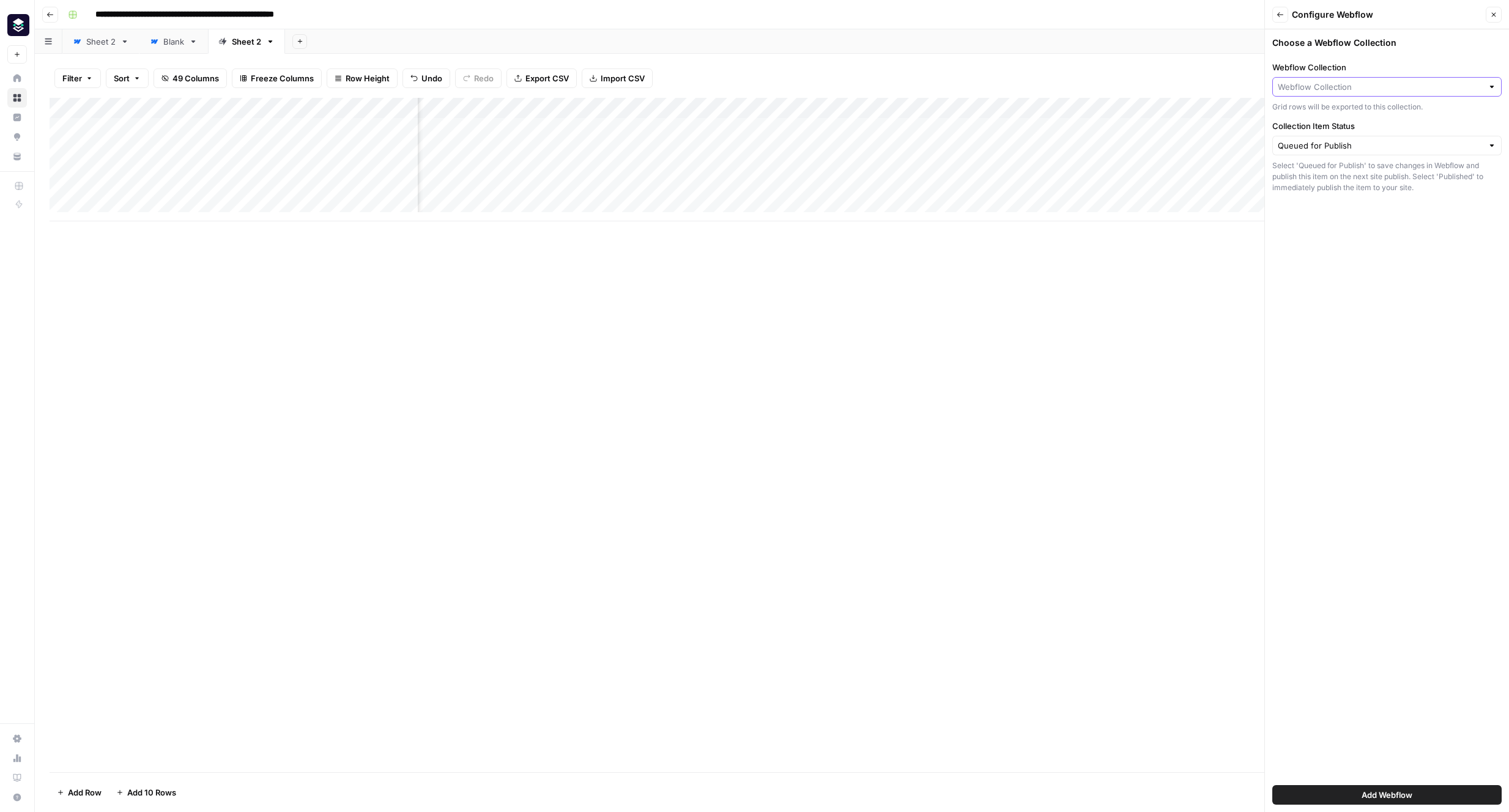
click at [1372, 92] on input "Webflow Collection" at bounding box center [1380, 87] width 205 height 12
click at [1345, 173] on span "Tools" at bounding box center [1384, 172] width 204 height 12
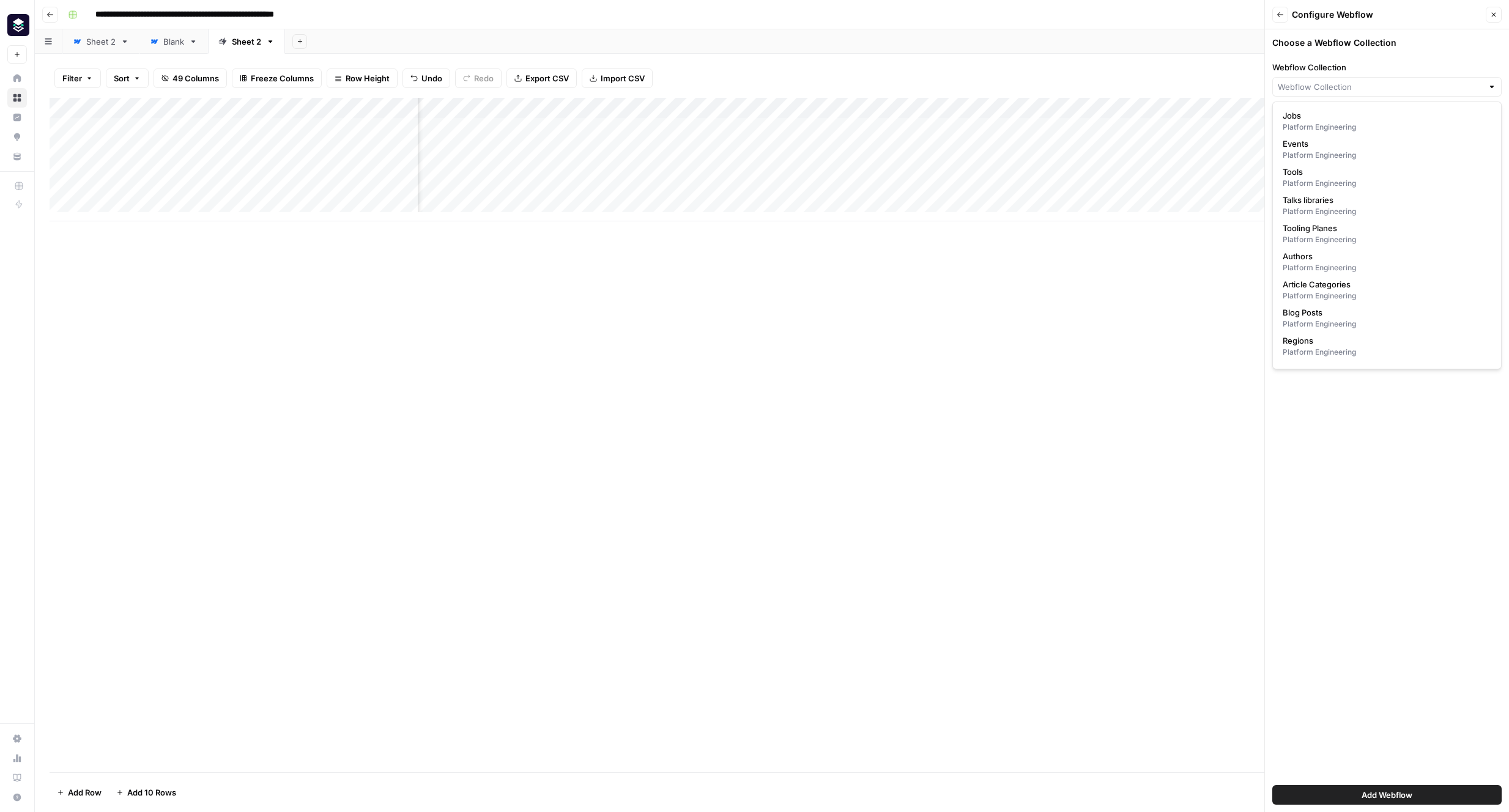
type input "Tools"
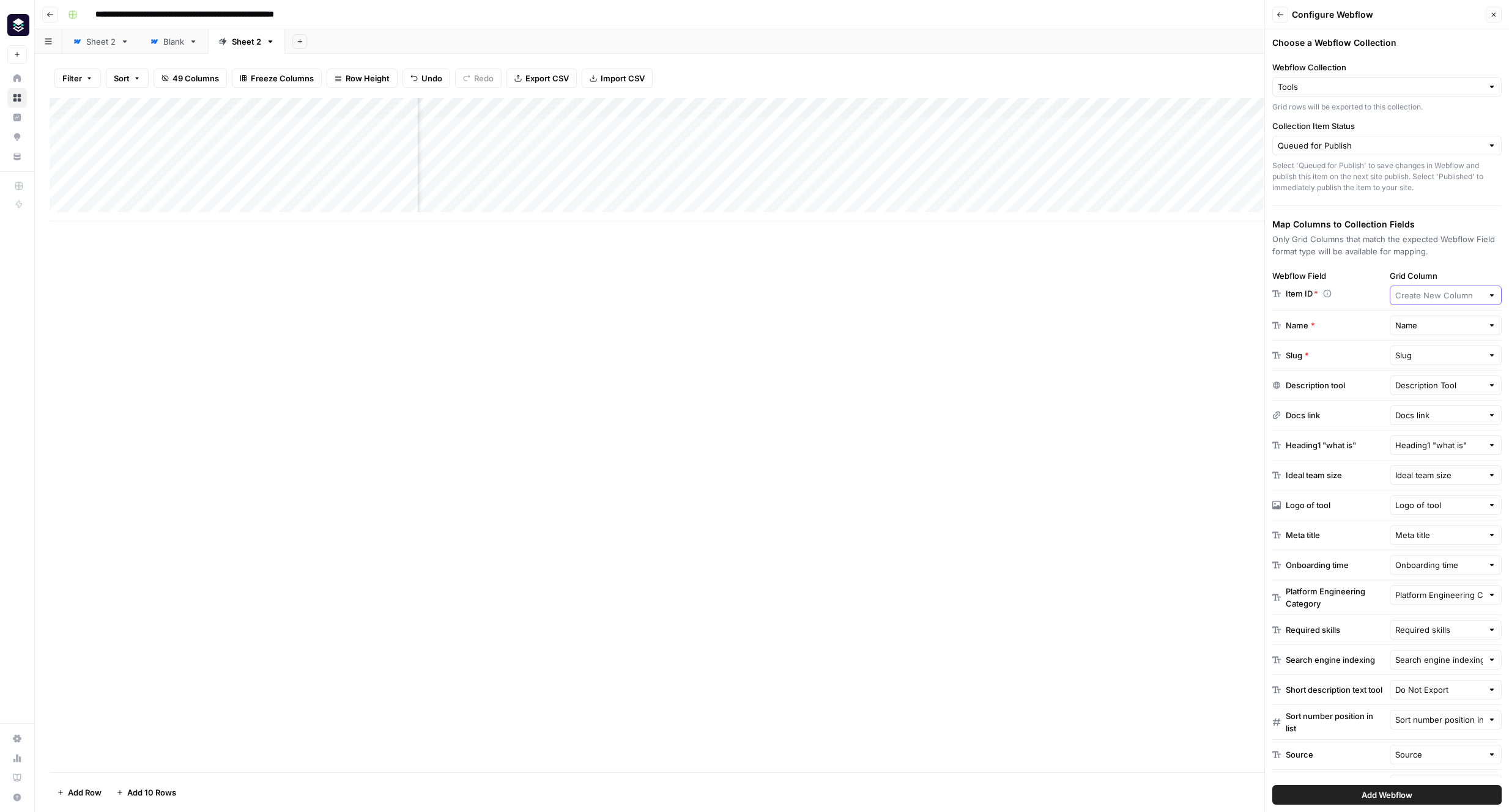
click at [1434, 296] on input "Grid Column" at bounding box center [1438, 295] width 88 height 12
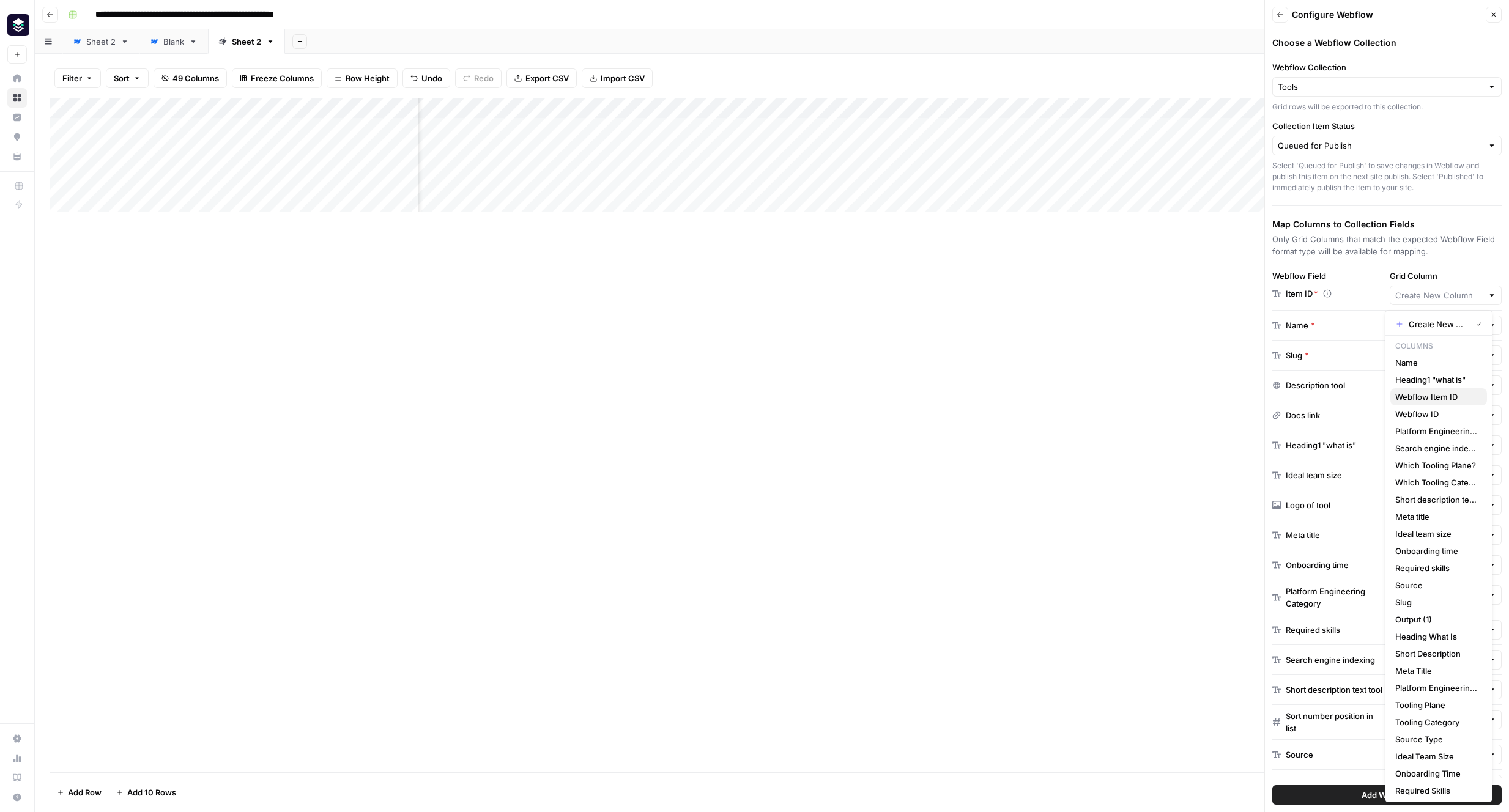
click at [1451, 398] on span "Webflow Item ID" at bounding box center [1435, 397] width 82 height 12
type input "Webflow Item ID"
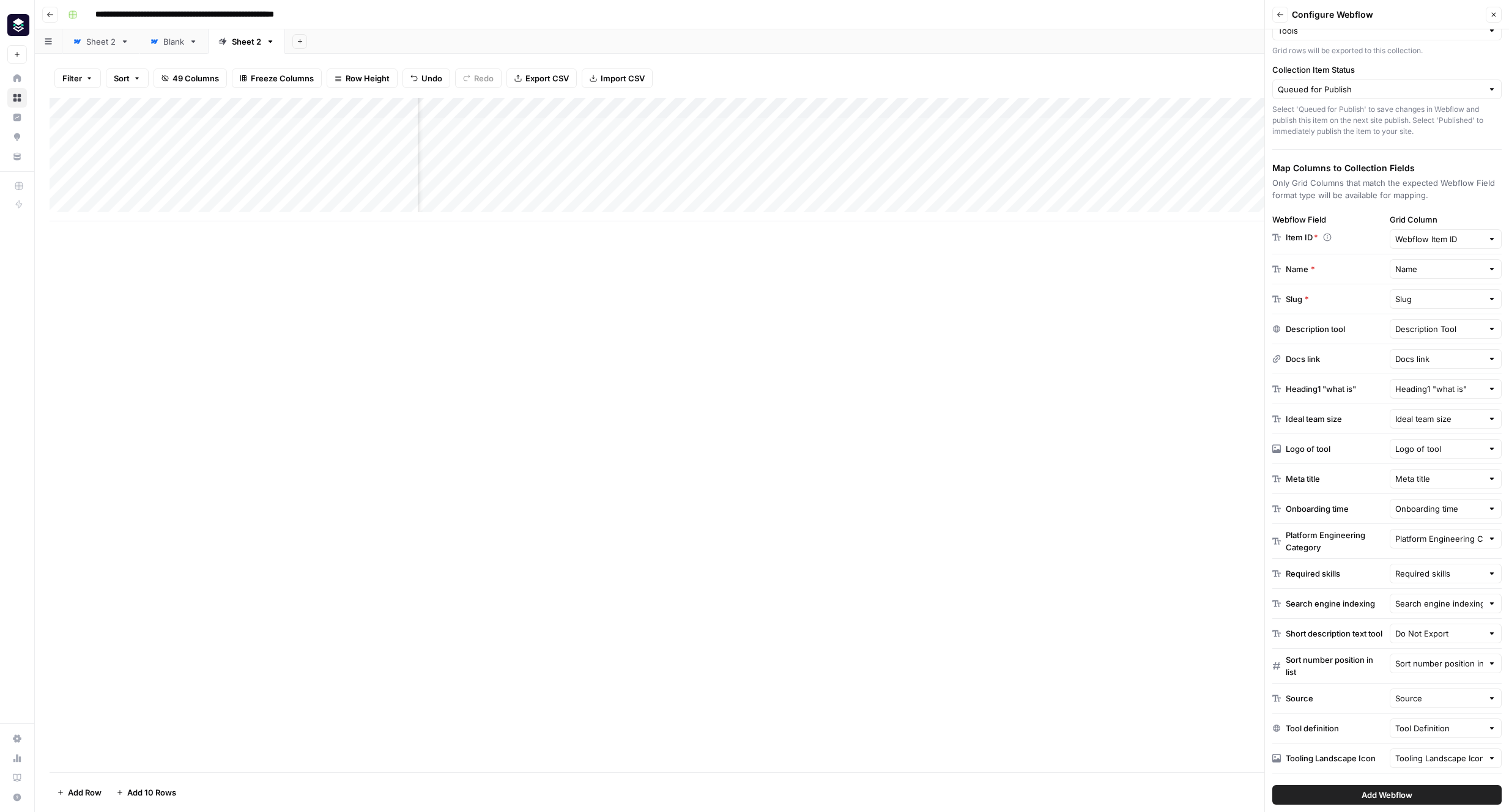
scroll to position [188, 0]
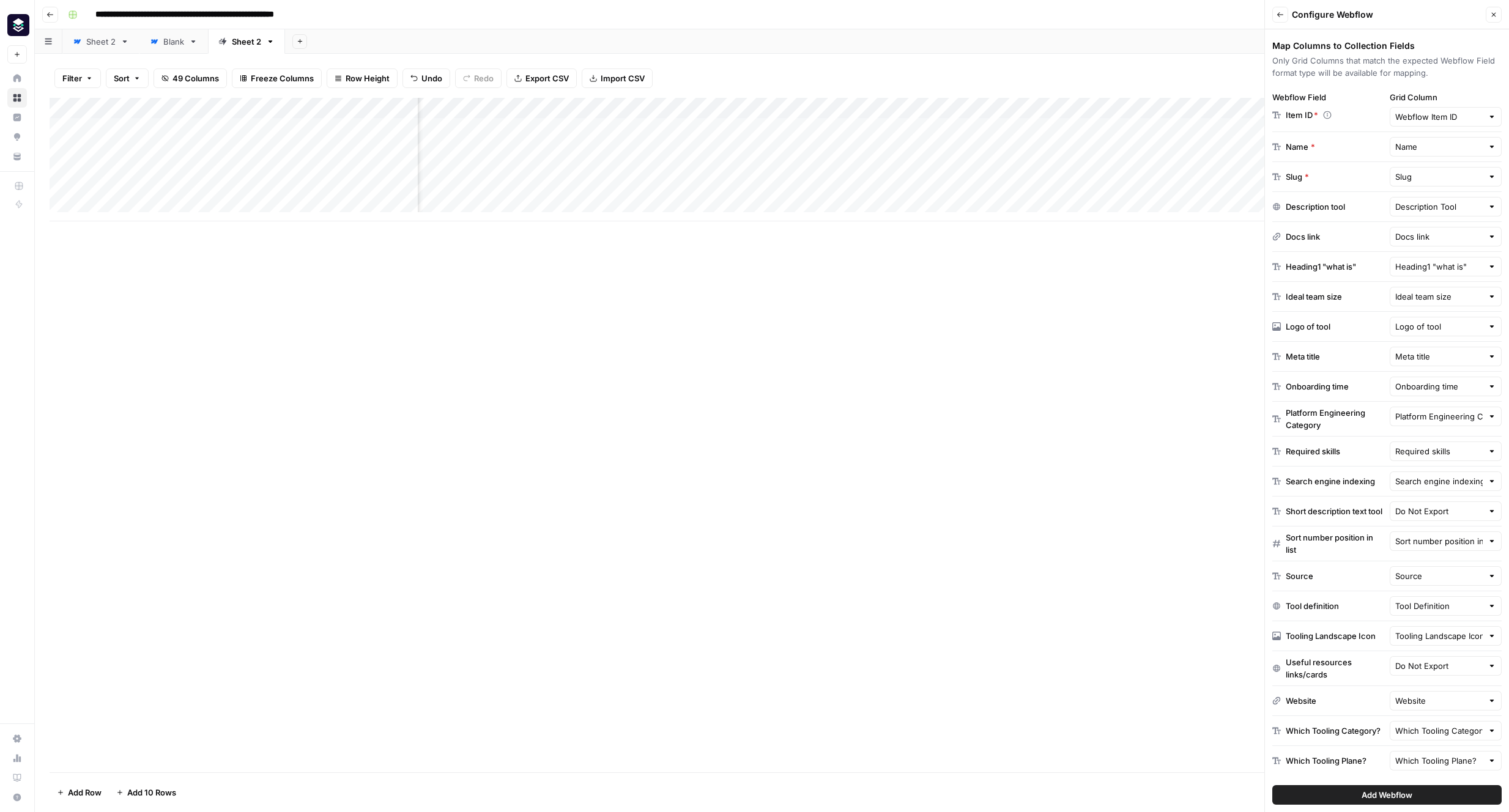
click at [1391, 793] on span "Add Webflow" at bounding box center [1386, 795] width 51 height 12
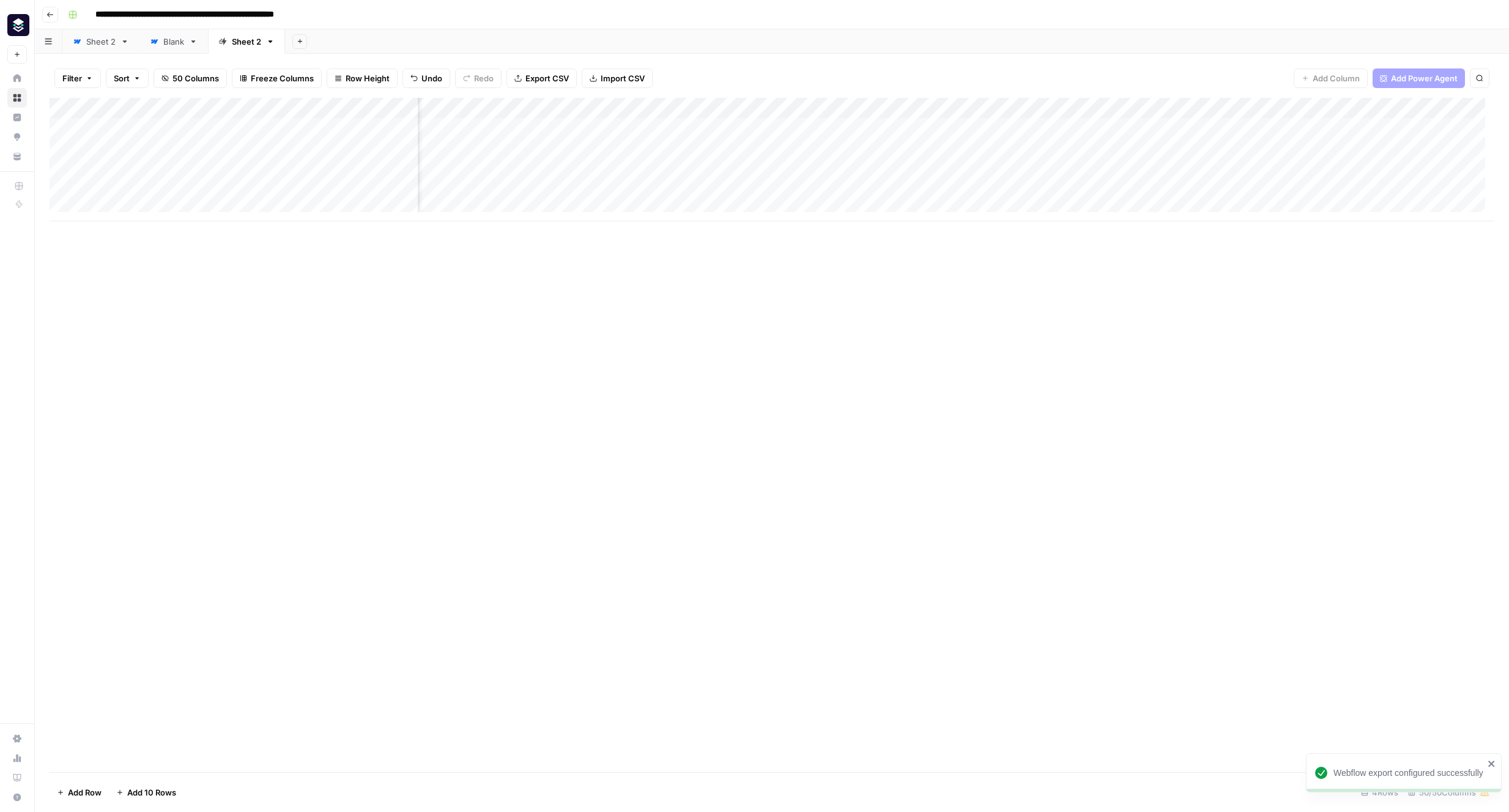
scroll to position [0, 4836]
click at [1407, 128] on div "Add Column" at bounding box center [771, 159] width 1444 height 123
click at [1121, 129] on div "Add Column" at bounding box center [771, 159] width 1444 height 123
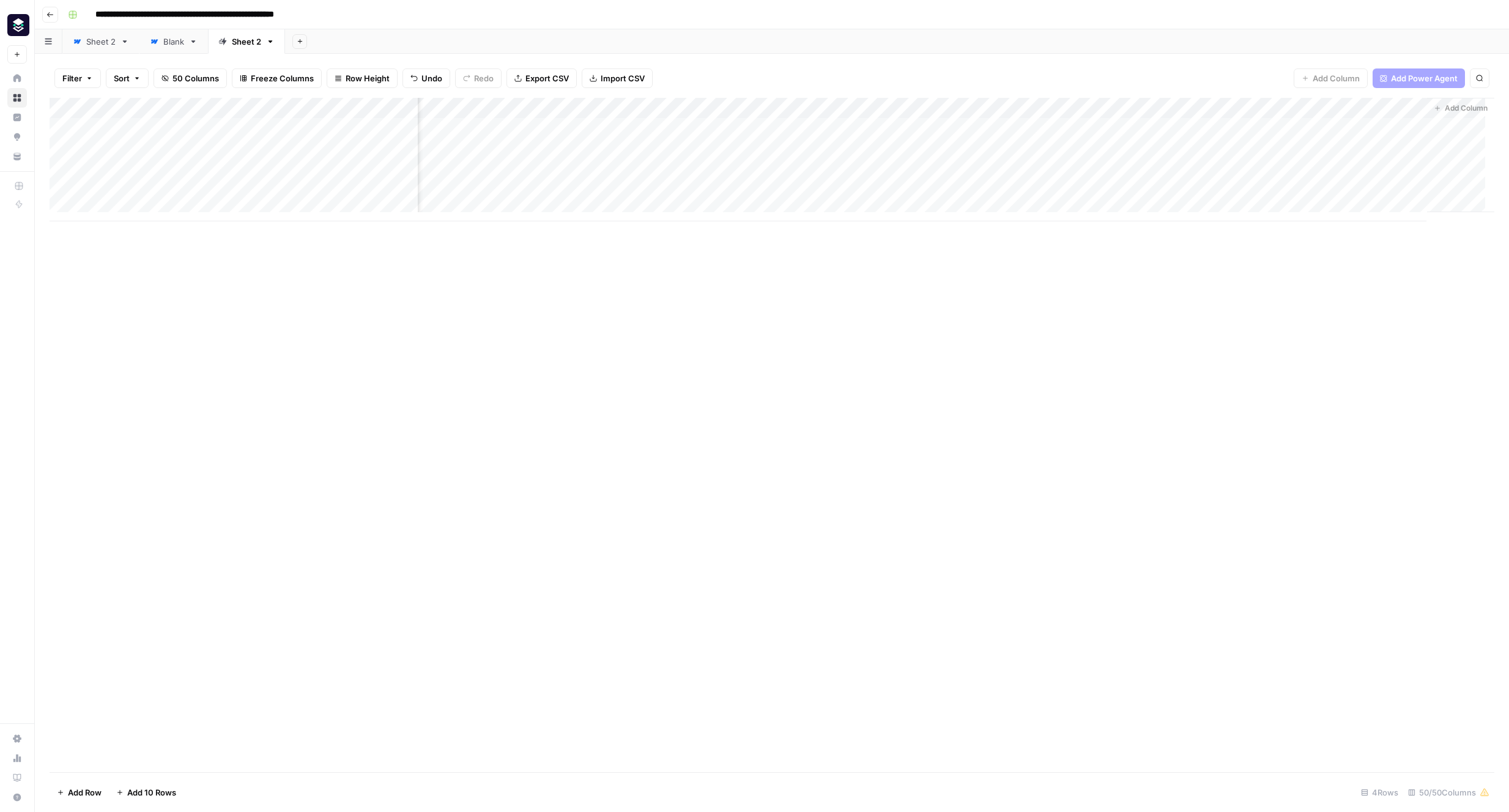
click at [1403, 126] on div "Add Column" at bounding box center [771, 159] width 1444 height 123
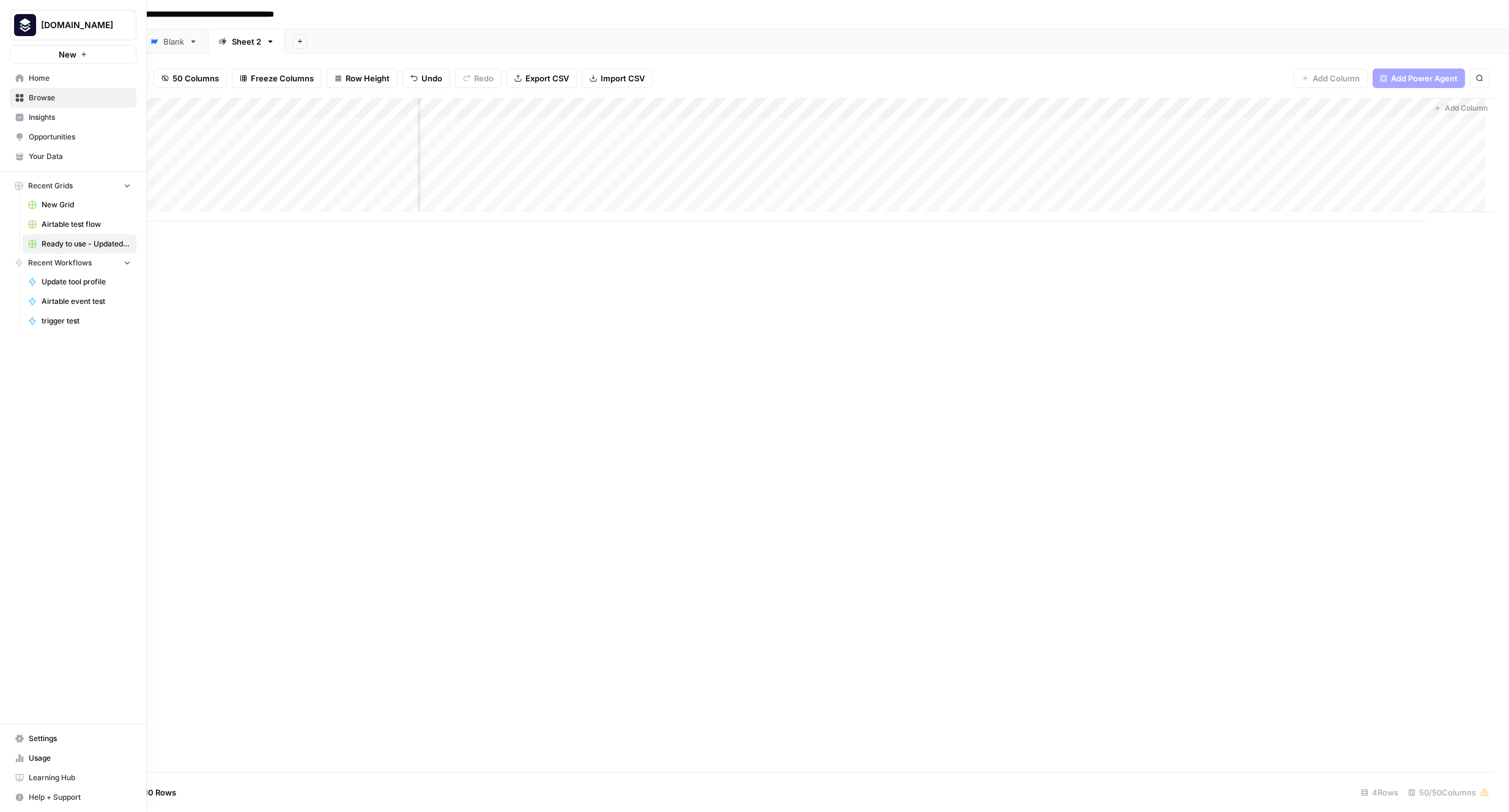
click at [21, 796] on icon "button" at bounding box center [20, 797] width 8 height 8
click at [175, 786] on span "Chat & Support" at bounding box center [204, 792] width 82 height 11
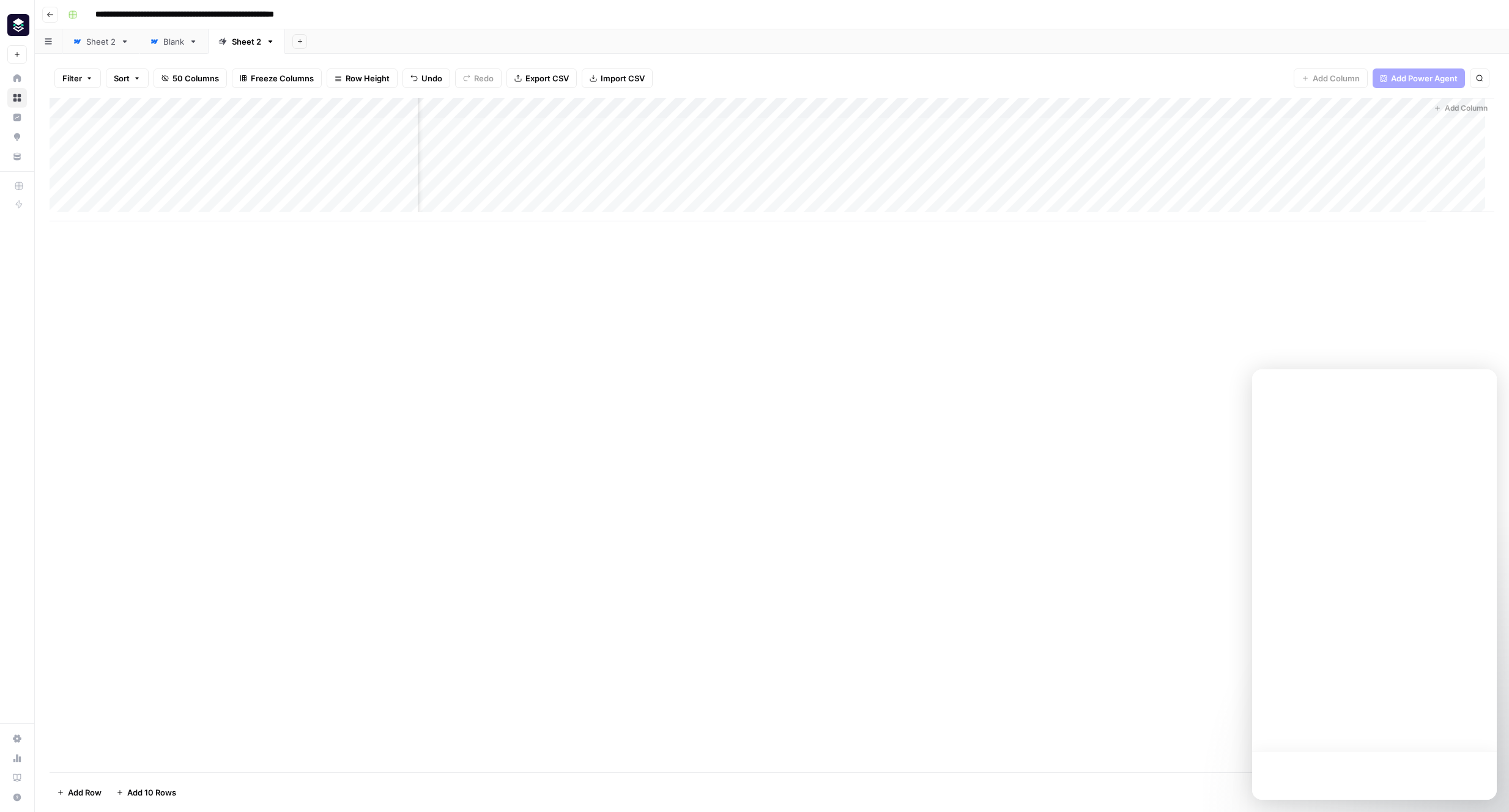
scroll to position [0, 0]
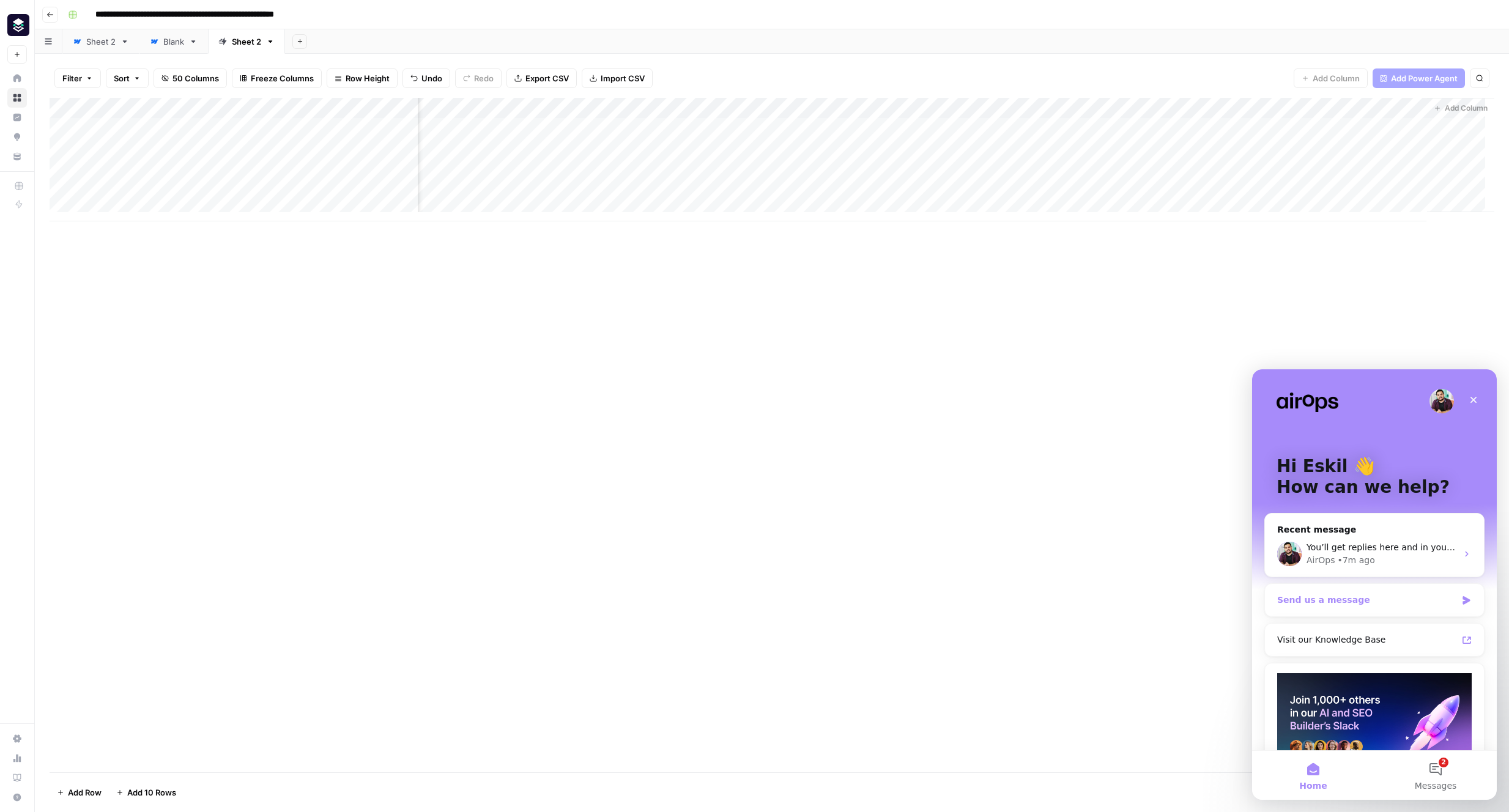
click at [1423, 606] on div "Send us a message" at bounding box center [1373, 600] width 219 height 33
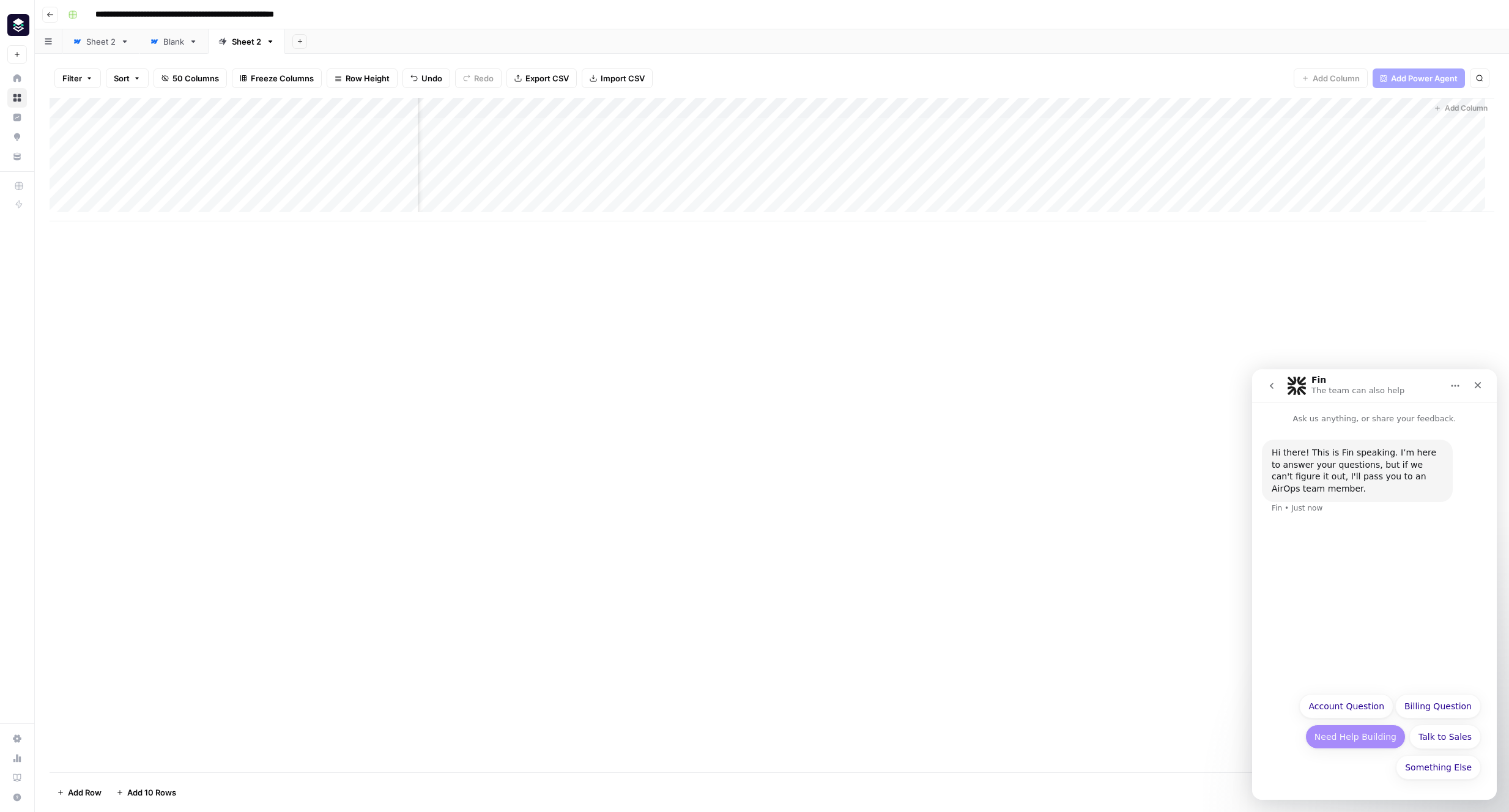
click at [1369, 738] on button "Need Help Building" at bounding box center [1355, 737] width 100 height 25
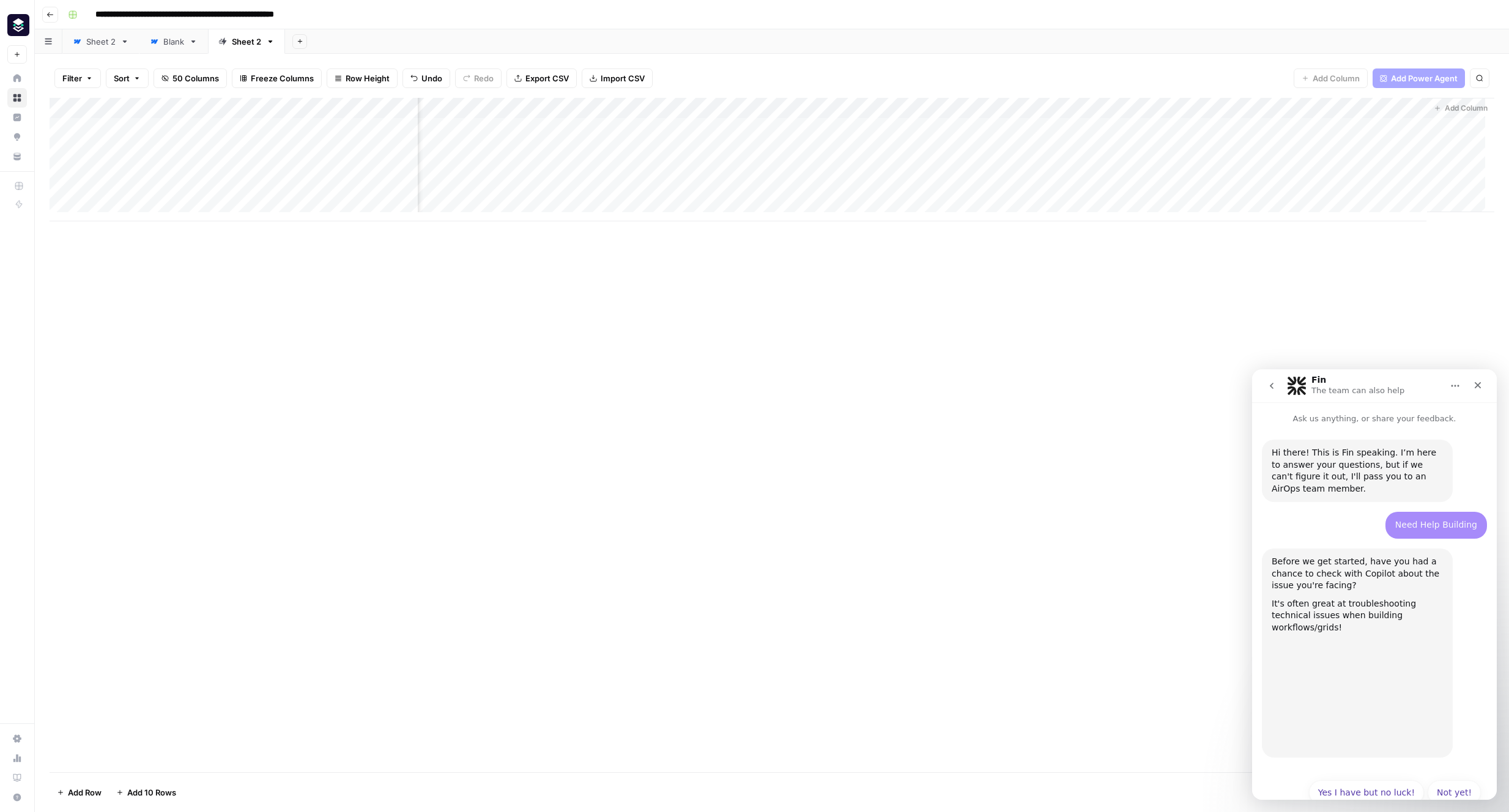
scroll to position [14, 0]
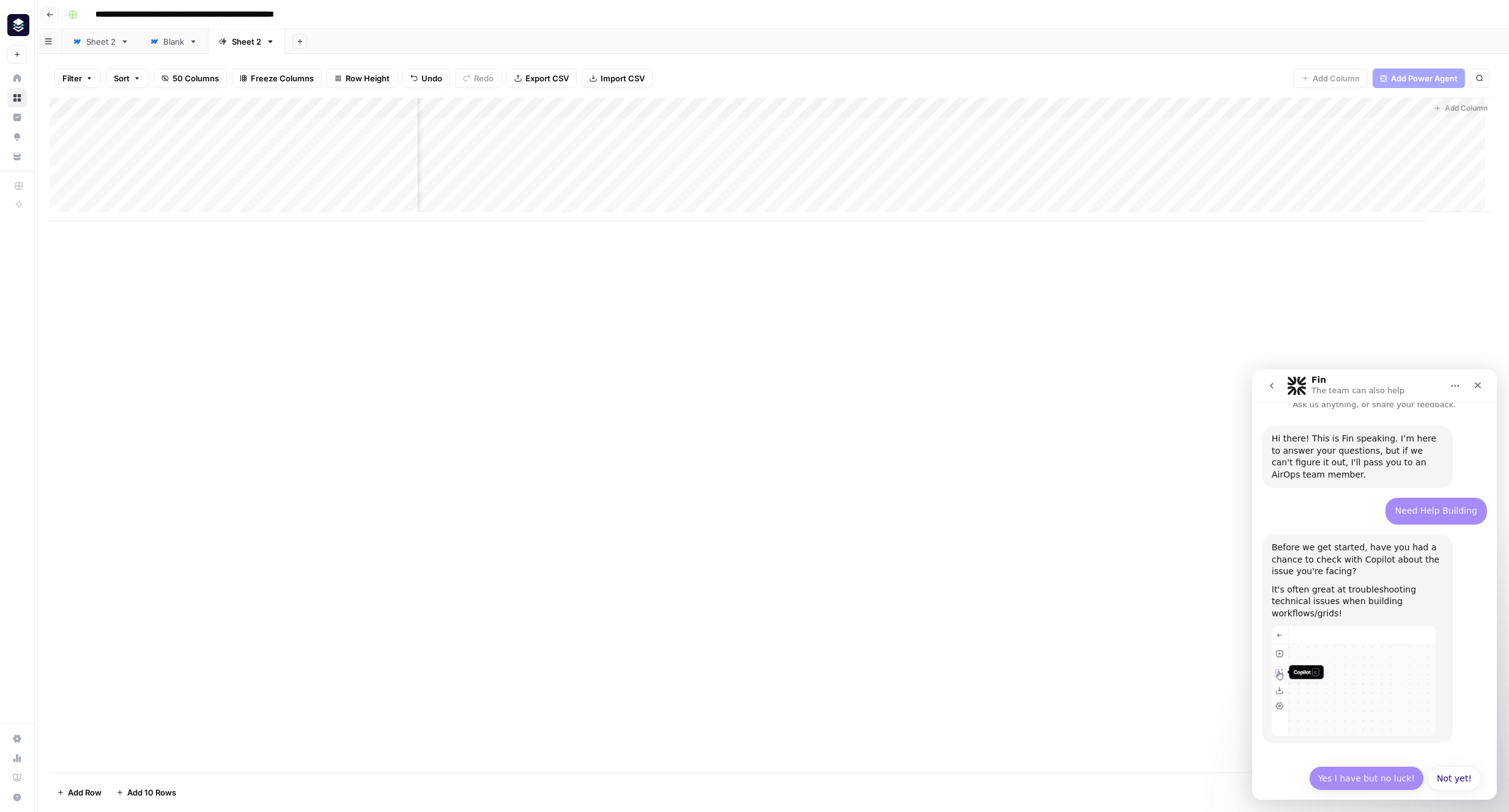
click at [1398, 769] on button "Yes I have but no luck!" at bounding box center [1366, 778] width 115 height 25
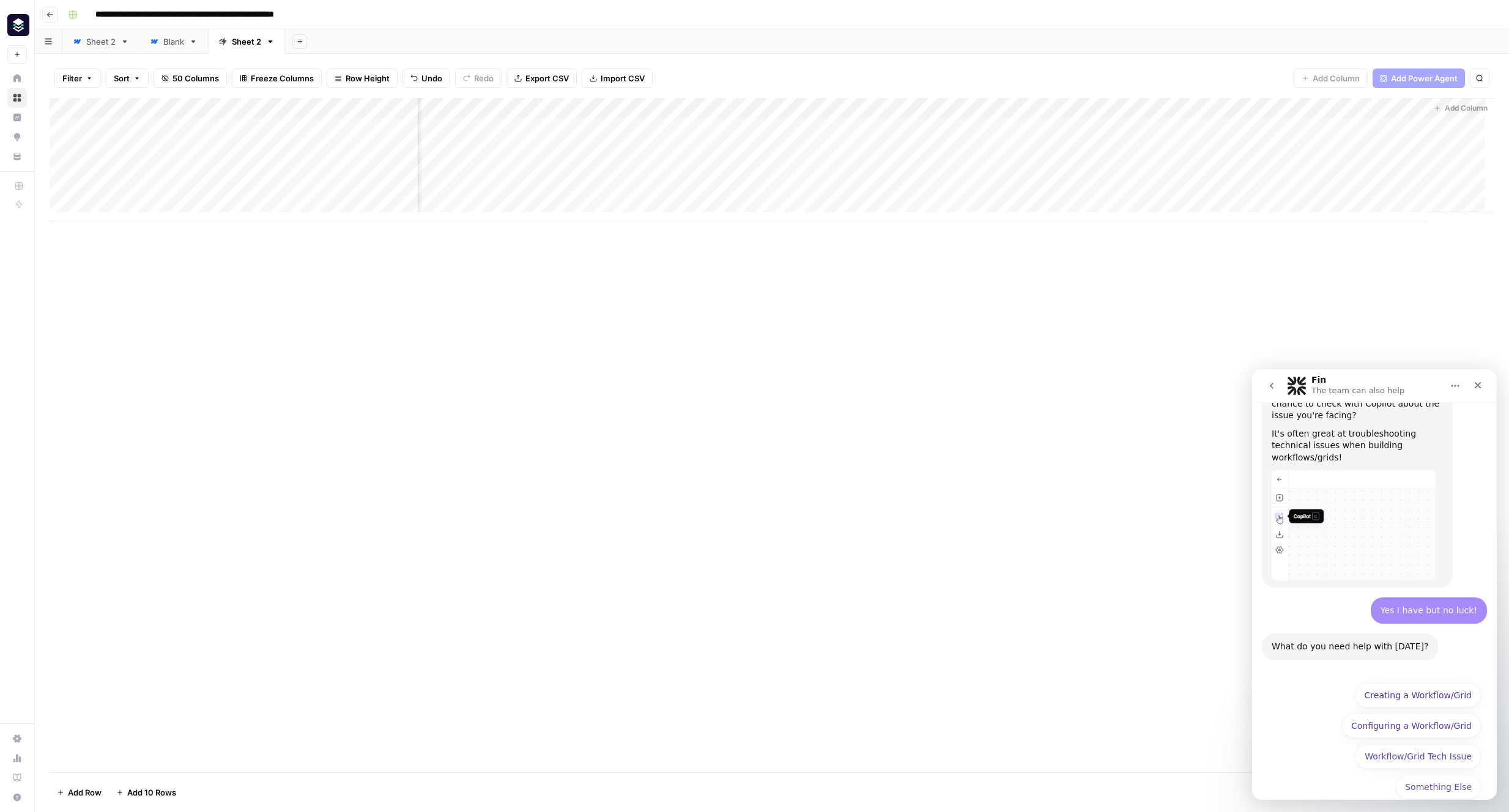
scroll to position [177, 0]
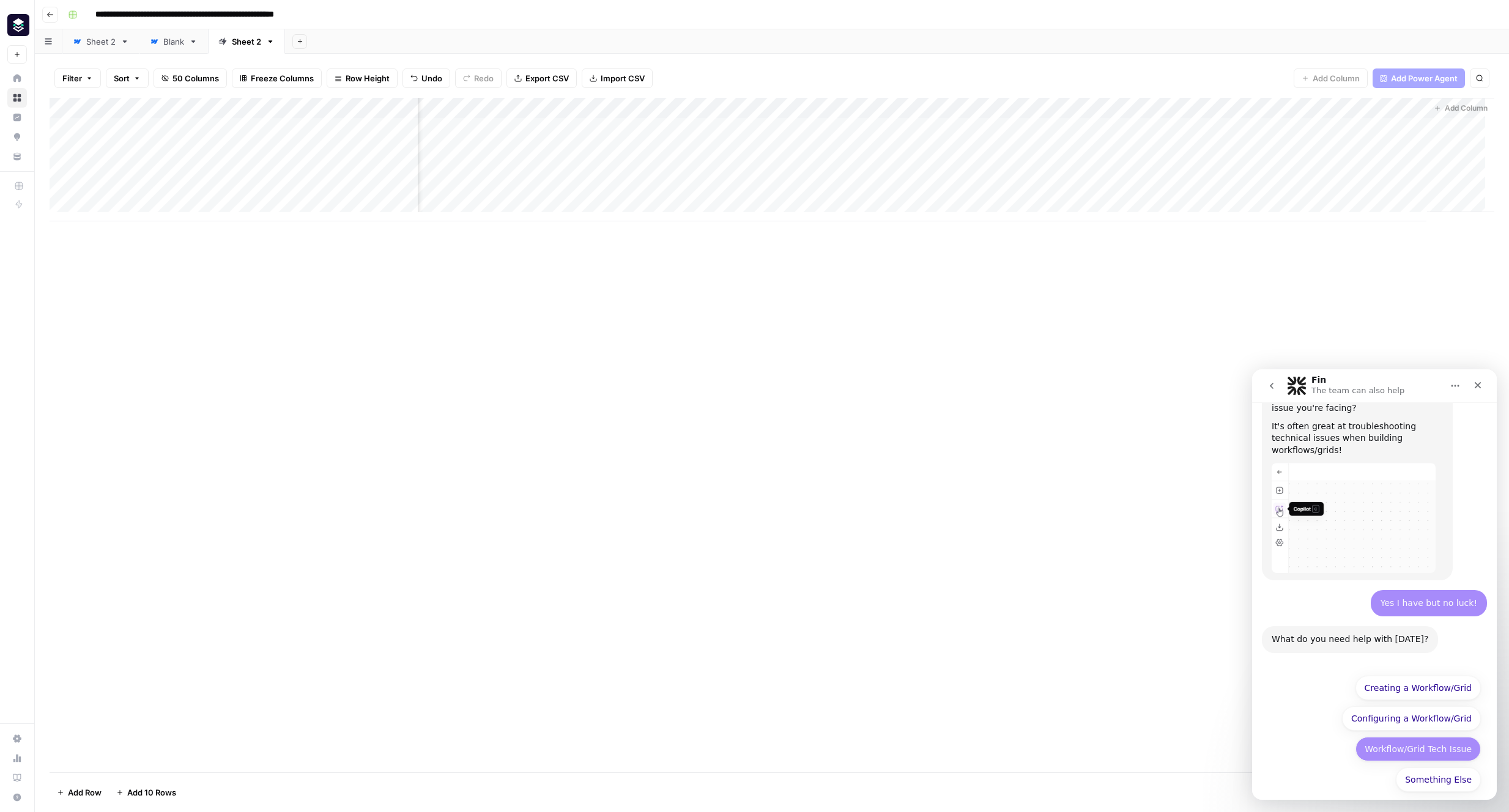
click at [1446, 741] on button "Workflow/Grid Tech Issue" at bounding box center [1417, 749] width 125 height 25
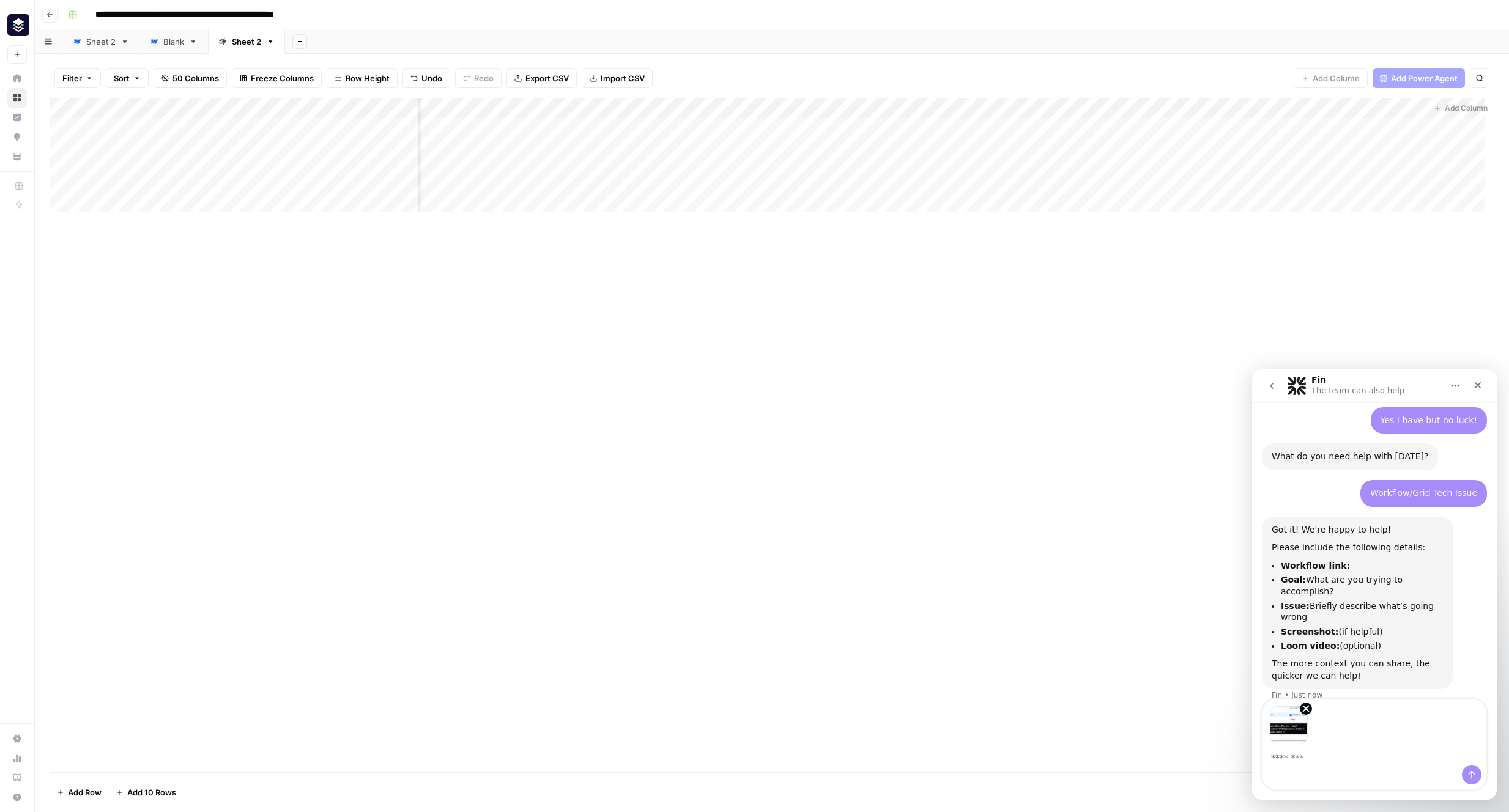
scroll to position [363, 0]
click at [1335, 748] on textarea "Message…" at bounding box center [1374, 753] width 223 height 20
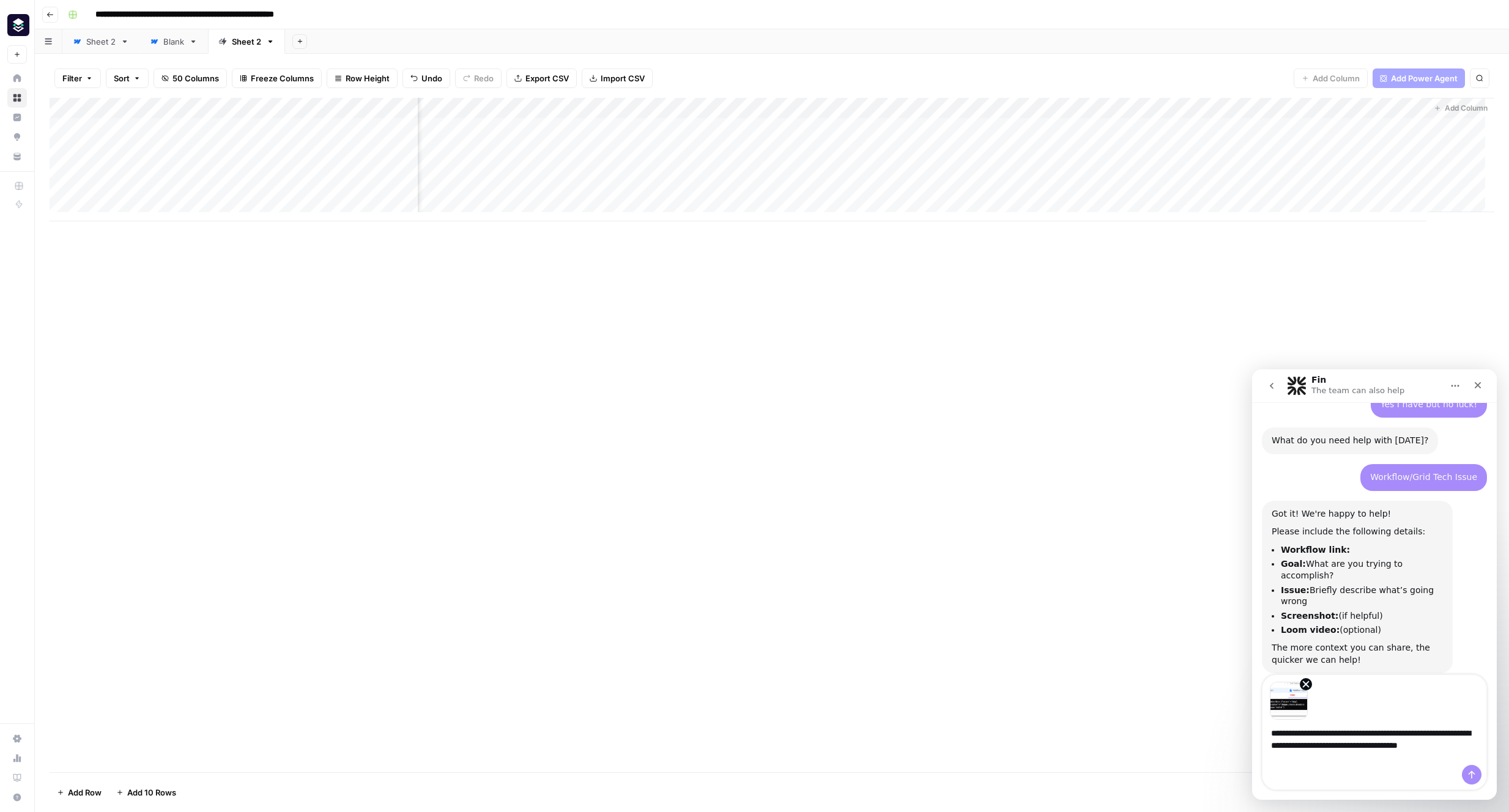
scroll to position [388, 0]
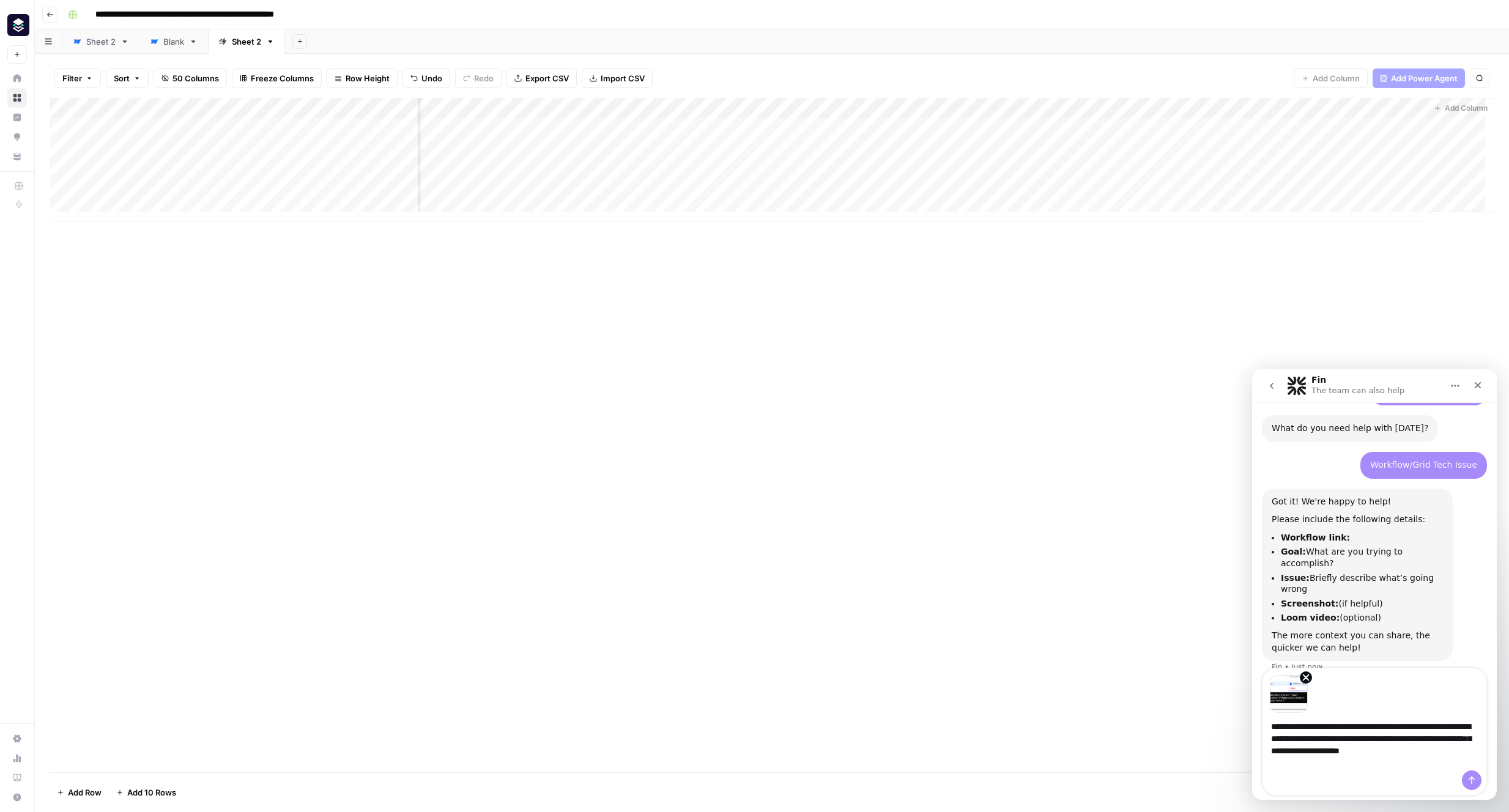
type textarea "**********"
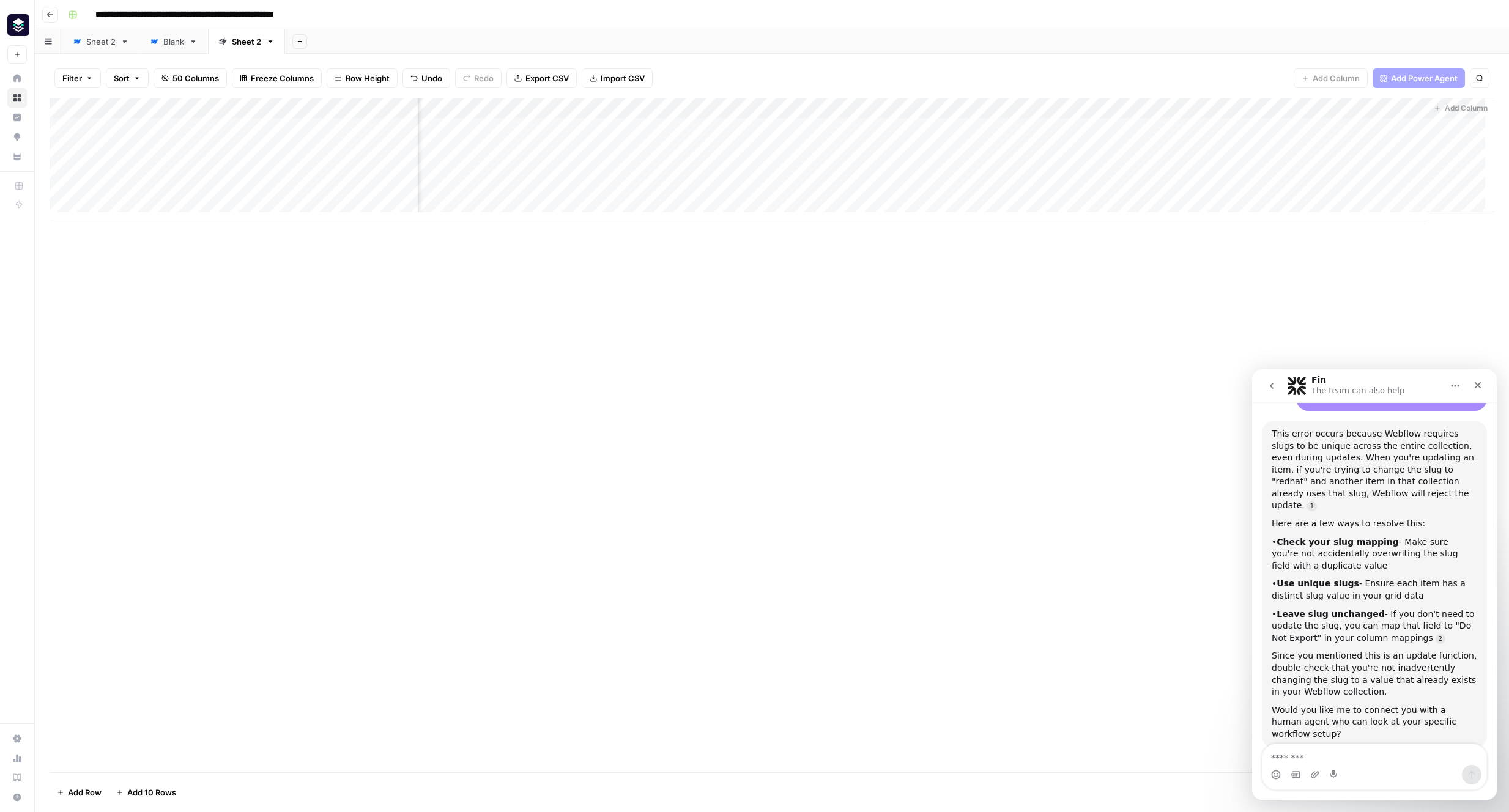
scroll to position [824, 0]
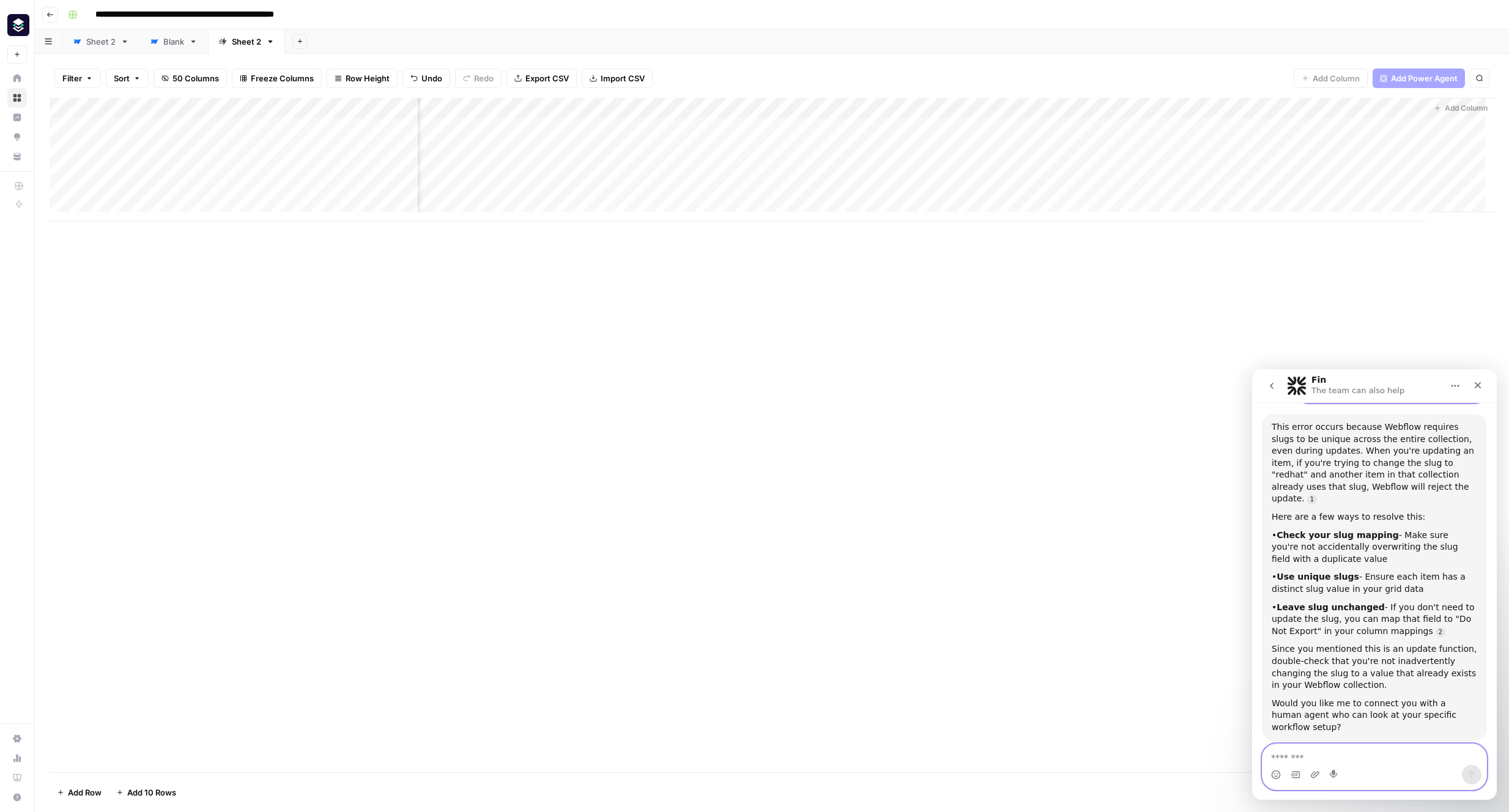
click at [99, 46] on div "Sheet 2" at bounding box center [100, 42] width 29 height 12
click at [1475, 386] on icon "Close" at bounding box center [1478, 386] width 7 height 7
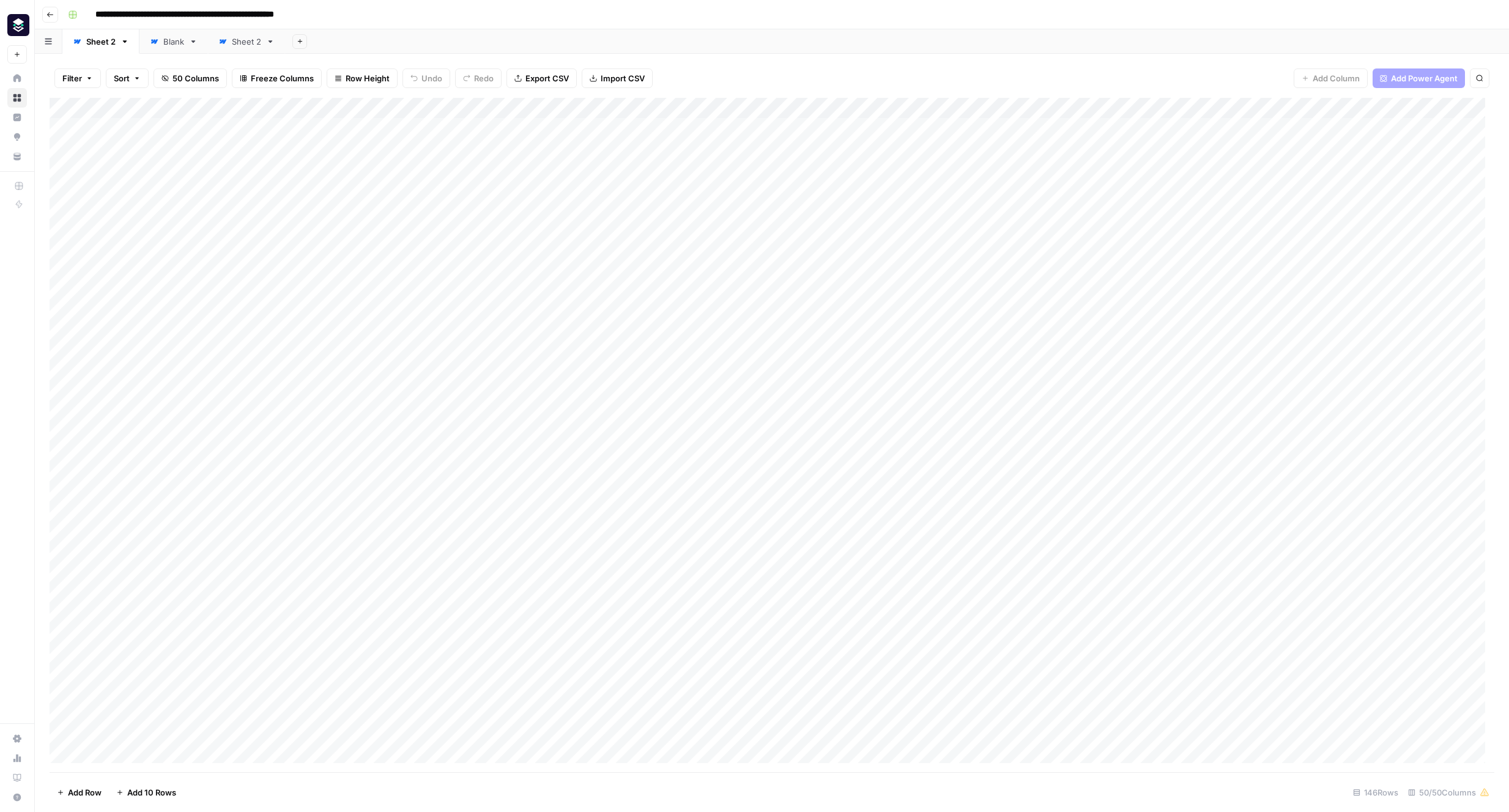
scroll to position [824, 0]
type input "******"
drag, startPoint x: 887, startPoint y: 753, endPoint x: 1190, endPoint y: 757, distance: 303.0
click at [1190, 757] on div "Add Column" at bounding box center [771, 434] width 1444 height 675
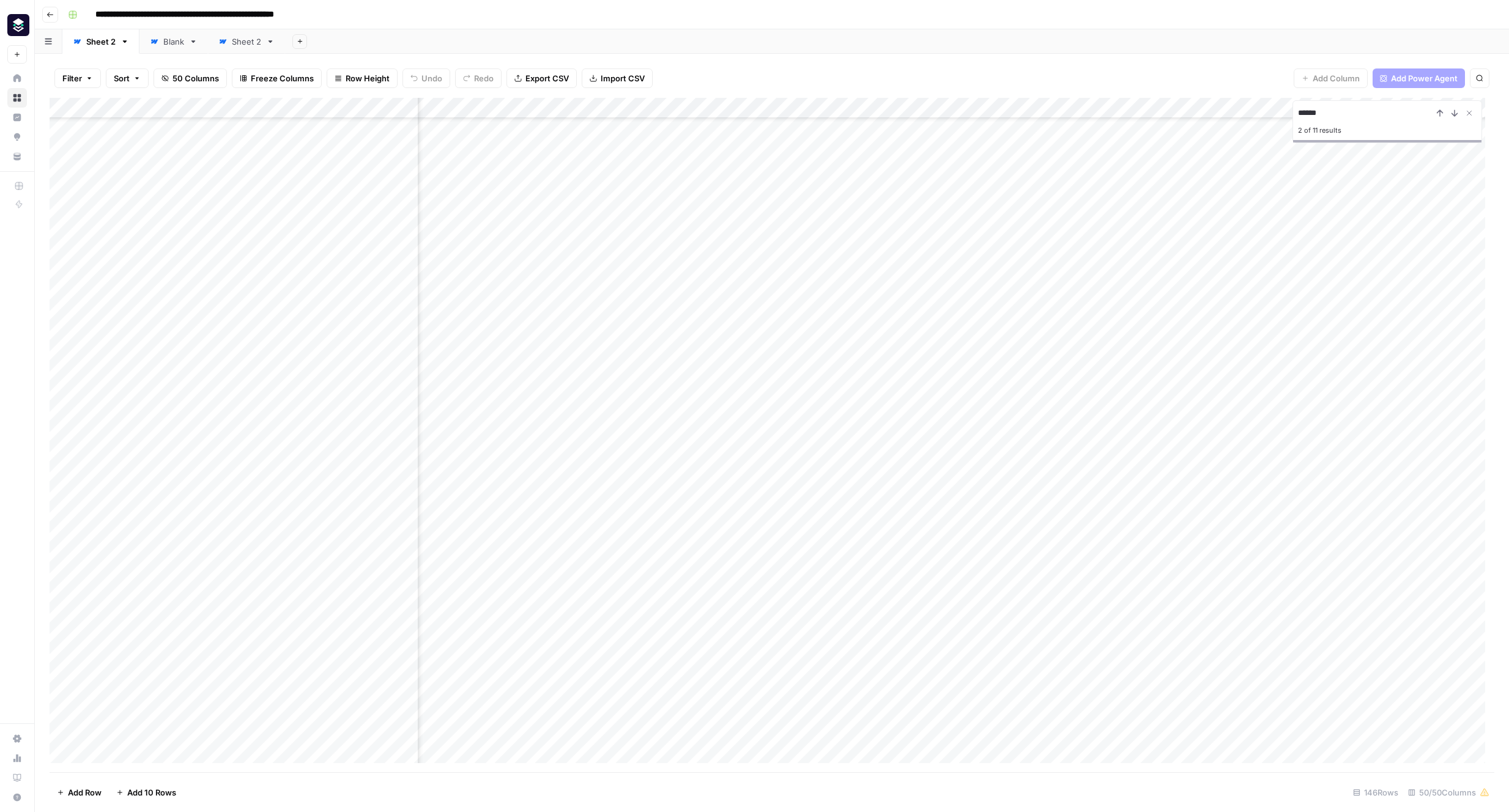
scroll to position [62, 4054]
click at [669, 744] on div "Add Column" at bounding box center [771, 434] width 1444 height 675
click at [872, 746] on div "Add Column" at bounding box center [771, 434] width 1444 height 675
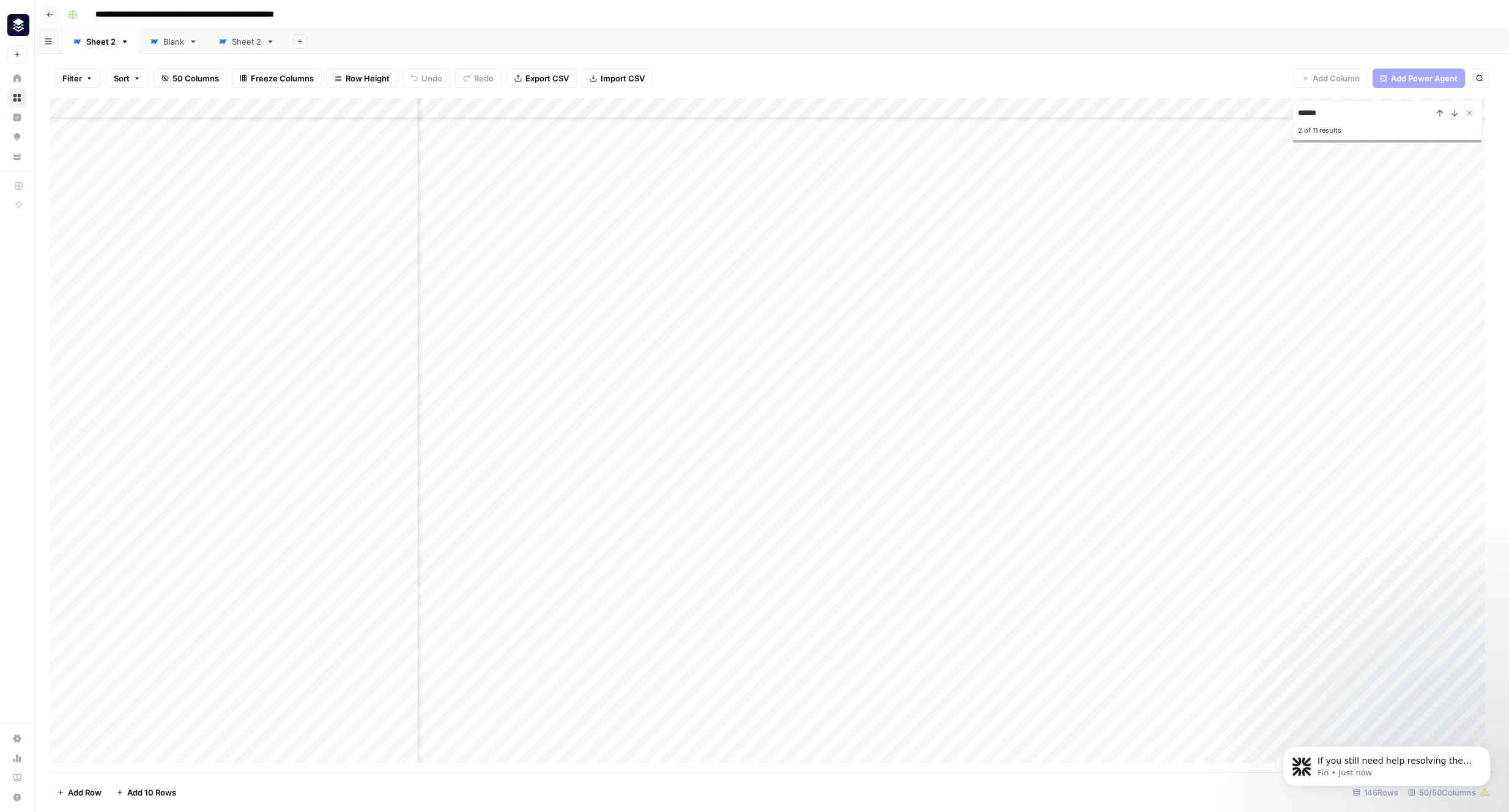
scroll to position [0, 0]
drag, startPoint x: 696, startPoint y: 753, endPoint x: 1088, endPoint y: 752, distance: 392.0
click at [1088, 752] on div "Add Column" at bounding box center [771, 434] width 1444 height 675
click at [771, 753] on div "Add Column" at bounding box center [771, 434] width 1444 height 675
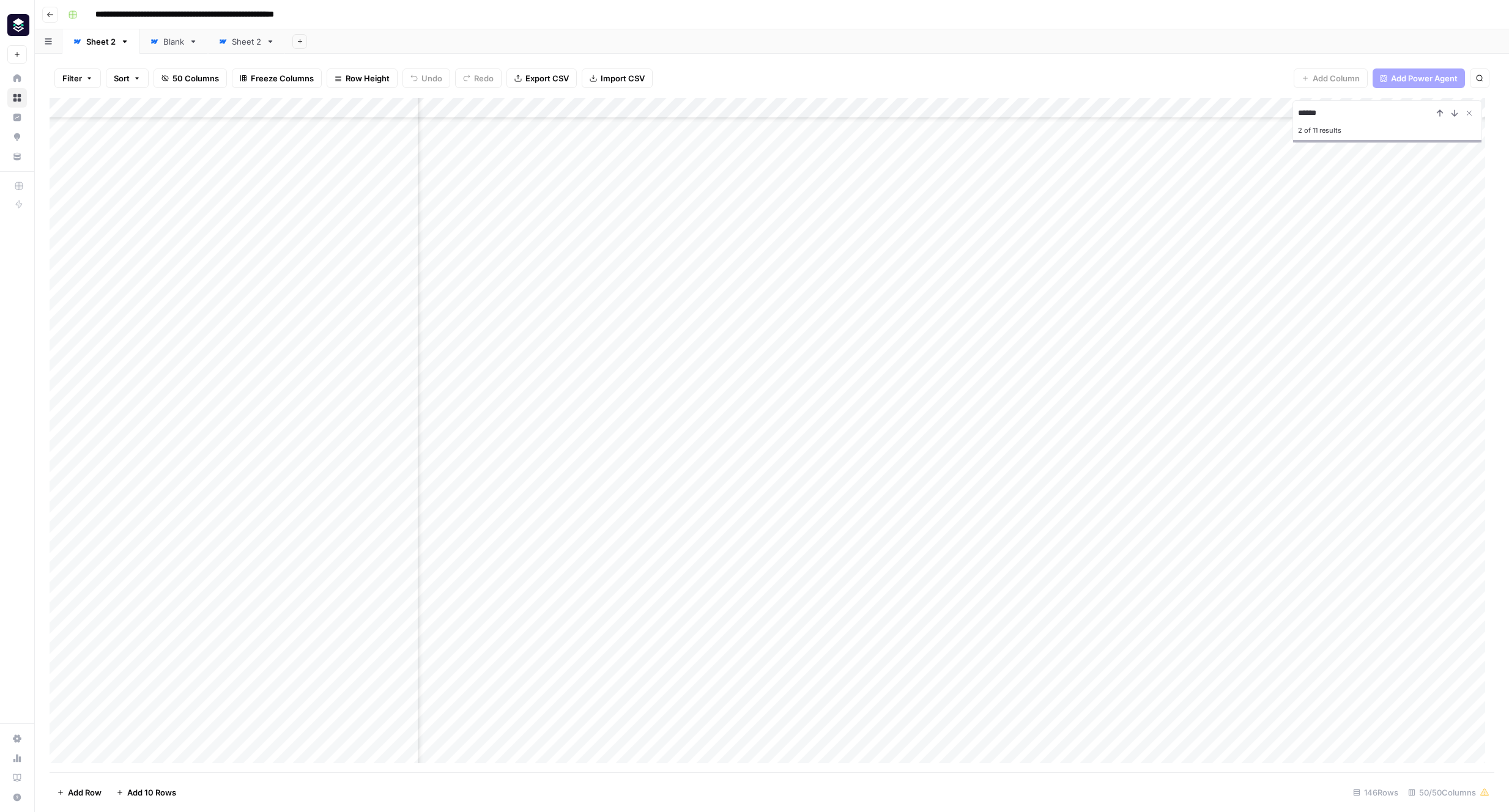
click at [1462, 112] on button "Close Search" at bounding box center [1468, 113] width 15 height 15
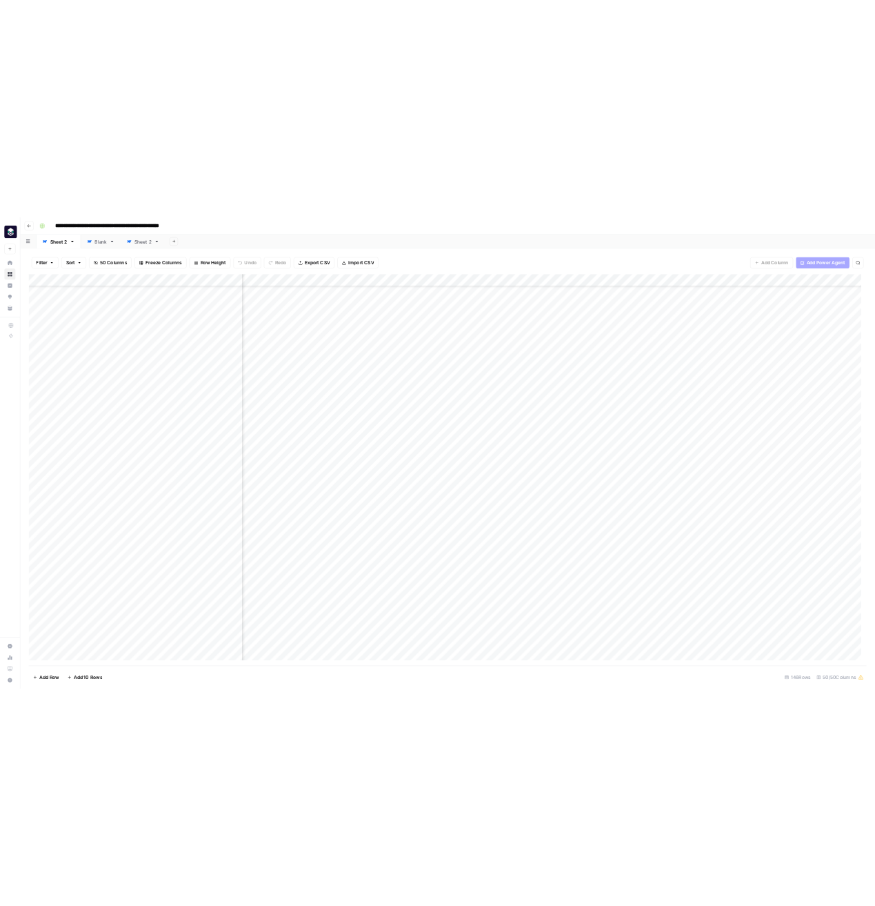
scroll to position [70, 5380]
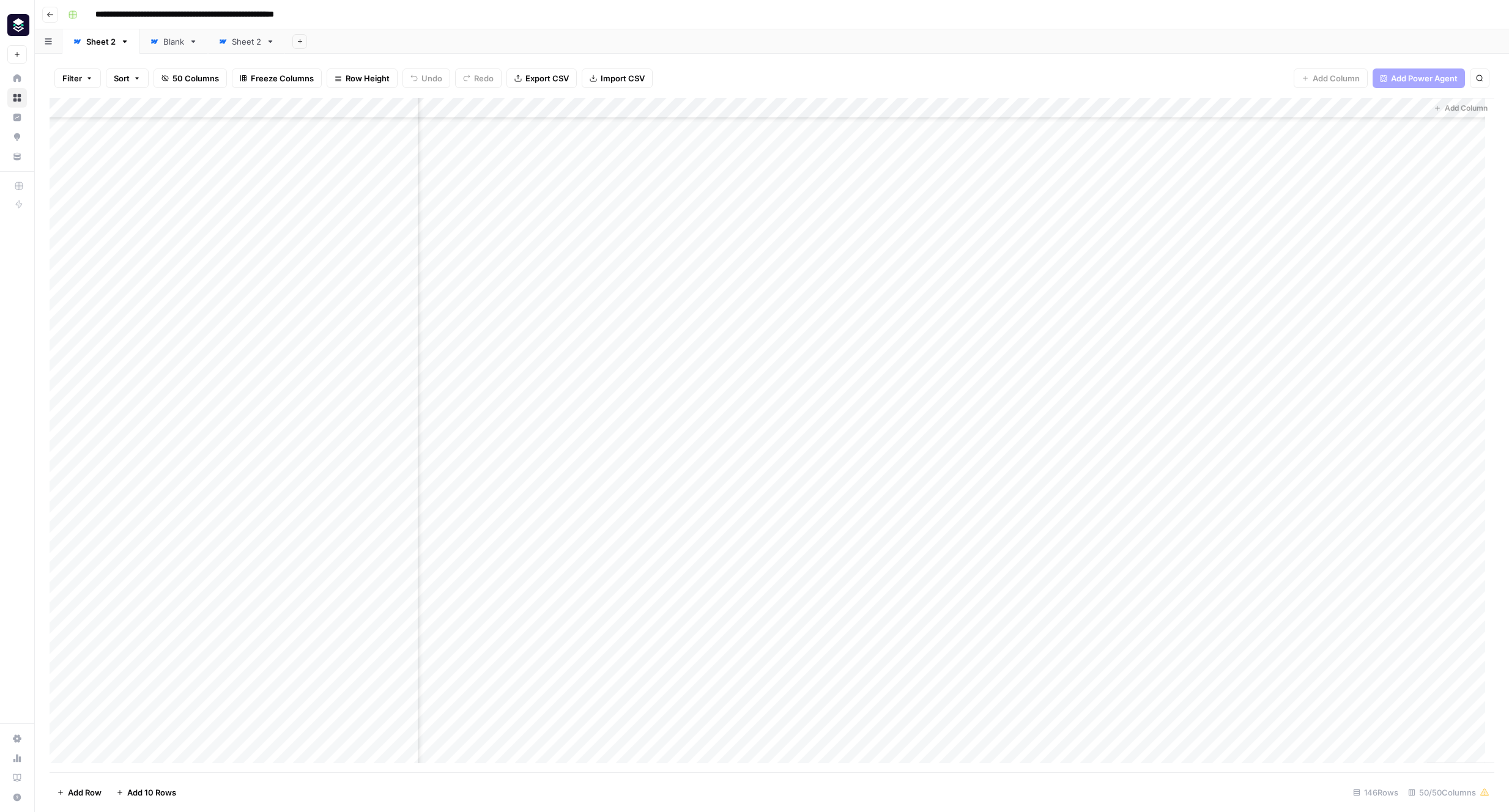
click at [1173, 106] on div "Add Column" at bounding box center [771, 434] width 1444 height 675
click at [1132, 188] on span "Edit" at bounding box center [1163, 183] width 107 height 12
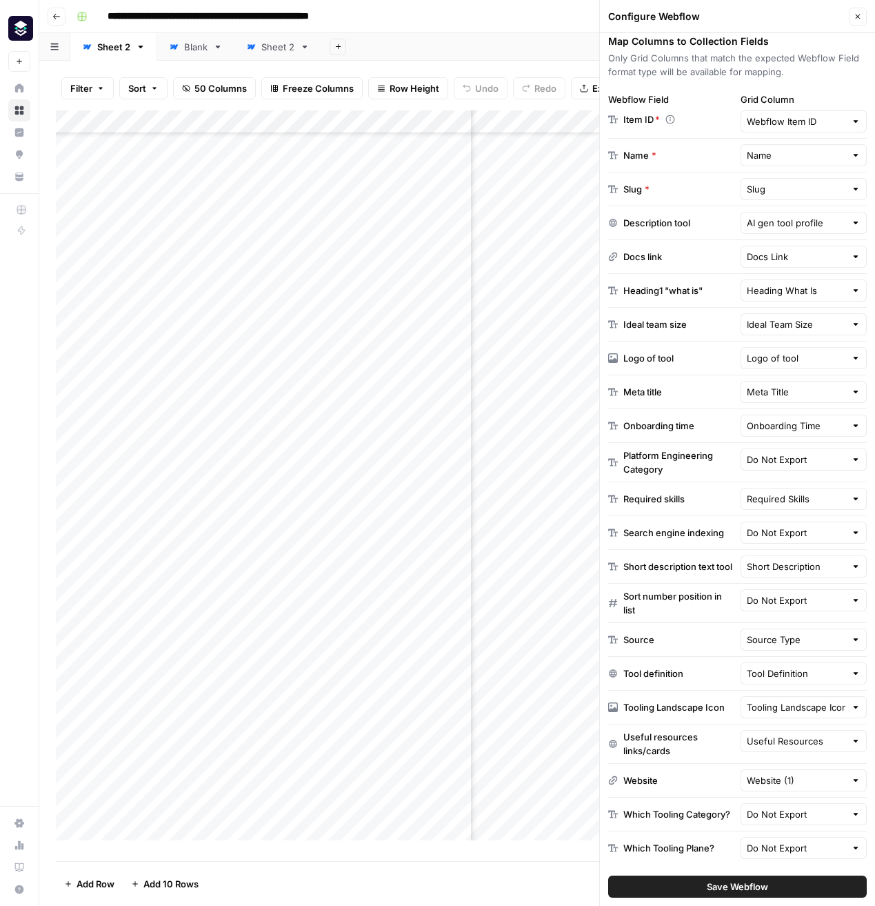
scroll to position [1016, 0]
click at [860, 17] on icon "button" at bounding box center [858, 16] width 8 height 8
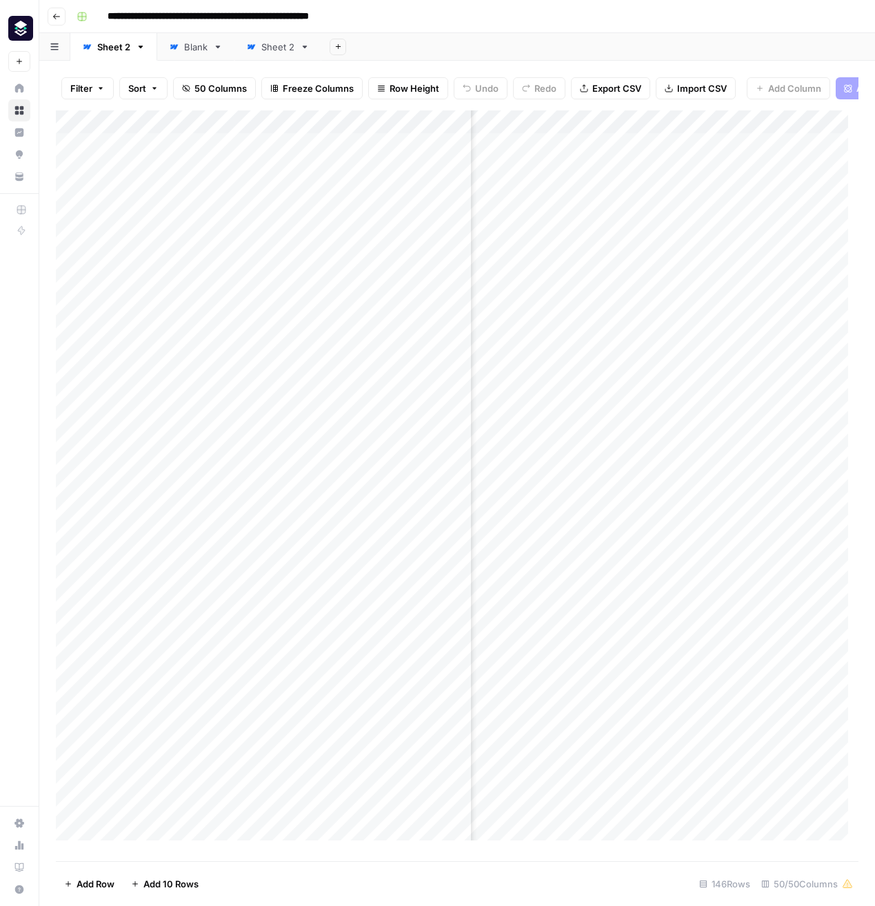
scroll to position [0, 3843]
type input "******"
click at [593, 844] on div "Add Column" at bounding box center [457, 480] width 803 height 740
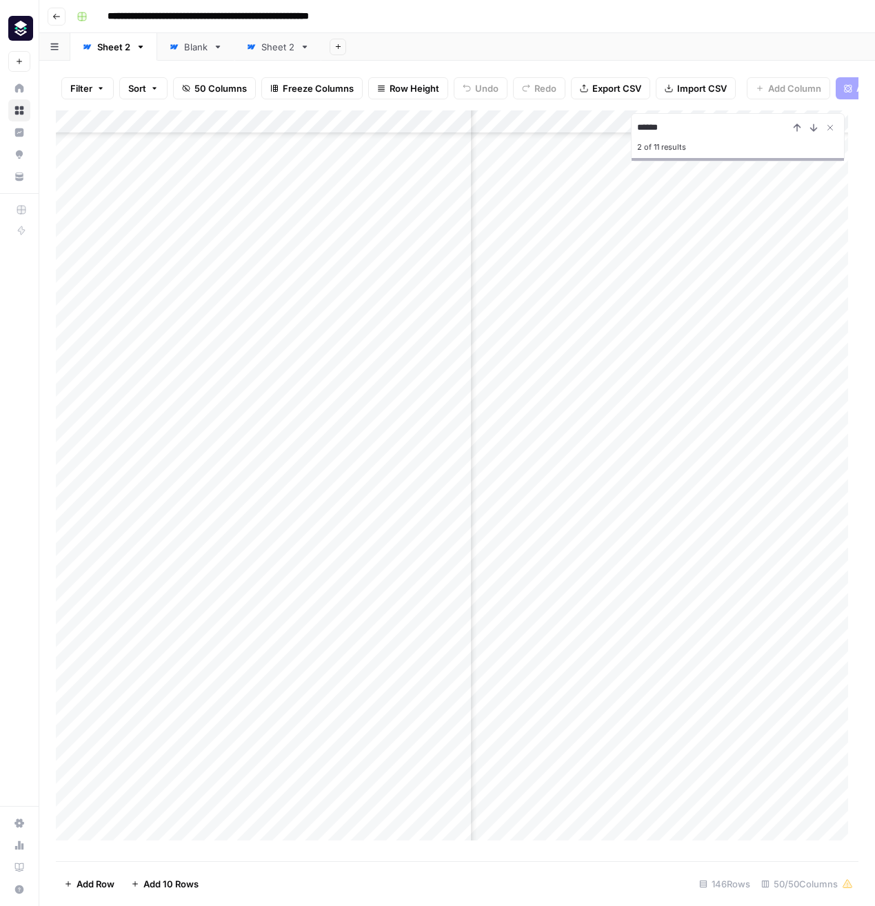
click at [810, 760] on div "Add Column" at bounding box center [457, 480] width 803 height 740
click at [833, 133] on icon "Close Search" at bounding box center [830, 127] width 11 height 11
click at [768, 799] on div "Add Column" at bounding box center [457, 480] width 803 height 740
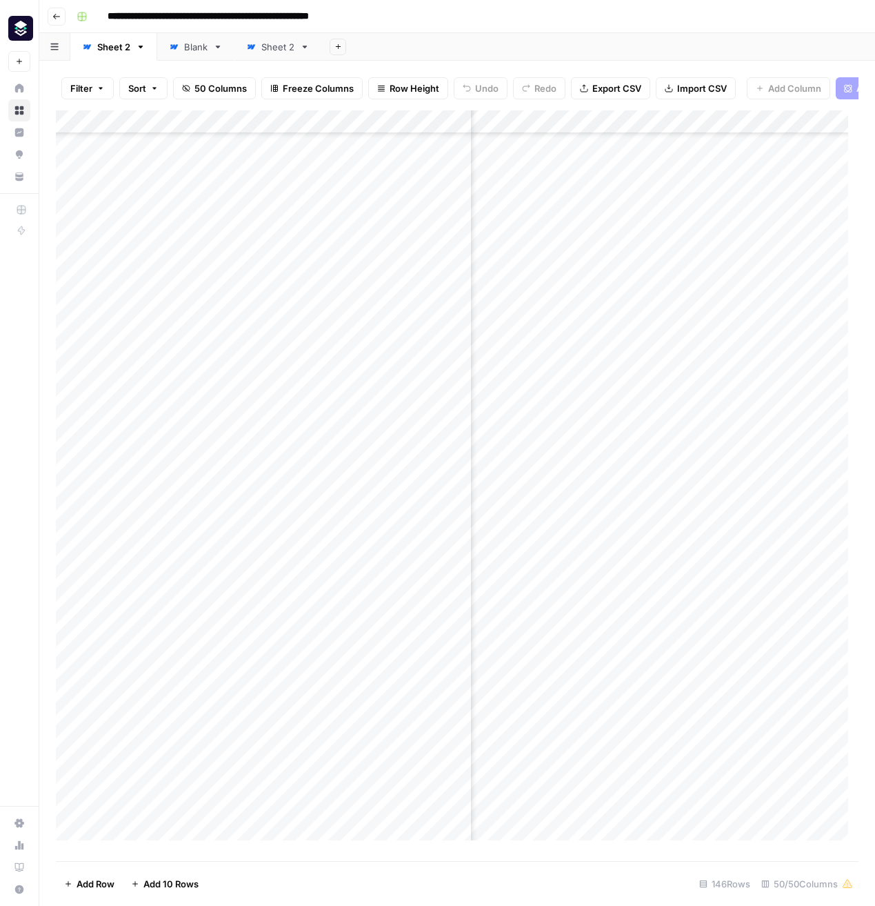
click at [790, 131] on div "Add Column" at bounding box center [457, 480] width 803 height 740
click at [764, 213] on span "Edit" at bounding box center [784, 217] width 121 height 14
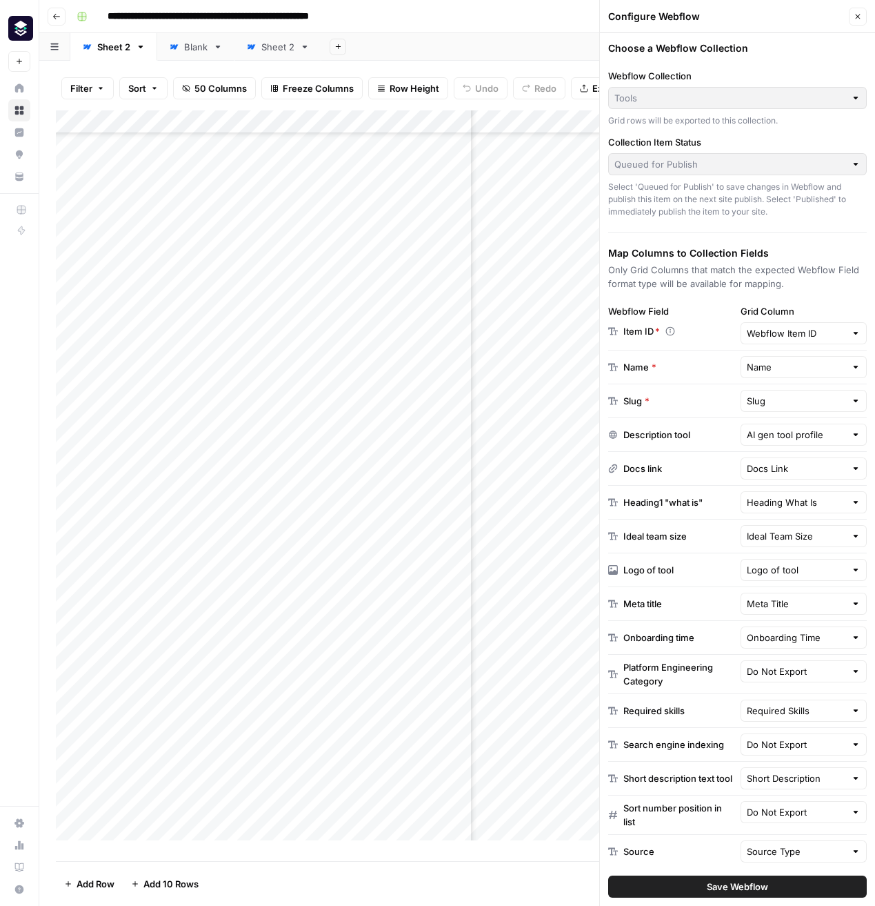
click at [860, 8] on button "Close" at bounding box center [858, 17] width 18 height 18
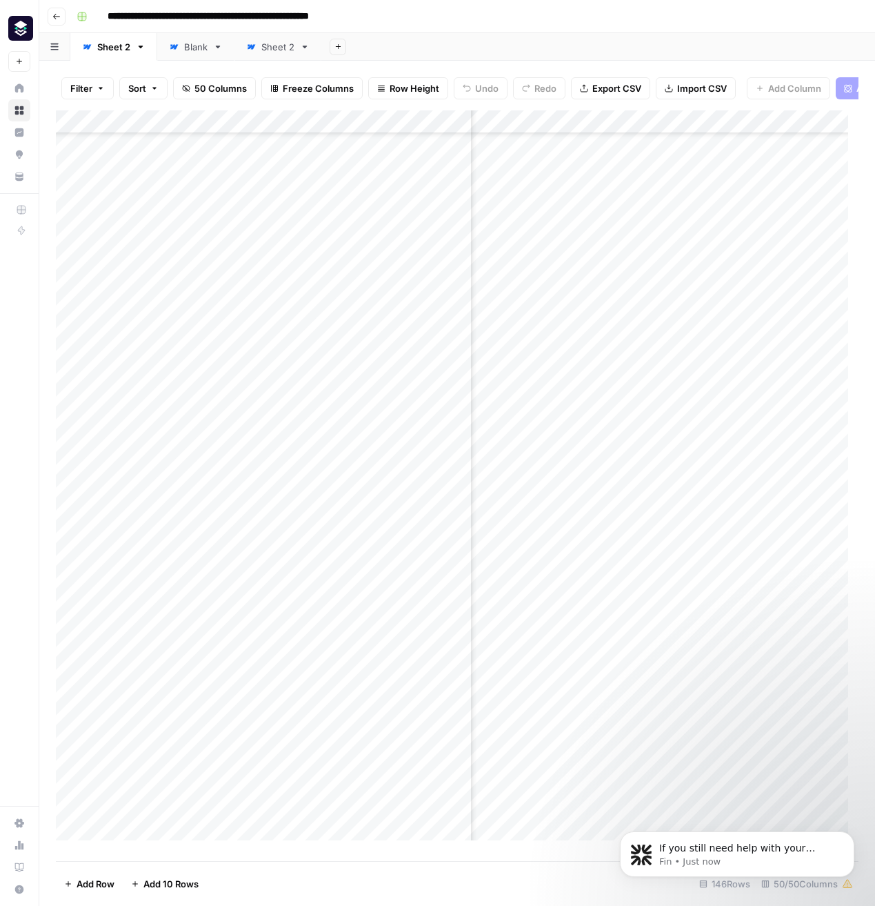
scroll to position [1430, 0]
click at [721, 856] on p "Fin • 8m ago" at bounding box center [748, 861] width 178 height 12
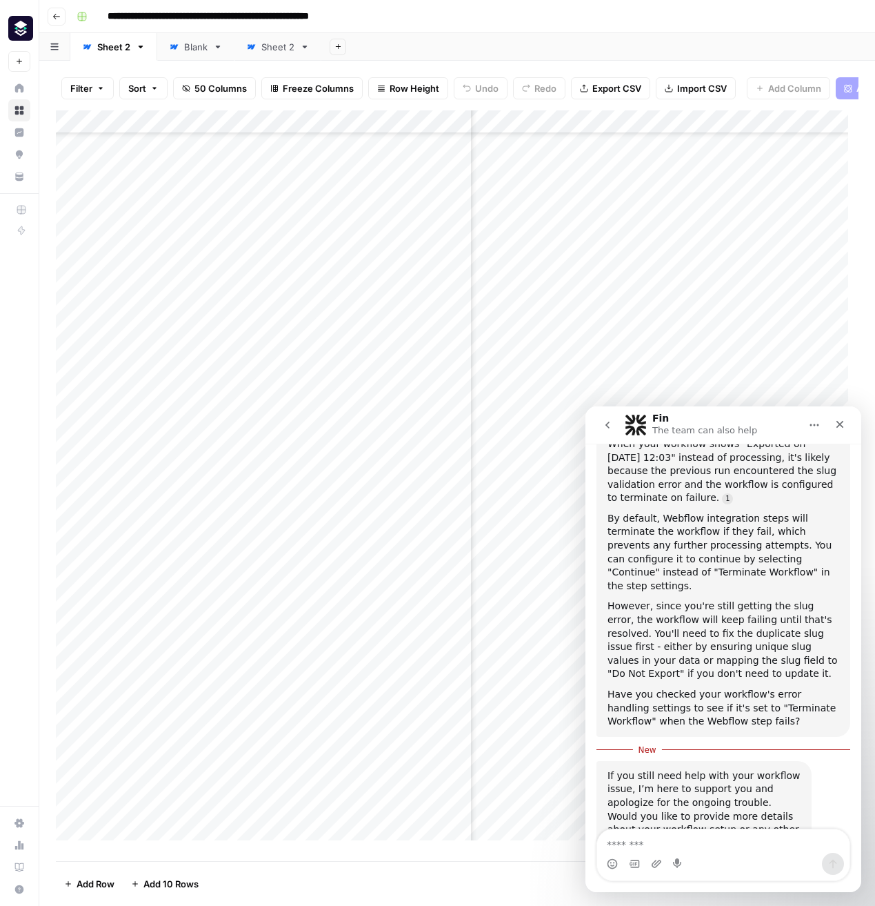
scroll to position [1511, 0]
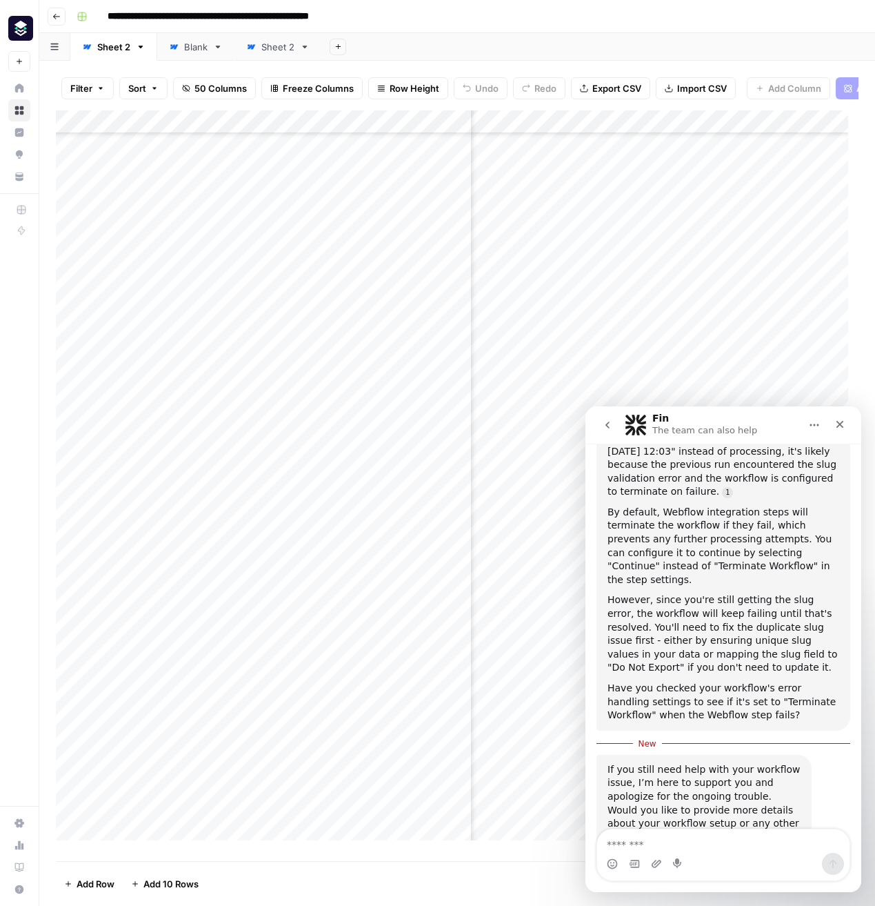
click at [611, 431] on button "go back" at bounding box center [608, 425] width 26 height 26
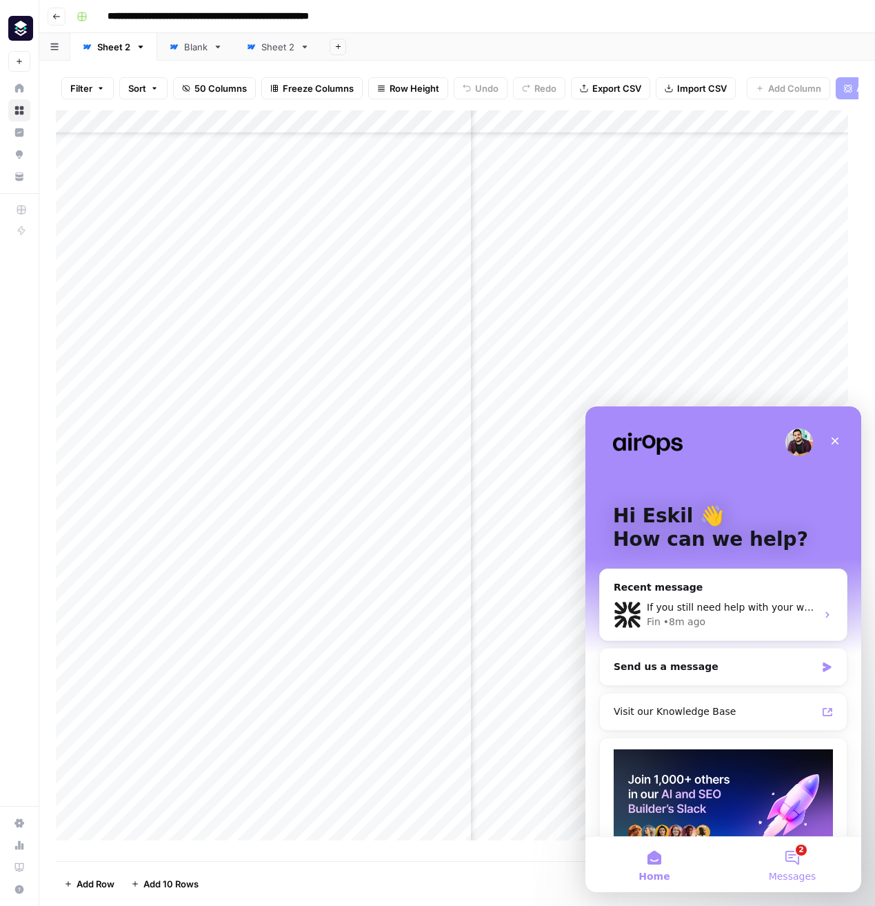
click at [799, 855] on button "2 Messages" at bounding box center [793, 864] width 138 height 55
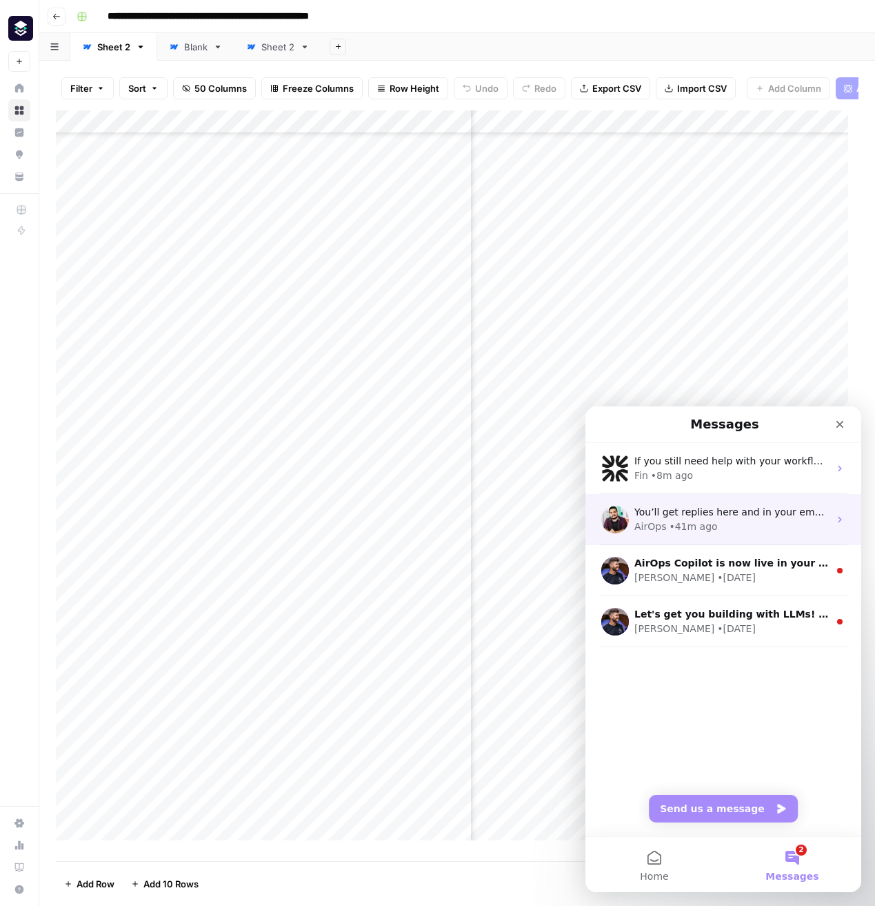
click at [812, 536] on div "You’ll get replies here and in your email: ✉️ eskil@platformengineering.org The…" at bounding box center [724, 519] width 276 height 51
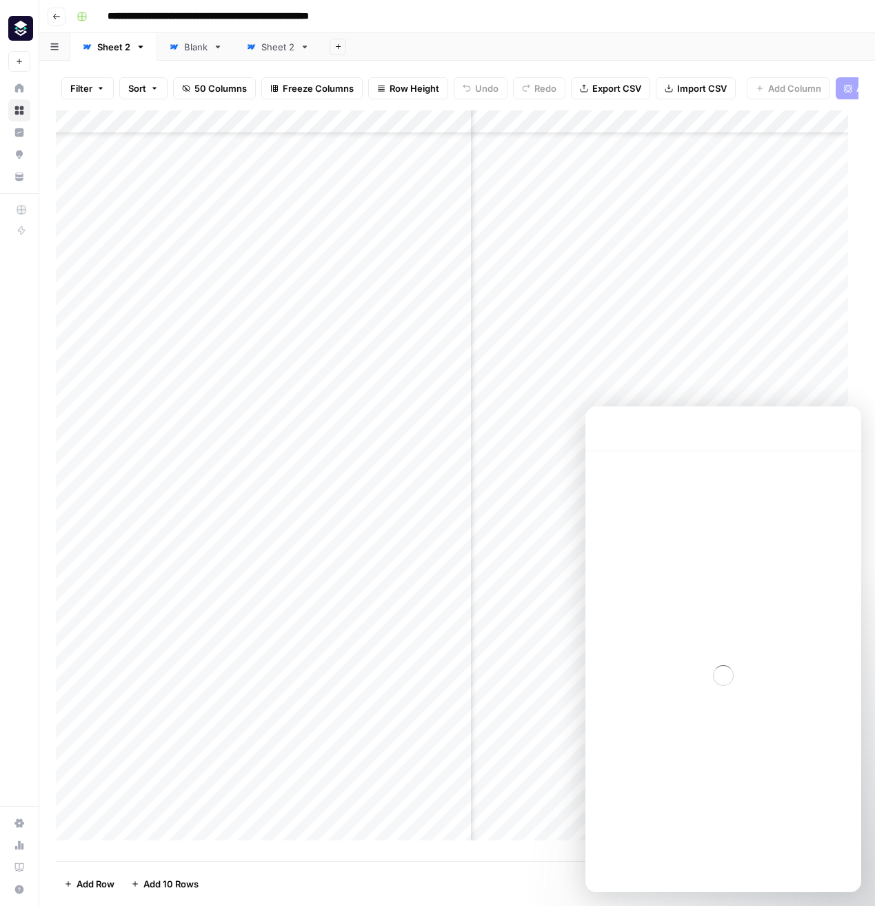
scroll to position [1821, 0]
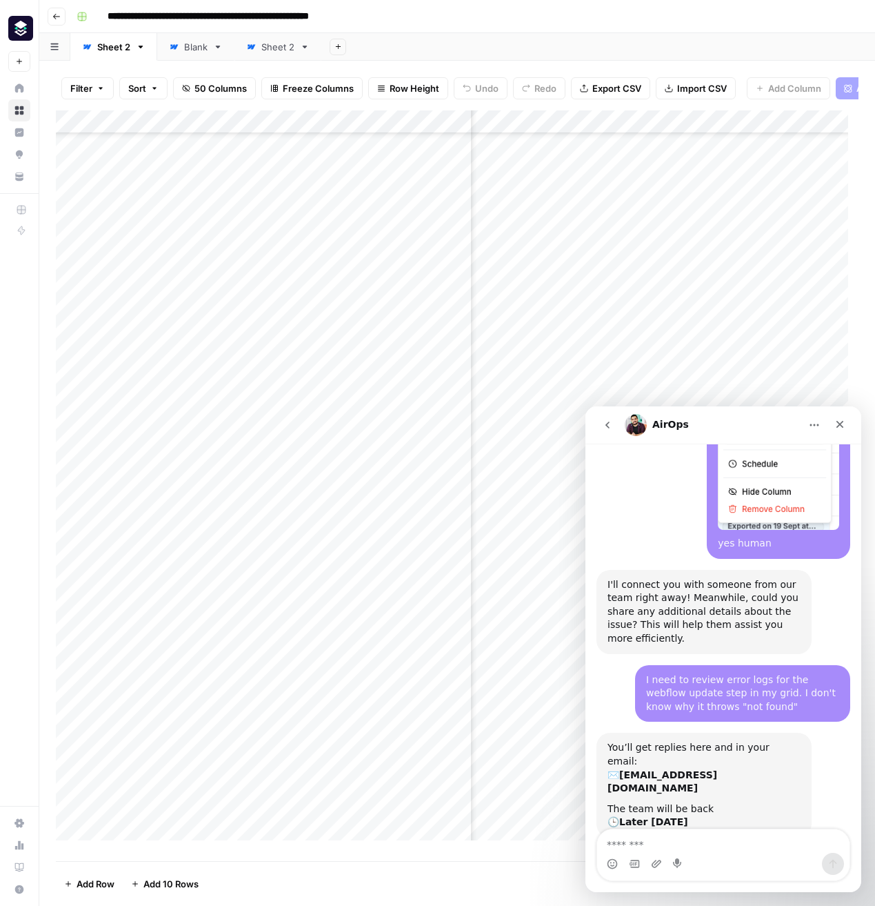
click at [606, 423] on icon "go back" at bounding box center [607, 424] width 11 height 11
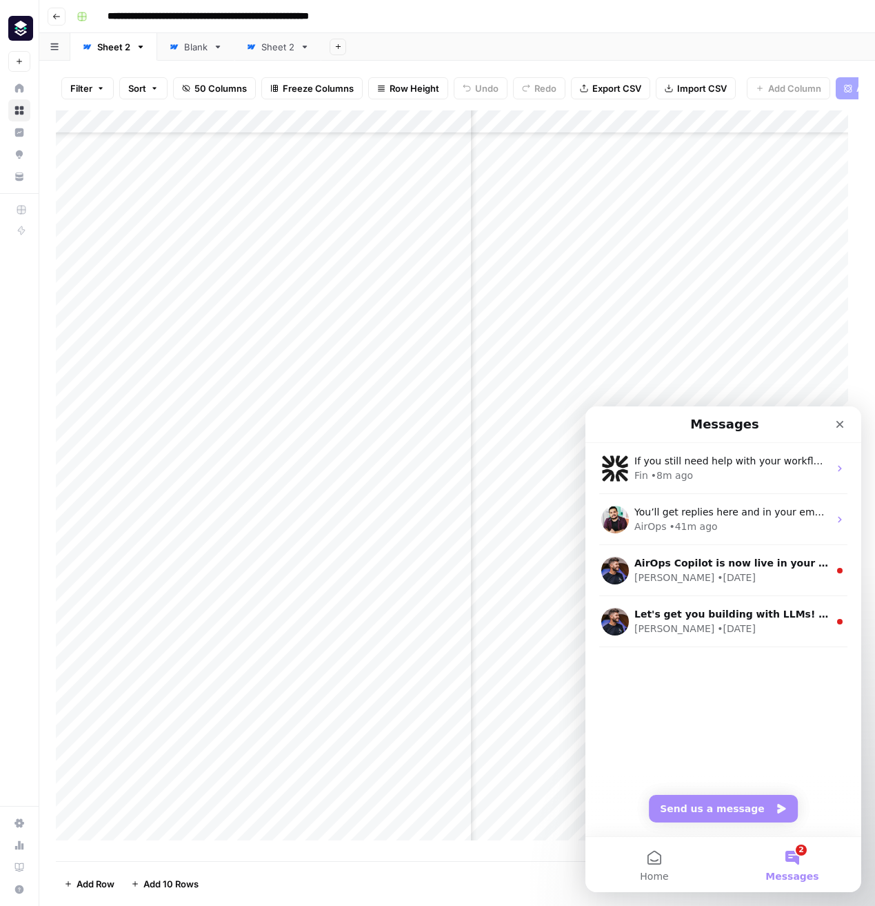
scroll to position [0, 0]
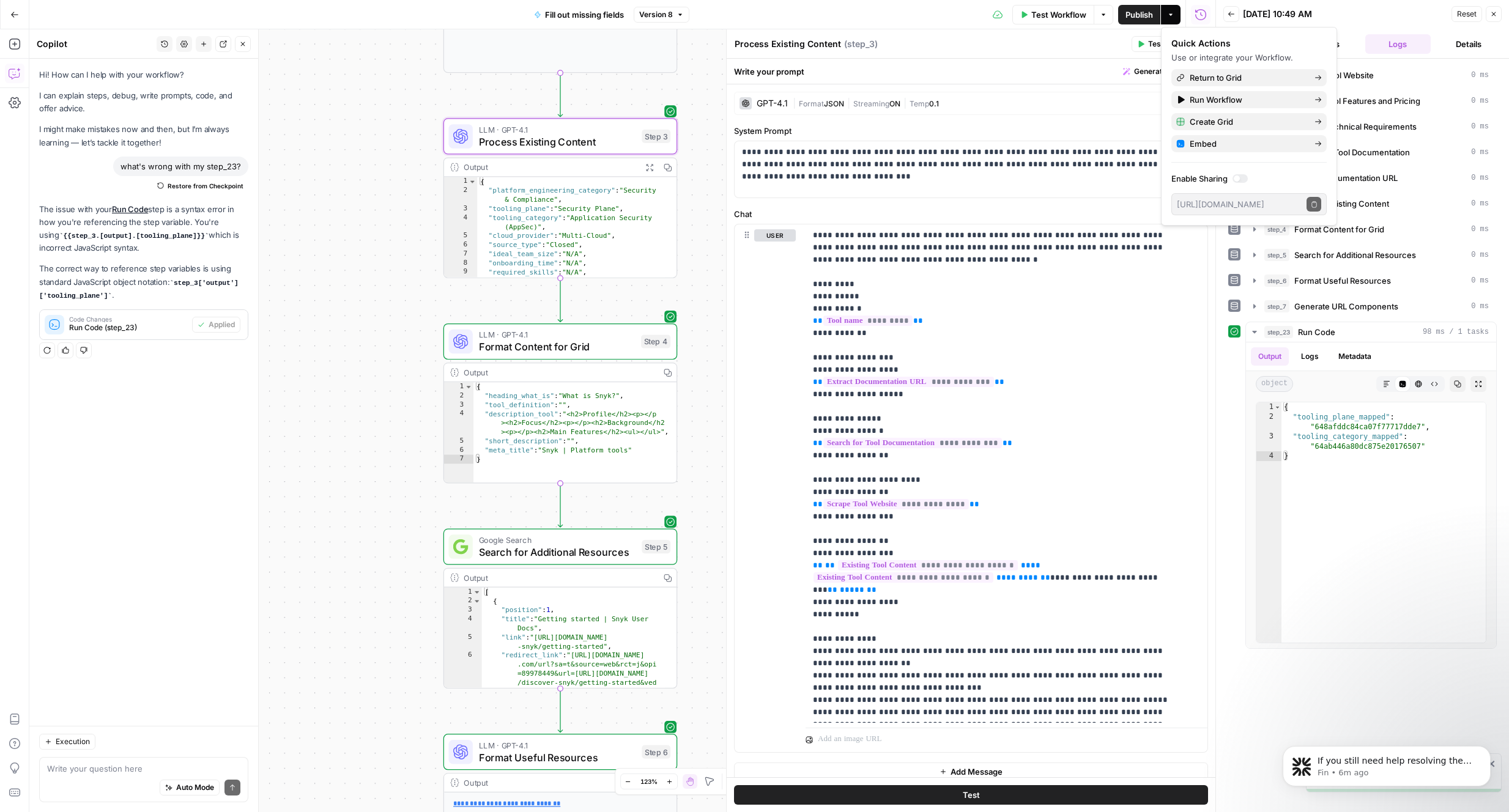
scroll to position [489, 0]
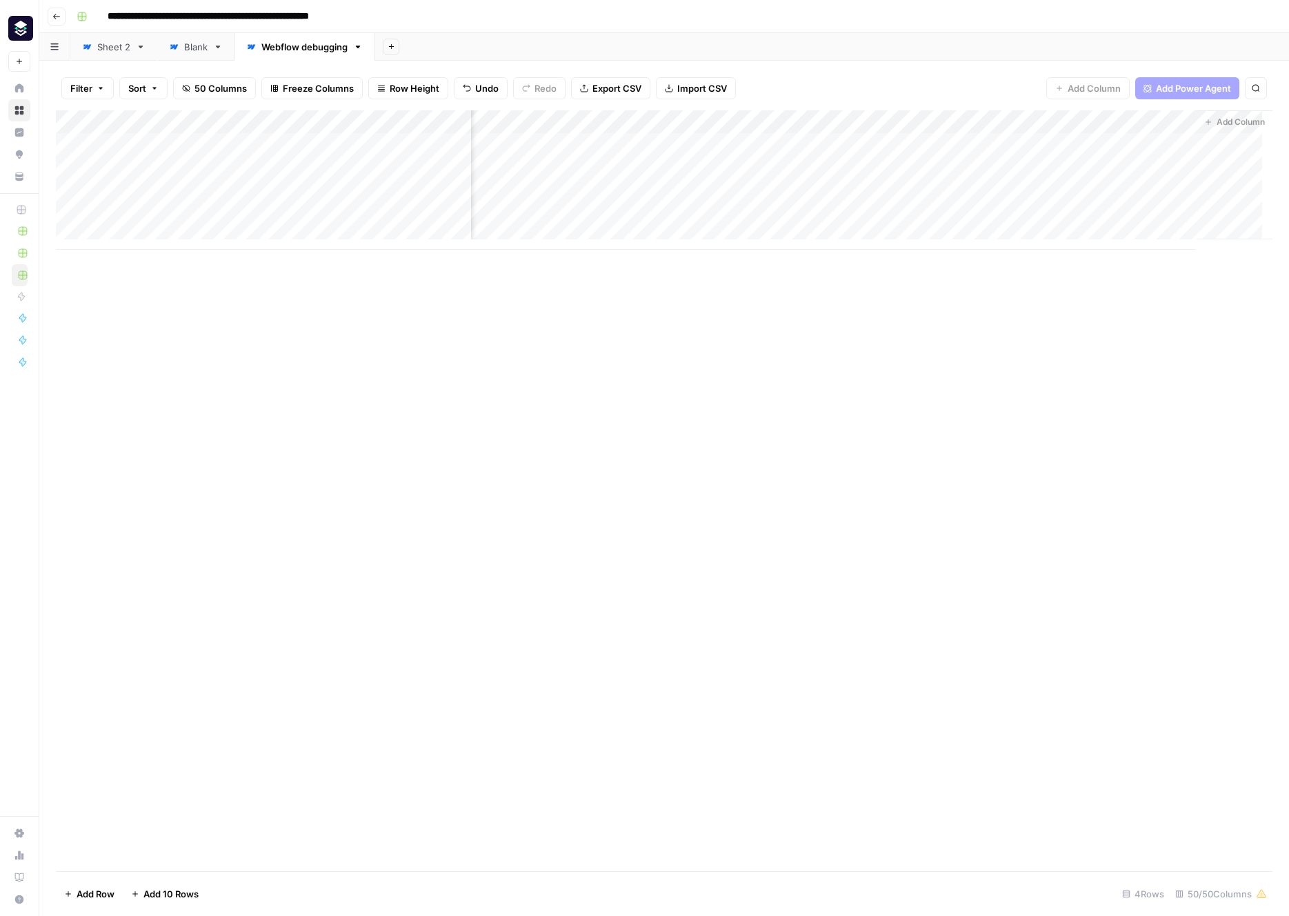
scroll to position [1821, 0]
click at [1097, 148] on div "Add Column" at bounding box center [664, 179] width 1217 height 139
click at [1064, 117] on div "Add Column" at bounding box center [664, 179] width 1217 height 139
click at [1057, 209] on span "Edit" at bounding box center [1068, 207] width 121 height 14
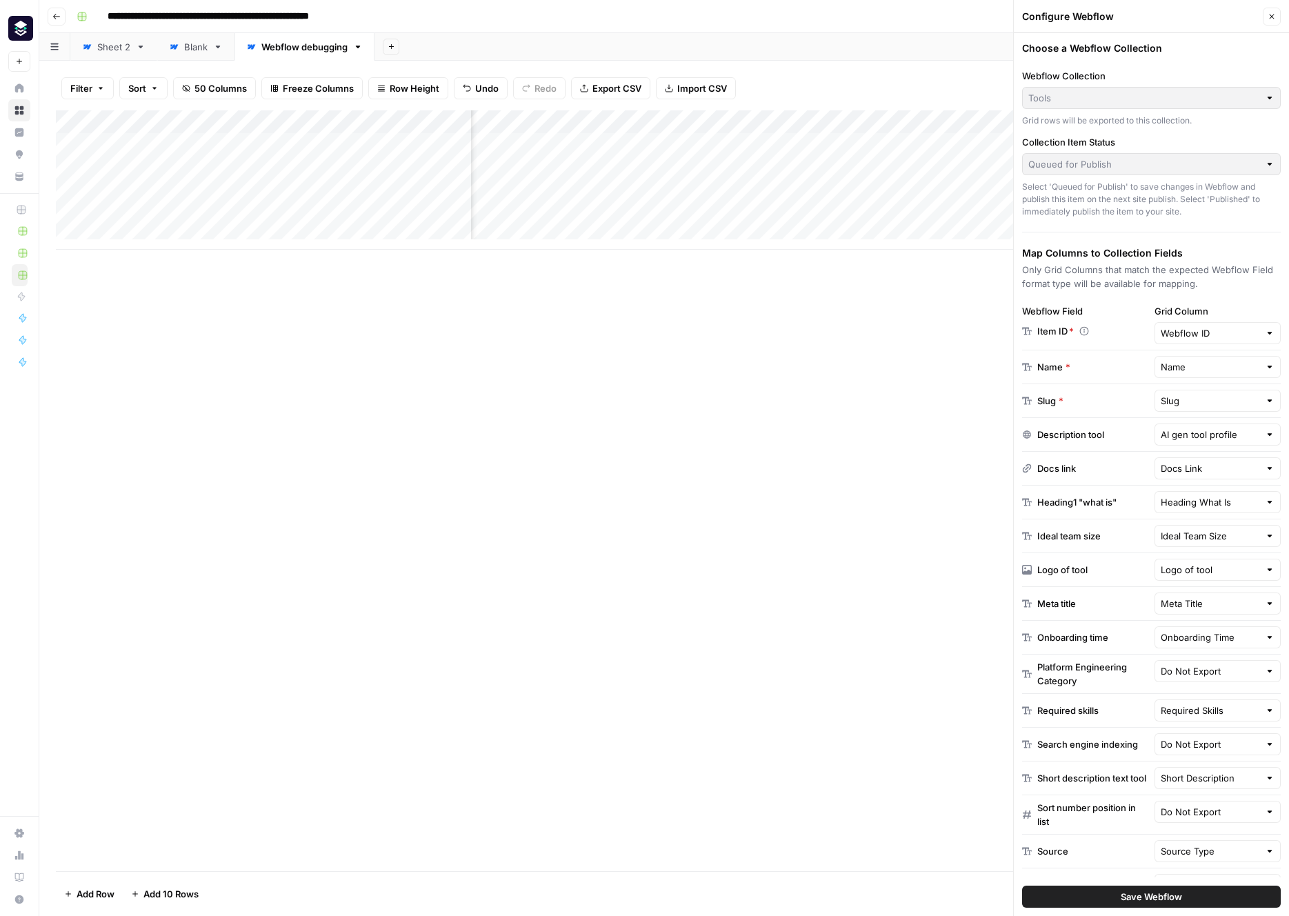
scroll to position [212, 0]
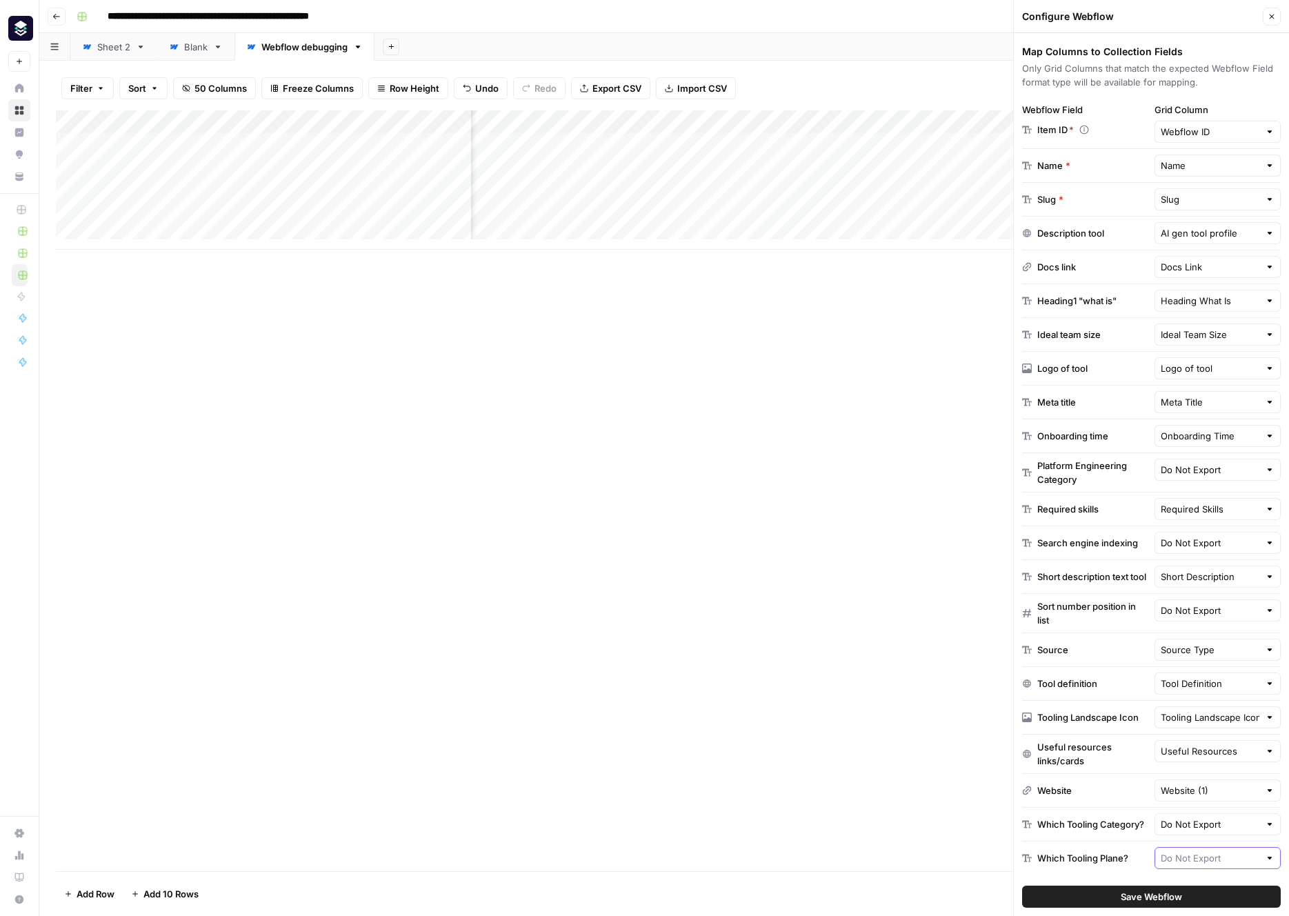
click at [1226, 862] on input "text" at bounding box center [1210, 858] width 99 height 14
click at [1208, 824] on span "Tooling Plane" at bounding box center [1195, 824] width 69 height 14
type input "Tooling Plane"
click at [1213, 900] on button "Save Webflow" at bounding box center [1151, 897] width 259 height 22
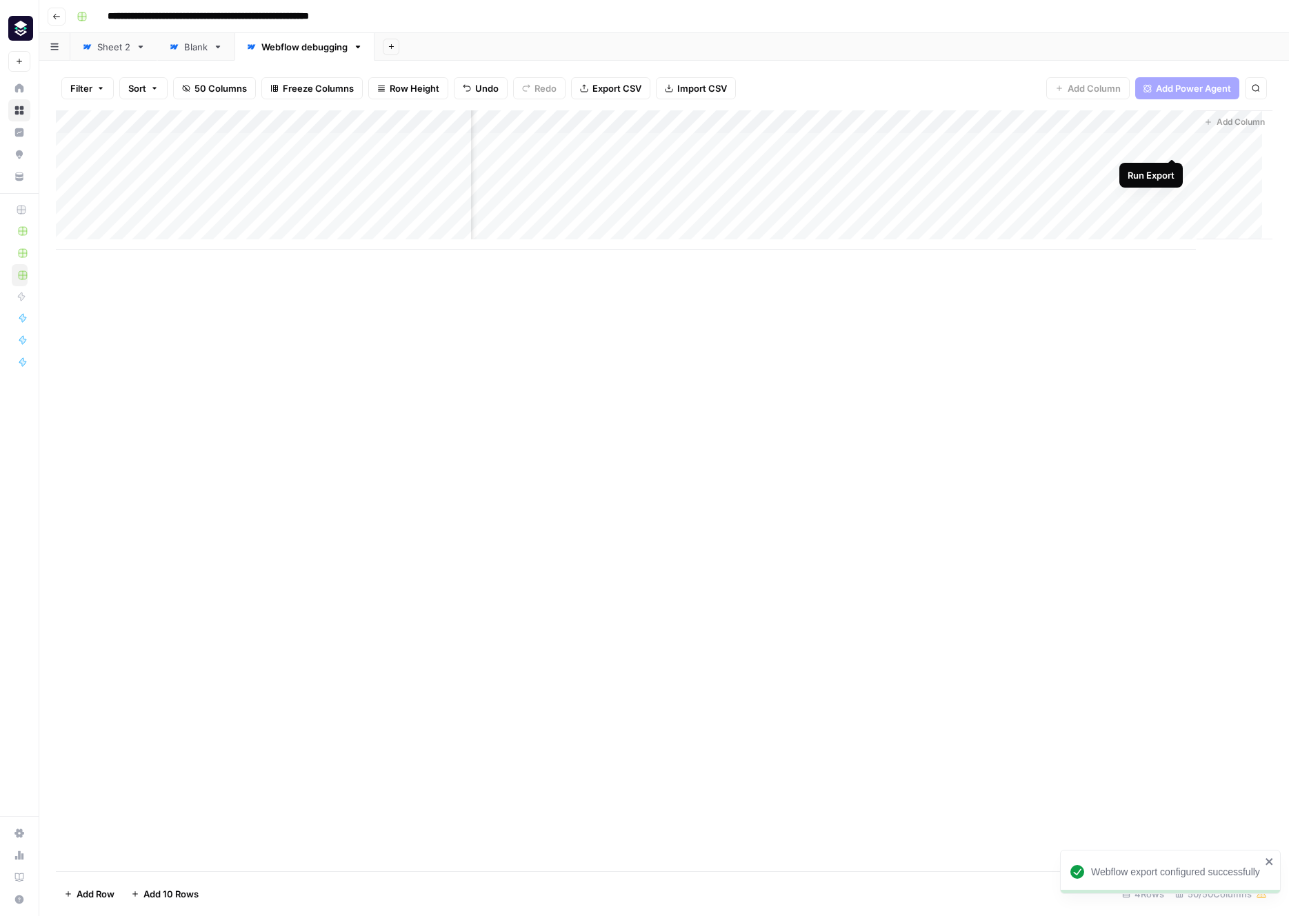
click at [1172, 146] on div "Add Column" at bounding box center [664, 179] width 1217 height 139
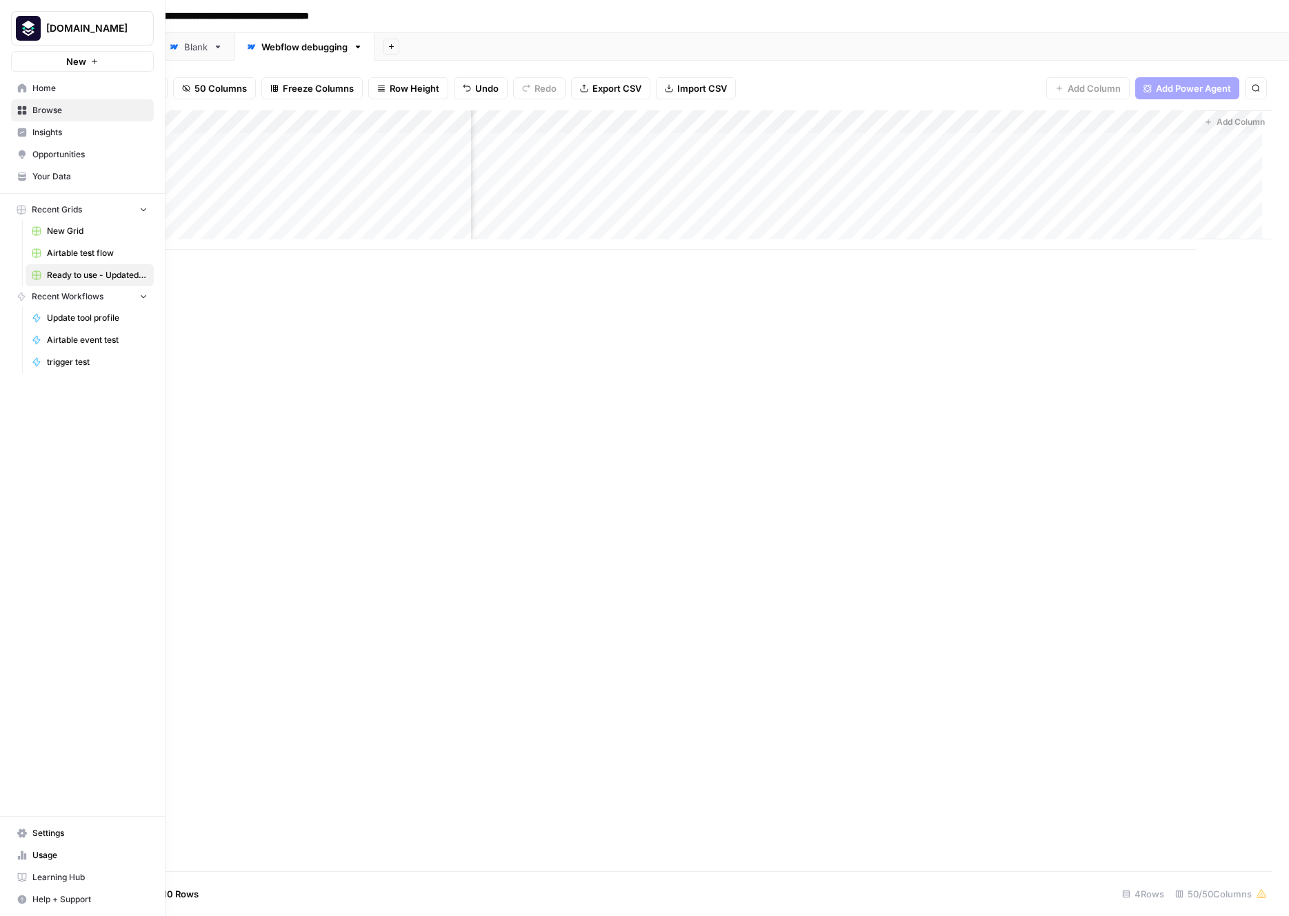
click at [23, 900] on icon "button" at bounding box center [22, 899] width 9 height 9
click at [191, 893] on span "Chat & Support" at bounding box center [230, 893] width 92 height 12
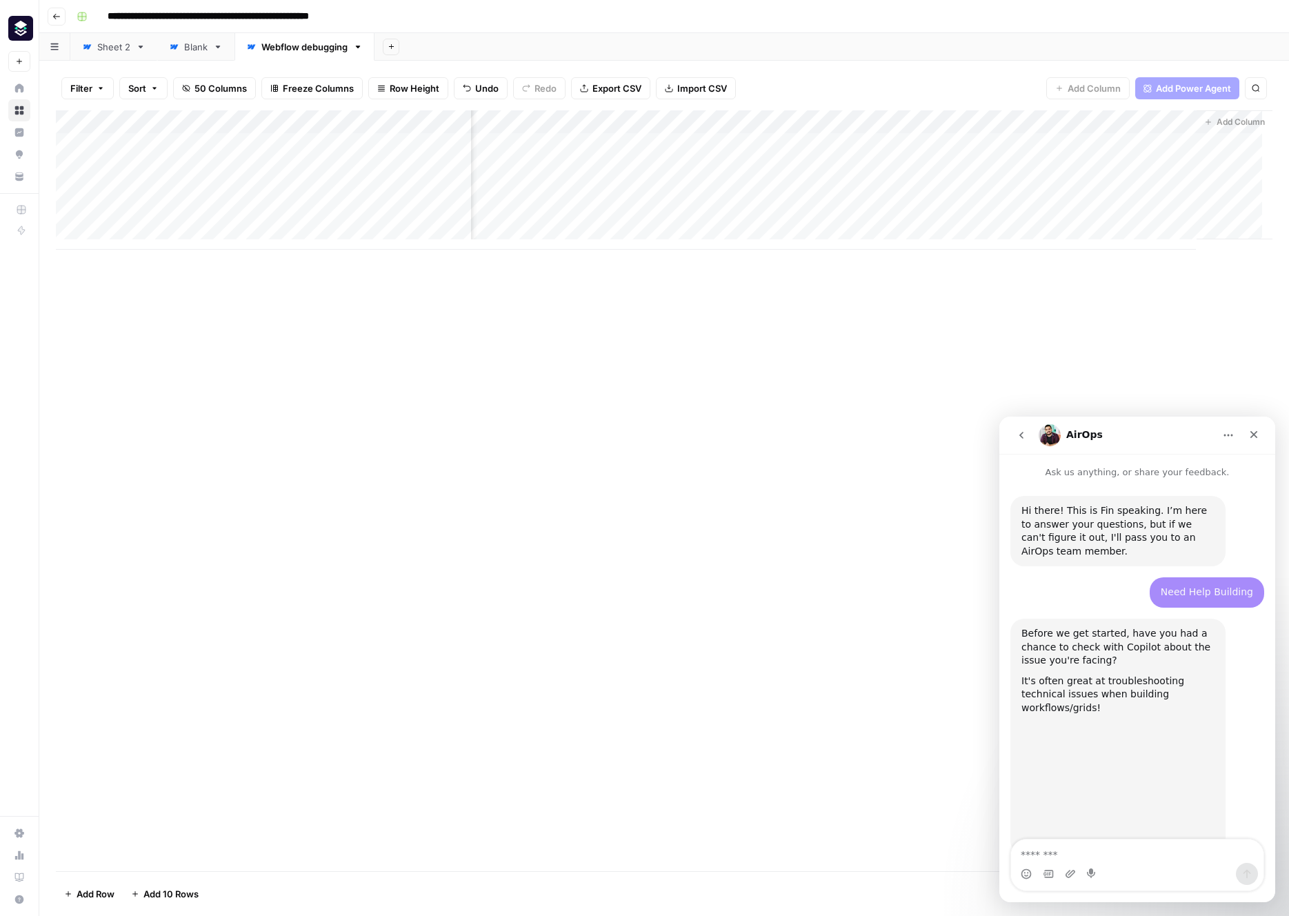
scroll to position [1821, 0]
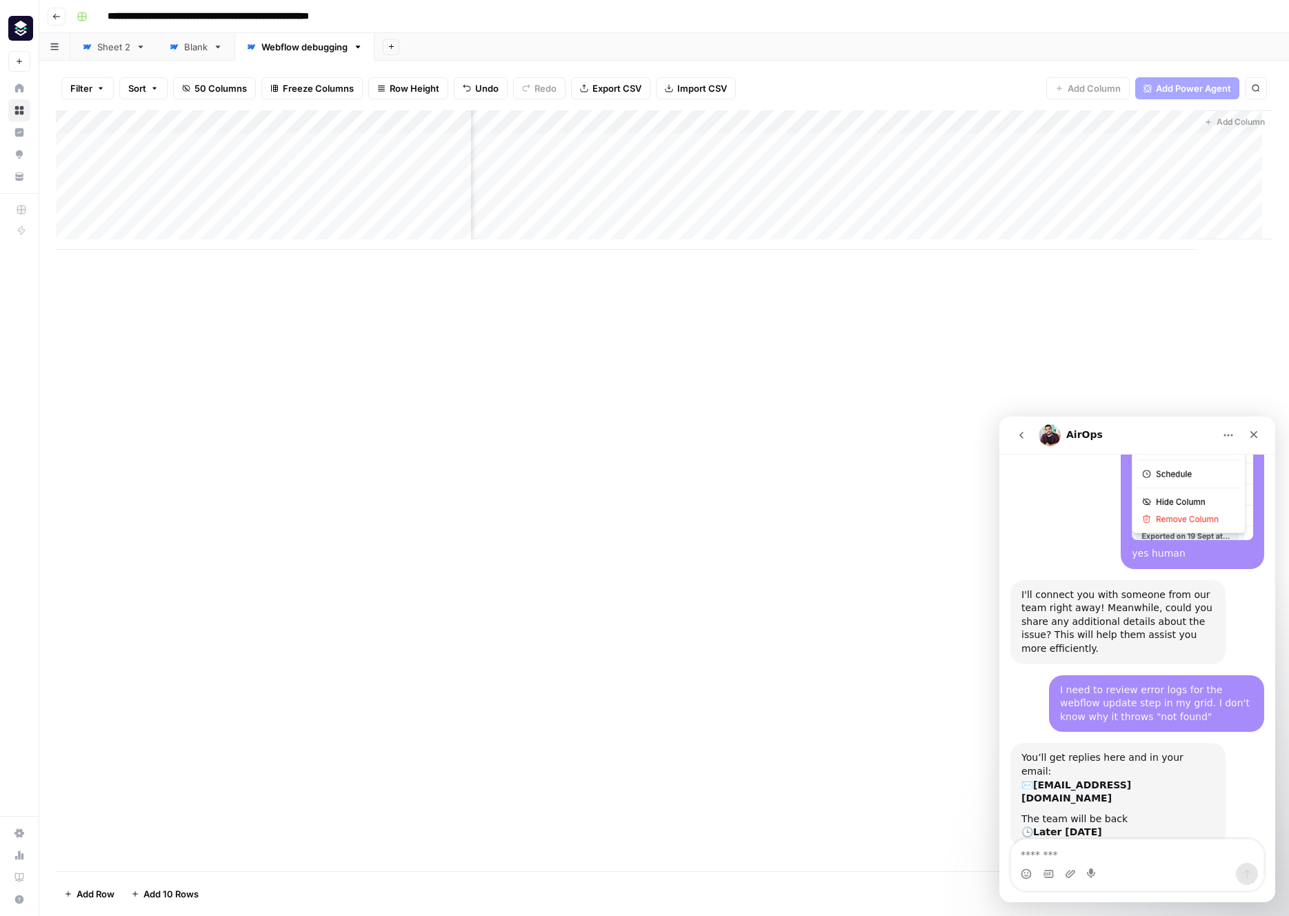
click at [1021, 435] on icon "go back" at bounding box center [1021, 435] width 4 height 7
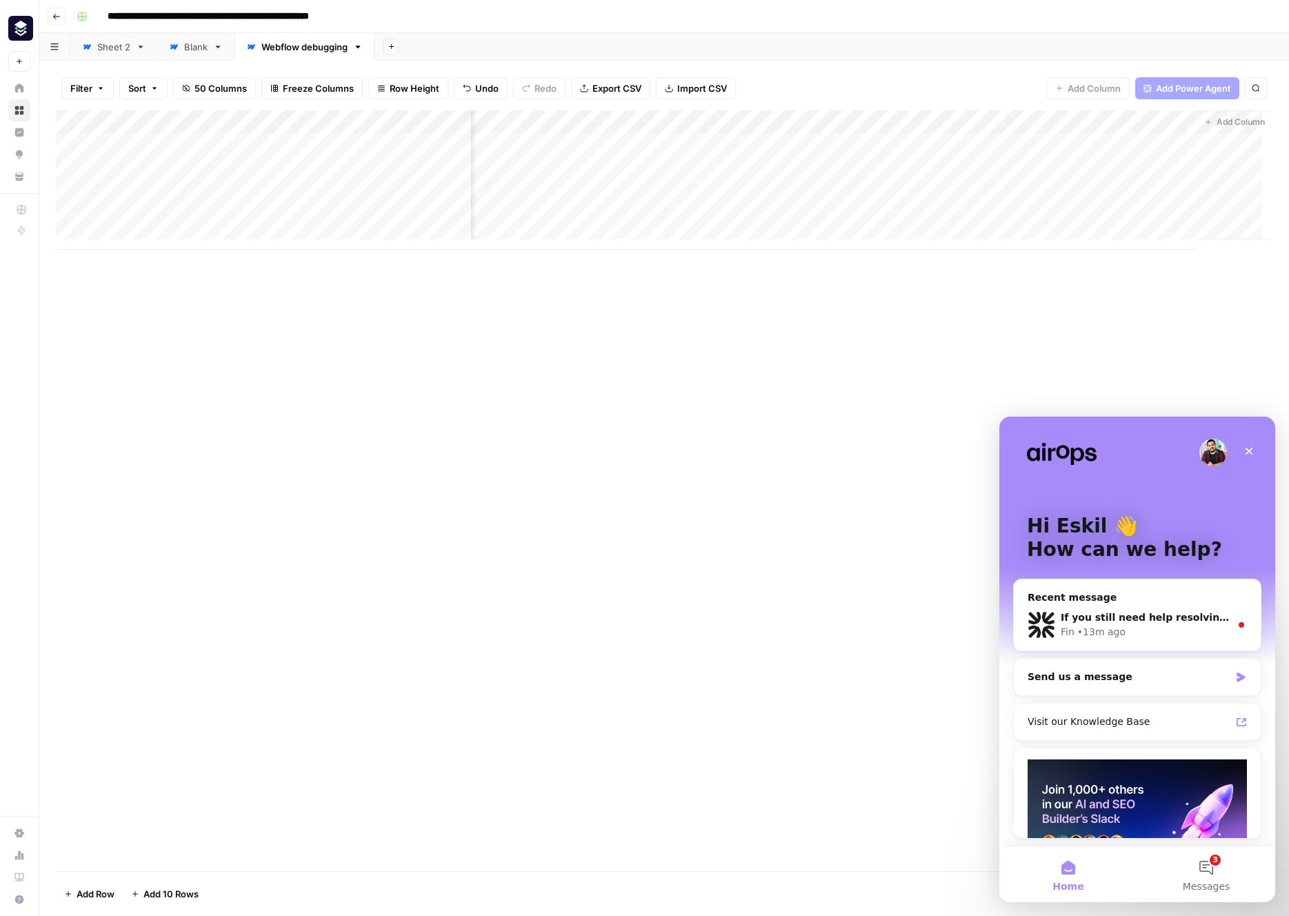
scroll to position [0, 0]
click at [1190, 608] on div "If you still need help resolving the slug error or anything else with your work…" at bounding box center [1137, 624] width 247 height 51
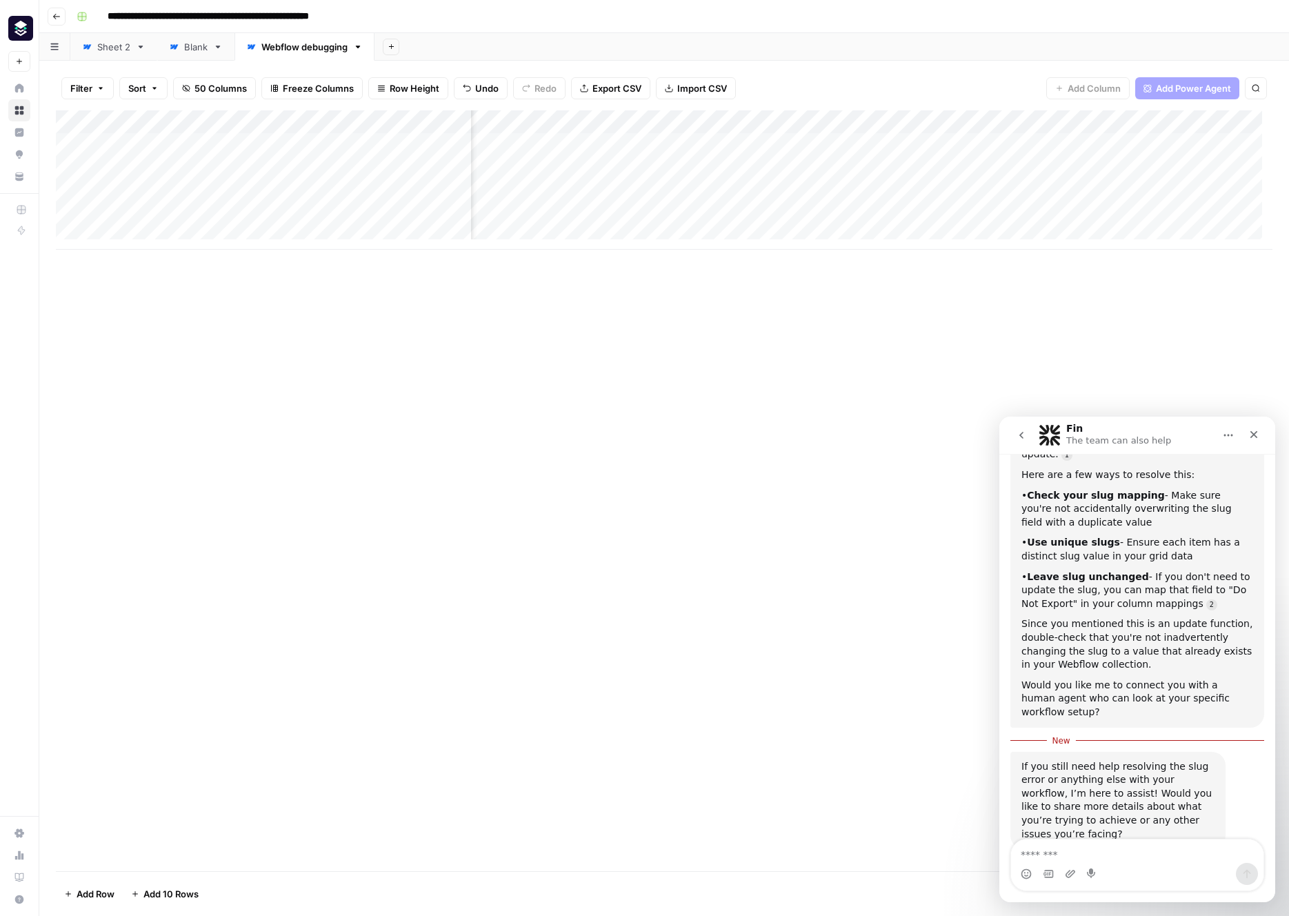
scroll to position [0, 5946]
click at [1155, 123] on div "Add Column" at bounding box center [664, 179] width 1217 height 139
click at [1037, 207] on span "Edit" at bounding box center [1068, 207] width 121 height 14
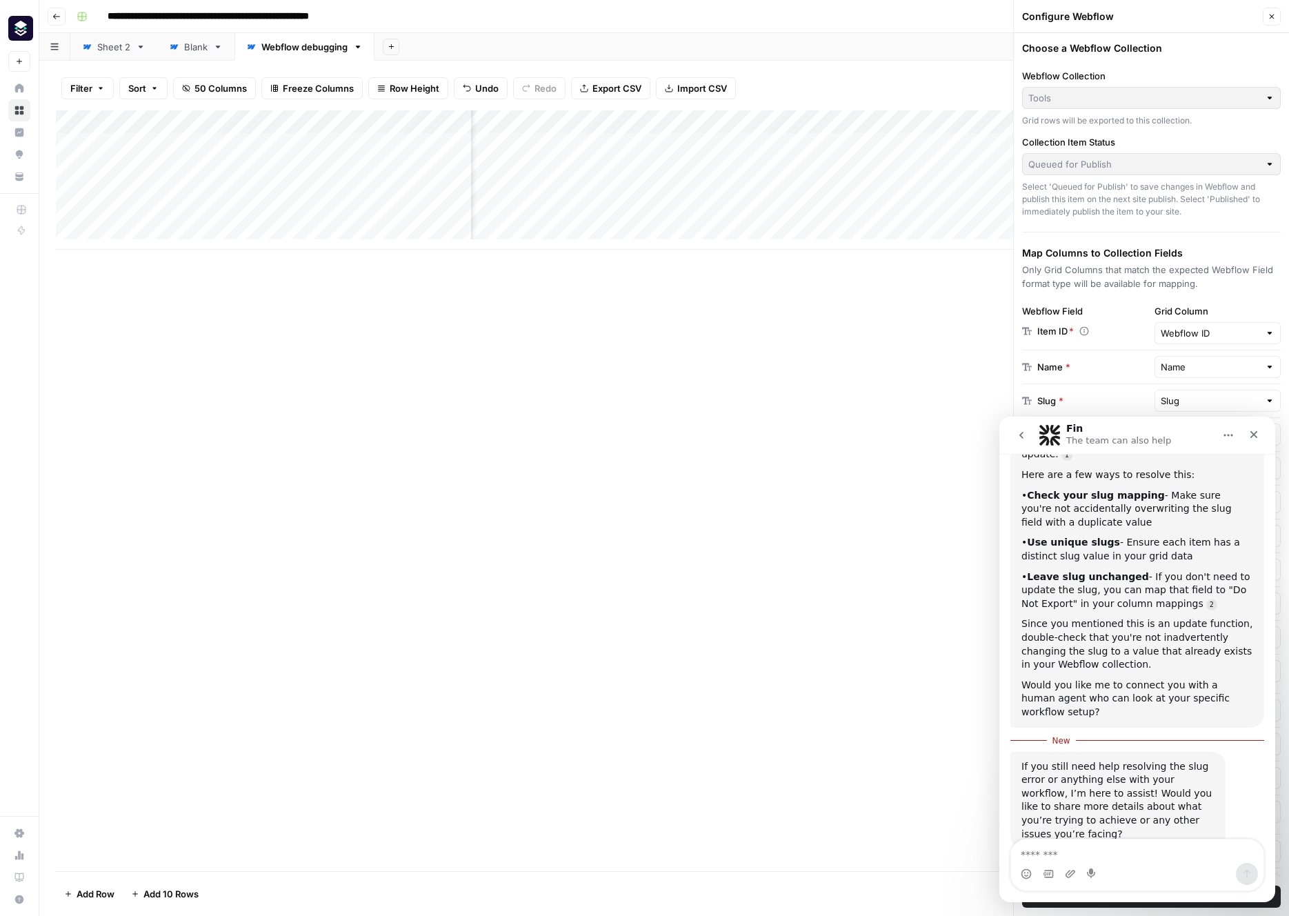
click at [1273, 12] on icon "button" at bounding box center [1272, 16] width 8 height 8
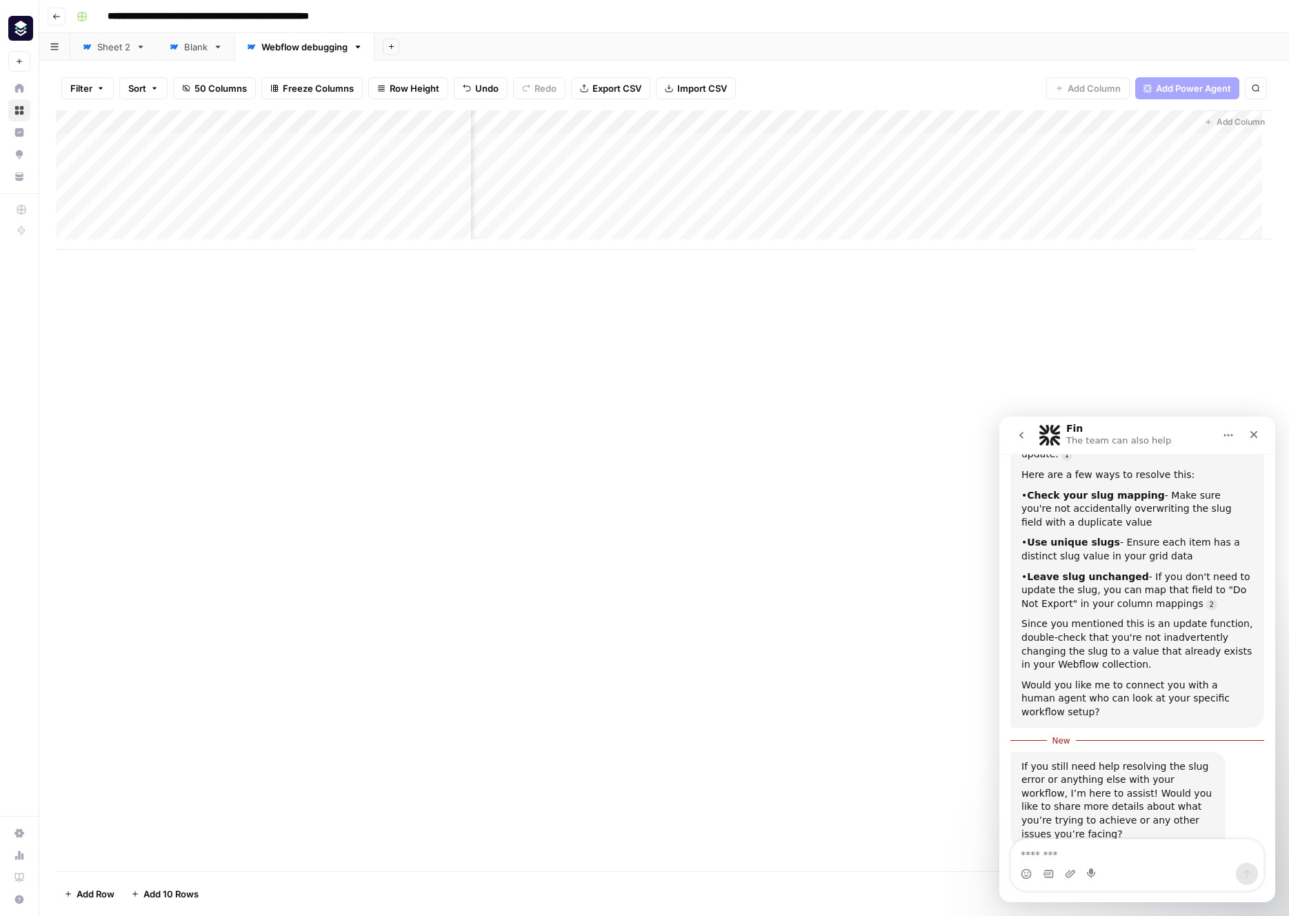
click at [1175, 124] on div "Add Column" at bounding box center [664, 179] width 1217 height 139
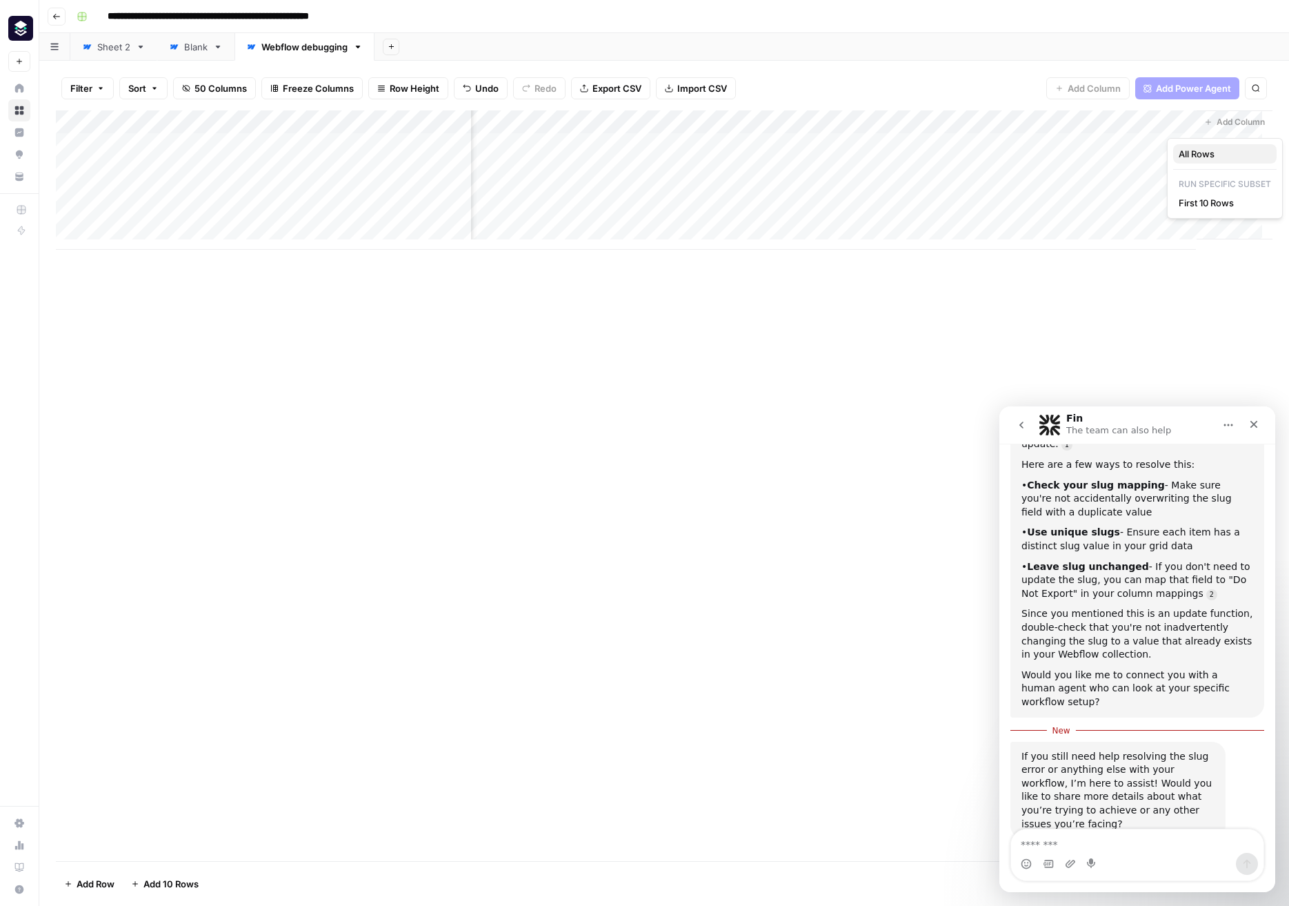
click at [1208, 159] on span "All Rows" at bounding box center [1222, 154] width 87 height 14
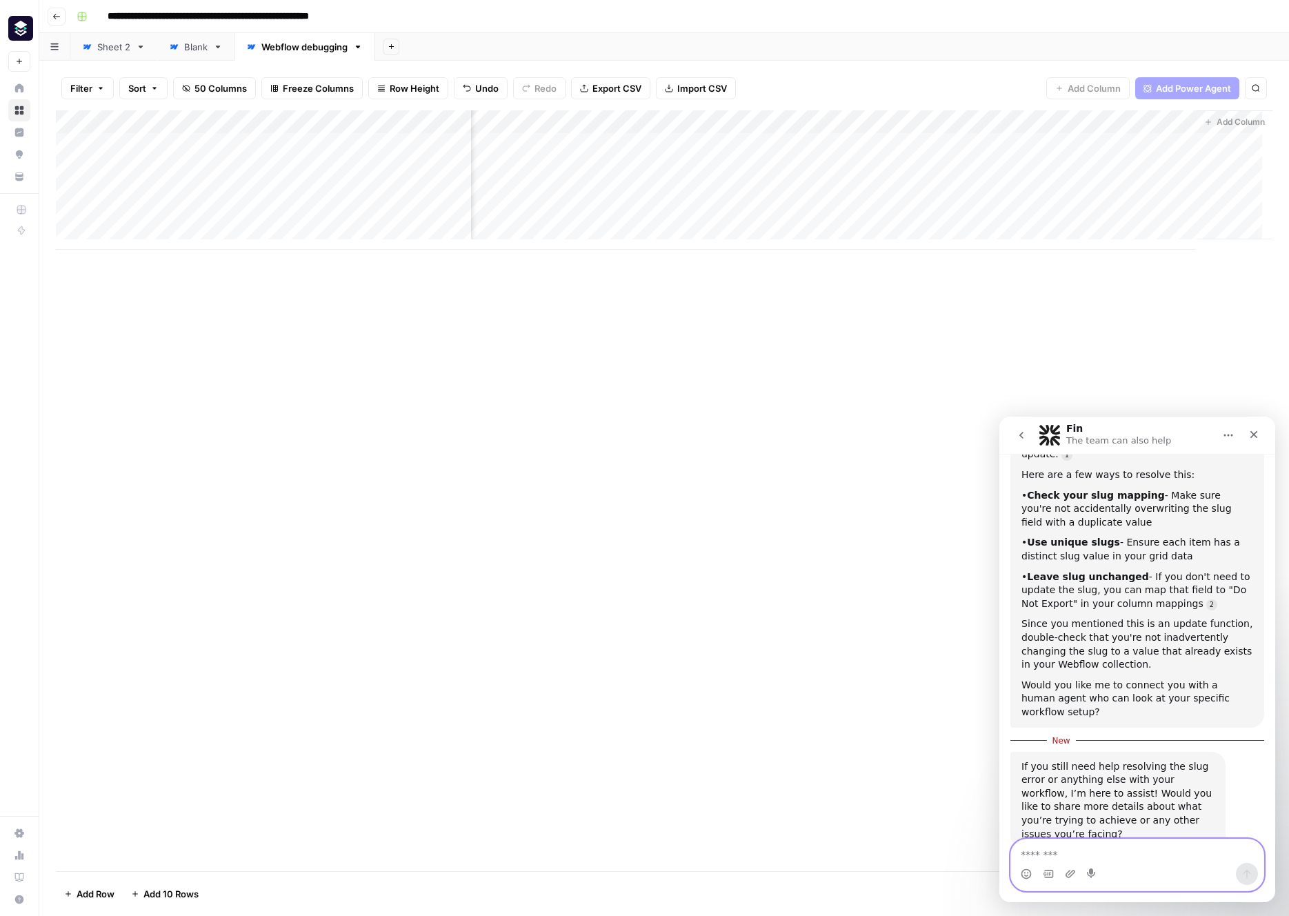
click at [1199, 846] on textarea "Message…" at bounding box center [1137, 850] width 252 height 23
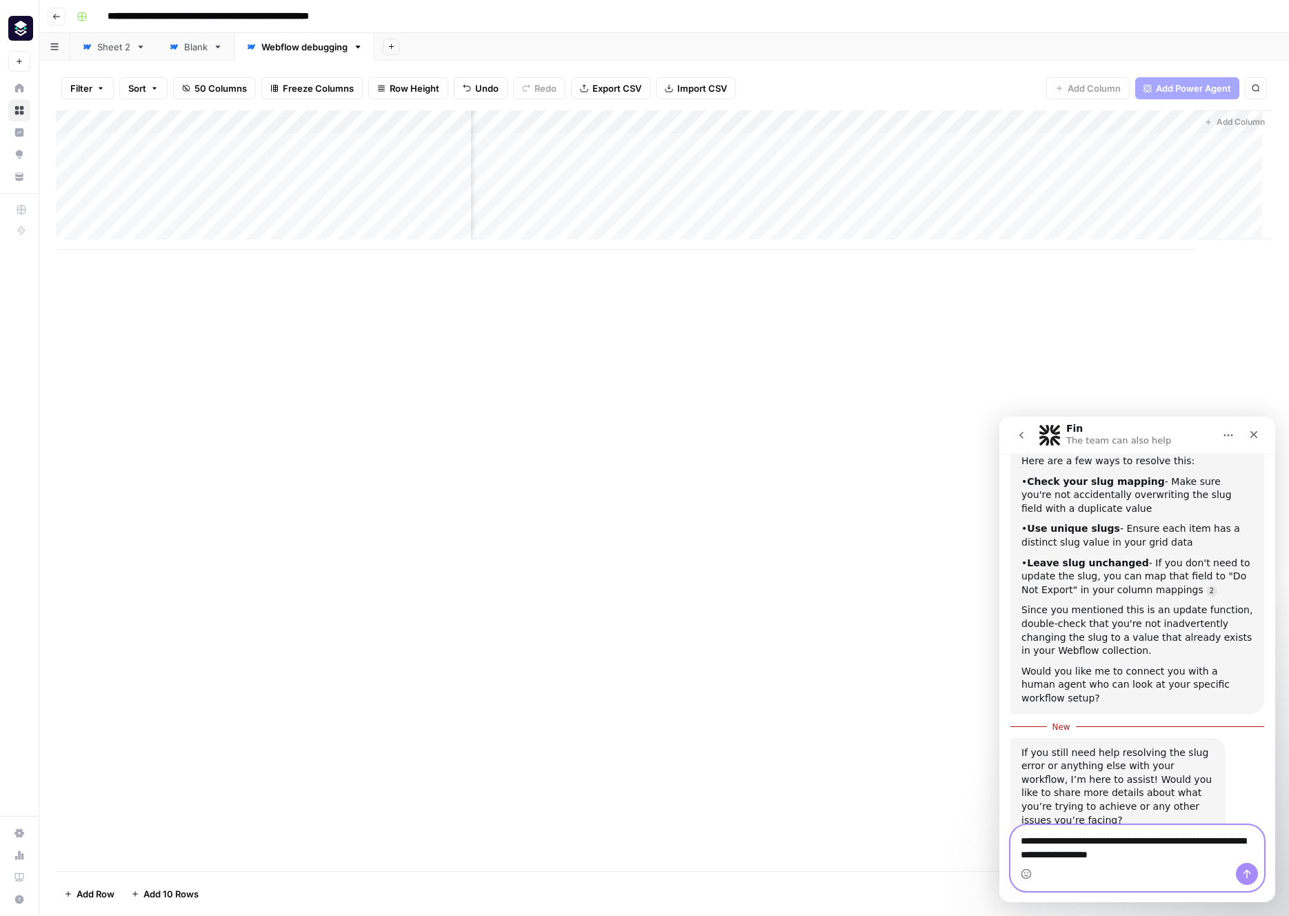
type textarea "**********"
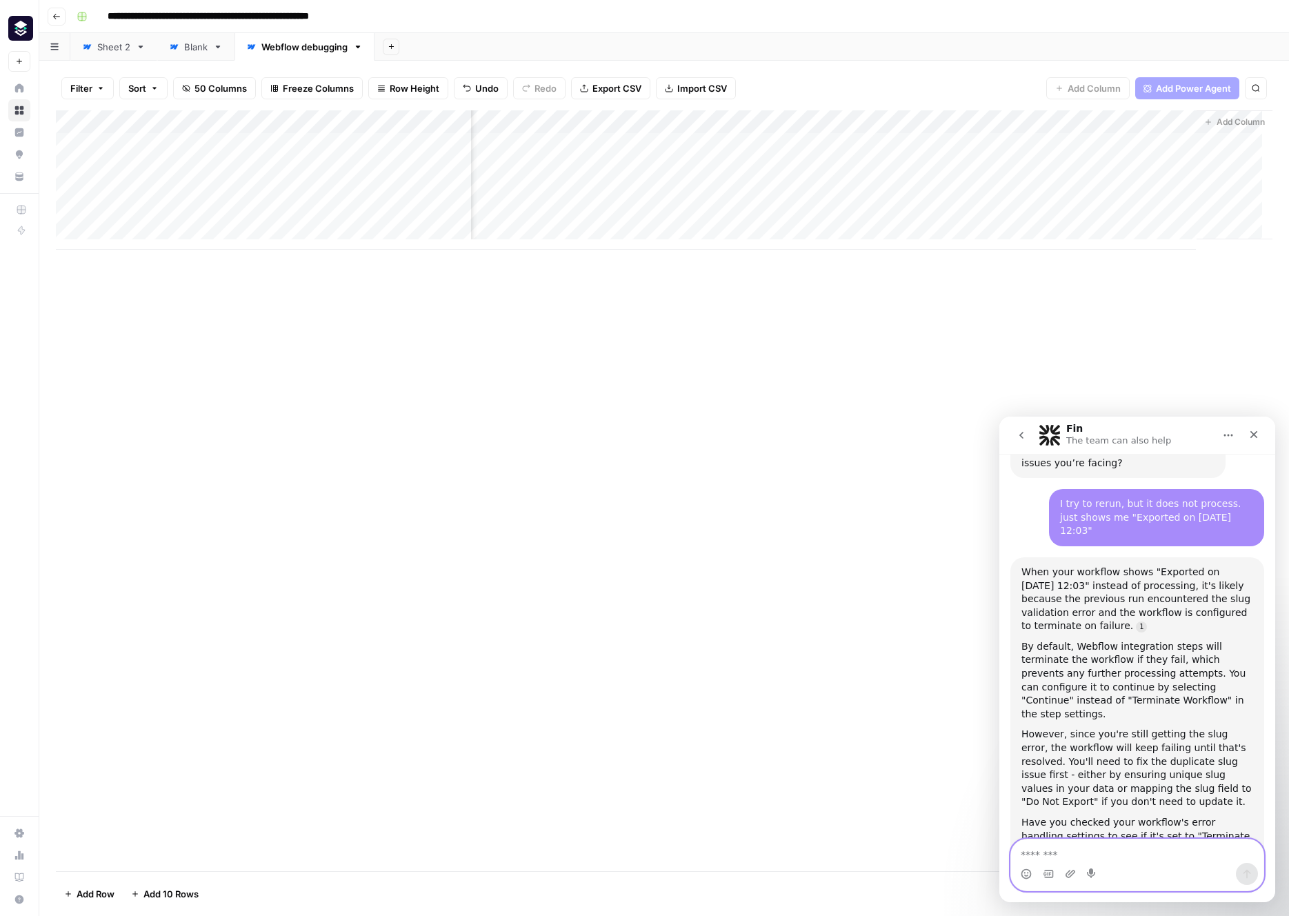
scroll to position [1389, 0]
click at [1153, 122] on div "Add Column" at bounding box center [664, 179] width 1217 height 139
click at [1059, 208] on span "Edit" at bounding box center [1068, 207] width 121 height 14
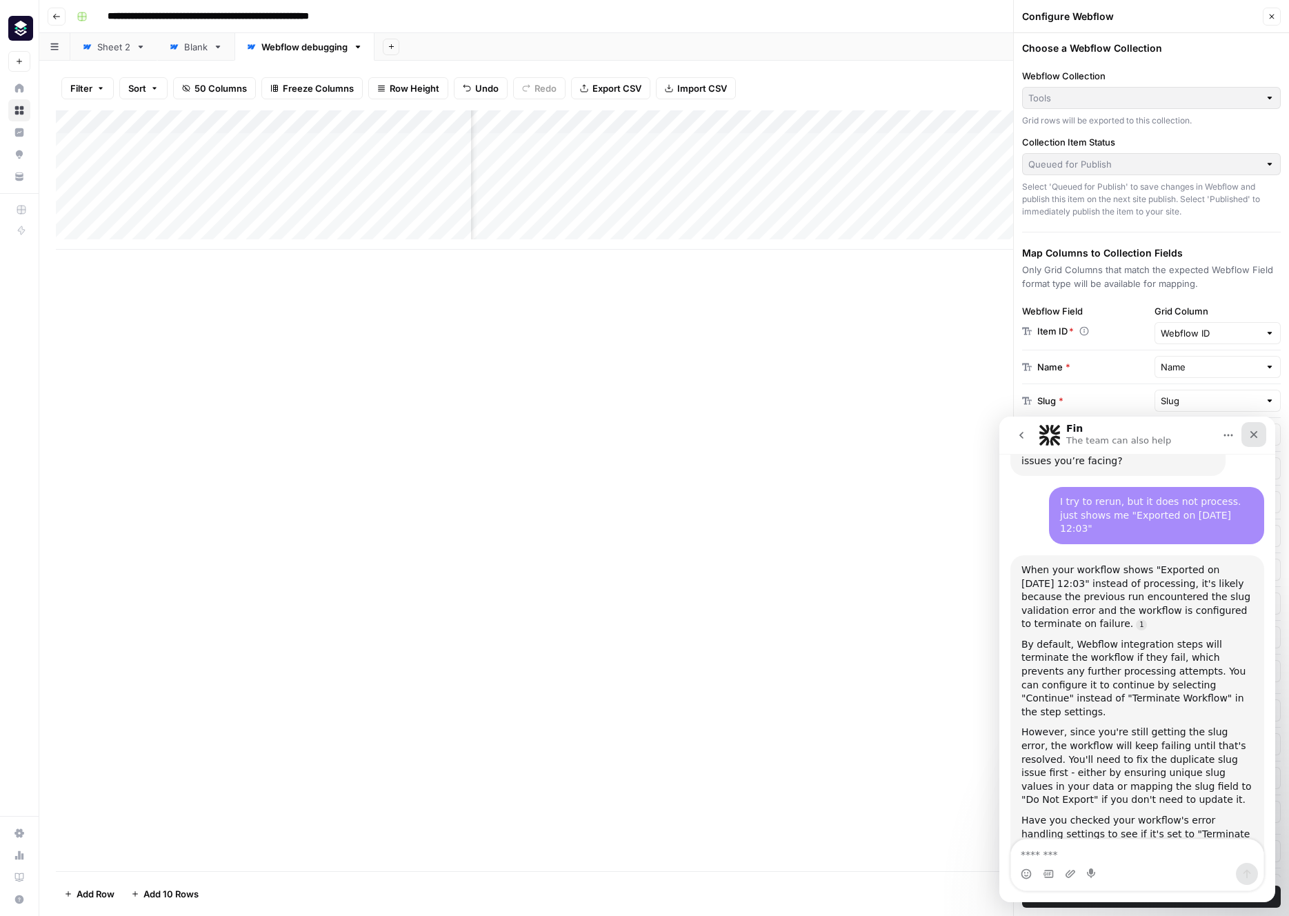
click at [1255, 440] on div "Close" at bounding box center [1254, 434] width 25 height 25
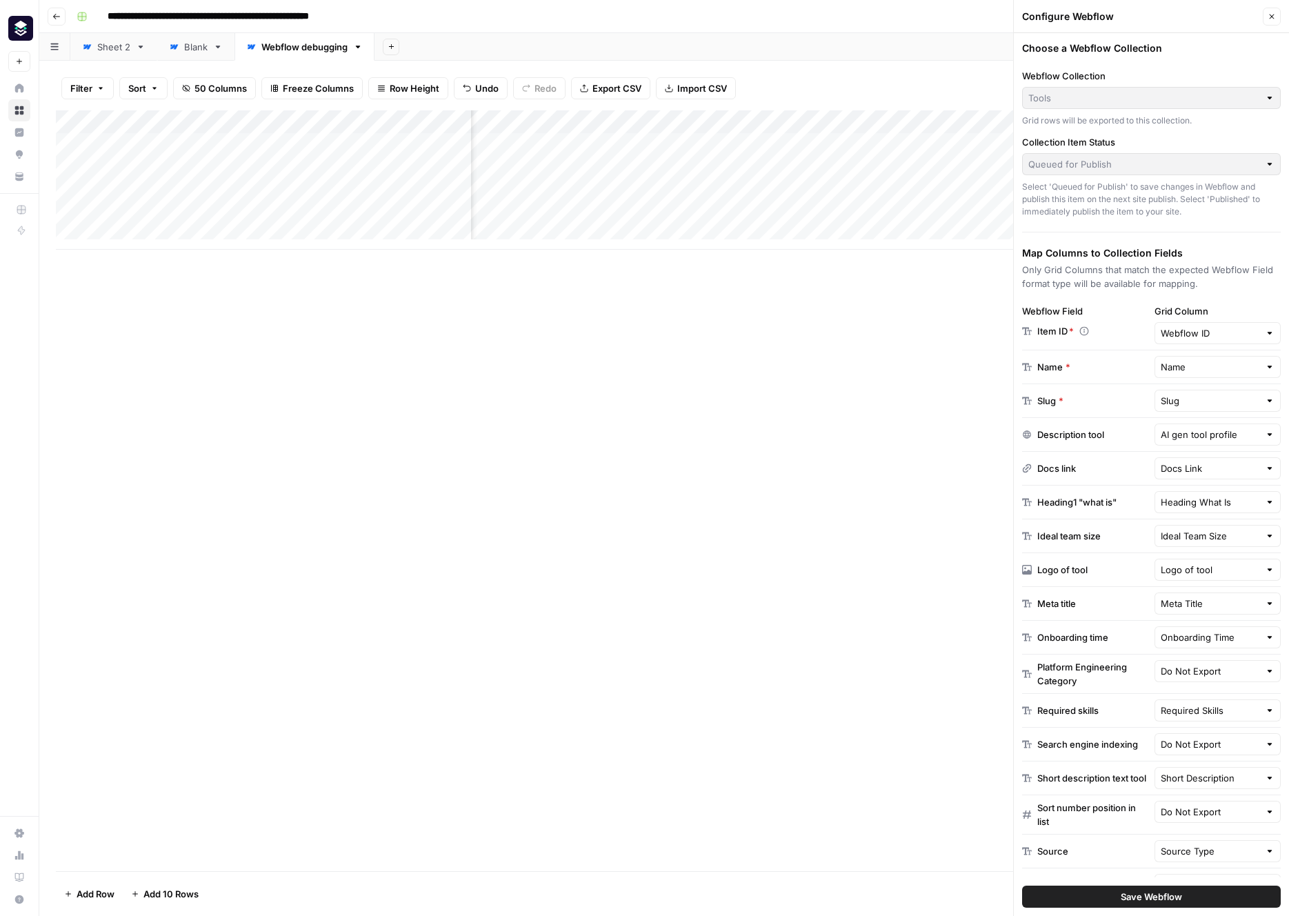
click at [1270, 17] on icon "button" at bounding box center [1272, 16] width 8 height 8
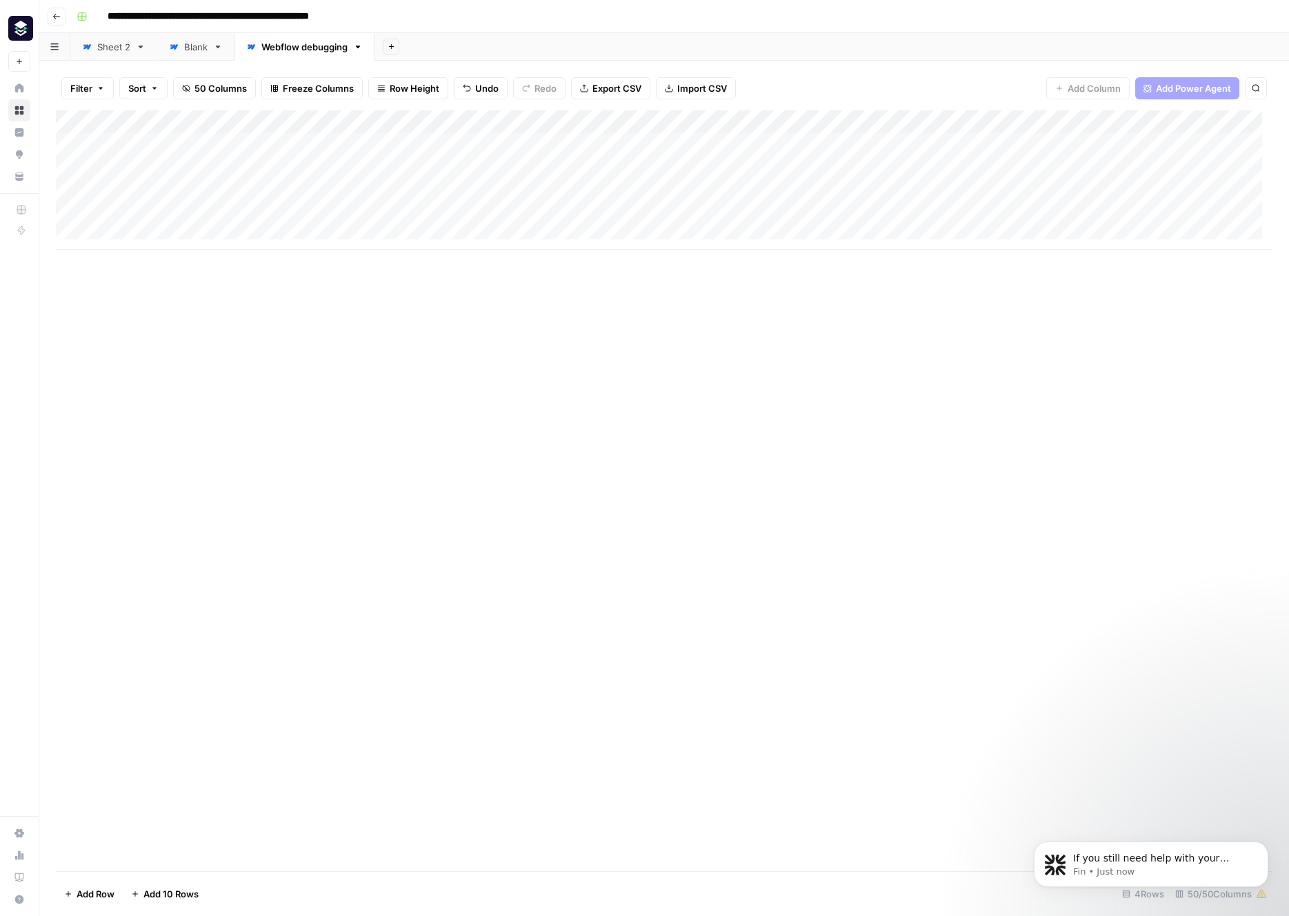
scroll to position [1488, 0]
click at [868, 432] on div "Add Column" at bounding box center [664, 490] width 1217 height 761
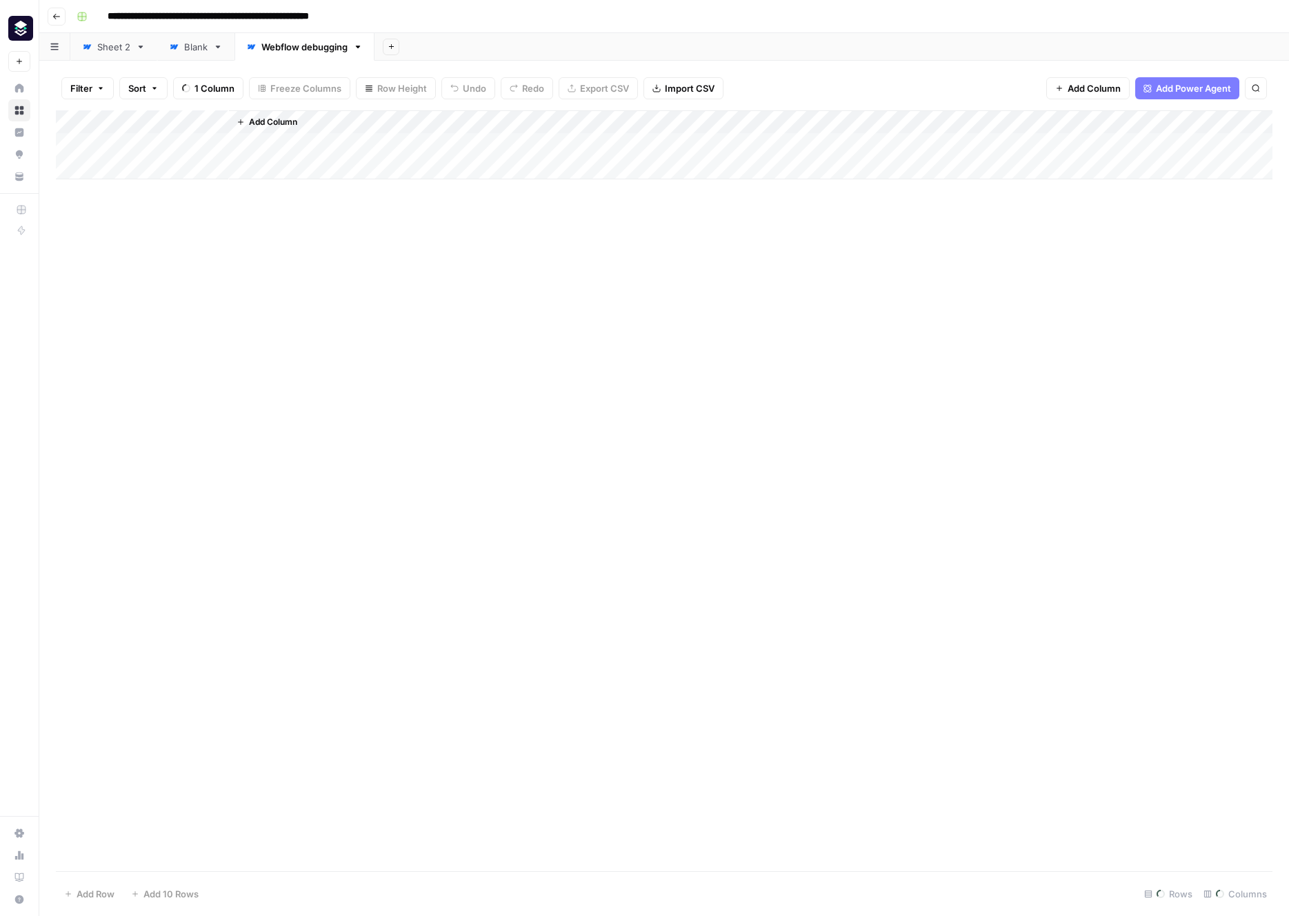
click at [61, 15] on button "Go back" at bounding box center [57, 17] width 18 height 18
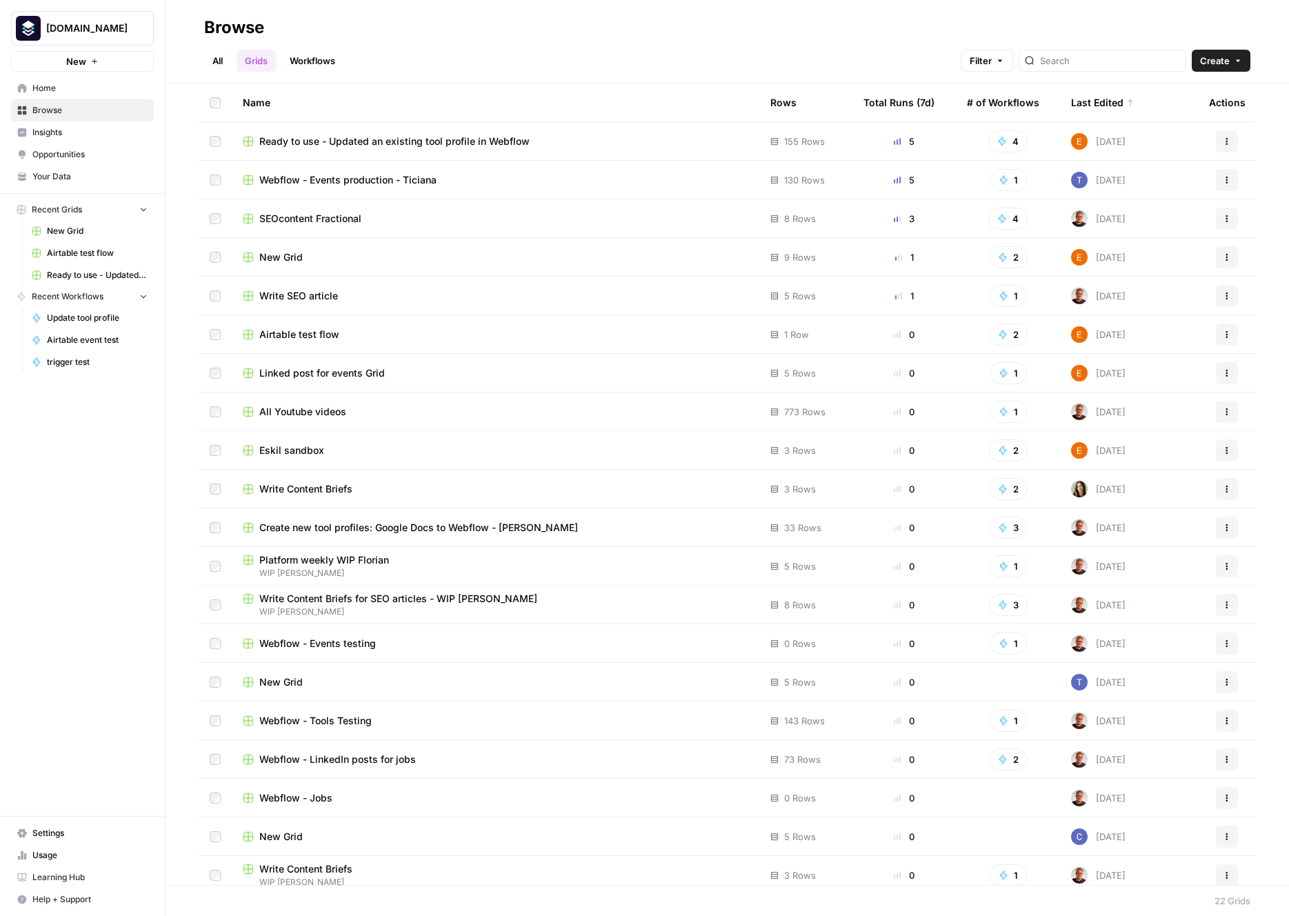
click at [351, 218] on span "SEOcontent Fractional" at bounding box center [310, 219] width 102 height 14
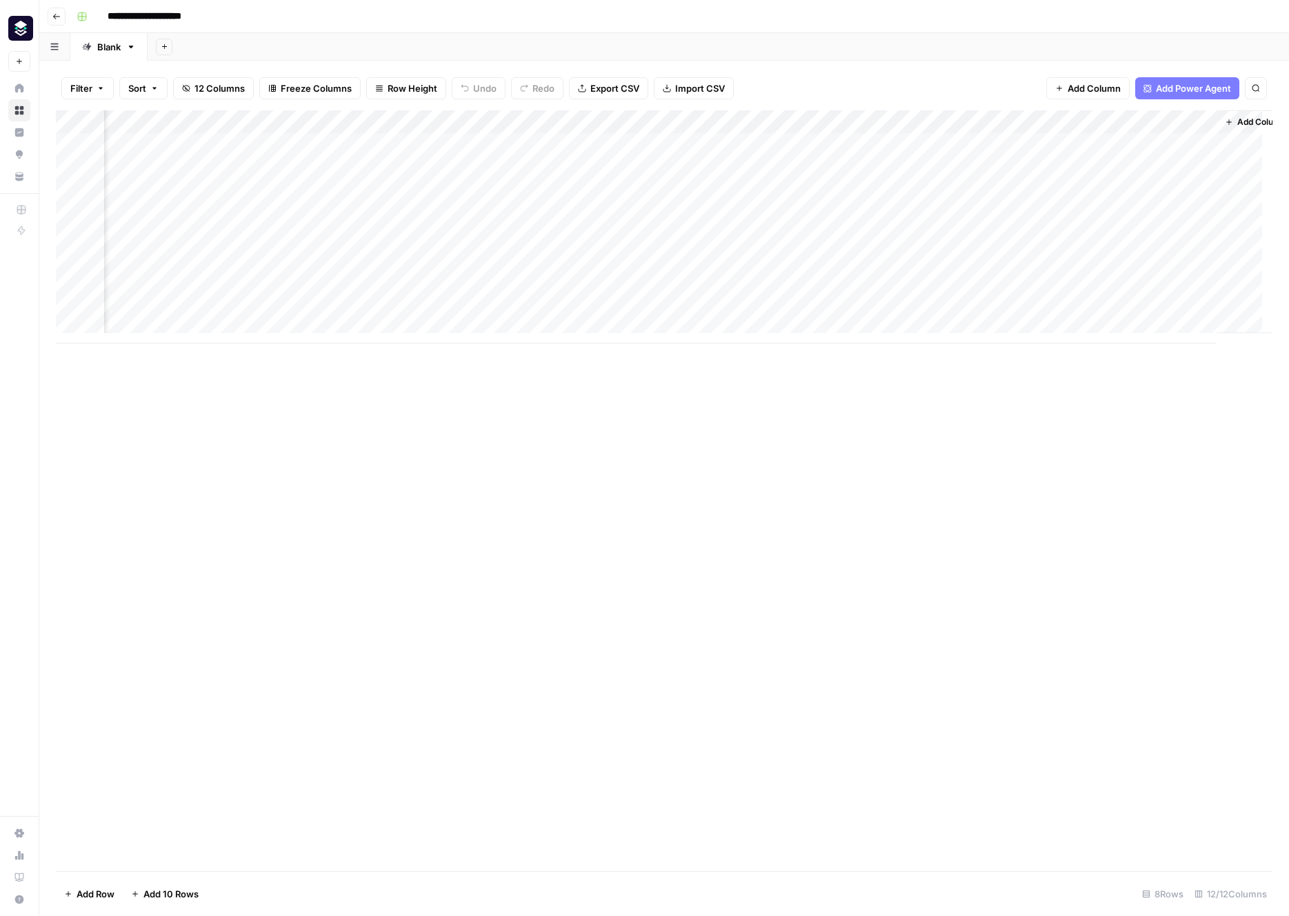
scroll to position [0, 559]
